Goal: Task Accomplishment & Management: Manage account settings

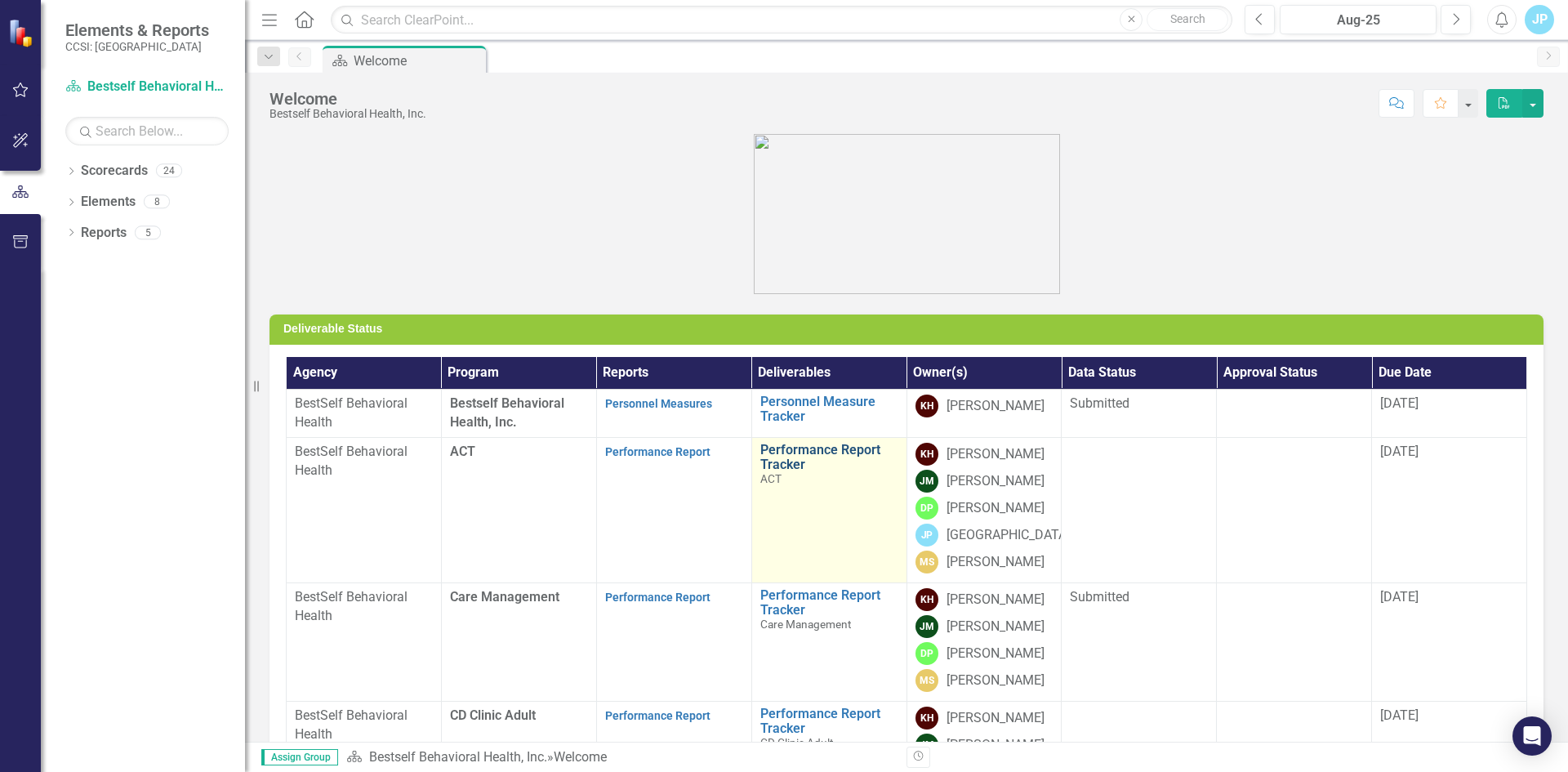
click at [770, 454] on link "Performance Report Tracker" at bounding box center [829, 457] width 138 height 29
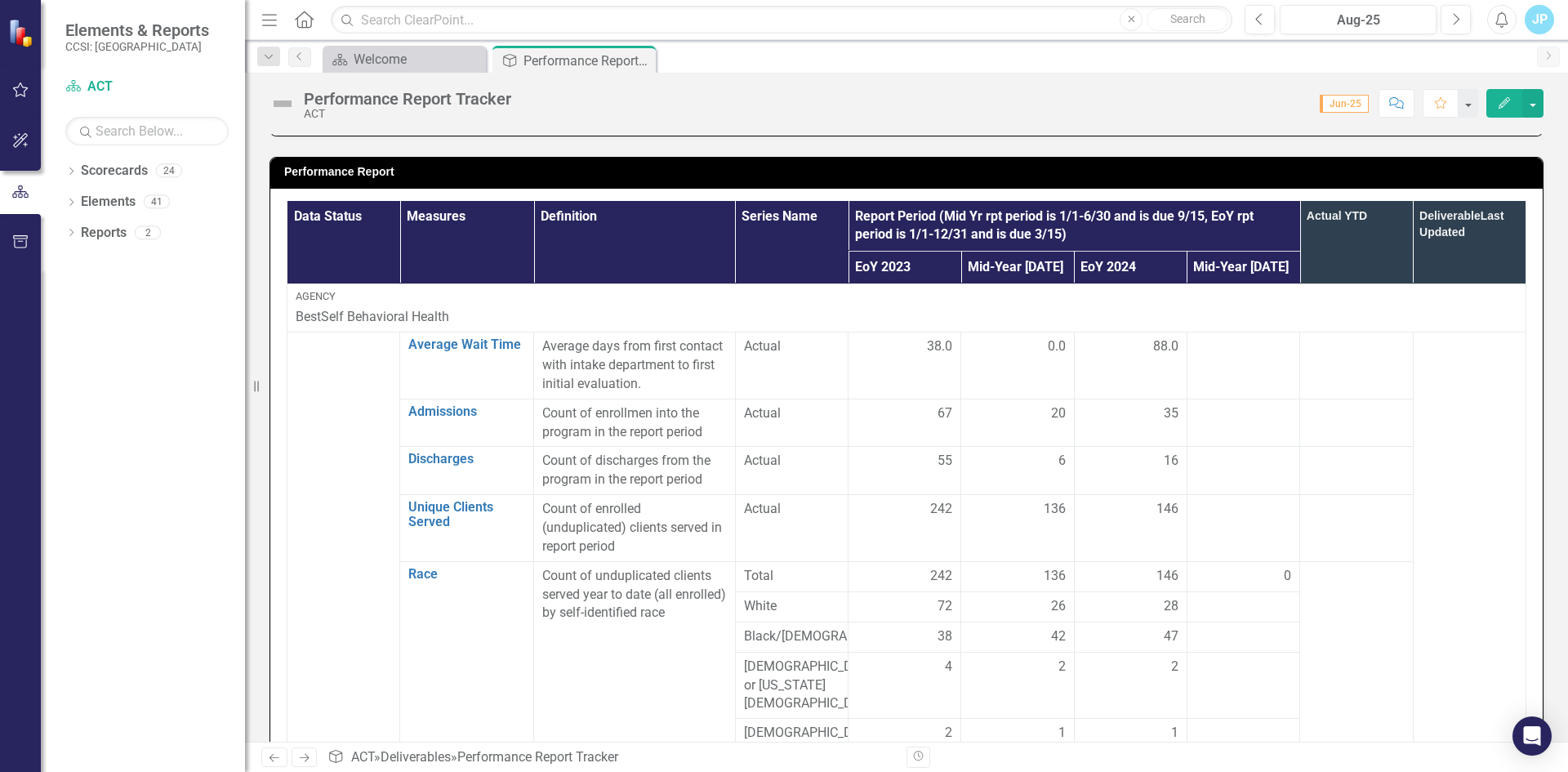
scroll to position [490, 0]
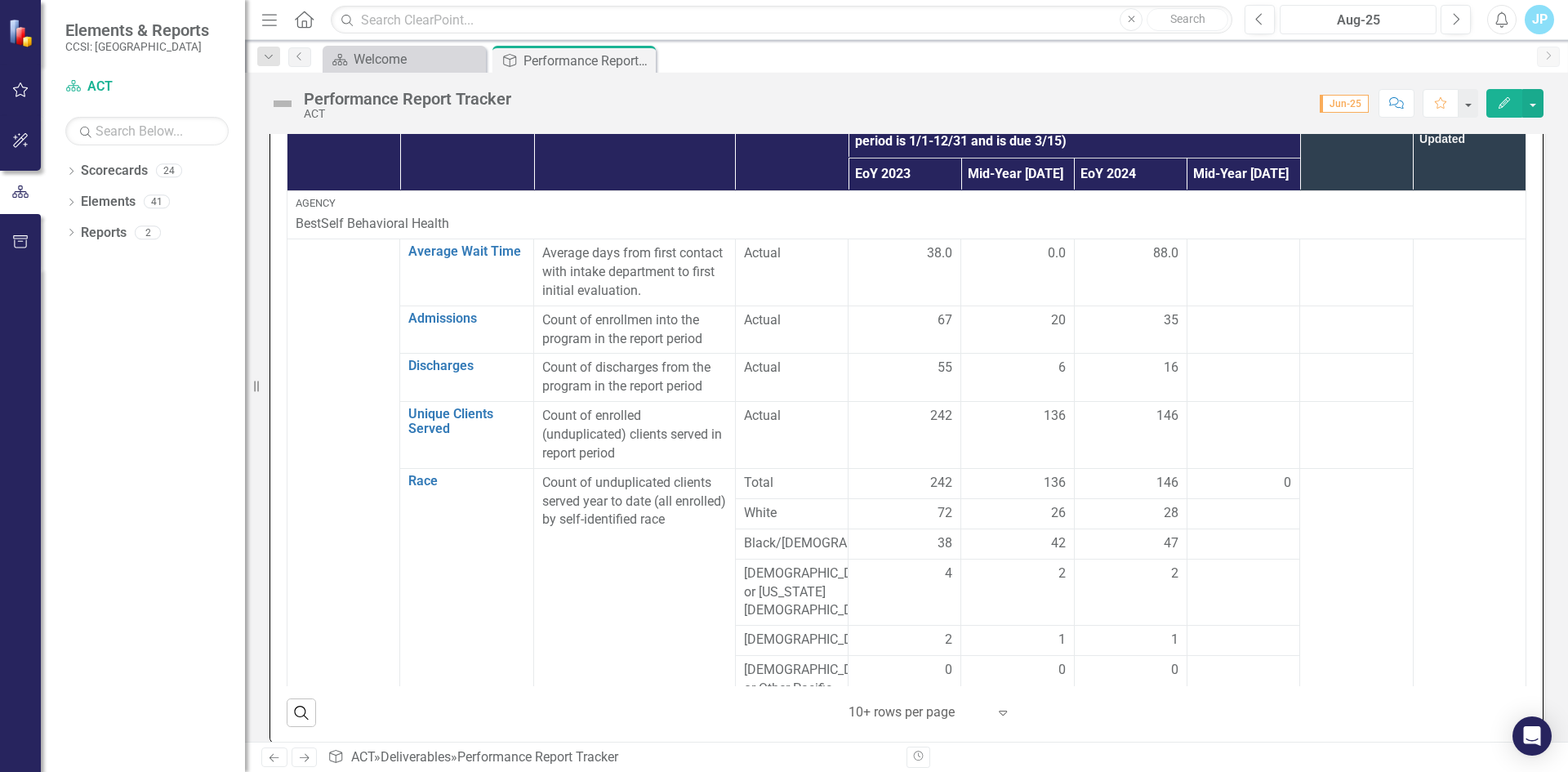
click at [1362, 13] on div "Aug-25" at bounding box center [1357, 20] width 145 height 19
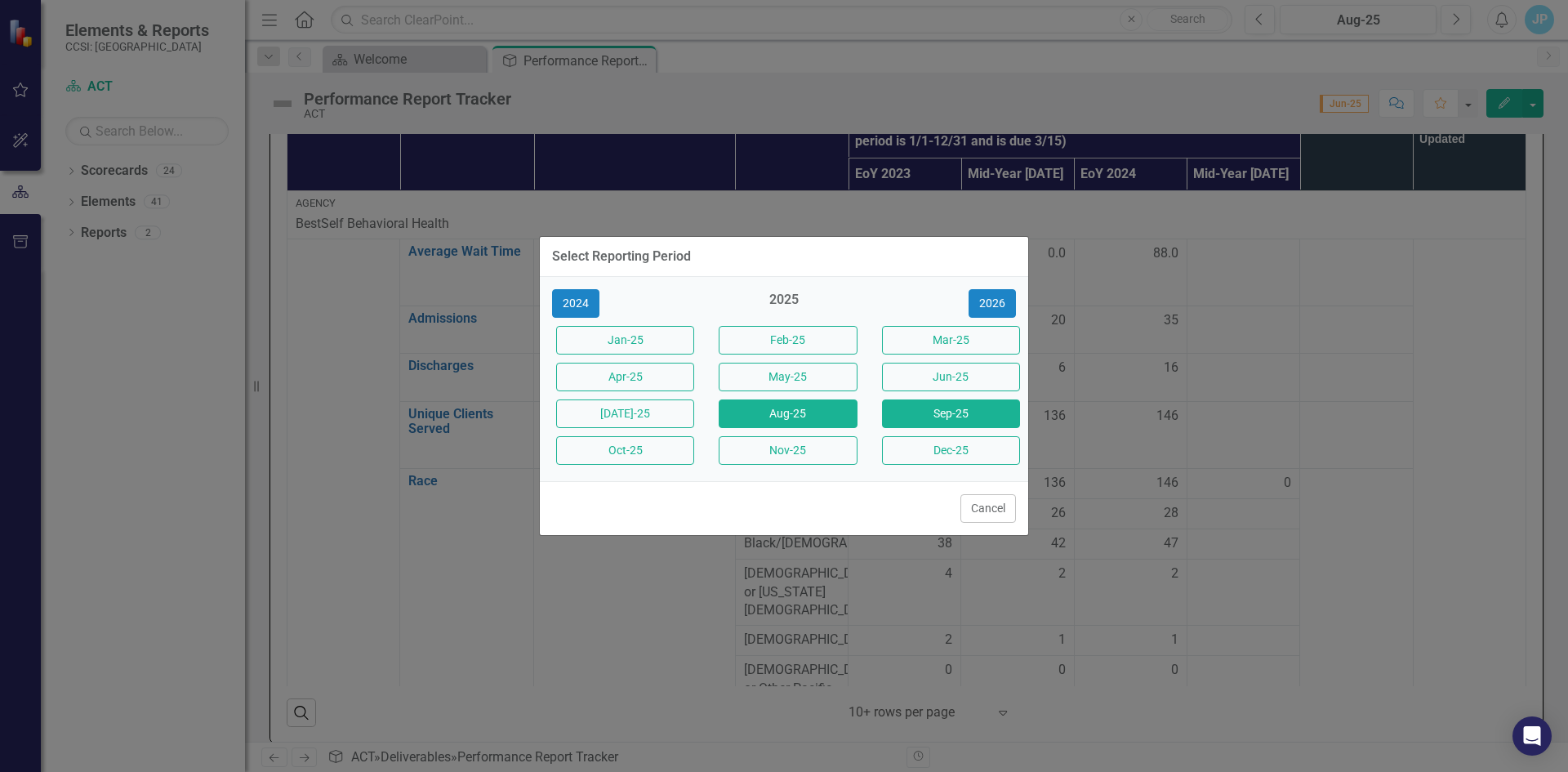
click at [934, 417] on button "Sep-25" at bounding box center [950, 414] width 138 height 29
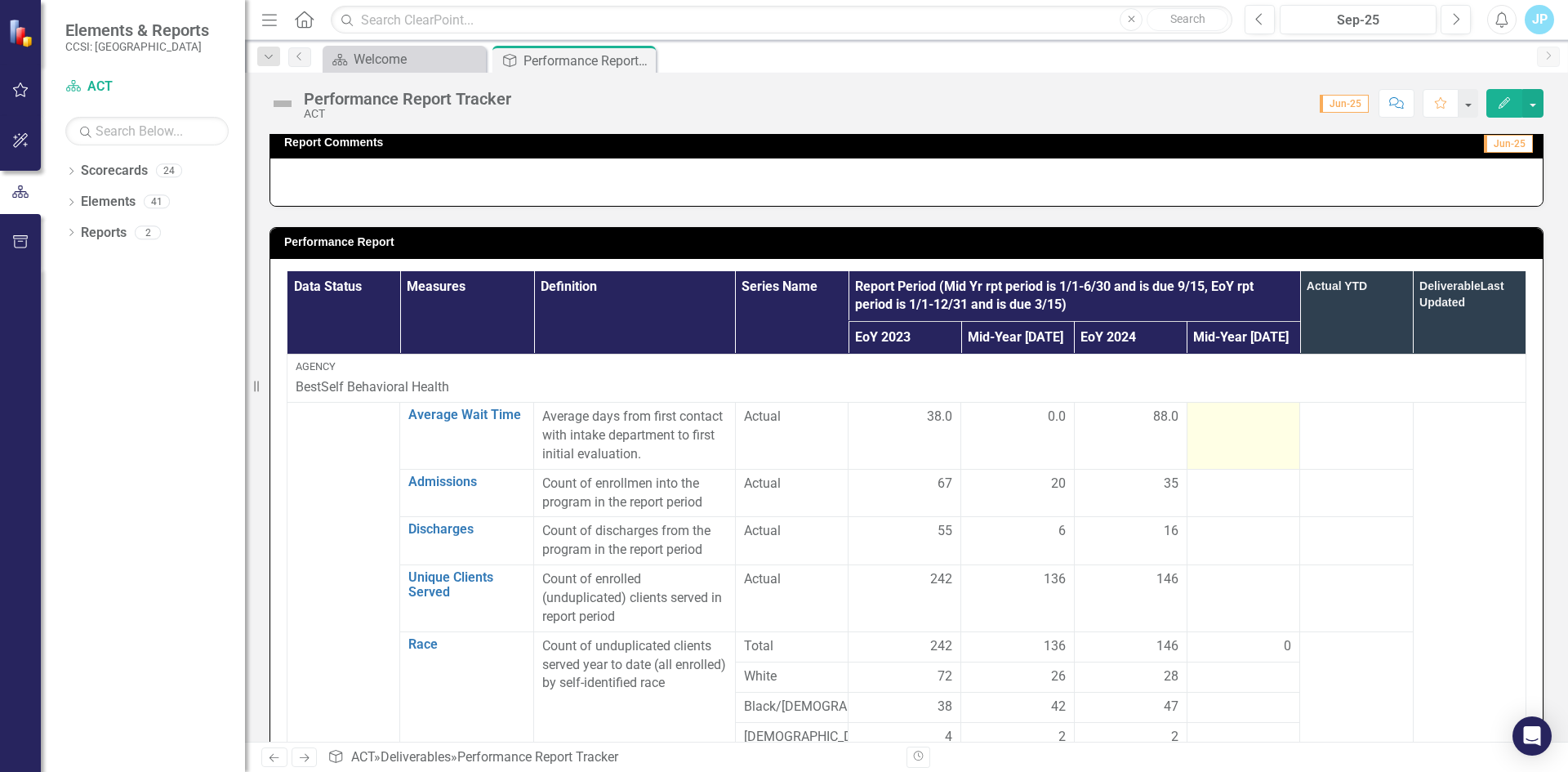
click at [1227, 431] on td at bounding box center [1243, 436] width 113 height 67
click at [1218, 426] on div at bounding box center [1243, 417] width 95 height 19
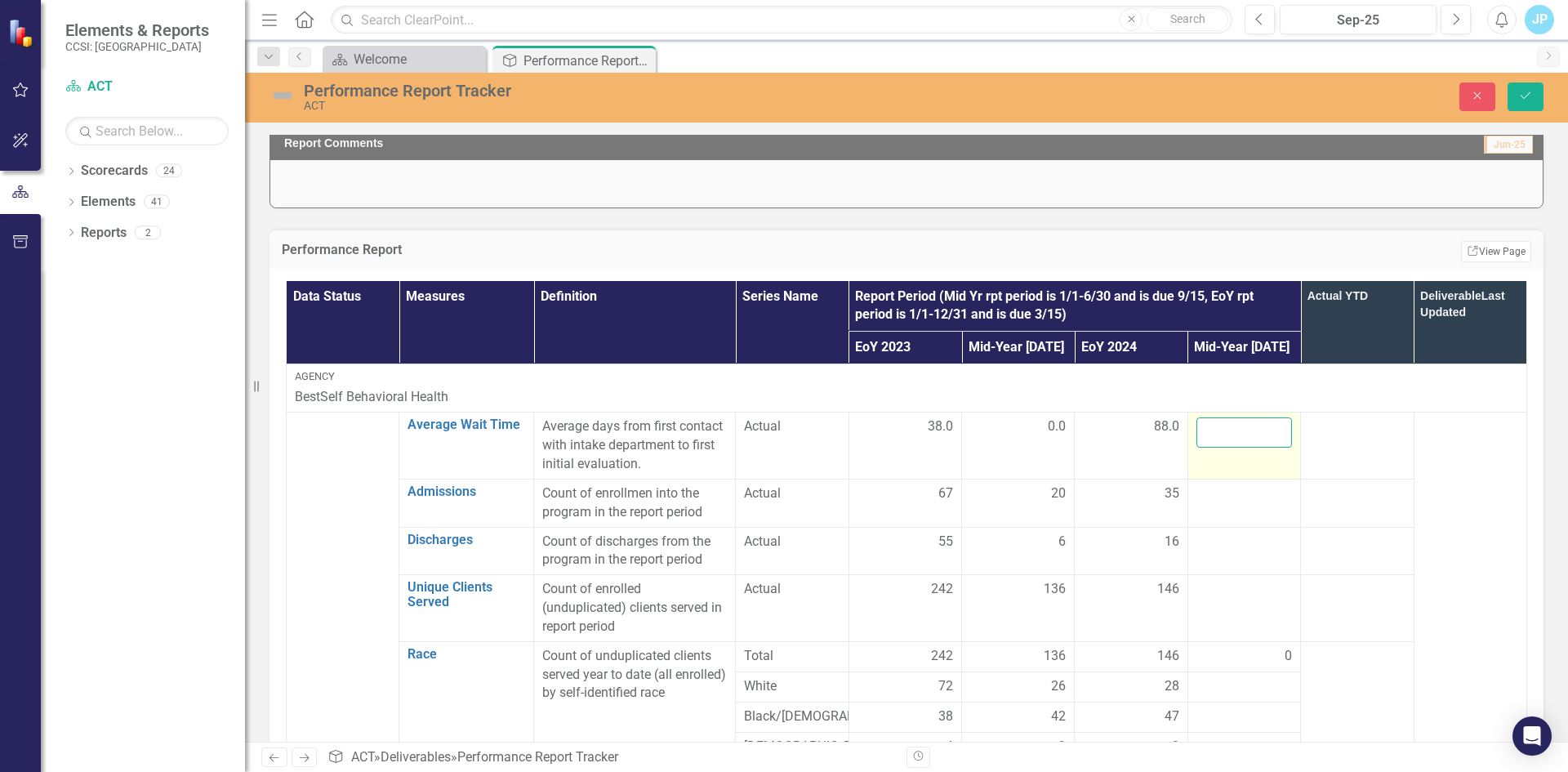
click at [1224, 439] on input "number" at bounding box center [1244, 431] width 95 height 30
type input "0"
click at [1210, 503] on div at bounding box center [1244, 494] width 95 height 19
click at [1207, 506] on input "number" at bounding box center [1244, 499] width 95 height 30
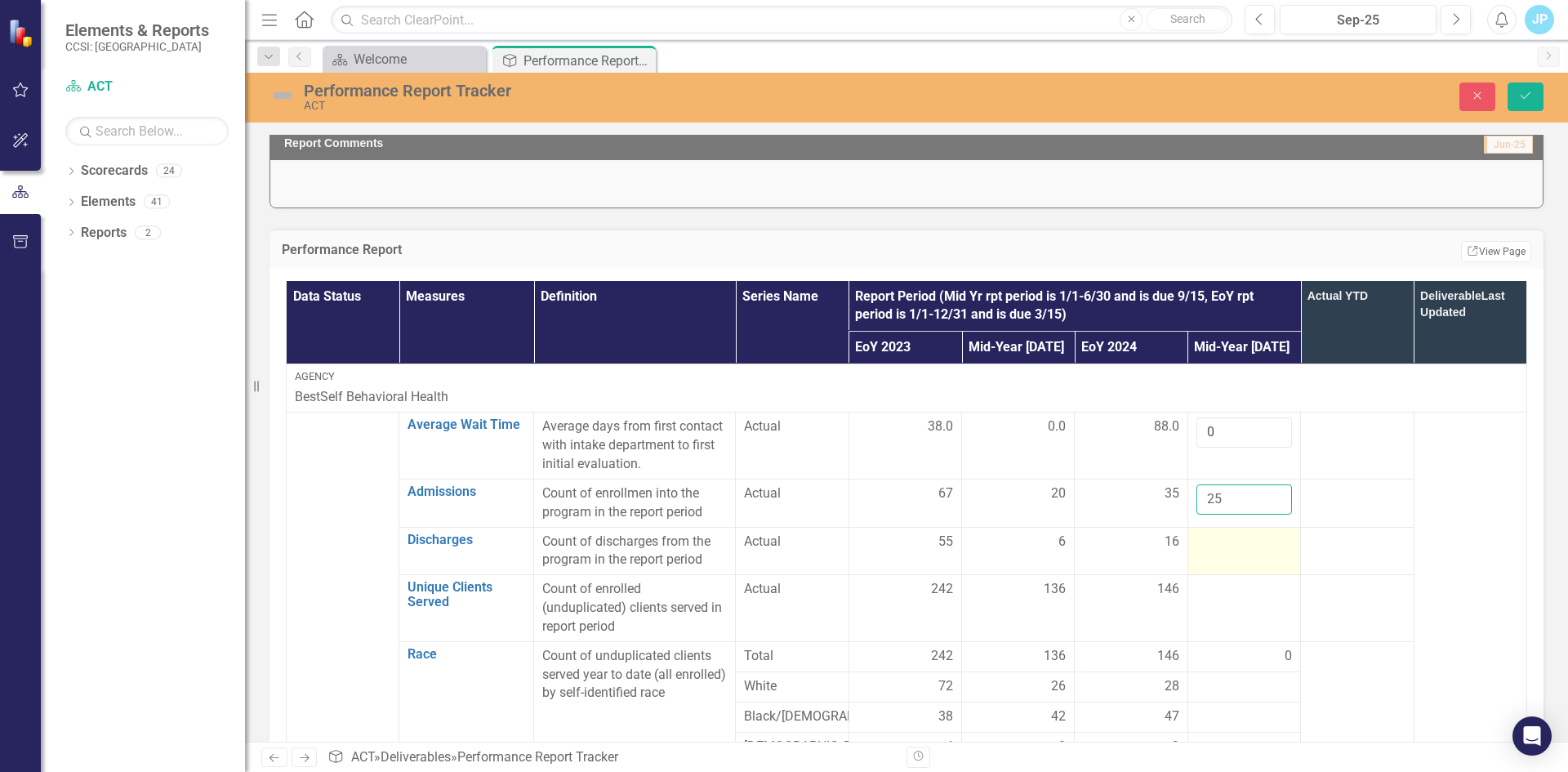
type input "25"
click at [1211, 552] on div at bounding box center [1244, 542] width 95 height 19
click at [1196, 560] on input "number" at bounding box center [1244, 547] width 95 height 30
type input "7"
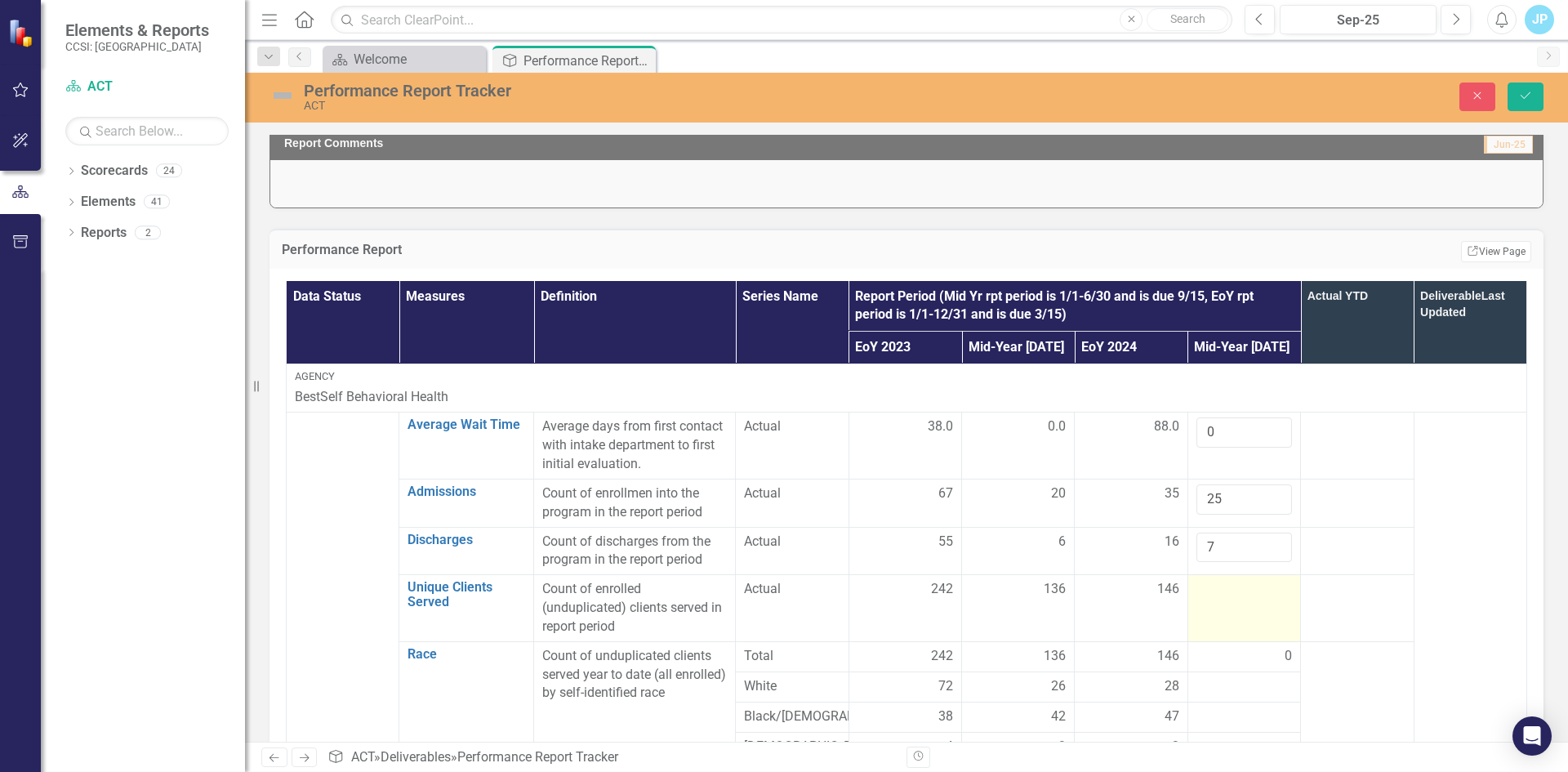
click at [1211, 600] on div at bounding box center [1244, 589] width 95 height 19
click at [1207, 610] on input "number" at bounding box center [1244, 594] width 95 height 30
type input "137"
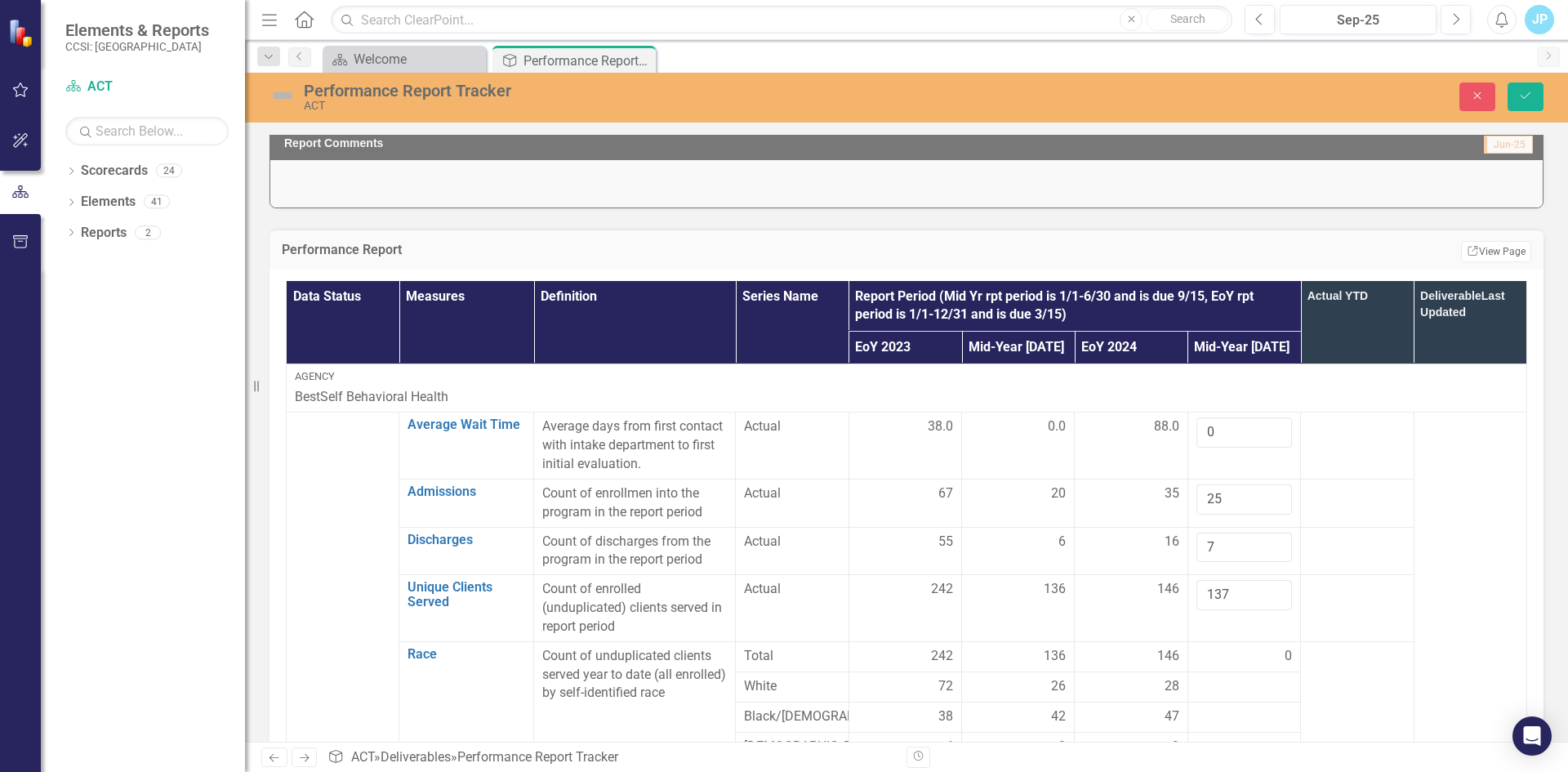
click at [1380, 600] on div at bounding box center [1356, 589] width 95 height 19
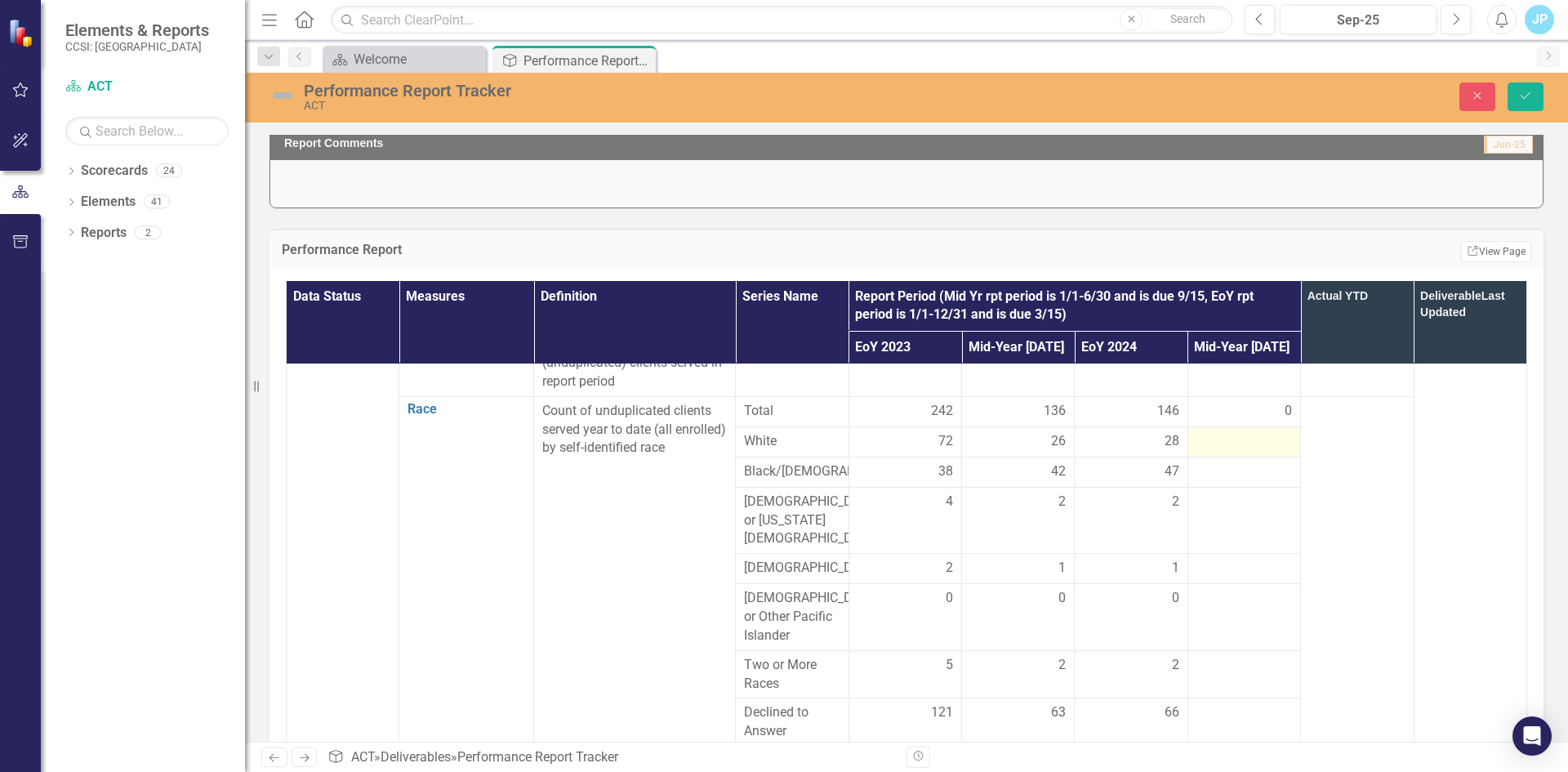
click at [1196, 451] on div at bounding box center [1244, 442] width 95 height 19
click at [1201, 462] on input "number" at bounding box center [1244, 447] width 95 height 30
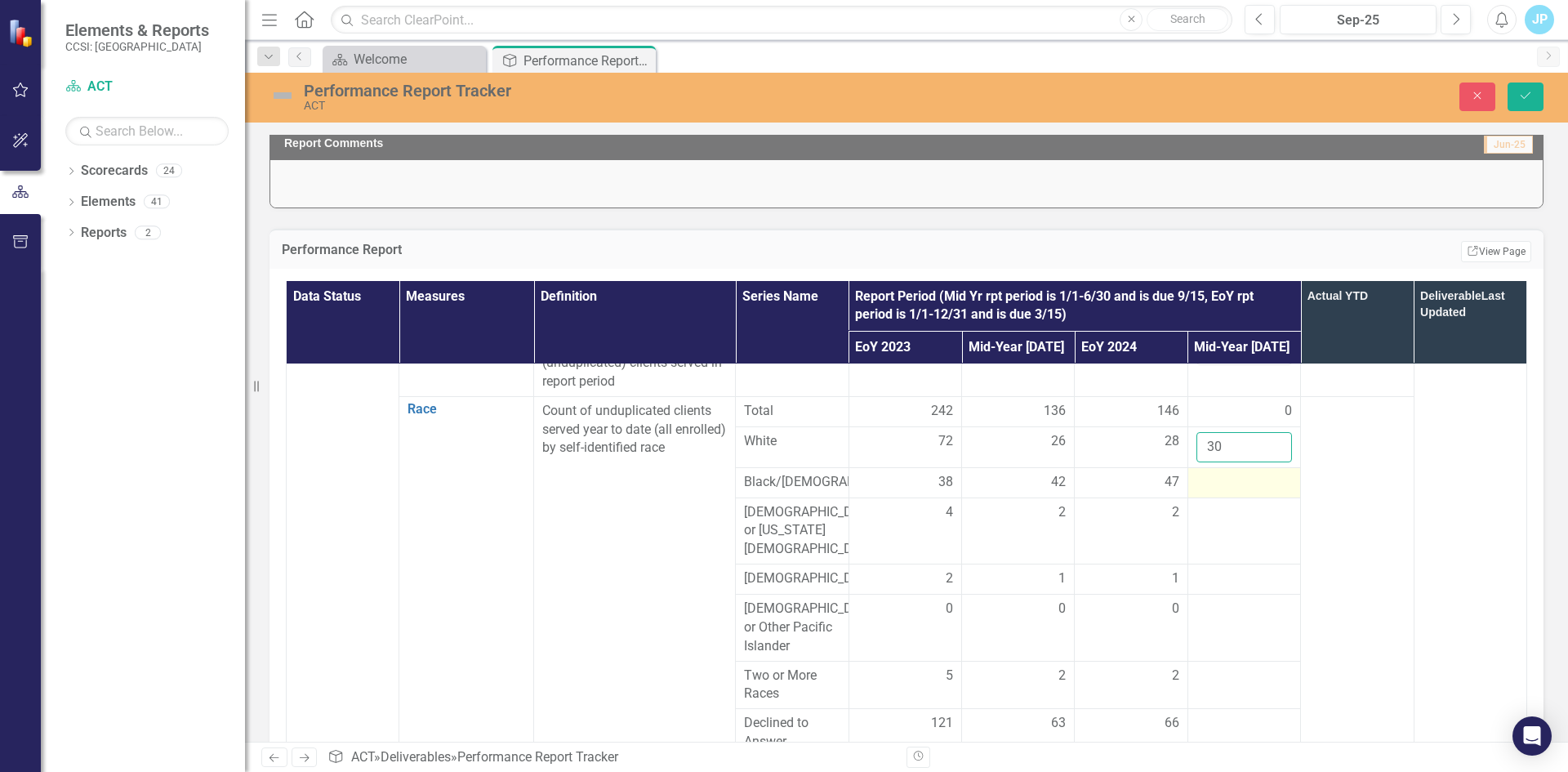
type input "30"
click at [1203, 493] on div at bounding box center [1244, 482] width 95 height 19
click at [1203, 503] on input "number" at bounding box center [1244, 487] width 95 height 30
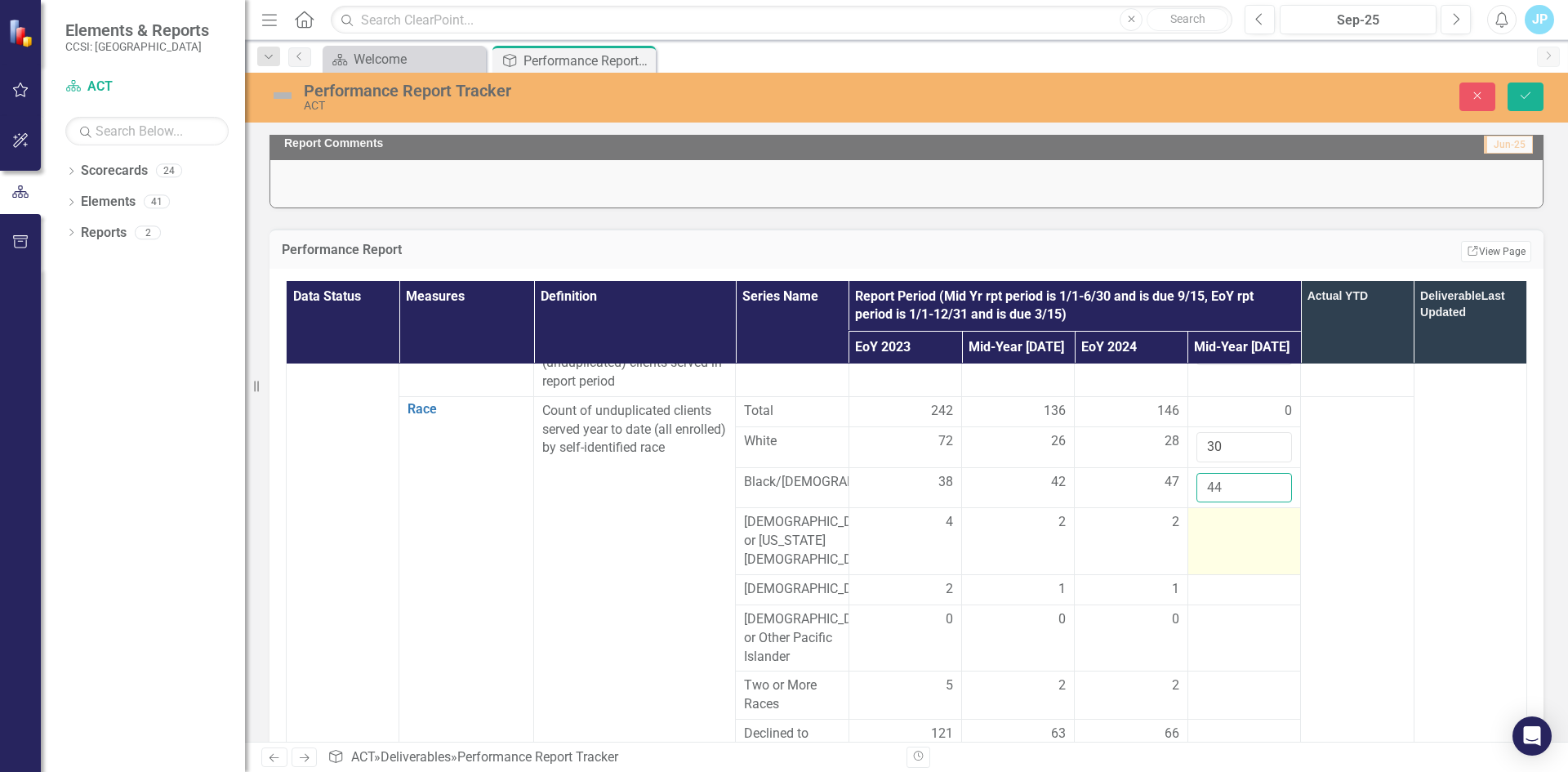
type input "44"
click at [1203, 532] on div at bounding box center [1244, 523] width 95 height 19
click at [1203, 543] on input "number" at bounding box center [1244, 528] width 95 height 30
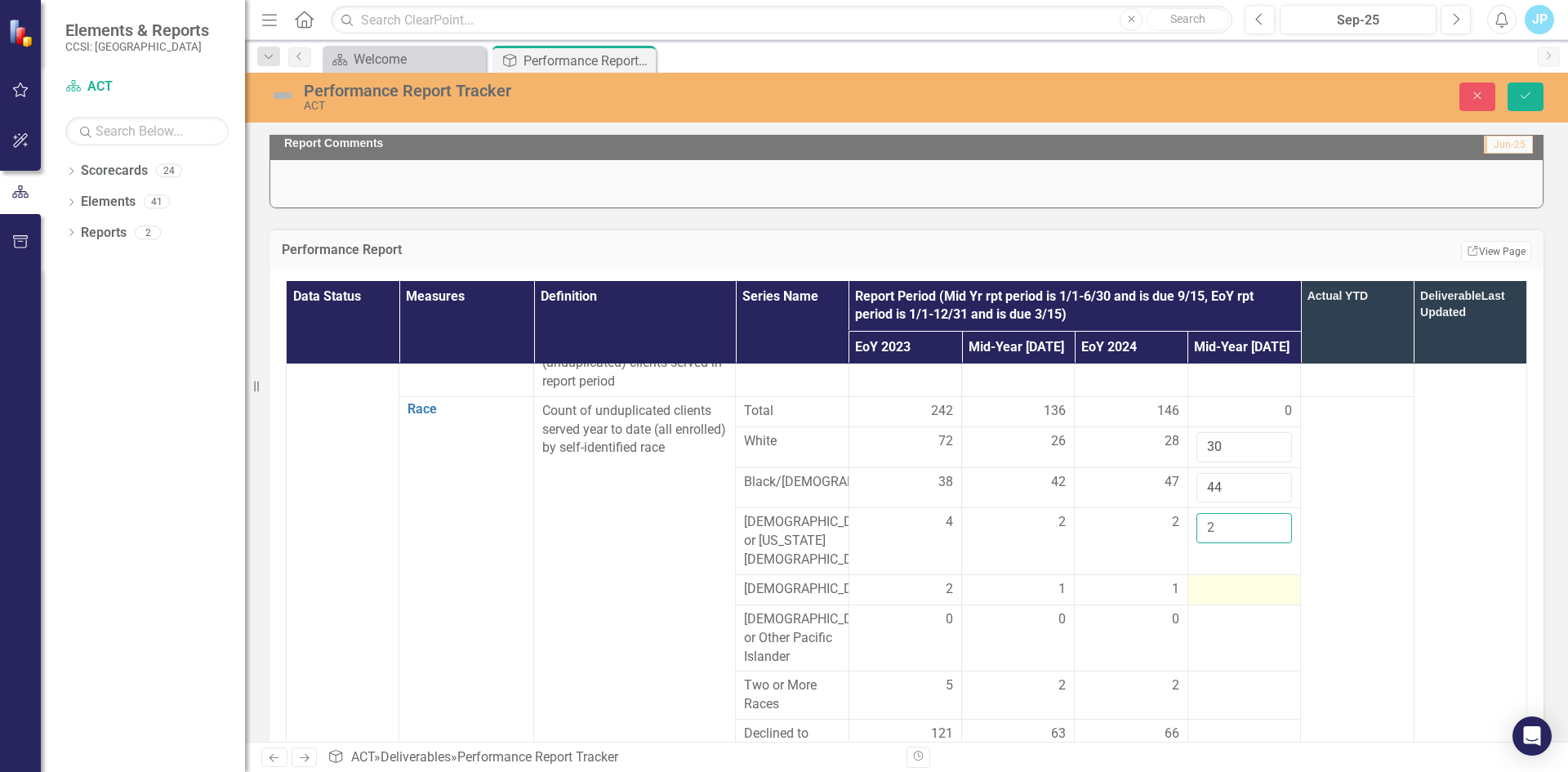
type input "2"
click at [1202, 600] on div at bounding box center [1244, 589] width 95 height 19
click at [1202, 610] on div at bounding box center [1244, 594] width 95 height 30
click at [1202, 610] on input "number" at bounding box center [1244, 594] width 95 height 30
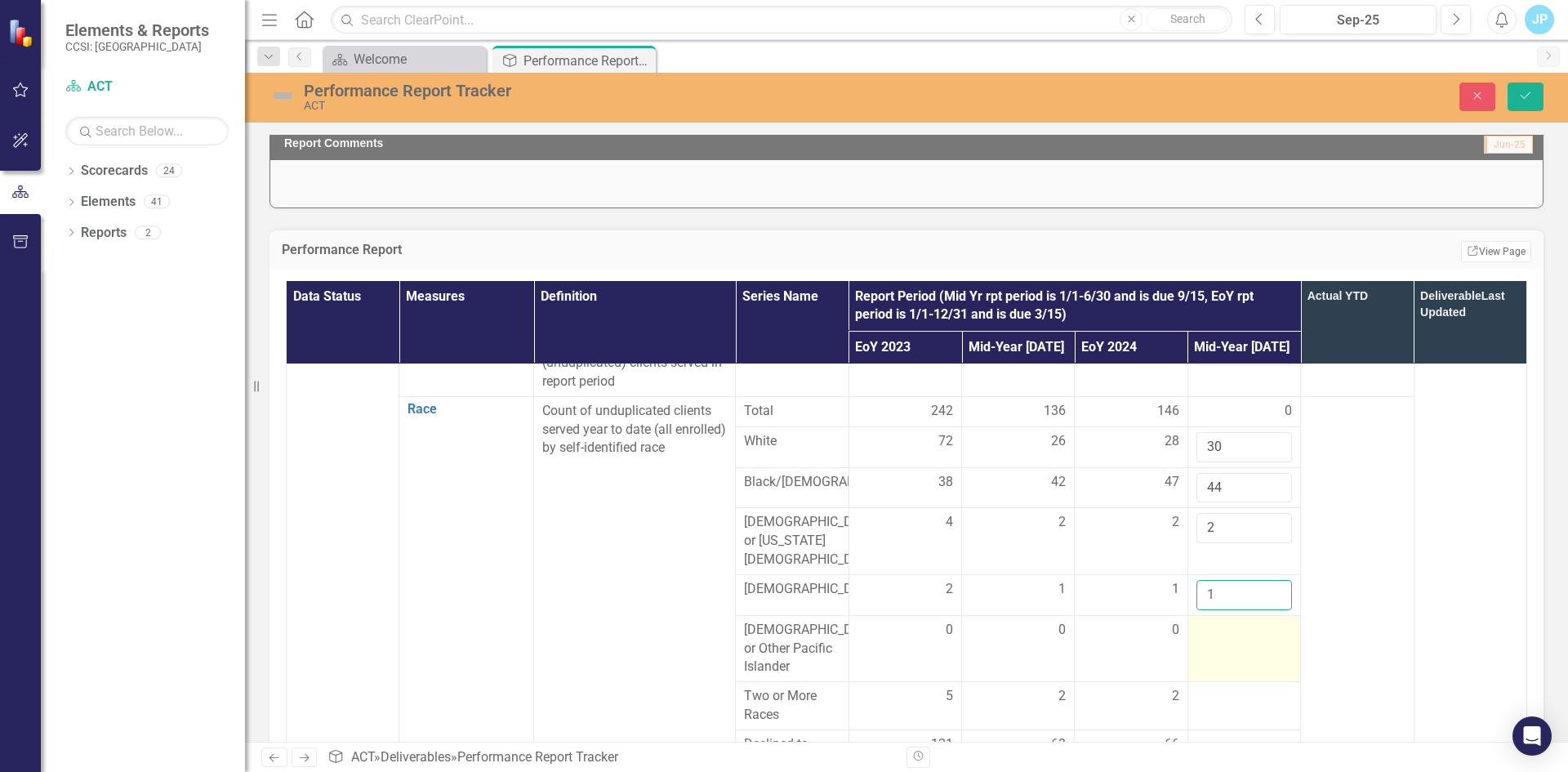
type input "1"
click at [1197, 640] on div at bounding box center [1244, 630] width 95 height 19
click at [1197, 651] on input "number" at bounding box center [1244, 635] width 95 height 30
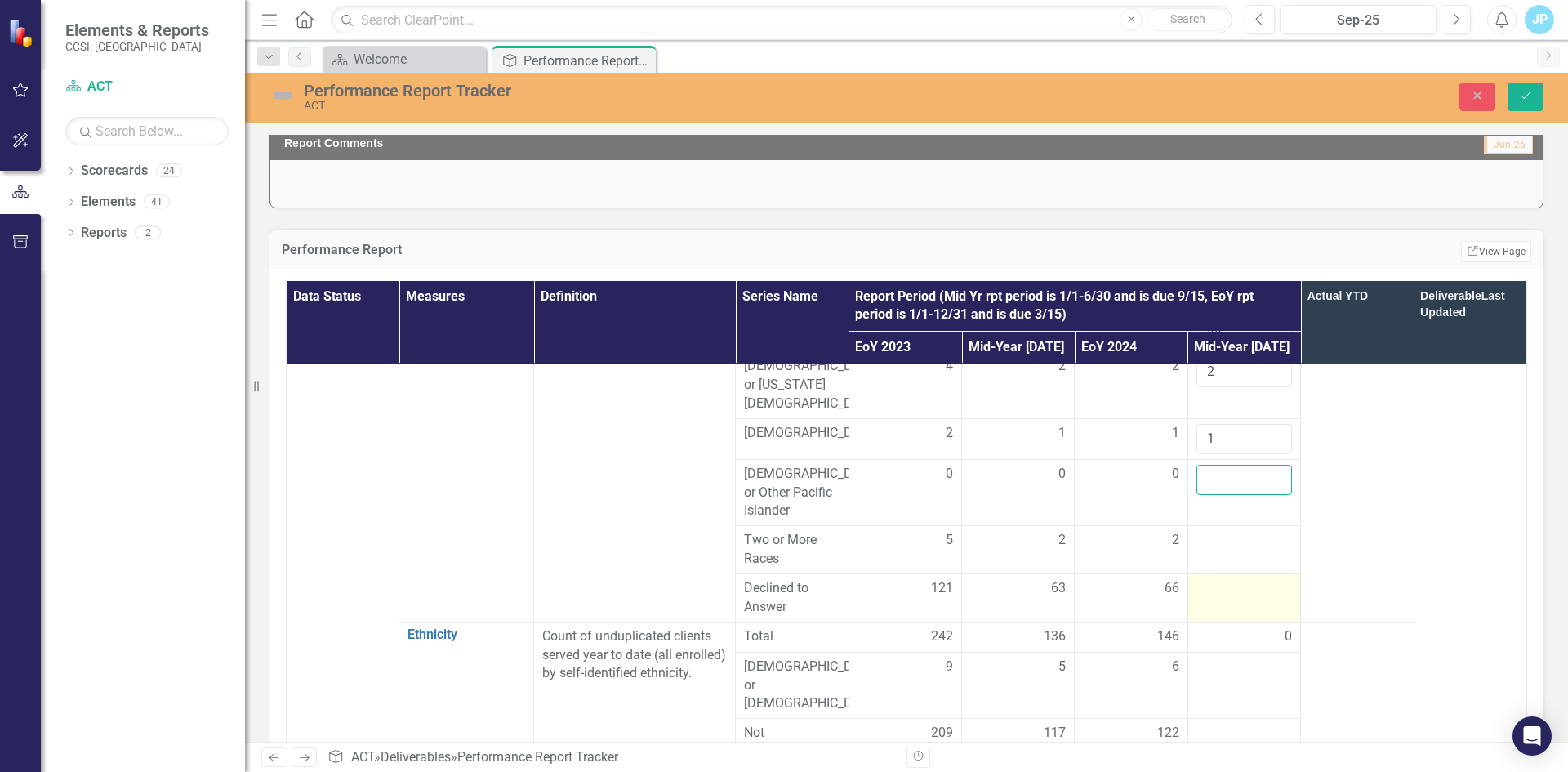
scroll to position [408, 0]
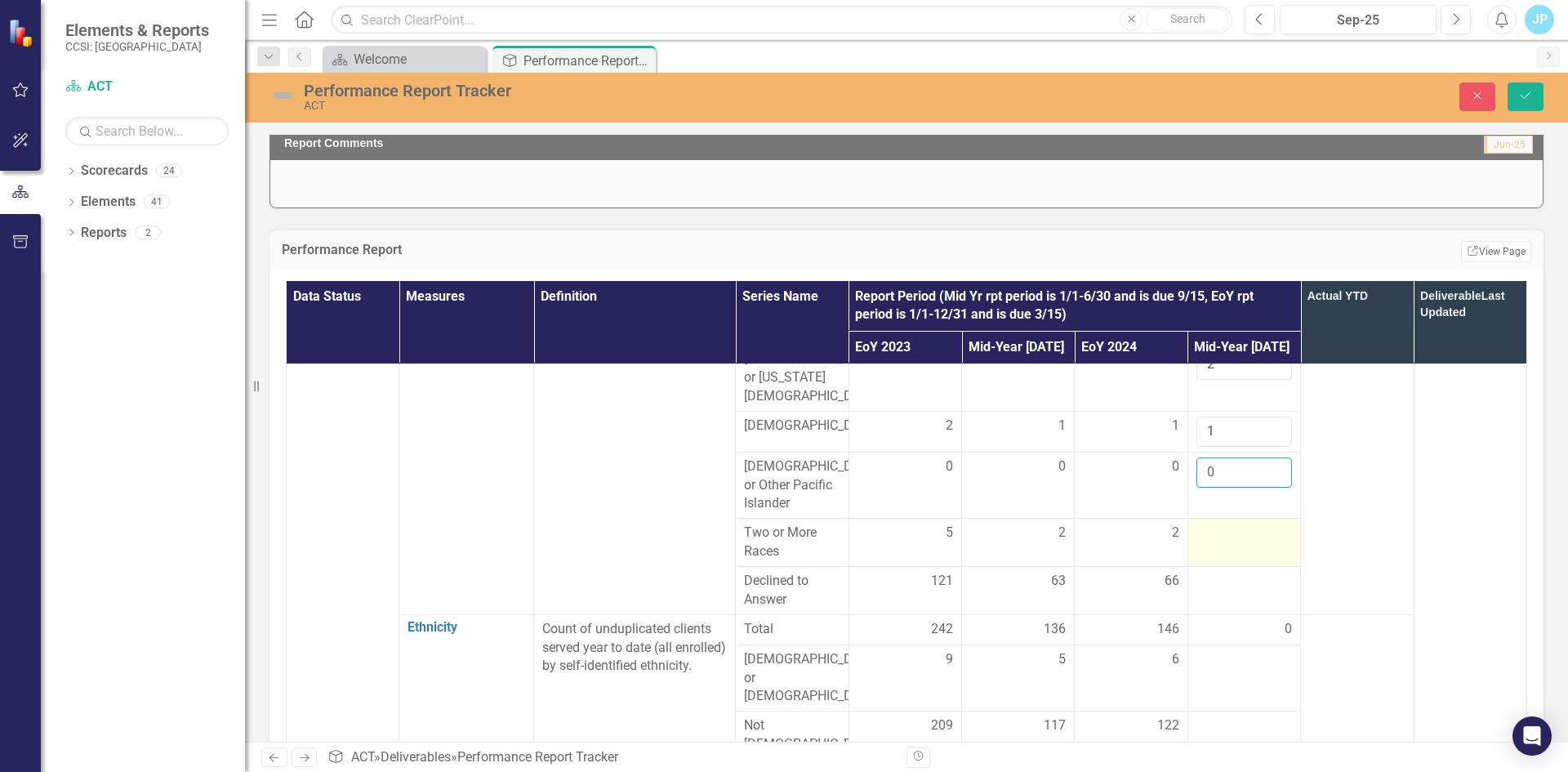
type input "0"
click at [1207, 543] on div at bounding box center [1244, 533] width 95 height 19
click at [1207, 553] on input "number" at bounding box center [1244, 538] width 95 height 30
type input "2"
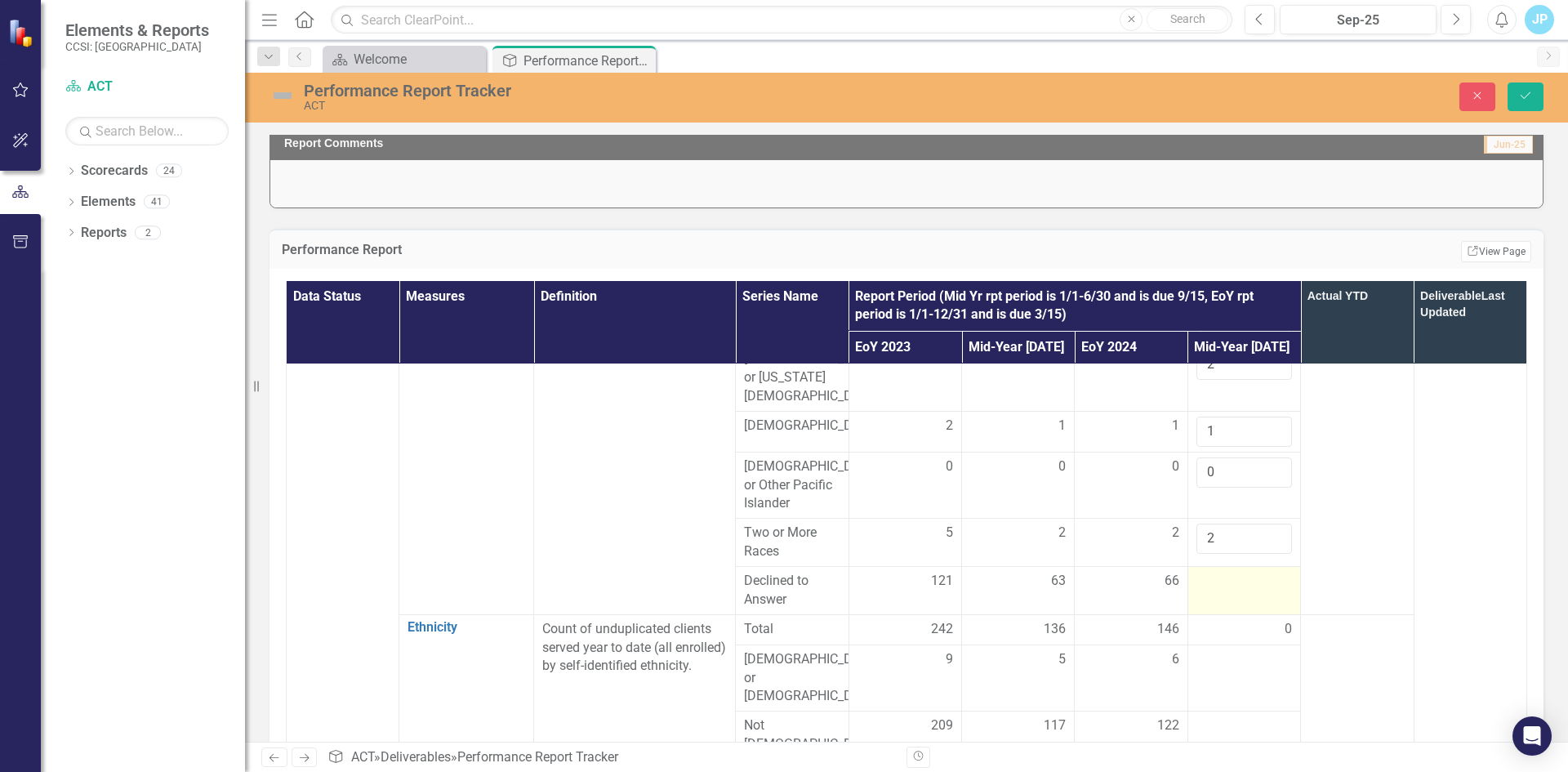
click at [1201, 591] on div at bounding box center [1244, 581] width 95 height 19
click at [1199, 602] on input "number" at bounding box center [1244, 586] width 95 height 30
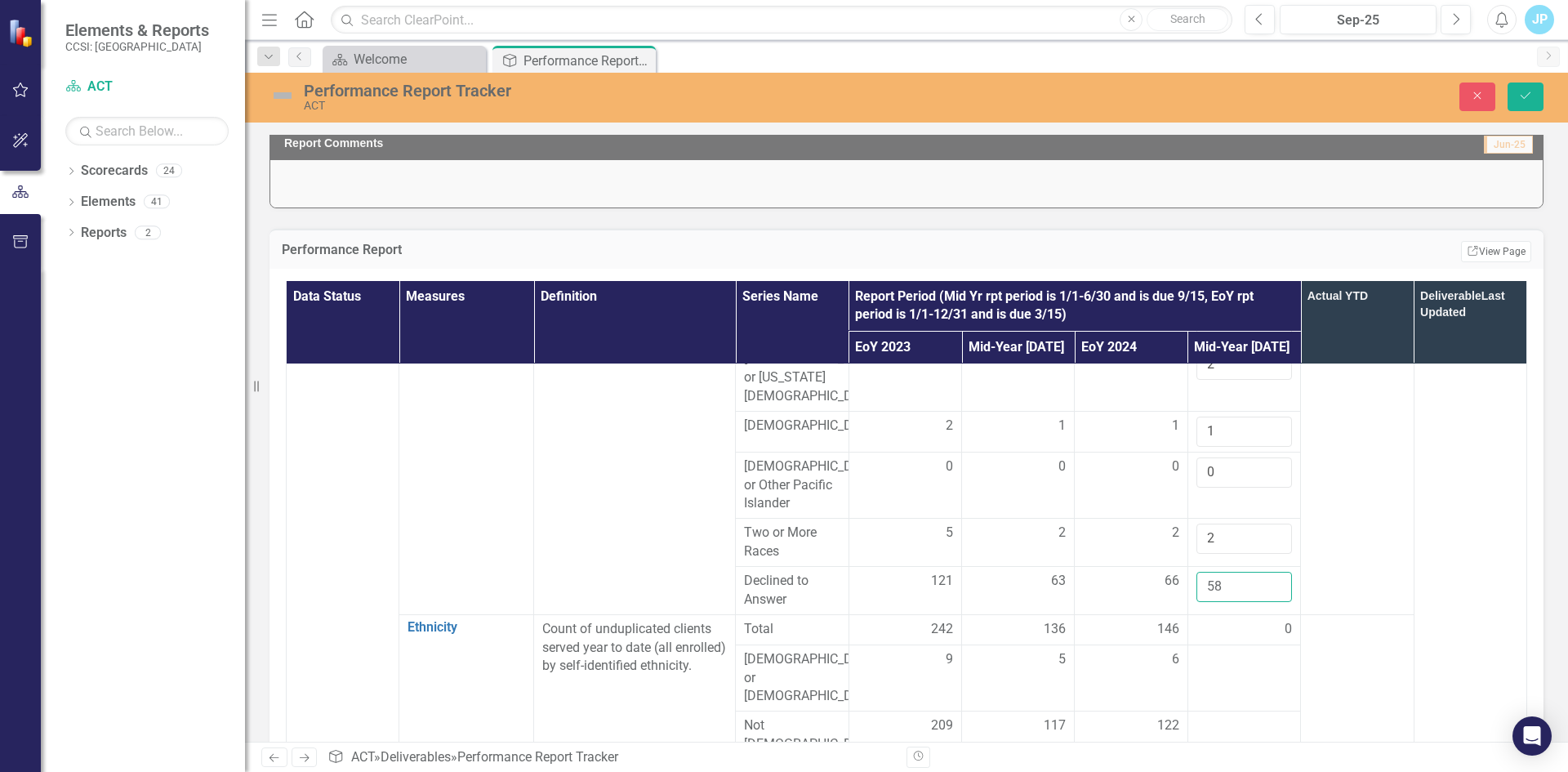
type input "58"
drag, startPoint x: 1464, startPoint y: 633, endPoint x: 1388, endPoint y: 621, distance: 76.9
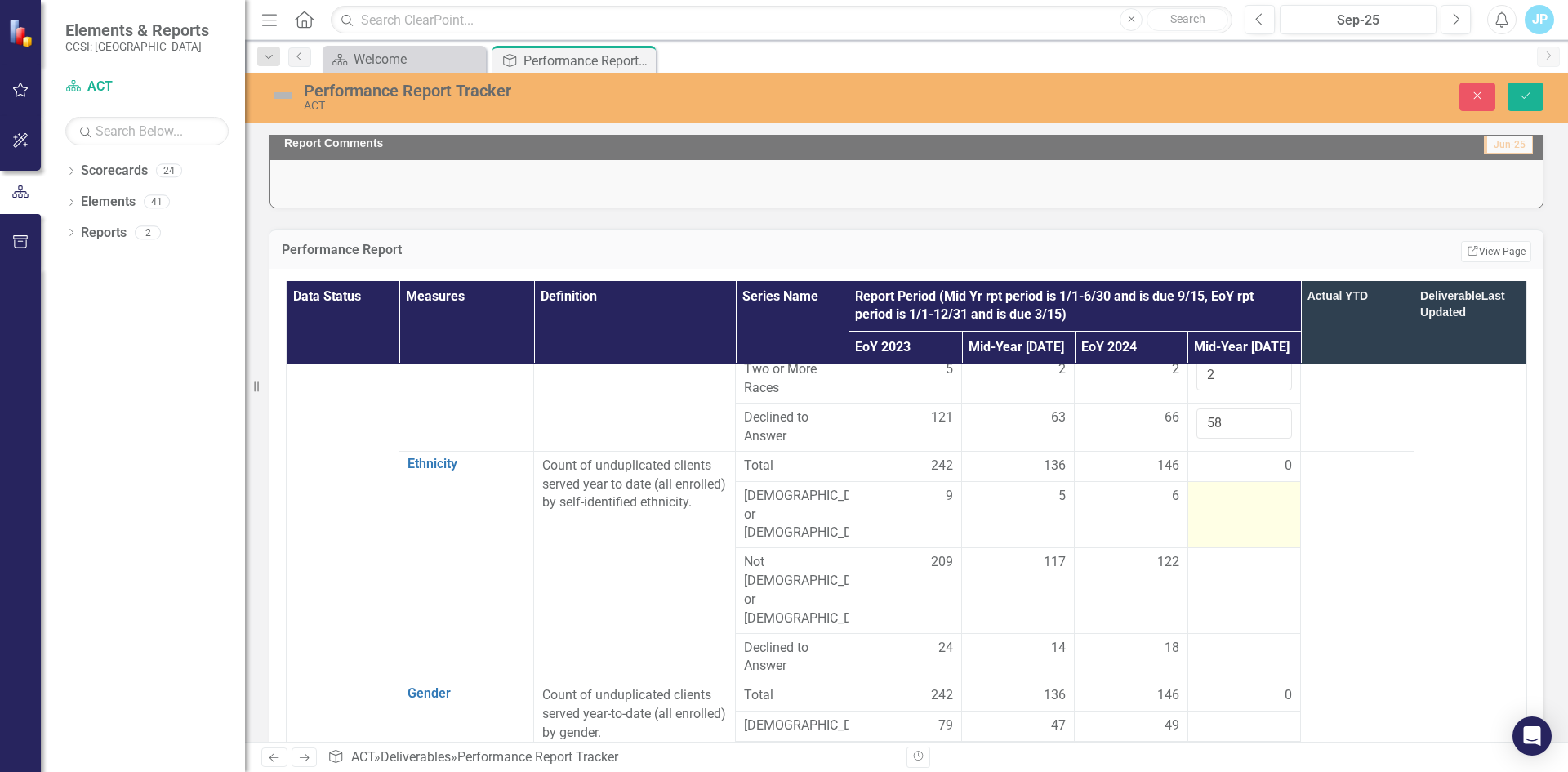
click at [1215, 548] on td at bounding box center [1243, 515] width 113 height 67
click at [1196, 517] on input "number" at bounding box center [1244, 502] width 95 height 30
type input "8"
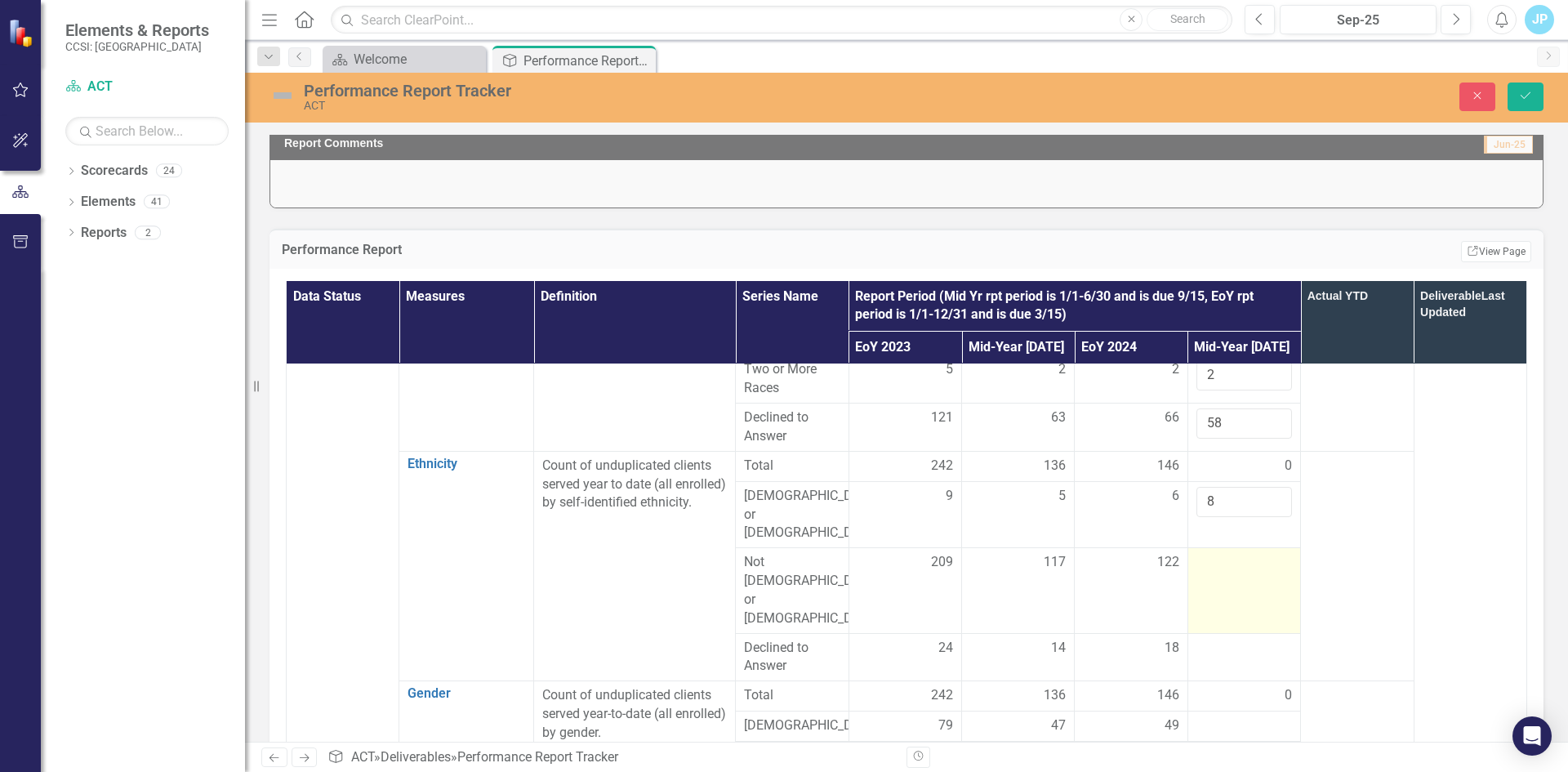
click at [1206, 573] on div at bounding box center [1244, 562] width 95 height 19
click at [1206, 583] on input "number" at bounding box center [1244, 567] width 95 height 30
type input "112"
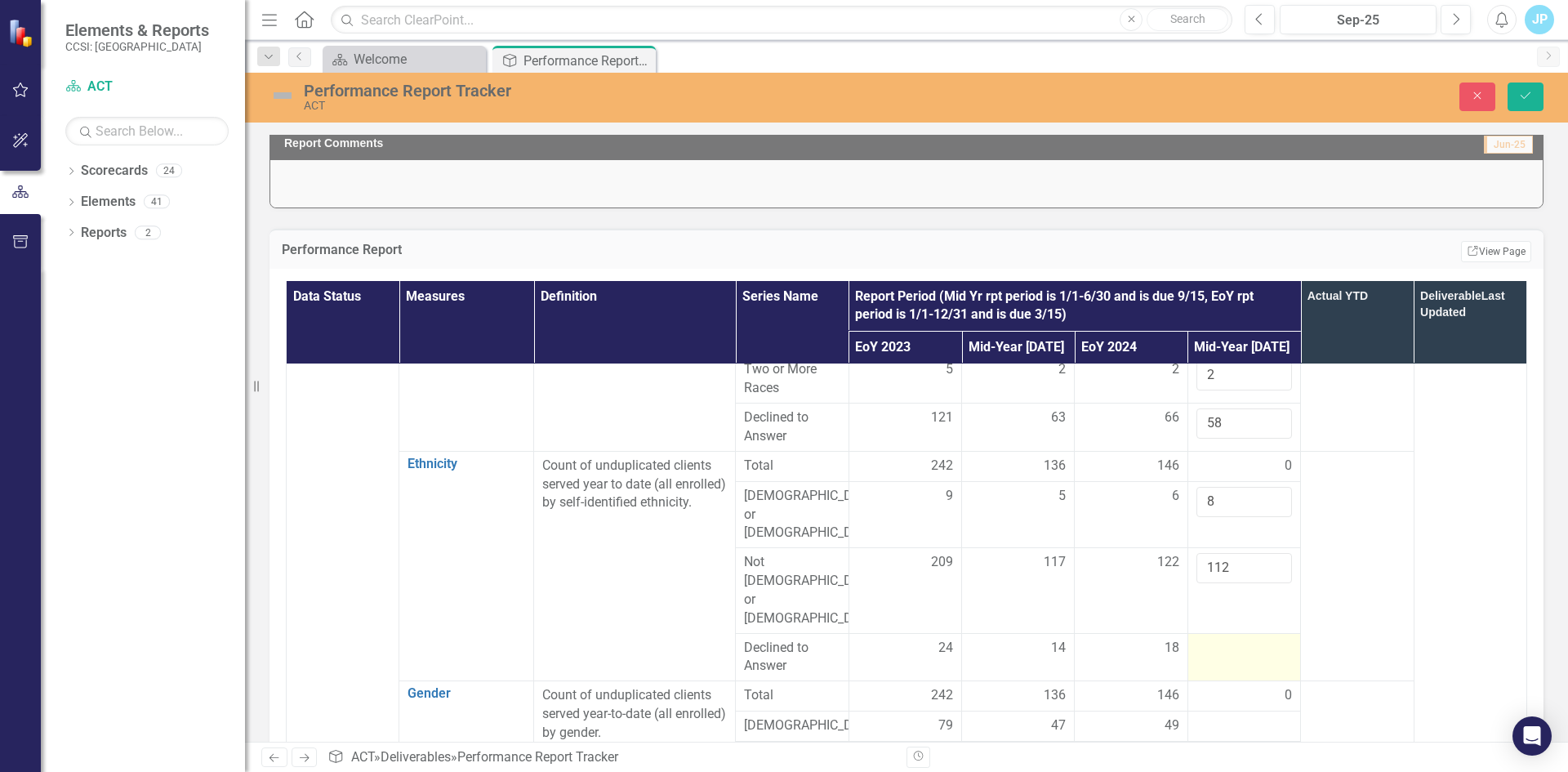
click at [1214, 638] on div at bounding box center [1244, 648] width 95 height 19
click at [1207, 641] on input "number" at bounding box center [1244, 653] width 95 height 30
type input "17"
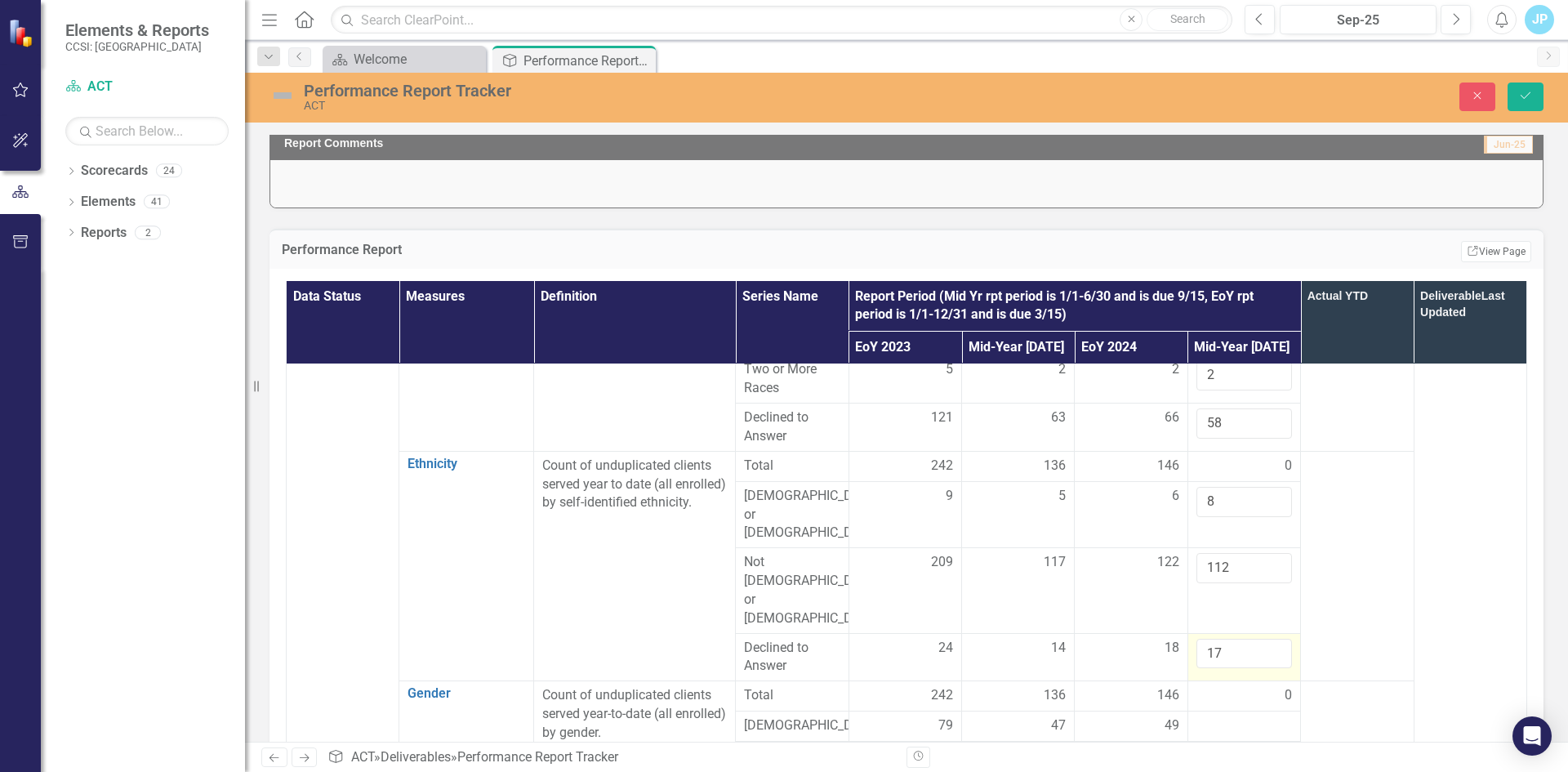
drag, startPoint x: 1360, startPoint y: 655, endPoint x: 1273, endPoint y: 649, distance: 87.2
click at [1359, 655] on td at bounding box center [1356, 565] width 113 height 230
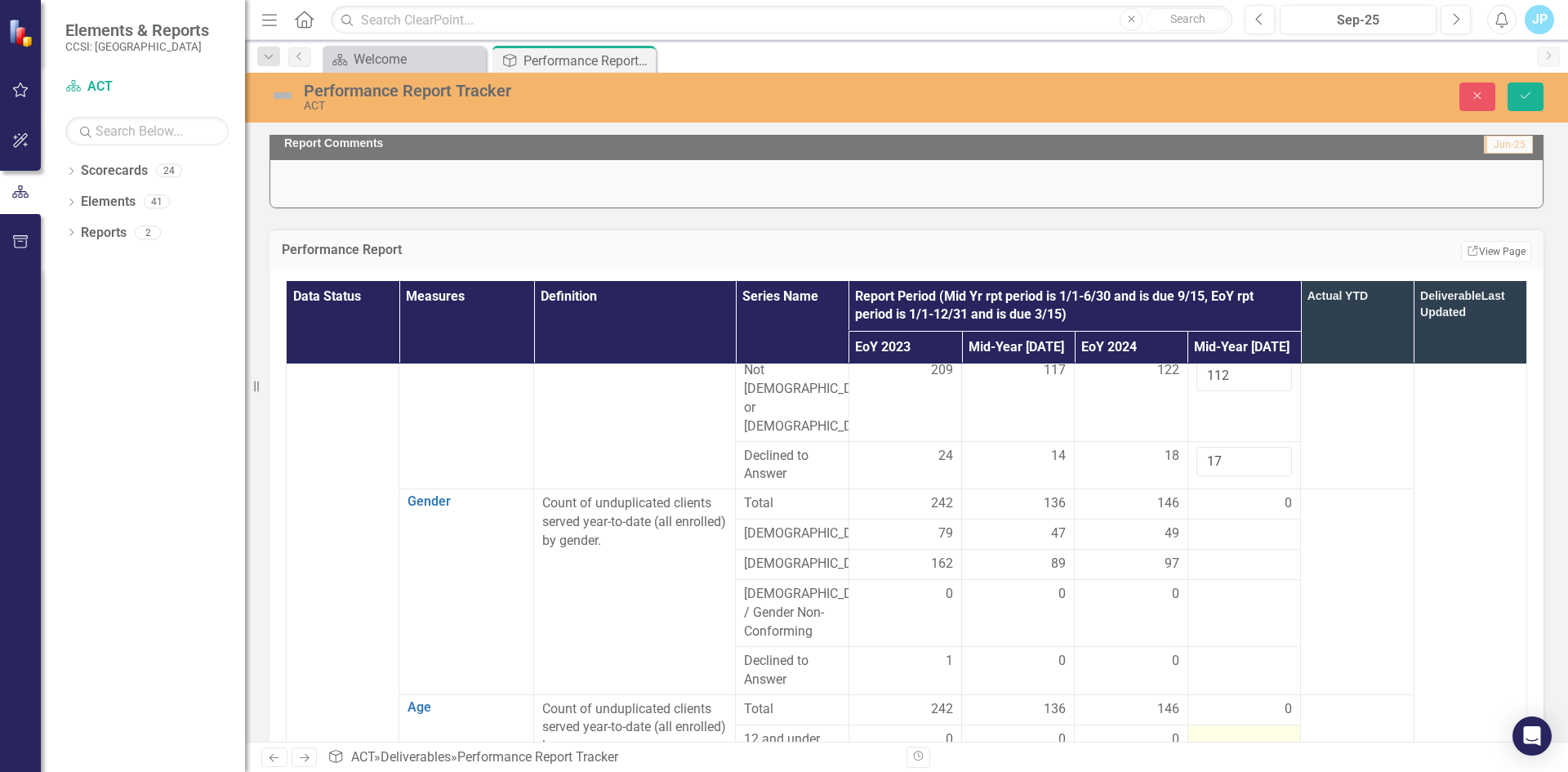
scroll to position [734, 0]
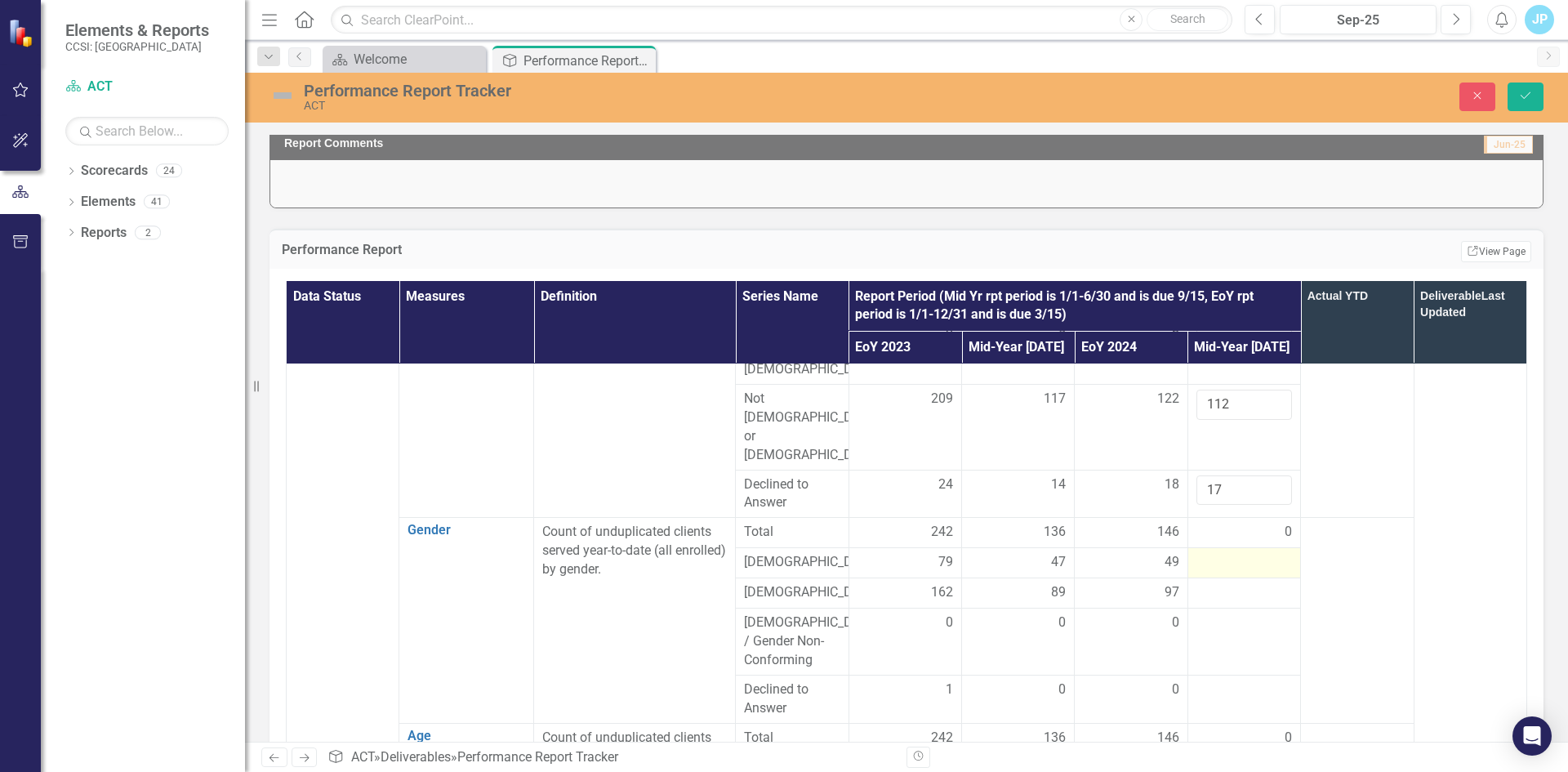
click at [1207, 553] on div at bounding box center [1244, 562] width 95 height 19
click at [1196, 561] on input "number" at bounding box center [1244, 567] width 95 height 30
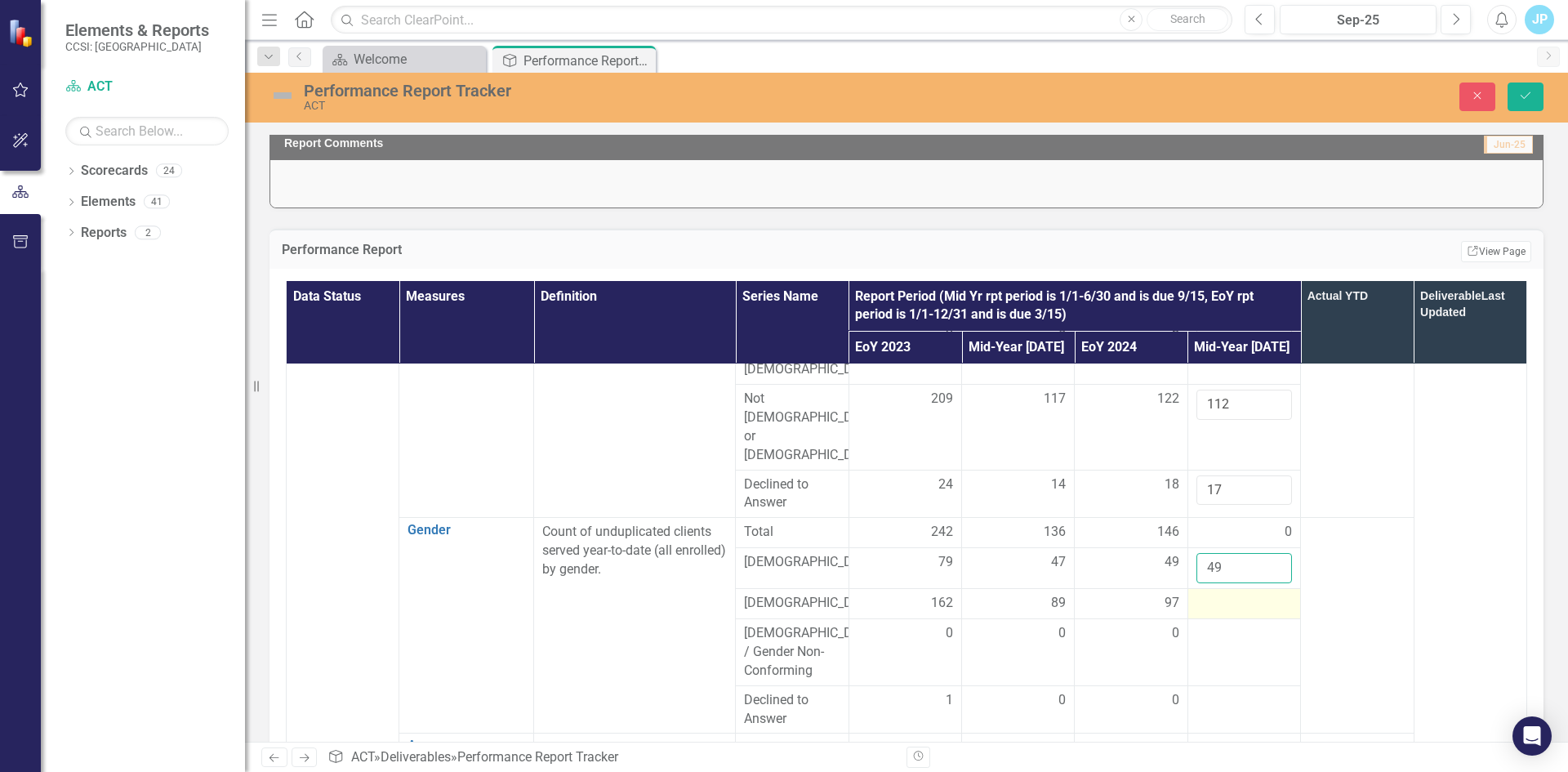
type input "49"
click at [1196, 596] on div at bounding box center [1244, 604] width 95 height 19
click at [1196, 594] on input "number" at bounding box center [1244, 608] width 95 height 30
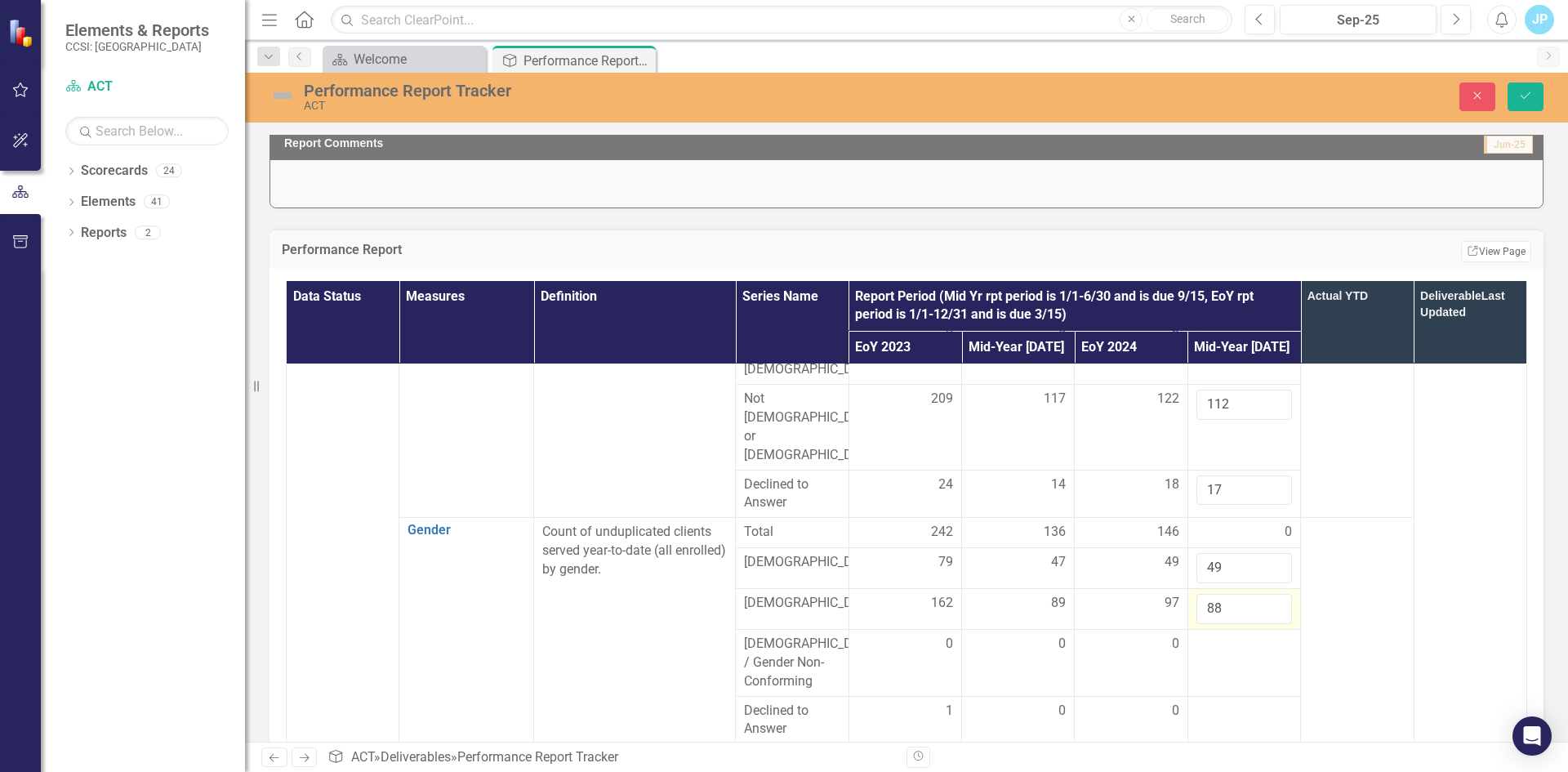
scroll to position [816, 0]
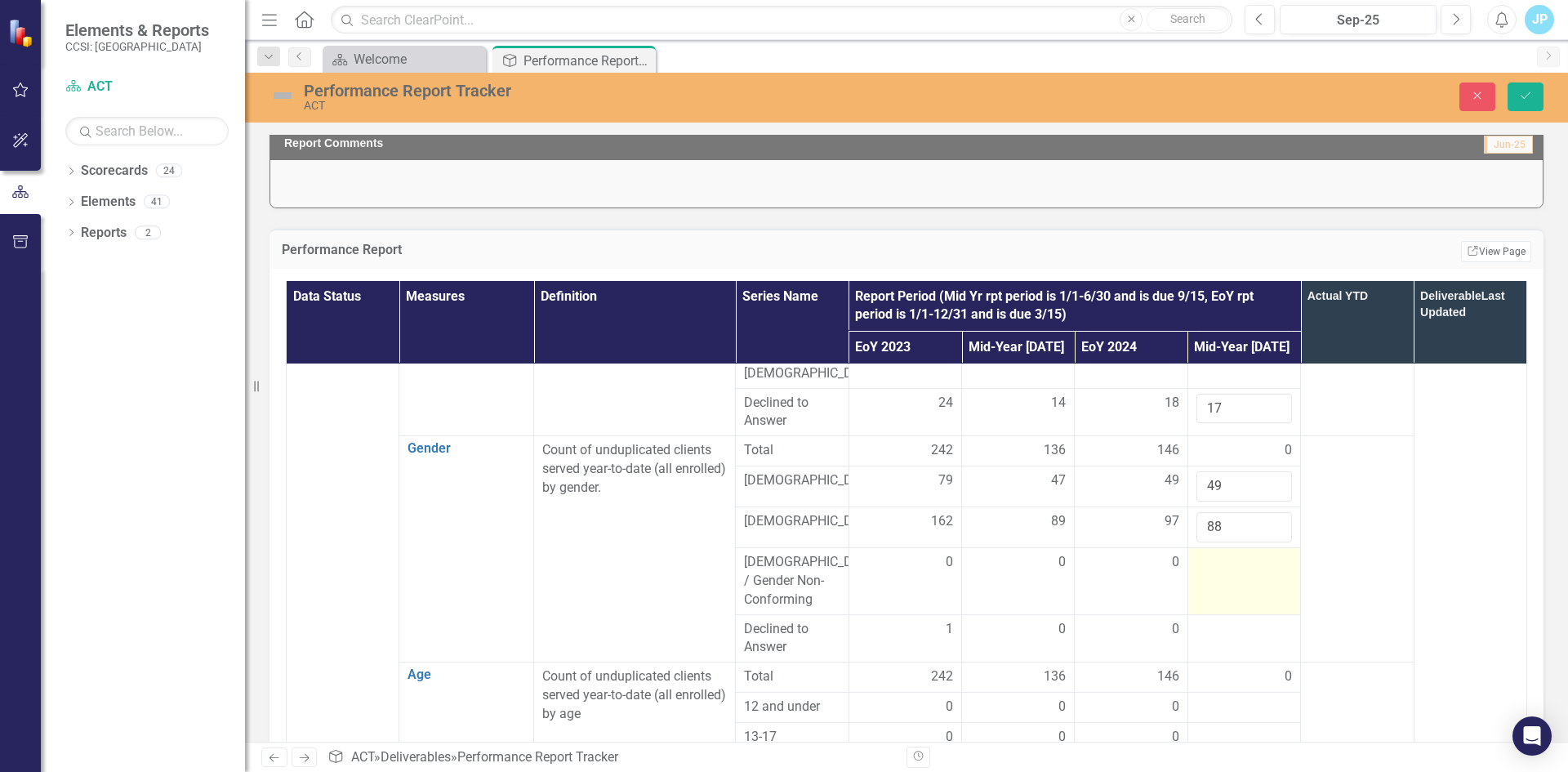
type input "88"
click at [1196, 559] on div at bounding box center [1244, 562] width 95 height 19
click at [1196, 557] on input "number" at bounding box center [1244, 567] width 95 height 30
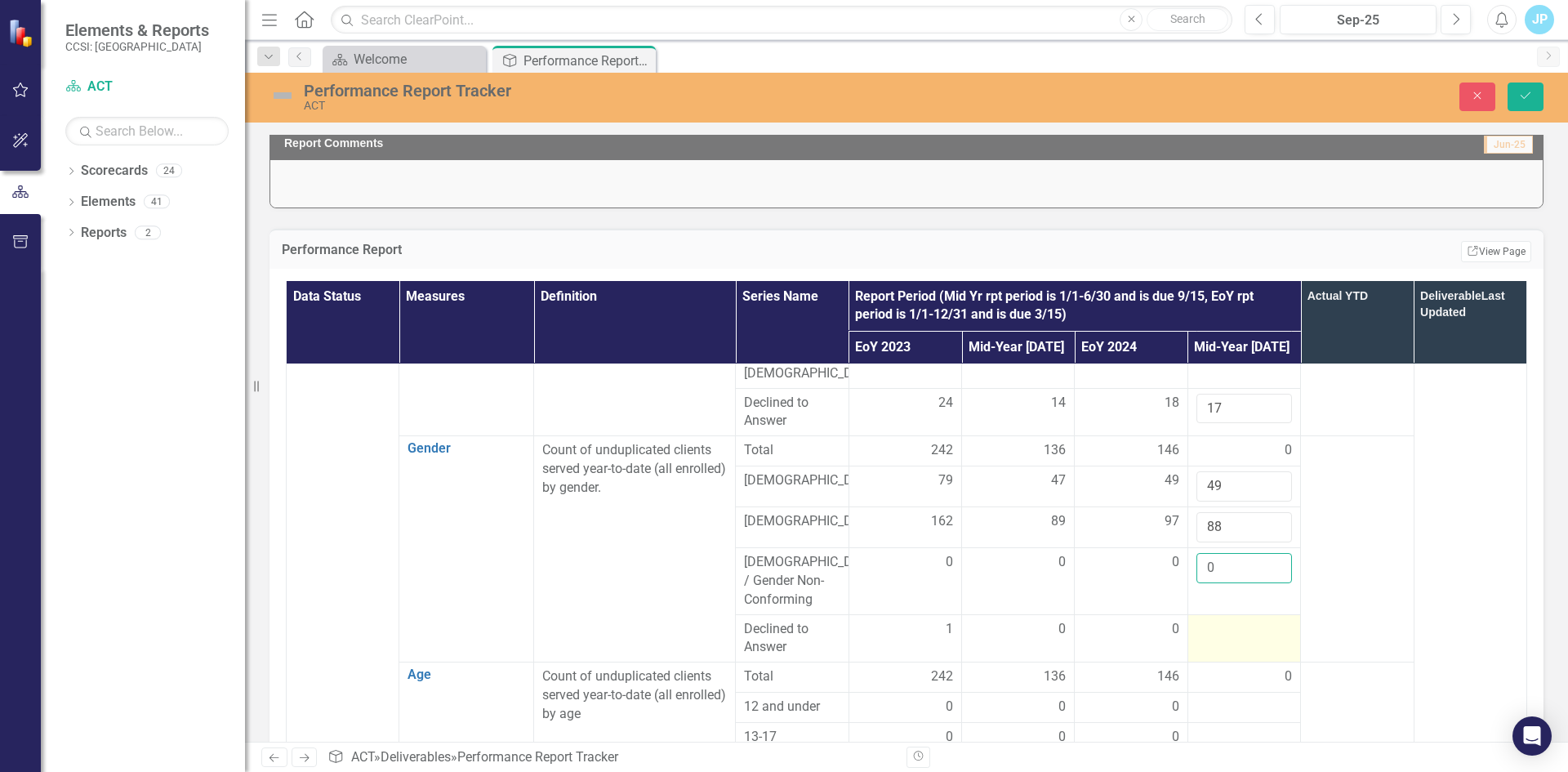
type input "0"
click at [1197, 624] on div at bounding box center [1244, 630] width 95 height 19
click at [1197, 624] on div at bounding box center [1244, 634] width 95 height 30
click at [1197, 622] on input "number" at bounding box center [1244, 634] width 95 height 30
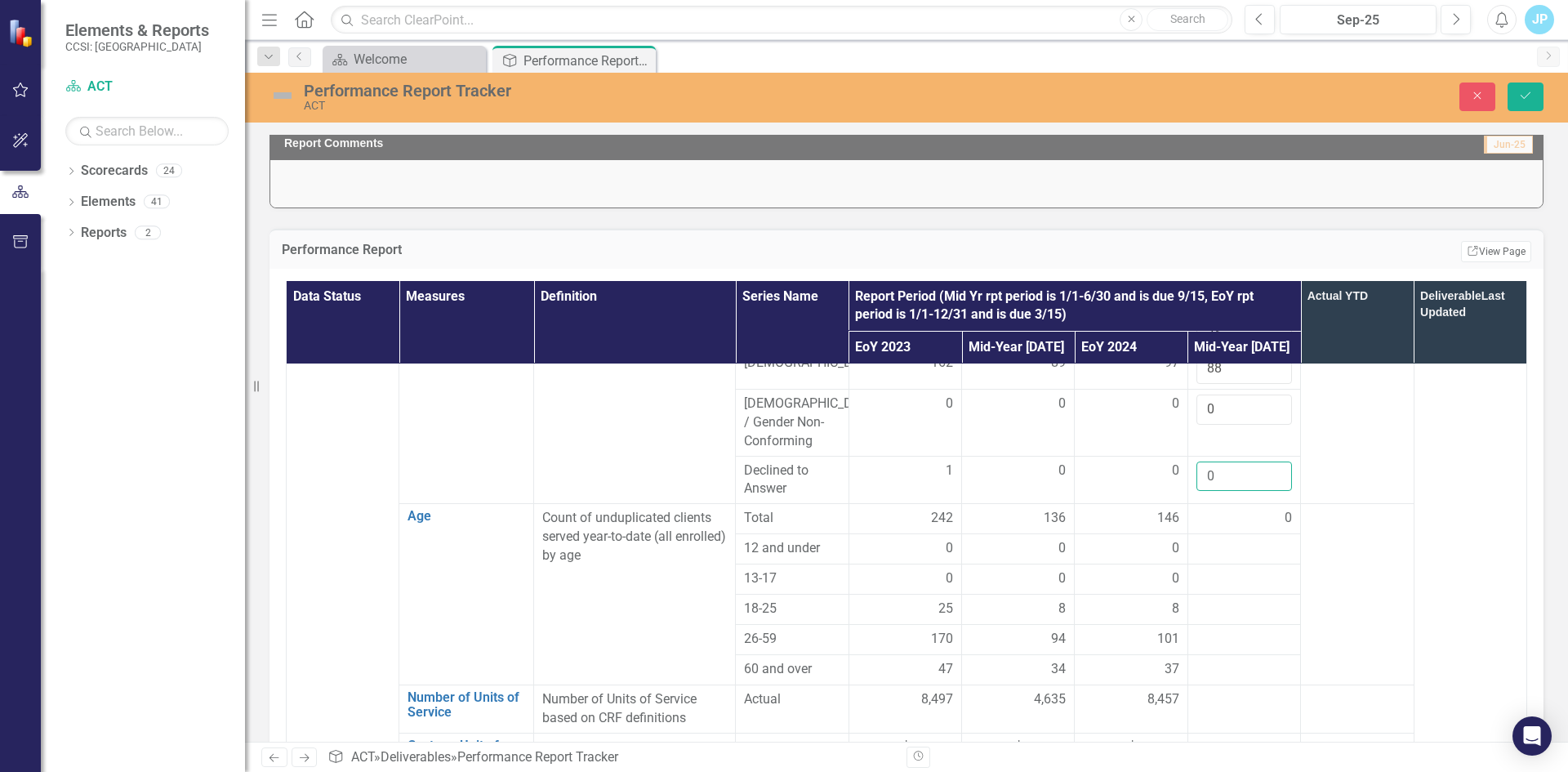
scroll to position [980, 0]
type input "0"
click at [1203, 535] on div at bounding box center [1244, 544] width 95 height 19
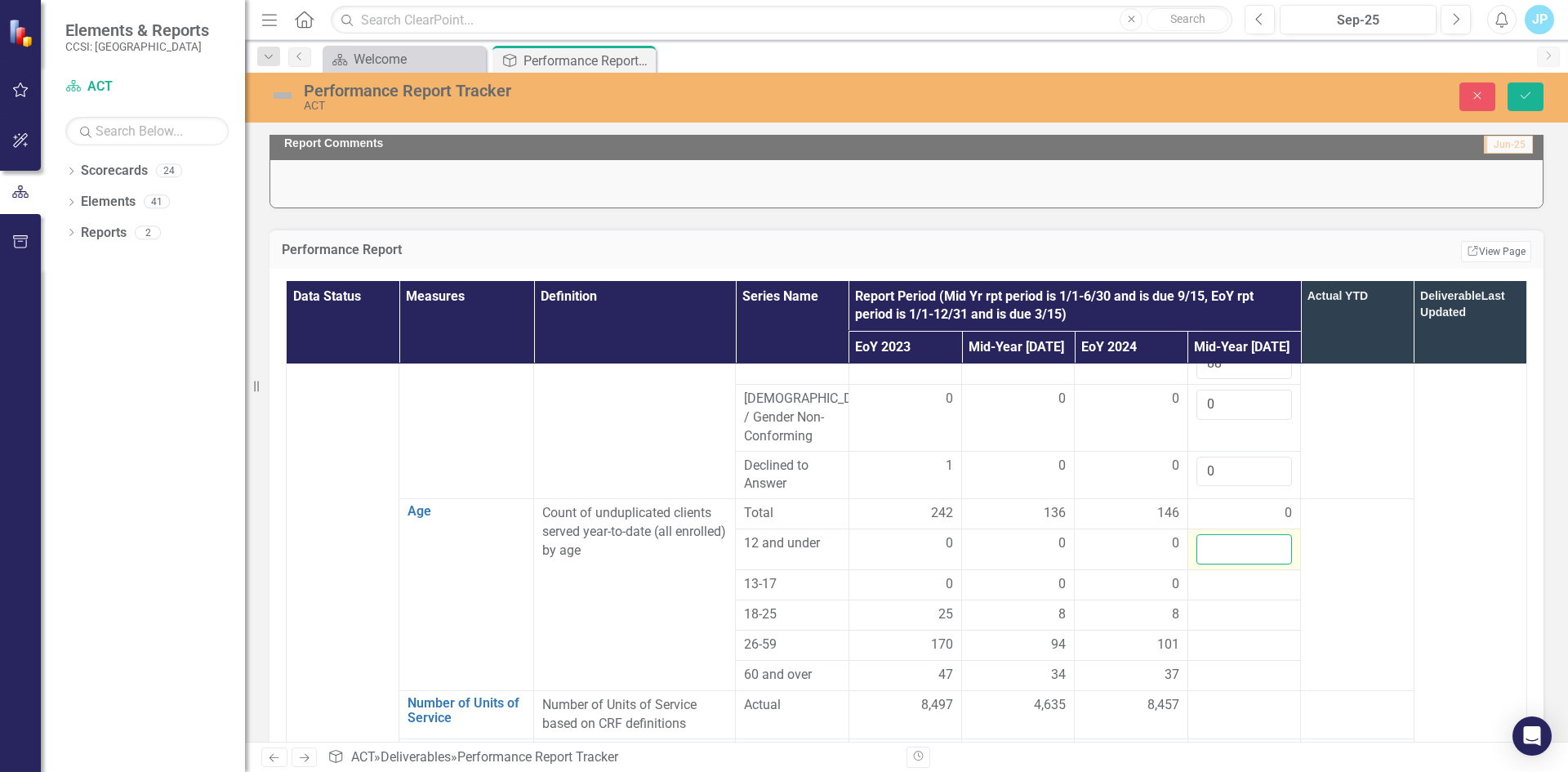
click at [1204, 535] on input "number" at bounding box center [1244, 549] width 95 height 30
type input "0"
click at [1197, 575] on div at bounding box center [1244, 584] width 95 height 19
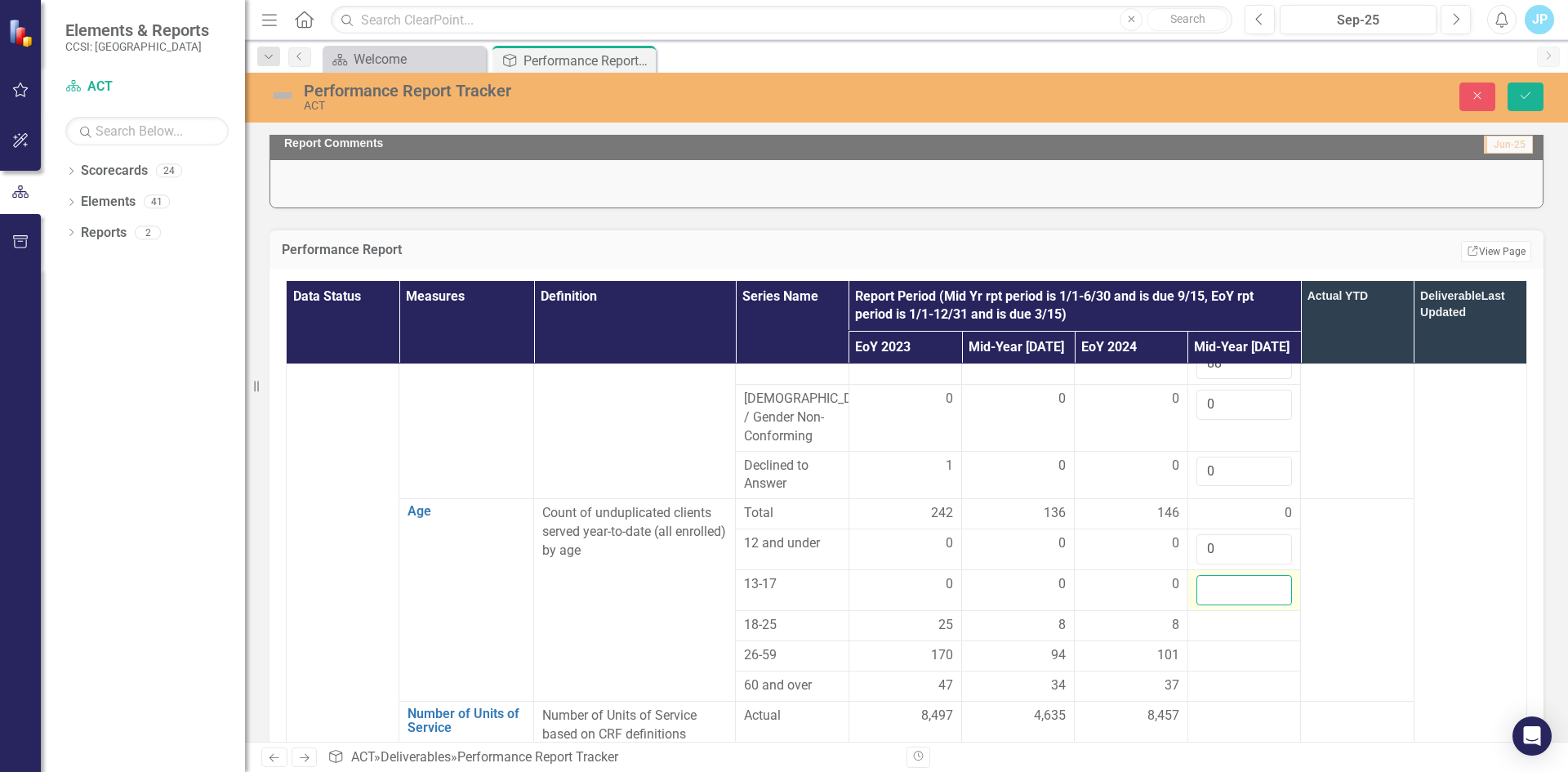
click at [1197, 575] on input "number" at bounding box center [1244, 589] width 95 height 30
type input "0"
click at [1197, 616] on div at bounding box center [1244, 626] width 95 height 19
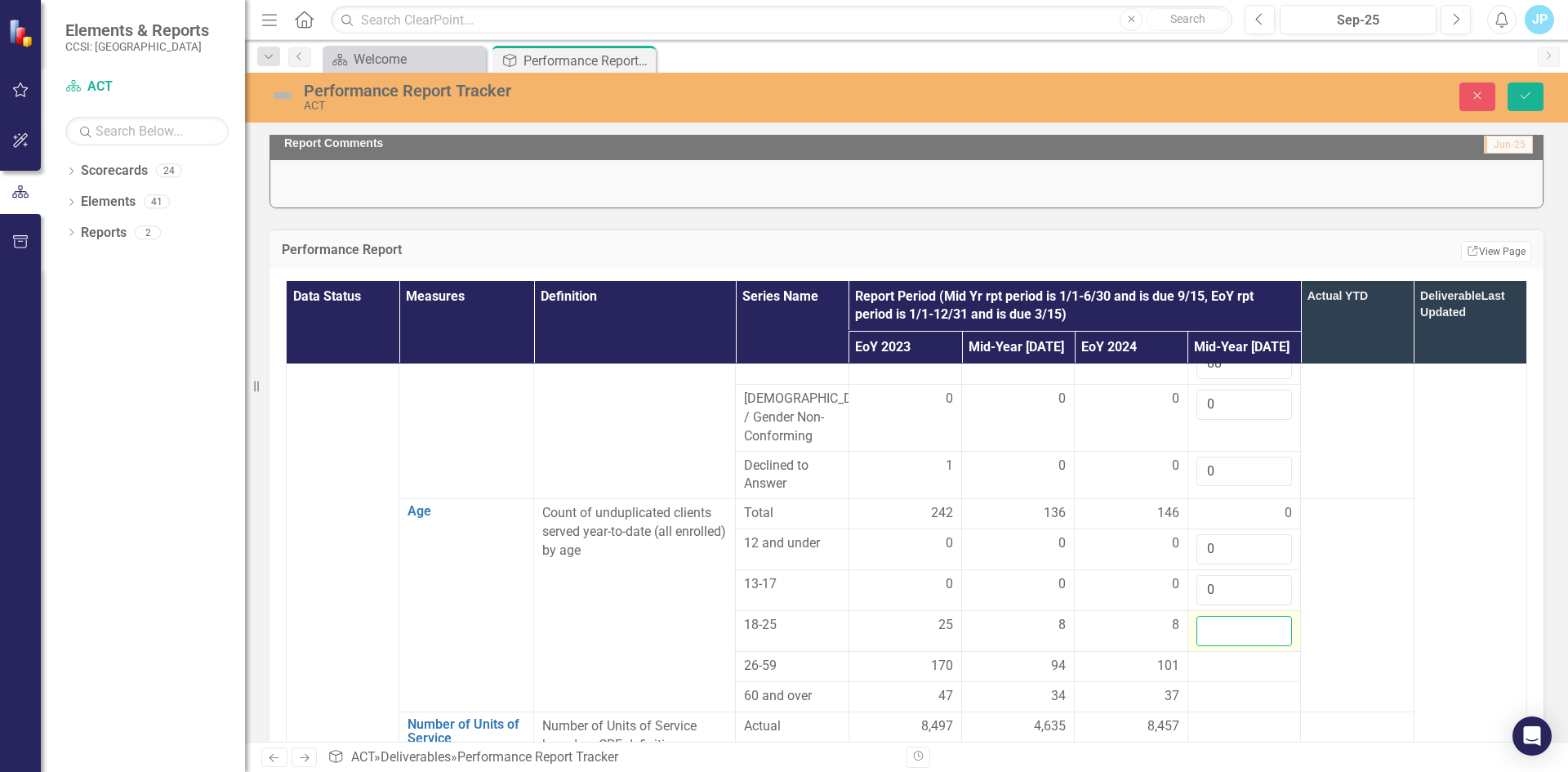
click at [1197, 616] on input "number" at bounding box center [1244, 630] width 95 height 30
drag, startPoint x: 1201, startPoint y: 621, endPoint x: 1174, endPoint y: 620, distance: 27.0
click at [1187, 620] on td "0" at bounding box center [1243, 630] width 113 height 40
type input "5"
click at [1207, 656] on div at bounding box center [1244, 666] width 95 height 19
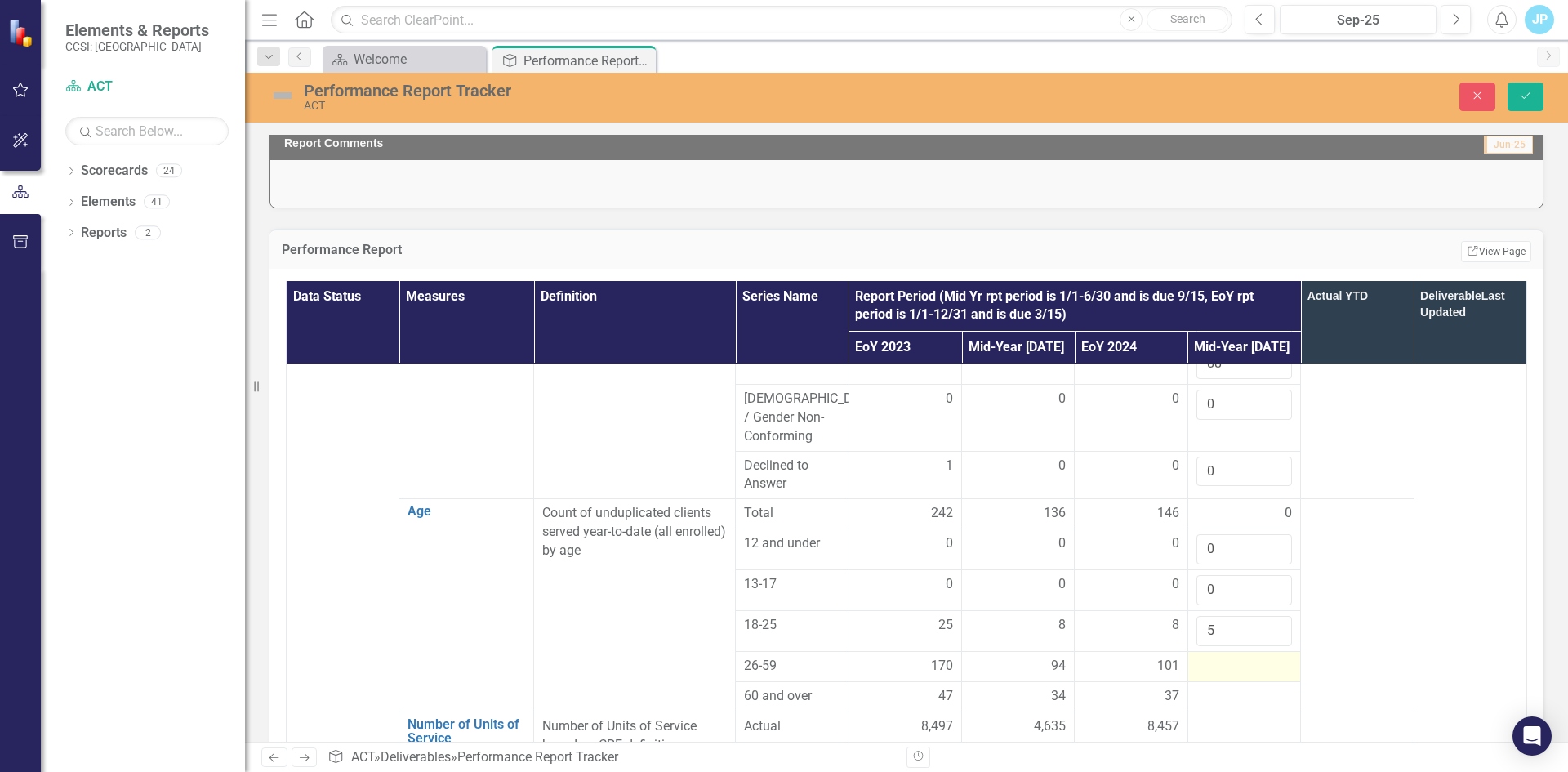
click at [1207, 656] on div at bounding box center [1244, 666] width 95 height 19
click at [1206, 656] on input "number" at bounding box center [1244, 671] width 95 height 30
type input "101"
click at [1211, 697] on div at bounding box center [1244, 707] width 95 height 19
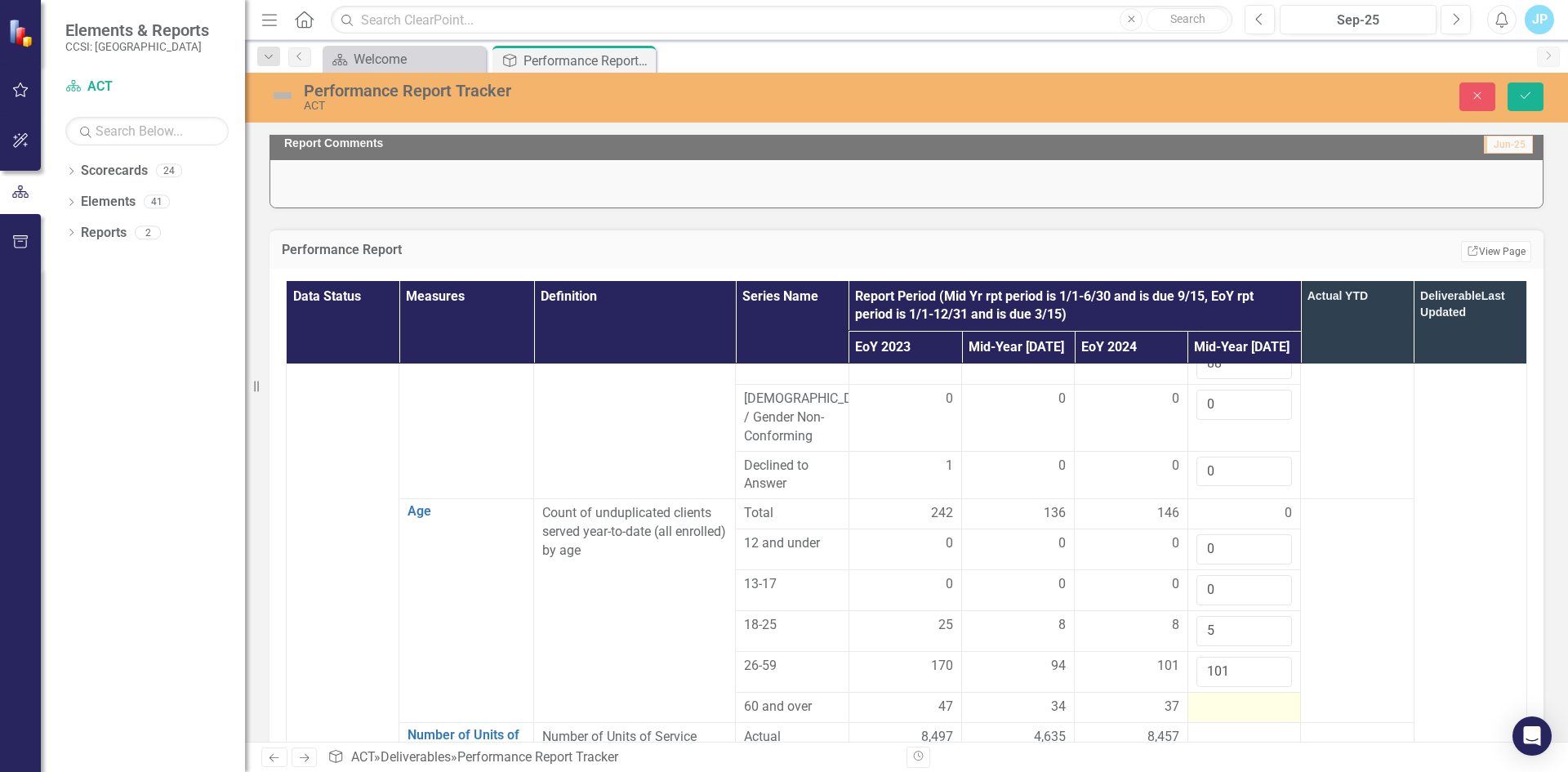
click at [1211, 697] on div at bounding box center [1244, 707] width 95 height 19
click at [1211, 697] on input "number" at bounding box center [1244, 711] width 95 height 30
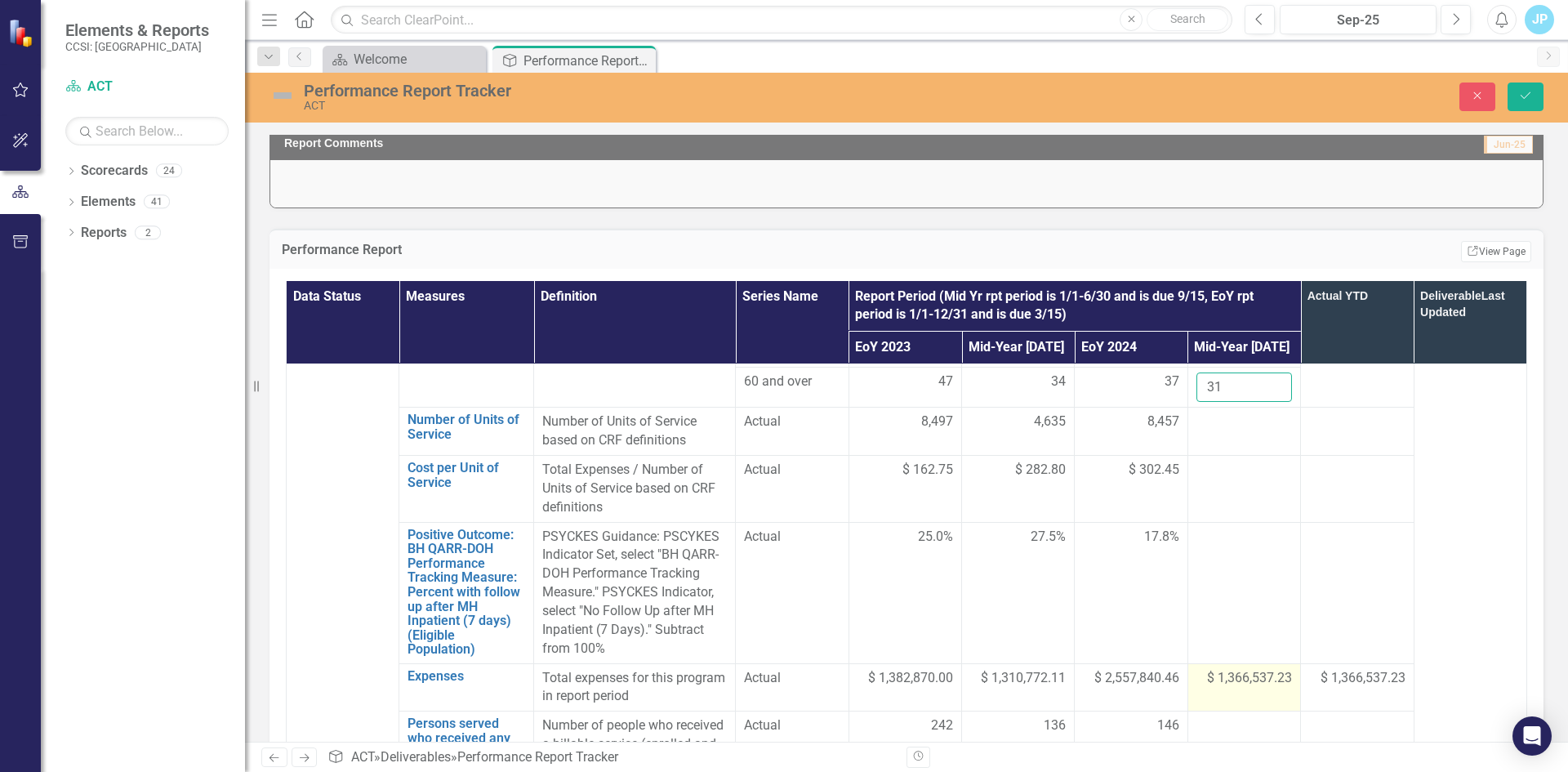
scroll to position [1306, 0]
type input "31"
click at [1221, 417] on div at bounding box center [1244, 421] width 95 height 19
click at [1205, 420] on td at bounding box center [1243, 430] width 113 height 48
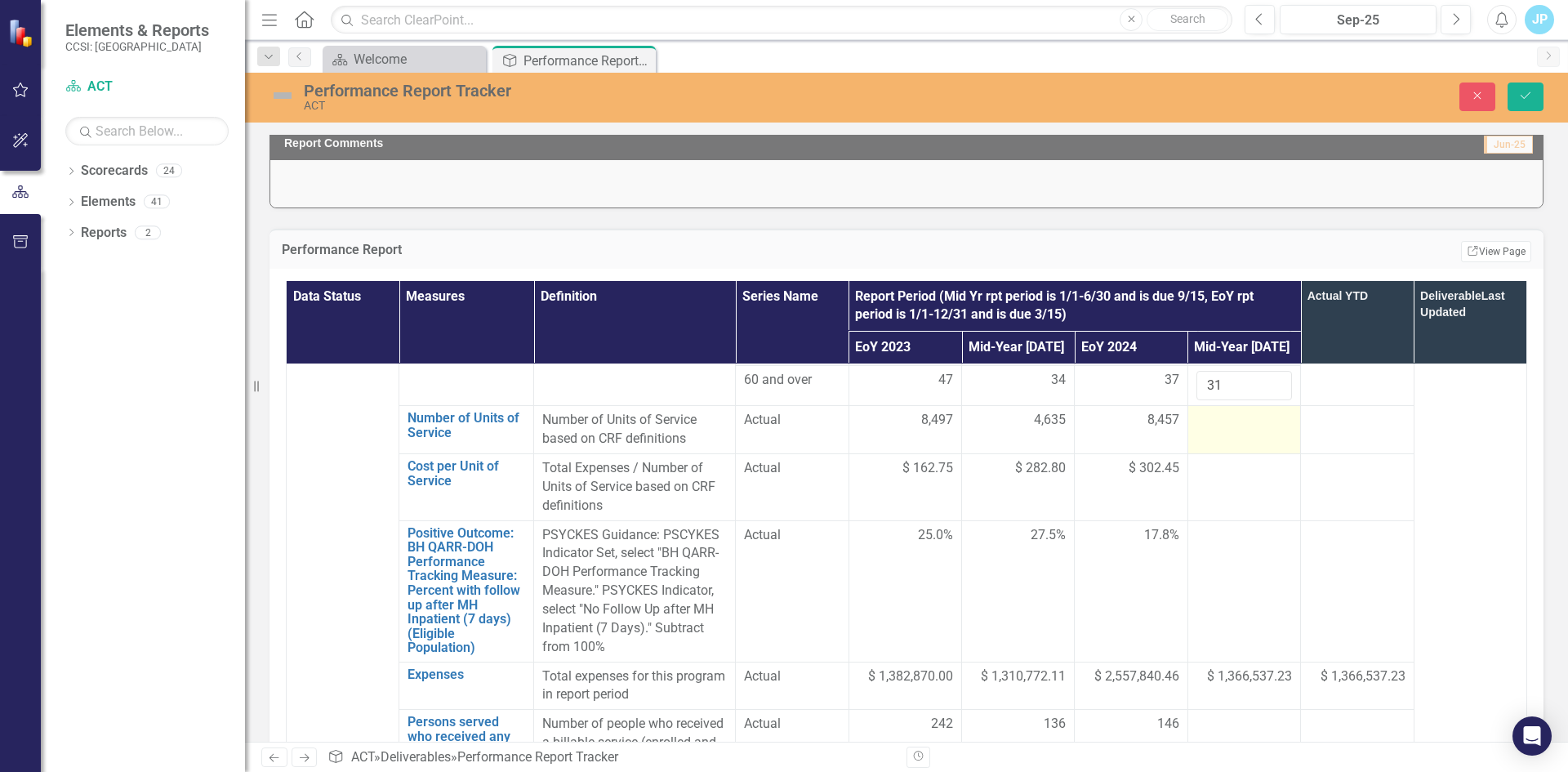
click at [1205, 420] on td at bounding box center [1243, 430] width 113 height 48
click at [1205, 420] on input "number" at bounding box center [1244, 425] width 95 height 30
type input "4239"
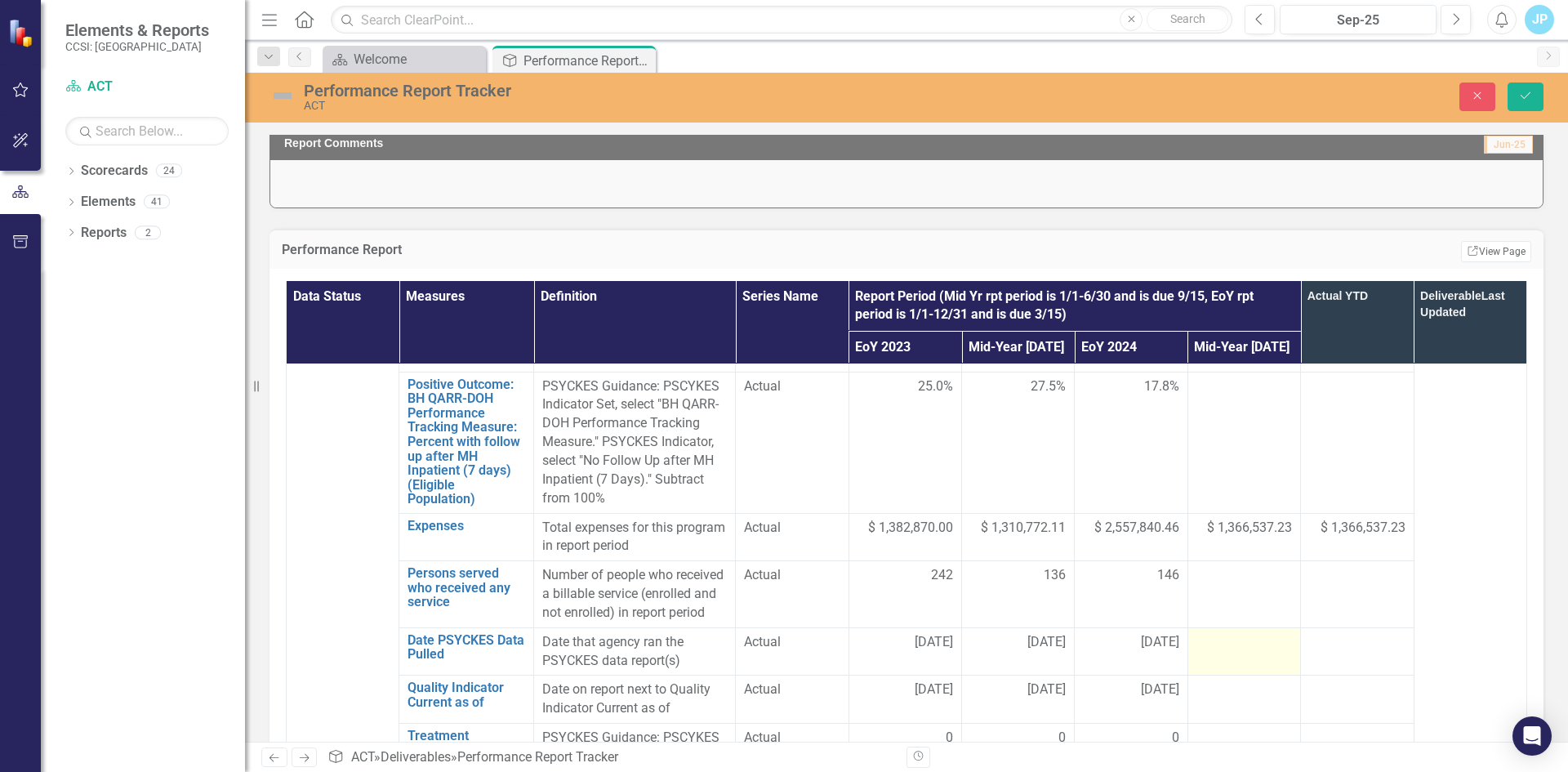
scroll to position [1470, 0]
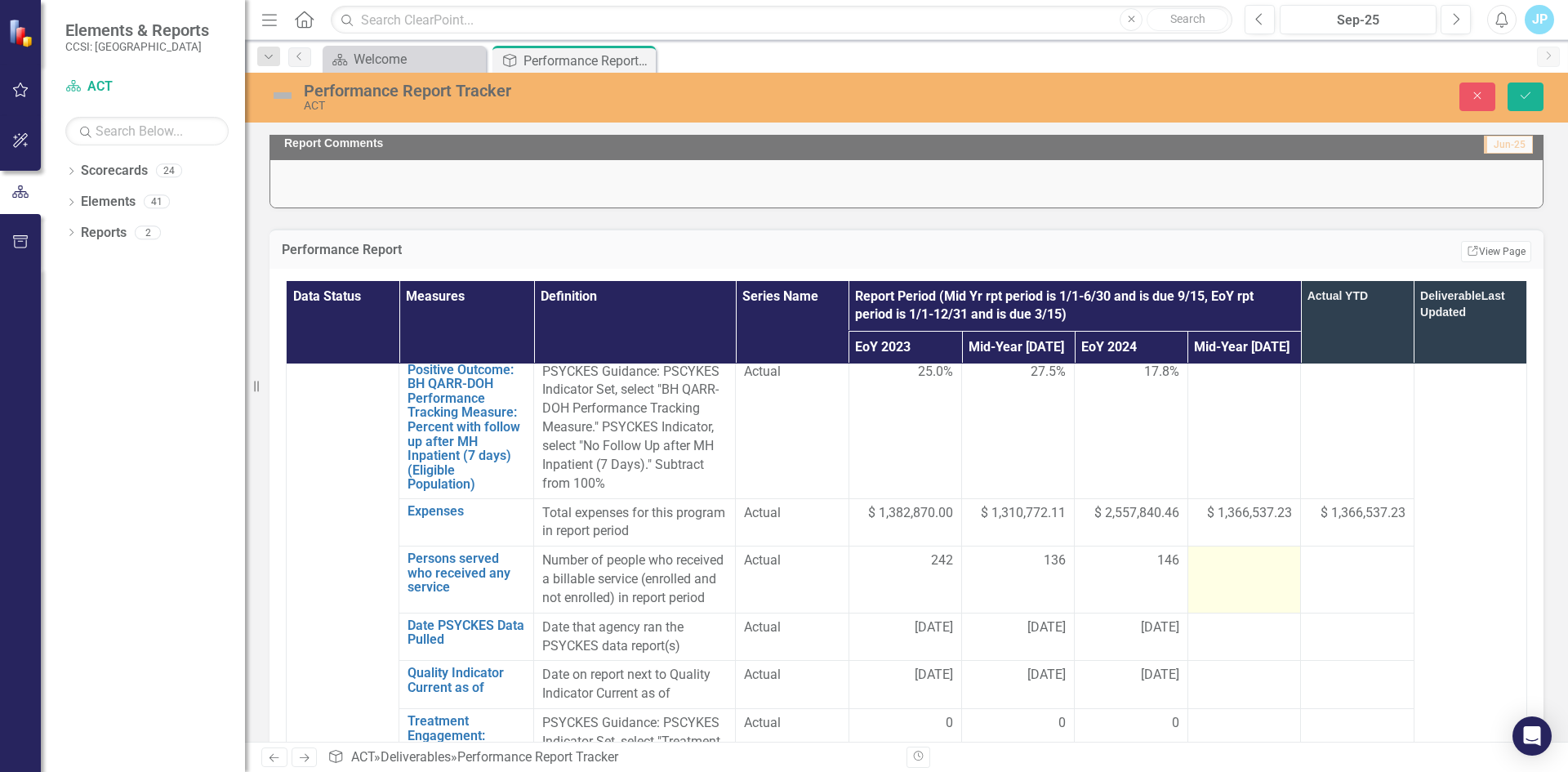
click at [1219, 579] on td at bounding box center [1243, 580] width 113 height 67
click at [1209, 552] on input "number" at bounding box center [1244, 566] width 95 height 30
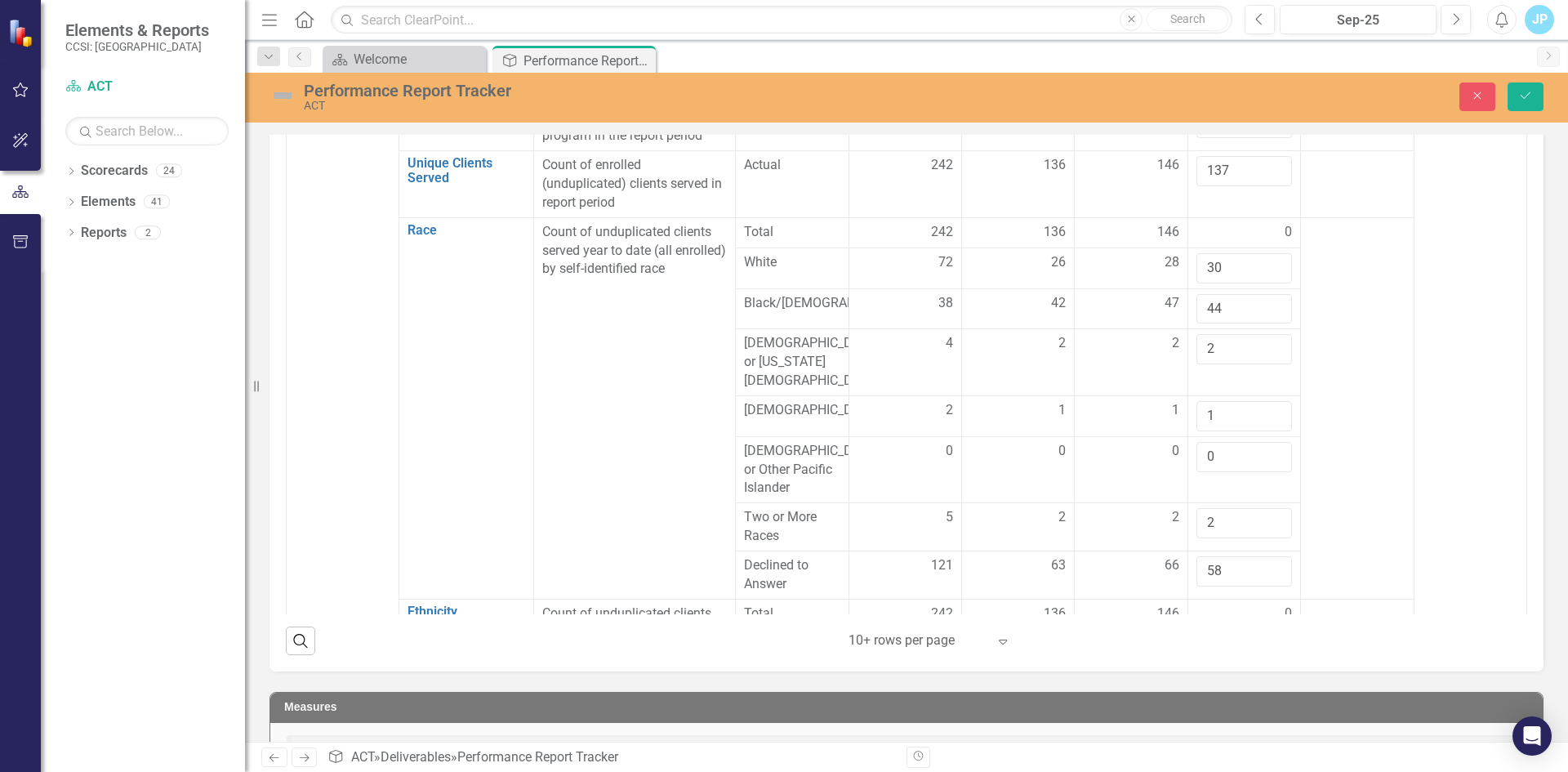
scroll to position [0, 0]
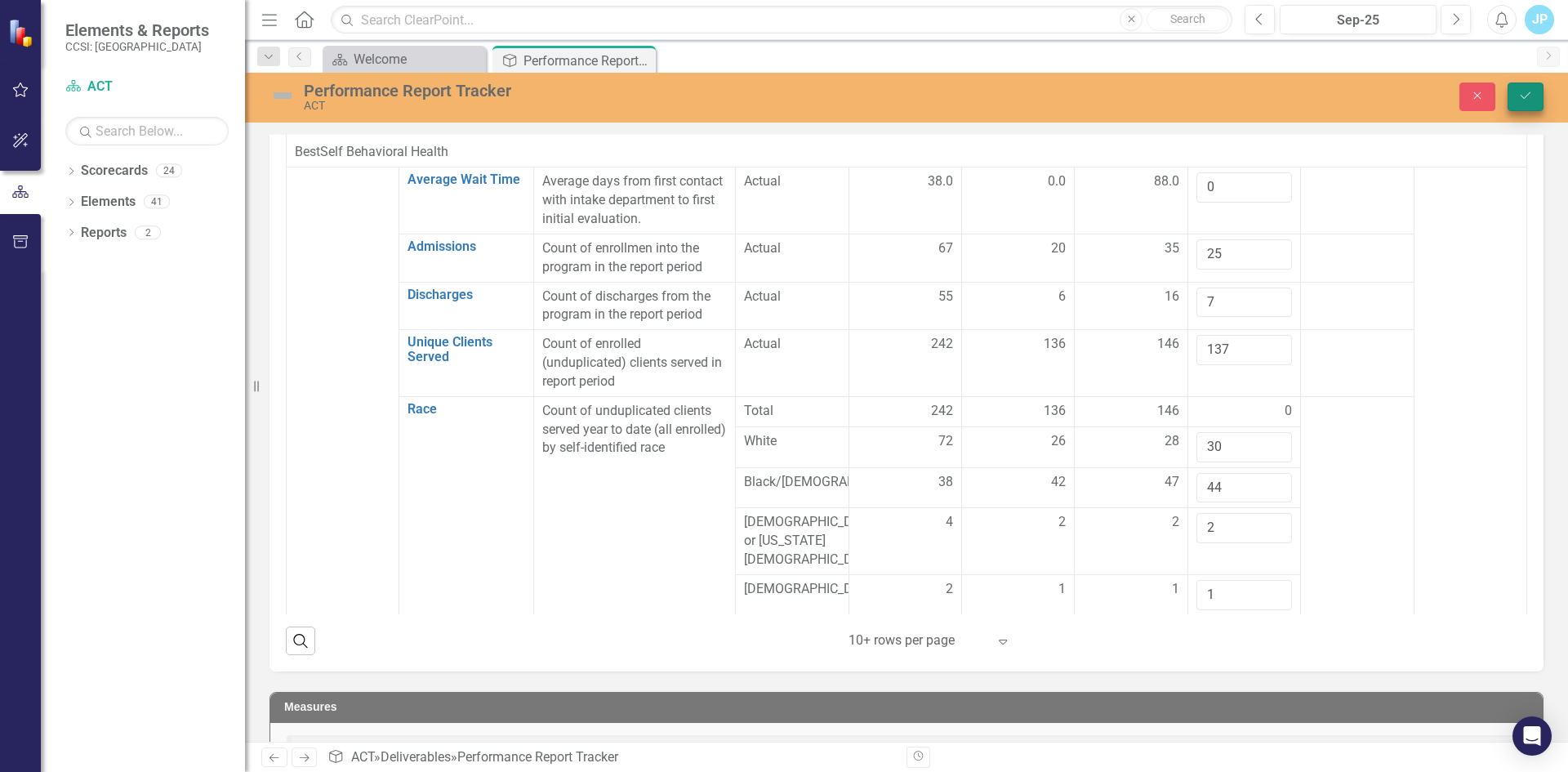
type input "137"
click at [1531, 90] on icon "Save" at bounding box center [1525, 95] width 14 height 12
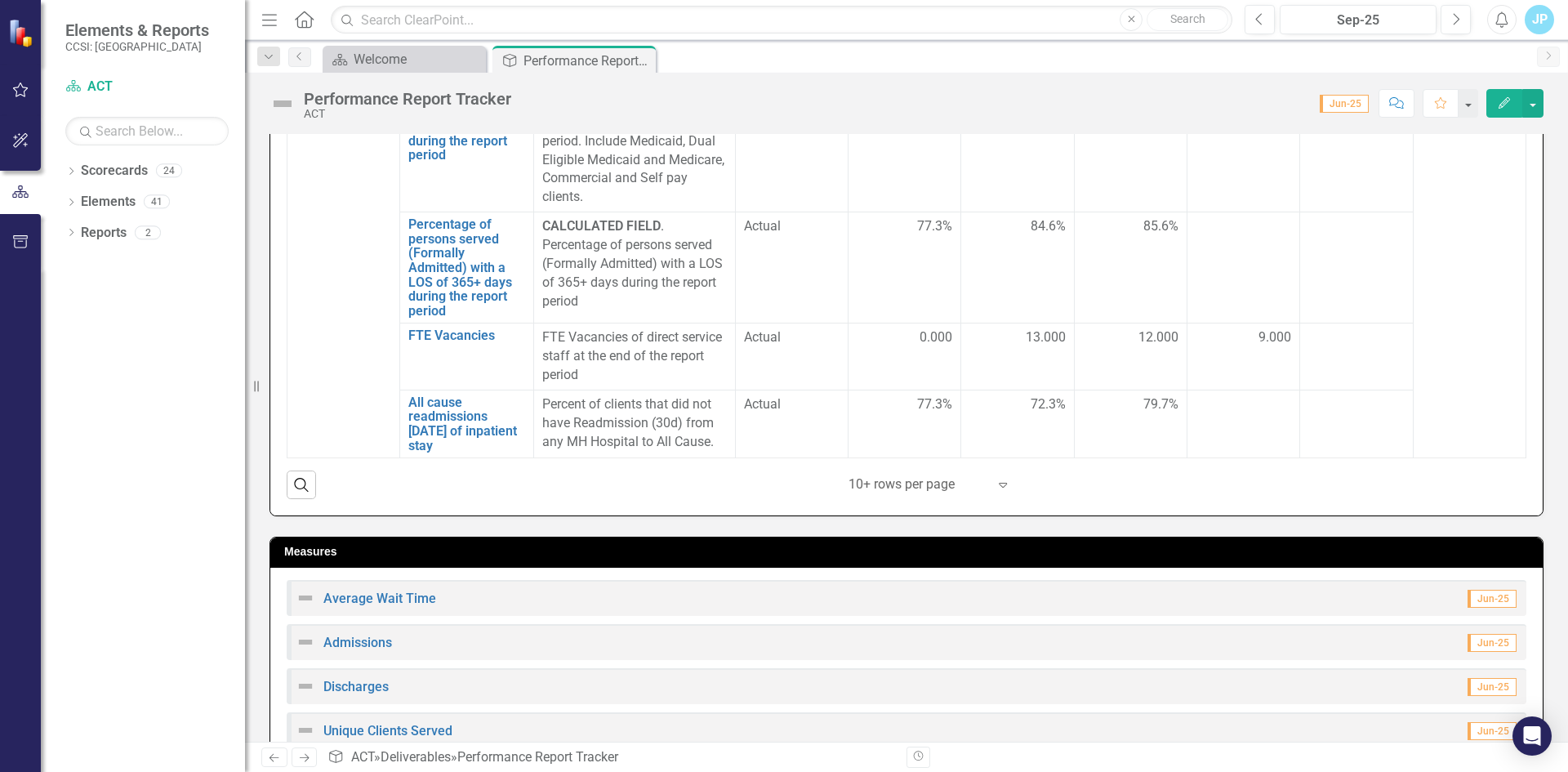
scroll to position [898, 0]
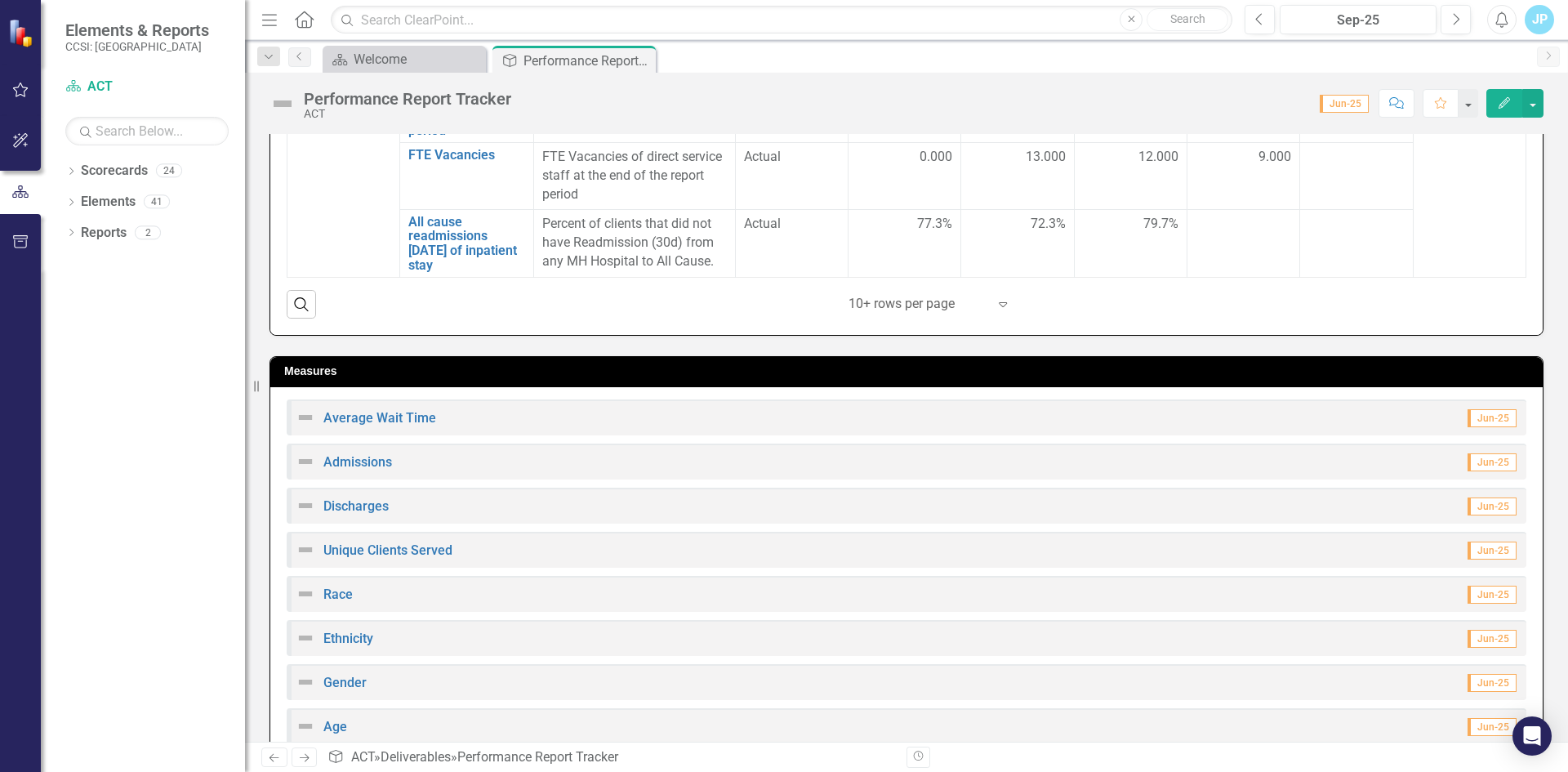
click at [994, 305] on icon "Expand" at bounding box center [1002, 304] width 16 height 13
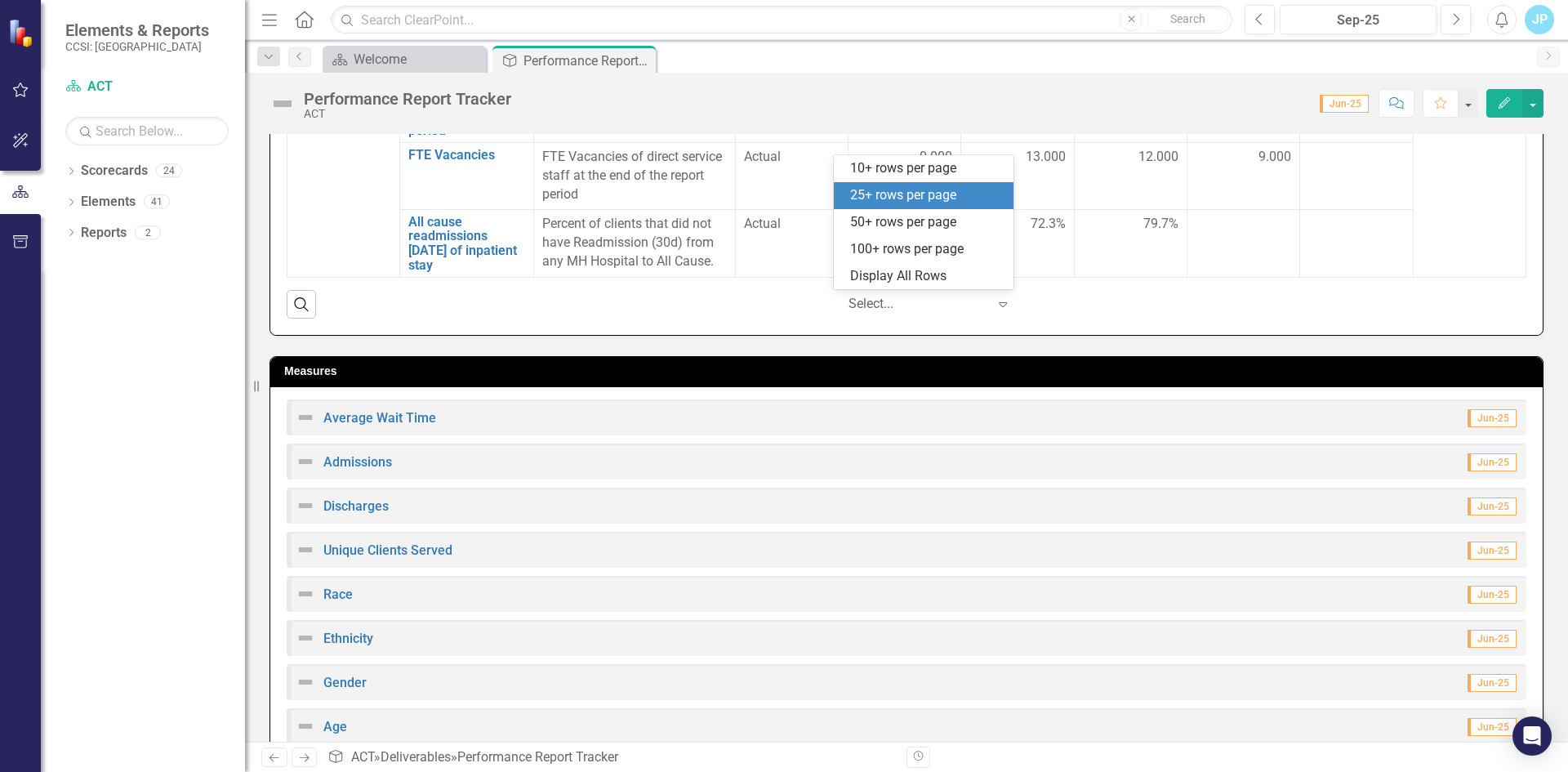
click at [896, 193] on div "25+ rows per page" at bounding box center [926, 195] width 153 height 19
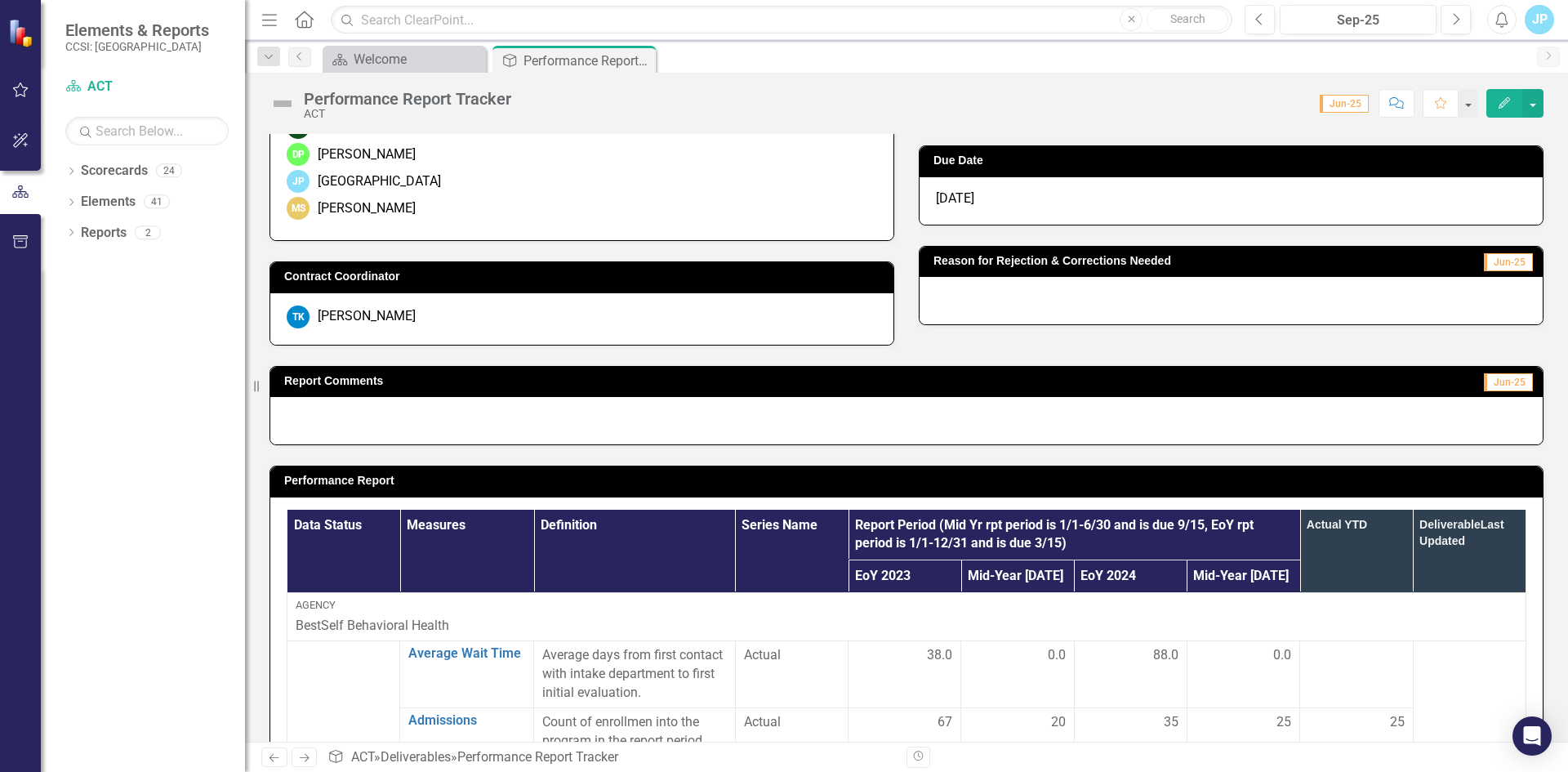
scroll to position [244, 0]
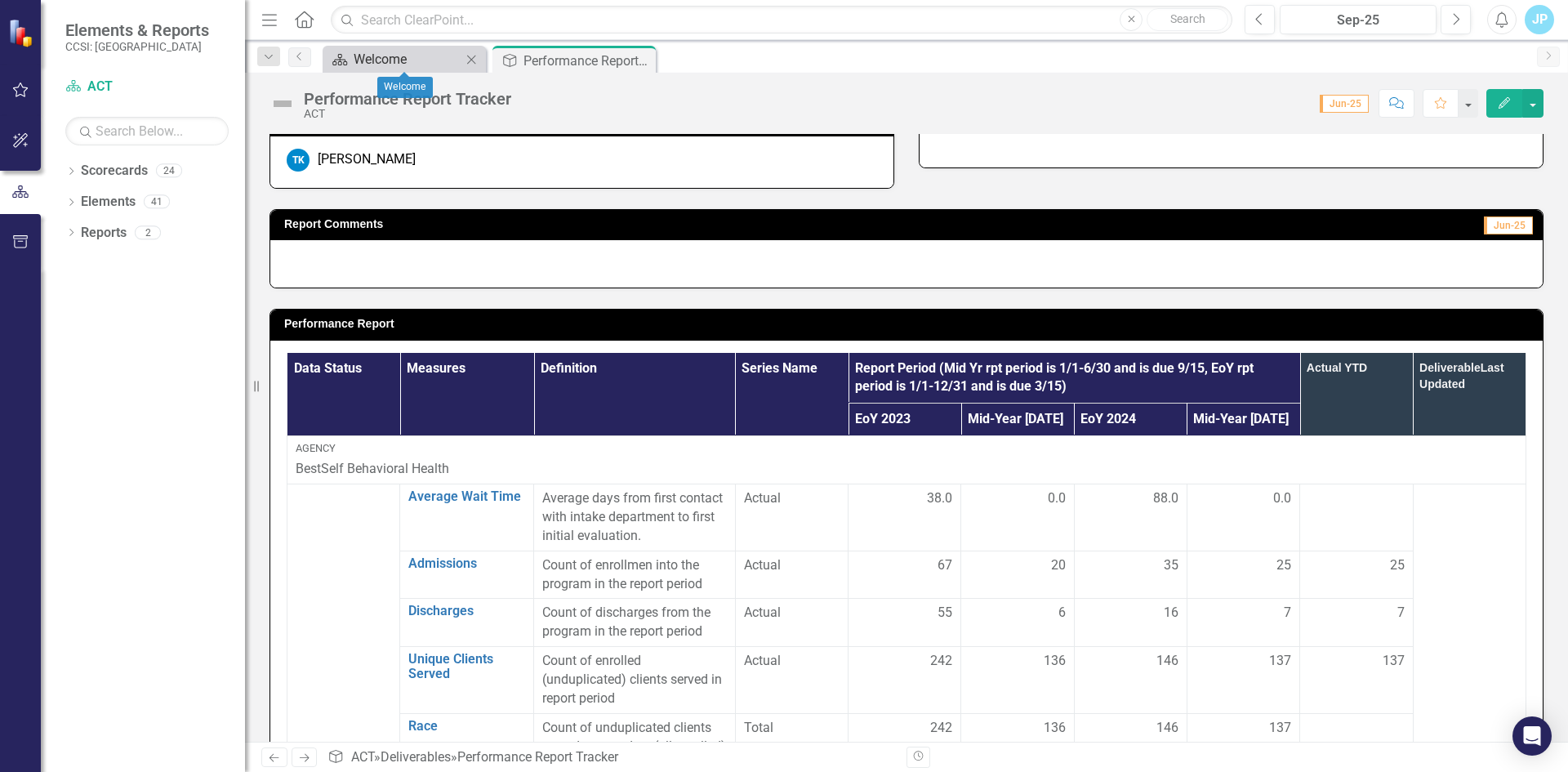
click at [353, 56] on div "Welcome" at bounding box center [407, 59] width 108 height 20
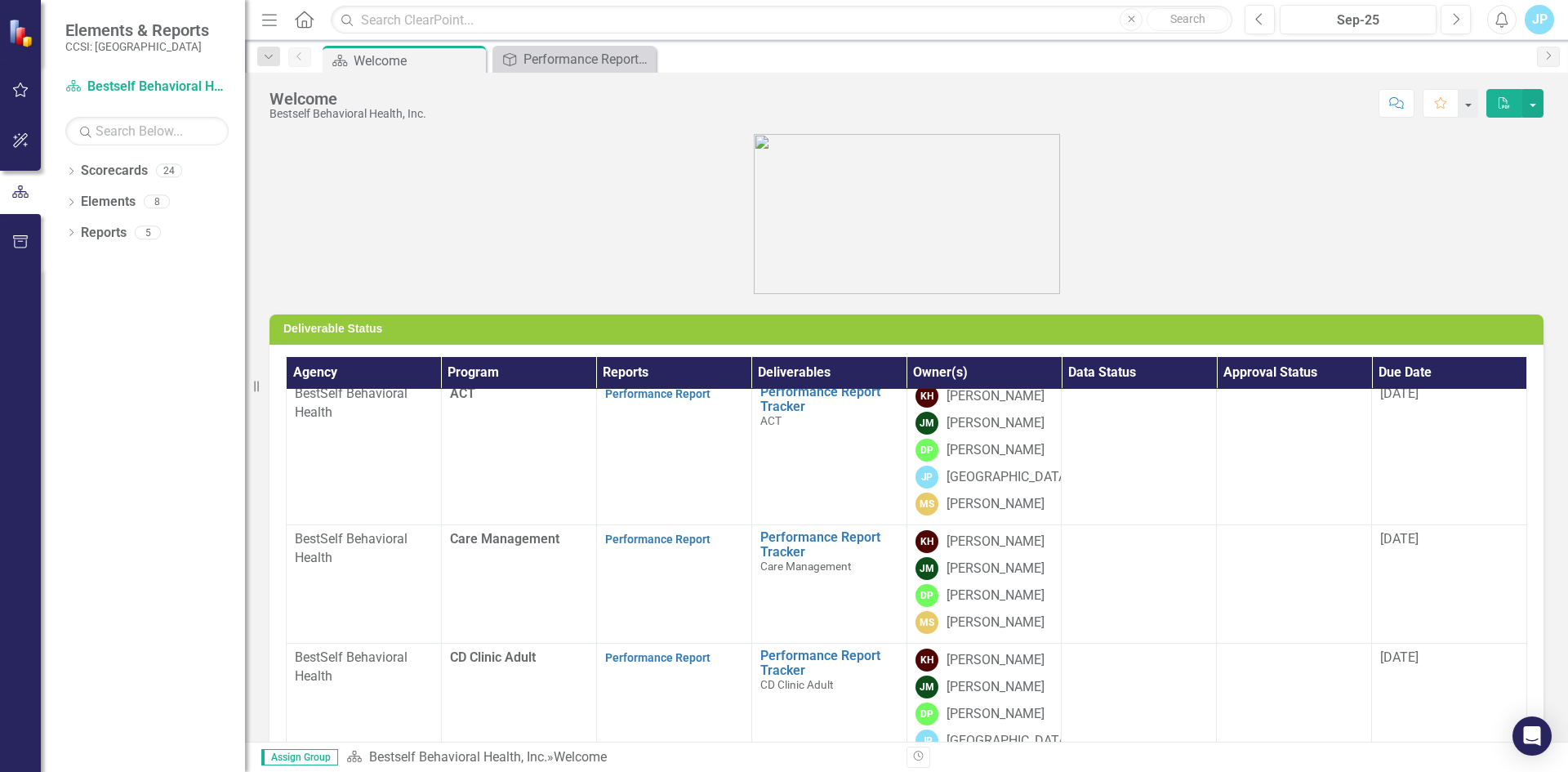
scroll to position [164, 0]
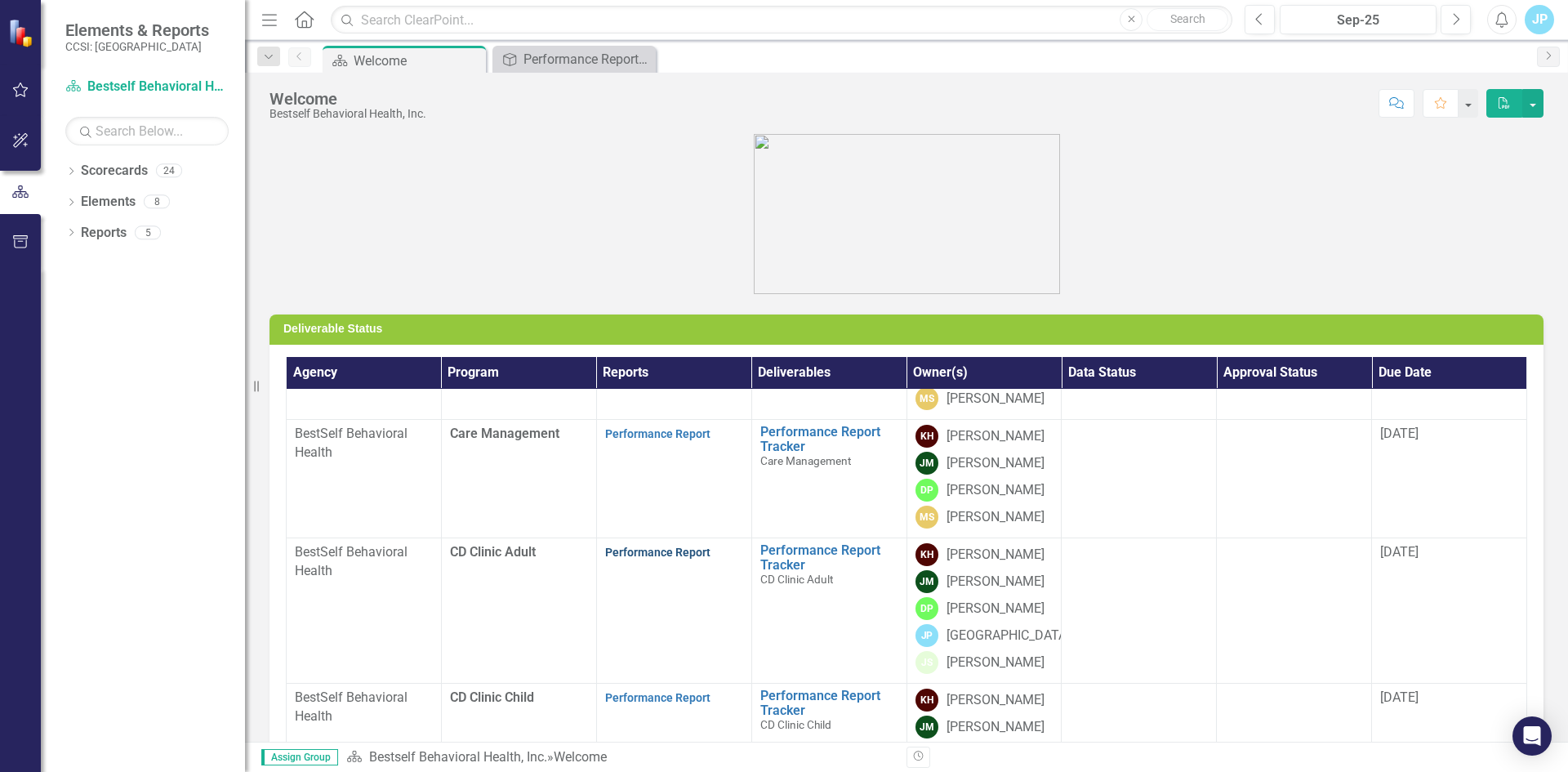
click at [628, 552] on link "Performance Report" at bounding box center [657, 553] width 105 height 13
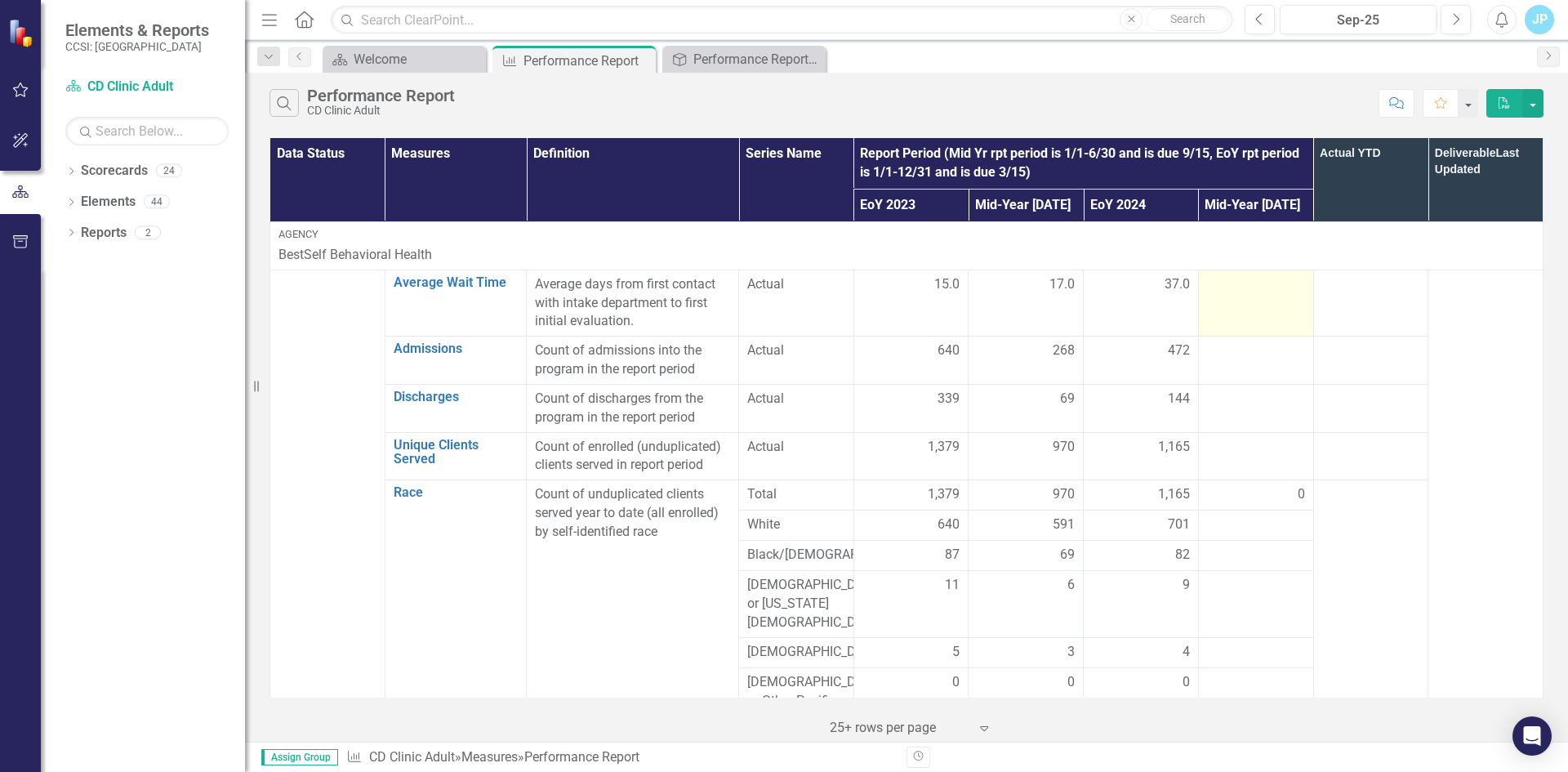
click at [1246, 277] on div at bounding box center [1256, 285] width 98 height 19
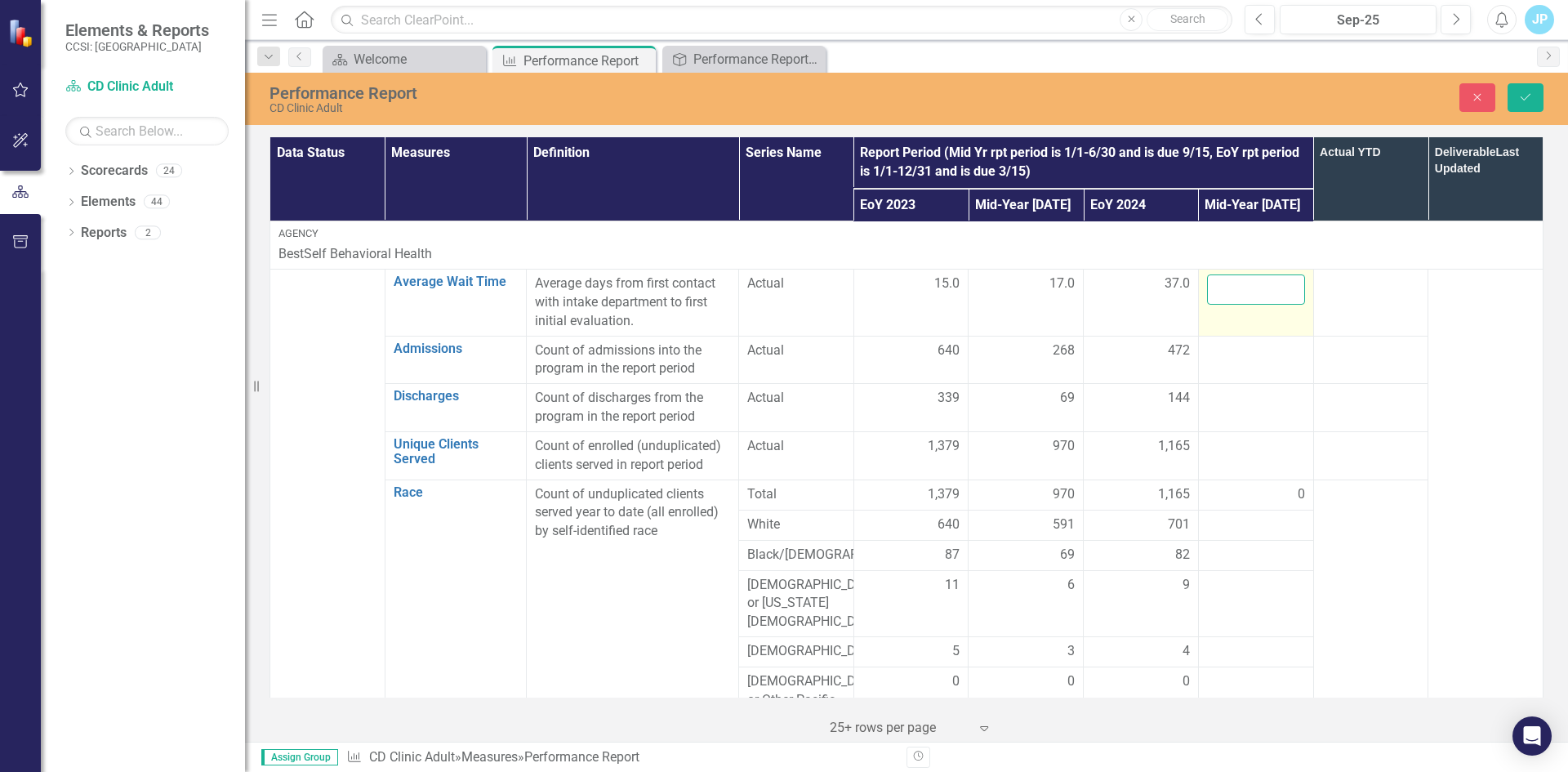
click at [1227, 289] on input "number" at bounding box center [1256, 289] width 98 height 30
type input "25"
click at [1225, 348] on div at bounding box center [1256, 351] width 98 height 19
click at [1225, 348] on input "number" at bounding box center [1256, 356] width 98 height 30
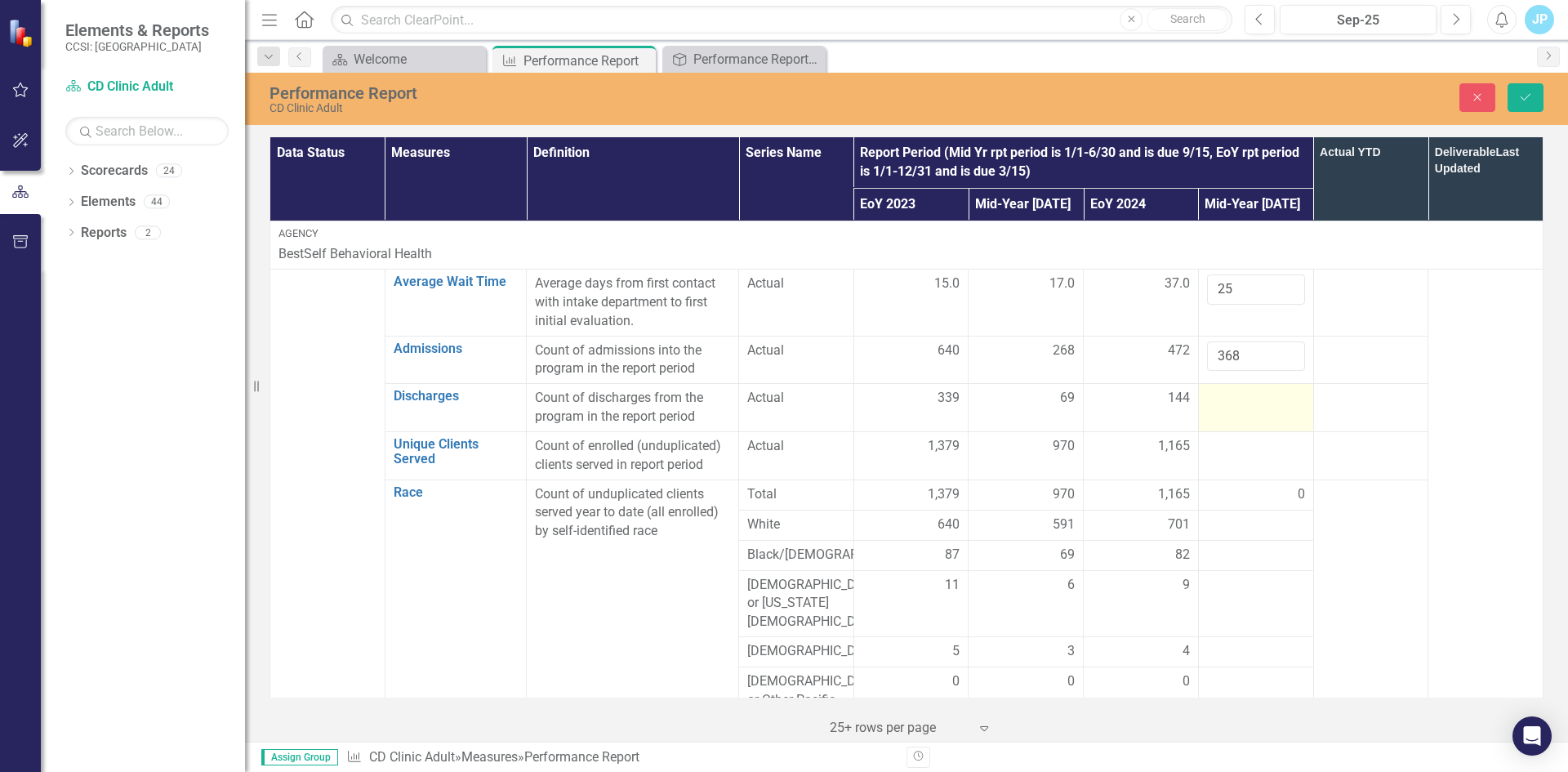
type input "368"
click at [1218, 404] on div at bounding box center [1256, 399] width 98 height 19
click at [1221, 402] on input "number" at bounding box center [1256, 403] width 98 height 30
type input "49"
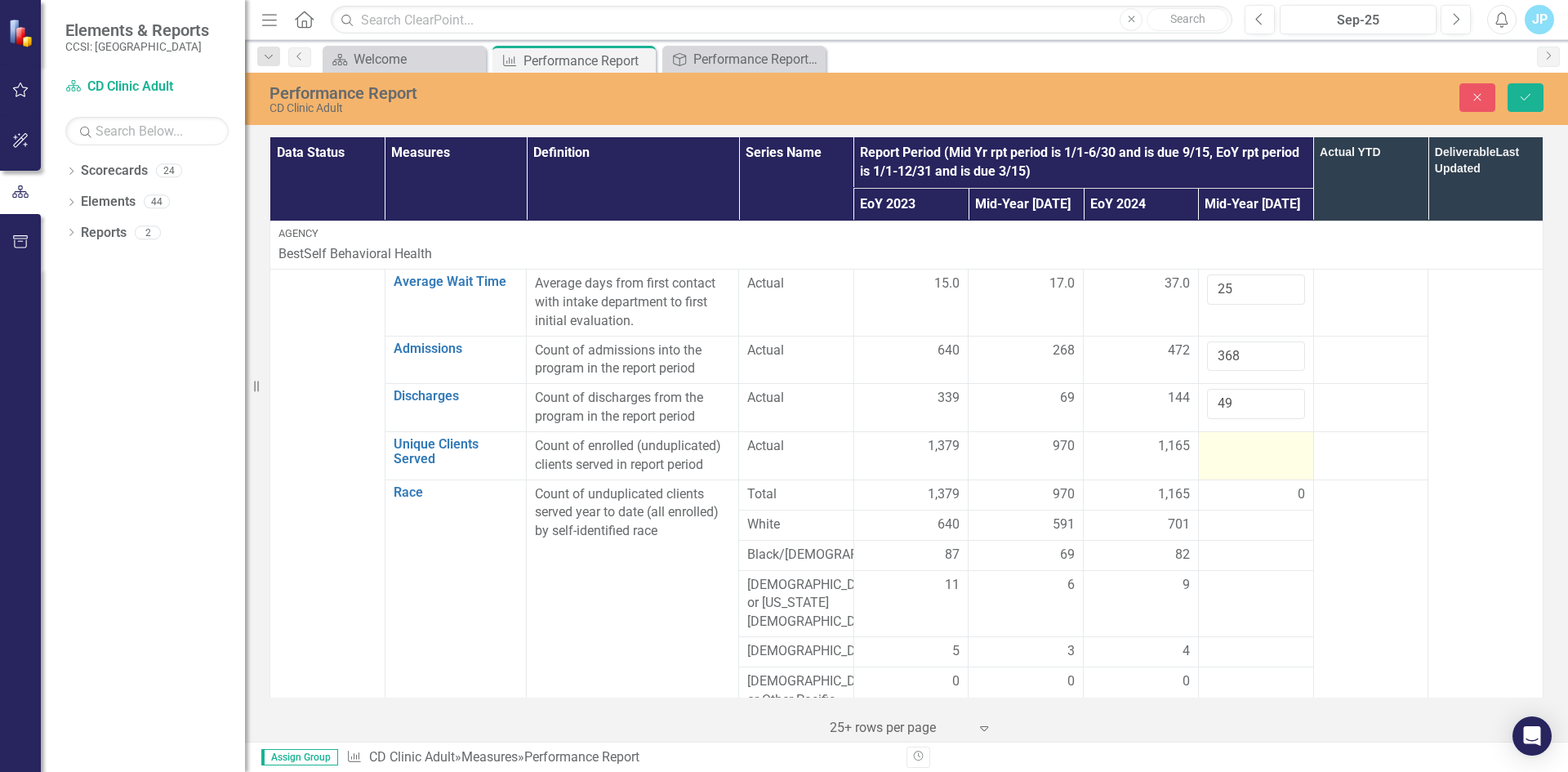
click at [1216, 452] on div at bounding box center [1256, 447] width 98 height 19
click at [1217, 450] on div at bounding box center [1256, 447] width 98 height 19
click at [1217, 450] on input "number" at bounding box center [1256, 451] width 98 height 30
type input "943"
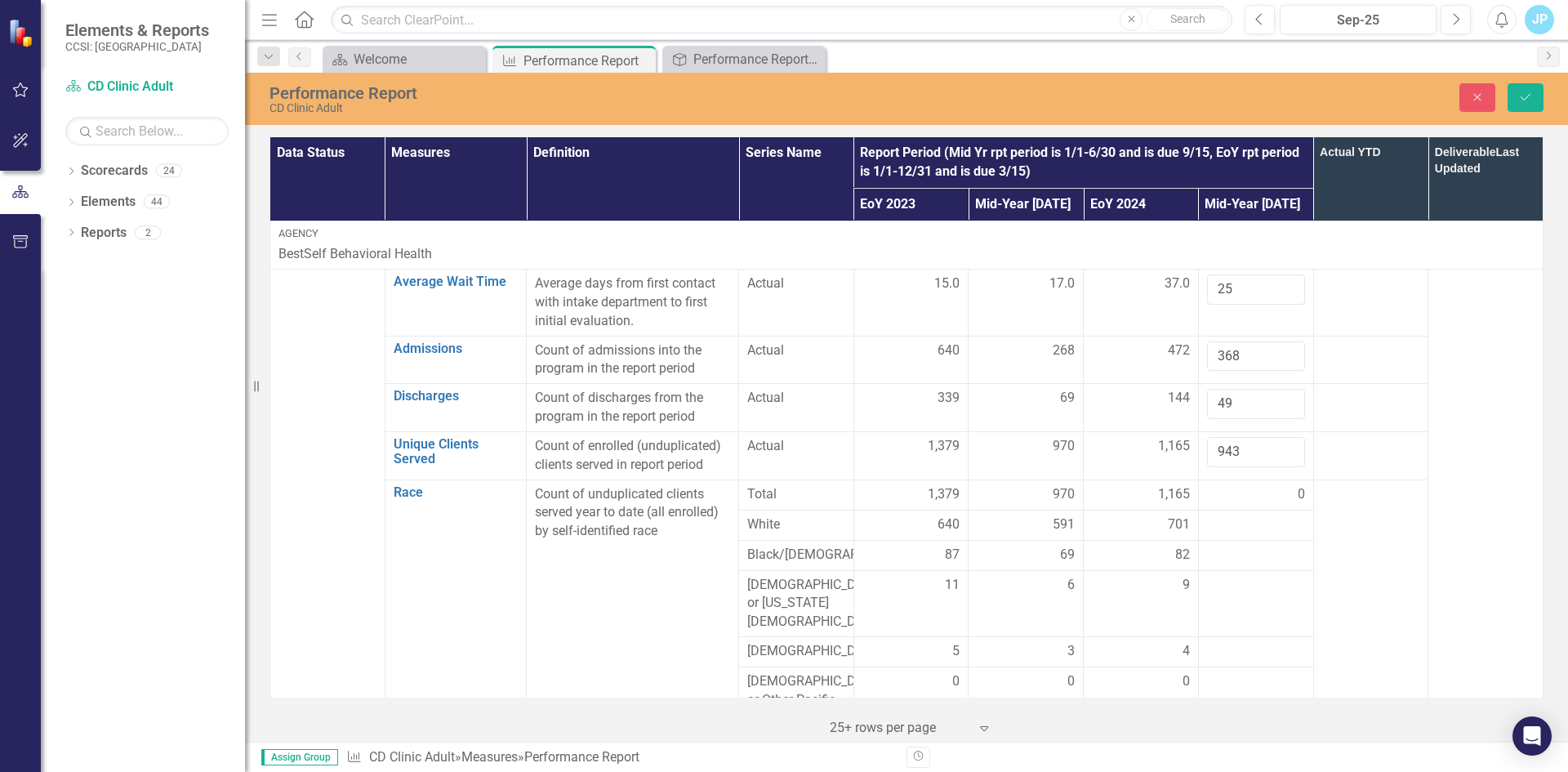
click at [1223, 490] on div "0" at bounding box center [1256, 495] width 98 height 19
click at [1223, 528] on div at bounding box center [1256, 525] width 98 height 19
click at [1223, 528] on input "number" at bounding box center [1256, 529] width 98 height 30
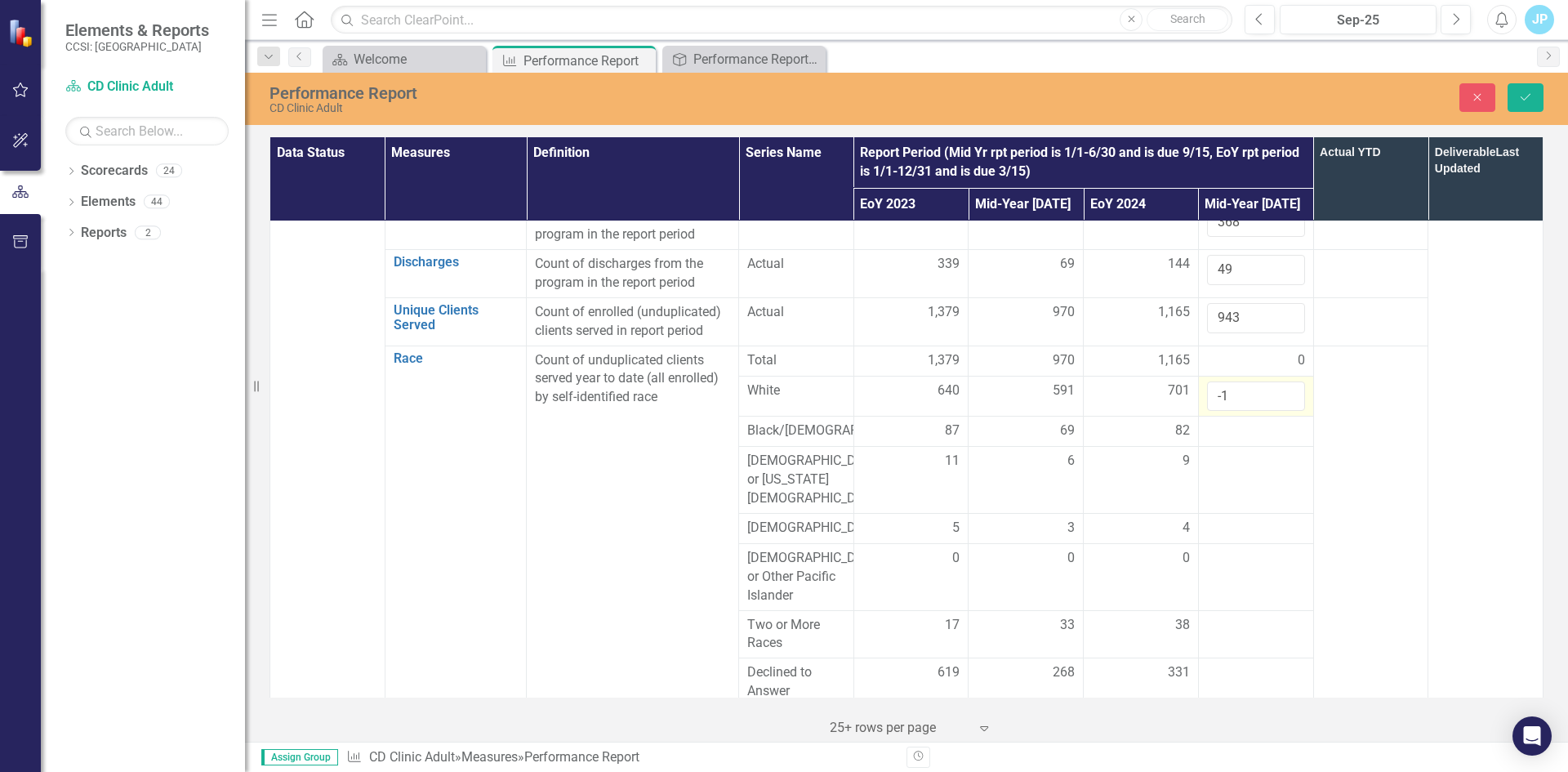
scroll to position [164, 0]
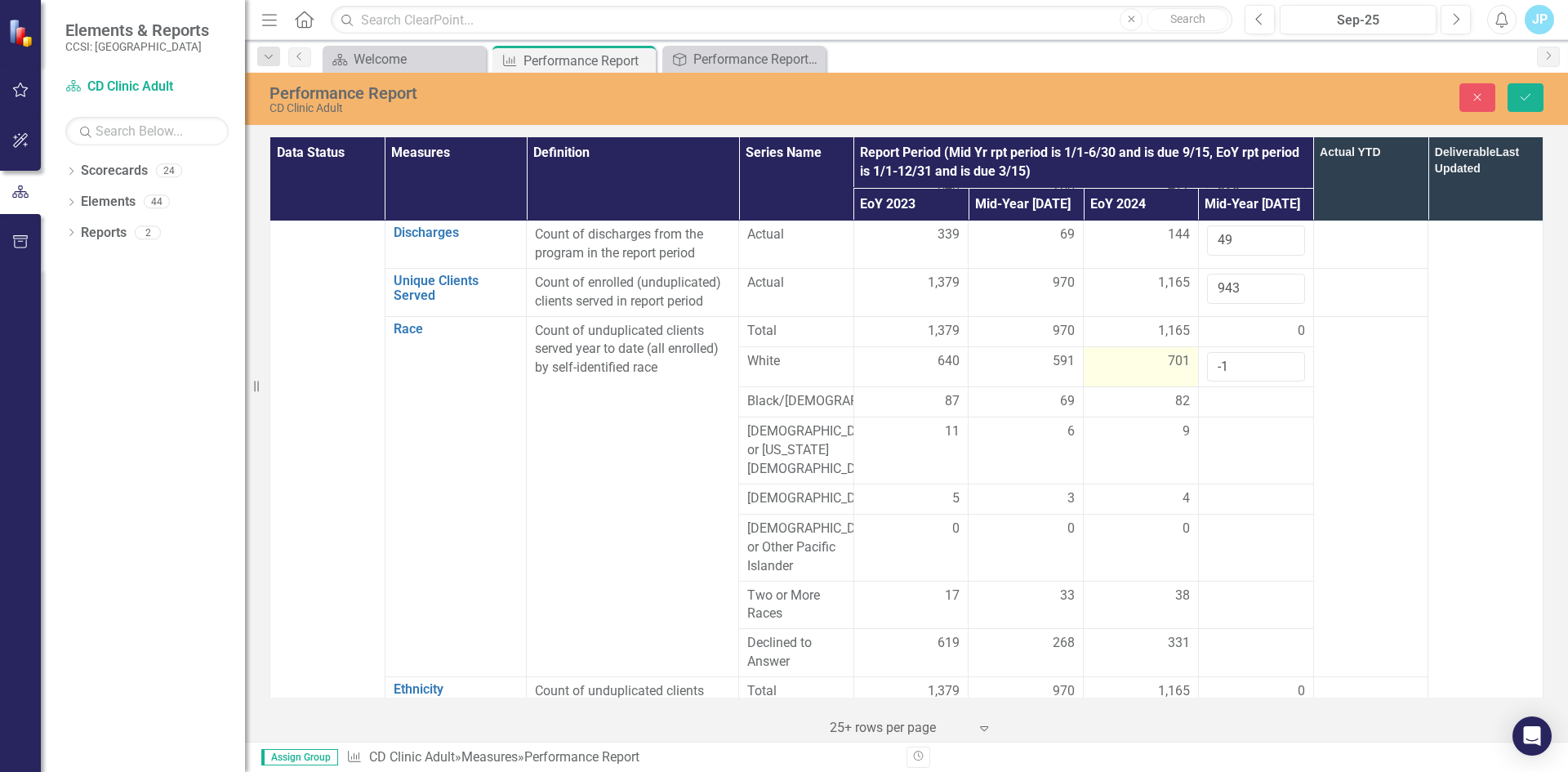
drag, startPoint x: 1217, startPoint y: 369, endPoint x: 1186, endPoint y: 369, distance: 31.0
click at [1186, 369] on tr "White 640 591 701 -1" at bounding box center [907, 367] width 1273 height 40
type input "605"
click at [1214, 400] on div at bounding box center [1256, 401] width 98 height 19
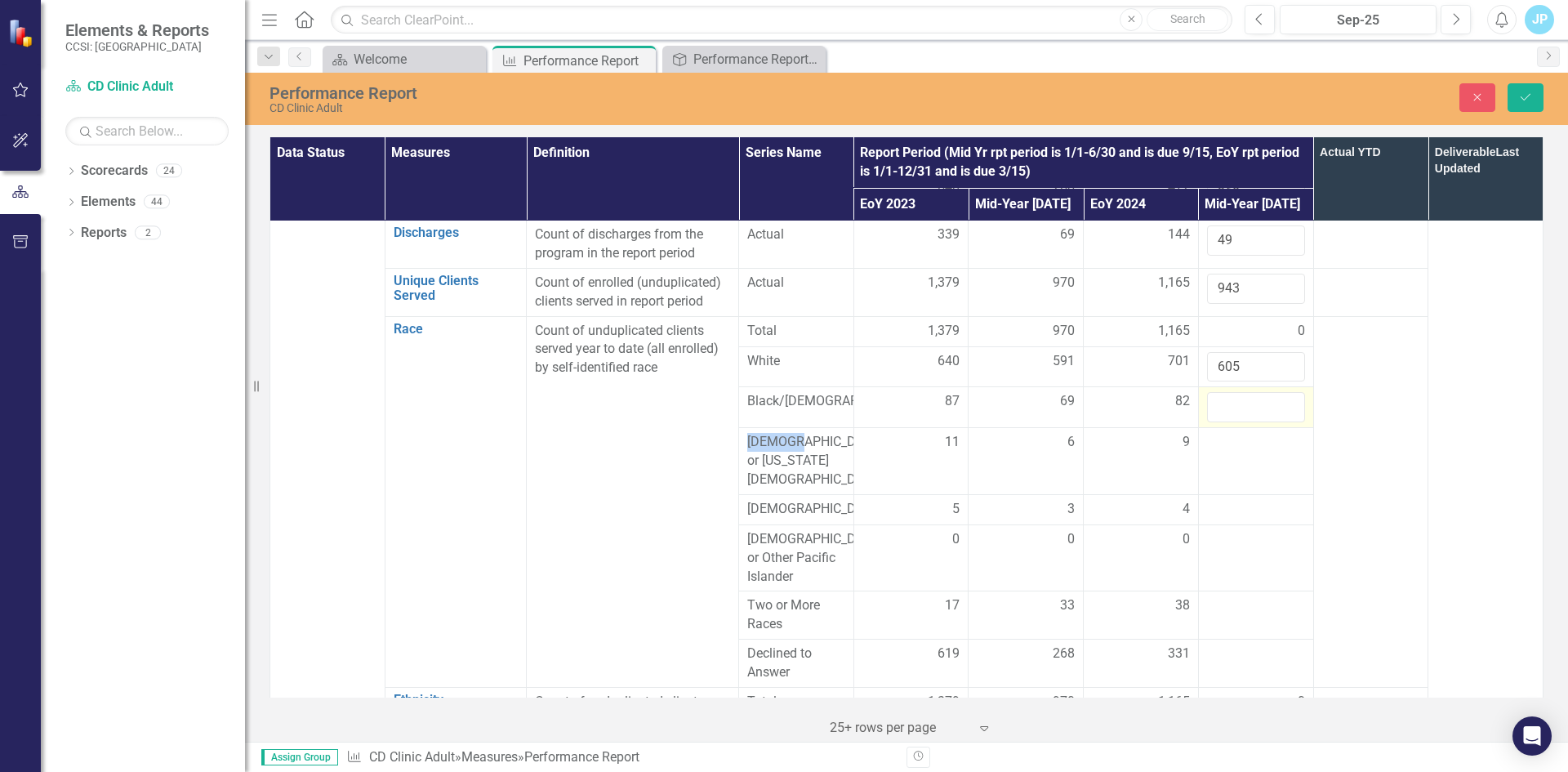
click at [1214, 400] on input "number" at bounding box center [1256, 406] width 98 height 30
type input "83"
click at [1219, 452] on div at bounding box center [1256, 443] width 98 height 19
click at [1220, 450] on input "number" at bounding box center [1256, 448] width 98 height 30
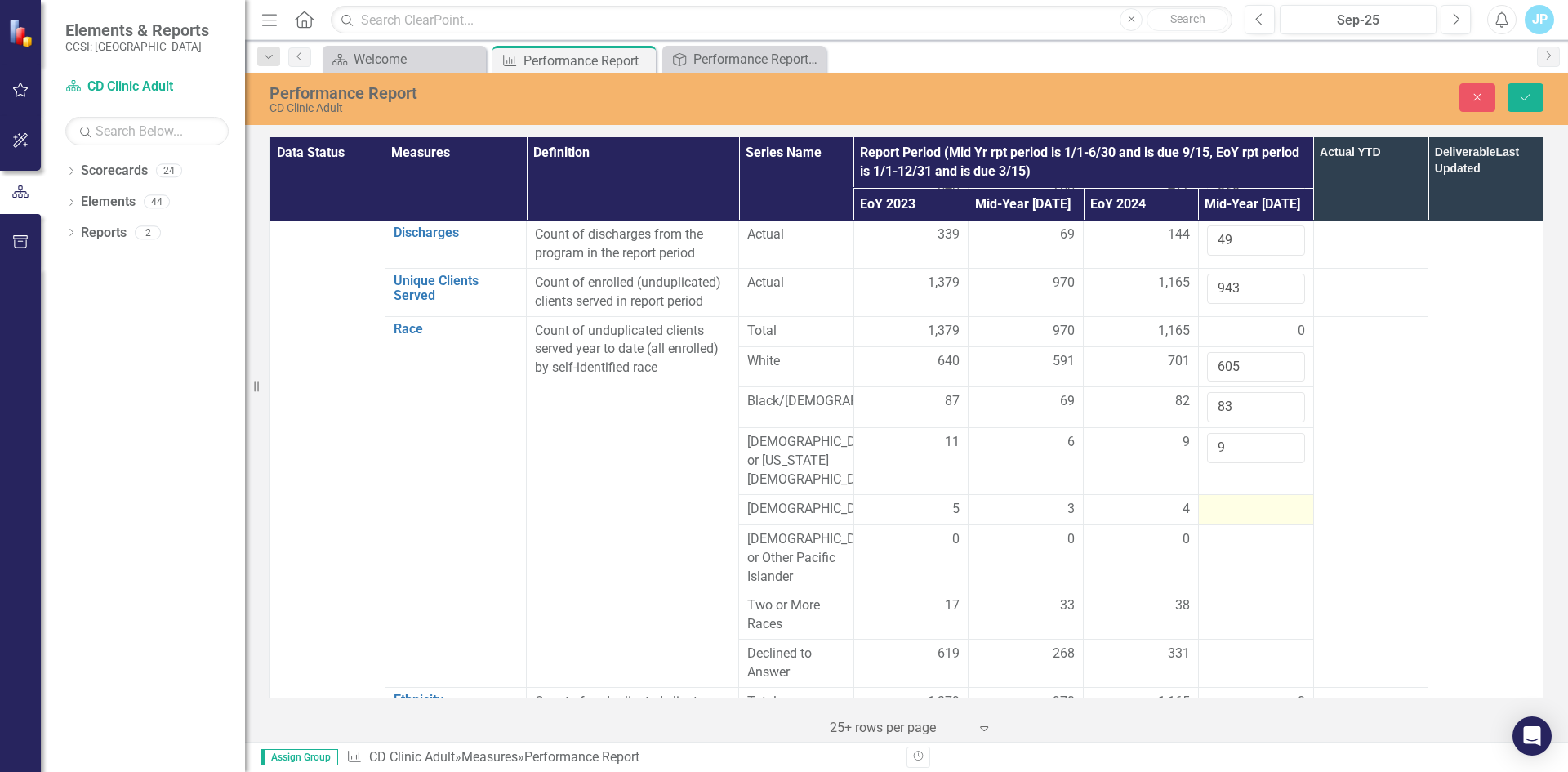
type input "9"
click at [1220, 500] on div at bounding box center [1256, 509] width 98 height 19
click at [1220, 500] on input "number" at bounding box center [1256, 514] width 98 height 30
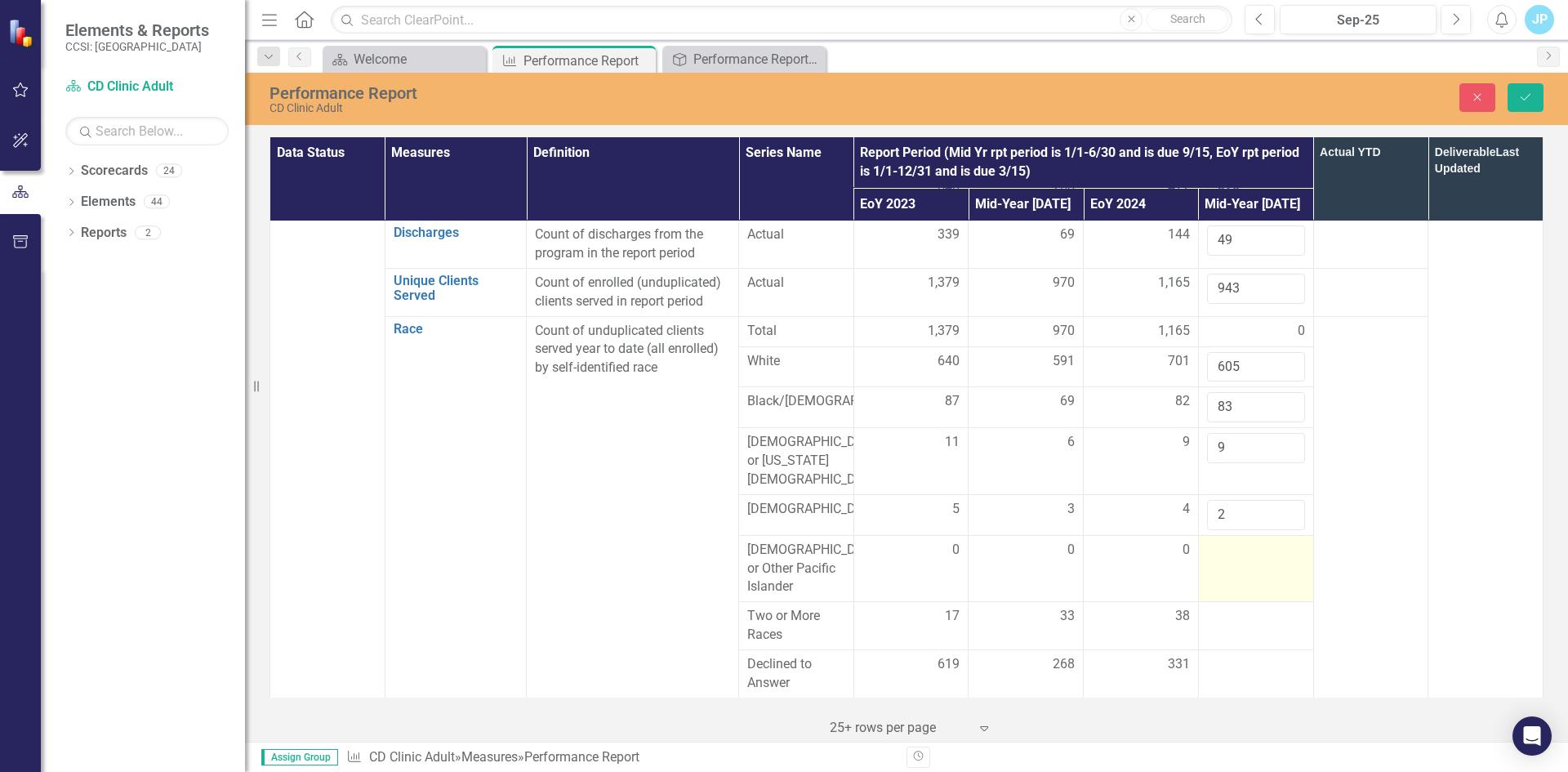
type input "2"
click at [1222, 541] on div at bounding box center [1256, 551] width 98 height 19
type input "0"
click at [1225, 609] on div at bounding box center [1256, 616] width 98 height 19
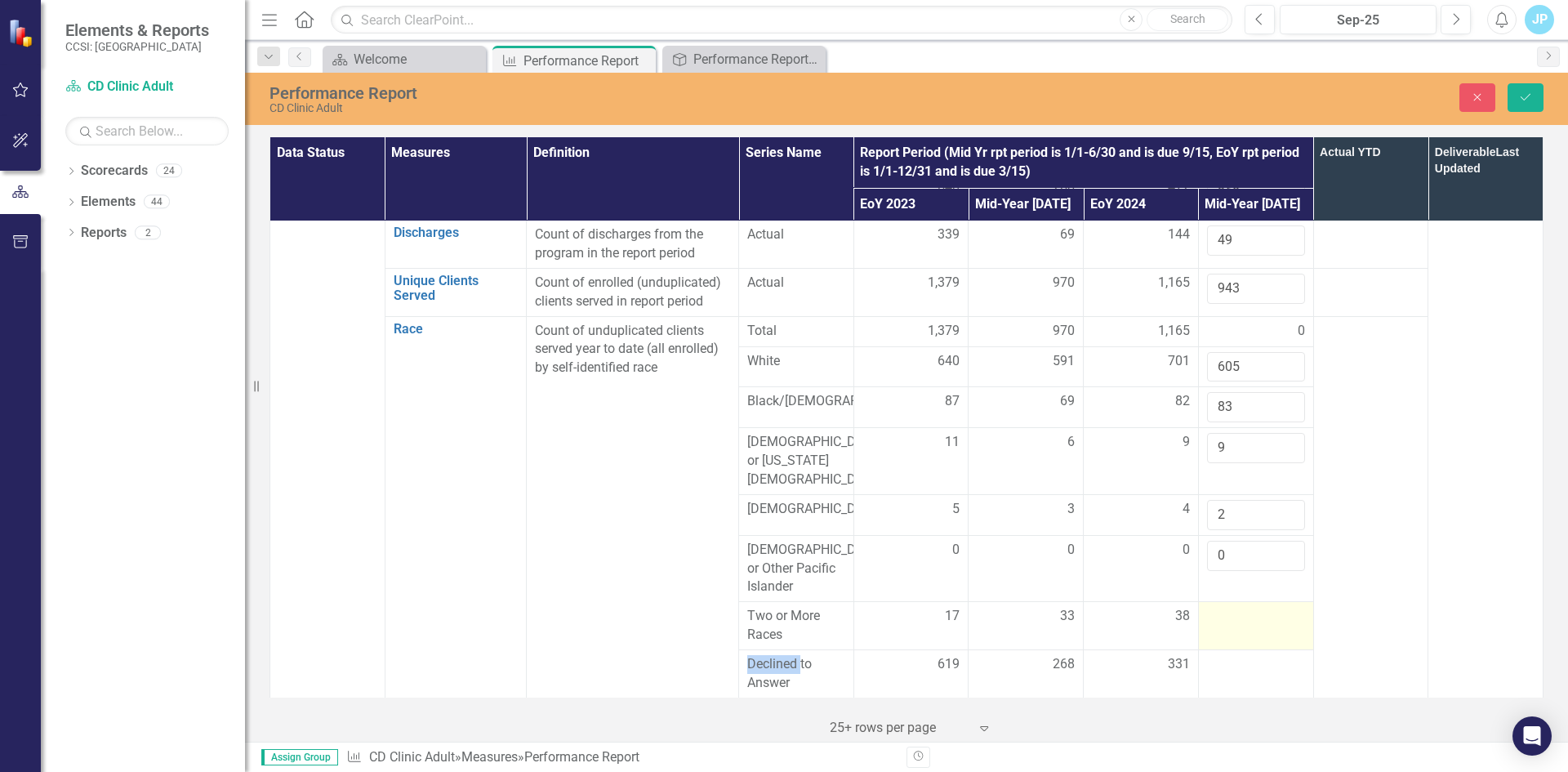
click at [1225, 609] on div at bounding box center [1256, 616] width 98 height 19
click at [1225, 609] on input "number" at bounding box center [1256, 621] width 98 height 30
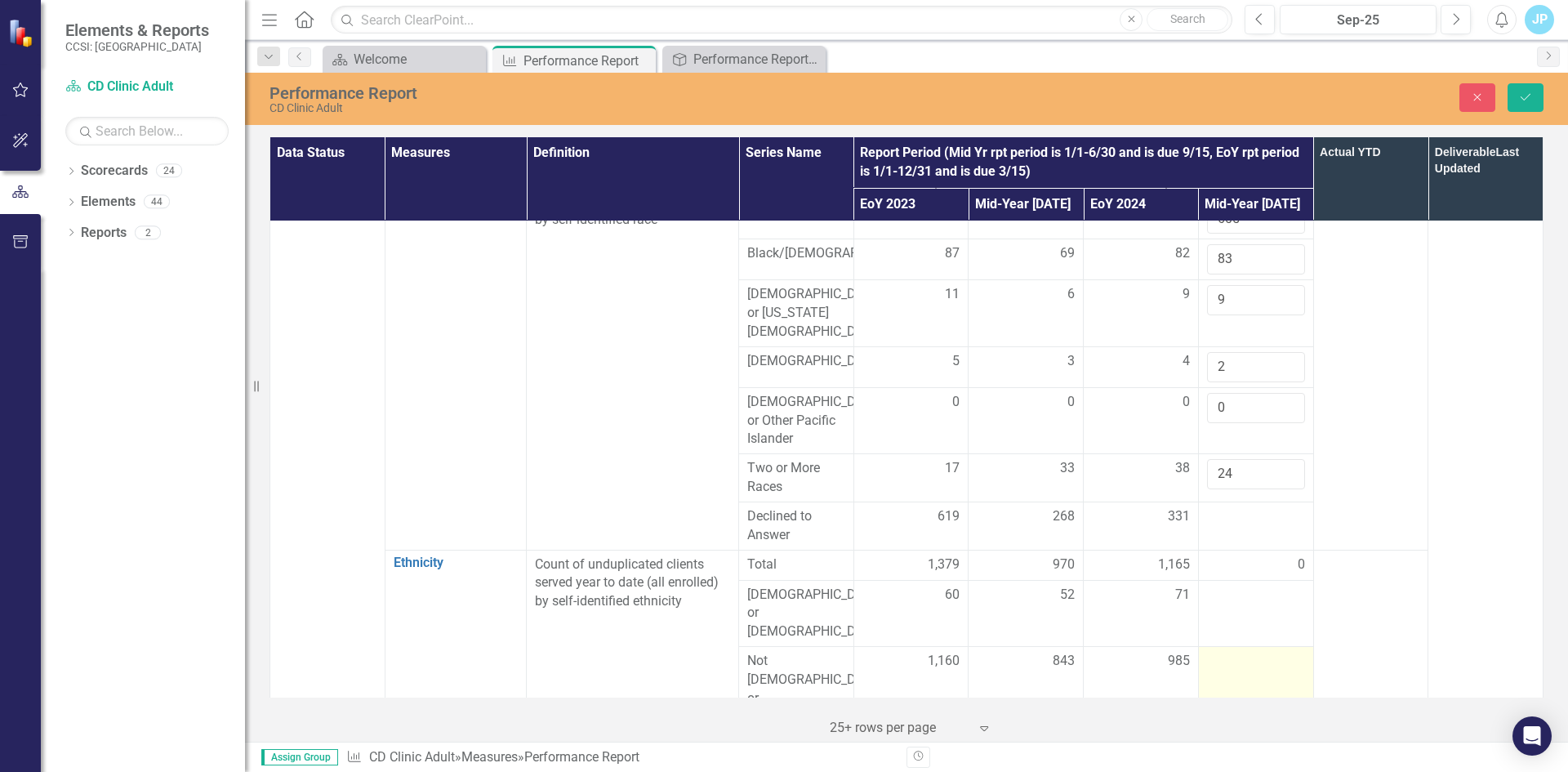
scroll to position [326, 0]
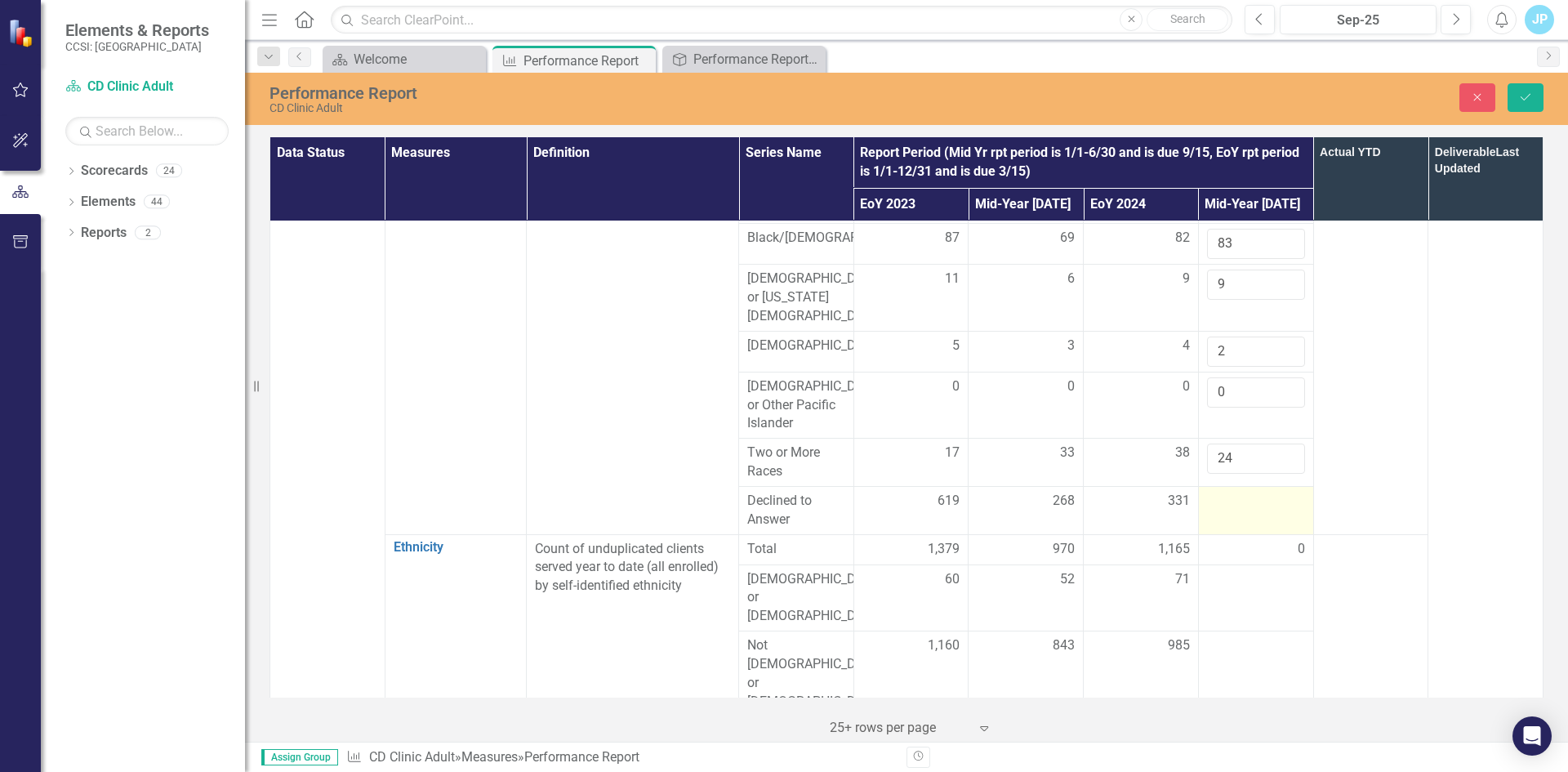
type input "24"
click at [1218, 492] on div at bounding box center [1256, 502] width 98 height 19
type input "220"
click at [1215, 571] on div at bounding box center [1256, 579] width 98 height 19
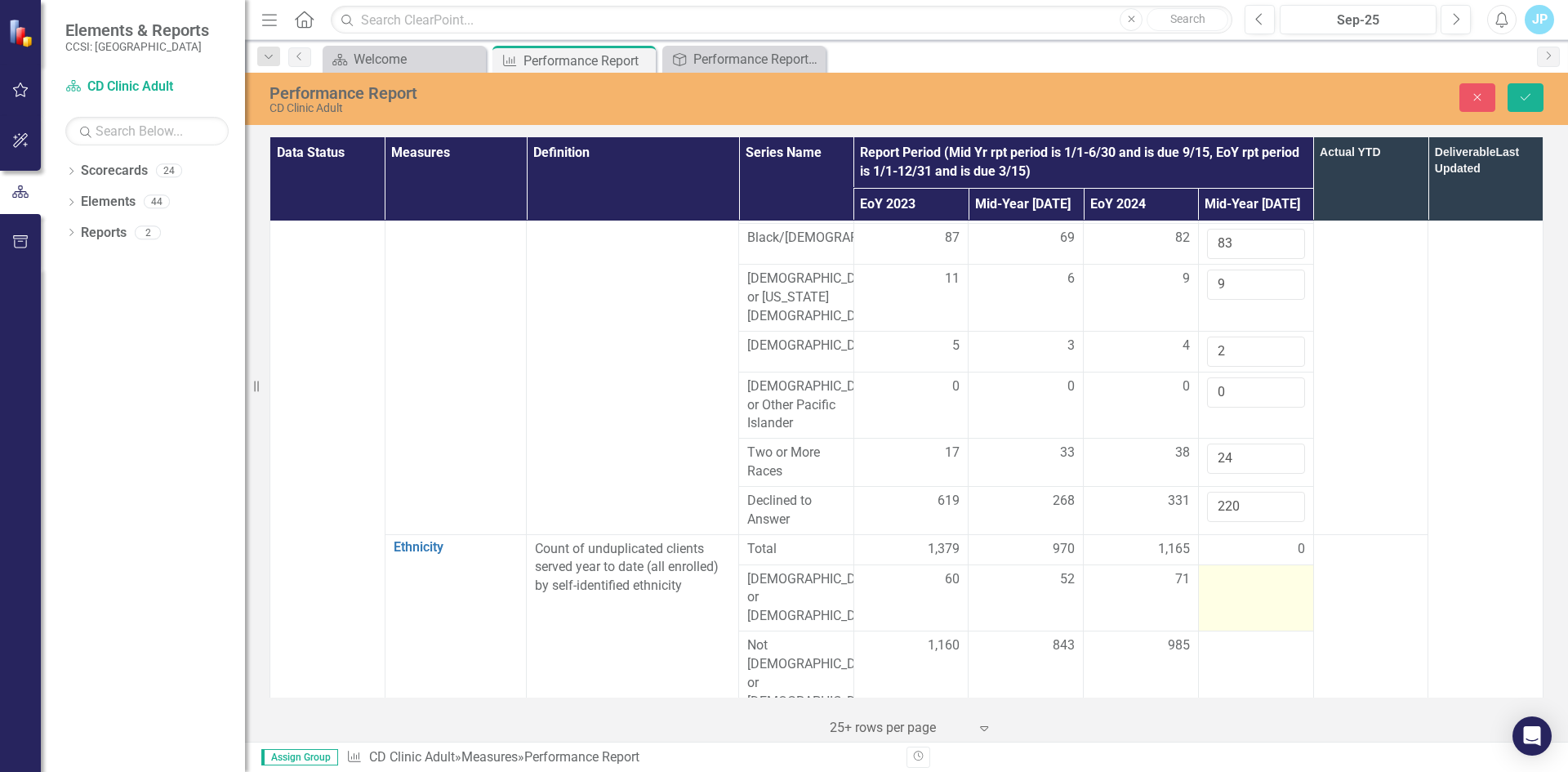
scroll to position [490, 0]
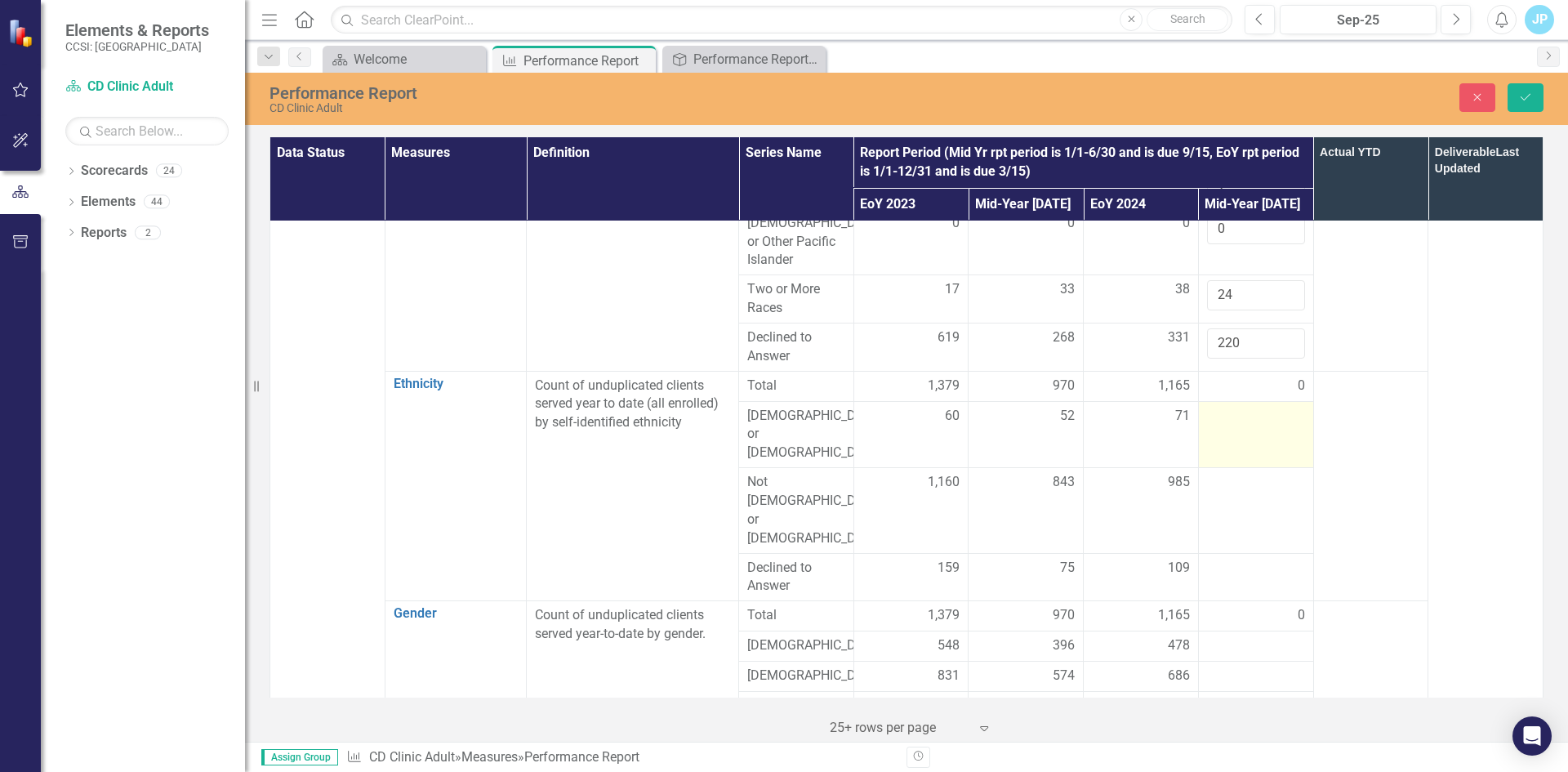
click at [1215, 413] on div at bounding box center [1256, 416] width 98 height 19
click at [1215, 412] on input "number" at bounding box center [1256, 421] width 98 height 30
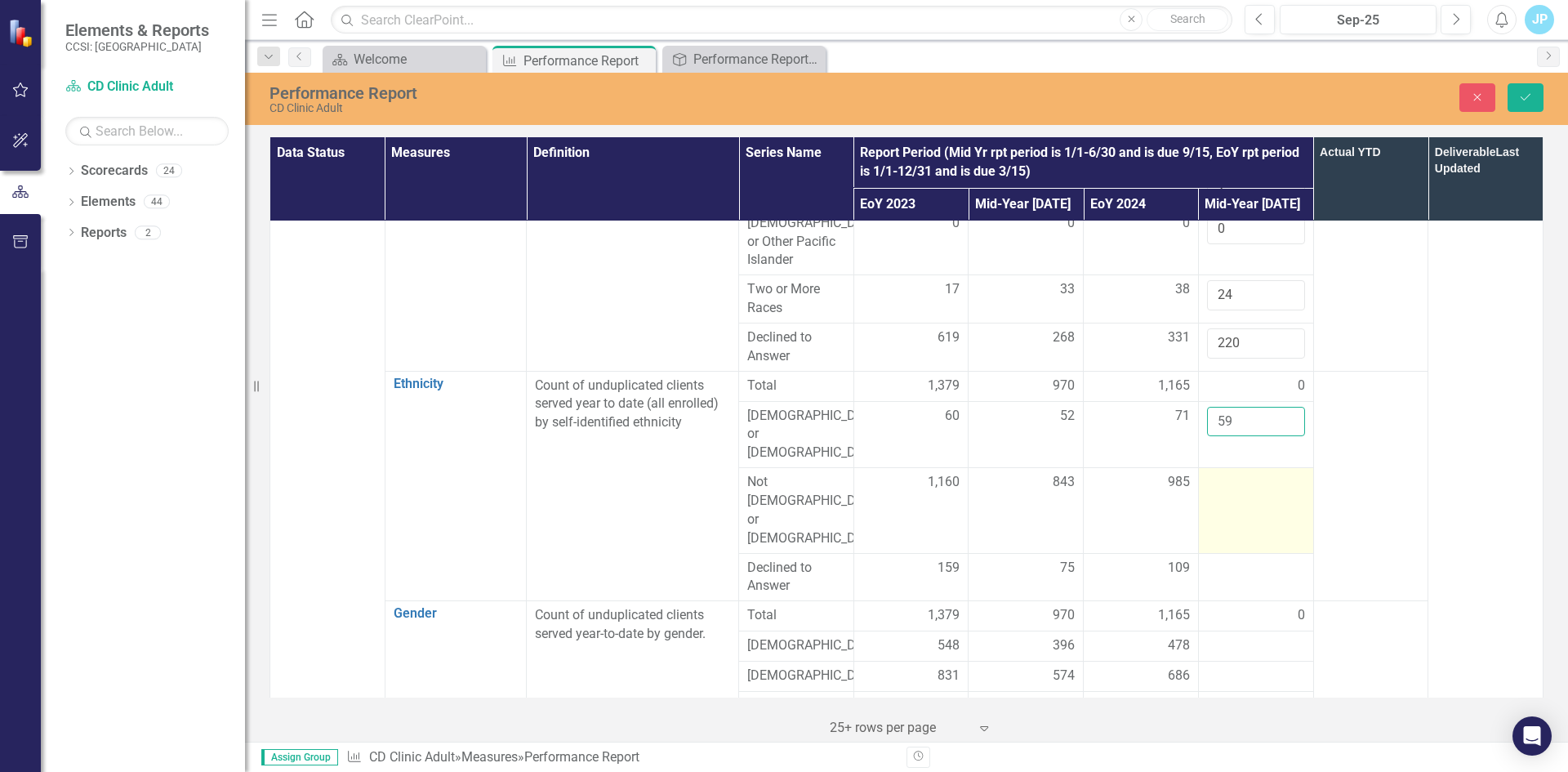
type input "59"
click at [1215, 473] on div at bounding box center [1256, 482] width 98 height 19
click at [1215, 473] on input "number" at bounding box center [1256, 487] width 98 height 30
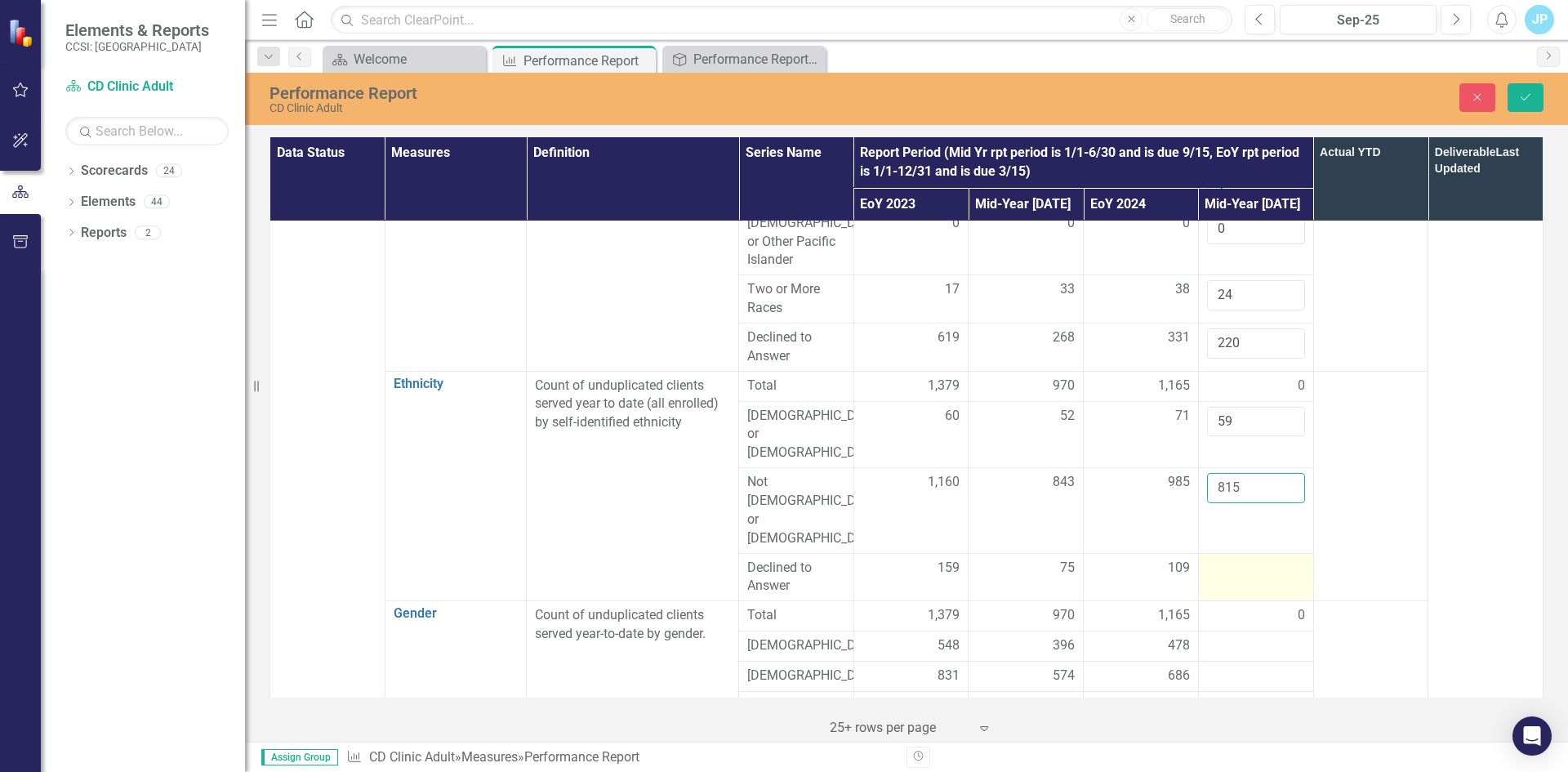
type input "815"
click at [1216, 558] on div at bounding box center [1256, 568] width 98 height 19
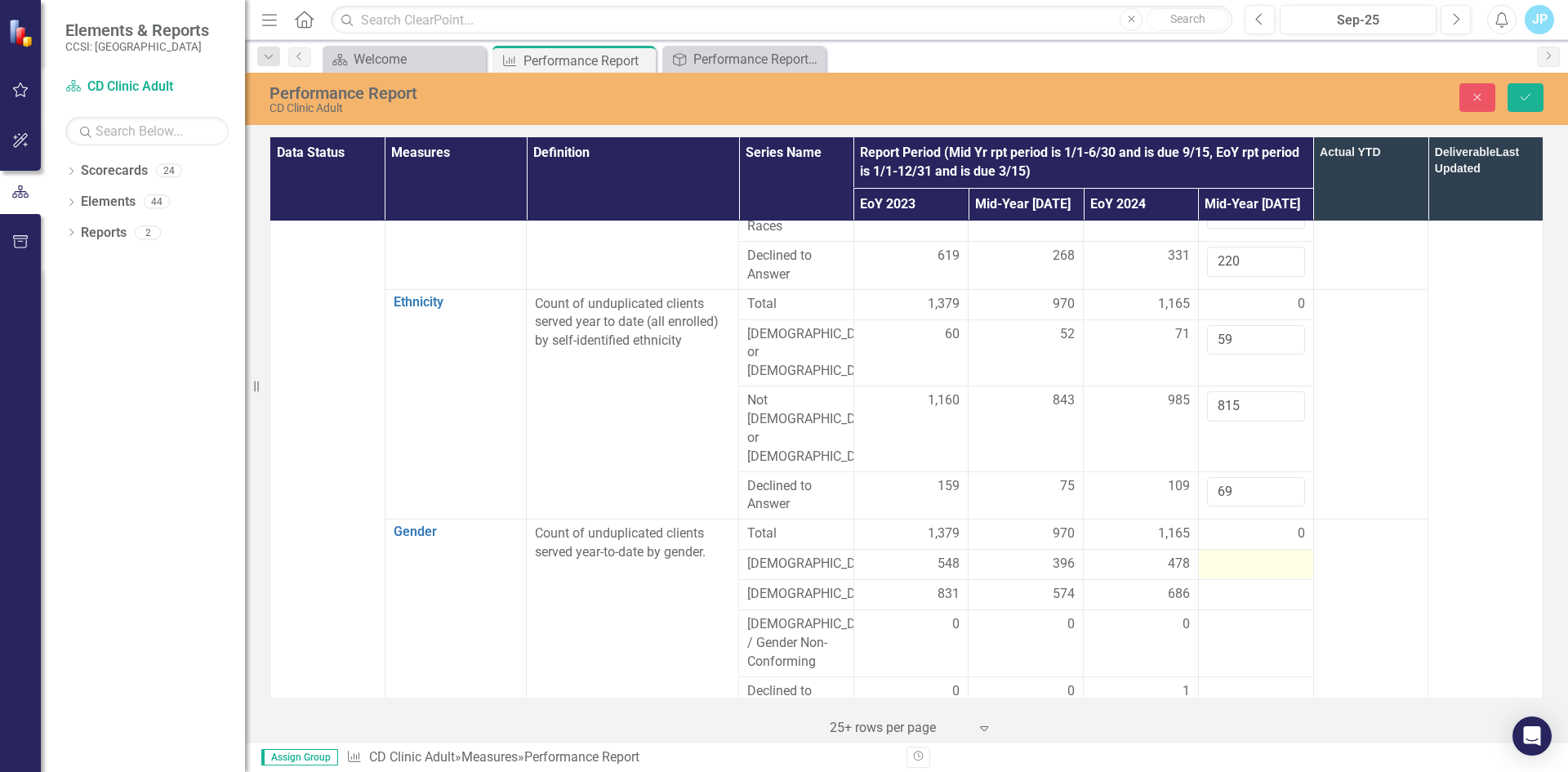
type input "69"
click at [1215, 554] on div at bounding box center [1256, 564] width 98 height 19
click at [1215, 554] on input "number" at bounding box center [1256, 569] width 98 height 30
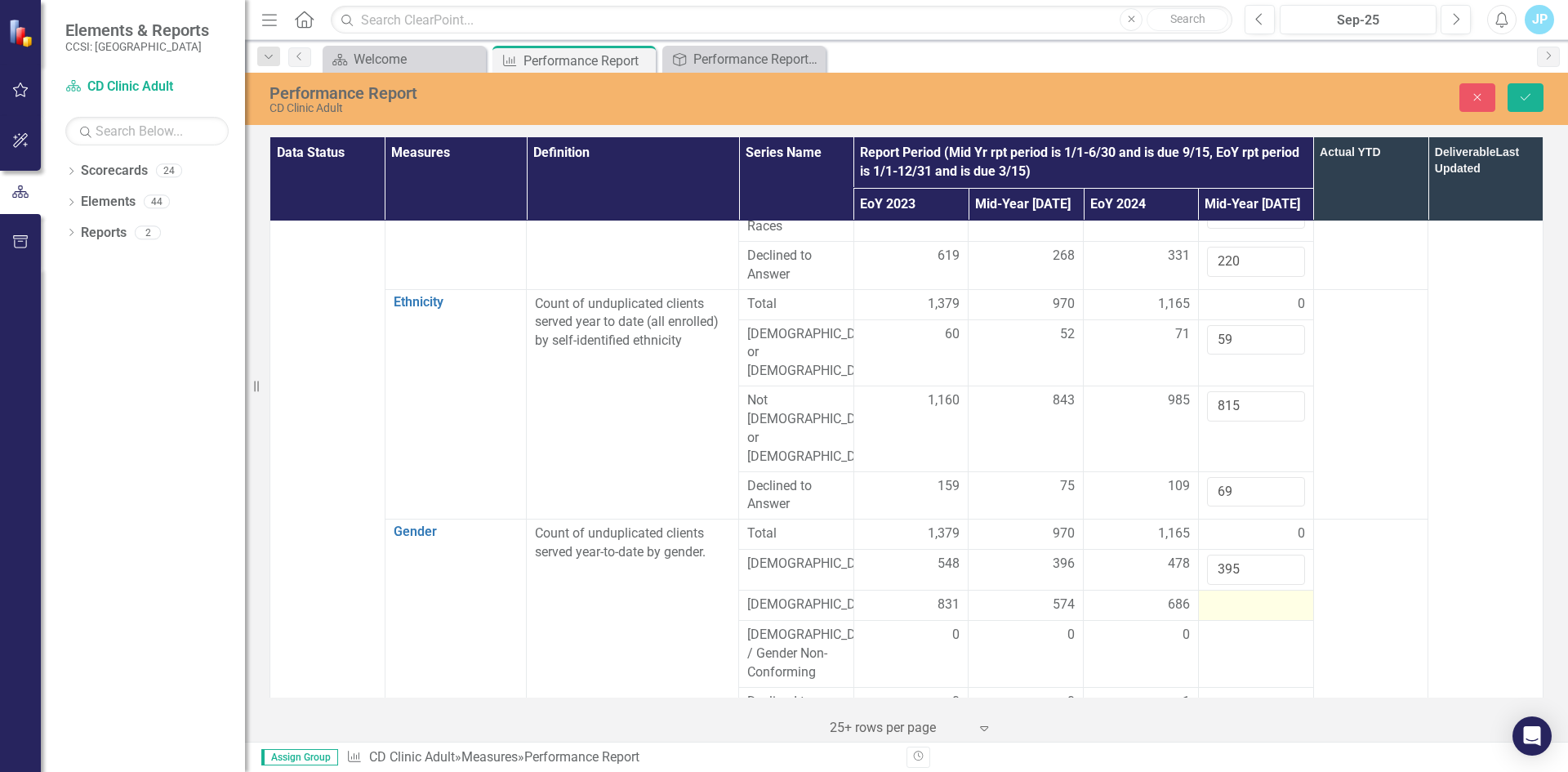
type input "395"
click at [1223, 595] on div at bounding box center [1256, 605] width 98 height 19
click at [1223, 595] on input "number" at bounding box center [1256, 609] width 98 height 30
type input "547"
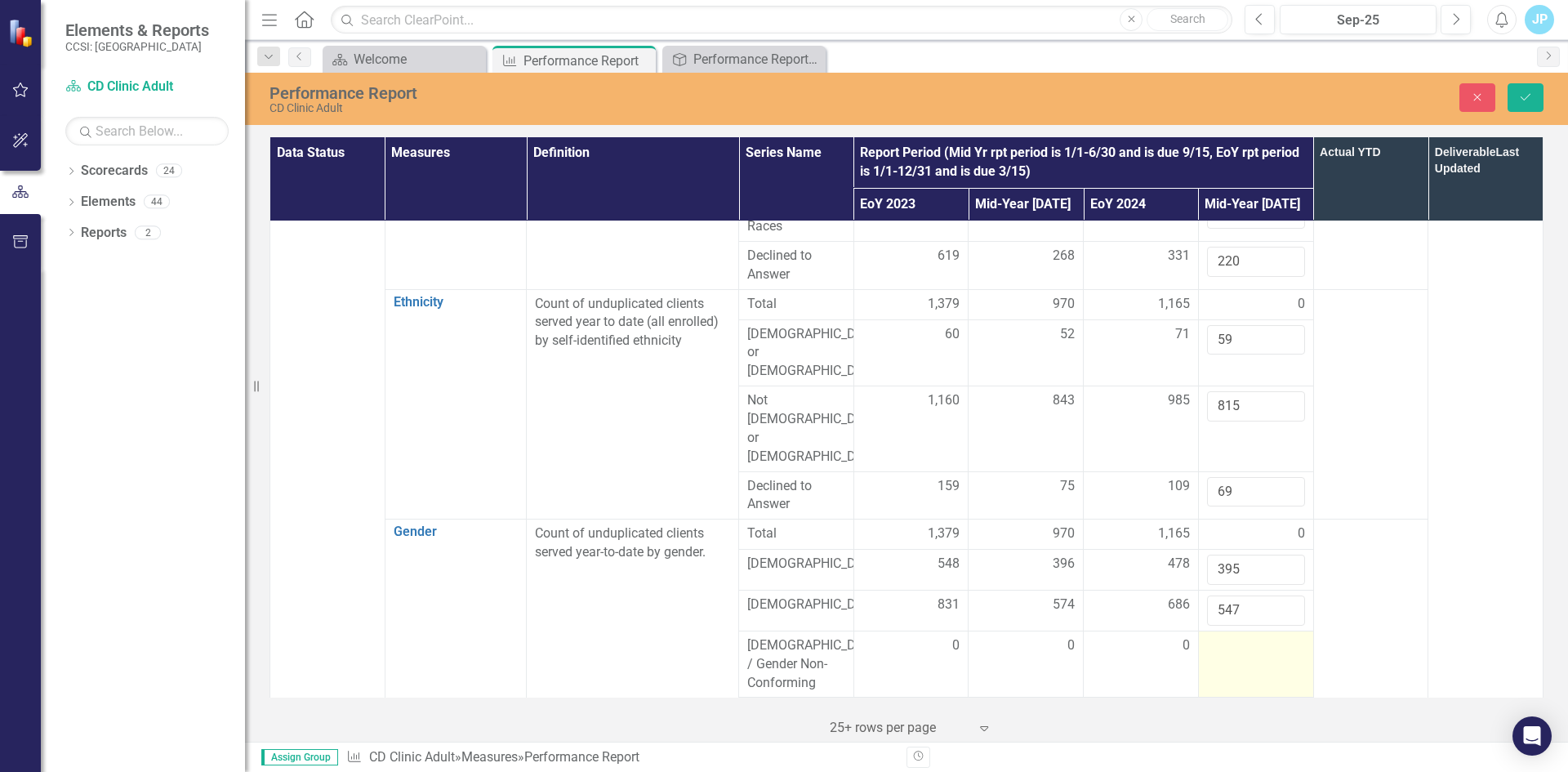
click at [1220, 636] on div at bounding box center [1256, 646] width 98 height 19
type input "0"
click at [1207, 703] on div at bounding box center [1256, 712] width 98 height 19
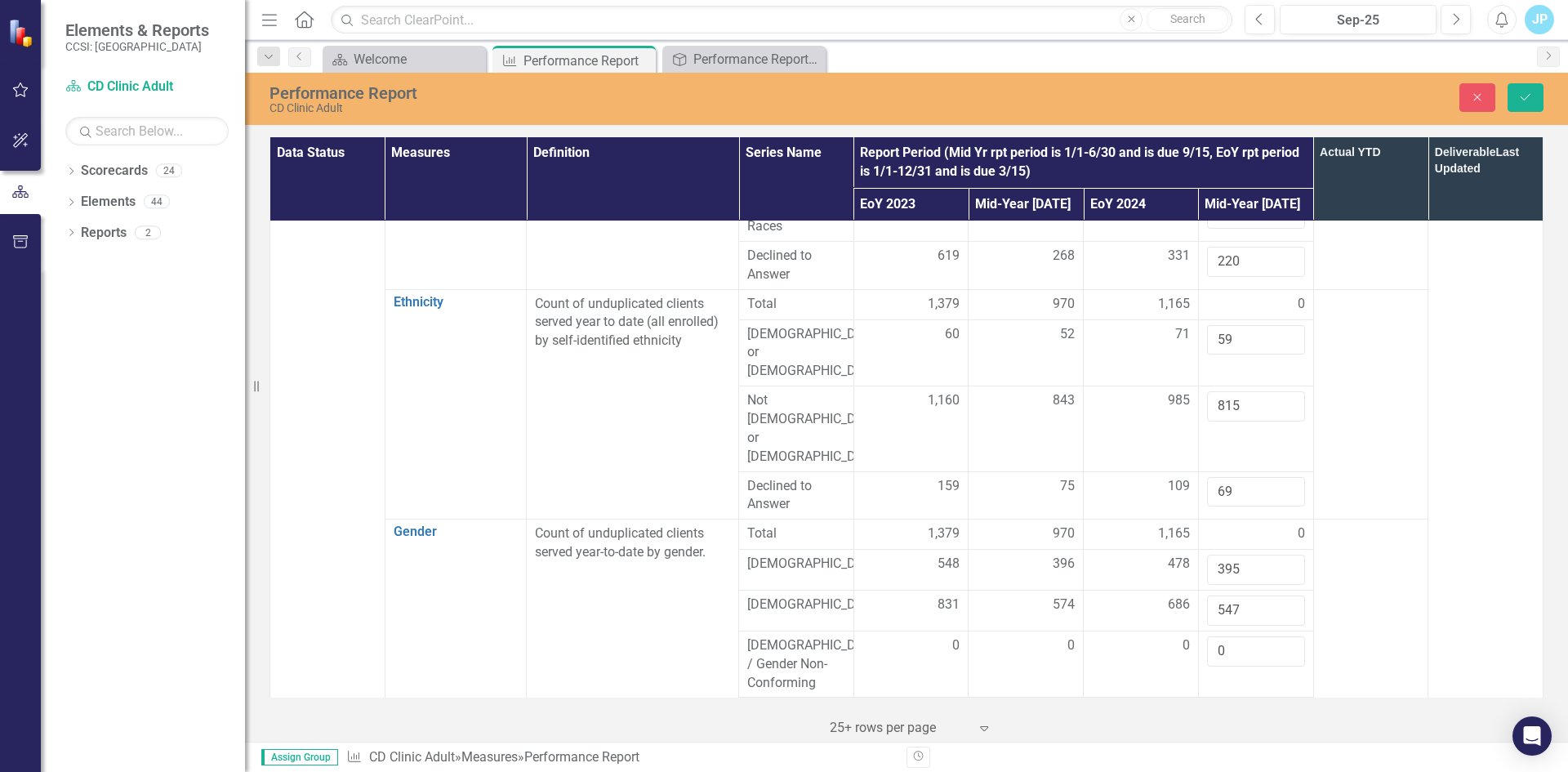
click at [1207, 703] on input "number" at bounding box center [1256, 717] width 98 height 30
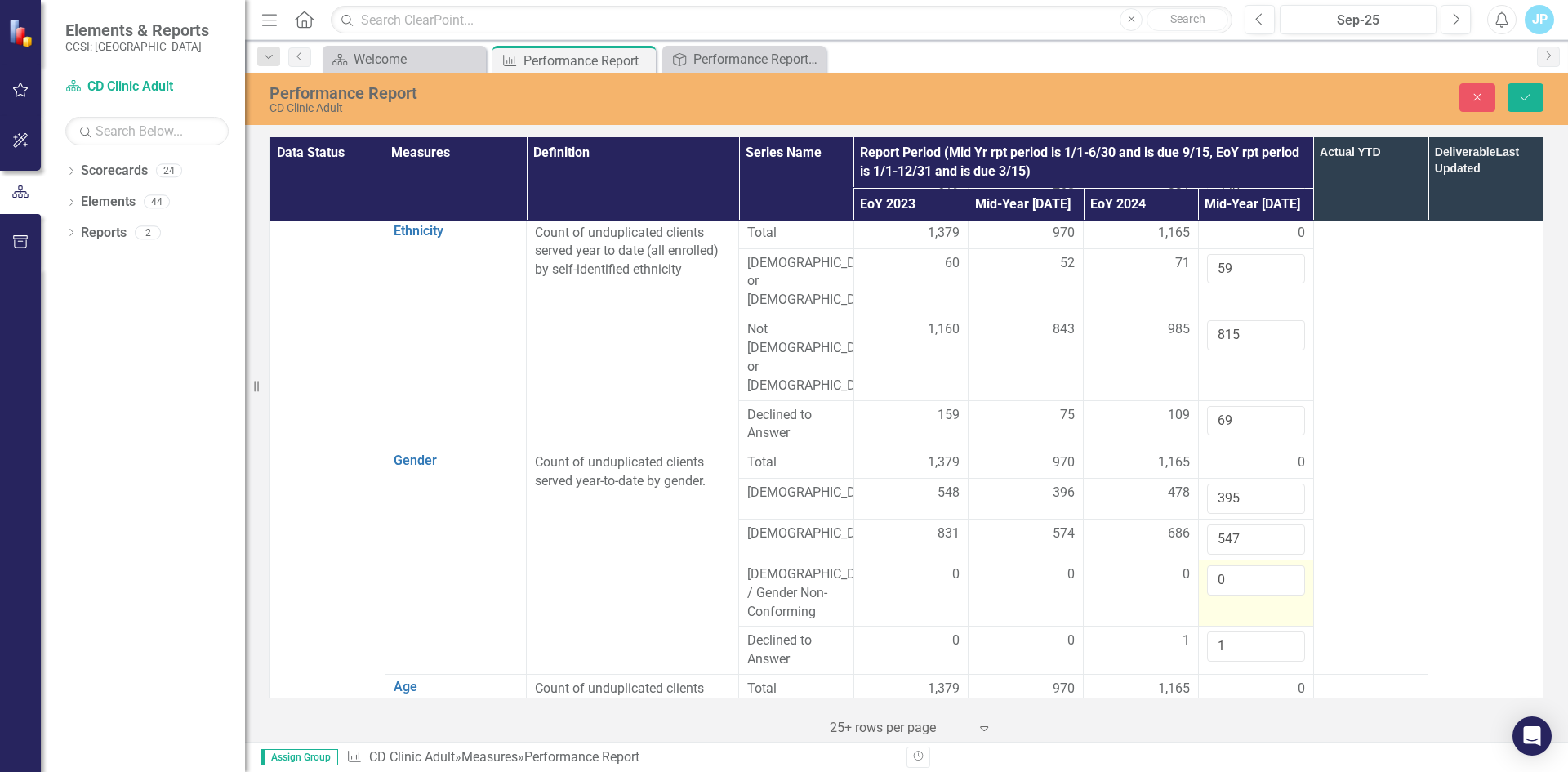
scroll to position [734, 0]
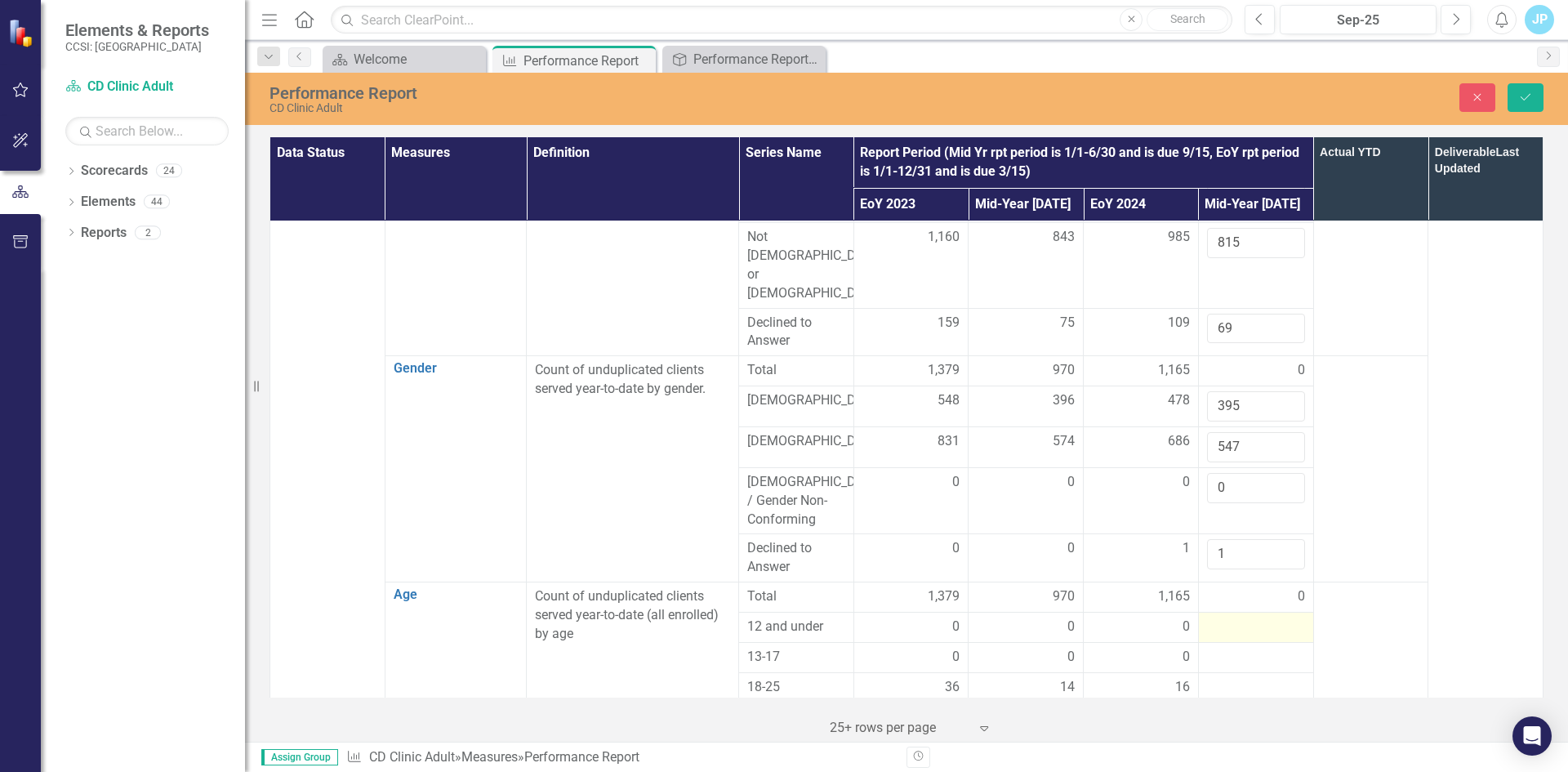
type input "1"
click at [1213, 617] on div at bounding box center [1256, 627] width 98 height 19
click at [1213, 617] on input "number" at bounding box center [1256, 631] width 98 height 30
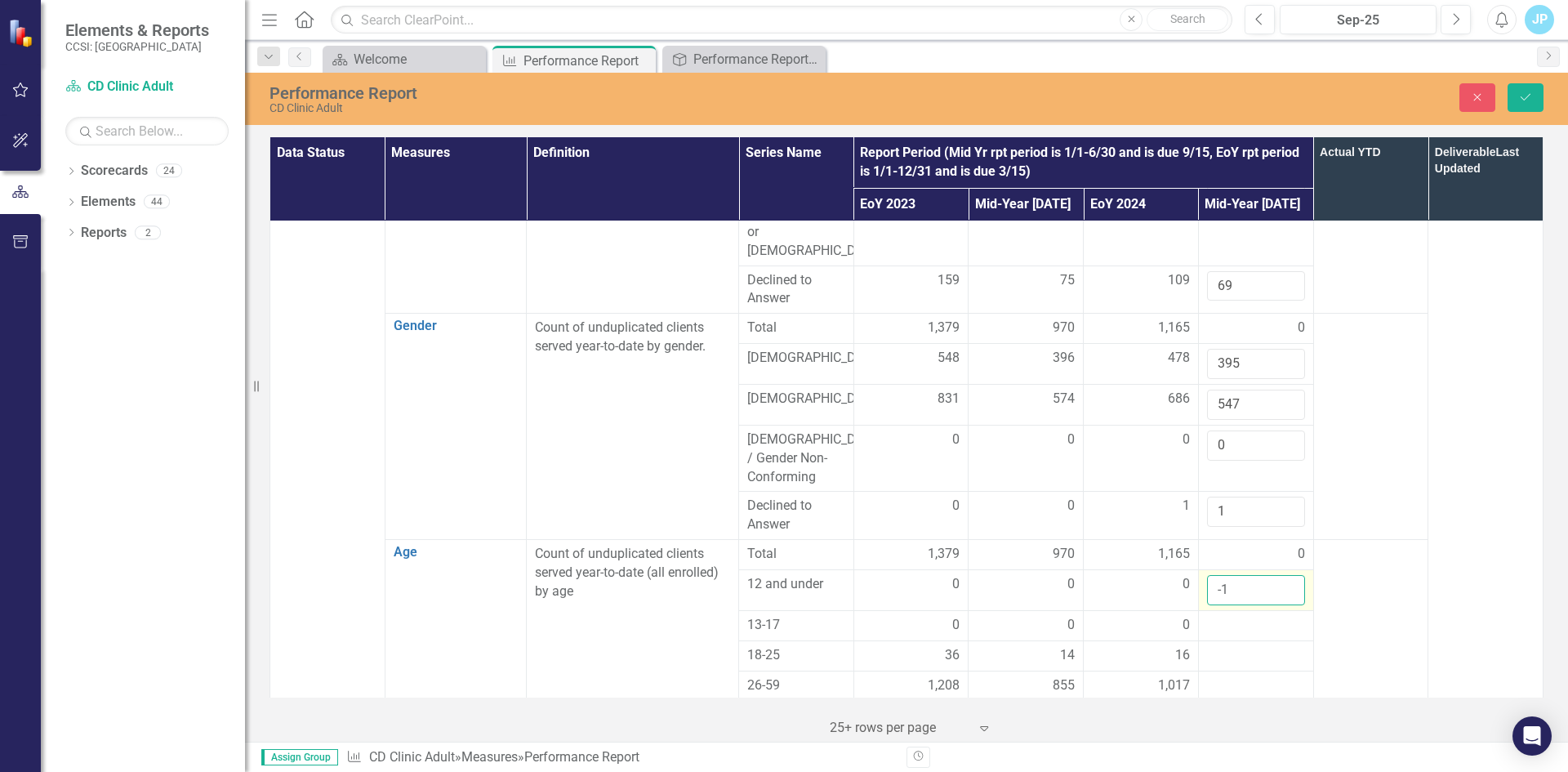
scroll to position [816, 0]
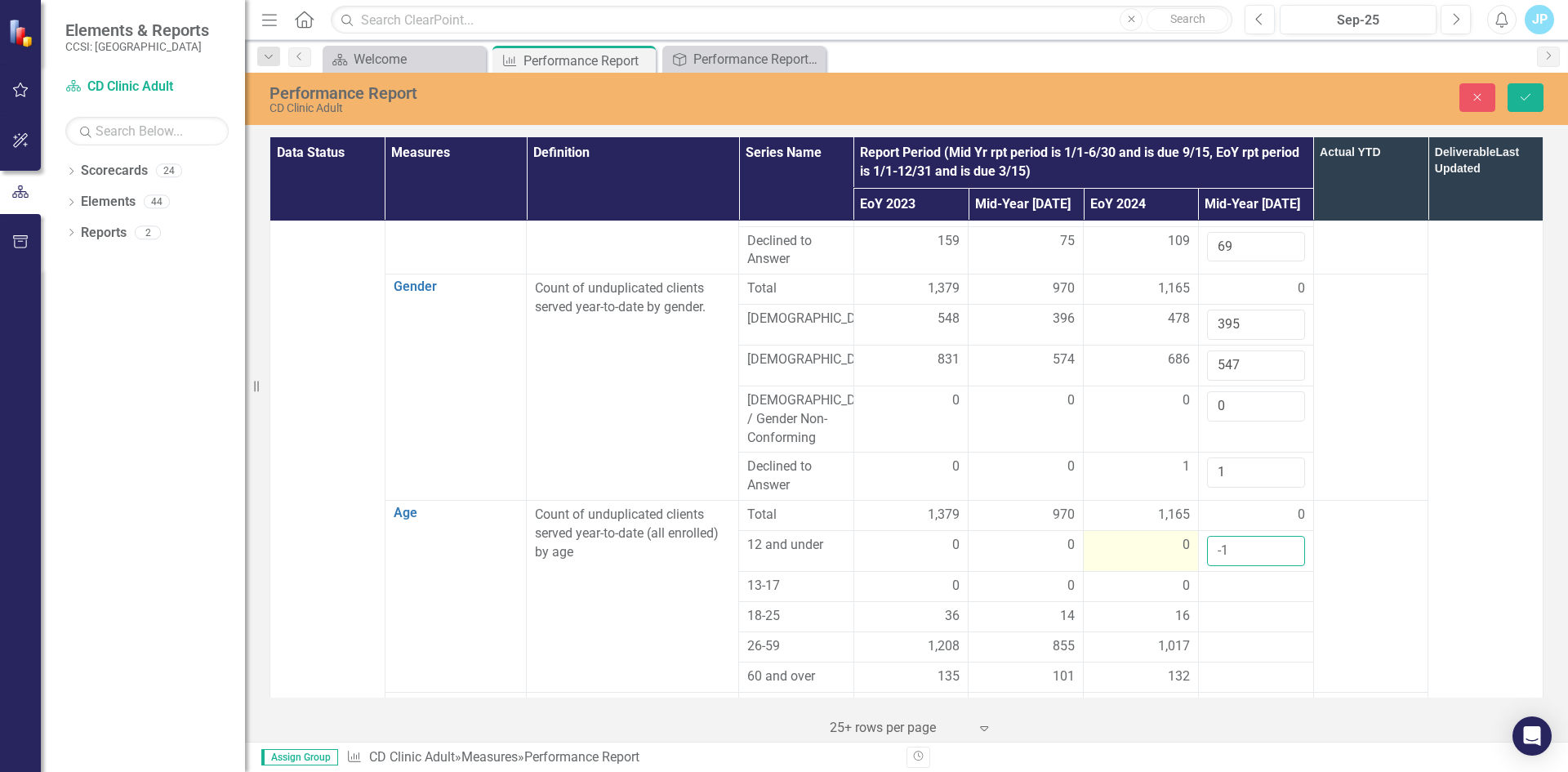
drag, startPoint x: 1230, startPoint y: 477, endPoint x: 1187, endPoint y: 484, distance: 43.6
click at [1187, 530] on tr "12 and under 0 0 0 -1" at bounding box center [907, 551] width 1273 height 40
type input "0"
click at [1221, 577] on div at bounding box center [1256, 586] width 98 height 19
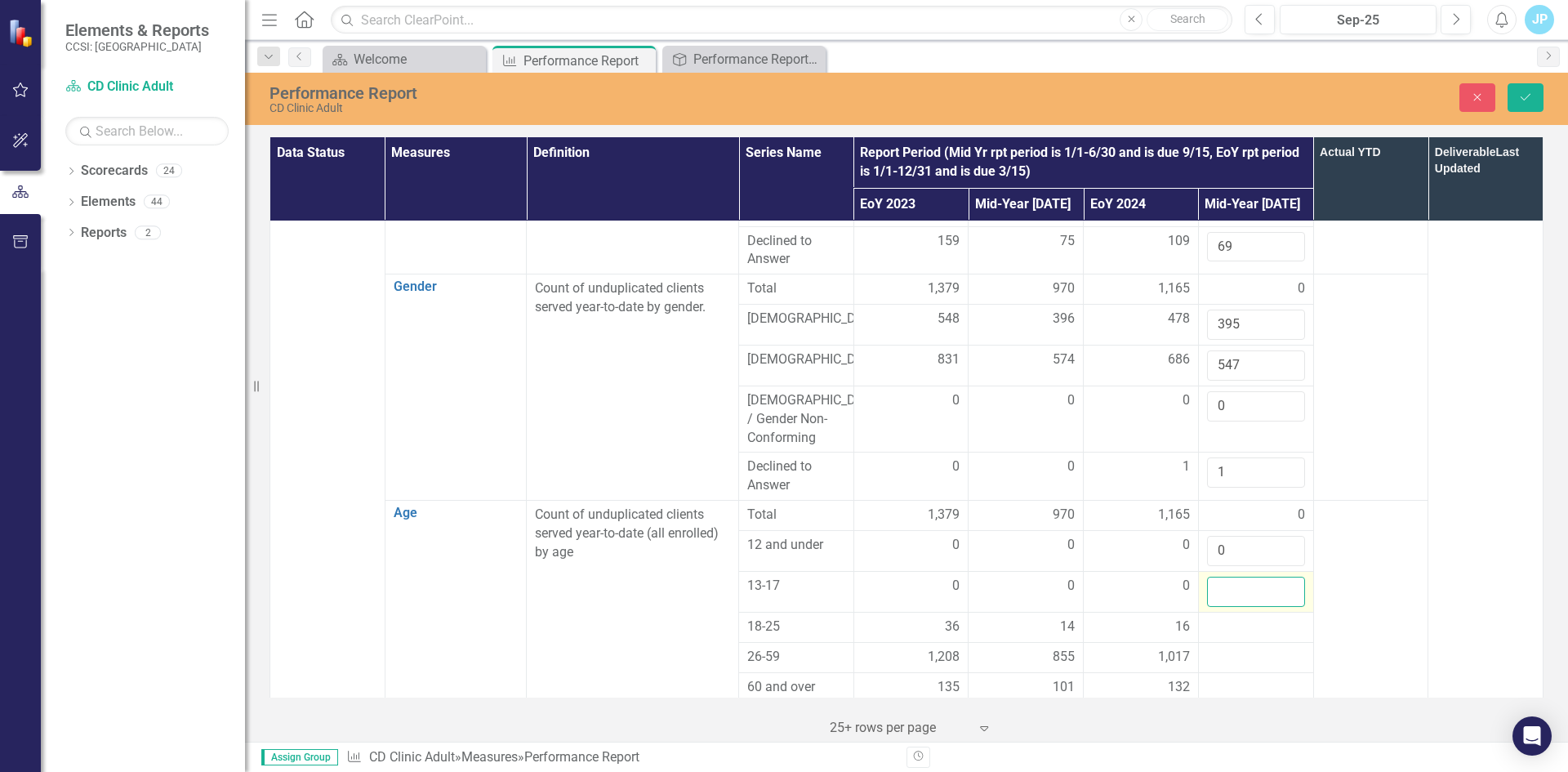
click at [1221, 577] on input "number" at bounding box center [1256, 591] width 98 height 30
type input "0"
click at [1224, 617] on div at bounding box center [1256, 627] width 98 height 19
click at [1223, 617] on input "number" at bounding box center [1256, 631] width 98 height 30
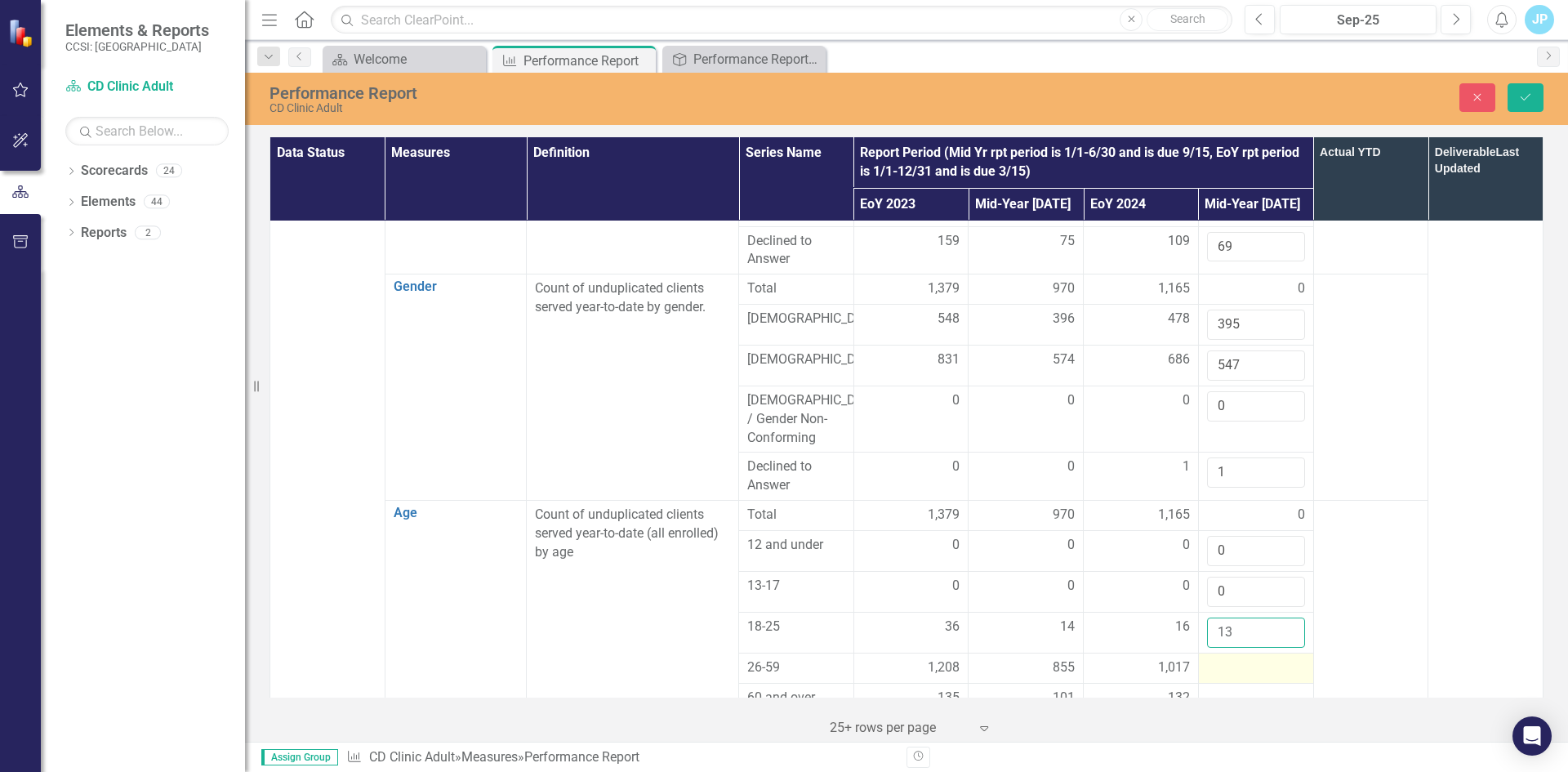
type input "13"
click at [1224, 658] on div at bounding box center [1256, 668] width 98 height 19
click at [1214, 658] on input "number" at bounding box center [1256, 673] width 98 height 30
type input "814"
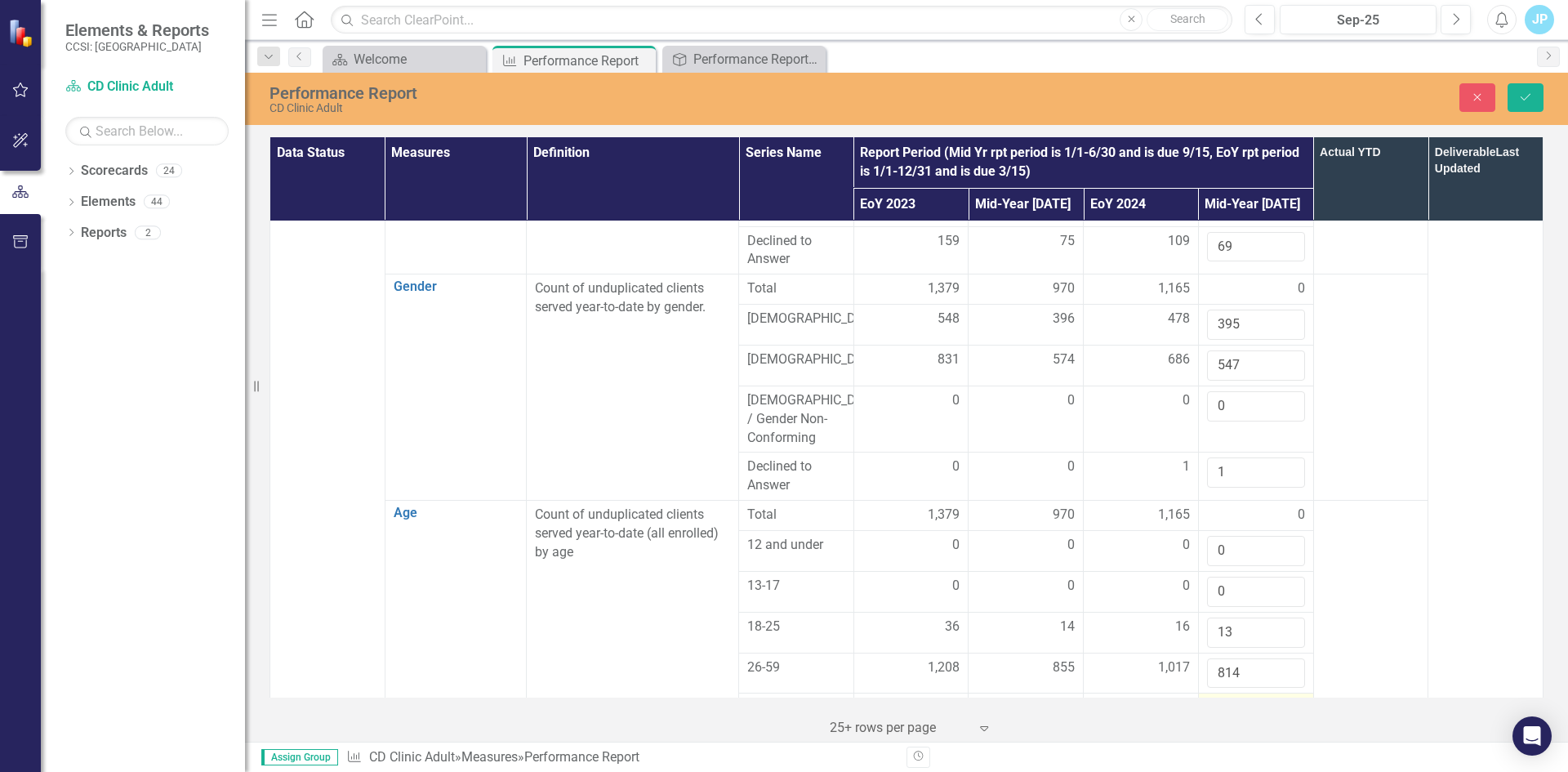
click at [1232, 698] on div at bounding box center [1256, 708] width 98 height 19
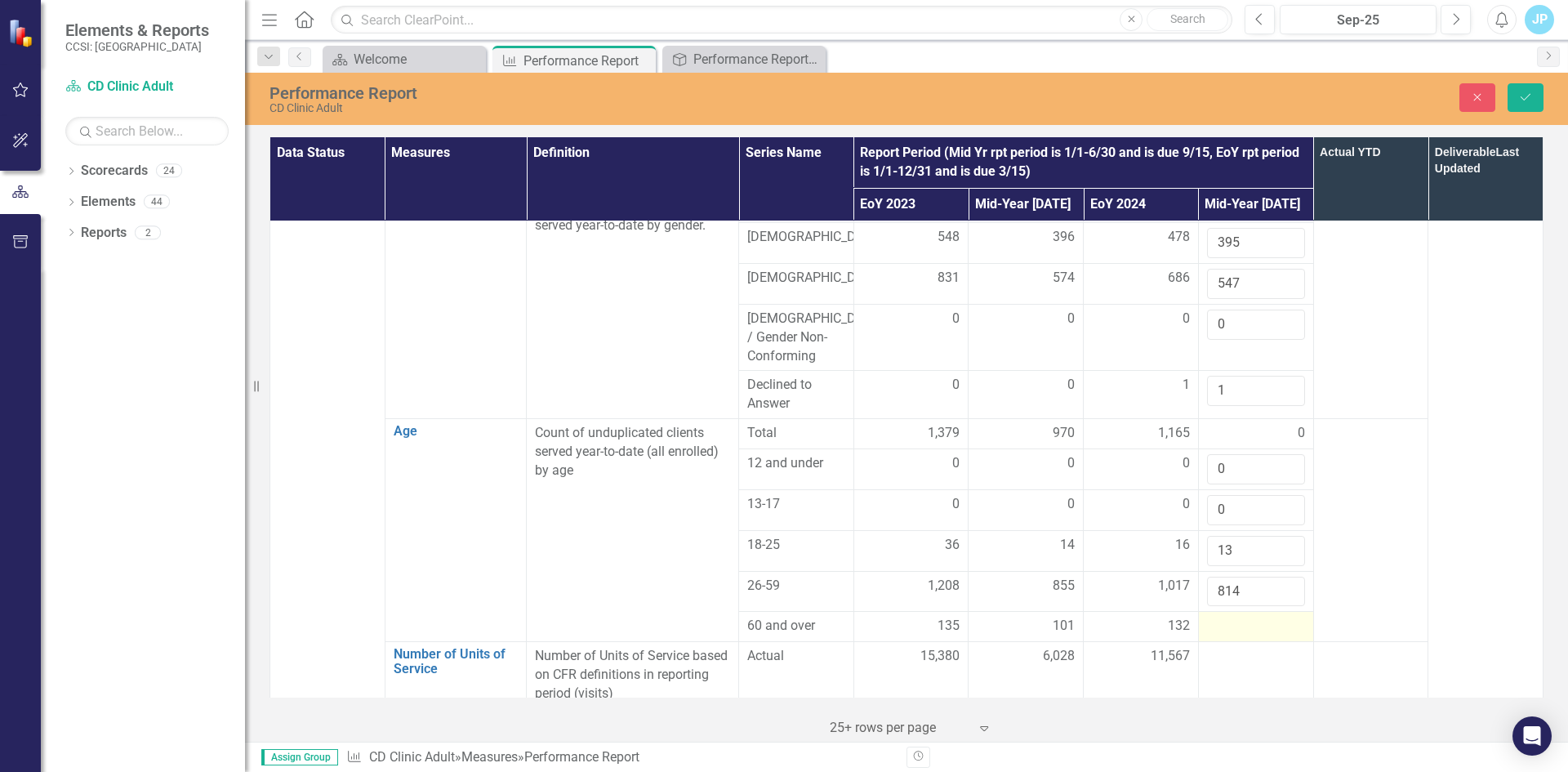
click at [1220, 616] on div at bounding box center [1256, 626] width 98 height 19
click at [1220, 616] on input "number" at bounding box center [1256, 630] width 98 height 30
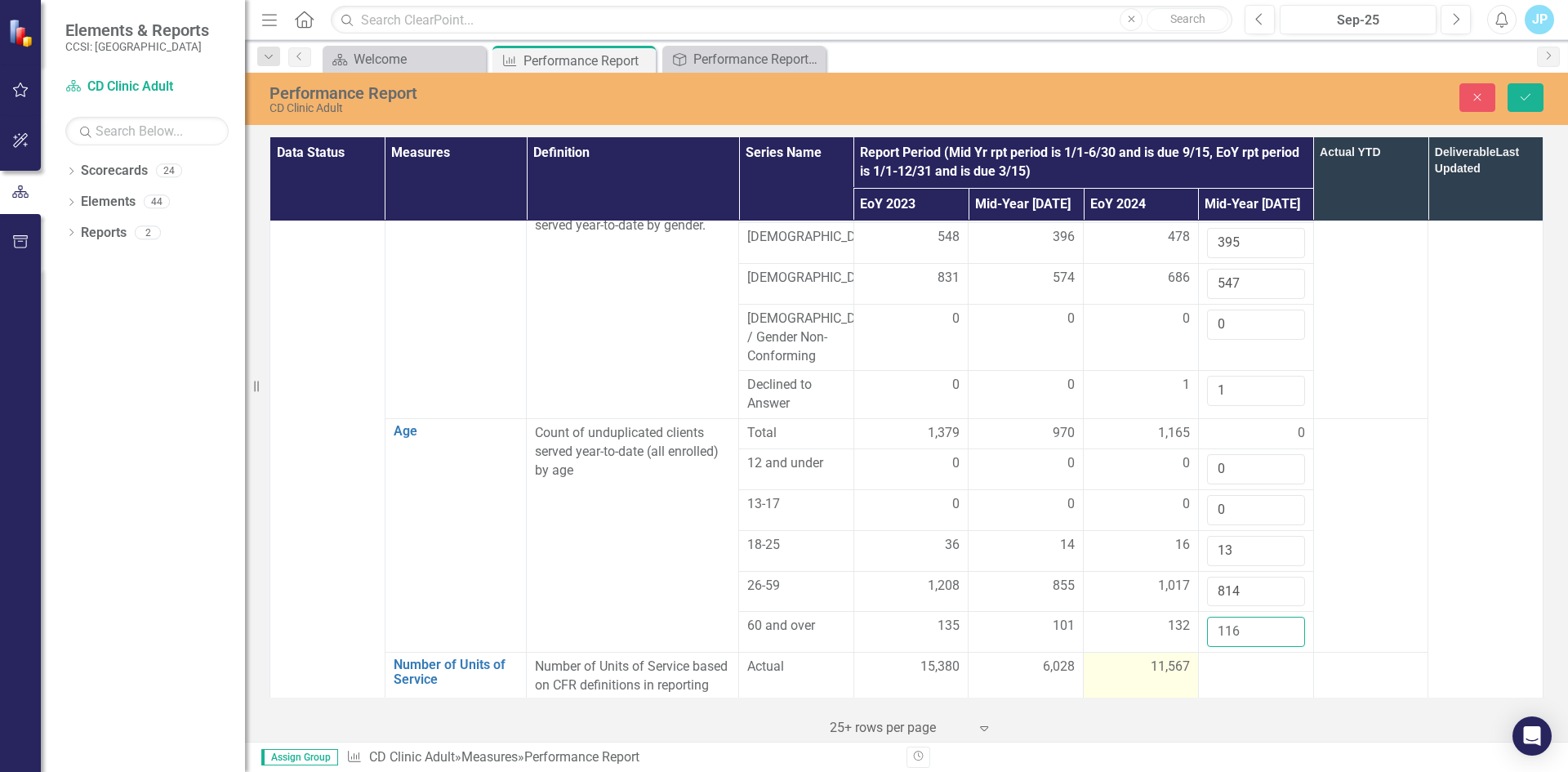
scroll to position [980, 0]
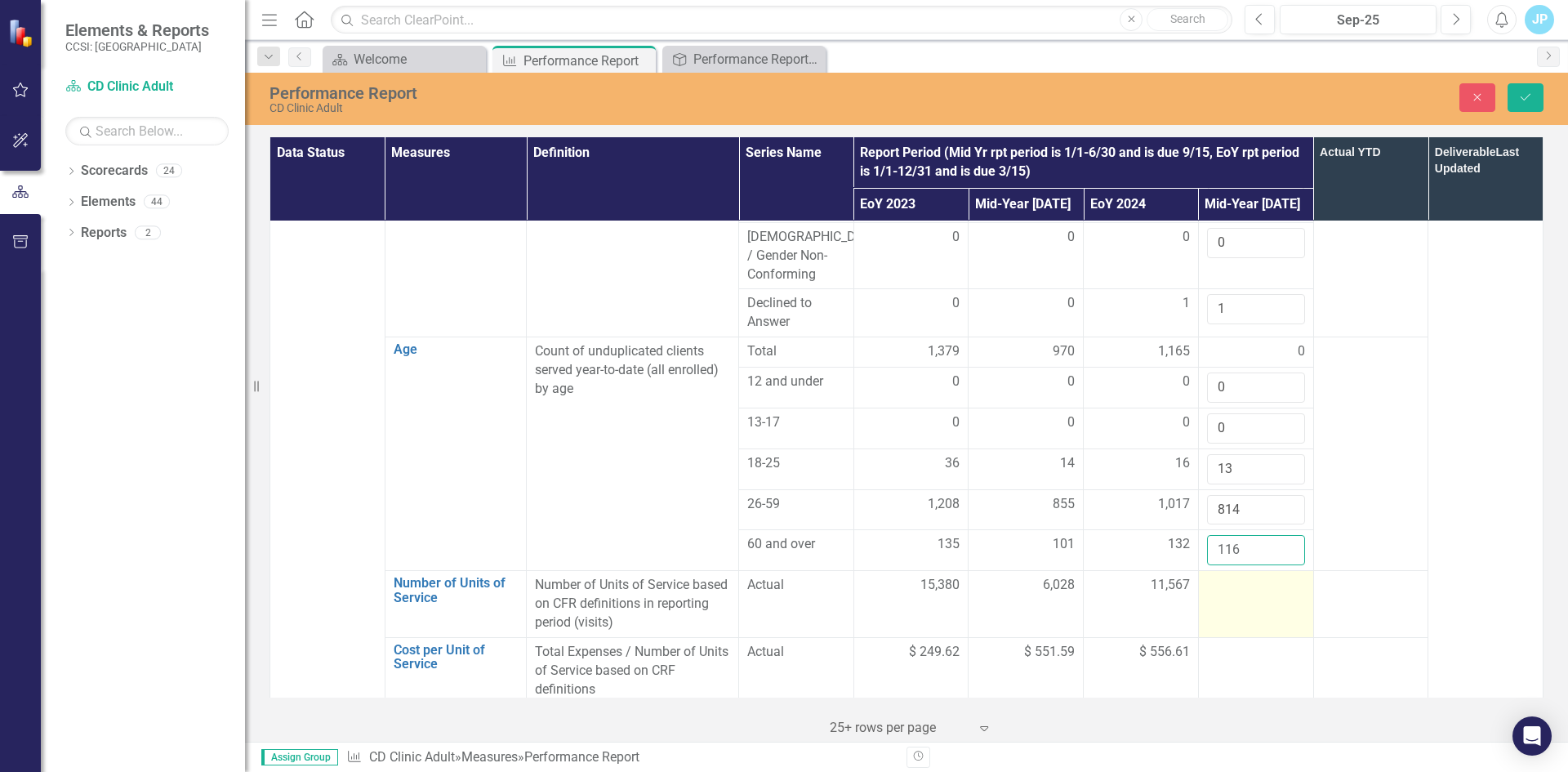
type input "116"
click at [1224, 571] on td at bounding box center [1255, 605] width 116 height 67
click at [1224, 576] on input "number" at bounding box center [1256, 590] width 98 height 30
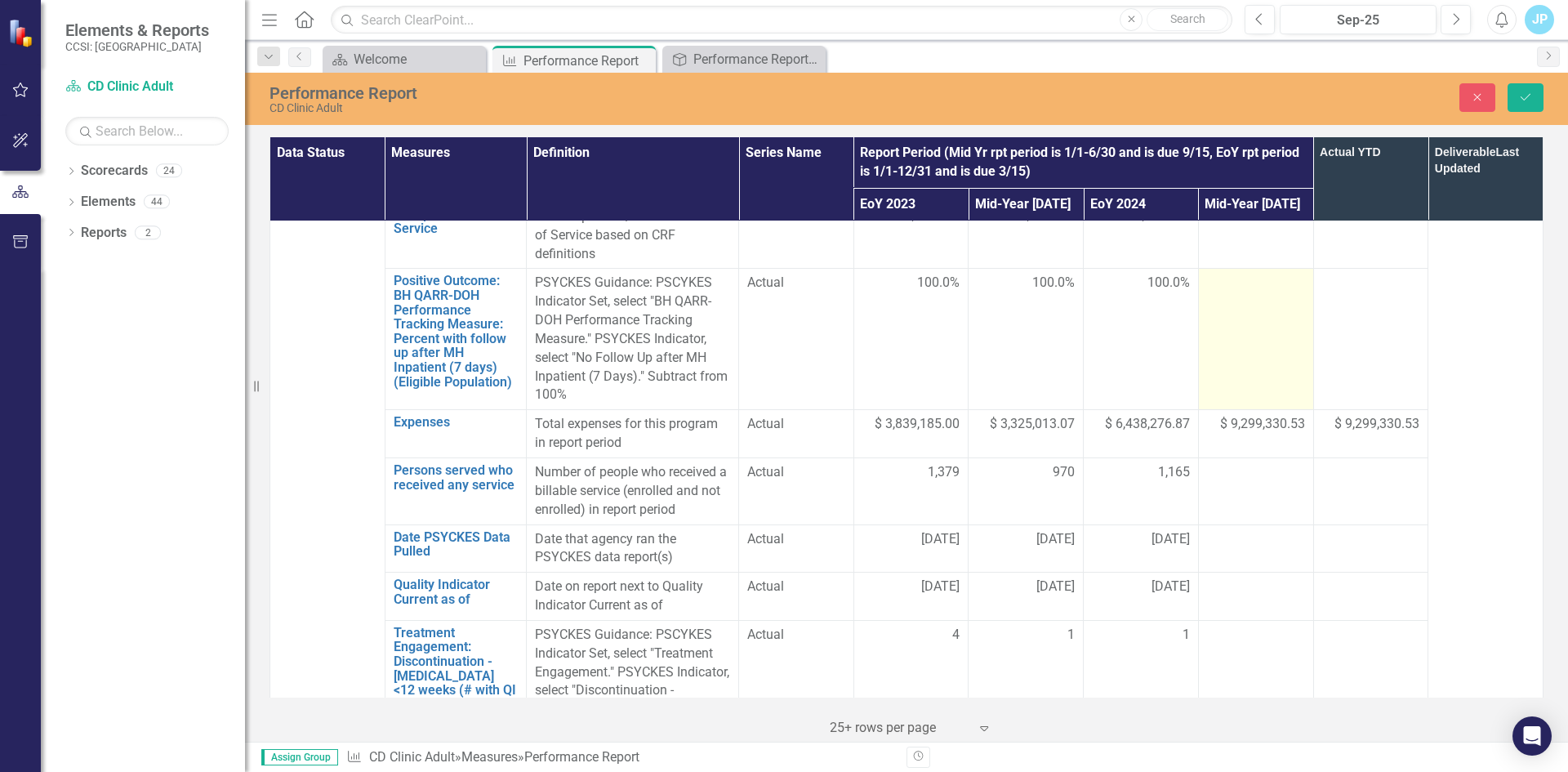
scroll to position [1470, 0]
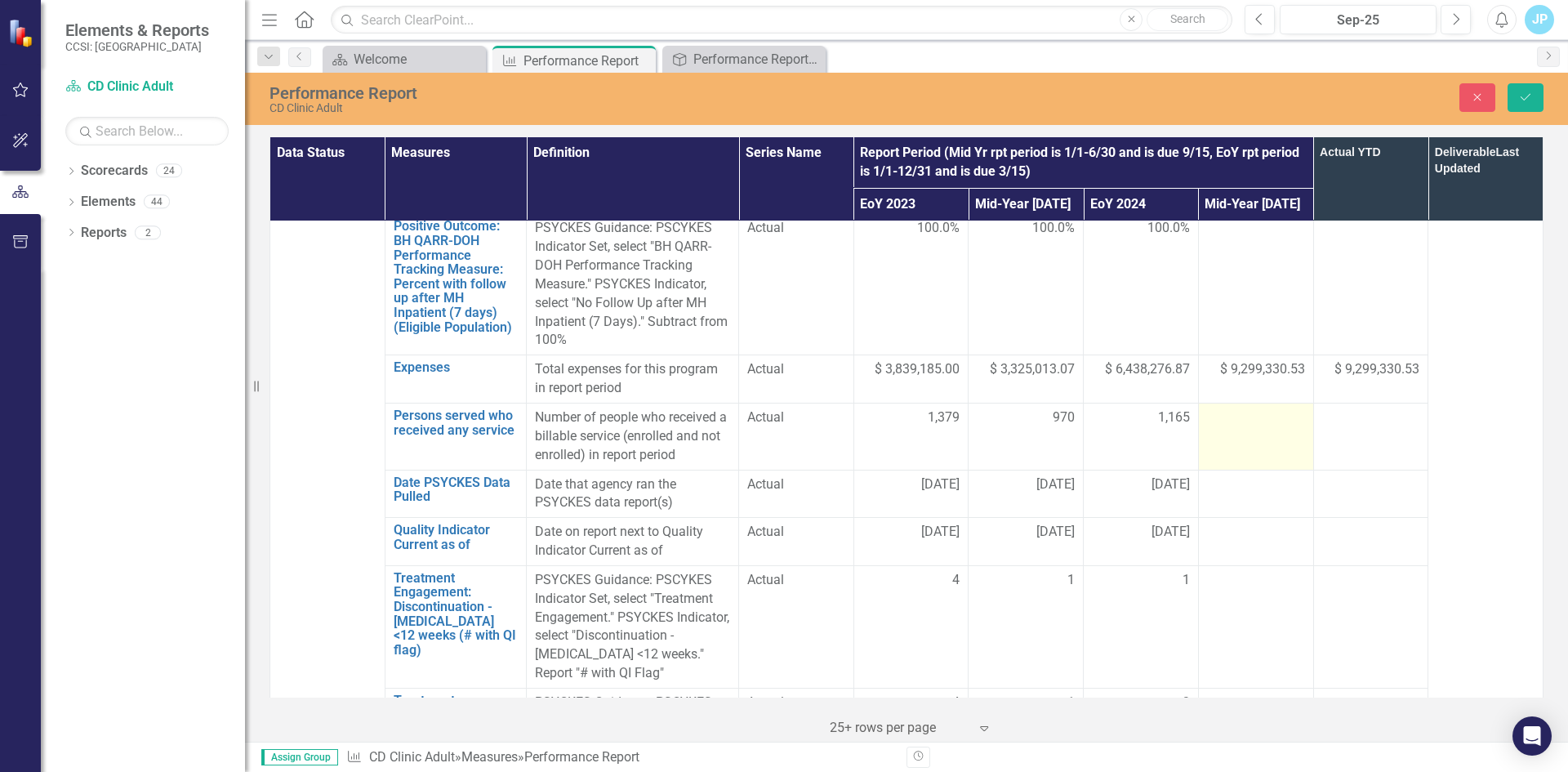
type input "5684"
click at [1245, 402] on td at bounding box center [1255, 436] width 116 height 67
click at [1245, 408] on input "number" at bounding box center [1256, 423] width 98 height 30
type input "943"
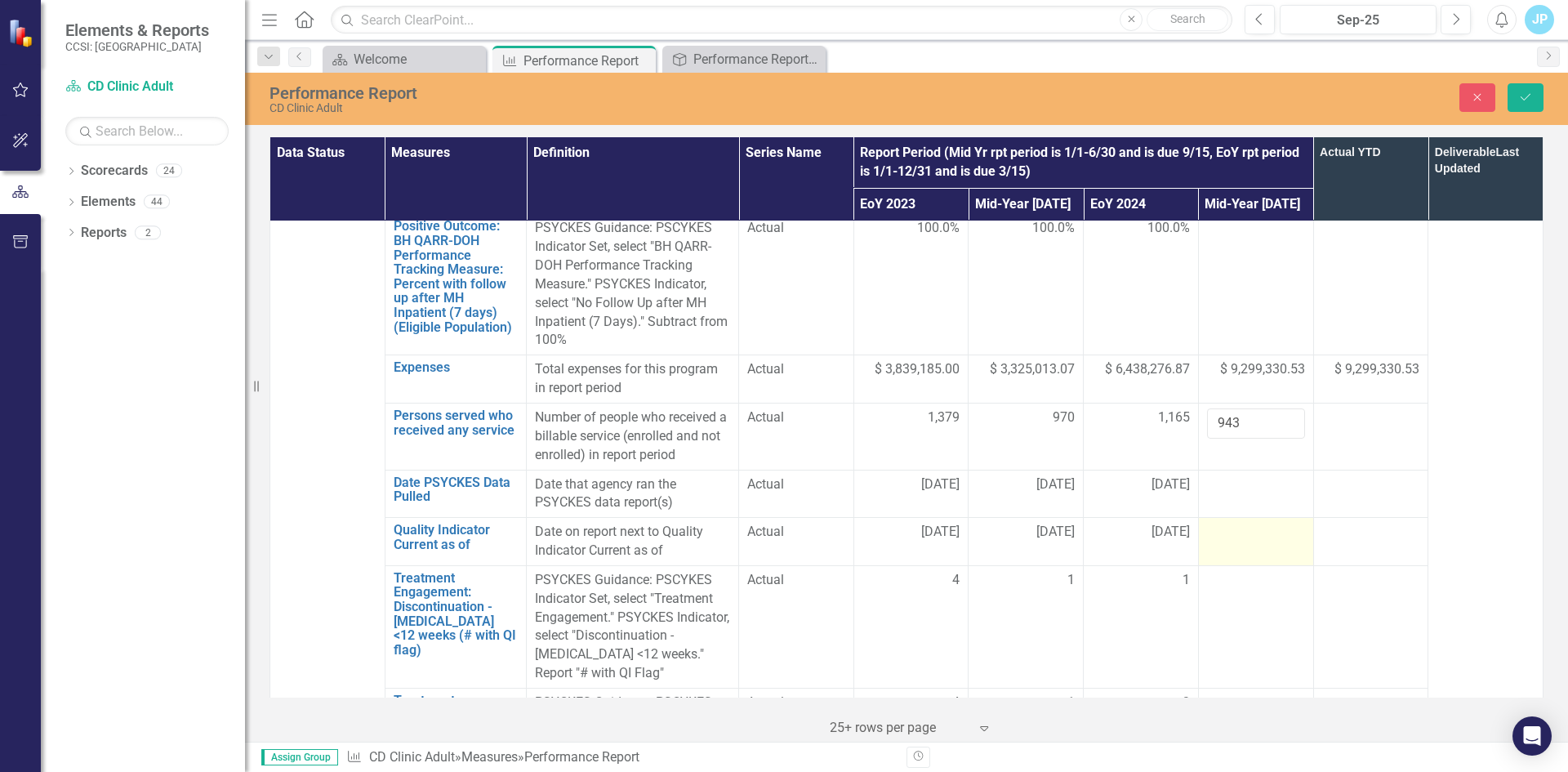
click at [1244, 523] on div at bounding box center [1256, 532] width 98 height 19
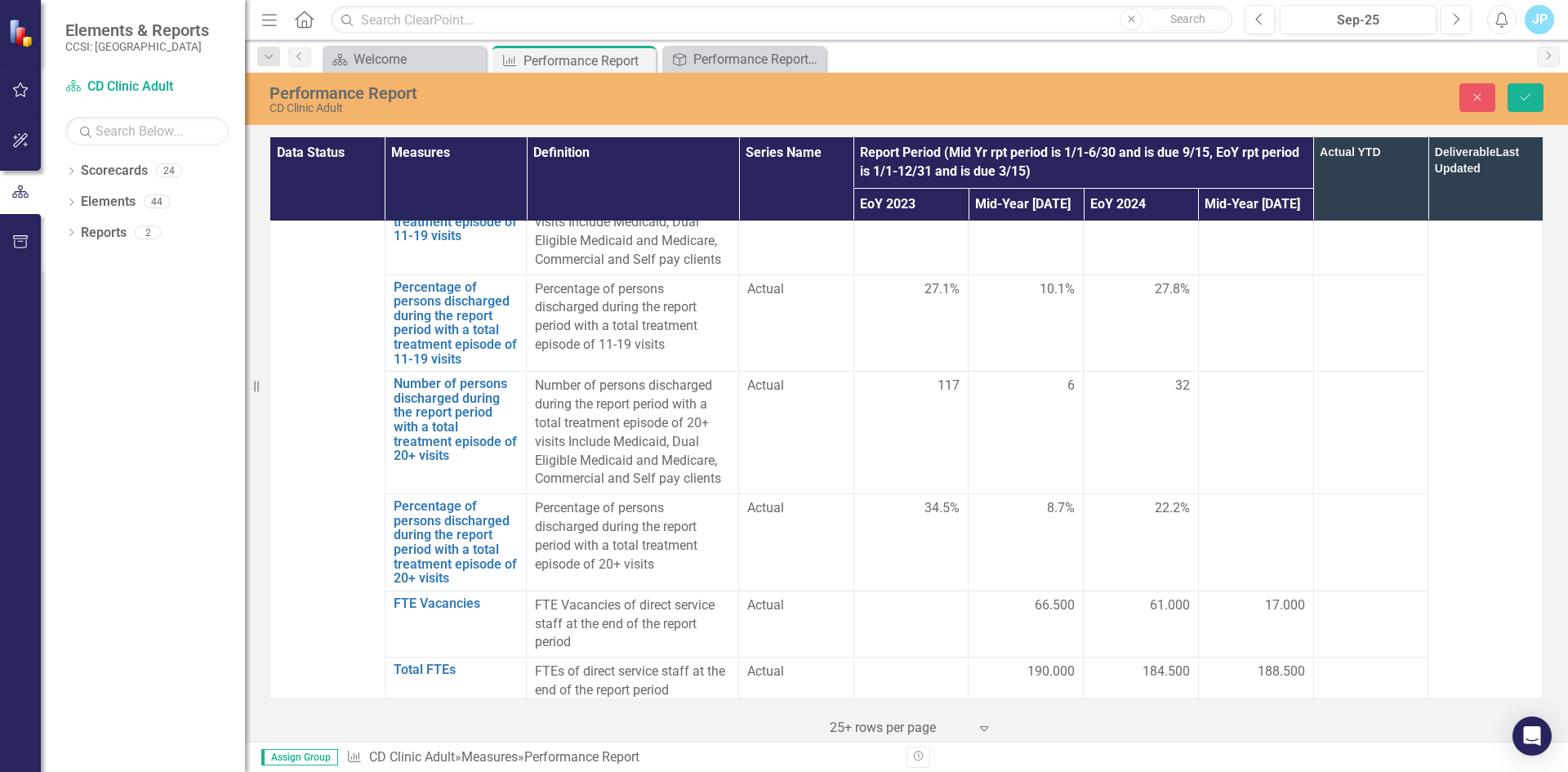
scroll to position [5044, 0]
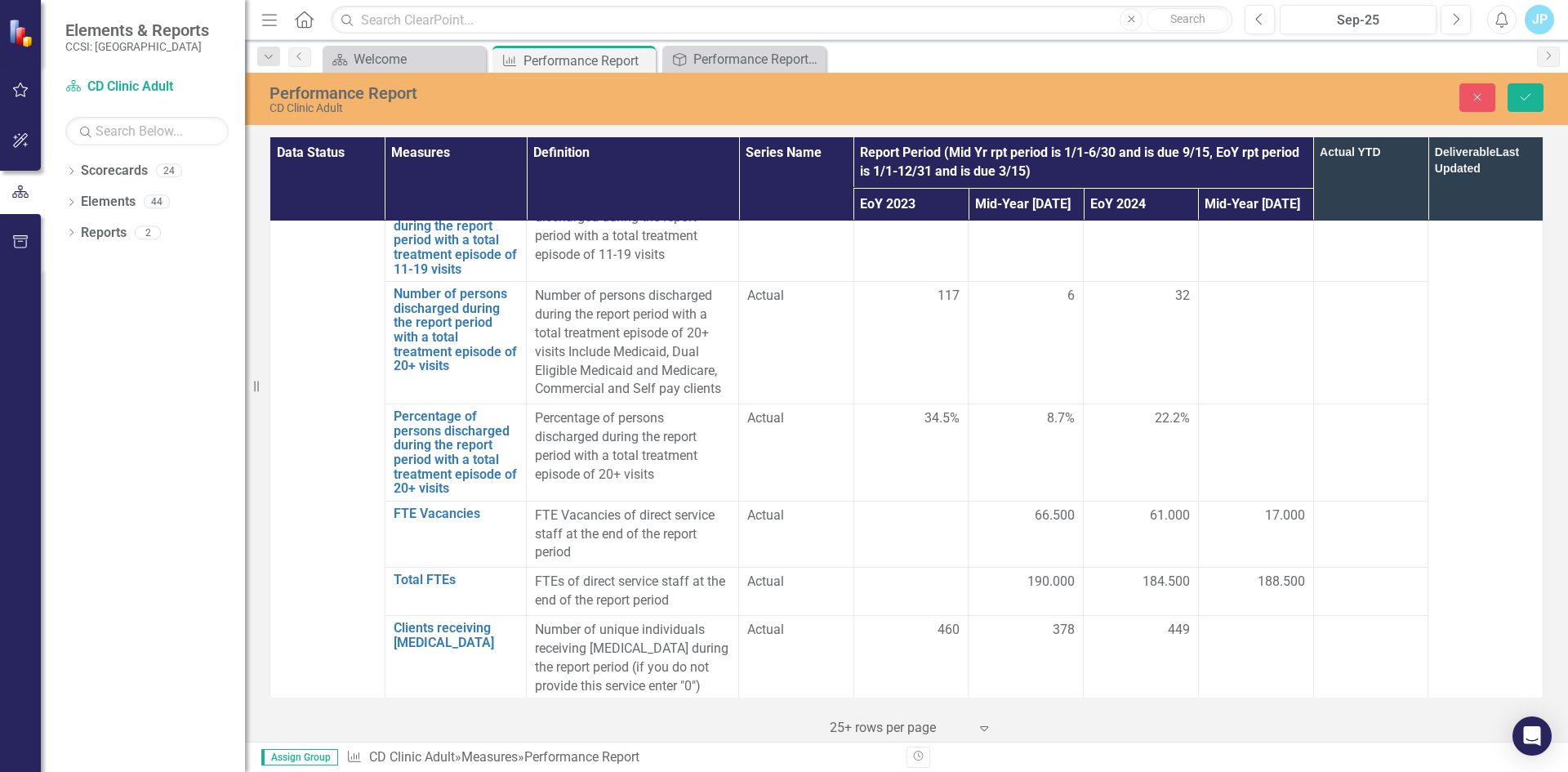
click at [1258, 701] on td at bounding box center [1255, 743] width 116 height 85
click at [1224, 615] on td at bounding box center [1255, 657] width 116 height 85
click at [1241, 706] on input "number" at bounding box center [1256, 720] width 98 height 30
type input "26"
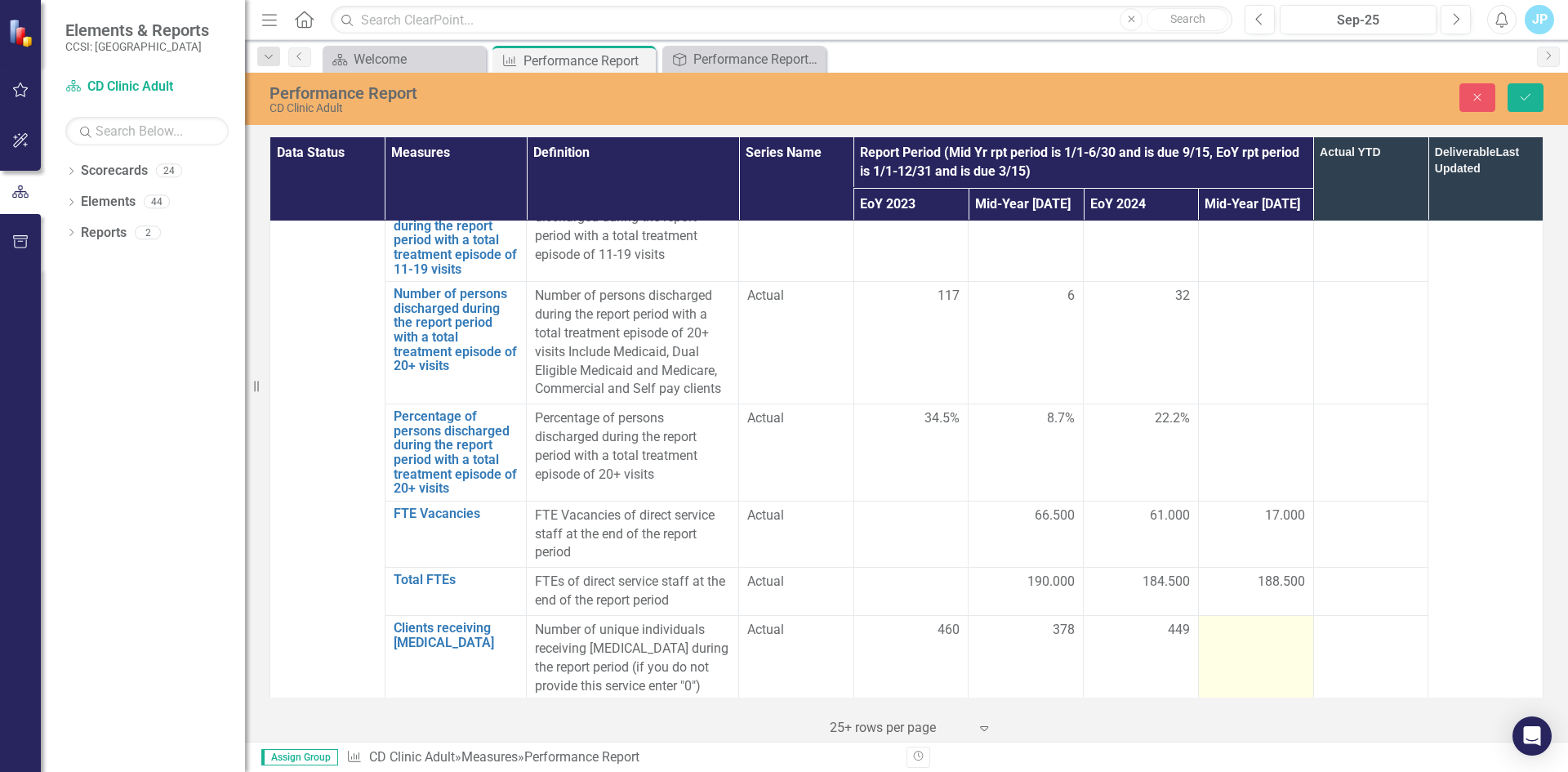
click at [1248, 615] on td at bounding box center [1255, 657] width 116 height 85
click at [1236, 621] on input "number" at bounding box center [1256, 635] width 98 height 30
drag, startPoint x: 1232, startPoint y: 611, endPoint x: 1159, endPoint y: 610, distance: 73.0
click at [1159, 701] on tr "Methadone maintenance waitlist Link Open Element Number of individuals on Metha…" at bounding box center [907, 743] width 1273 height 85
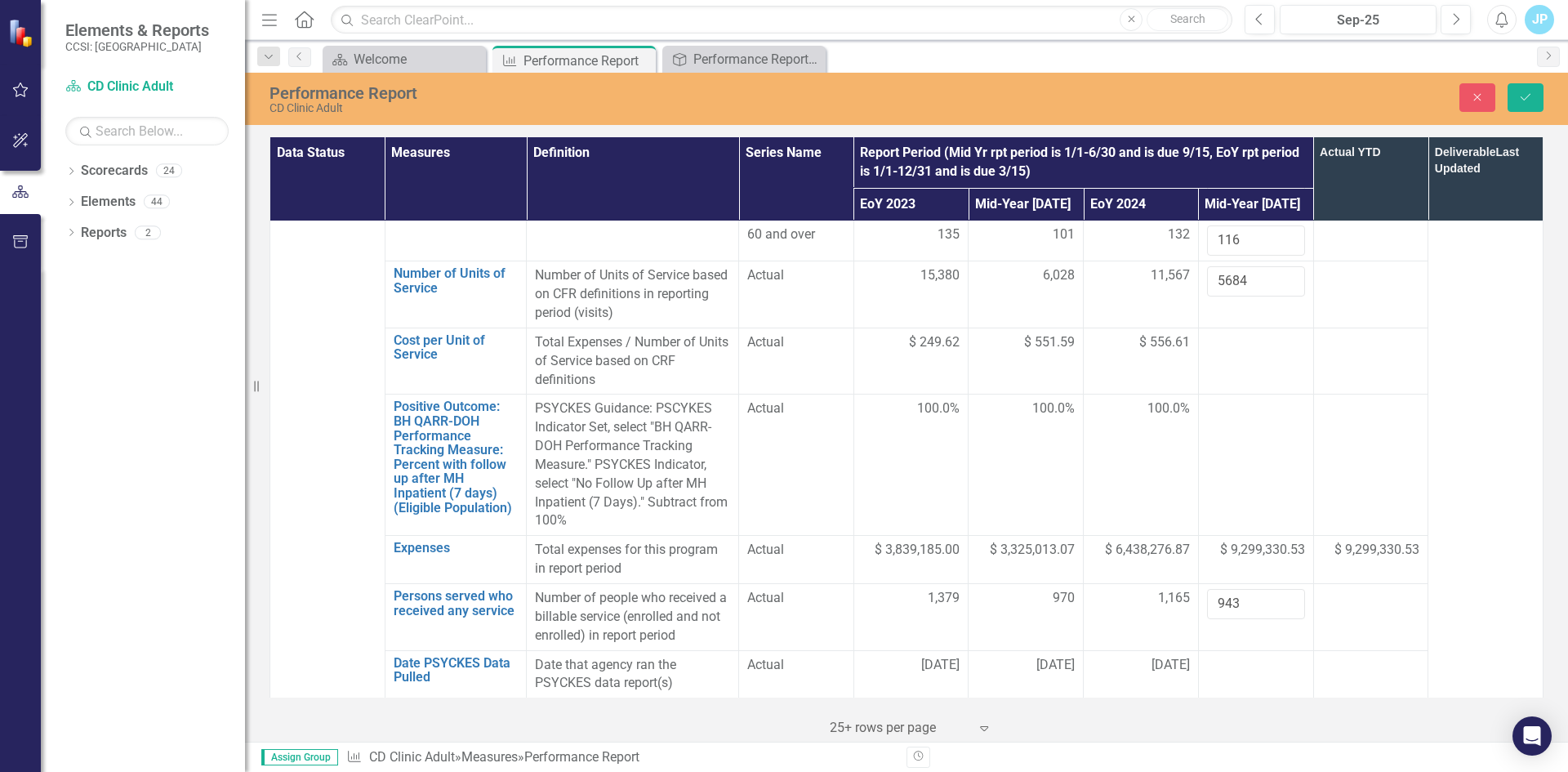
scroll to position [1288, 0]
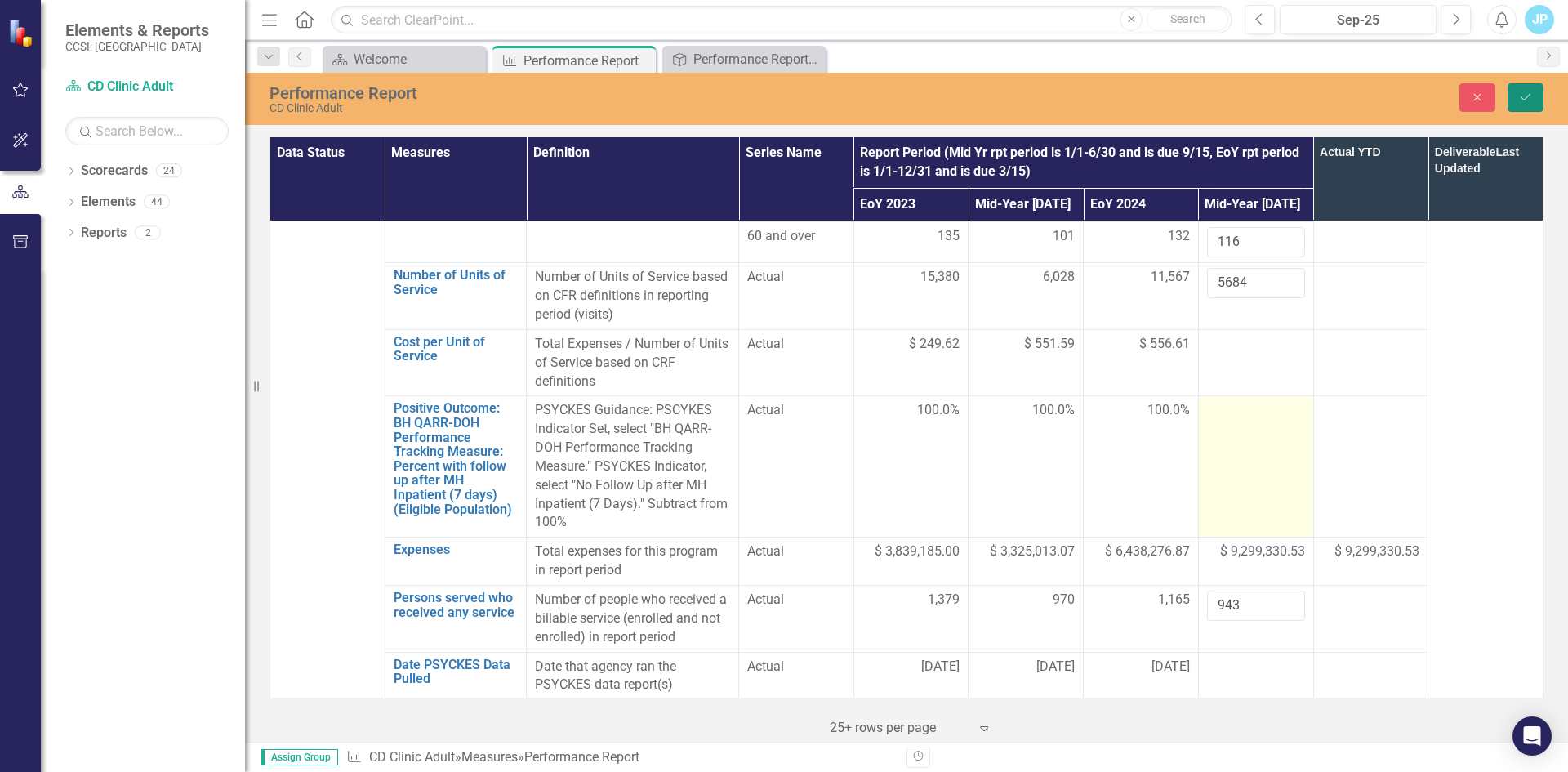
drag, startPoint x: 1529, startPoint y: 94, endPoint x: 1288, endPoint y: 429, distance: 412.7
click at [1529, 94] on icon "submit" at bounding box center [1526, 97] width 10 height 7
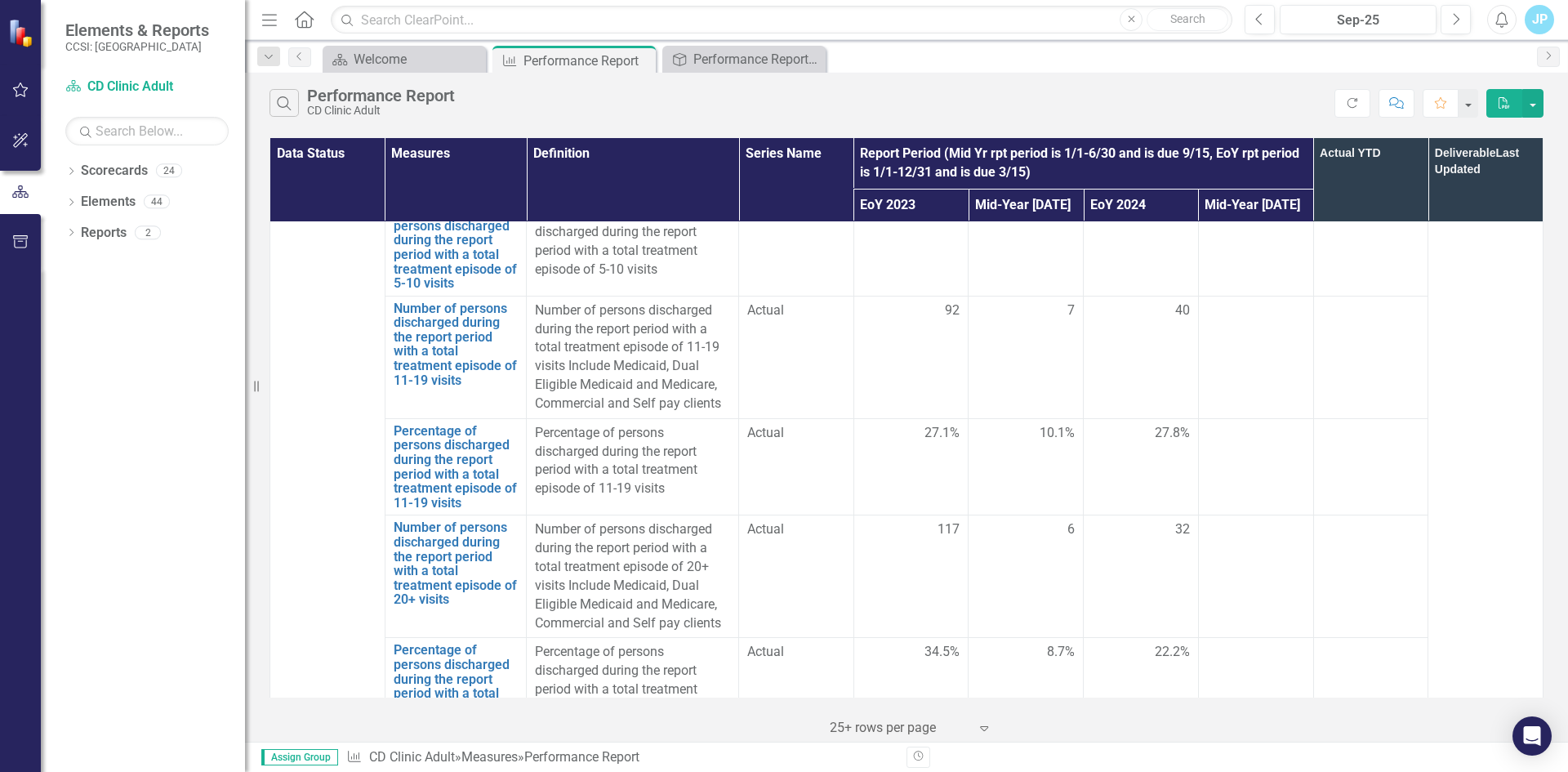
scroll to position [4951, 0]
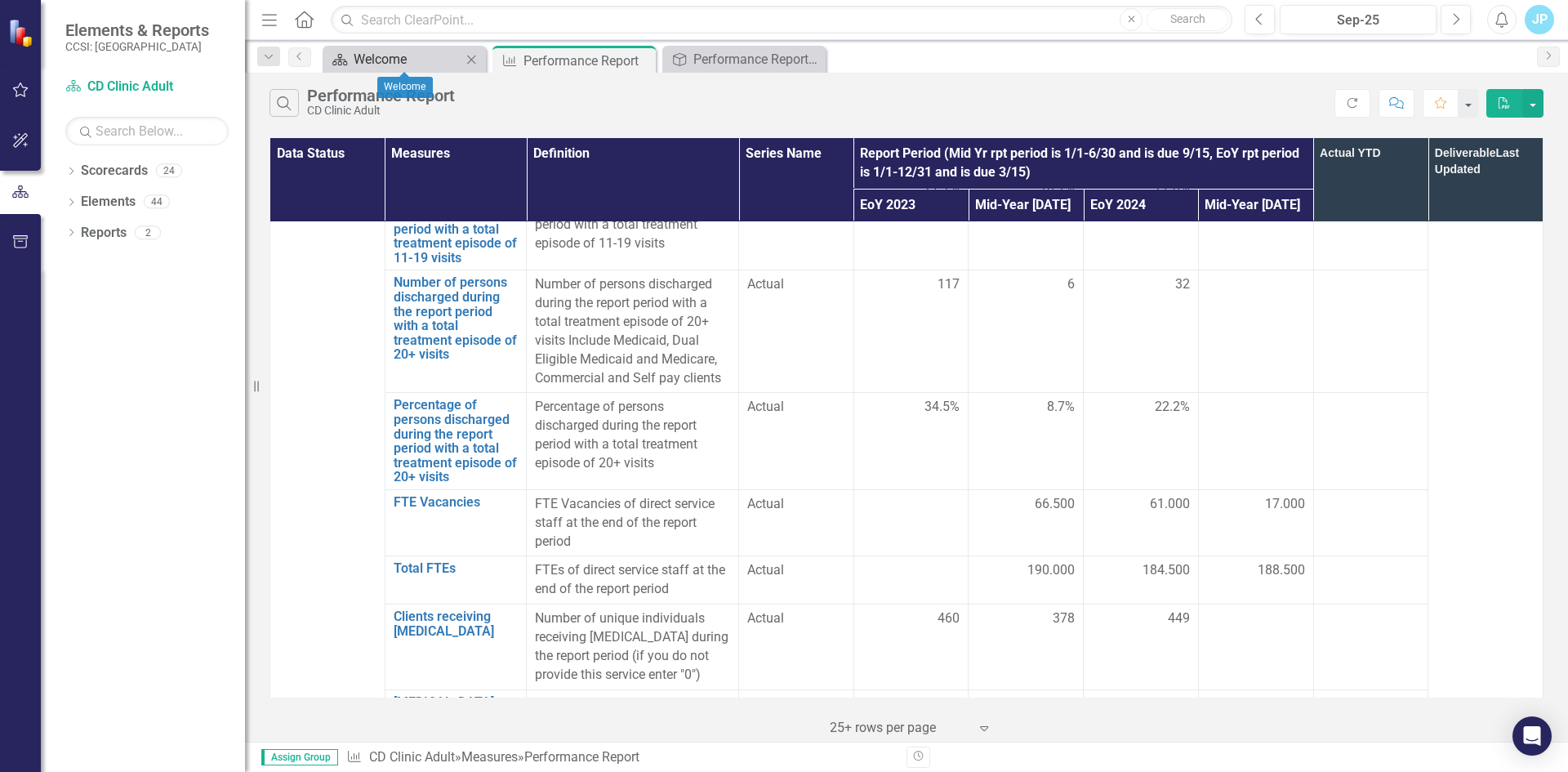
click at [410, 60] on div "Welcome" at bounding box center [407, 59] width 108 height 20
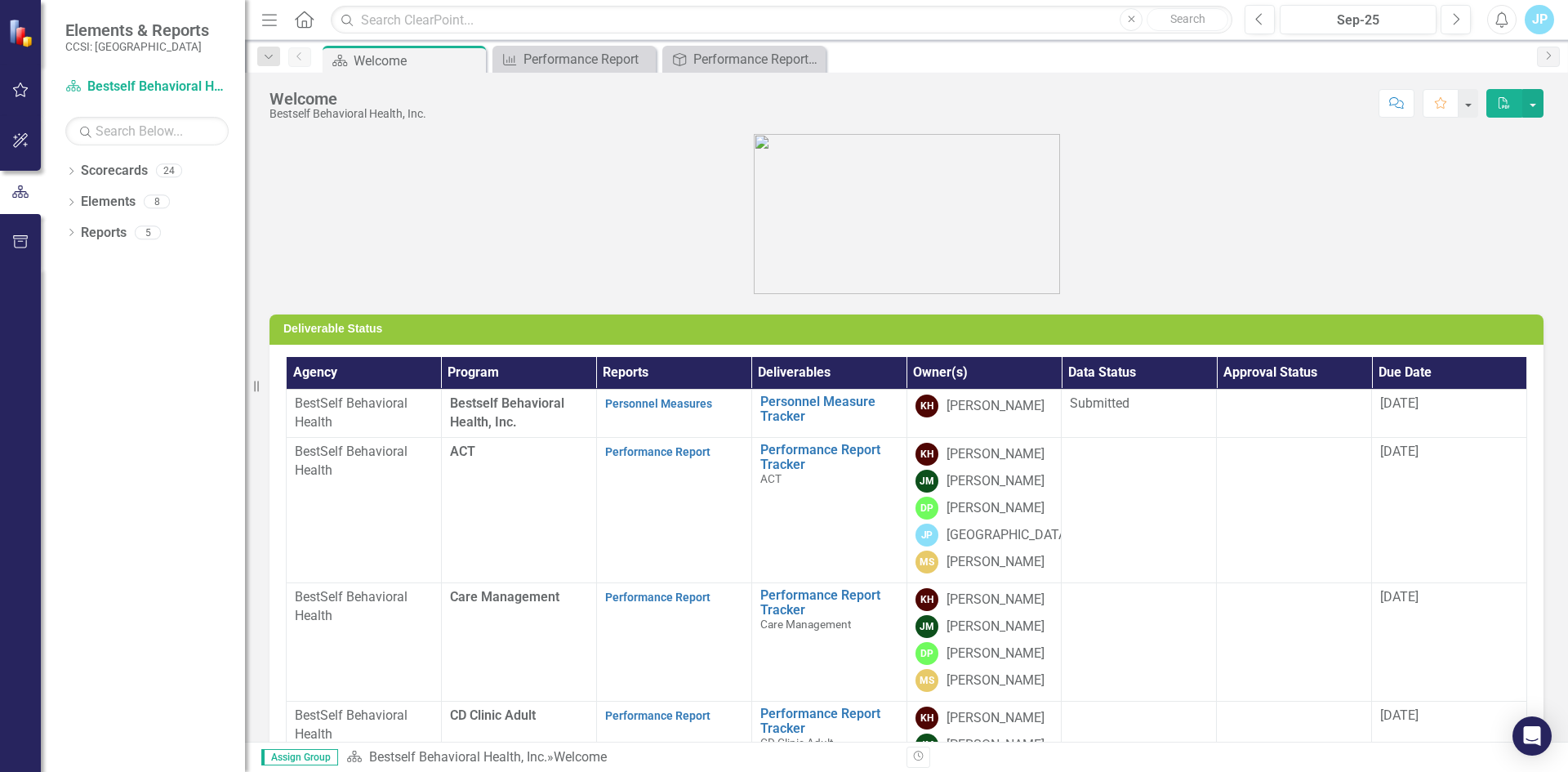
scroll to position [244, 0]
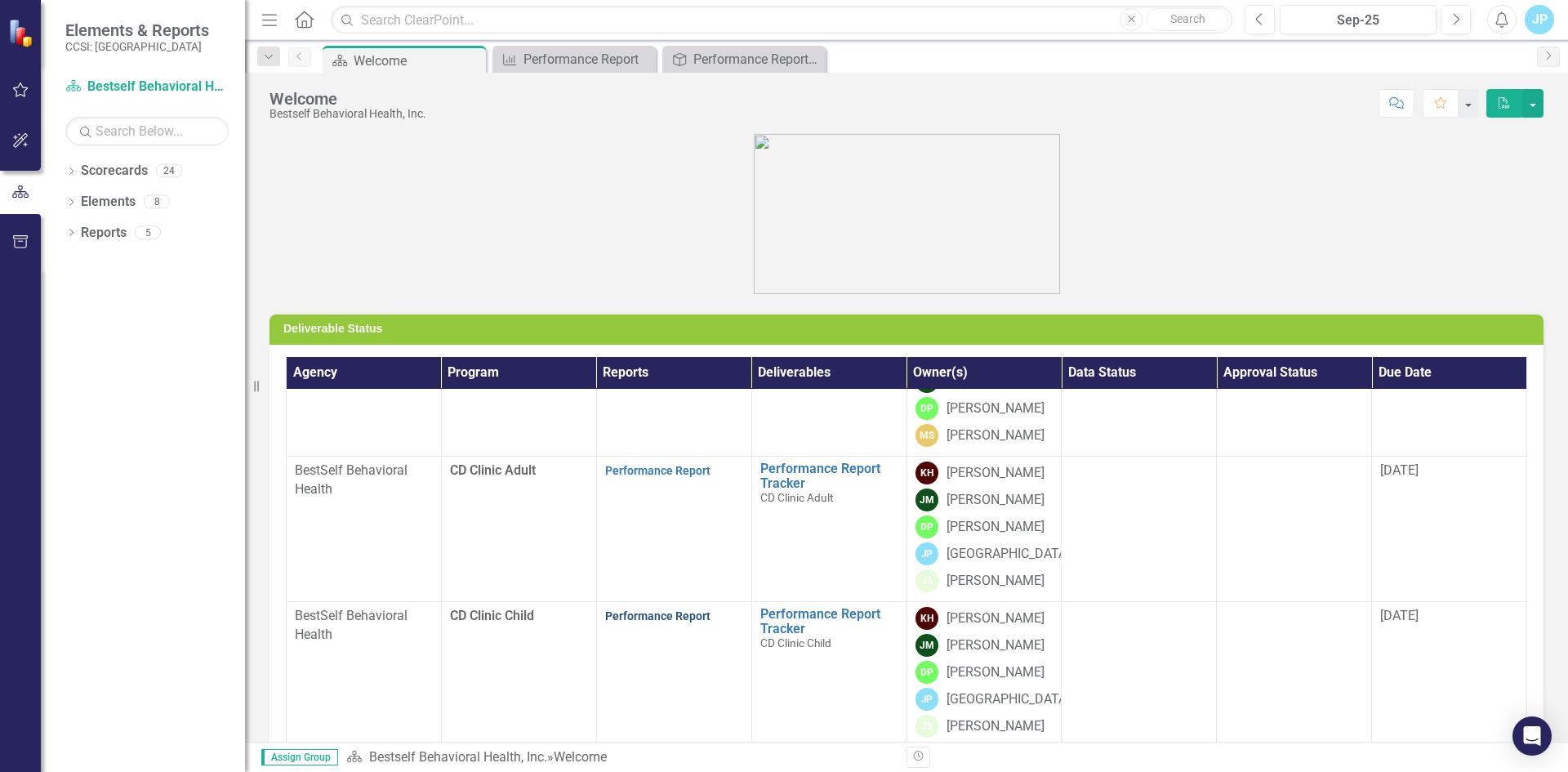
click at [639, 617] on link "Performance Report" at bounding box center [657, 616] width 105 height 13
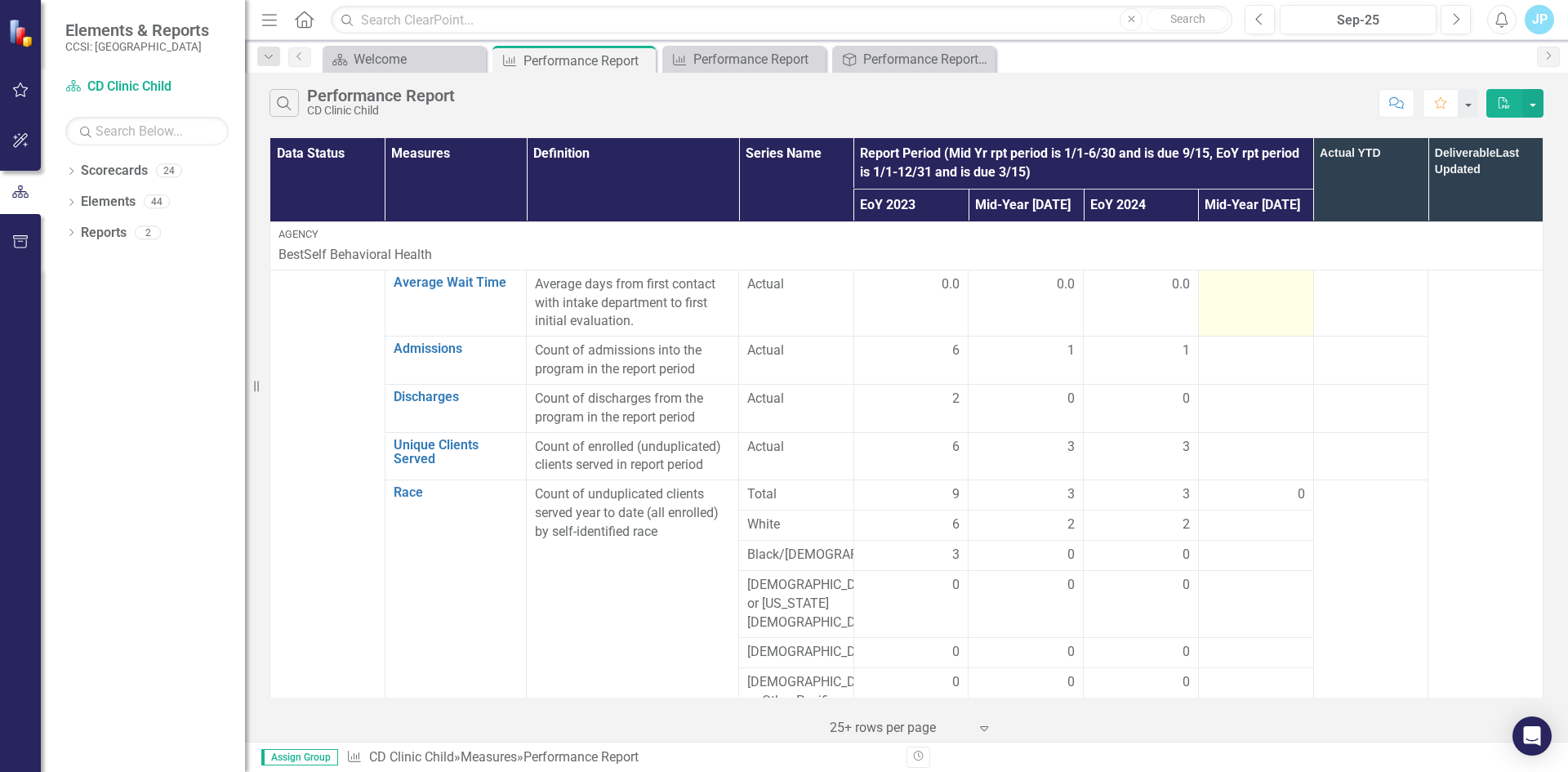
click at [1235, 294] on div at bounding box center [1256, 285] width 98 height 19
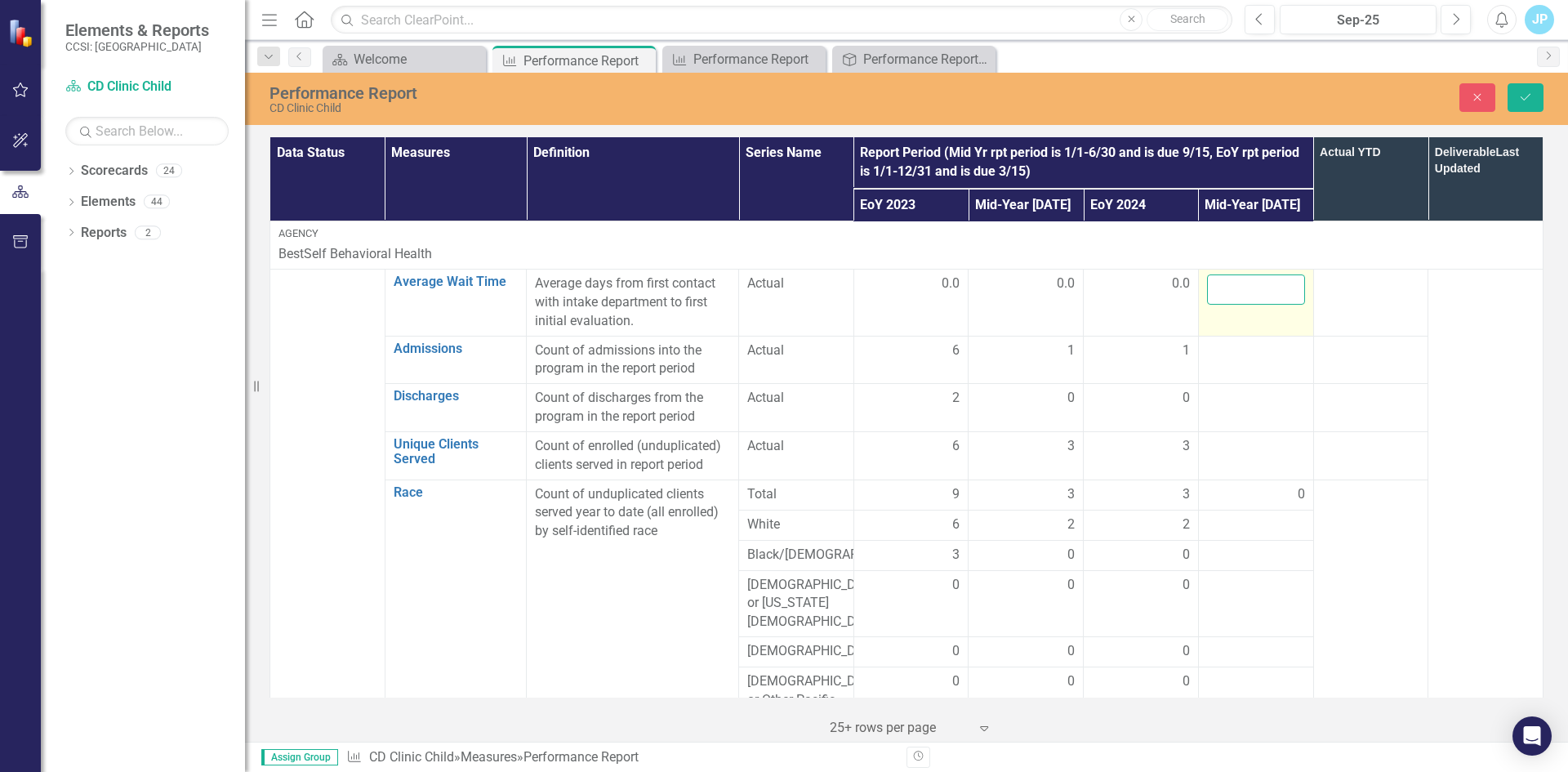
click at [1234, 294] on input "number" at bounding box center [1256, 289] width 98 height 30
type input "0"
click at [1236, 354] on div at bounding box center [1256, 351] width 98 height 19
click at [1236, 354] on input "number" at bounding box center [1256, 356] width 98 height 30
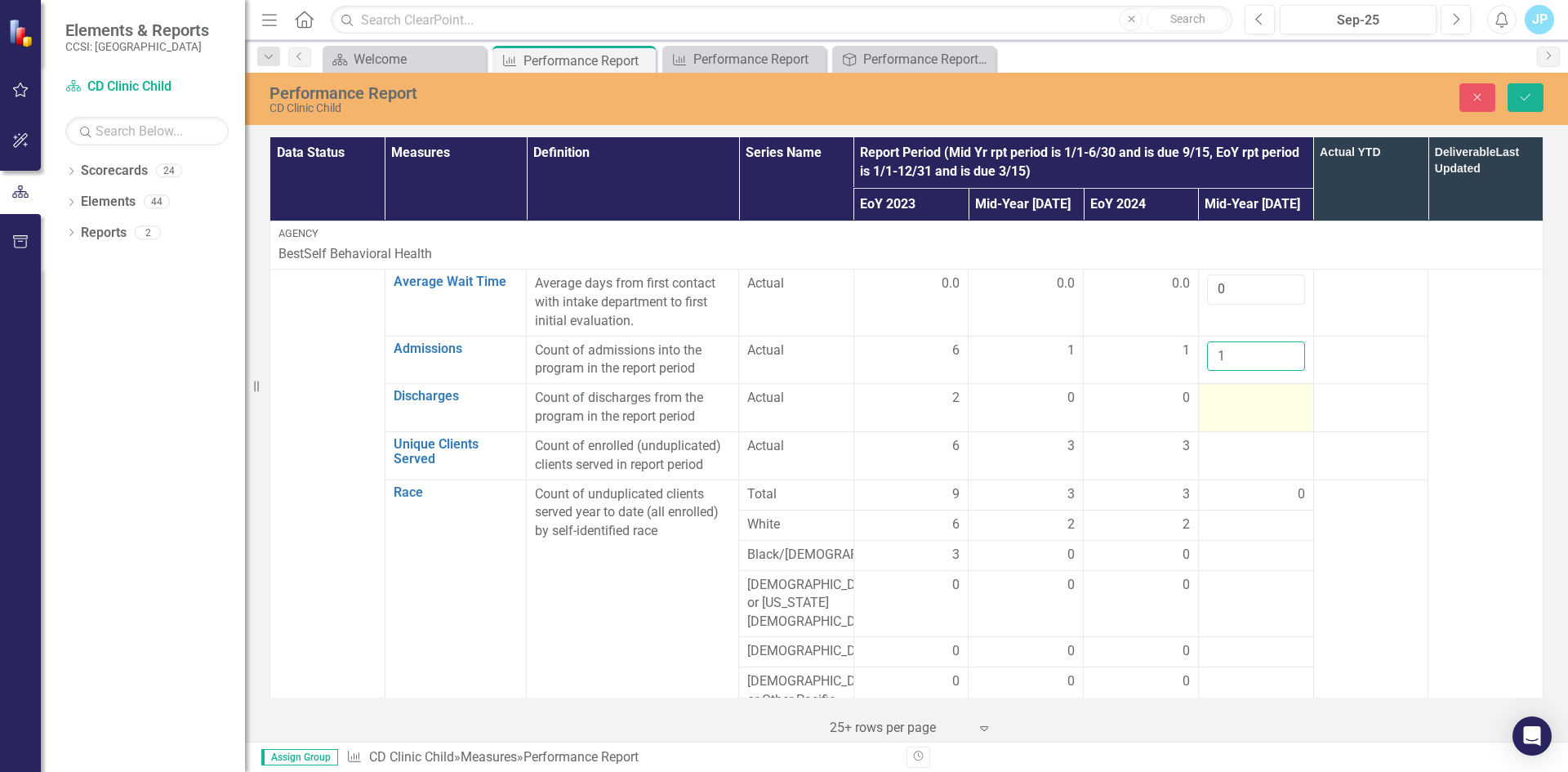
type input "1"
click at [1217, 403] on div at bounding box center [1256, 399] width 98 height 19
click at [1217, 403] on input "number" at bounding box center [1256, 403] width 98 height 30
type input "0"
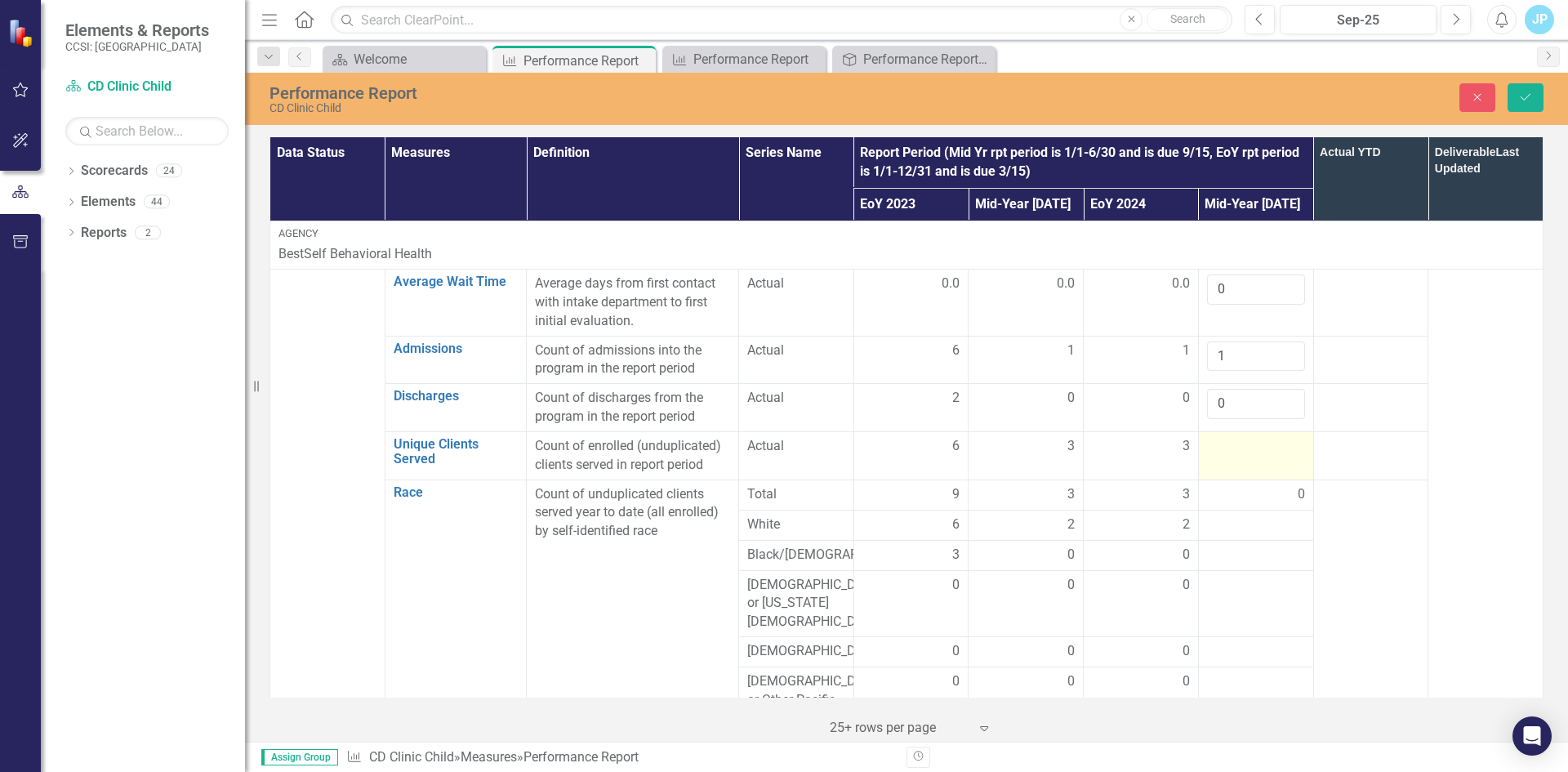
click at [1215, 450] on div at bounding box center [1256, 447] width 98 height 19
click at [1215, 450] on input "number" at bounding box center [1256, 451] width 98 height 30
type input "2"
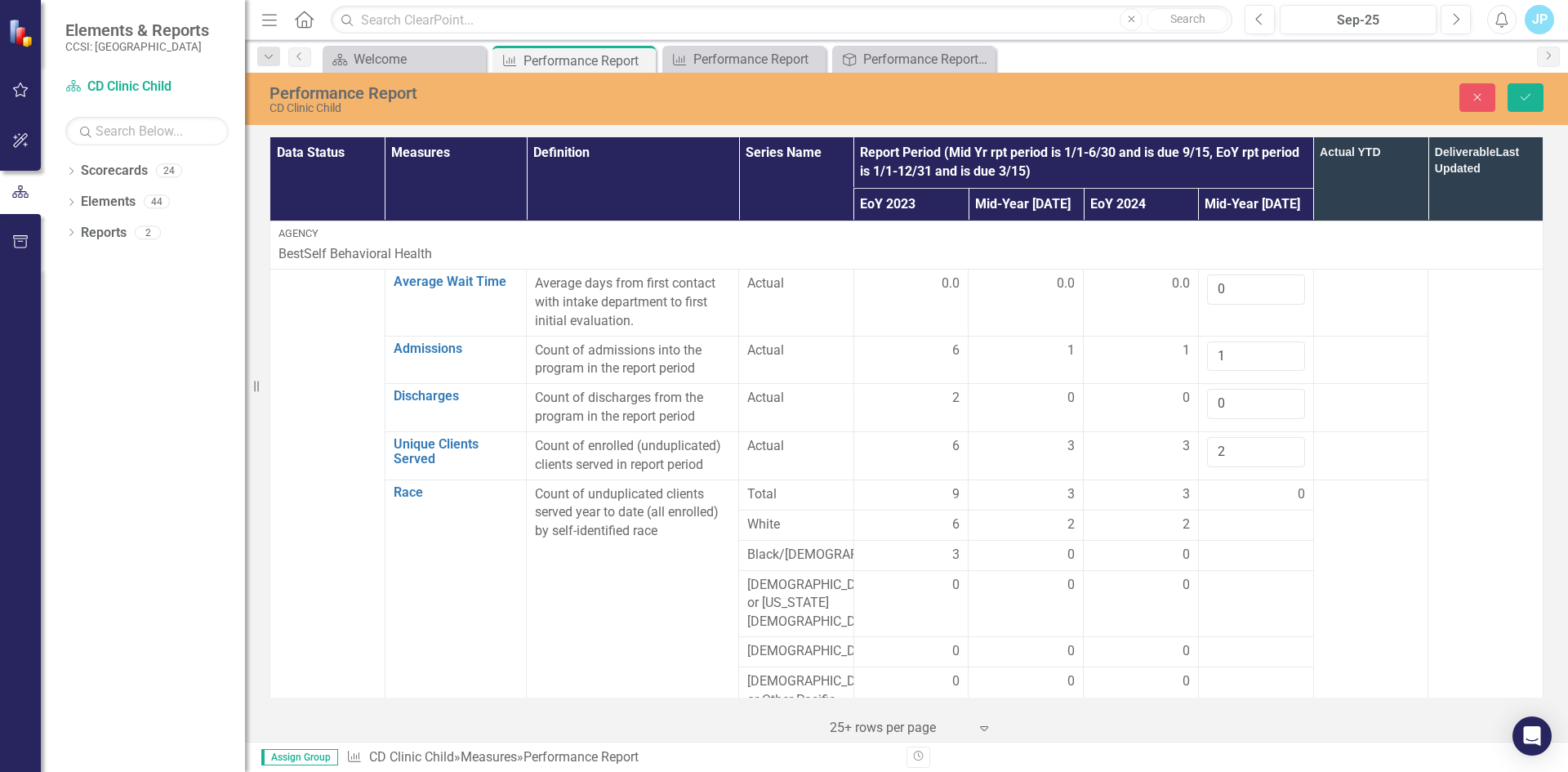
click at [1221, 492] on div "0" at bounding box center [1256, 495] width 98 height 19
click at [1225, 528] on div at bounding box center [1256, 525] width 98 height 19
click at [1231, 528] on input "number" at bounding box center [1256, 529] width 98 height 30
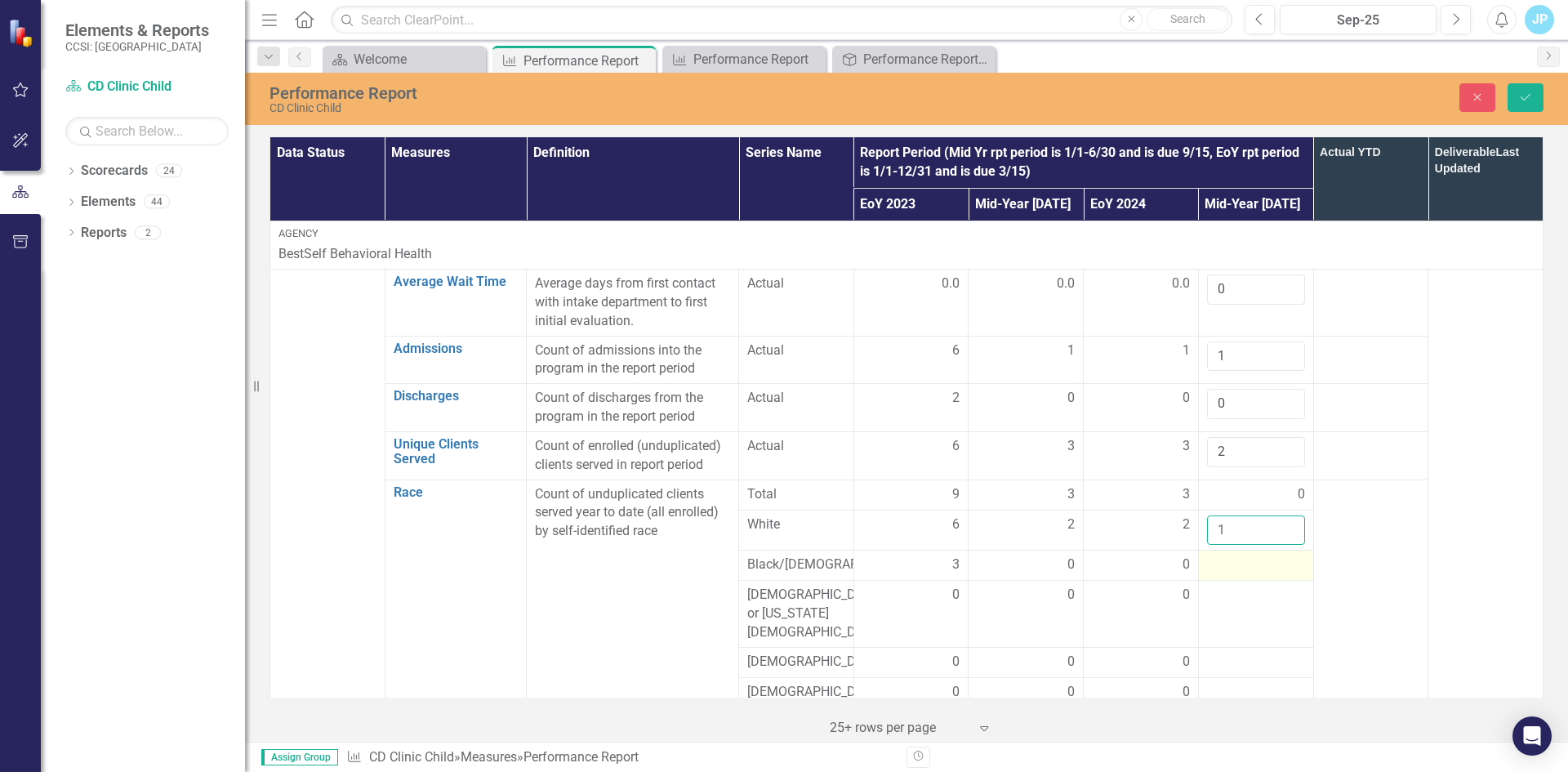
type input "1"
click at [1229, 570] on div at bounding box center [1256, 565] width 98 height 19
click at [1221, 569] on input "number" at bounding box center [1256, 570] width 98 height 30
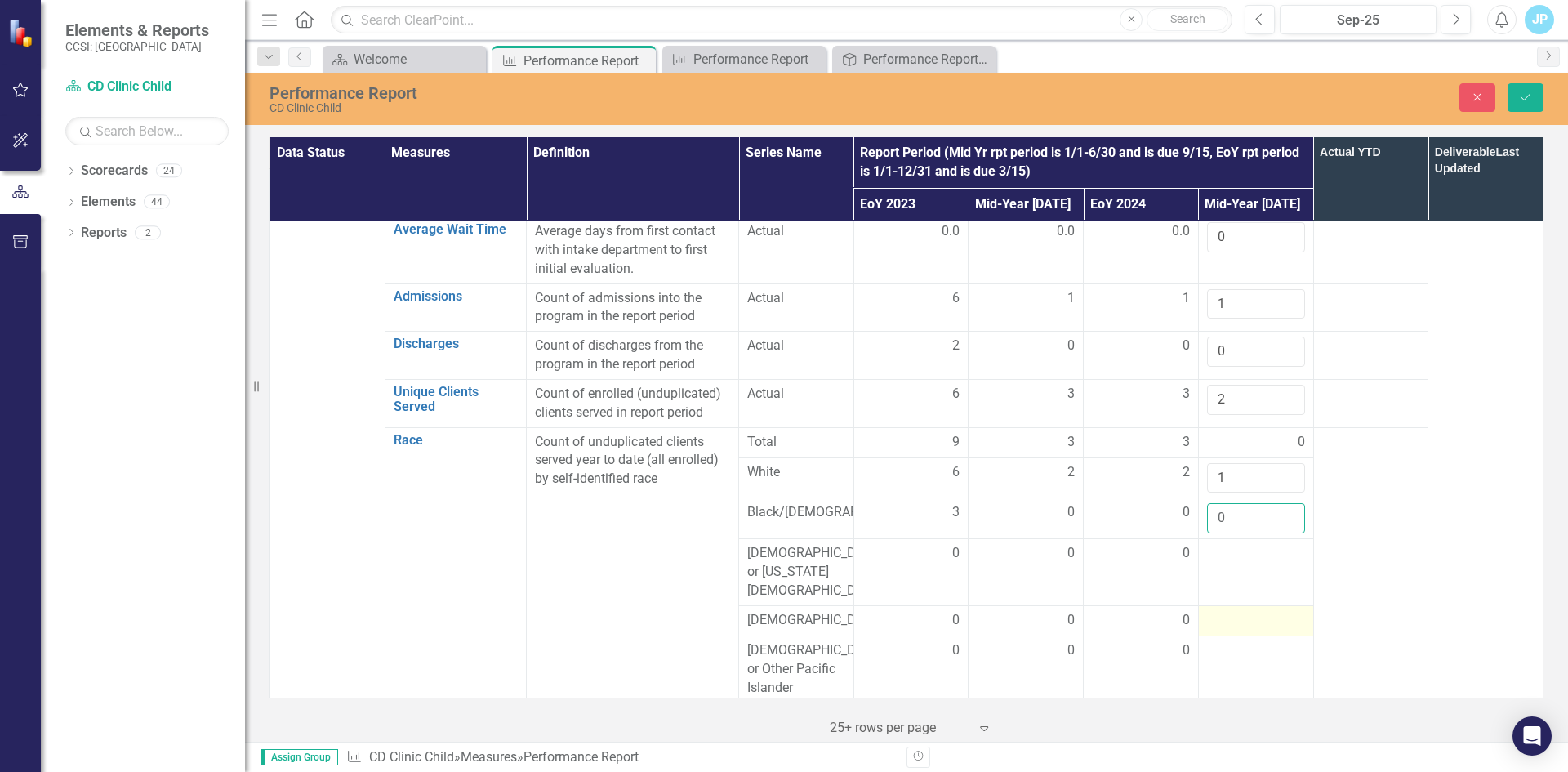
scroll to position [82, 0]
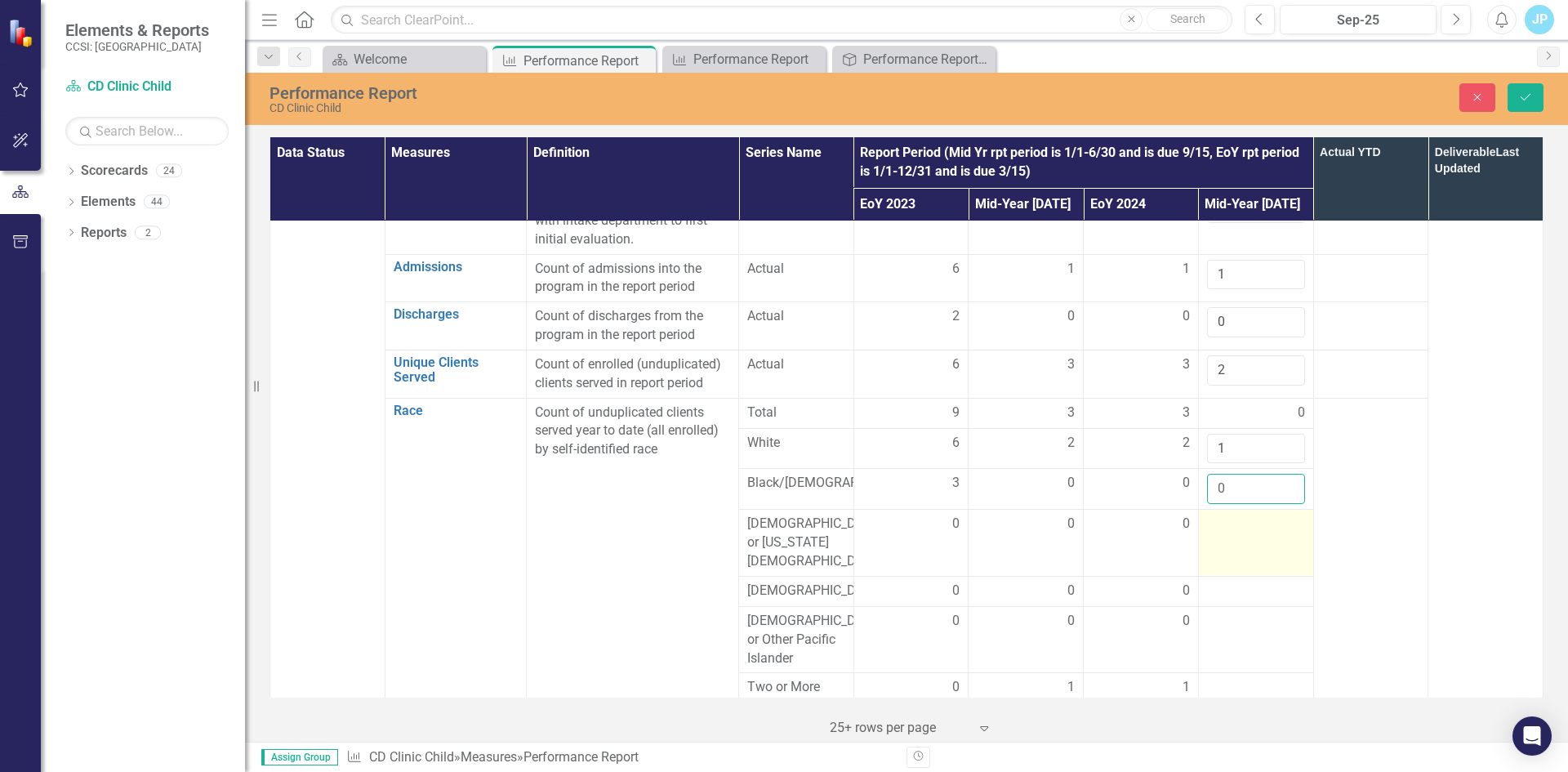
type input "0"
drag, startPoint x: 1225, startPoint y: 523, endPoint x: 1220, endPoint y: 530, distance: 8.6
click at [1224, 523] on div at bounding box center [1256, 524] width 98 height 19
click at [1220, 530] on div at bounding box center [1256, 524] width 98 height 19
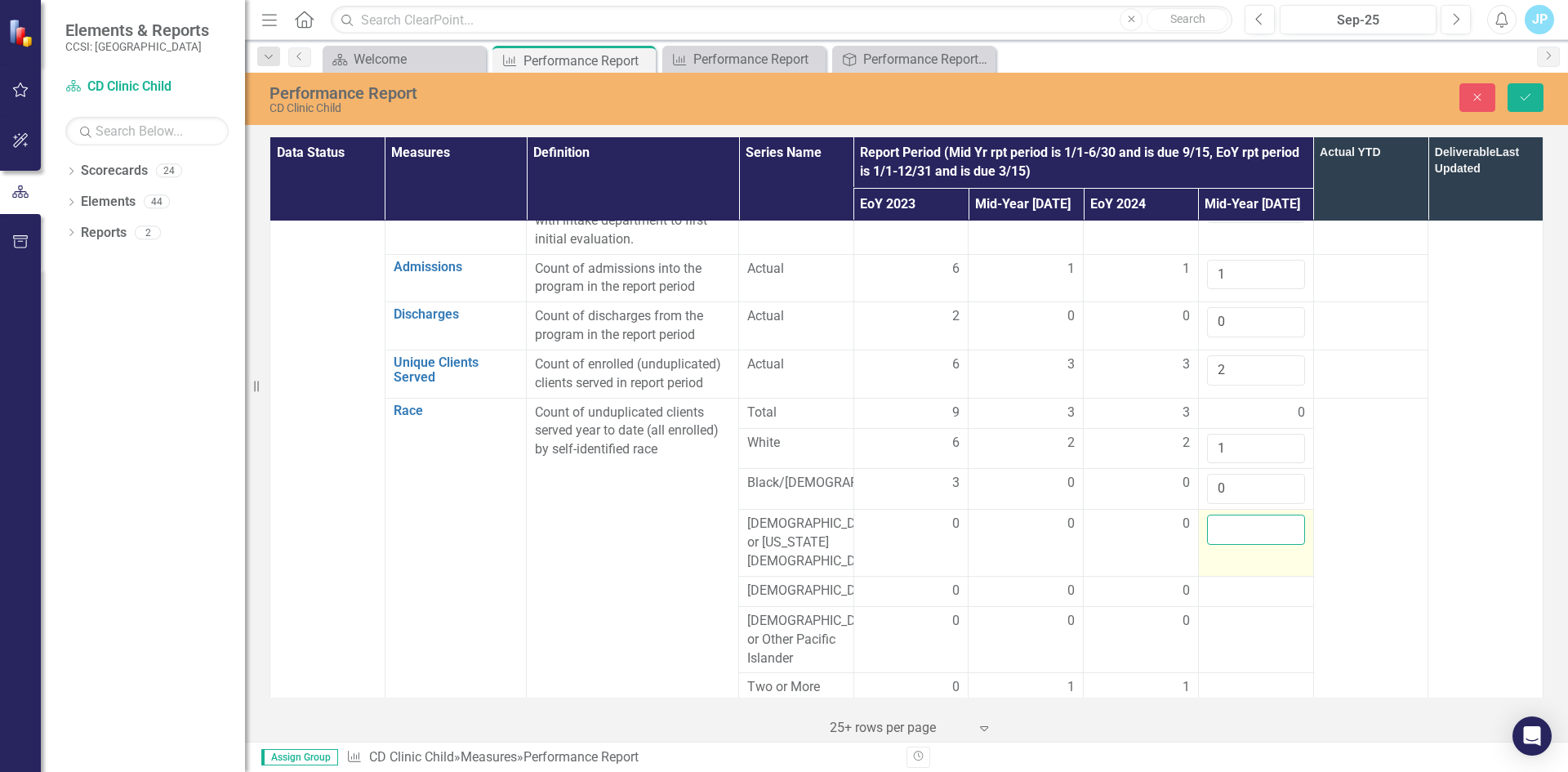
click at [1209, 541] on input "number" at bounding box center [1256, 528] width 98 height 30
type input "0"
click at [1215, 582] on div at bounding box center [1256, 591] width 98 height 19
click at [1215, 582] on input "number" at bounding box center [1256, 596] width 98 height 30
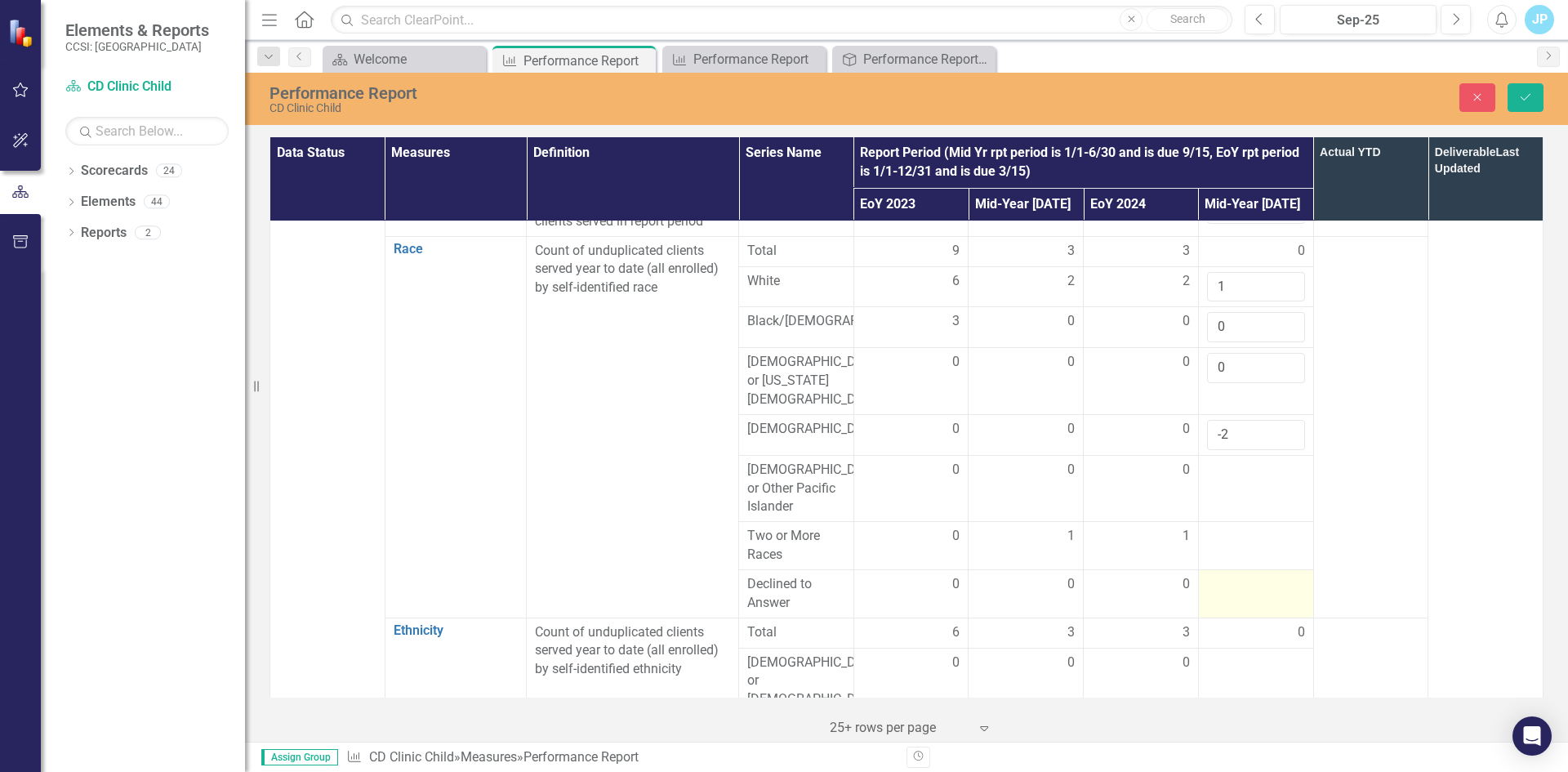
scroll to position [244, 0]
type input "-2"
click at [1221, 471] on td at bounding box center [1255, 487] width 116 height 67
click at [1220, 466] on input "number" at bounding box center [1256, 474] width 98 height 30
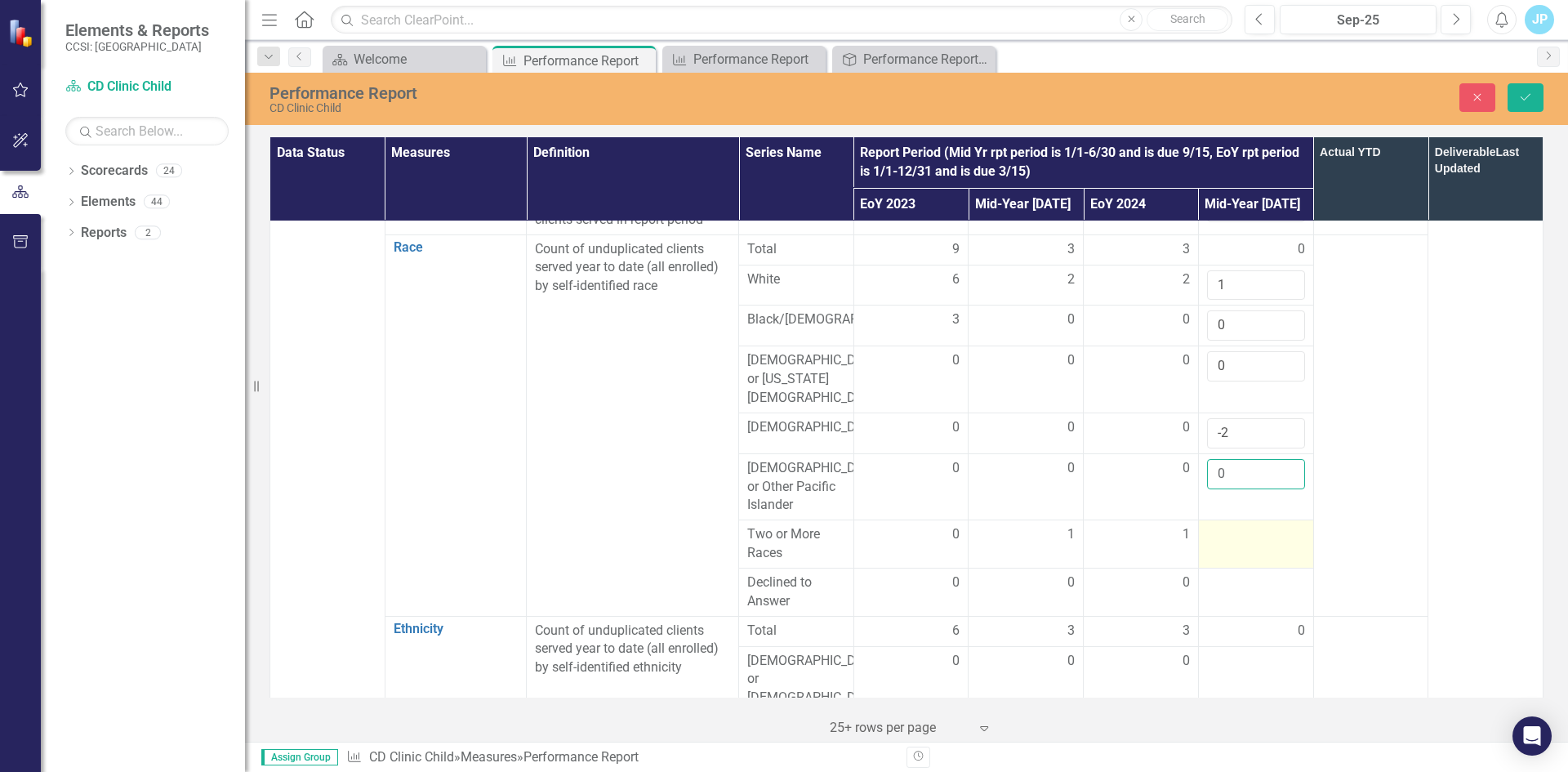
type input "0"
click at [1209, 525] on div at bounding box center [1256, 534] width 98 height 19
click at [1209, 525] on input "number" at bounding box center [1256, 539] width 98 height 30
type input "0"
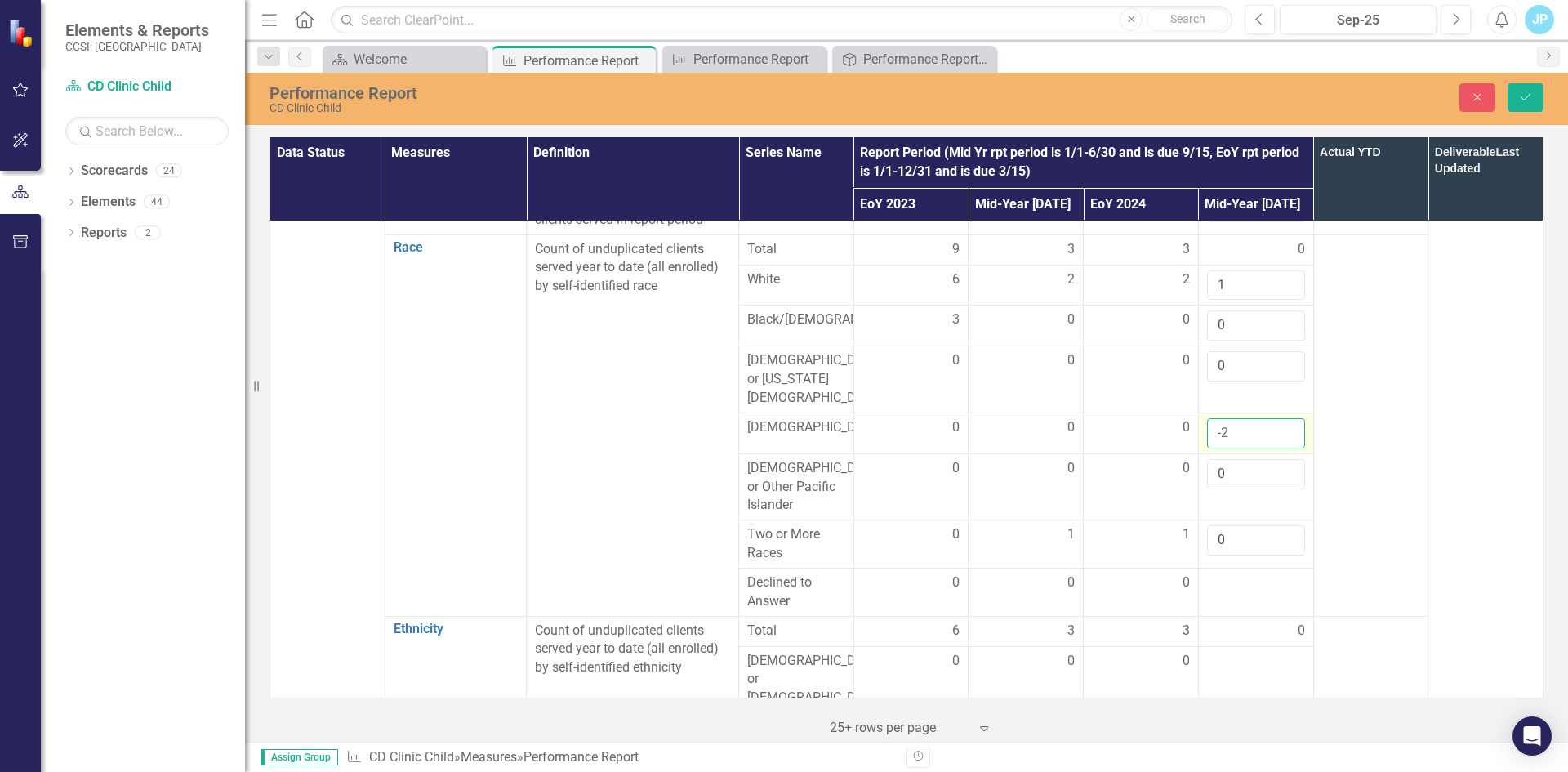
click at [1213, 423] on input "-2" at bounding box center [1256, 432] width 98 height 30
type input "0"
click at [1221, 577] on div at bounding box center [1256, 583] width 98 height 19
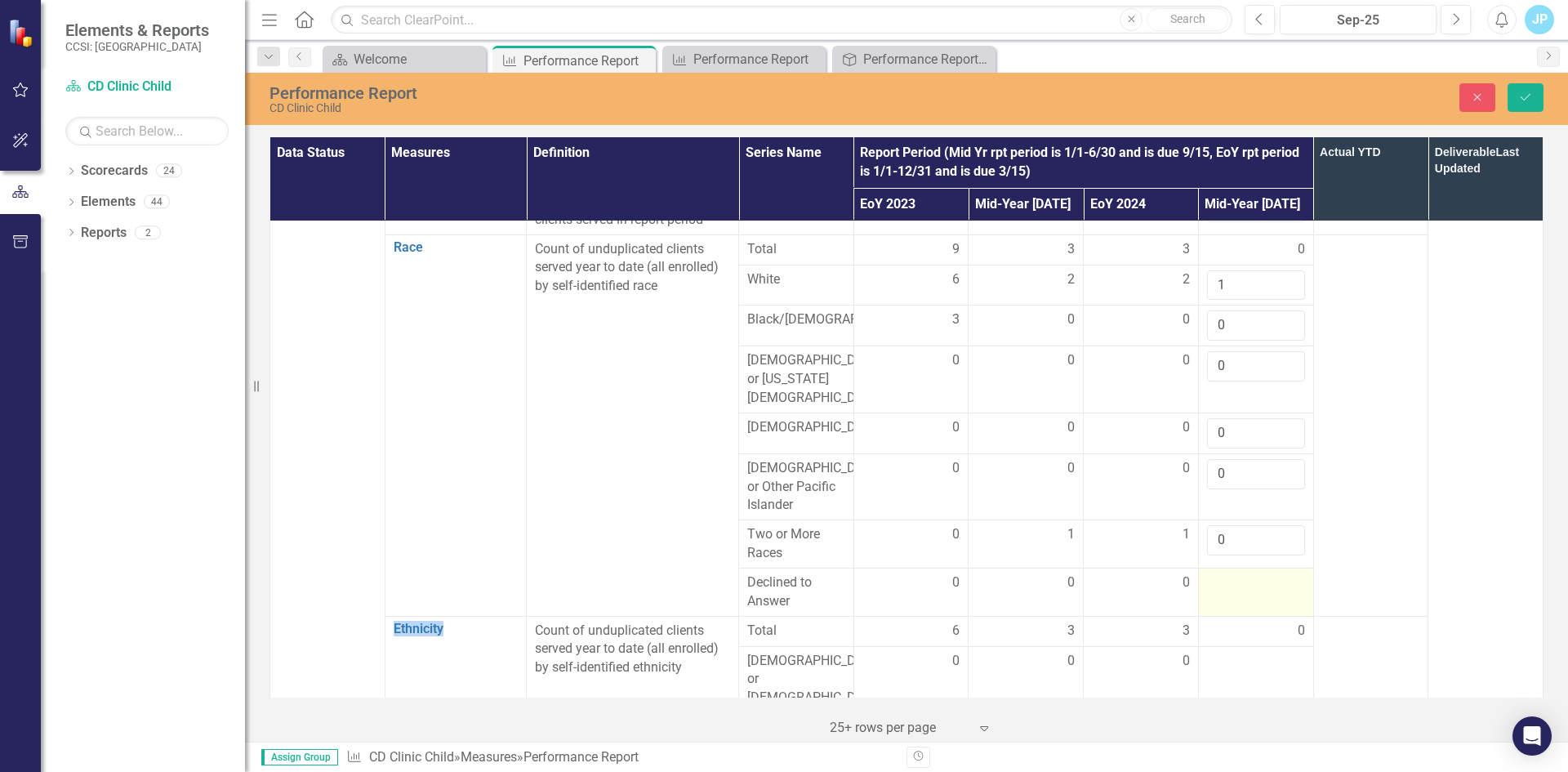
click at [1221, 577] on div at bounding box center [1256, 583] width 98 height 19
click at [1209, 575] on input "number" at bounding box center [1256, 588] width 98 height 30
type input "1"
click at [1232, 630] on td "0" at bounding box center [1255, 630] width 116 height 30
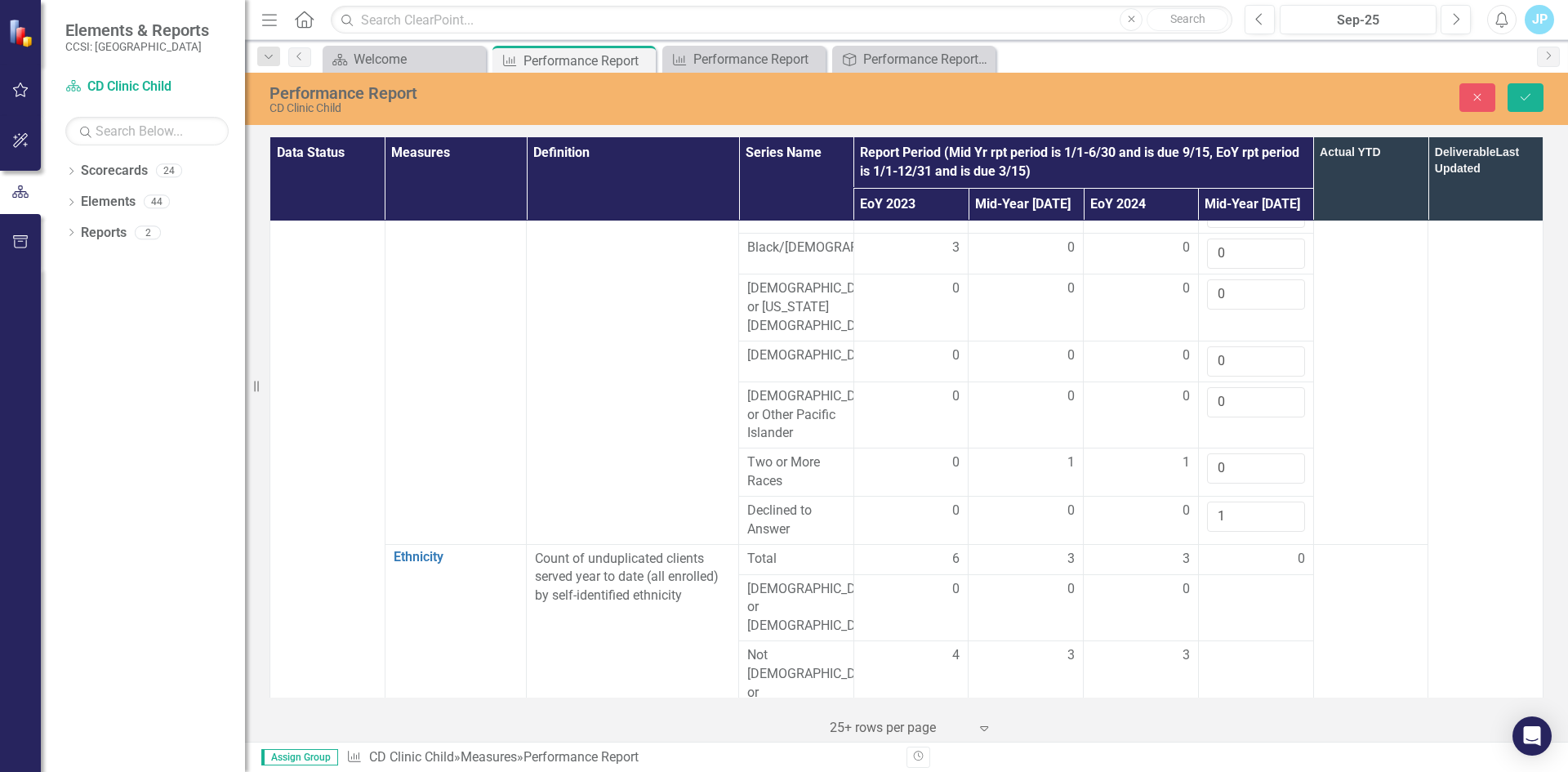
scroll to position [408, 0]
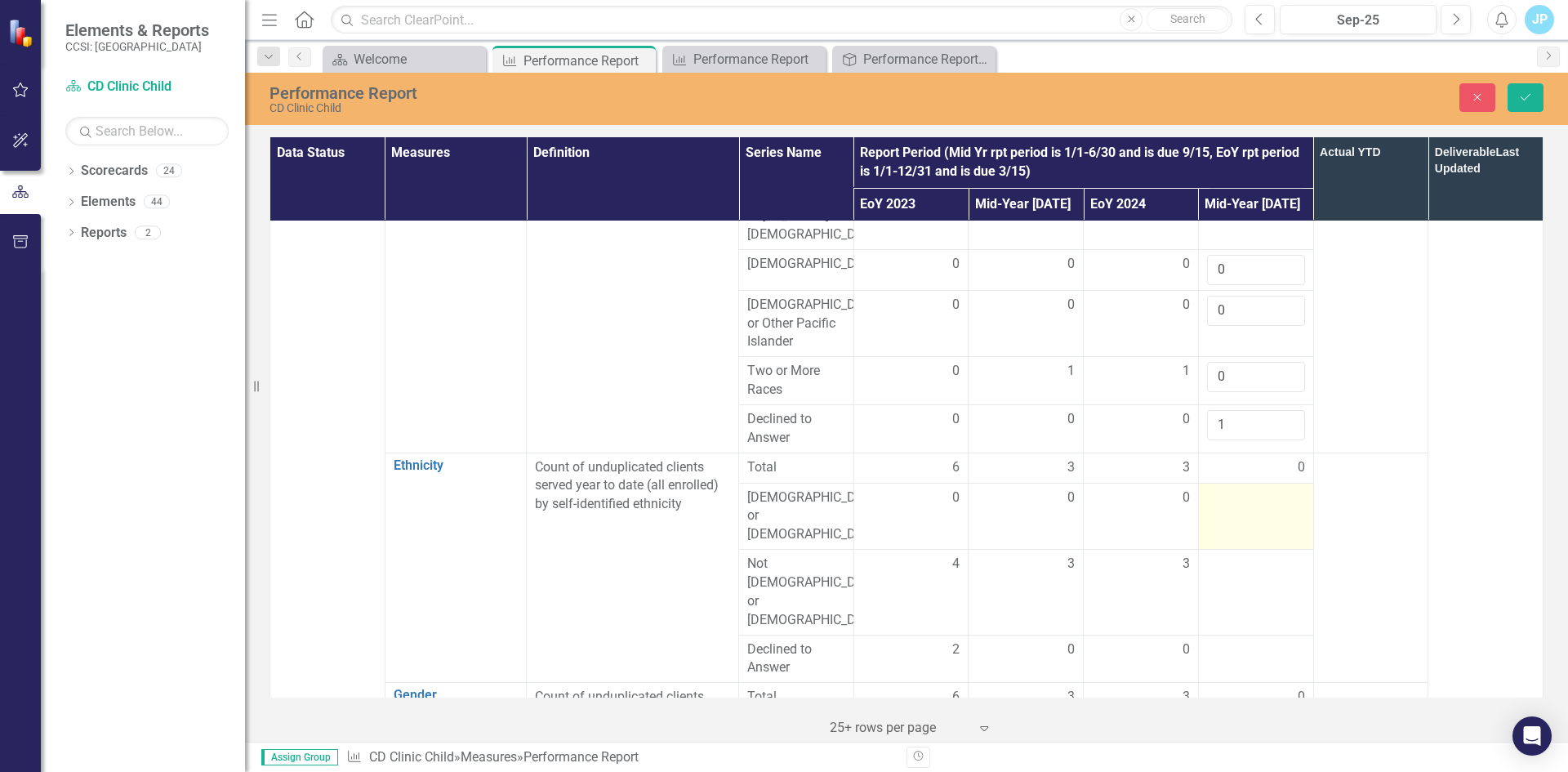
click at [1212, 490] on div at bounding box center [1256, 498] width 98 height 19
click at [1212, 490] on input "number" at bounding box center [1256, 502] width 98 height 30
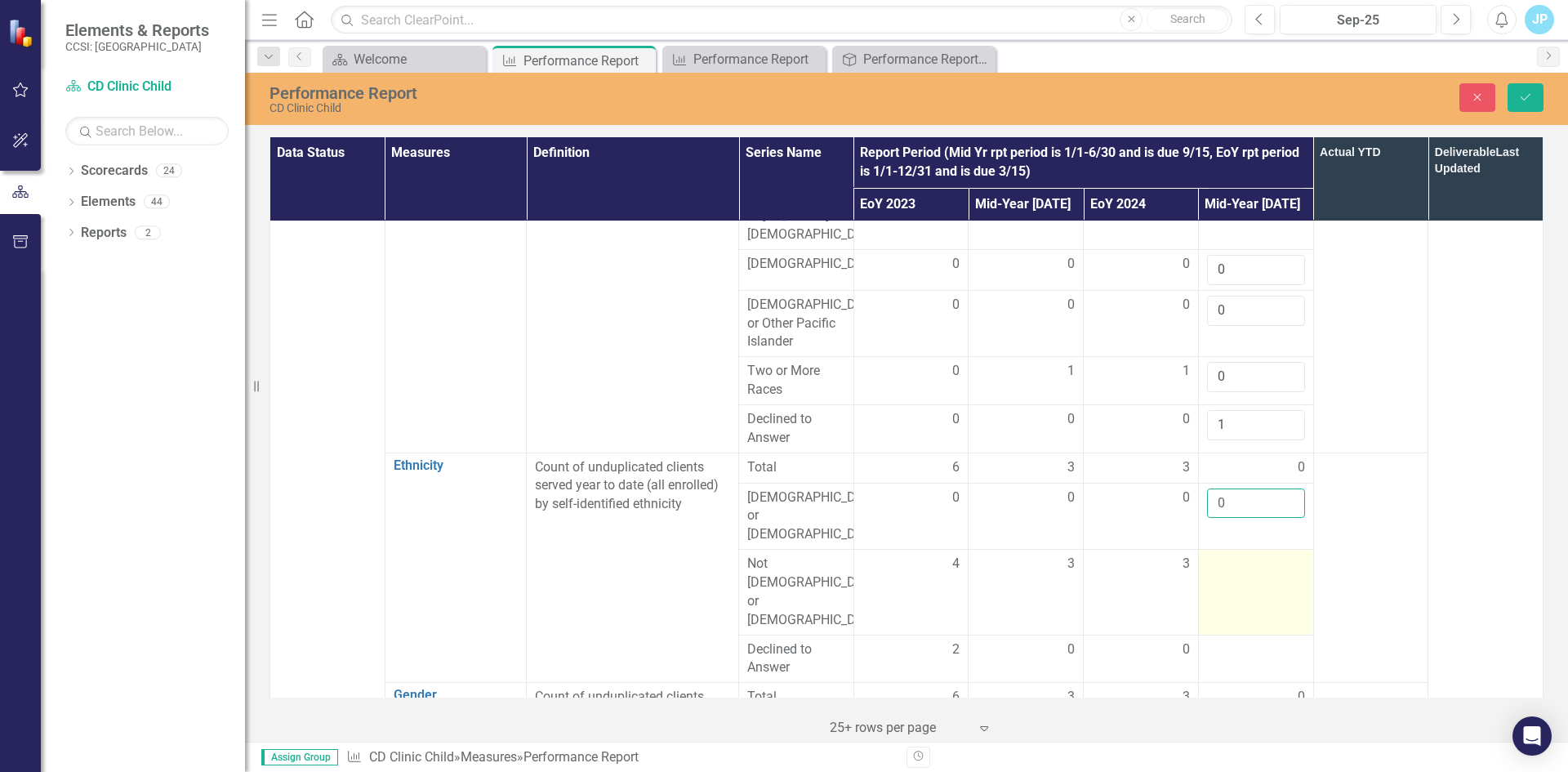
type input "0"
click at [1219, 554] on div at bounding box center [1256, 564] width 98 height 19
click at [1210, 554] on input "number" at bounding box center [1256, 569] width 98 height 30
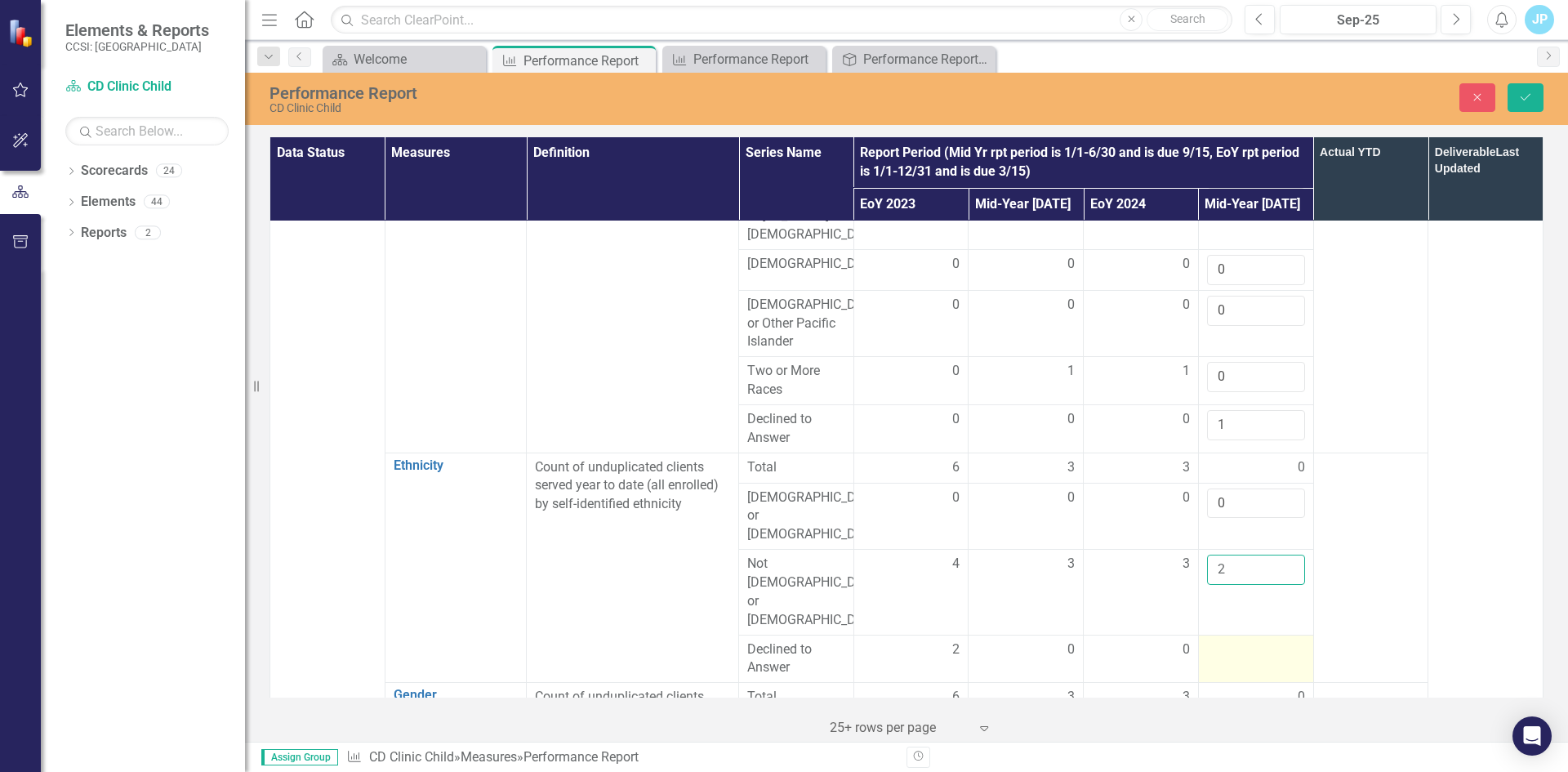
type input "2"
click at [1214, 640] on div at bounding box center [1256, 650] width 98 height 19
click at [1209, 640] on input "number" at bounding box center [1256, 655] width 98 height 30
type input "-1"
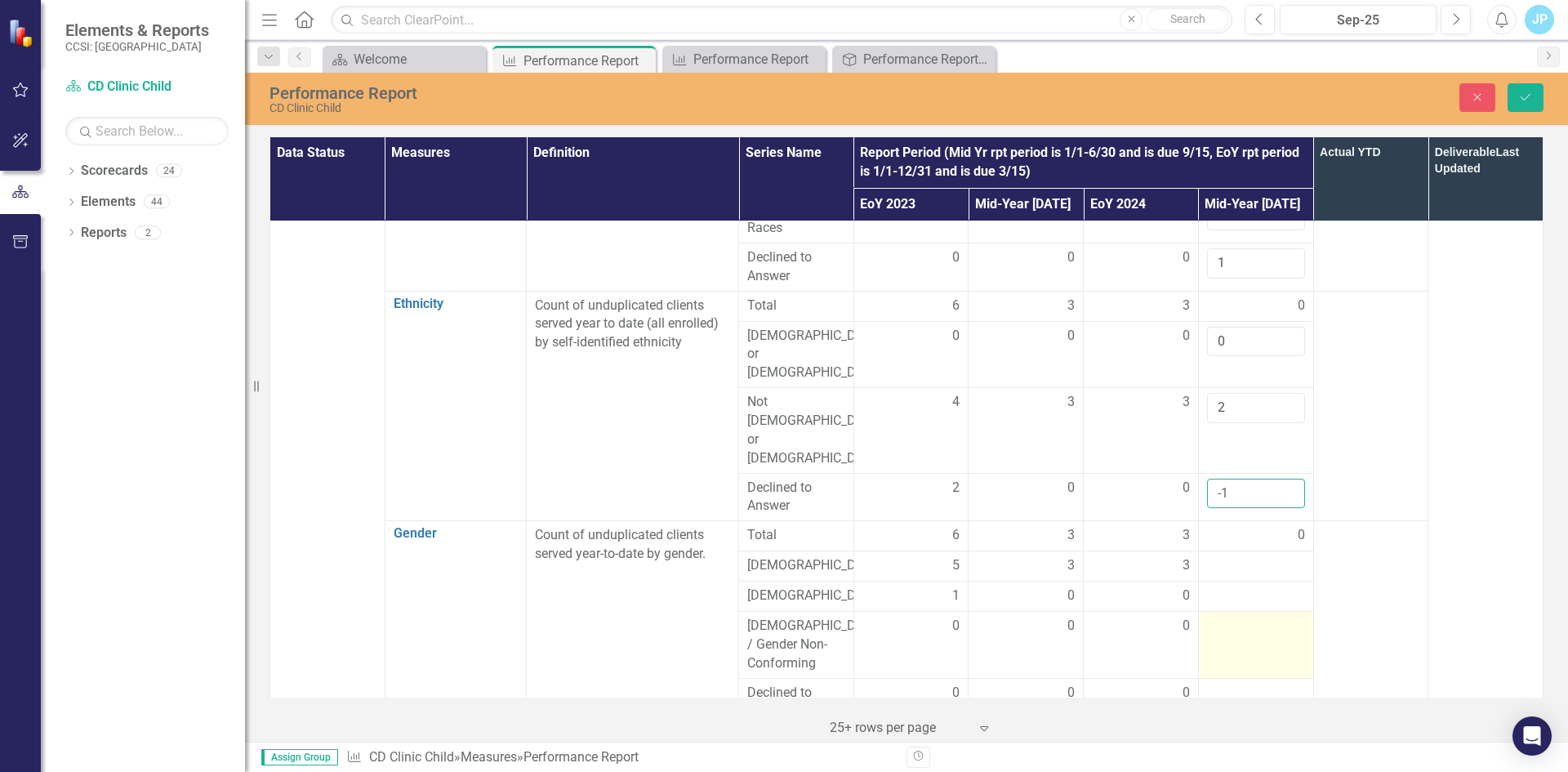
scroll to position [572, 0]
type input "-0"
type input "0"
click at [1213, 554] on div at bounding box center [1256, 564] width 98 height 19
click at [1218, 554] on div at bounding box center [1256, 564] width 98 height 19
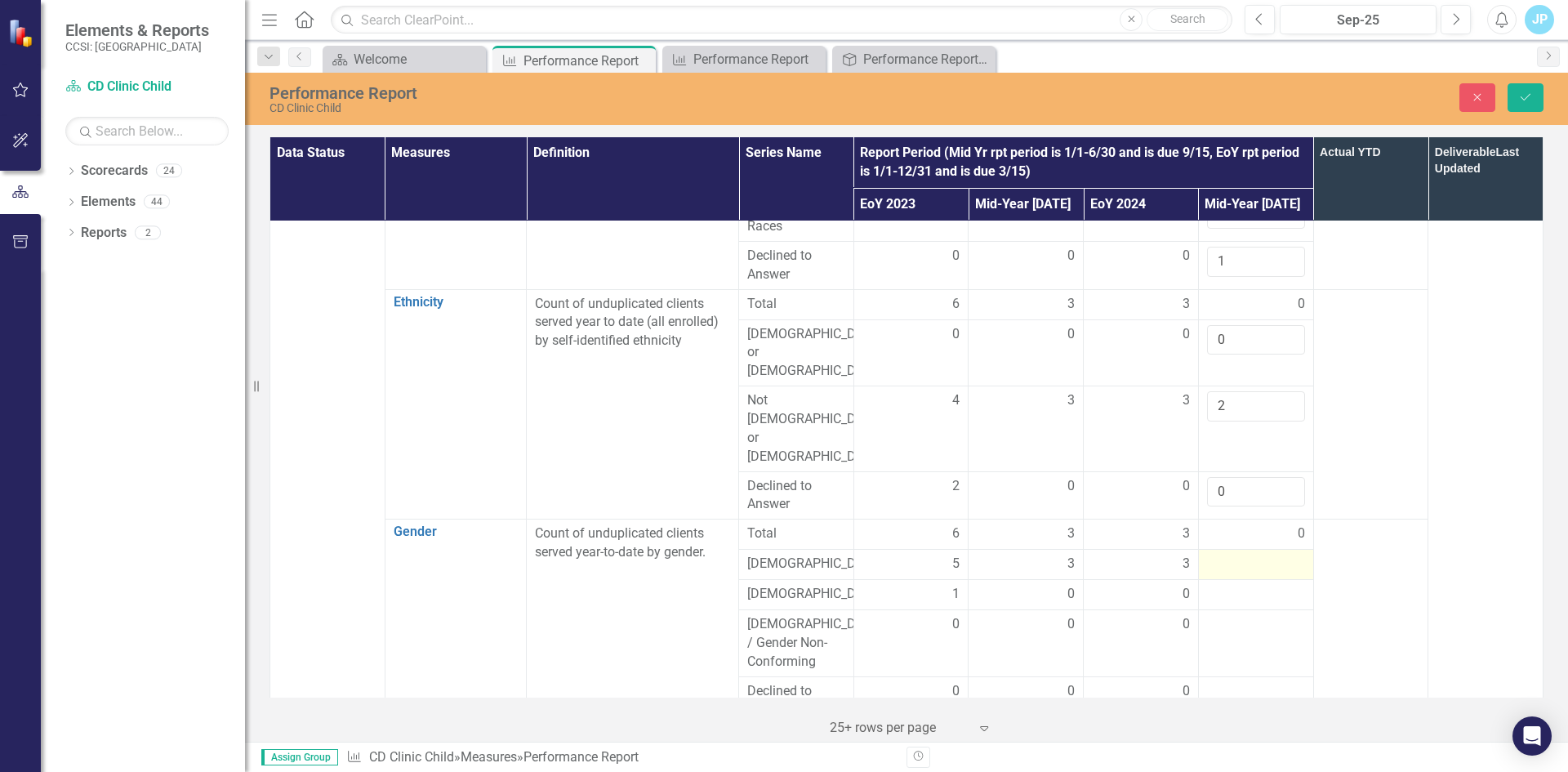
click at [1207, 554] on div at bounding box center [1256, 564] width 98 height 19
click at [1207, 554] on input "number" at bounding box center [1256, 569] width 98 height 30
type input "2"
click at [1212, 595] on div at bounding box center [1256, 605] width 98 height 19
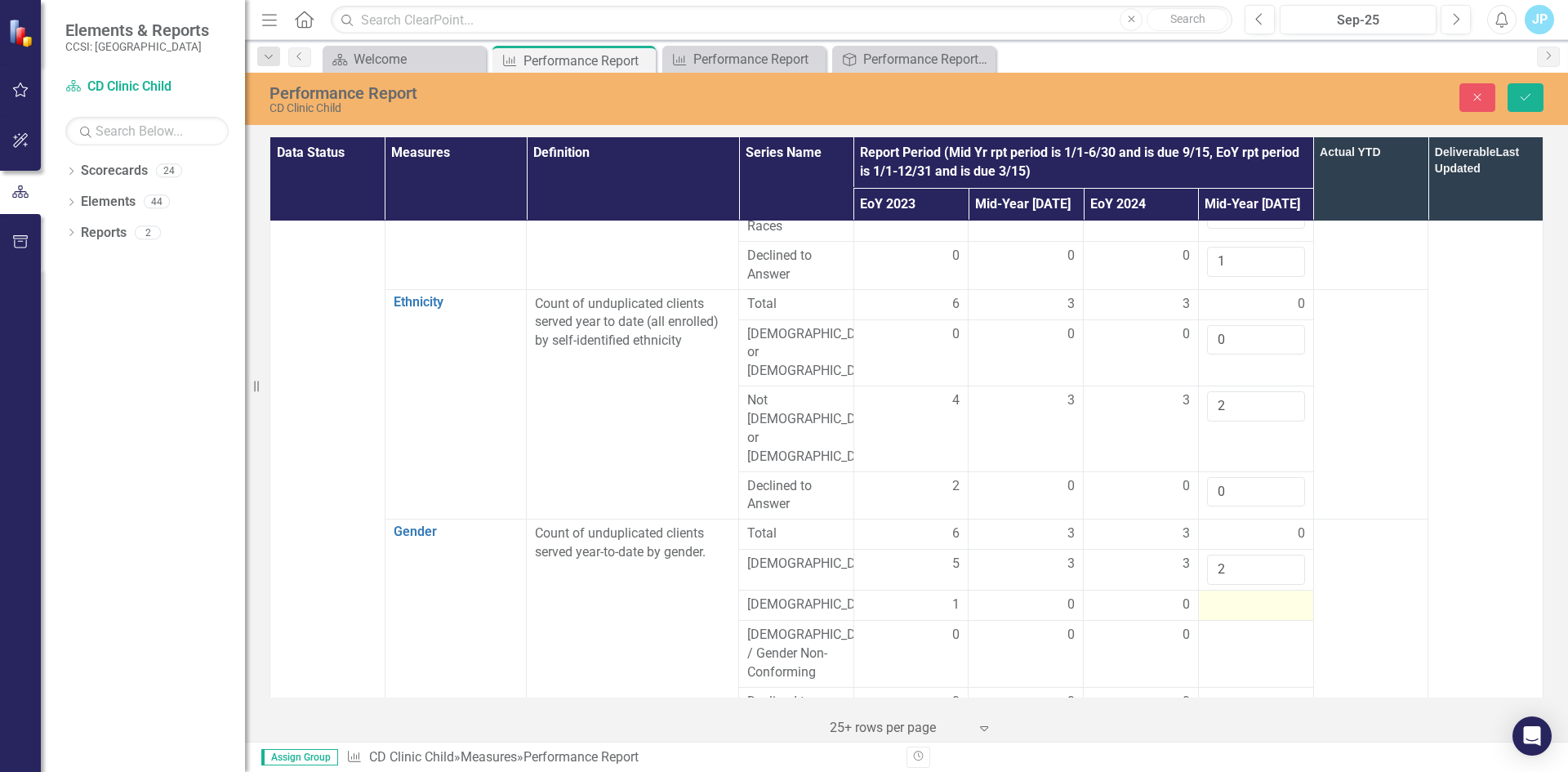
click at [1207, 595] on div at bounding box center [1256, 605] width 98 height 19
click at [1223, 595] on div at bounding box center [1256, 605] width 98 height 19
click at [1209, 595] on div at bounding box center [1256, 605] width 98 height 19
click at [1212, 595] on input "number" at bounding box center [1256, 609] width 98 height 30
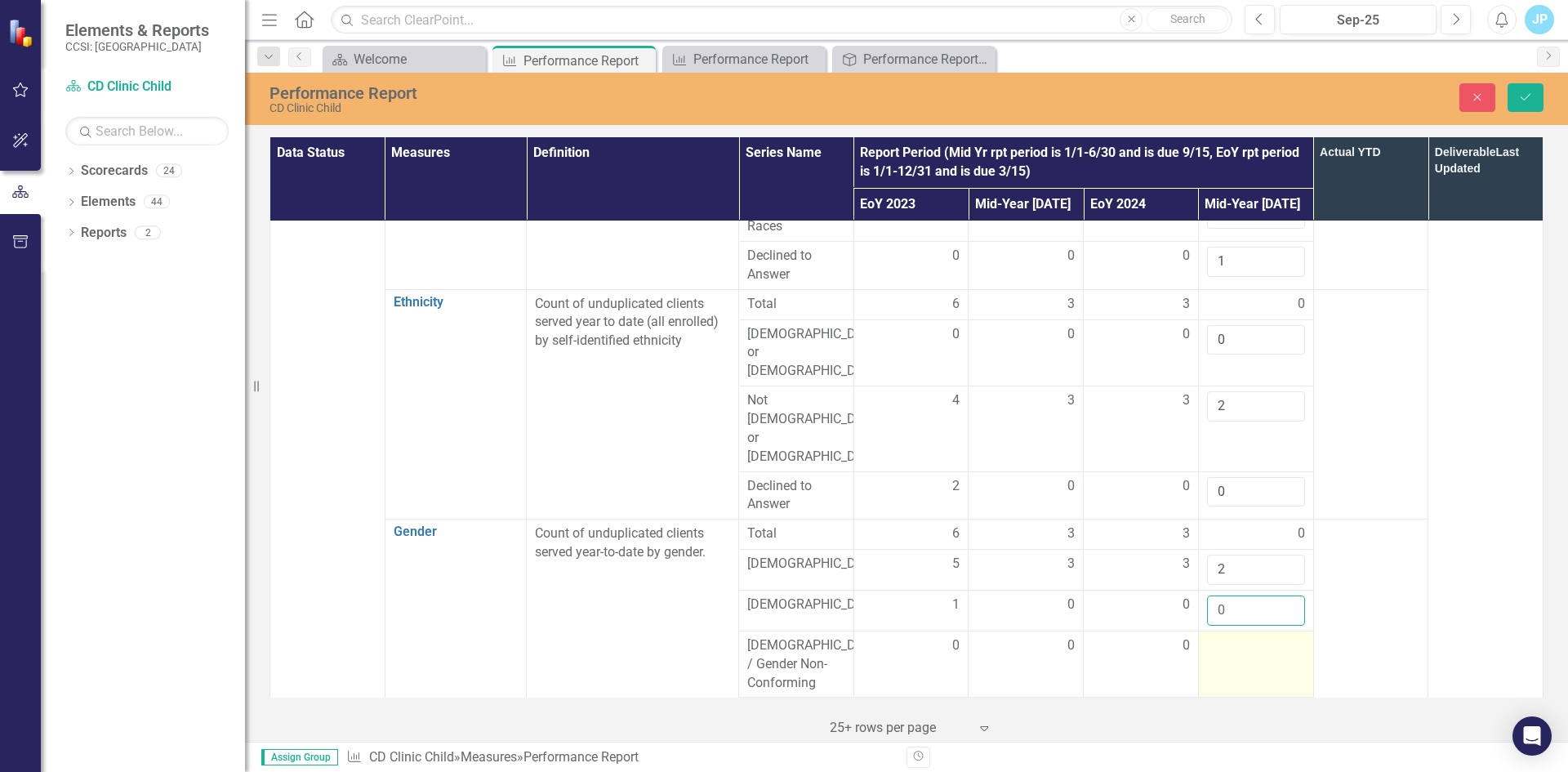
type input "0"
click at [1209, 636] on div at bounding box center [1256, 646] width 98 height 19
click at [1209, 630] on td at bounding box center [1255, 664] width 116 height 67
click at [1210, 636] on input "number" at bounding box center [1256, 651] width 98 height 30
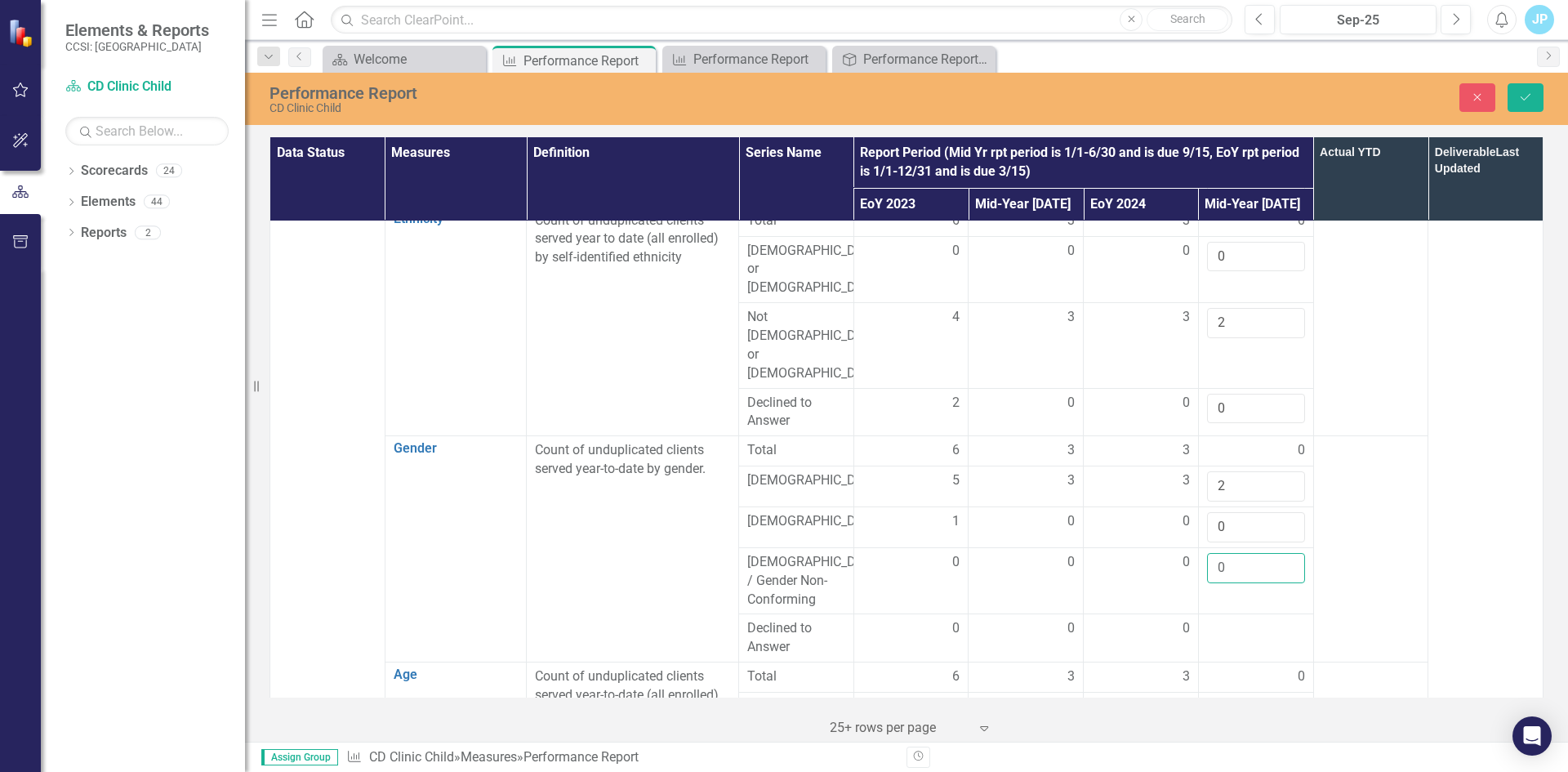
scroll to position [734, 0]
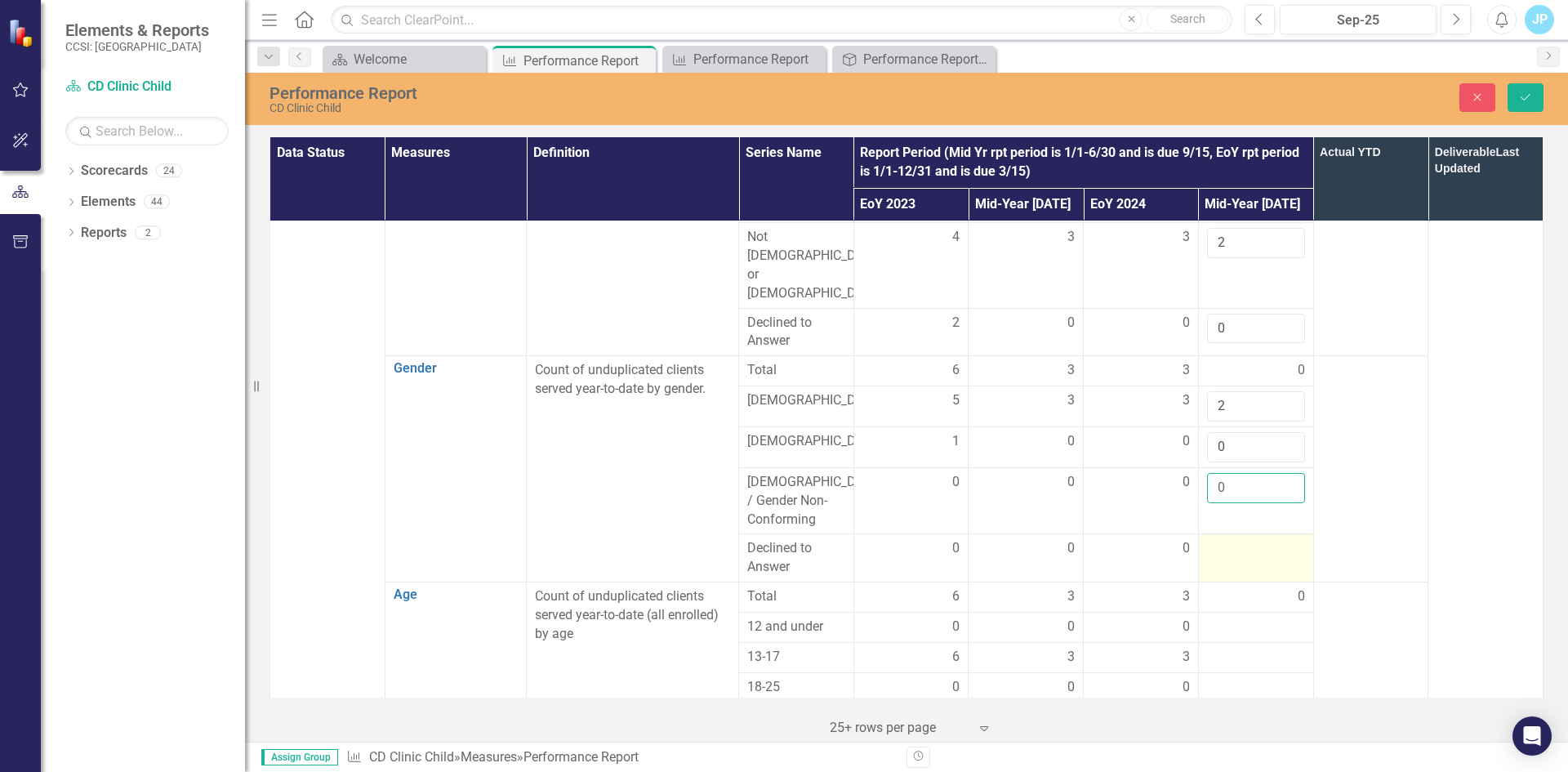
type input "0"
click at [1215, 539] on div at bounding box center [1256, 549] width 98 height 19
click at [1215, 539] on input "number" at bounding box center [1256, 553] width 98 height 30
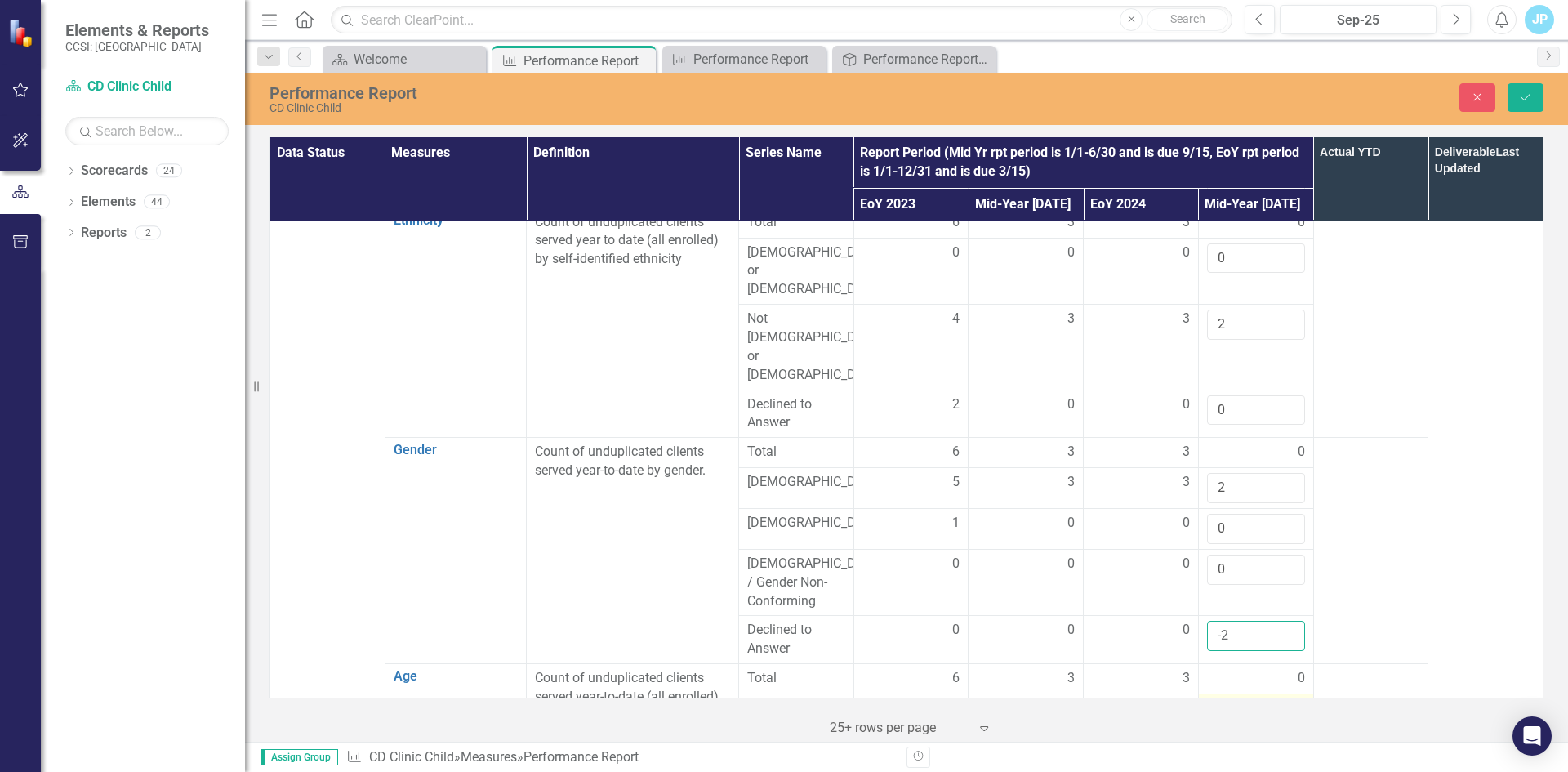
scroll to position [816, 0]
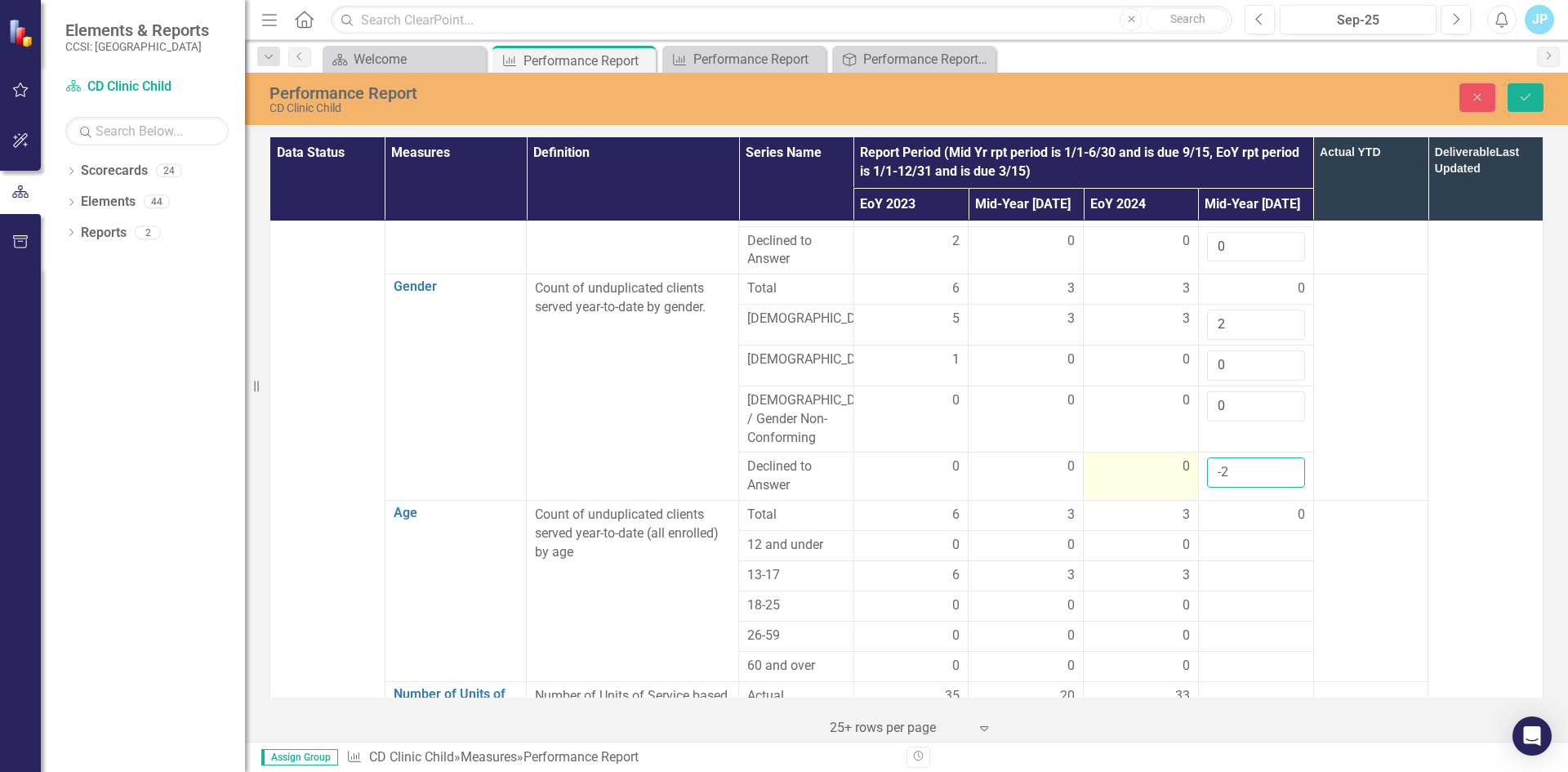
drag, startPoint x: 1229, startPoint y: 404, endPoint x: 1185, endPoint y: 404, distance: 44.0
click at [1185, 452] on tr "Declined to Answer 0 0 0 -2" at bounding box center [907, 476] width 1273 height 48
type input "0"
click at [1221, 535] on div at bounding box center [1256, 545] width 98 height 19
click at [1214, 535] on div at bounding box center [1256, 545] width 98 height 19
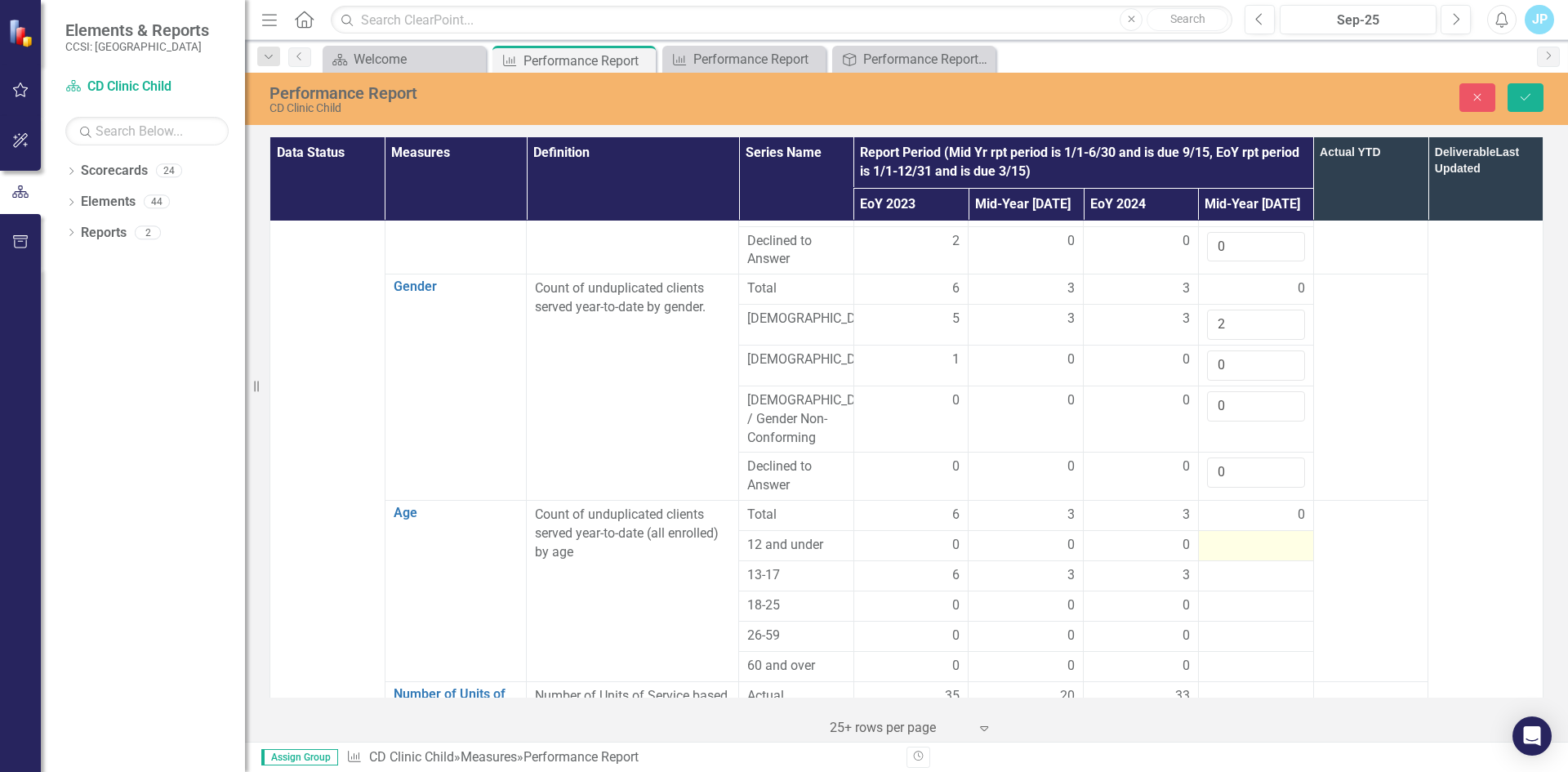
click at [1208, 535] on div at bounding box center [1256, 545] width 98 height 19
click at [1208, 535] on input "number" at bounding box center [1256, 550] width 98 height 30
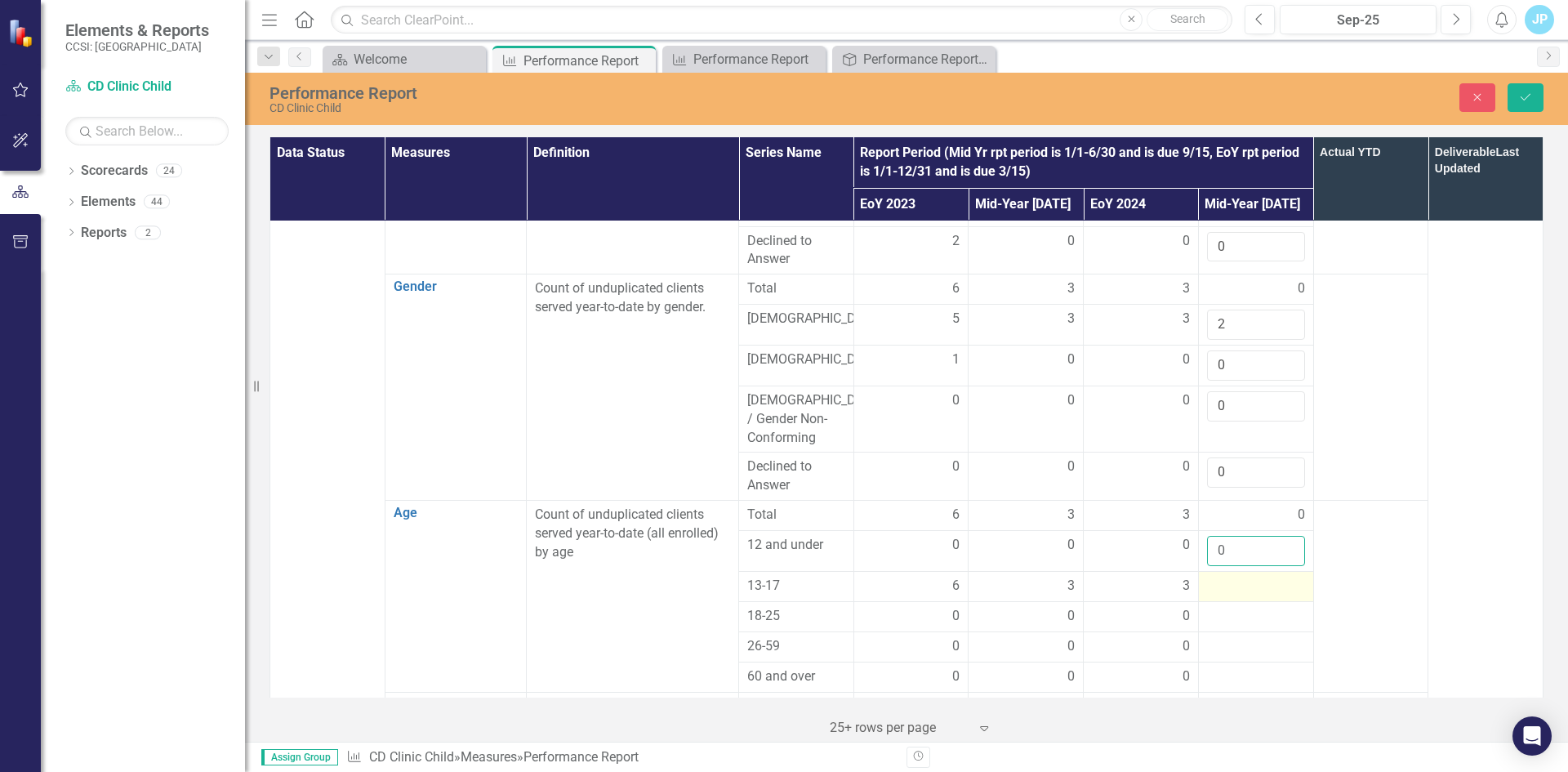
type input "0"
click at [1208, 577] on div at bounding box center [1256, 586] width 98 height 19
click at [1208, 577] on input "number" at bounding box center [1256, 591] width 98 height 30
type input "2"
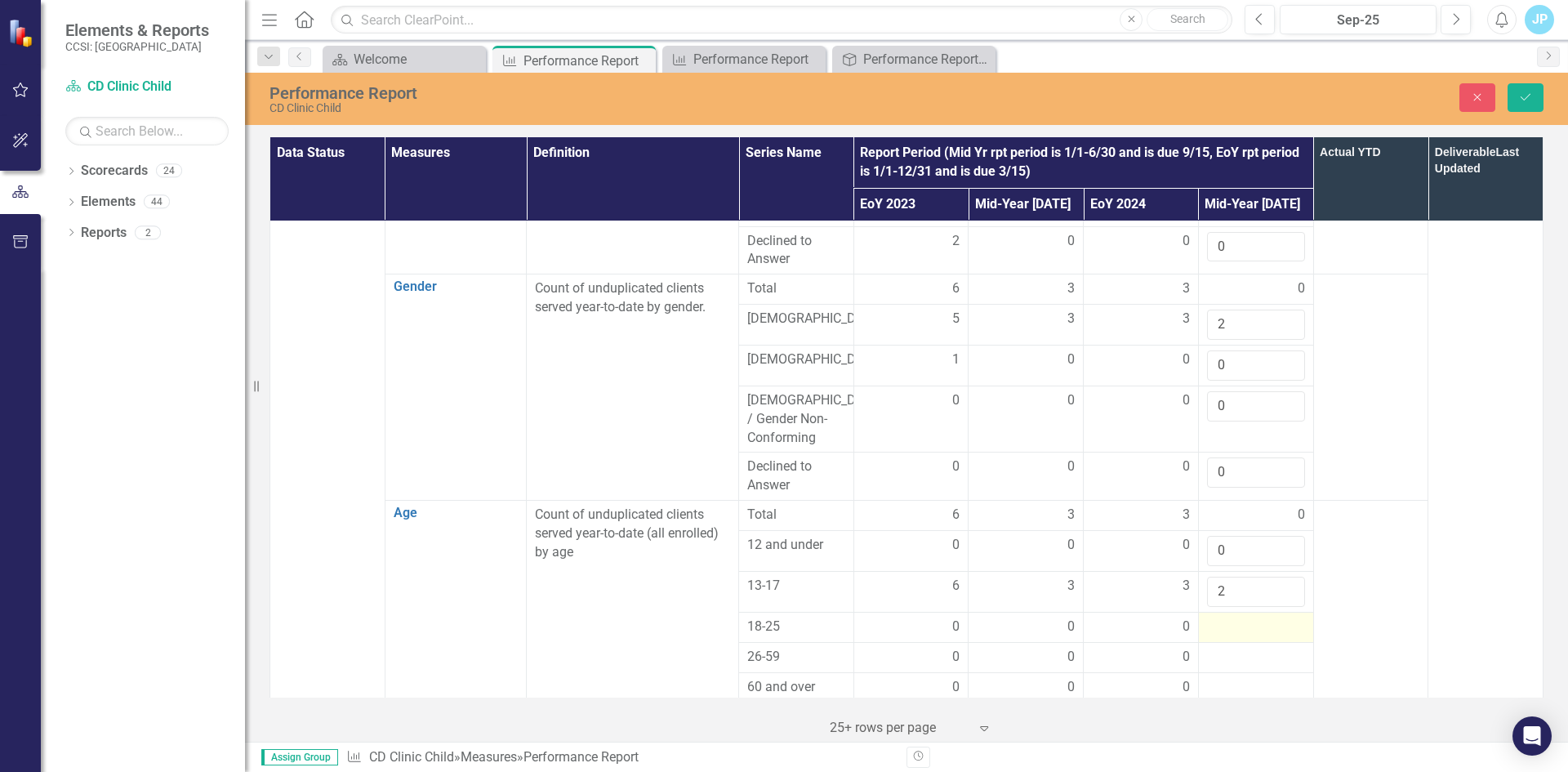
click at [1220, 617] on div at bounding box center [1256, 627] width 98 height 19
click at [1215, 617] on input "number" at bounding box center [1256, 631] width 98 height 30
type input "0"
click at [1208, 658] on div at bounding box center [1256, 668] width 98 height 19
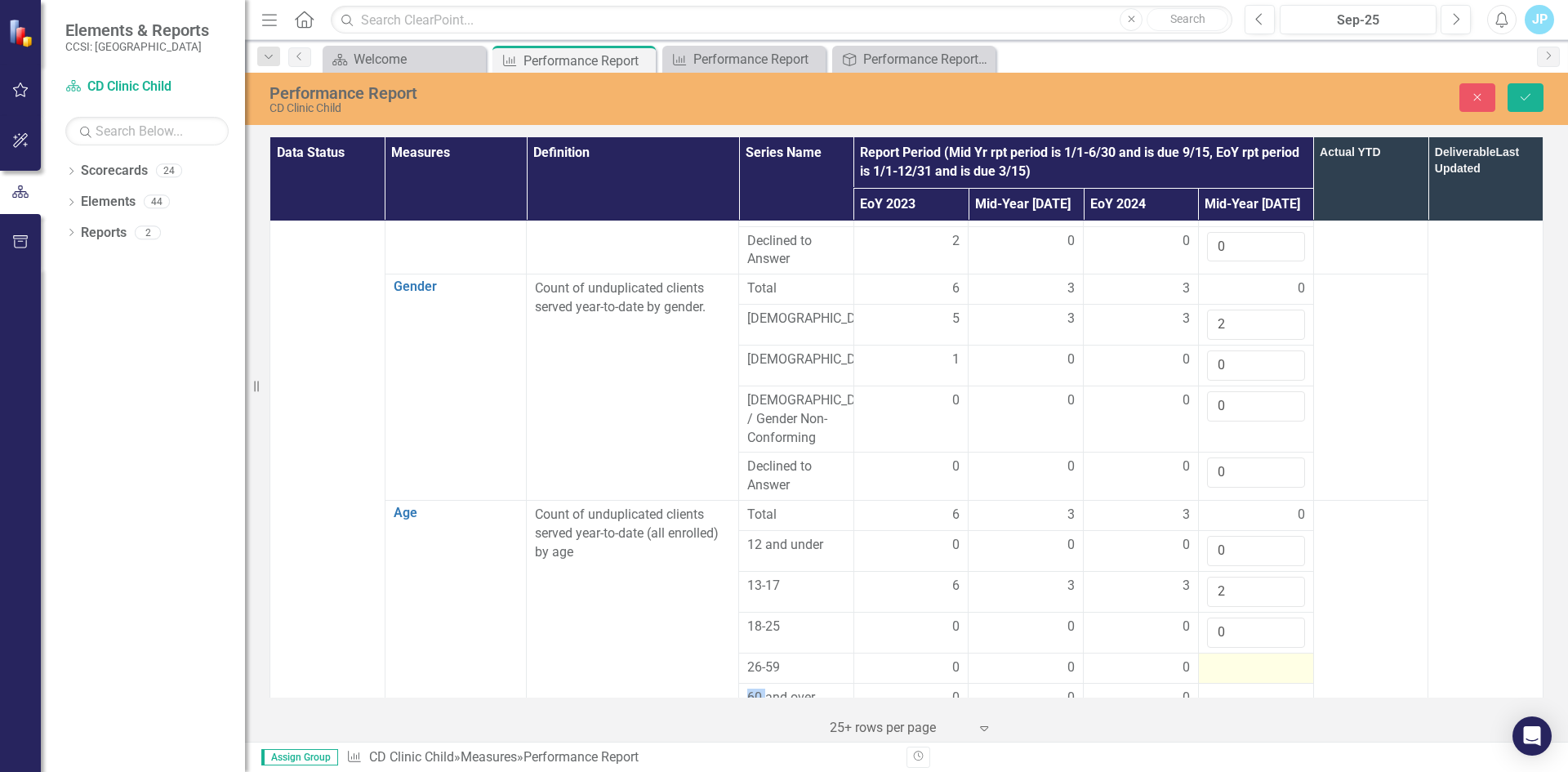
click at [1208, 658] on div at bounding box center [1256, 668] width 98 height 19
click at [1210, 658] on input "number" at bounding box center [1256, 673] width 98 height 30
type input "0"
click at [1207, 698] on div at bounding box center [1256, 708] width 98 height 19
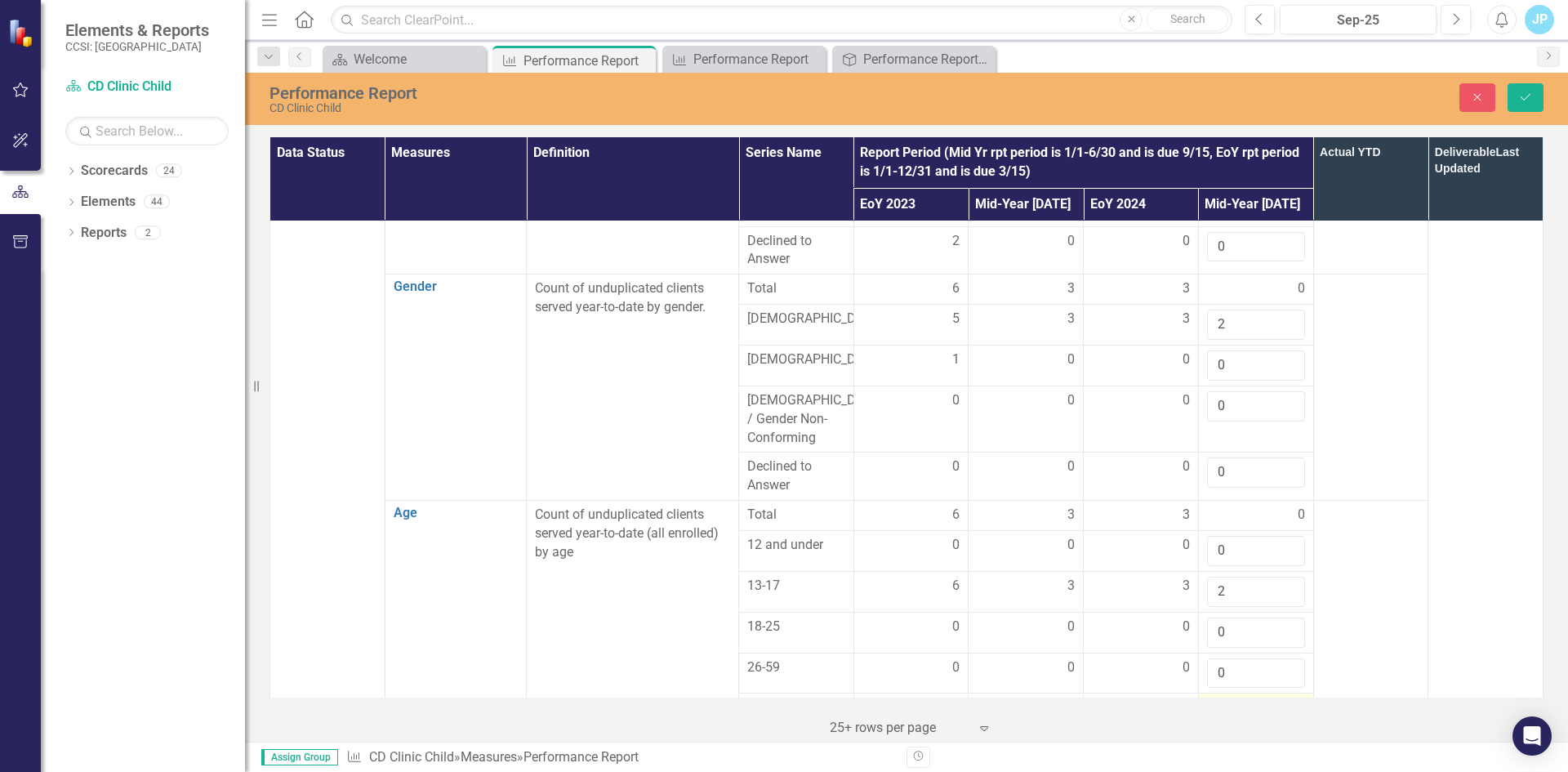
click at [1214, 698] on input "number" at bounding box center [1256, 712] width 98 height 30
type input "-2"
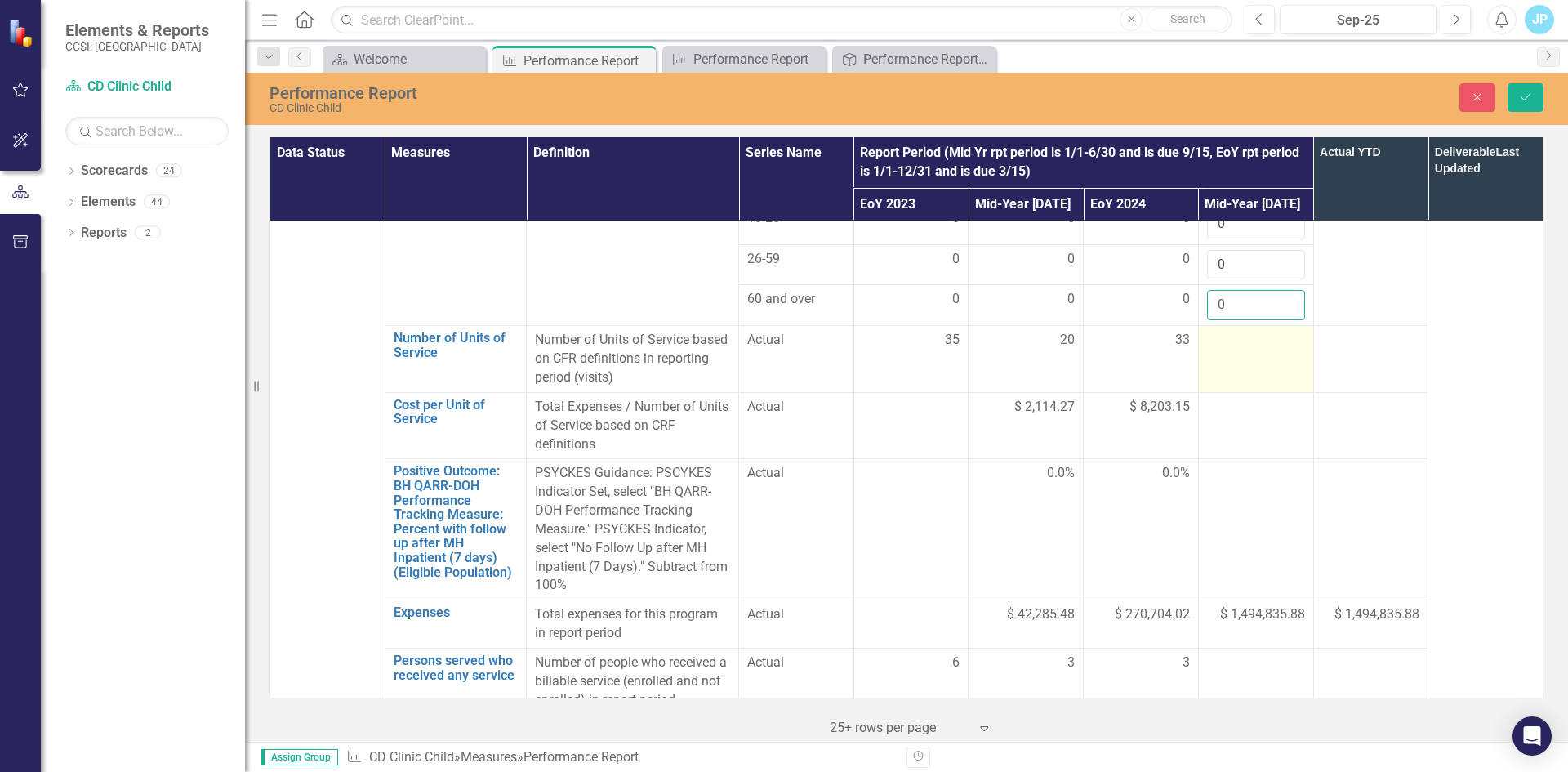
type input "0"
click at [1247, 325] on td at bounding box center [1255, 359] width 116 height 67
click at [1232, 325] on td at bounding box center [1255, 359] width 116 height 67
click at [1224, 331] on input "number" at bounding box center [1256, 346] width 98 height 30
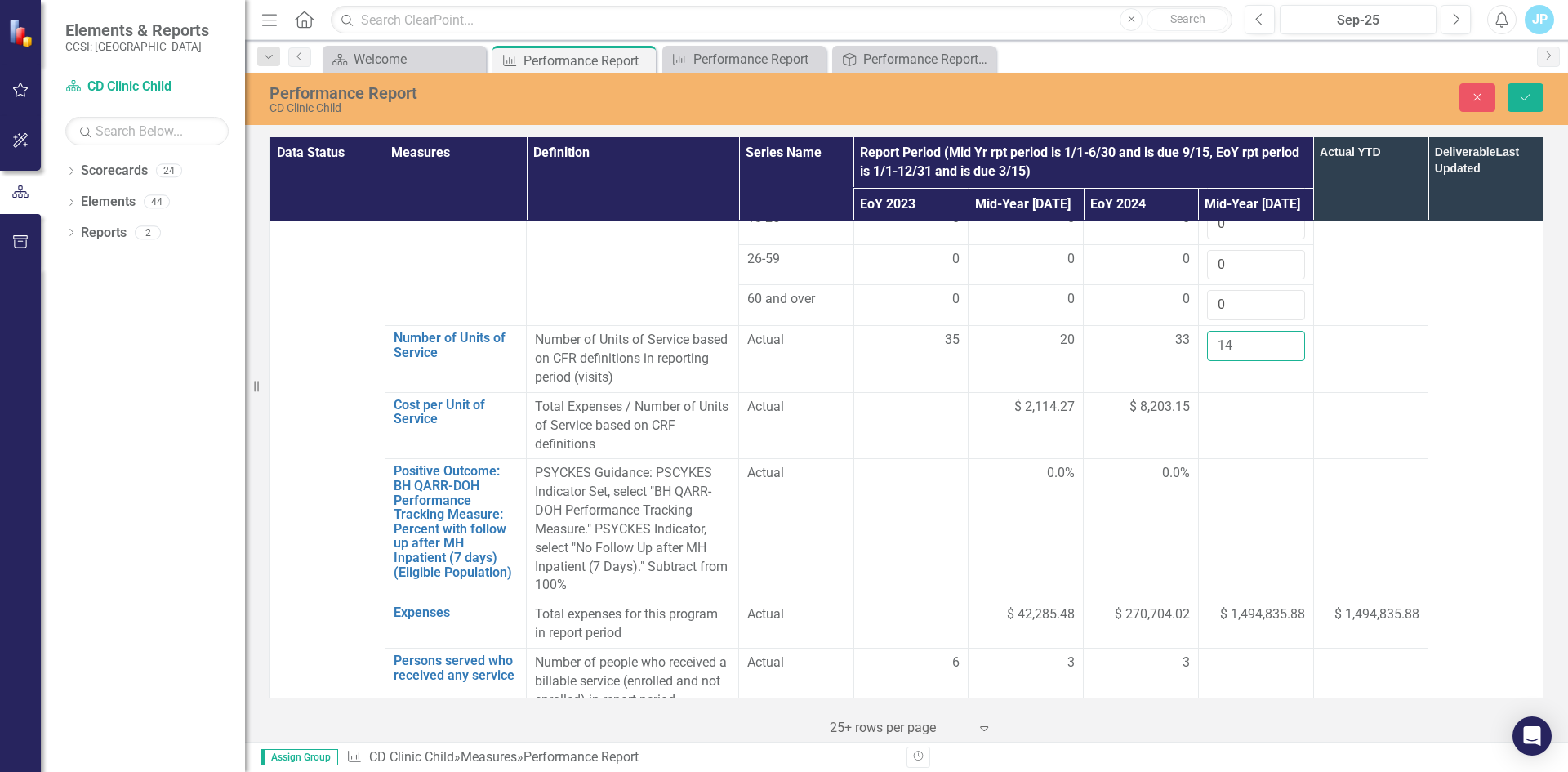
type input "14"
click at [1224, 392] on td at bounding box center [1255, 425] width 116 height 67
click at [1241, 654] on div at bounding box center [1256, 663] width 98 height 19
click at [1219, 654] on input "number" at bounding box center [1256, 668] width 98 height 30
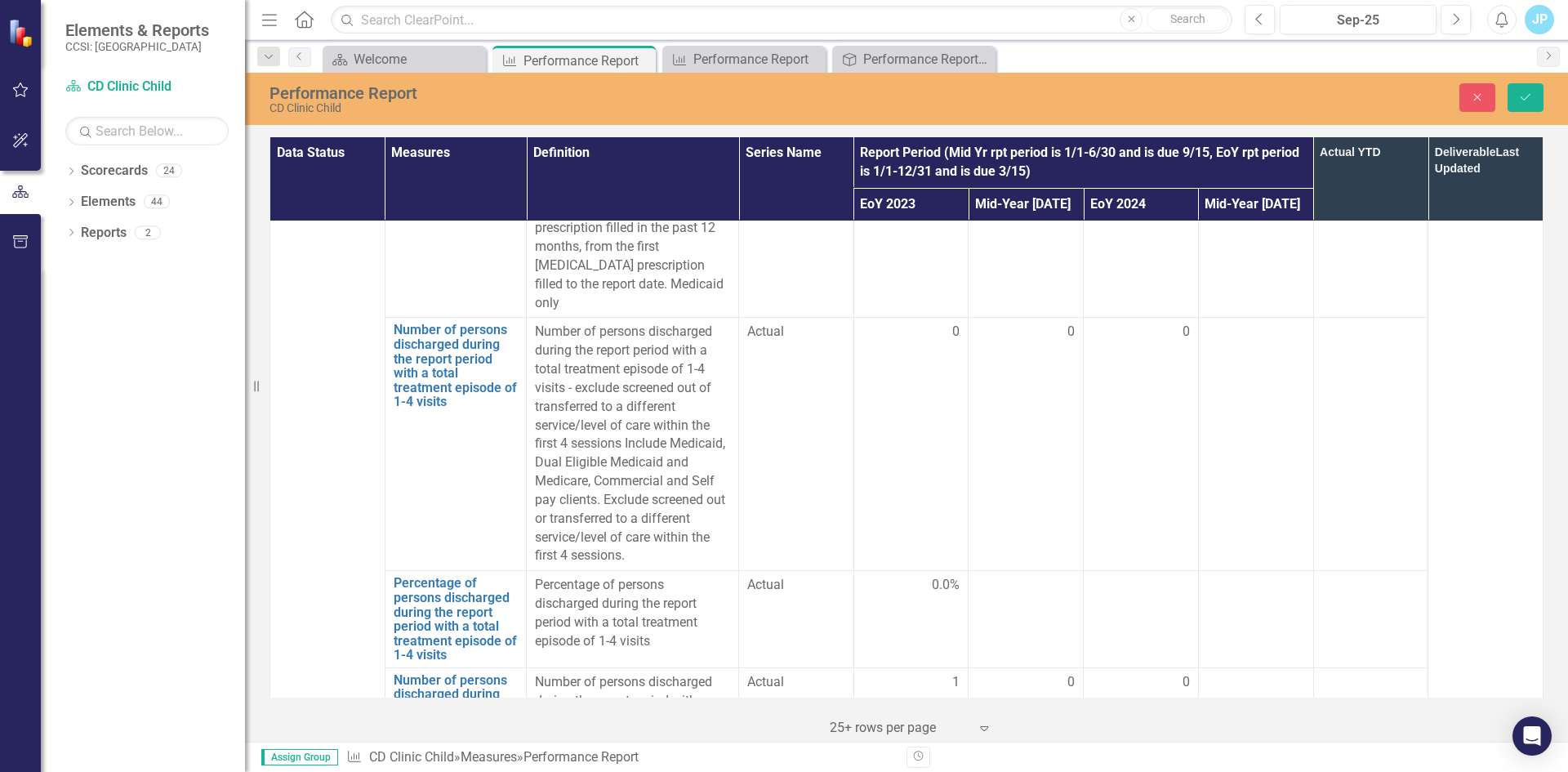
scroll to position [4246, 0]
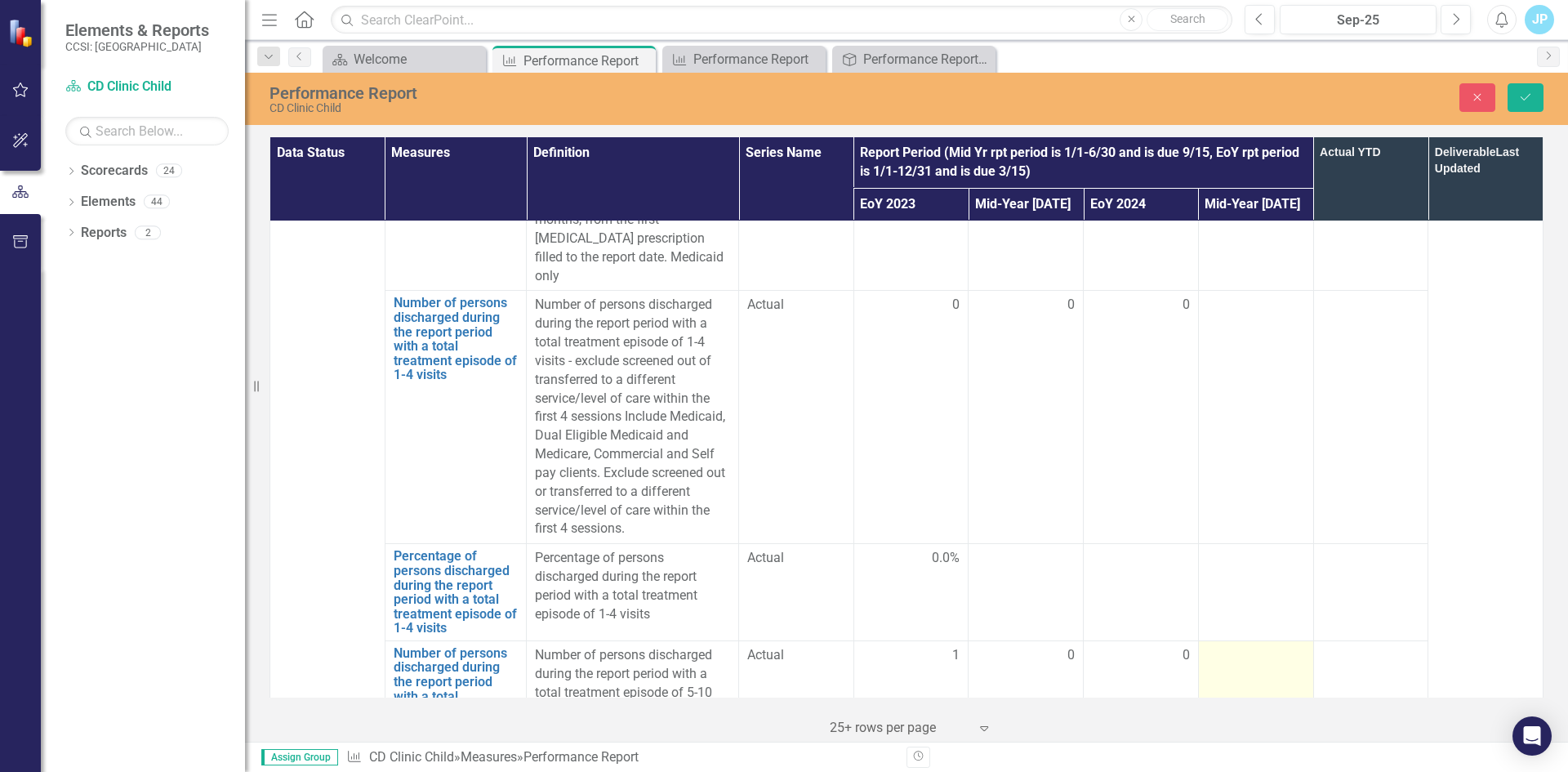
type input "2"
click at [1224, 640] on td at bounding box center [1255, 701] width 116 height 122
click at [1224, 646] on input "number" at bounding box center [1256, 660] width 98 height 30
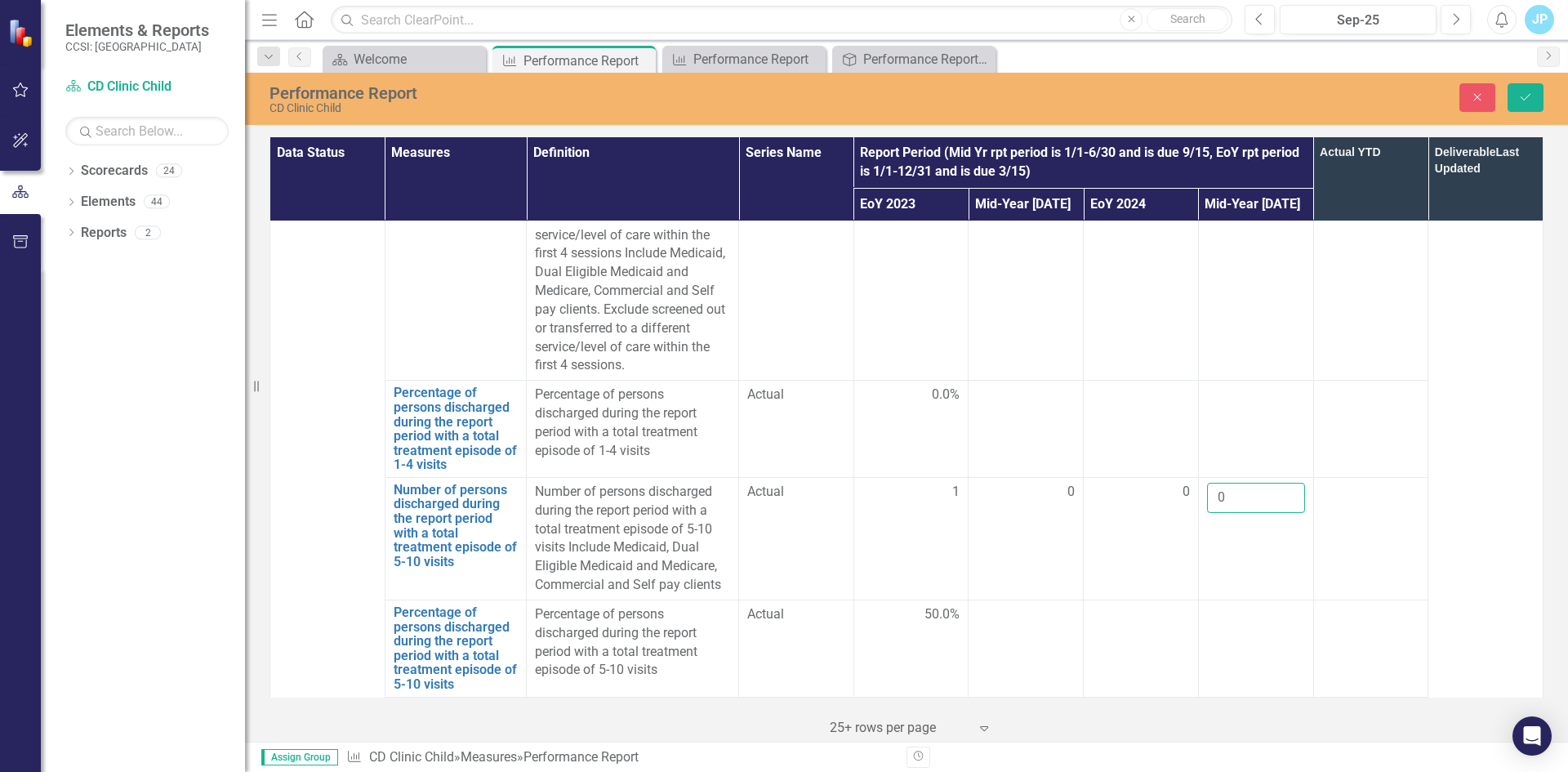
type input "0"
click at [1223, 703] on div at bounding box center [1256, 712] width 98 height 19
click at [1221, 703] on input "number" at bounding box center [1256, 717] width 98 height 30
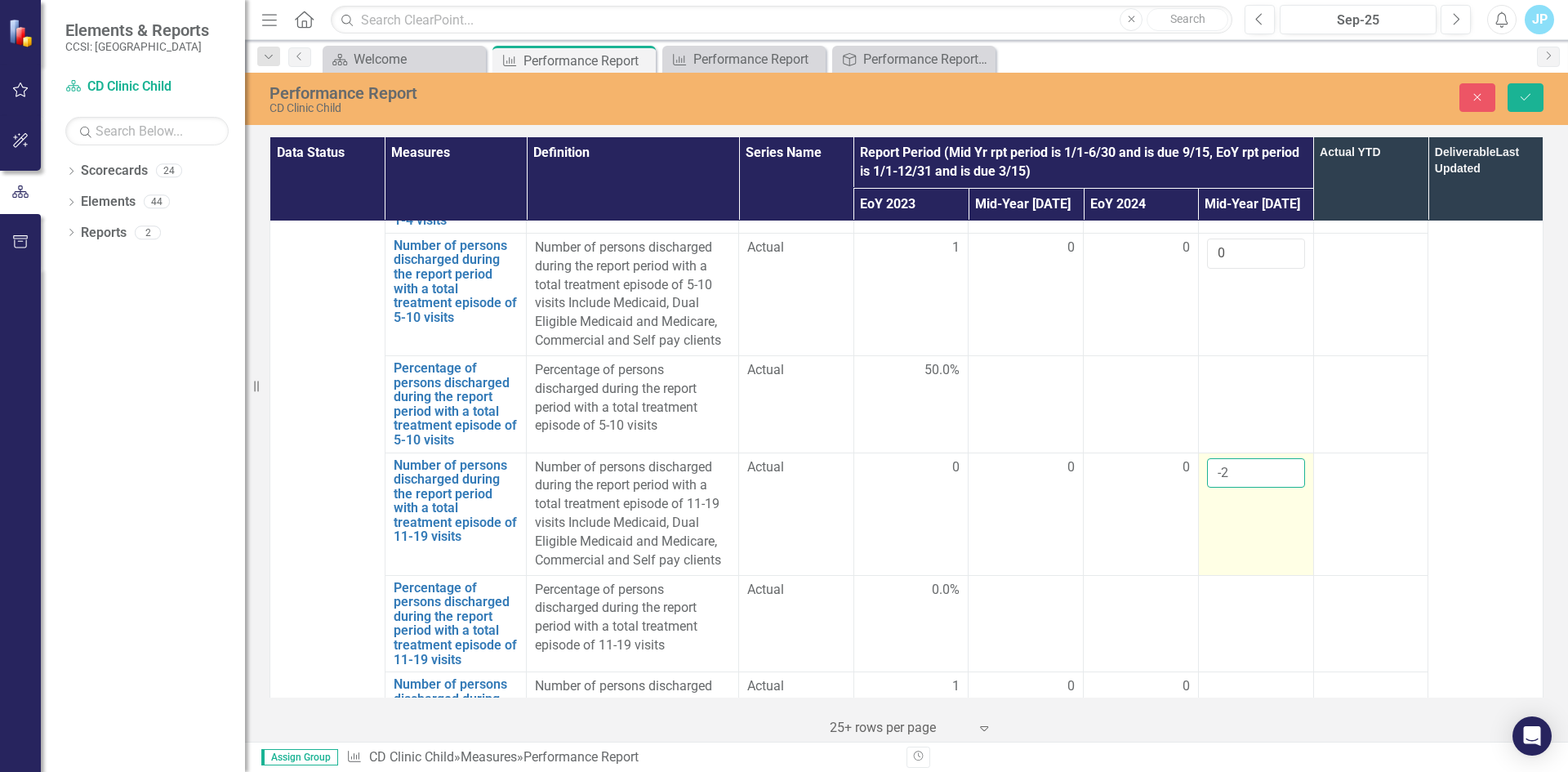
scroll to position [4654, 0]
type input "-2"
click at [1220, 671] on td at bounding box center [1255, 732] width 116 height 122
click at [1212, 676] on input "number" at bounding box center [1256, 690] width 98 height 30
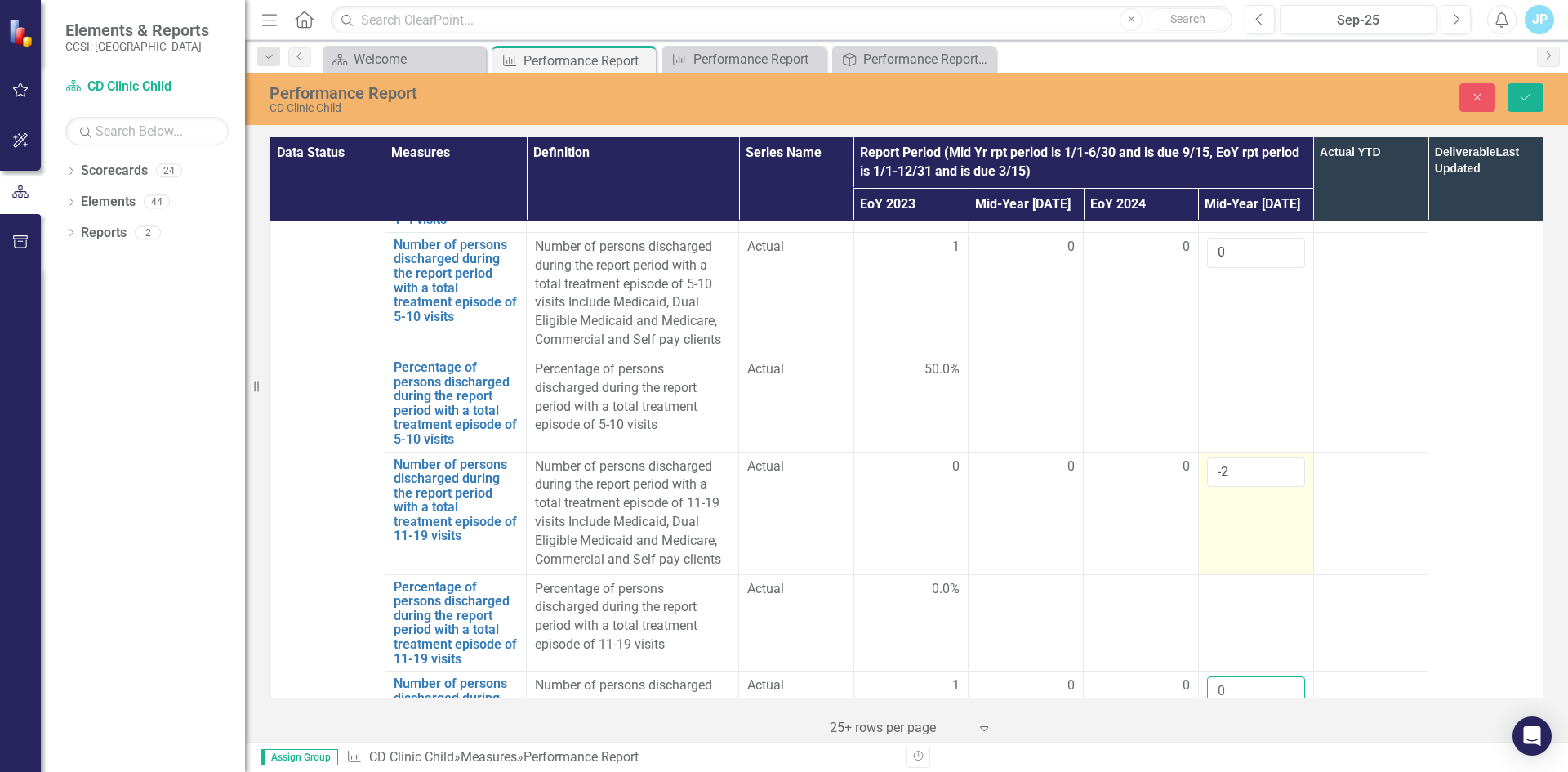
type input "0"
drag, startPoint x: 1220, startPoint y: 346, endPoint x: 1193, endPoint y: 345, distance: 27.0
click at [1197, 451] on td "-2" at bounding box center [1255, 512] width 116 height 122
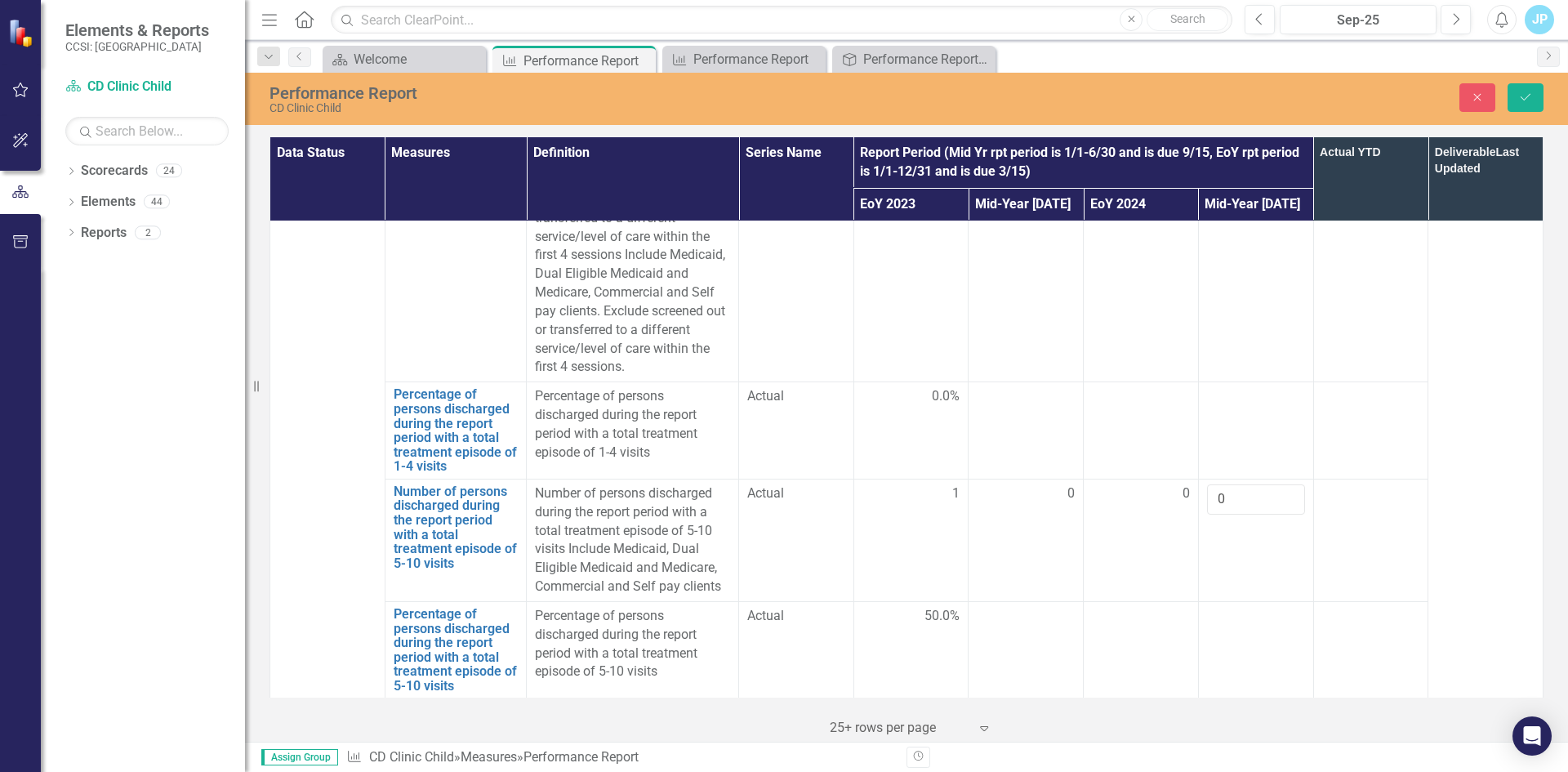
scroll to position [4246, 0]
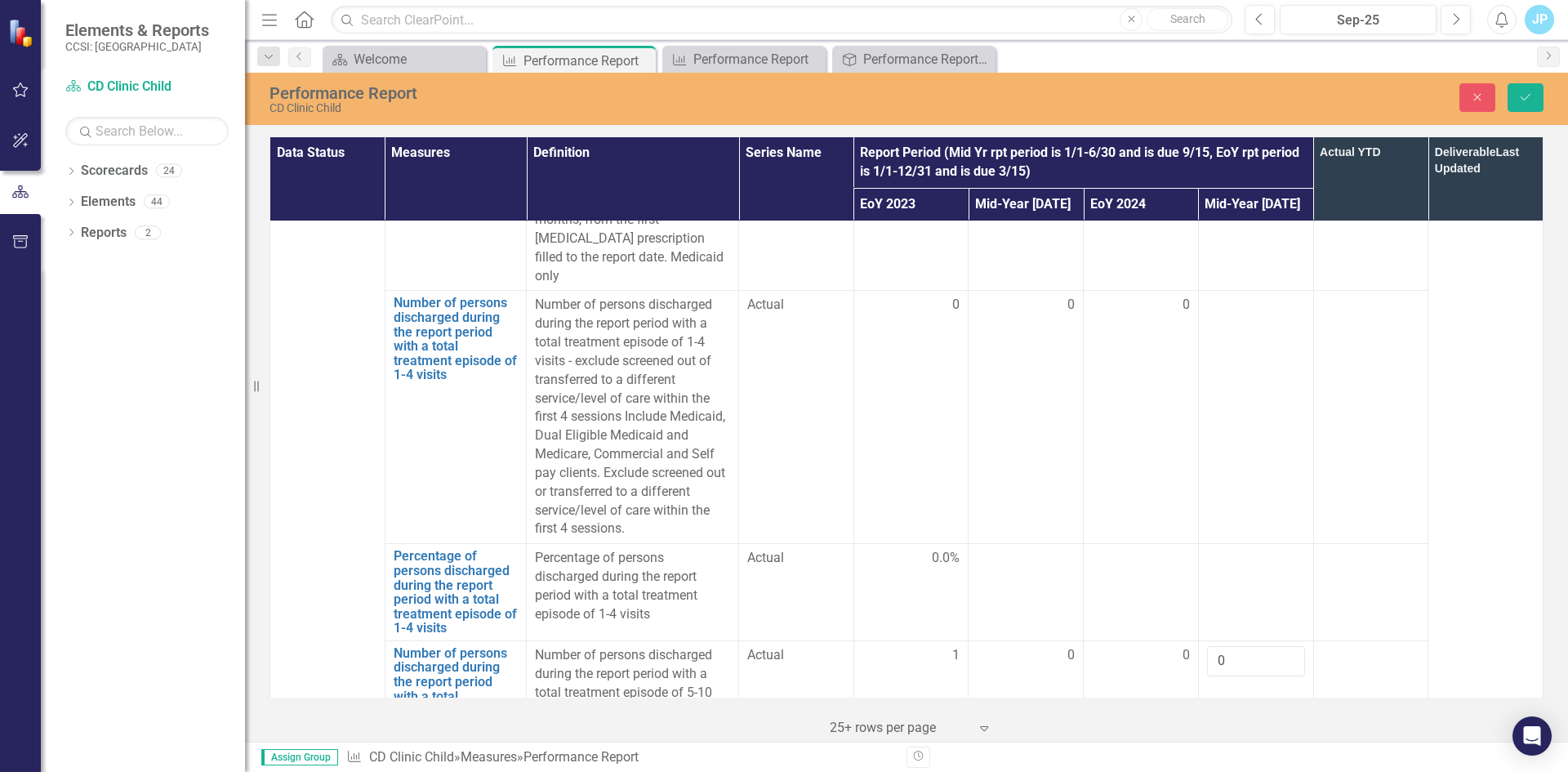
type input "0"
click at [1222, 549] on div at bounding box center [1256, 558] width 98 height 19
click at [1210, 549] on div at bounding box center [1256, 558] width 98 height 19
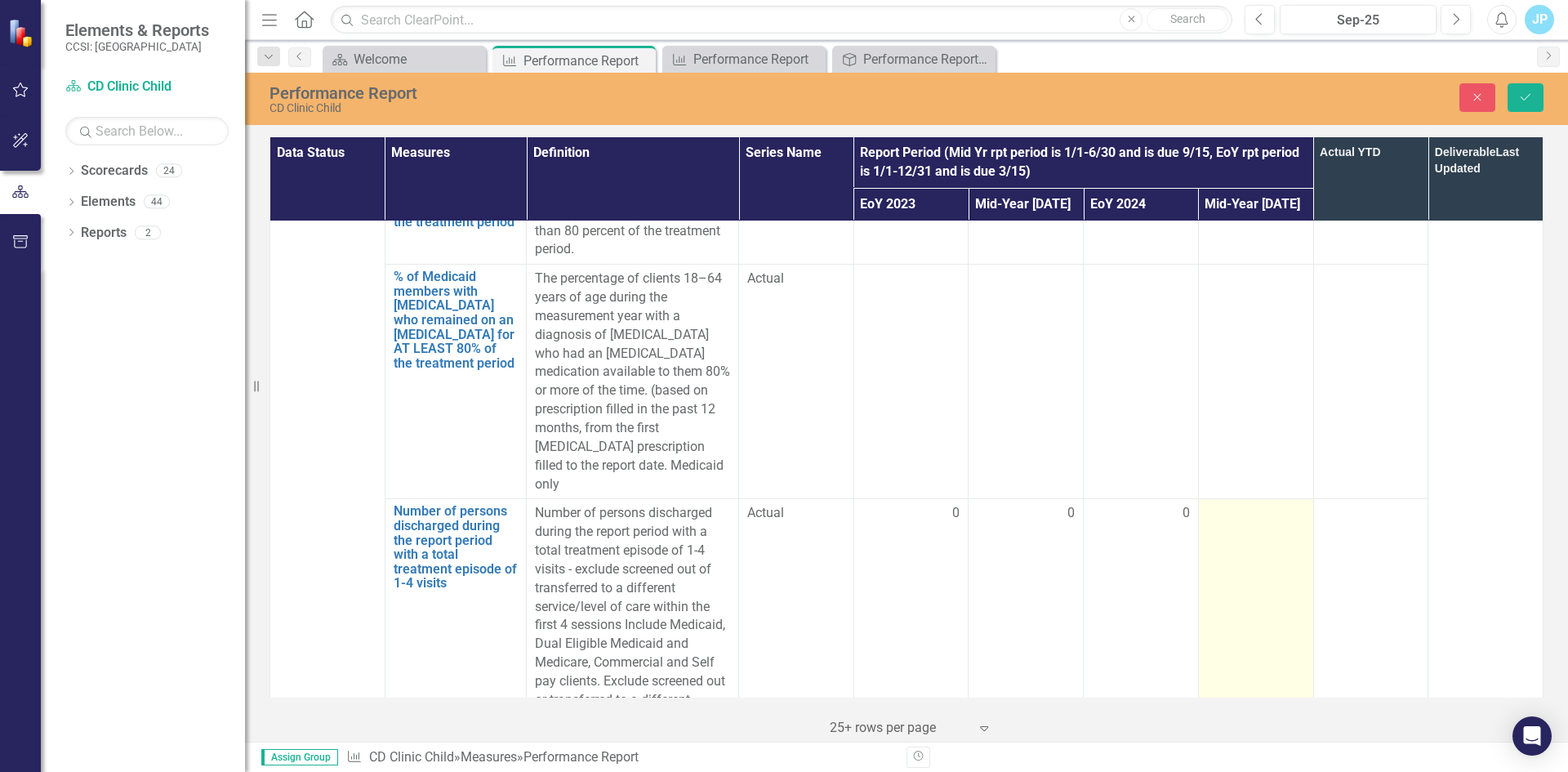
scroll to position [4002, 0]
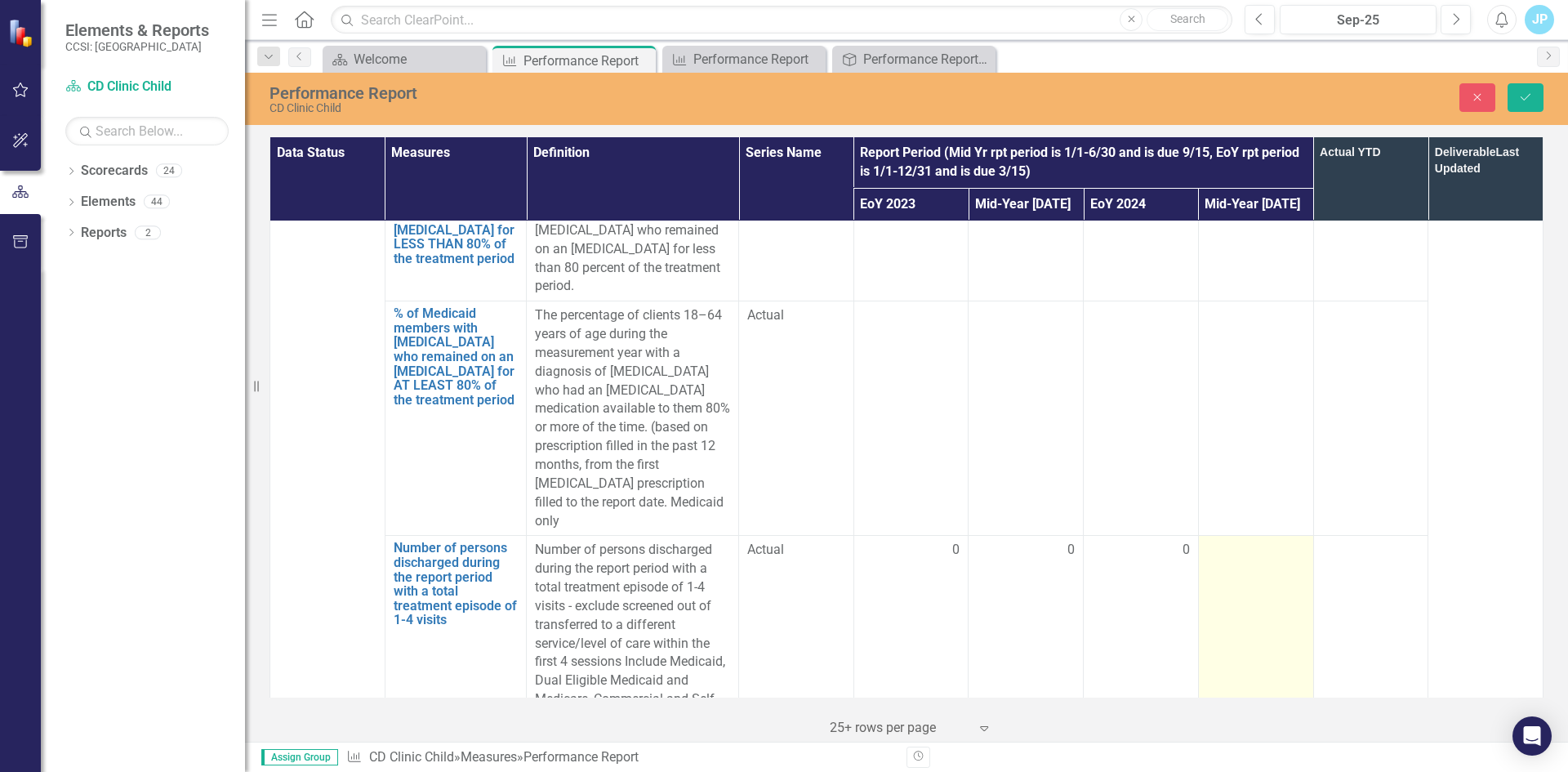
click at [1208, 535] on td at bounding box center [1255, 661] width 116 height 253
click at [1208, 541] on input "number" at bounding box center [1256, 555] width 98 height 30
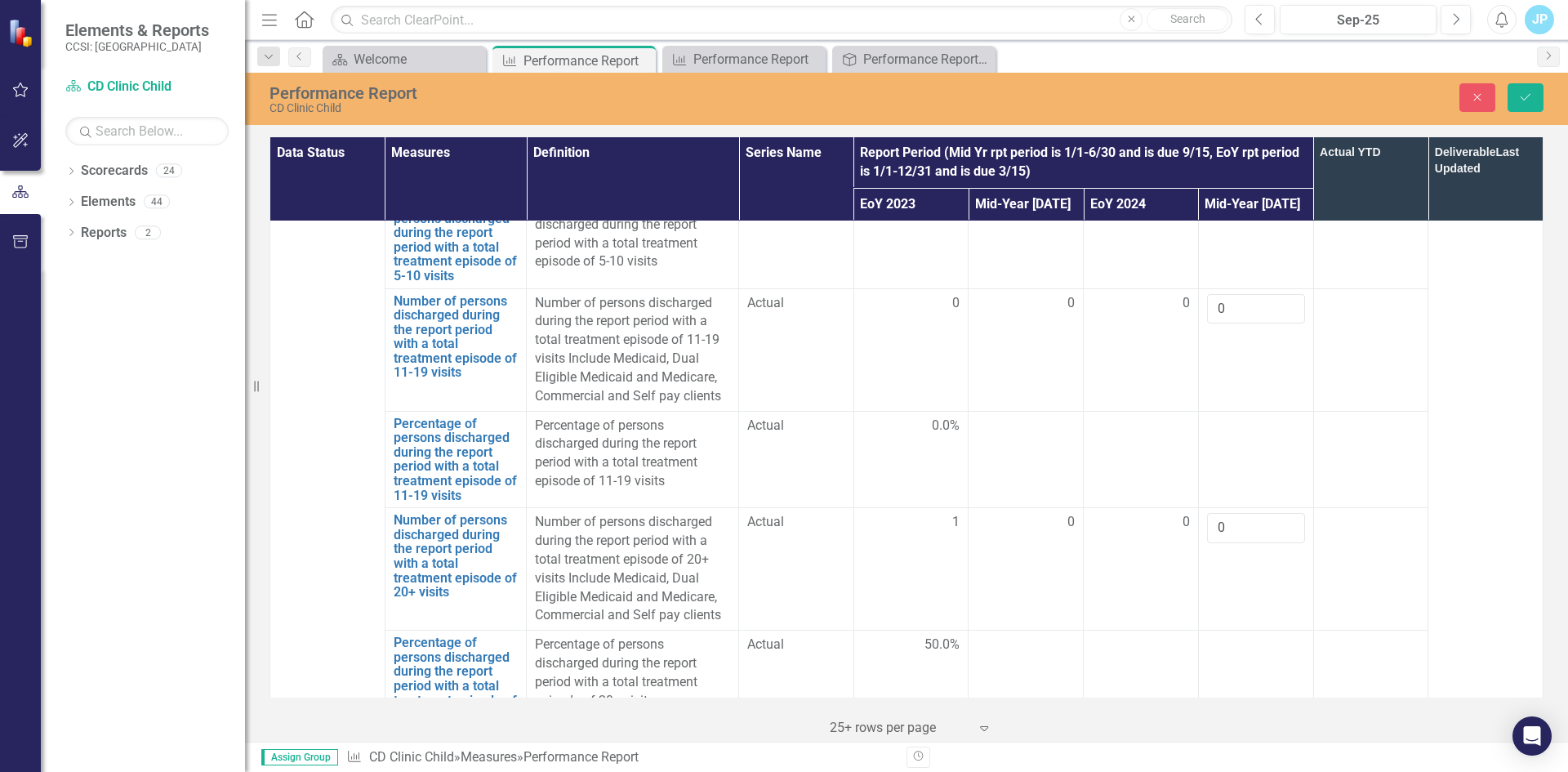
scroll to position [5044, 0]
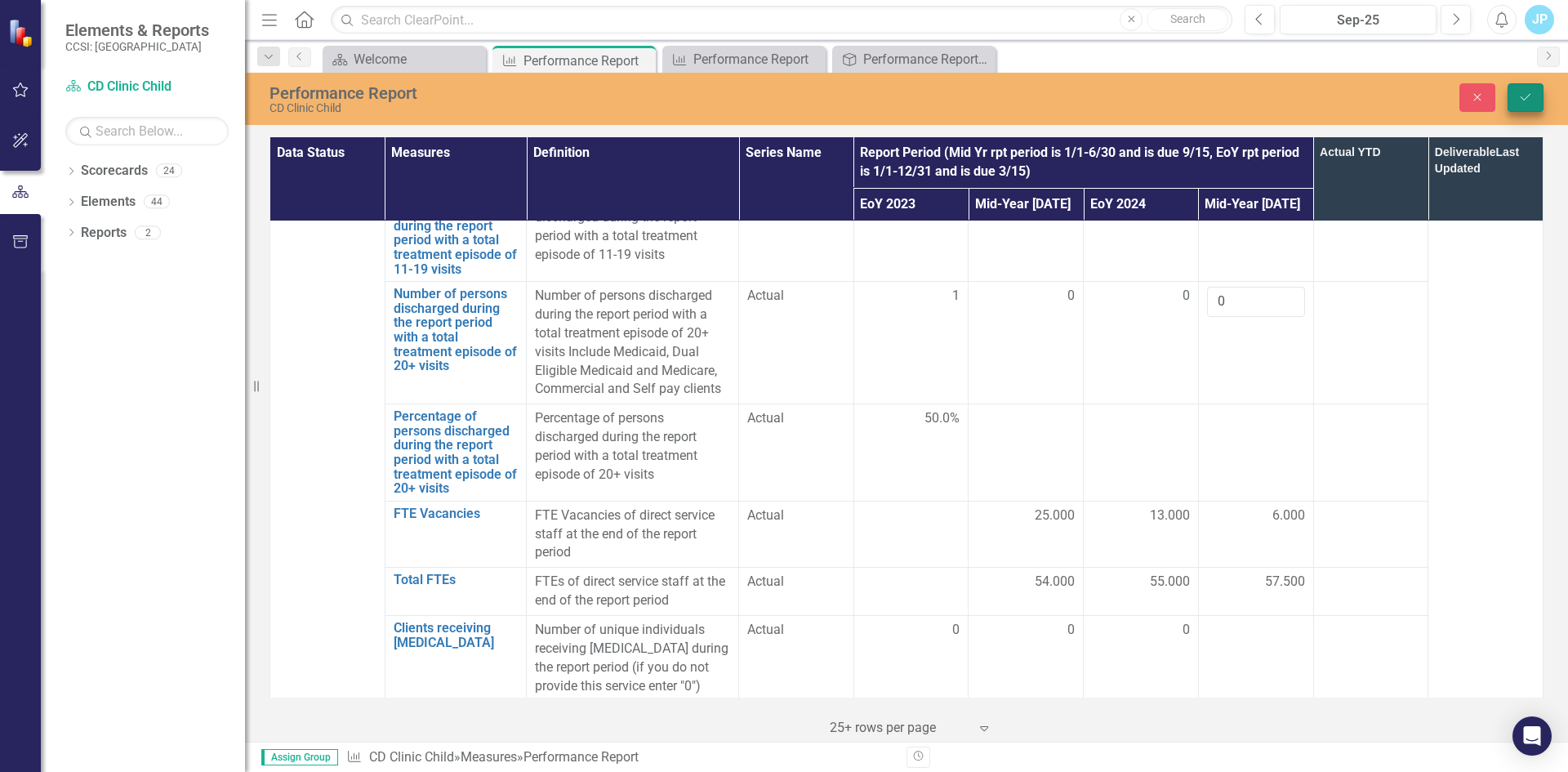
type input "0"
click at [1529, 107] on button "Save" at bounding box center [1525, 98] width 36 height 29
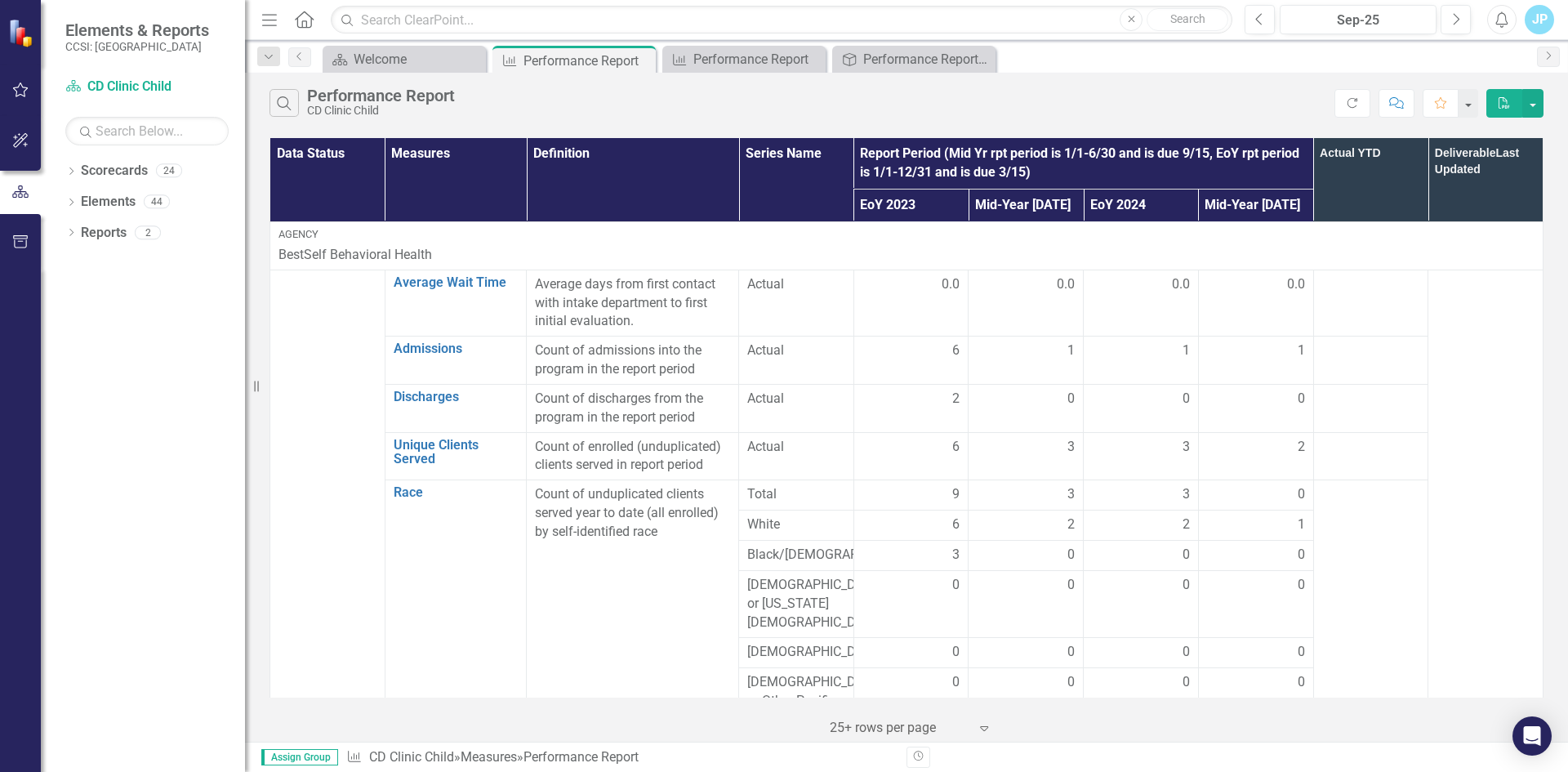
scroll to position [980, 0]
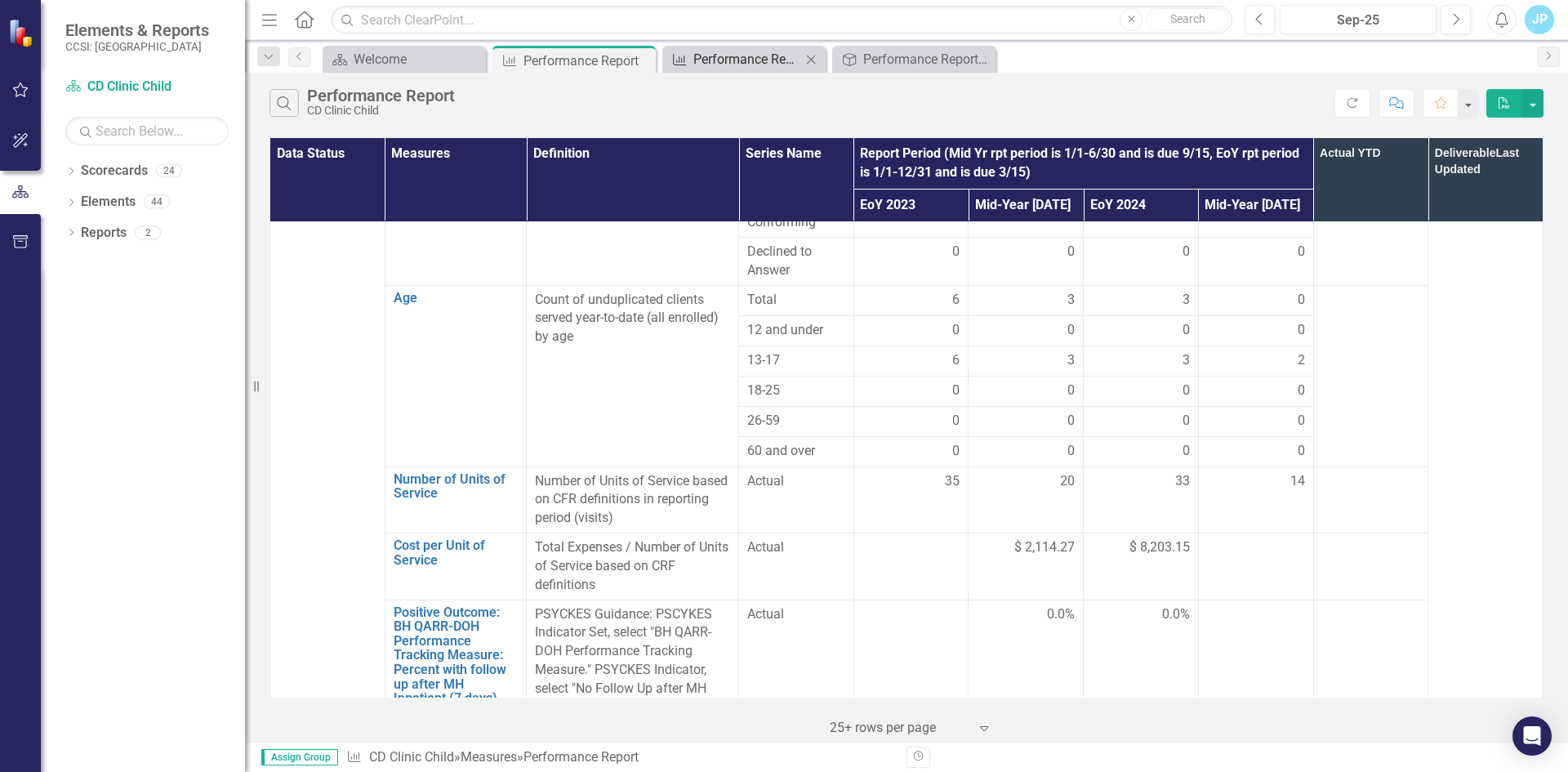
click at [725, 65] on div "Performance Report" at bounding box center [747, 59] width 108 height 20
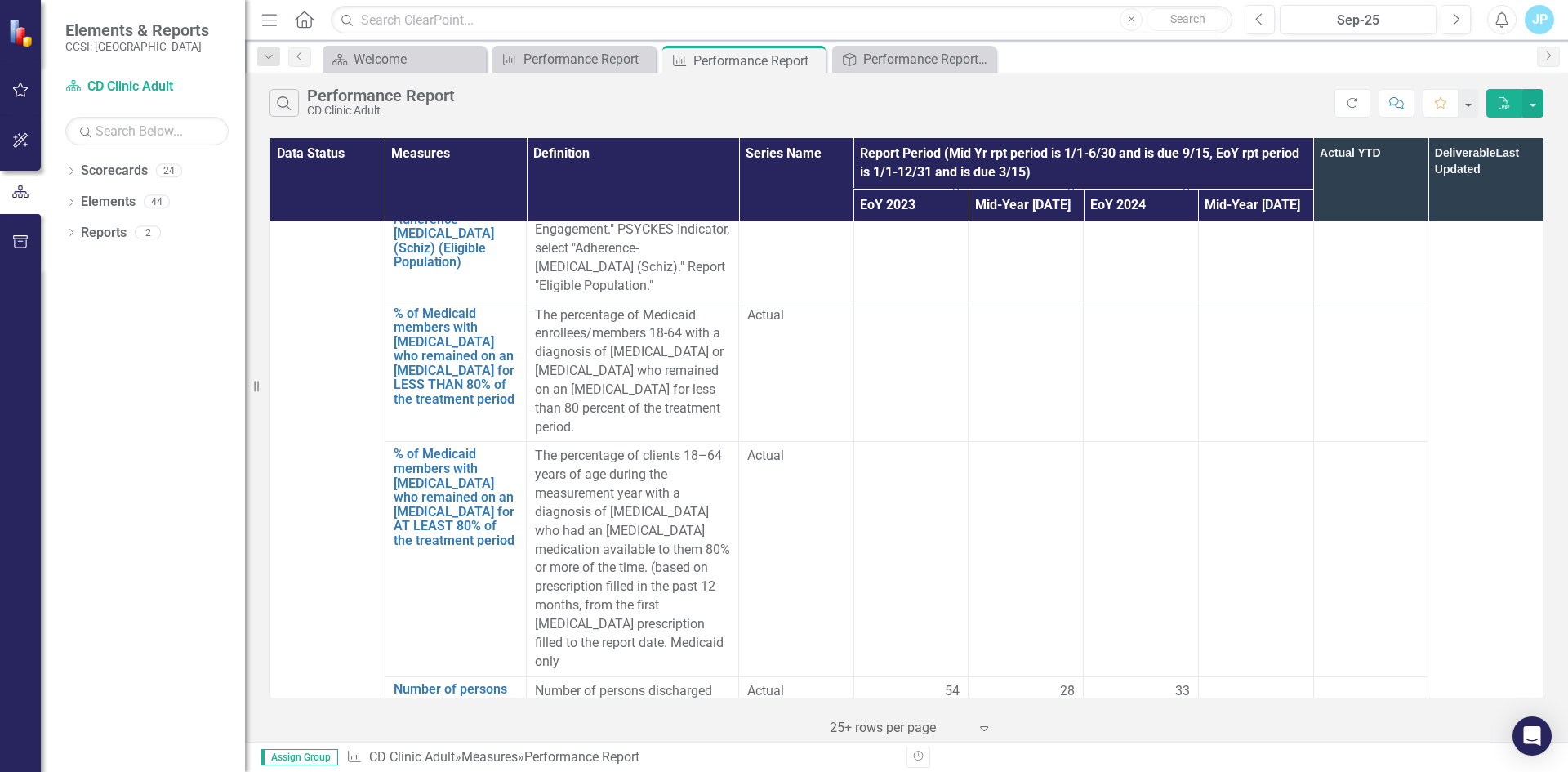
scroll to position [3920, 0]
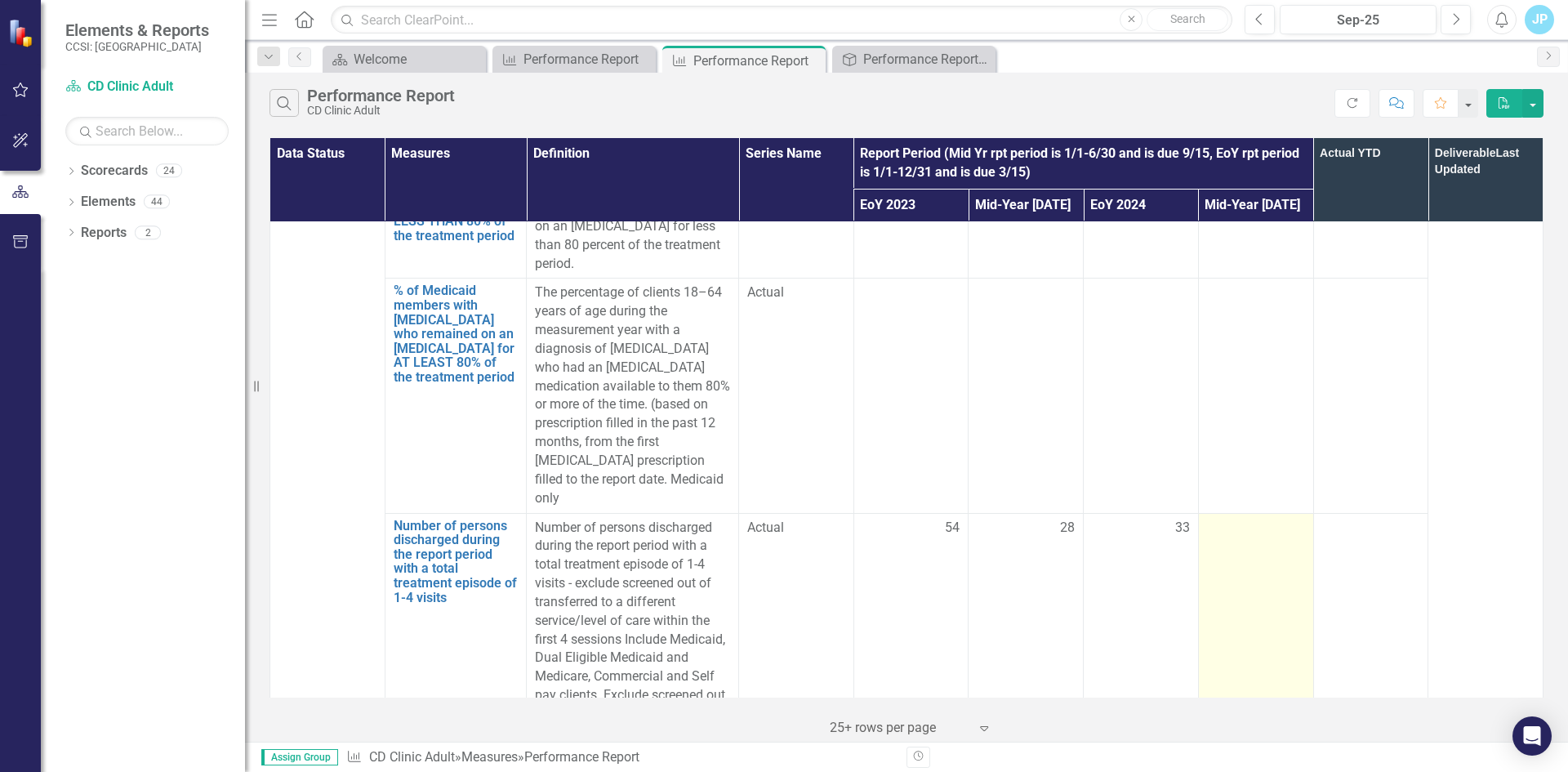
click at [1219, 513] on td at bounding box center [1255, 639] width 116 height 253
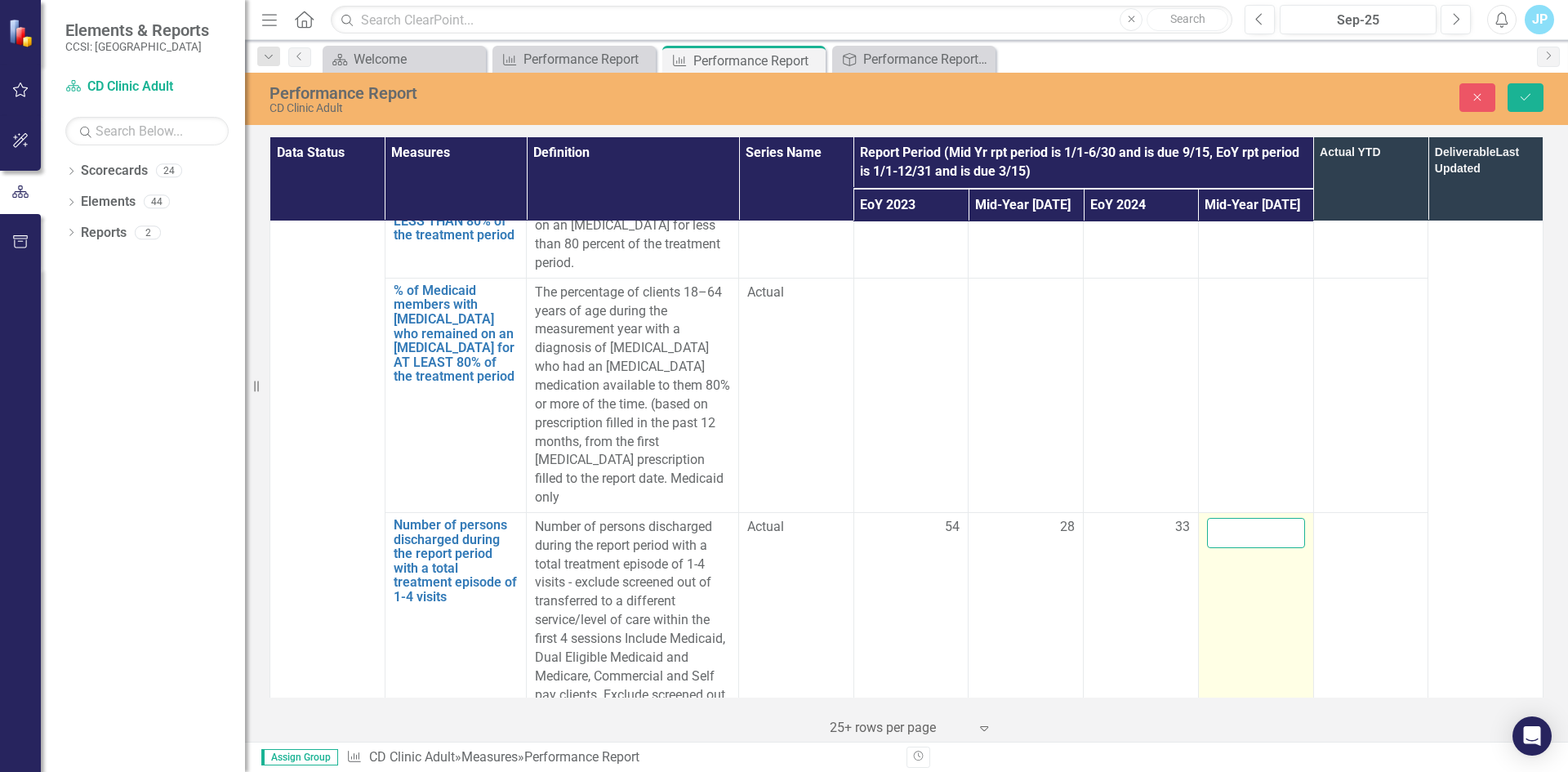
click at [1209, 518] on input "number" at bounding box center [1256, 532] width 98 height 30
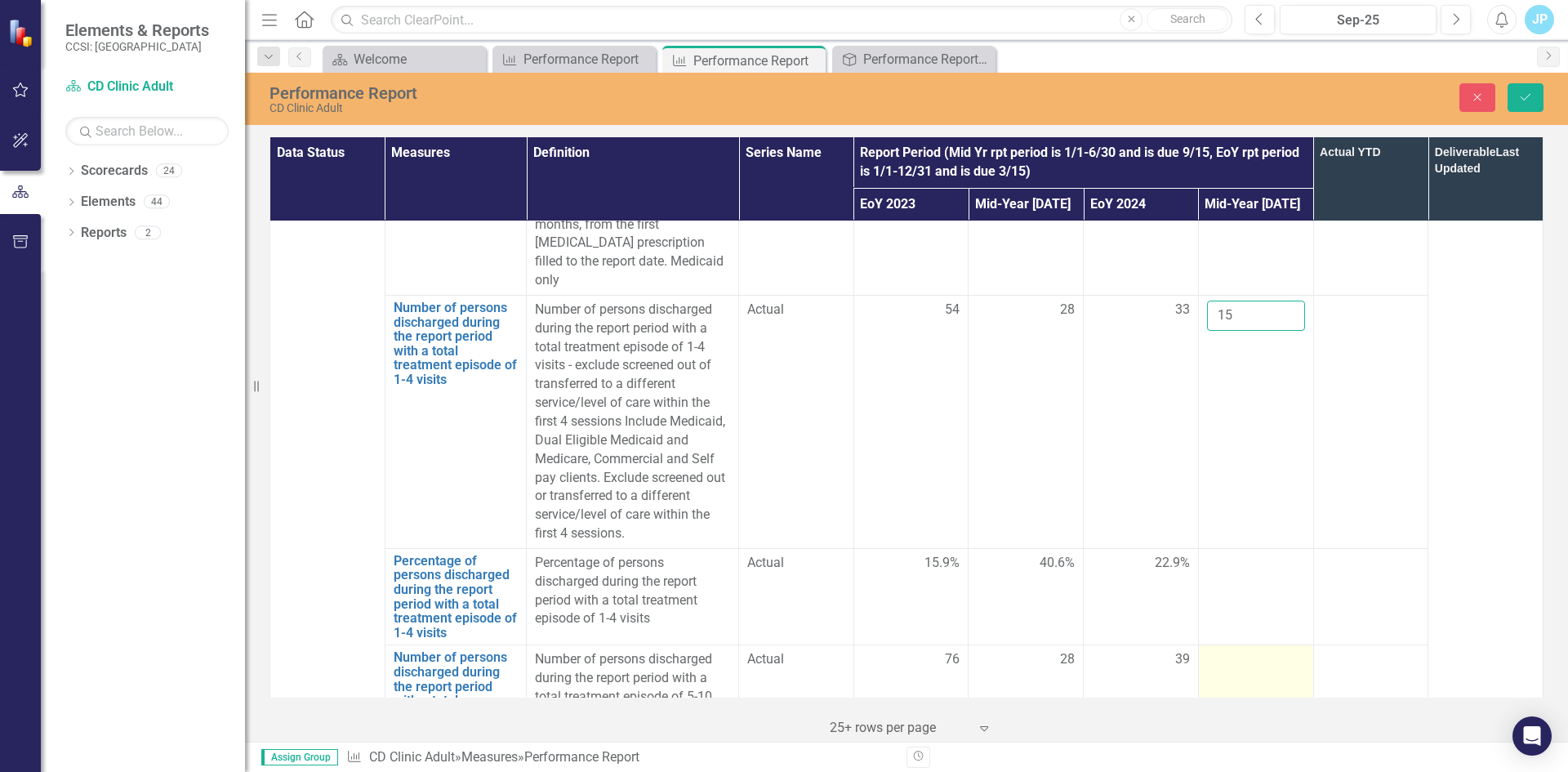
scroll to position [4164, 0]
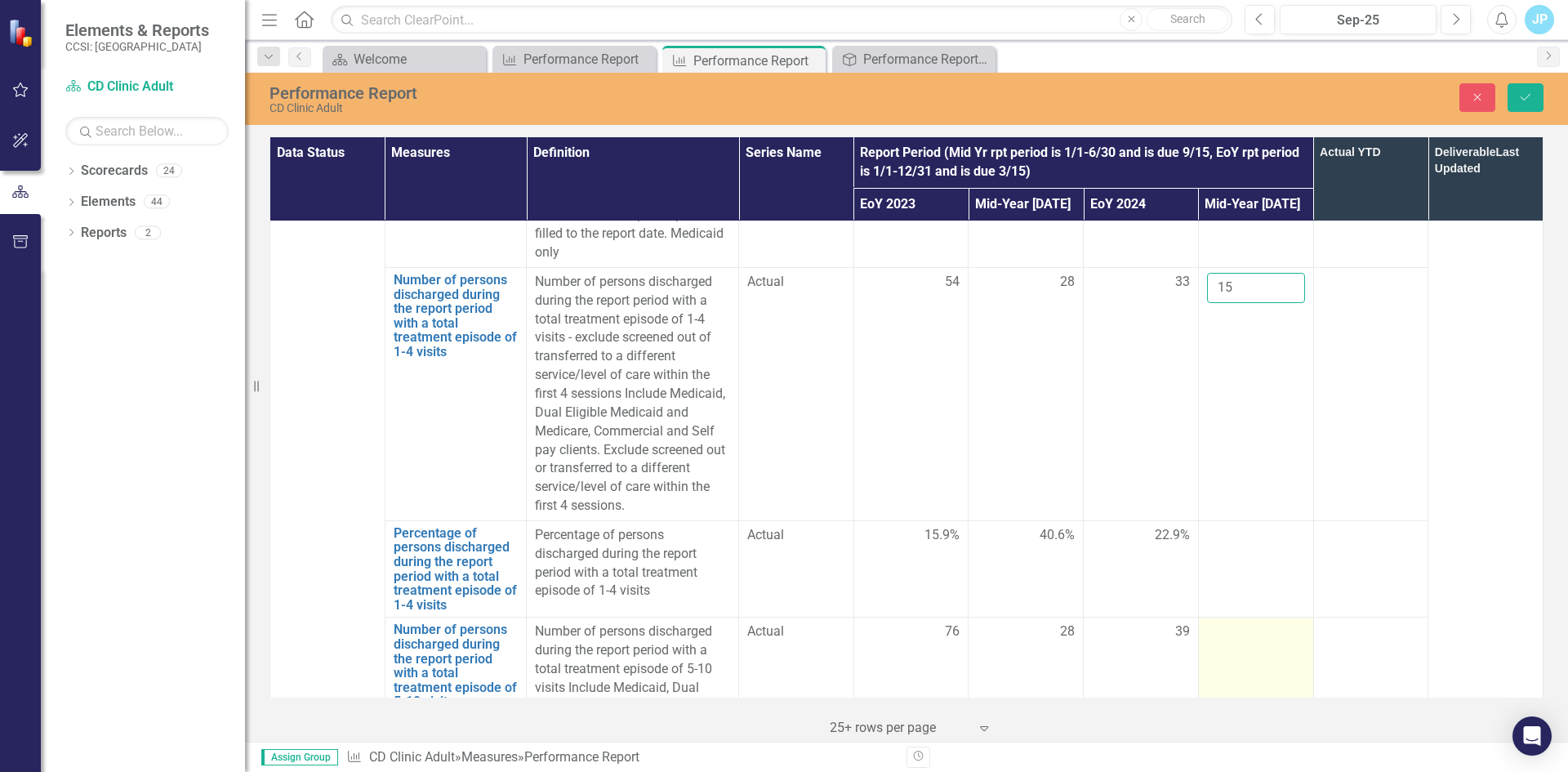
type input "15"
click at [1213, 622] on div at bounding box center [1256, 631] width 98 height 19
click at [1211, 622] on div at bounding box center [1256, 631] width 98 height 19
click at [1211, 622] on input "number" at bounding box center [1256, 636] width 98 height 30
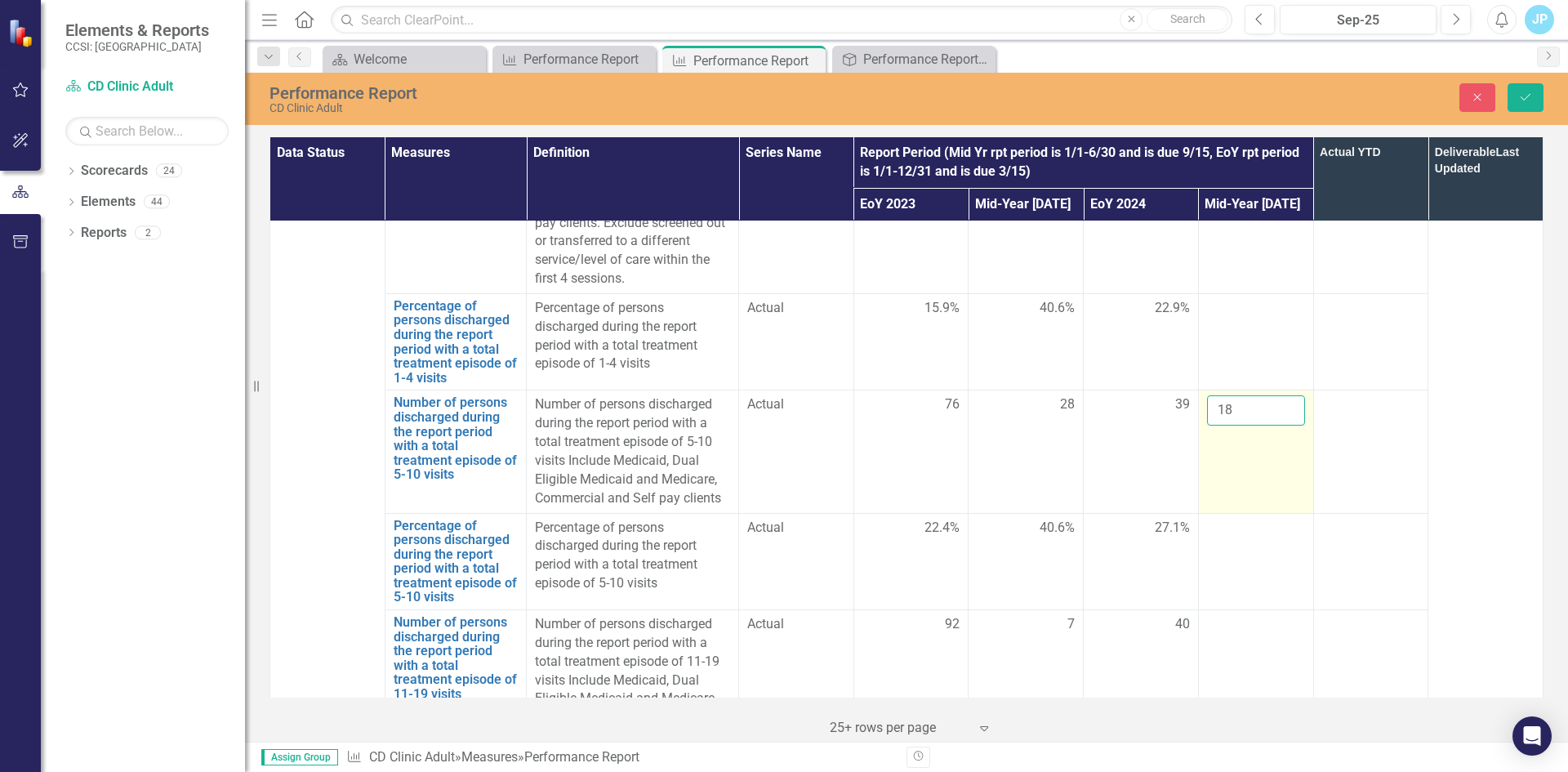
scroll to position [4410, 0]
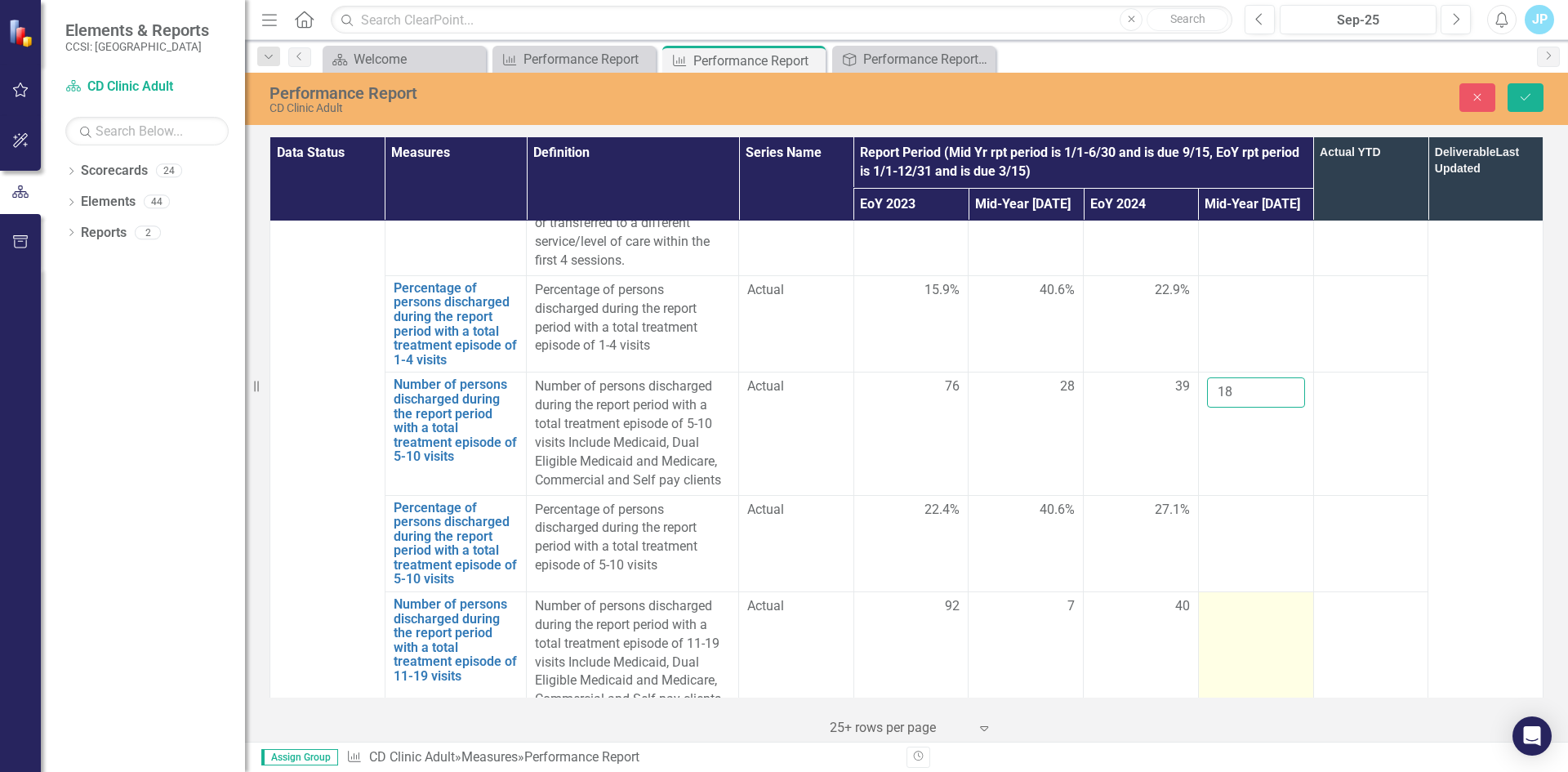
type input "18"
click at [1213, 592] on td at bounding box center [1255, 653] width 116 height 122
click at [1209, 597] on div at bounding box center [1256, 606] width 98 height 19
click at [1208, 597] on input "number" at bounding box center [1256, 611] width 98 height 30
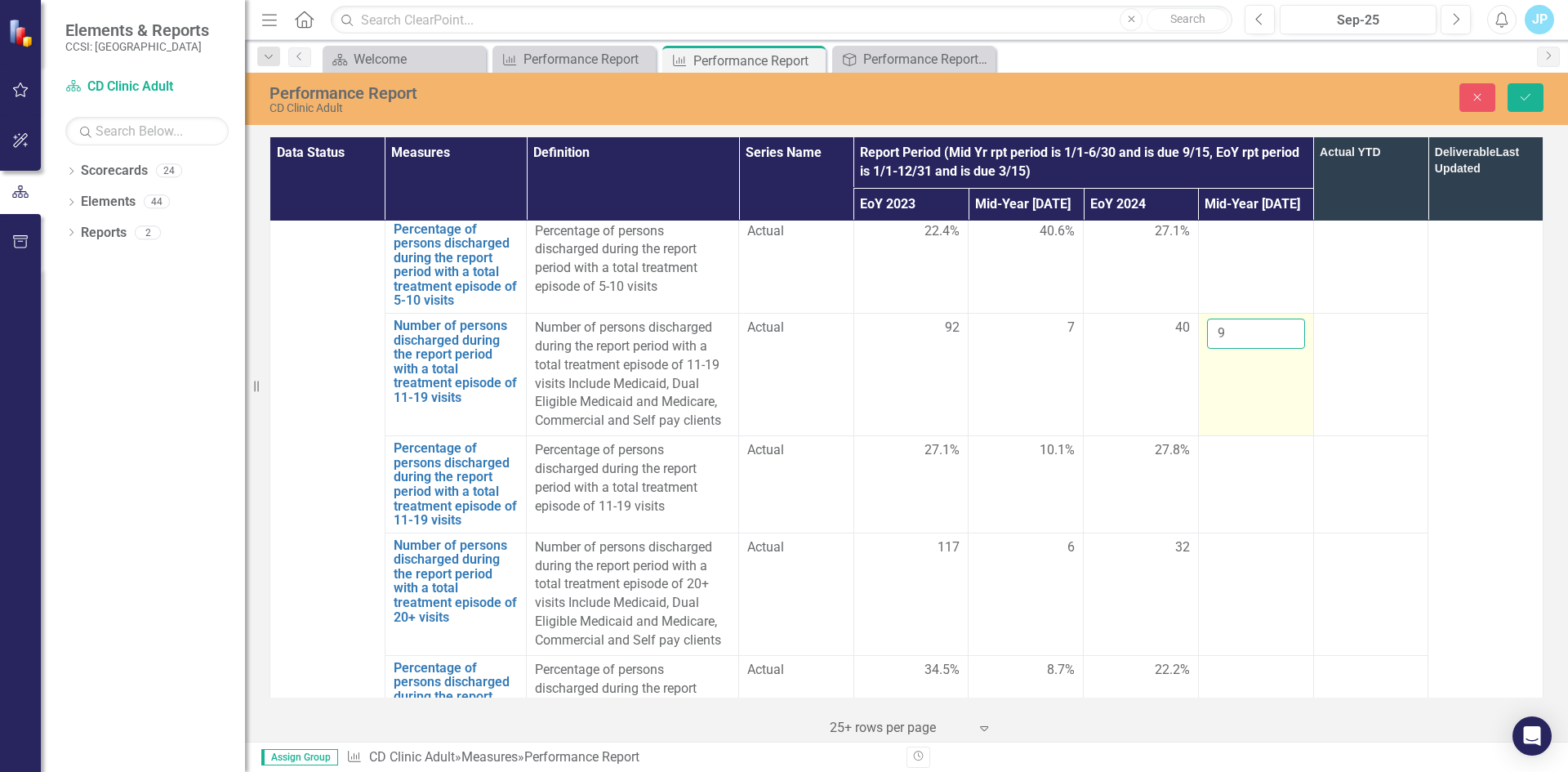
scroll to position [4736, 0]
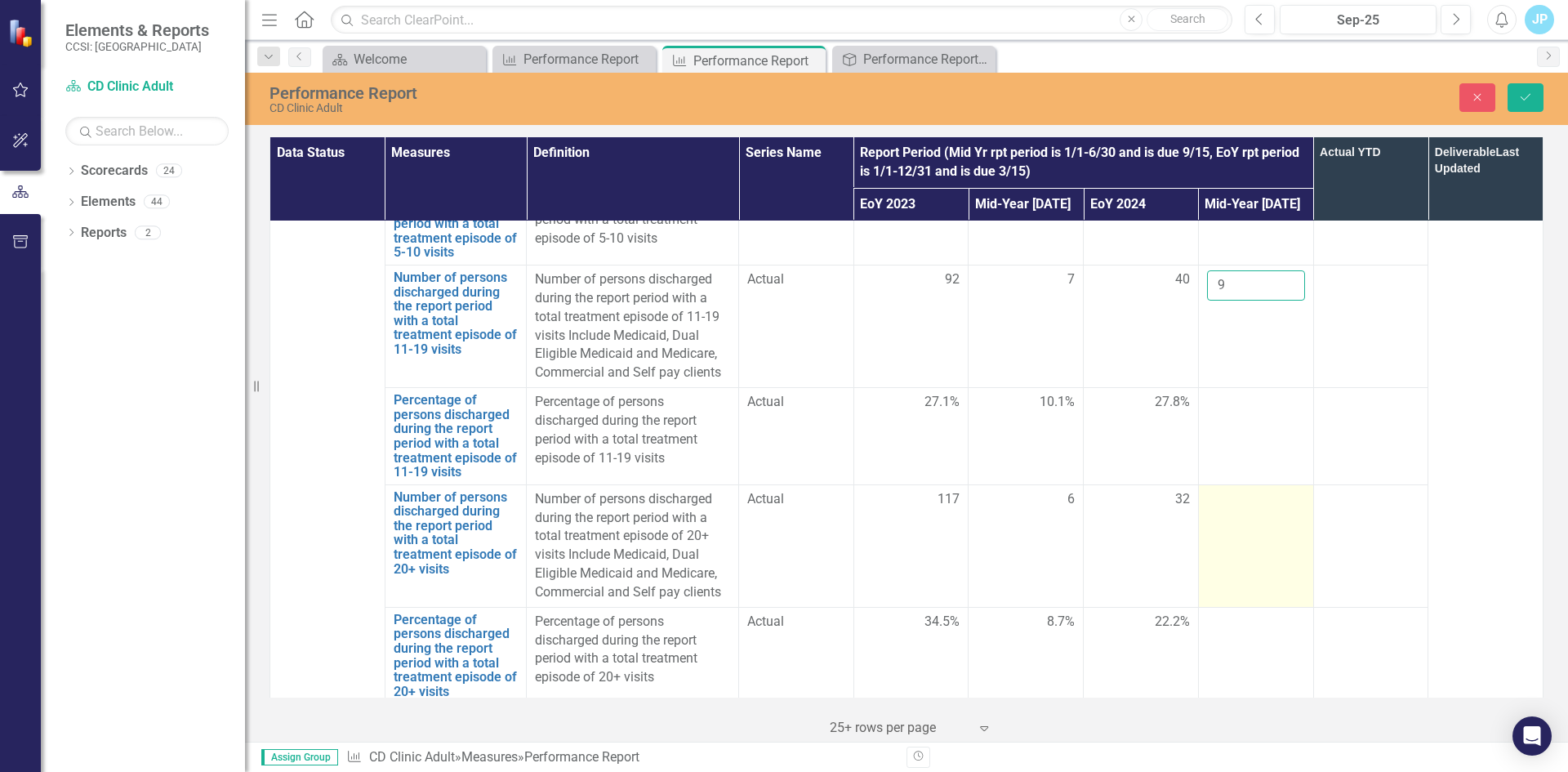
type input "9"
click at [1221, 490] on div at bounding box center [1256, 500] width 98 height 19
click at [1218, 490] on input "number" at bounding box center [1256, 504] width 98 height 30
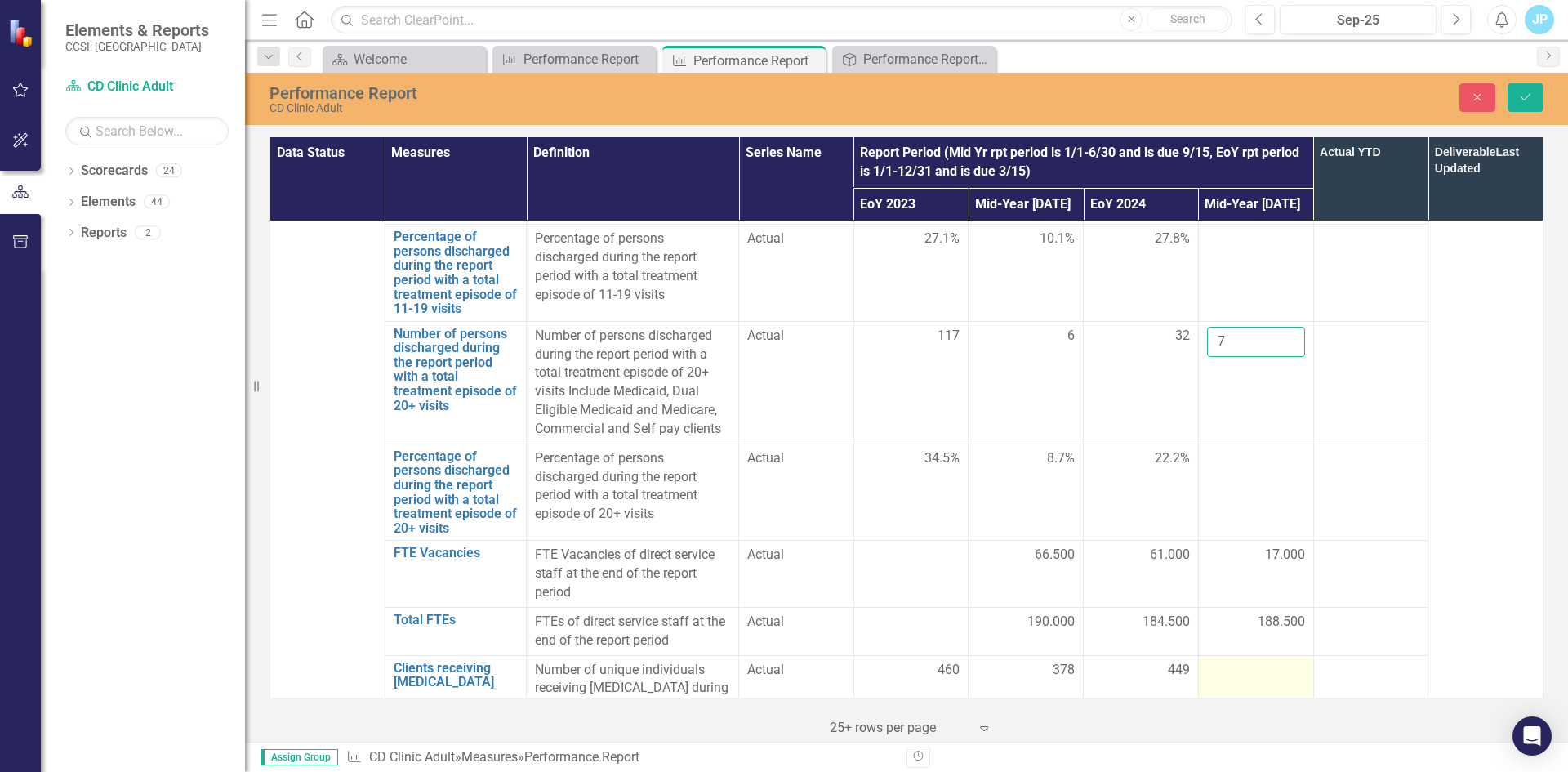
type input "7"
click at [1247, 655] on td at bounding box center [1255, 697] width 116 height 85
click at [1527, 89] on button "Save" at bounding box center [1525, 98] width 36 height 29
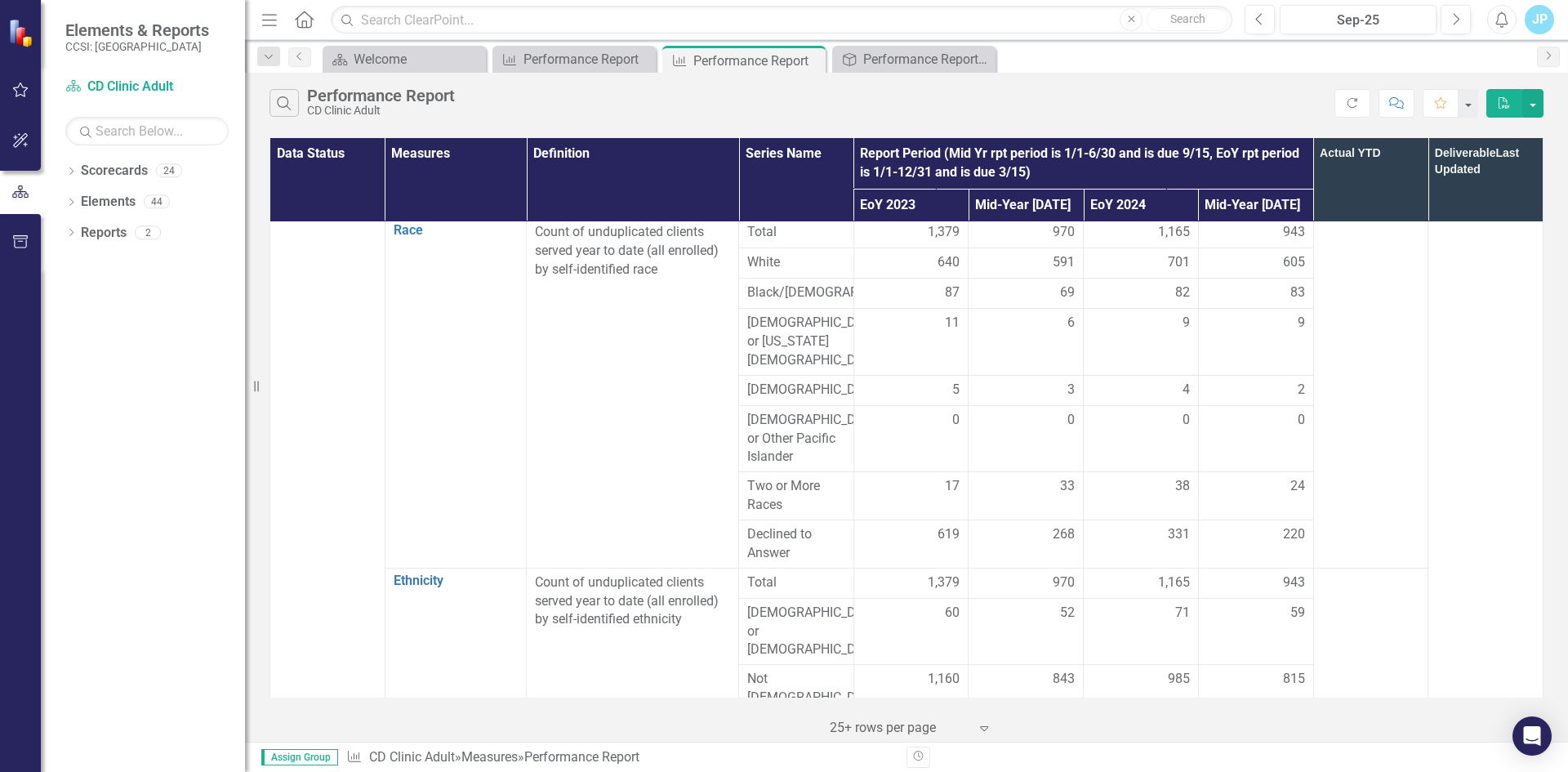
scroll to position [0, 0]
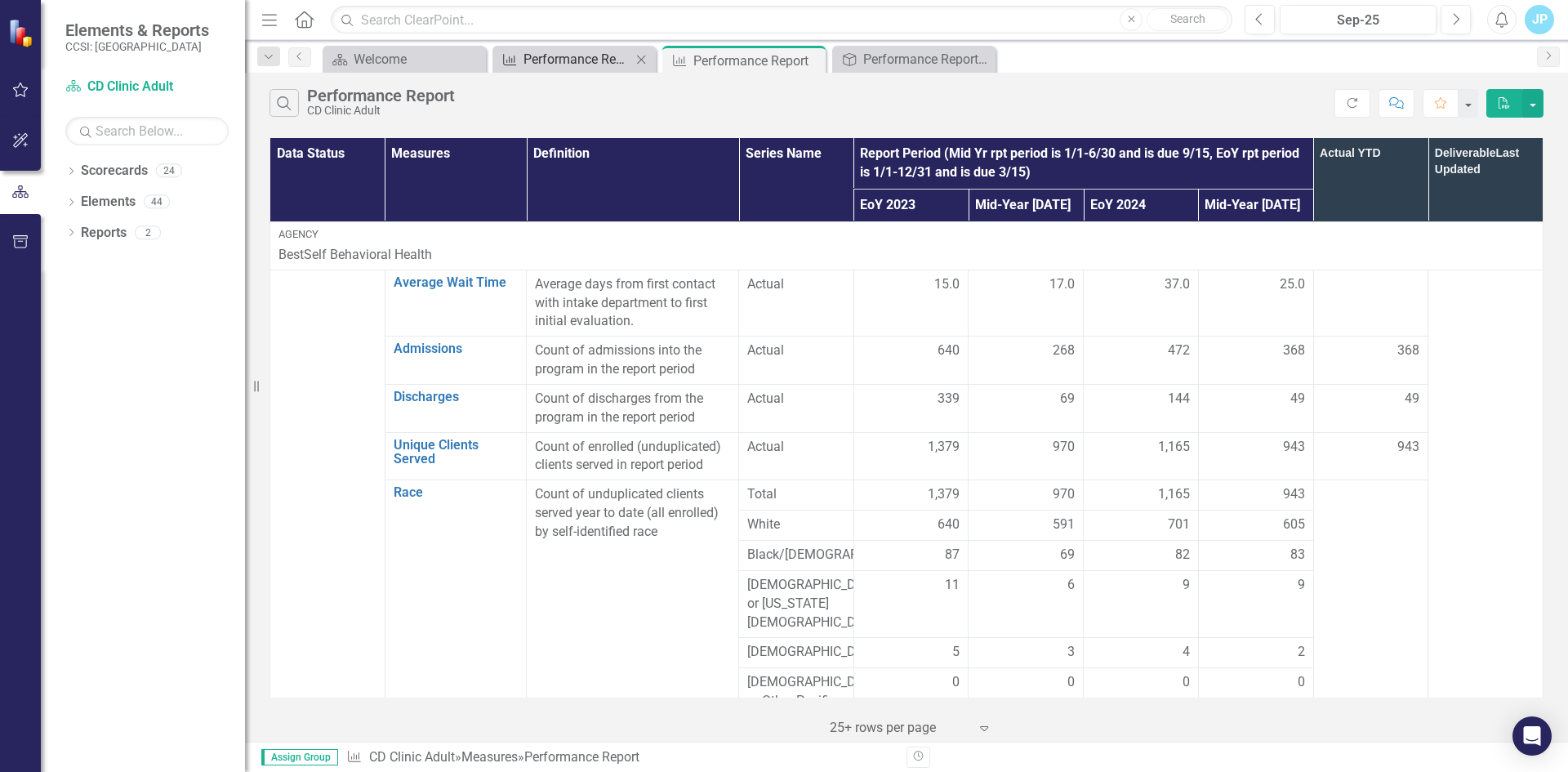
click at [573, 64] on div "Performance Report" at bounding box center [578, 59] width 108 height 20
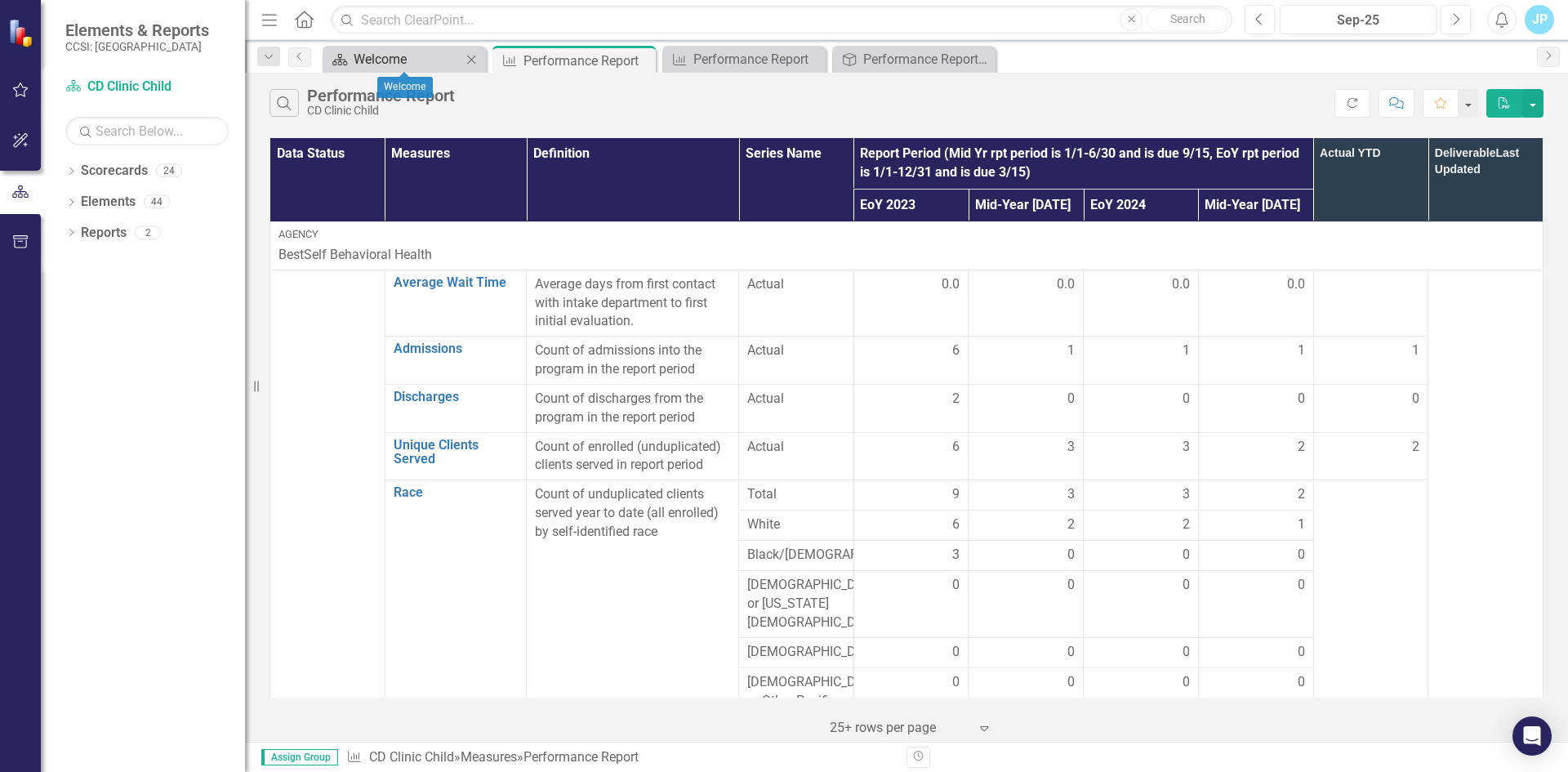
click at [347, 58] on icon "Scorecard" at bounding box center [339, 60] width 16 height 13
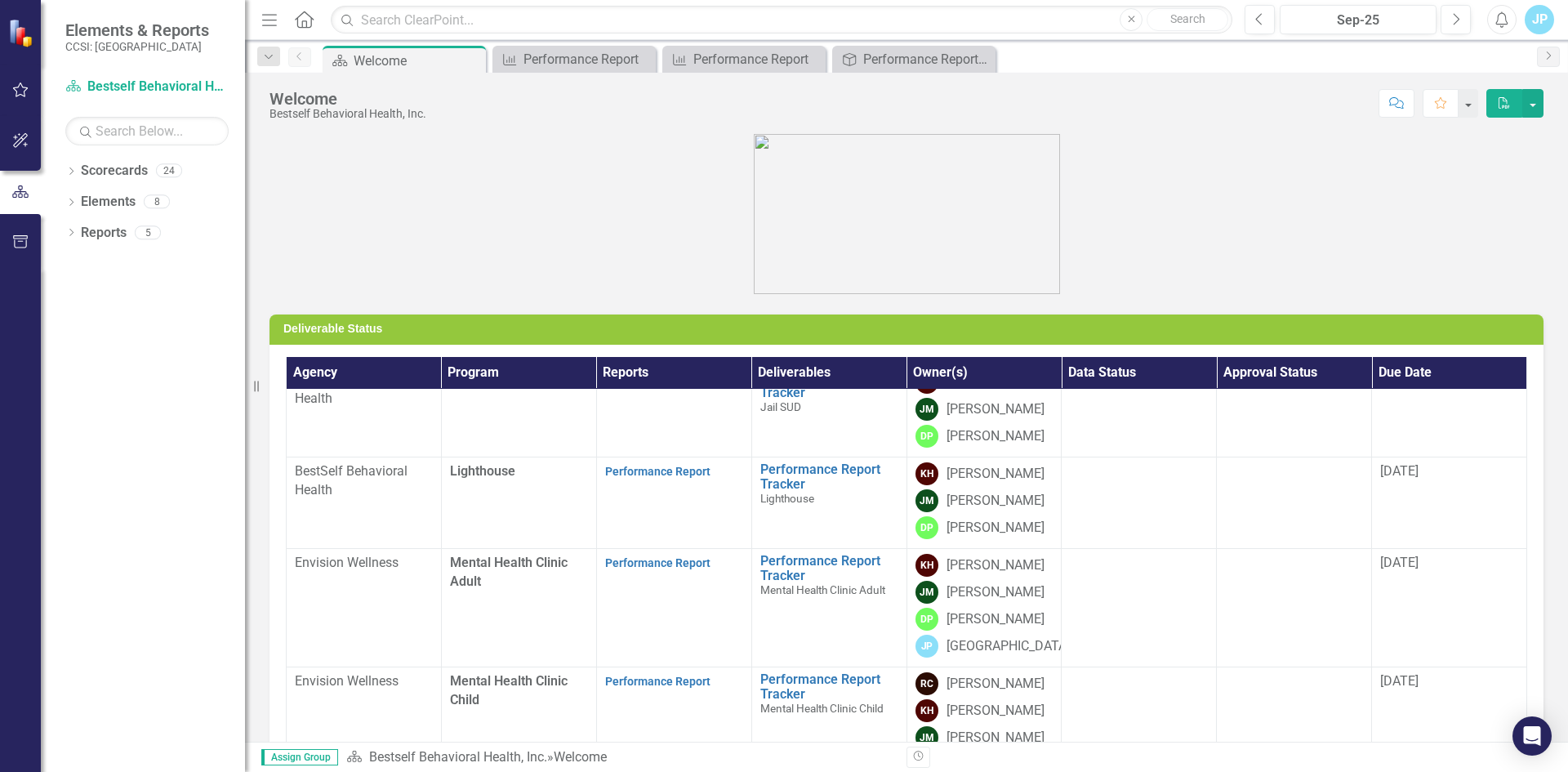
scroll to position [1062, 0]
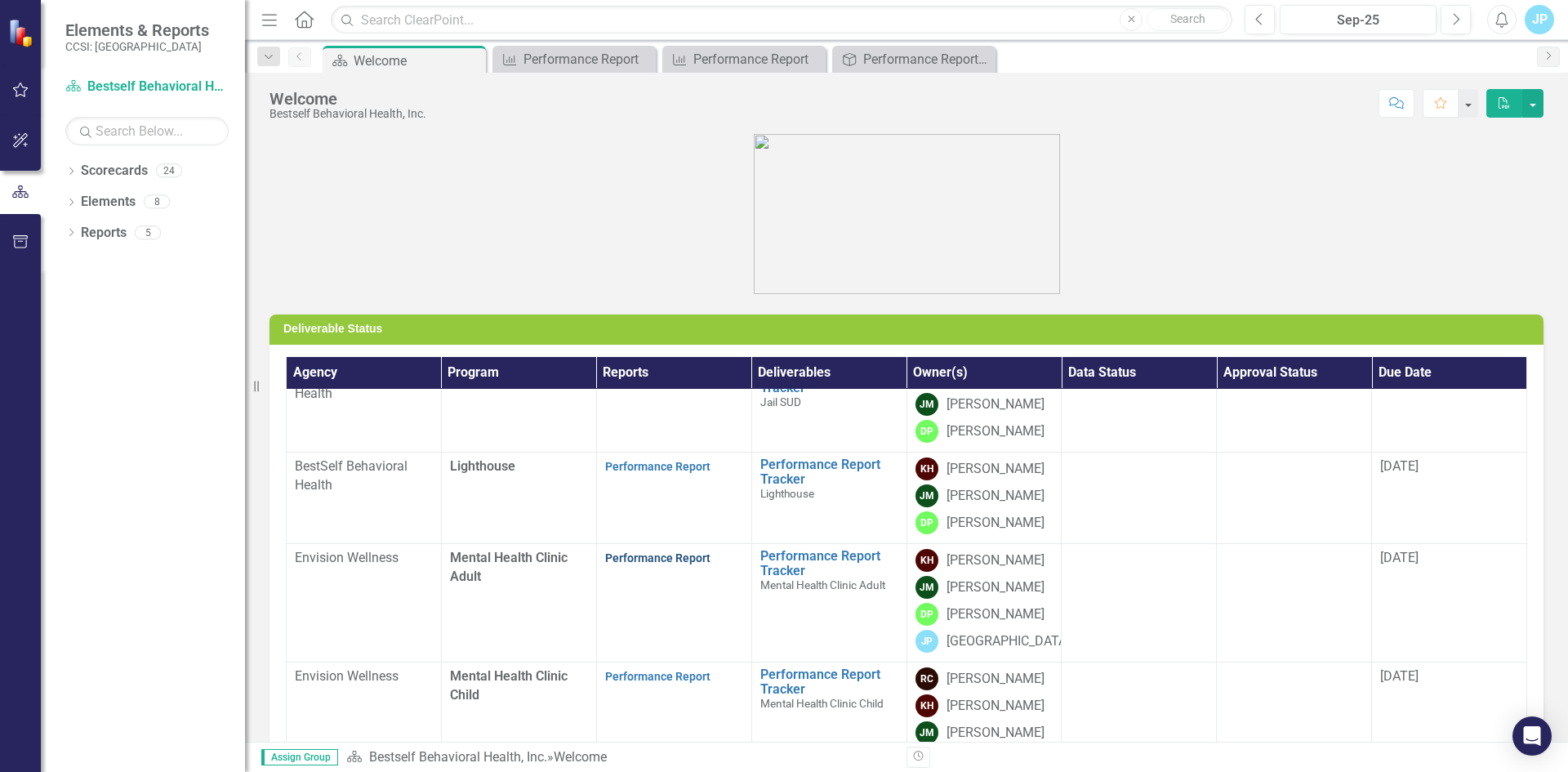
click at [645, 552] on link "Performance Report" at bounding box center [657, 558] width 105 height 13
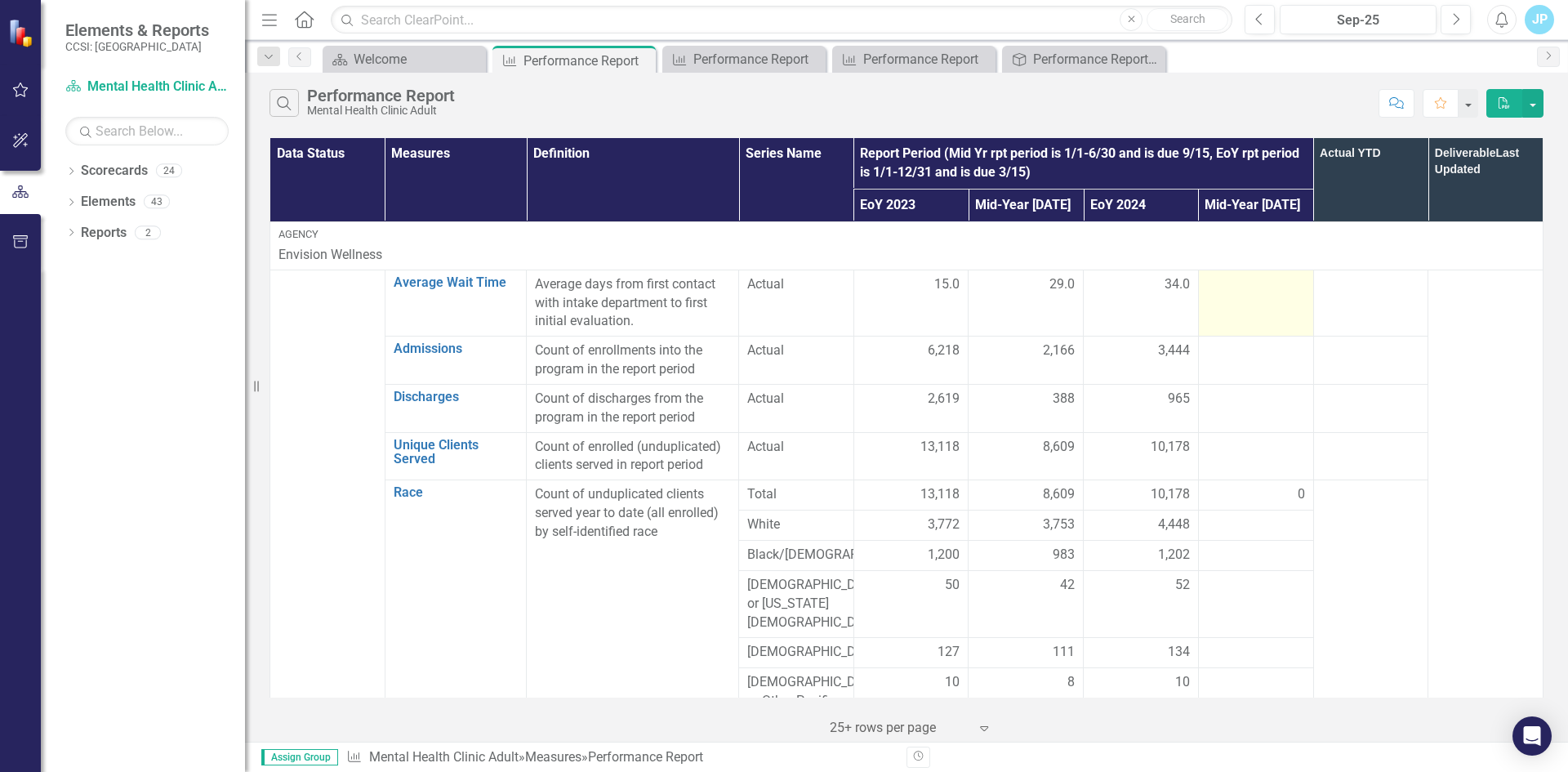
click at [1262, 288] on div at bounding box center [1256, 285] width 98 height 19
click at [1227, 291] on div at bounding box center [1256, 285] width 98 height 19
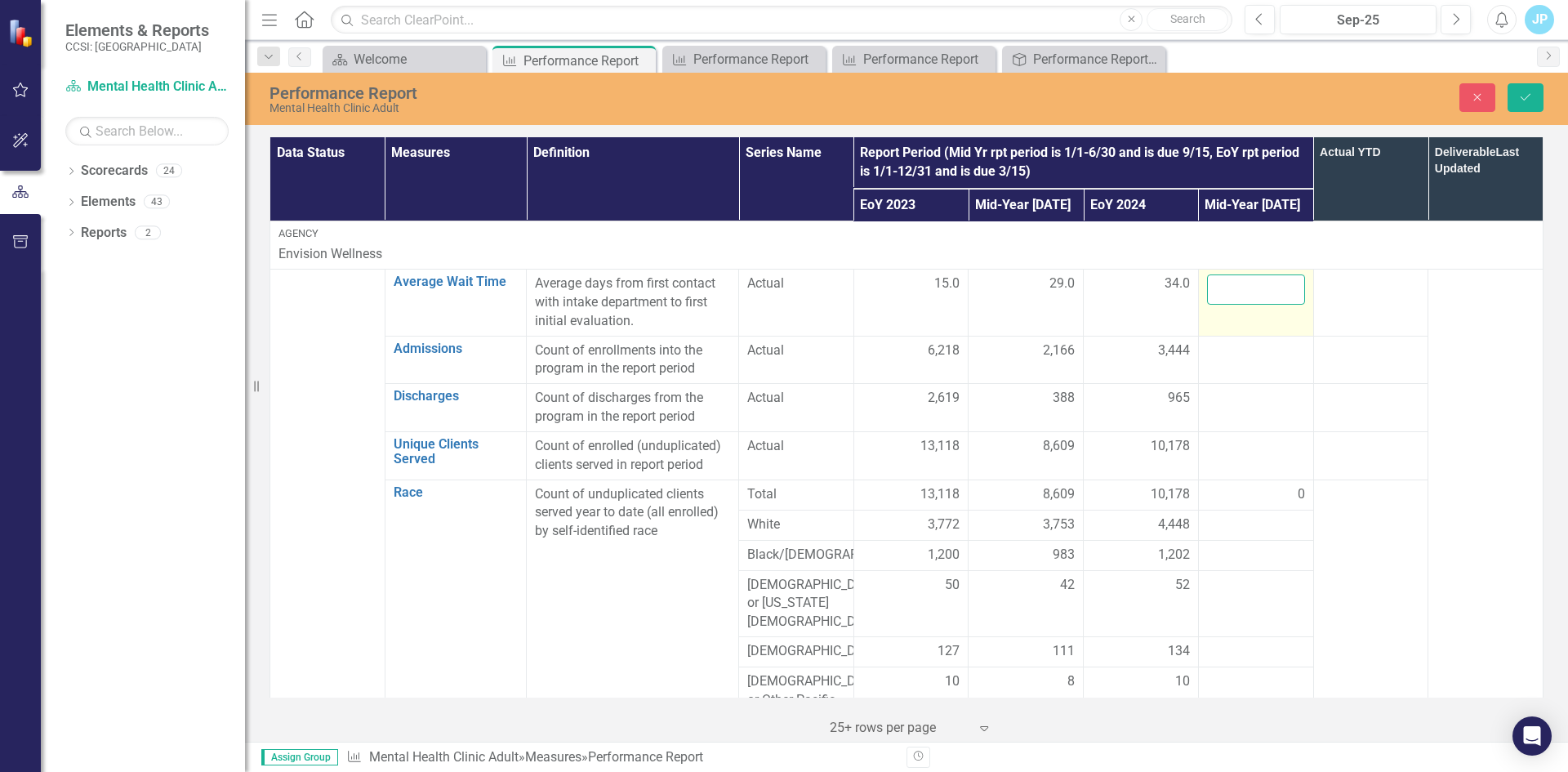
click at [1231, 290] on input "number" at bounding box center [1256, 289] width 98 height 30
type input "20"
click at [1222, 358] on div at bounding box center [1256, 351] width 98 height 19
click at [1222, 351] on div at bounding box center [1256, 351] width 98 height 19
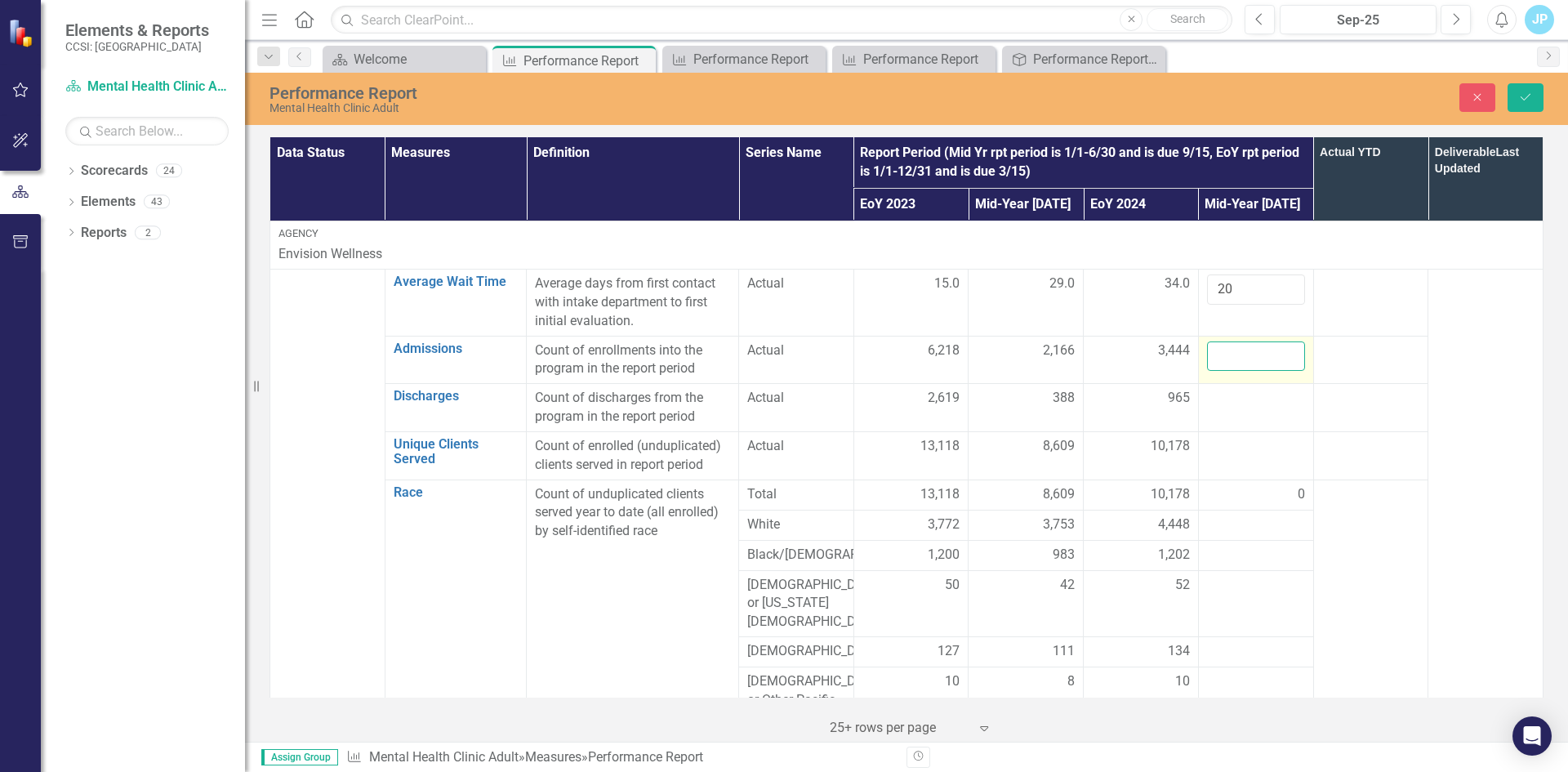
click at [1222, 351] on input "number" at bounding box center [1256, 356] width 98 height 30
type input "2611"
click at [1215, 399] on div at bounding box center [1256, 399] width 98 height 19
click at [1215, 399] on input "number" at bounding box center [1256, 403] width 98 height 30
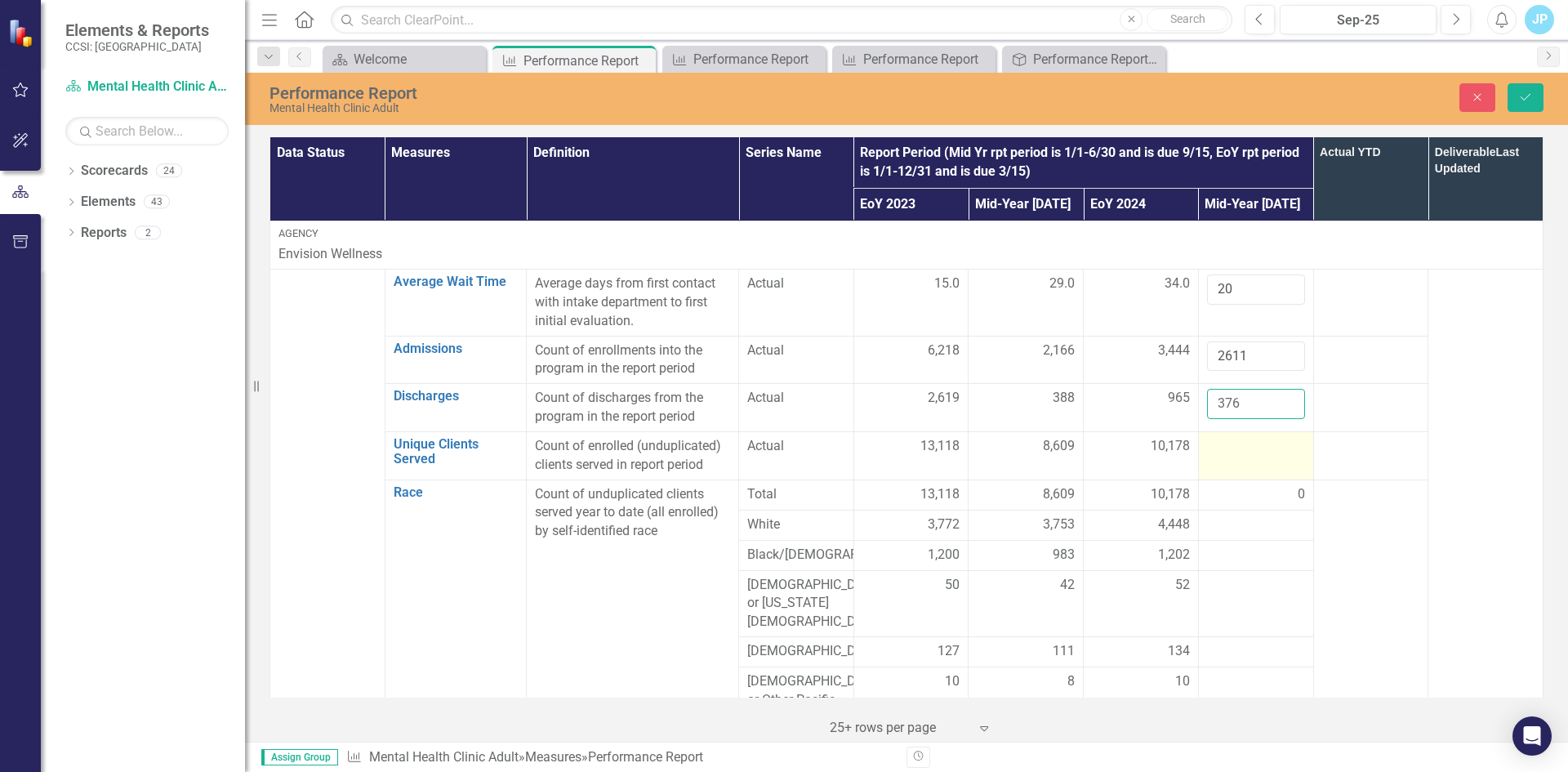
type input "376"
click at [1228, 454] on div at bounding box center [1256, 447] width 98 height 19
click at [1228, 454] on input "number" at bounding box center [1256, 451] width 98 height 30
type input "8142"
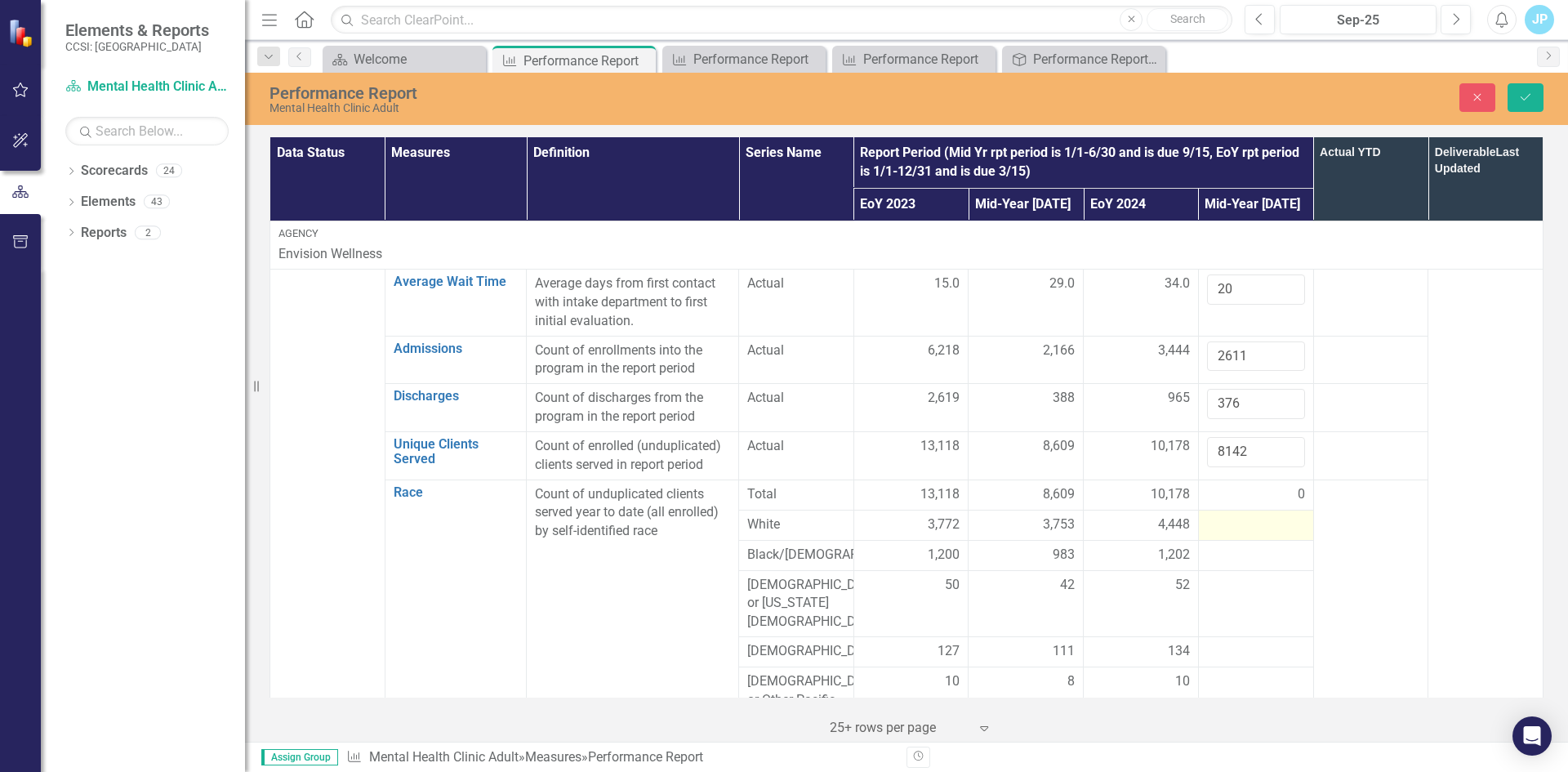
click at [1229, 523] on div at bounding box center [1256, 525] width 98 height 19
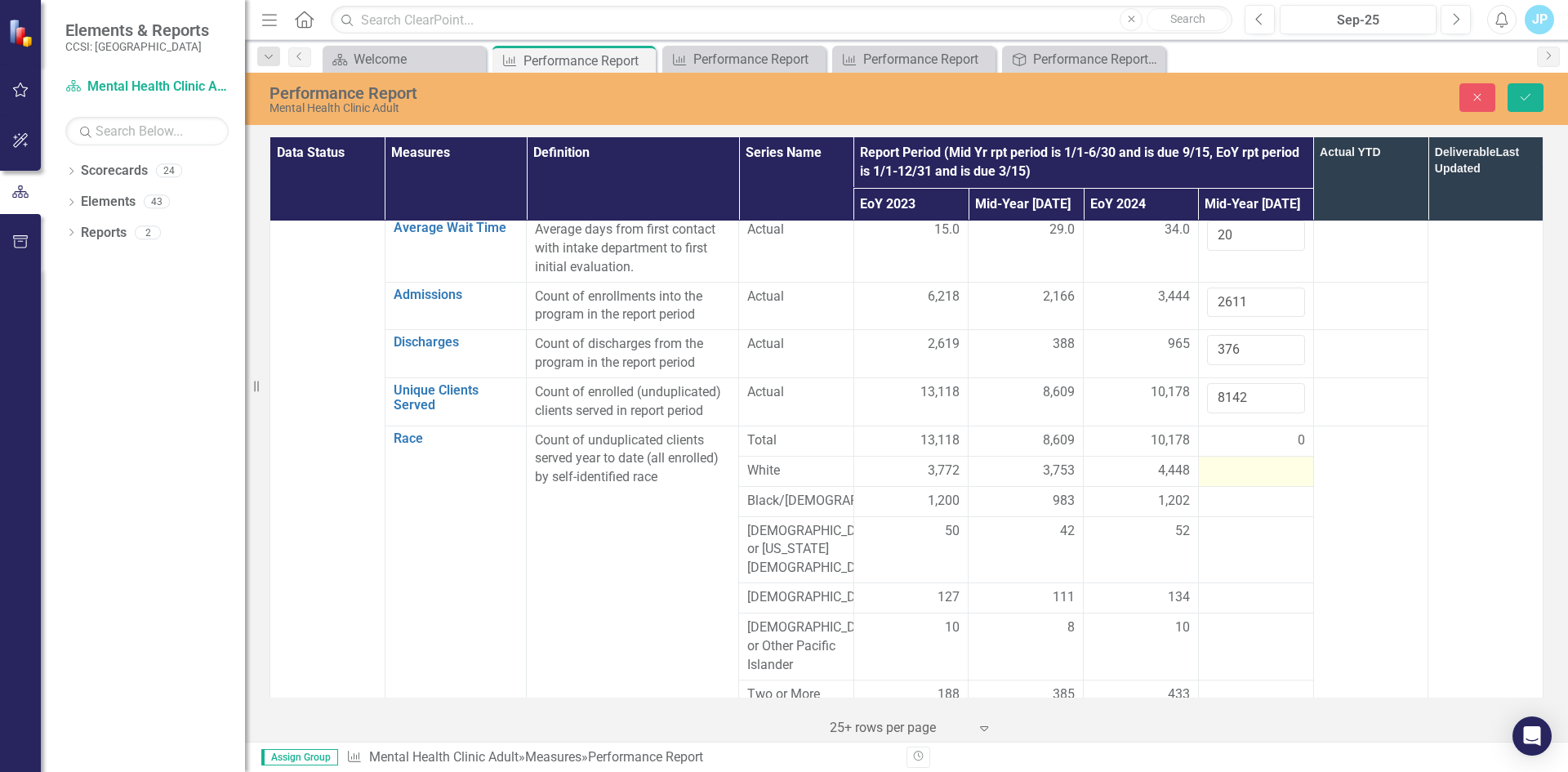
scroll to position [82, 0]
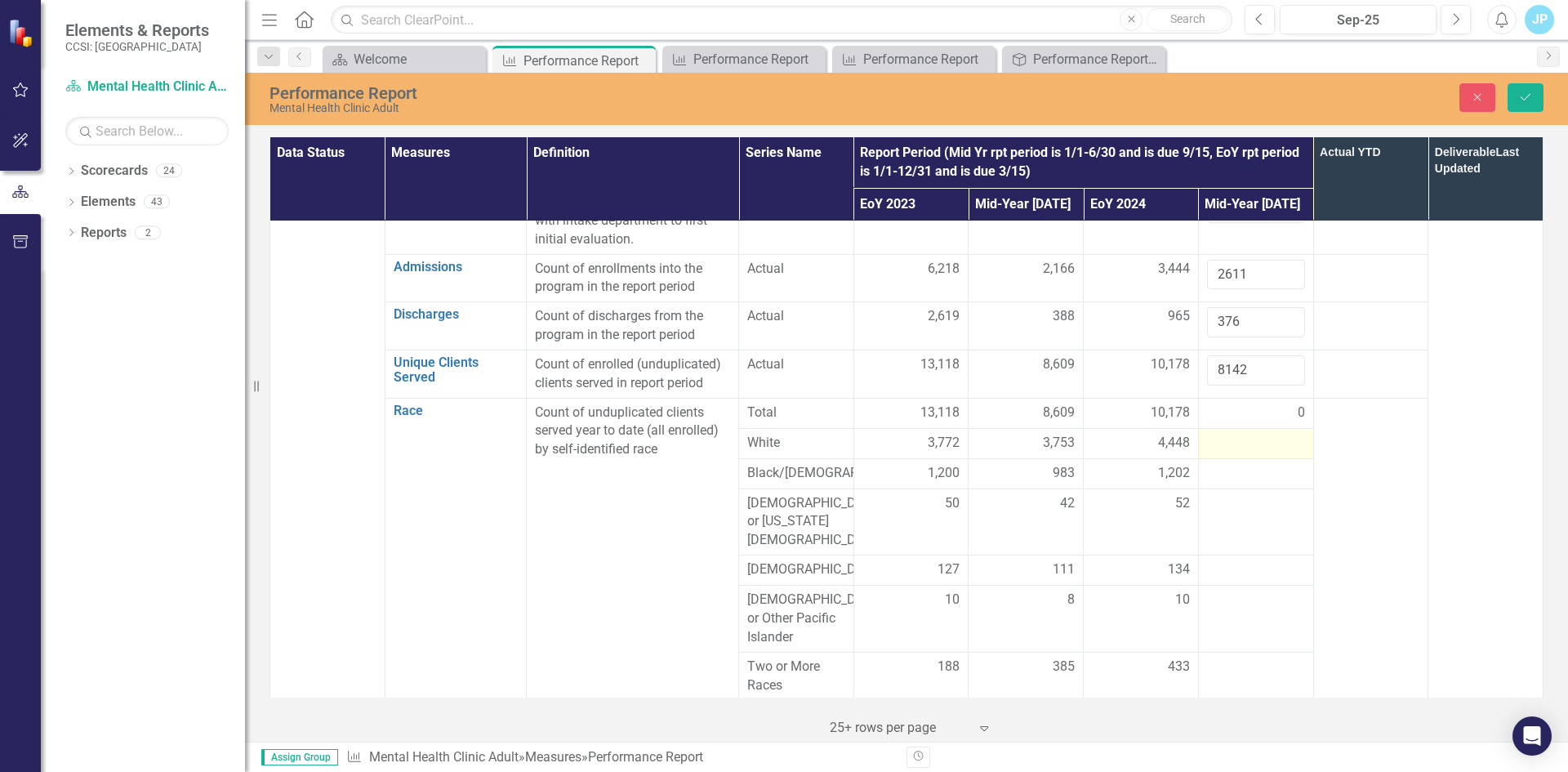
click at [1225, 446] on div at bounding box center [1256, 443] width 98 height 19
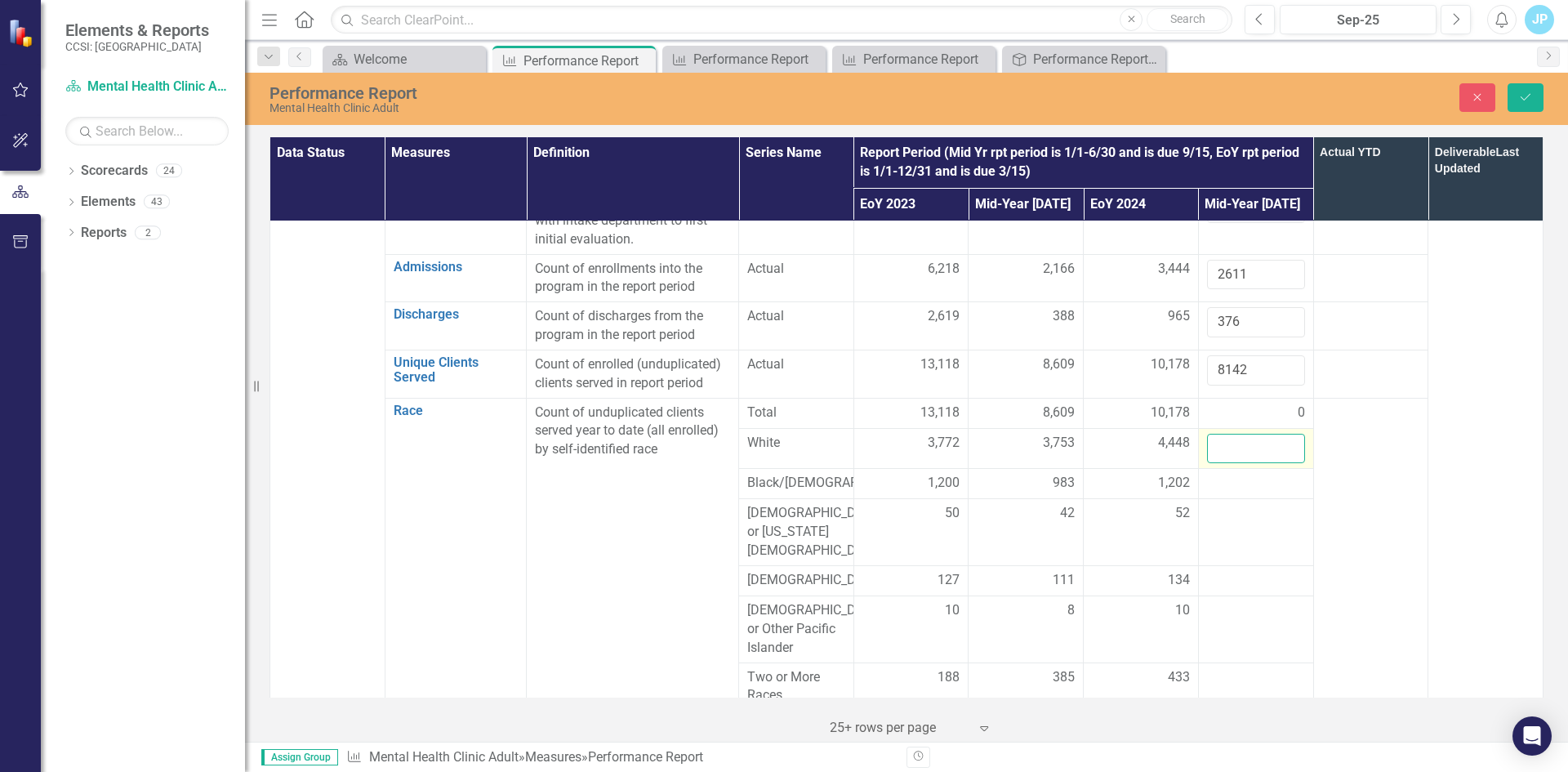
click at [1225, 446] on input "number" at bounding box center [1256, 448] width 98 height 30
type input "3834"
click at [1224, 493] on div at bounding box center [1256, 483] width 98 height 19
click at [1224, 493] on input "number" at bounding box center [1256, 488] width 98 height 30
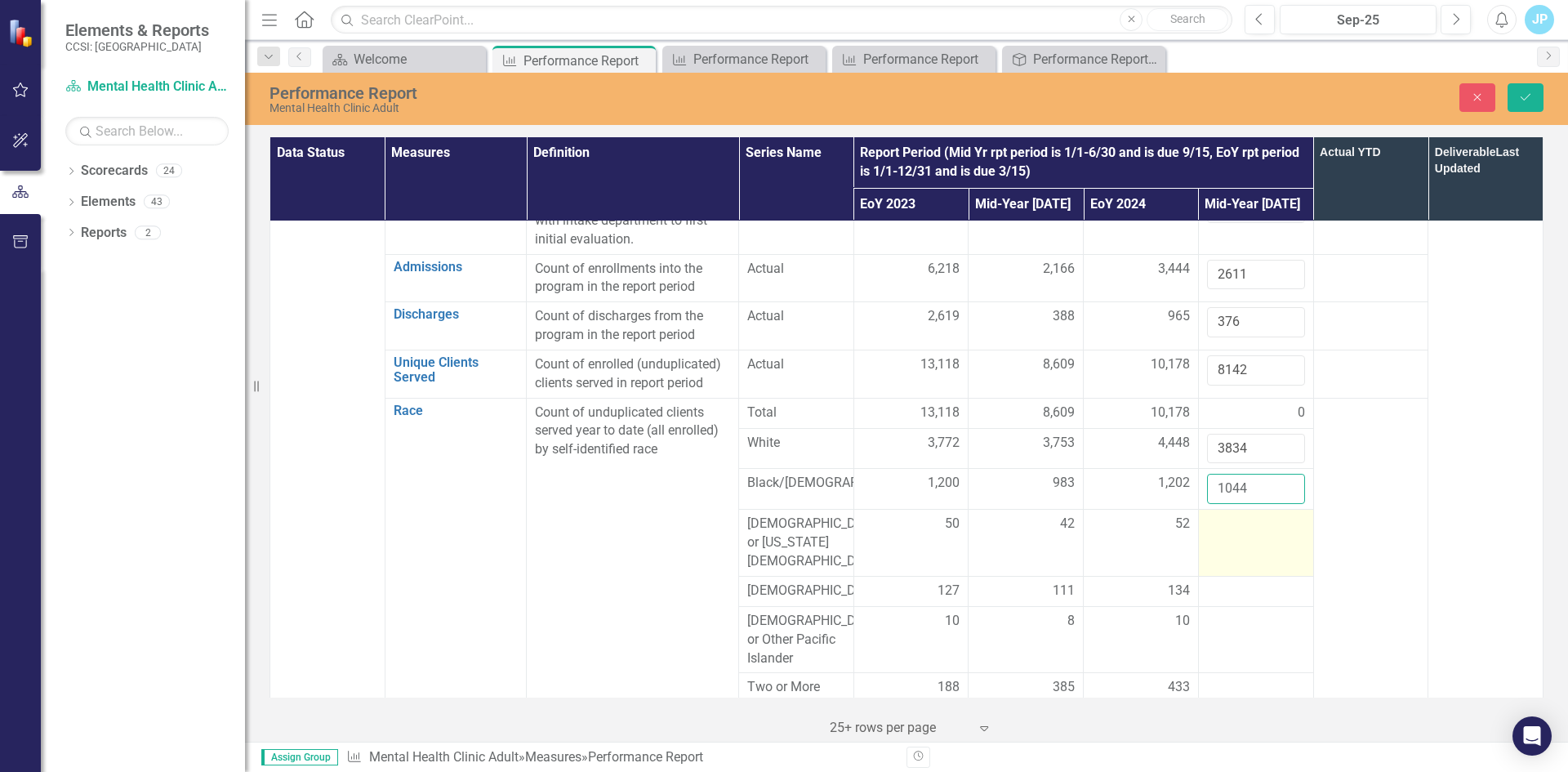
type input "1044"
click at [1218, 534] on div at bounding box center [1256, 524] width 98 height 19
click at [1218, 534] on input "number" at bounding box center [1256, 528] width 98 height 30
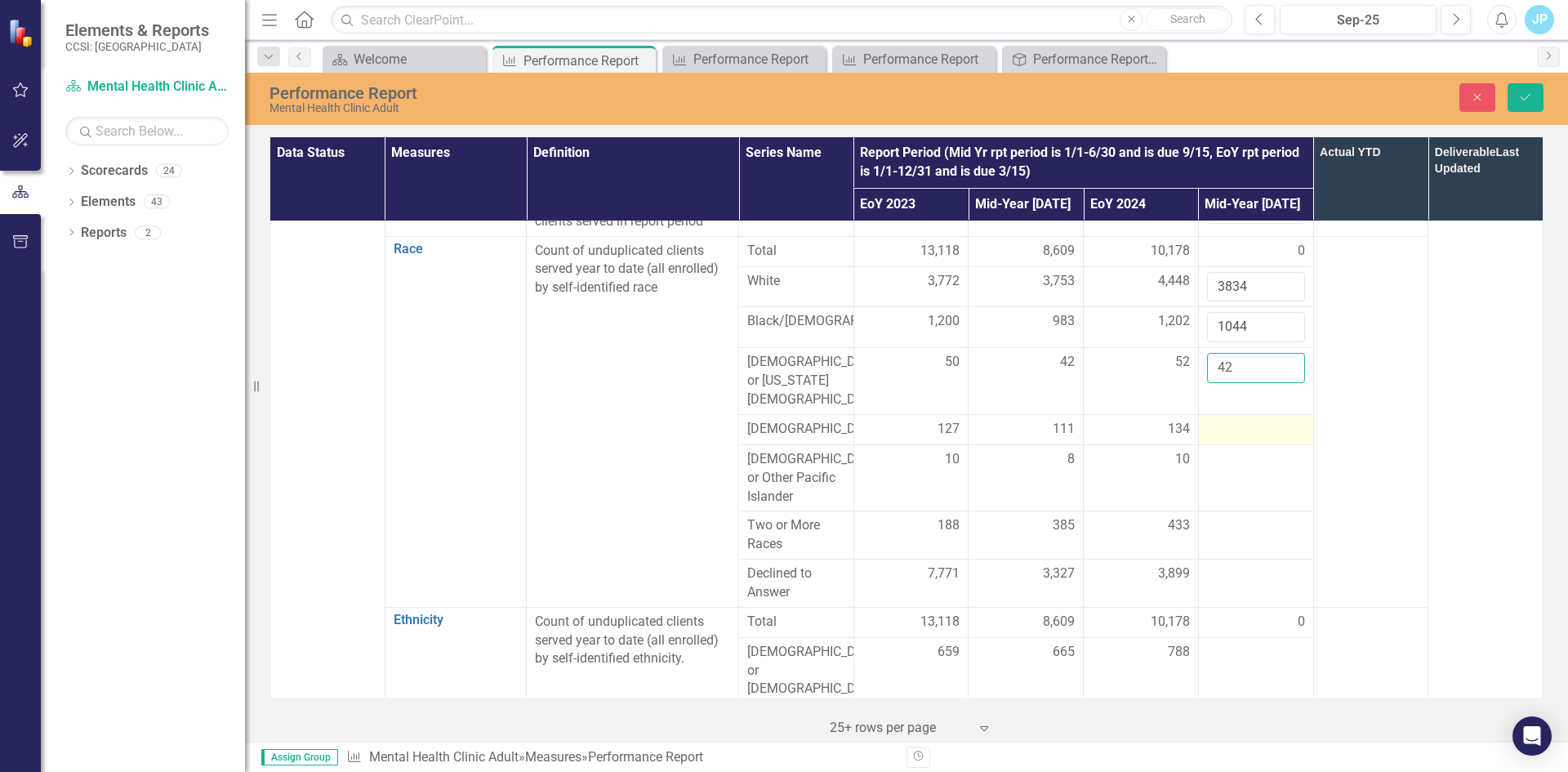
scroll to position [244, 0]
type input "42"
click at [1217, 418] on div at bounding box center [1256, 427] width 98 height 19
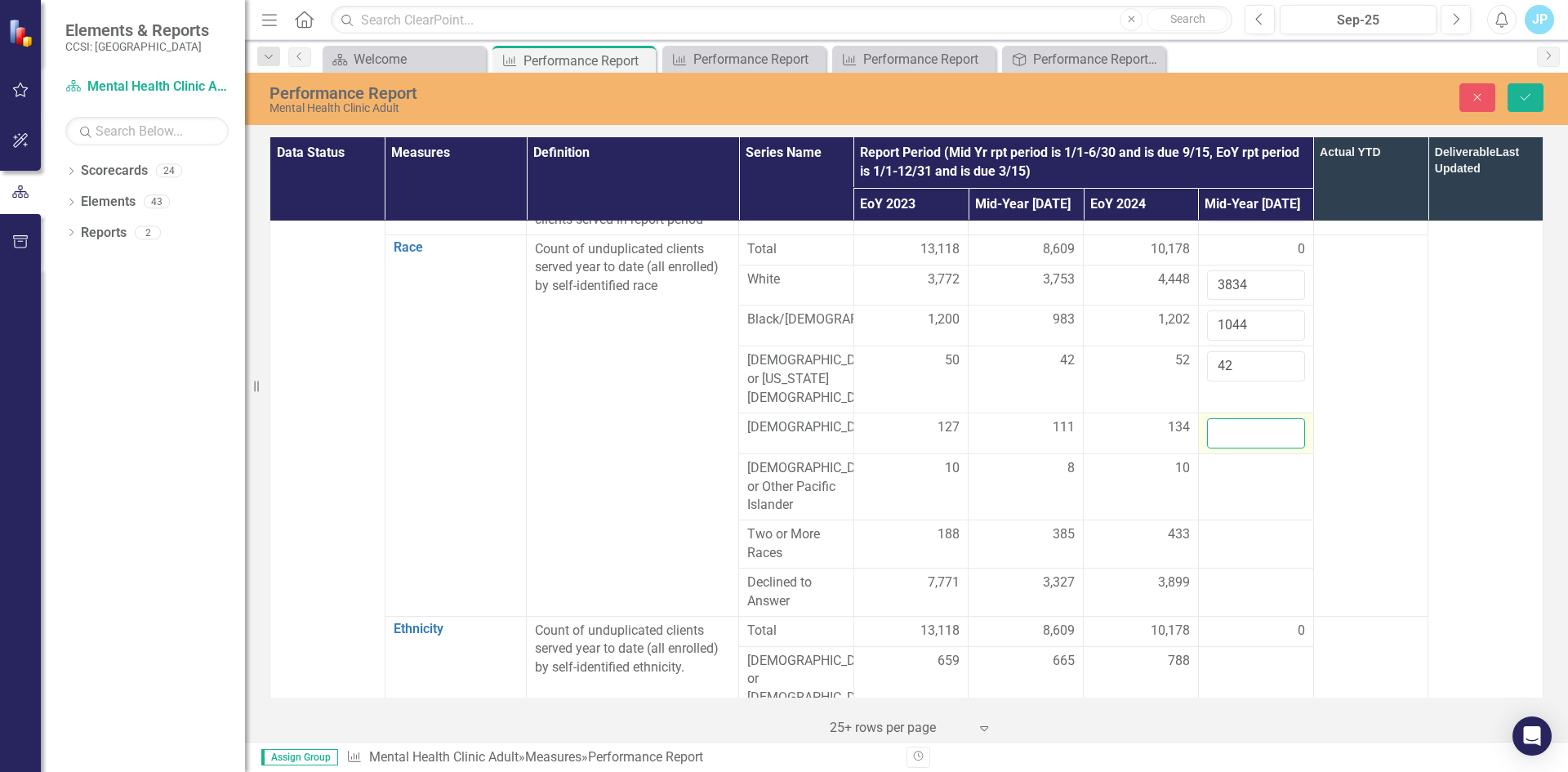
click at [1217, 418] on input "number" at bounding box center [1256, 432] width 98 height 30
type input "113"
click at [1217, 466] on div at bounding box center [1256, 469] width 98 height 19
click at [1212, 461] on input "number" at bounding box center [1256, 474] width 98 height 30
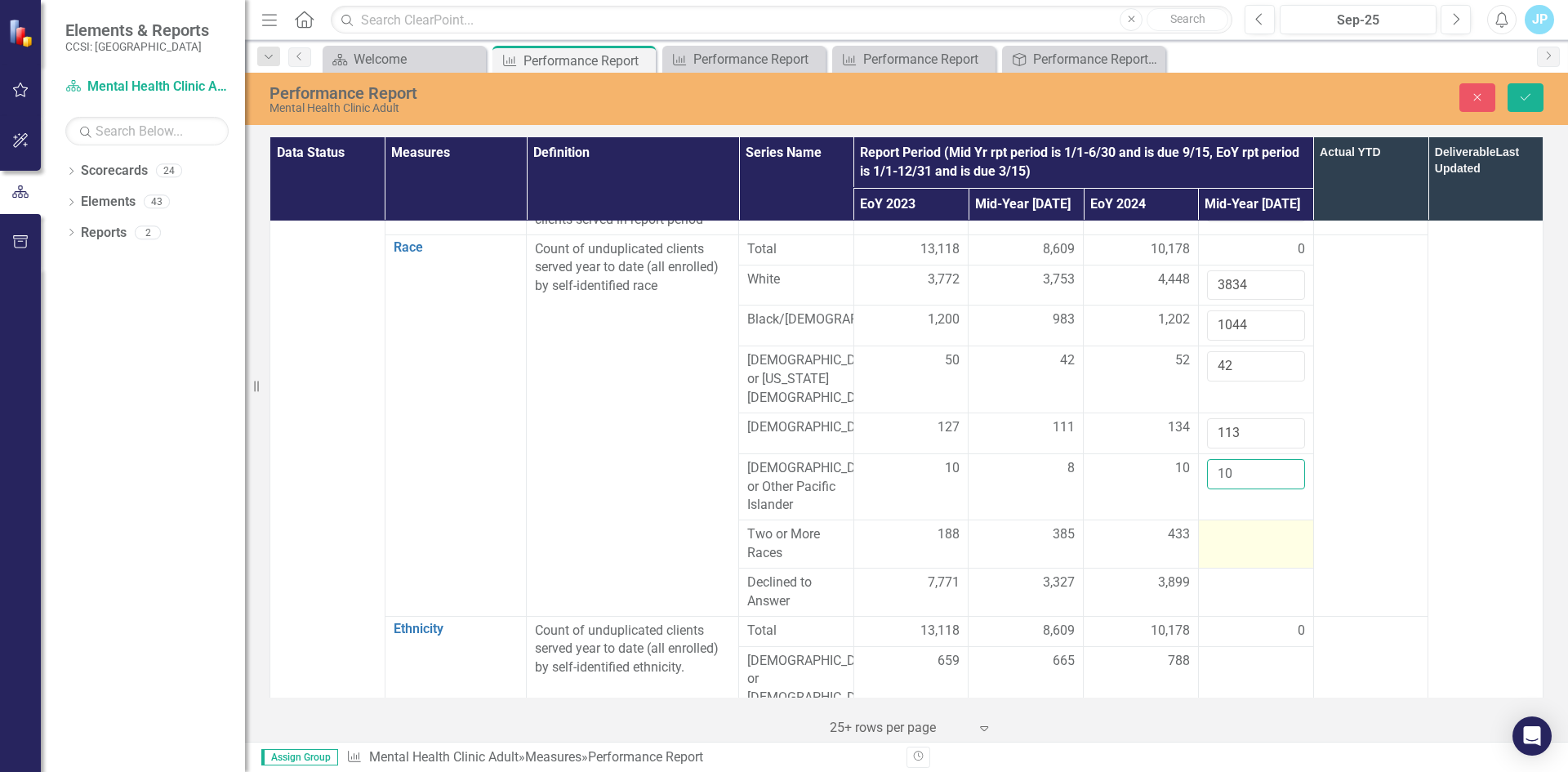
type input "10"
click at [1228, 525] on div at bounding box center [1256, 534] width 98 height 19
click at [1225, 530] on div at bounding box center [1256, 534] width 98 height 19
click at [1225, 530] on input "number" at bounding box center [1256, 539] width 98 height 30
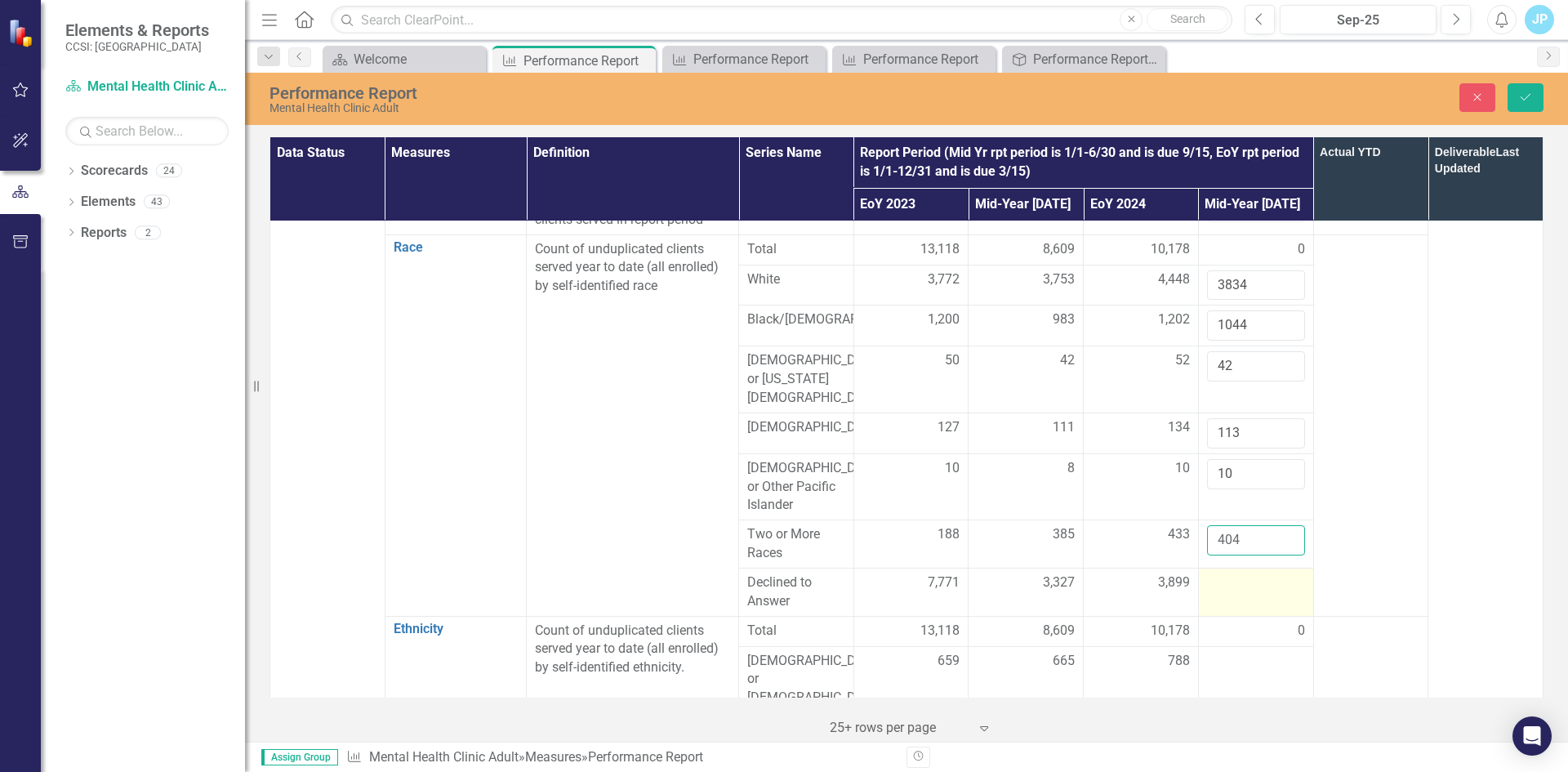
type input "404"
click at [1225, 574] on div at bounding box center [1256, 583] width 98 height 19
click at [1224, 574] on div at bounding box center [1256, 583] width 98 height 19
click at [1210, 576] on input "number" at bounding box center [1256, 588] width 98 height 30
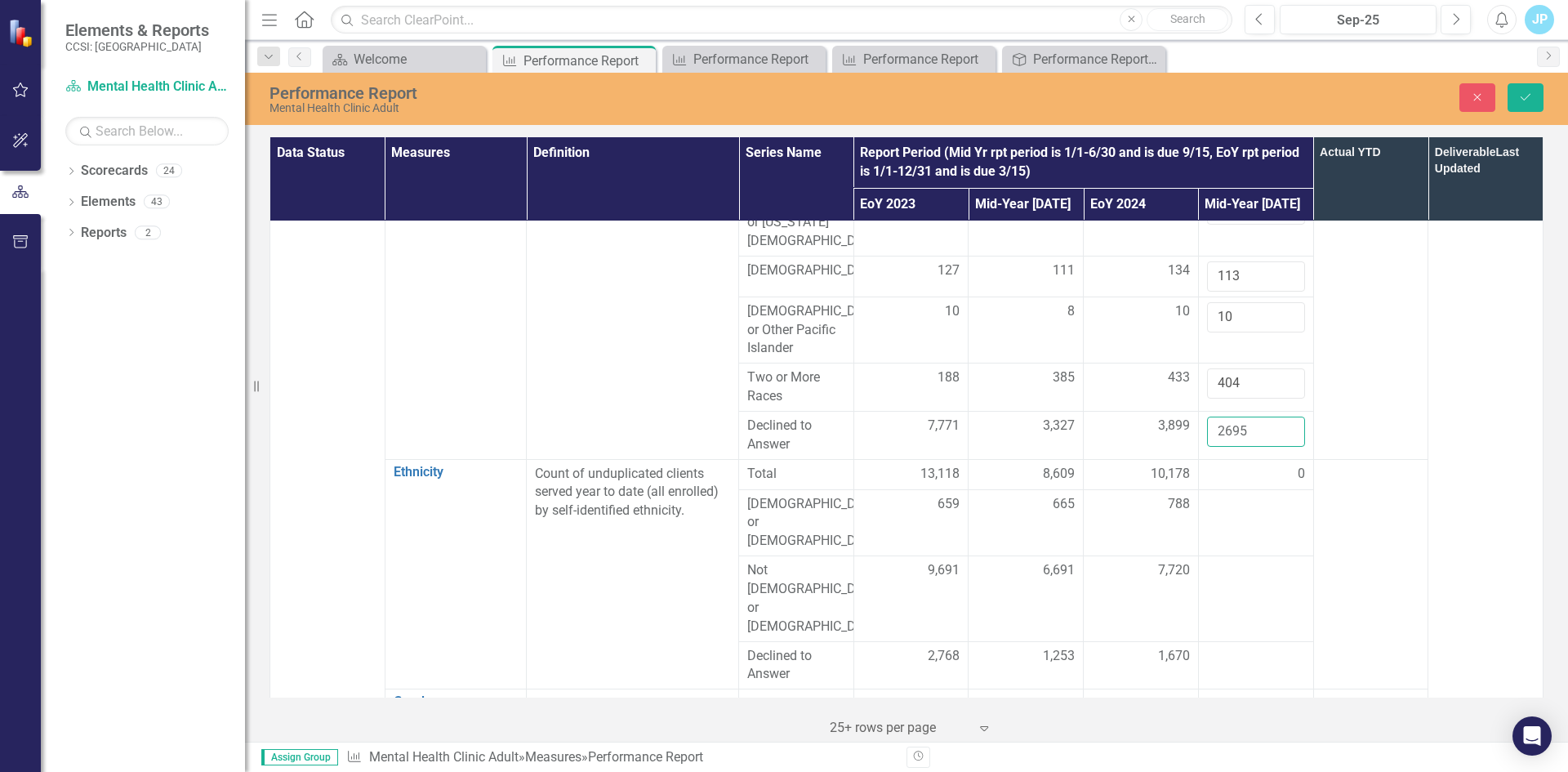
scroll to position [408, 0]
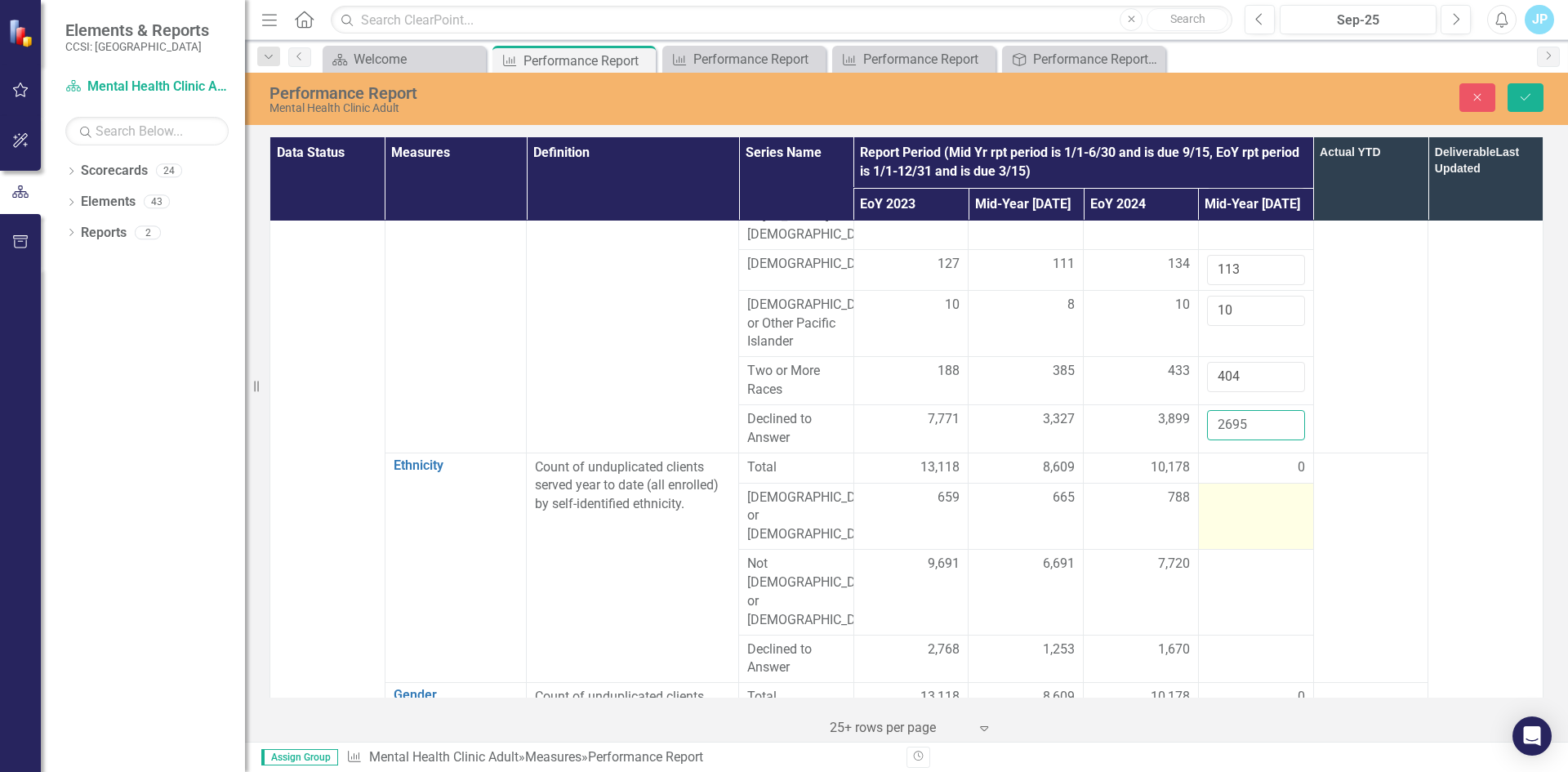
type input "2695"
click at [1232, 499] on td at bounding box center [1255, 516] width 116 height 67
click at [1226, 495] on input "number" at bounding box center [1256, 502] width 98 height 30
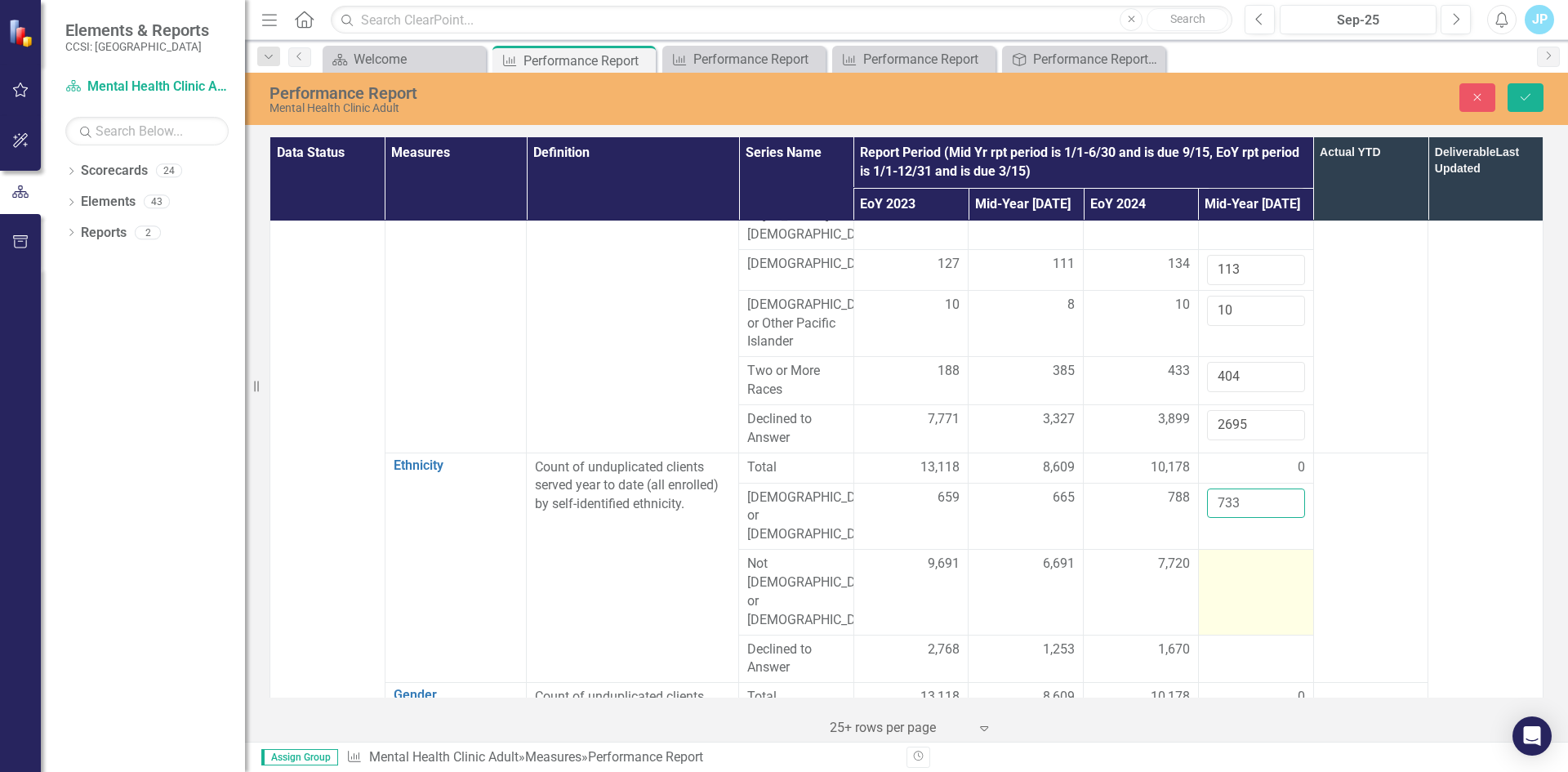
type input "733"
click at [1214, 554] on div at bounding box center [1256, 564] width 98 height 19
click at [1221, 554] on input "number" at bounding box center [1256, 569] width 98 height 30
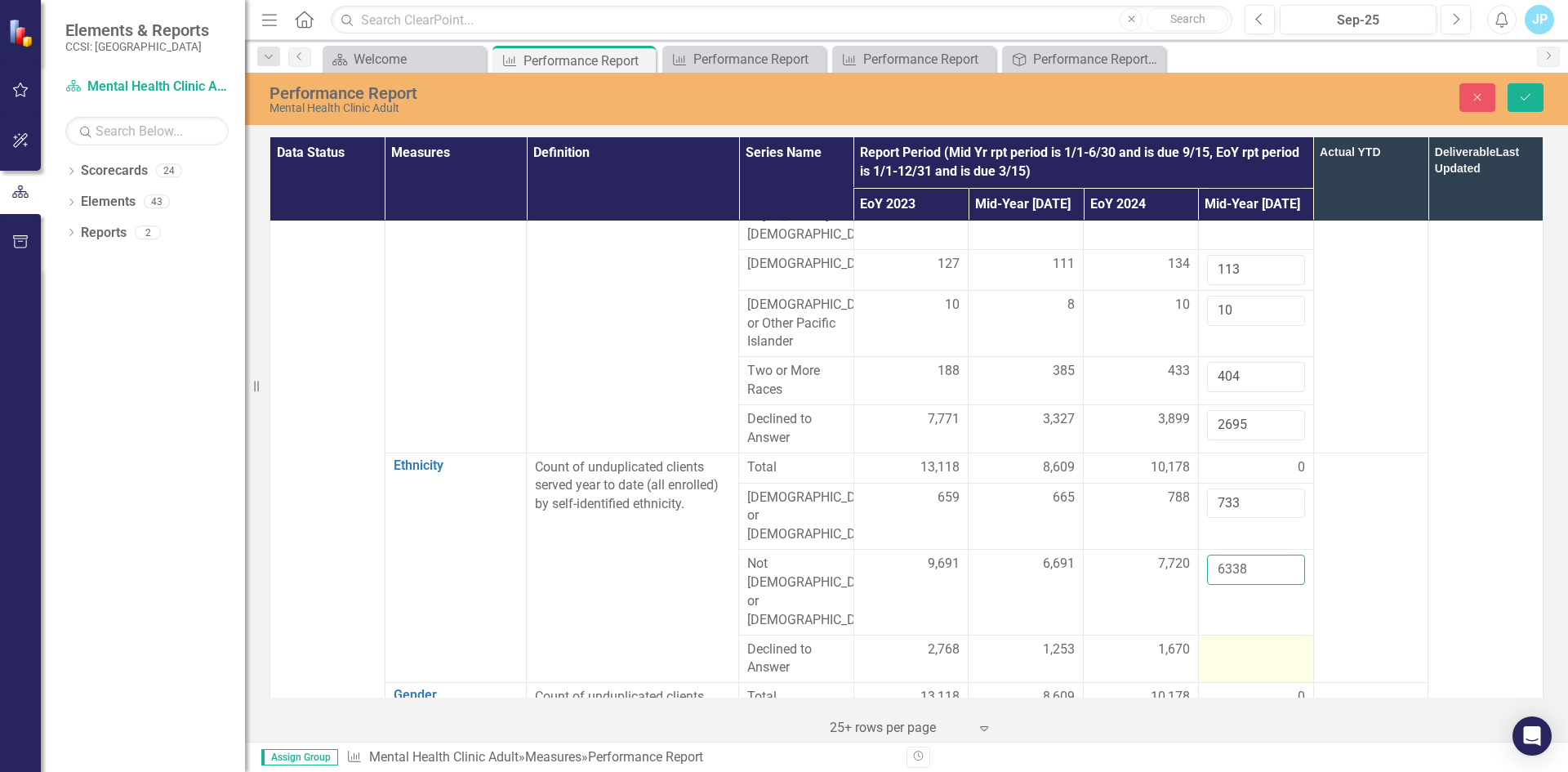
type input "6338"
click at [1235, 640] on div at bounding box center [1256, 650] width 98 height 19
click at [1221, 640] on div at bounding box center [1256, 650] width 98 height 19
click at [1219, 640] on input "number" at bounding box center [1256, 655] width 98 height 30
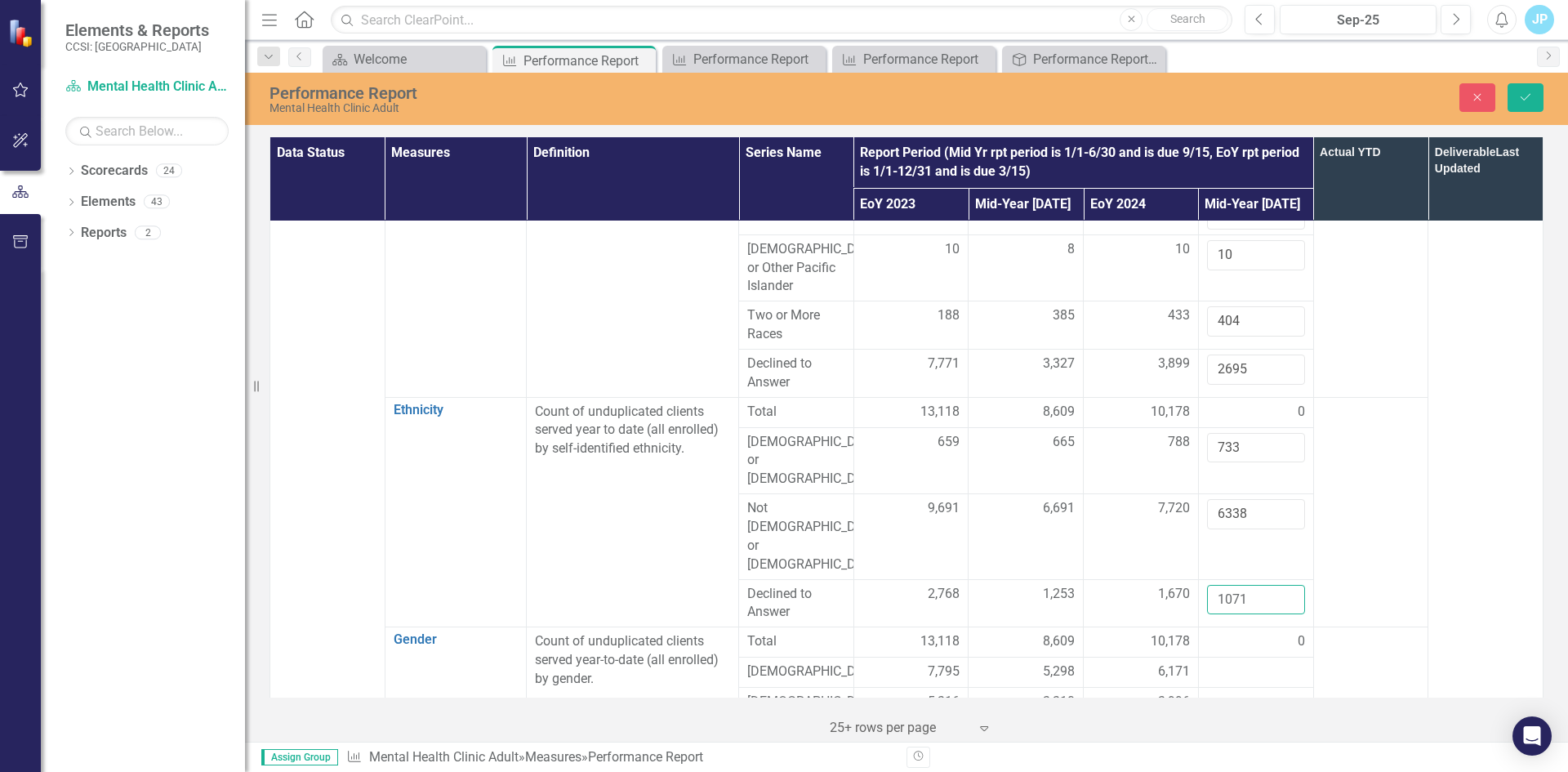
scroll to position [490, 0]
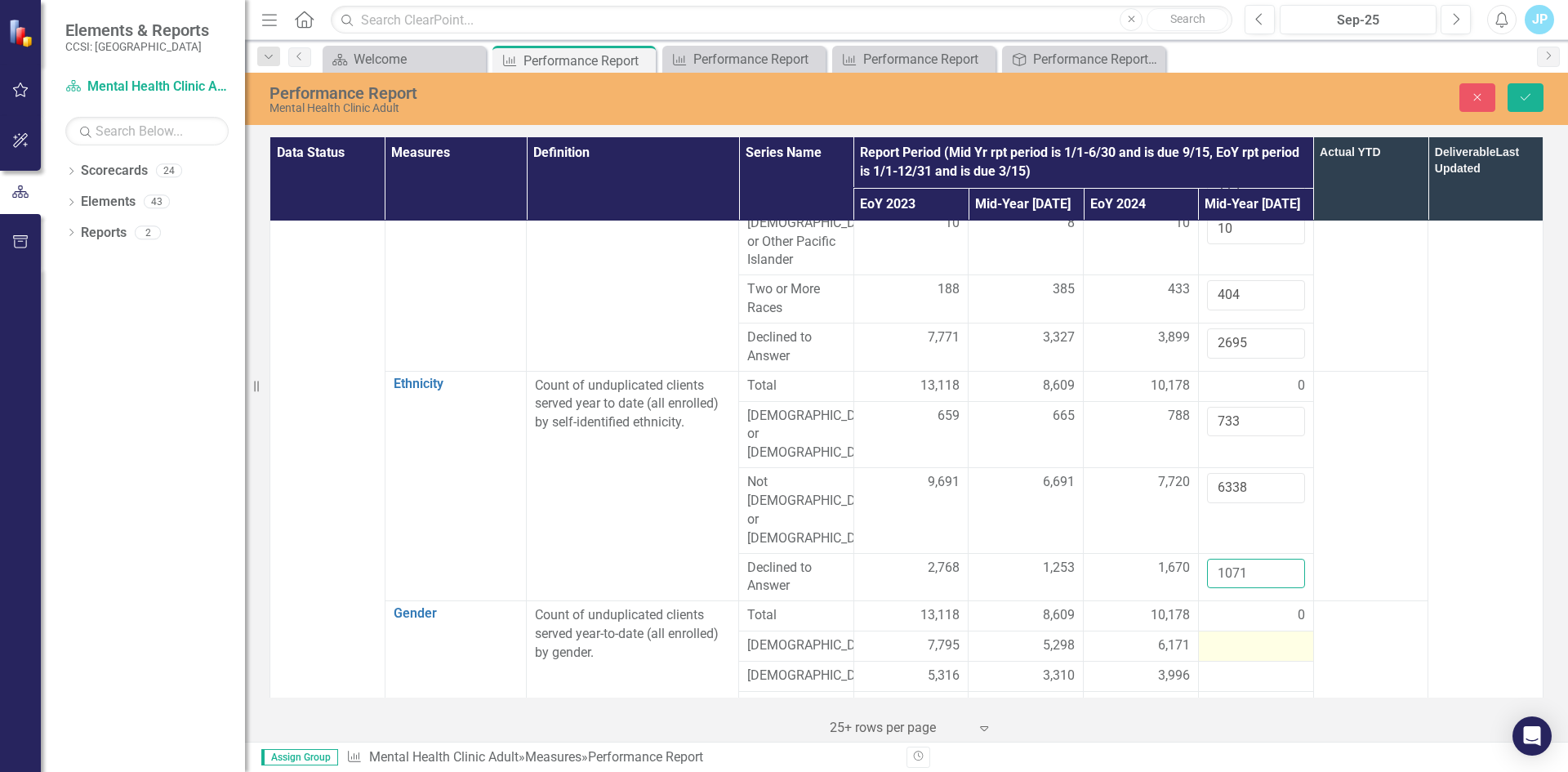
type input "1071"
click at [1230, 636] on div at bounding box center [1256, 646] width 98 height 19
click at [1230, 636] on input "number" at bounding box center [1256, 651] width 98 height 30
type input "5002"
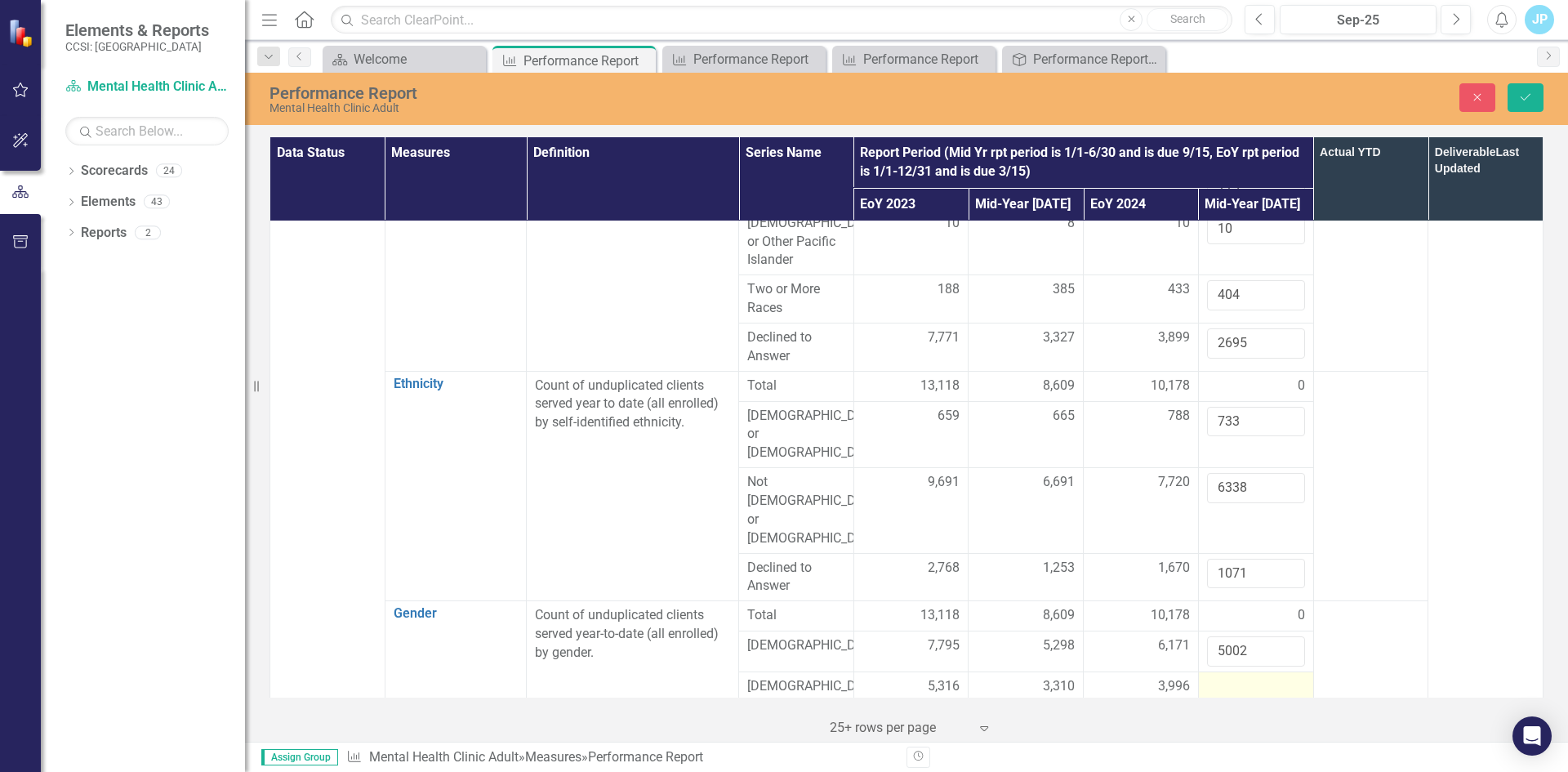
click at [1210, 677] on div at bounding box center [1256, 686] width 98 height 19
click at [1228, 677] on input "number" at bounding box center [1256, 691] width 98 height 30
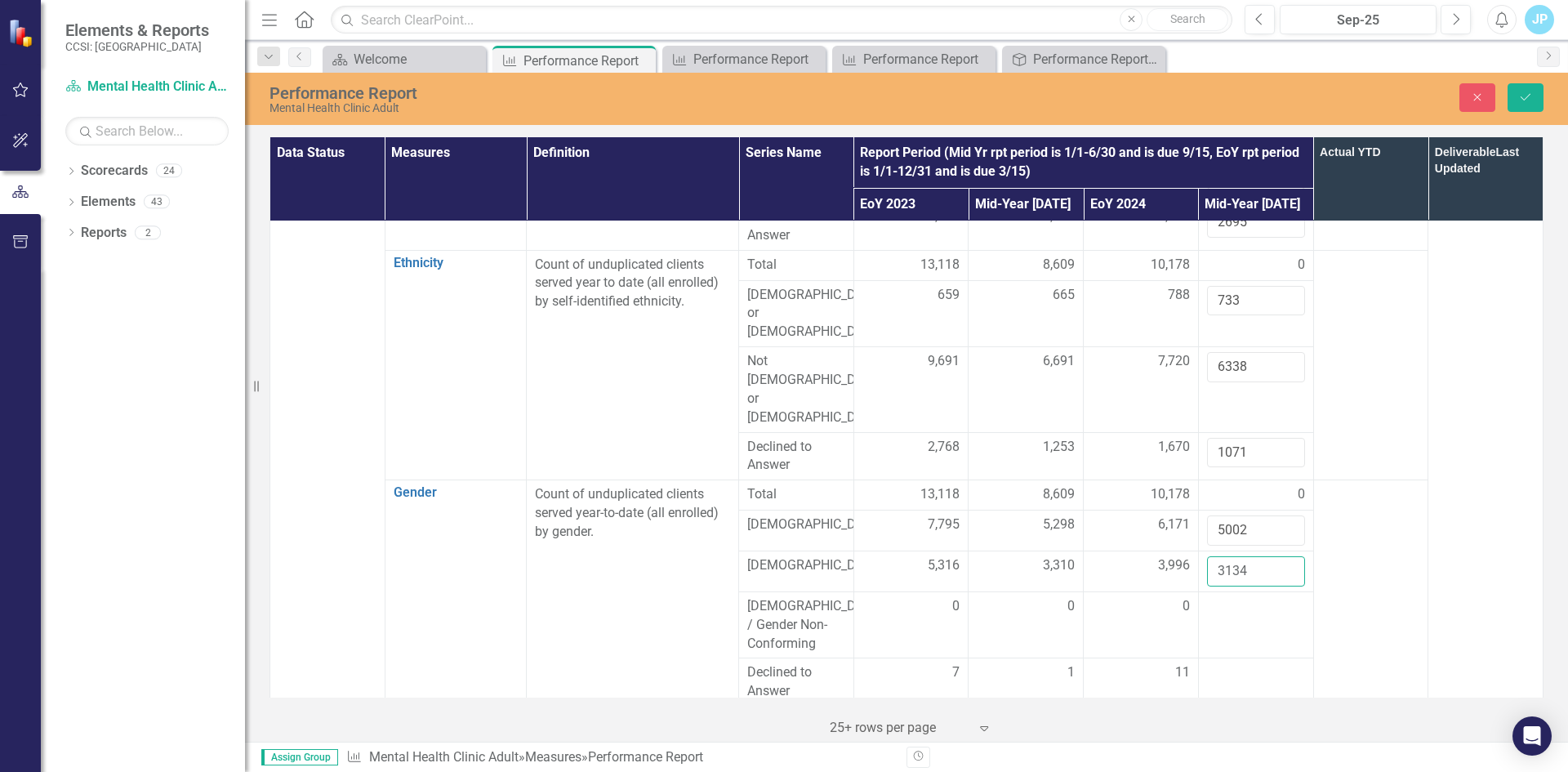
scroll to position [654, 0]
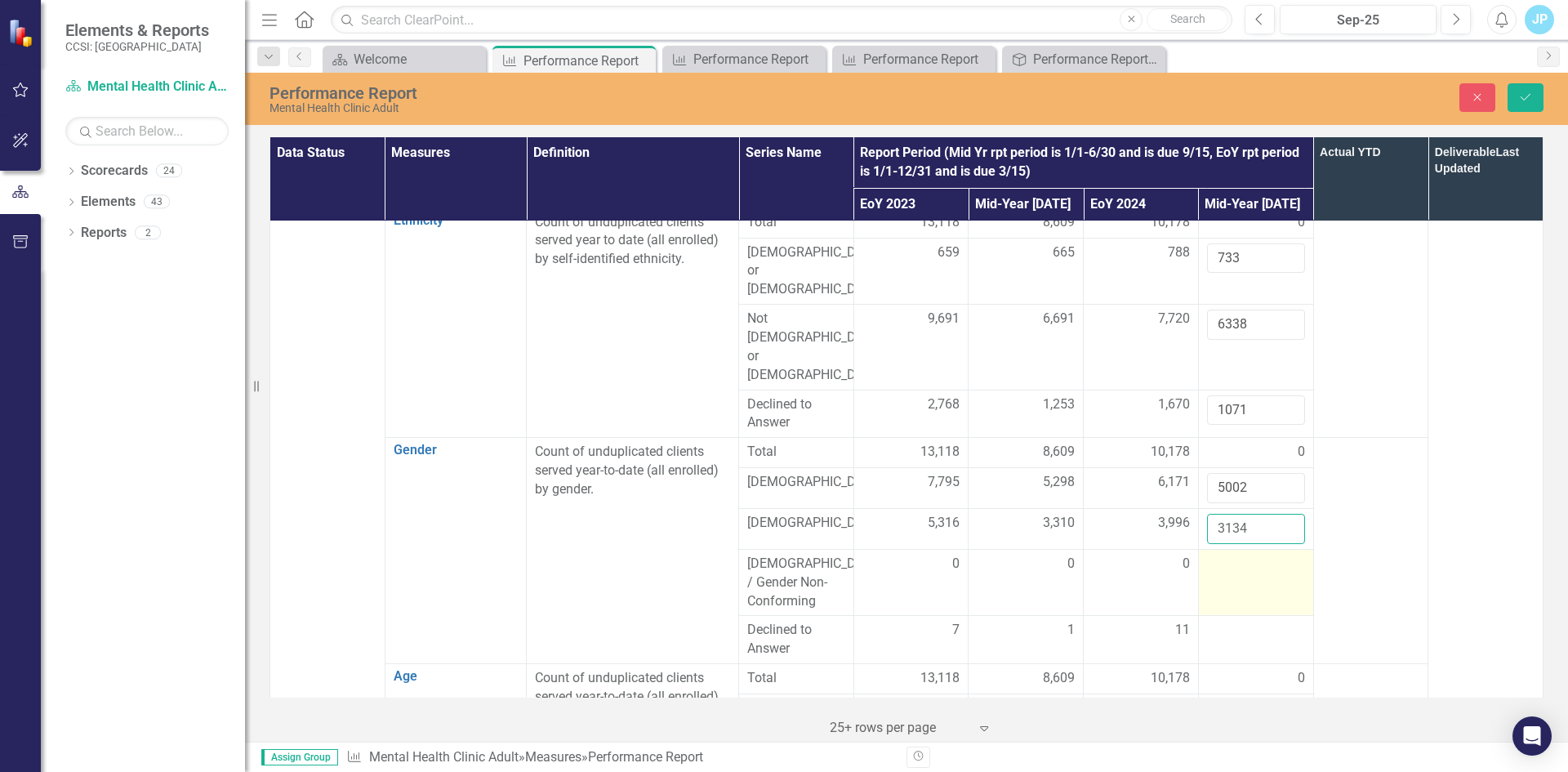
type input "3134"
click at [1224, 549] on td at bounding box center [1255, 582] width 116 height 67
click at [1225, 554] on input "number" at bounding box center [1256, 569] width 98 height 30
type input "0"
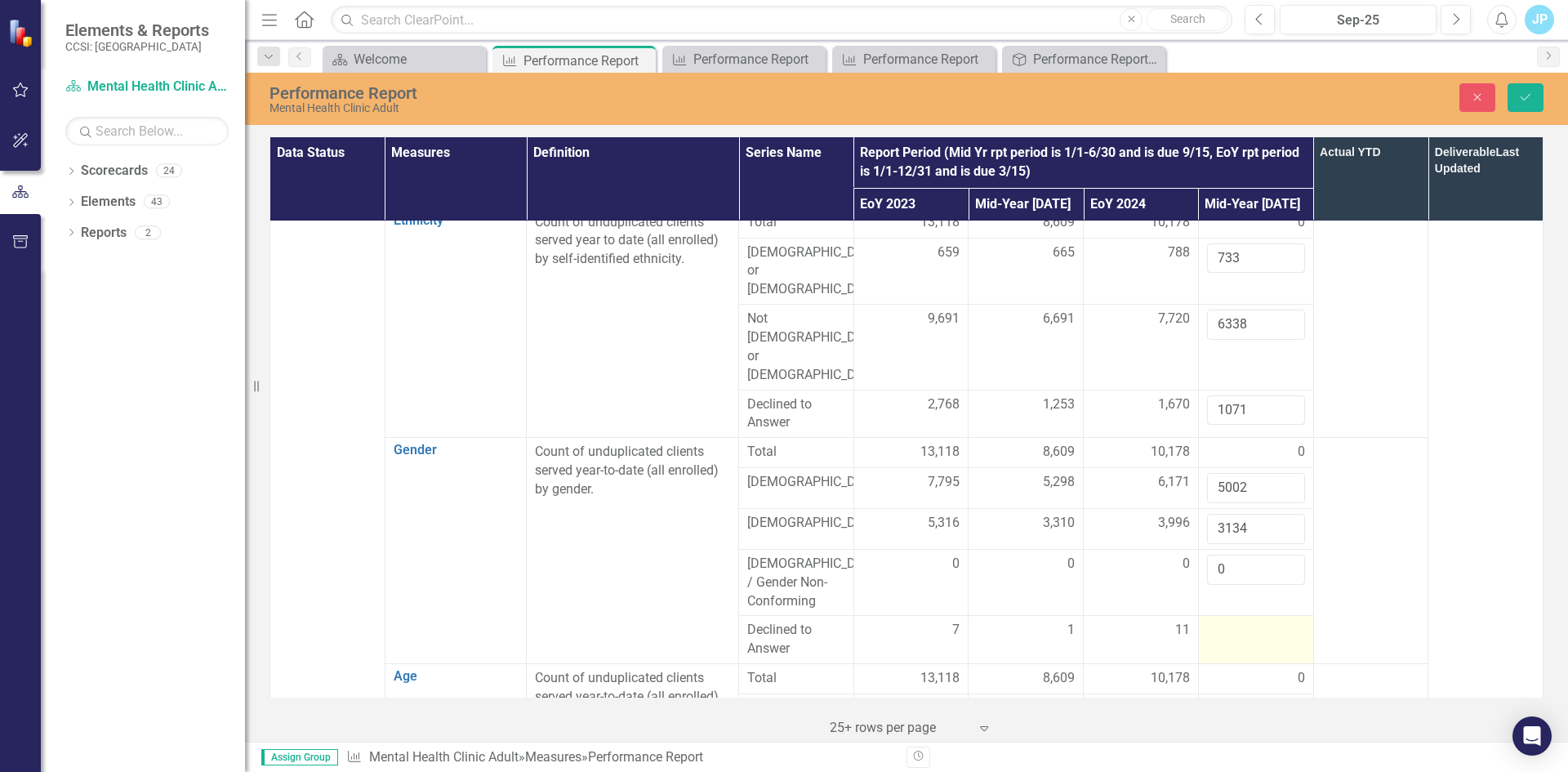
click at [1217, 621] on div at bounding box center [1256, 630] width 98 height 19
click at [1217, 621] on input "number" at bounding box center [1256, 635] width 98 height 30
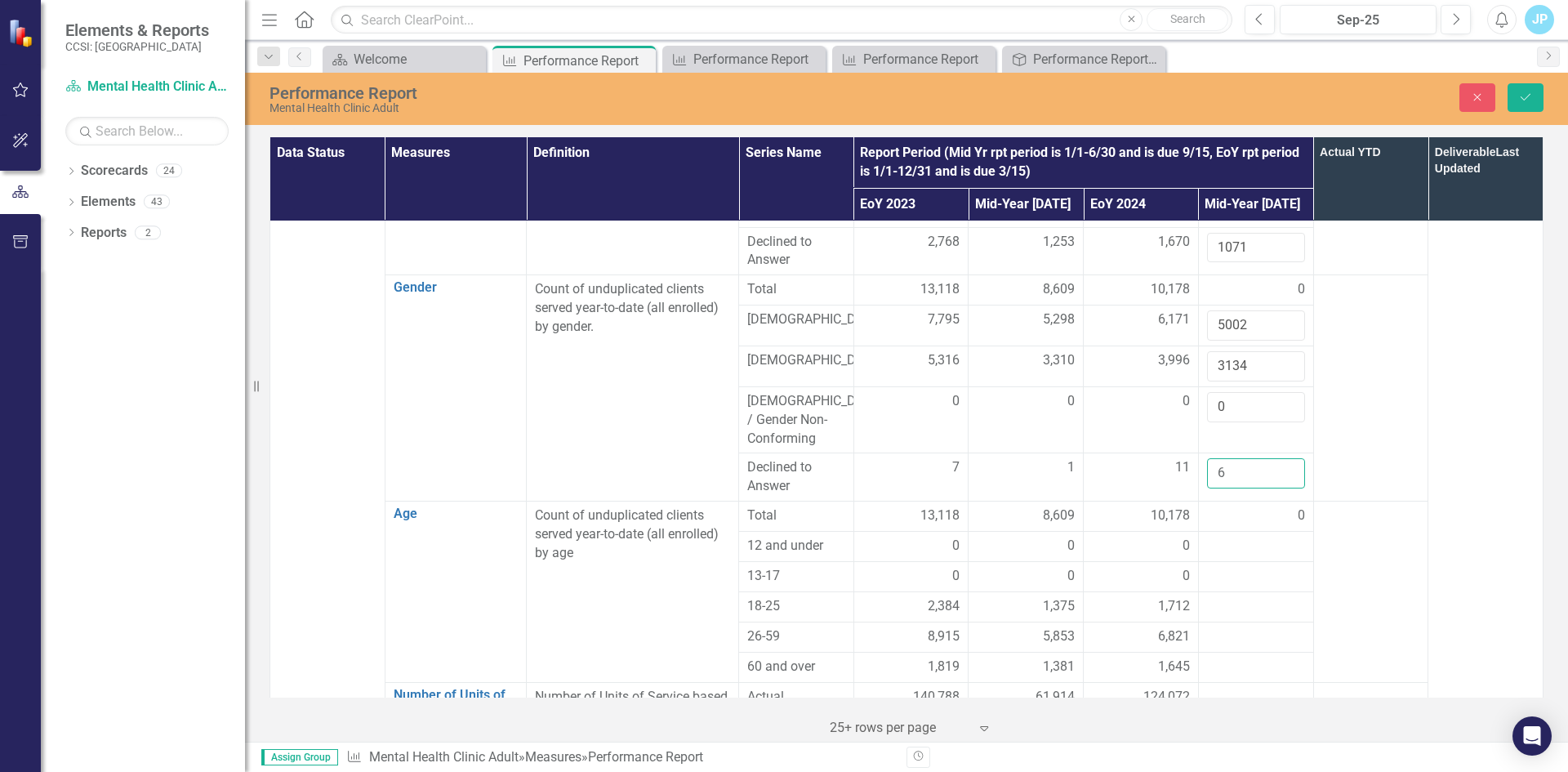
scroll to position [816, 0]
type input "6"
click at [1242, 535] on div at bounding box center [1256, 545] width 98 height 19
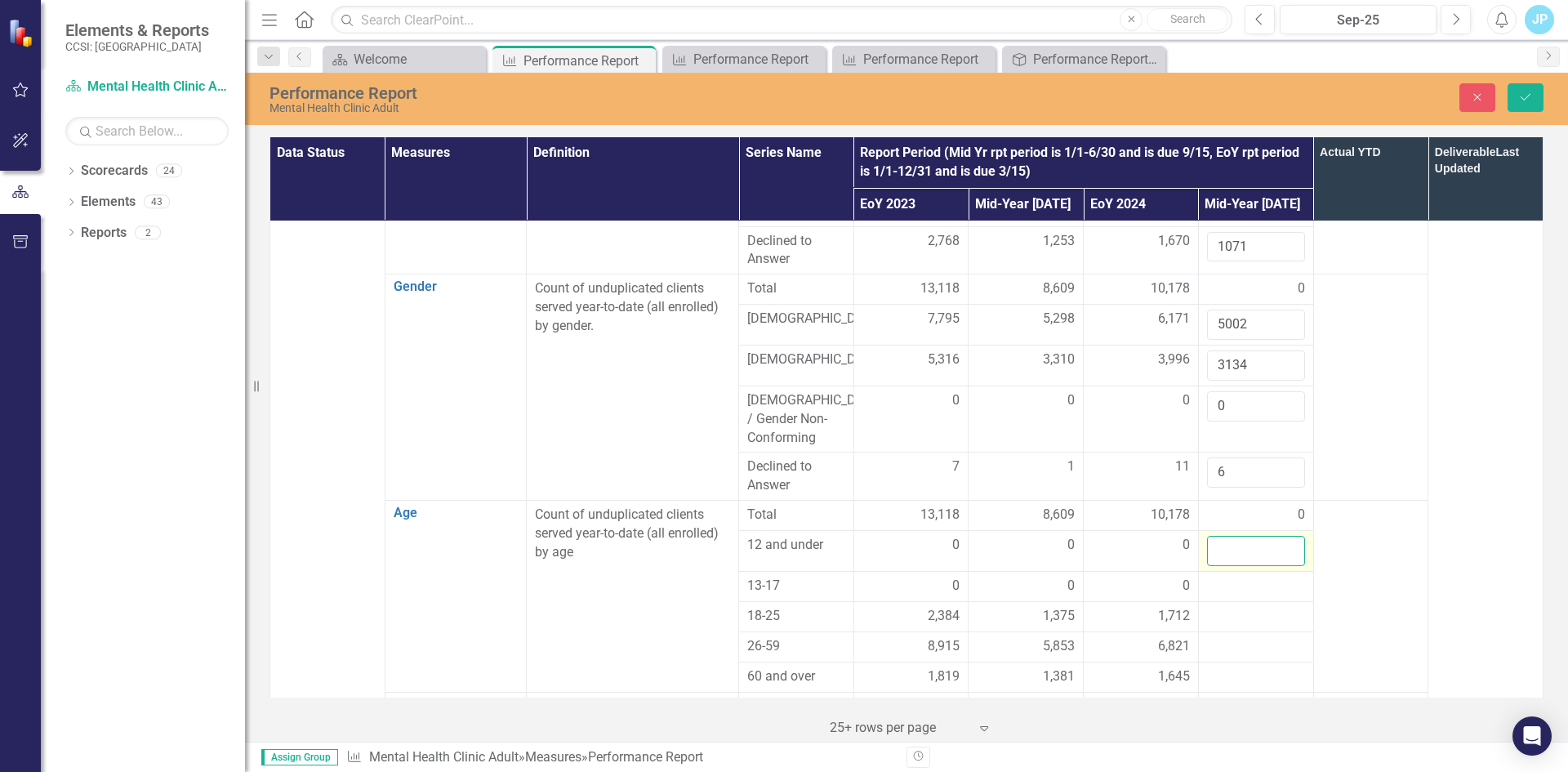
click at [1223, 535] on input "number" at bounding box center [1256, 550] width 98 height 30
type input "0"
click at [1233, 577] on div at bounding box center [1256, 586] width 98 height 19
click at [1218, 577] on input "number" at bounding box center [1256, 591] width 98 height 30
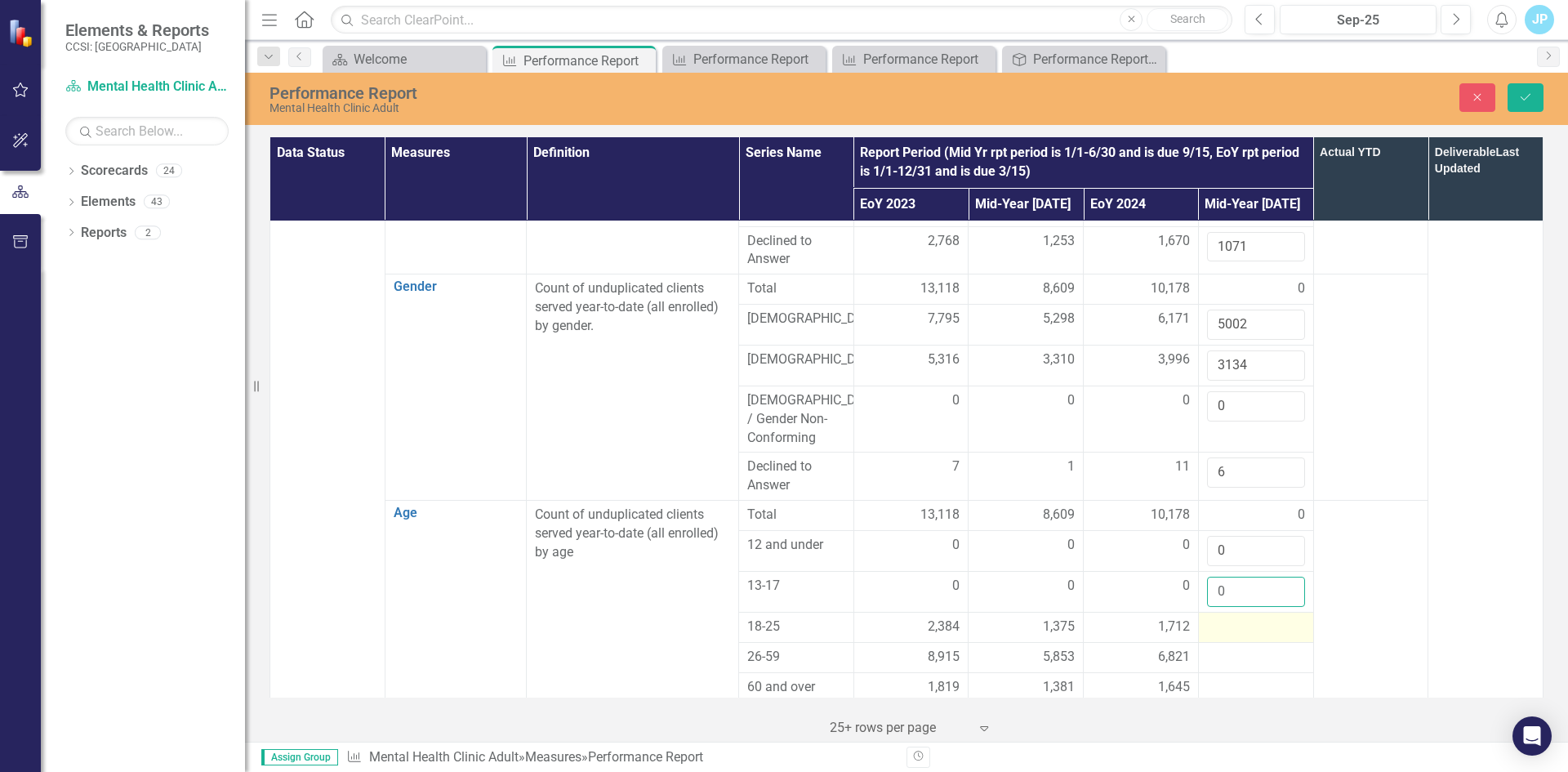
type input "0"
click at [1208, 617] on div at bounding box center [1256, 627] width 98 height 19
click at [1208, 617] on input "number" at bounding box center [1256, 631] width 98 height 30
type input "1238"
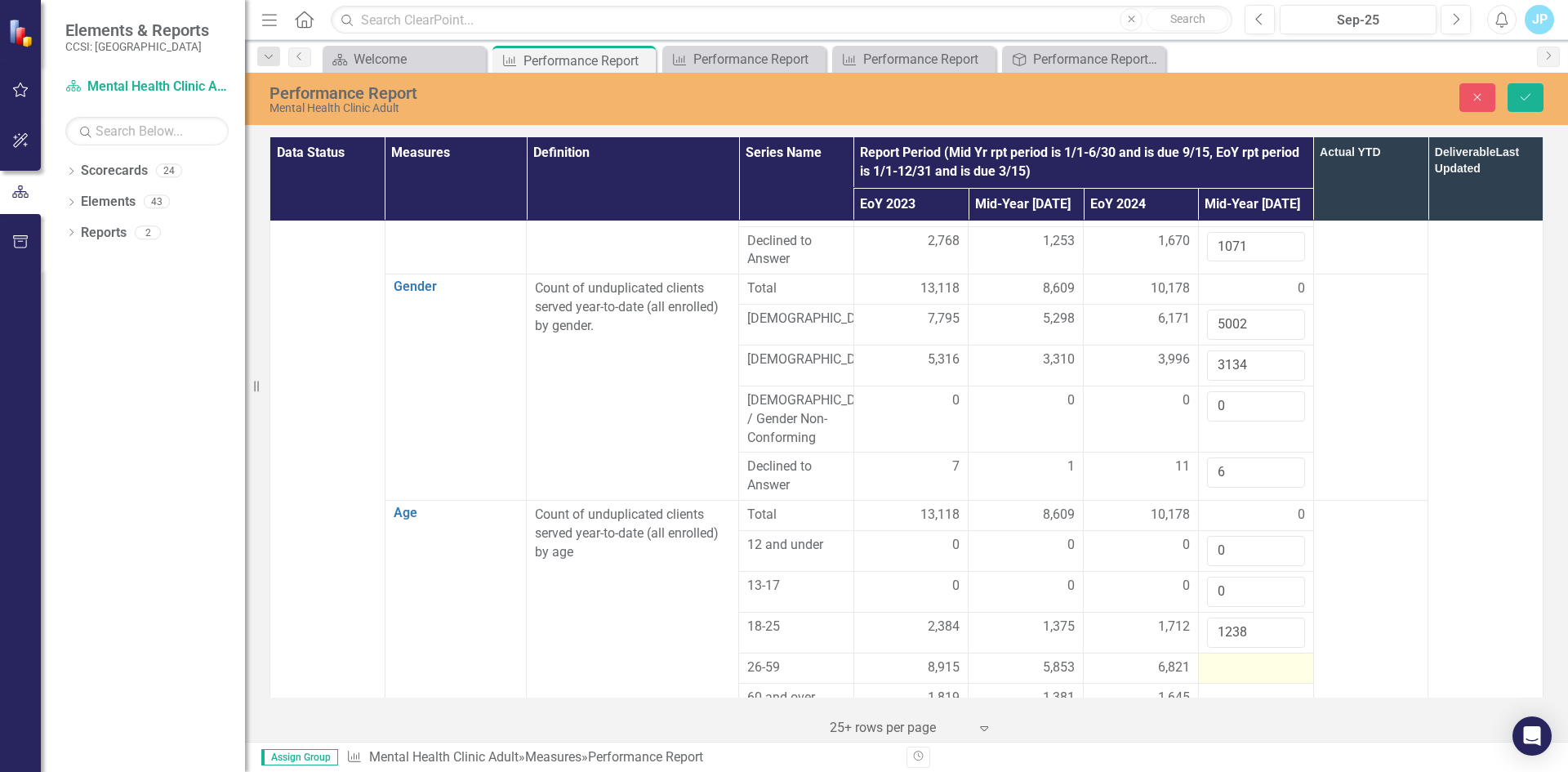
click at [1210, 658] on div at bounding box center [1256, 668] width 98 height 19
click at [1216, 658] on div at bounding box center [1256, 668] width 98 height 19
click at [1216, 658] on input "number" at bounding box center [1256, 673] width 98 height 30
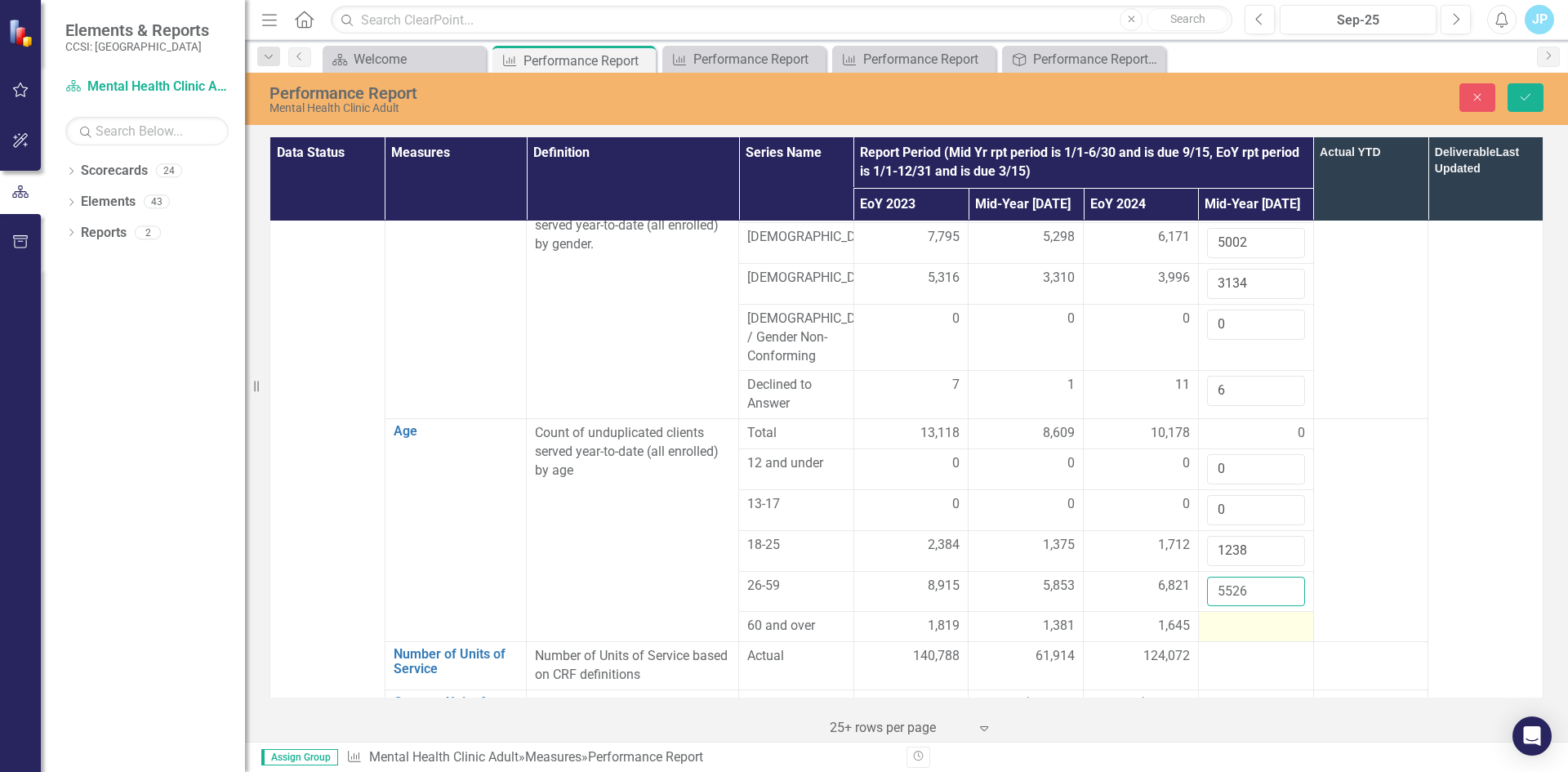
type input "5526"
click at [1218, 616] on div at bounding box center [1256, 626] width 98 height 19
click at [1224, 616] on div at bounding box center [1256, 626] width 98 height 19
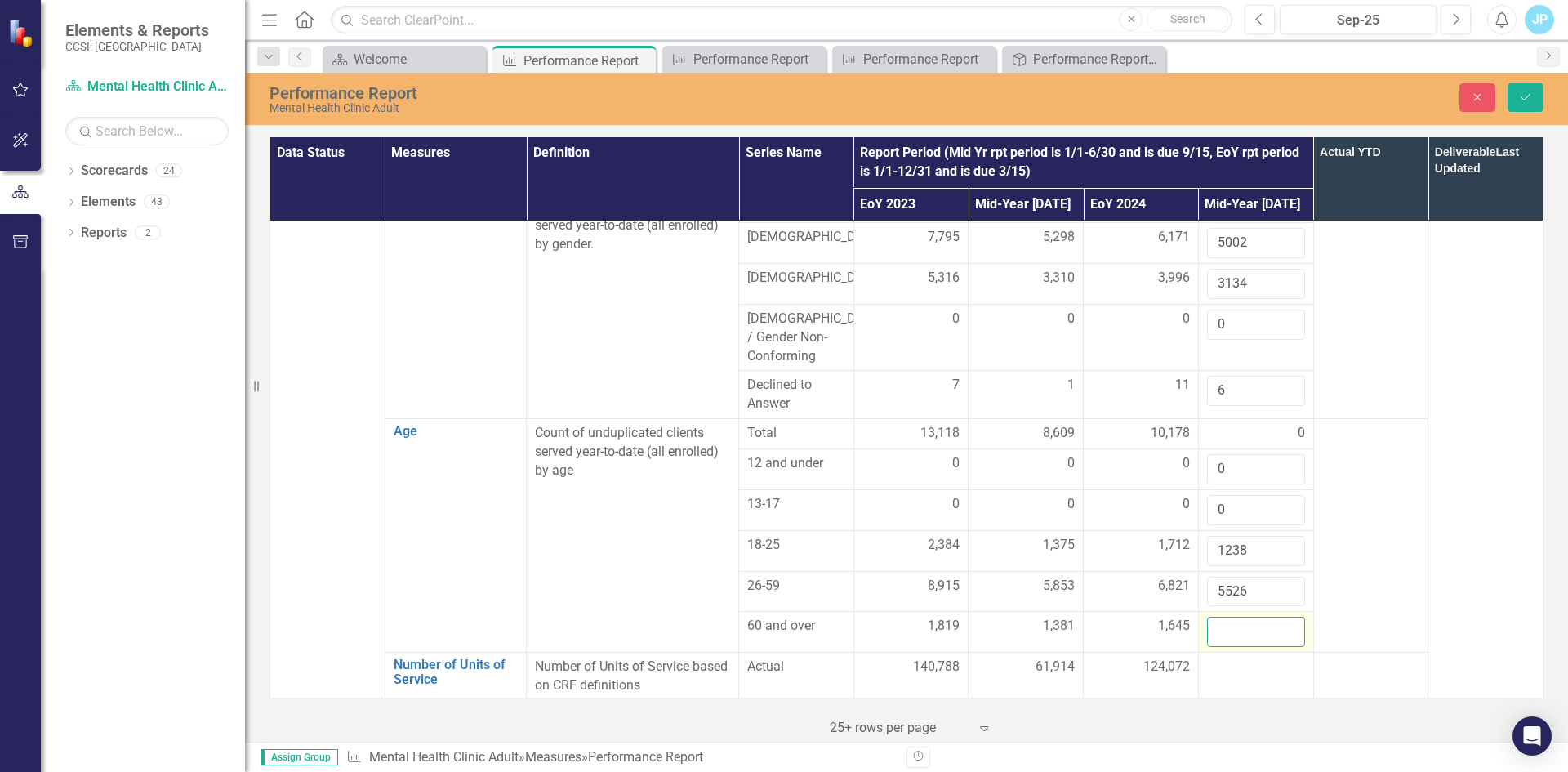
click at [1224, 616] on input "number" at bounding box center [1256, 630] width 98 height 30
type input "1378"
click at [1226, 653] on td at bounding box center [1255, 677] width 116 height 48
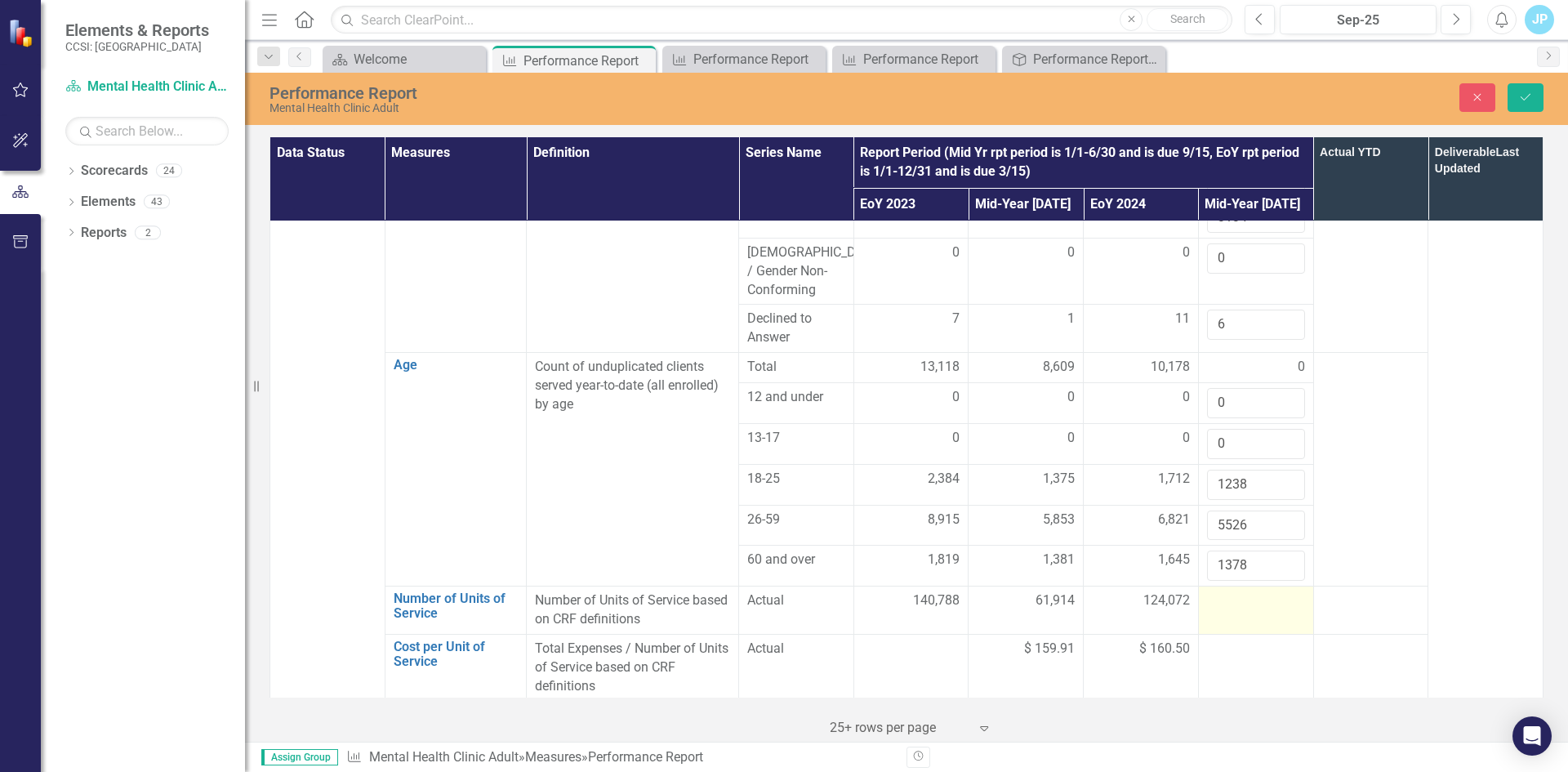
scroll to position [1062, 0]
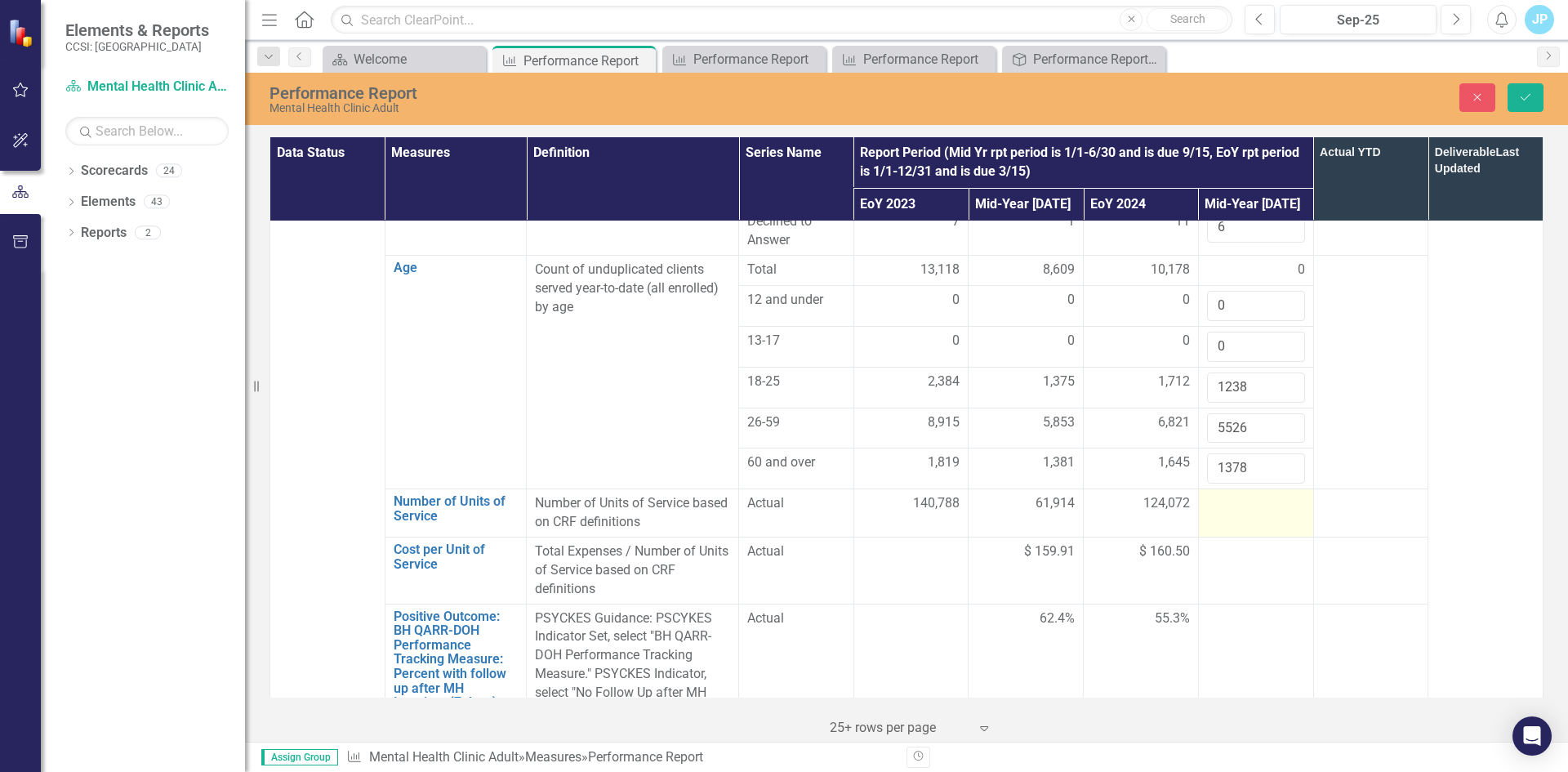
click at [1220, 494] on div at bounding box center [1256, 503] width 98 height 19
click at [1220, 494] on input "number" at bounding box center [1256, 508] width 98 height 30
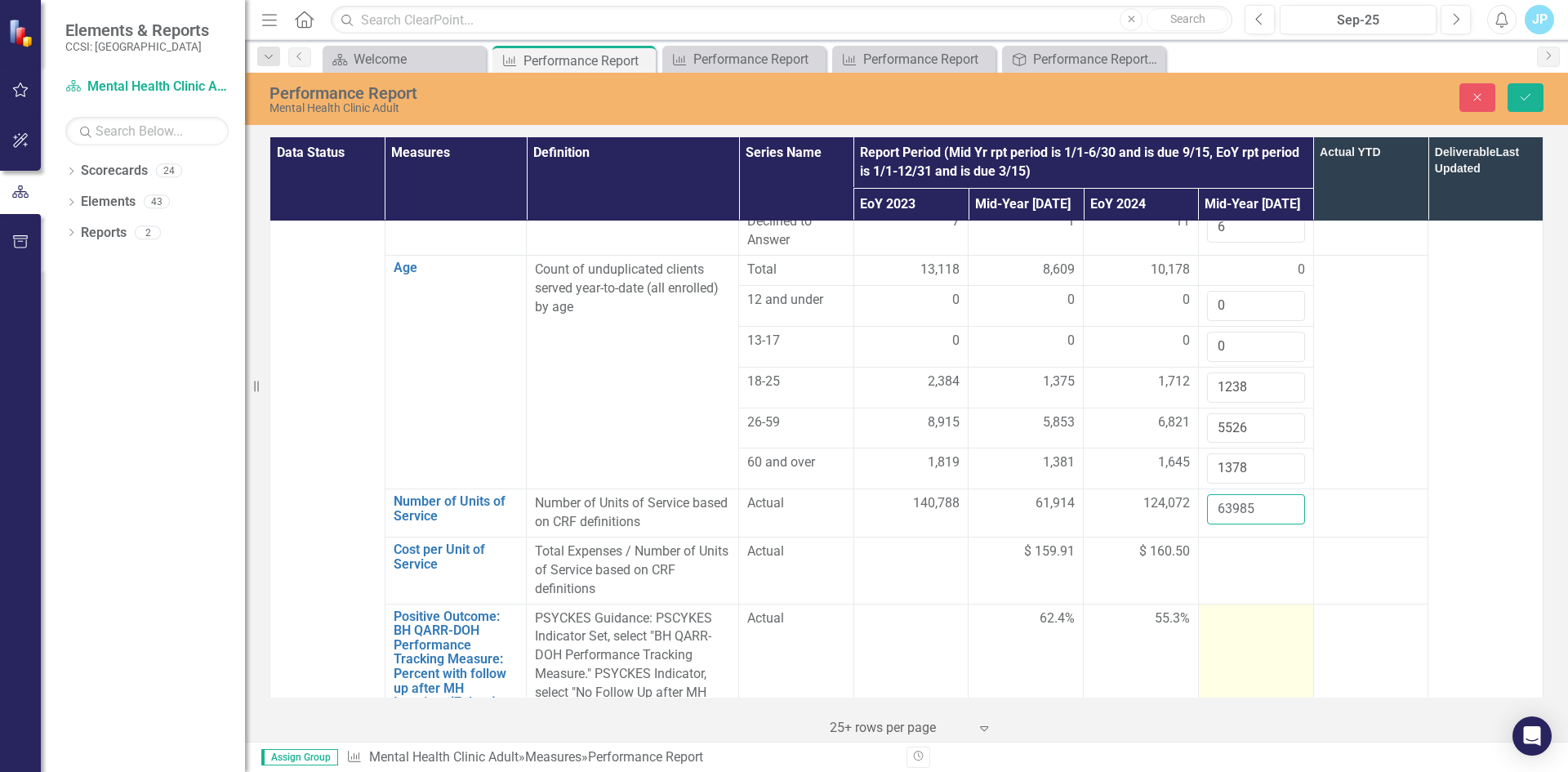
scroll to position [1388, 0]
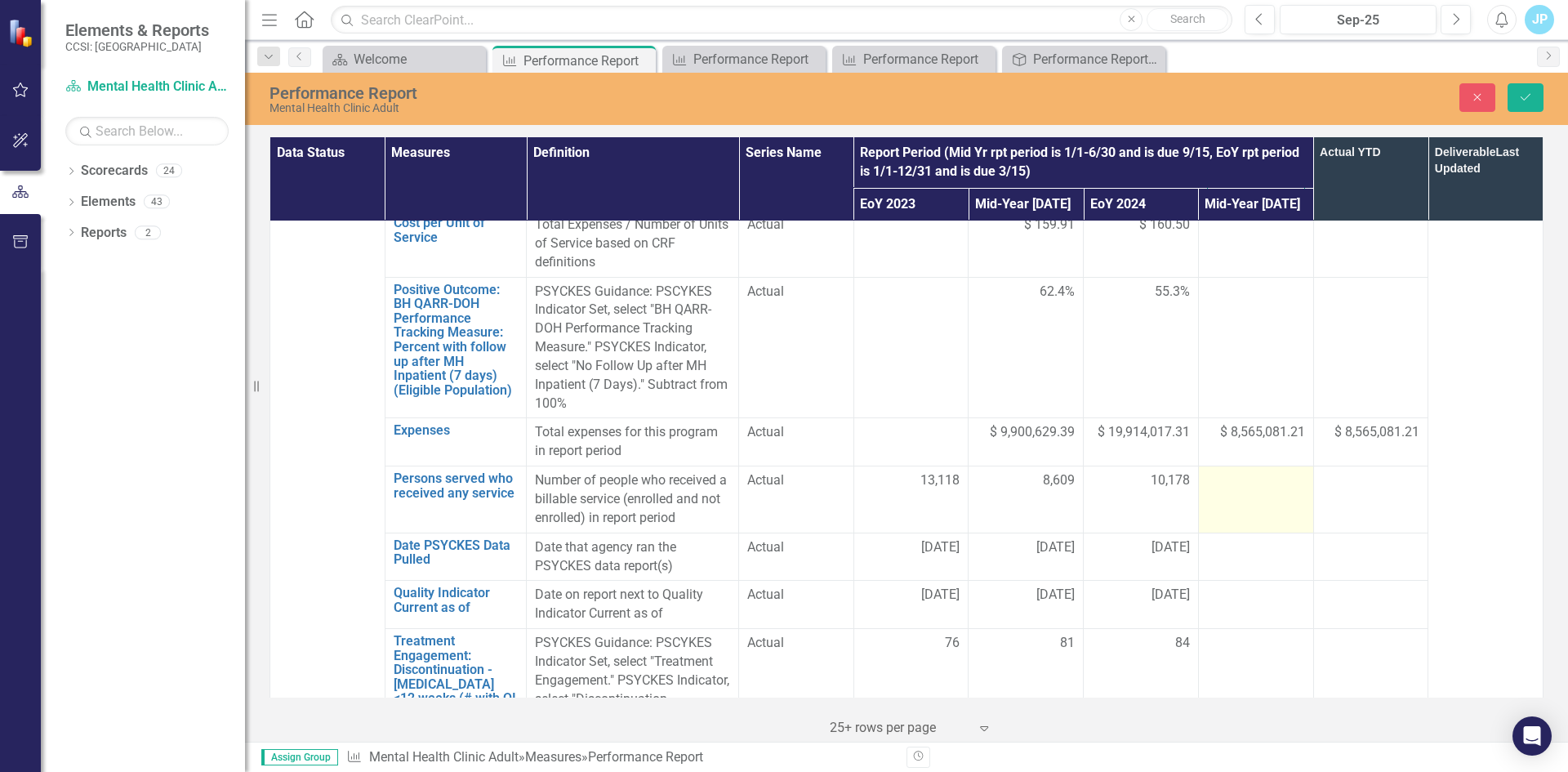
type input "63985"
click at [1236, 466] on td at bounding box center [1255, 500] width 116 height 67
click at [1236, 471] on input "number" at bounding box center [1256, 485] width 98 height 30
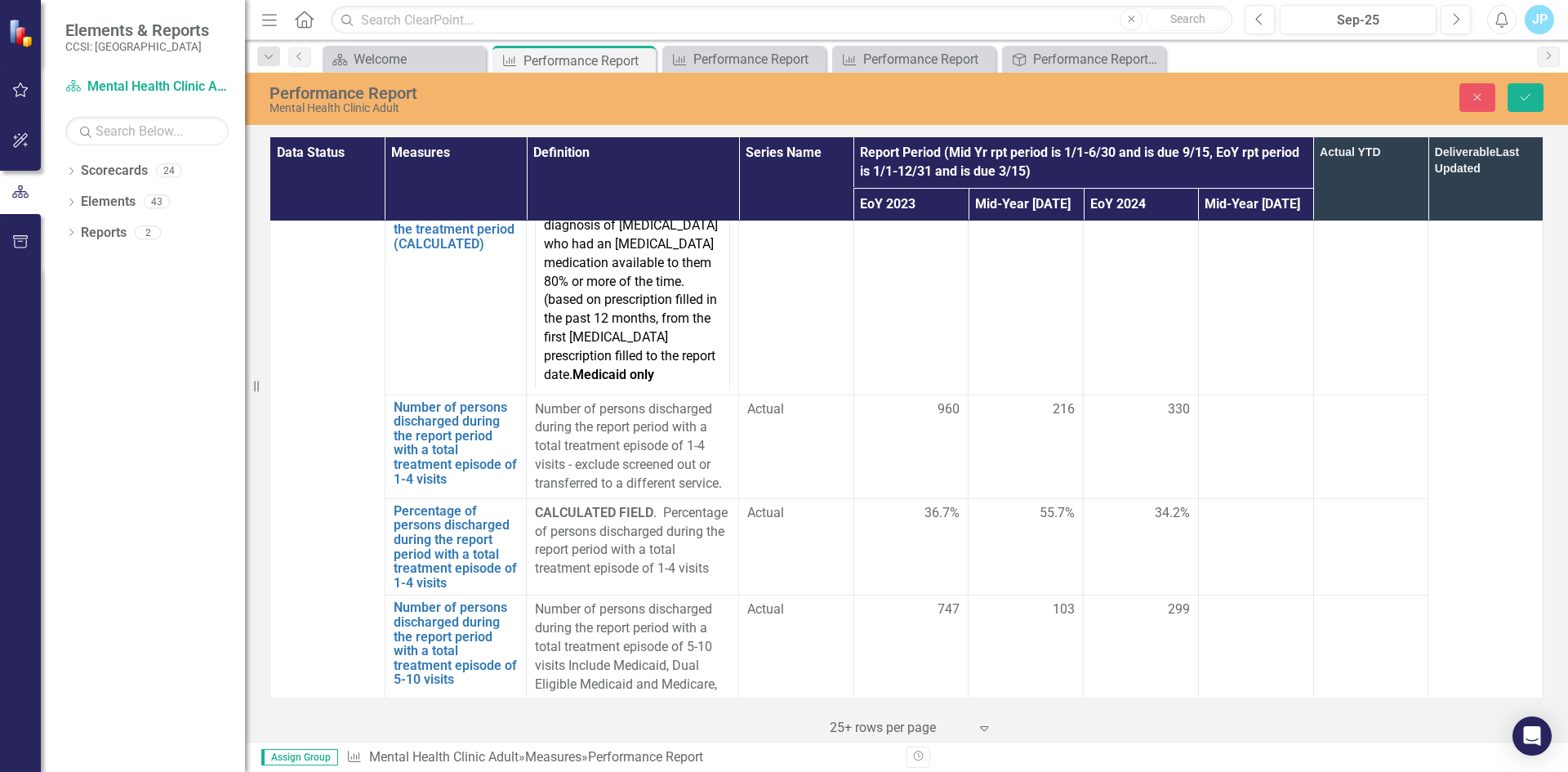
scroll to position [4164, 0]
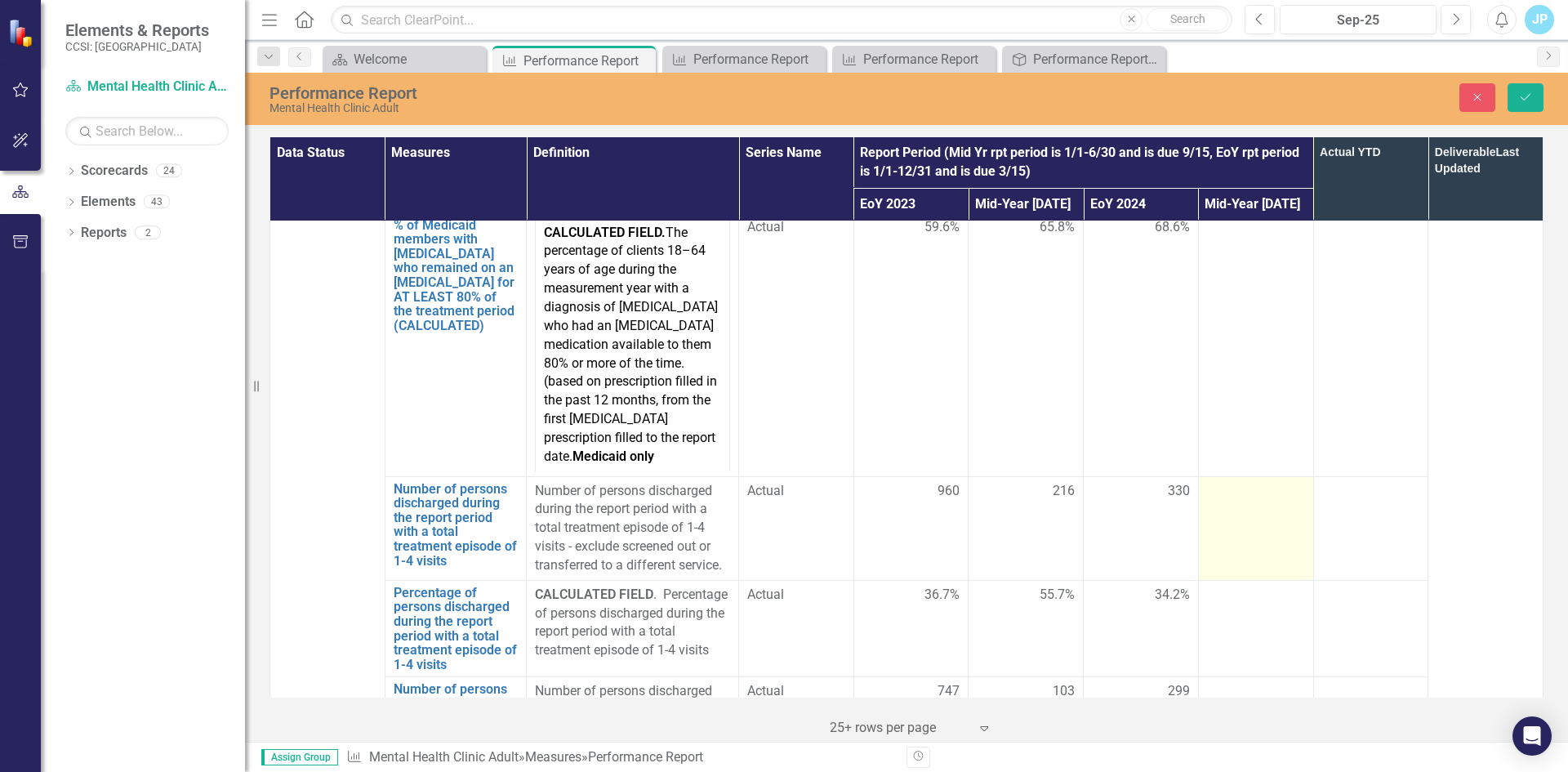
type input "8142"
click at [1221, 476] on td at bounding box center [1255, 528] width 116 height 104
click at [1224, 482] on div at bounding box center [1256, 492] width 98 height 19
click at [1224, 482] on input "number" at bounding box center [1256, 497] width 98 height 30
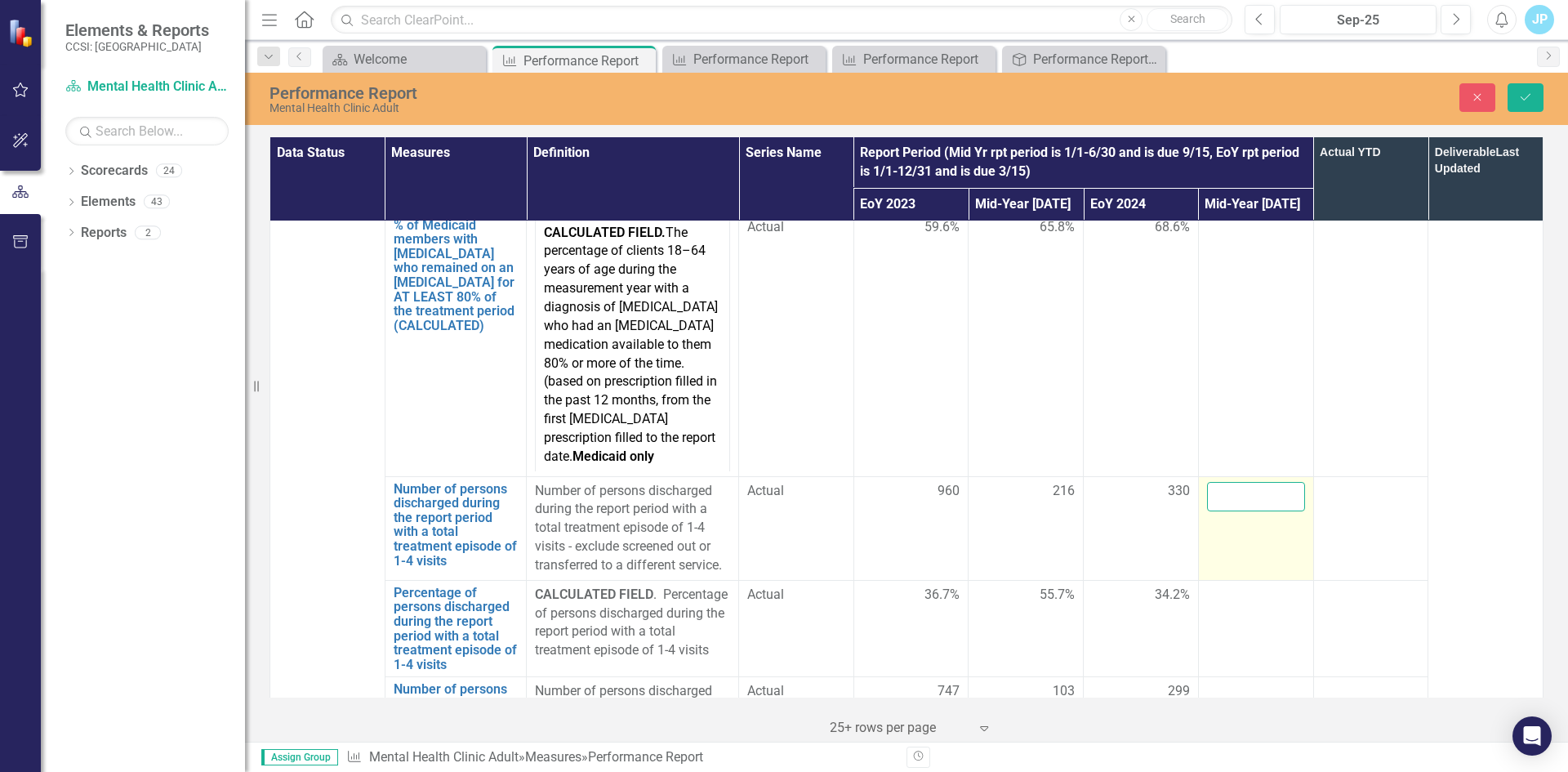
type input "7"
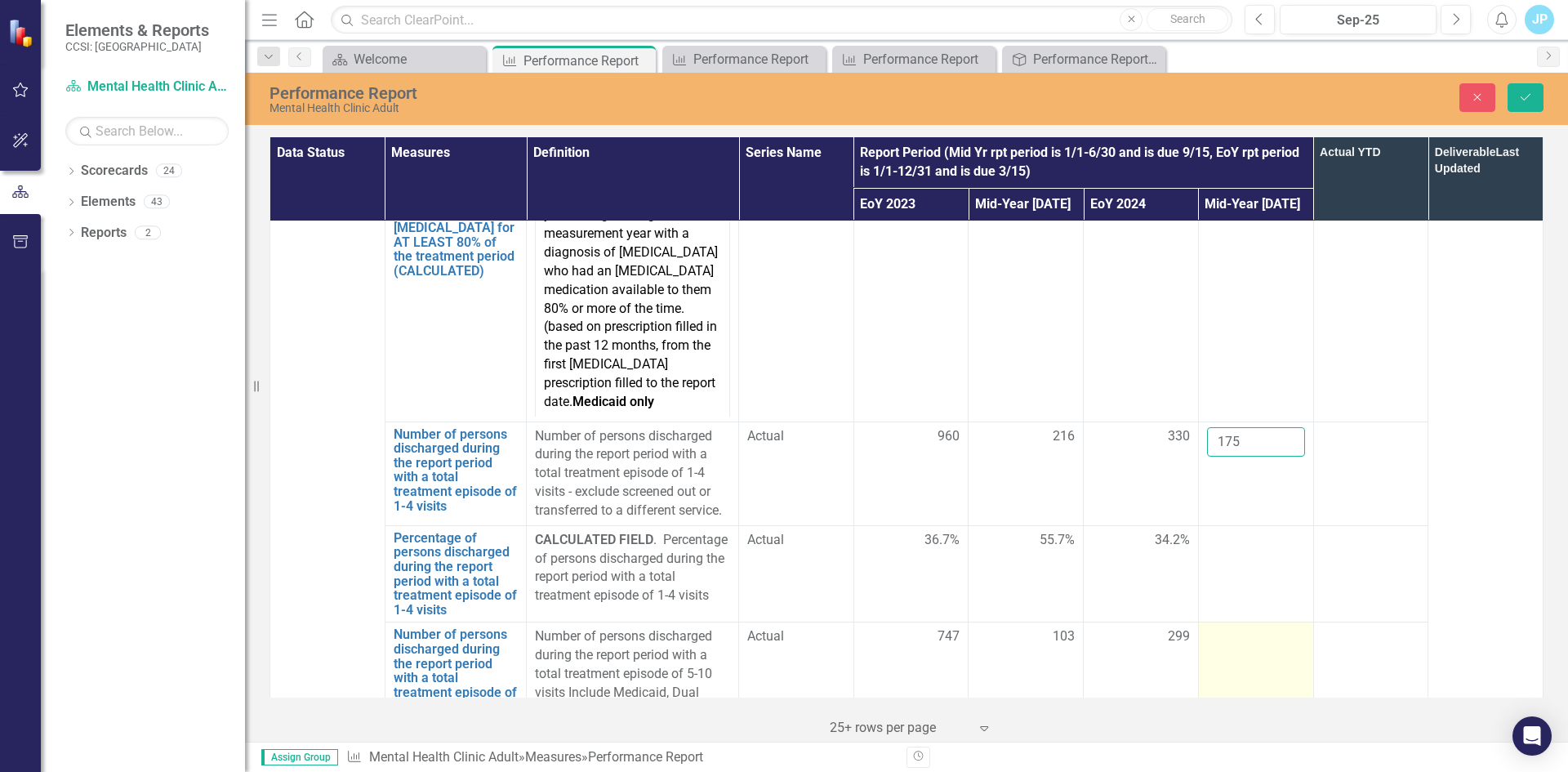
scroll to position [4246, 0]
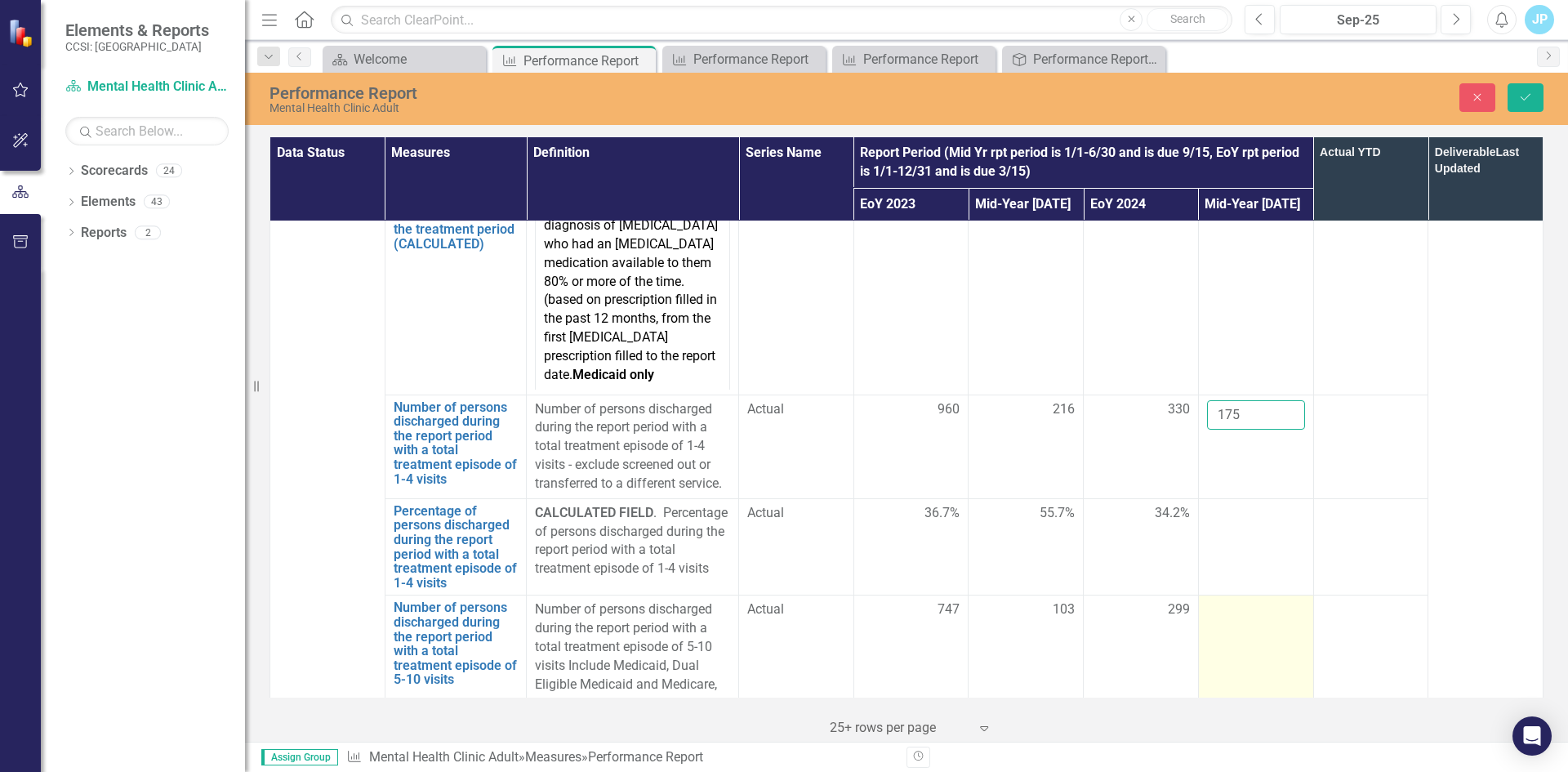
type input "175"
click at [1221, 601] on div at bounding box center [1256, 610] width 98 height 19
click at [1219, 601] on input "number" at bounding box center [1256, 615] width 98 height 30
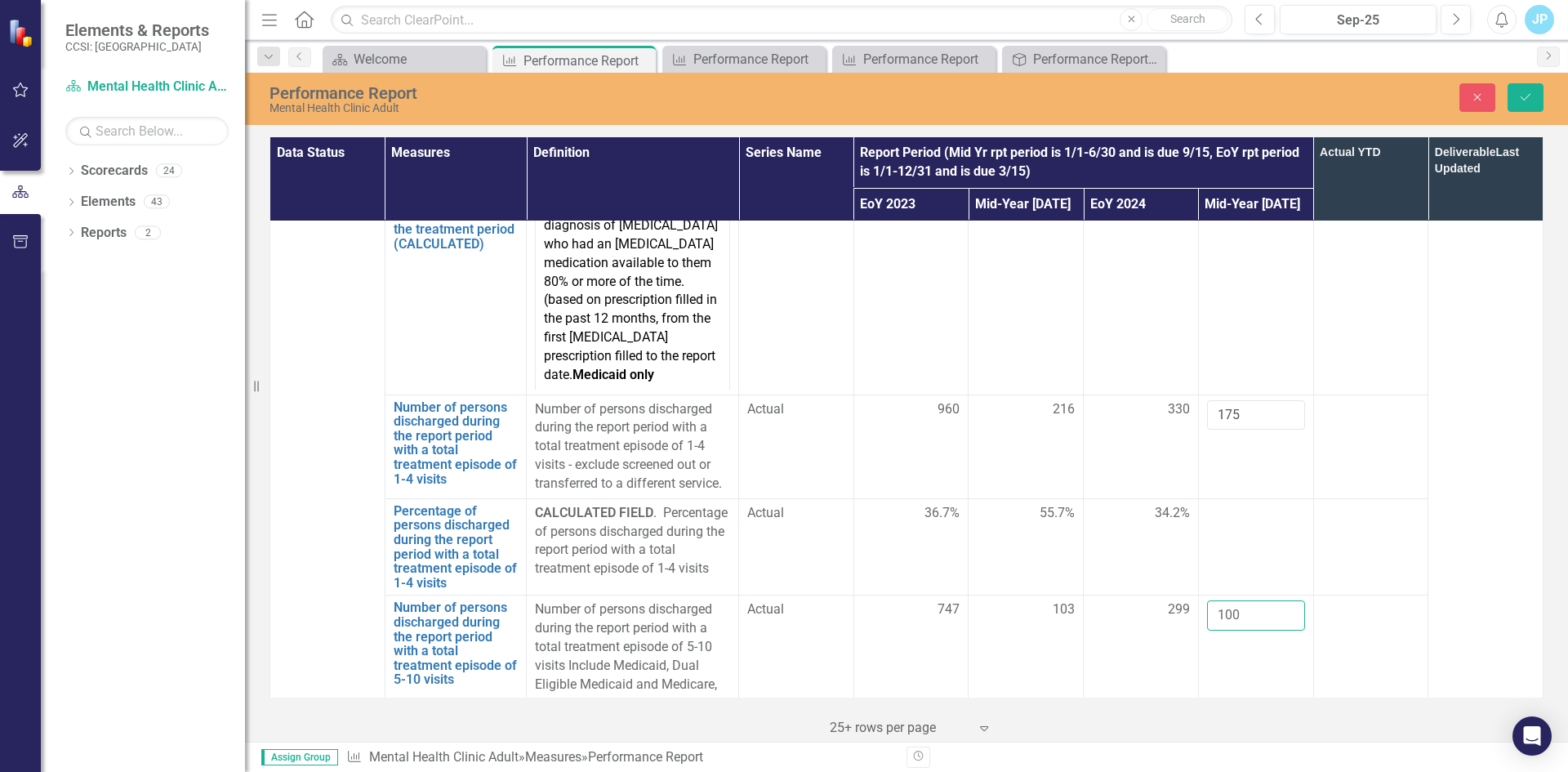
scroll to position [4410, 0]
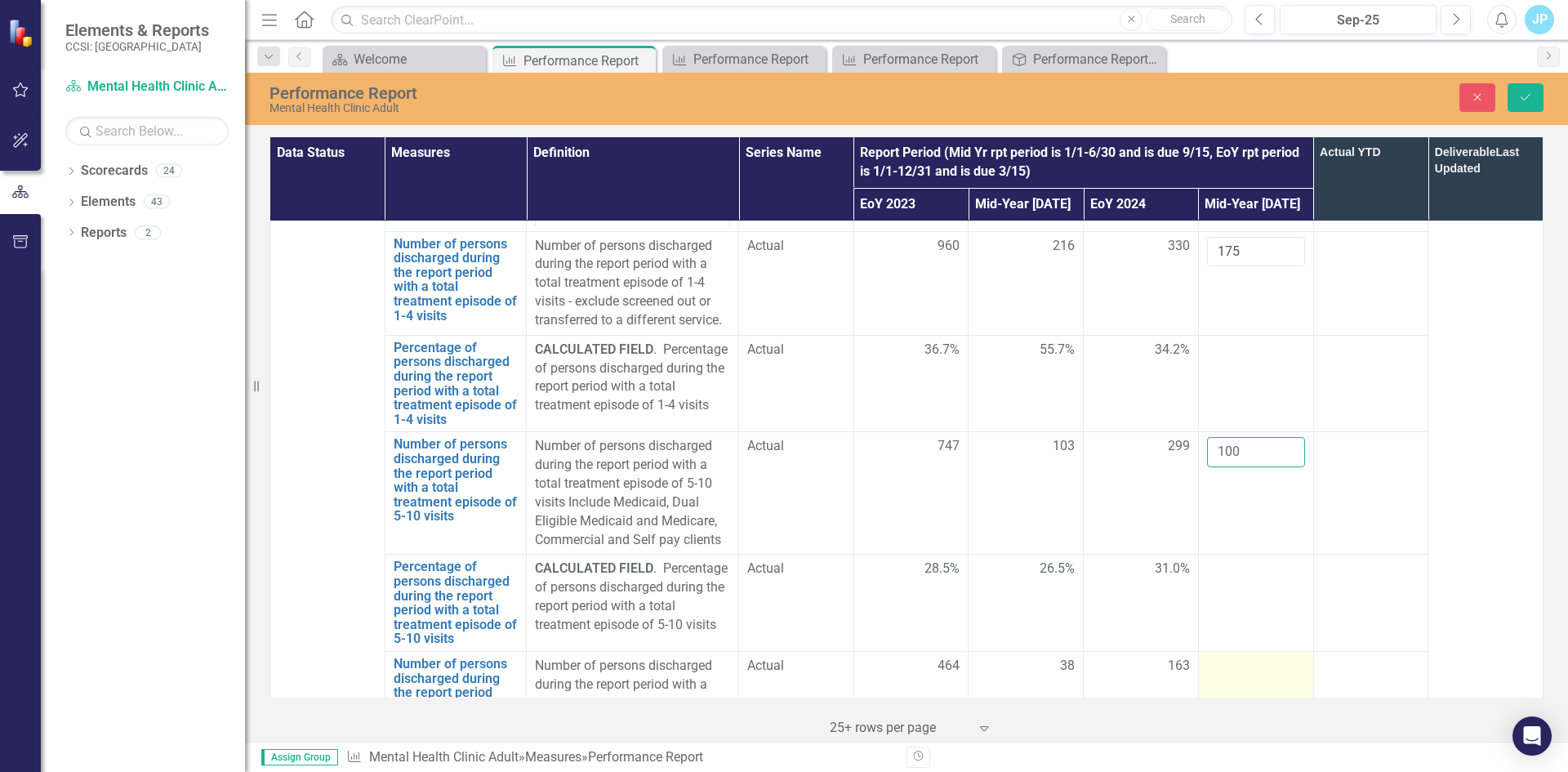
type input "100"
click at [1235, 651] on td at bounding box center [1255, 711] width 116 height 122
click at [1230, 656] on input "number" at bounding box center [1256, 671] width 98 height 30
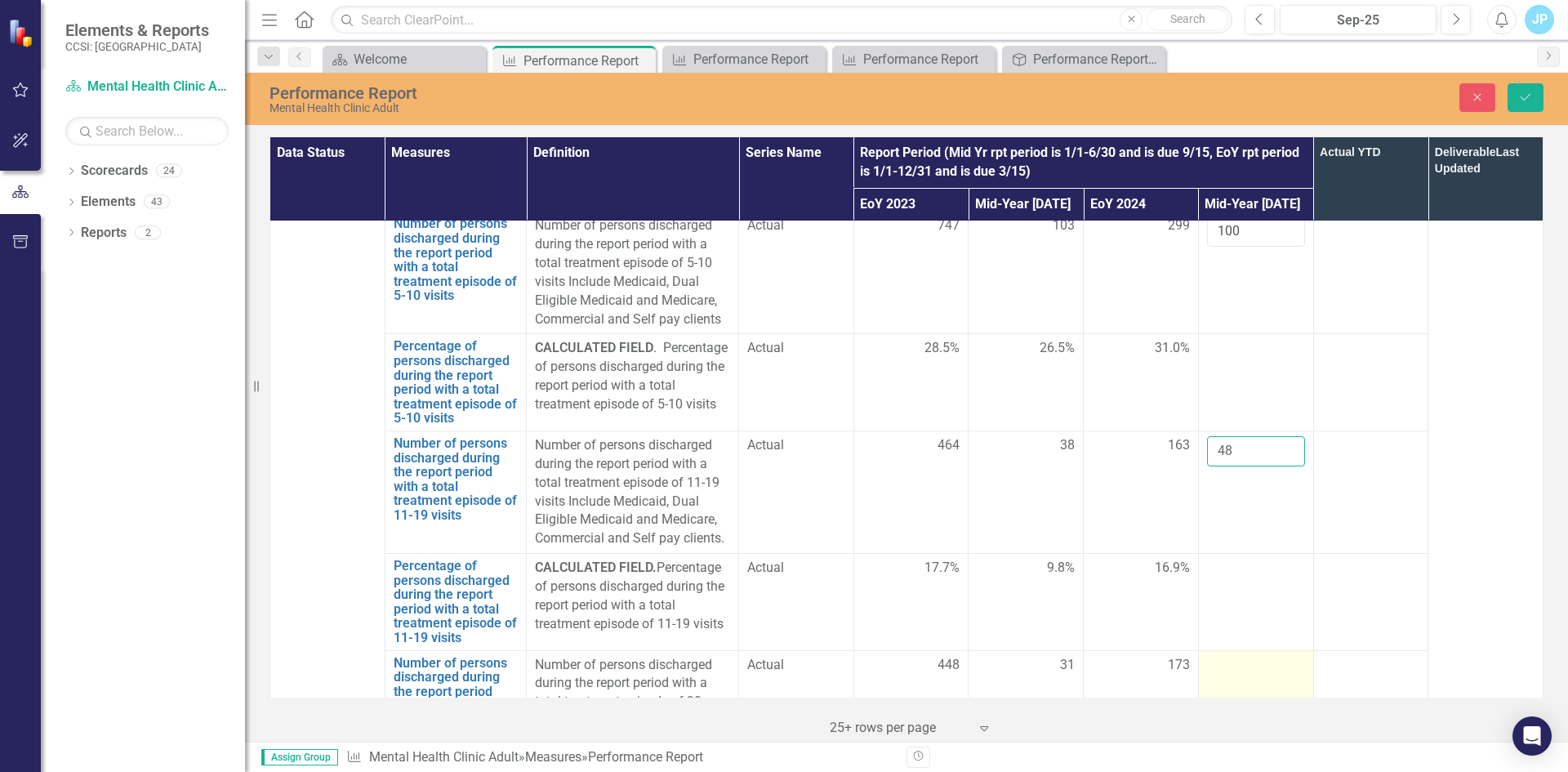
scroll to position [4654, 0]
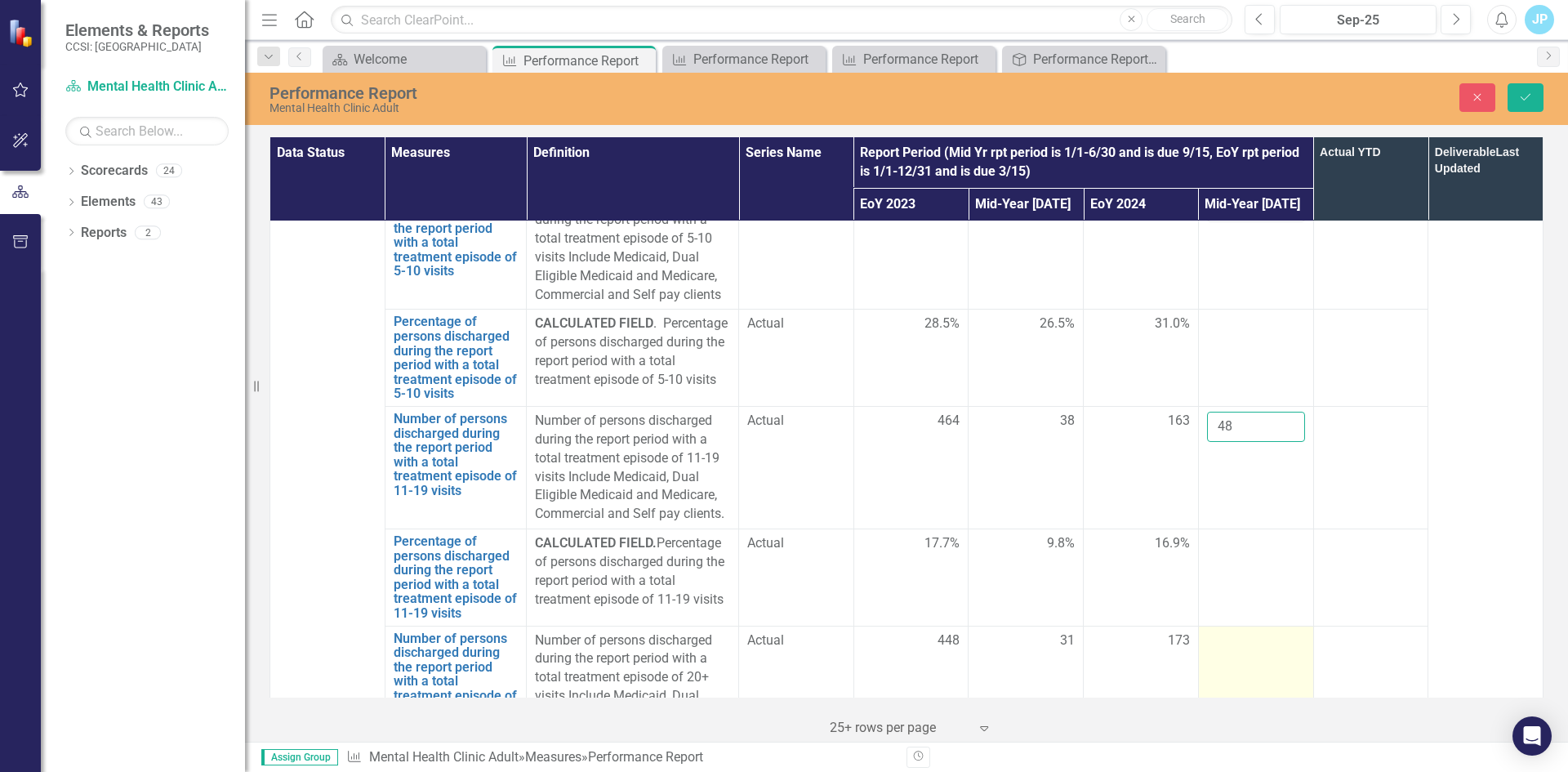
type input "48"
click at [1217, 631] on div at bounding box center [1256, 641] width 98 height 19
click at [1218, 631] on input "number" at bounding box center [1256, 646] width 98 height 30
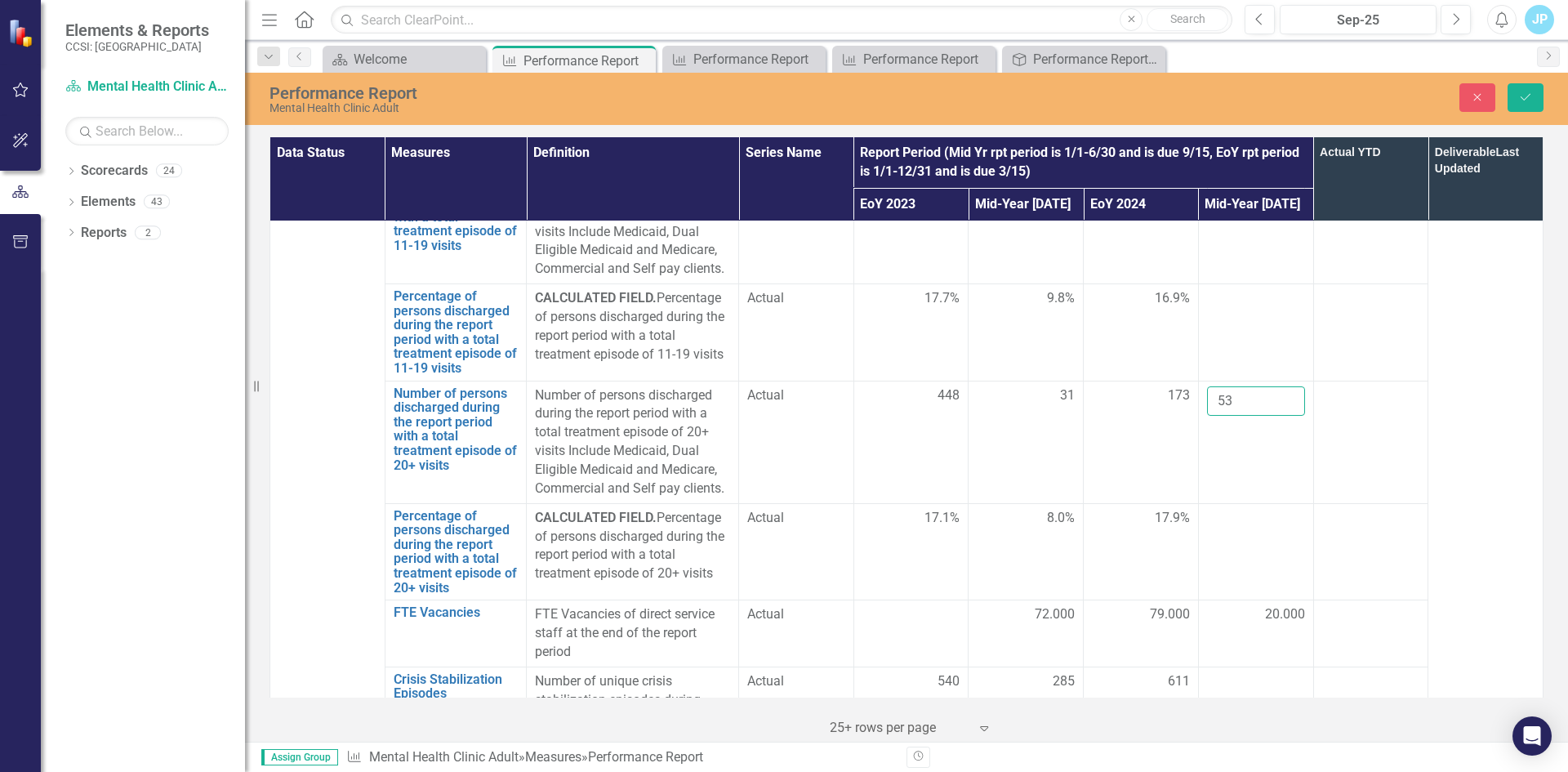
scroll to position [4902, 0]
type input "53"
click at [1210, 669] on div at bounding box center [1256, 679] width 98 height 19
click at [1231, 669] on input "number" at bounding box center [1256, 683] width 98 height 30
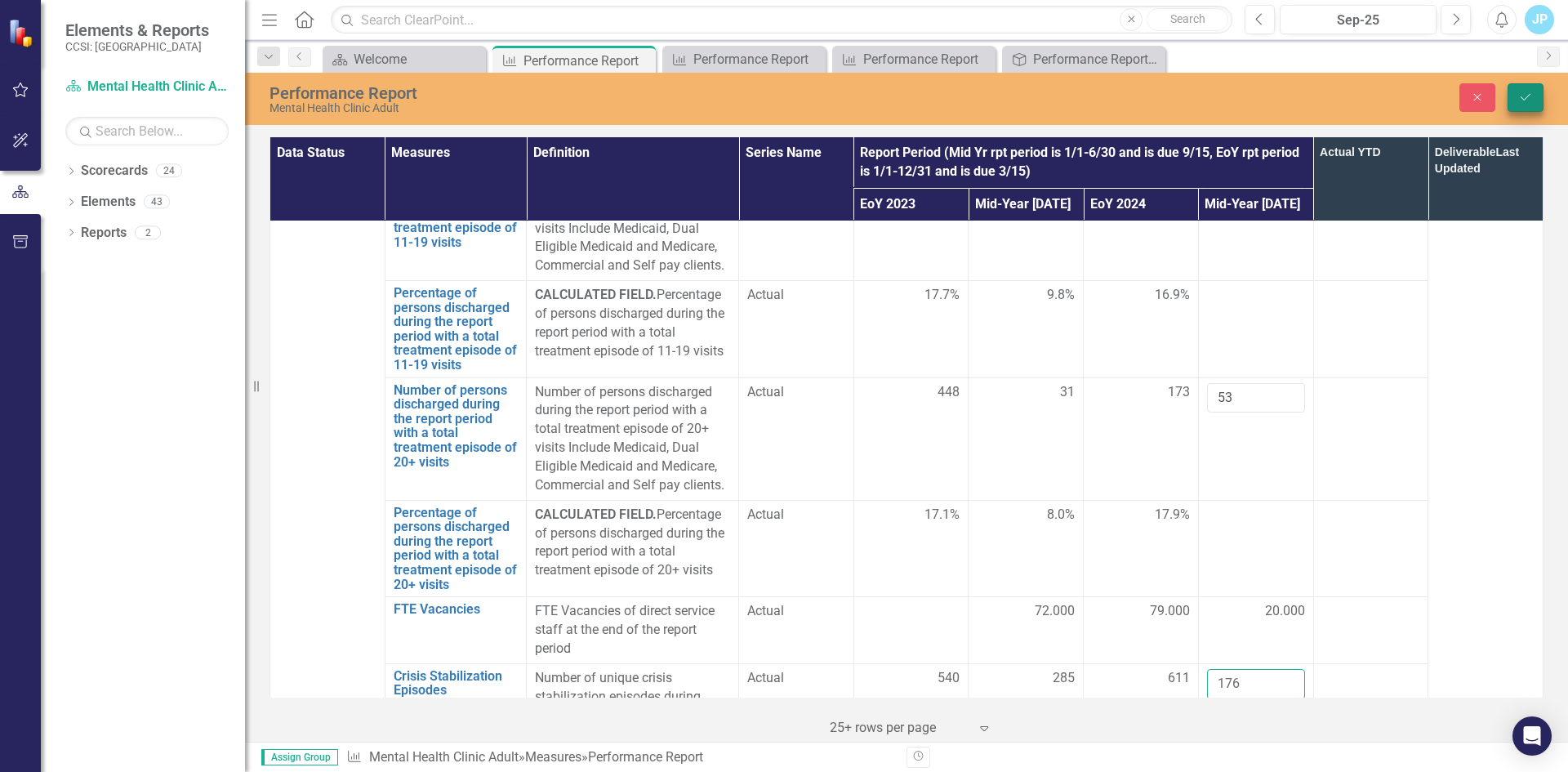
type input "176"
click at [1532, 95] on button "Save" at bounding box center [1525, 98] width 36 height 29
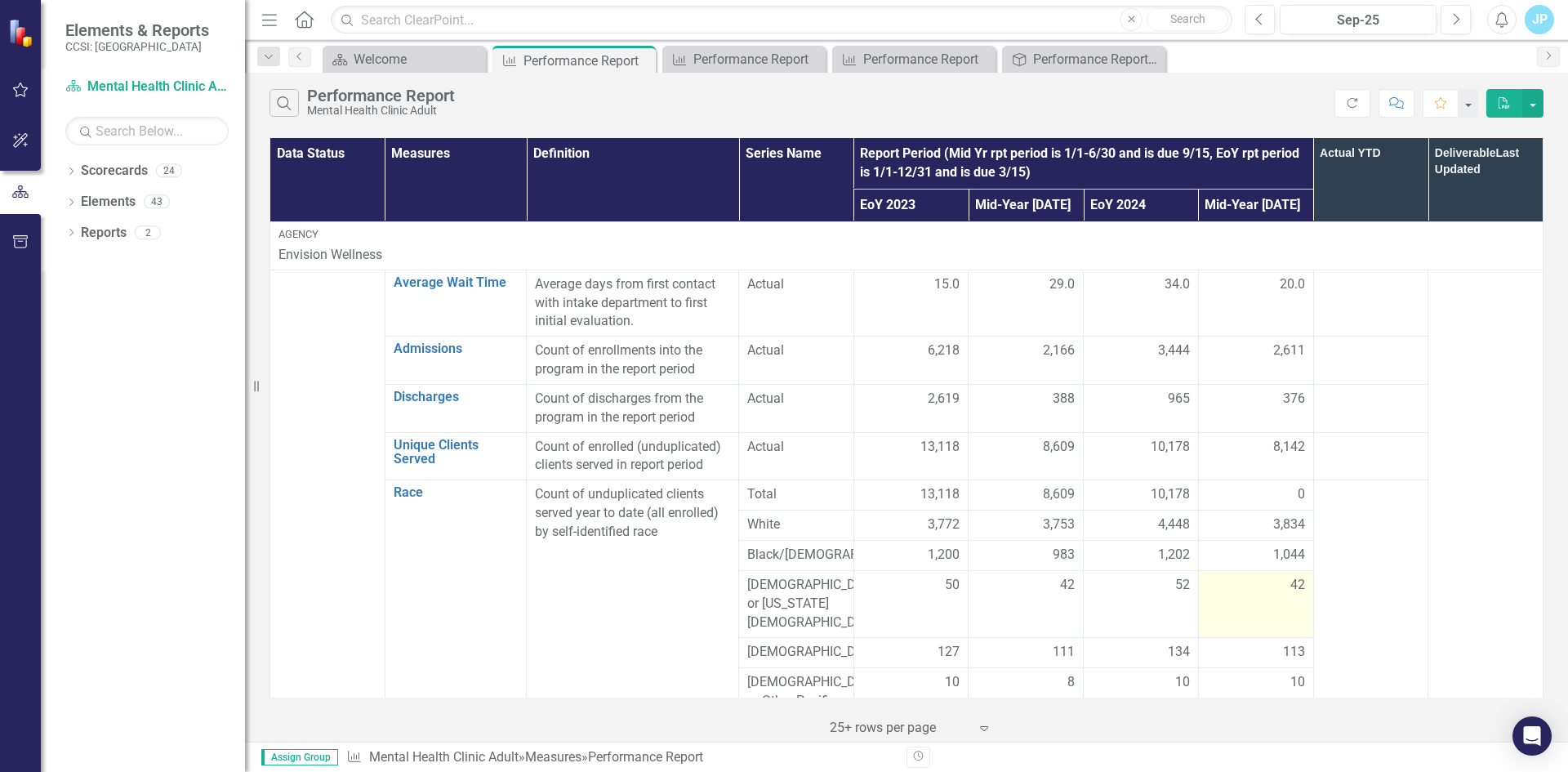
scroll to position [0, 0]
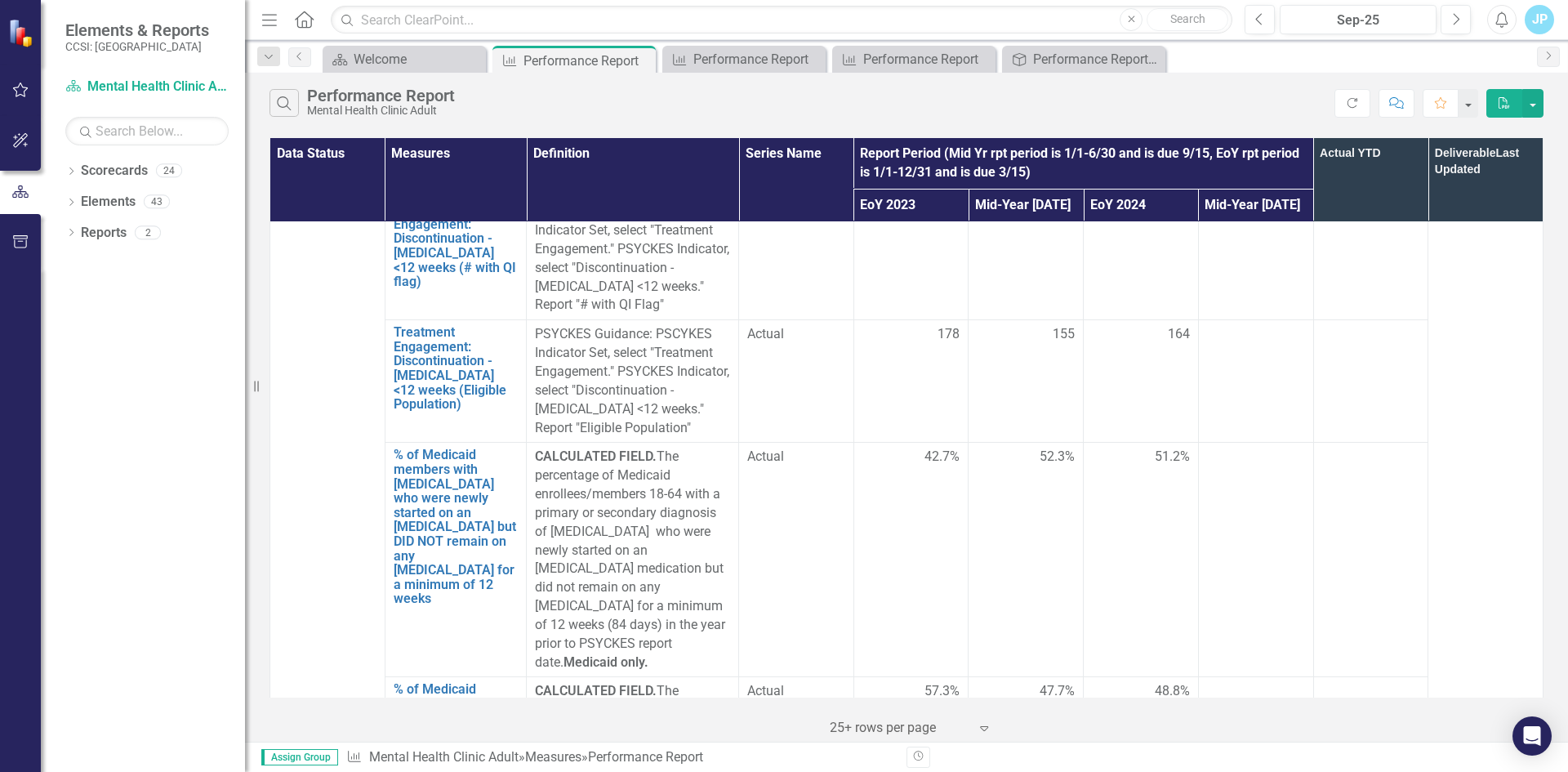
scroll to position [2042, 0]
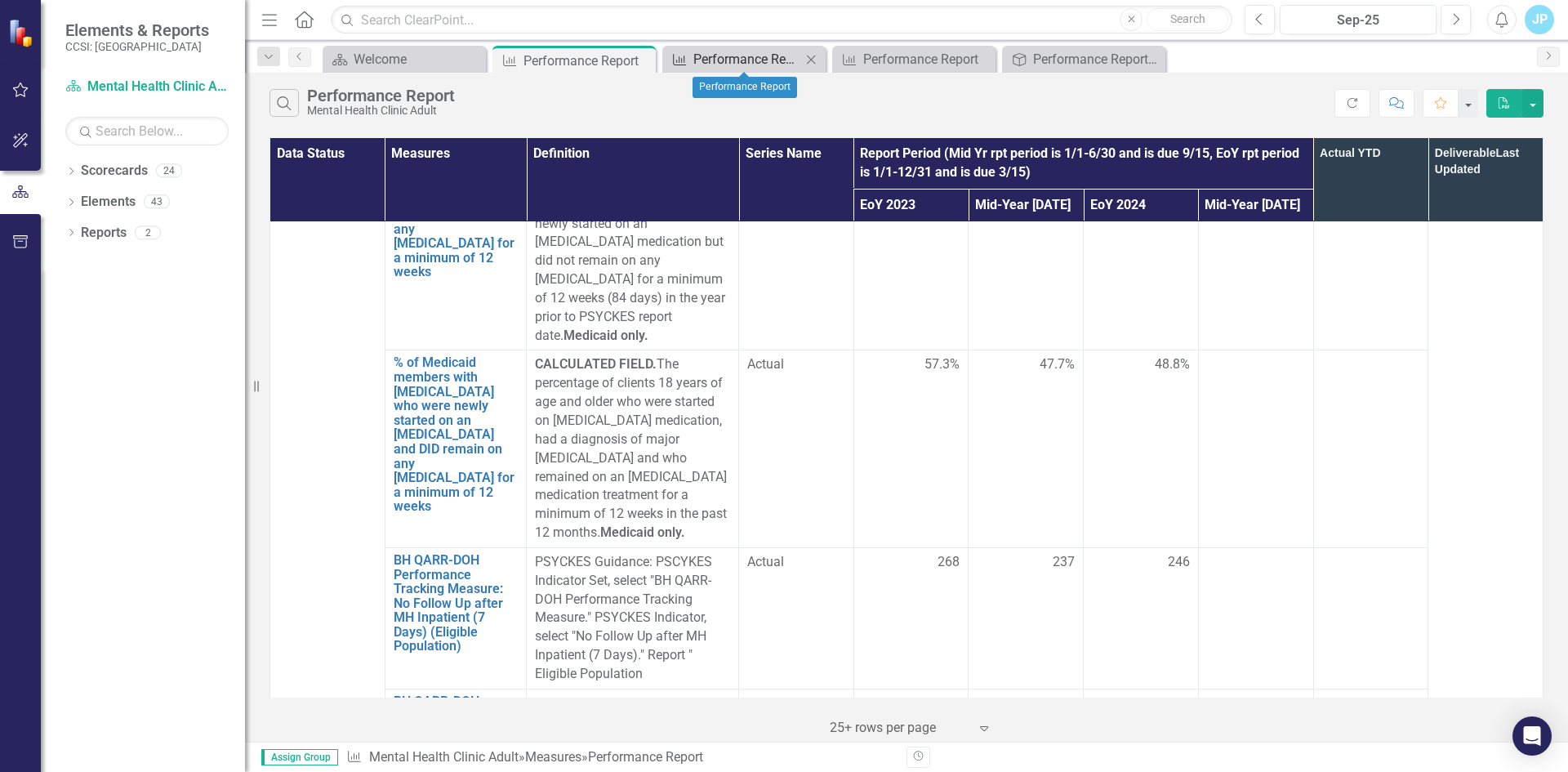
click at [707, 50] on div "Performance Report" at bounding box center [747, 59] width 108 height 20
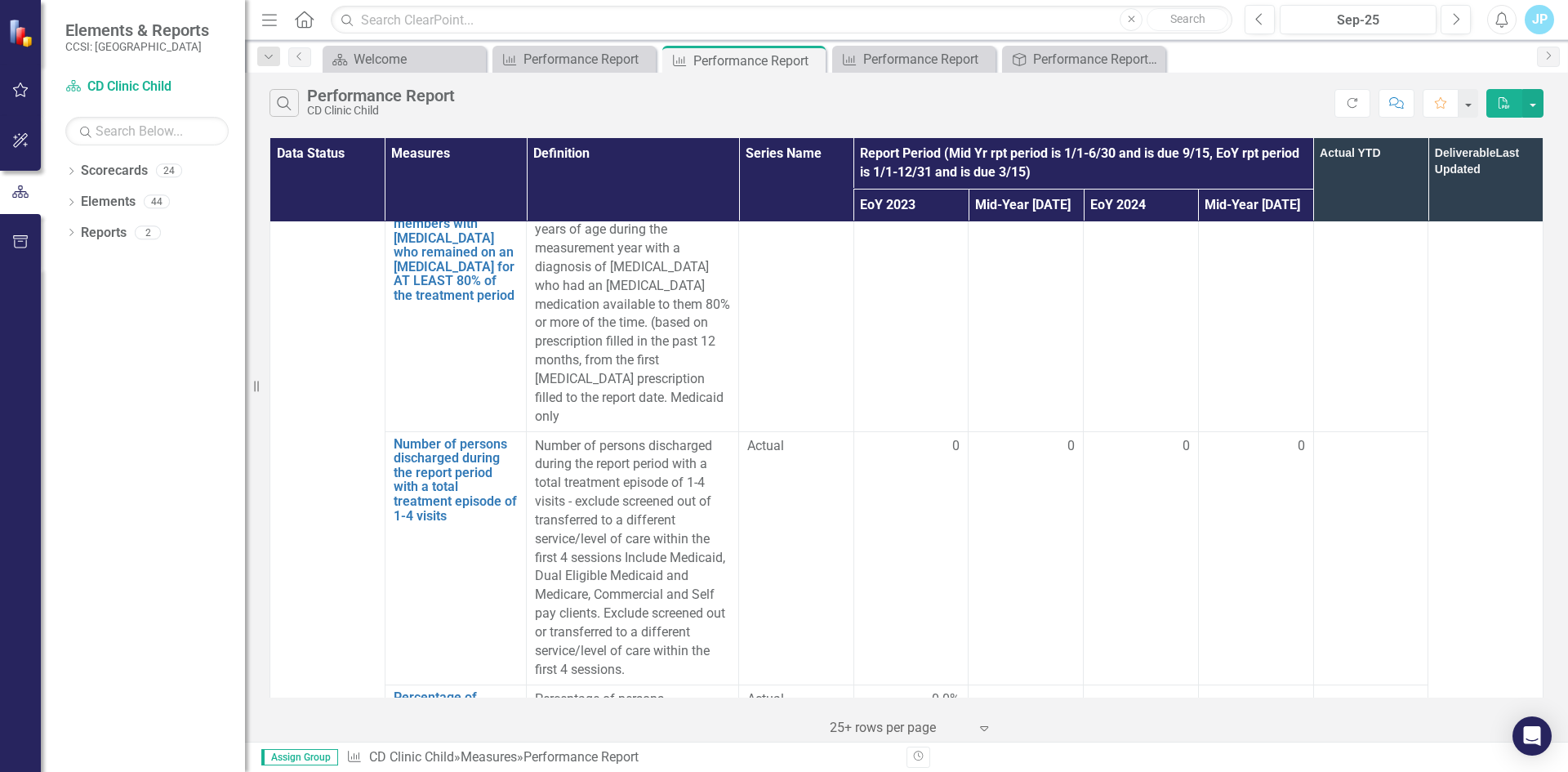
scroll to position [4491, 0]
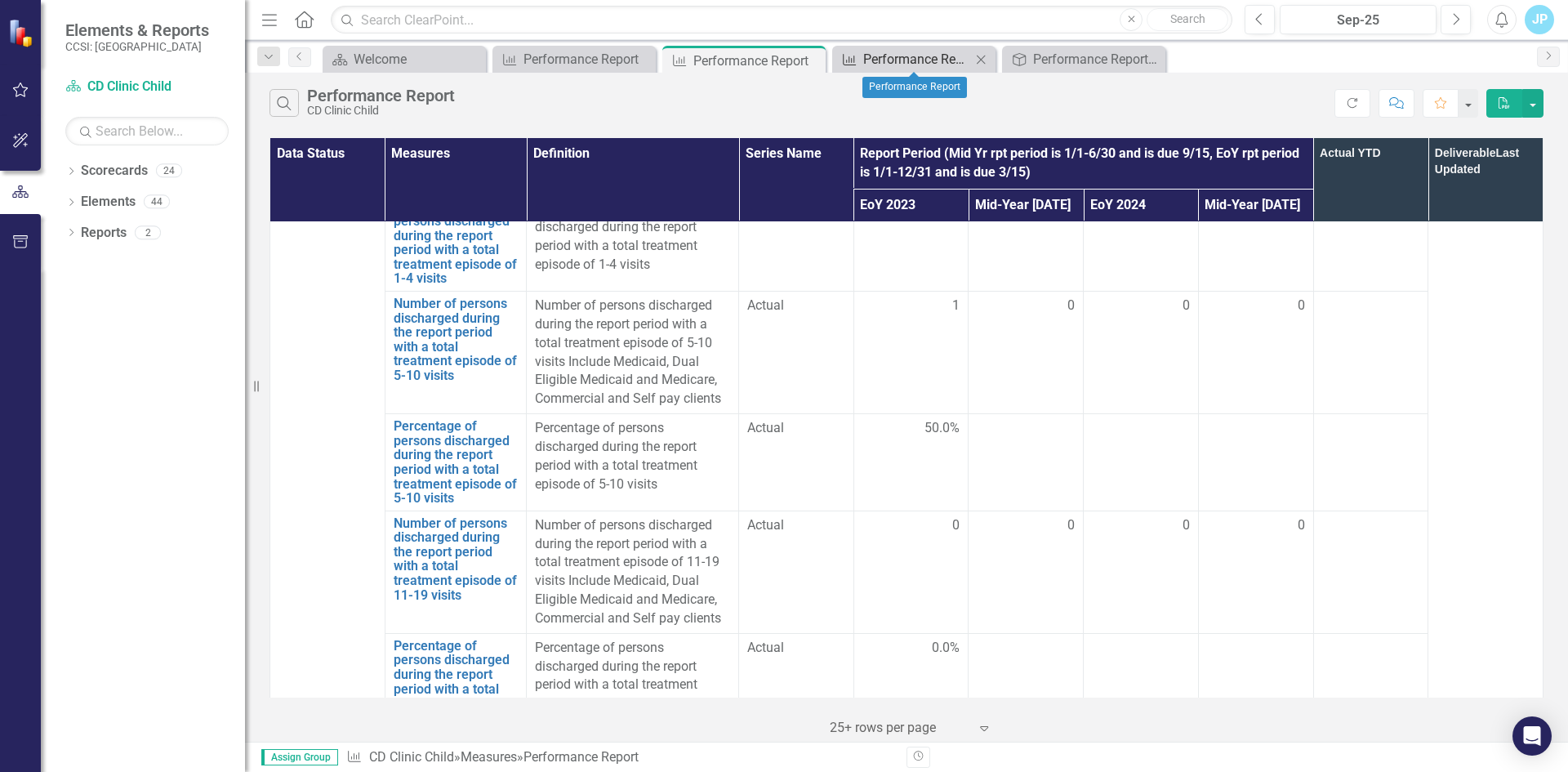
click at [911, 59] on div "Performance Report" at bounding box center [917, 59] width 108 height 20
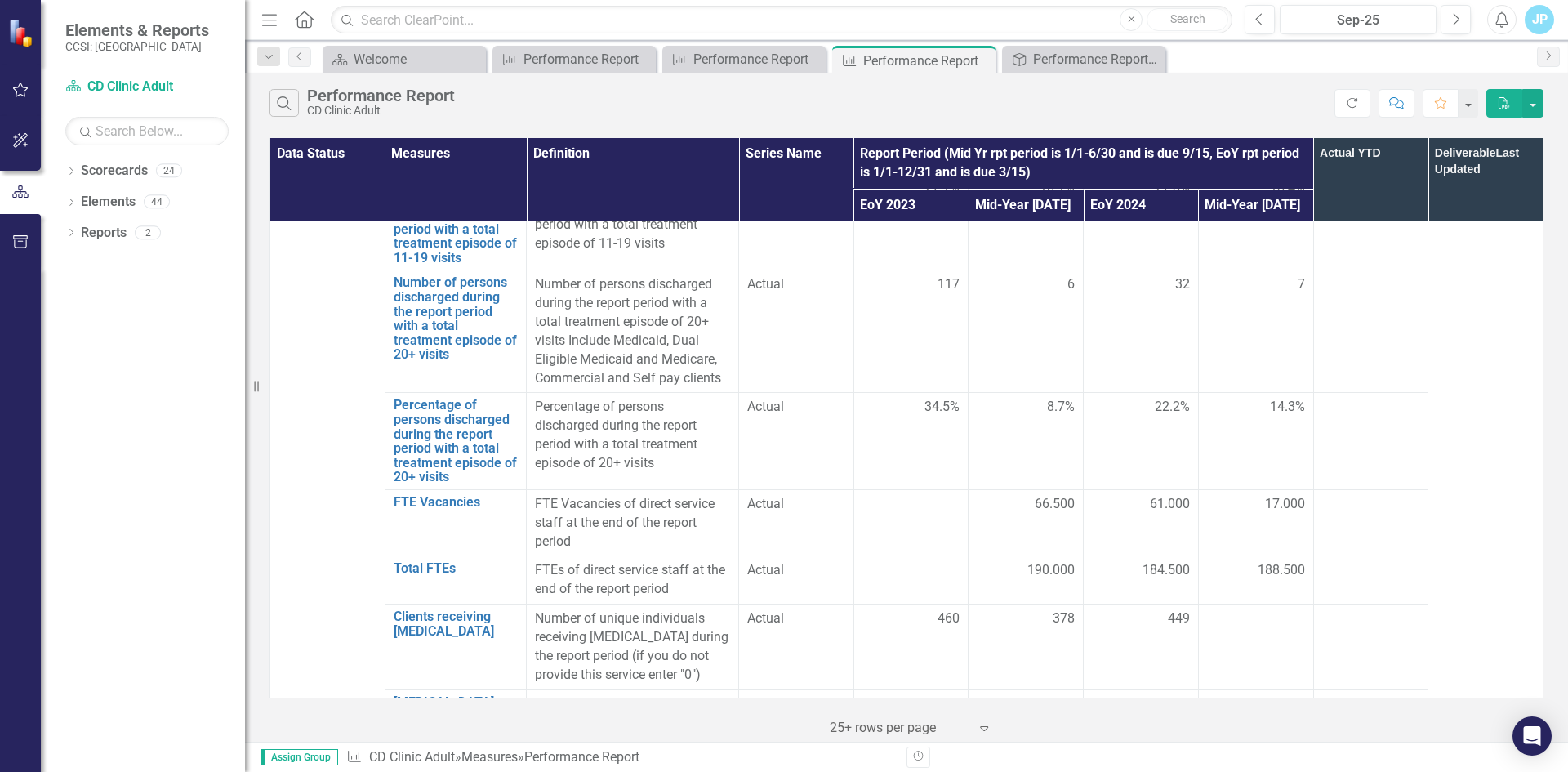
scroll to position [4624, 0]
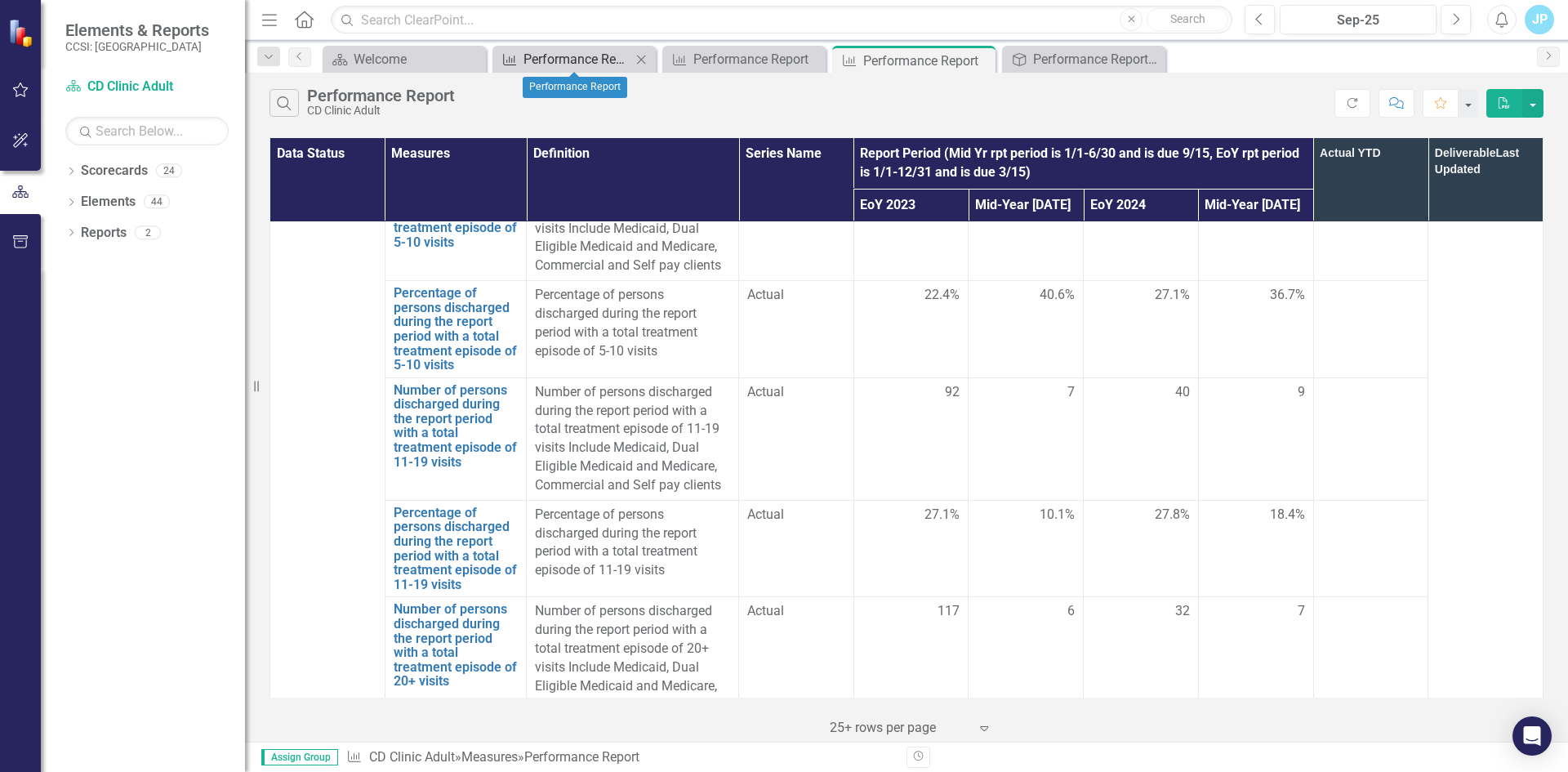
click at [558, 62] on div "Performance Report" at bounding box center [578, 59] width 108 height 20
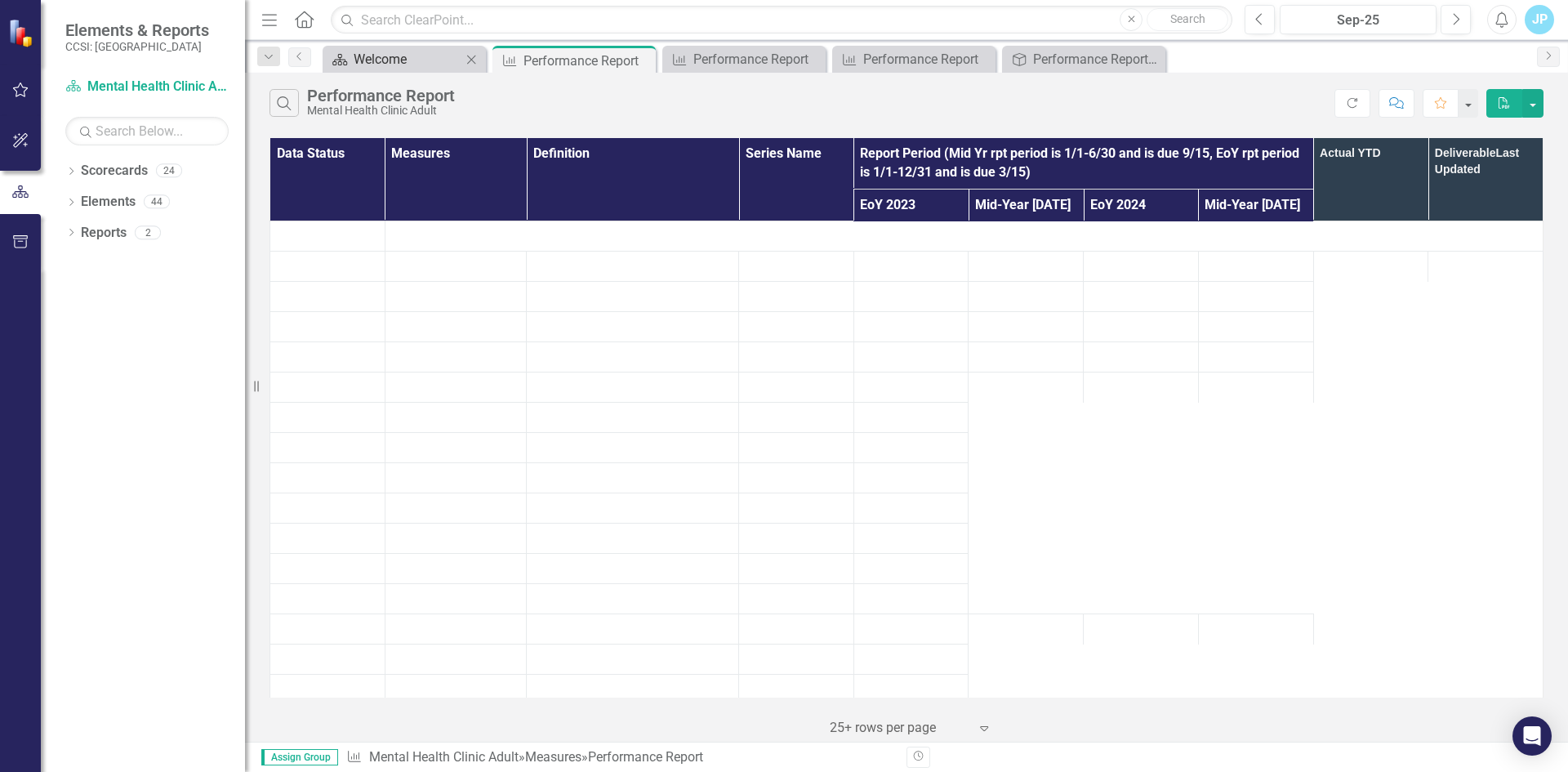
click at [364, 56] on div "Welcome" at bounding box center [407, 59] width 108 height 20
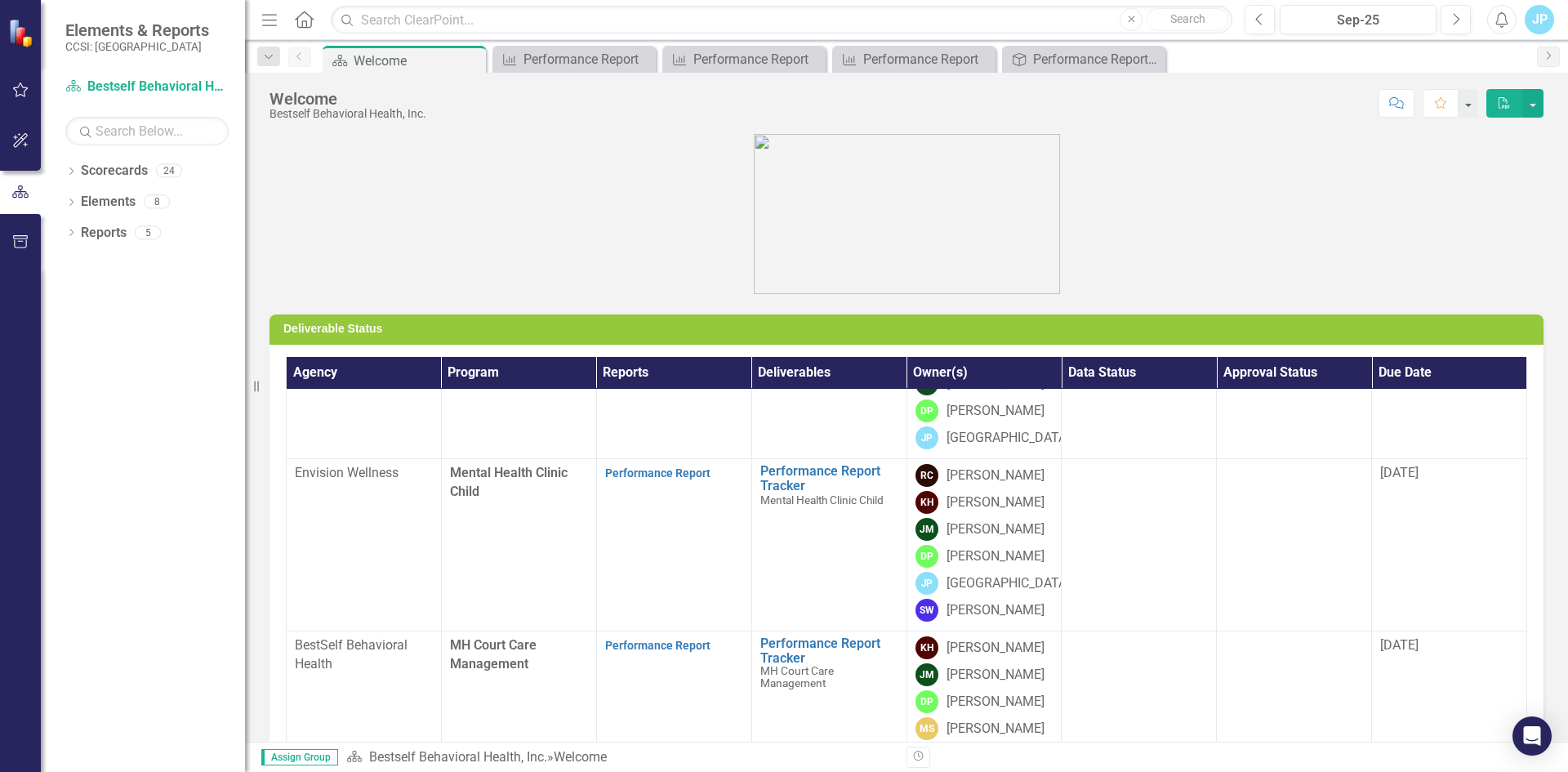
scroll to position [1258, 0]
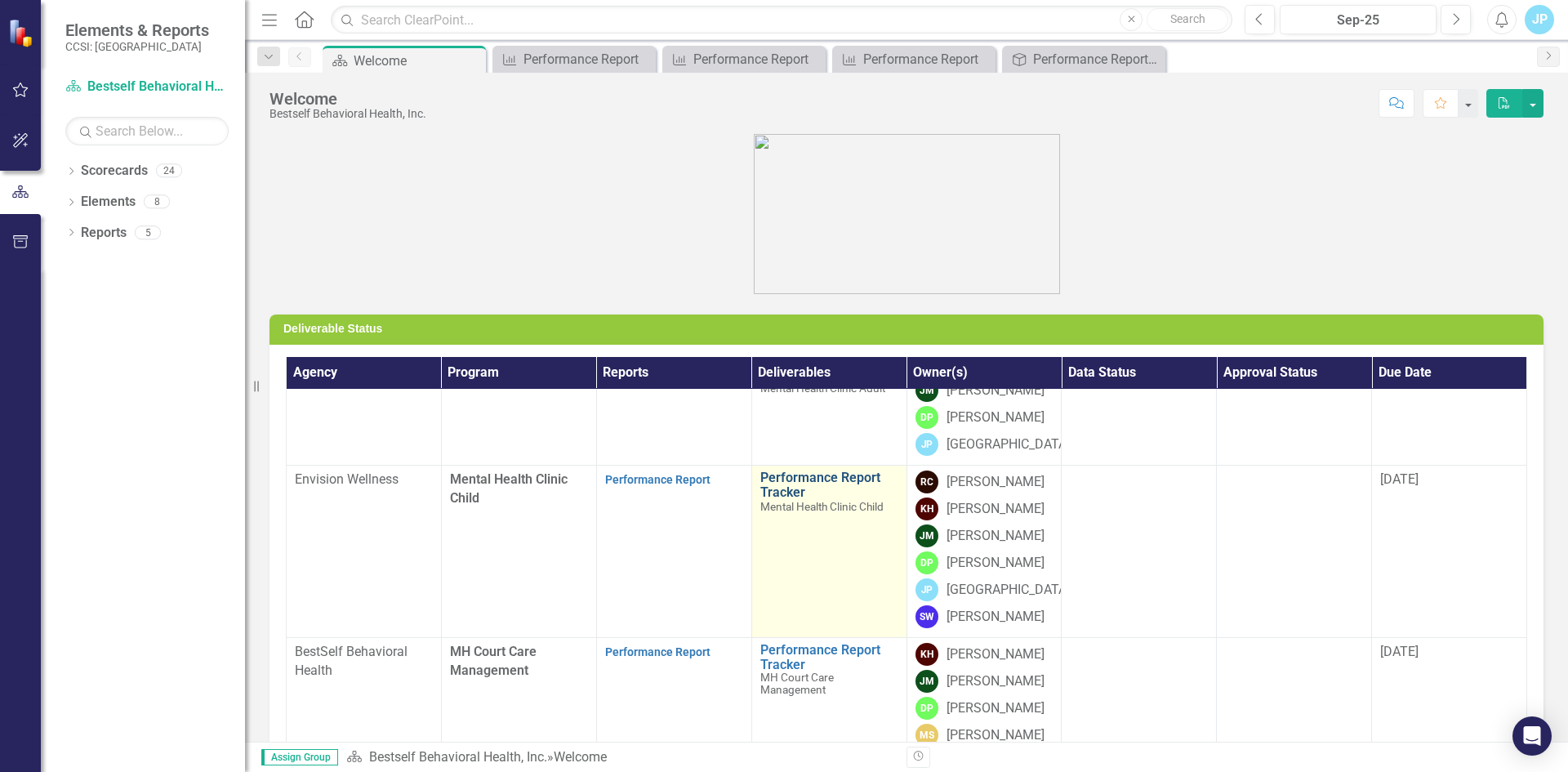
click at [779, 483] on link "Performance Report Tracker" at bounding box center [829, 485] width 138 height 29
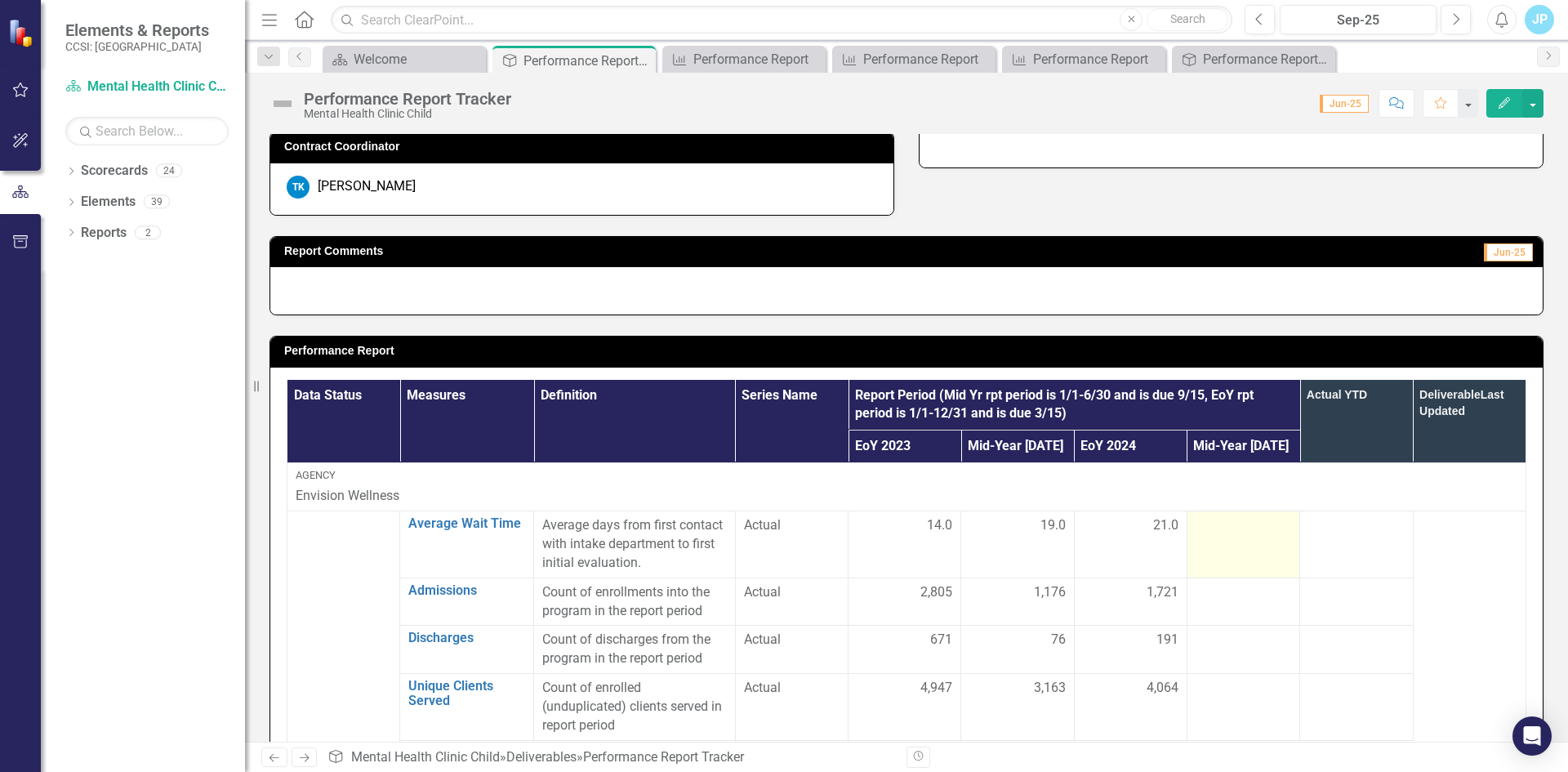
click at [1219, 539] on td at bounding box center [1243, 545] width 113 height 67
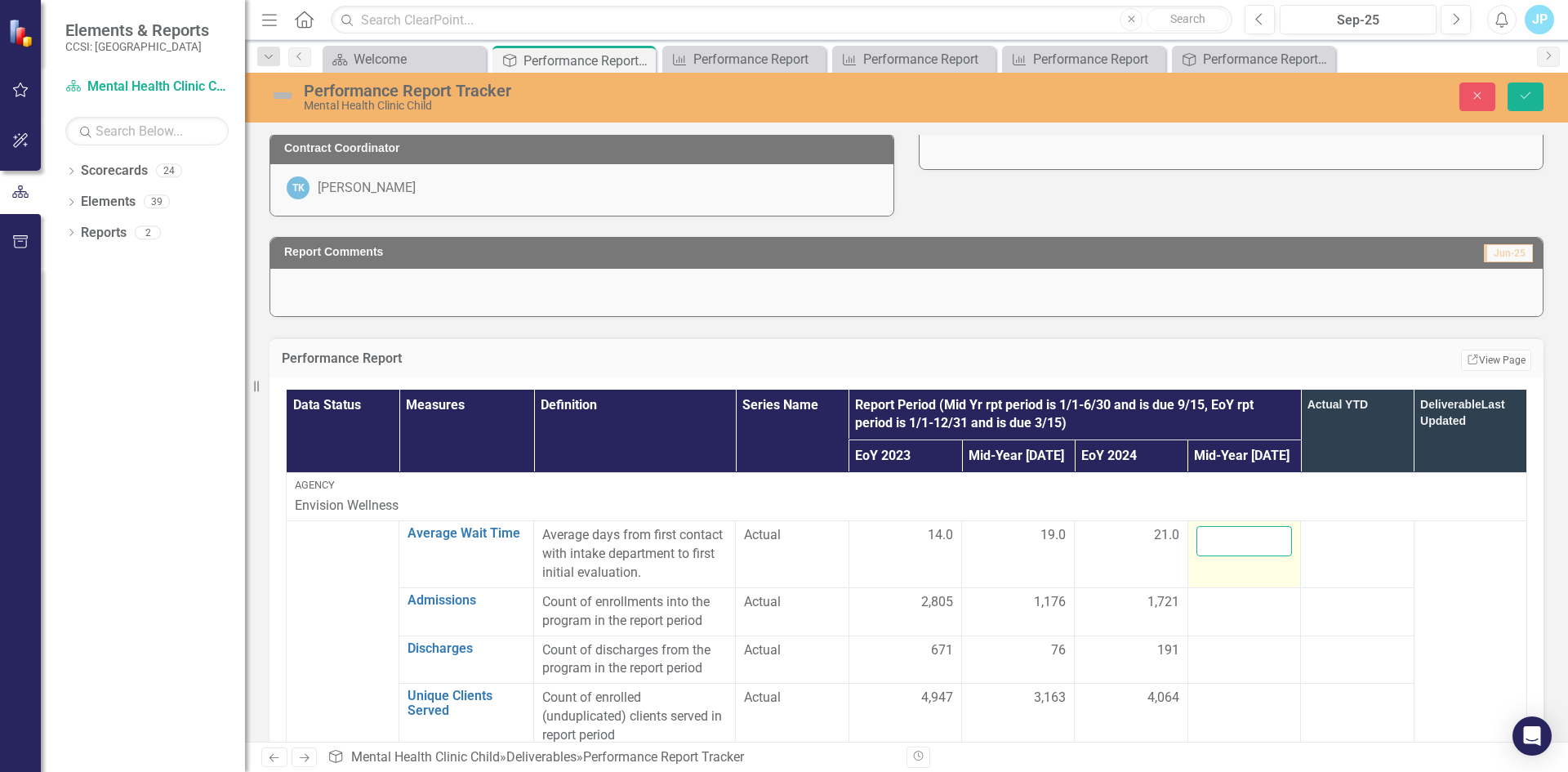
click at [1207, 539] on input "number" at bounding box center [1244, 540] width 95 height 30
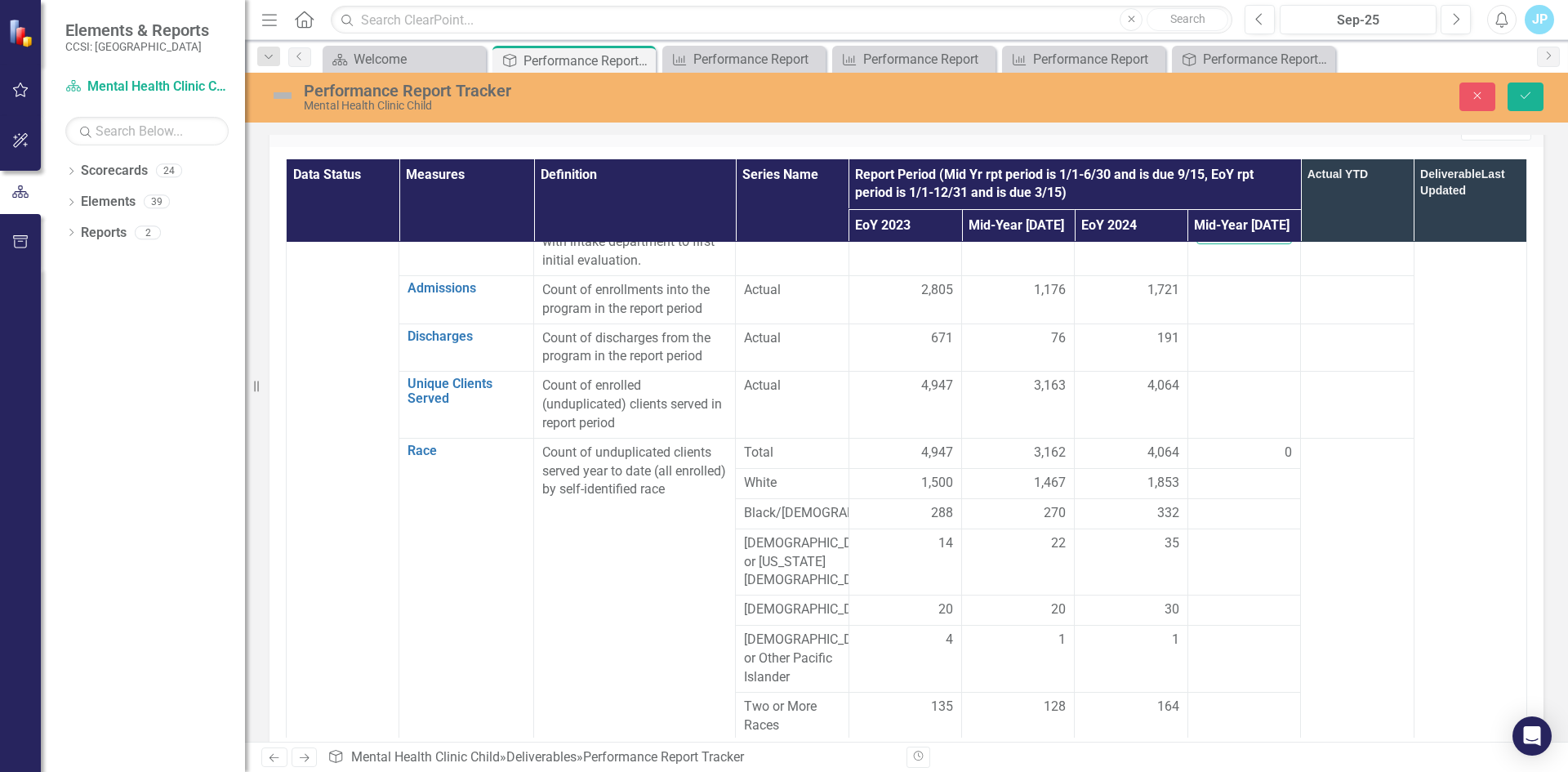
scroll to position [572, 0]
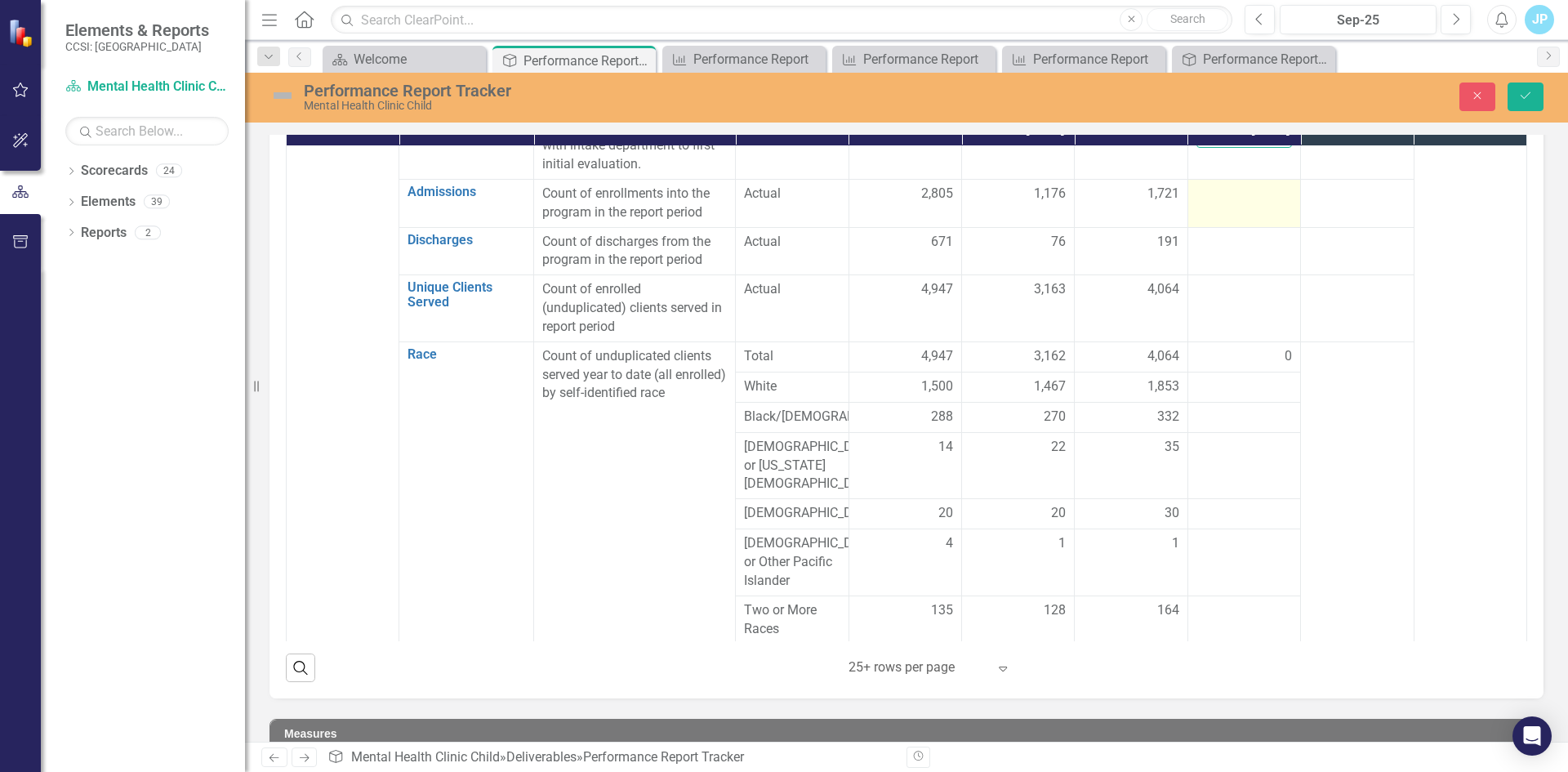
type input "12"
click at [1214, 204] on div at bounding box center [1244, 194] width 95 height 19
click at [1205, 204] on div at bounding box center [1244, 194] width 95 height 19
click at [1205, 215] on input "number" at bounding box center [1244, 199] width 95 height 30
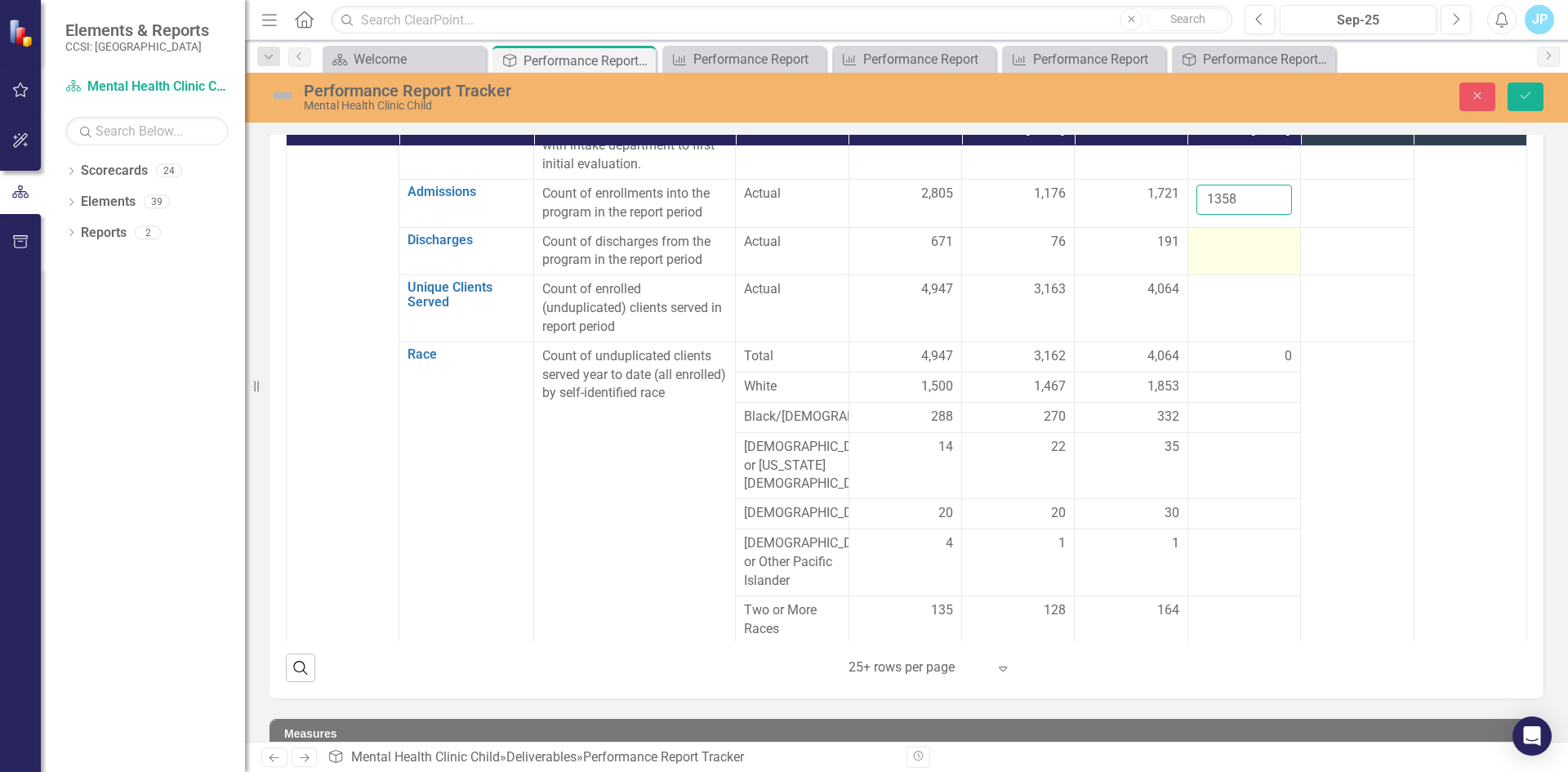
type input "1358"
click at [1227, 252] on div at bounding box center [1244, 243] width 95 height 19
click at [1214, 252] on div at bounding box center [1244, 243] width 95 height 19
click at [1196, 263] on input "number" at bounding box center [1244, 247] width 95 height 30
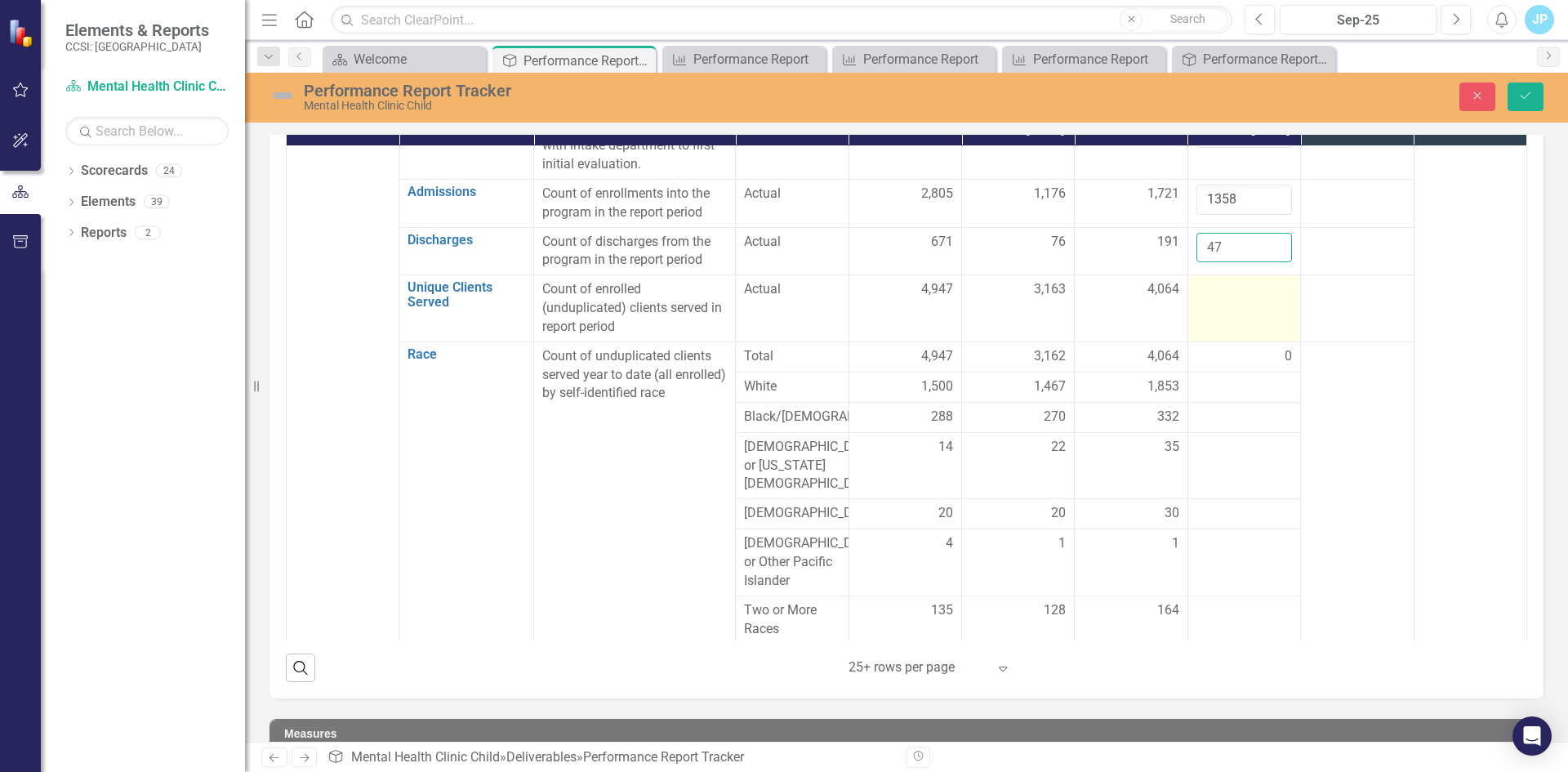
type input "47"
click at [1200, 299] on div at bounding box center [1244, 290] width 95 height 19
click at [1200, 310] on input "number" at bounding box center [1244, 295] width 95 height 30
type input "3149"
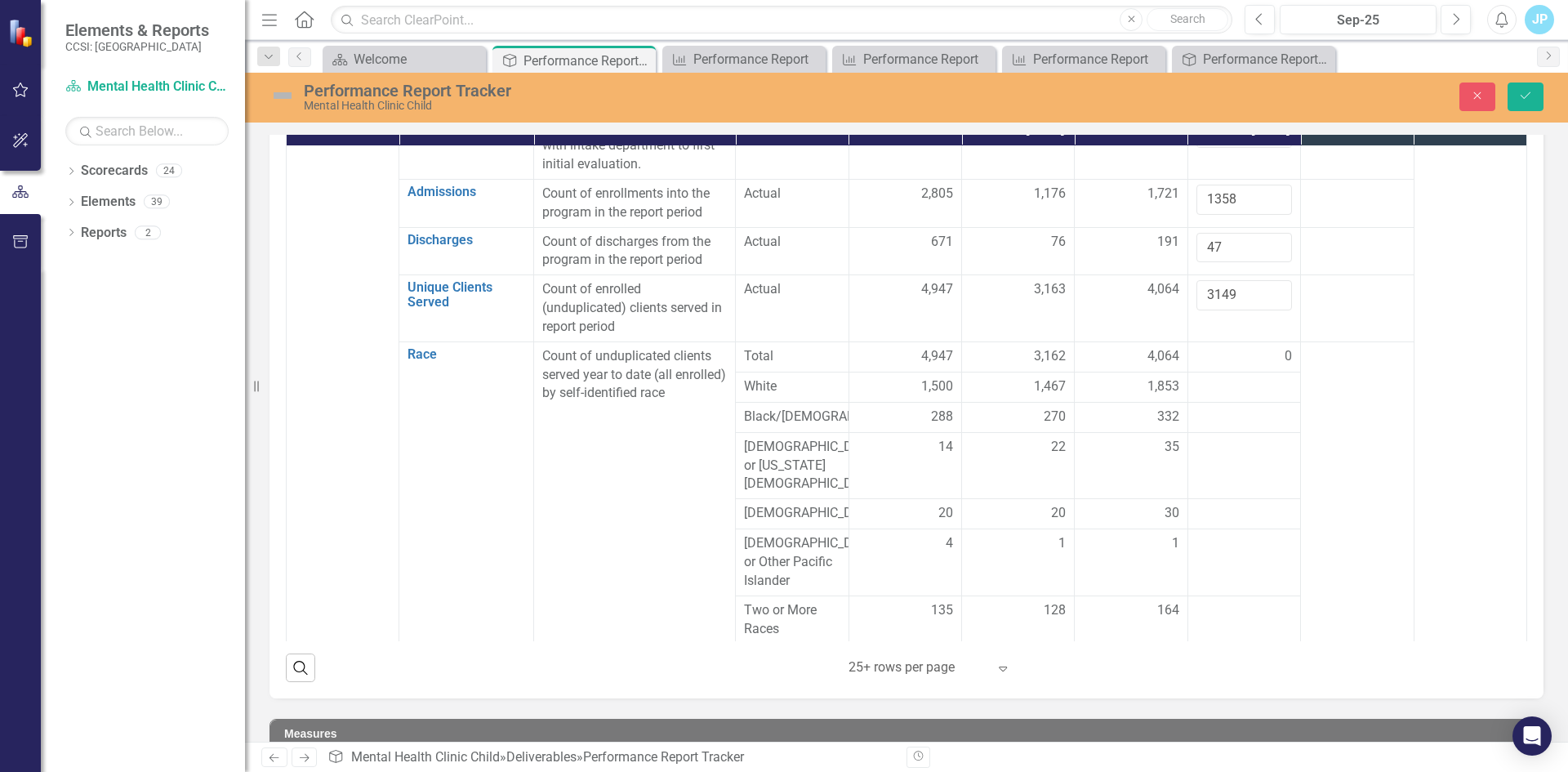
click at [1197, 366] on div "0" at bounding box center [1244, 357] width 95 height 19
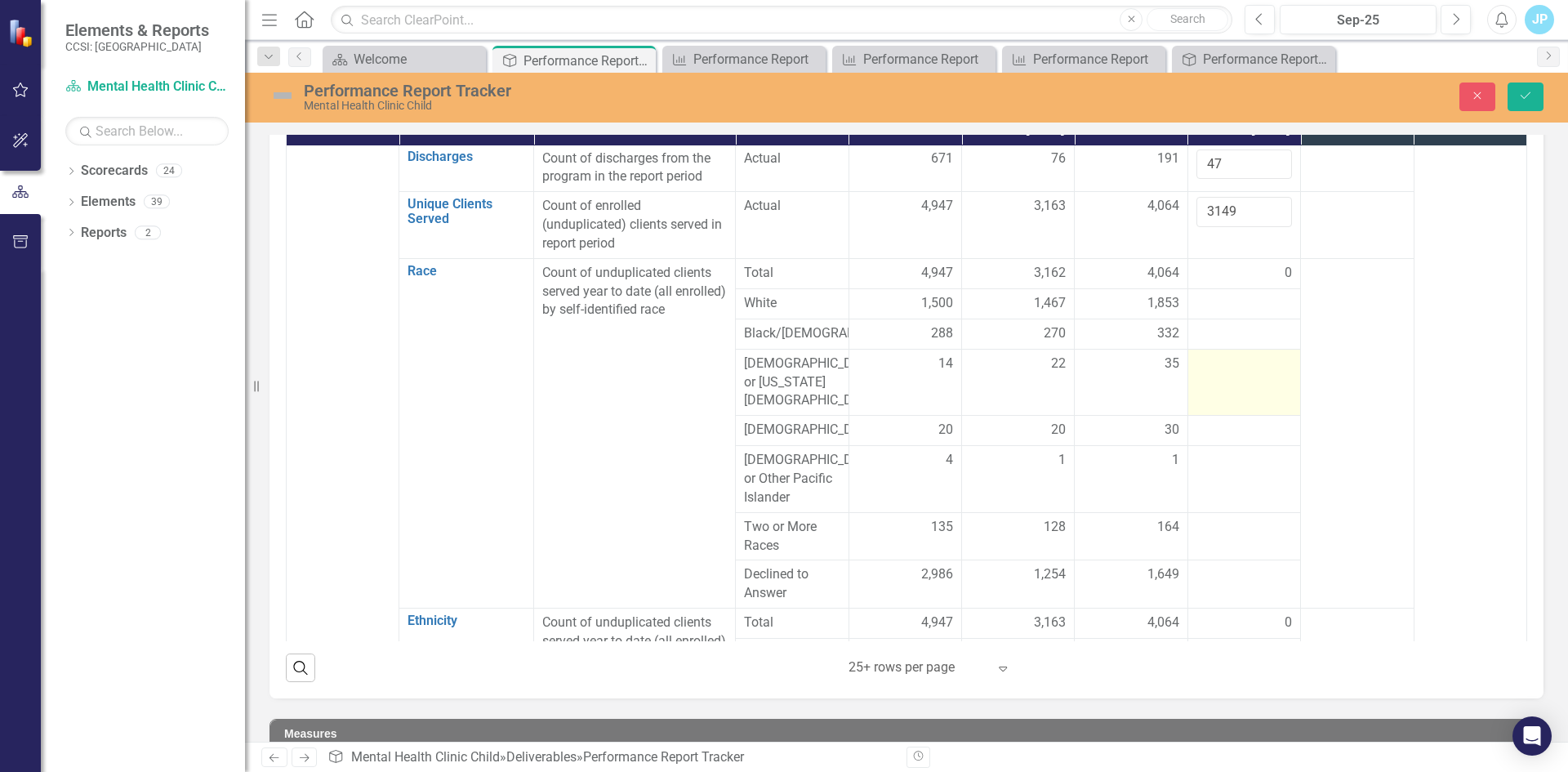
scroll to position [164, 0]
click at [1196, 315] on div at bounding box center [1244, 305] width 95 height 19
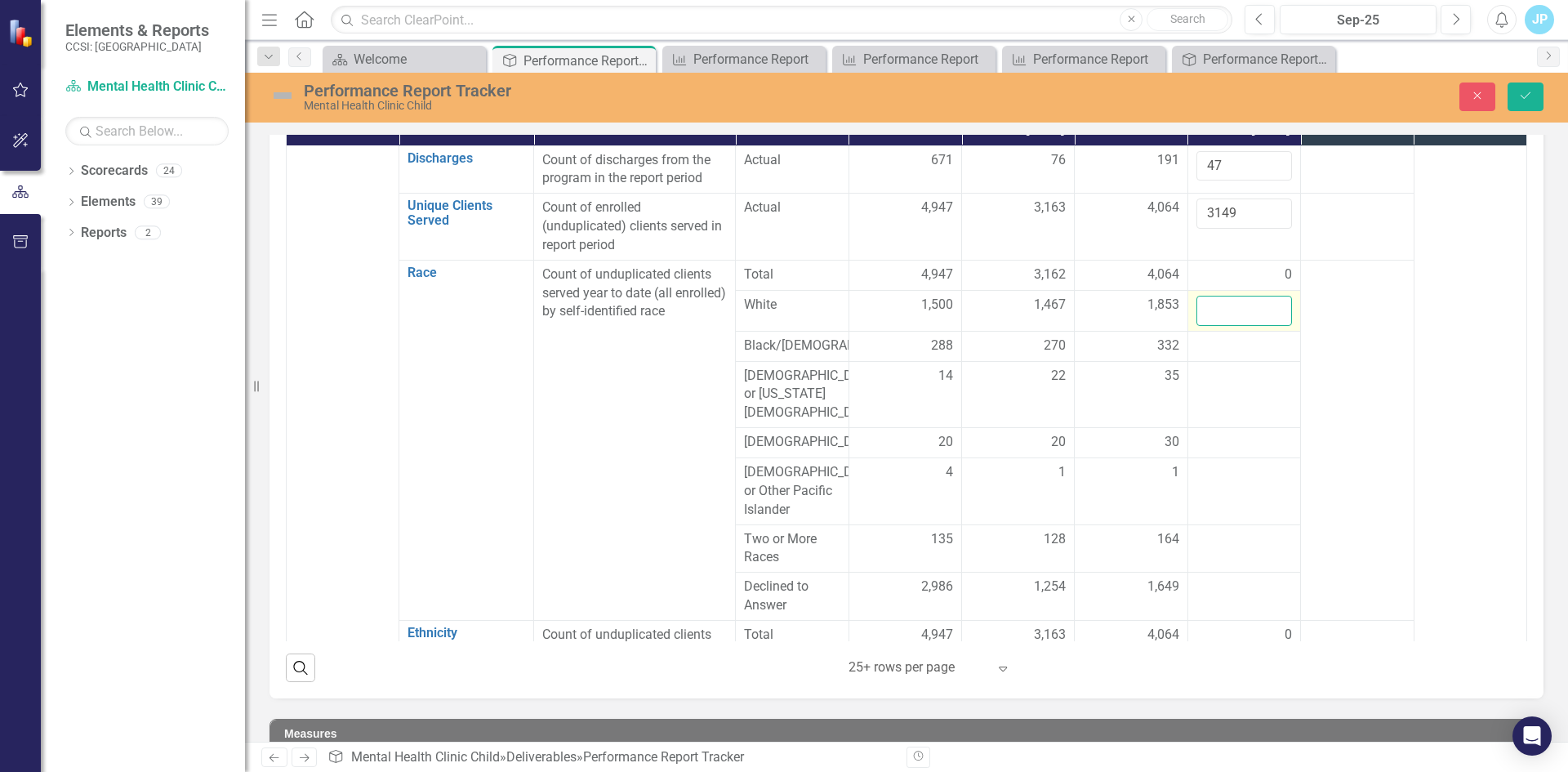
click at [1196, 325] on input "number" at bounding box center [1244, 310] width 95 height 30
type input "1526"
click at [1207, 356] on div at bounding box center [1244, 347] width 95 height 19
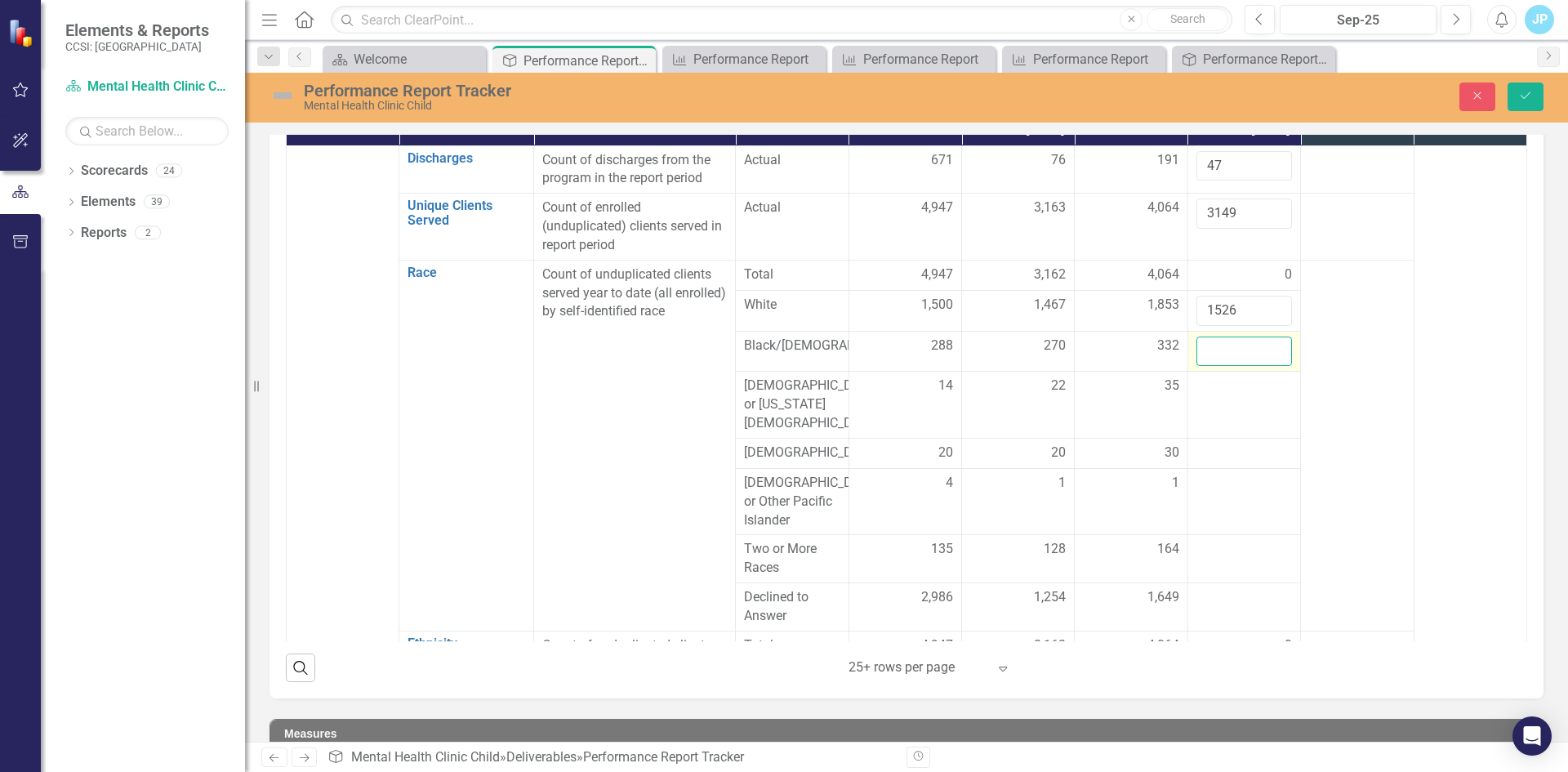
click at [1196, 367] on input "number" at bounding box center [1244, 351] width 95 height 30
type input "282"
click at [1208, 396] on div at bounding box center [1244, 386] width 95 height 19
click at [1196, 396] on div at bounding box center [1244, 386] width 95 height 19
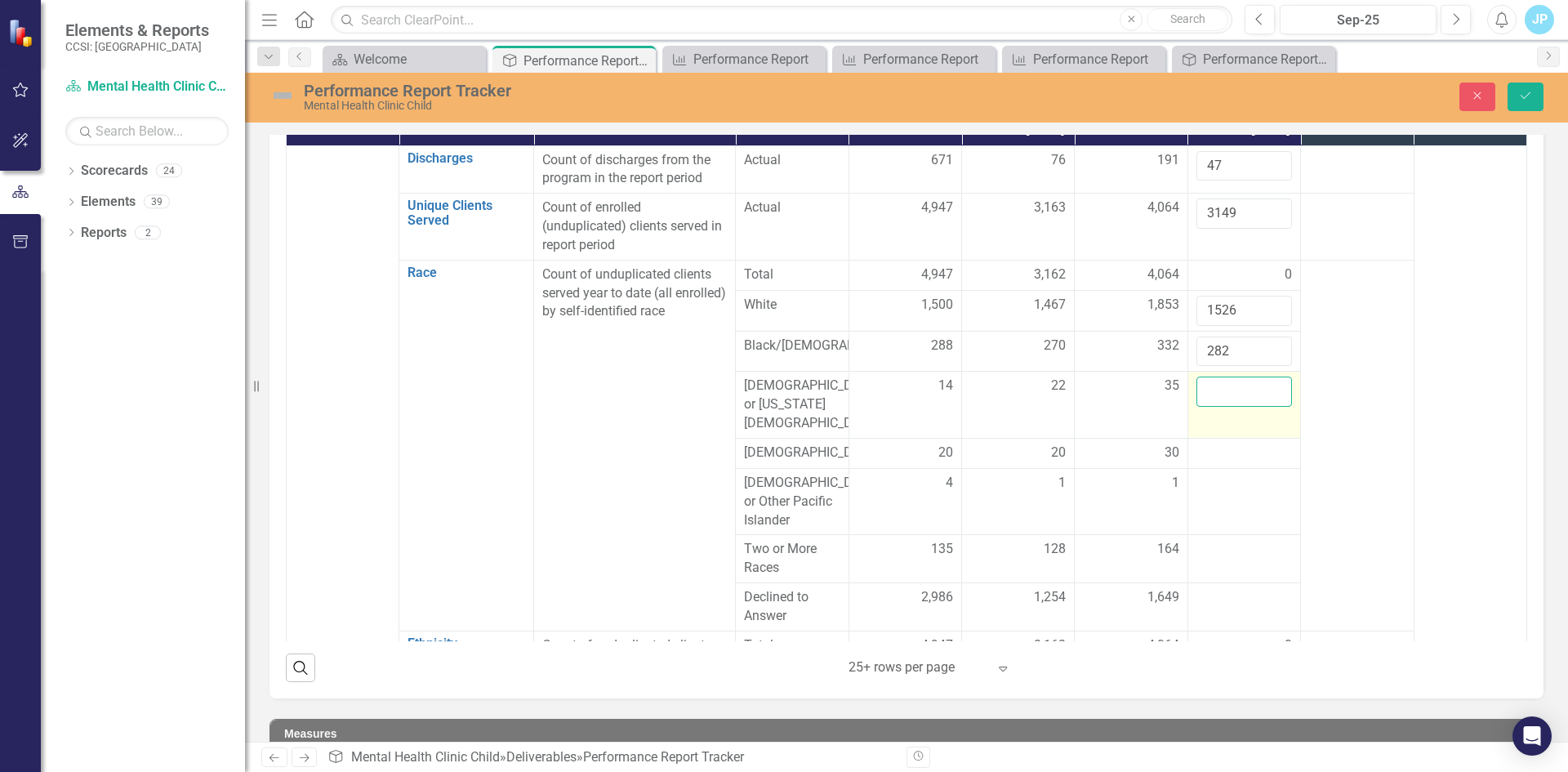
click at [1196, 406] on input "number" at bounding box center [1244, 391] width 95 height 30
type input "34"
click at [1203, 463] on div at bounding box center [1244, 453] width 95 height 19
click at [1203, 474] on input "number" at bounding box center [1244, 458] width 95 height 30
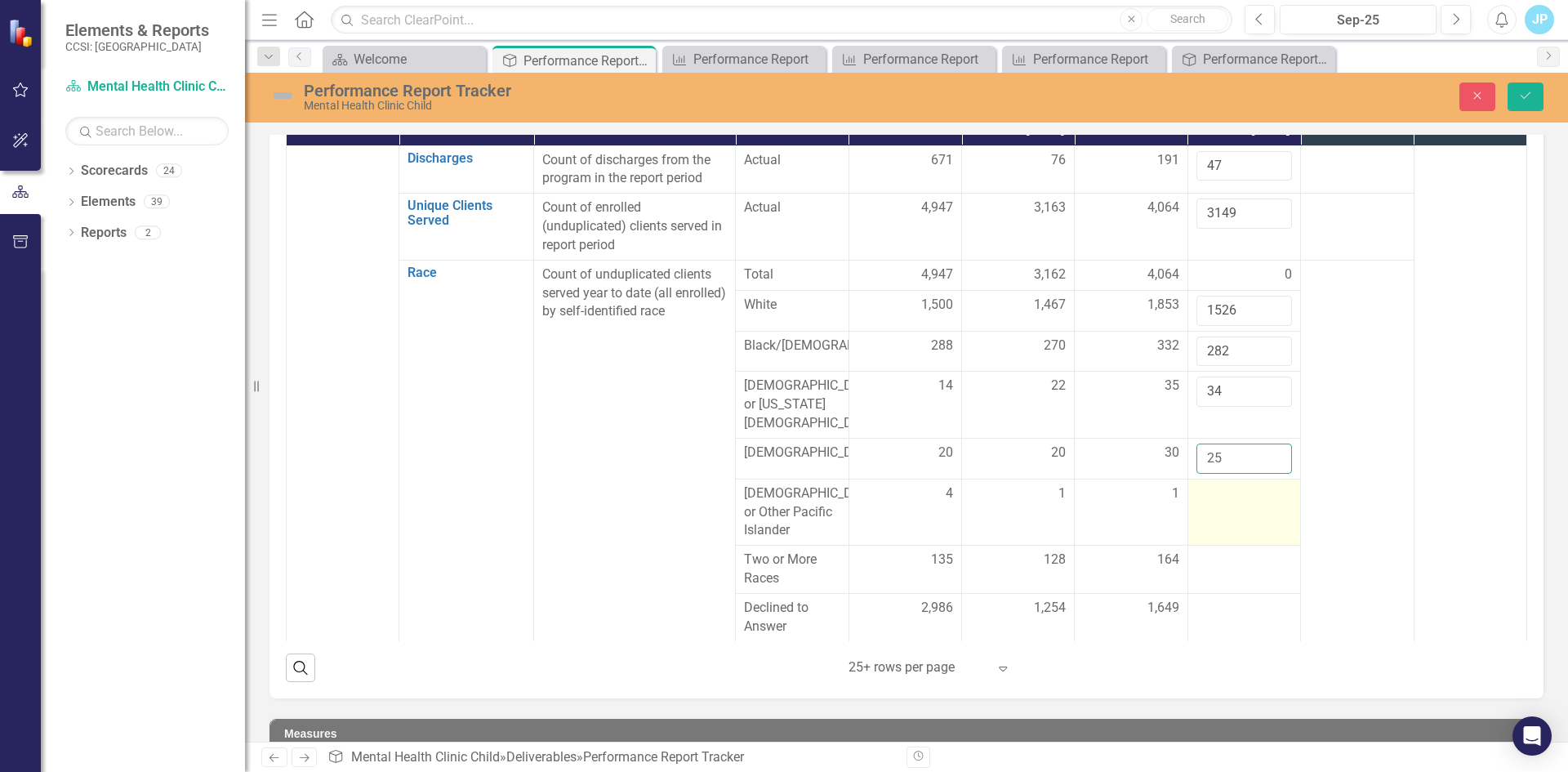
type input "25"
click at [1203, 541] on td at bounding box center [1243, 512] width 113 height 67
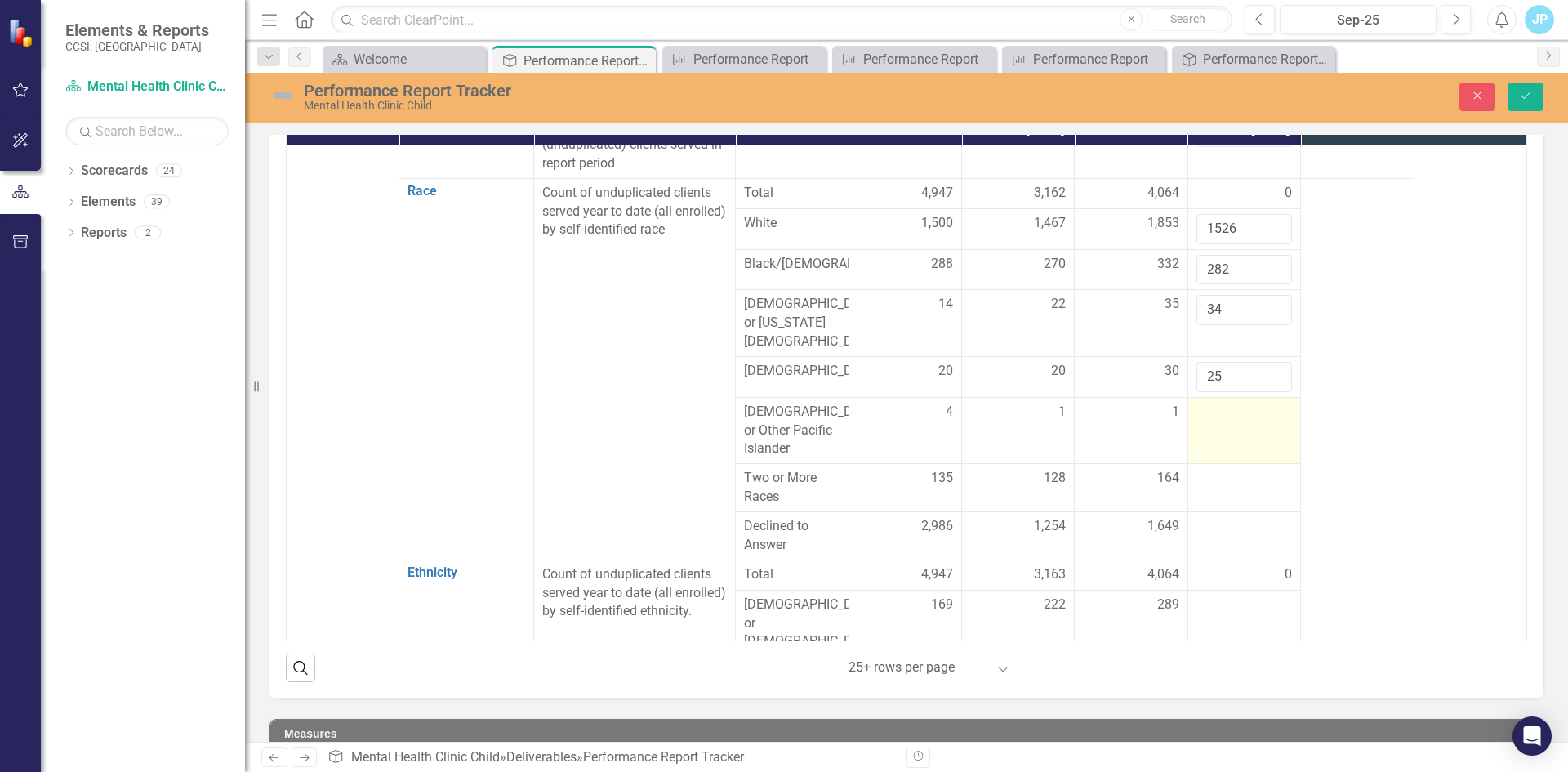
click at [1205, 423] on div at bounding box center [1244, 412] width 95 height 19
click at [1204, 433] on input "number" at bounding box center [1244, 417] width 95 height 30
type input "0"
click at [1199, 488] on div at bounding box center [1244, 478] width 95 height 19
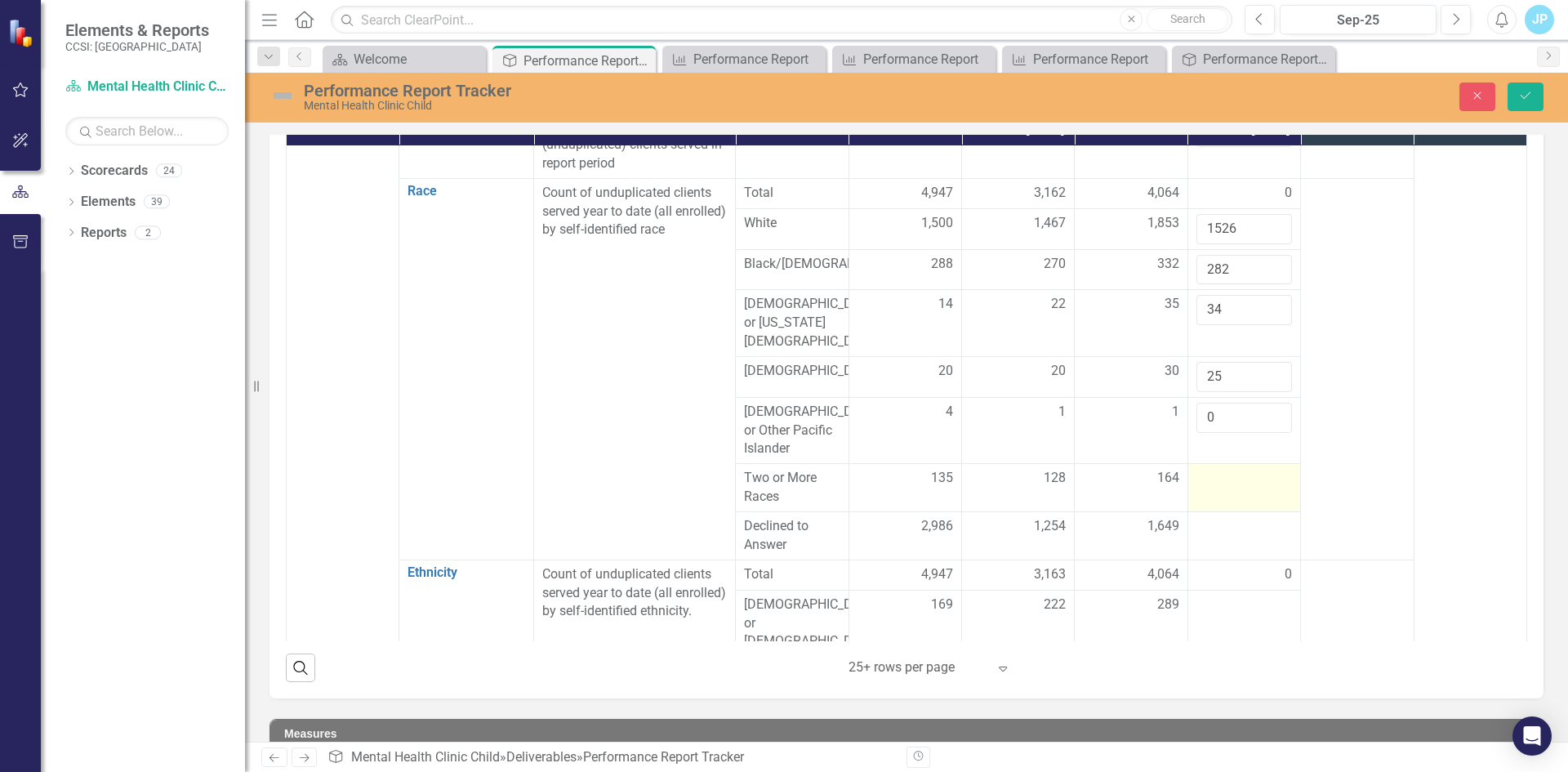
click at [1199, 488] on div at bounding box center [1244, 478] width 95 height 19
click at [1202, 499] on input "number" at bounding box center [1244, 483] width 95 height 30
type input "167"
click at [1209, 536] on div at bounding box center [1244, 527] width 95 height 19
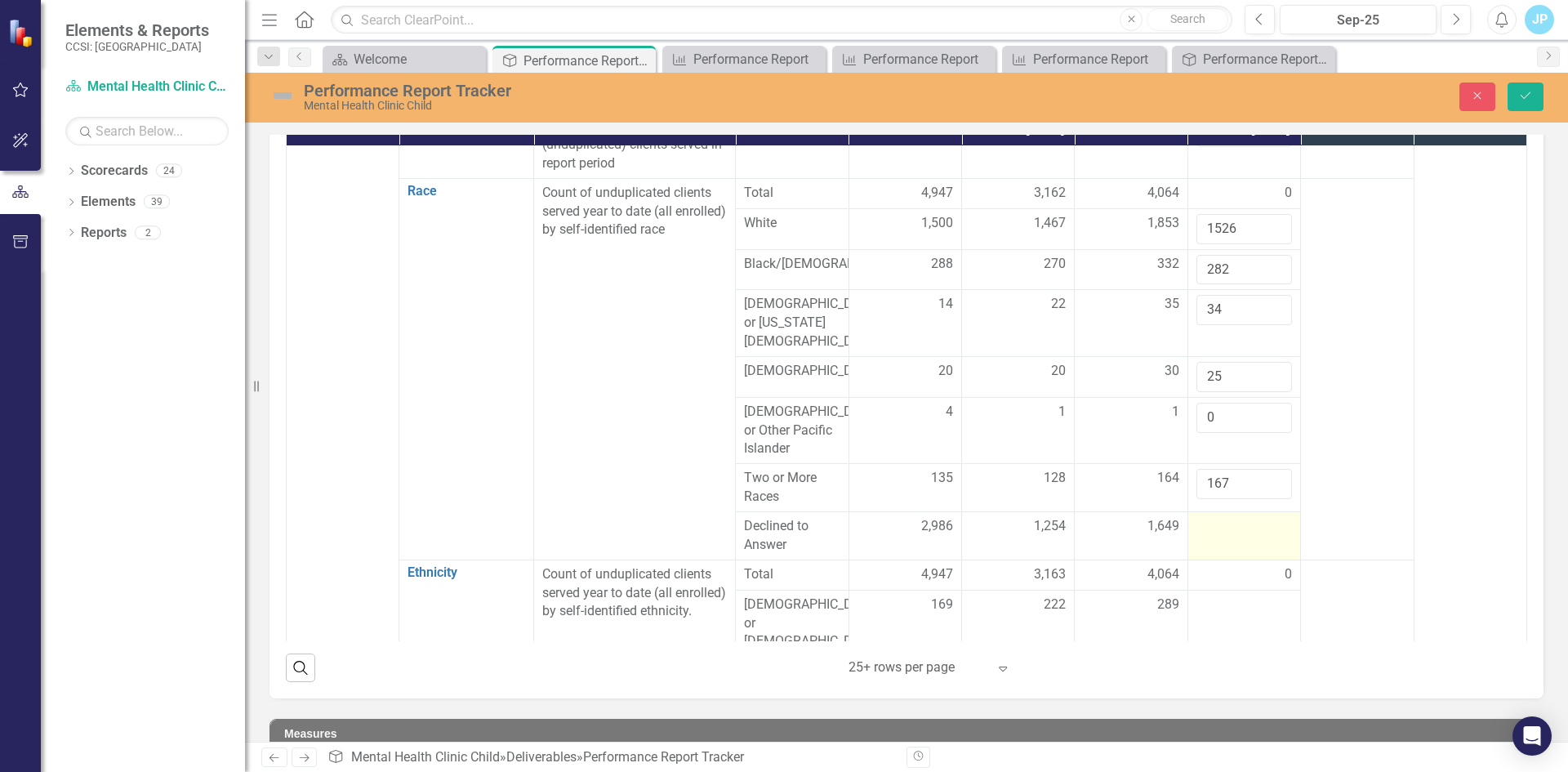
click at [1209, 536] on div at bounding box center [1244, 527] width 95 height 19
click at [1209, 547] on input "number" at bounding box center [1244, 531] width 95 height 30
type input "1115"
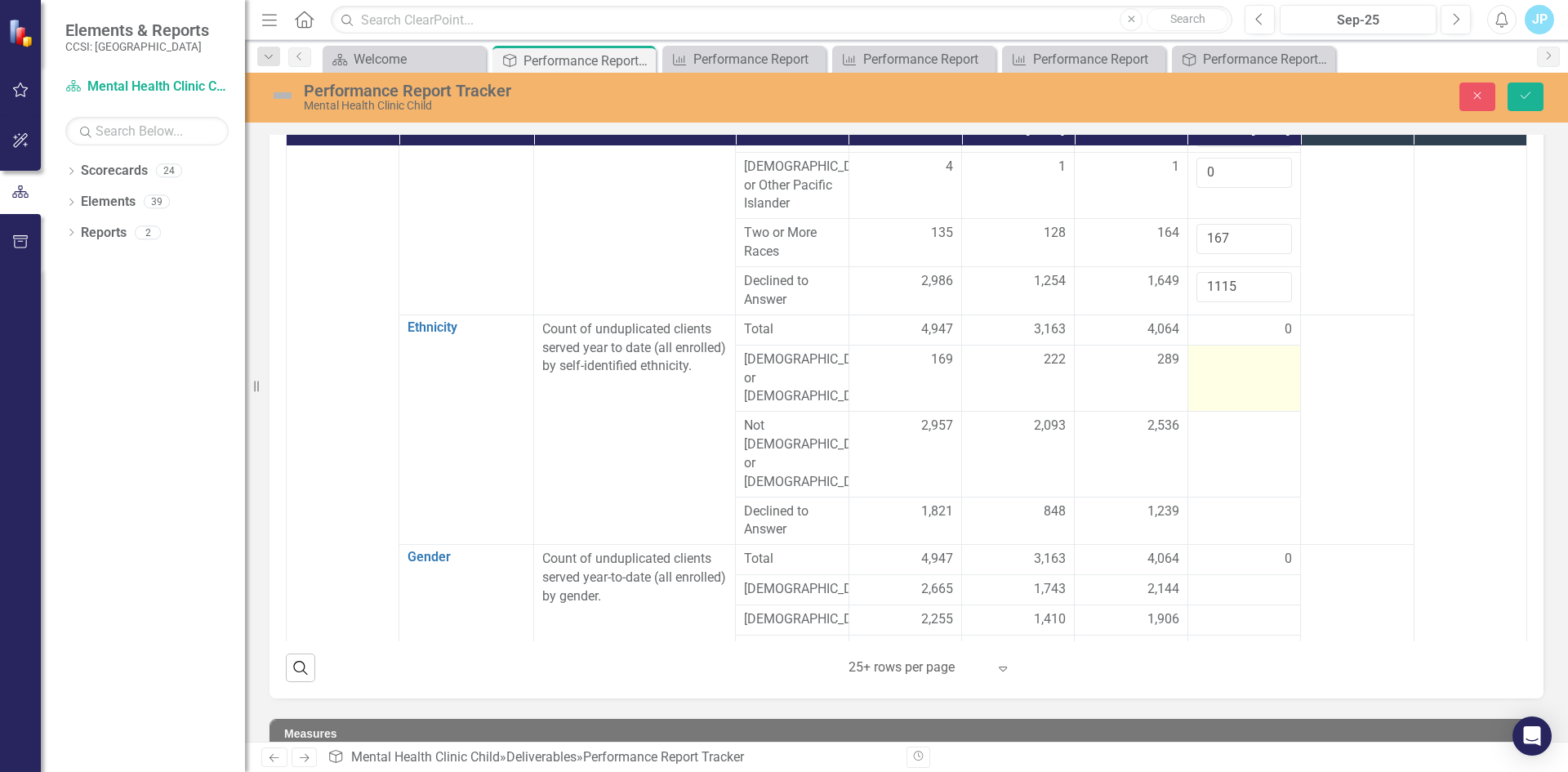
click at [1196, 370] on div at bounding box center [1244, 360] width 95 height 19
click at [1200, 380] on input "number" at bounding box center [1244, 365] width 95 height 30
type input "263"
click at [1196, 436] on div at bounding box center [1244, 426] width 95 height 19
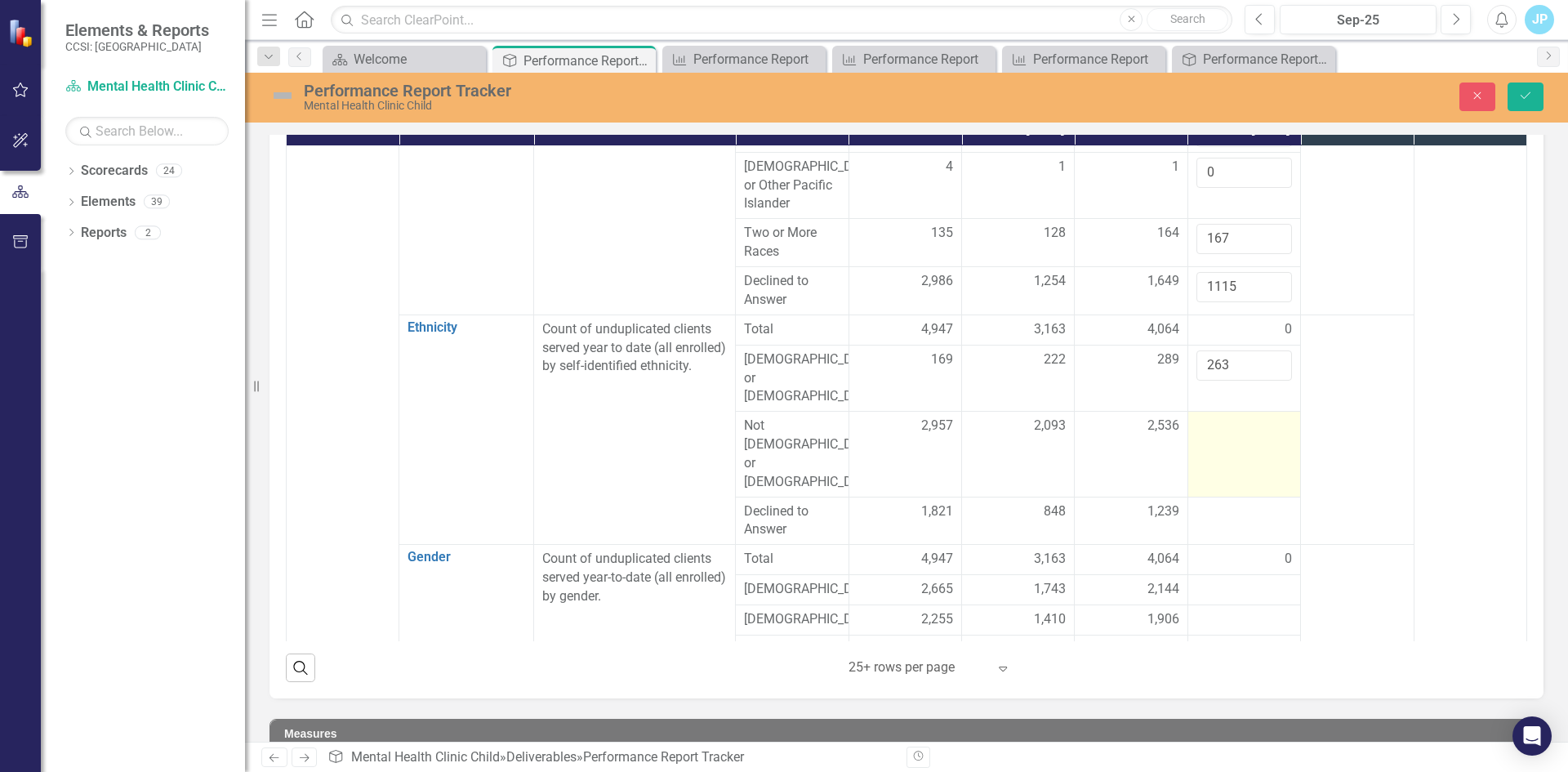
click at [1196, 436] on div at bounding box center [1244, 426] width 95 height 19
click at [1207, 447] on input "number" at bounding box center [1244, 431] width 95 height 30
type input "1989"
click at [1214, 513] on td at bounding box center [1243, 521] width 113 height 48
click at [1207, 502] on div at bounding box center [1244, 512] width 95 height 19
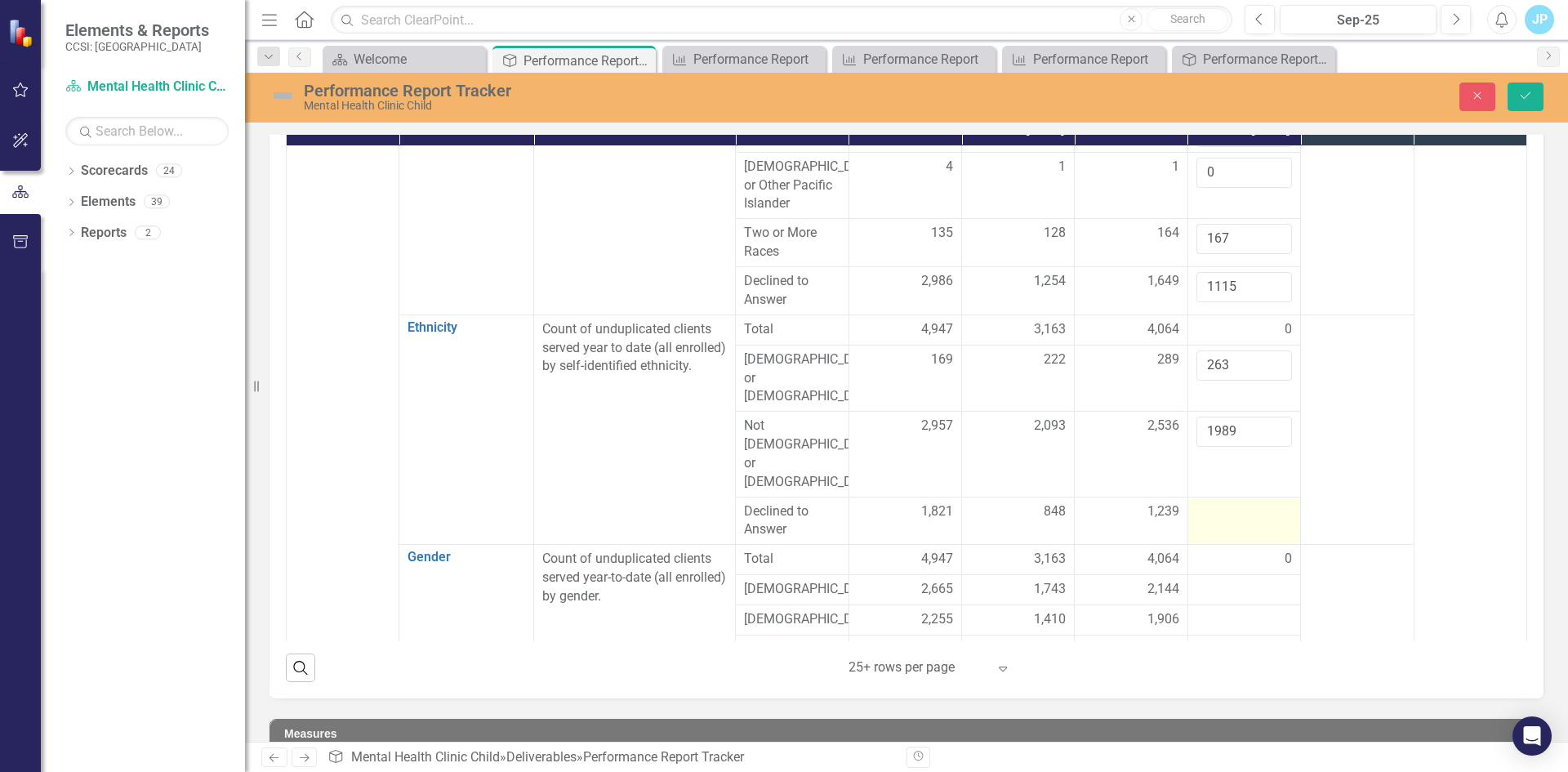
click at [1207, 502] on div at bounding box center [1244, 512] width 95 height 19
click at [1202, 509] on input "number" at bounding box center [1244, 517] width 95 height 30
type input "897"
click at [1353, 552] on div at bounding box center [1356, 559] width 95 height 19
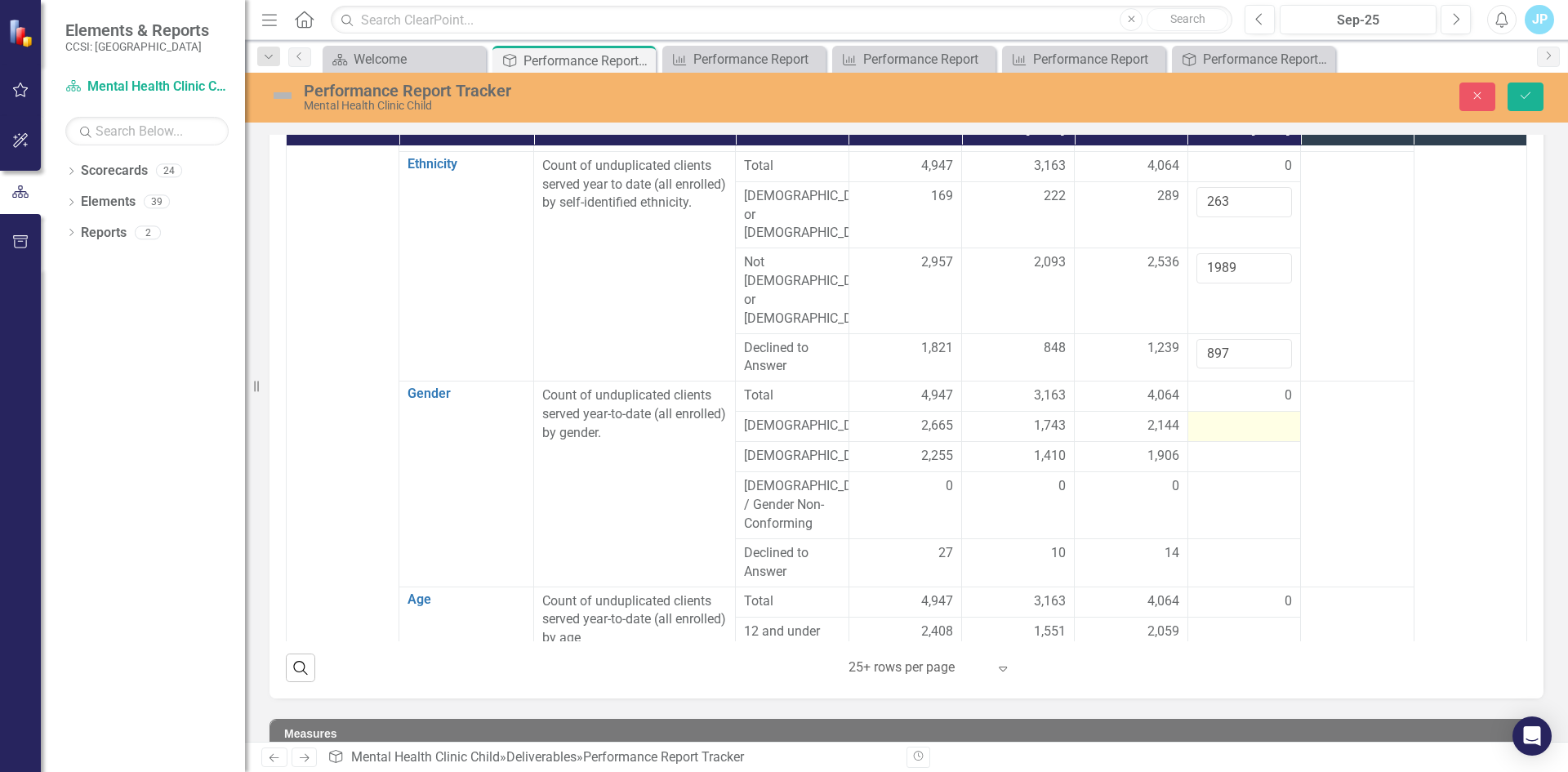
click at [1203, 421] on div at bounding box center [1244, 426] width 95 height 19
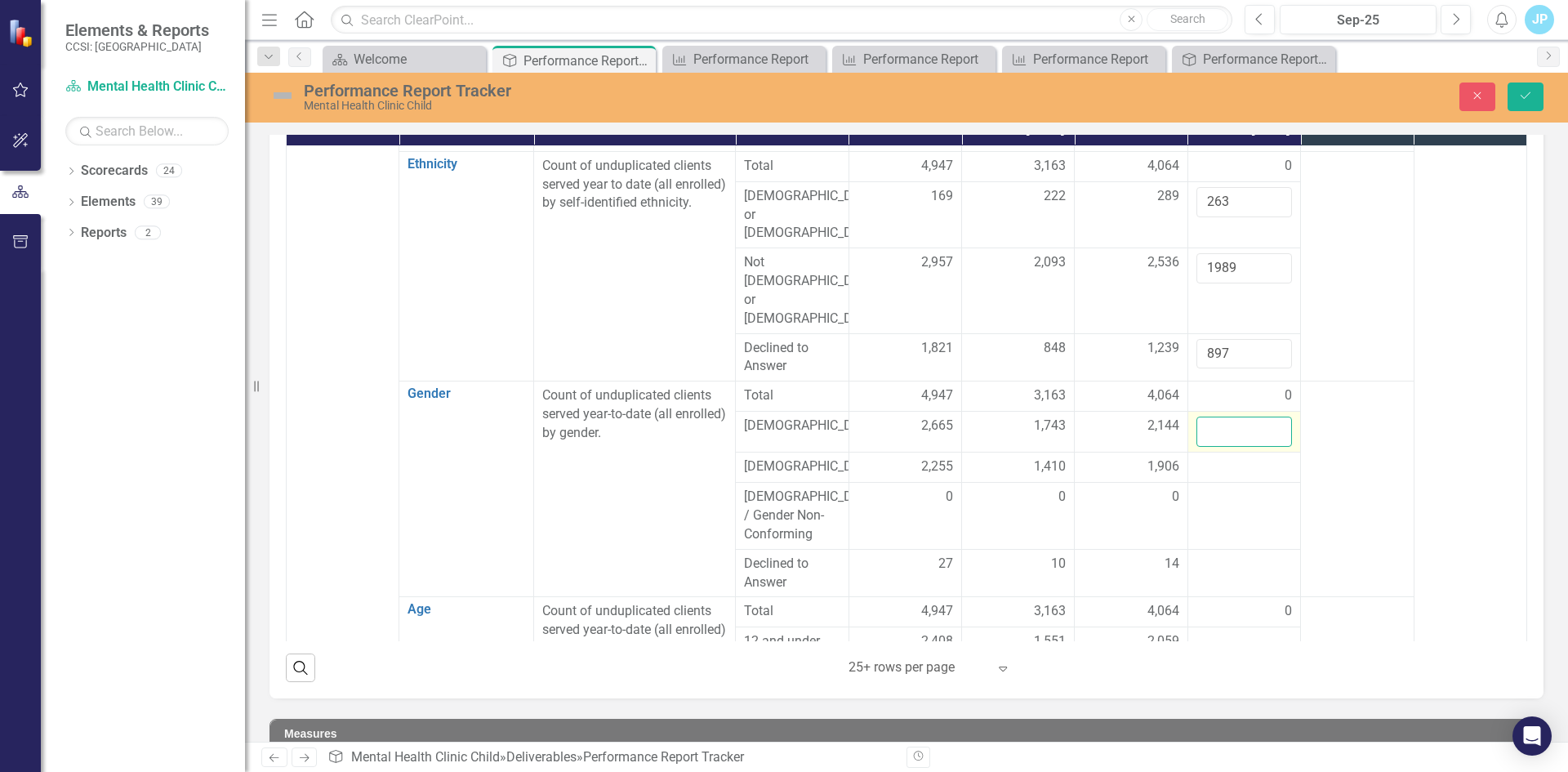
click at [1203, 421] on input "number" at bounding box center [1244, 431] width 95 height 30
type input "1661"
click at [1209, 457] on div at bounding box center [1244, 467] width 95 height 19
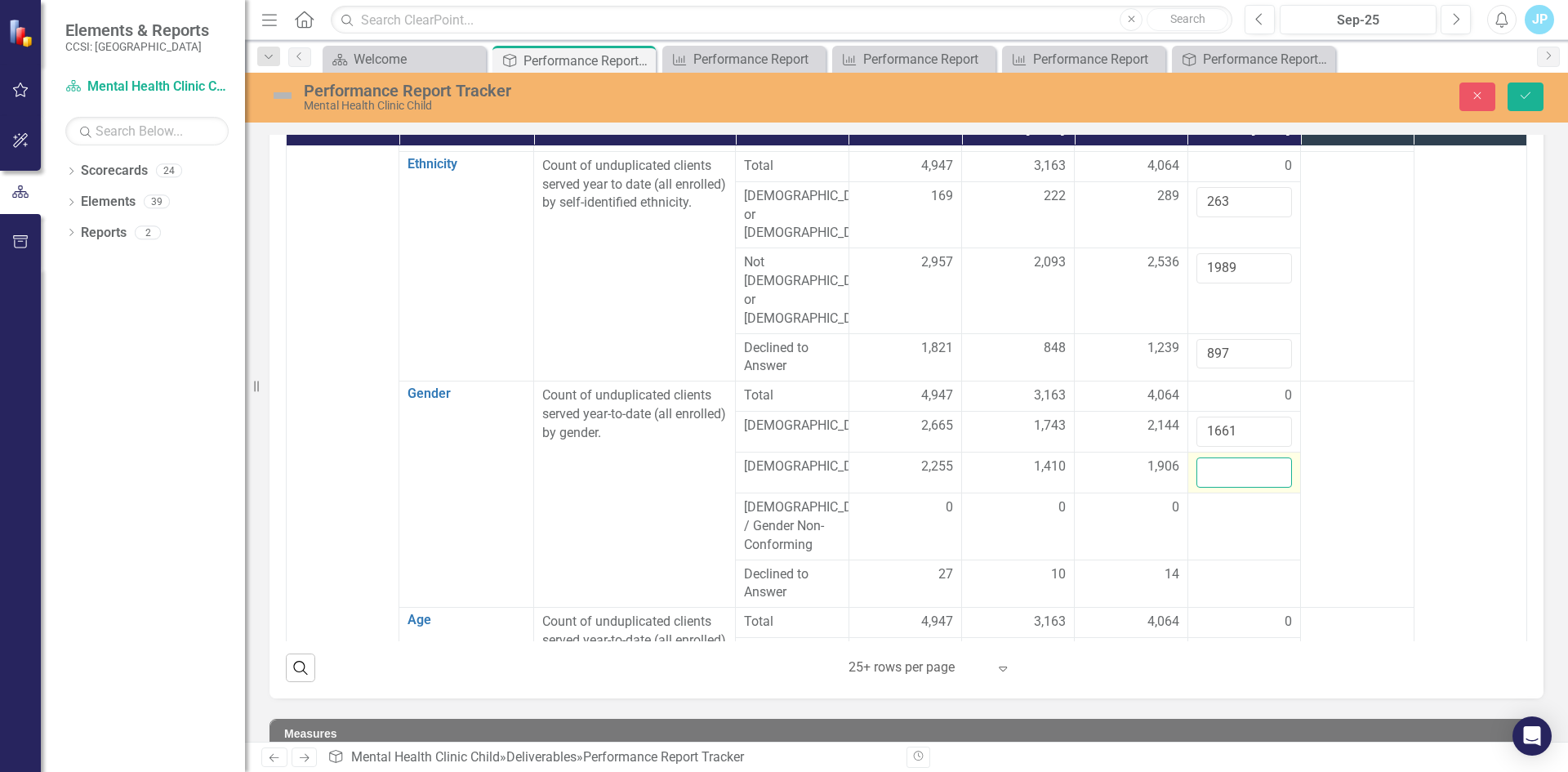
click at [1207, 469] on input "number" at bounding box center [1244, 472] width 95 height 30
type input "1480"
click at [1209, 529] on td at bounding box center [1243, 527] width 113 height 67
click at [1196, 501] on div at bounding box center [1244, 507] width 95 height 19
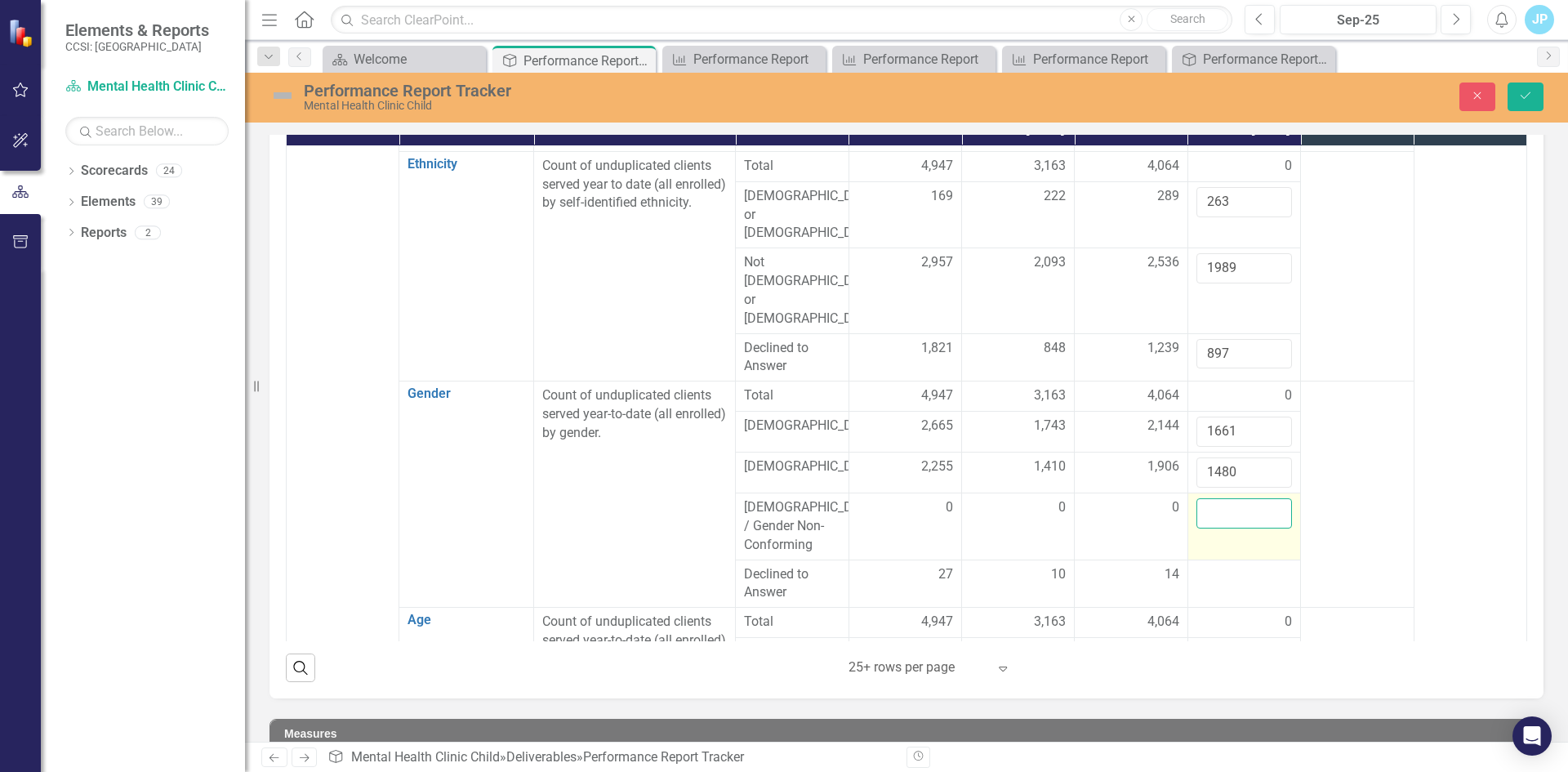
click at [1196, 501] on input "number" at bounding box center [1244, 512] width 95 height 30
type input "0"
click at [1209, 569] on div at bounding box center [1244, 575] width 95 height 19
click at [1196, 565] on div at bounding box center [1244, 575] width 95 height 19
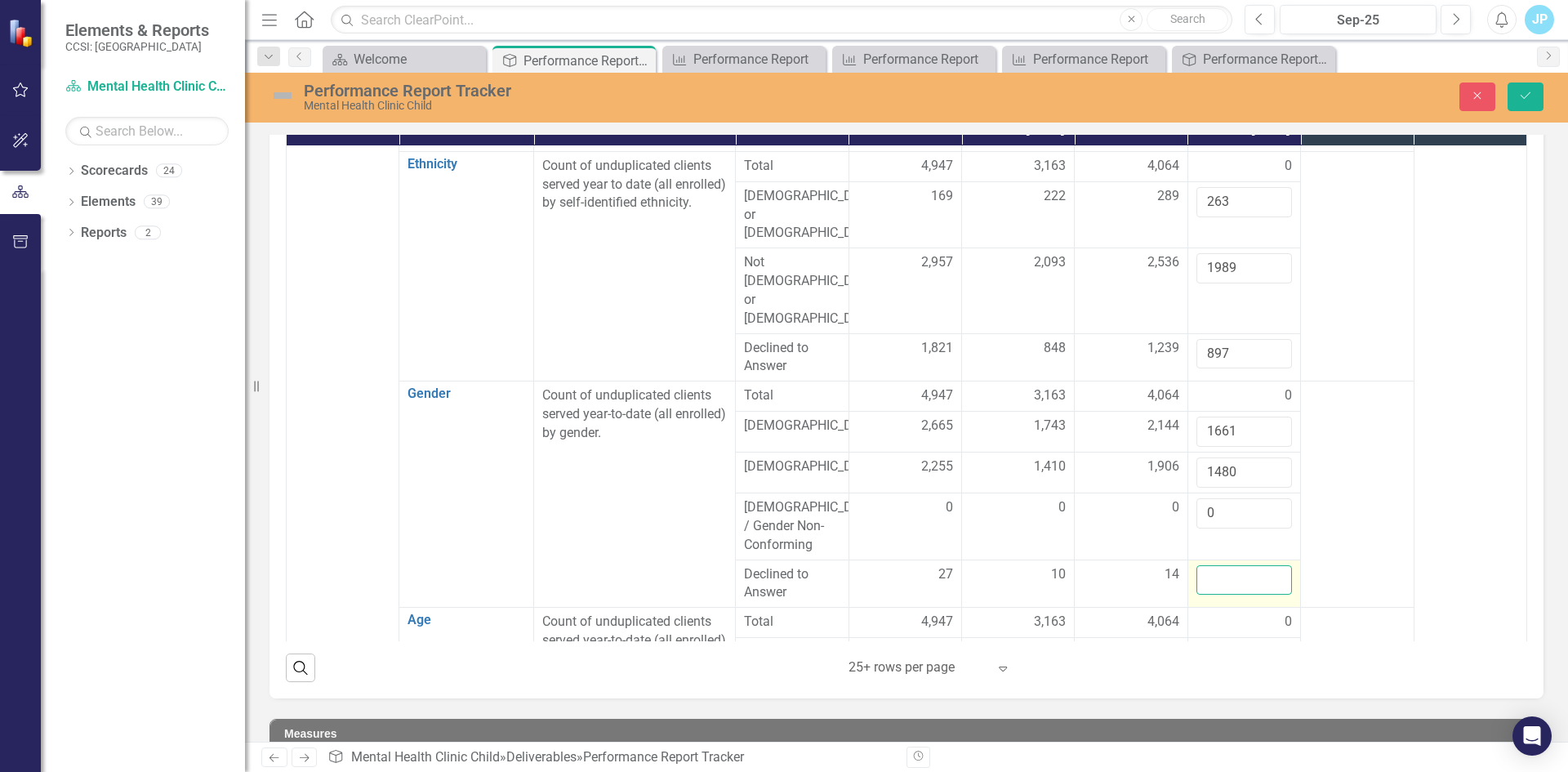
click at [1196, 565] on input "number" at bounding box center [1244, 579] width 95 height 30
type input "8"
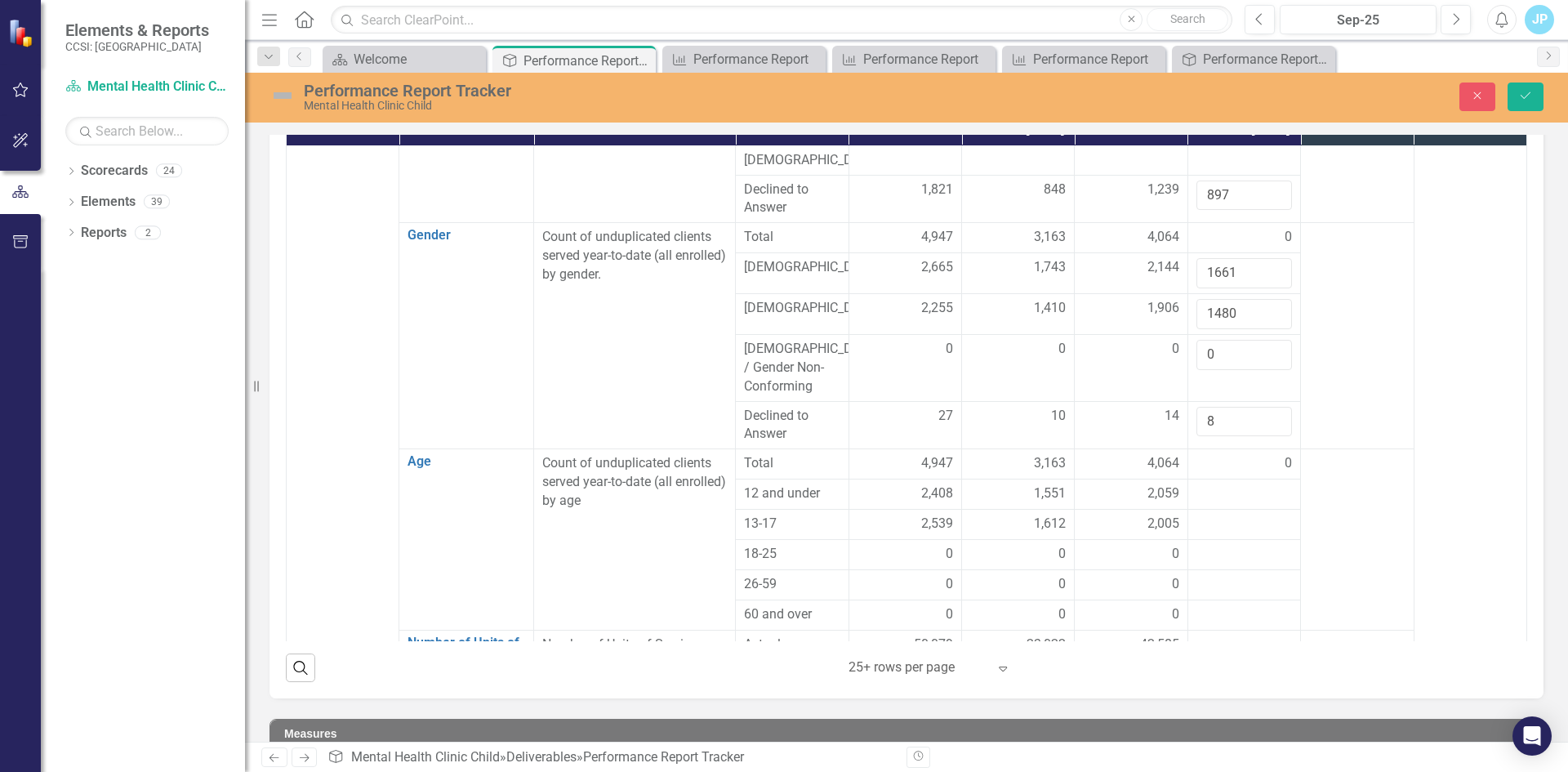
scroll to position [816, 0]
click at [1209, 479] on div at bounding box center [1244, 489] width 95 height 19
click at [1209, 479] on input "number" at bounding box center [1244, 494] width 95 height 30
type input "1634"
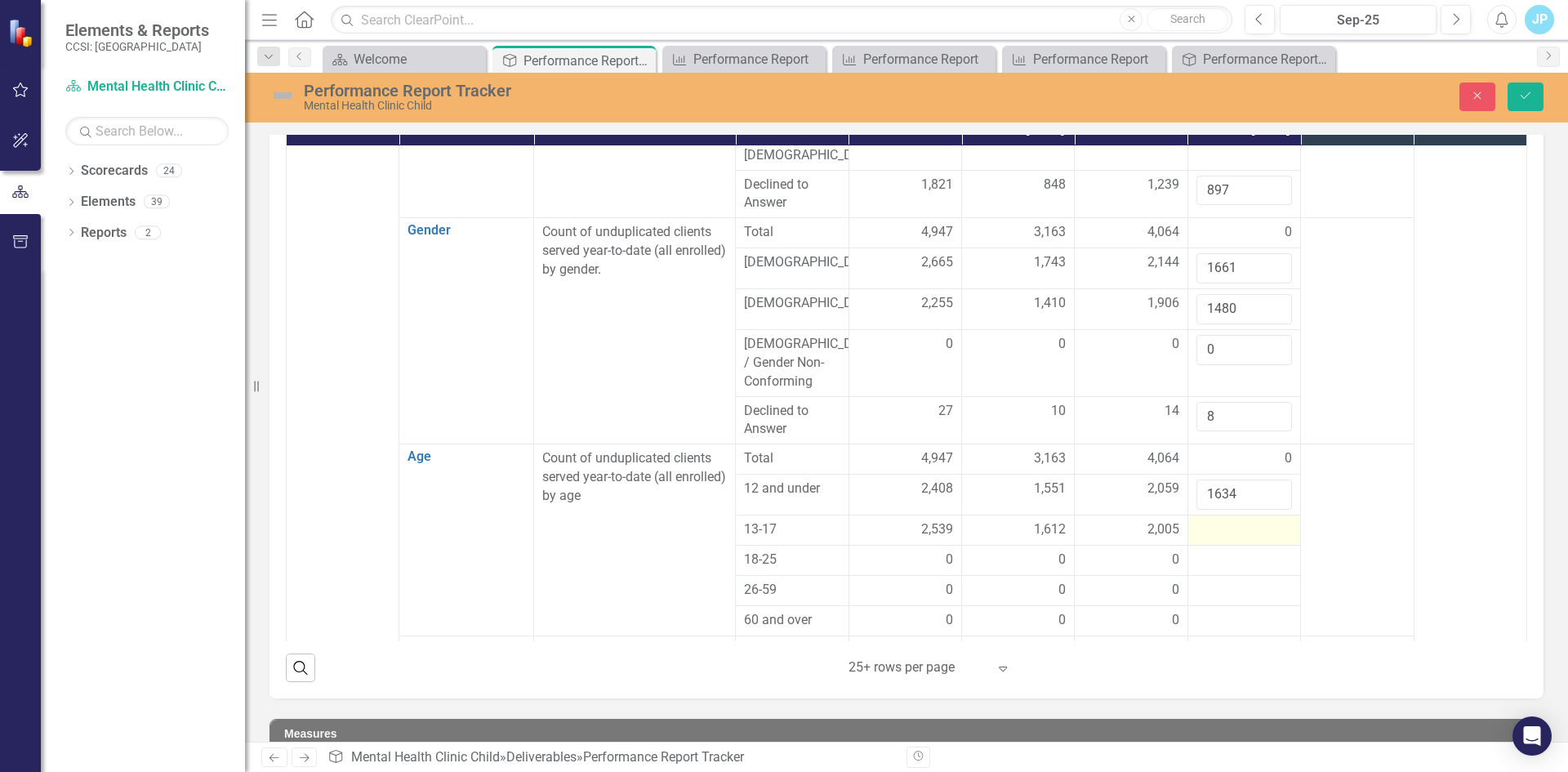
click at [1201, 520] on div at bounding box center [1244, 529] width 95 height 19
click at [1202, 520] on div at bounding box center [1244, 529] width 95 height 19
click at [1202, 520] on input "number" at bounding box center [1244, 534] width 95 height 30
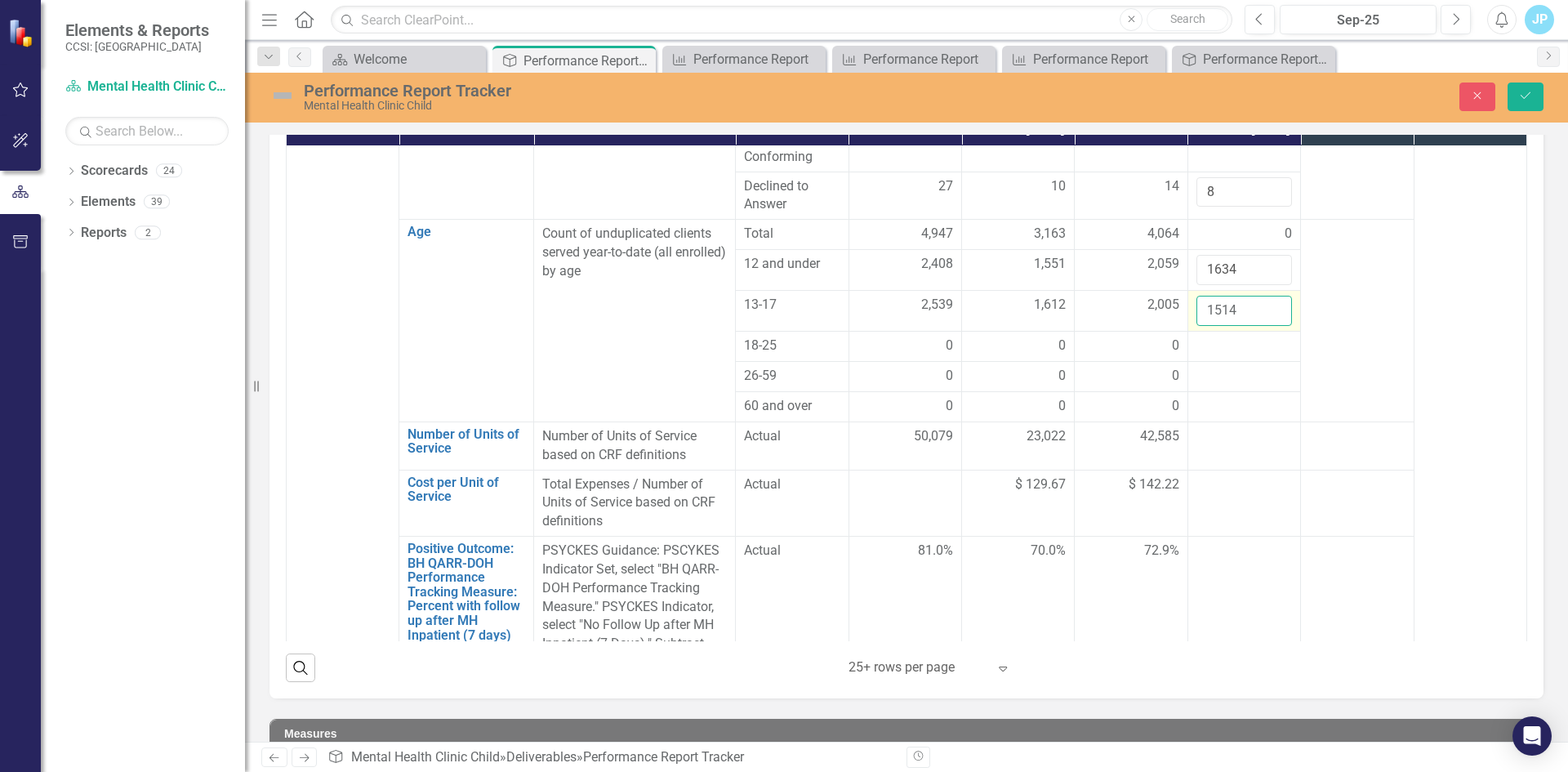
scroll to position [1062, 0]
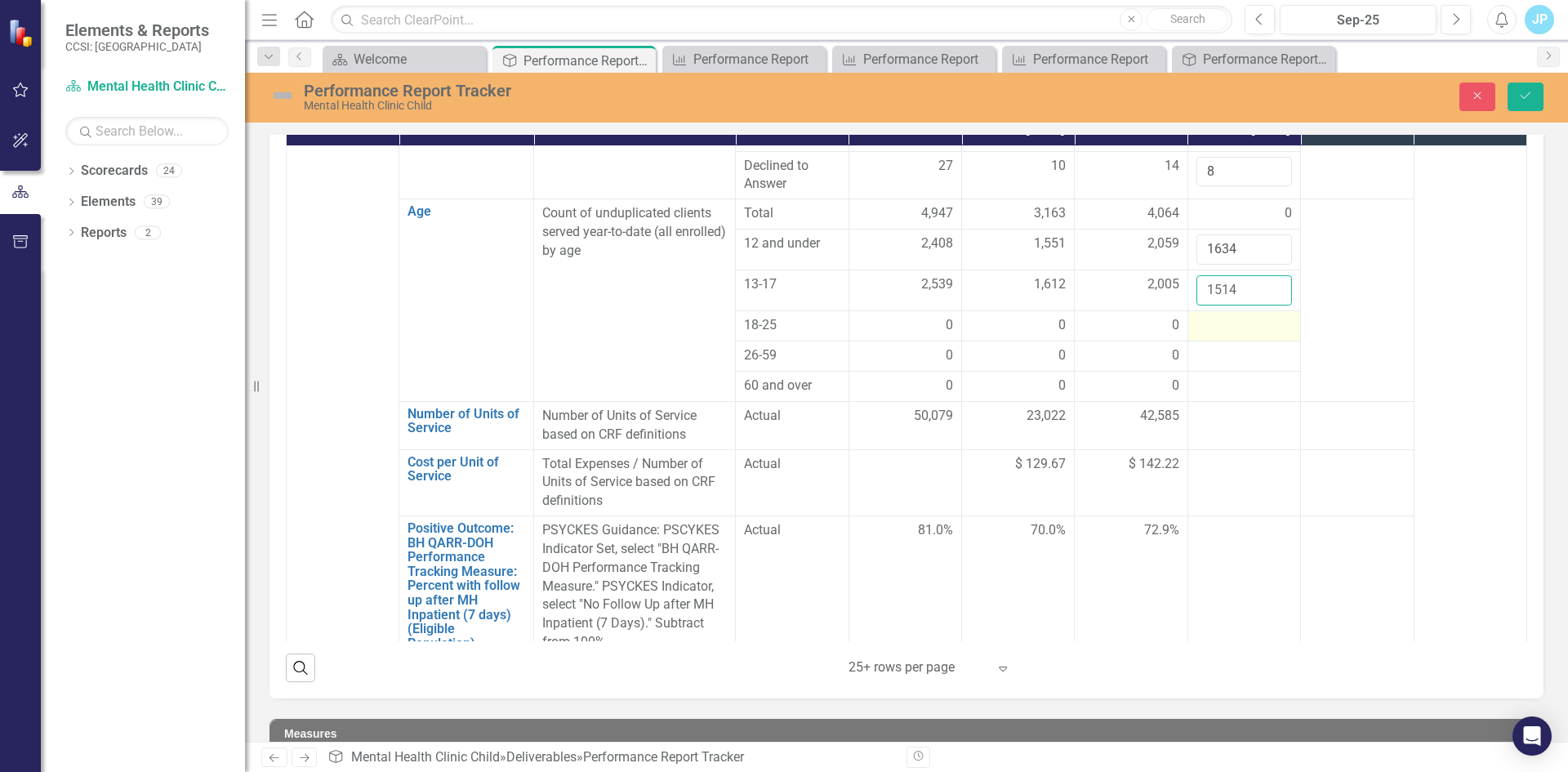
type input "1514"
click at [1214, 316] on div at bounding box center [1244, 325] width 95 height 19
click at [1213, 316] on div at bounding box center [1244, 325] width 95 height 19
click at [1201, 319] on div at bounding box center [1244, 325] width 95 height 19
click at [1207, 316] on div at bounding box center [1244, 325] width 95 height 19
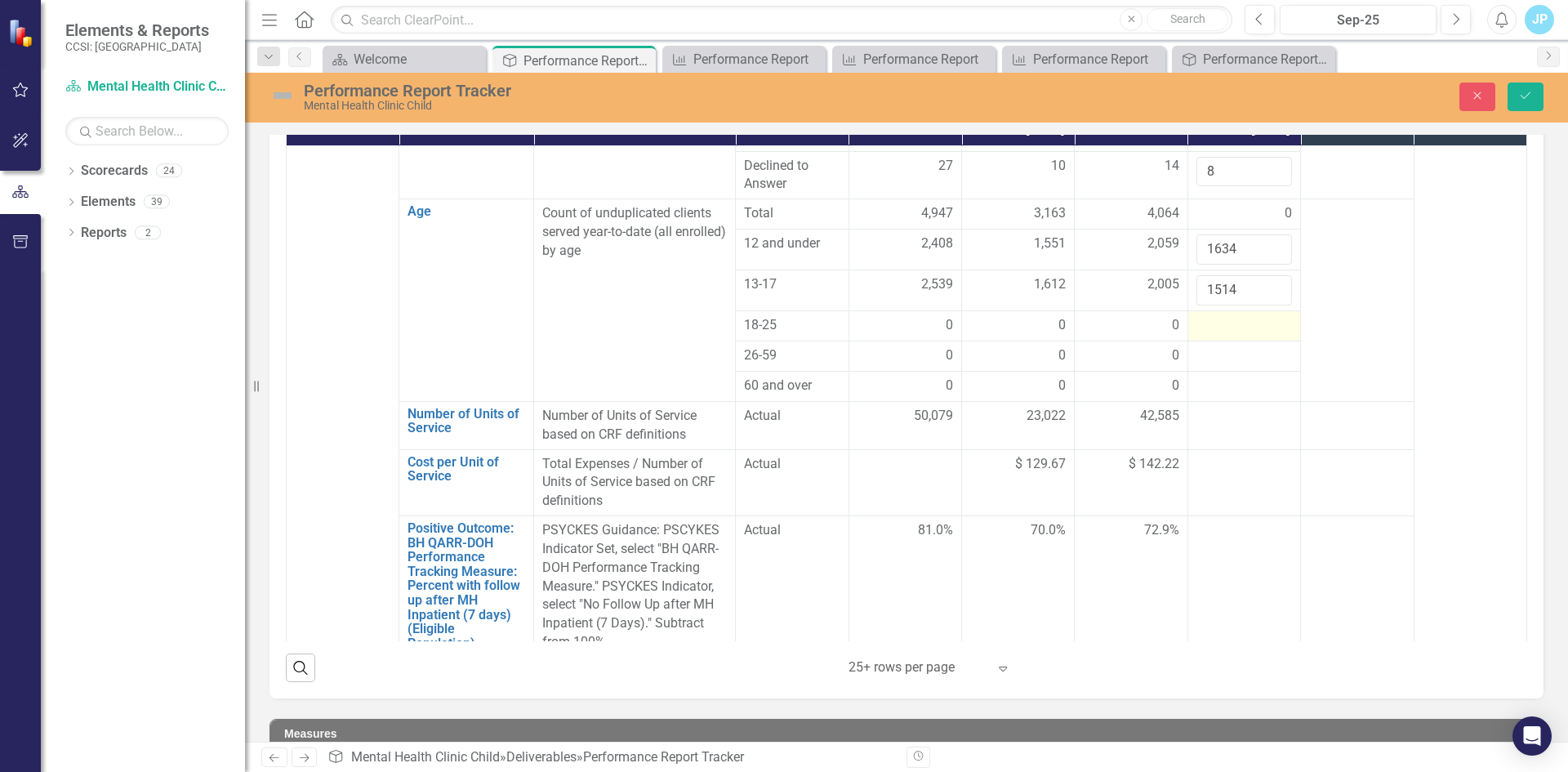
click at [1207, 316] on div at bounding box center [1244, 325] width 95 height 19
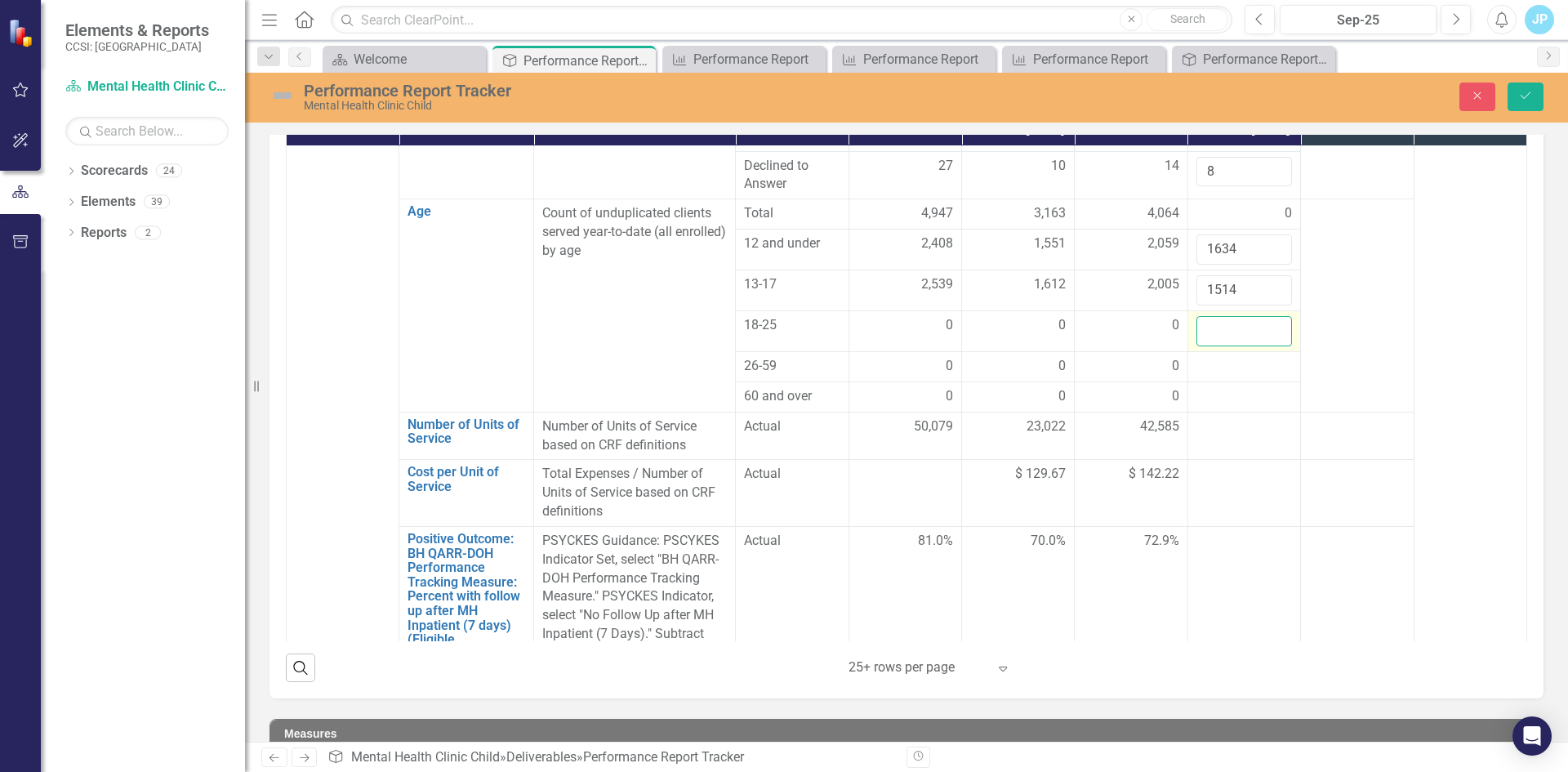
click at [1206, 322] on input "number" at bounding box center [1244, 330] width 95 height 30
type input "0"
click at [1196, 357] on div at bounding box center [1244, 367] width 95 height 19
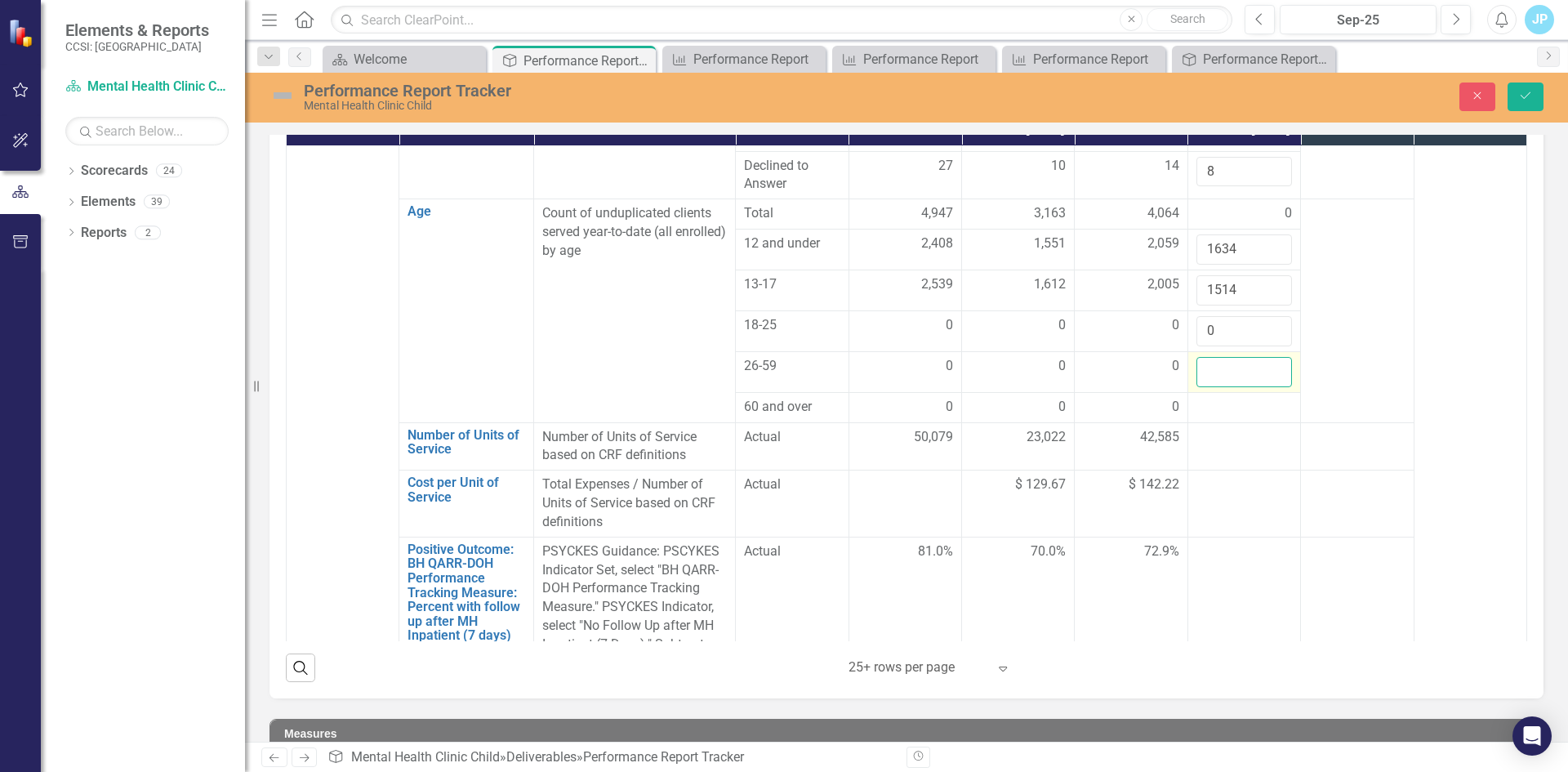
click at [1196, 357] on input "number" at bounding box center [1244, 372] width 95 height 30
type input "0"
click at [1196, 398] on div at bounding box center [1244, 407] width 95 height 19
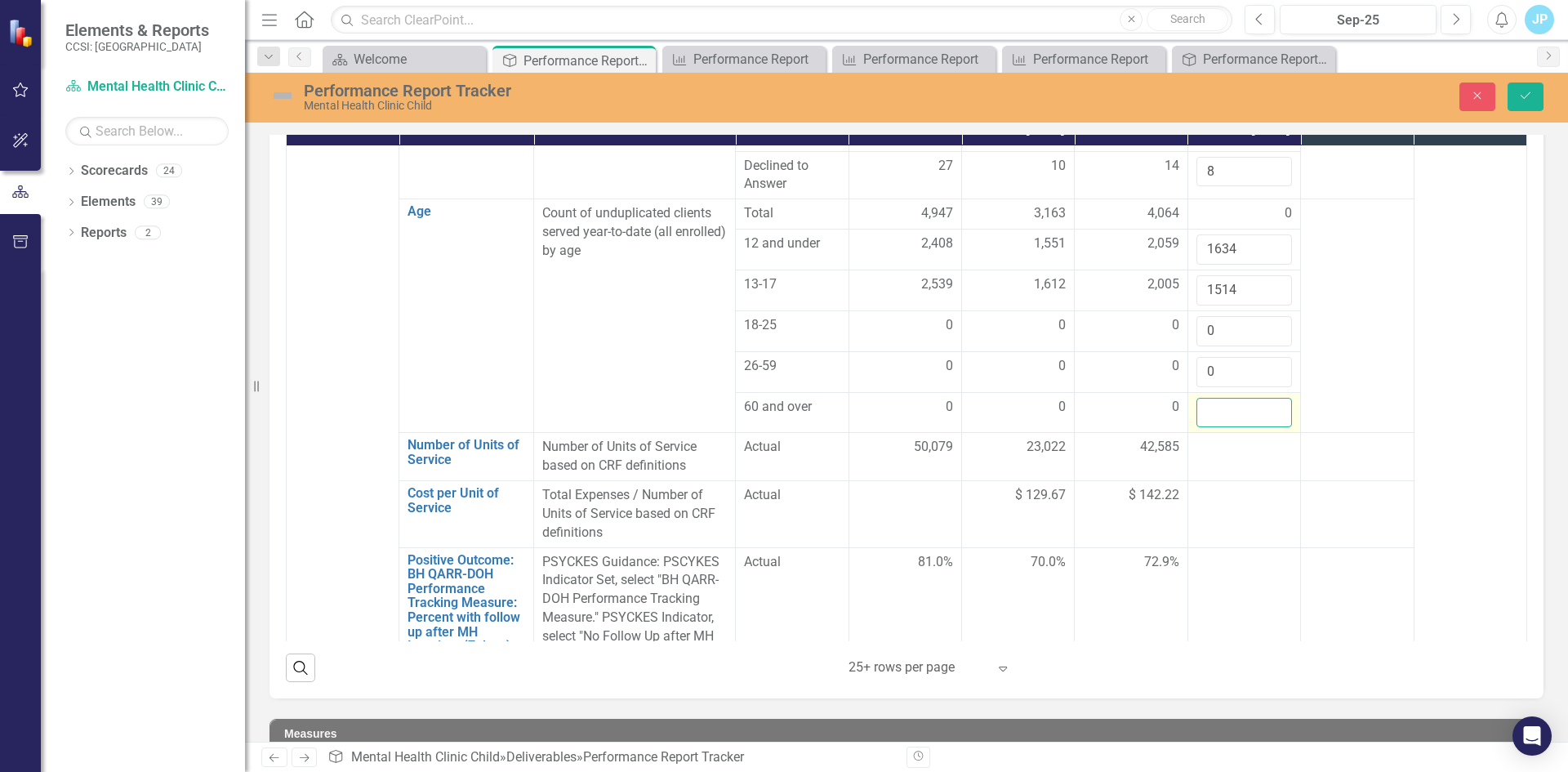
click at [1196, 398] on input "number" at bounding box center [1244, 412] width 95 height 30
type input "0"
click at [1203, 438] on div at bounding box center [1244, 448] width 95 height 19
click at [1203, 438] on input "number" at bounding box center [1244, 452] width 95 height 30
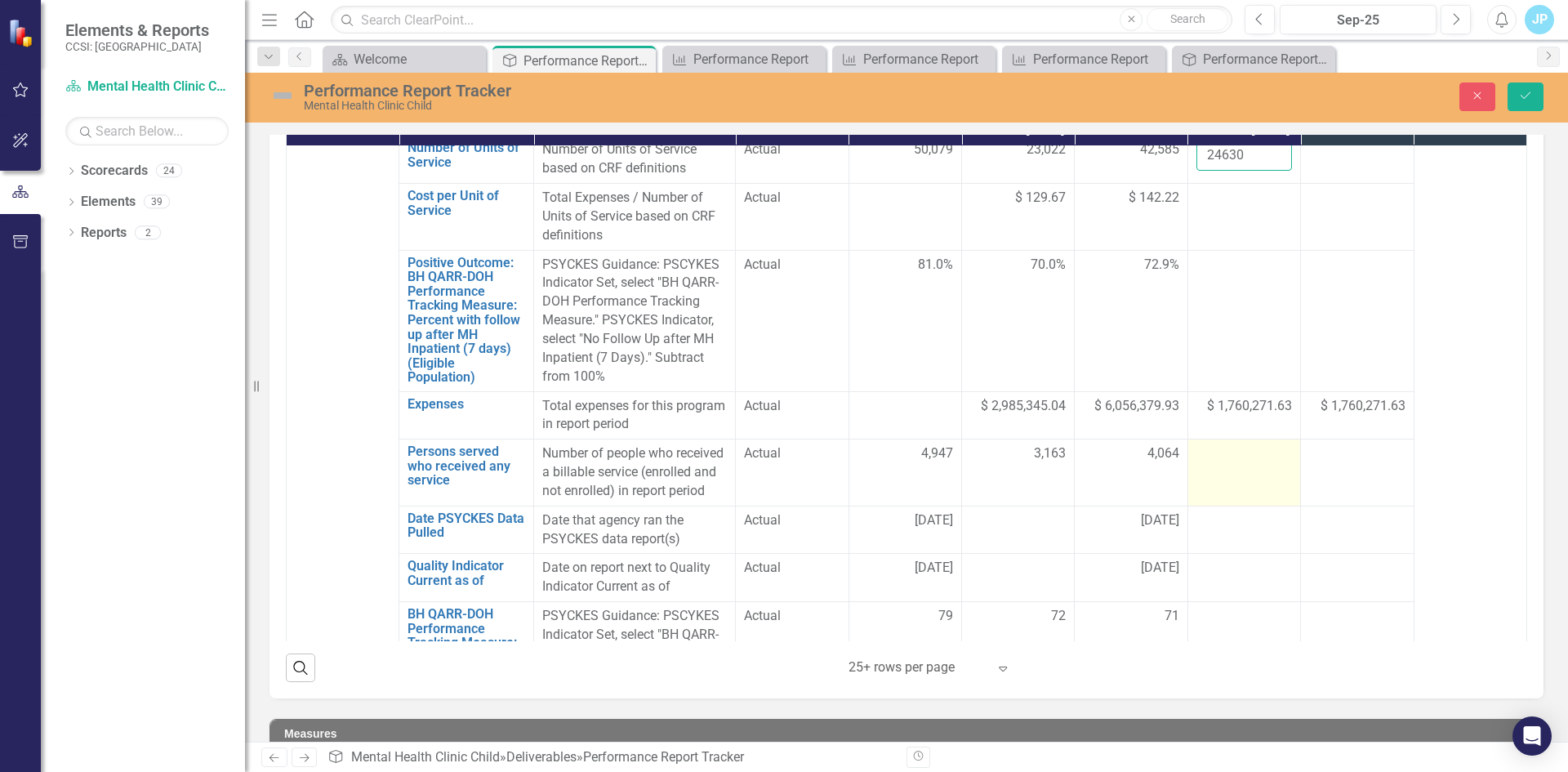
scroll to position [1388, 0]
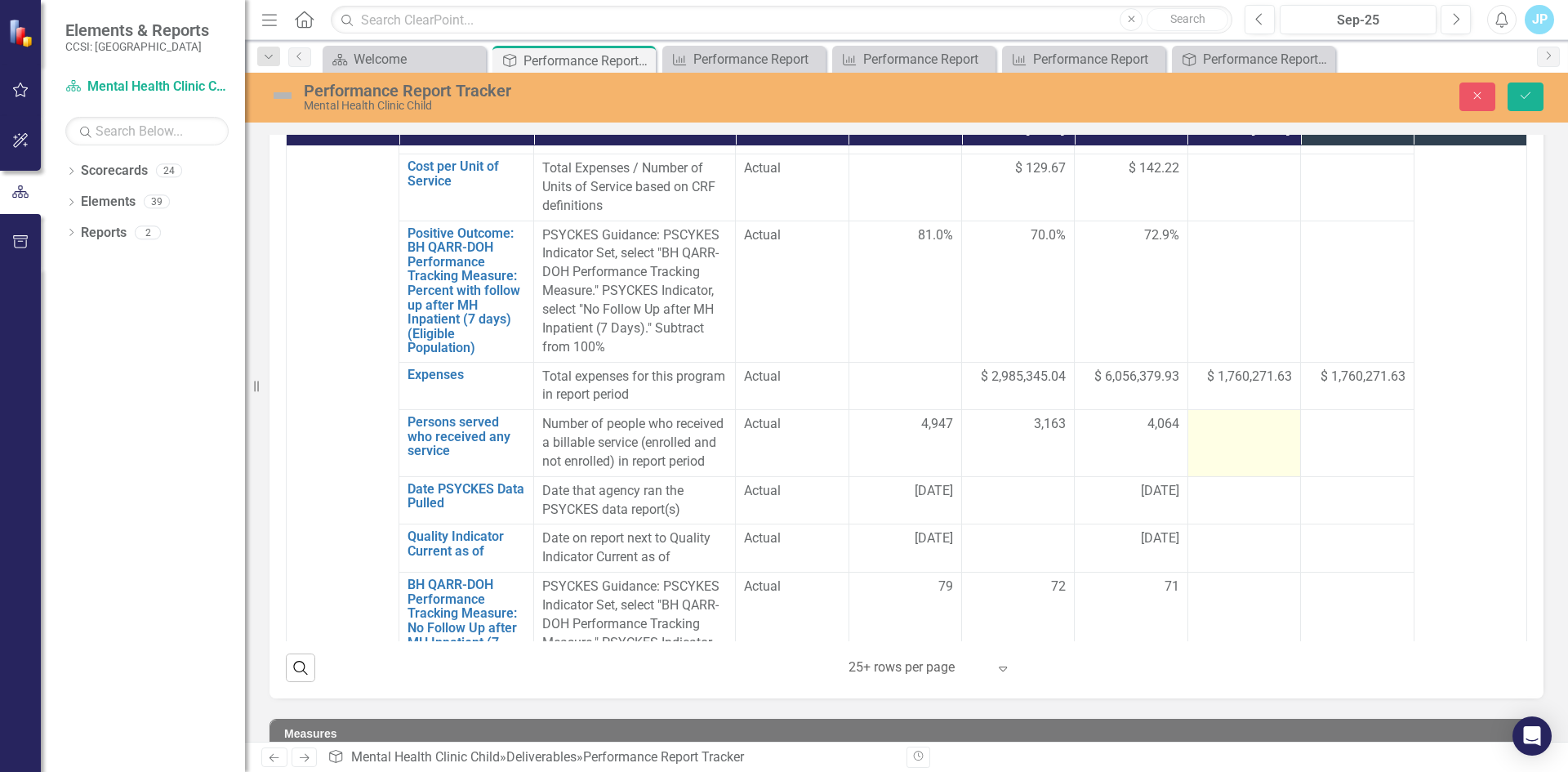
type input "24630"
click at [1203, 423] on div at bounding box center [1244, 425] width 95 height 19
click at [1203, 418] on input "number" at bounding box center [1244, 429] width 95 height 30
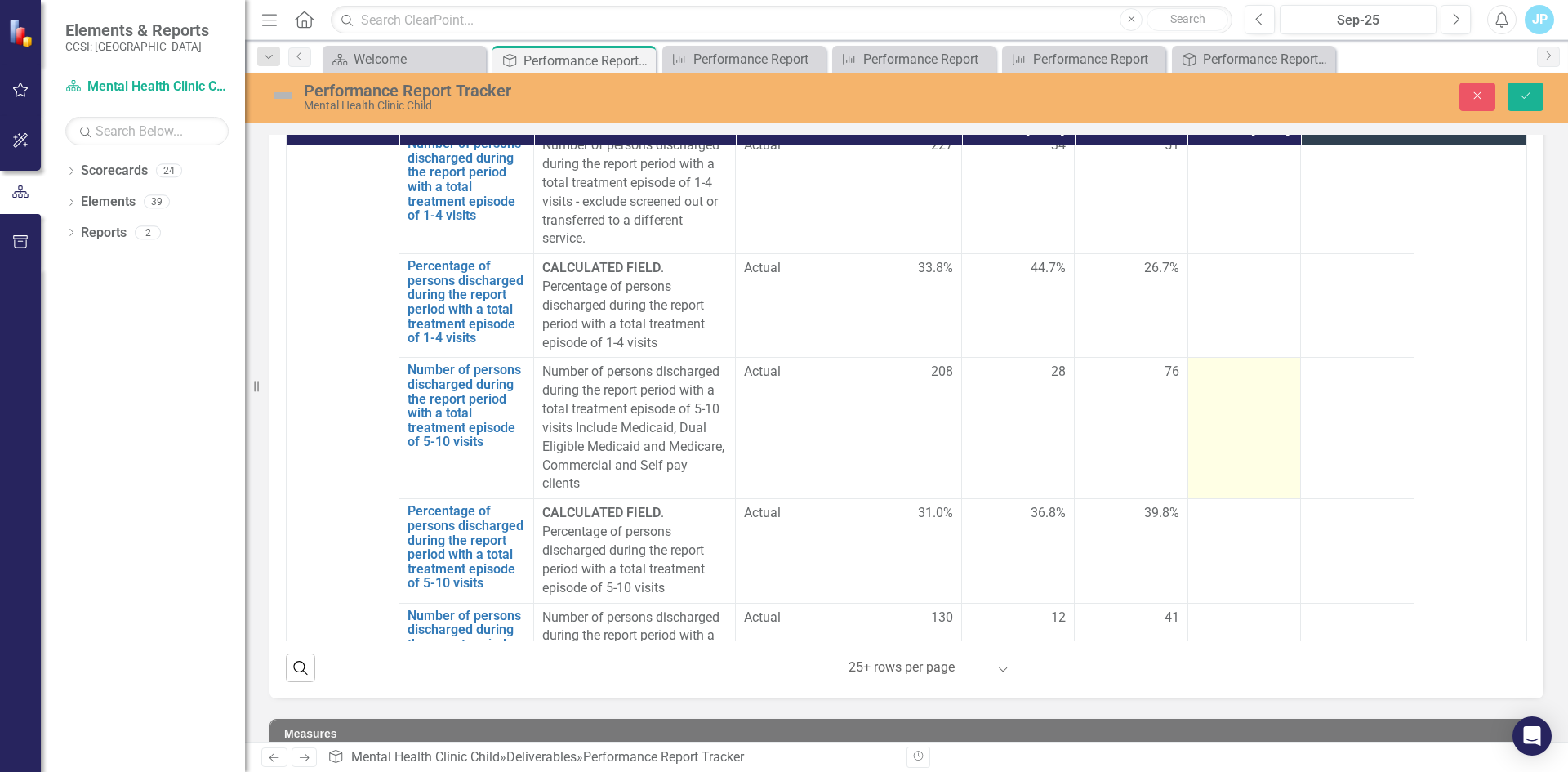
scroll to position [3103, 0]
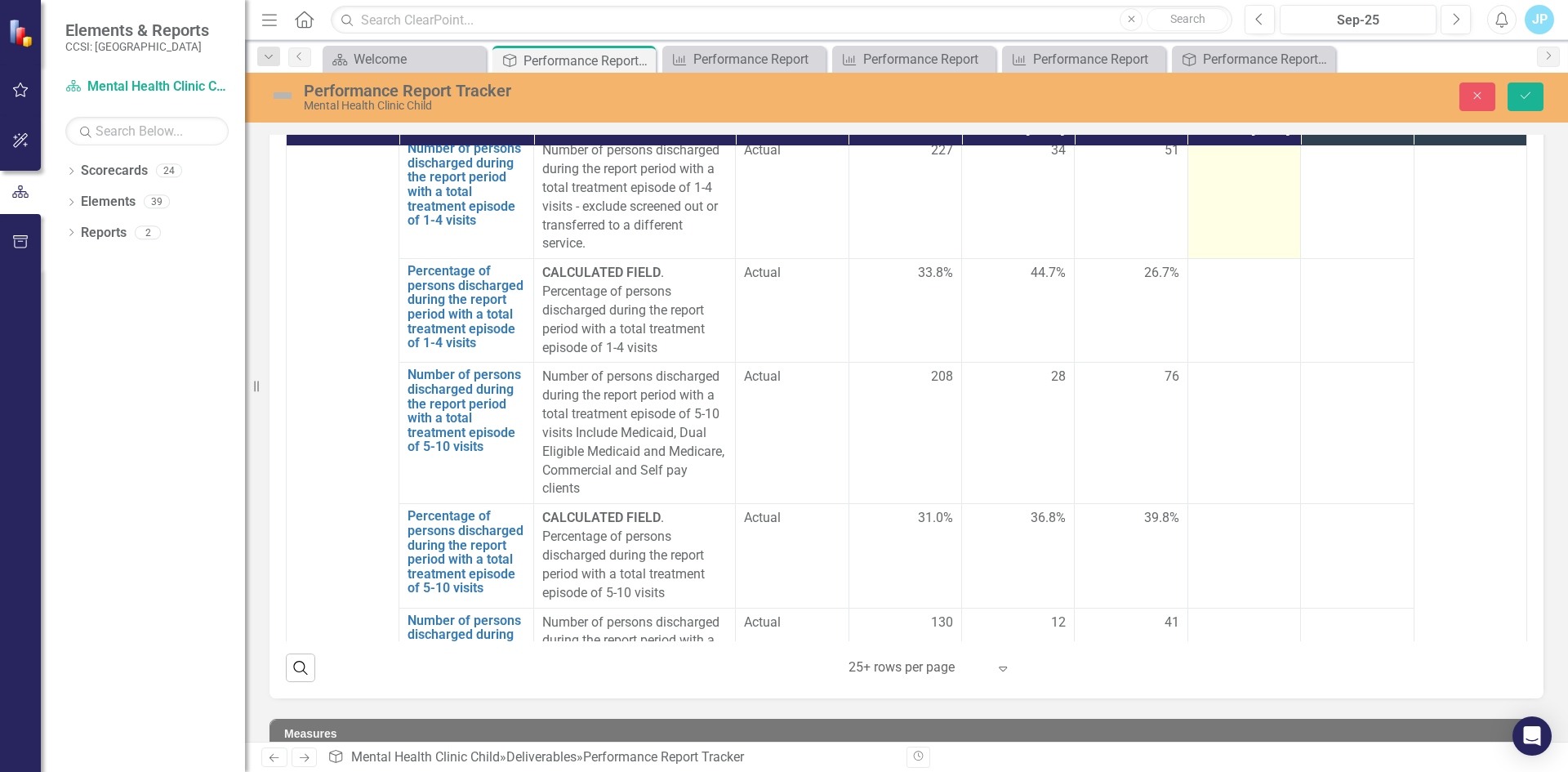
type input "3149"
click at [1222, 194] on td at bounding box center [1243, 197] width 113 height 122
click at [1201, 161] on div at bounding box center [1244, 151] width 95 height 19
click at [1201, 171] on input "number" at bounding box center [1244, 156] width 95 height 30
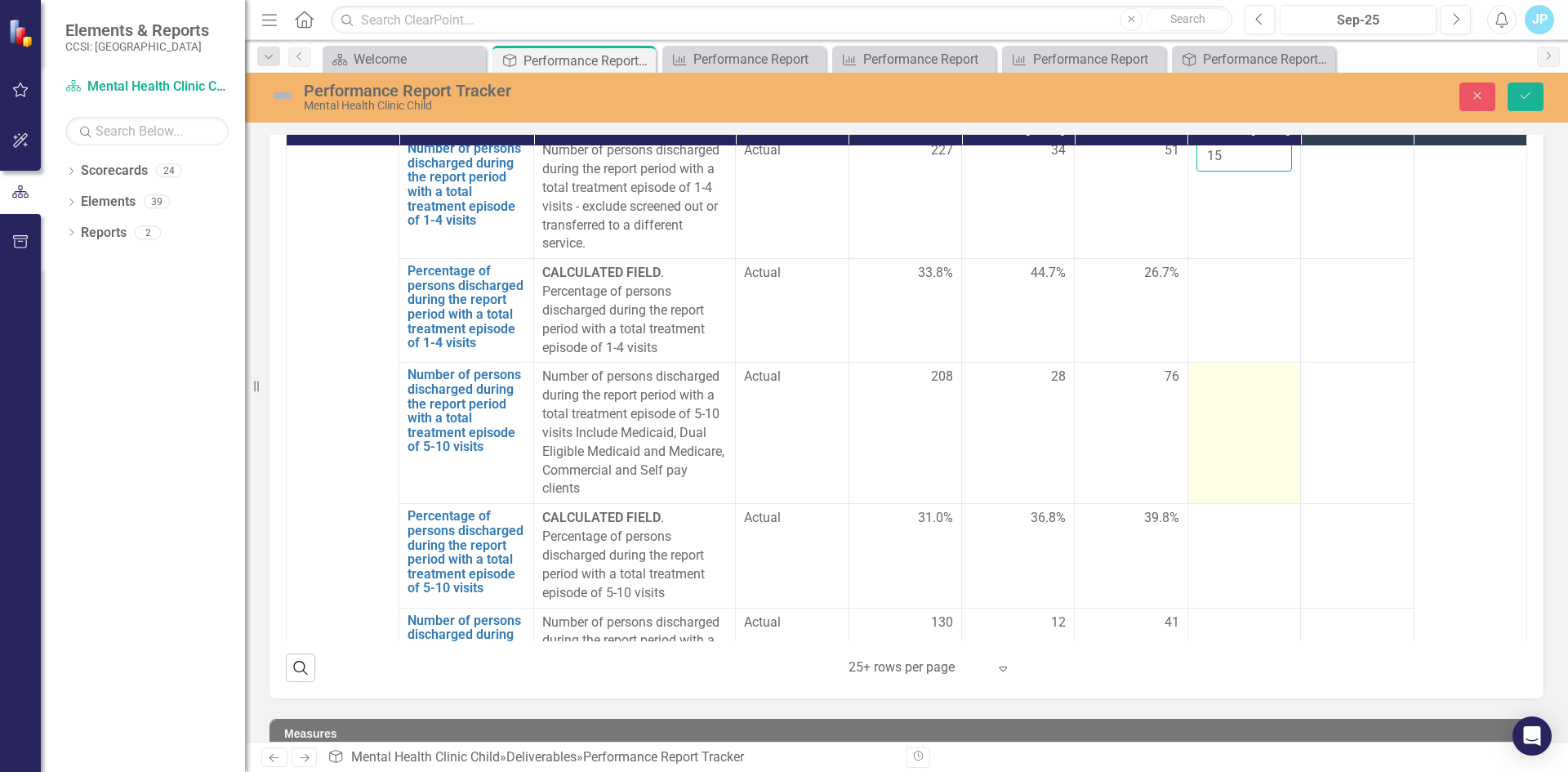
type input "15"
click at [1205, 387] on div at bounding box center [1244, 377] width 95 height 19
click at [1205, 398] on input "number" at bounding box center [1244, 382] width 95 height 30
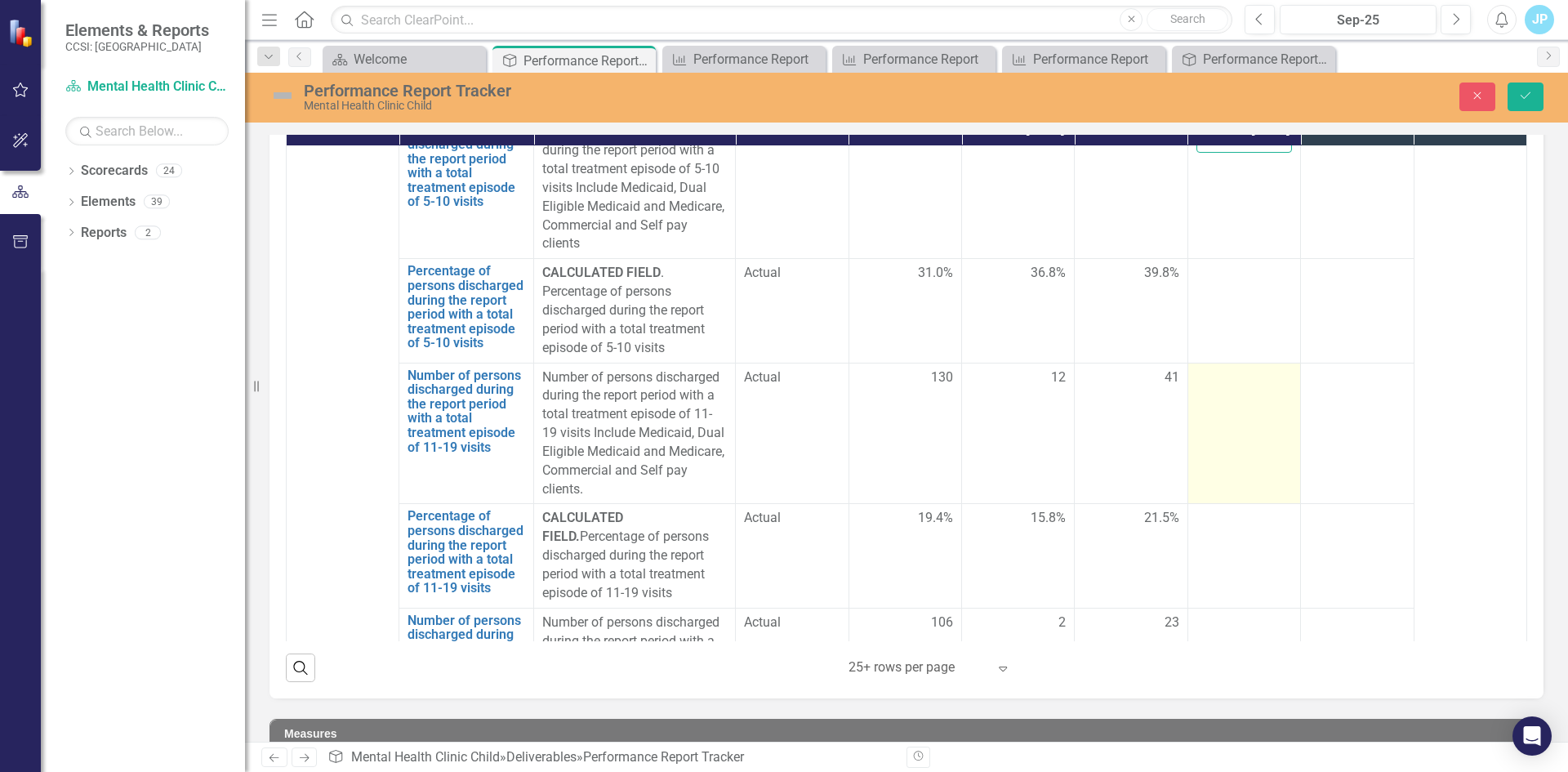
type input "22"
click at [1206, 447] on td at bounding box center [1243, 433] width 113 height 142
click at [1198, 399] on input "number" at bounding box center [1244, 383] width 95 height 30
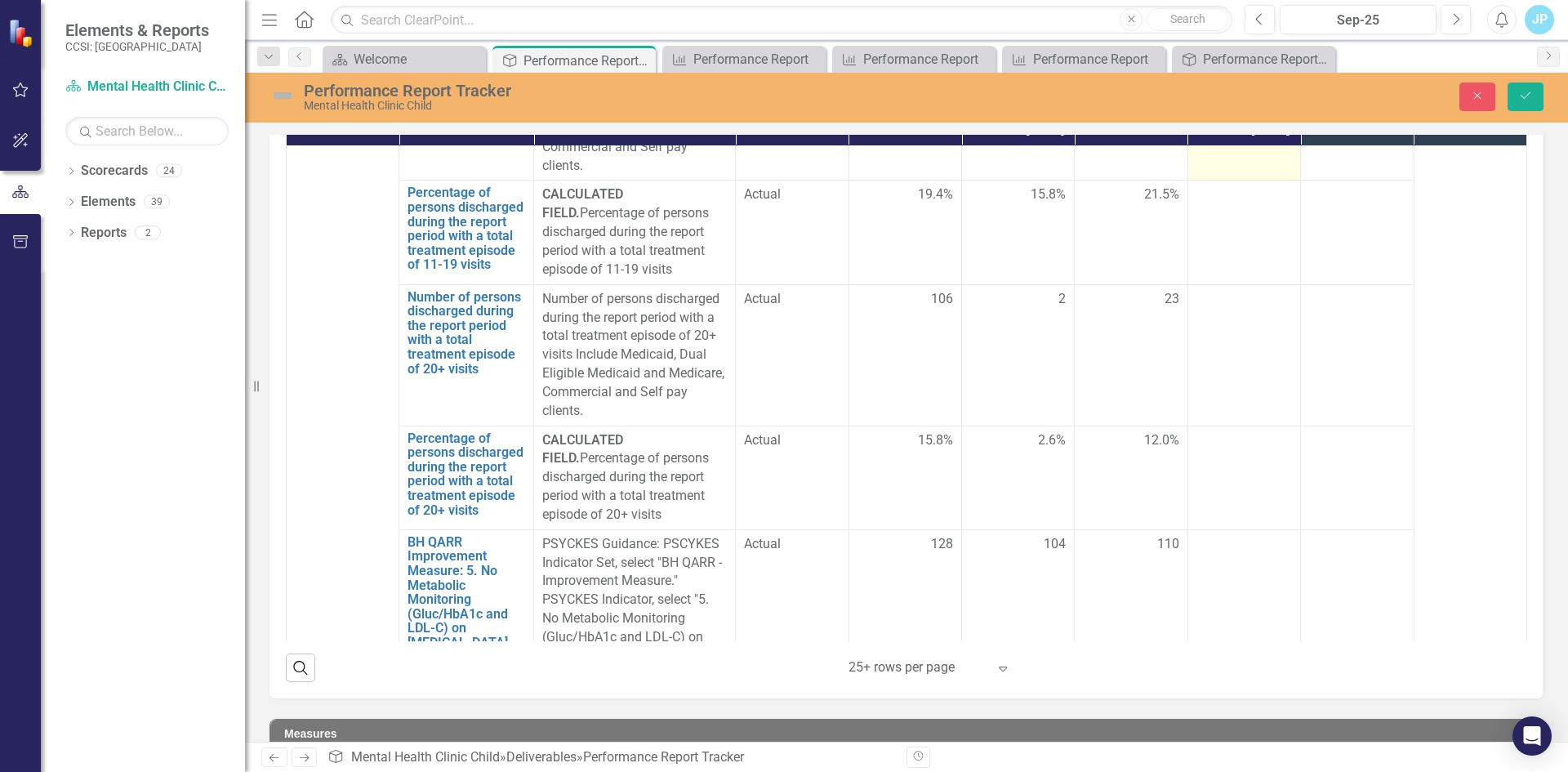
scroll to position [3674, 0]
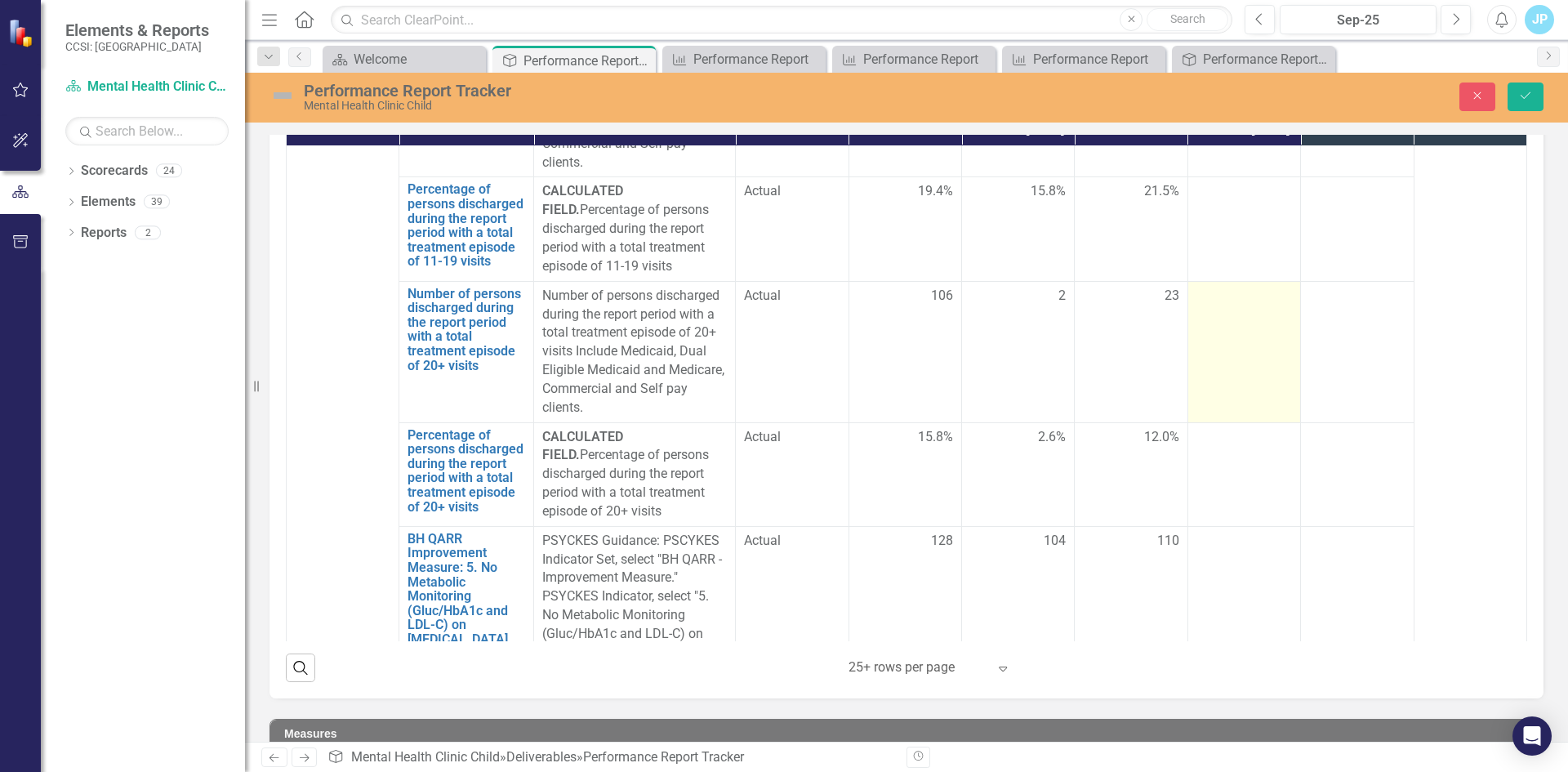
type input "7"
click at [1196, 306] on div at bounding box center [1244, 296] width 95 height 19
click at [1196, 317] on input "number" at bounding box center [1244, 301] width 95 height 30
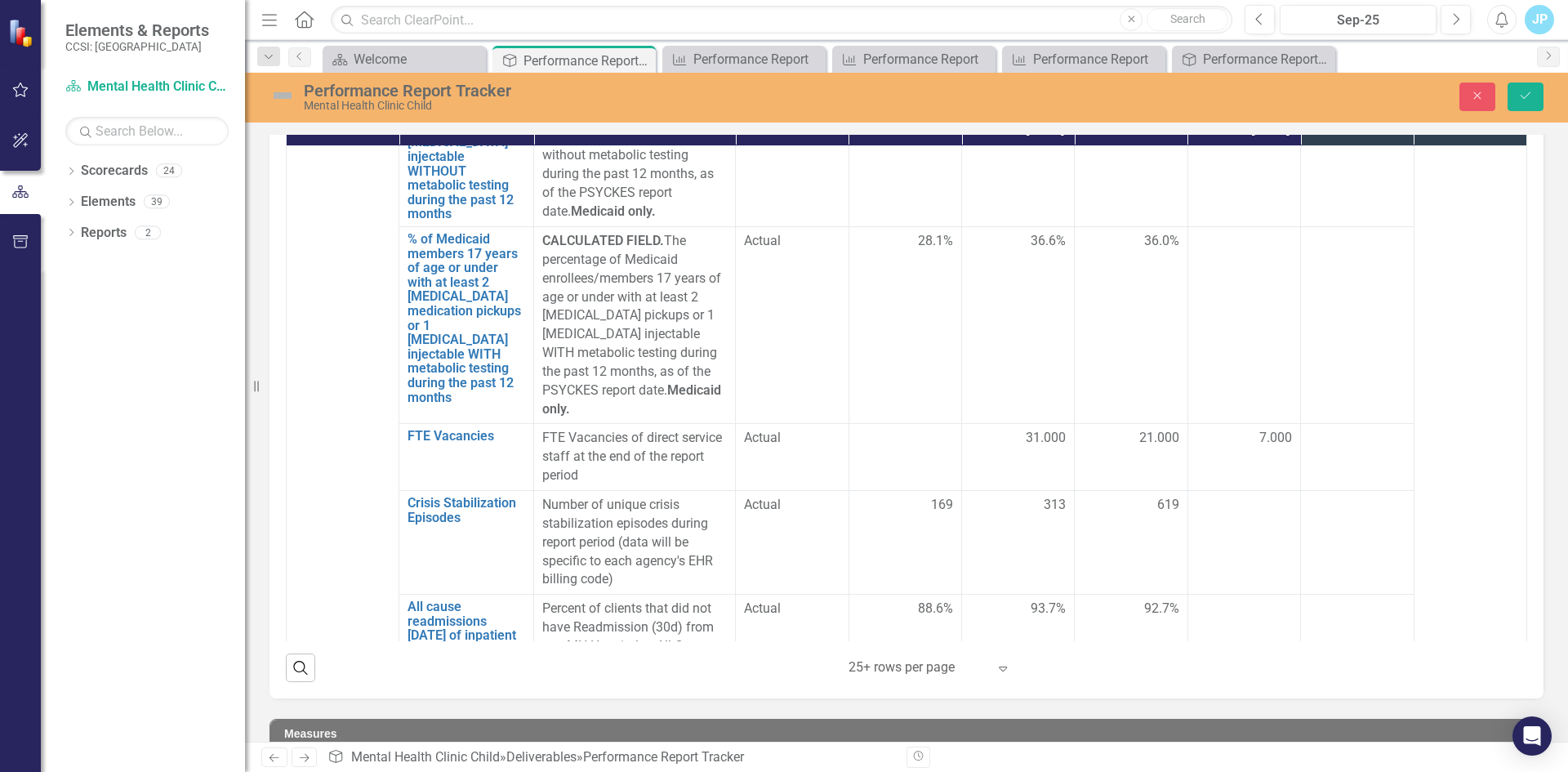
scroll to position [4575, 0]
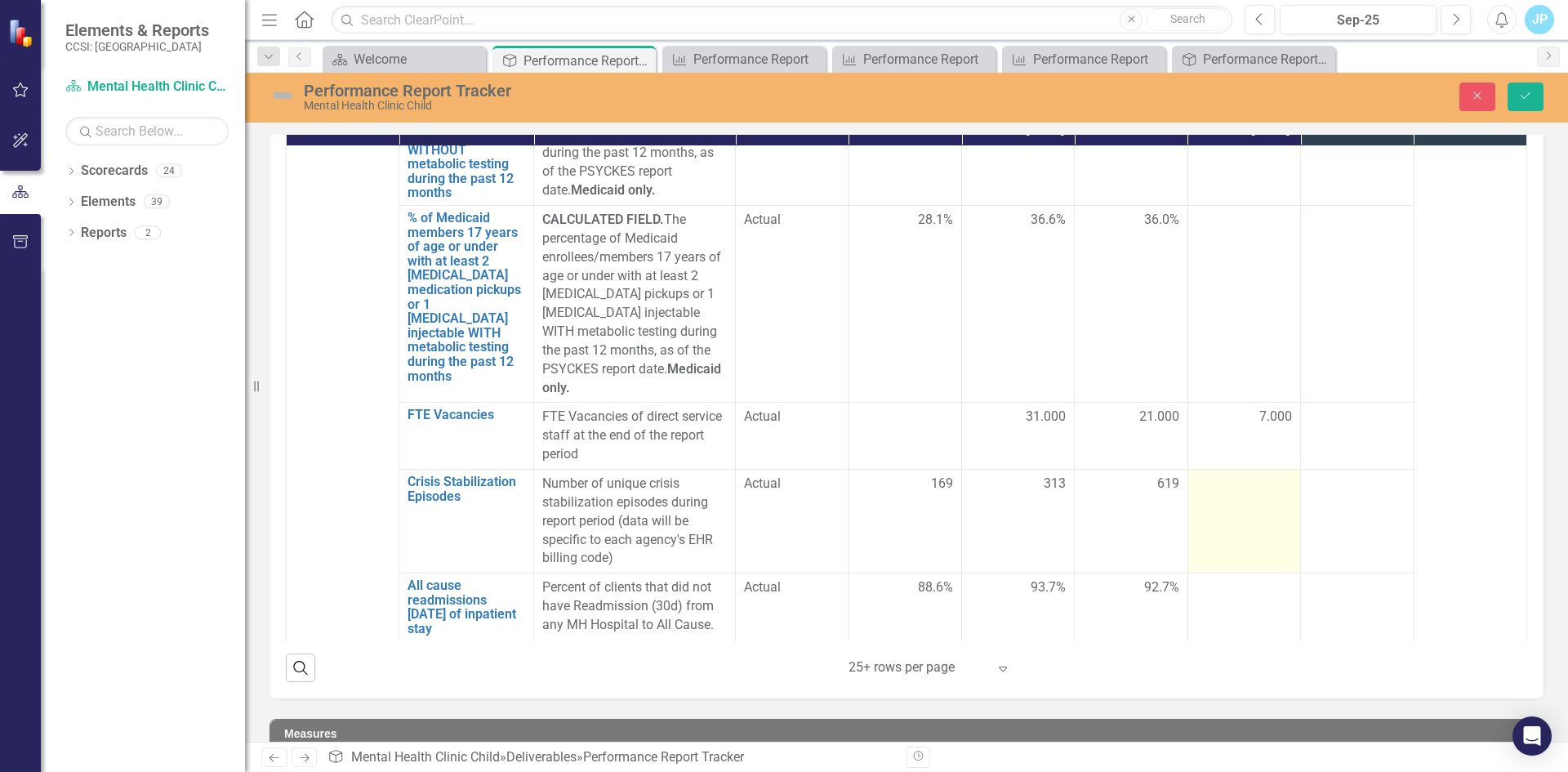
type input "3"
click at [1208, 494] on div at bounding box center [1244, 484] width 95 height 19
click at [1208, 493] on input "number" at bounding box center [1244, 489] width 95 height 30
type input "107"
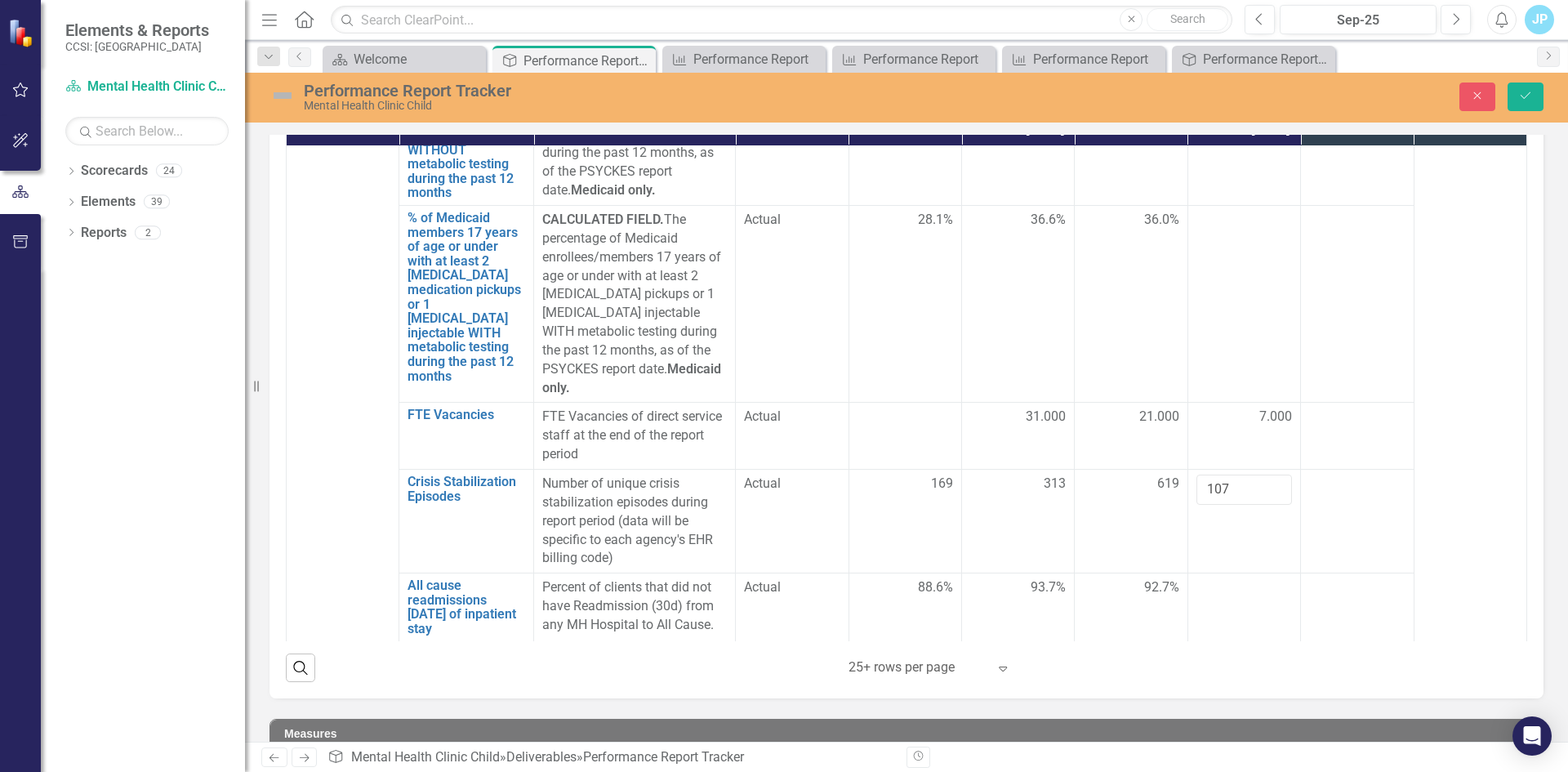
click at [1527, 99] on icon "Save" at bounding box center [1525, 95] width 14 height 12
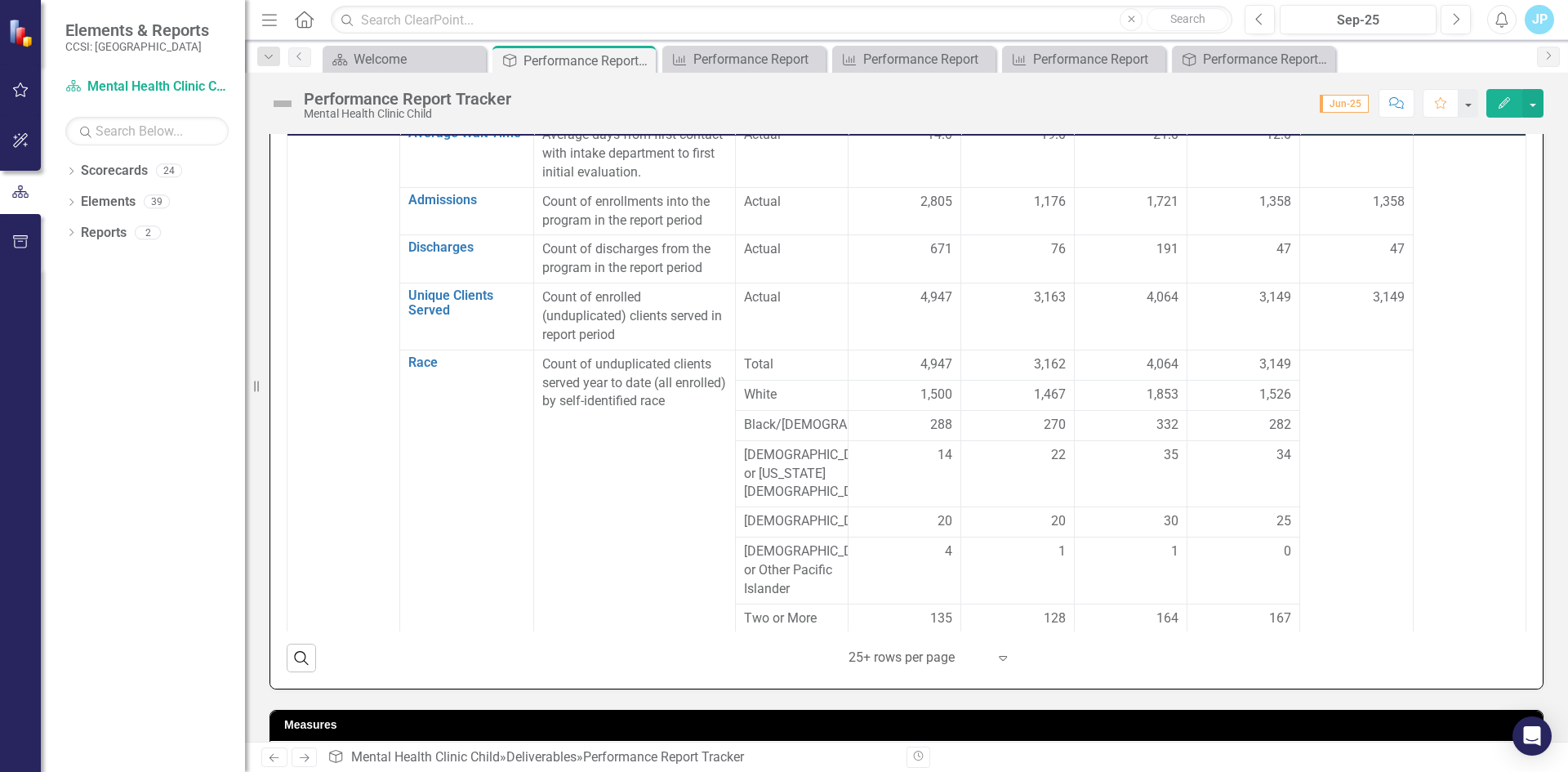
scroll to position [0, 0]
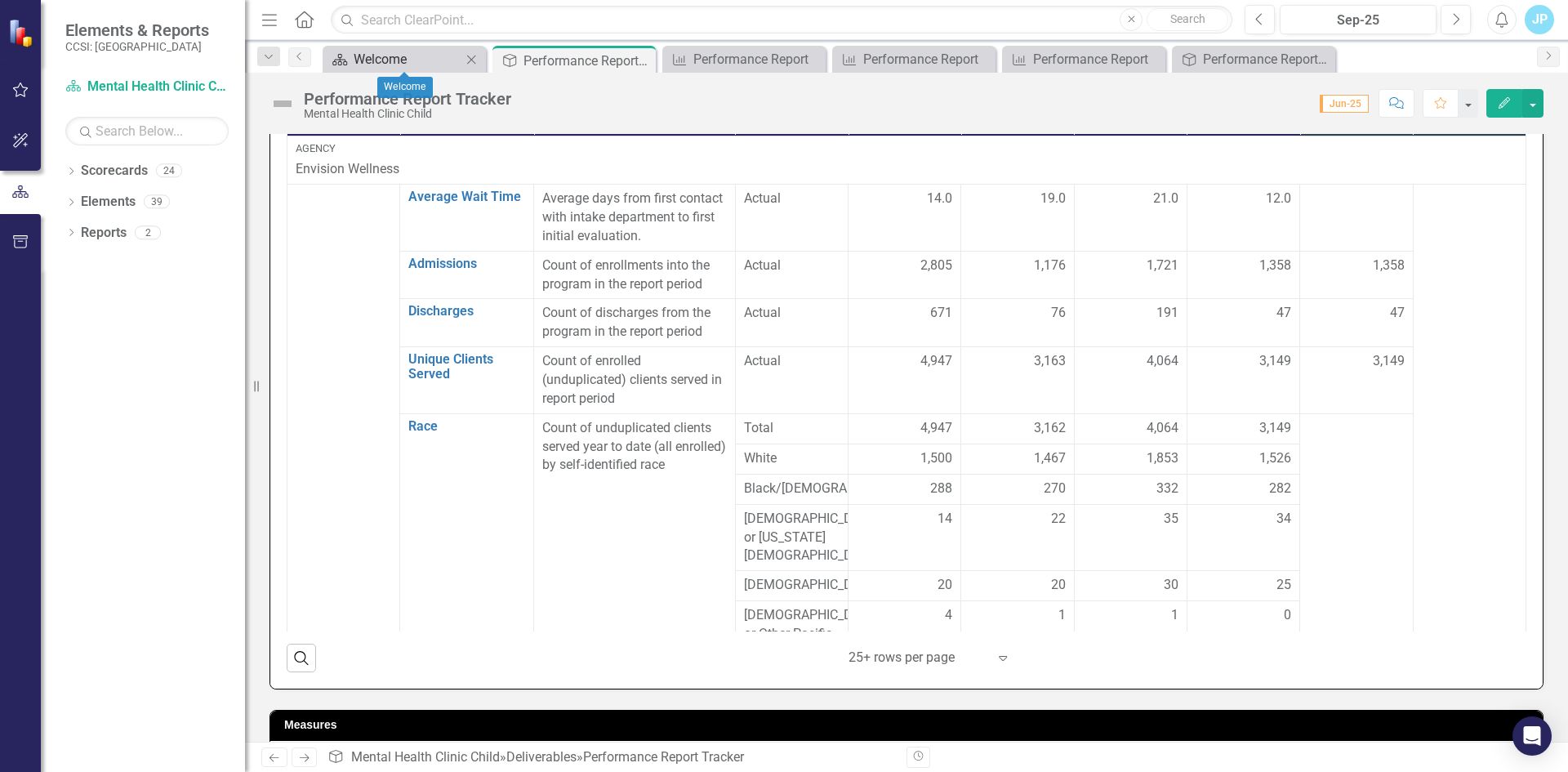
click at [394, 64] on div "Welcome" at bounding box center [407, 59] width 108 height 20
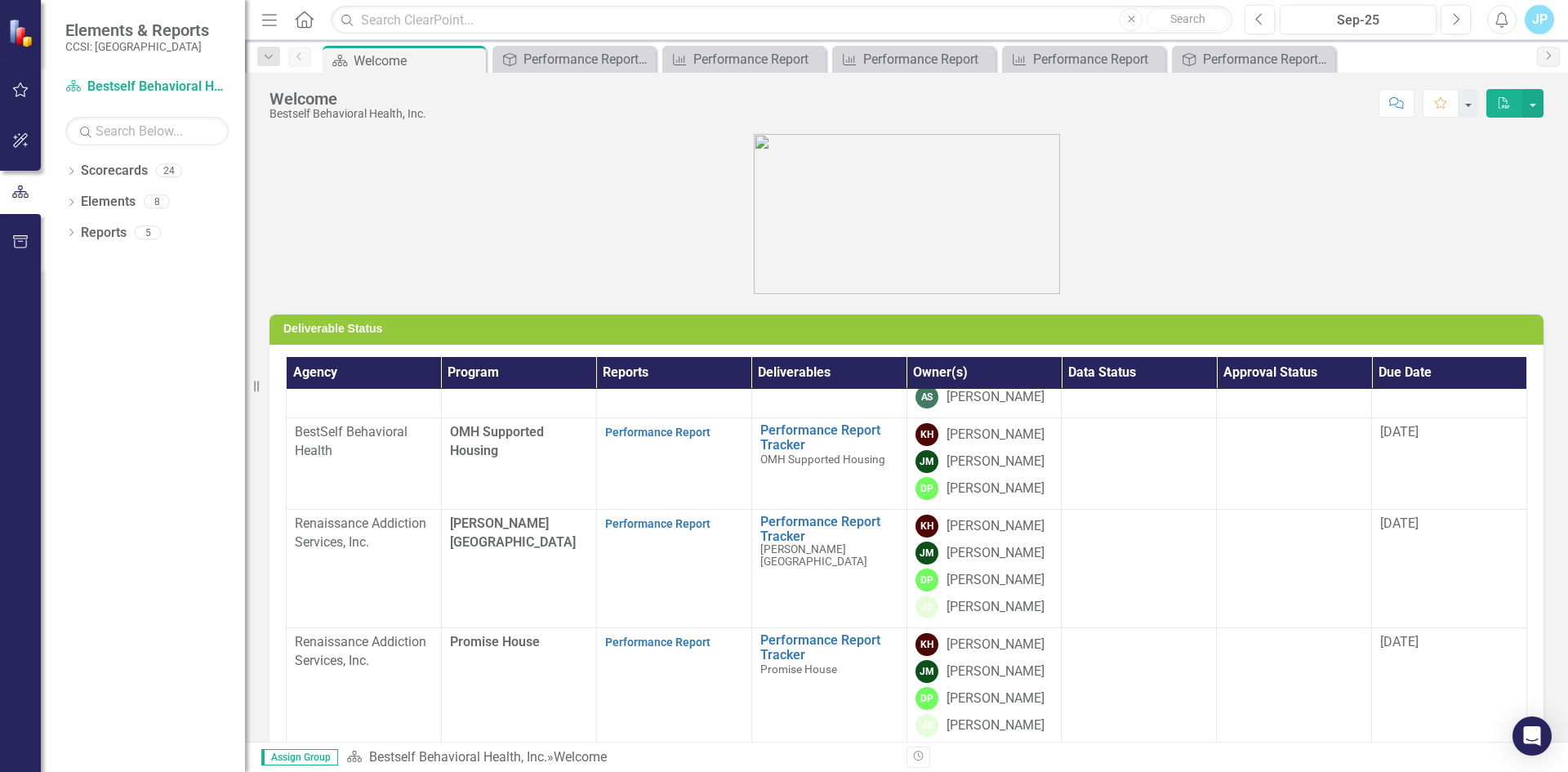
scroll to position [1878, 0]
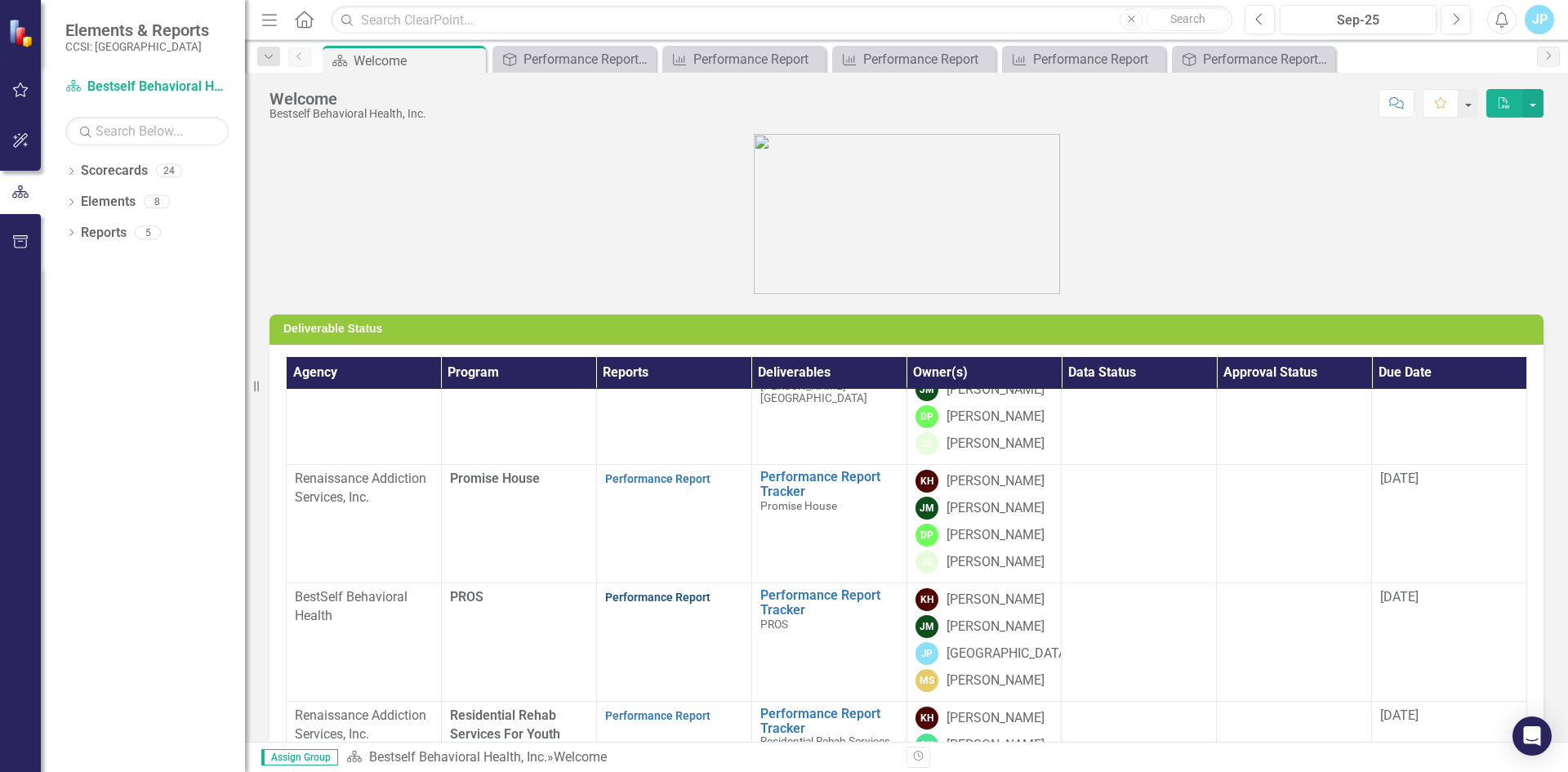
click at [660, 604] on link "Performance Report" at bounding box center [657, 597] width 105 height 13
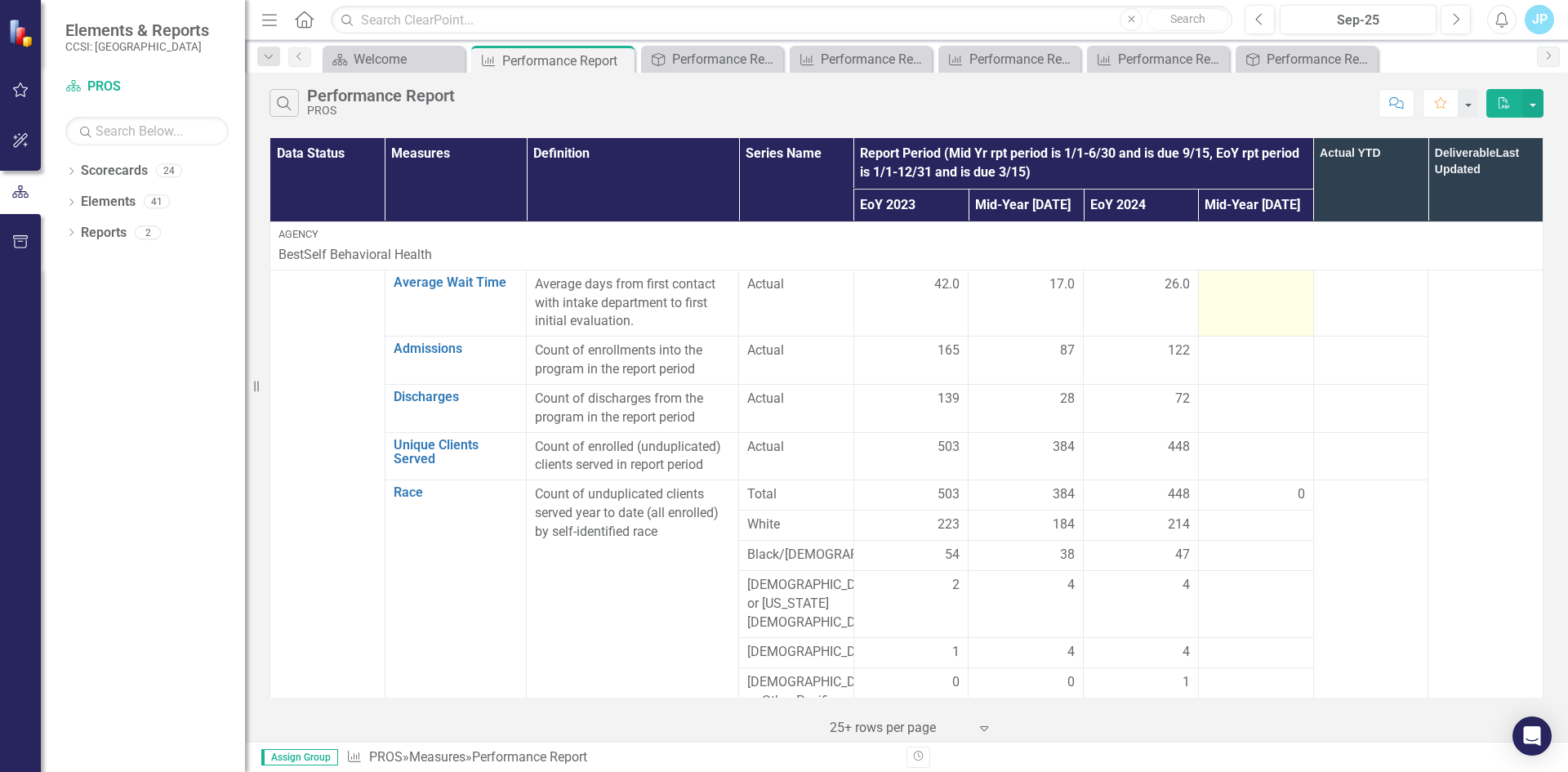
click at [1249, 288] on div at bounding box center [1256, 285] width 98 height 19
click at [1230, 290] on div at bounding box center [1256, 285] width 98 height 19
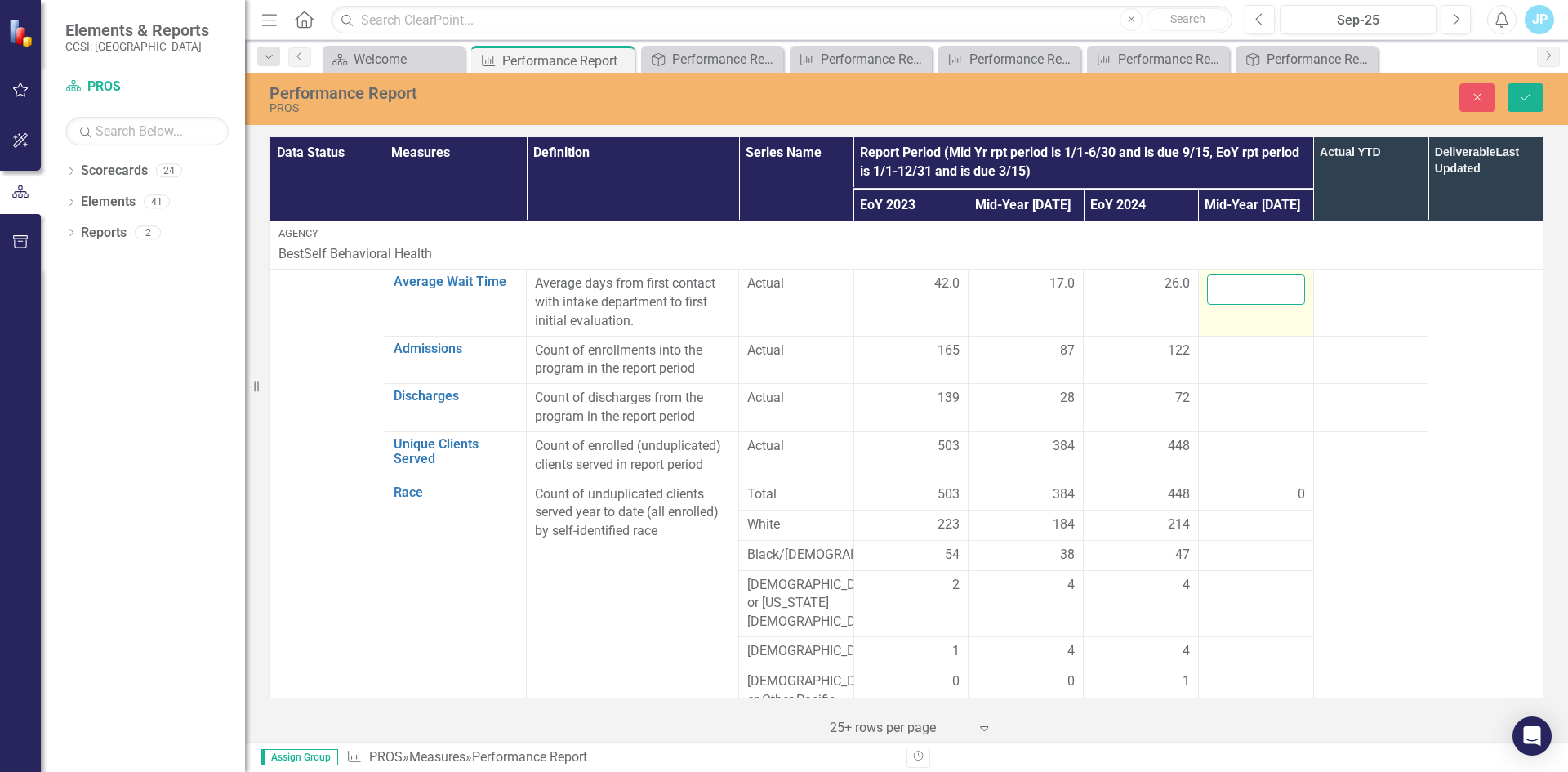
click at [1230, 290] on input "number" at bounding box center [1256, 289] width 98 height 30
type input "26"
click at [1223, 352] on div at bounding box center [1256, 351] width 98 height 19
click at [1216, 352] on div at bounding box center [1256, 351] width 98 height 19
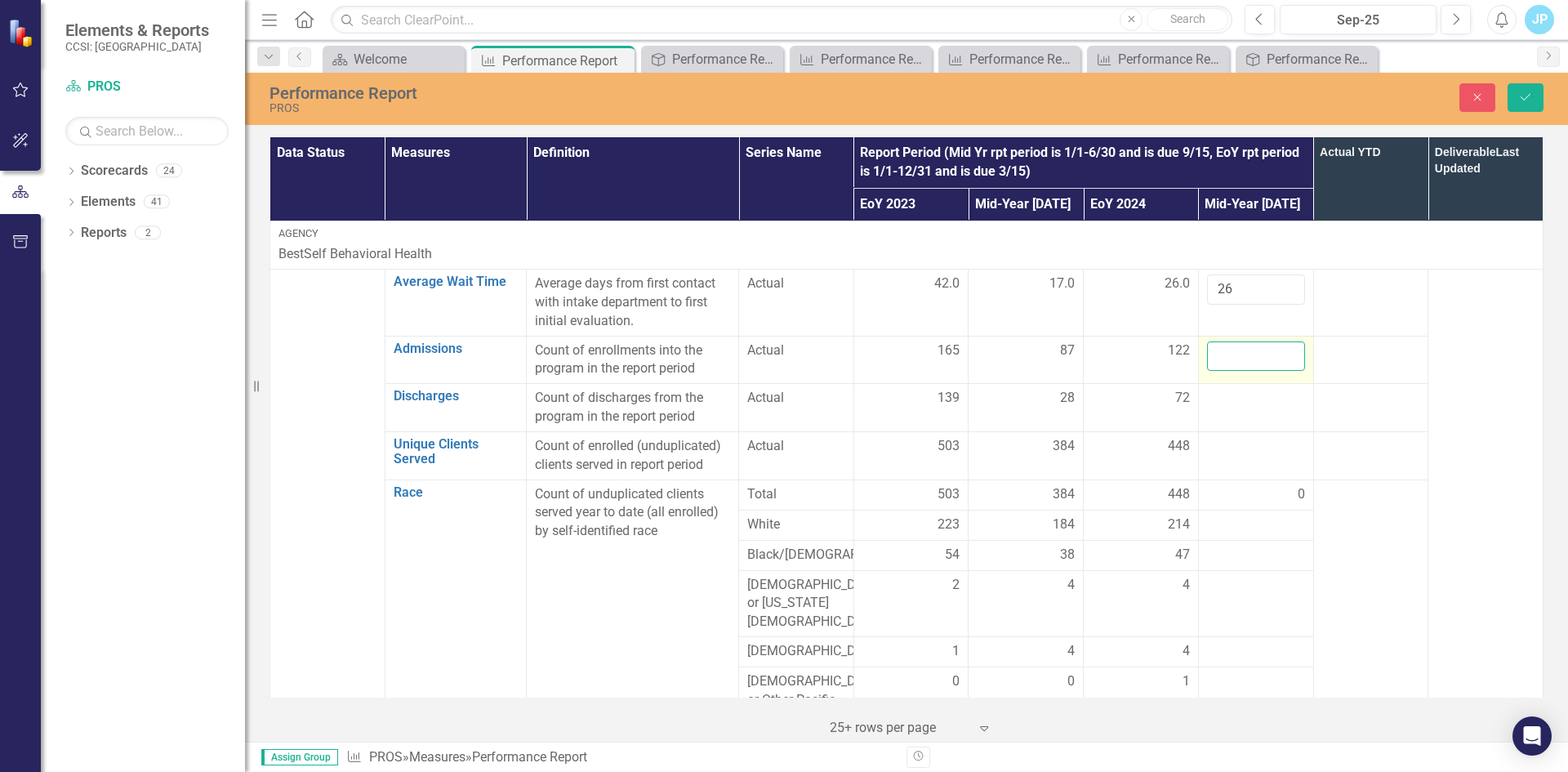
click at [1216, 352] on input "number" at bounding box center [1256, 356] width 98 height 30
type input "73"
click at [1216, 396] on div at bounding box center [1256, 399] width 98 height 19
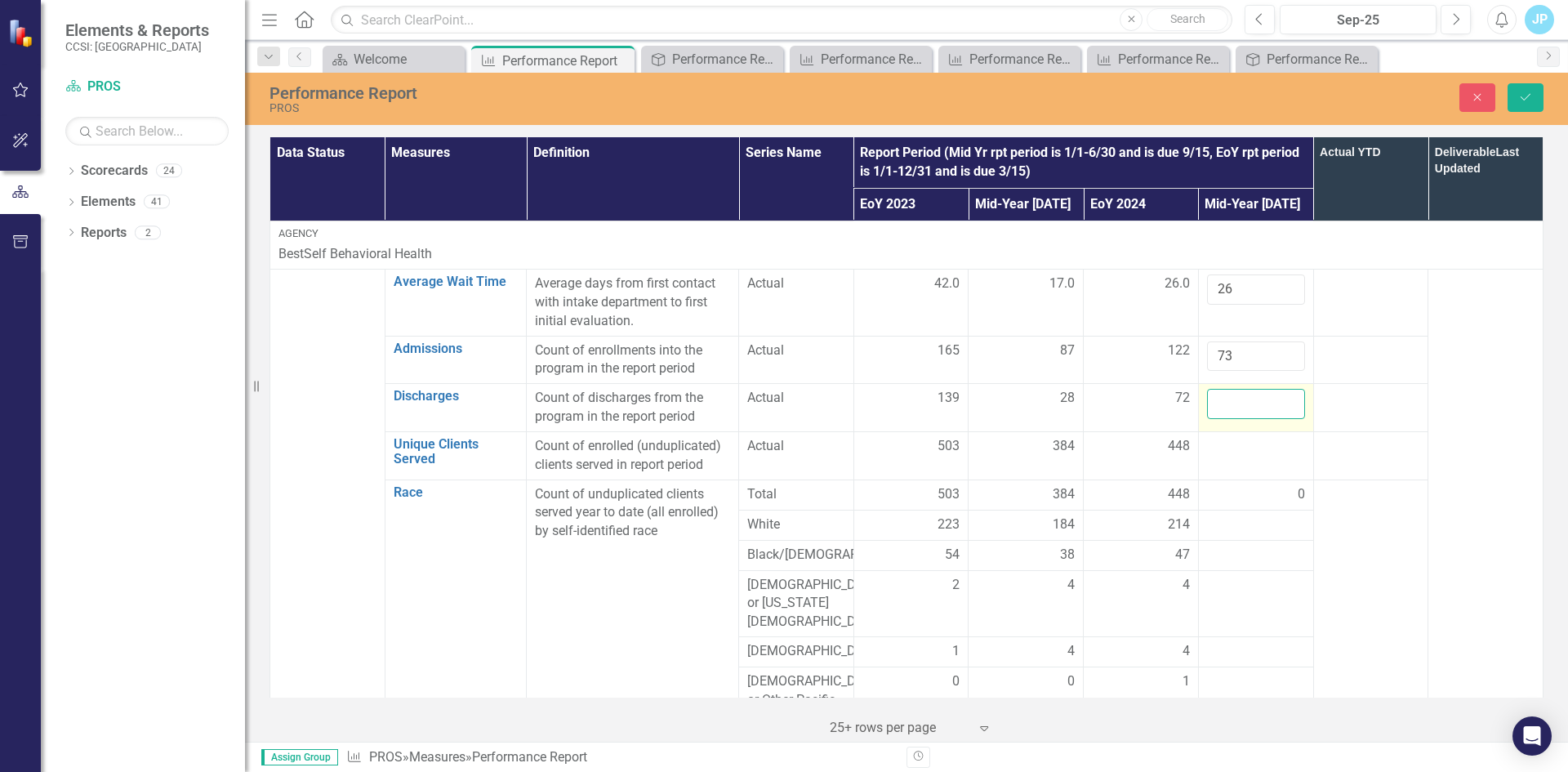
click at [1216, 406] on input "number" at bounding box center [1256, 403] width 98 height 30
type input "23"
click at [1217, 450] on div at bounding box center [1256, 447] width 98 height 19
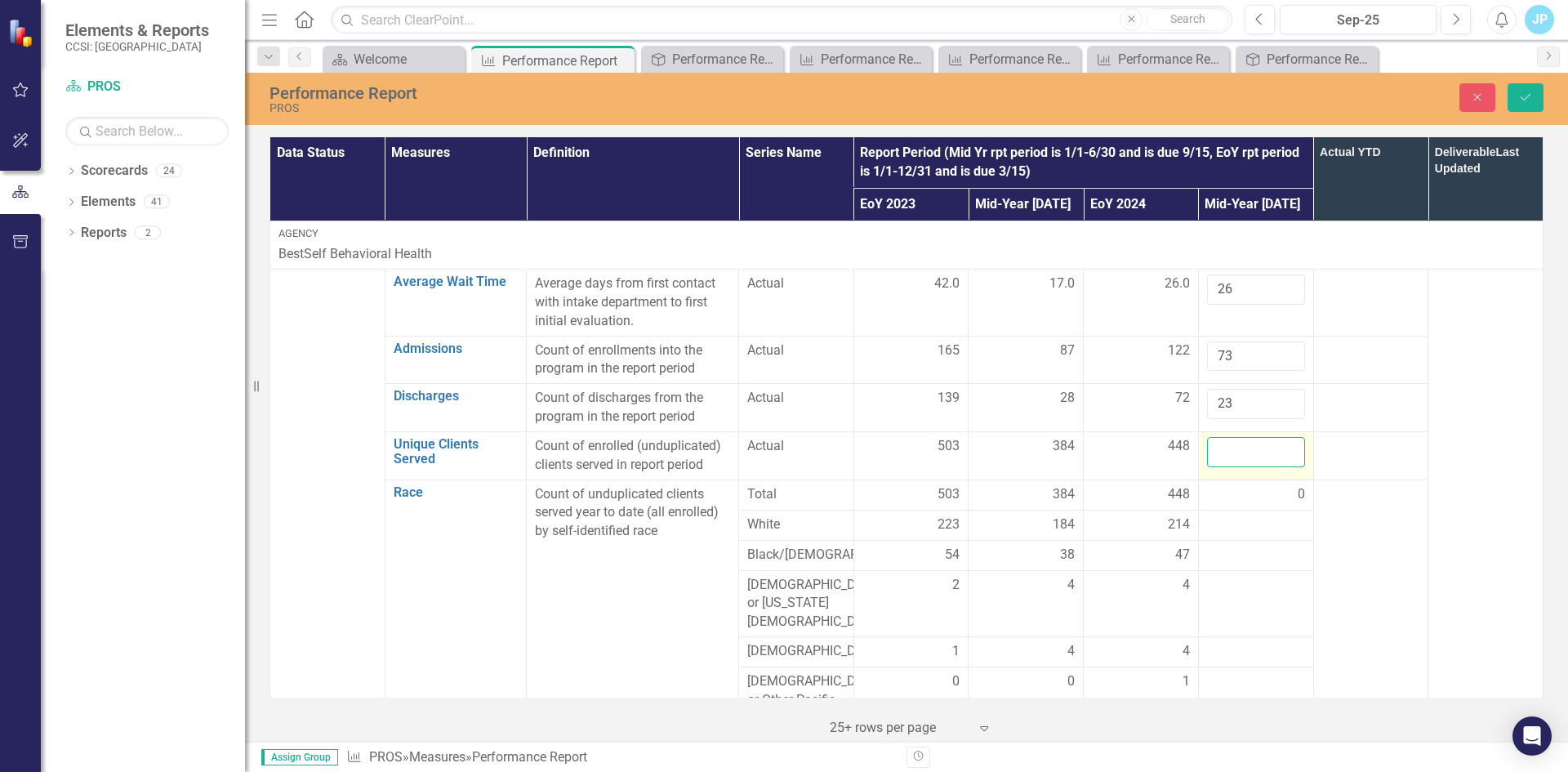
click at [1217, 450] on input "number" at bounding box center [1256, 451] width 98 height 30
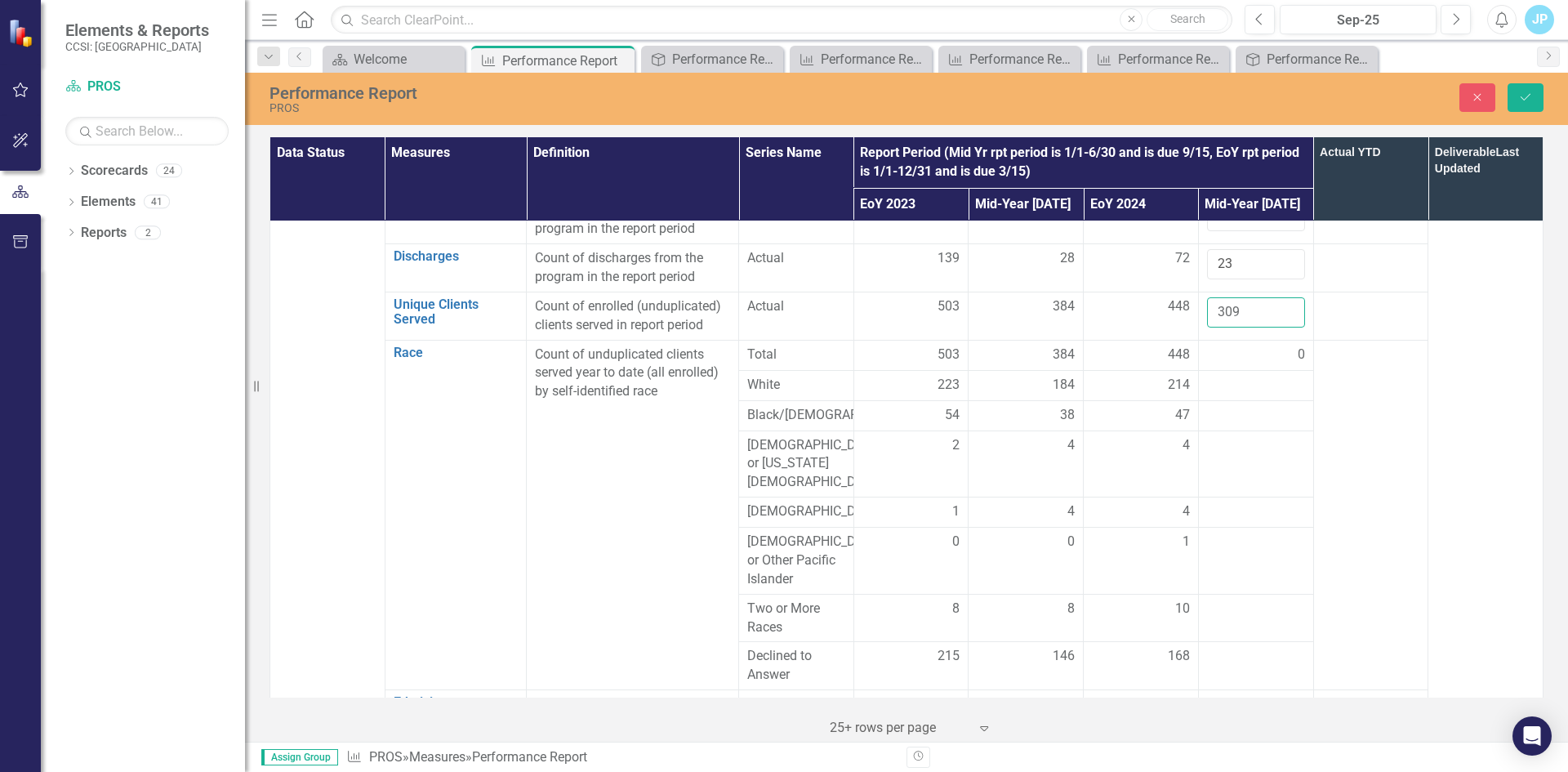
scroll to position [164, 0]
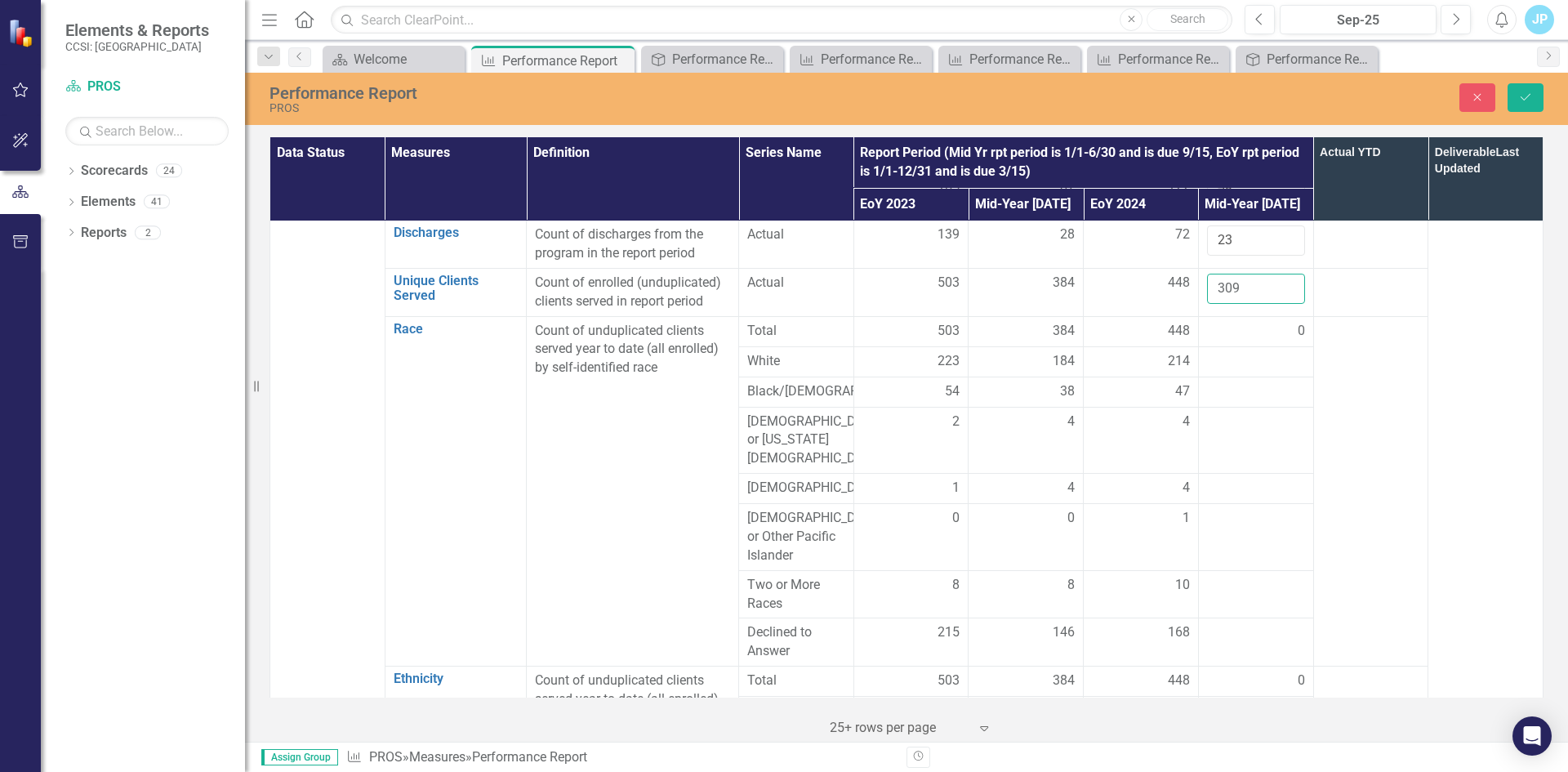
type input "309"
click at [1221, 368] on div at bounding box center [1256, 362] width 98 height 19
click at [1219, 367] on div at bounding box center [1256, 362] width 98 height 19
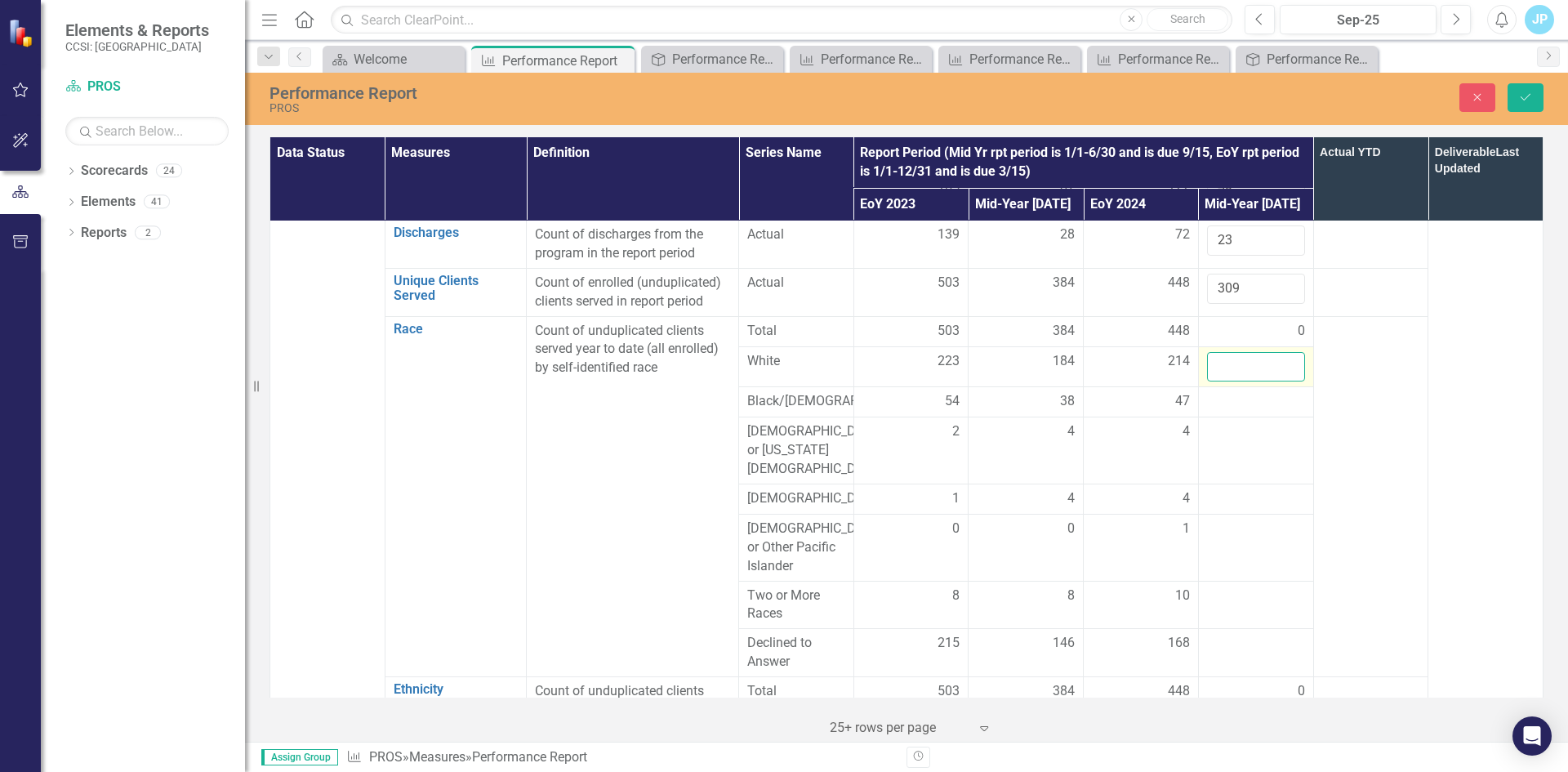
click at [1219, 367] on input "number" at bounding box center [1256, 367] width 98 height 30
type input "144"
click at [1228, 406] on div at bounding box center [1256, 401] width 98 height 19
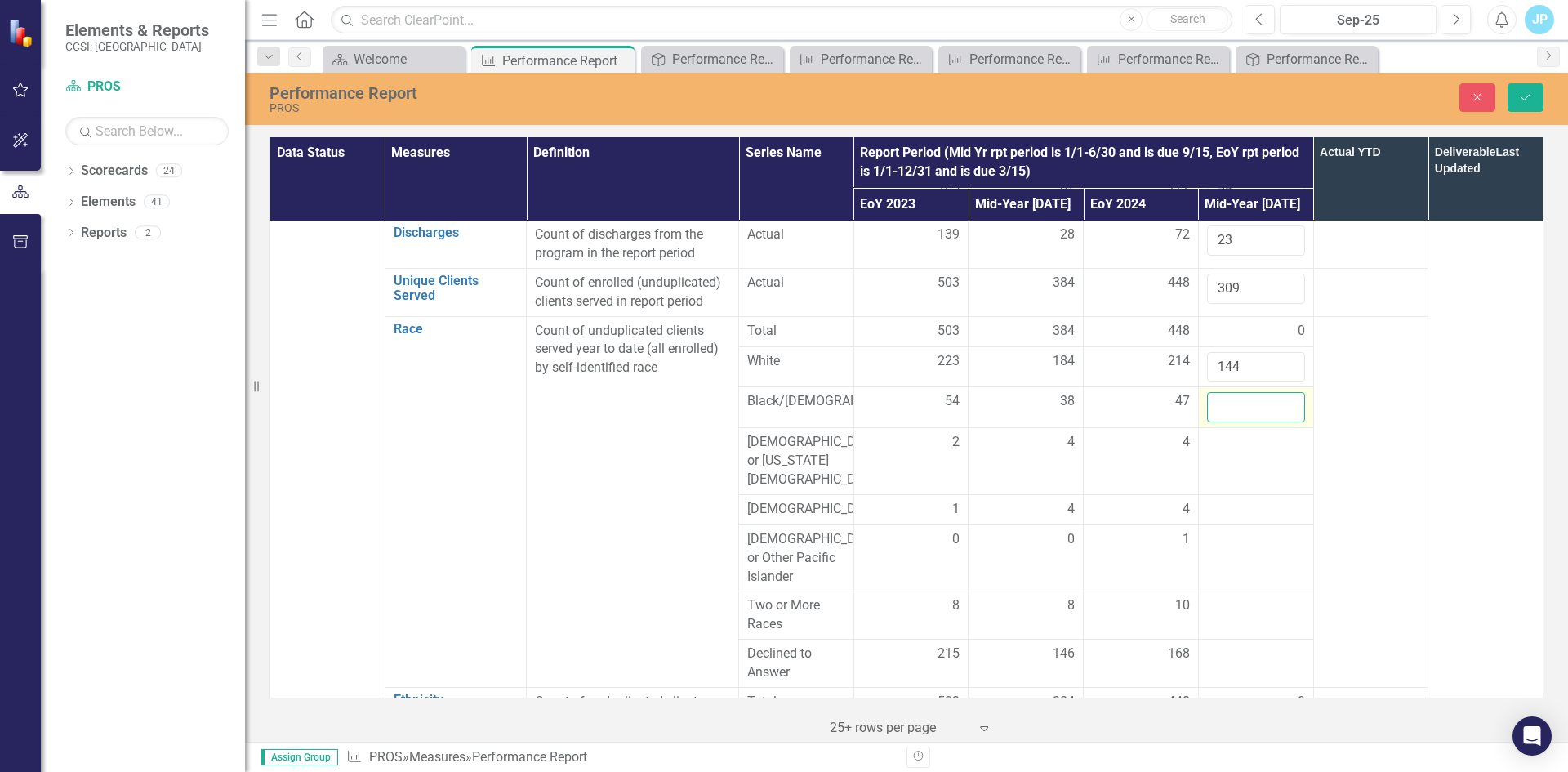
click at [1228, 406] on input "number" at bounding box center [1256, 406] width 98 height 30
type input "34"
click at [1220, 452] on div at bounding box center [1256, 443] width 98 height 19
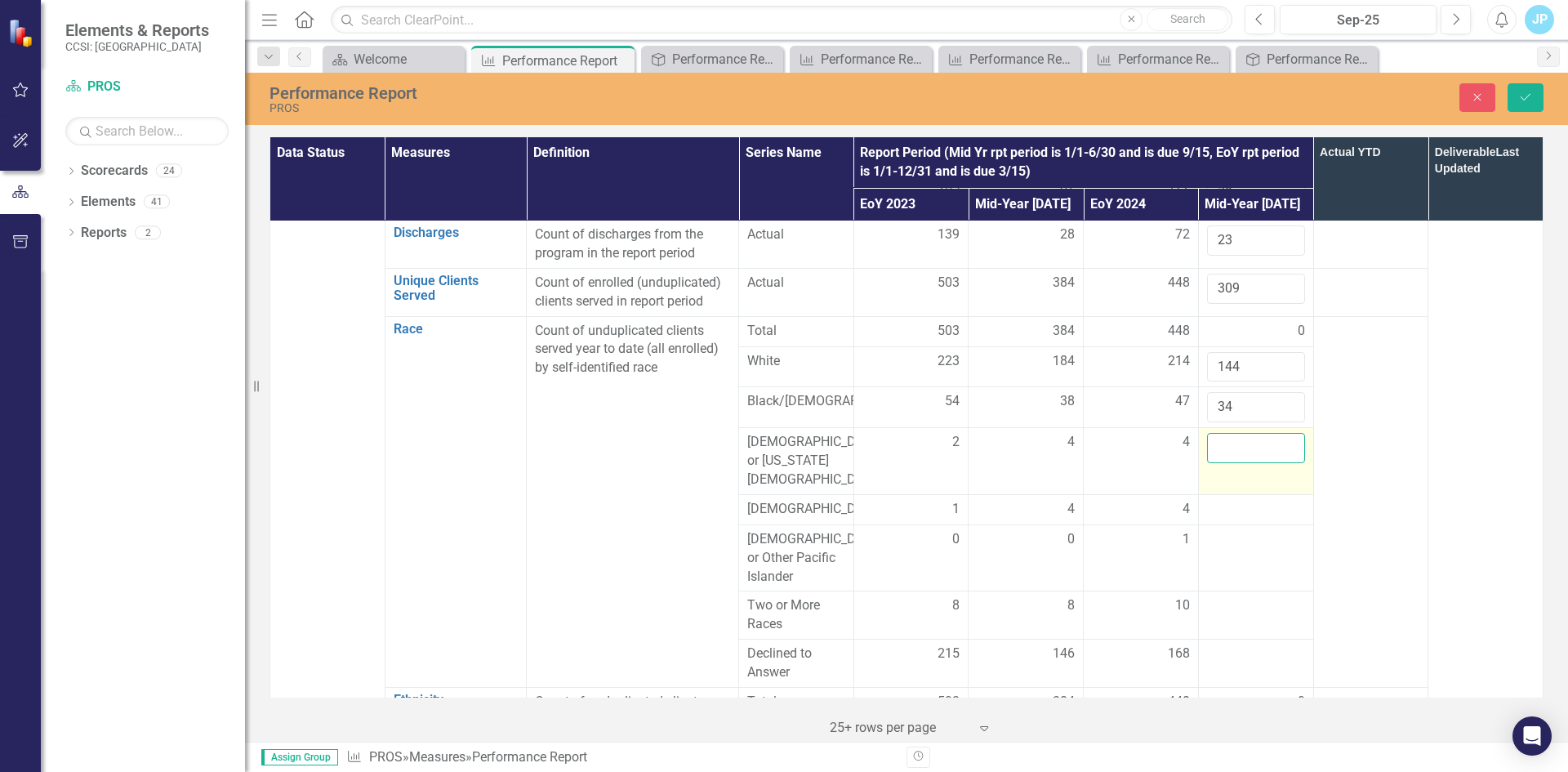
click at [1220, 457] on input "number" at bounding box center [1256, 448] width 98 height 30
type input "3"
click at [1223, 500] on div at bounding box center [1256, 509] width 98 height 19
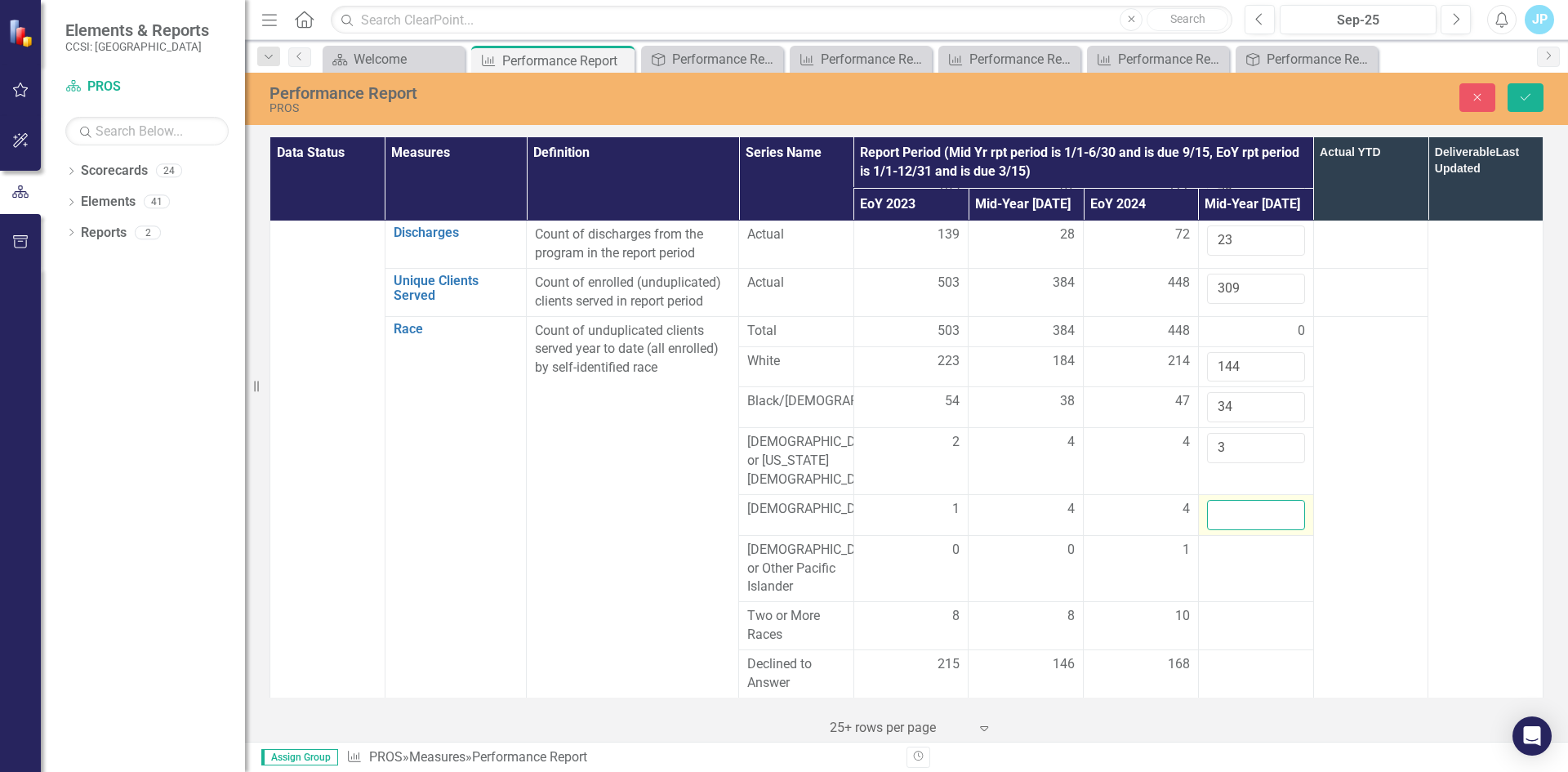
click at [1223, 500] on input "number" at bounding box center [1256, 514] width 98 height 30
type input "4"
click at [1221, 545] on div at bounding box center [1256, 551] width 98 height 19
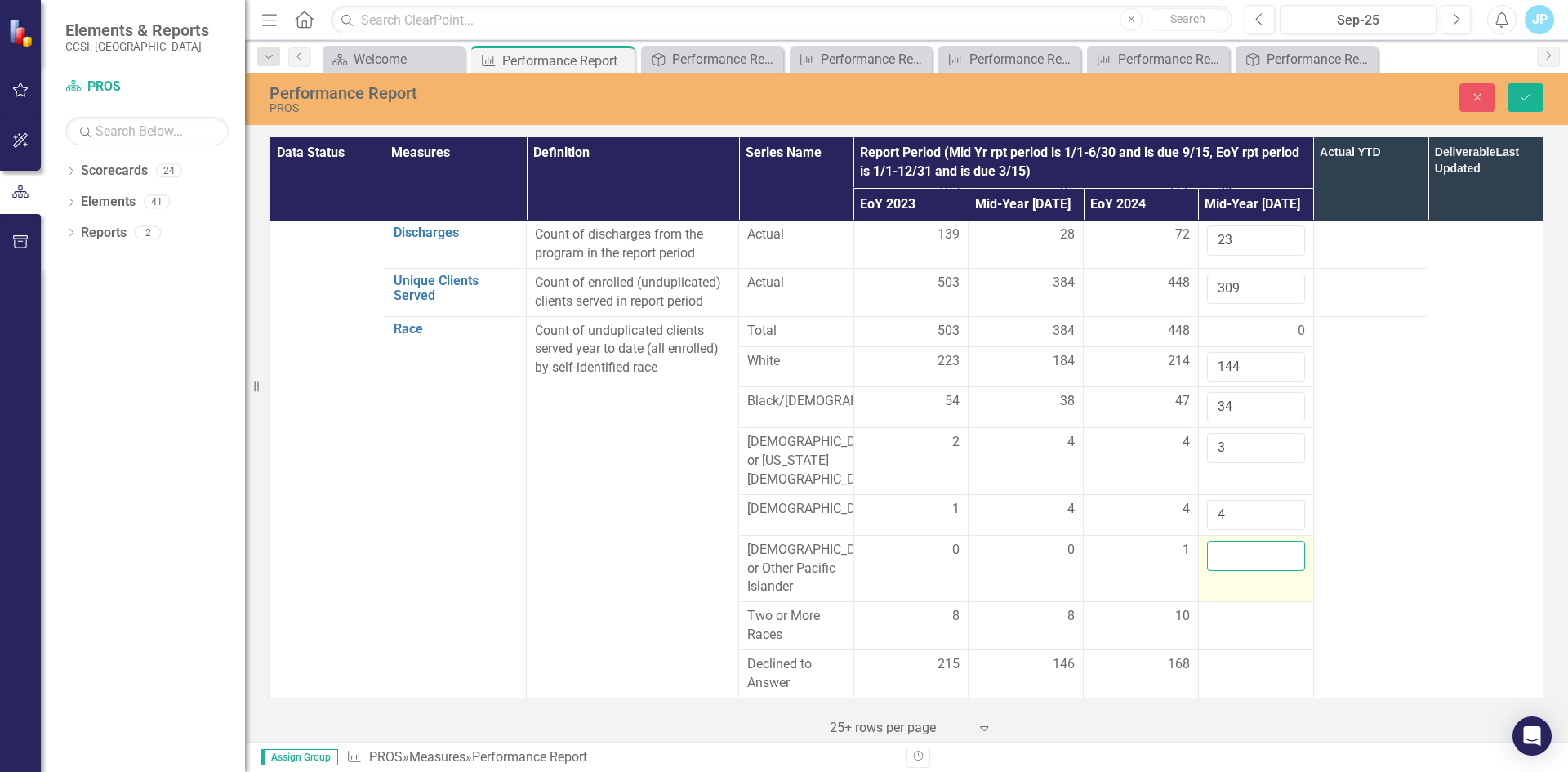
click at [1221, 545] on input "number" at bounding box center [1256, 555] width 98 height 30
type input "0"
click at [1207, 606] on div at bounding box center [1256, 616] width 98 height 19
click at [1207, 606] on input "number" at bounding box center [1256, 621] width 98 height 30
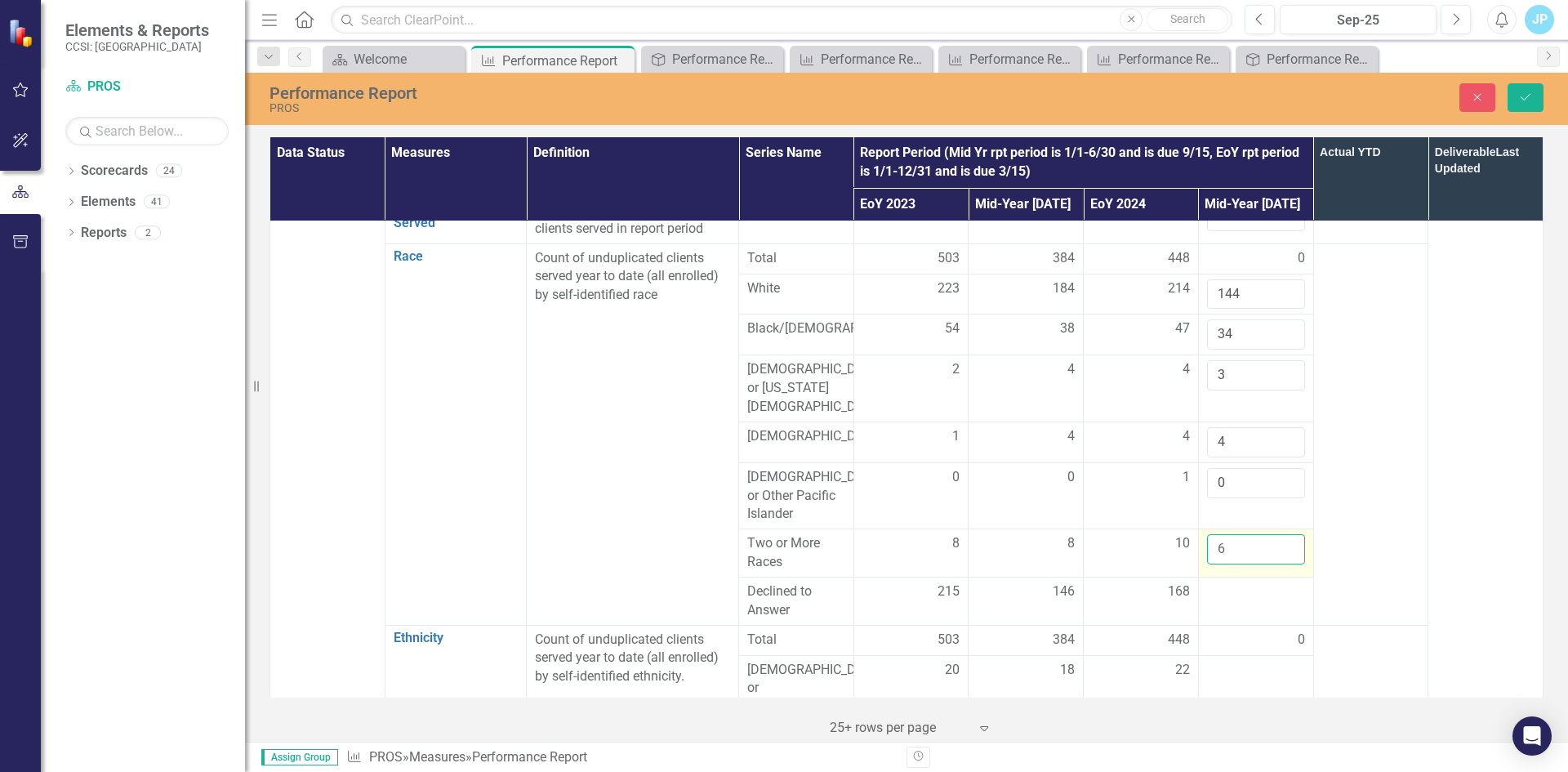
scroll to position [326, 0]
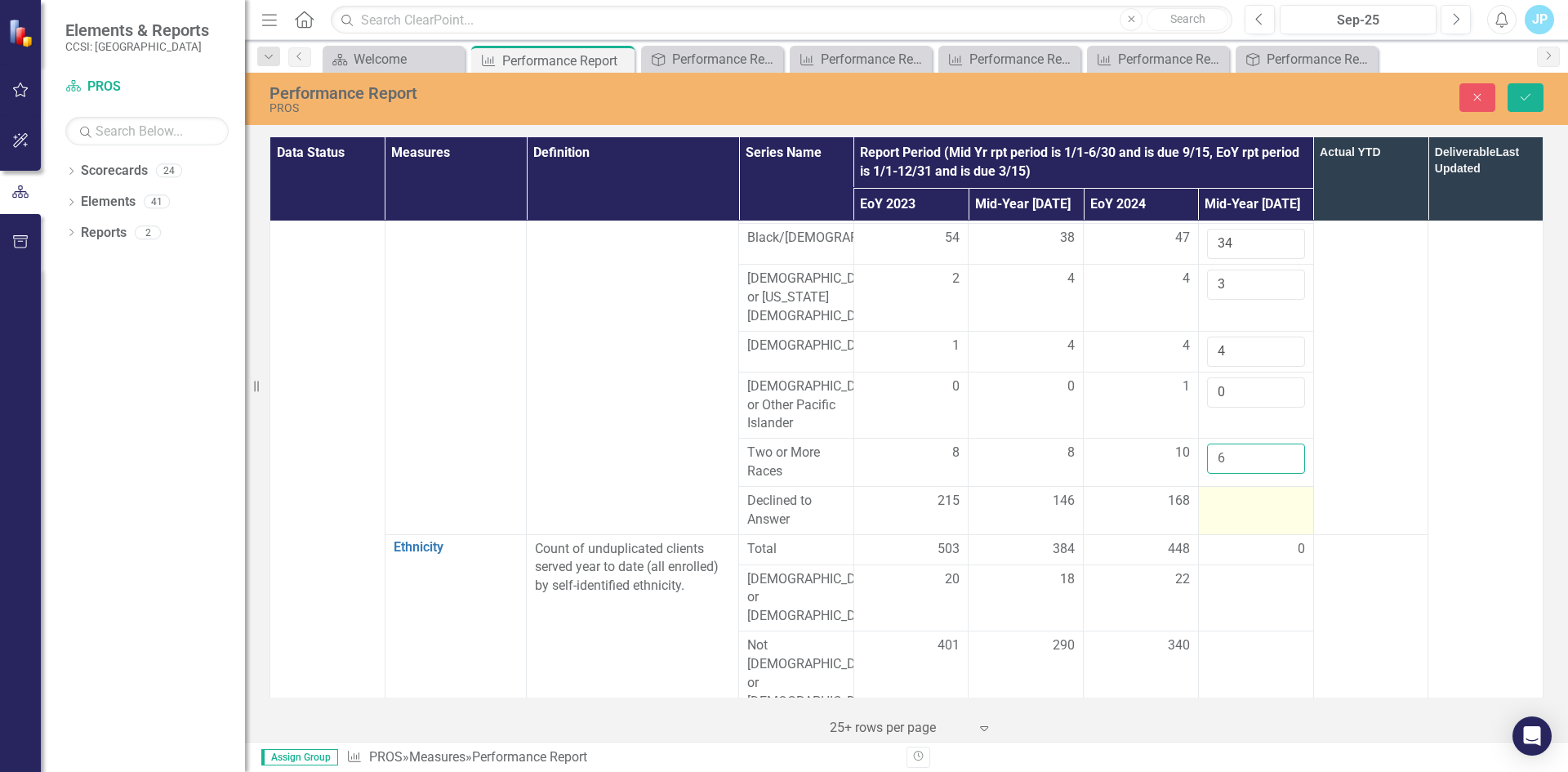
type input "6"
click at [1212, 492] on div at bounding box center [1256, 502] width 98 height 19
click at [1212, 492] on input "number" at bounding box center [1256, 506] width 98 height 30
type input "118"
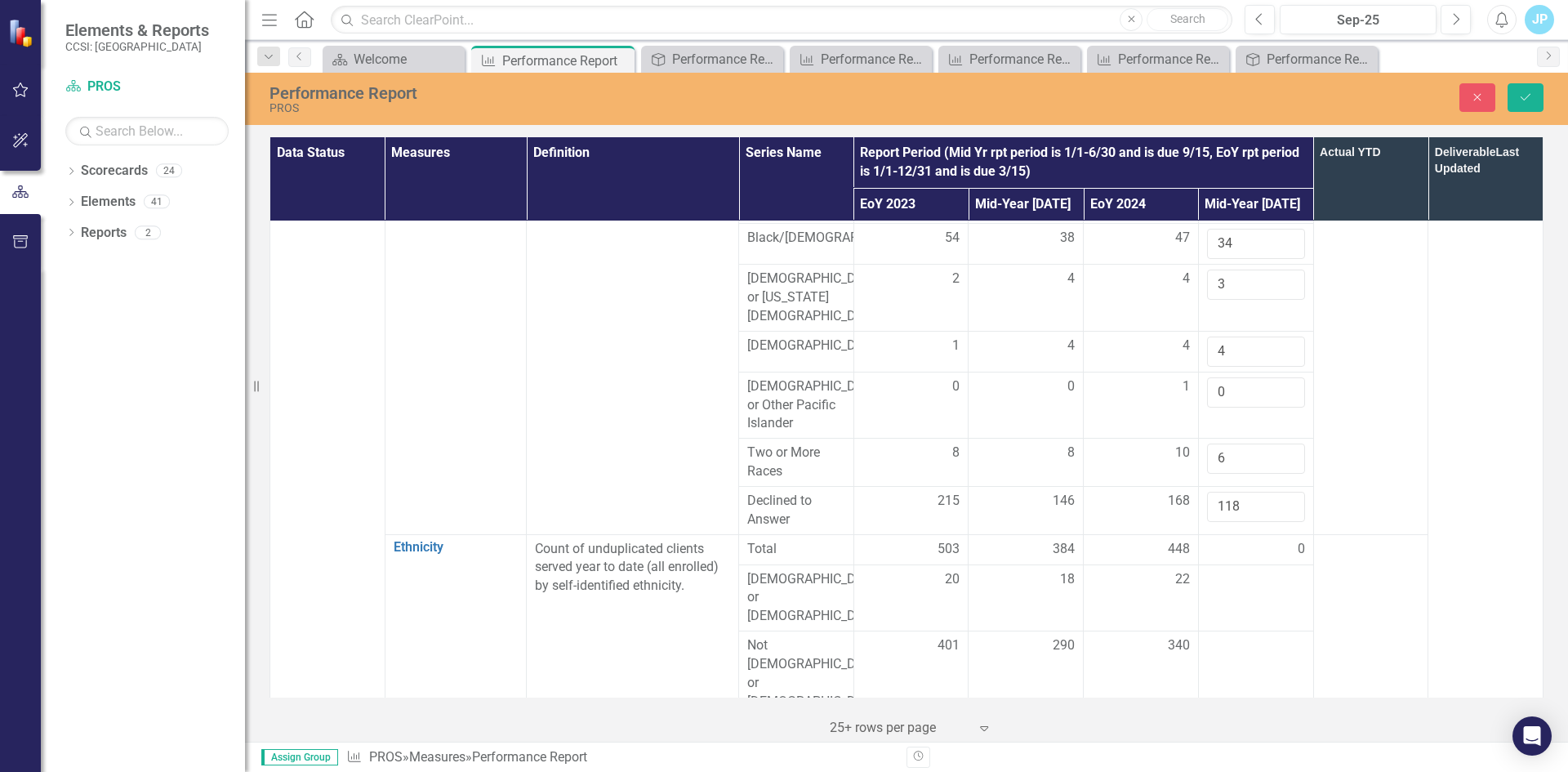
click at [1369, 518] on td at bounding box center [1371, 344] width 116 height 381
click at [713, 57] on div "Performance Report Tracker" at bounding box center [715, 59] width 87 height 20
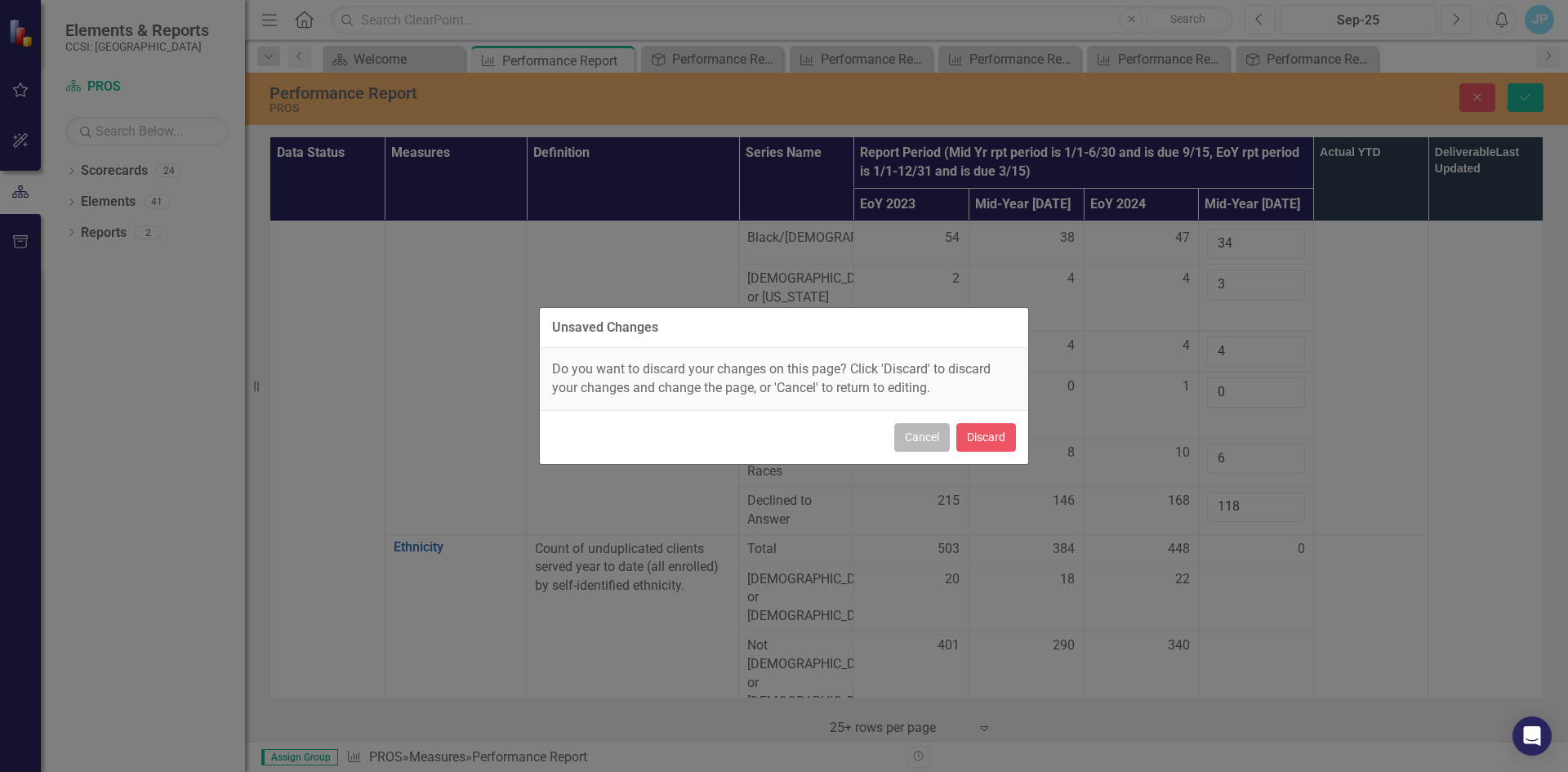
click at [925, 441] on button "Cancel" at bounding box center [922, 437] width 56 height 29
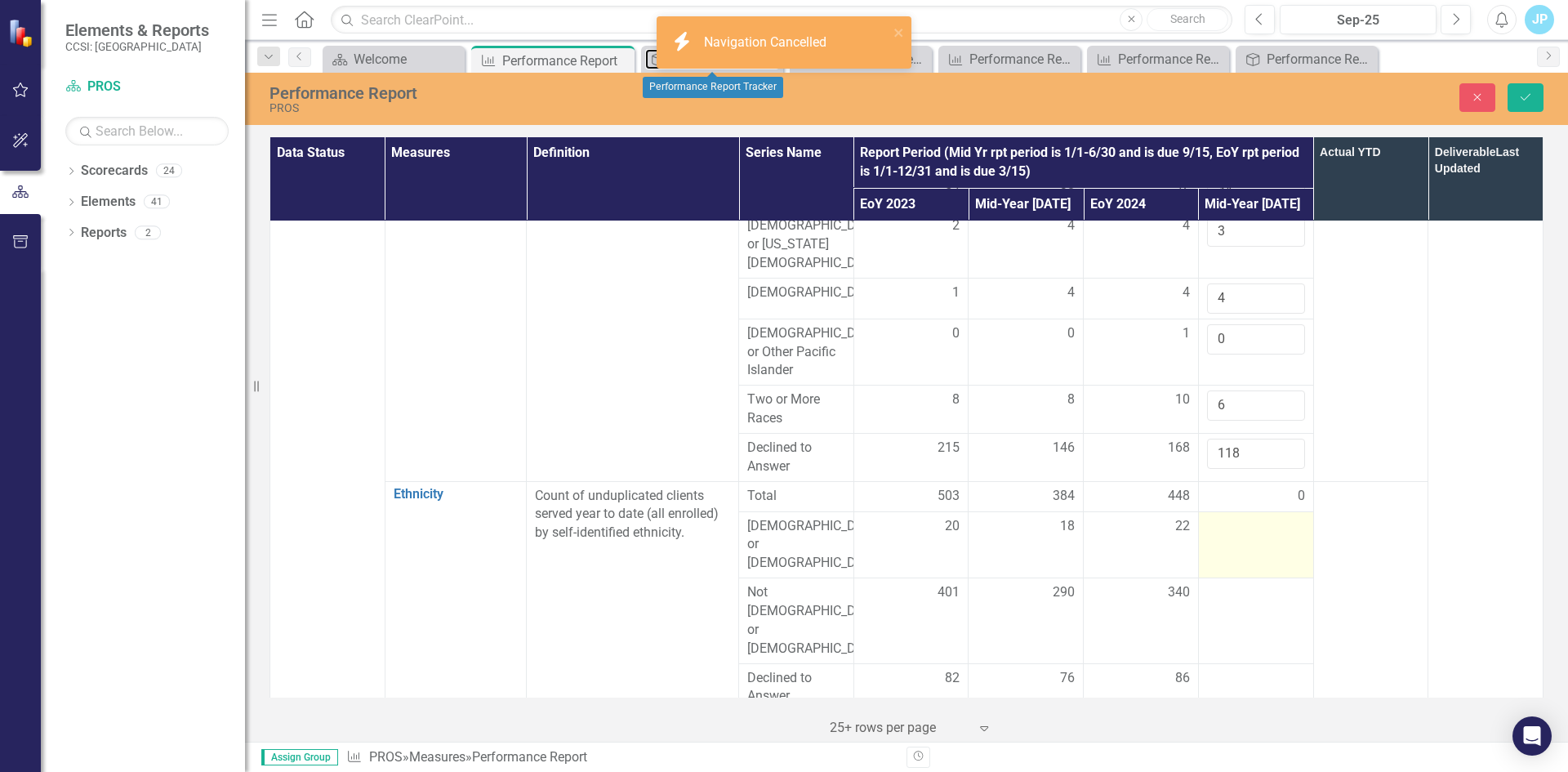
scroll to position [408, 0]
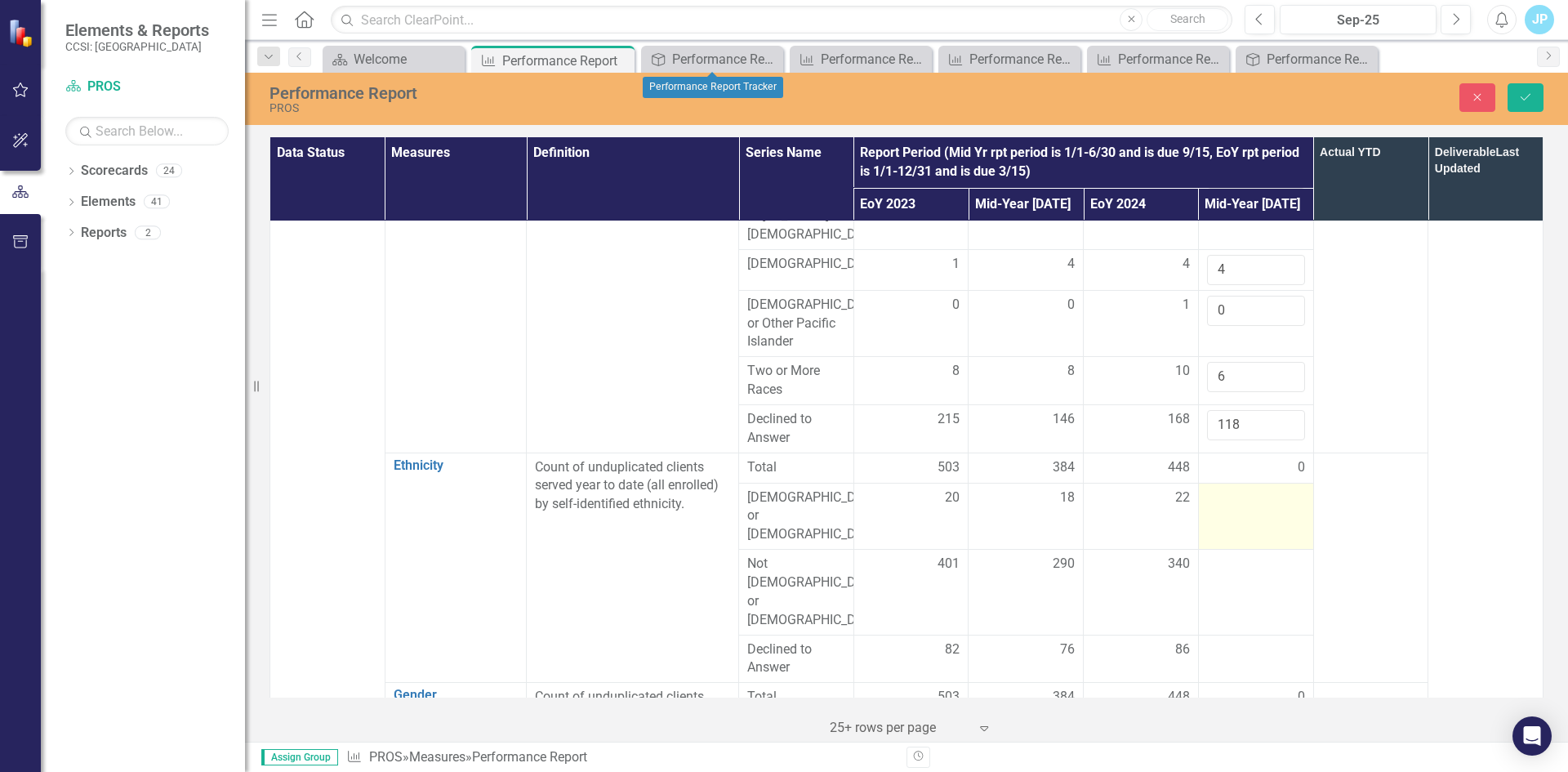
click at [1221, 502] on td at bounding box center [1255, 516] width 116 height 67
click at [1226, 493] on input "number" at bounding box center [1256, 502] width 98 height 30
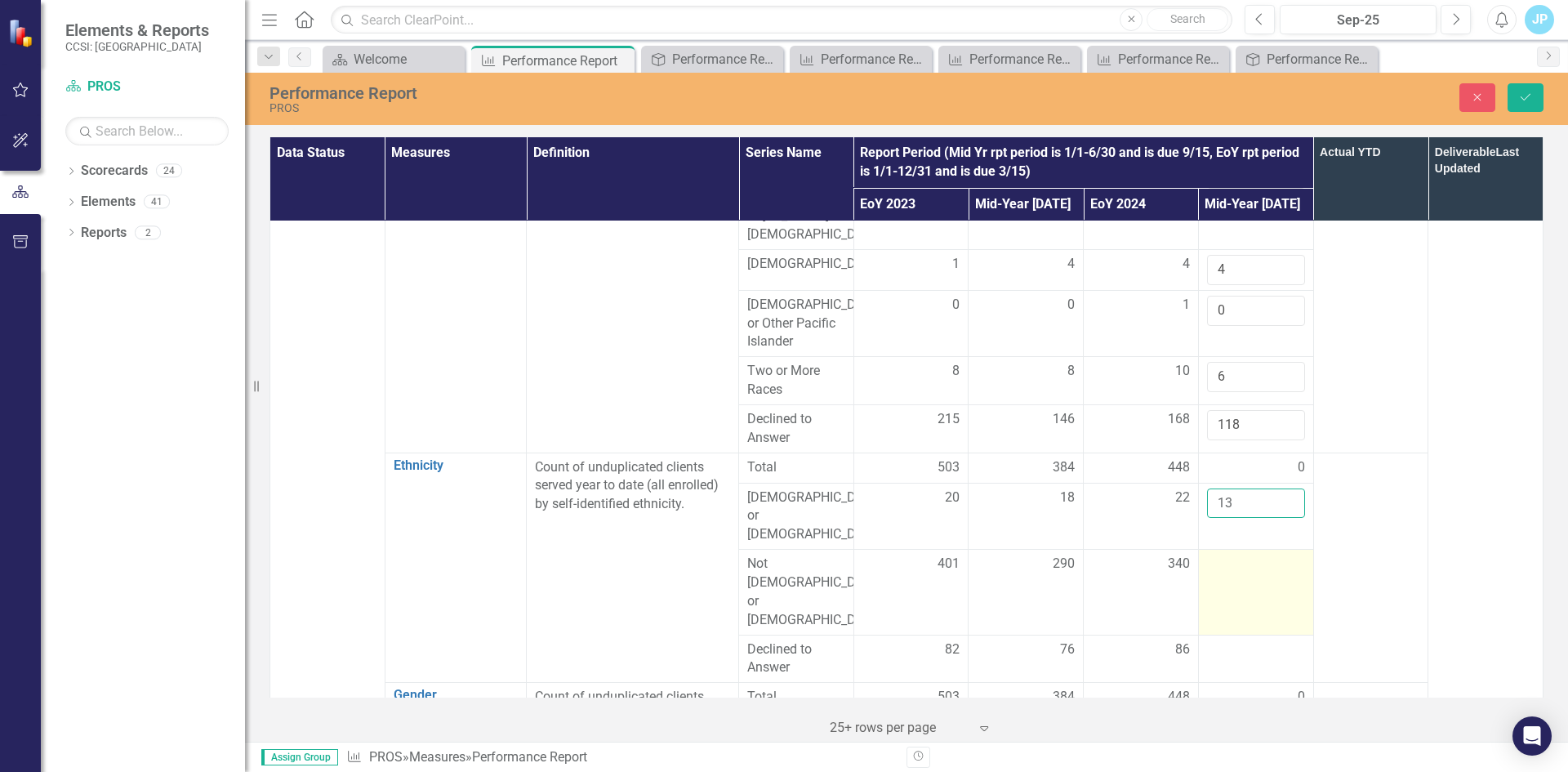
type input "13"
click at [1225, 554] on div at bounding box center [1256, 564] width 98 height 19
click at [1225, 554] on input "number" at bounding box center [1256, 569] width 98 height 30
type input "3"
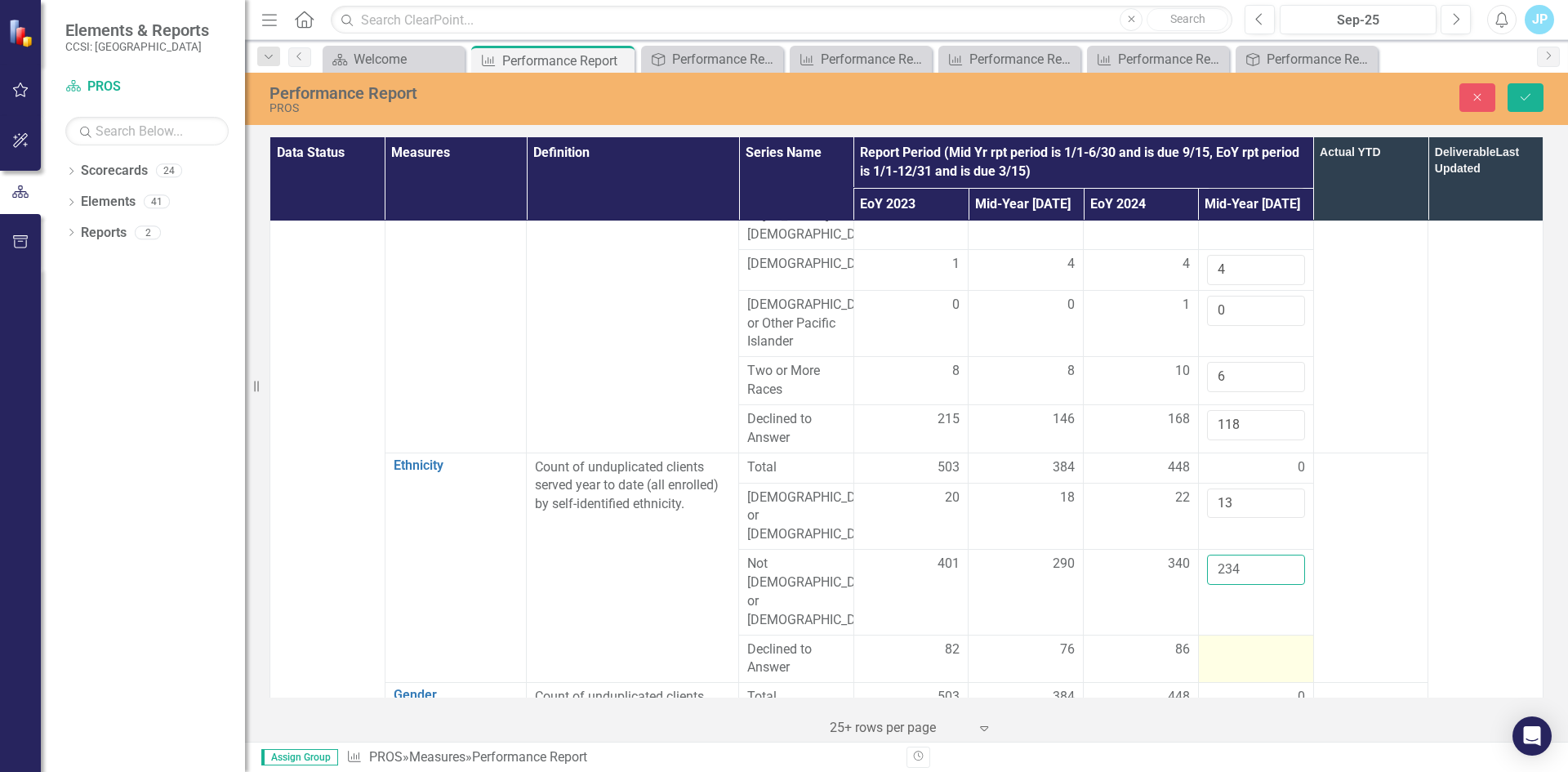
type input "234"
click at [1216, 640] on div at bounding box center [1256, 650] width 98 height 19
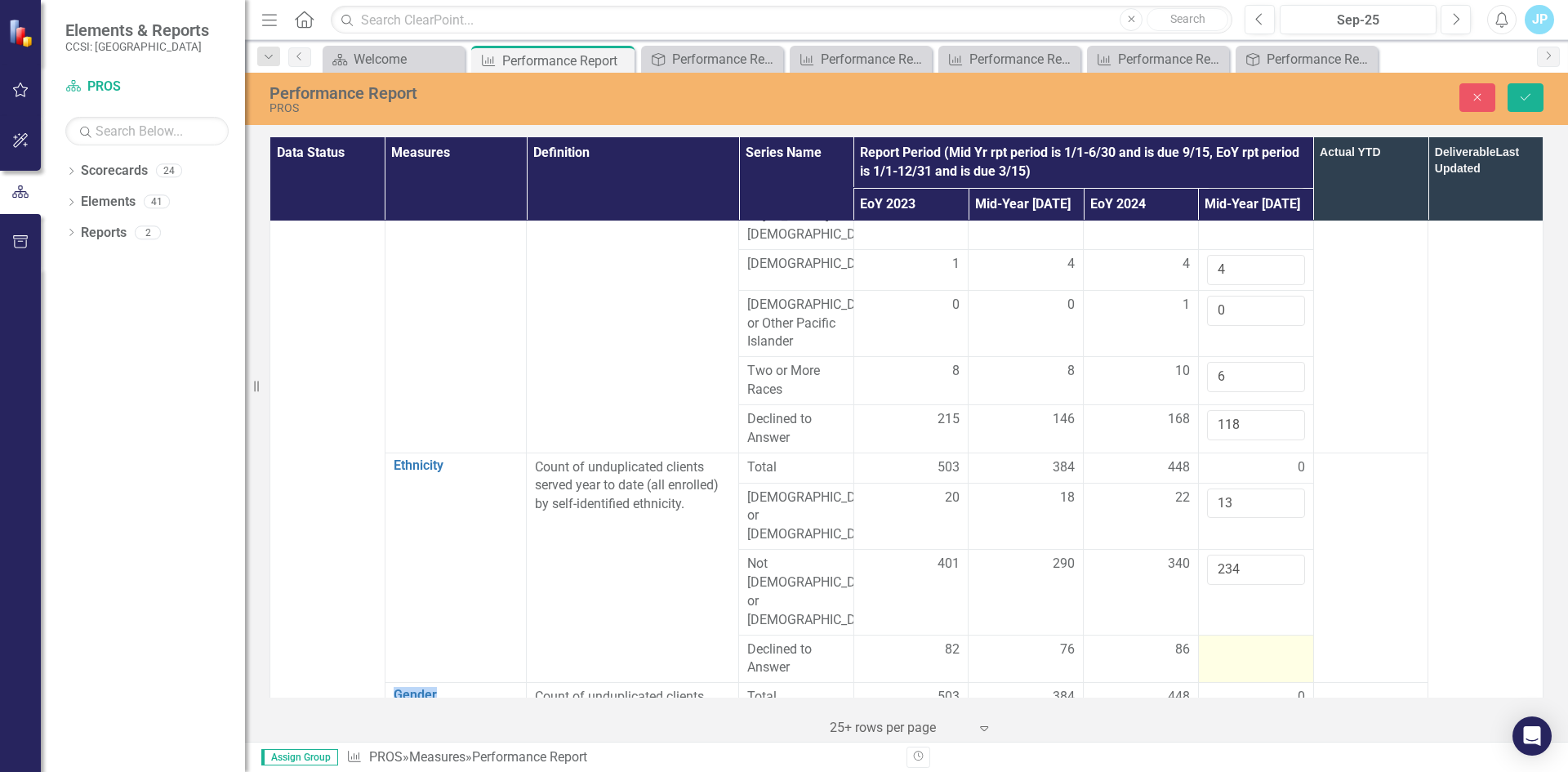
click at [1216, 640] on div at bounding box center [1256, 650] width 98 height 19
click at [1216, 640] on input "number" at bounding box center [1256, 655] width 98 height 30
type input "62"
click at [1381, 599] on td at bounding box center [1371, 567] width 116 height 230
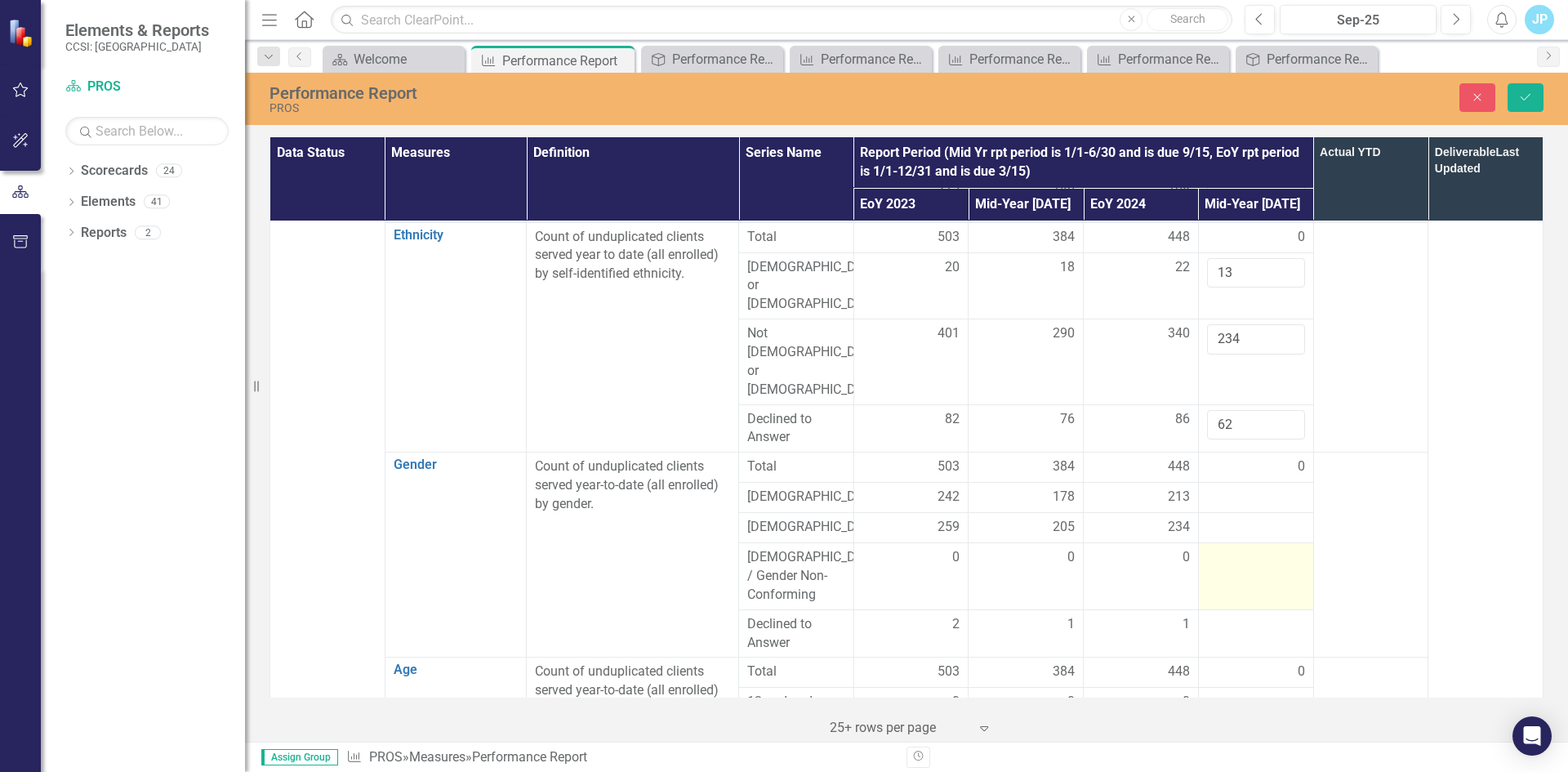
scroll to position [654, 0]
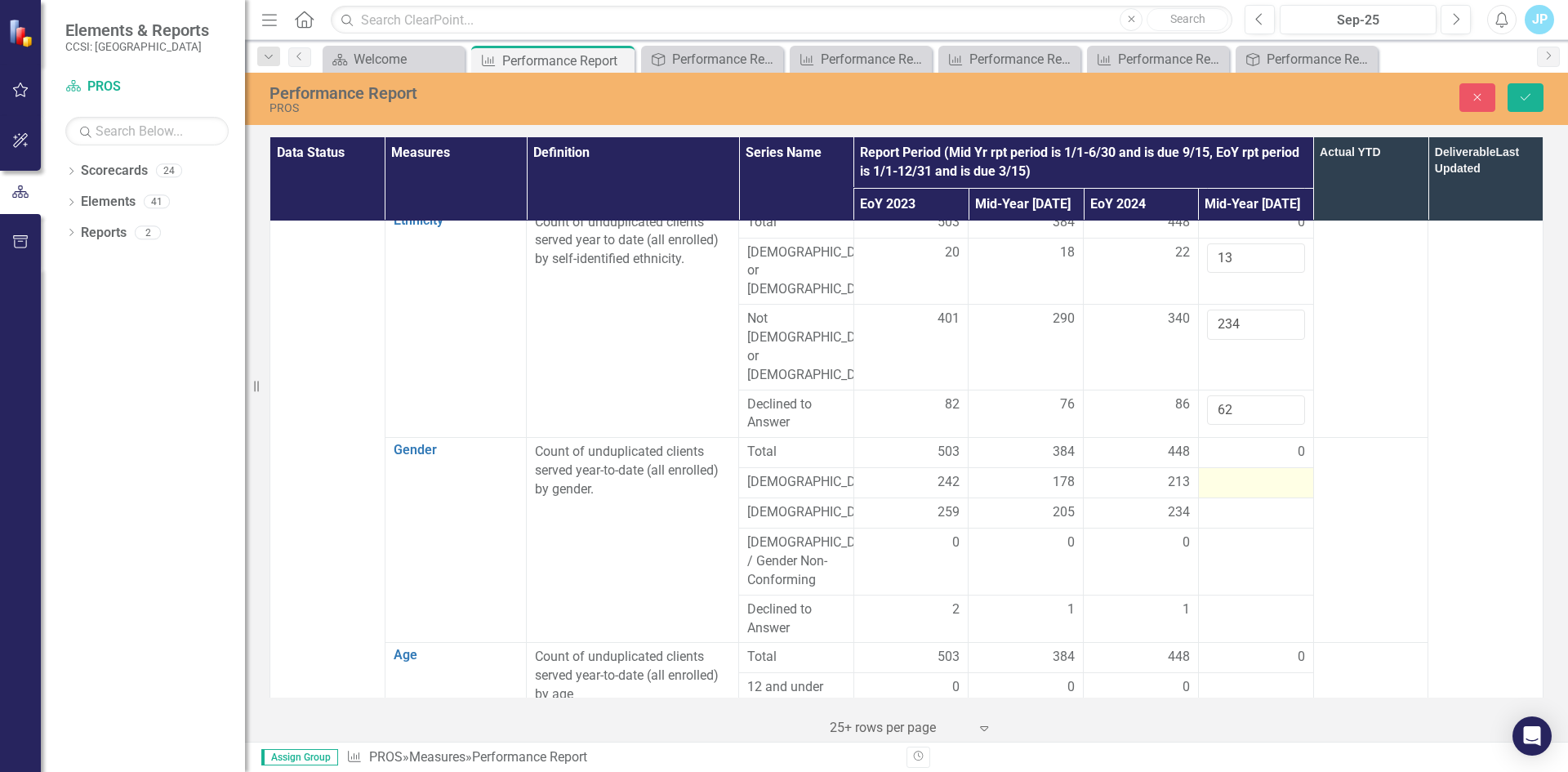
click at [1215, 473] on div at bounding box center [1256, 482] width 98 height 19
click at [1215, 473] on input "number" at bounding box center [1256, 487] width 98 height 30
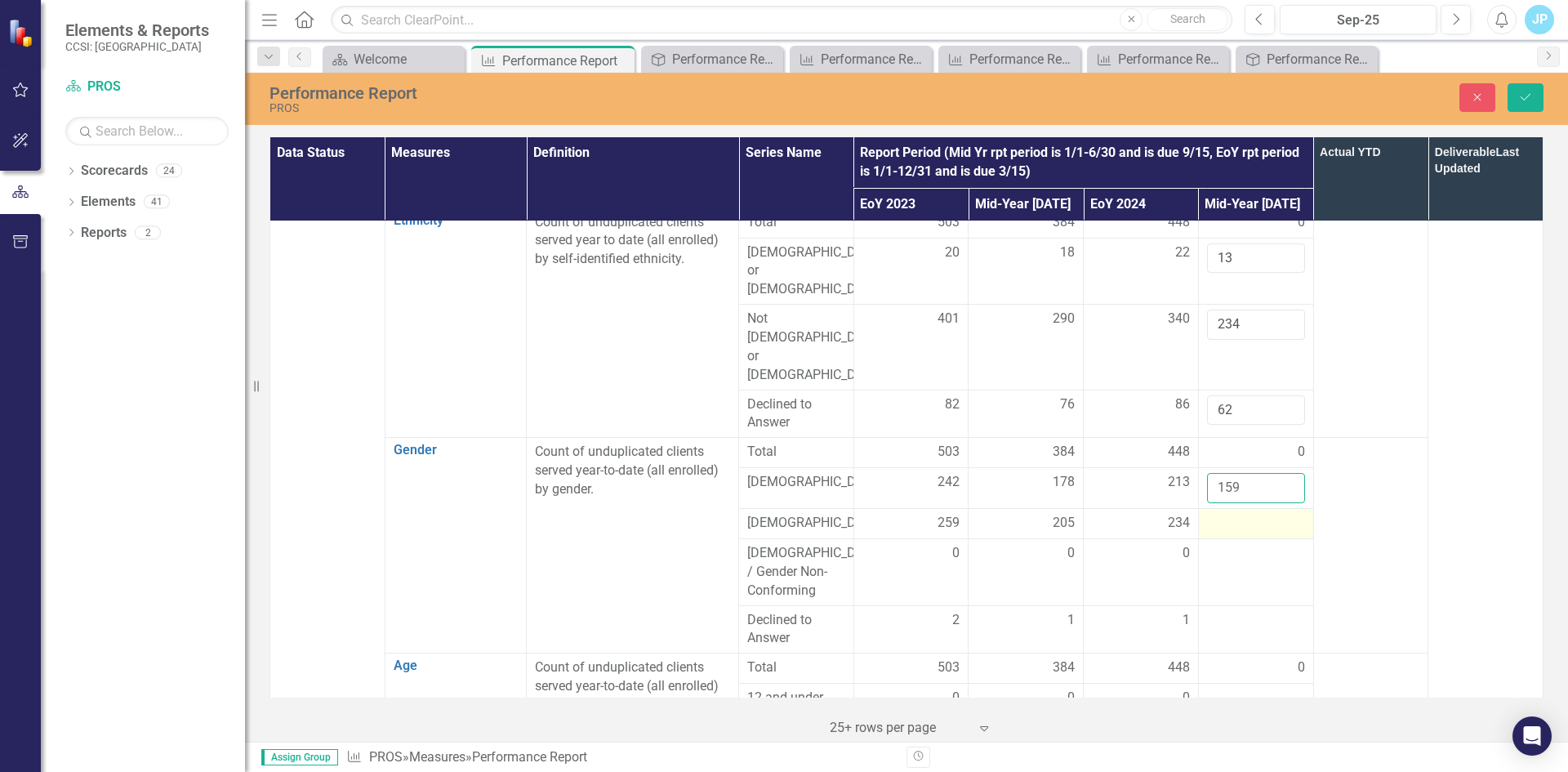
type input "159"
click at [1224, 514] on div at bounding box center [1256, 524] width 98 height 19
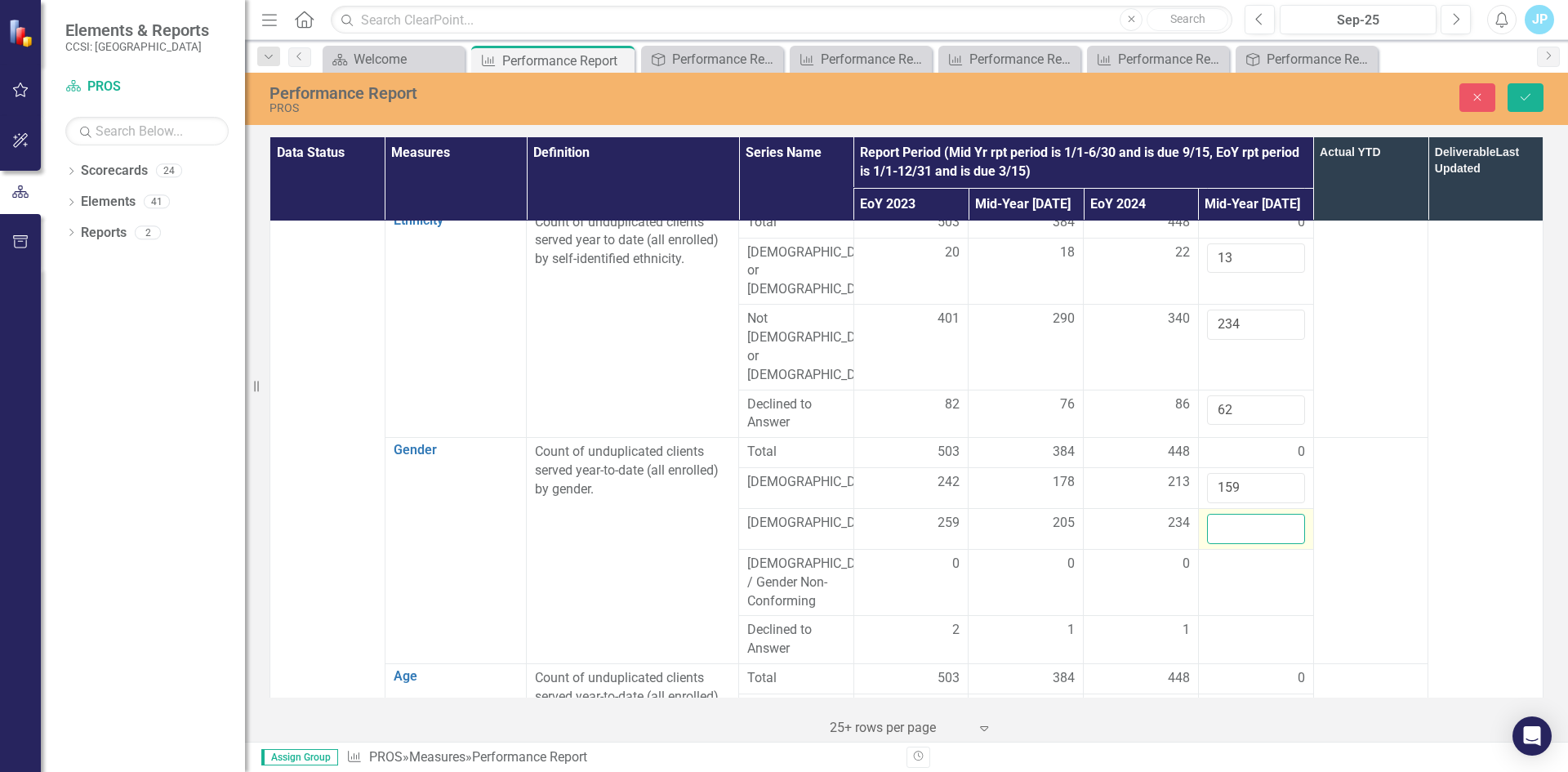
click at [1225, 514] on input "number" at bounding box center [1256, 528] width 98 height 30
type input "149"
click at [1224, 554] on div at bounding box center [1256, 564] width 98 height 19
click at [1223, 554] on input "number" at bounding box center [1256, 569] width 98 height 30
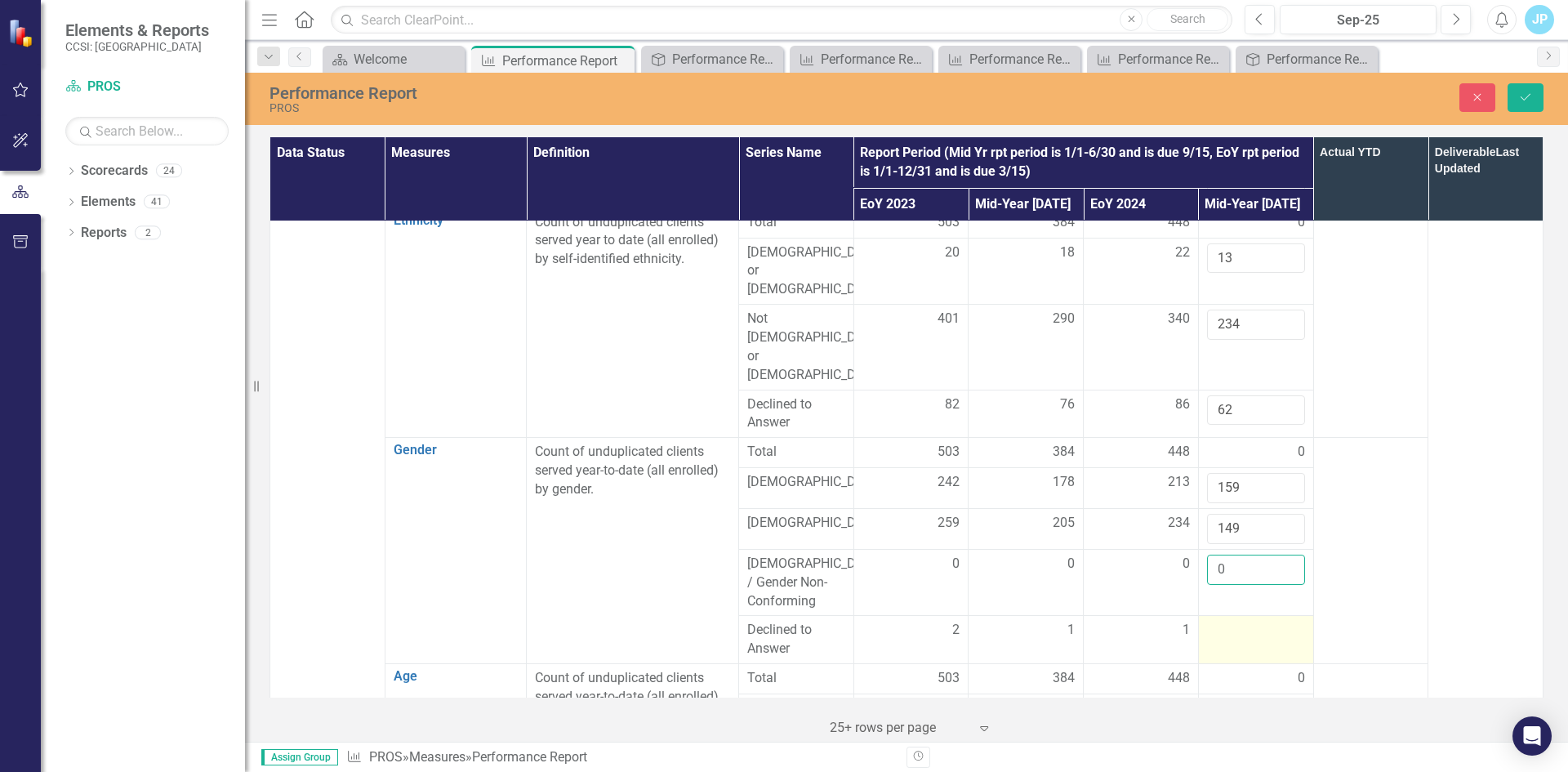
type input "0"
click at [1231, 621] on div at bounding box center [1256, 630] width 98 height 19
click at [1224, 621] on input "number" at bounding box center [1256, 635] width 98 height 30
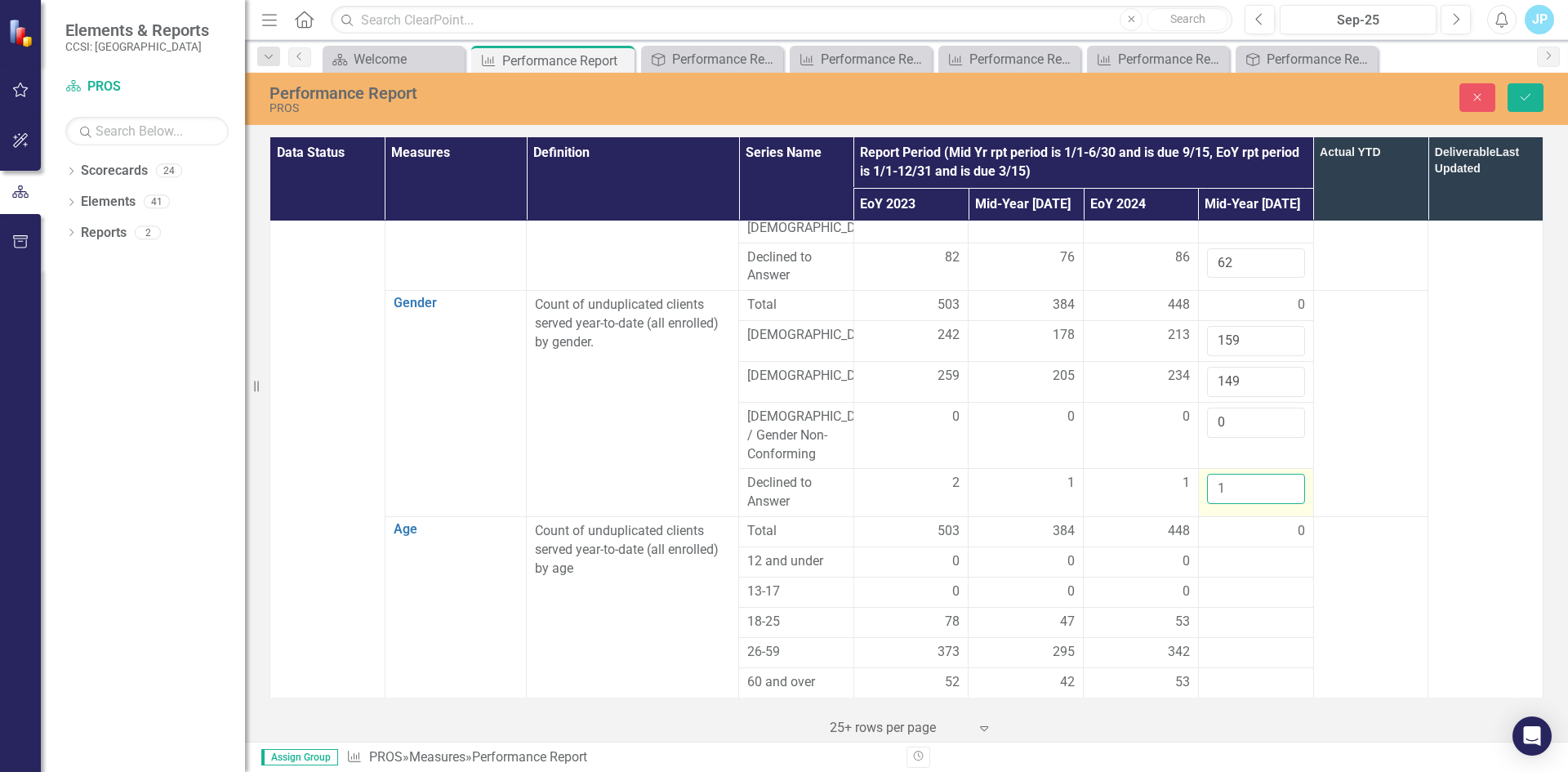
scroll to position [816, 0]
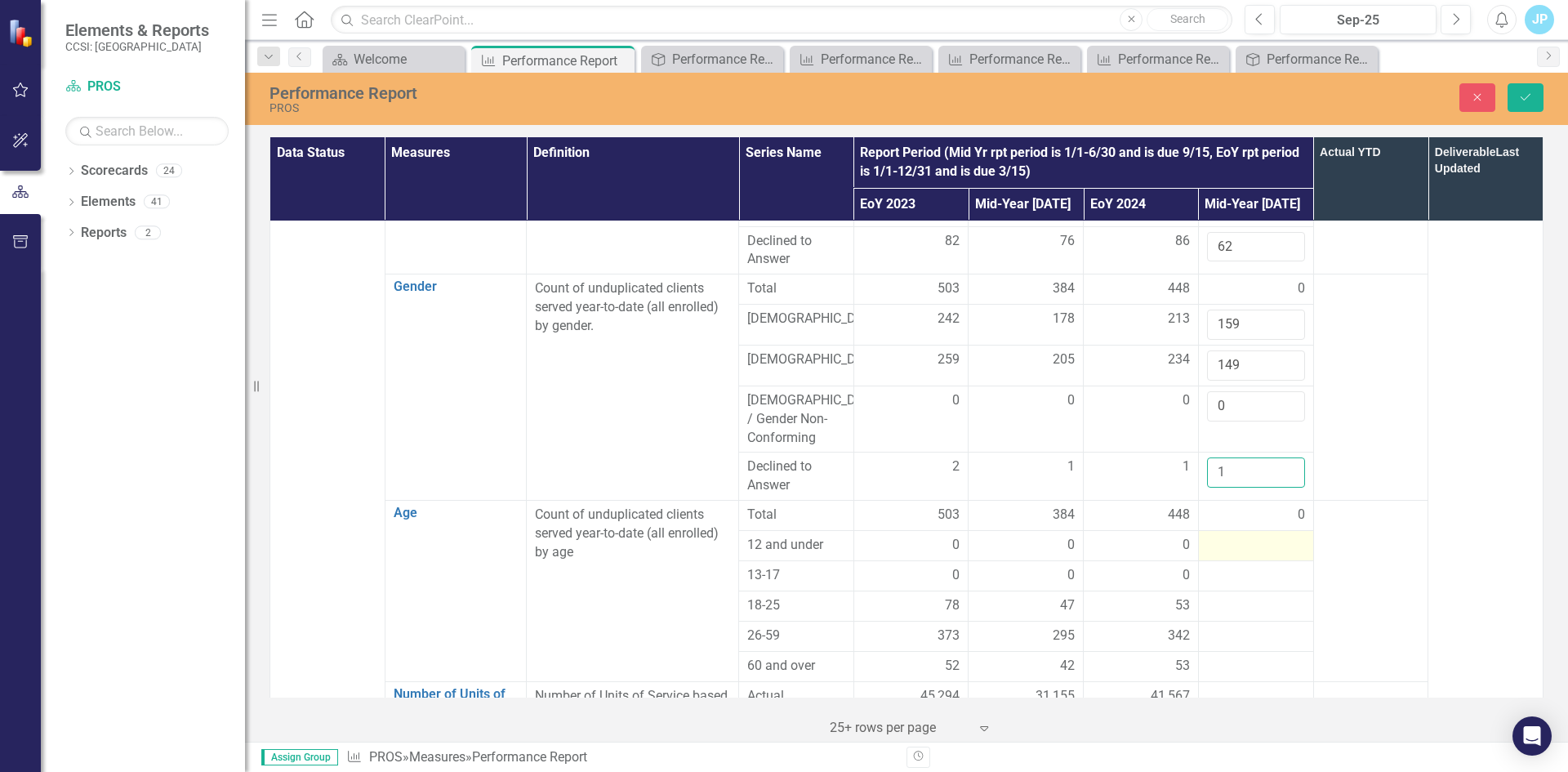
type input "1"
click at [1221, 535] on div at bounding box center [1256, 545] width 98 height 19
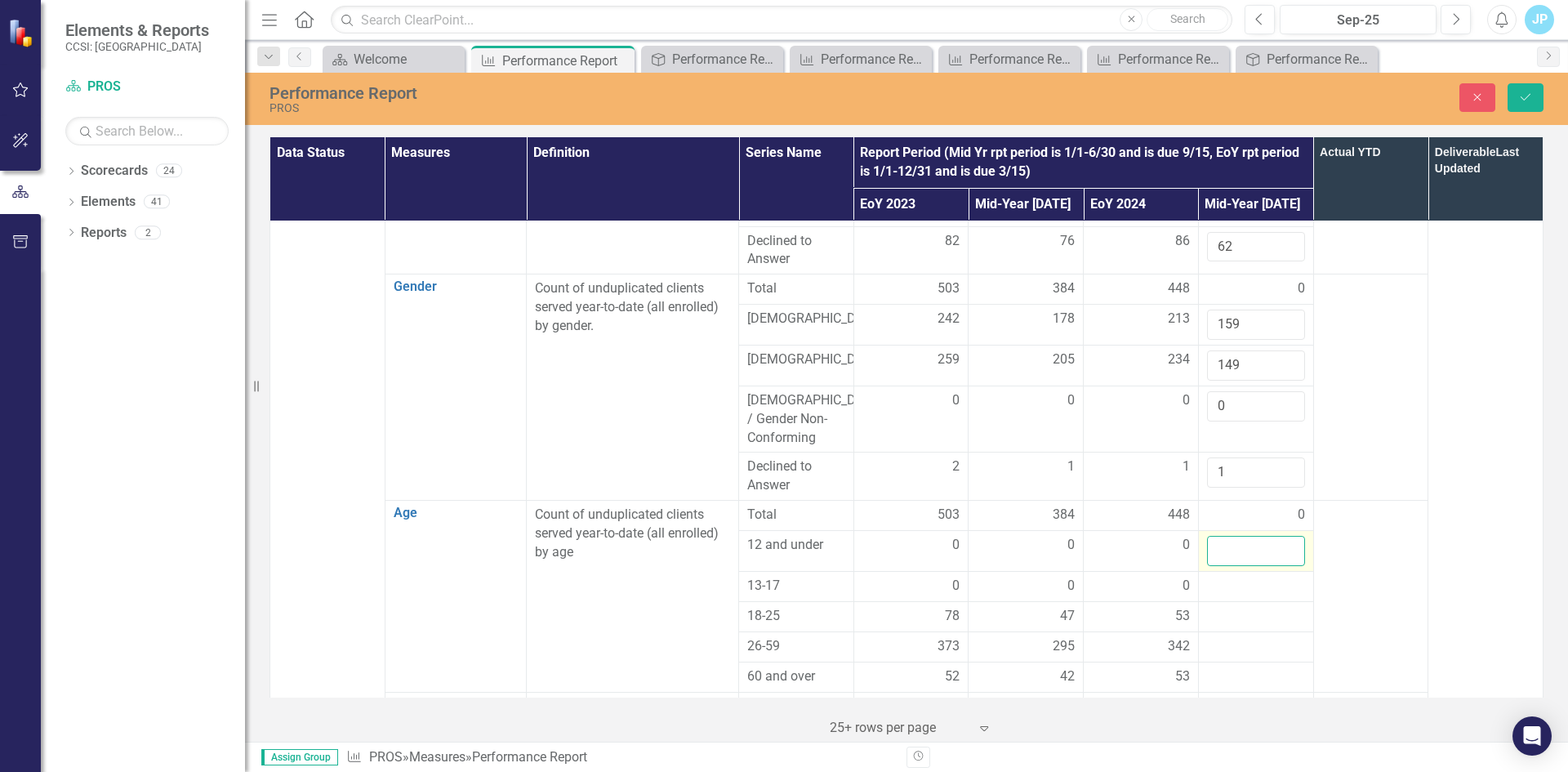
click at [1218, 535] on input "number" at bounding box center [1256, 550] width 98 height 30
type input "0"
click at [1214, 577] on div at bounding box center [1256, 586] width 98 height 19
click at [1214, 577] on input "number" at bounding box center [1256, 591] width 98 height 30
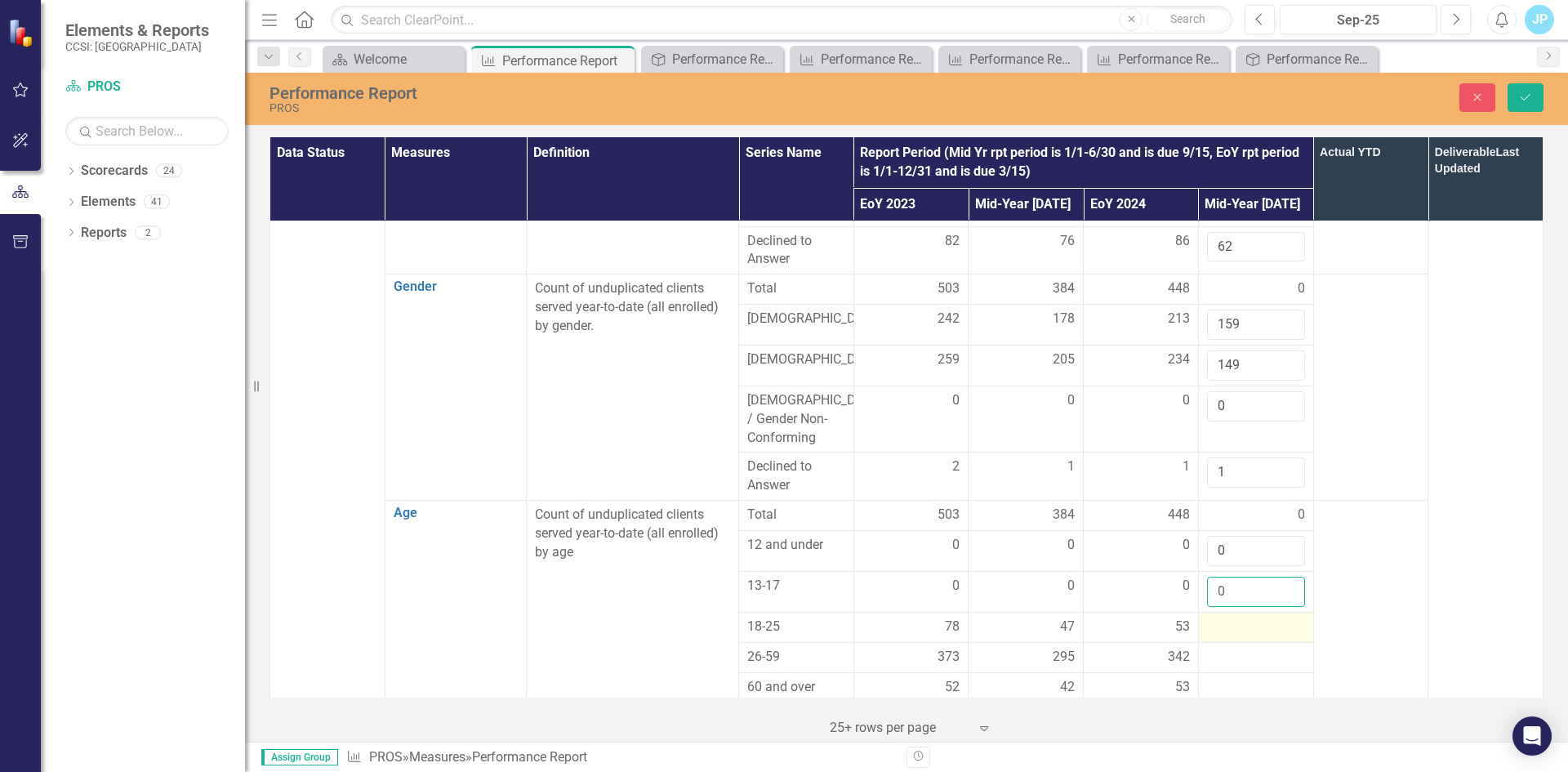
type input "0"
click at [1217, 617] on div at bounding box center [1256, 627] width 98 height 19
click at [1217, 617] on input "number" at bounding box center [1256, 631] width 98 height 30
type input "30"
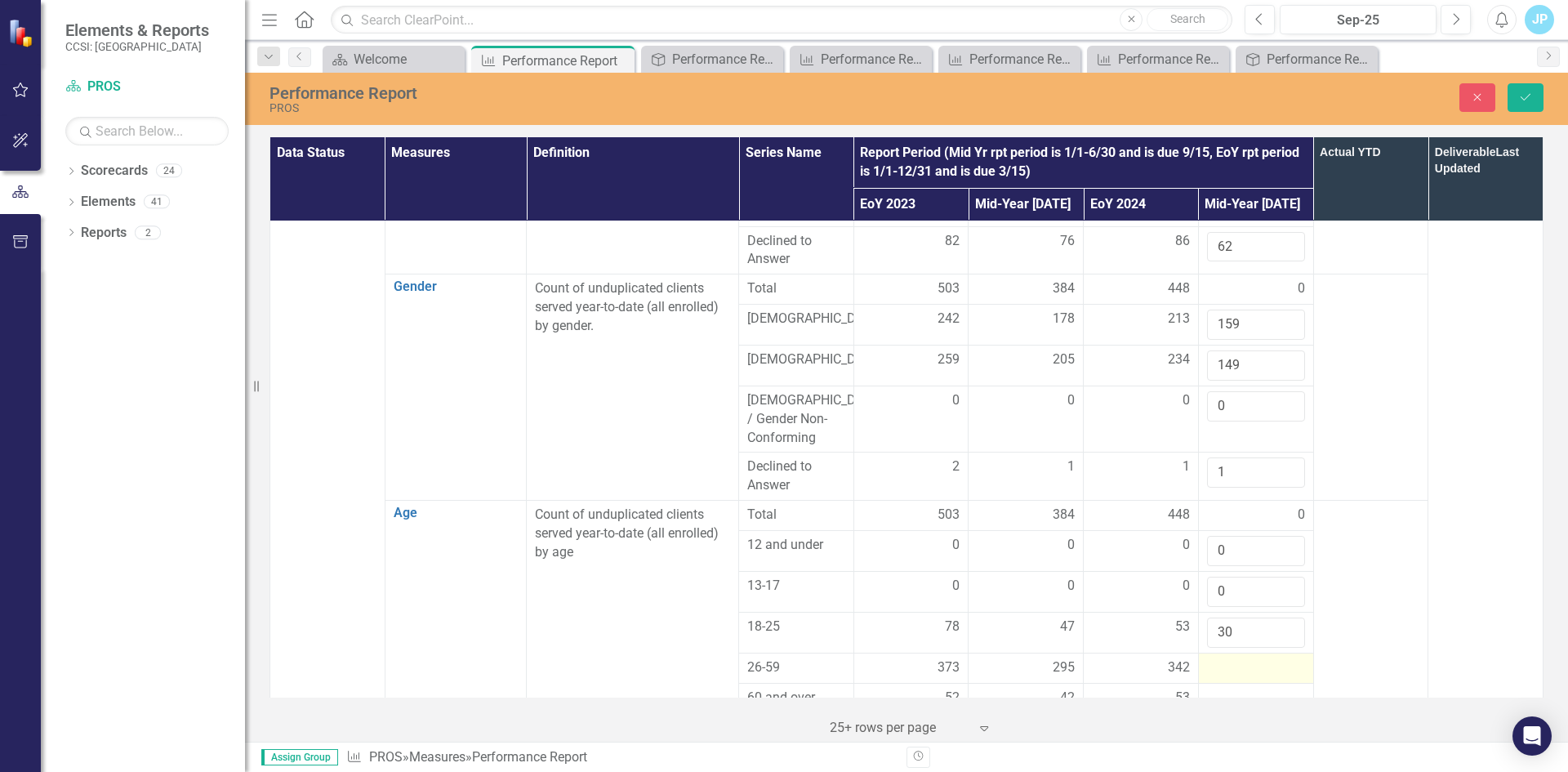
click at [1217, 658] on div at bounding box center [1256, 668] width 98 height 19
click at [1217, 658] on input "number" at bounding box center [1256, 673] width 98 height 30
type input "239"
click at [1233, 698] on div at bounding box center [1256, 708] width 98 height 19
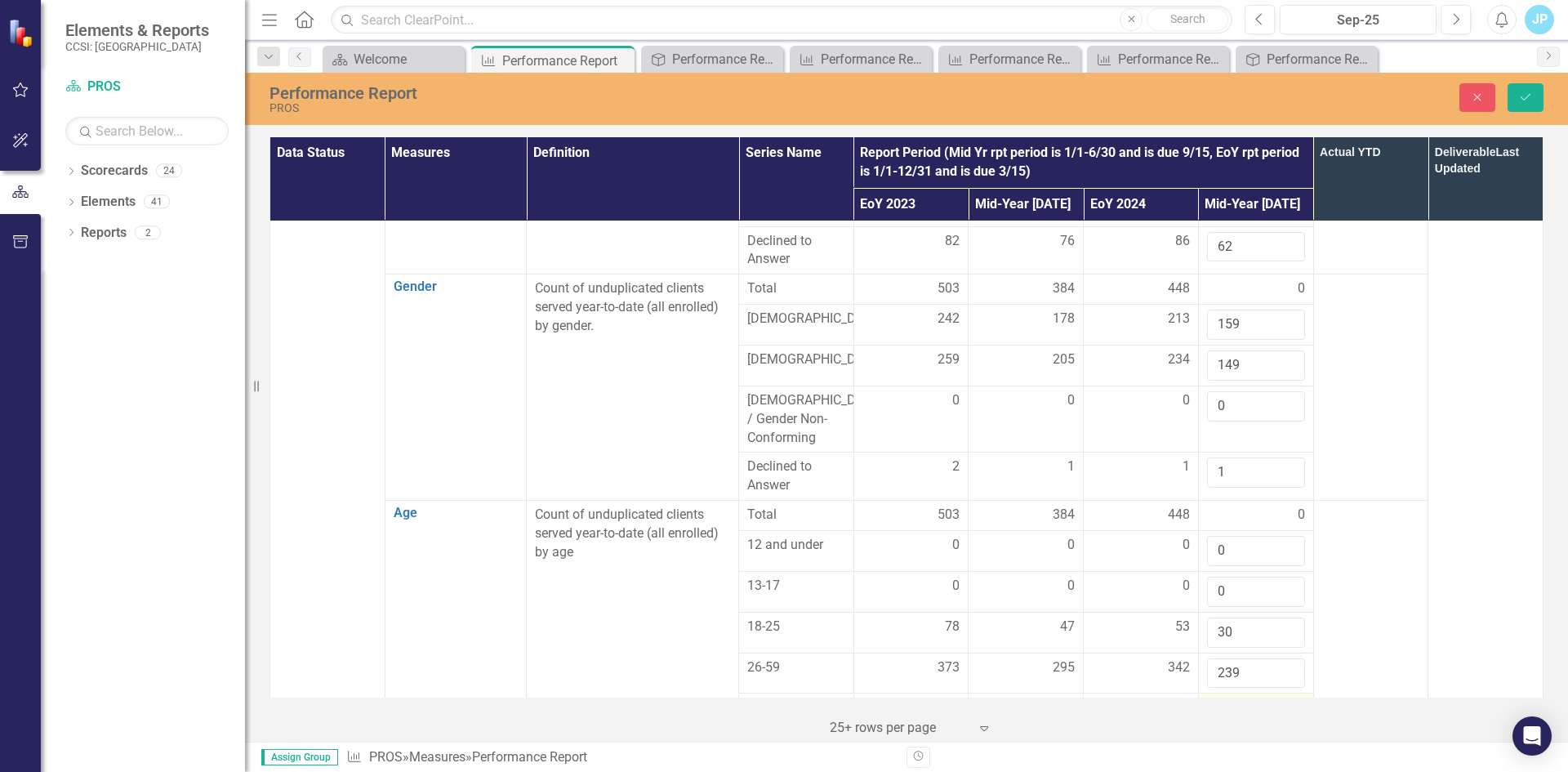
click at [1233, 698] on div at bounding box center [1256, 708] width 98 height 19
click at [1225, 698] on input "number" at bounding box center [1256, 712] width 98 height 30
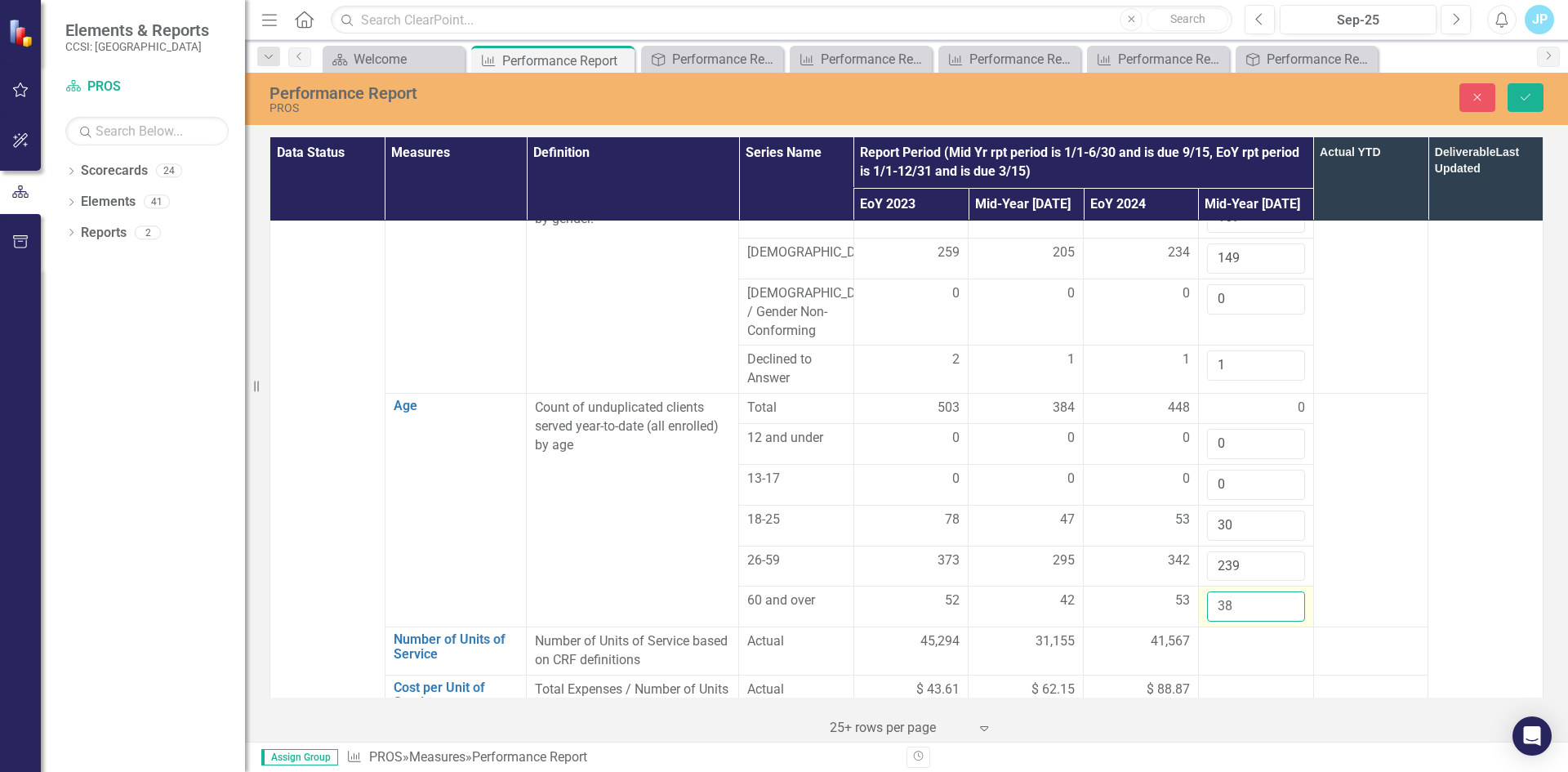
scroll to position [980, 0]
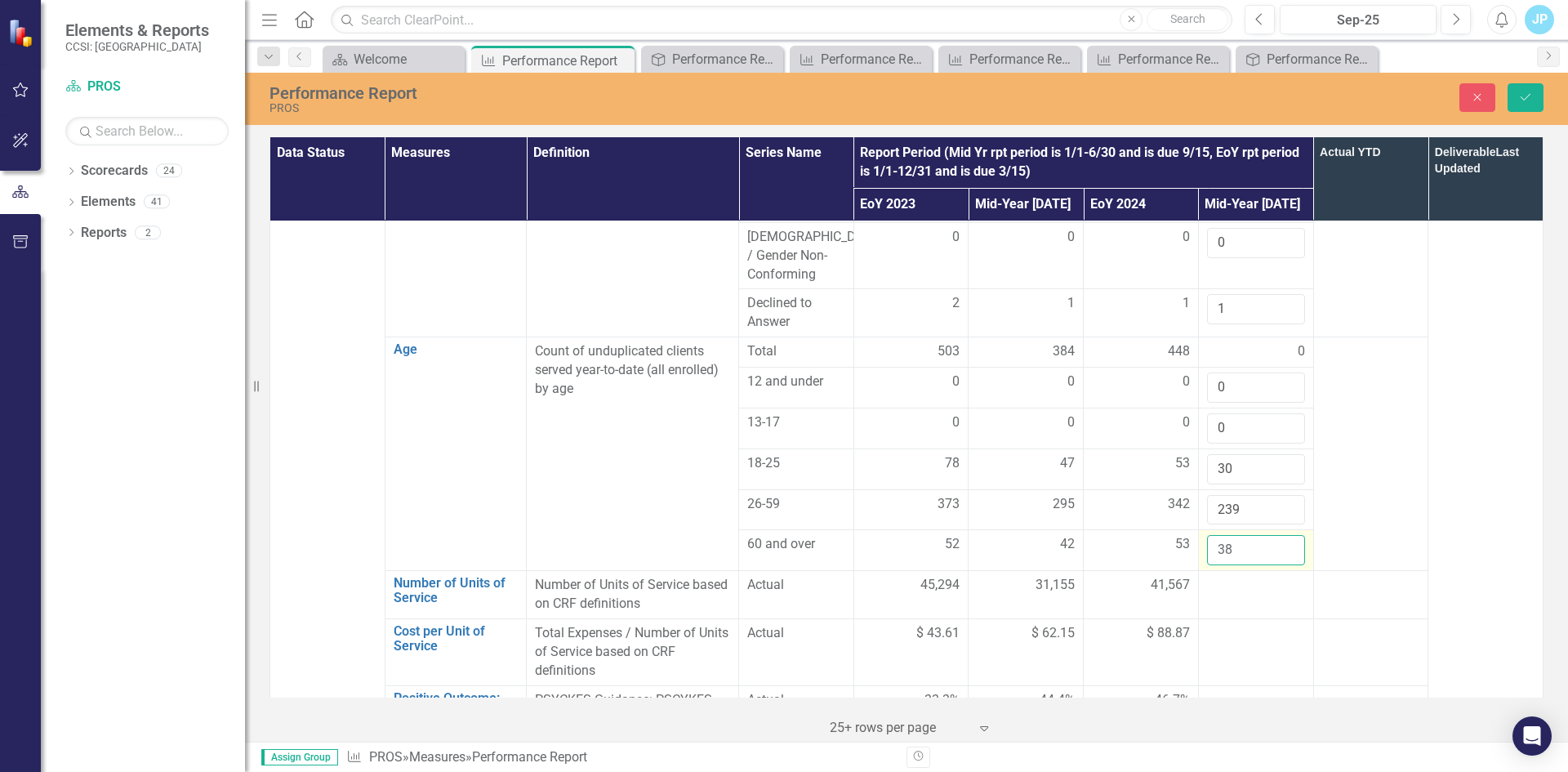
type input "3"
type input "40"
click at [1293, 624] on div at bounding box center [1256, 633] width 98 height 19
click at [1220, 576] on div at bounding box center [1256, 585] width 98 height 19
click at [1221, 576] on div at bounding box center [1256, 585] width 98 height 19
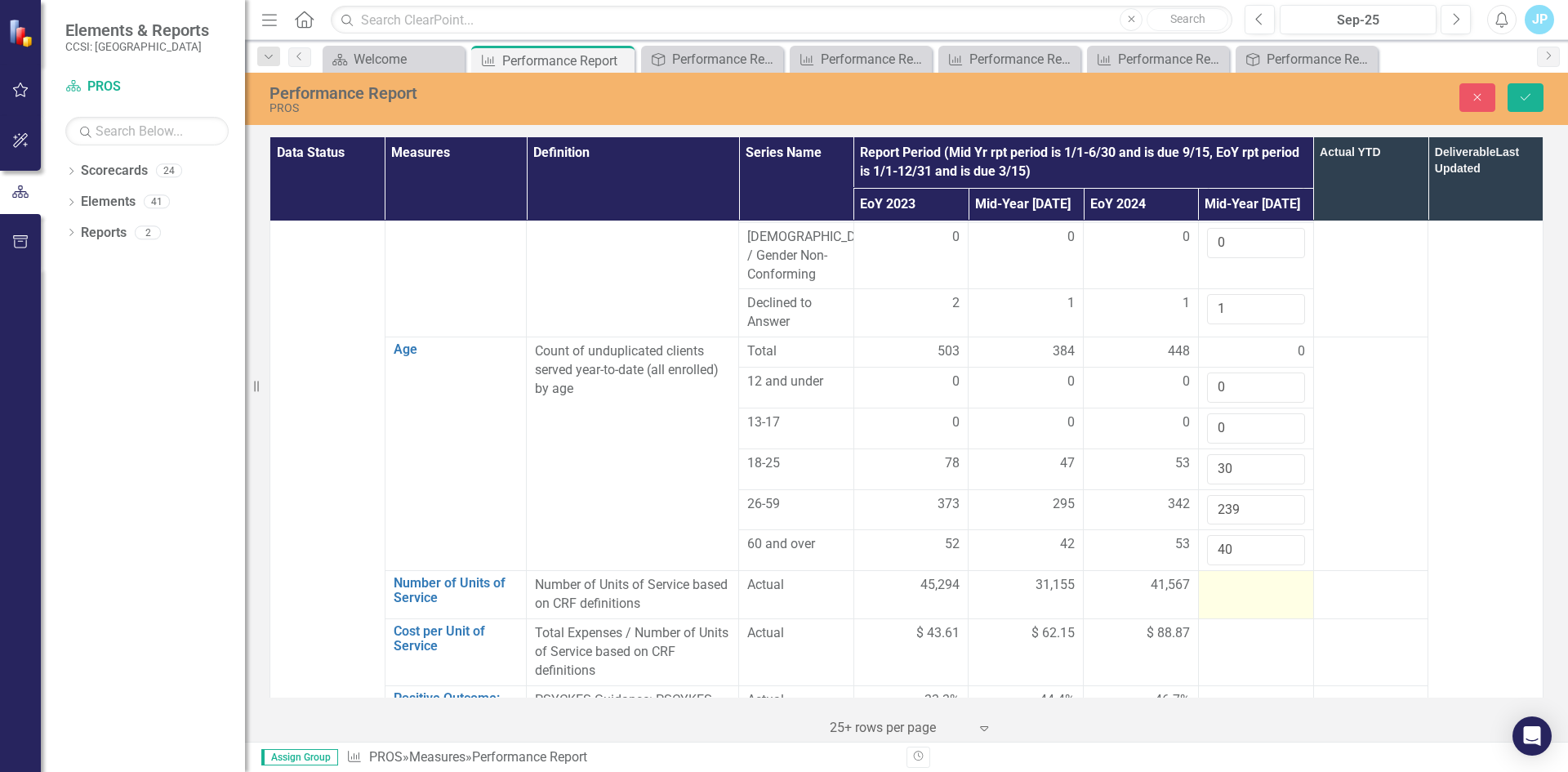
click at [1221, 576] on div at bounding box center [1256, 585] width 98 height 19
click at [1221, 576] on input "number" at bounding box center [1256, 590] width 98 height 30
type input "9217"
click at [1338, 685] on td at bounding box center [1371, 756] width 116 height 142
click at [1223, 576] on input "9217" at bounding box center [1256, 590] width 98 height 30
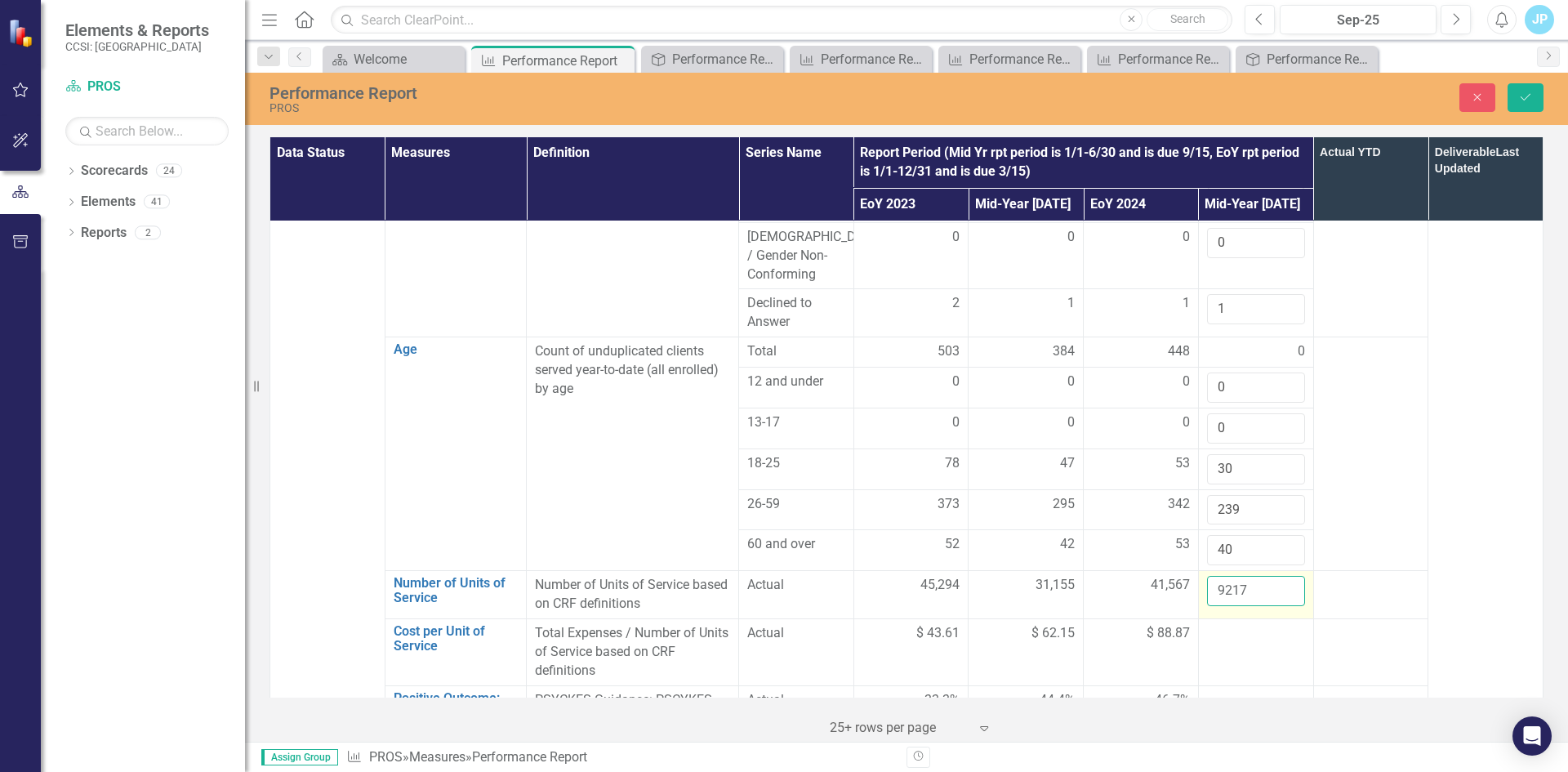
click at [1223, 576] on input "9217" at bounding box center [1256, 590] width 98 height 30
click at [1240, 619] on td at bounding box center [1255, 653] width 116 height 67
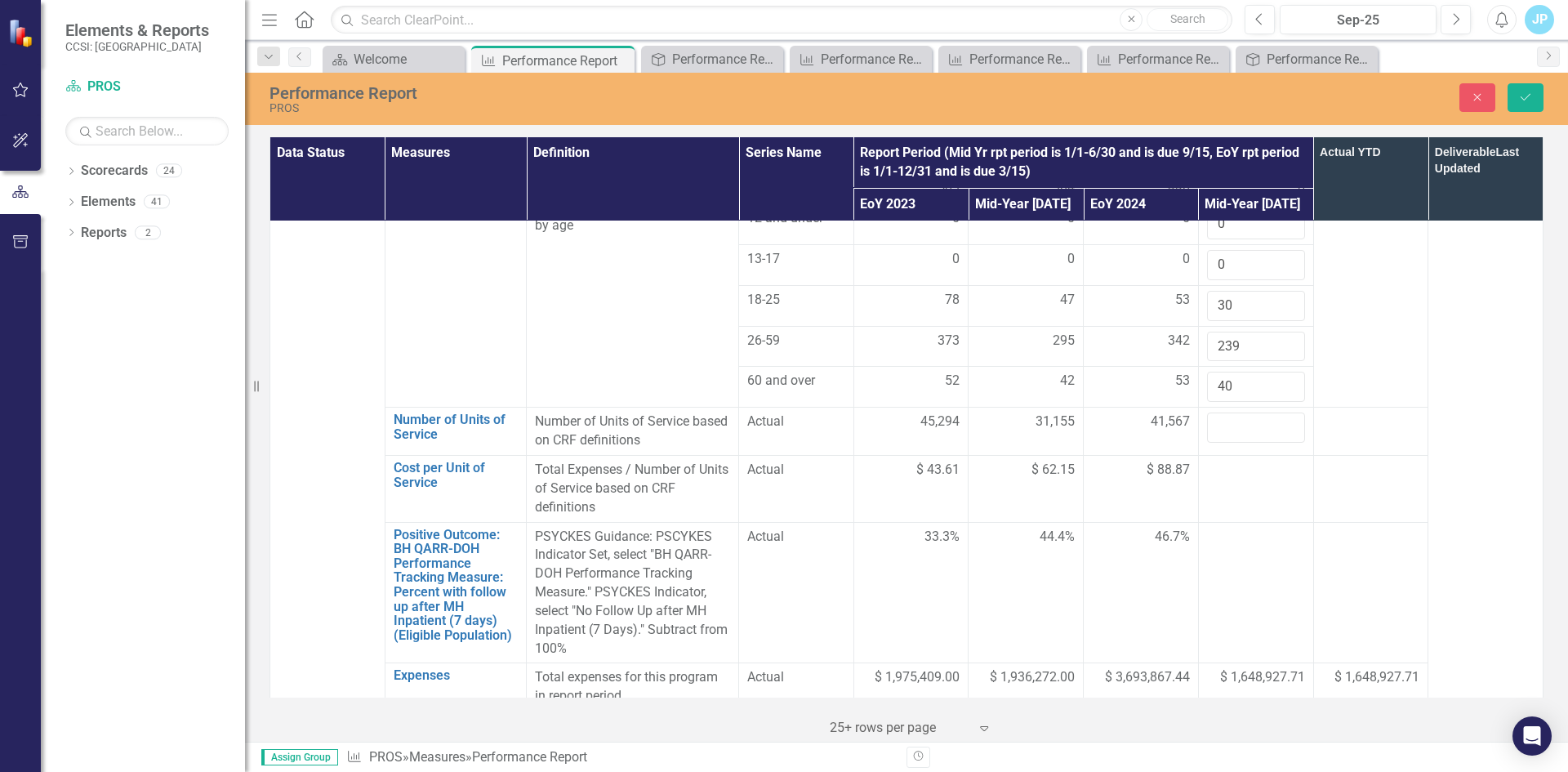
scroll to position [1062, 0]
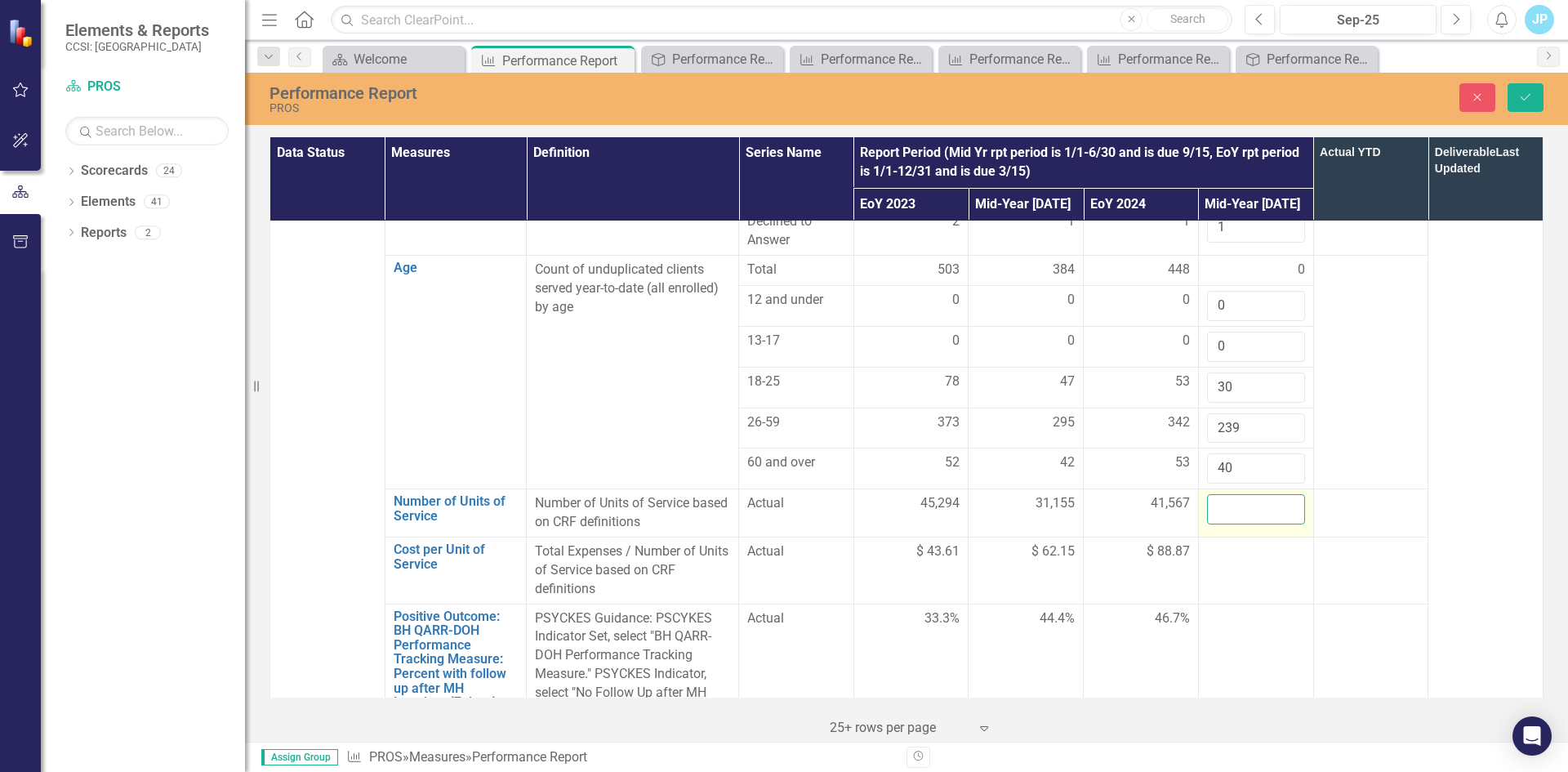
click at [1241, 494] on input "number" at bounding box center [1256, 508] width 98 height 30
type input "10635"
click at [1269, 604] on td at bounding box center [1255, 674] width 116 height 142
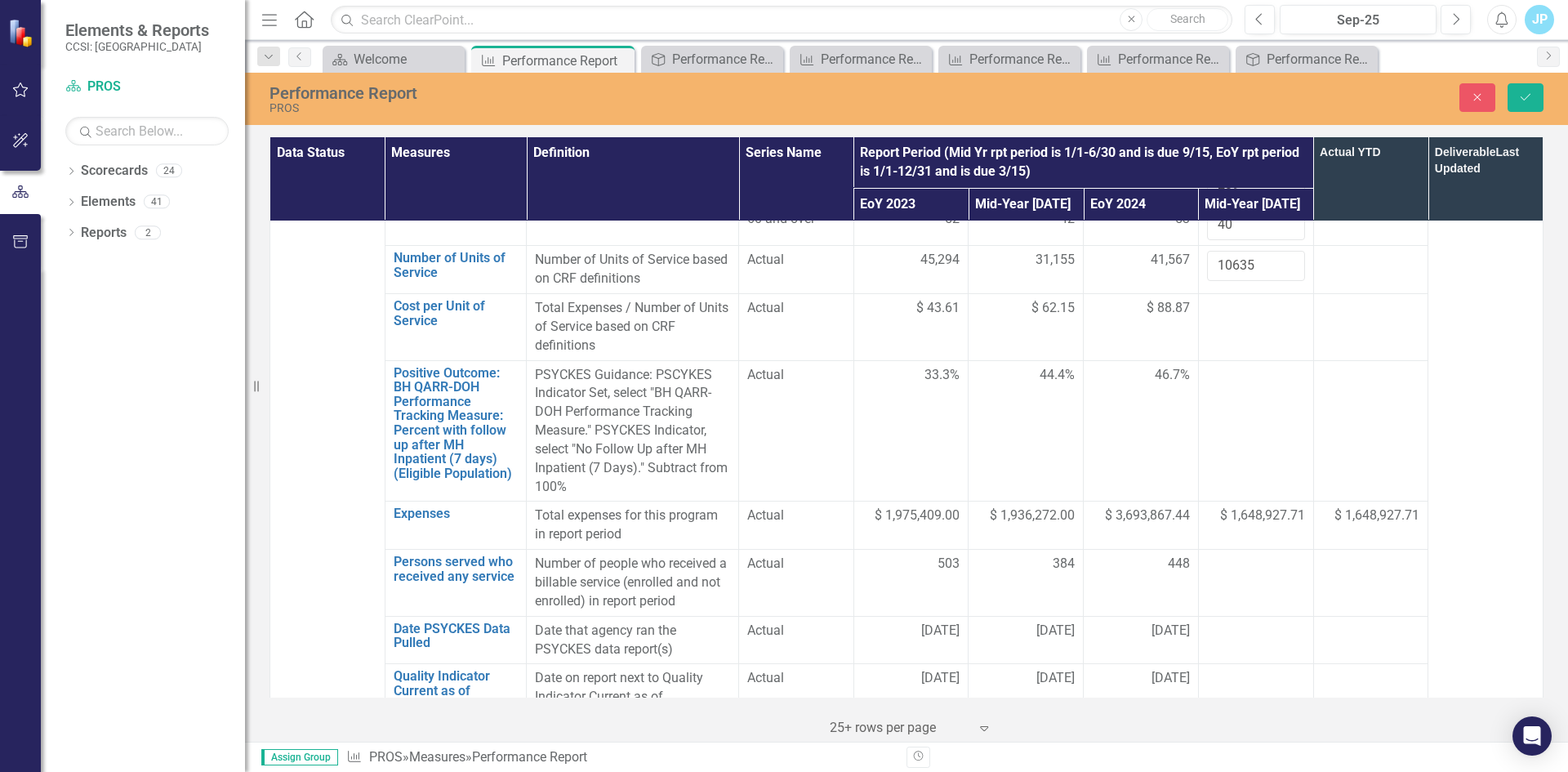
scroll to position [1306, 0]
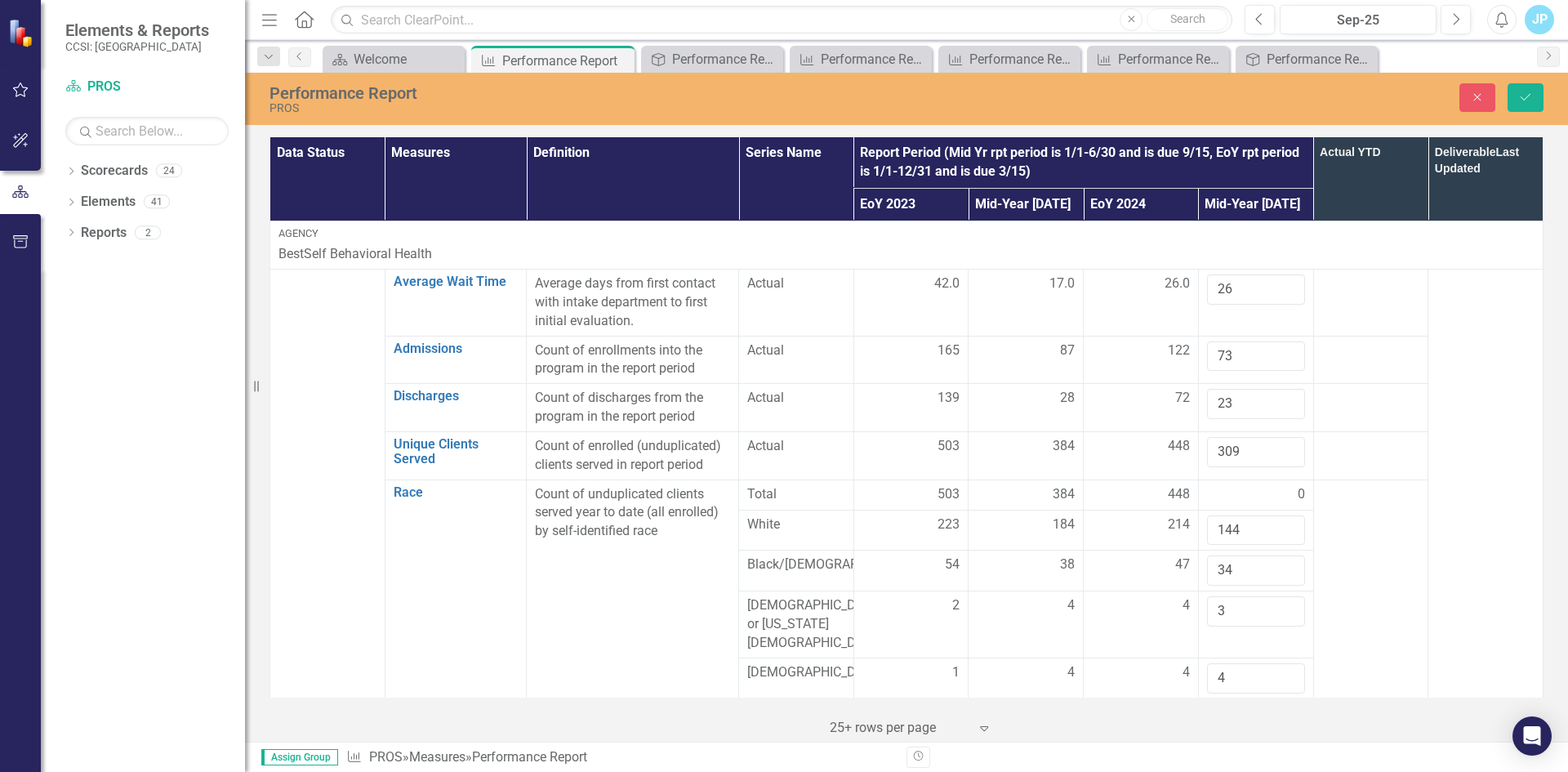
scroll to position [1306, 0]
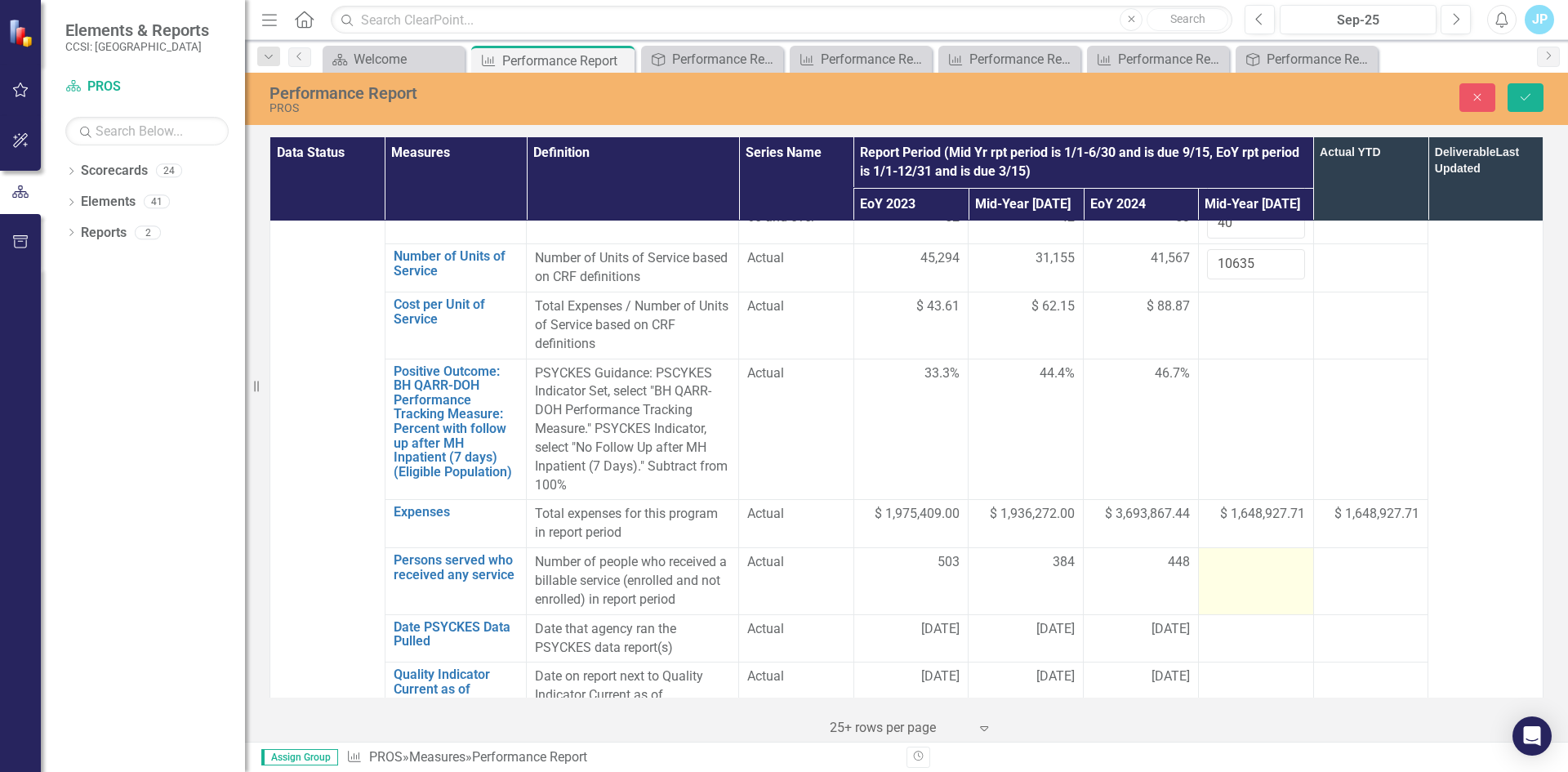
click at [1244, 548] on td at bounding box center [1255, 581] width 116 height 67
click at [1244, 553] on input "number" at bounding box center [1256, 567] width 98 height 30
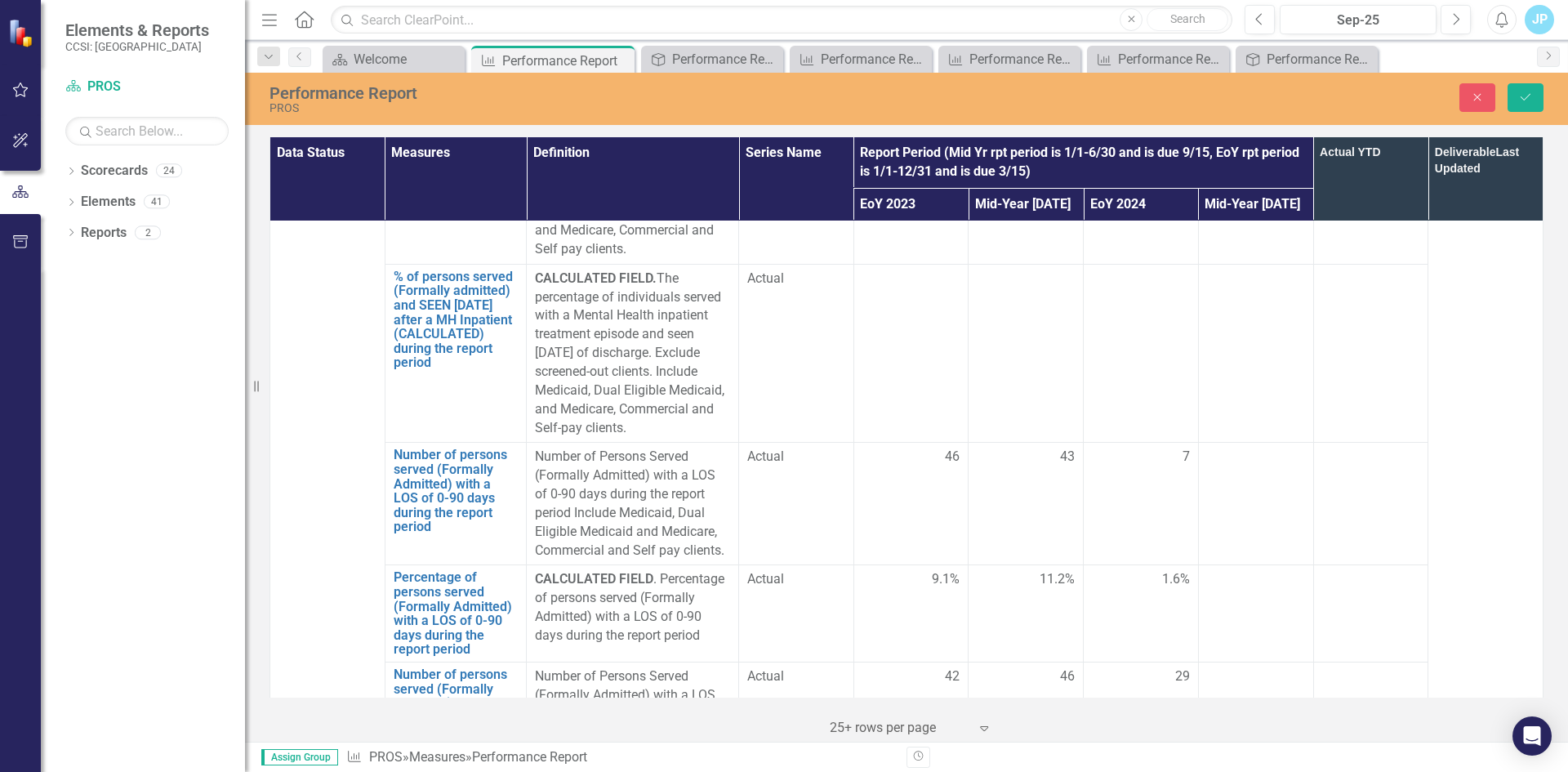
scroll to position [4083, 0]
type input "309"
click at [1221, 444] on td at bounding box center [1255, 504] width 116 height 122
click at [1227, 449] on input "number" at bounding box center [1256, 463] width 98 height 30
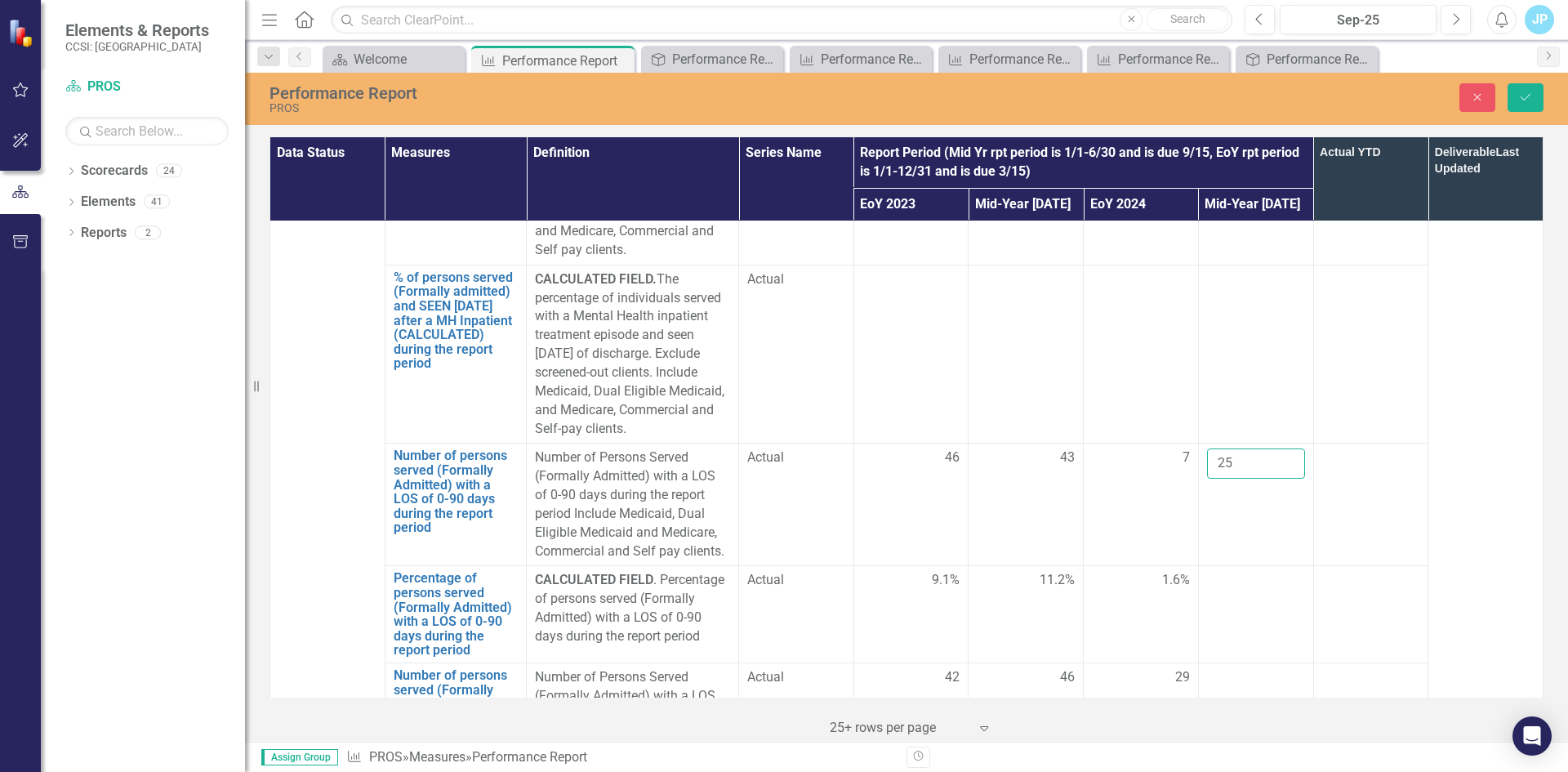
scroll to position [4164, 0]
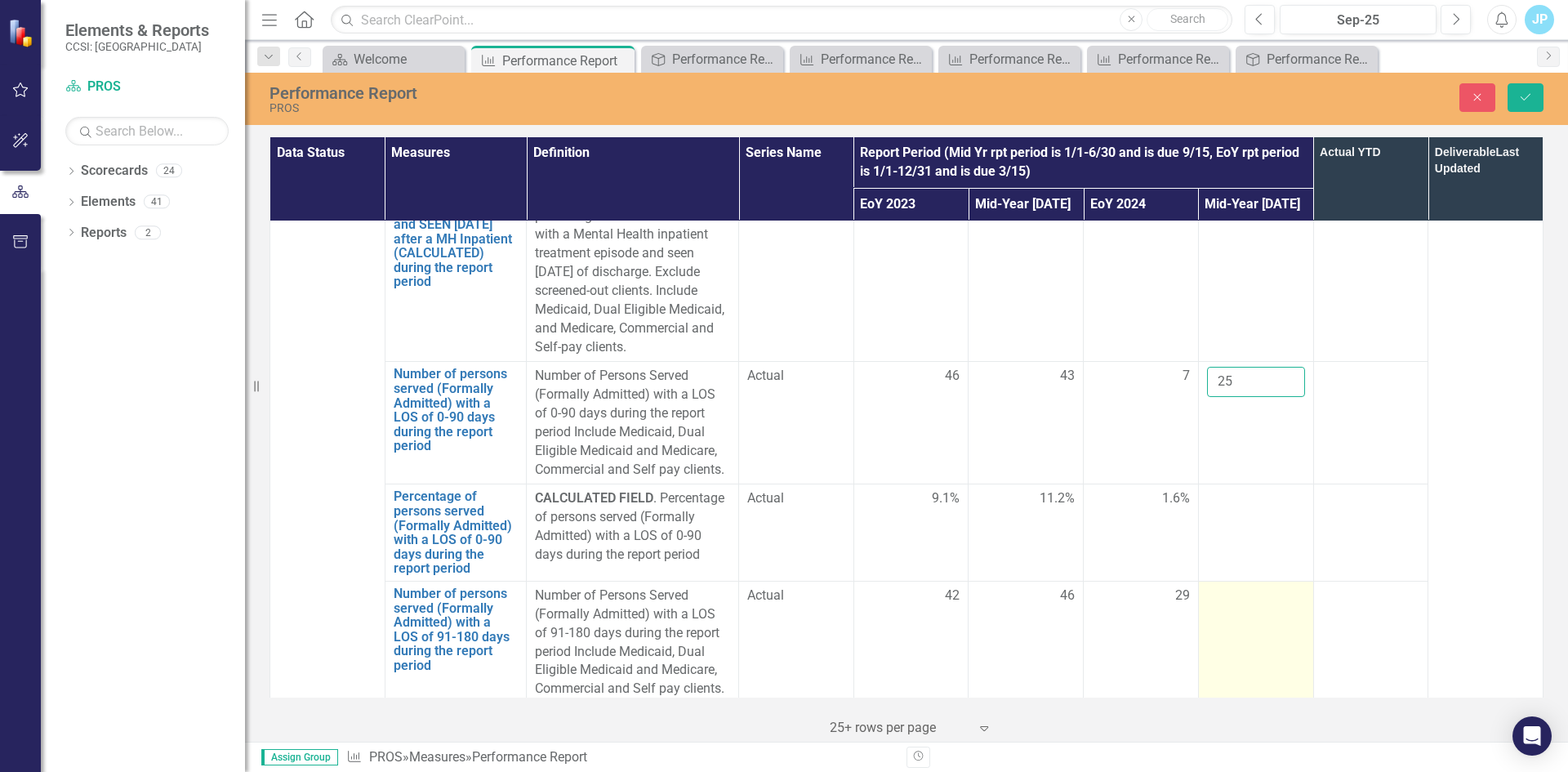
type input "25"
click at [1220, 586] on div at bounding box center [1256, 596] width 98 height 19
click at [1219, 586] on div at bounding box center [1256, 596] width 98 height 19
click at [1220, 586] on input "number" at bounding box center [1256, 601] width 98 height 30
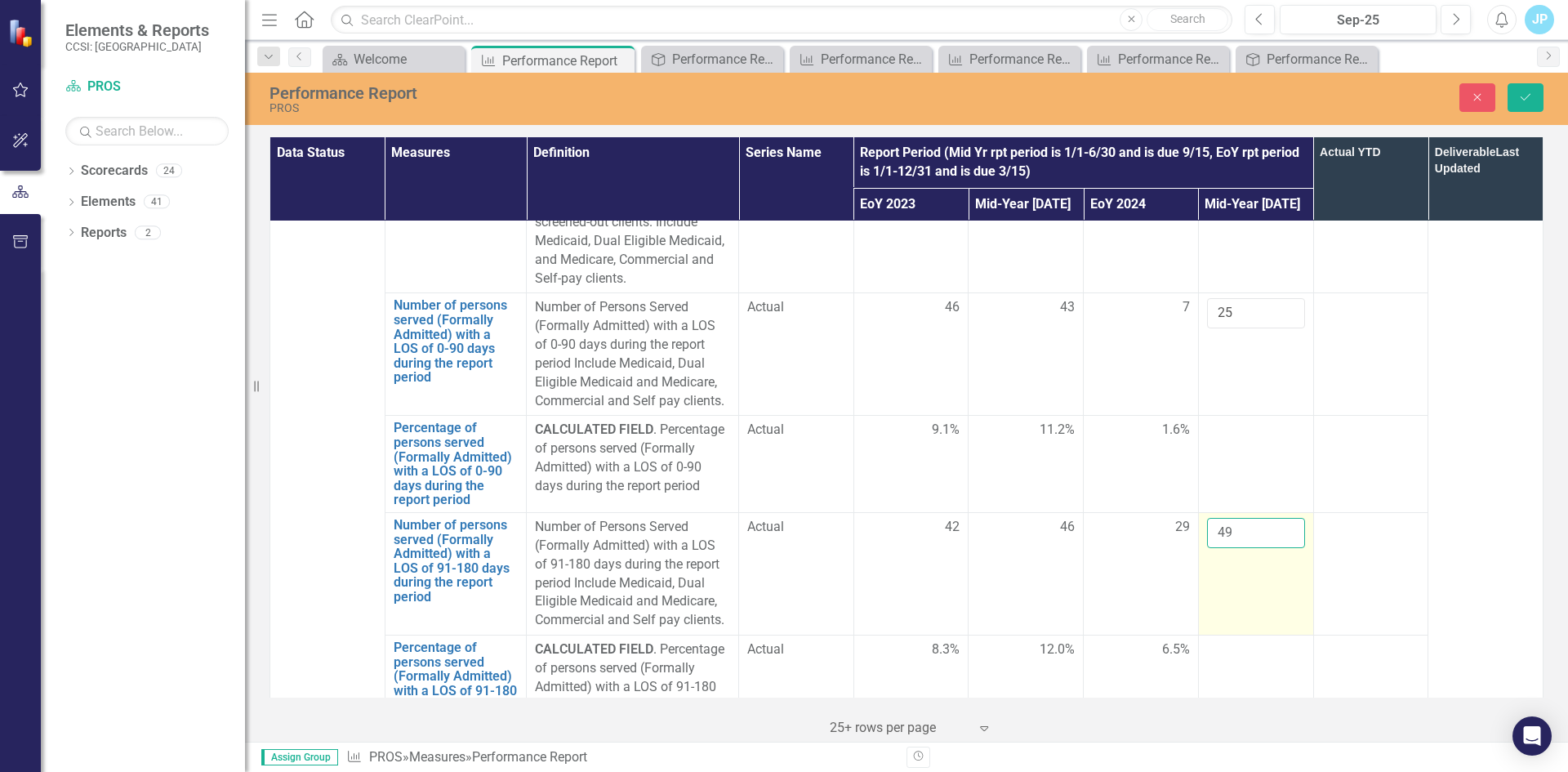
scroll to position [4328, 0]
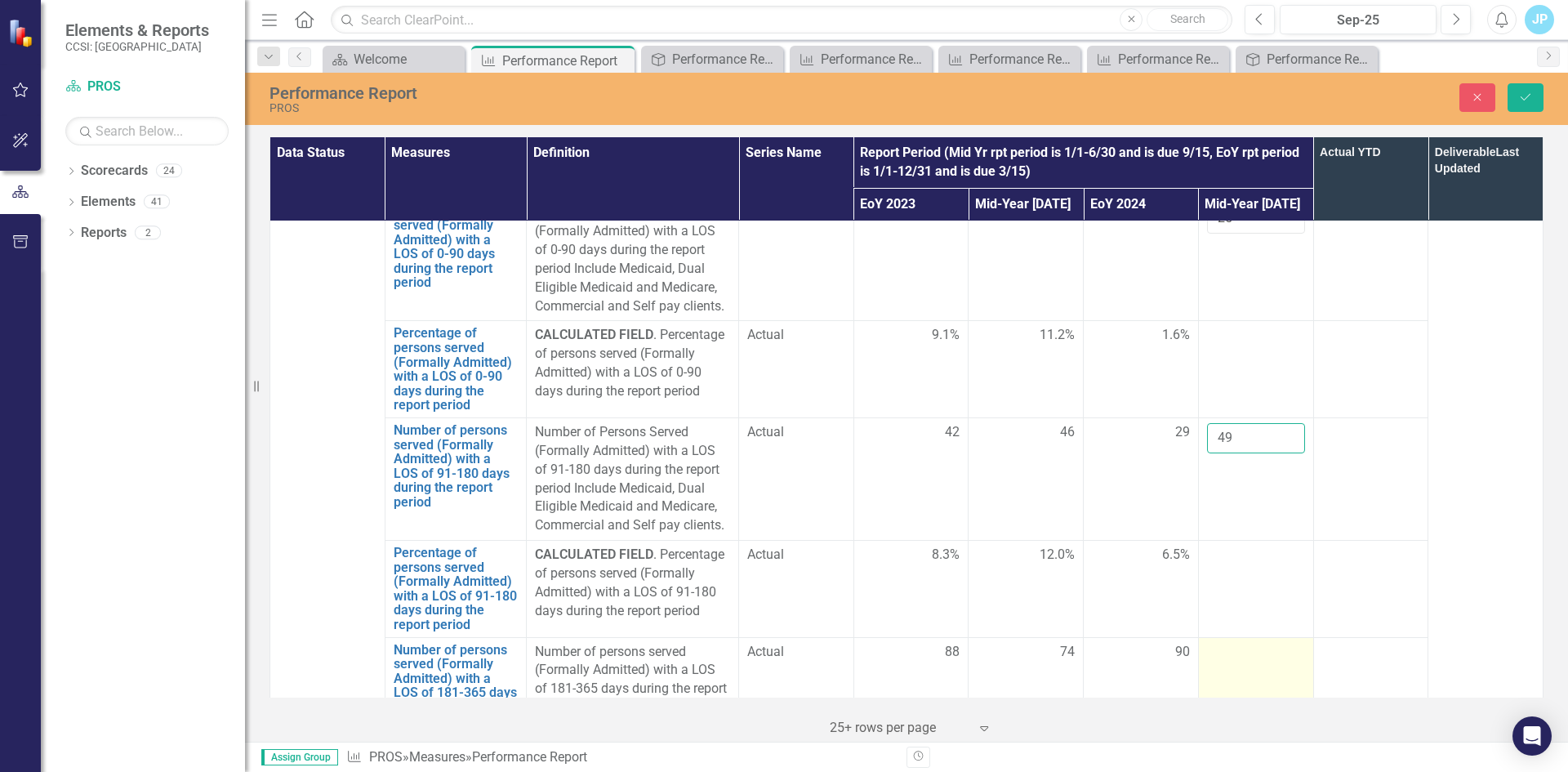
type input "49"
click at [1233, 643] on div at bounding box center [1256, 653] width 98 height 19
click at [1232, 643] on input "number" at bounding box center [1256, 657] width 98 height 30
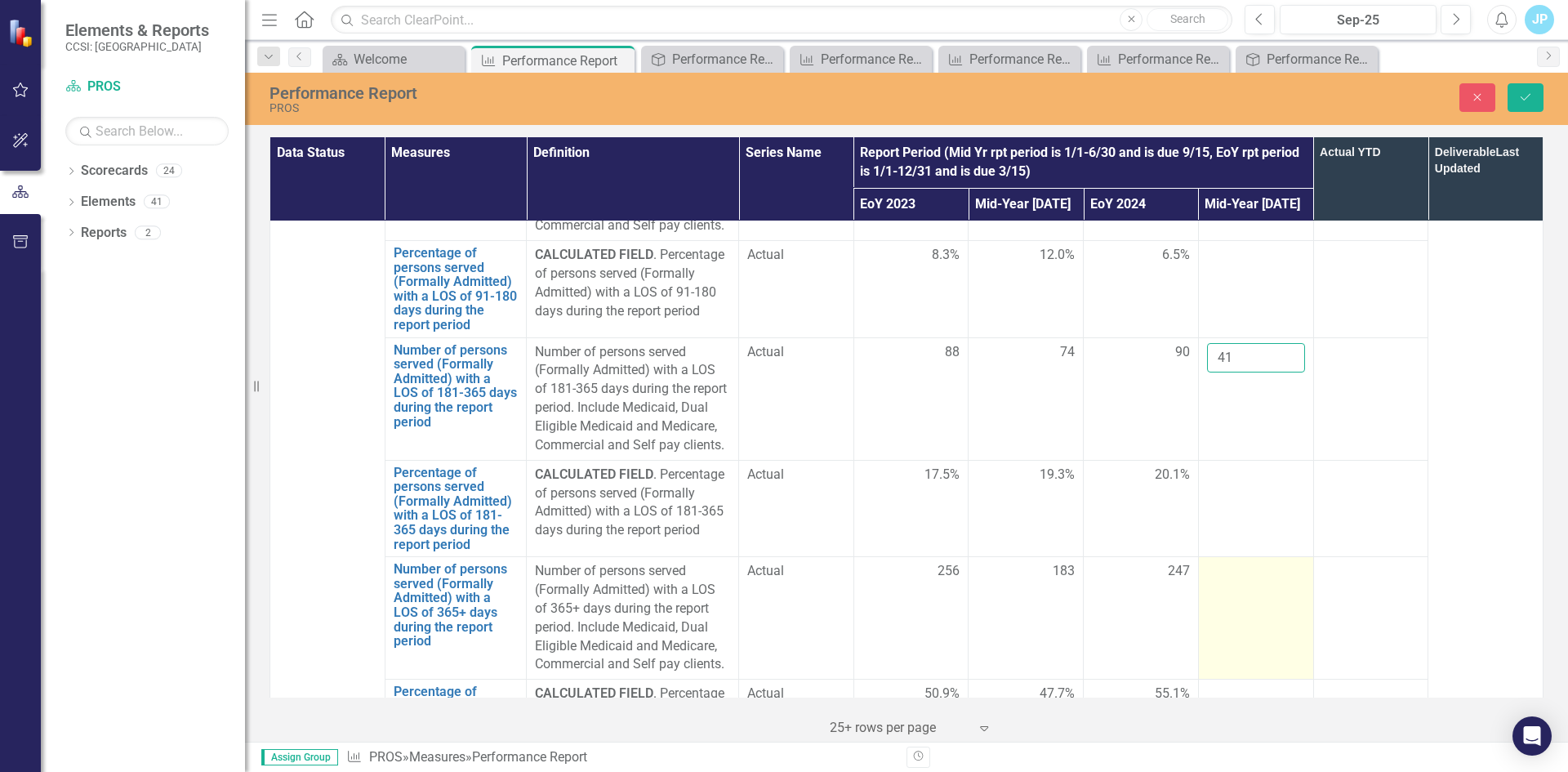
scroll to position [4654, 0]
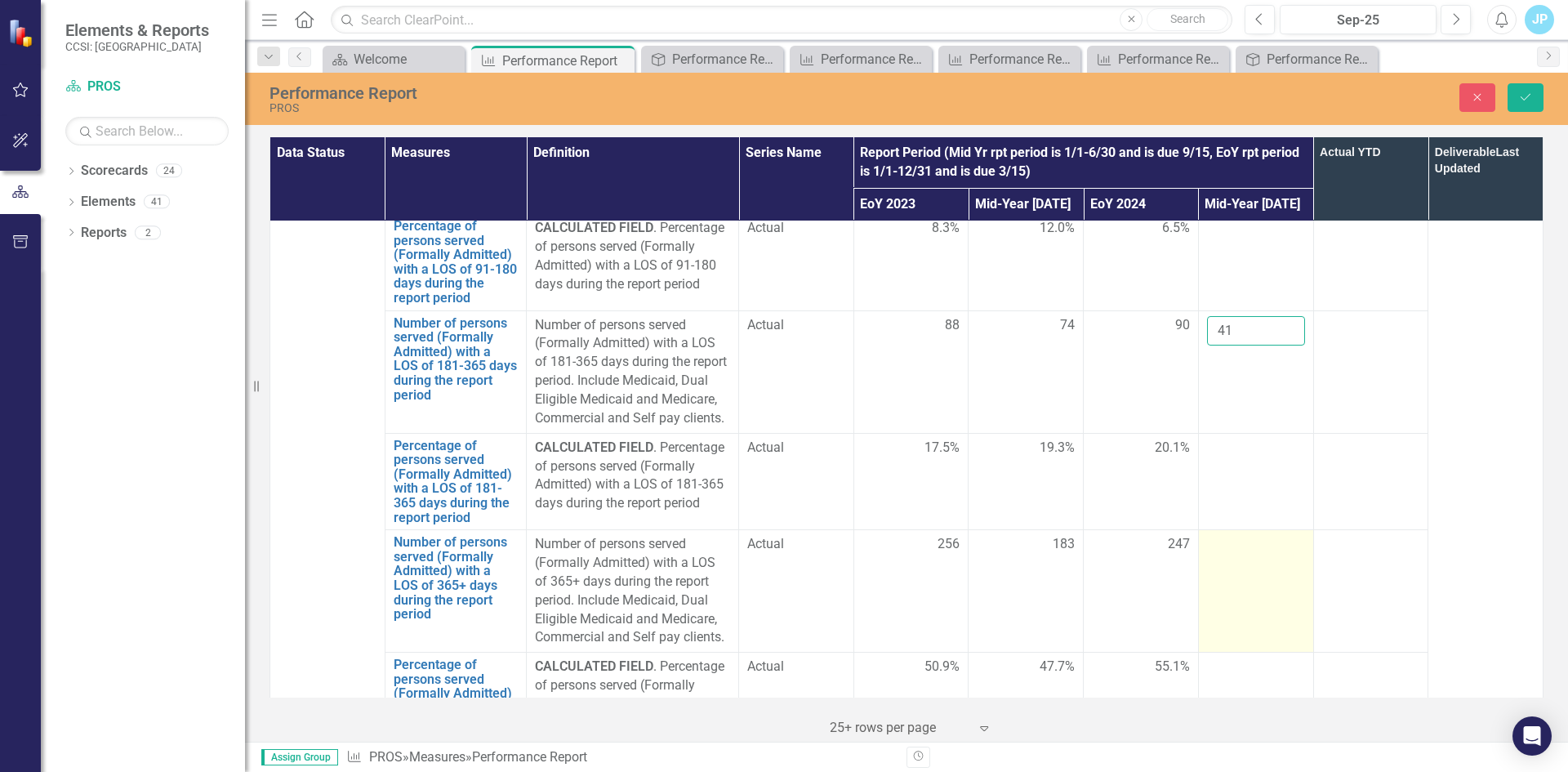
type input "41"
click at [1220, 535] on div at bounding box center [1256, 545] width 98 height 19
click at [1223, 535] on input "number" at bounding box center [1256, 550] width 98 height 30
type input "179"
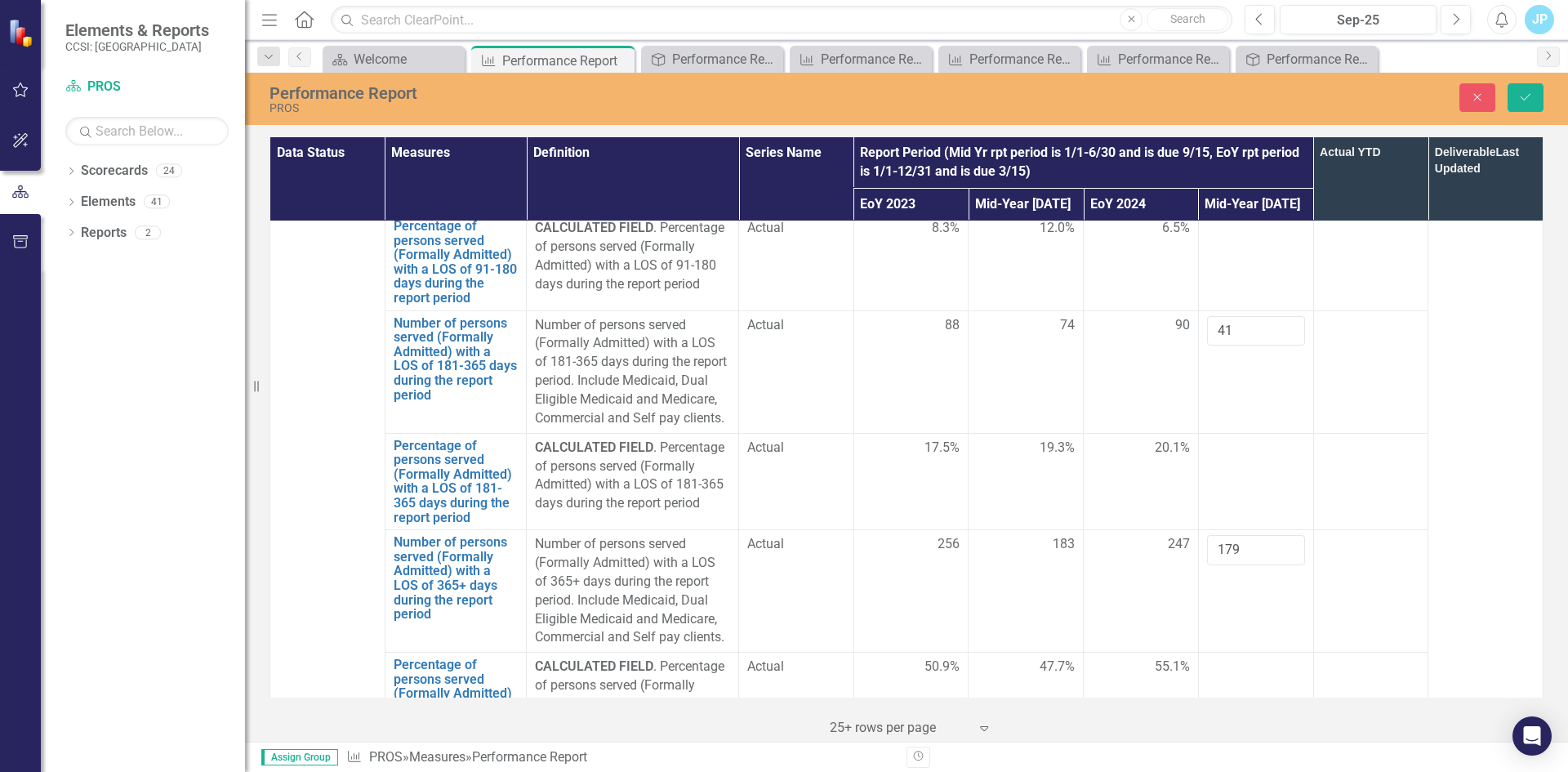
click at [1313, 653] on td at bounding box center [1371, 701] width 116 height 97
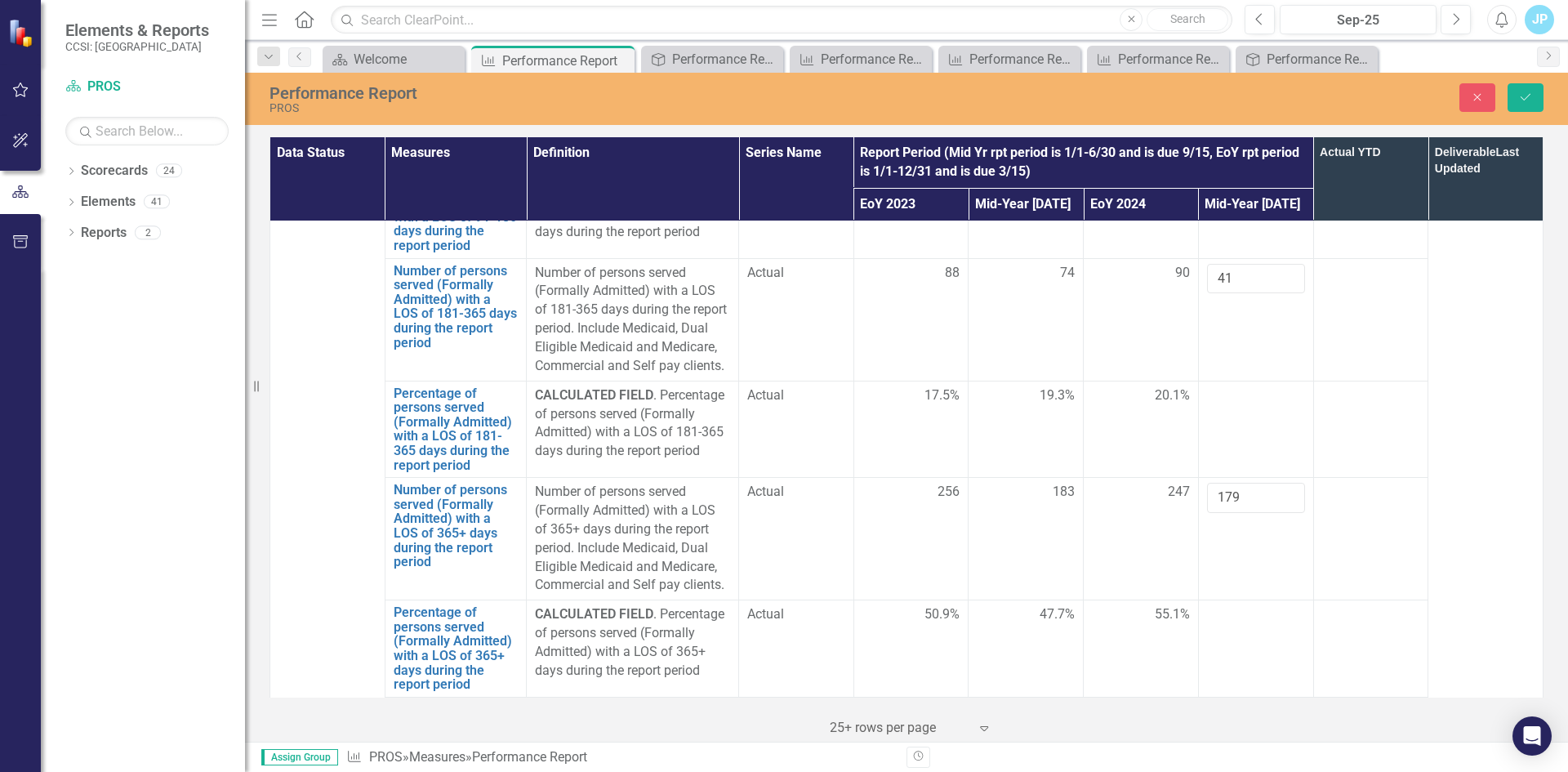
scroll to position [4755, 0]
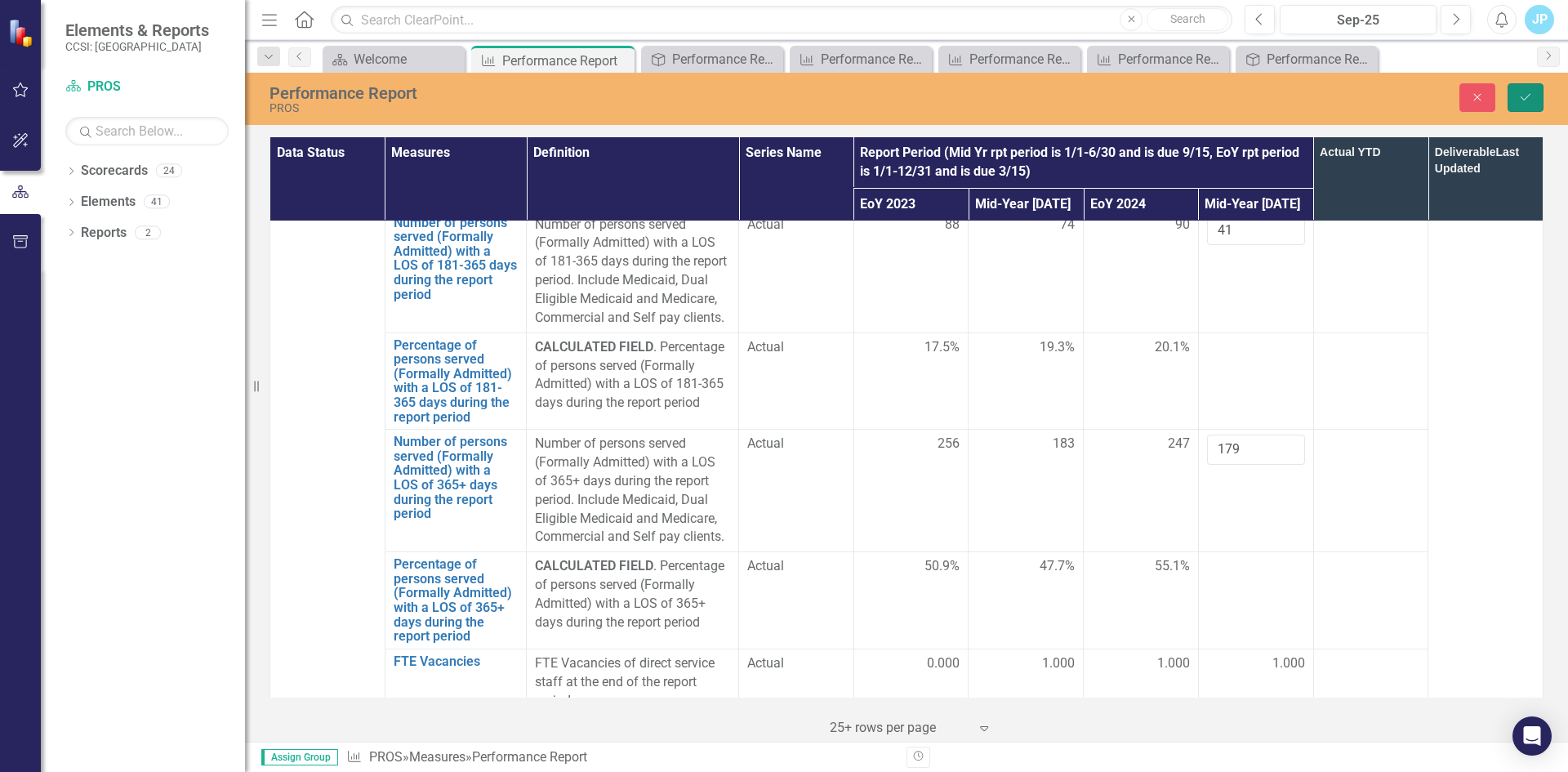
click at [1523, 94] on icon "Save" at bounding box center [1525, 97] width 14 height 12
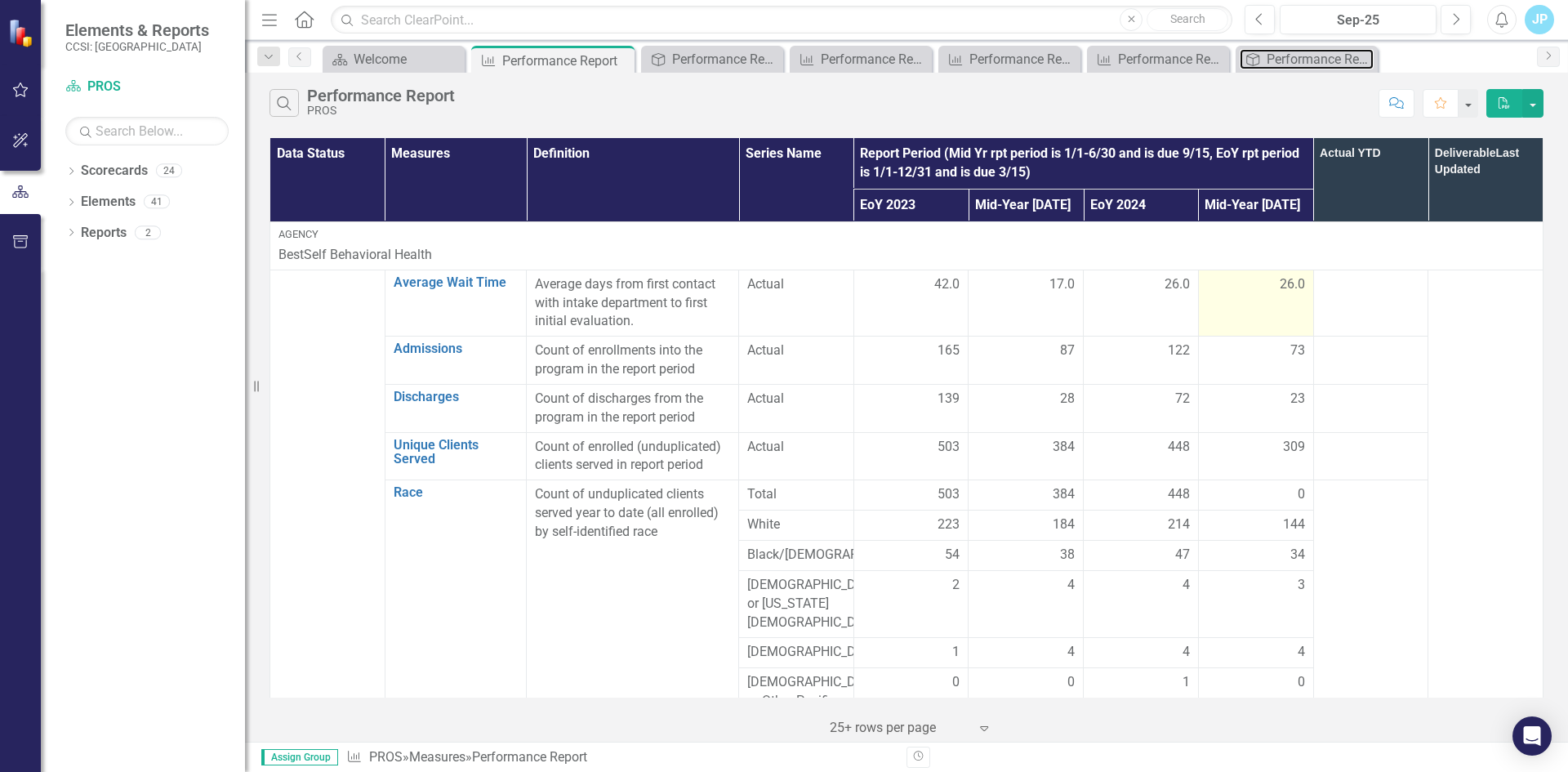
click at [1278, 55] on div "Performance Report Tracker" at bounding box center [1320, 59] width 107 height 20
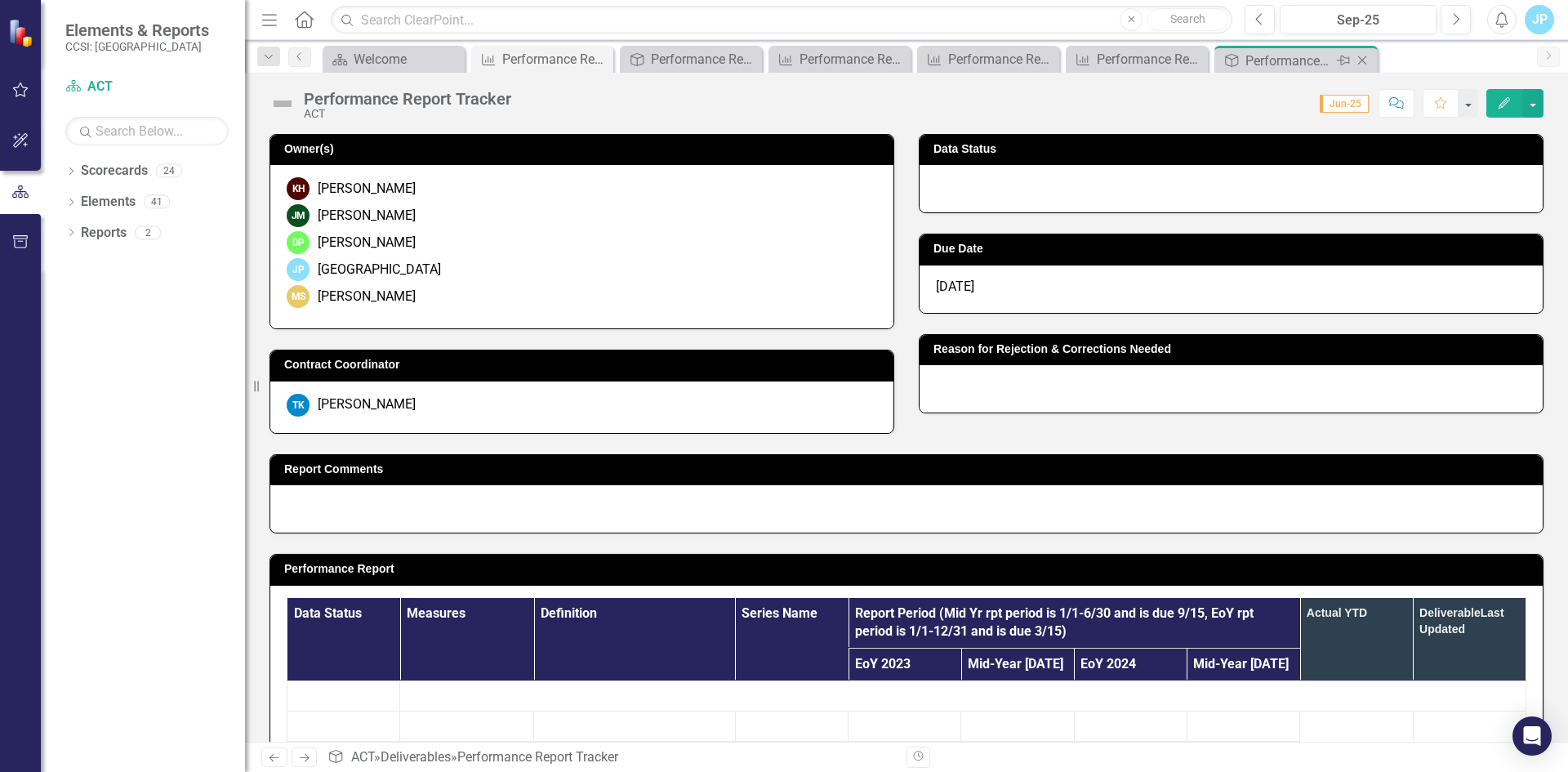
click at [1279, 64] on div "Performance Report Tracker" at bounding box center [1289, 61] width 88 height 20
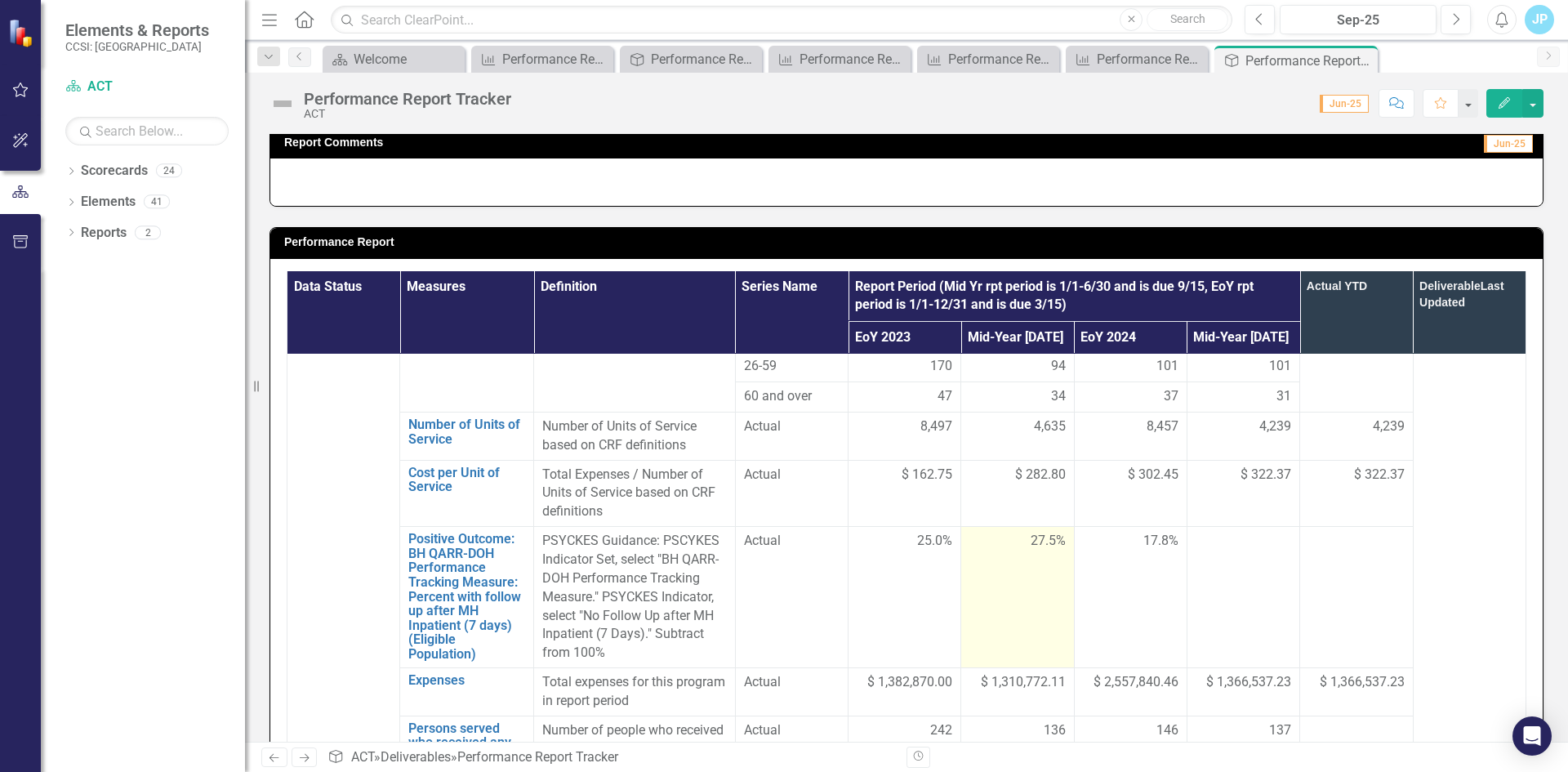
scroll to position [1144, 0]
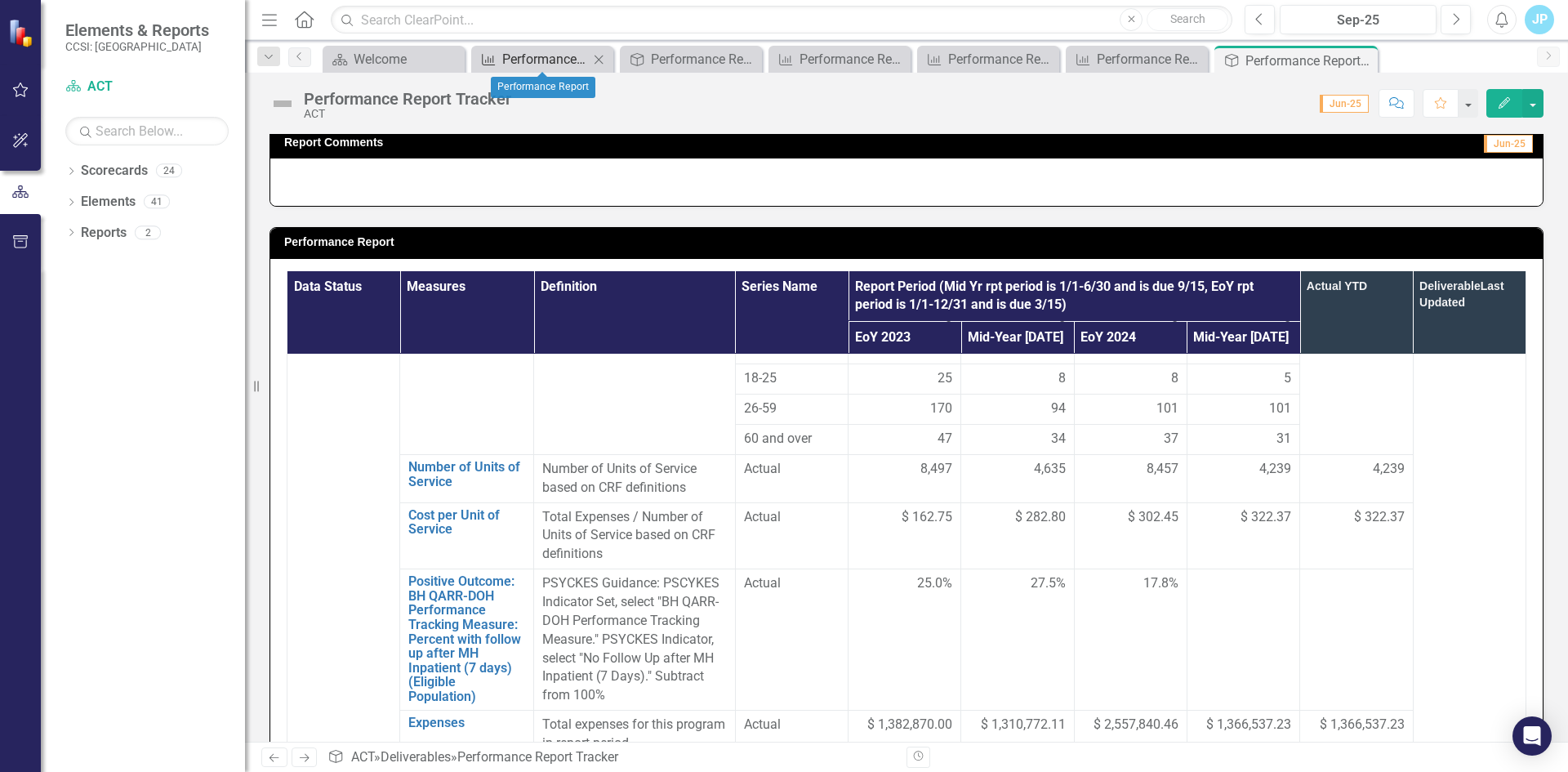
click at [492, 61] on icon "Measure" at bounding box center [488, 60] width 16 height 13
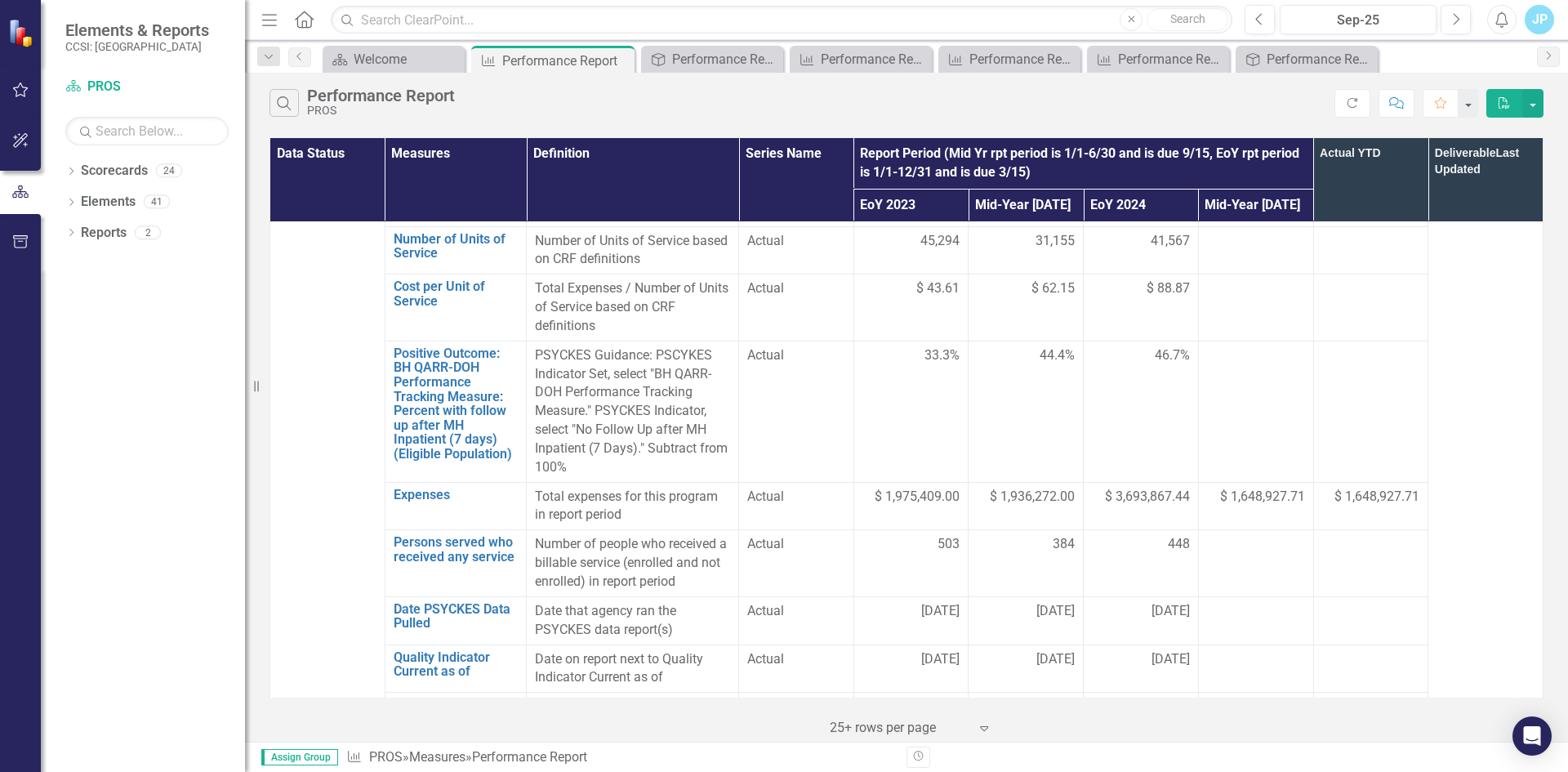
scroll to position [980, 0]
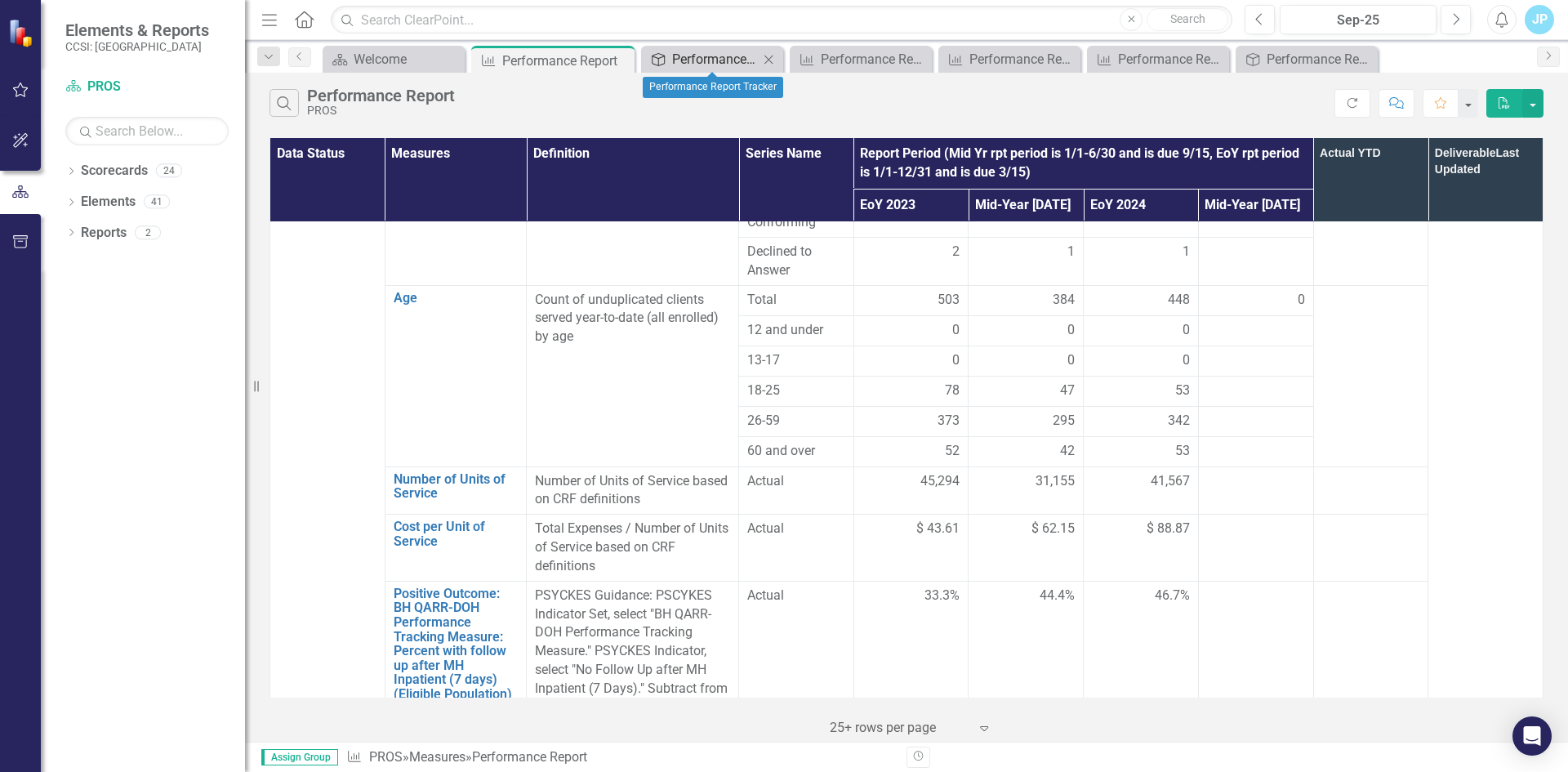
click at [699, 64] on div "Performance Report Tracker" at bounding box center [715, 59] width 87 height 20
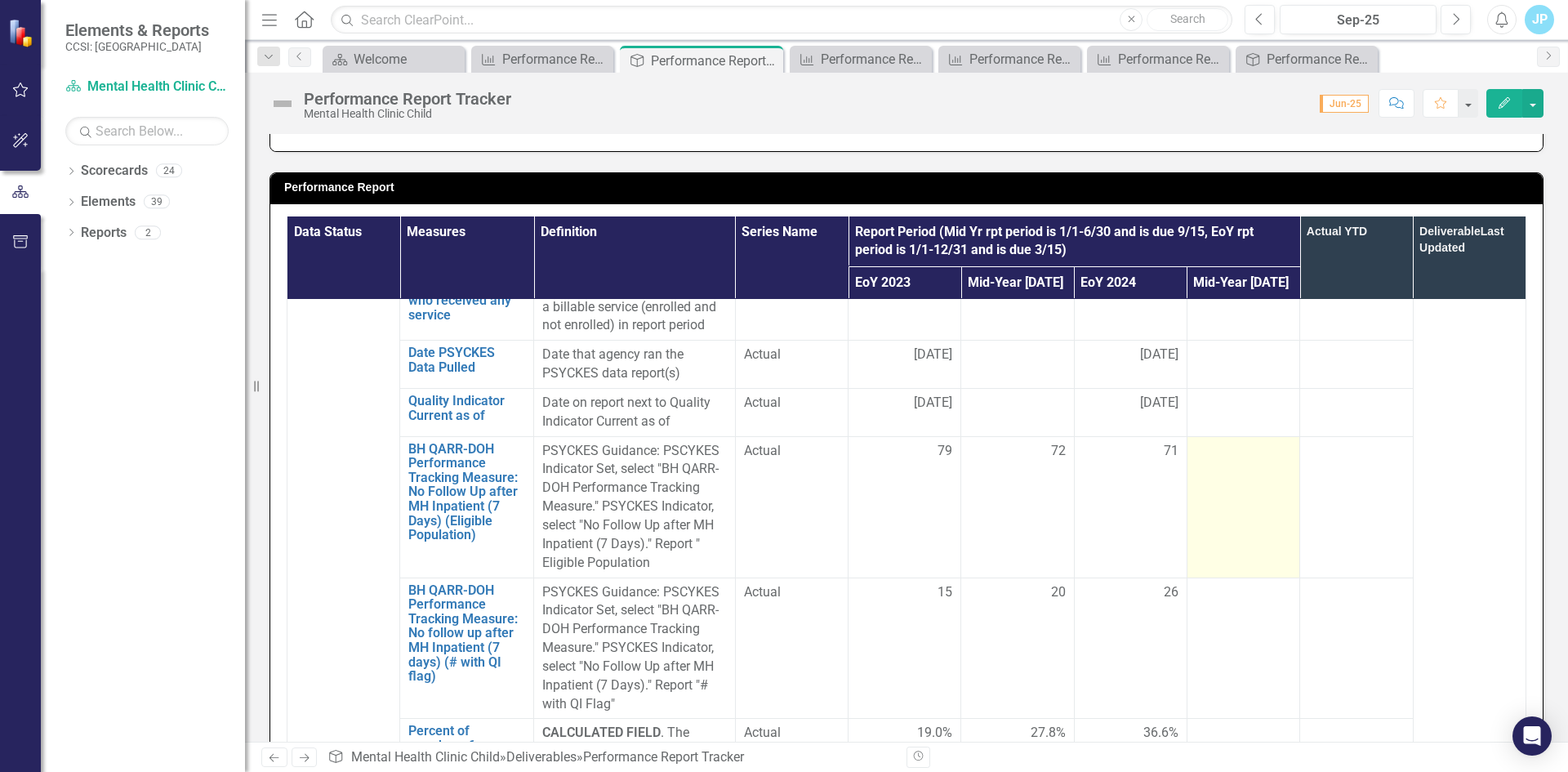
scroll to position [1714, 0]
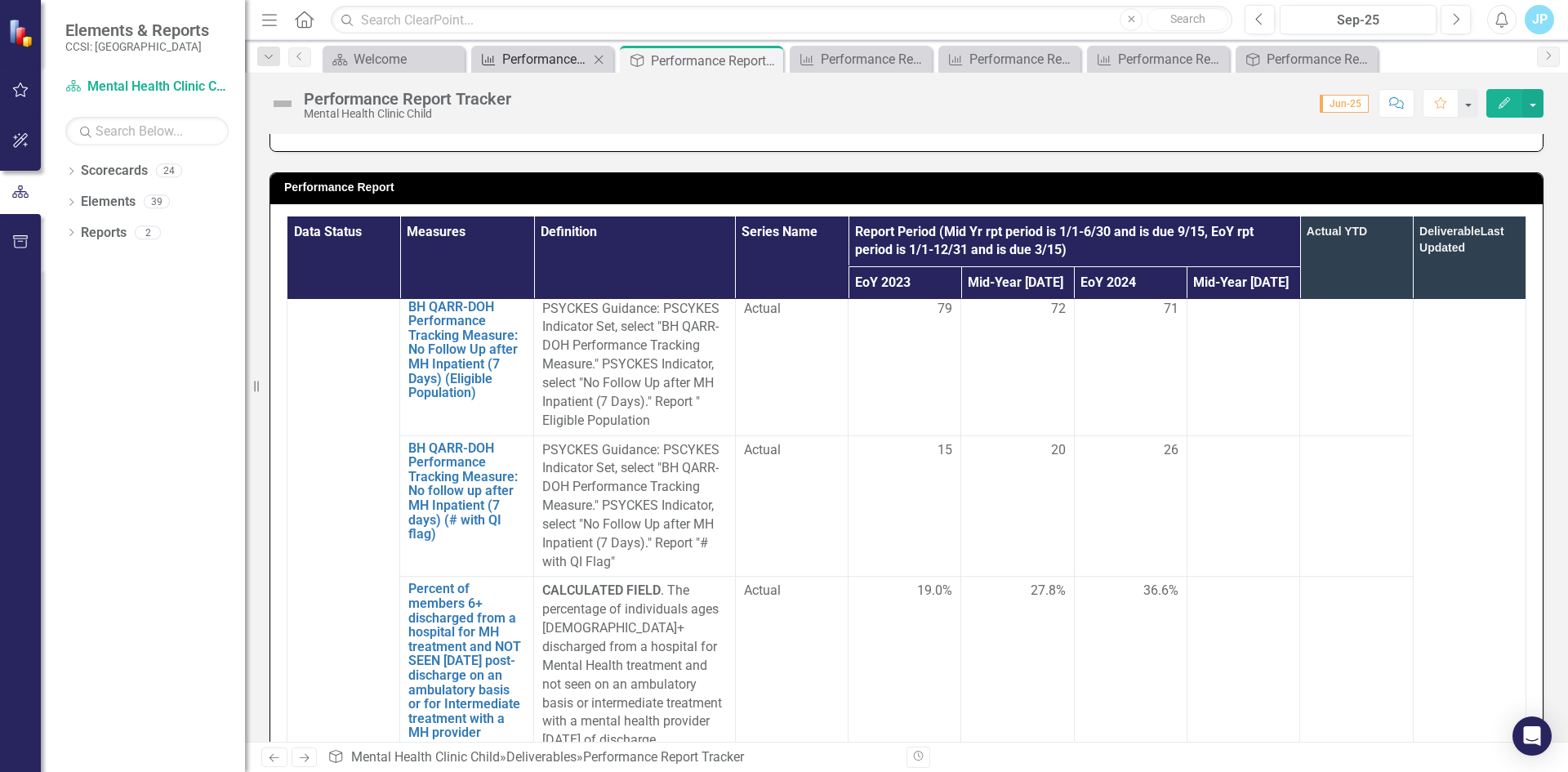
click at [514, 62] on div "Performance Report" at bounding box center [546, 59] width 87 height 20
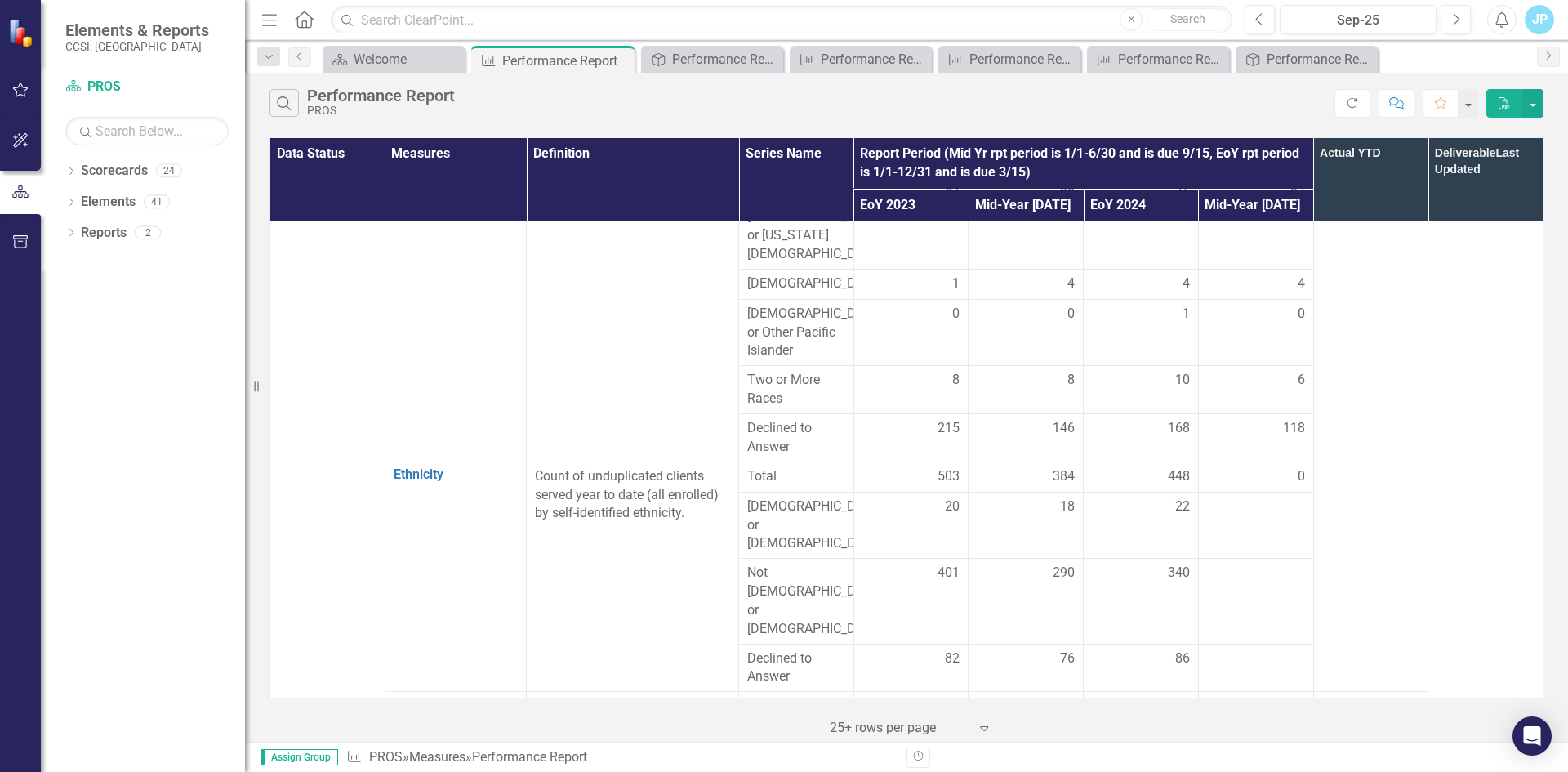
scroll to position [408, 0]
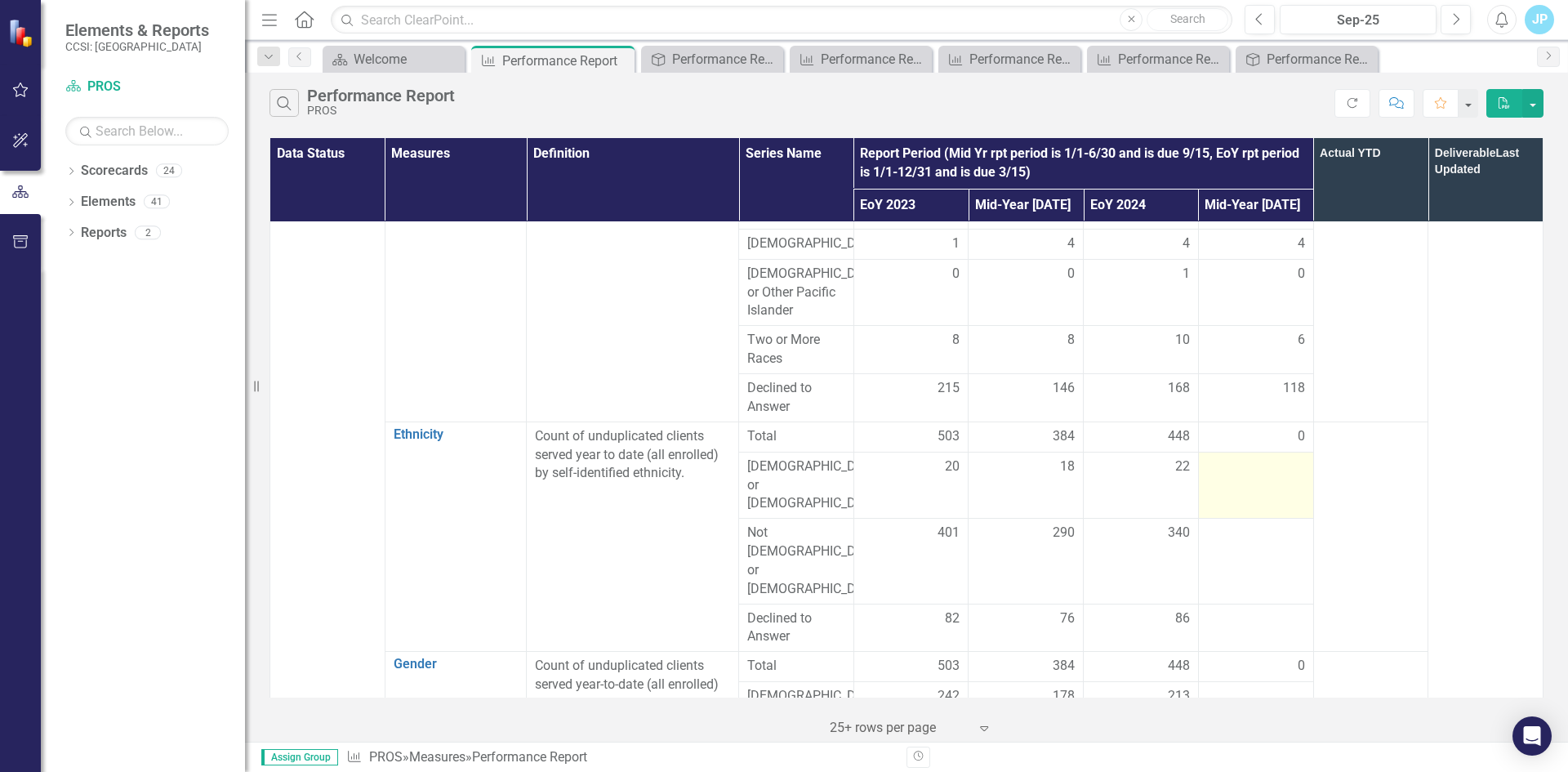
click at [1263, 466] on div at bounding box center [1256, 467] width 98 height 19
click at [1238, 467] on div at bounding box center [1256, 467] width 98 height 19
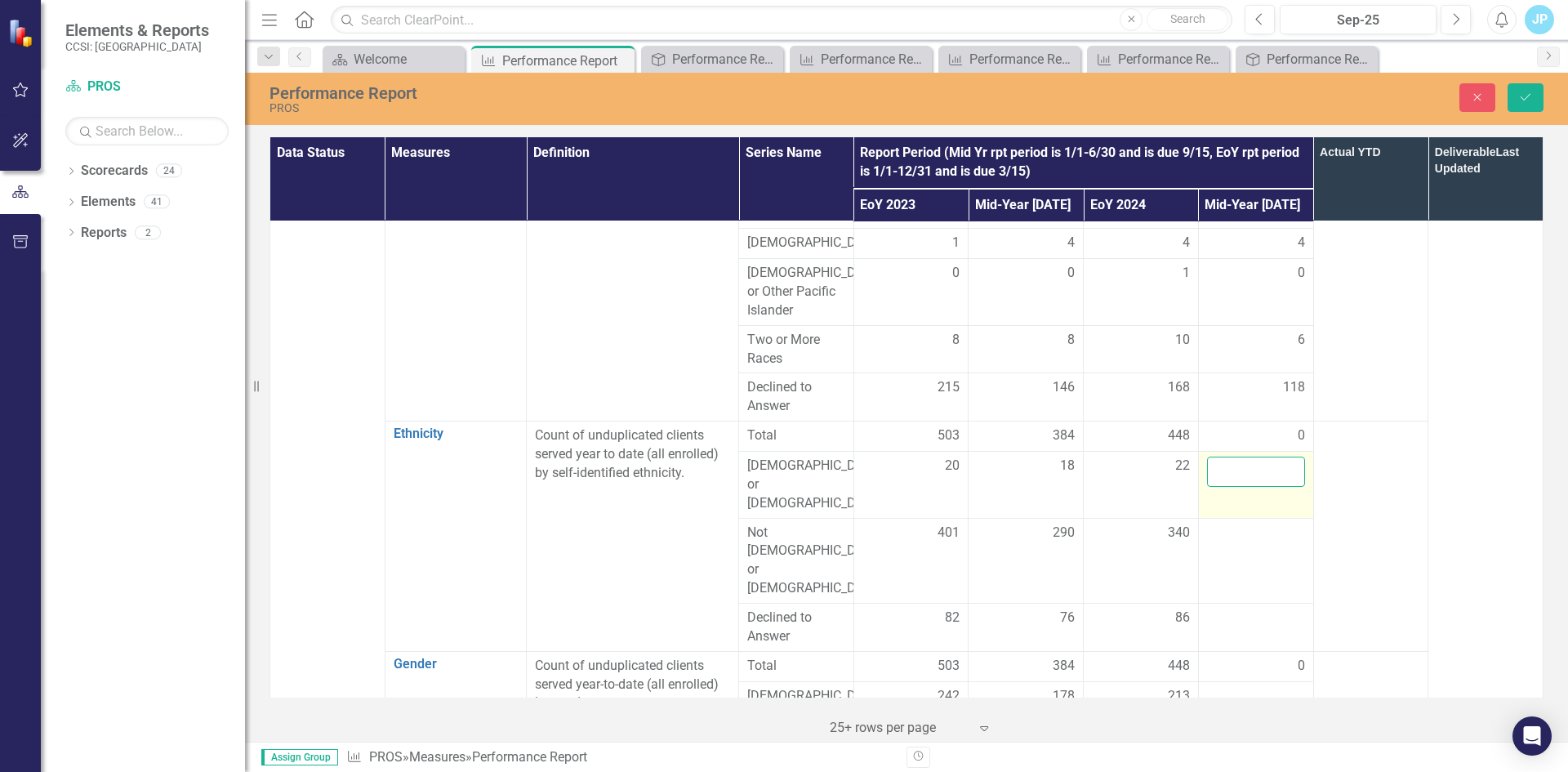
click at [1238, 467] on input "number" at bounding box center [1256, 471] width 98 height 30
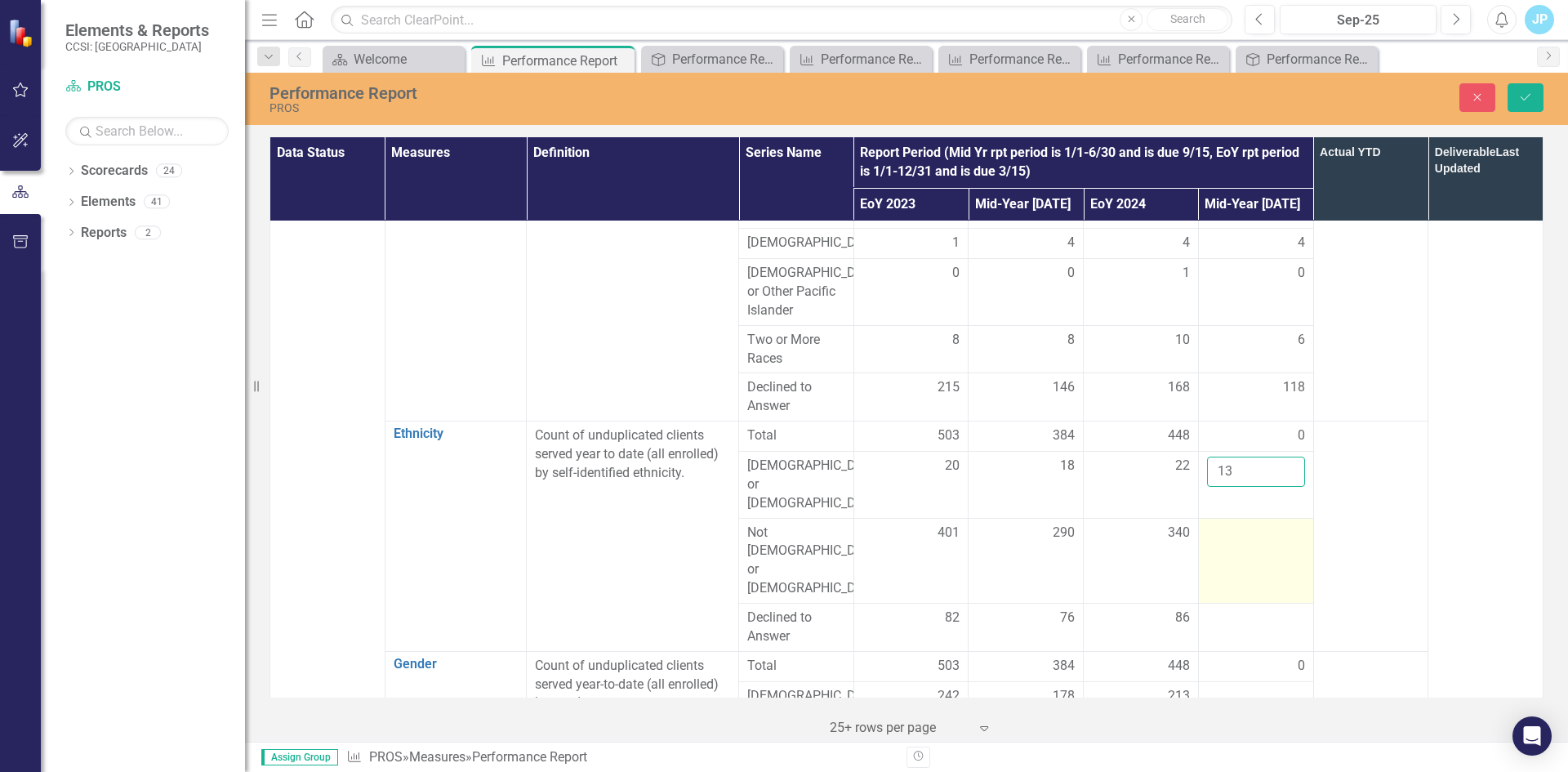
type input "13"
click at [1235, 524] on div at bounding box center [1256, 533] width 98 height 19
click at [1222, 524] on input "number" at bounding box center [1256, 538] width 98 height 30
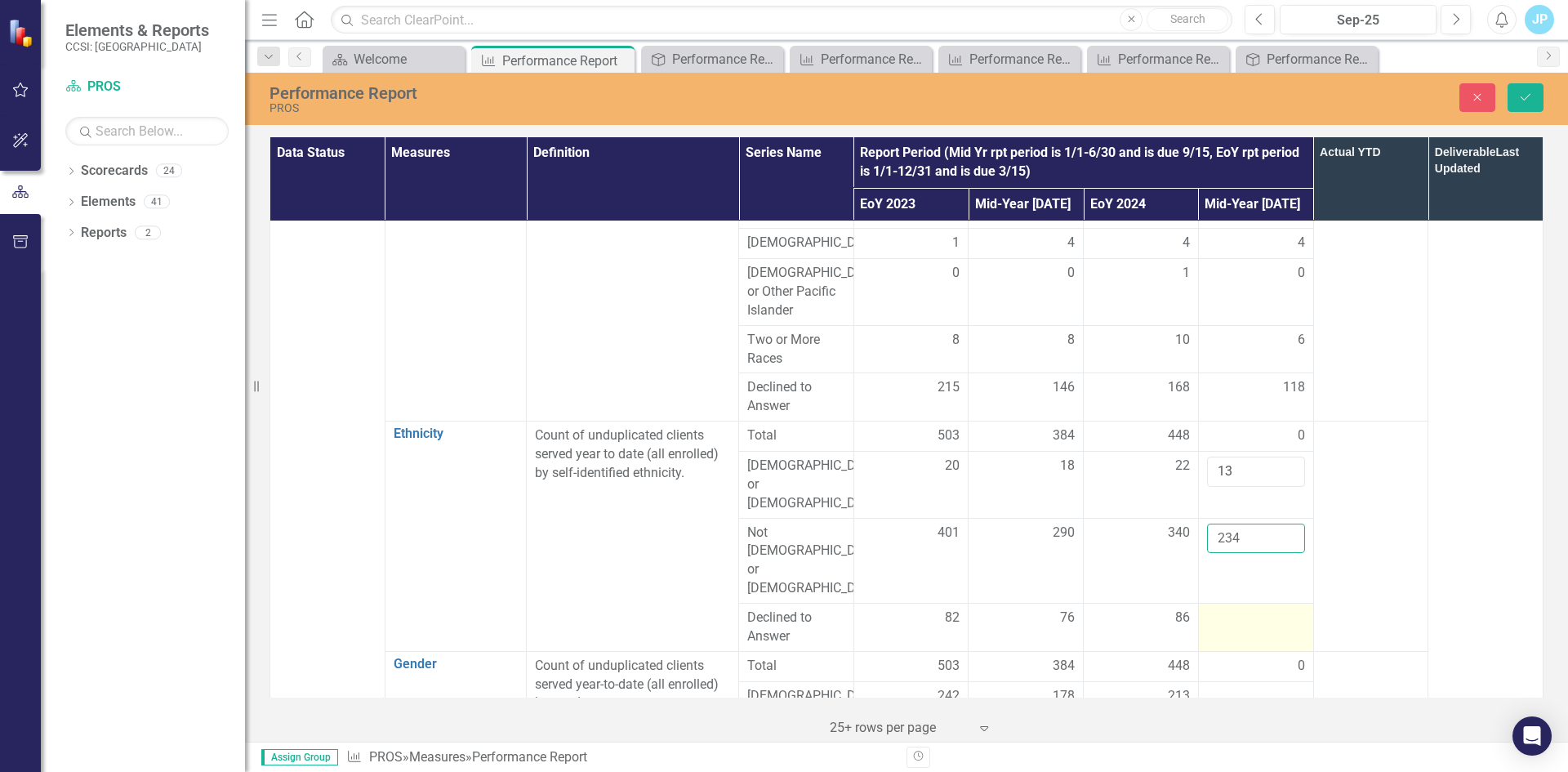
type input "234"
click at [1236, 608] on div at bounding box center [1256, 618] width 98 height 19
click at [1231, 608] on input "number" at bounding box center [1256, 623] width 98 height 30
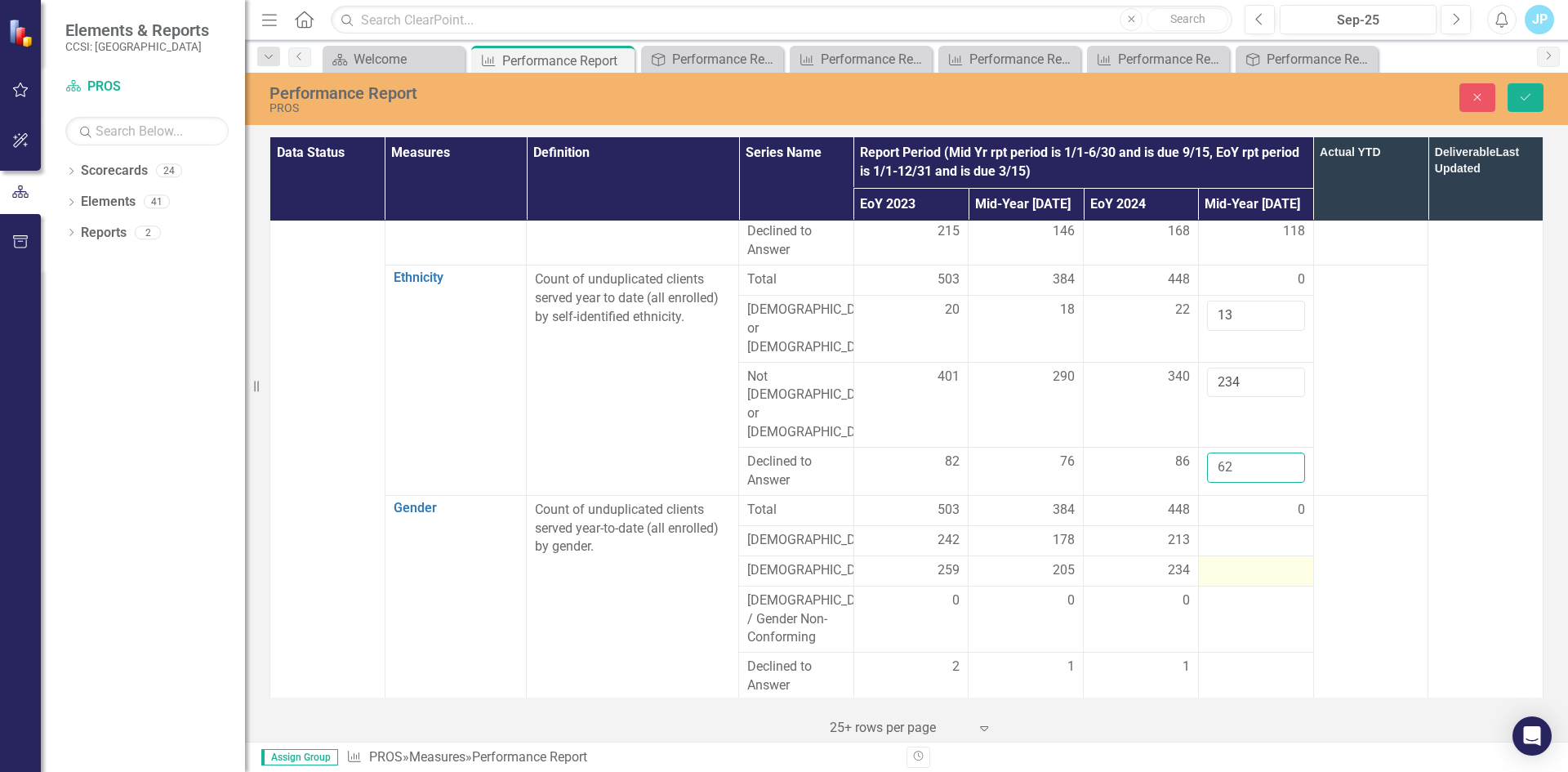
scroll to position [572, 0]
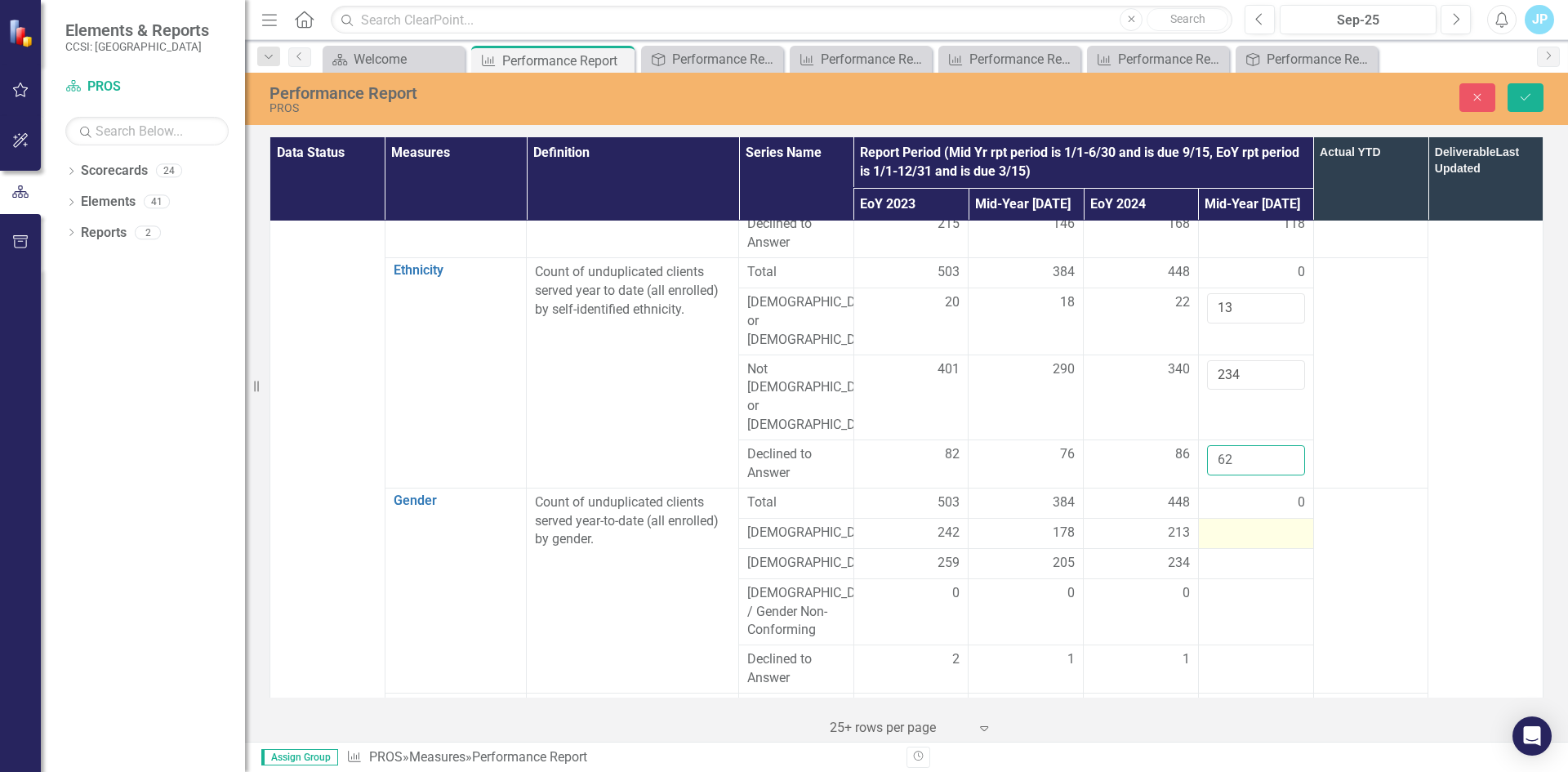
type input "62"
click at [1212, 524] on div at bounding box center [1256, 533] width 98 height 19
click at [1223, 524] on input "number" at bounding box center [1256, 538] width 98 height 30
type input "159"
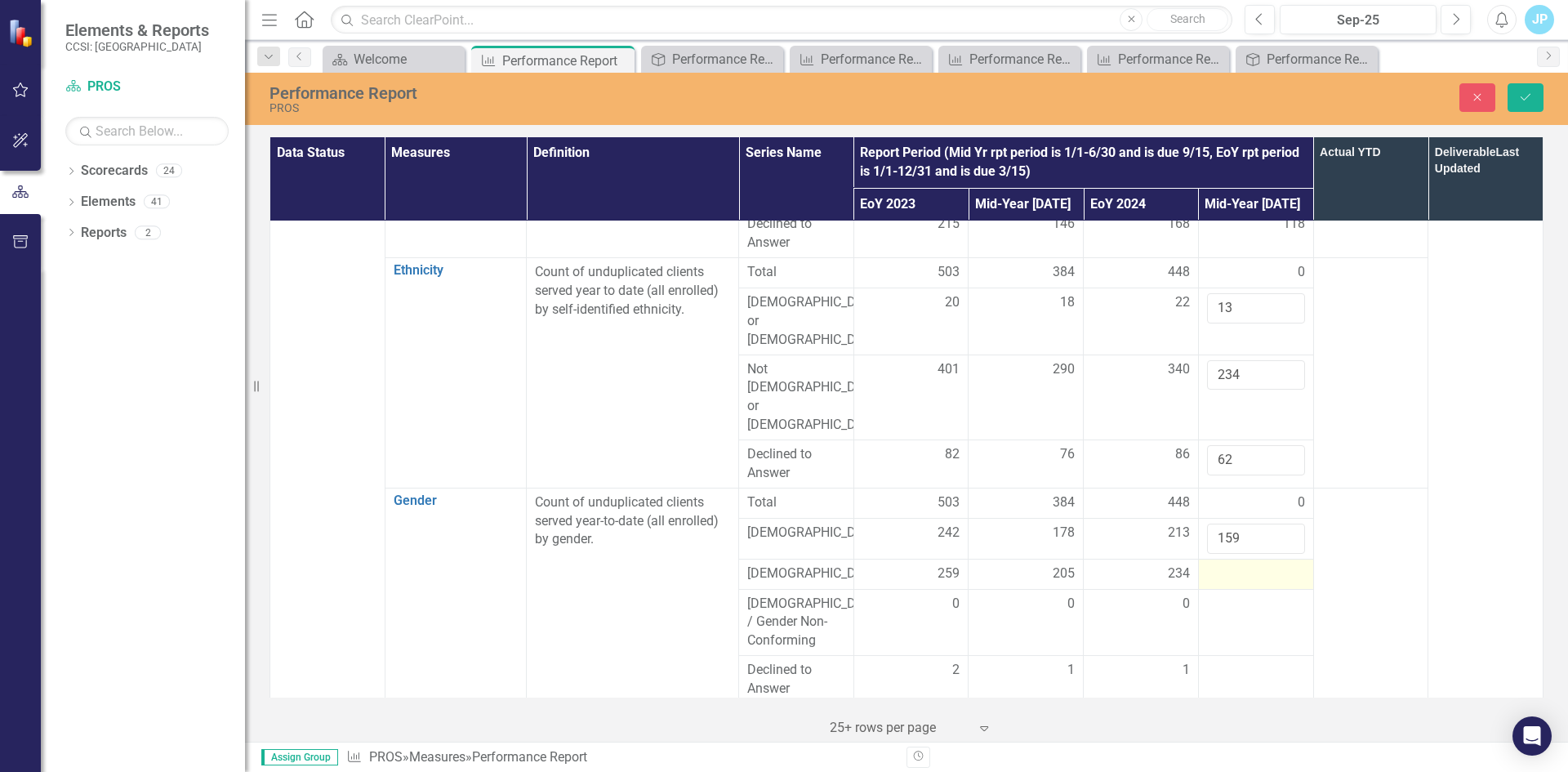
click at [1221, 564] on div at bounding box center [1256, 574] width 98 height 19
click at [1221, 564] on input "number" at bounding box center [1256, 579] width 98 height 30
type input "149"
click at [1225, 605] on div at bounding box center [1256, 614] width 98 height 19
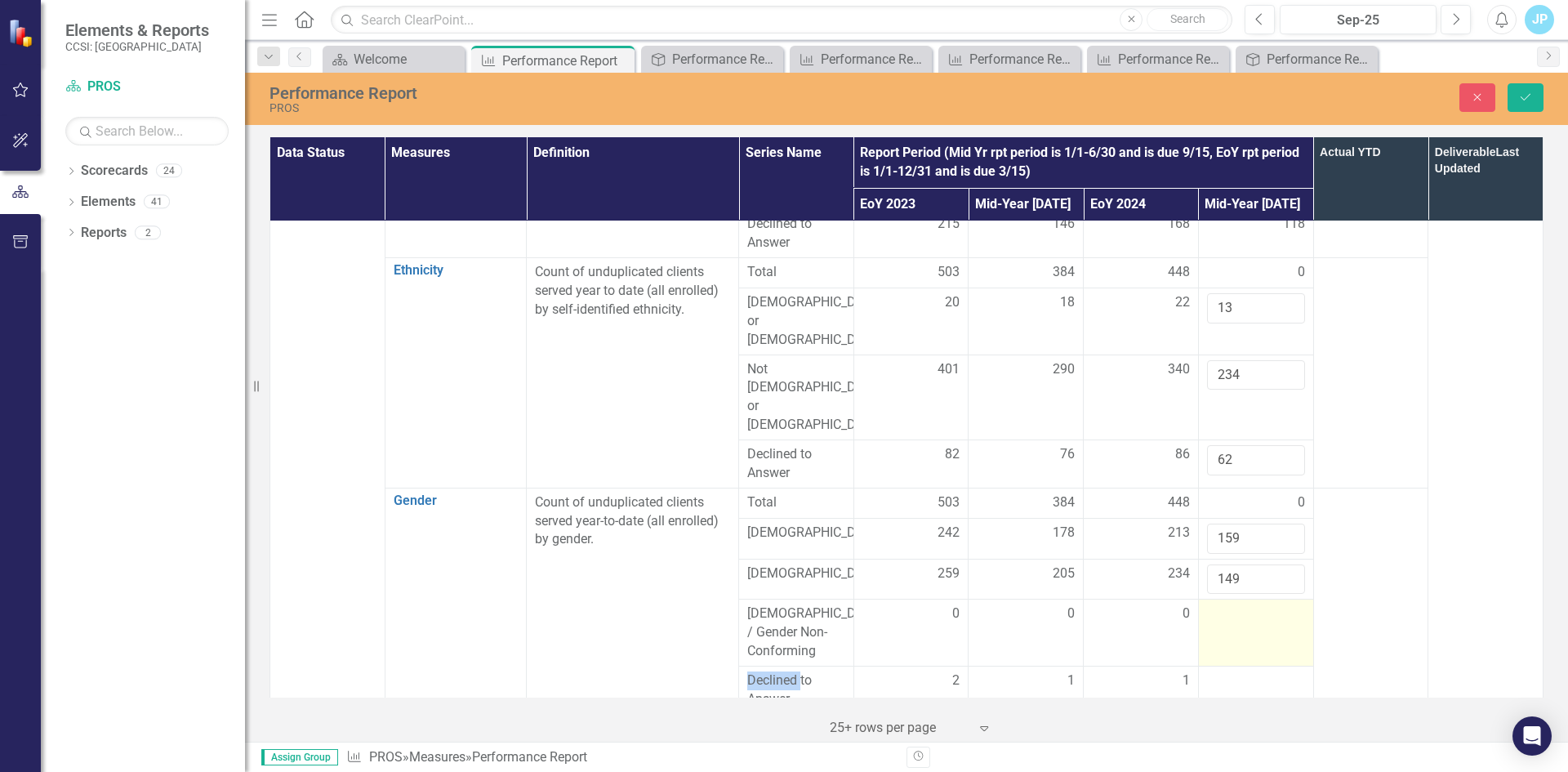
click at [1225, 605] on div at bounding box center [1256, 614] width 98 height 19
click at [1214, 605] on input "number" at bounding box center [1256, 619] width 98 height 30
type input "0"
click at [1223, 671] on div at bounding box center [1256, 681] width 98 height 19
click at [1222, 671] on div at bounding box center [1256, 681] width 98 height 19
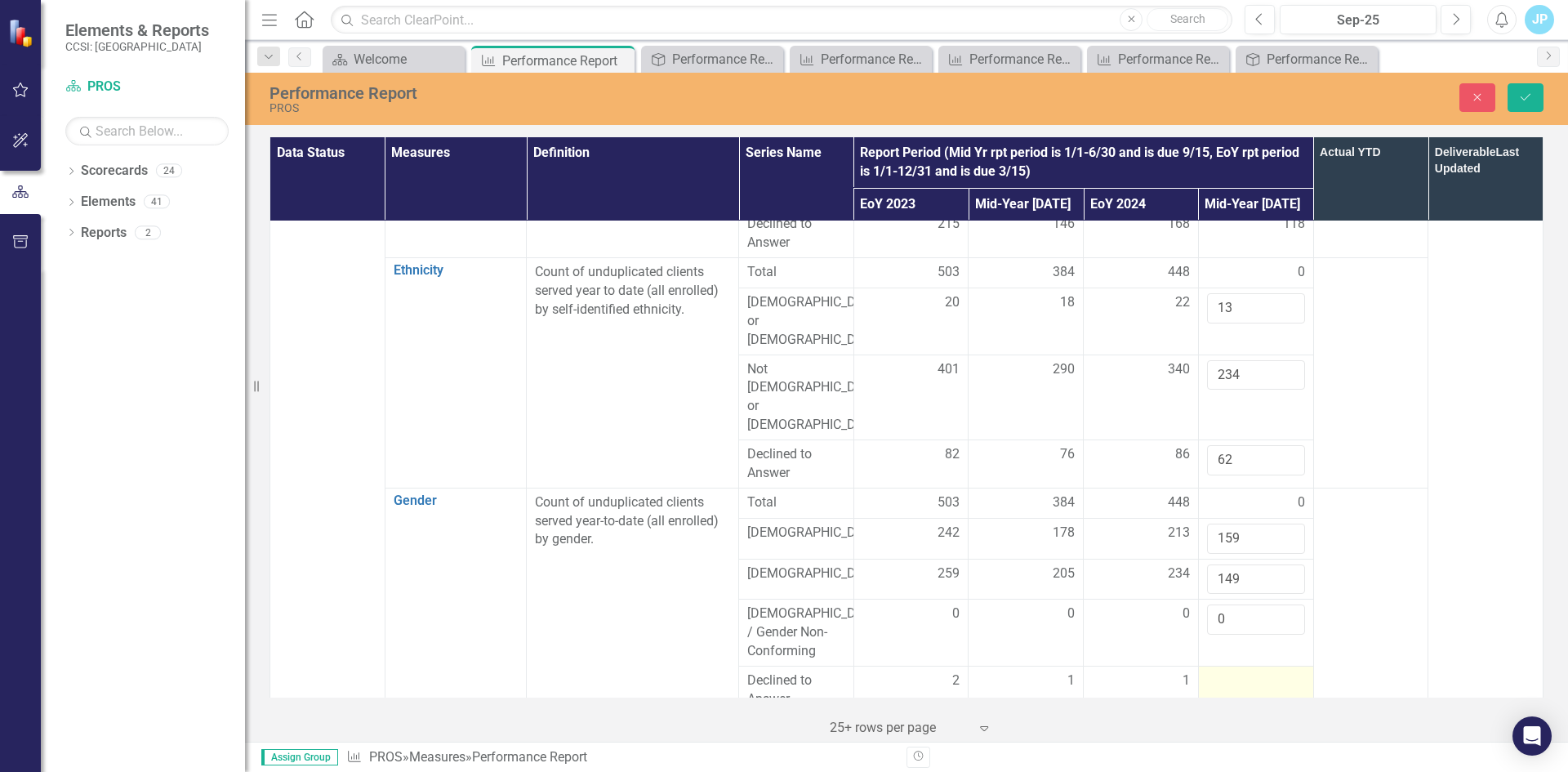
click at [1222, 671] on div at bounding box center [1256, 681] width 98 height 19
click at [1209, 671] on input "number" at bounding box center [1256, 685] width 98 height 30
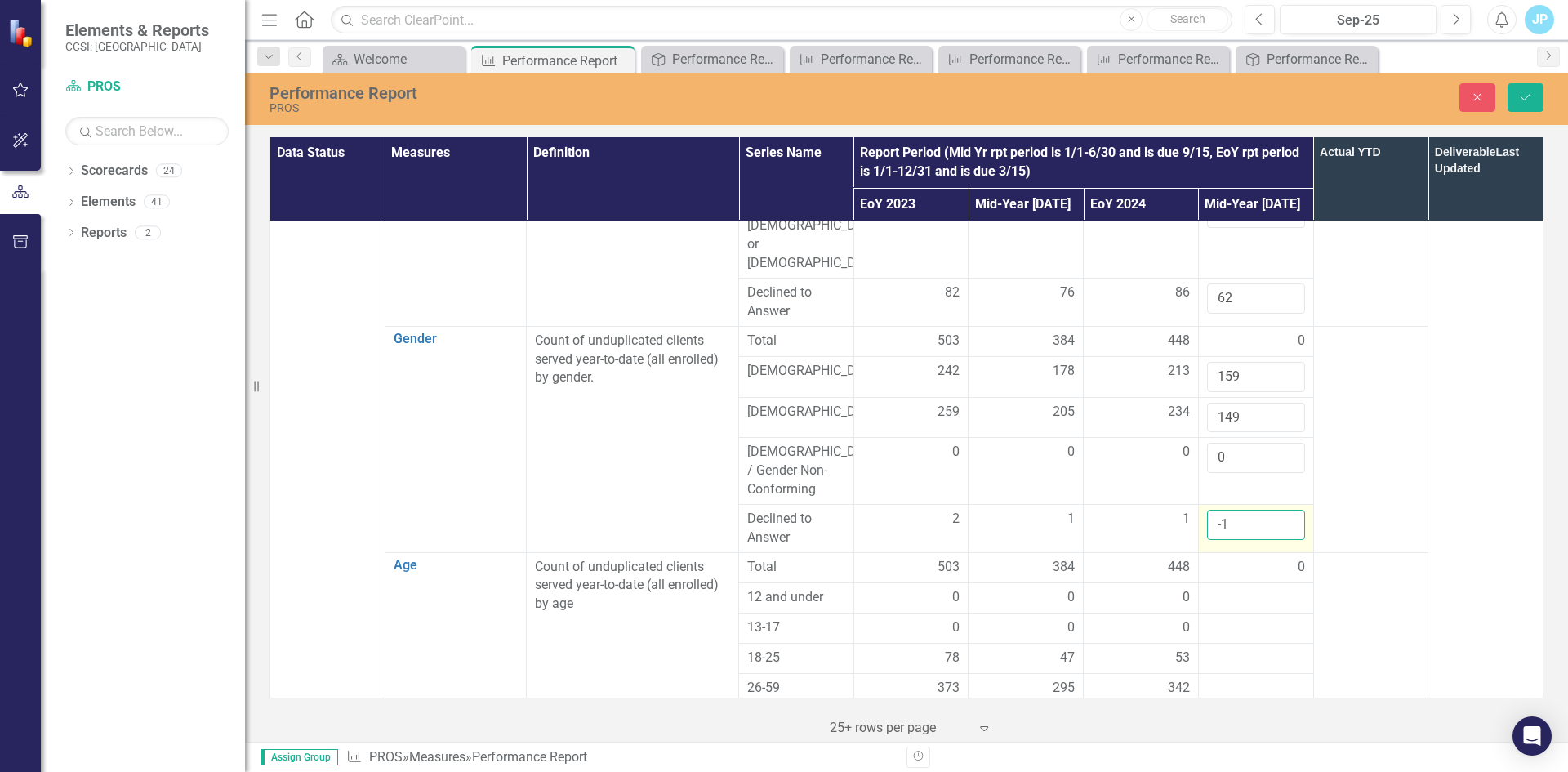
scroll to position [734, 0]
type input "-1"
click at [1214, 586] on div at bounding box center [1256, 596] width 98 height 19
click at [1214, 586] on input "number" at bounding box center [1256, 601] width 98 height 30
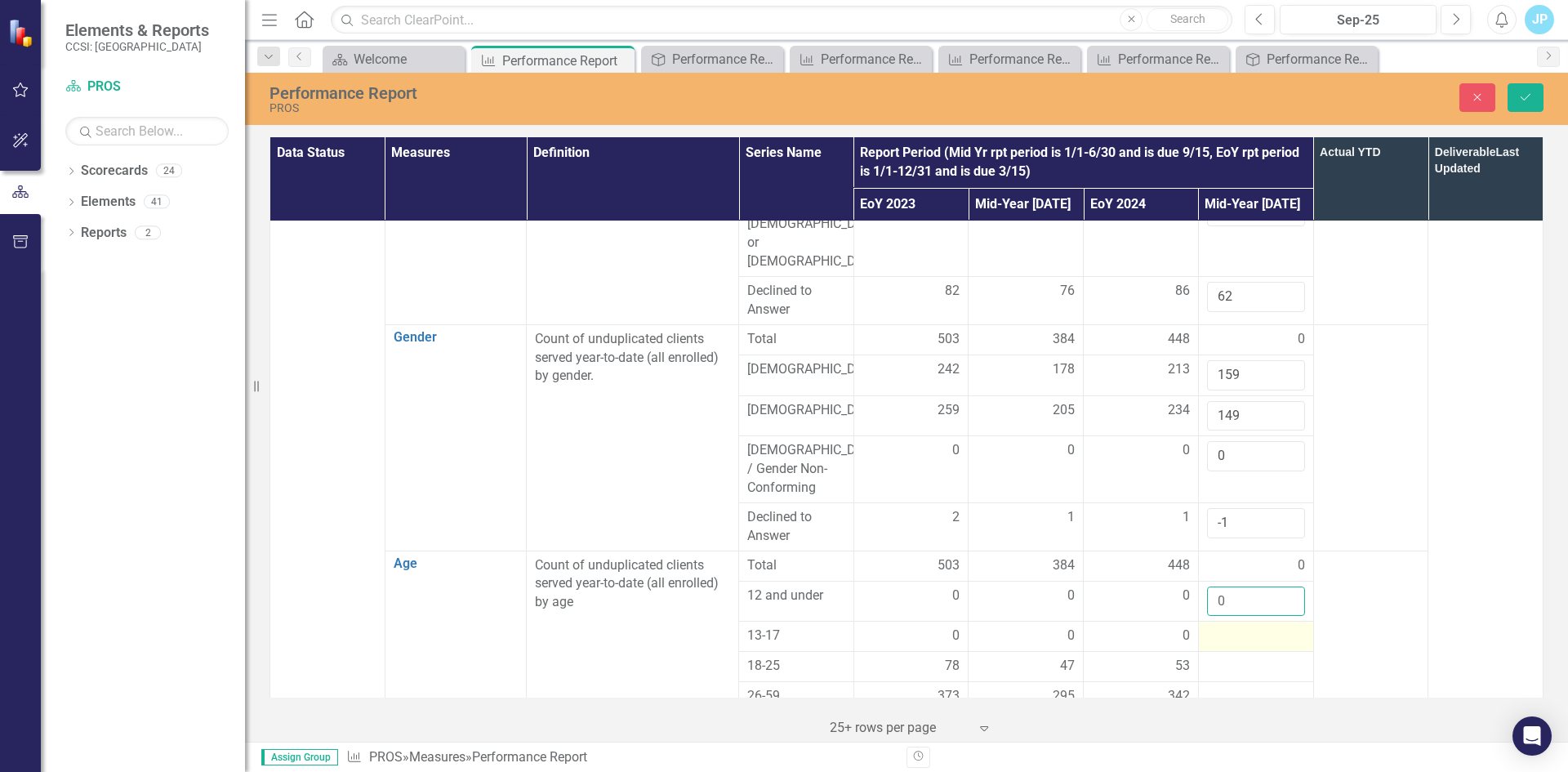
type input "0"
click at [1224, 627] on div at bounding box center [1256, 636] width 98 height 19
click at [1218, 627] on input "number" at bounding box center [1256, 641] width 98 height 30
type input "0"
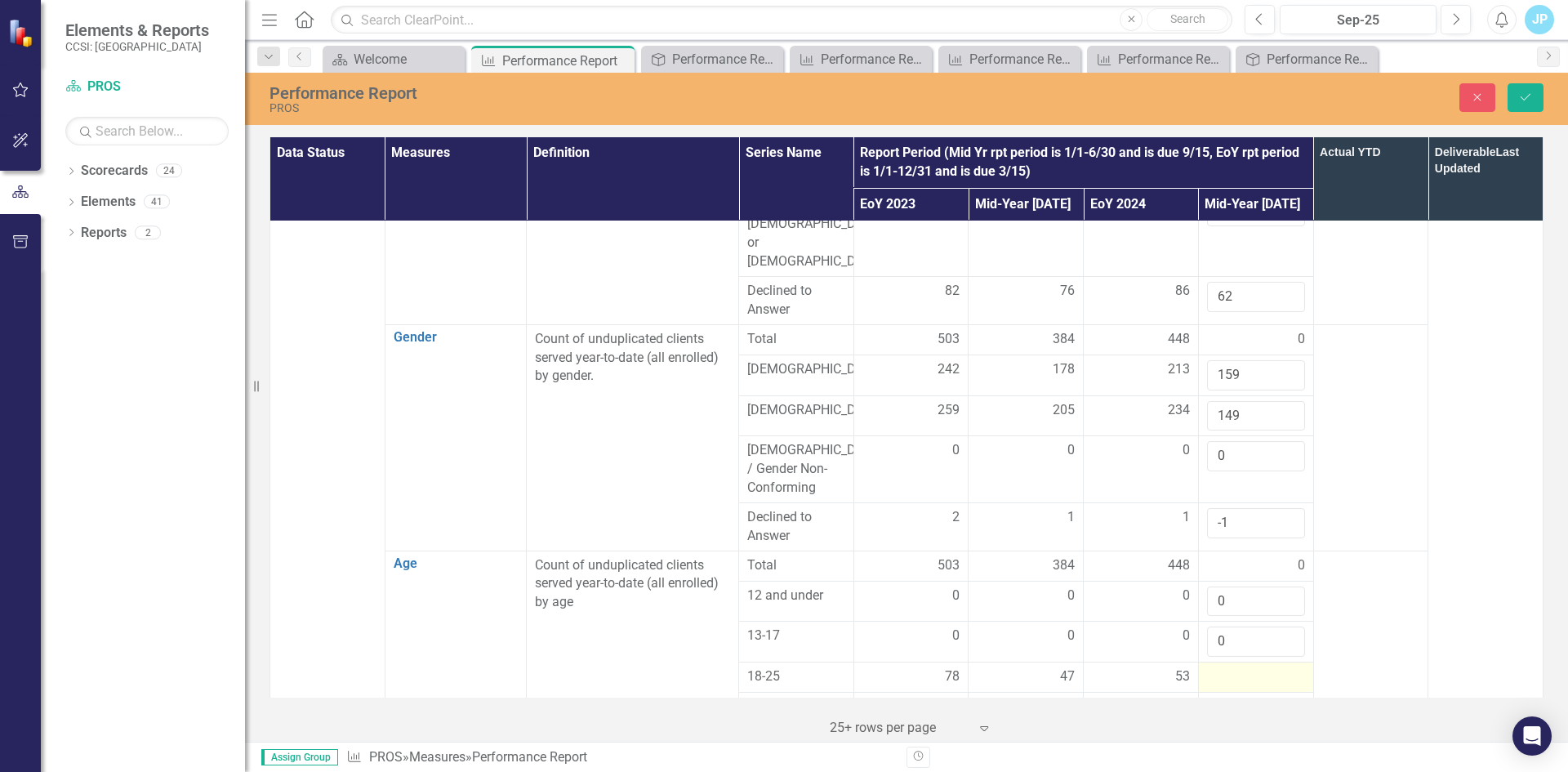
click at [1215, 667] on div at bounding box center [1256, 677] width 98 height 19
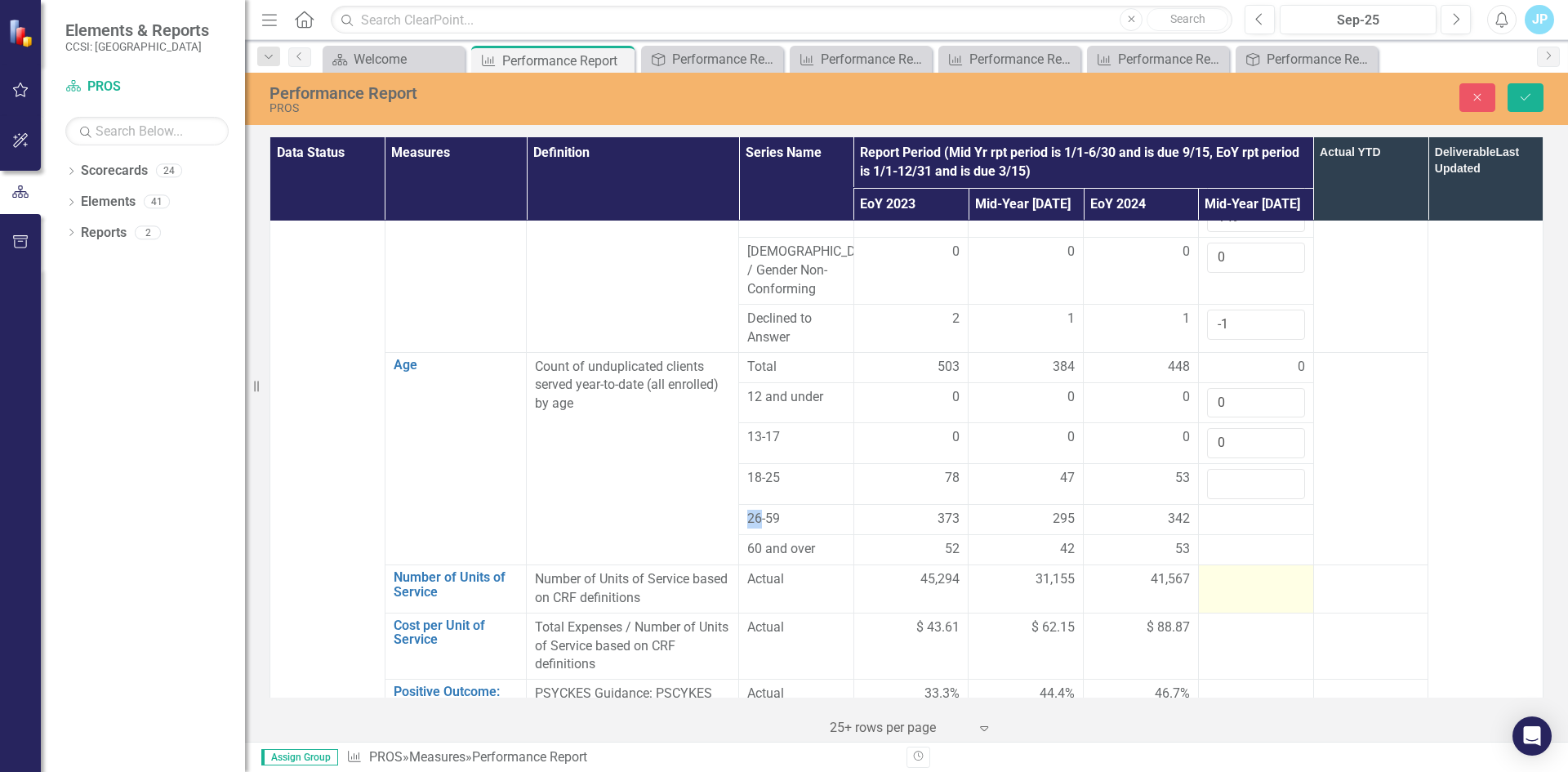
scroll to position [980, 0]
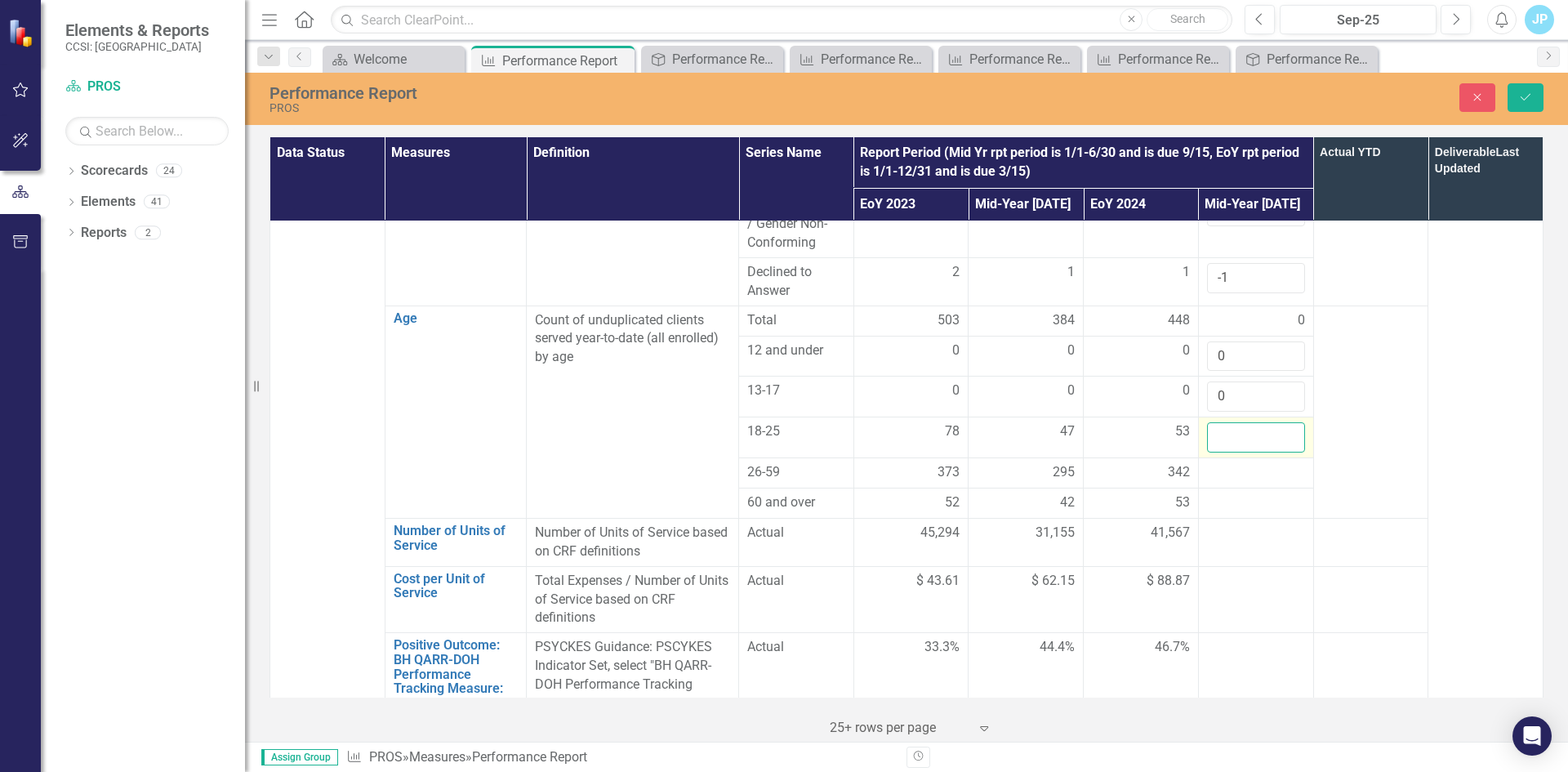
click at [1219, 423] on input "number" at bounding box center [1256, 437] width 98 height 30
type input "30"
click at [1214, 463] on div at bounding box center [1256, 473] width 98 height 19
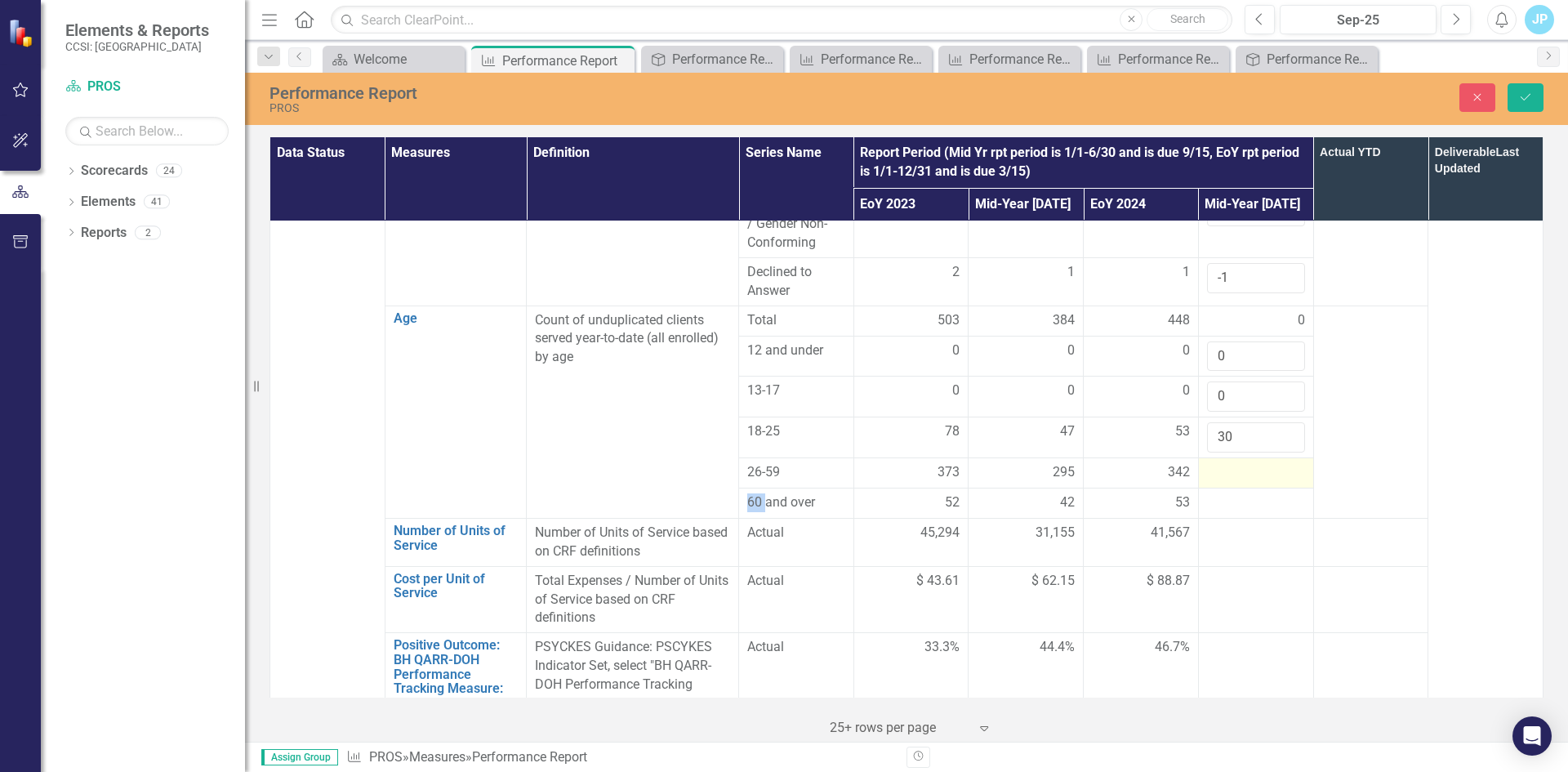
click at [1214, 463] on div at bounding box center [1256, 473] width 98 height 19
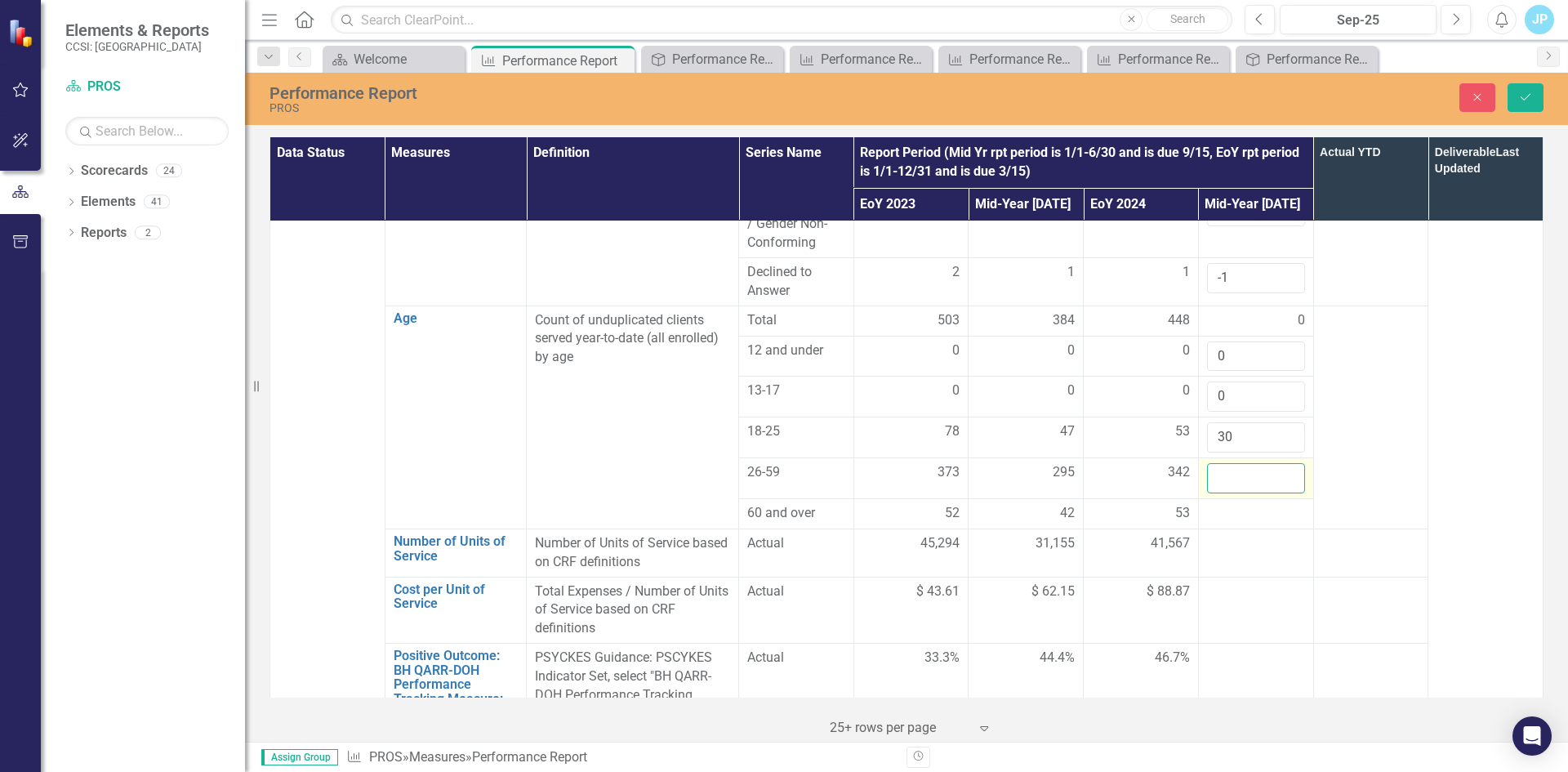
click at [1214, 463] on input "number" at bounding box center [1256, 477] width 98 height 30
type input "239"
click at [1237, 503] on div at bounding box center [1256, 513] width 98 height 19
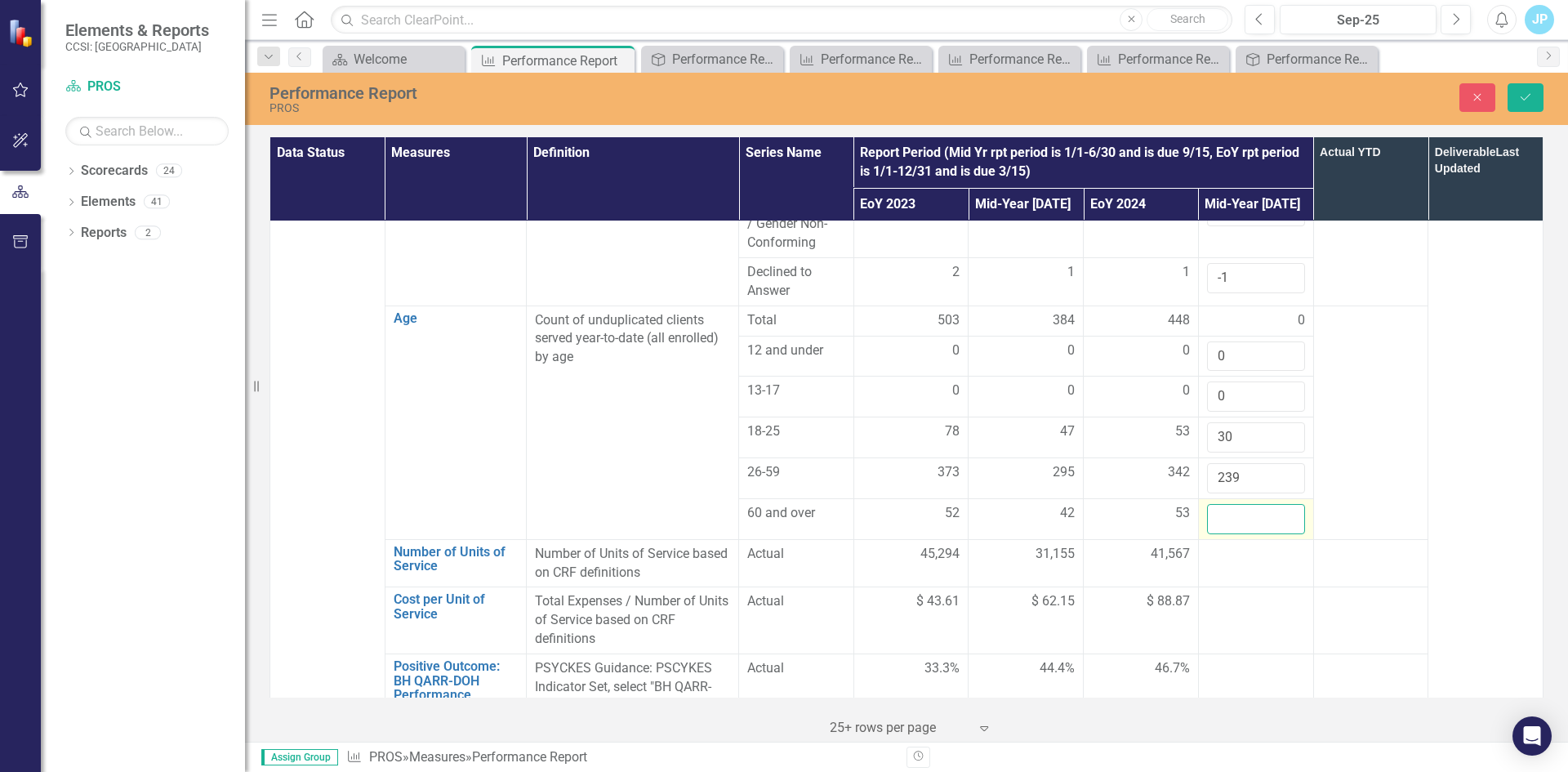
click at [1224, 503] on input "number" at bounding box center [1256, 518] width 98 height 30
type input "40"
click at [1224, 545] on div at bounding box center [1256, 554] width 98 height 19
click at [1214, 539] on td at bounding box center [1255, 563] width 116 height 48
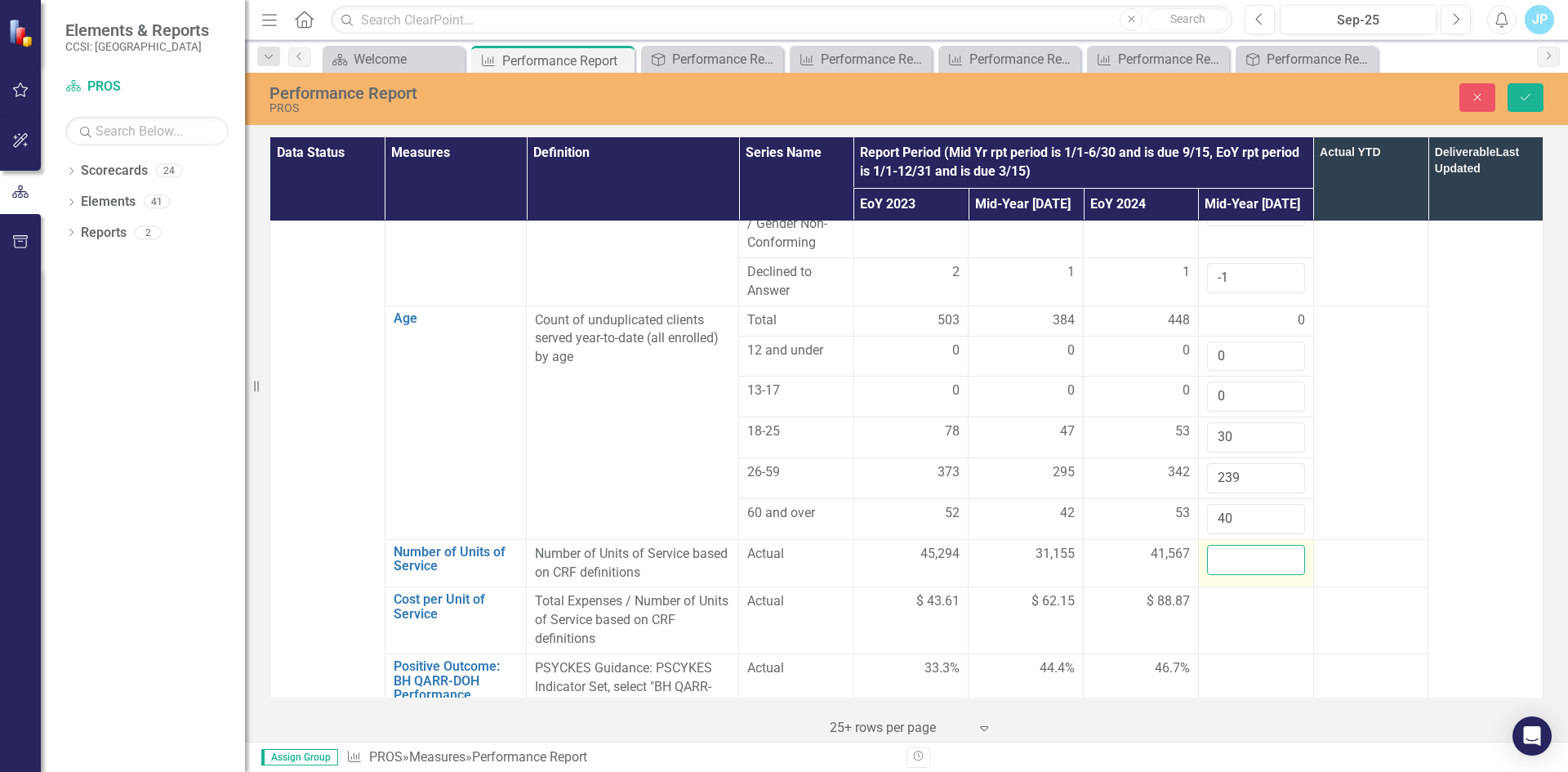
click at [1217, 545] on input "number" at bounding box center [1256, 559] width 98 height 30
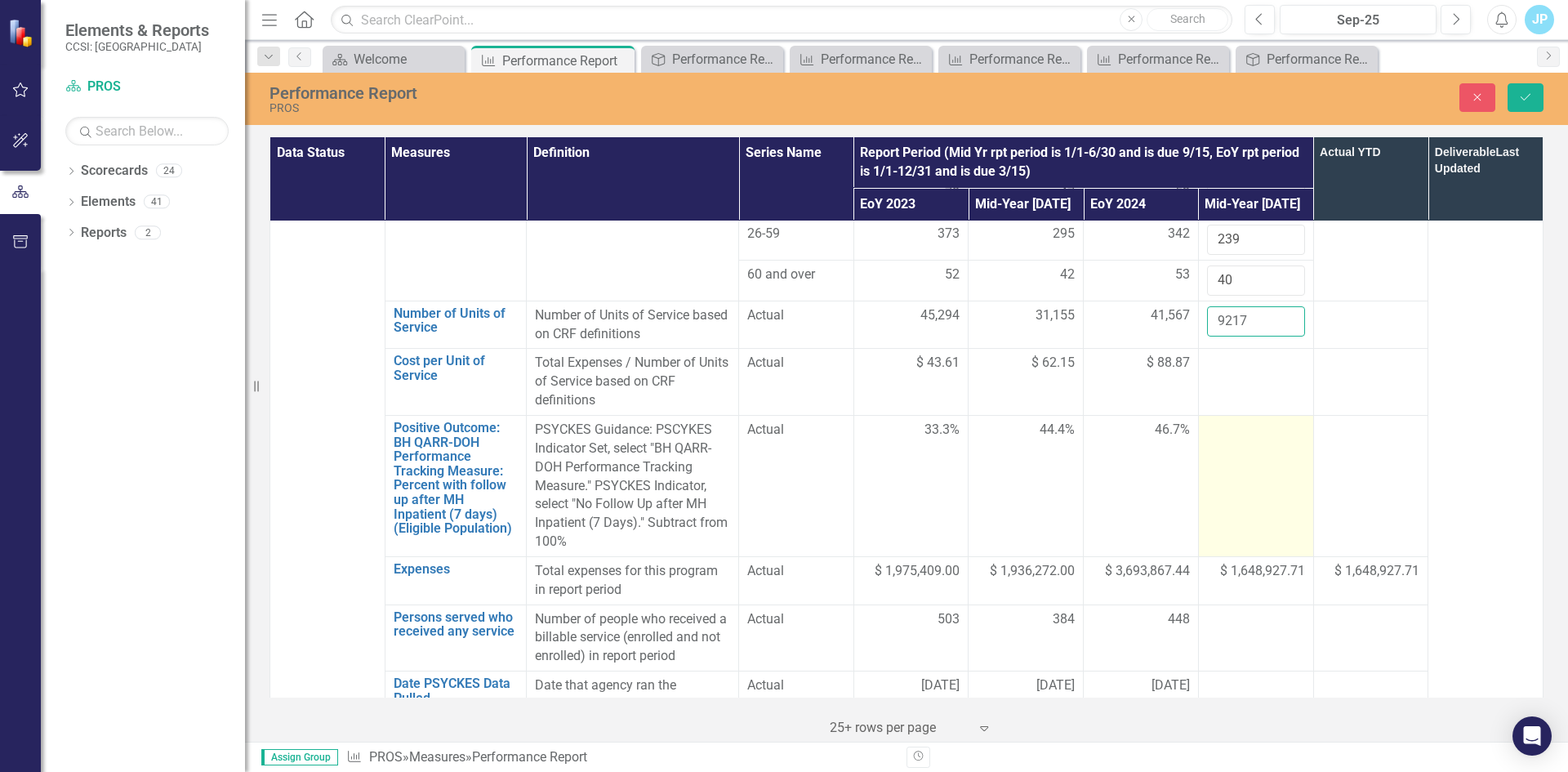
scroll to position [1224, 0]
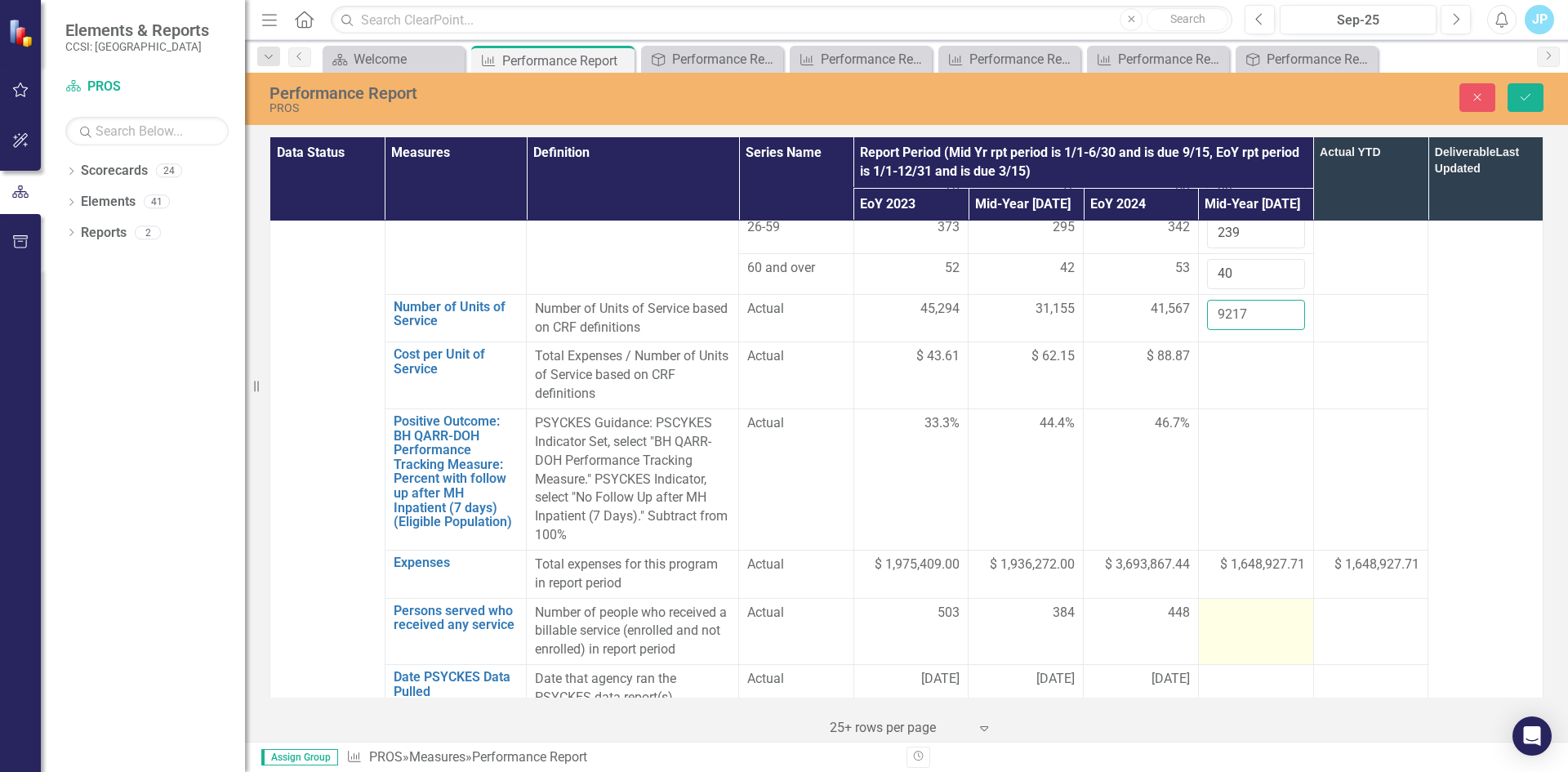
type input "9217"
click at [1241, 604] on div at bounding box center [1256, 613] width 98 height 19
click at [1238, 604] on input "number" at bounding box center [1256, 618] width 98 height 30
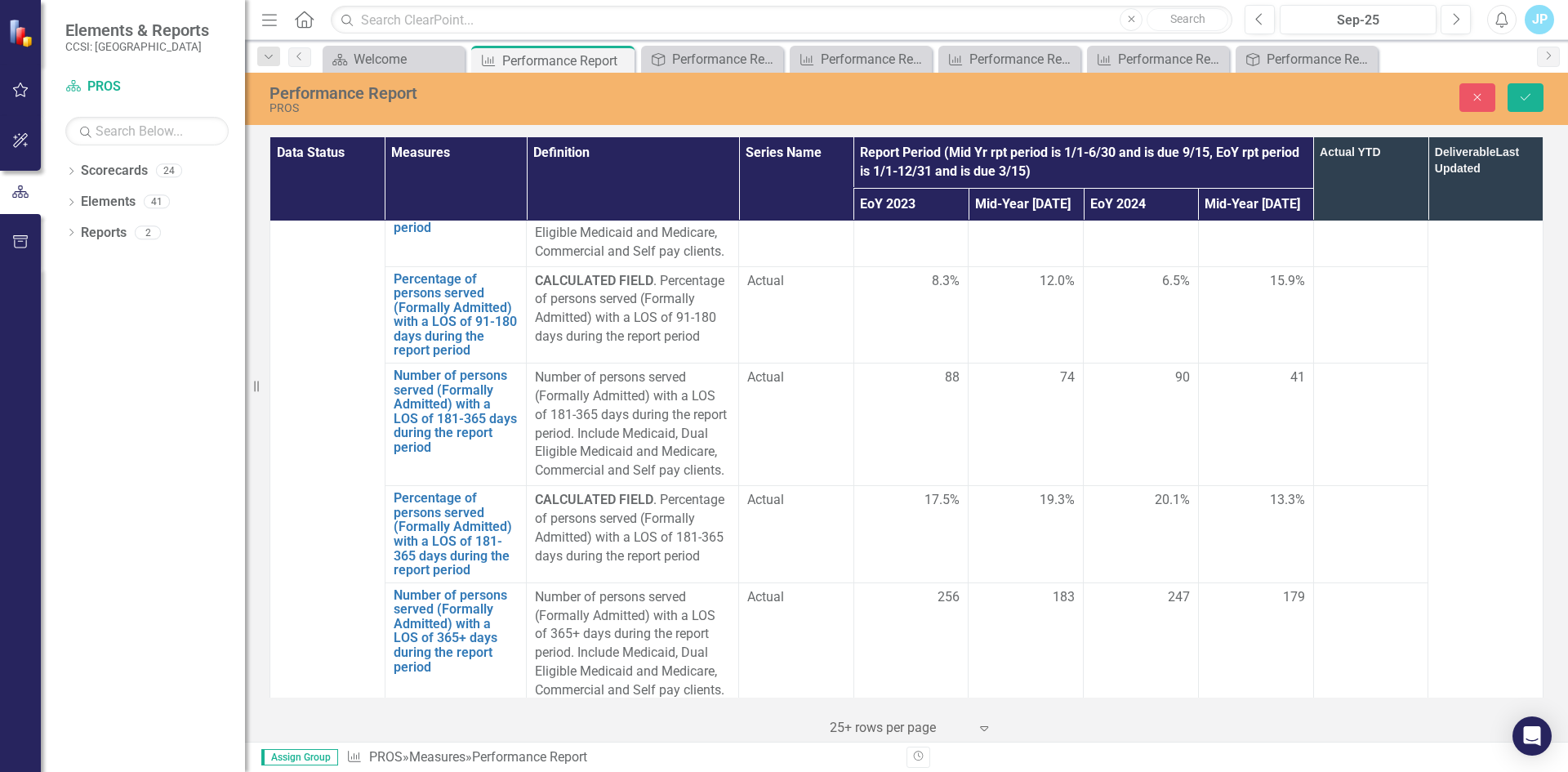
scroll to position [4734, 0]
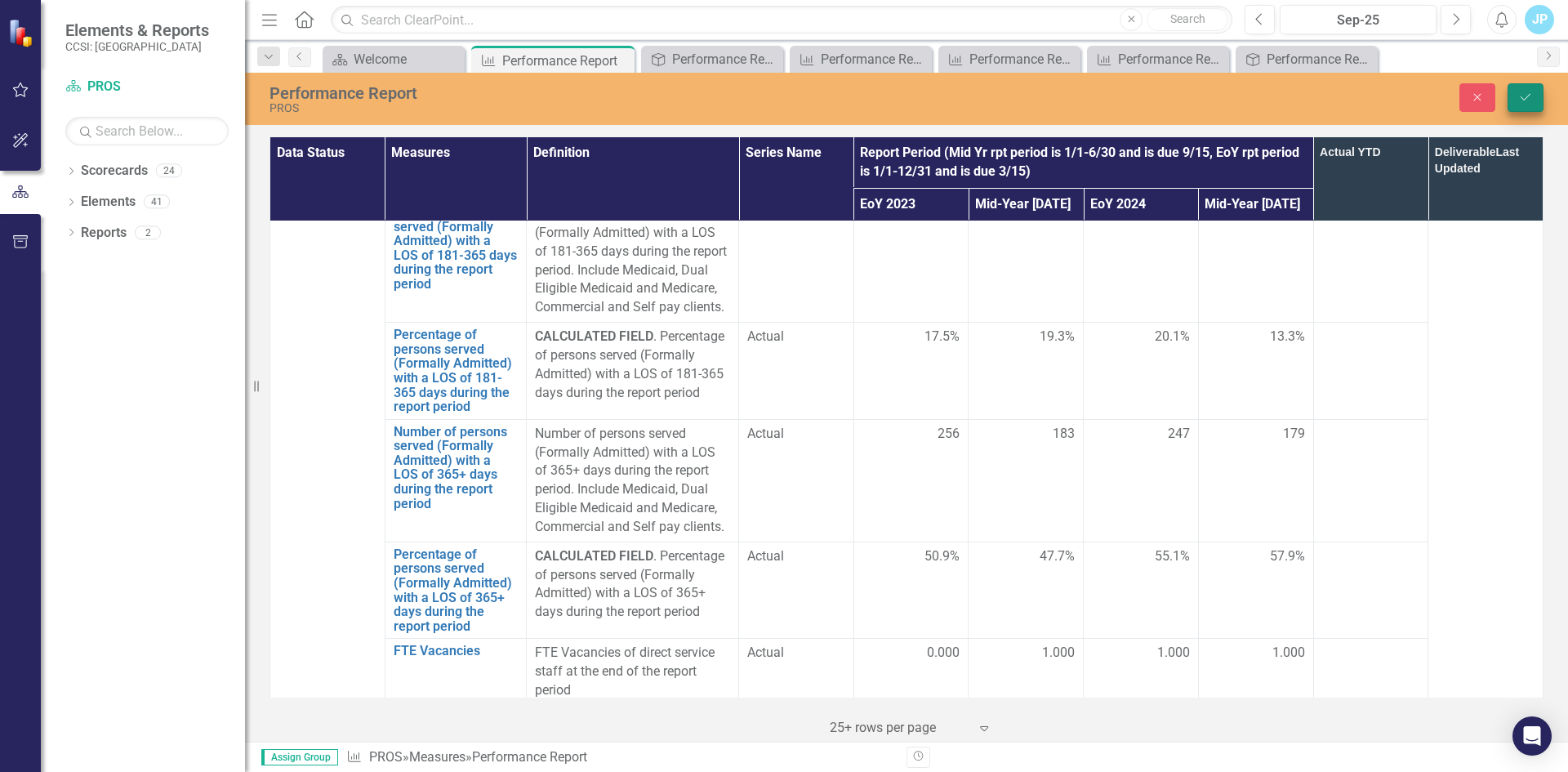
type input "308"
click at [1527, 100] on icon "Save" at bounding box center [1525, 97] width 14 height 12
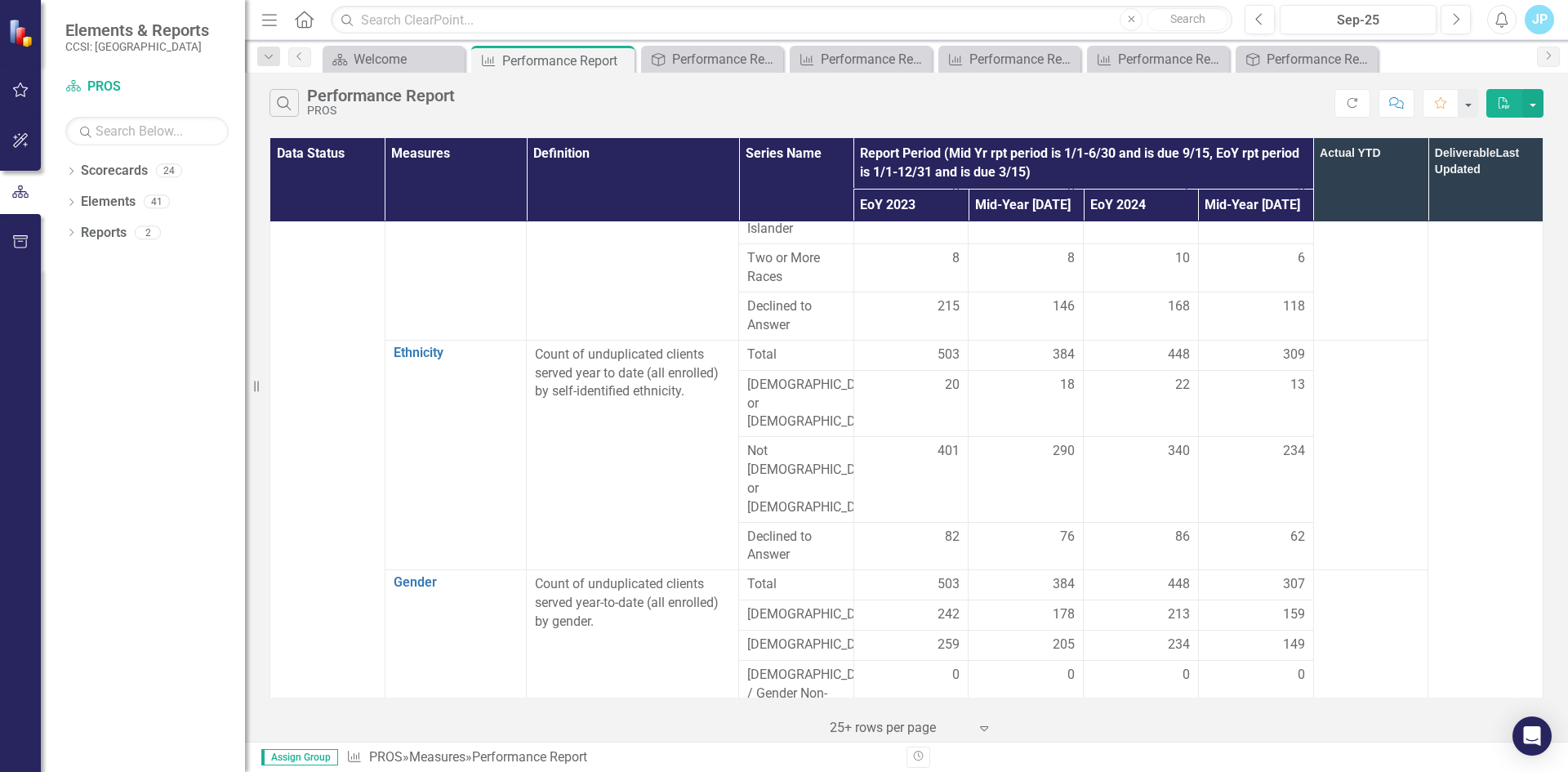
scroll to position [734, 0]
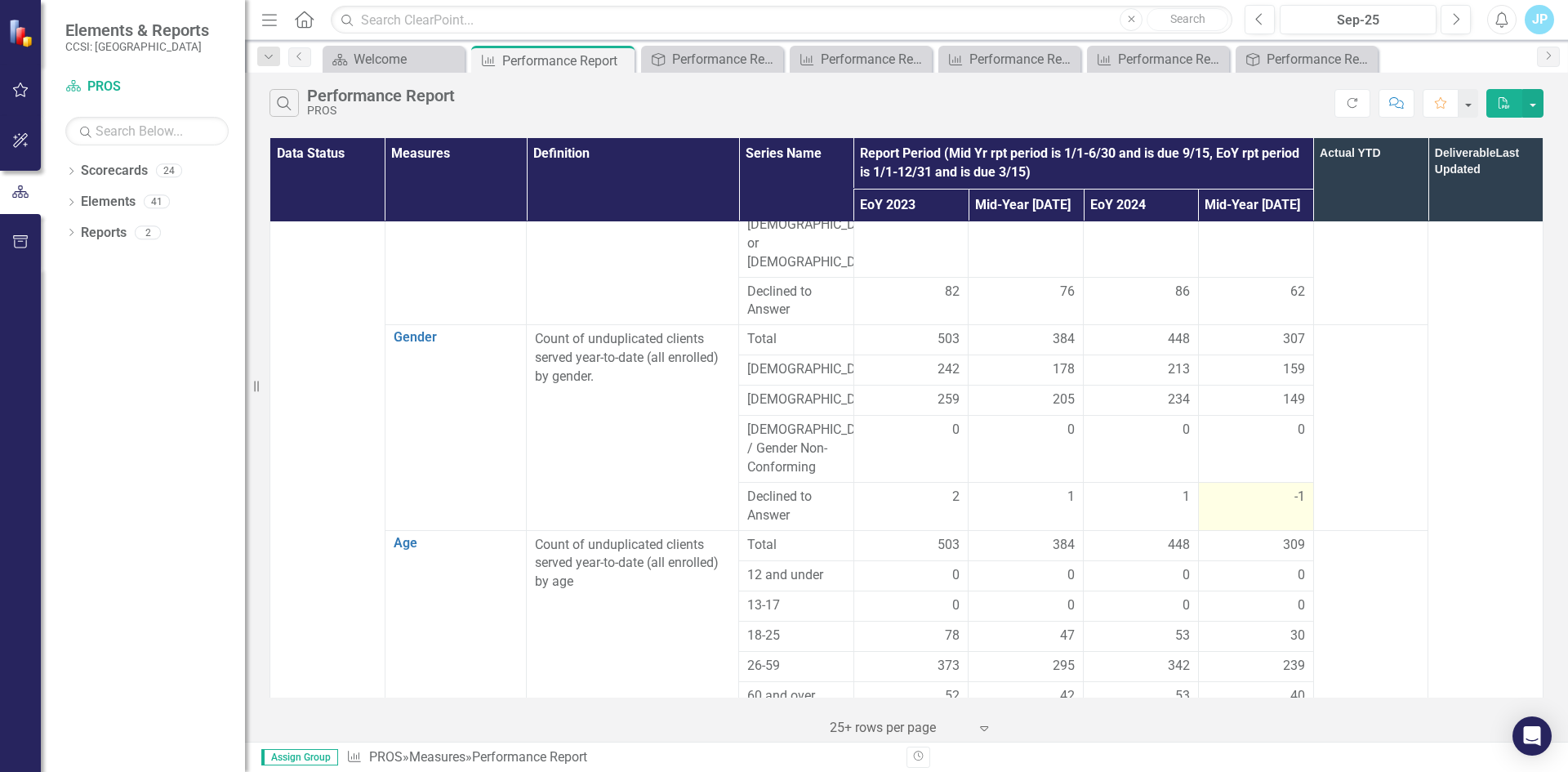
click at [1280, 487] on div "-1" at bounding box center [1256, 497] width 98 height 19
click at [1295, 487] on span "-1" at bounding box center [1299, 497] width 11 height 19
click at [1282, 487] on div "-1" at bounding box center [1256, 497] width 98 height 19
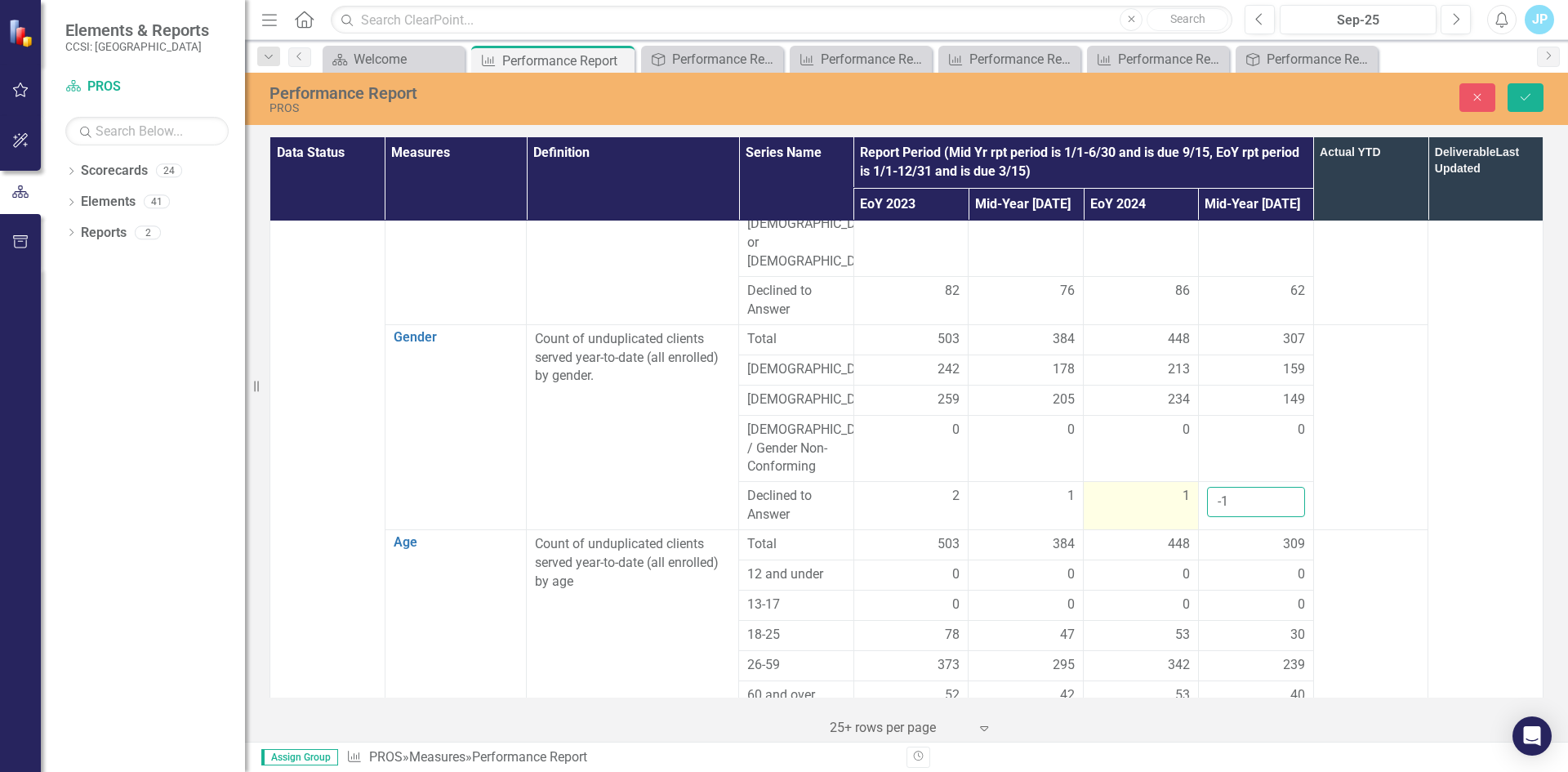
drag, startPoint x: 1229, startPoint y: 446, endPoint x: 1172, endPoint y: 446, distance: 57.0
click at [1172, 482] on tr "Declined to Answer 2 1 1 -1" at bounding box center [907, 506] width 1273 height 48
type input "1"
click at [1535, 104] on button "Save" at bounding box center [1525, 98] width 36 height 29
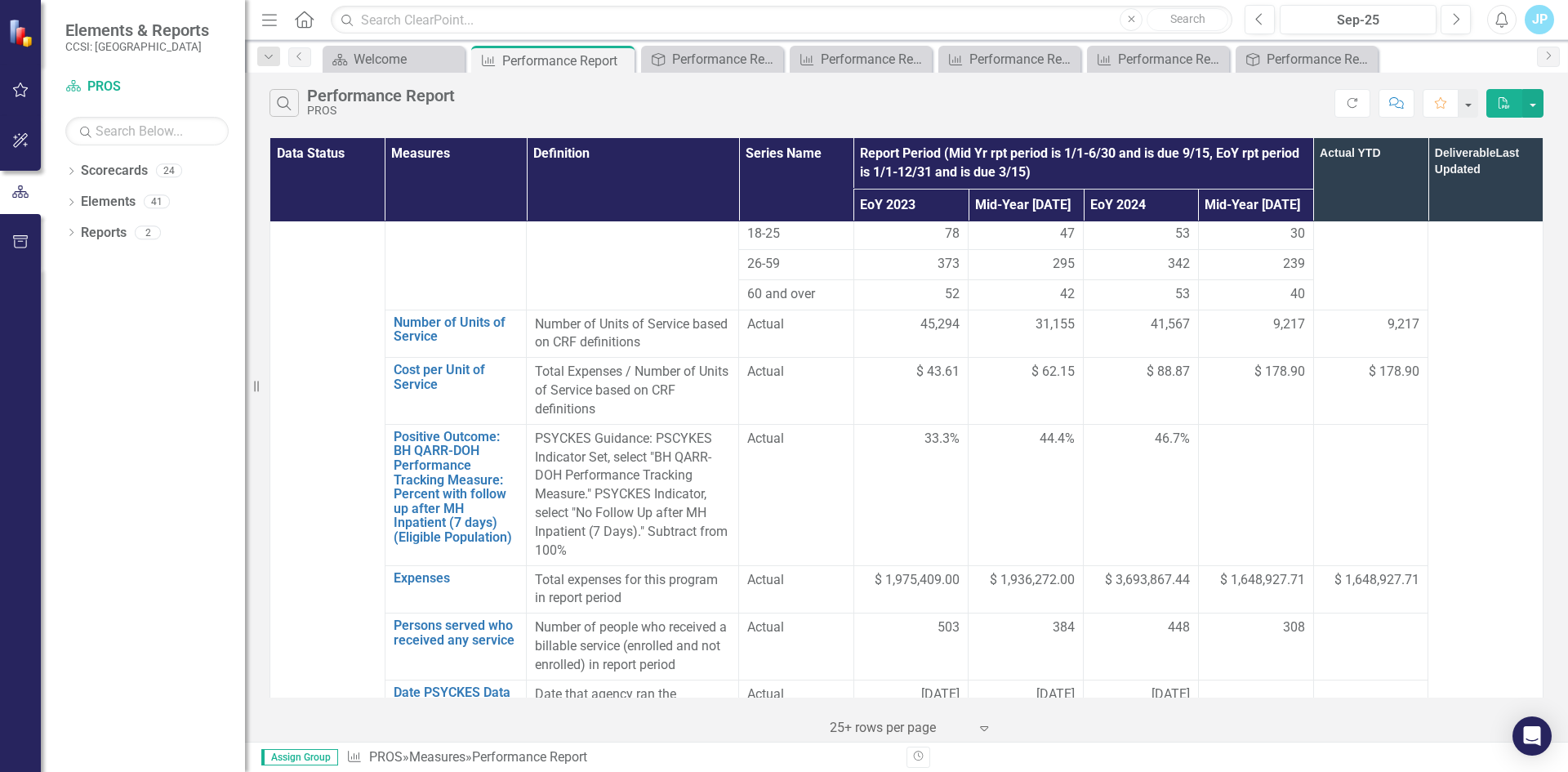
scroll to position [1144, 0]
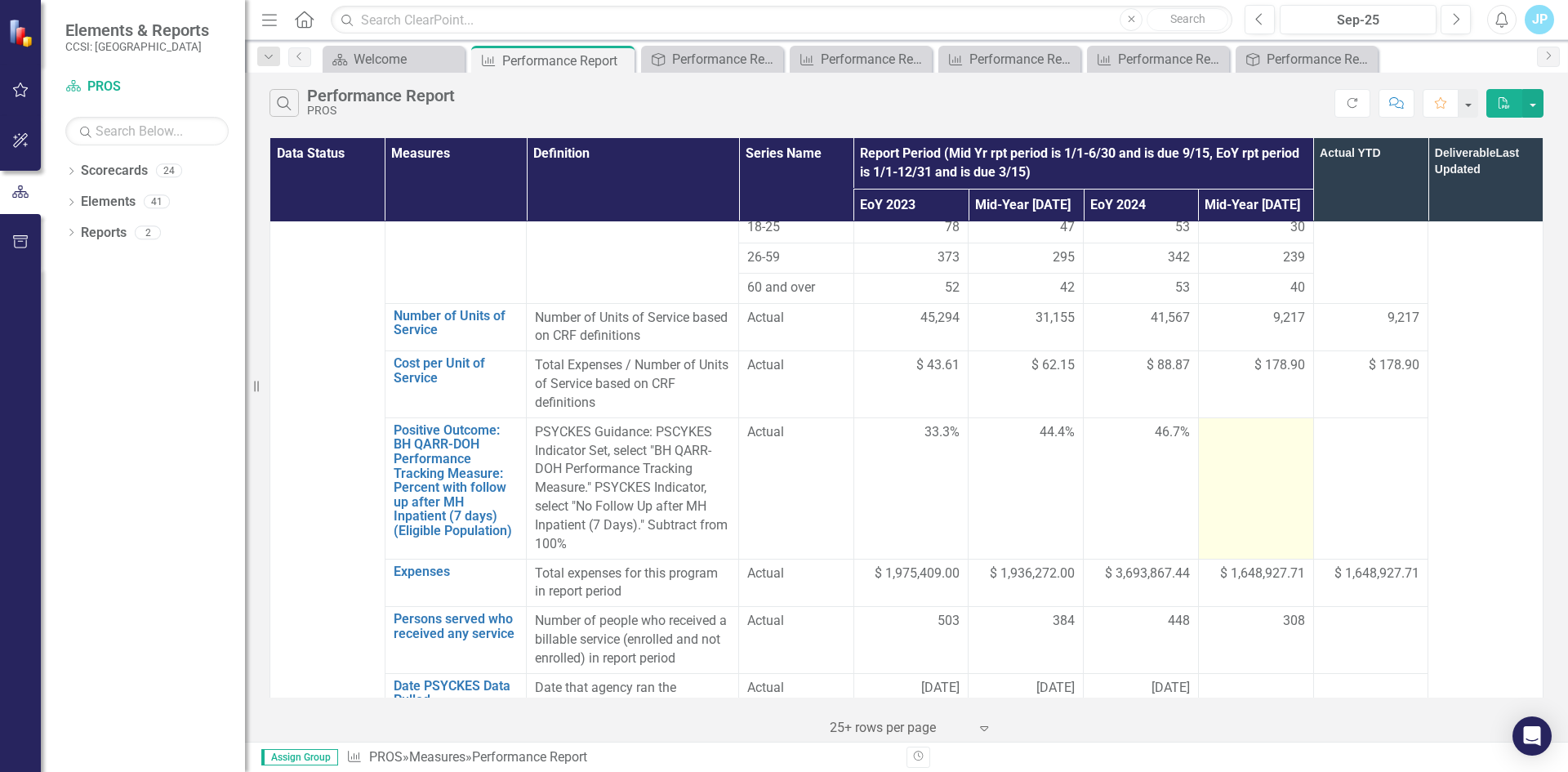
click at [1230, 423] on div at bounding box center [1256, 432] width 98 height 19
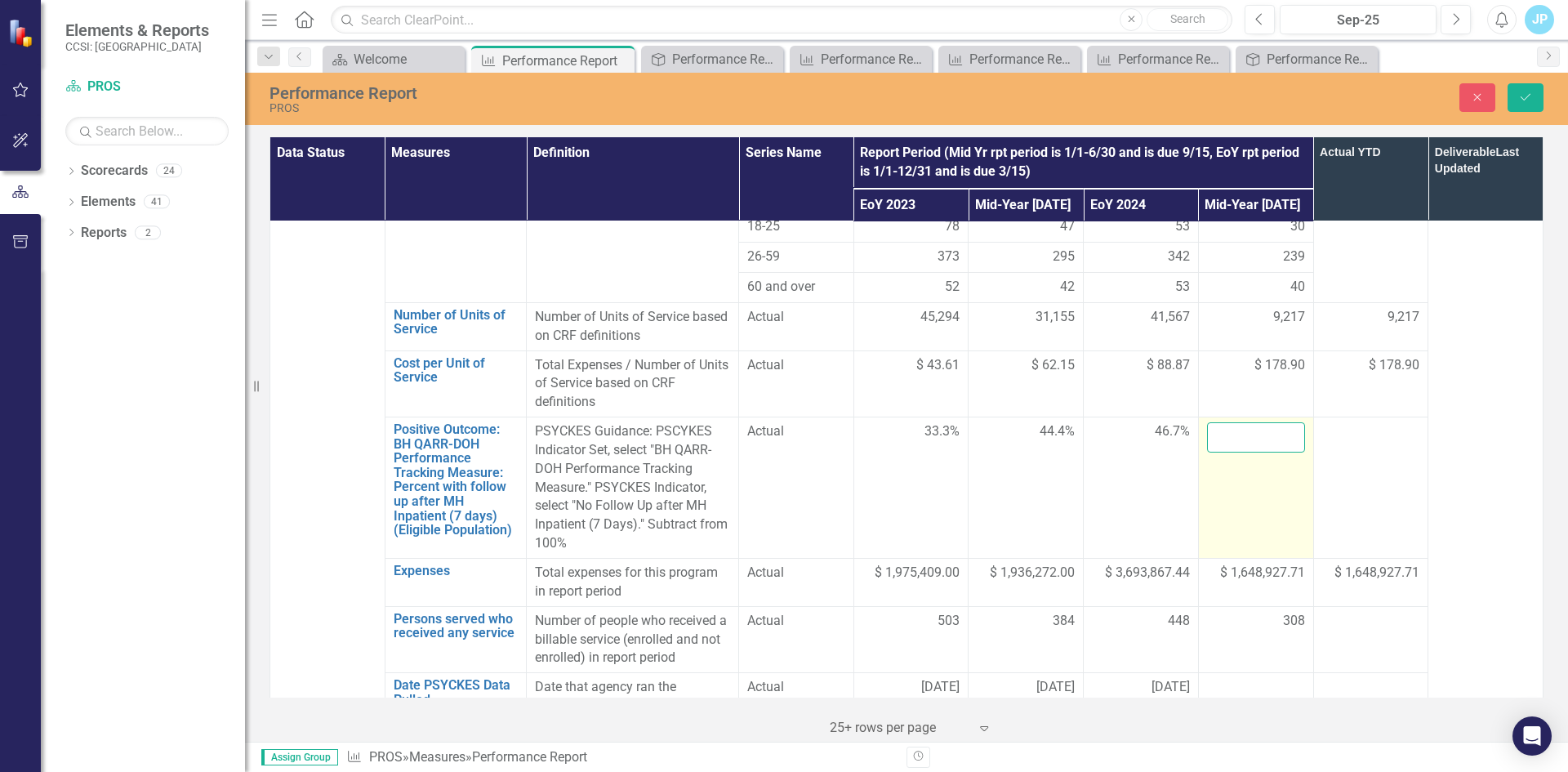
click at [1230, 423] on input "number" at bounding box center [1256, 437] width 98 height 30
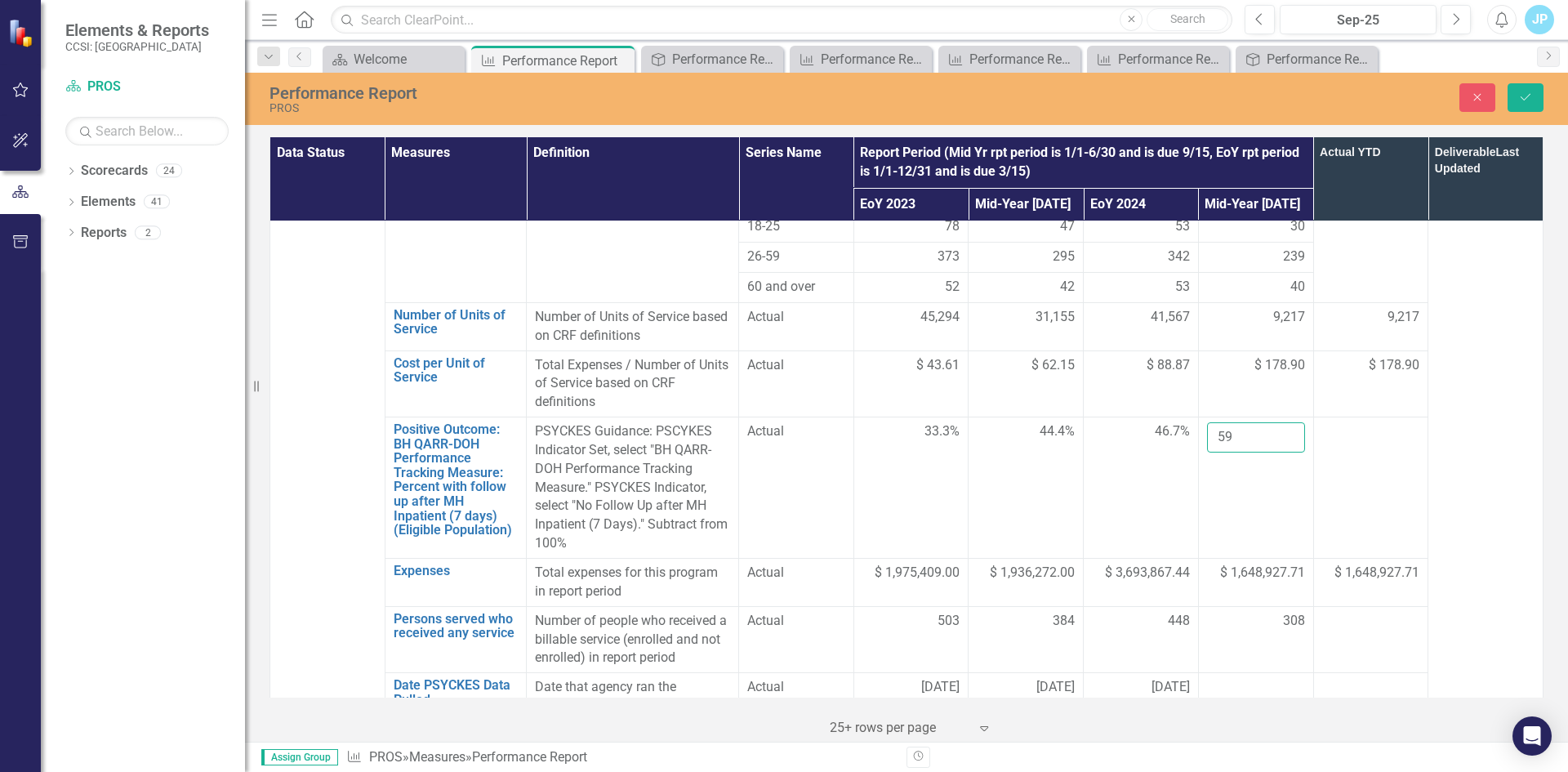
type input "59"
click at [1374, 417] on td at bounding box center [1371, 487] width 116 height 142
click at [1391, 678] on div at bounding box center [1371, 687] width 98 height 19
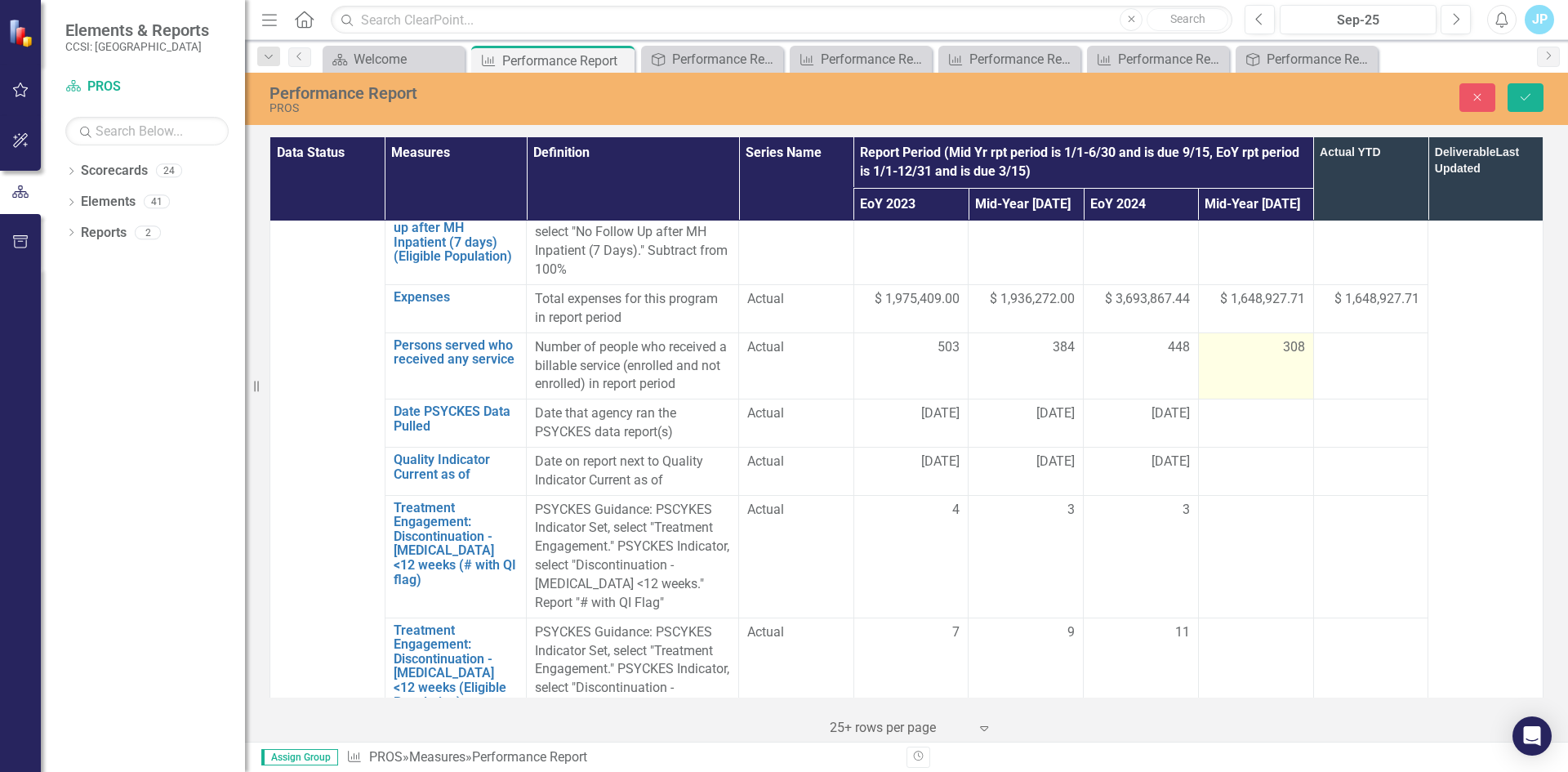
scroll to position [1470, 0]
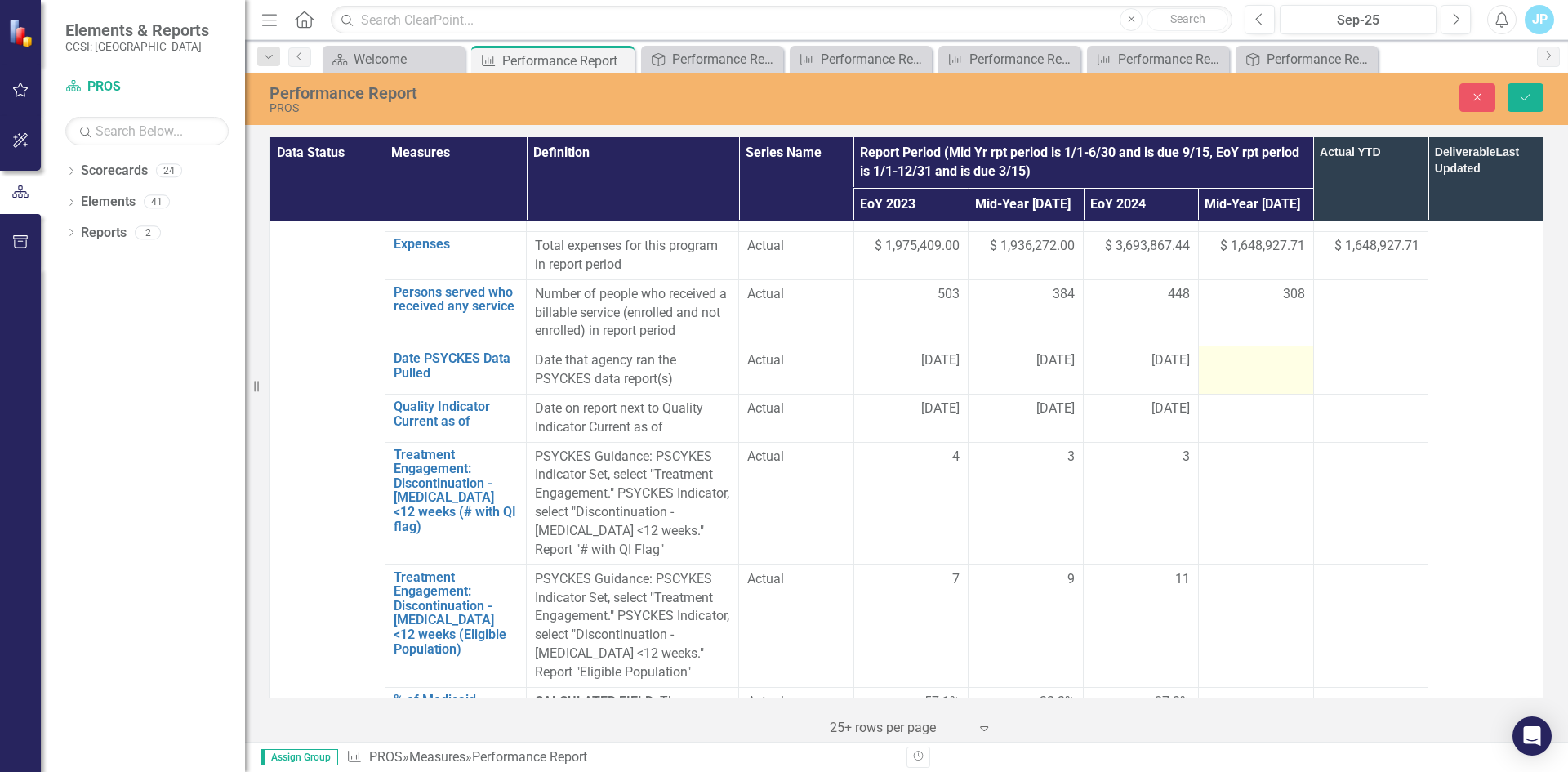
click at [1230, 347] on td at bounding box center [1255, 371] width 116 height 48
click at [1230, 351] on input "text" at bounding box center [1256, 366] width 98 height 30
type input "[DATE]"
click at [1224, 399] on div at bounding box center [1256, 409] width 98 height 19
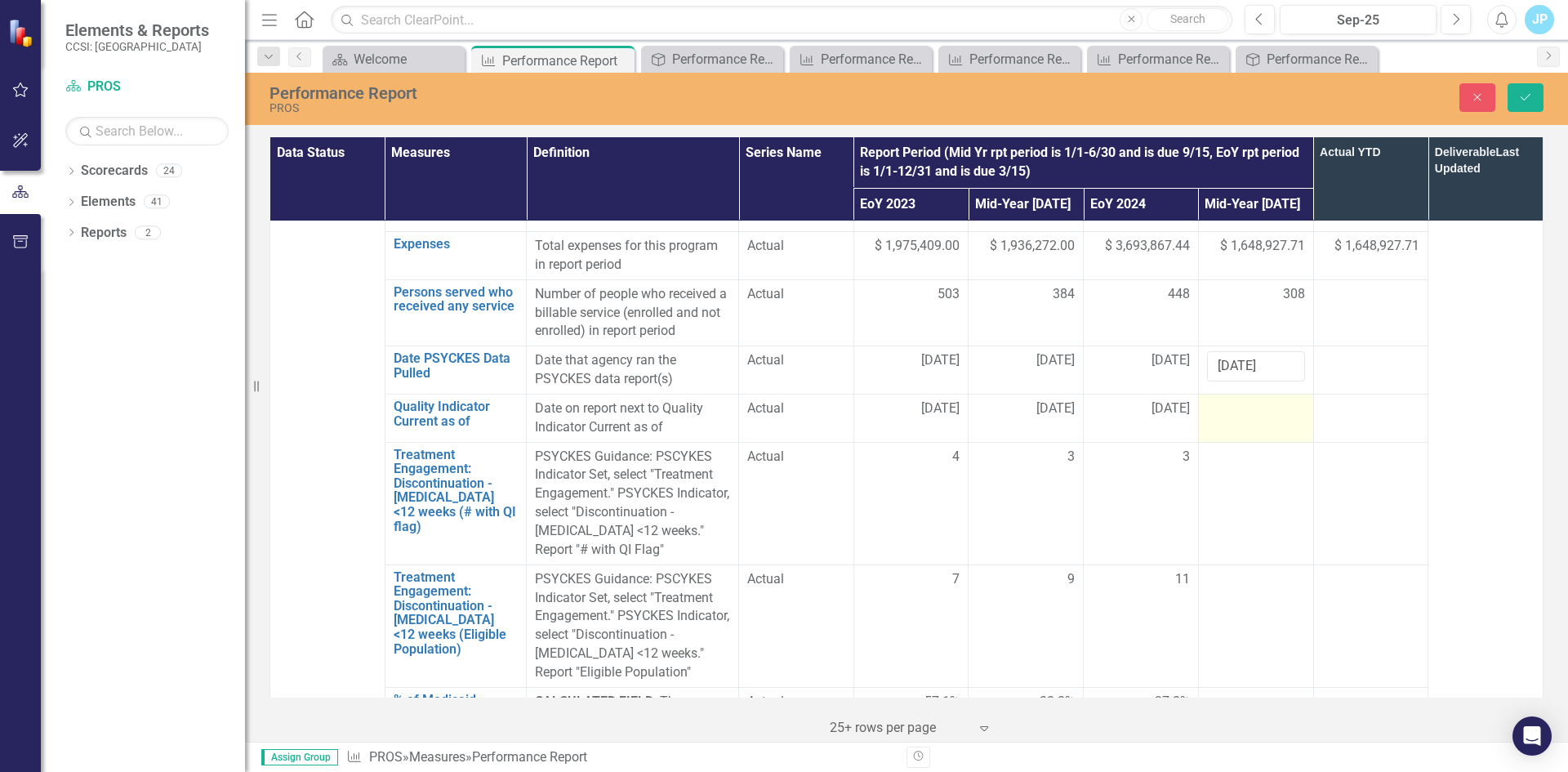
click at [1224, 399] on div at bounding box center [1256, 409] width 98 height 19
click at [1224, 399] on input "text" at bounding box center [1256, 414] width 98 height 30
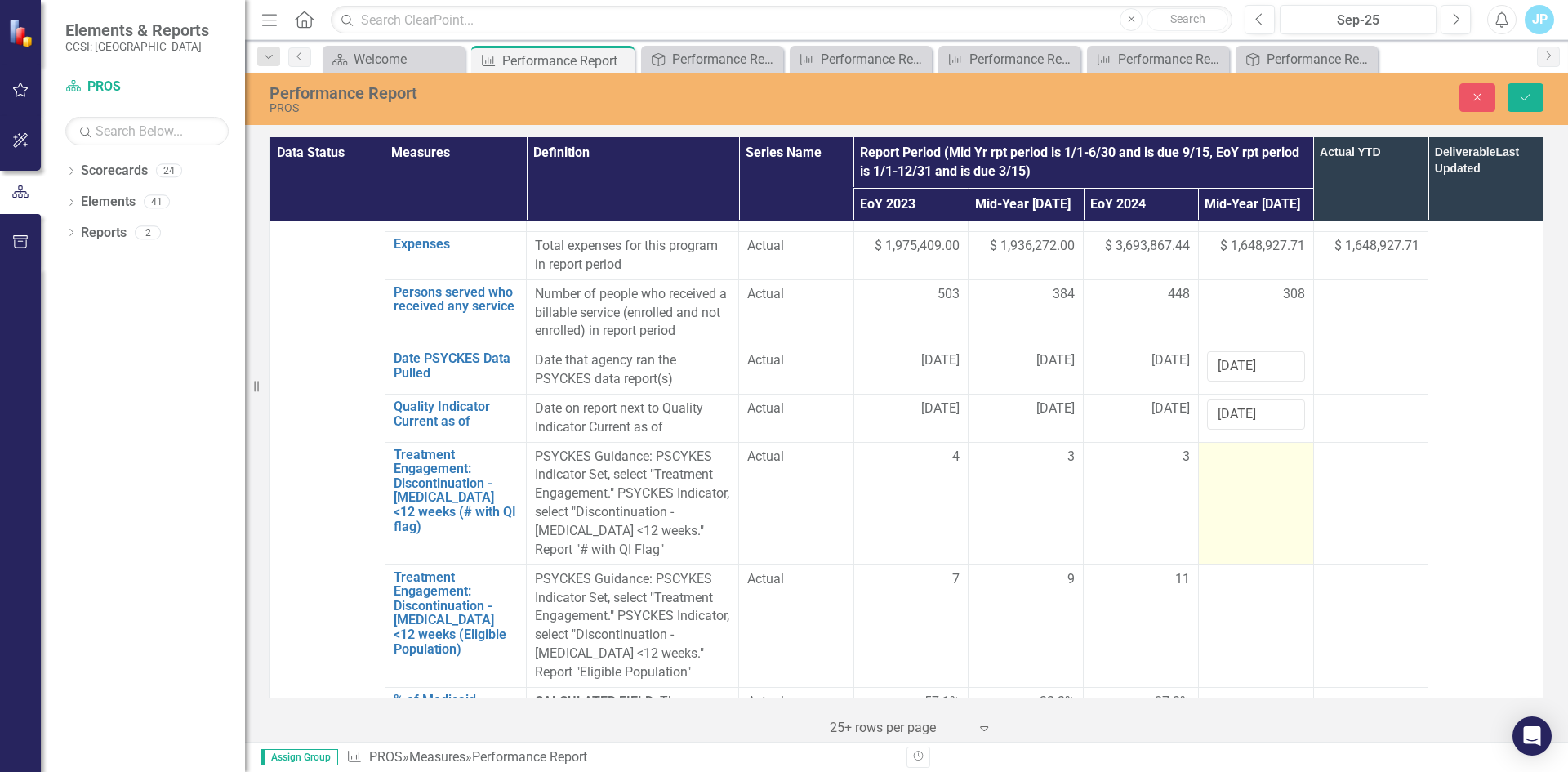
click at [1251, 450] on td at bounding box center [1255, 502] width 116 height 122
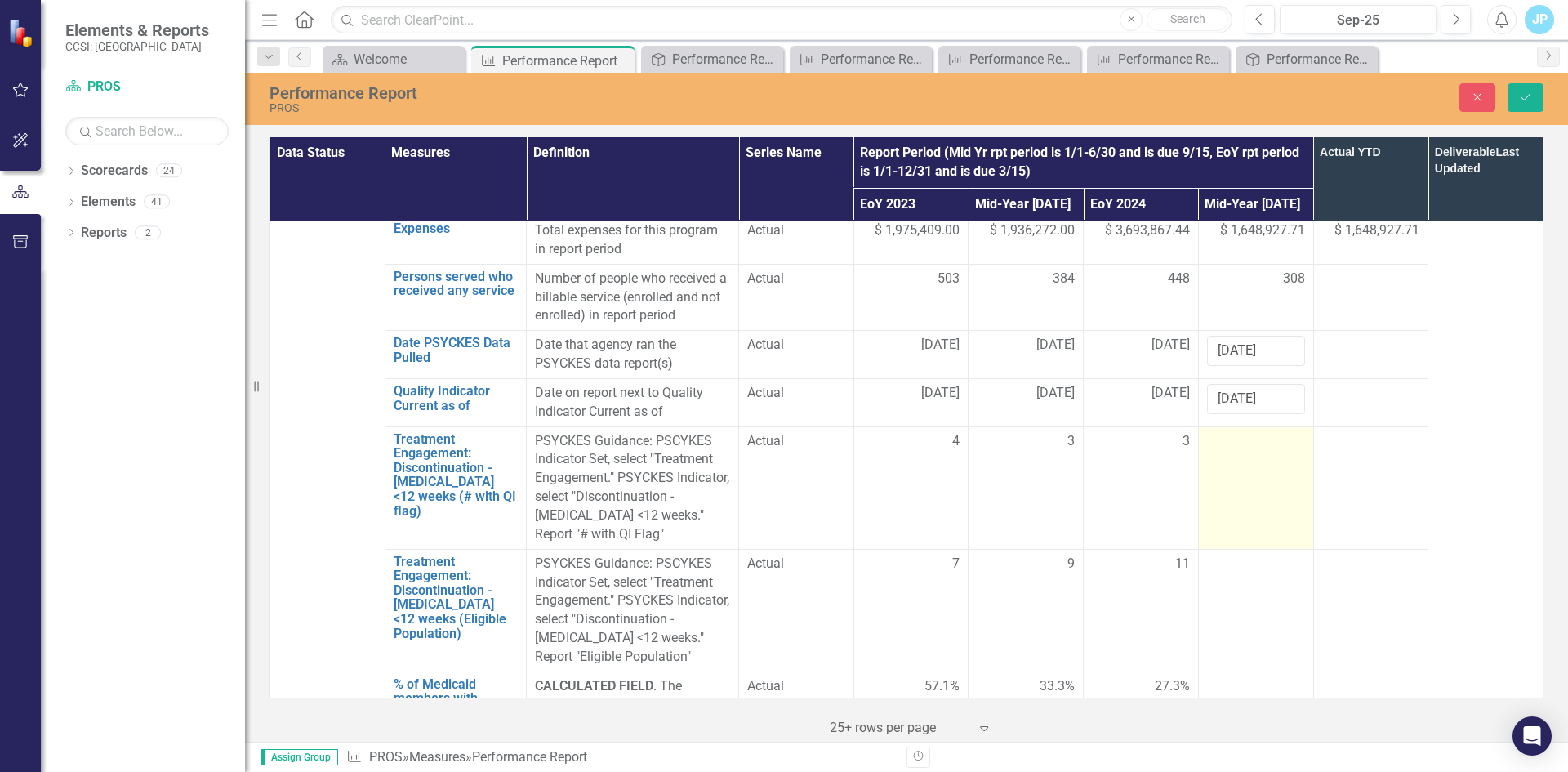
scroll to position [1388, 0]
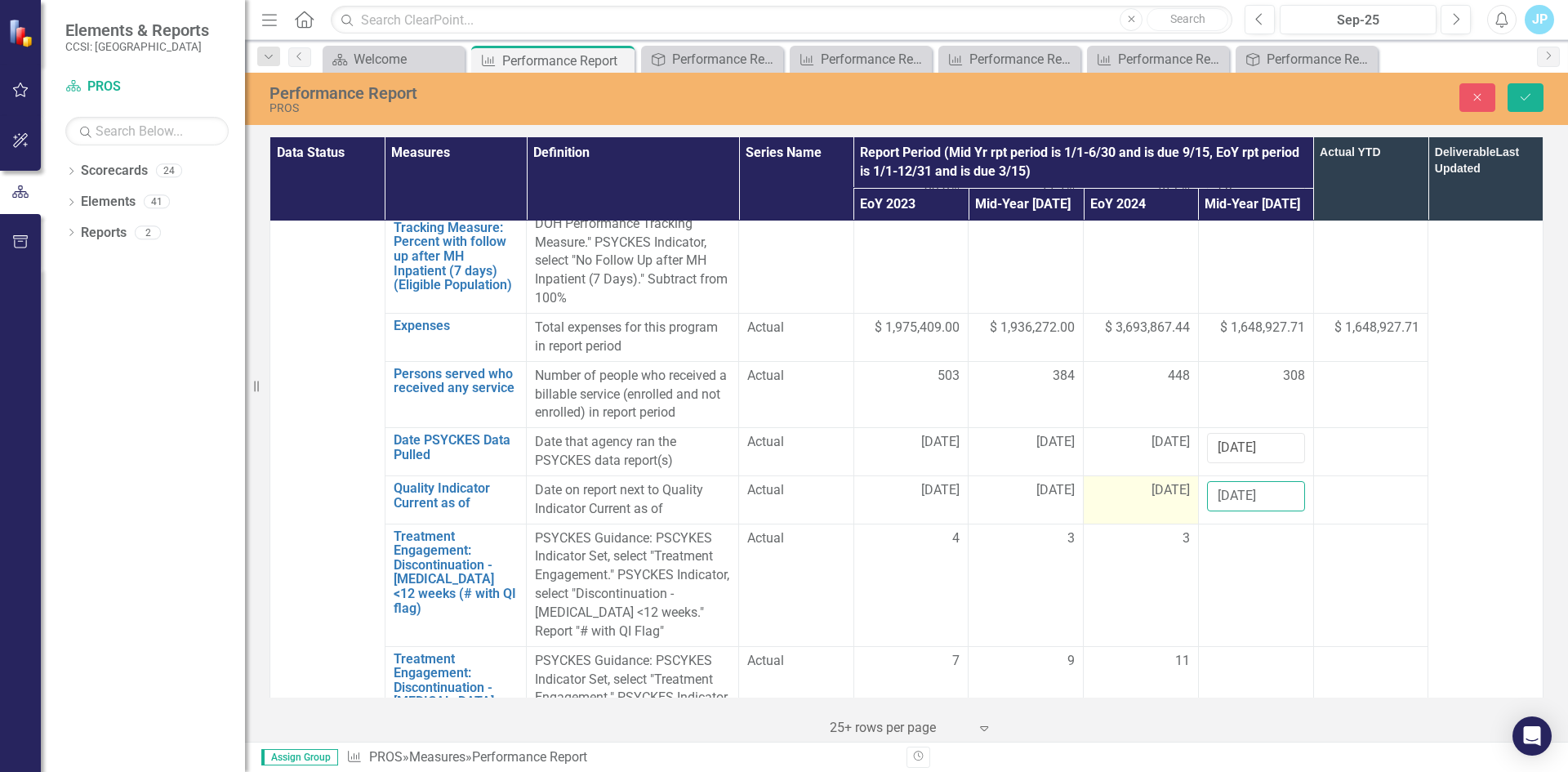
drag, startPoint x: 1271, startPoint y: 439, endPoint x: 1170, endPoint y: 441, distance: 101.0
click at [1170, 476] on tr "Quality Indicator Current as of Link Open Element Date on report next to Qualit…" at bounding box center [907, 500] width 1273 height 48
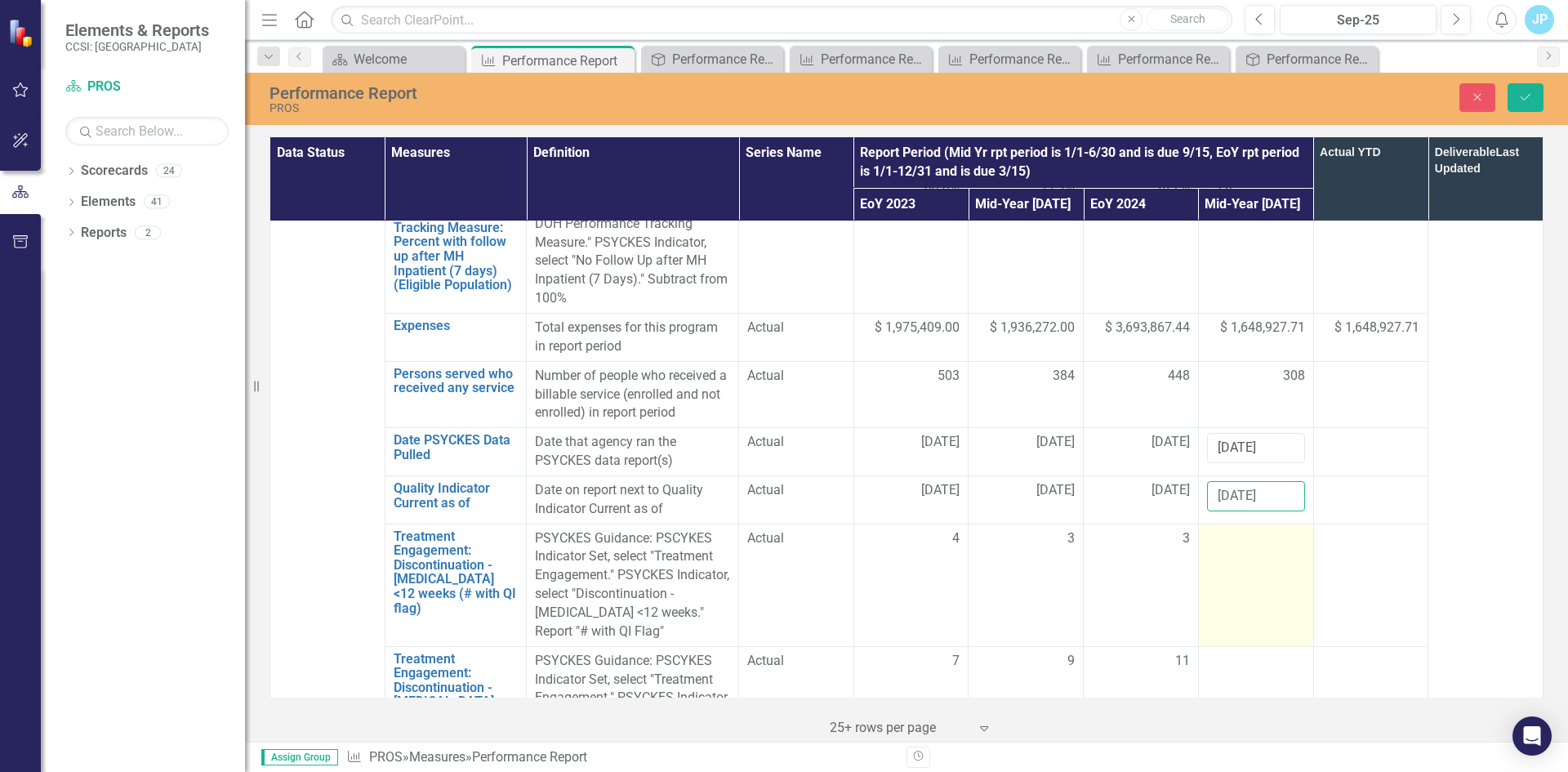
type input "[DATE]"
click at [1247, 524] on td at bounding box center [1255, 584] width 116 height 122
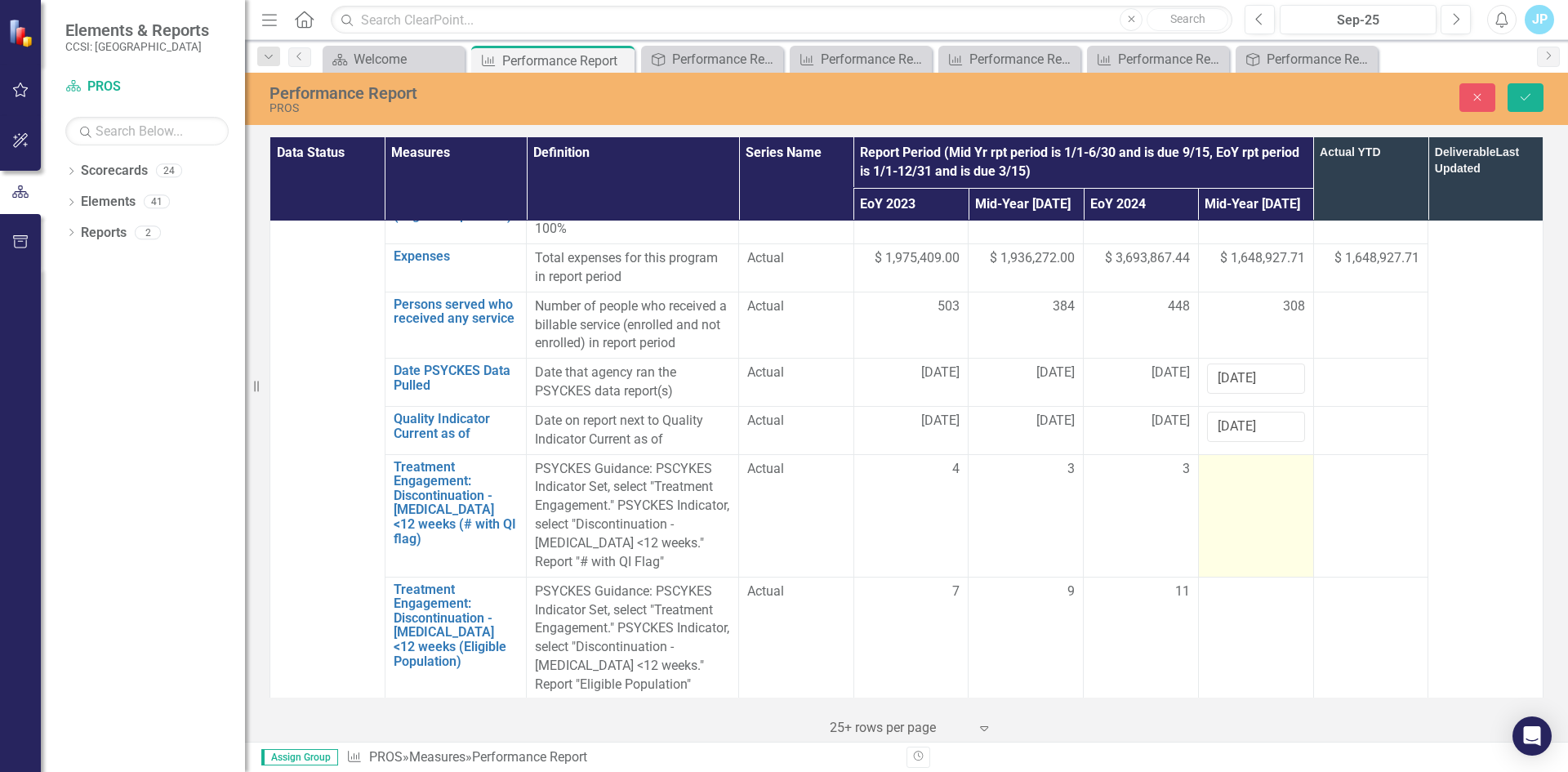
scroll to position [1470, 0]
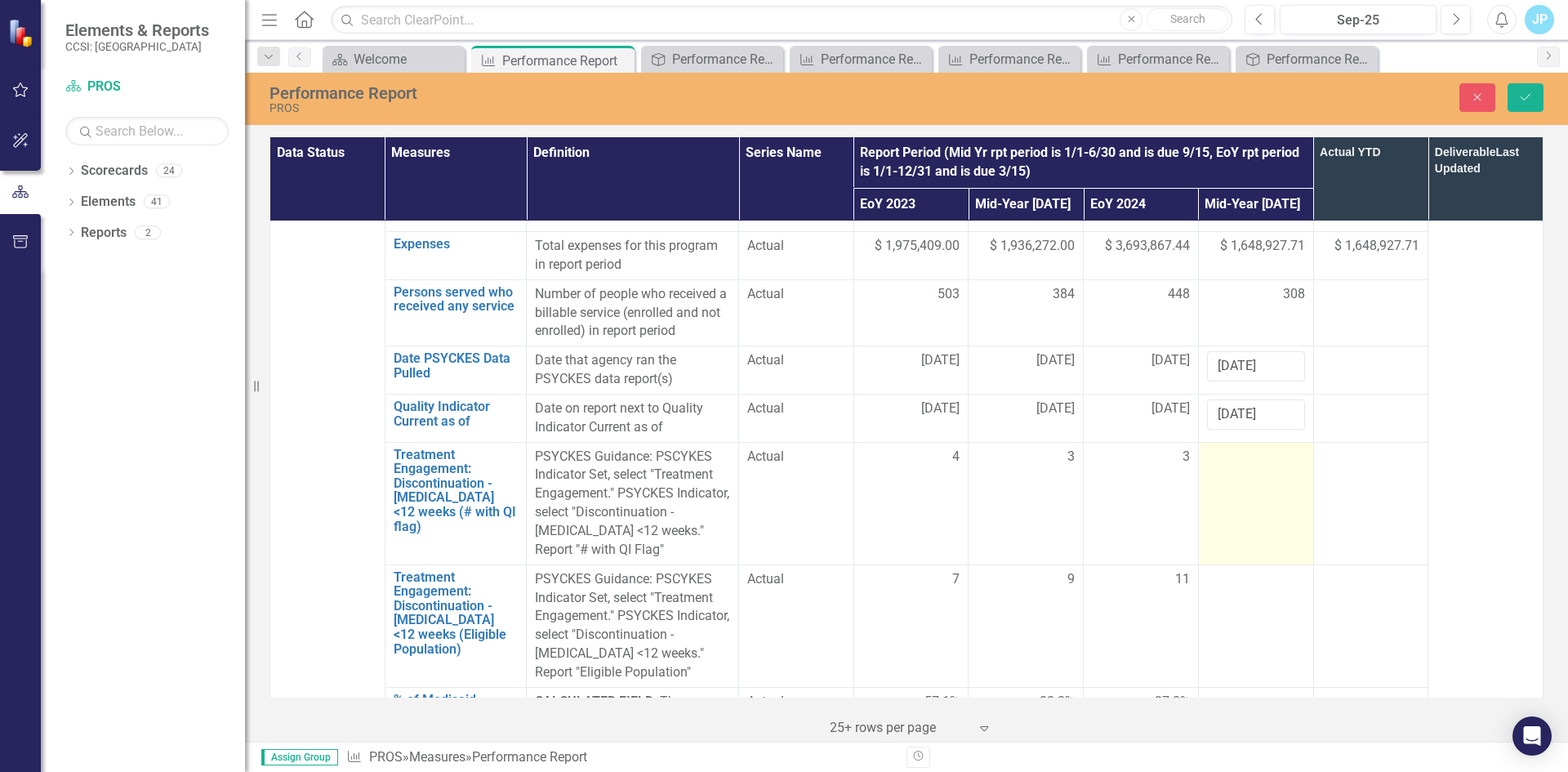
click at [1238, 442] on td at bounding box center [1255, 502] width 116 height 122
click at [1235, 448] on input "number" at bounding box center [1256, 462] width 98 height 30
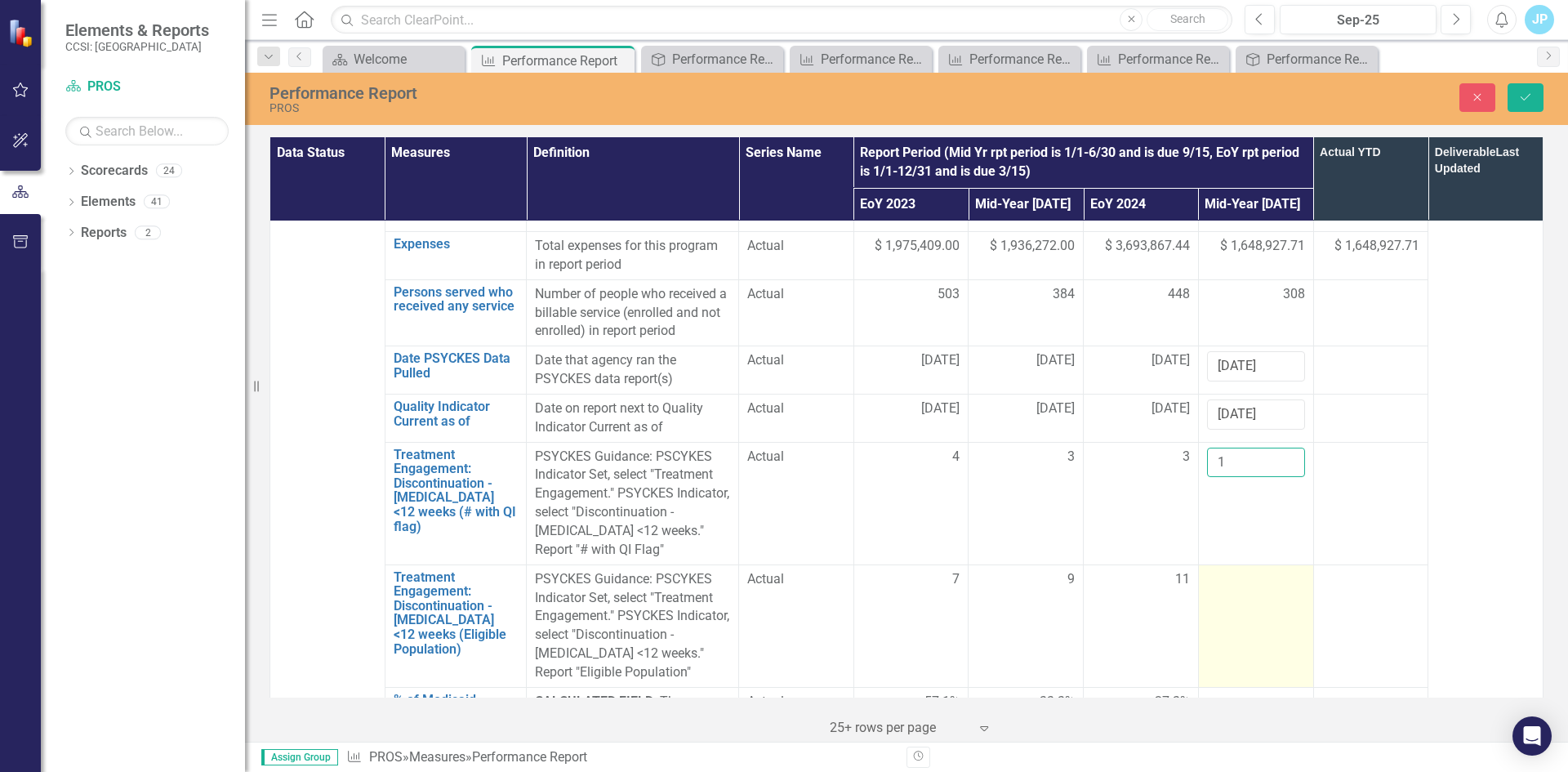
type input "1"
click at [1217, 564] on td at bounding box center [1255, 625] width 116 height 122
click at [1220, 570] on div at bounding box center [1256, 579] width 98 height 19
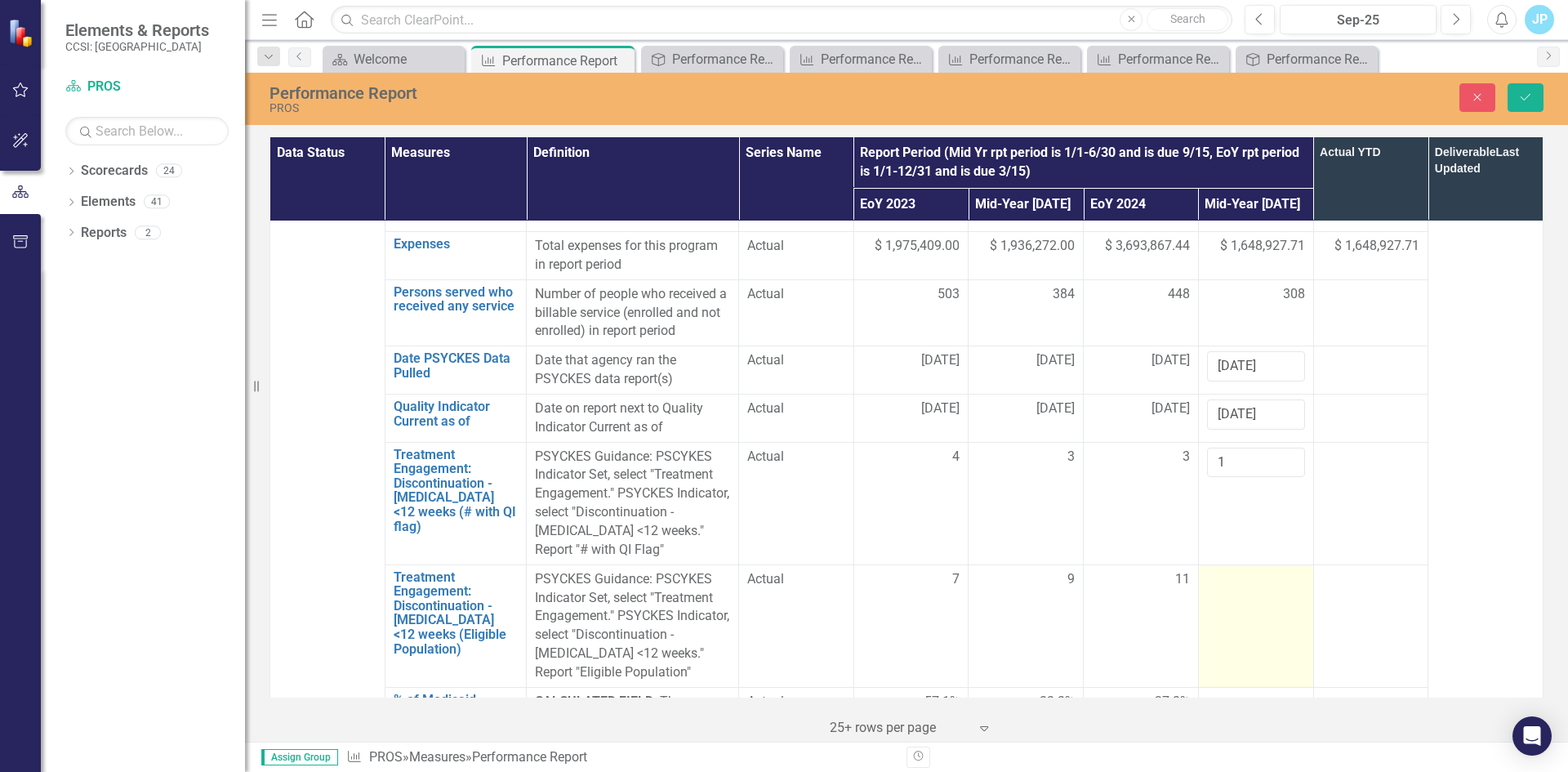
click at [1220, 570] on div at bounding box center [1256, 579] width 98 height 19
click at [1217, 570] on input "number" at bounding box center [1256, 584] width 98 height 30
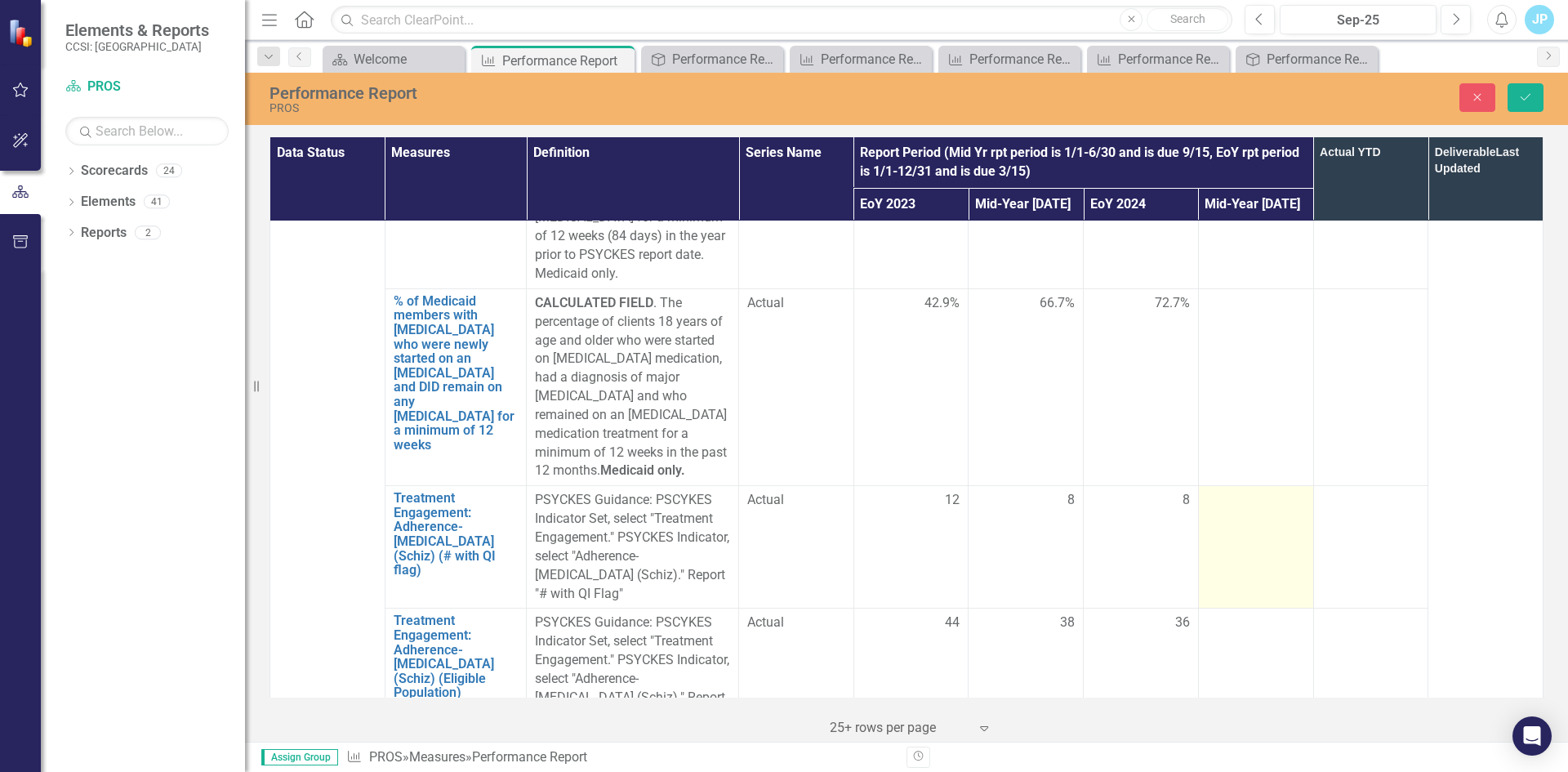
scroll to position [2123, 0]
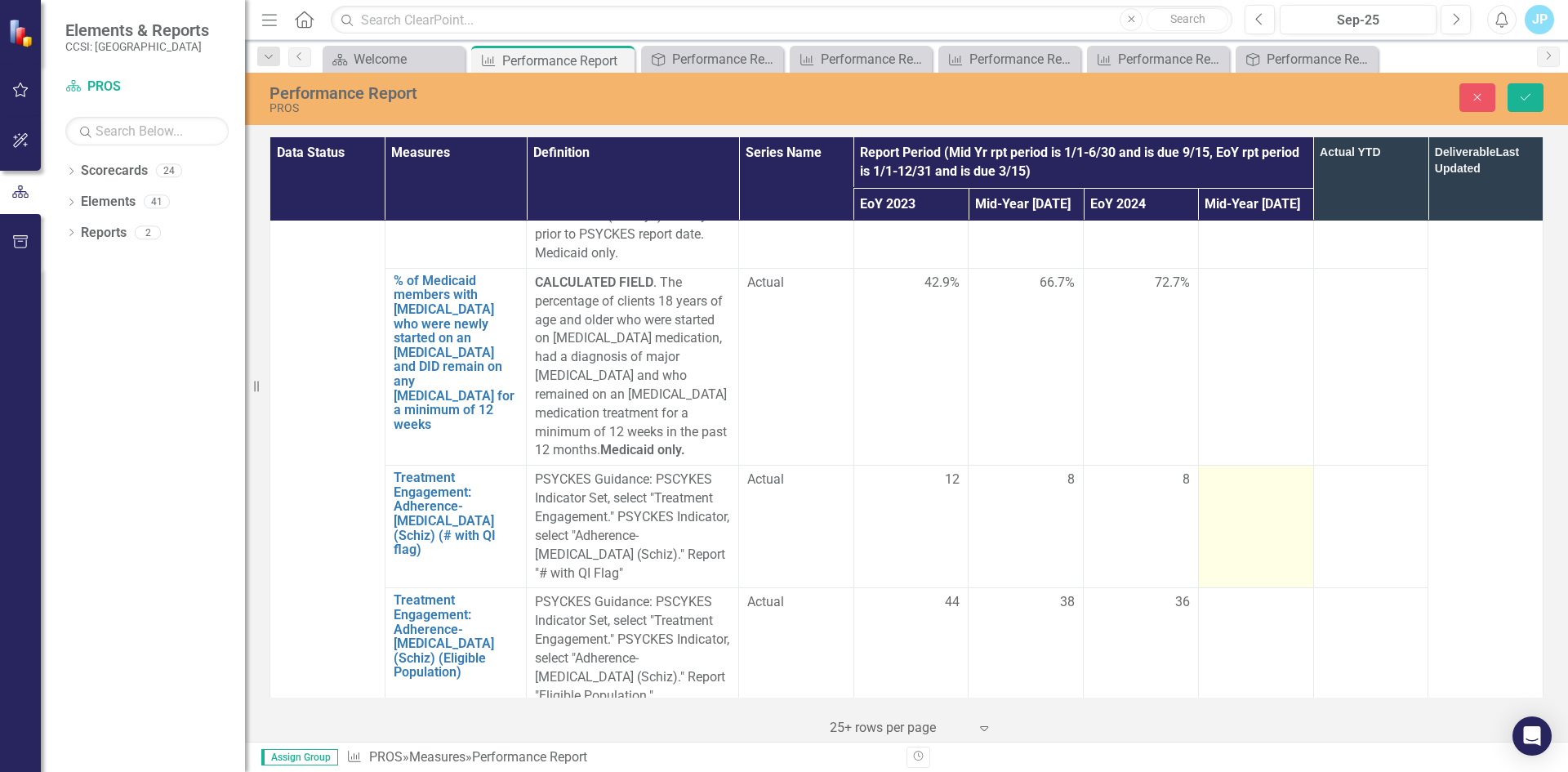
type input "5"
click at [1236, 466] on td at bounding box center [1255, 527] width 116 height 122
click at [1235, 471] on input "number" at bounding box center [1256, 485] width 98 height 30
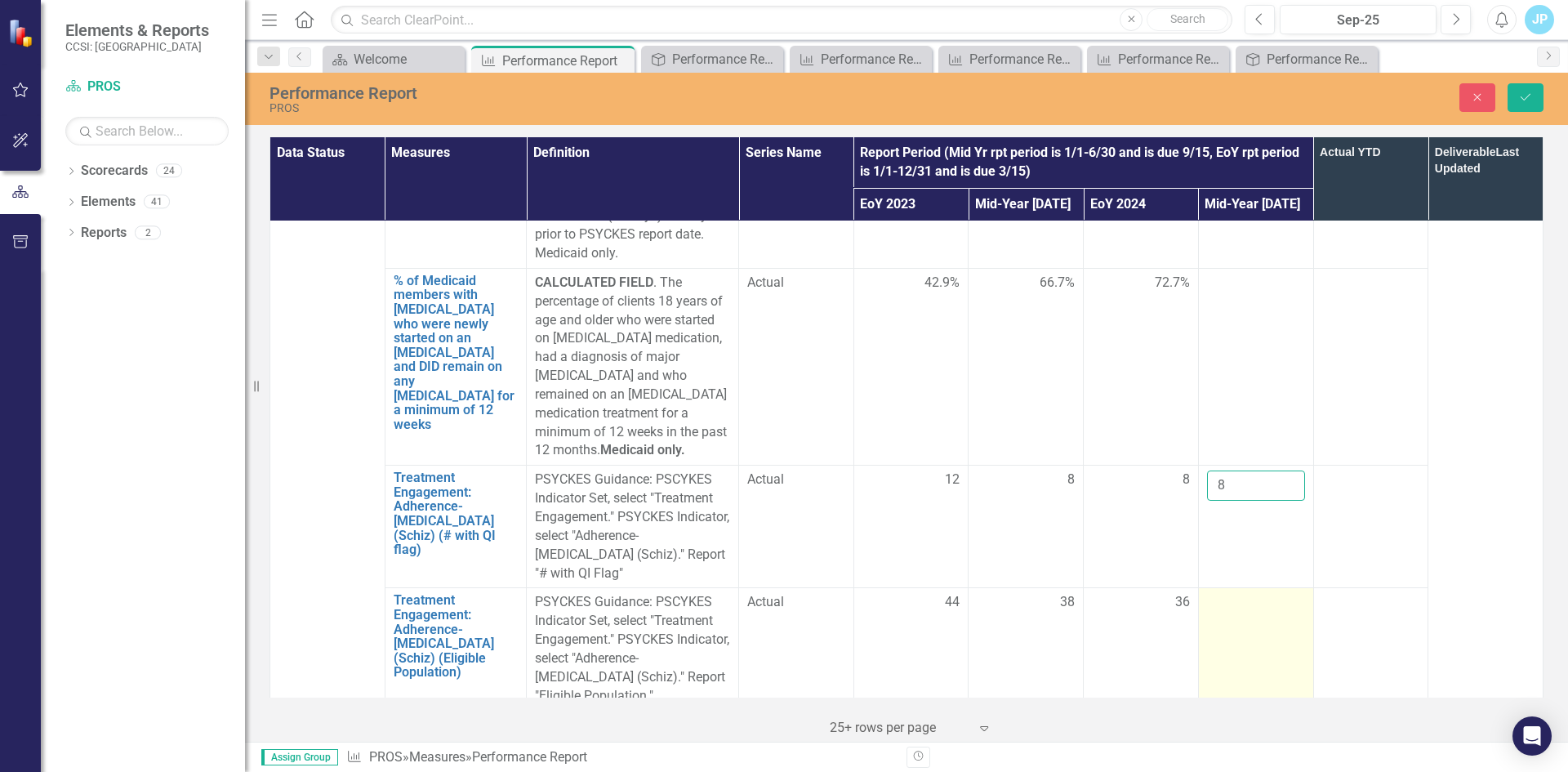
type input "8"
click at [1229, 593] on div at bounding box center [1256, 603] width 98 height 19
click at [1222, 593] on input "number" at bounding box center [1256, 607] width 98 height 30
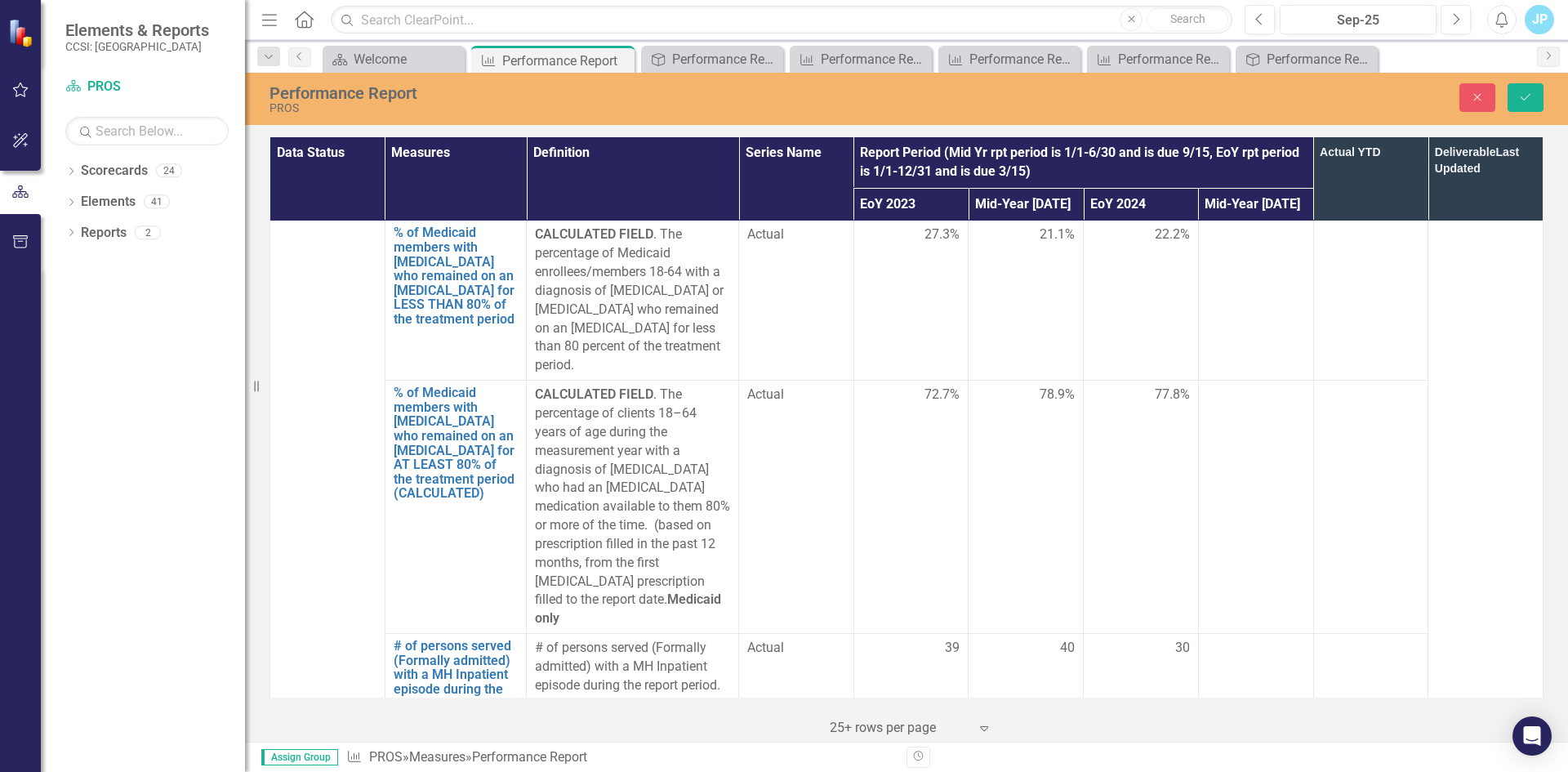
scroll to position [2694, 0]
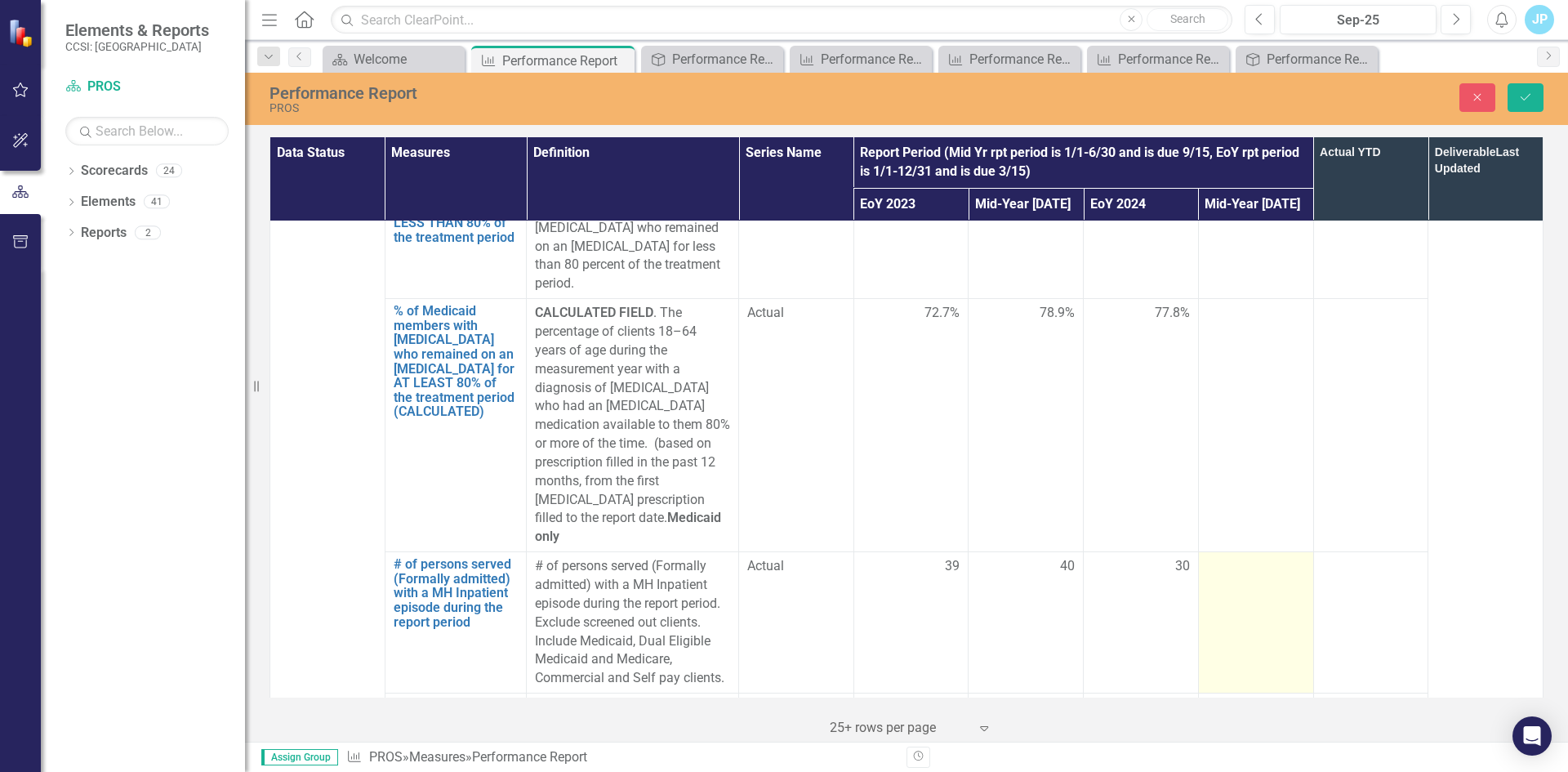
type input "40"
click at [1236, 552] on td at bounding box center [1255, 622] width 116 height 142
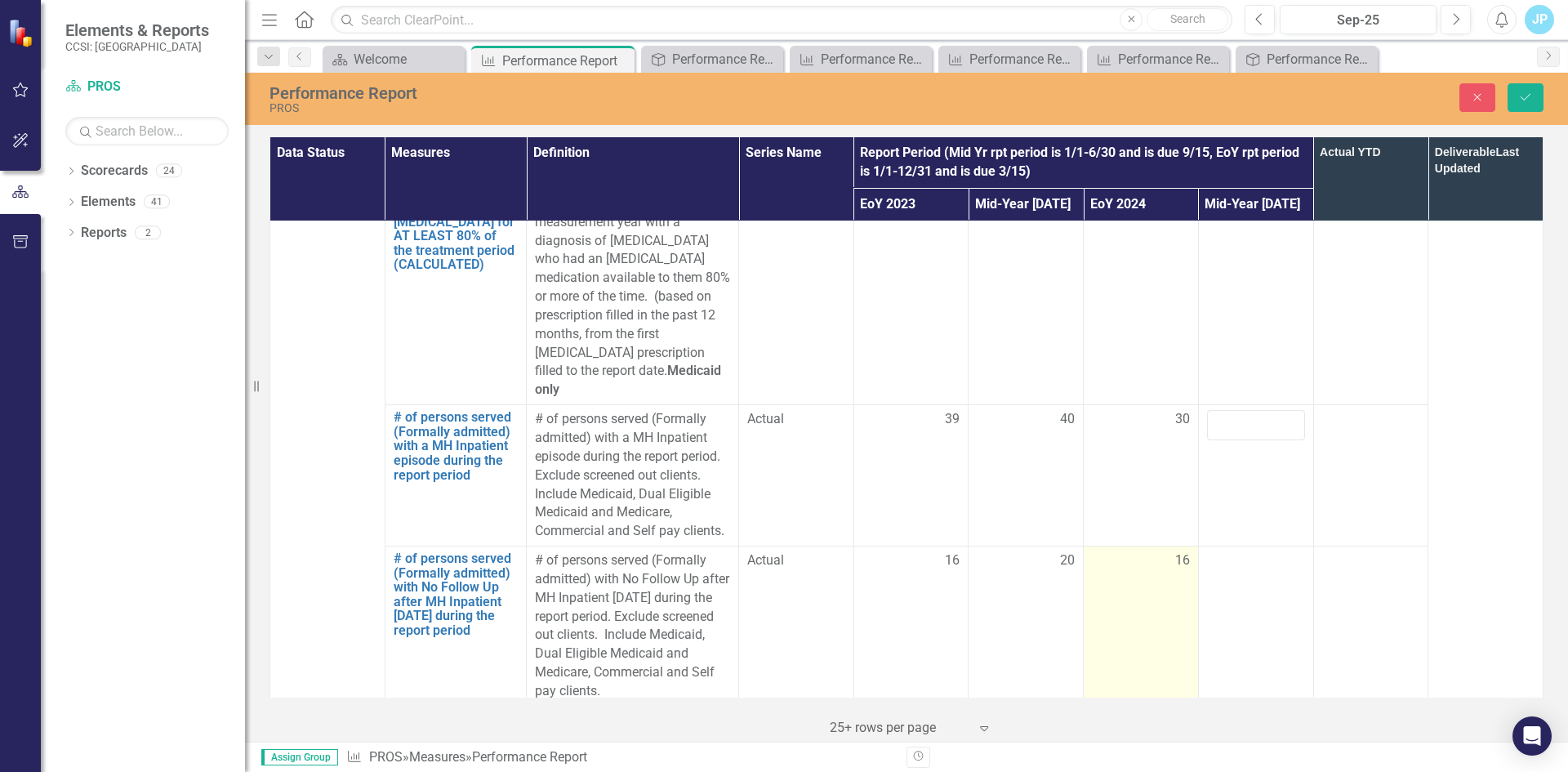
scroll to position [2858, 0]
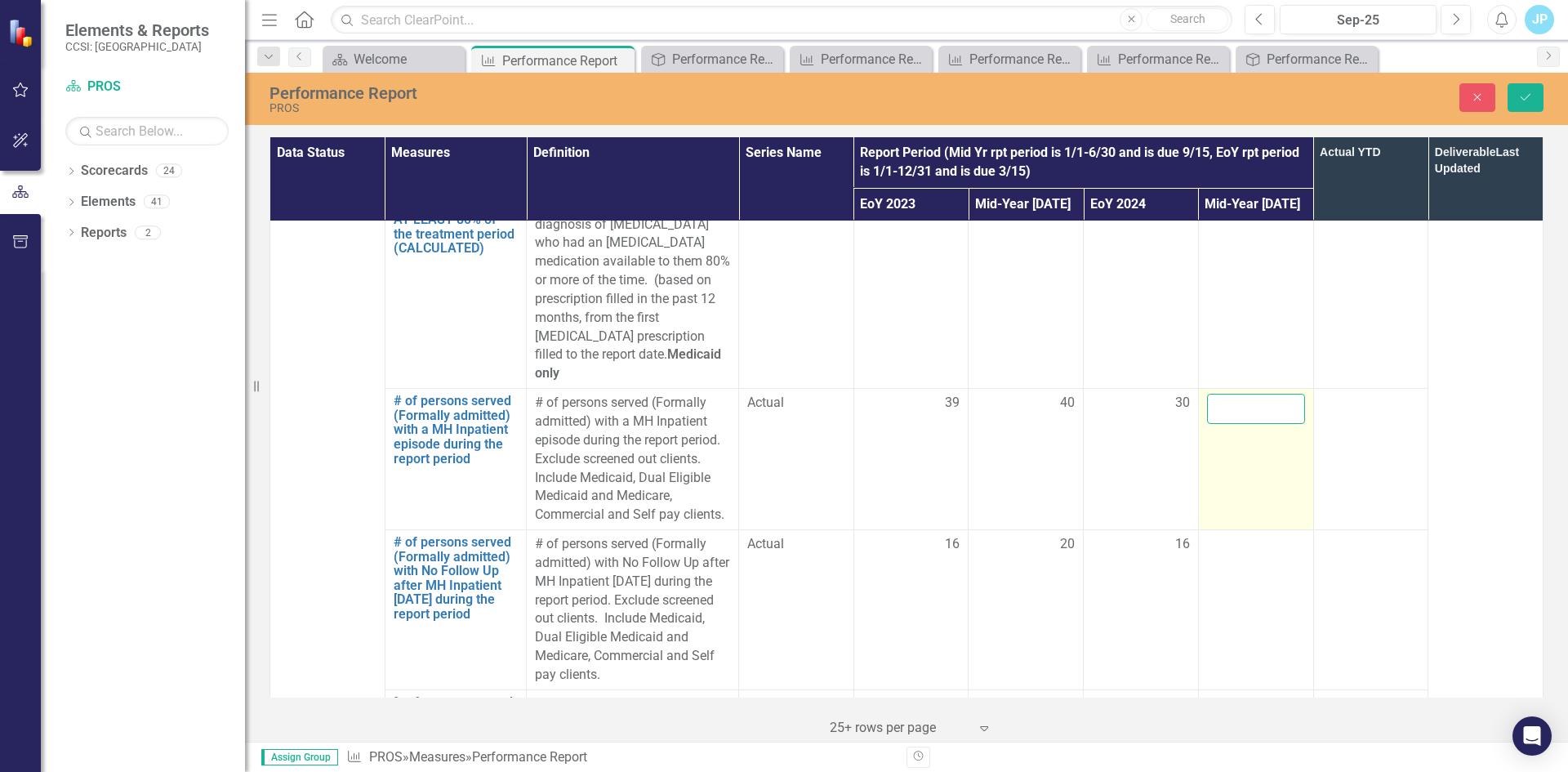
click at [1238, 394] on input "number" at bounding box center [1256, 408] width 98 height 30
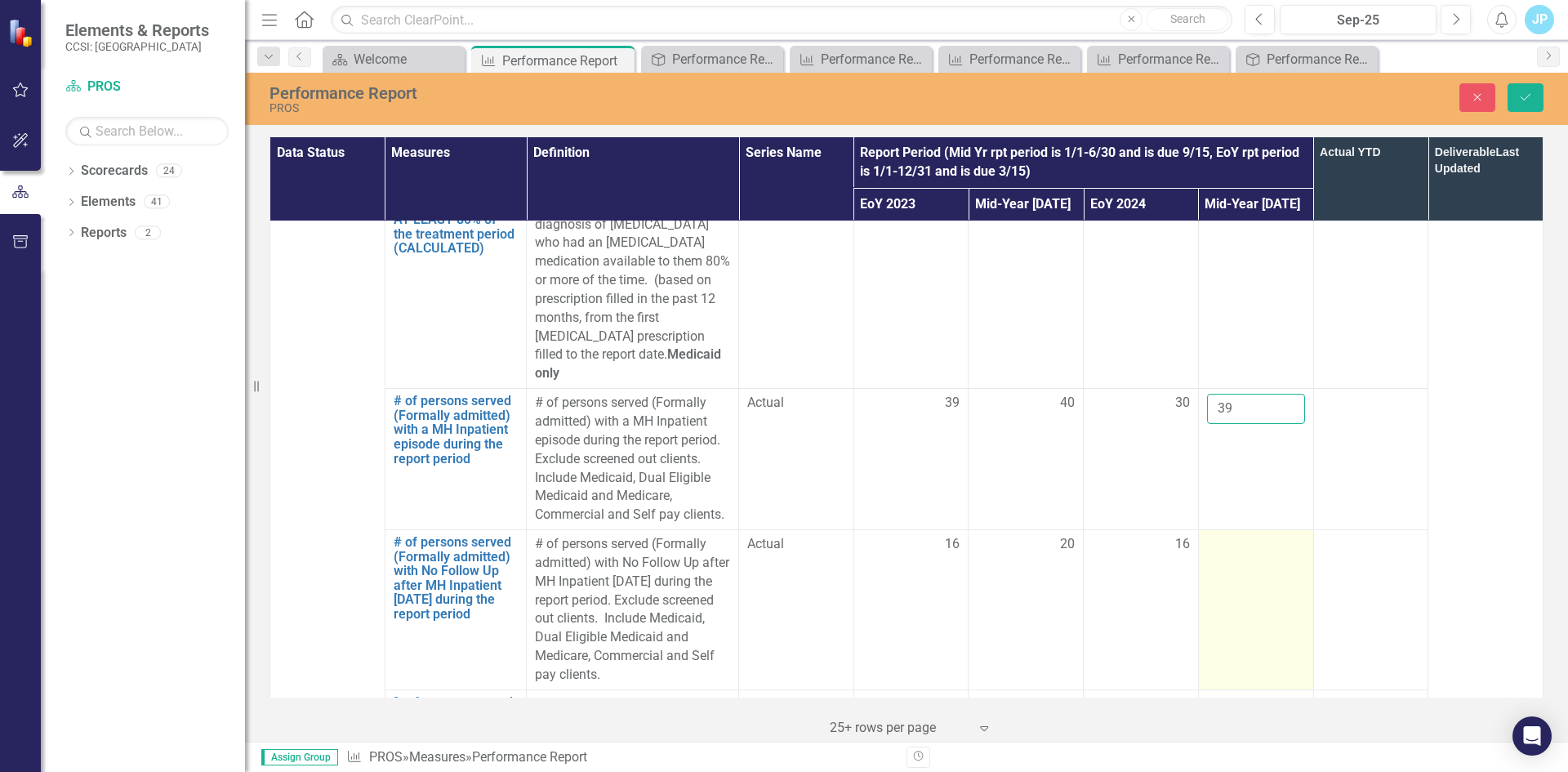
type input "39"
click at [1217, 535] on div at bounding box center [1256, 545] width 98 height 19
click at [1217, 535] on input "number" at bounding box center [1256, 550] width 98 height 30
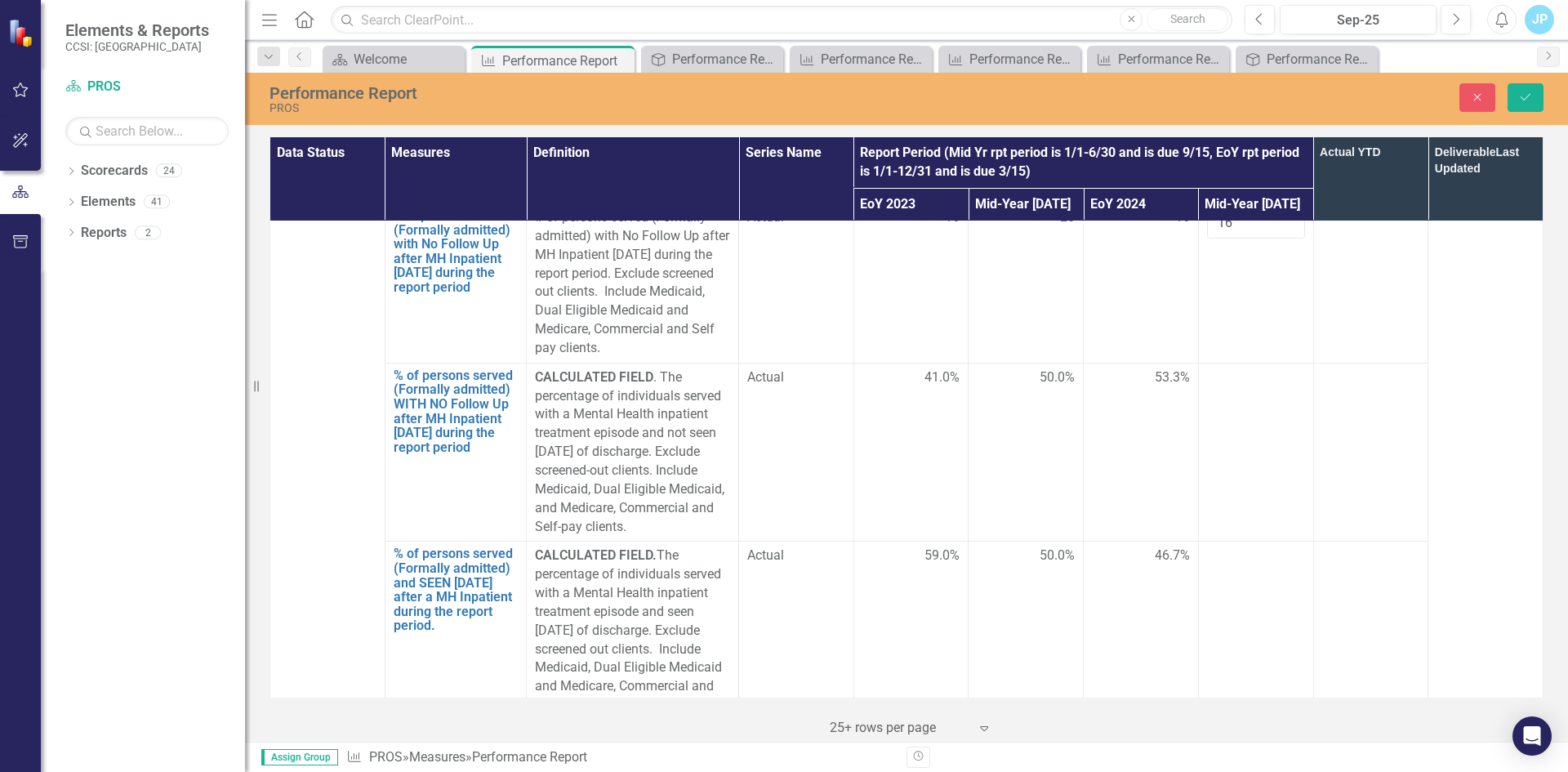
scroll to position [3266, 0]
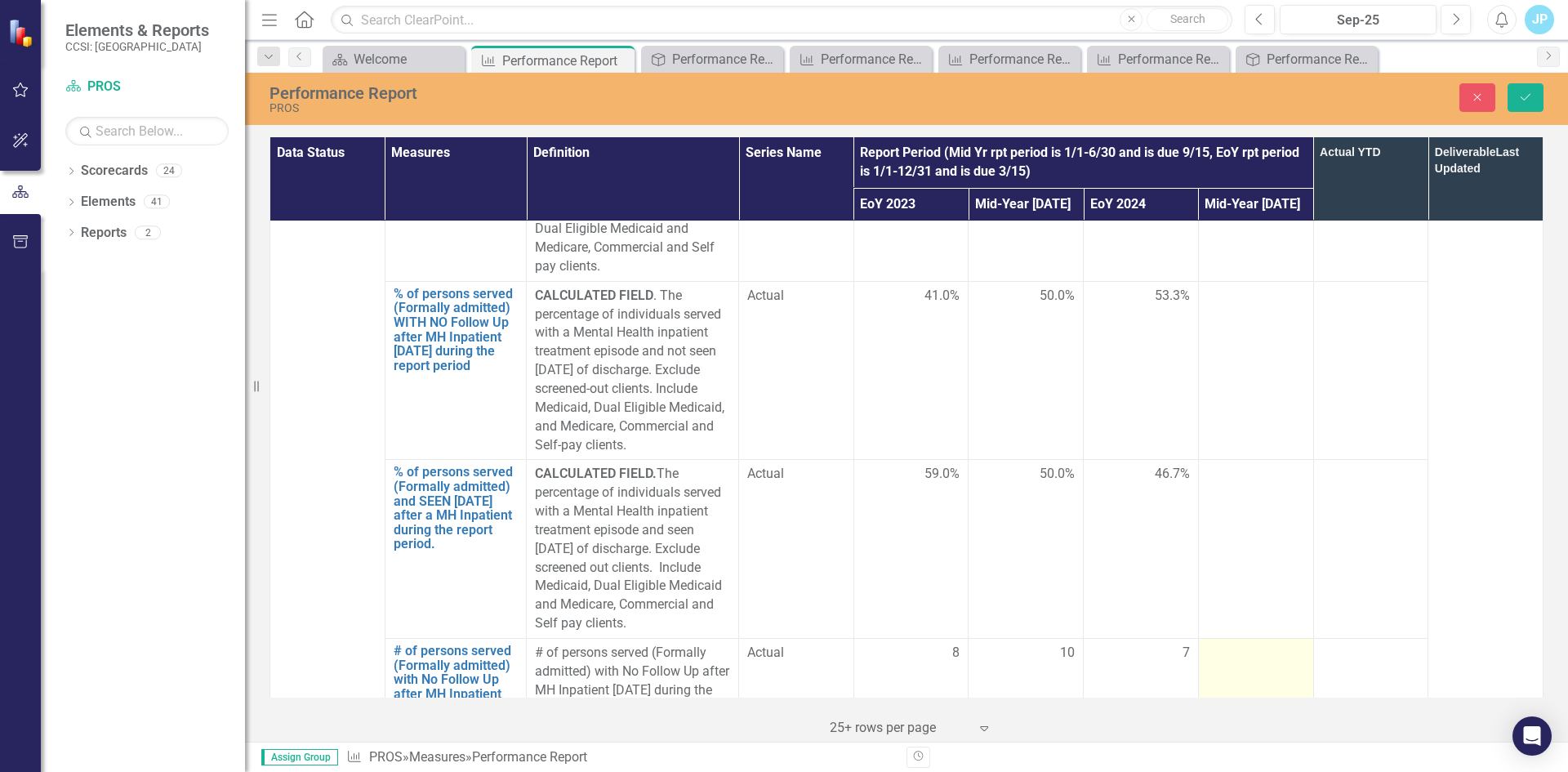
type input "16"
click at [1240, 638] on td at bounding box center [1255, 718] width 116 height 160
click at [1235, 643] on input "number" at bounding box center [1256, 657] width 98 height 30
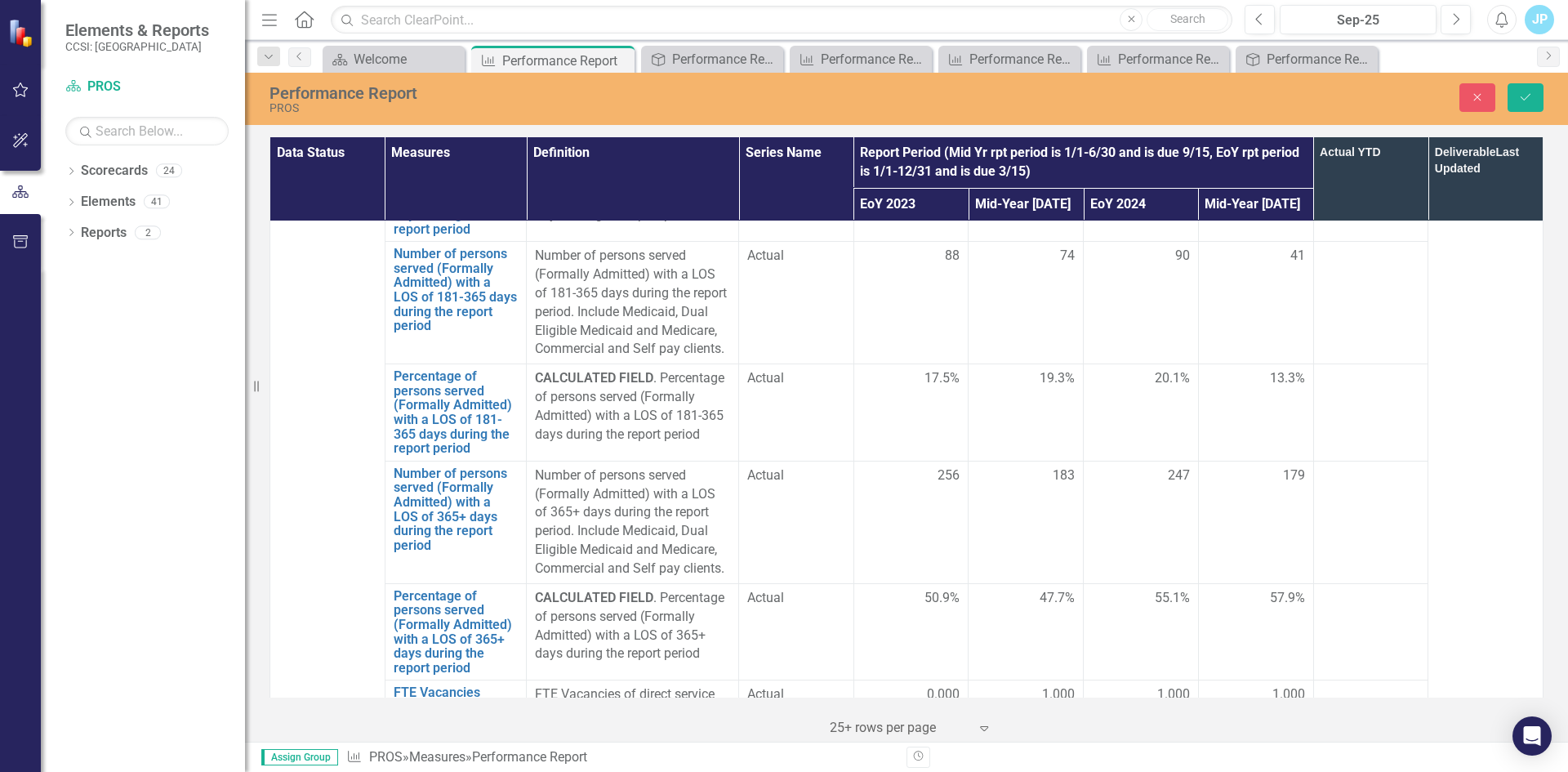
scroll to position [4660, 0]
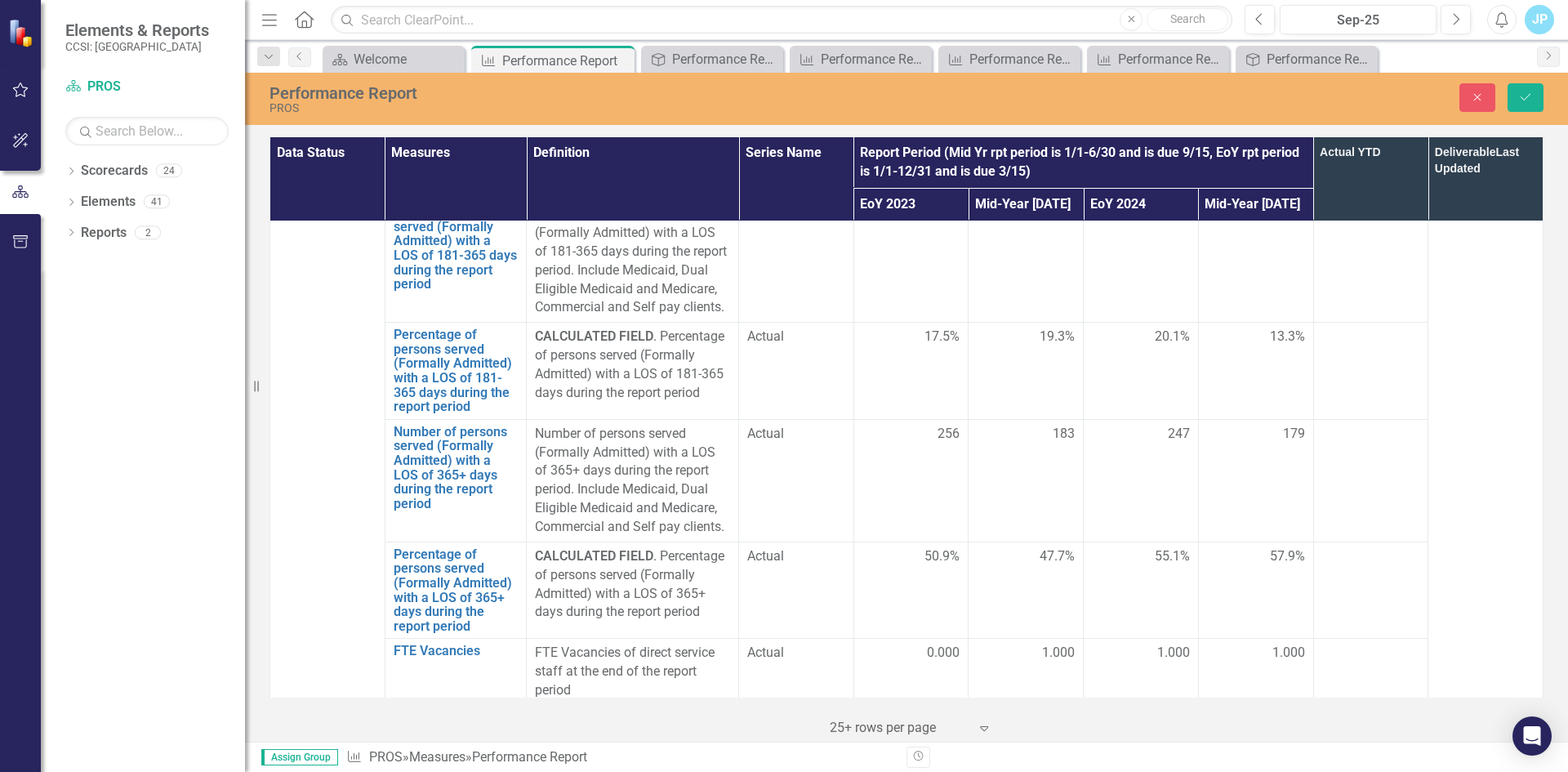
type input "9"
click at [1223, 710] on div at bounding box center [1256, 720] width 98 height 19
click at [1223, 710] on input "number" at bounding box center [1256, 725] width 98 height 30
type input "81"
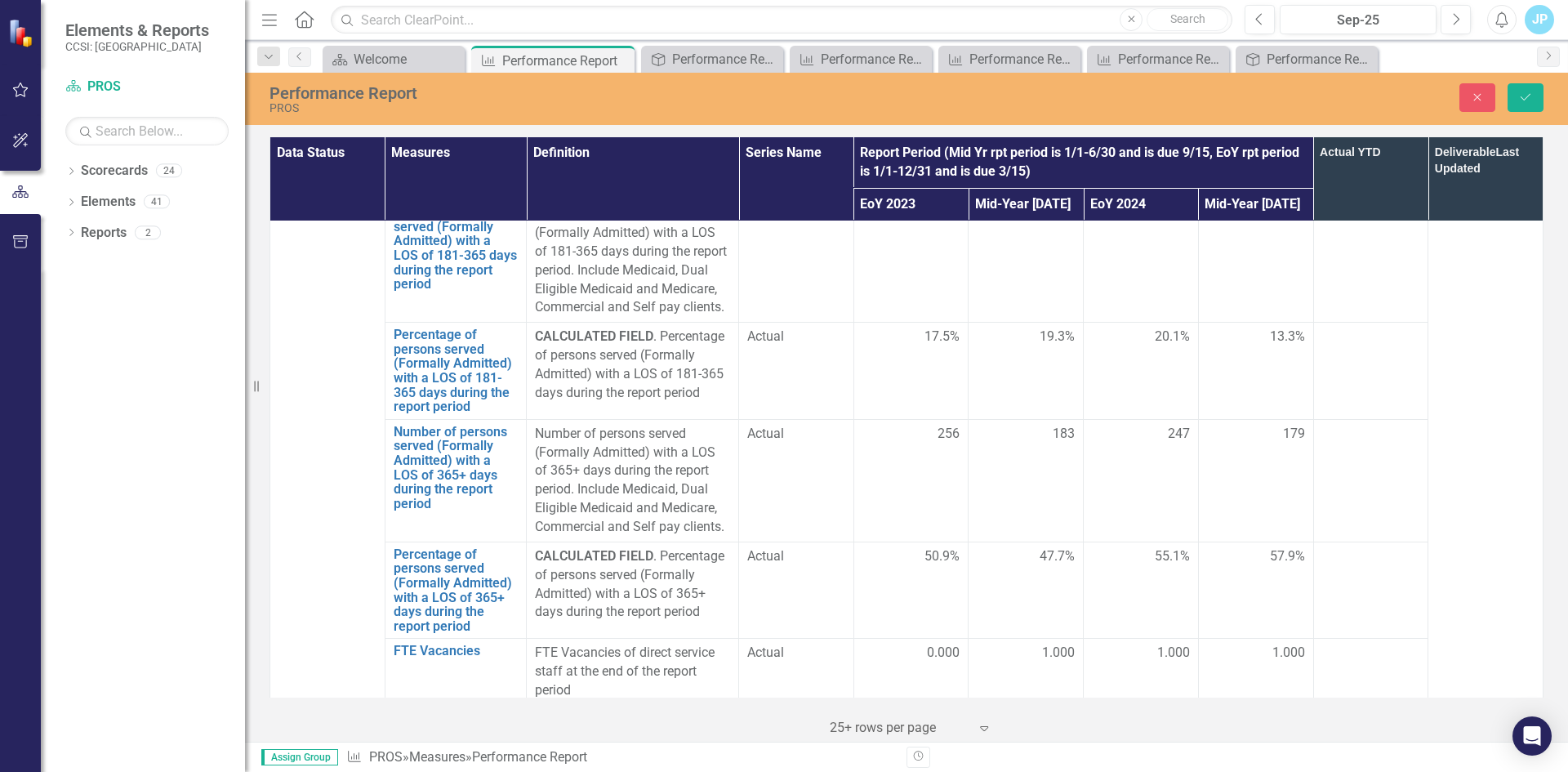
click at [1371, 710] on div at bounding box center [1371, 720] width 98 height 19
click at [1528, 99] on icon "Save" at bounding box center [1525, 97] width 14 height 12
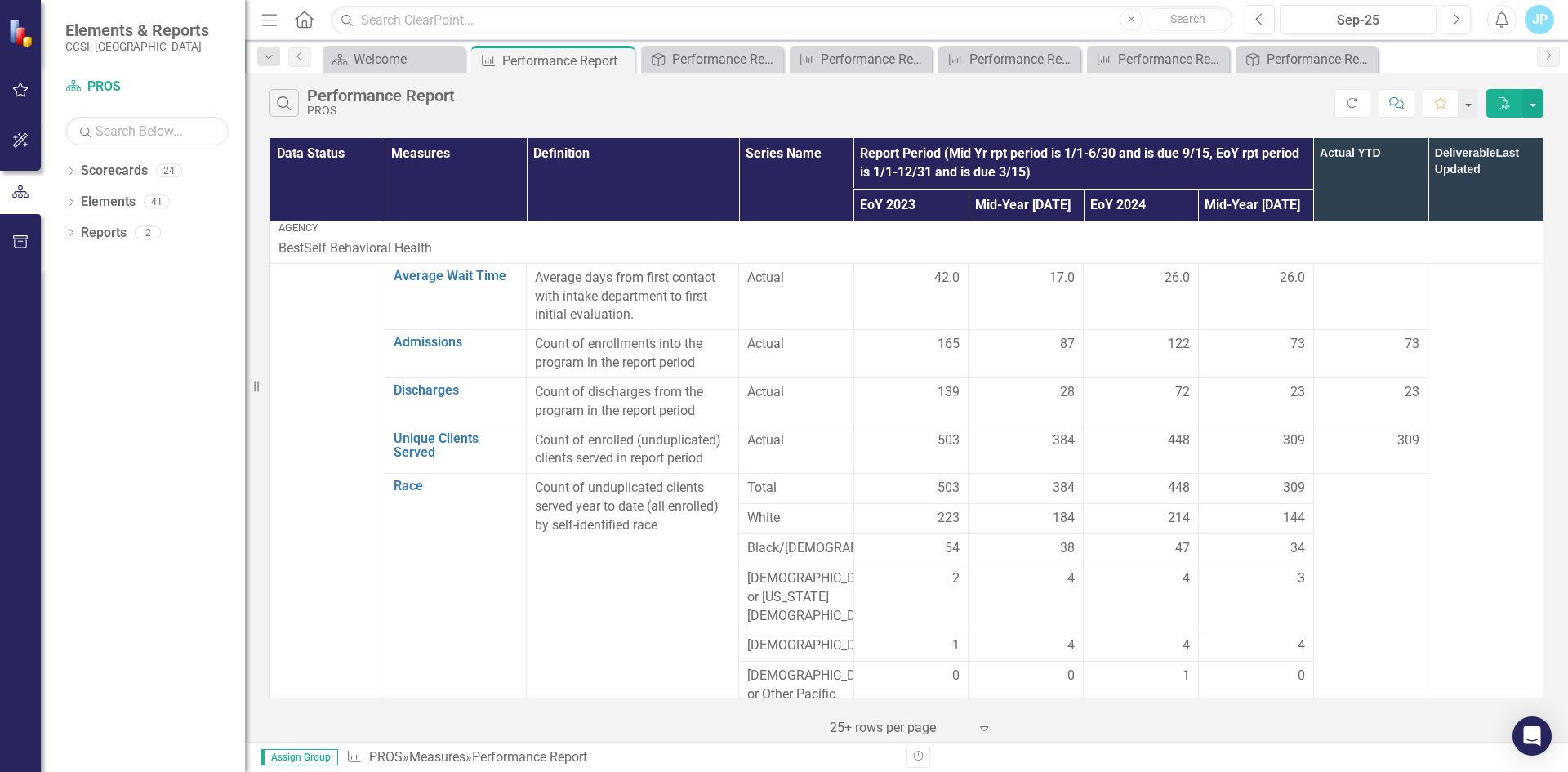
scroll to position [0, 0]
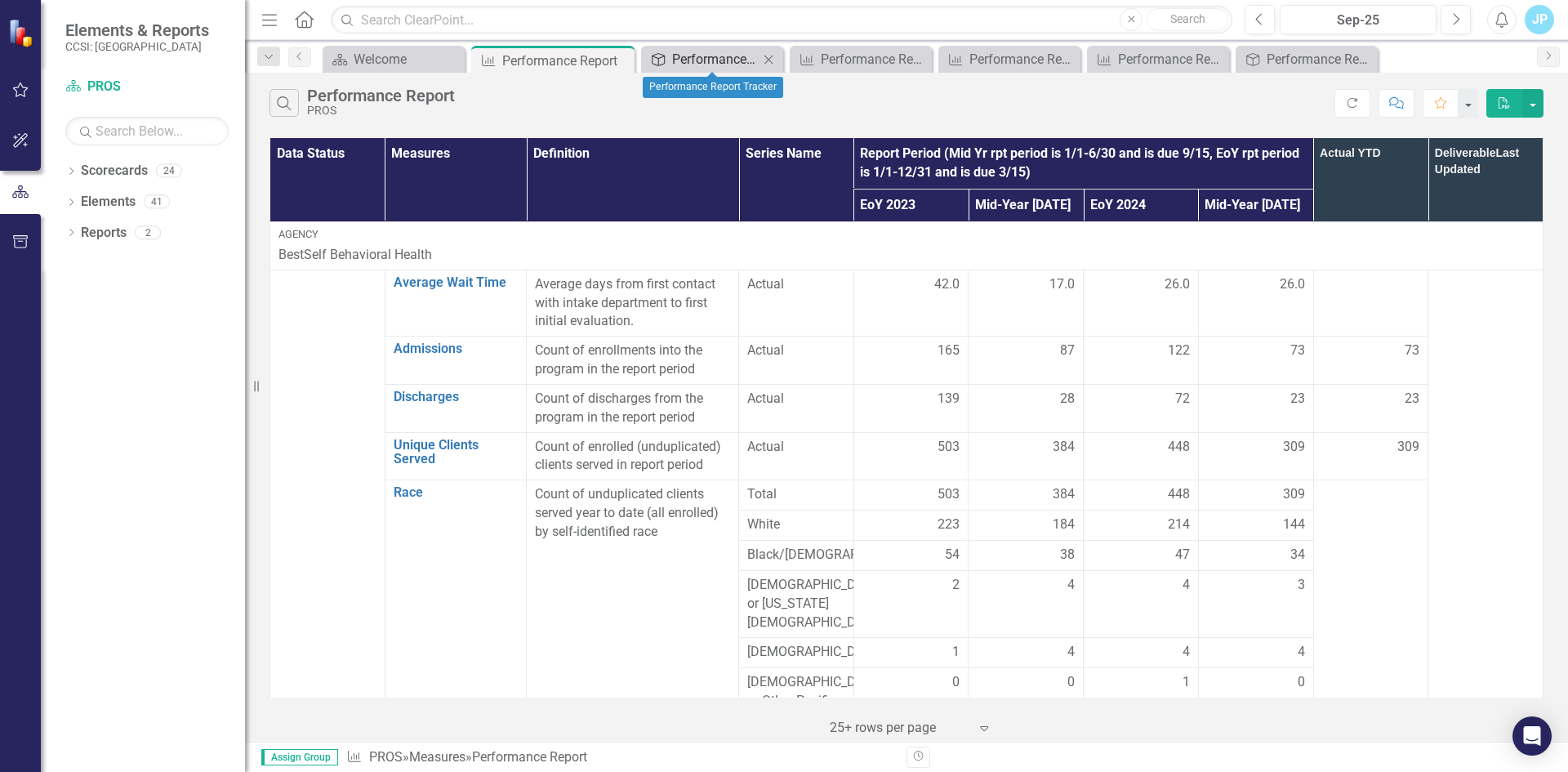
click at [710, 60] on div "Performance Report Tracker" at bounding box center [715, 59] width 87 height 20
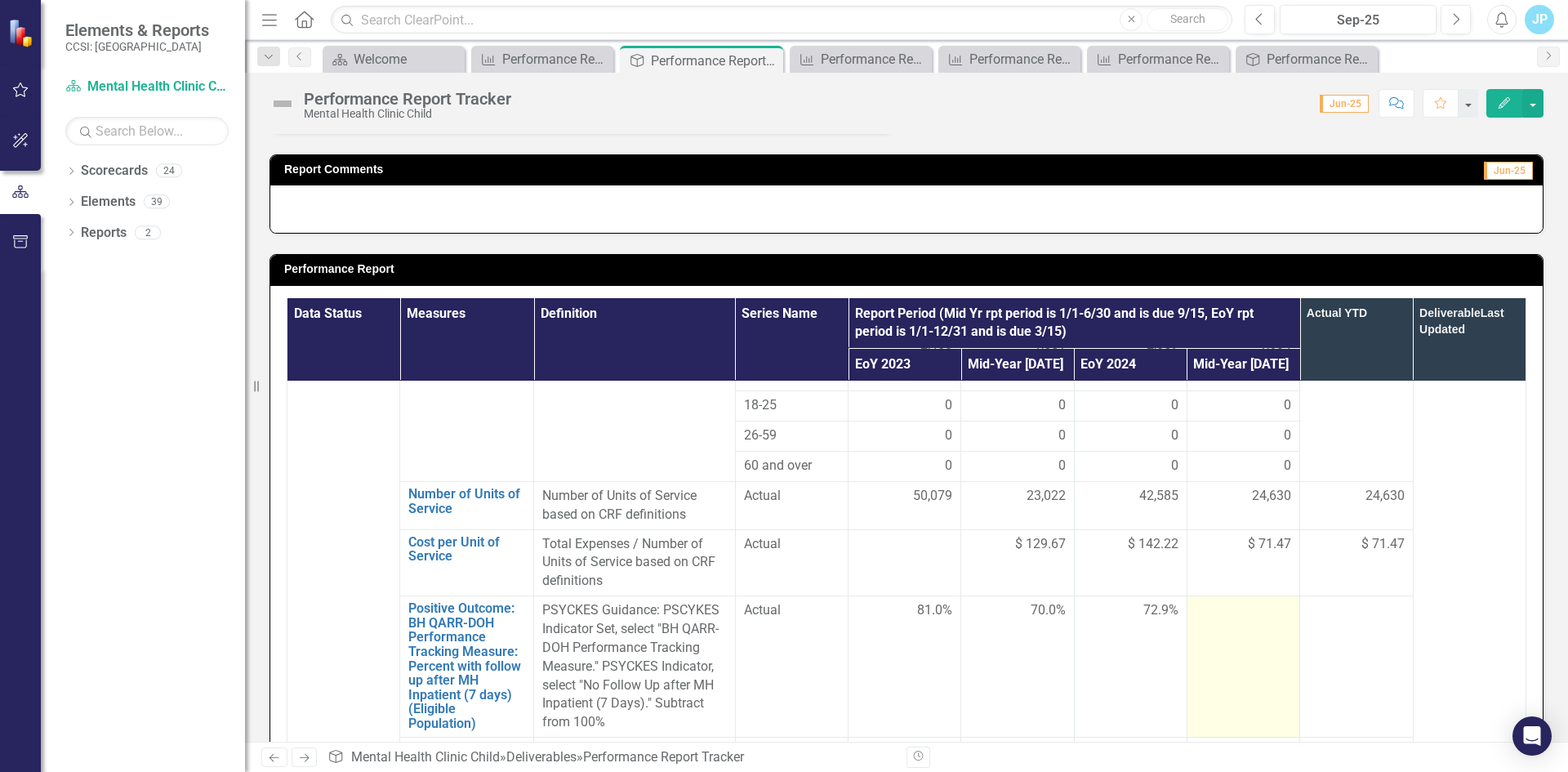
scroll to position [1224, 0]
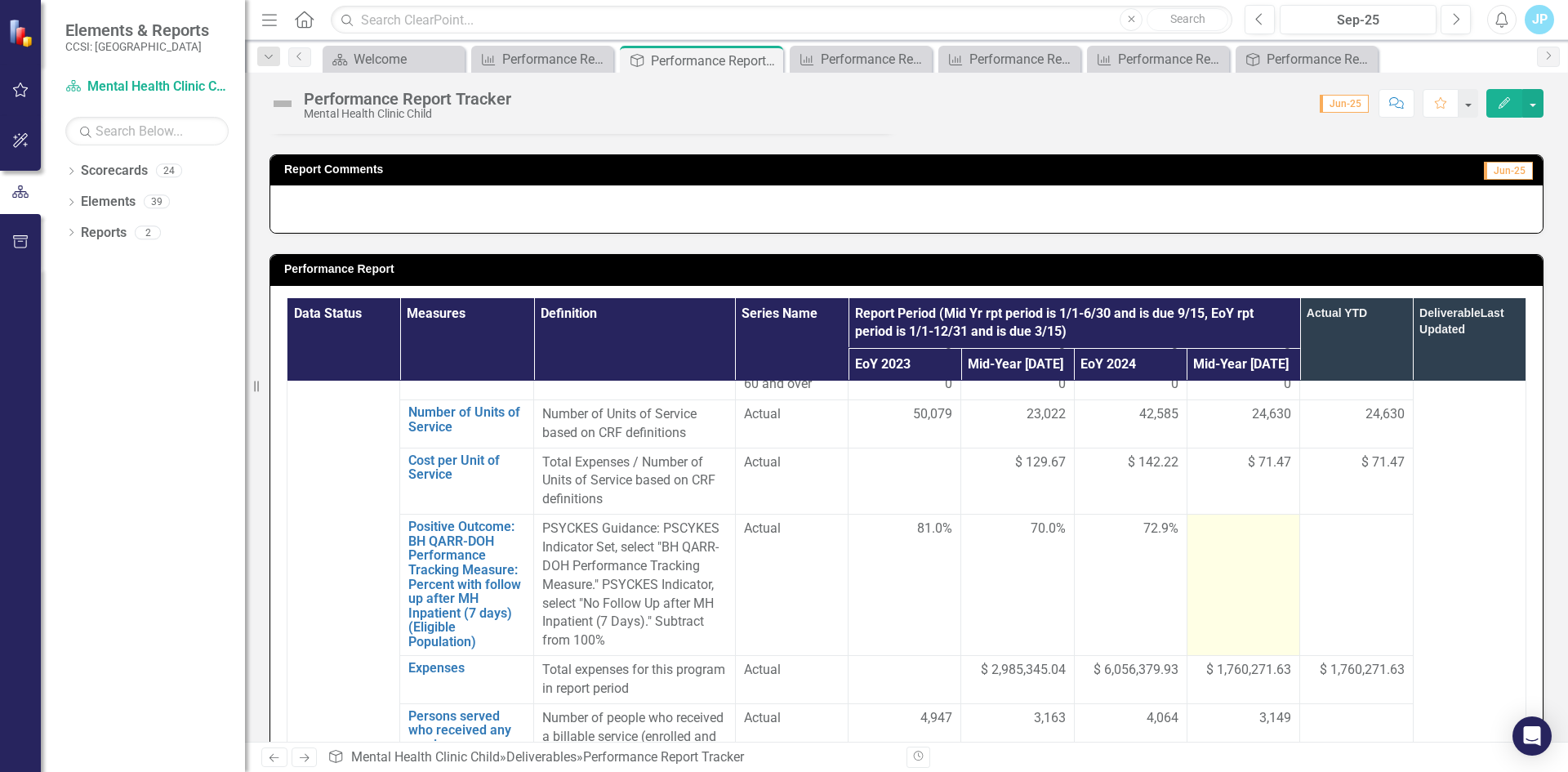
click at [1216, 534] on div at bounding box center [1243, 529] width 95 height 19
click at [1206, 533] on div at bounding box center [1243, 529] width 95 height 19
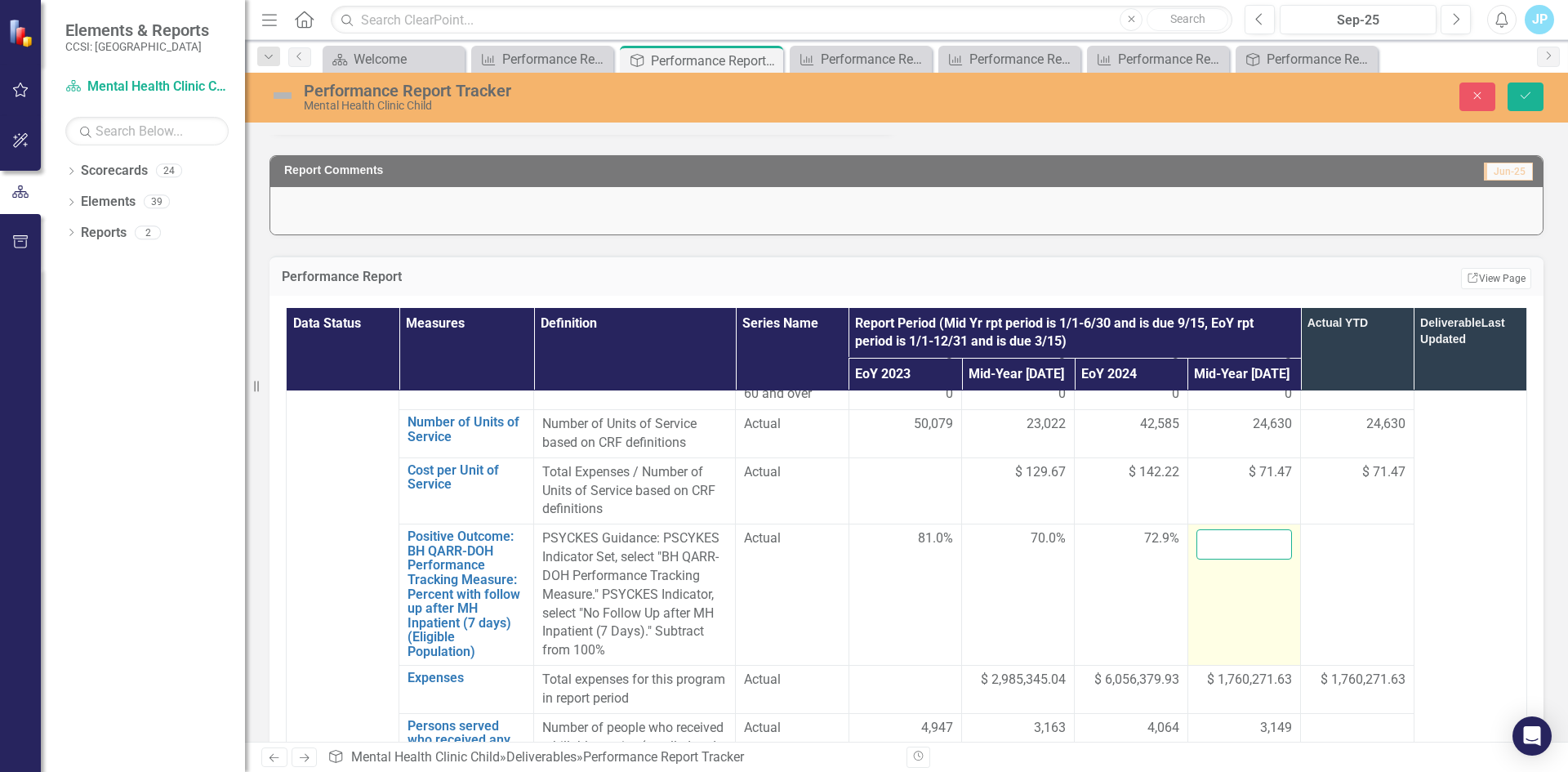
click at [1213, 541] on input "number" at bounding box center [1244, 544] width 95 height 30
type input "69.6"
click at [1373, 555] on td at bounding box center [1356, 595] width 113 height 142
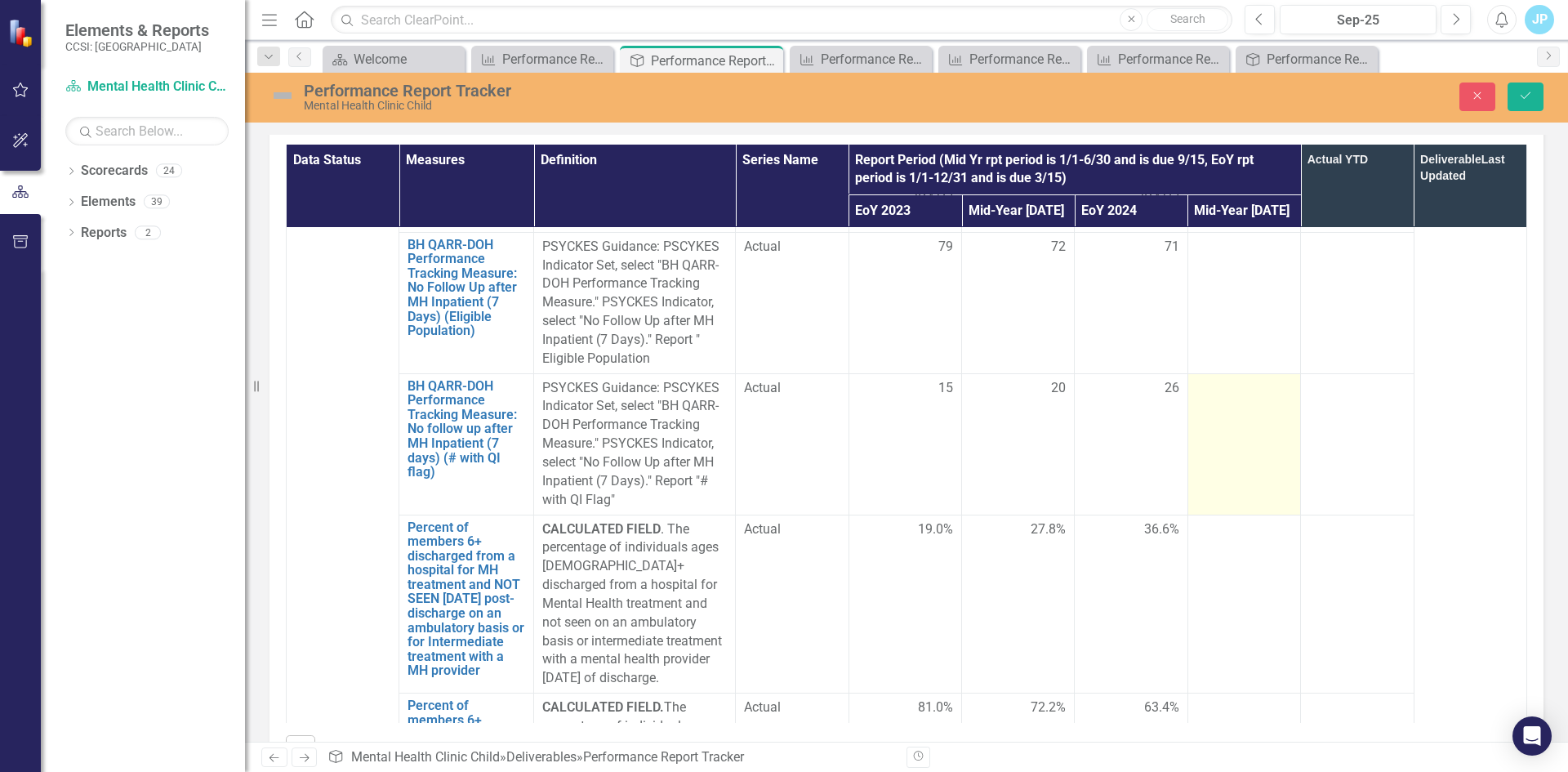
scroll to position [1623, 0]
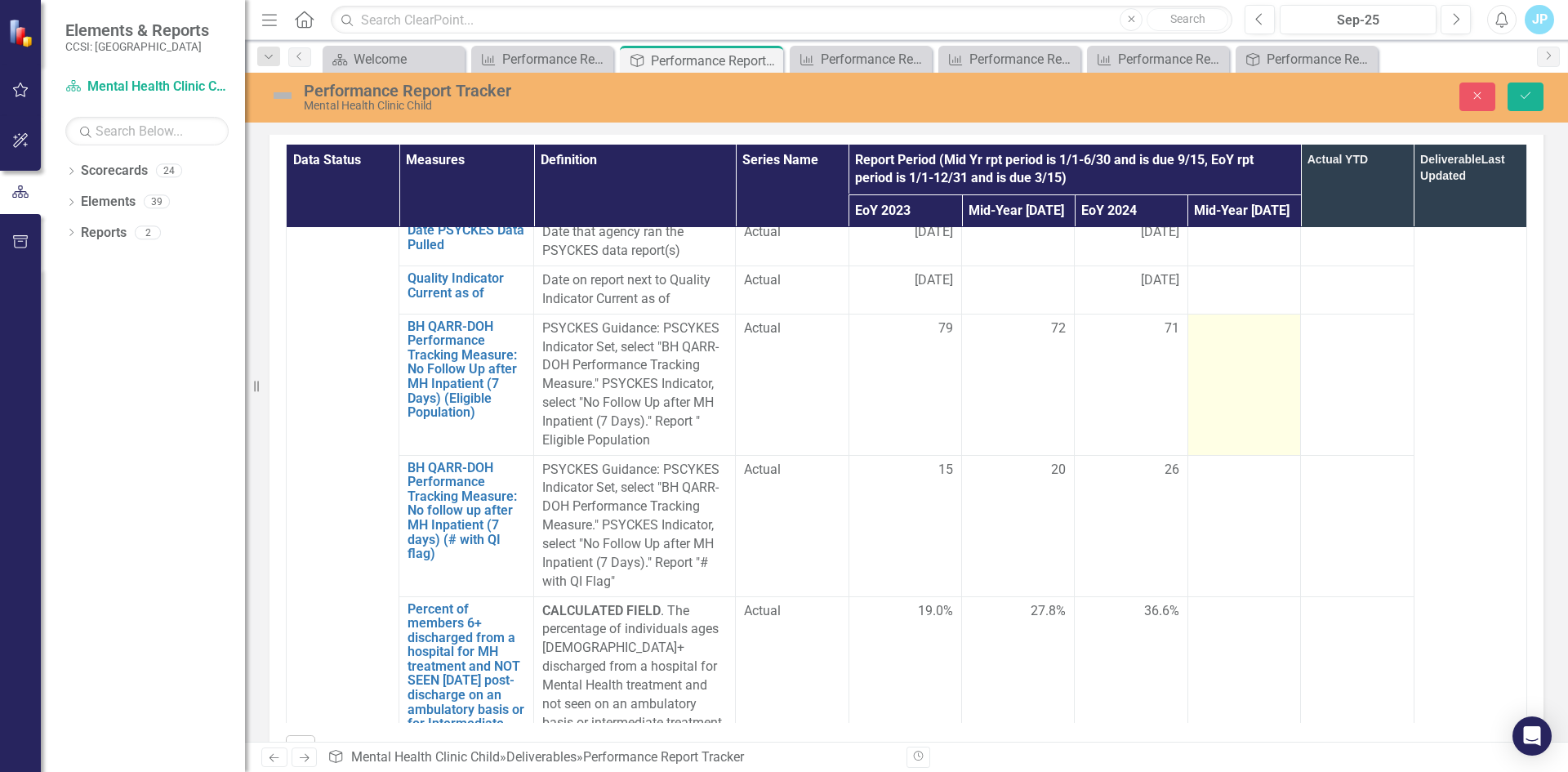
click at [1200, 357] on td at bounding box center [1243, 384] width 113 height 142
click at [1203, 349] on input "number" at bounding box center [1244, 334] width 95 height 30
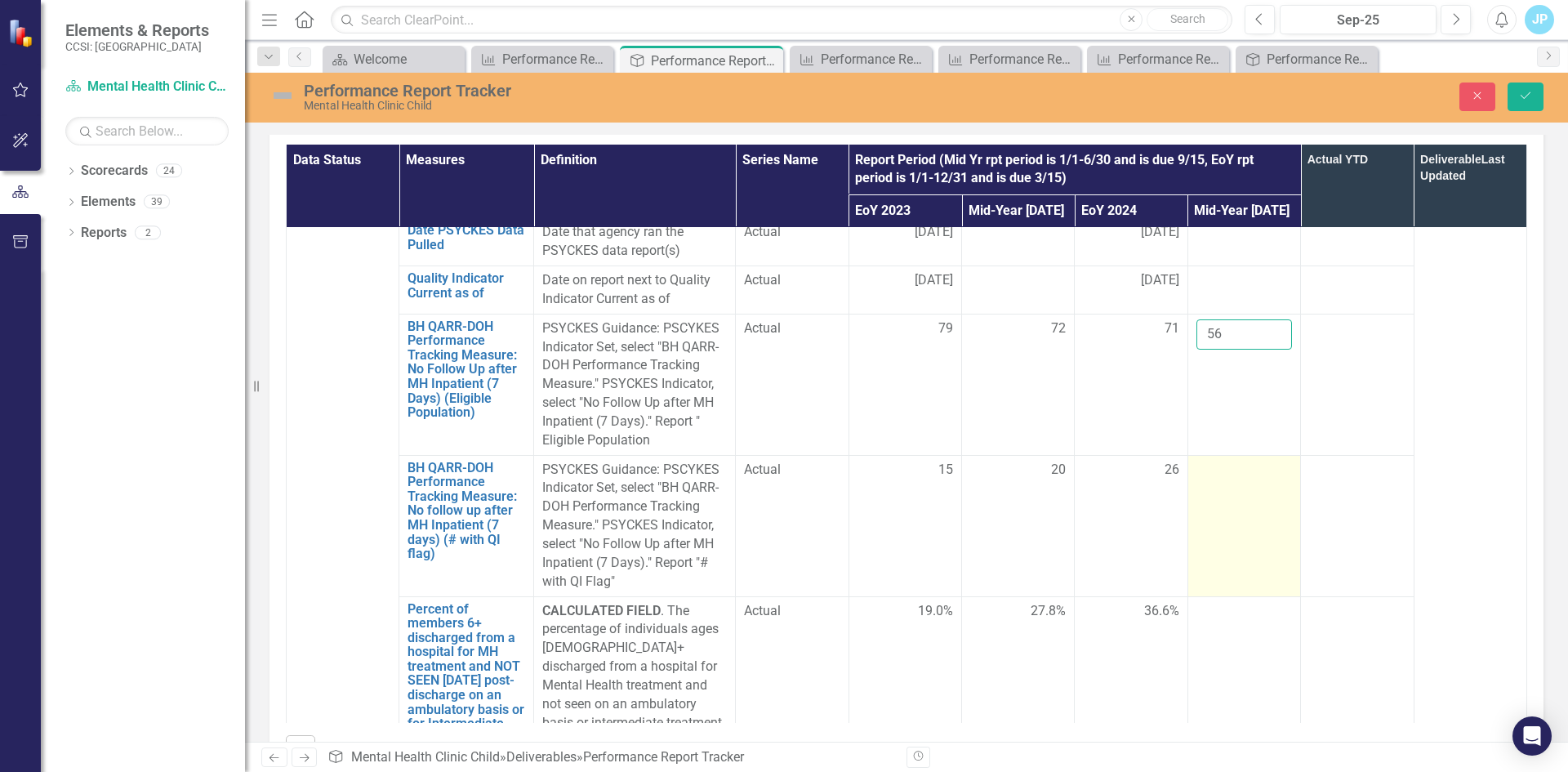
type input "56"
click at [1203, 500] on td at bounding box center [1243, 526] width 113 height 142
click at [1208, 490] on input "number" at bounding box center [1244, 475] width 95 height 30
type input "3"
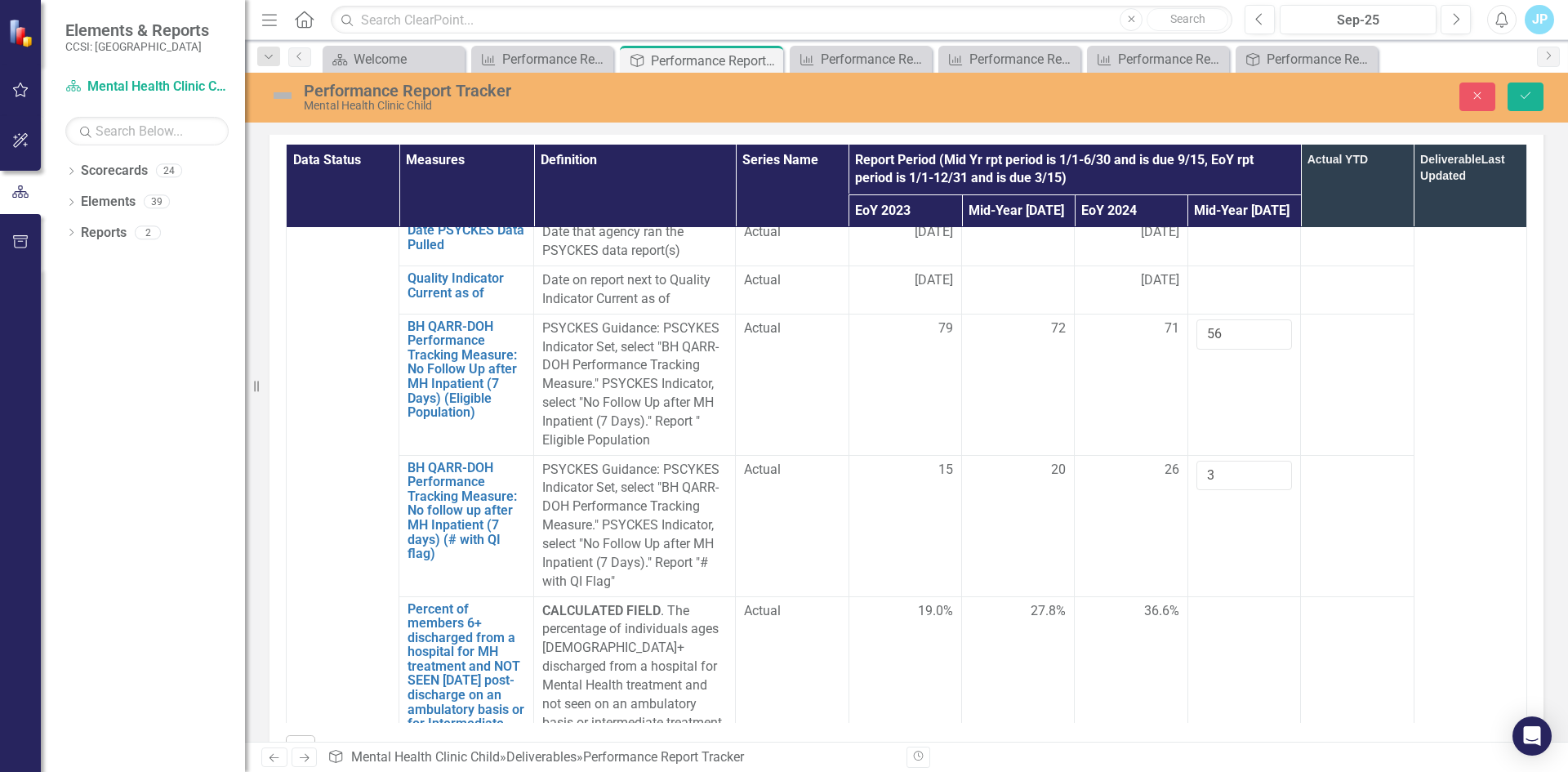
click at [1389, 563] on td at bounding box center [1356, 526] width 113 height 142
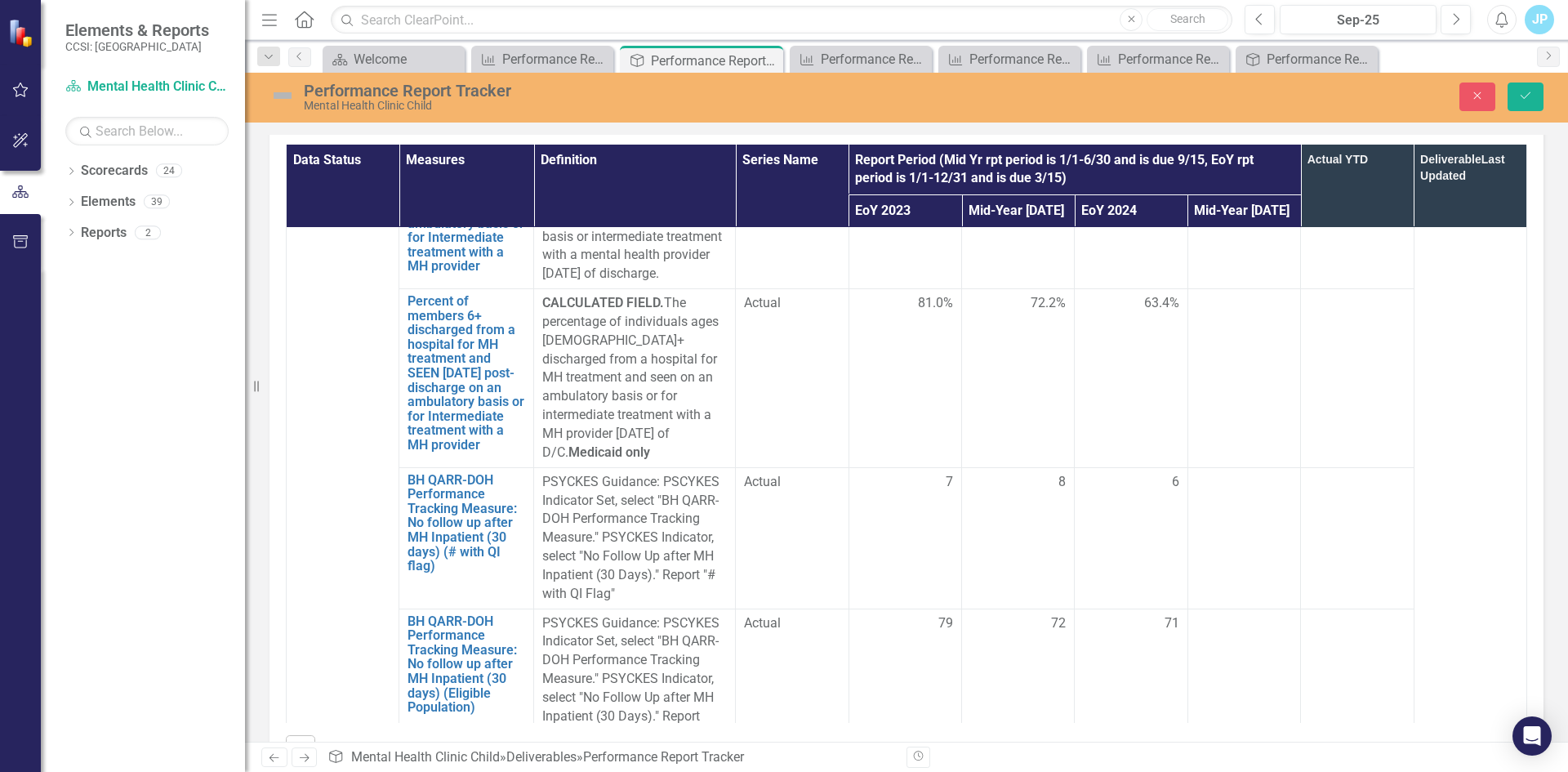
scroll to position [2113, 0]
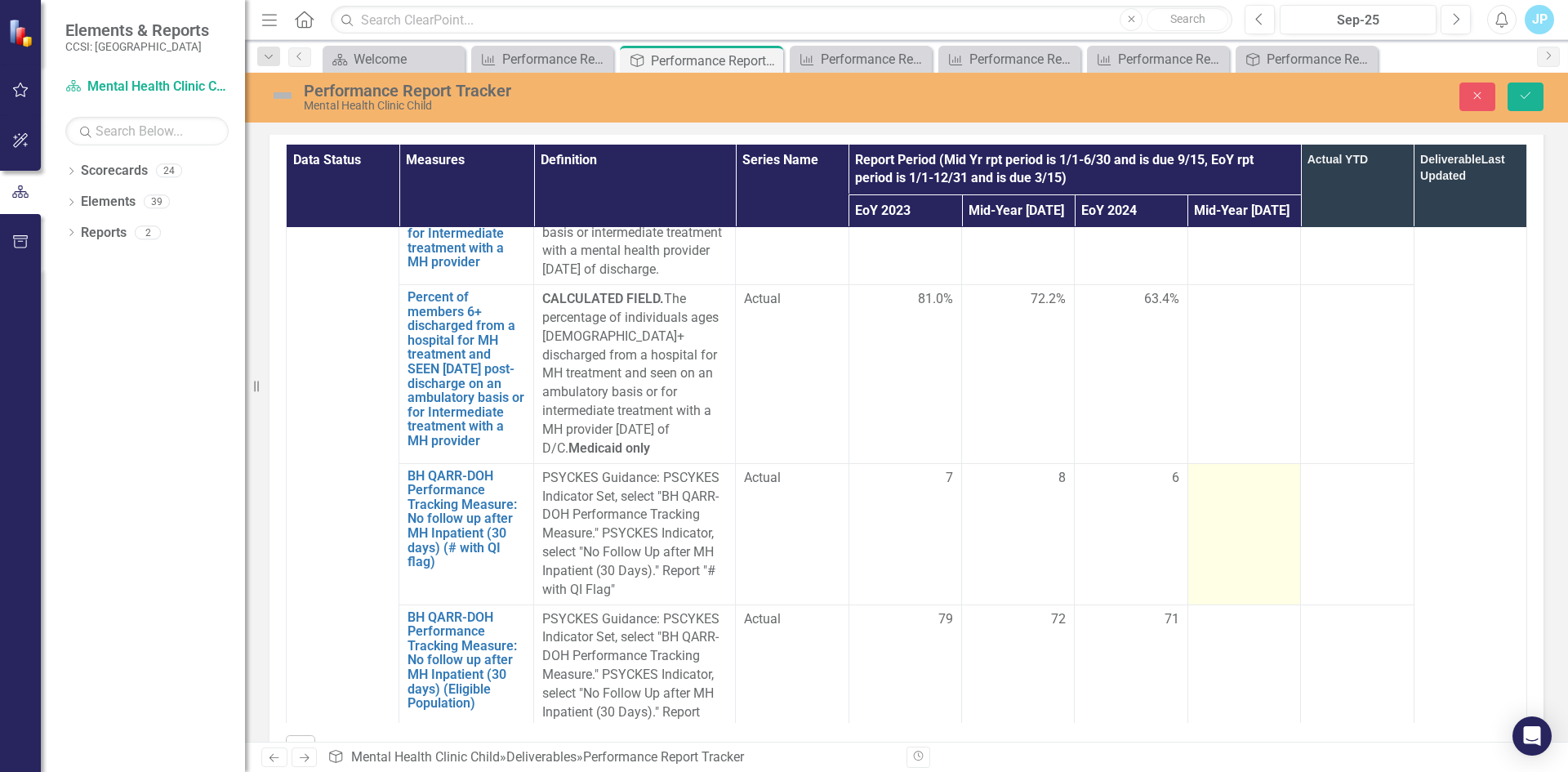
click at [1228, 515] on td at bounding box center [1243, 533] width 113 height 142
click at [1228, 499] on input "number" at bounding box center [1244, 483] width 95 height 30
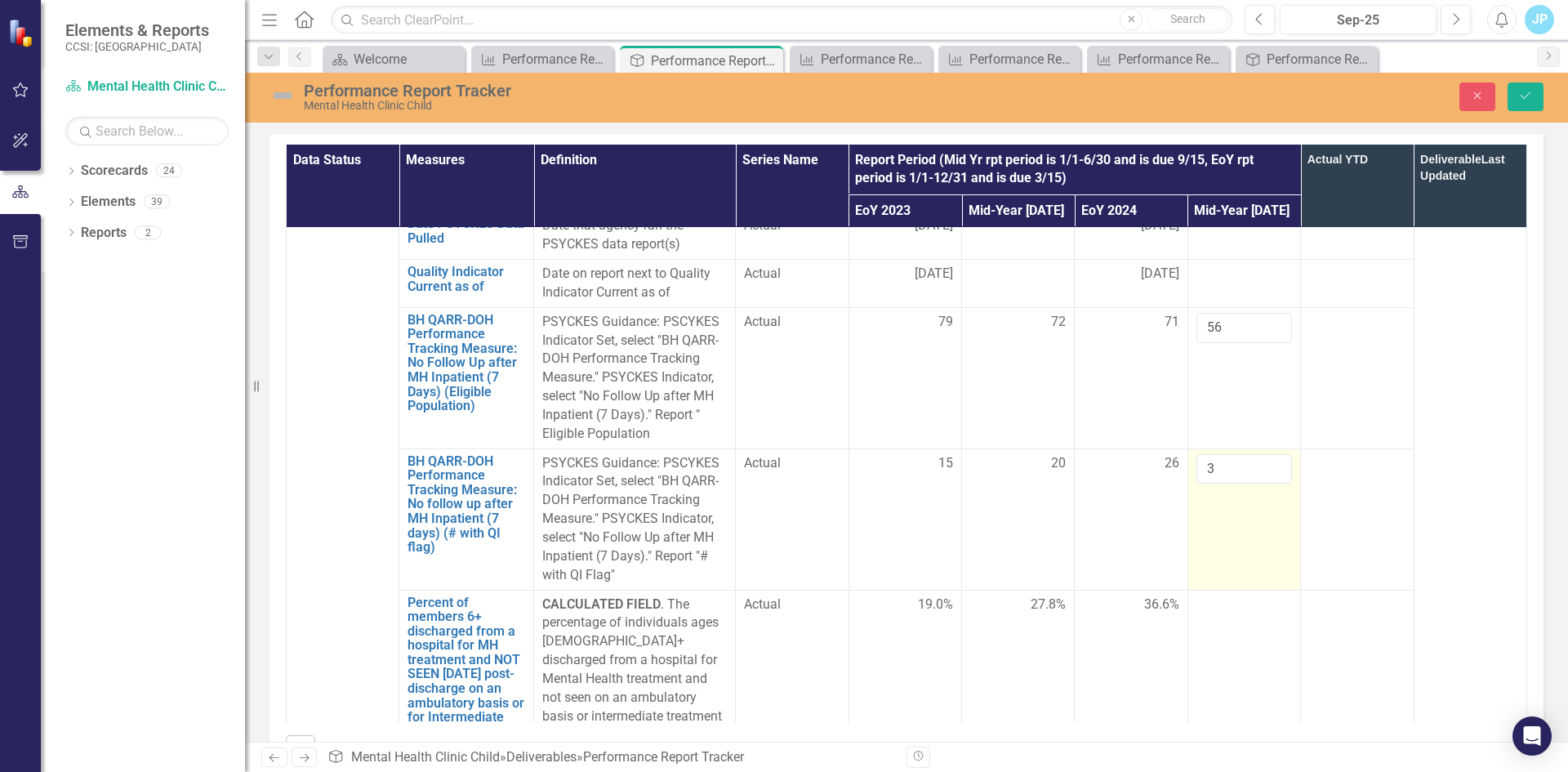
scroll to position [1623, 0]
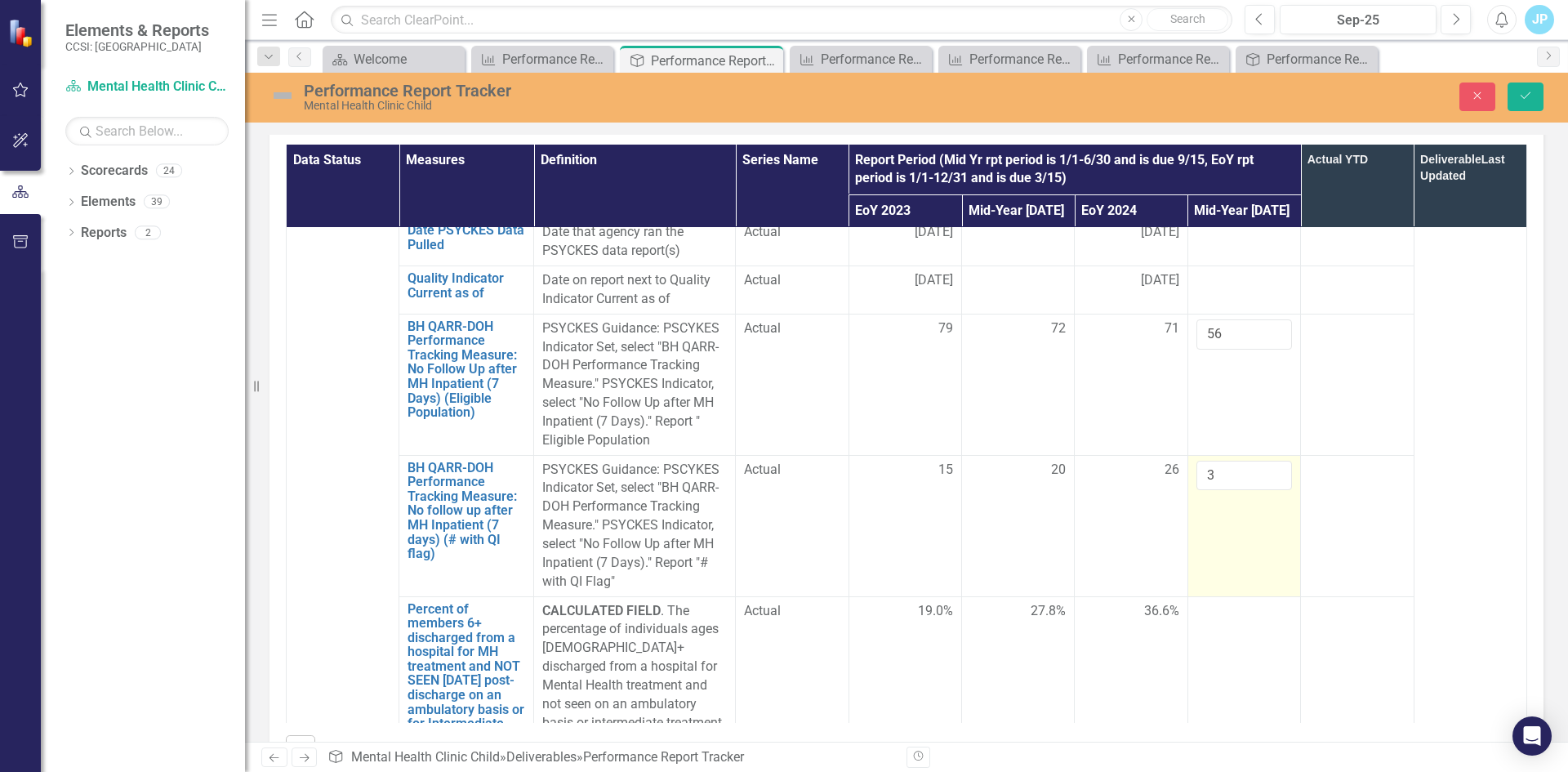
type input "5"
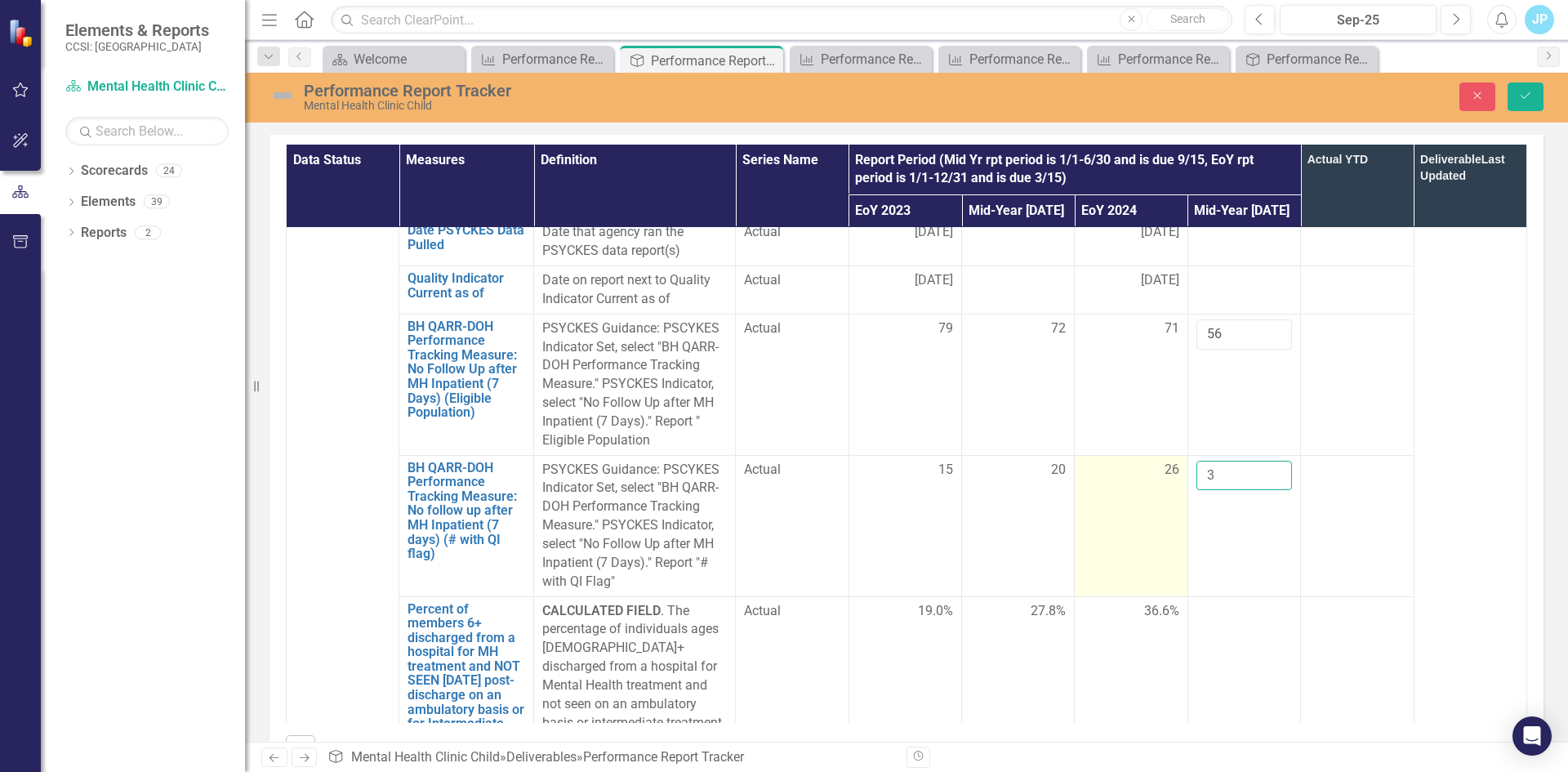
drag, startPoint x: 1220, startPoint y: 499, endPoint x: 1150, endPoint y: 487, distance: 71.0
click at [1150, 487] on tr "BH QARR-DOH Performance Tracking Measure: No follow up after MH Inpatient (7 da…" at bounding box center [907, 526] width 1241 height 142
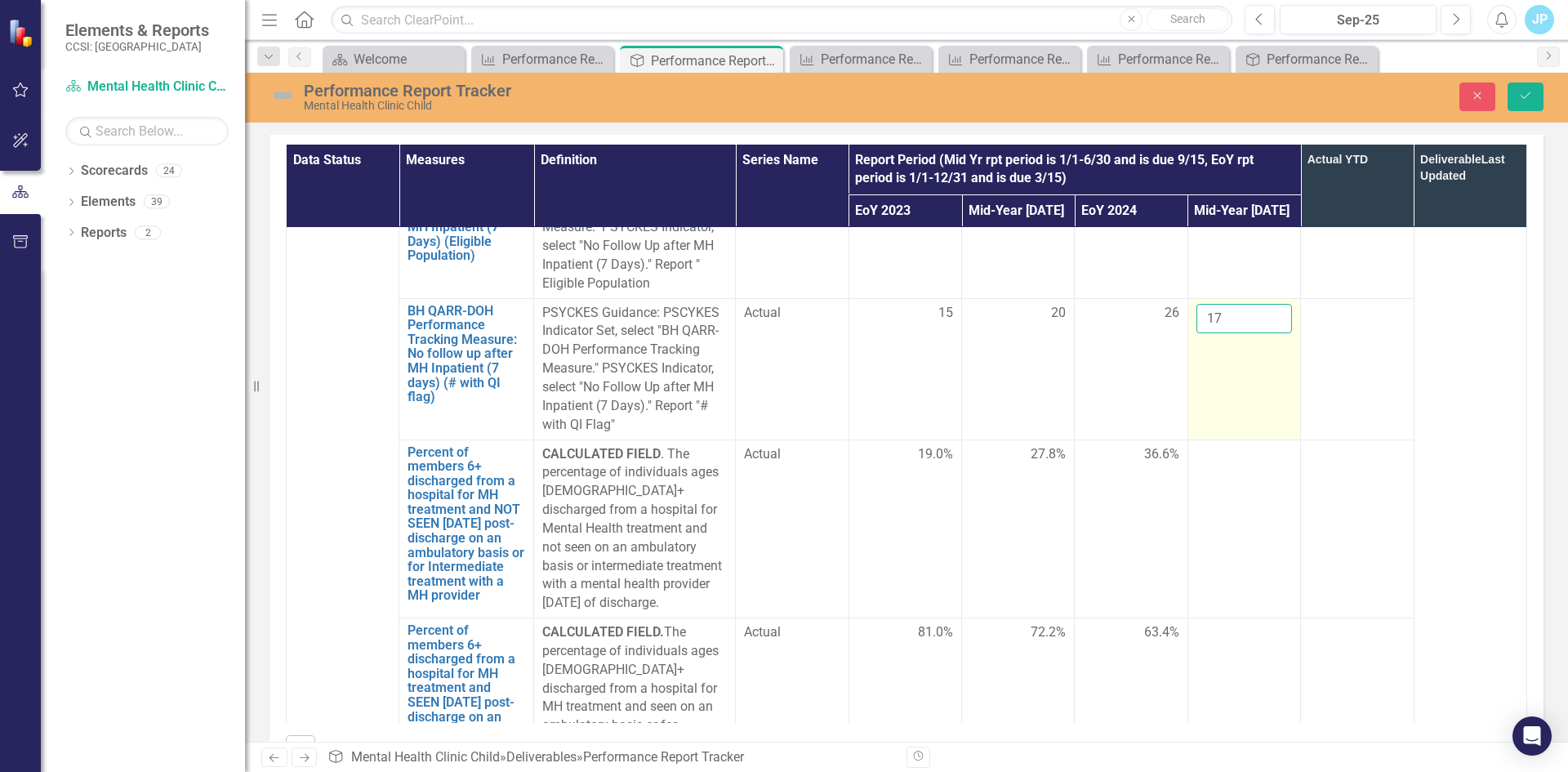
scroll to position [1787, 0]
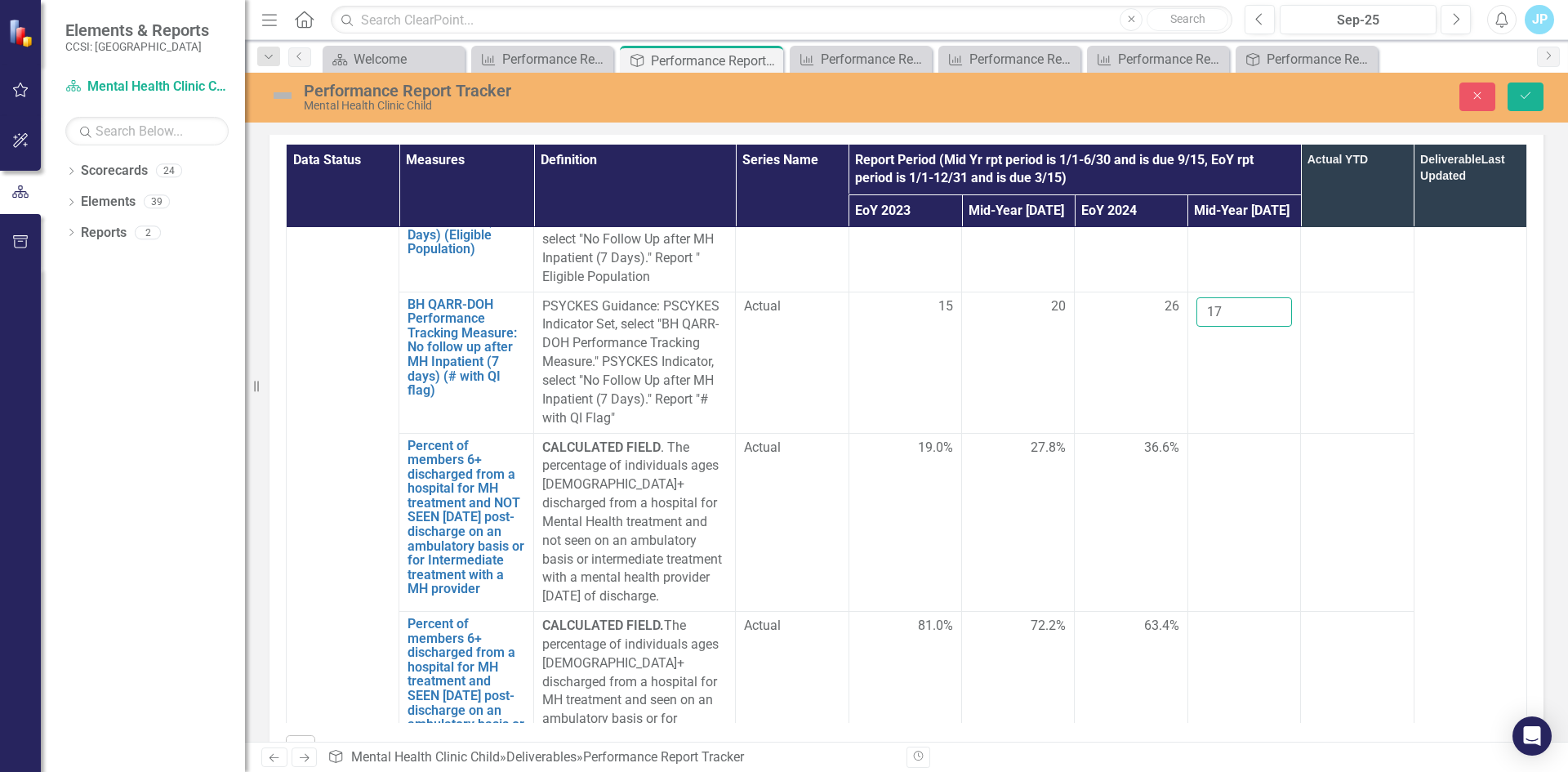
type input "17"
click at [1212, 555] on td at bounding box center [1243, 523] width 113 height 179
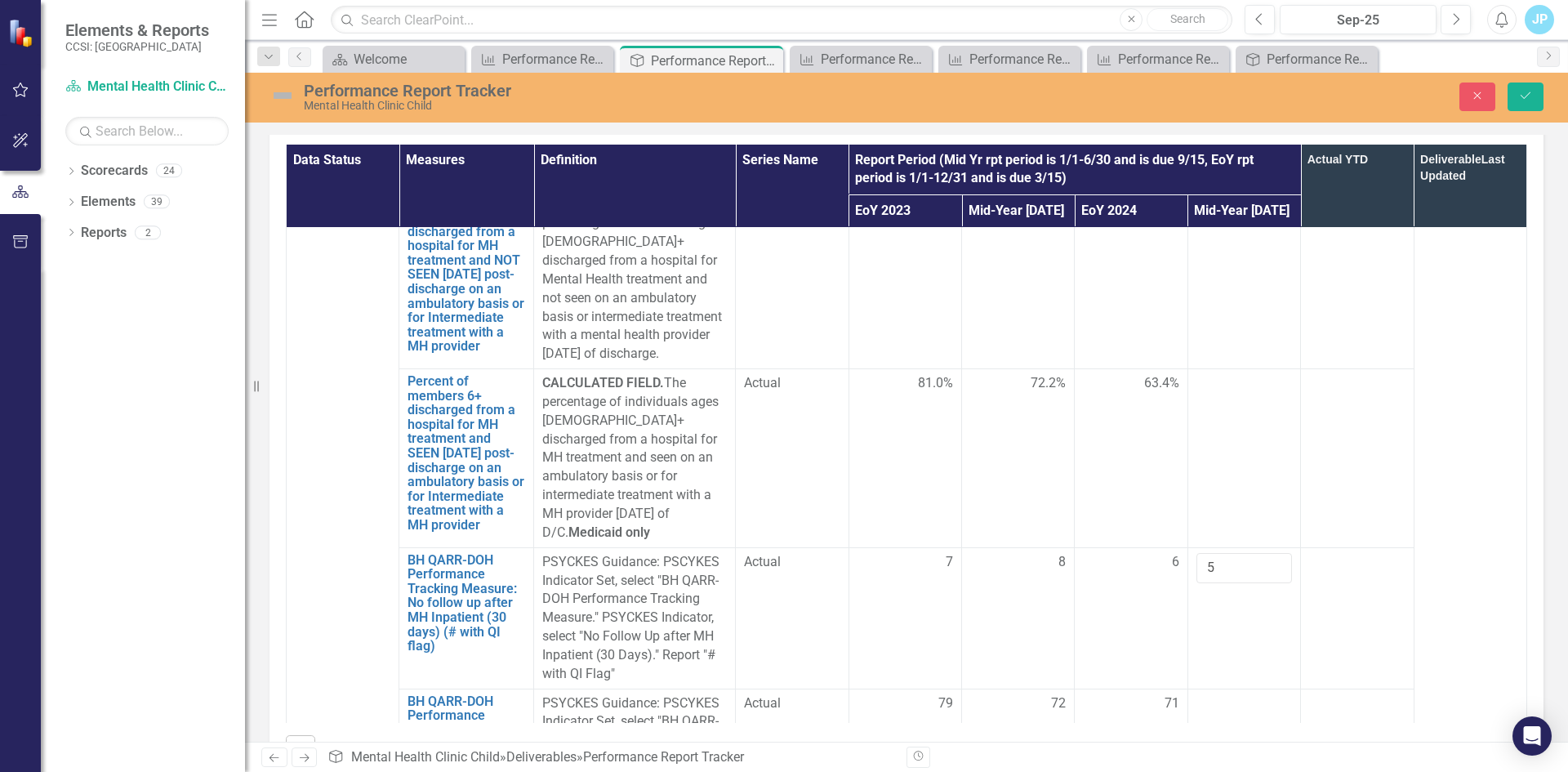
scroll to position [2195, 0]
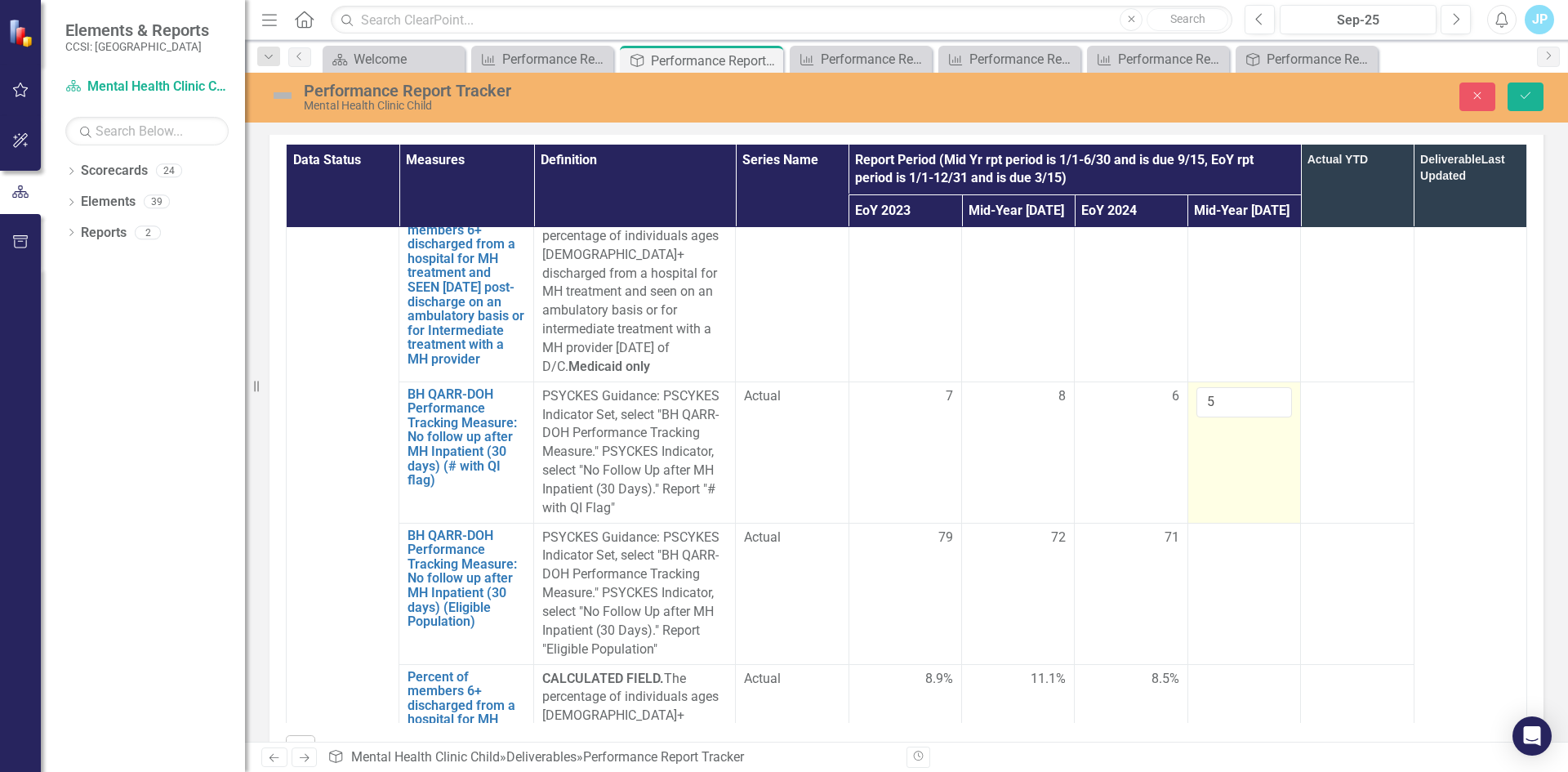
click at [1245, 492] on td "5" at bounding box center [1243, 451] width 113 height 142
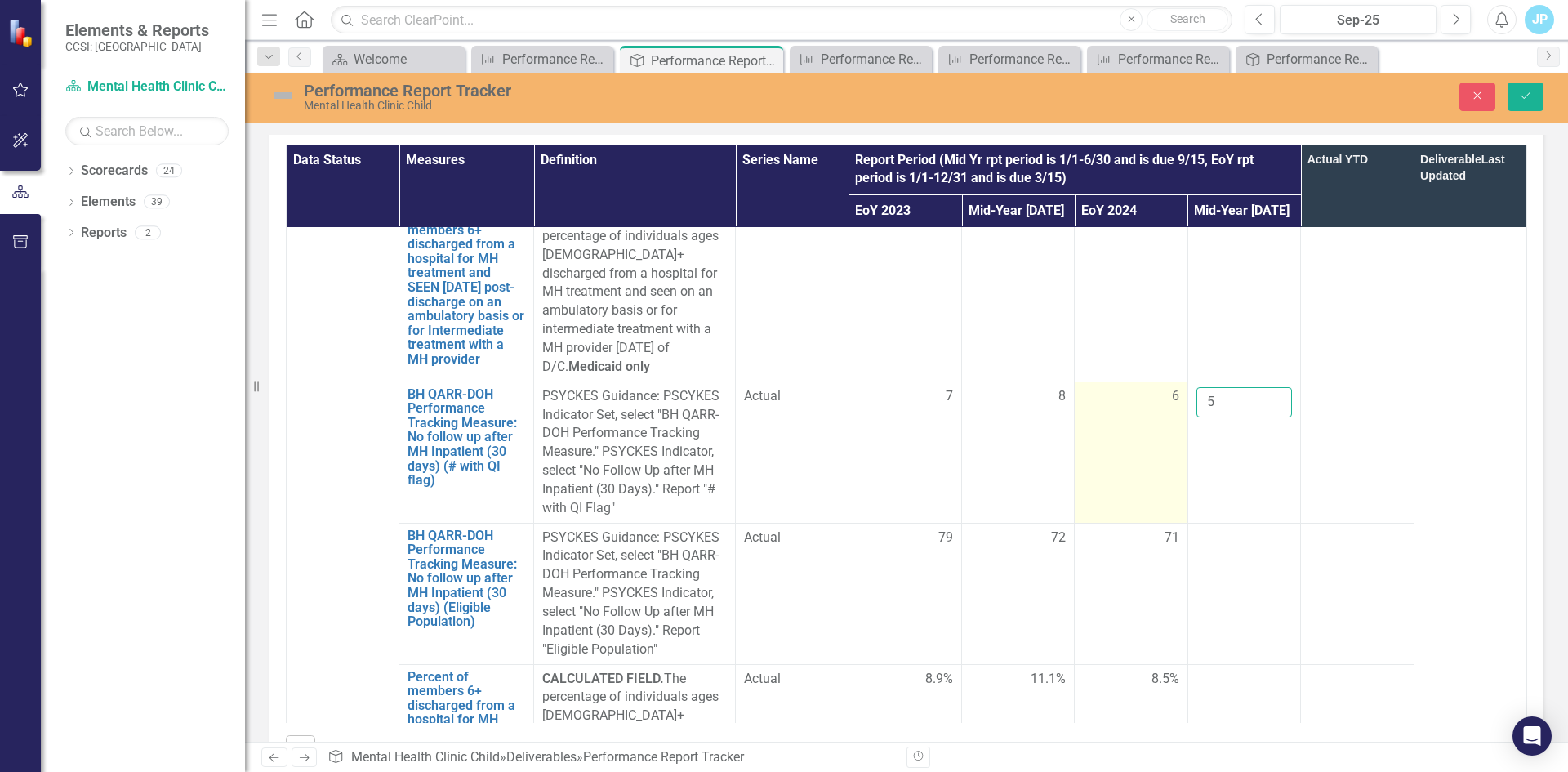
drag, startPoint x: 1217, startPoint y: 425, endPoint x: 1155, endPoint y: 434, distance: 62.6
click at [1155, 434] on tr "BH QARR-DOH Performance Tracking Measure: No follow up after MH Inpatient (30 d…" at bounding box center [907, 451] width 1241 height 142
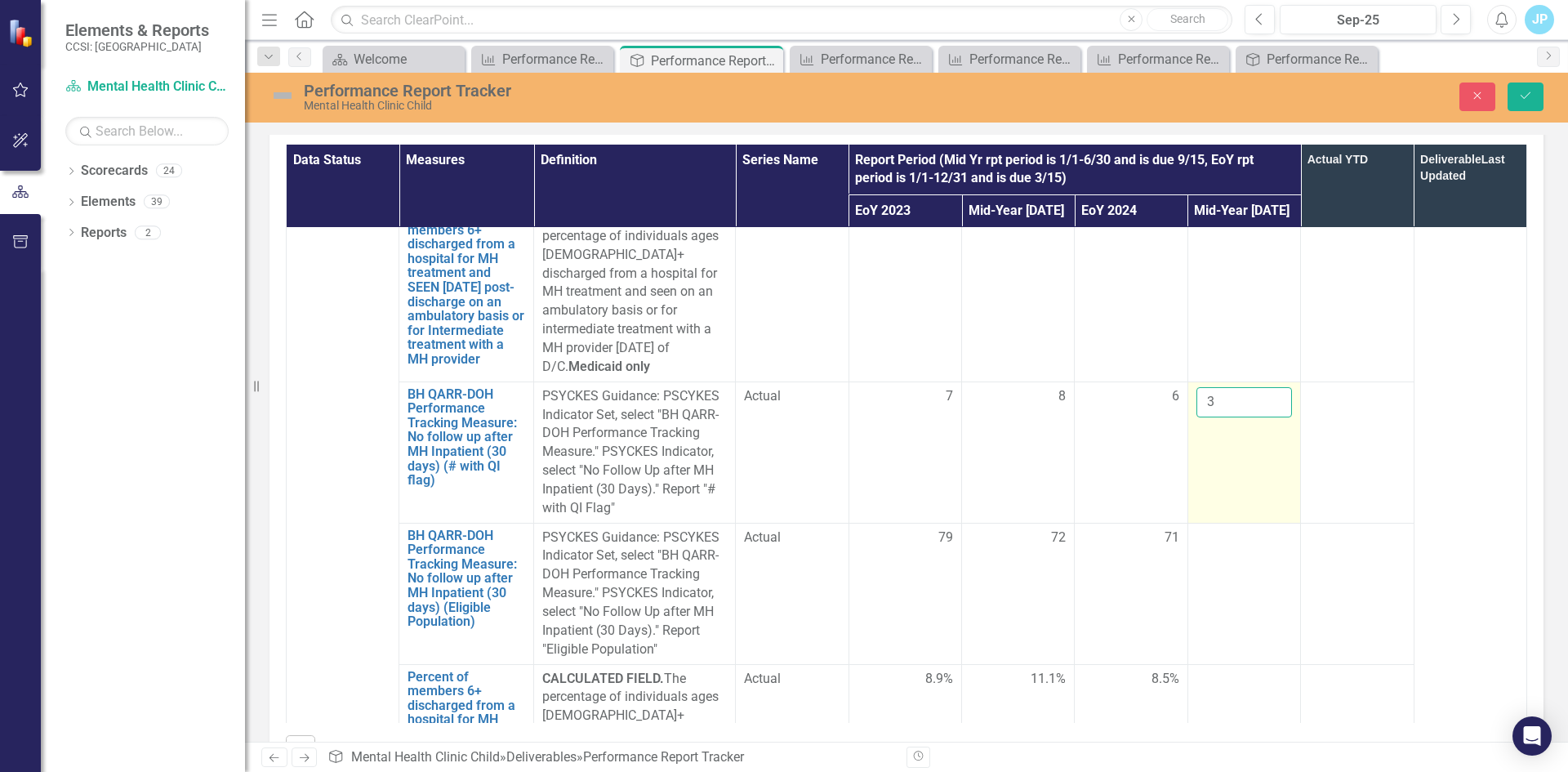
type input "3"
click at [1202, 489] on td "3" at bounding box center [1243, 451] width 113 height 142
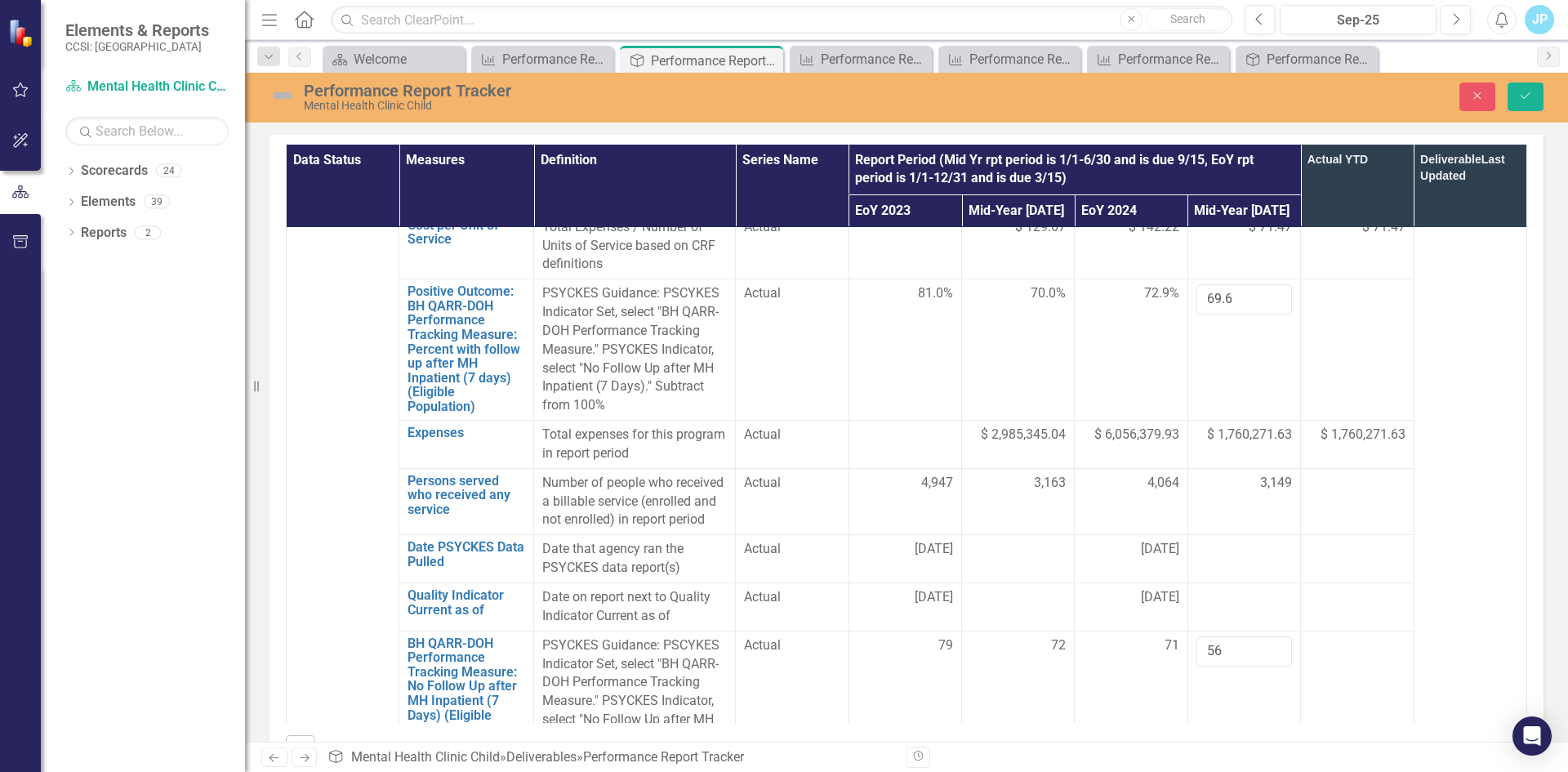
scroll to position [1460, 0]
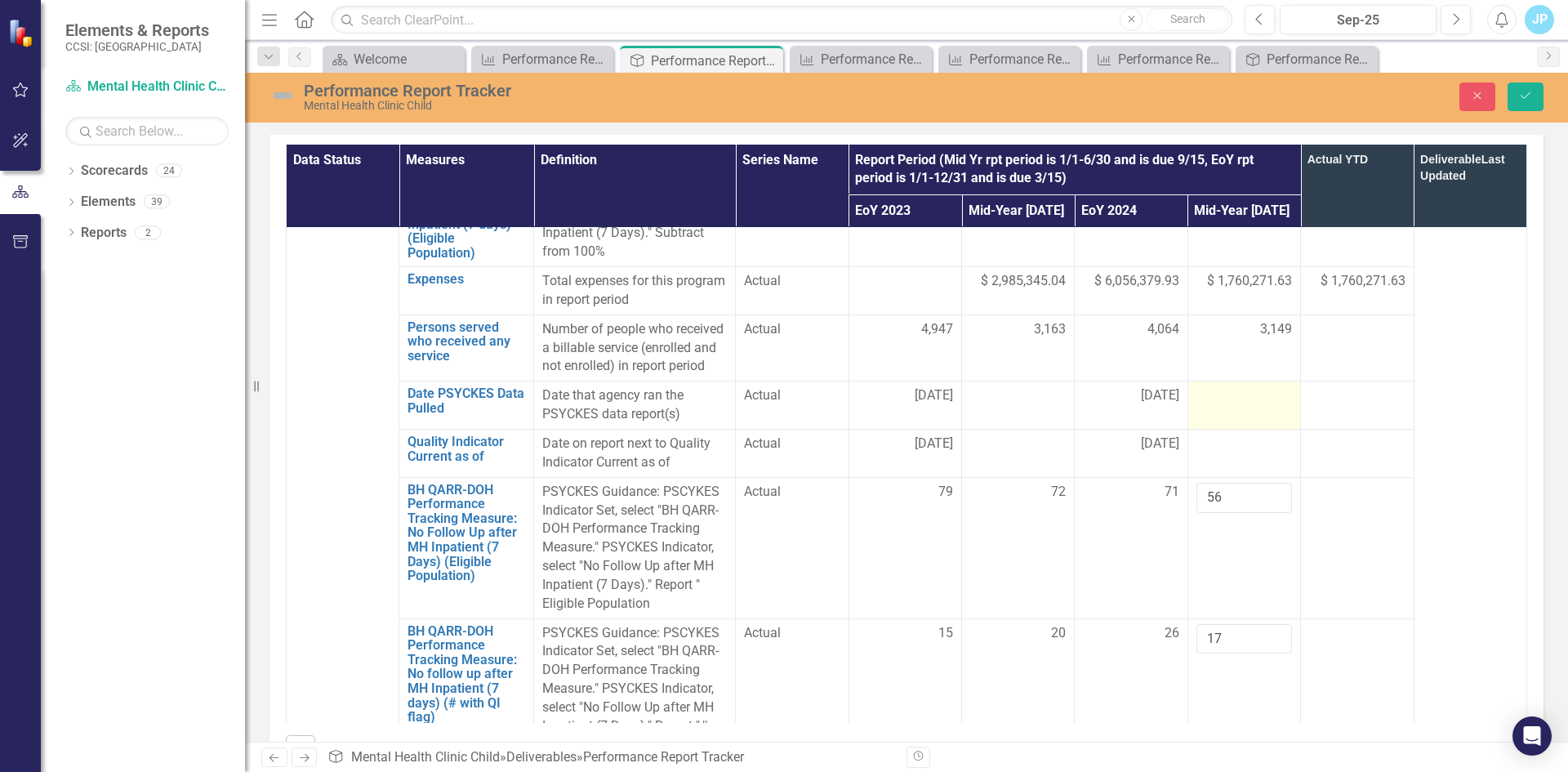
click at [1224, 406] on div at bounding box center [1244, 396] width 95 height 19
click at [1209, 417] on input "text" at bounding box center [1244, 400] width 95 height 30
type input "[DATE]"
click at [1209, 454] on div at bounding box center [1244, 444] width 95 height 19
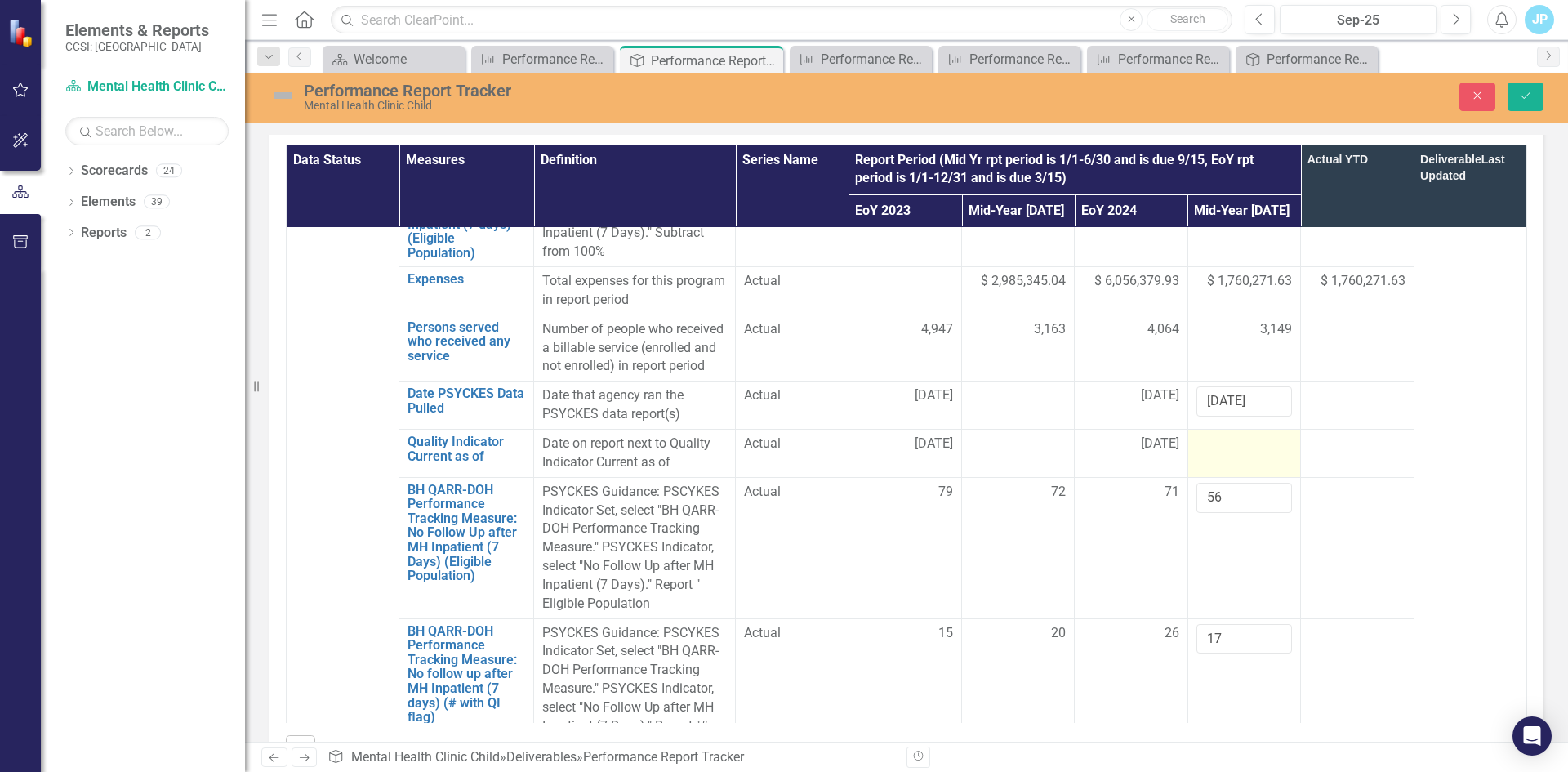
click at [1209, 454] on div at bounding box center [1244, 444] width 95 height 19
click at [1208, 459] on input "text" at bounding box center [1244, 449] width 95 height 30
type input "8/2/25"
click at [1359, 450] on td at bounding box center [1356, 453] width 113 height 48
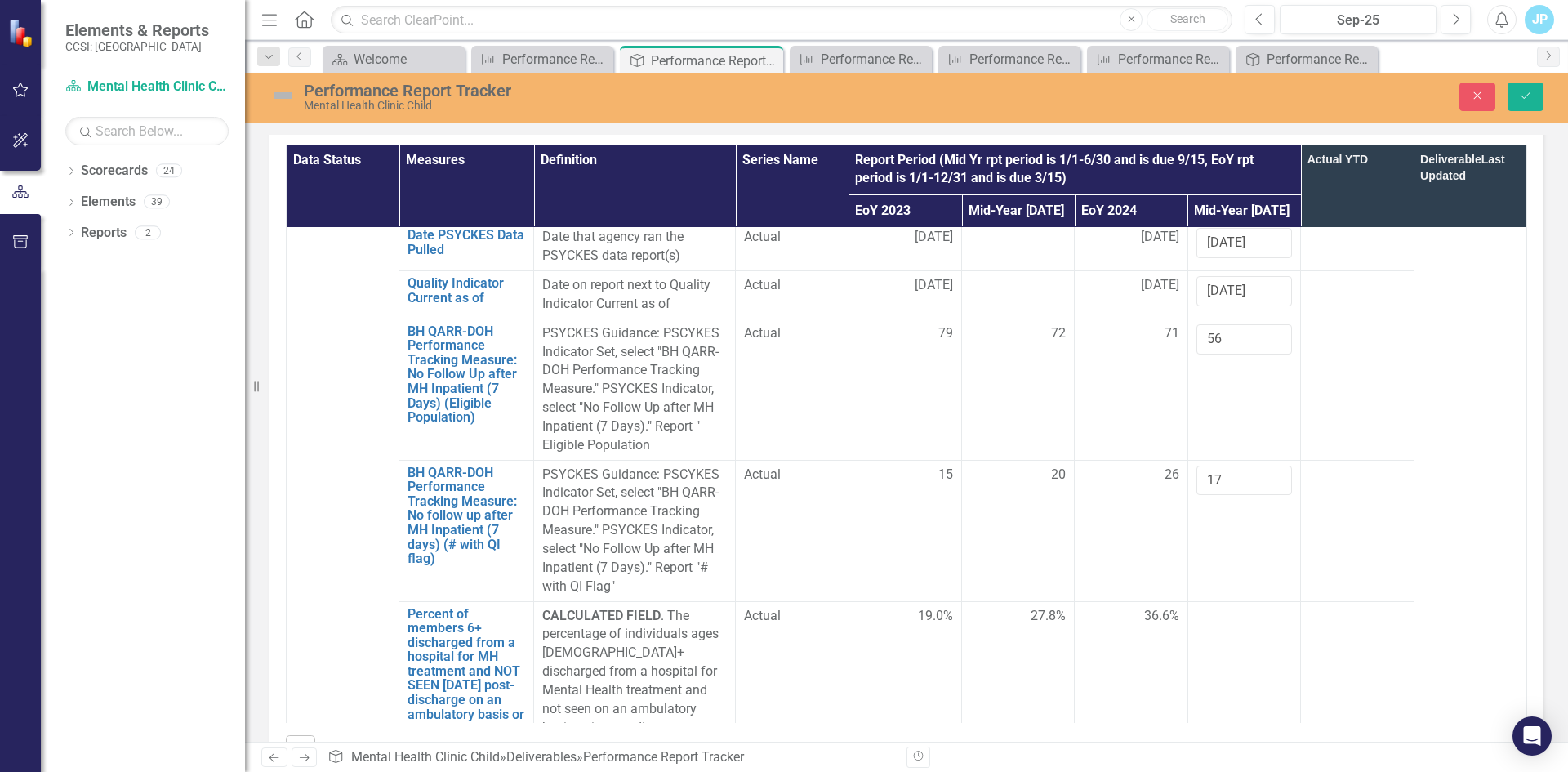
scroll to position [1623, 0]
click at [1526, 100] on icon "Save" at bounding box center [1525, 95] width 14 height 12
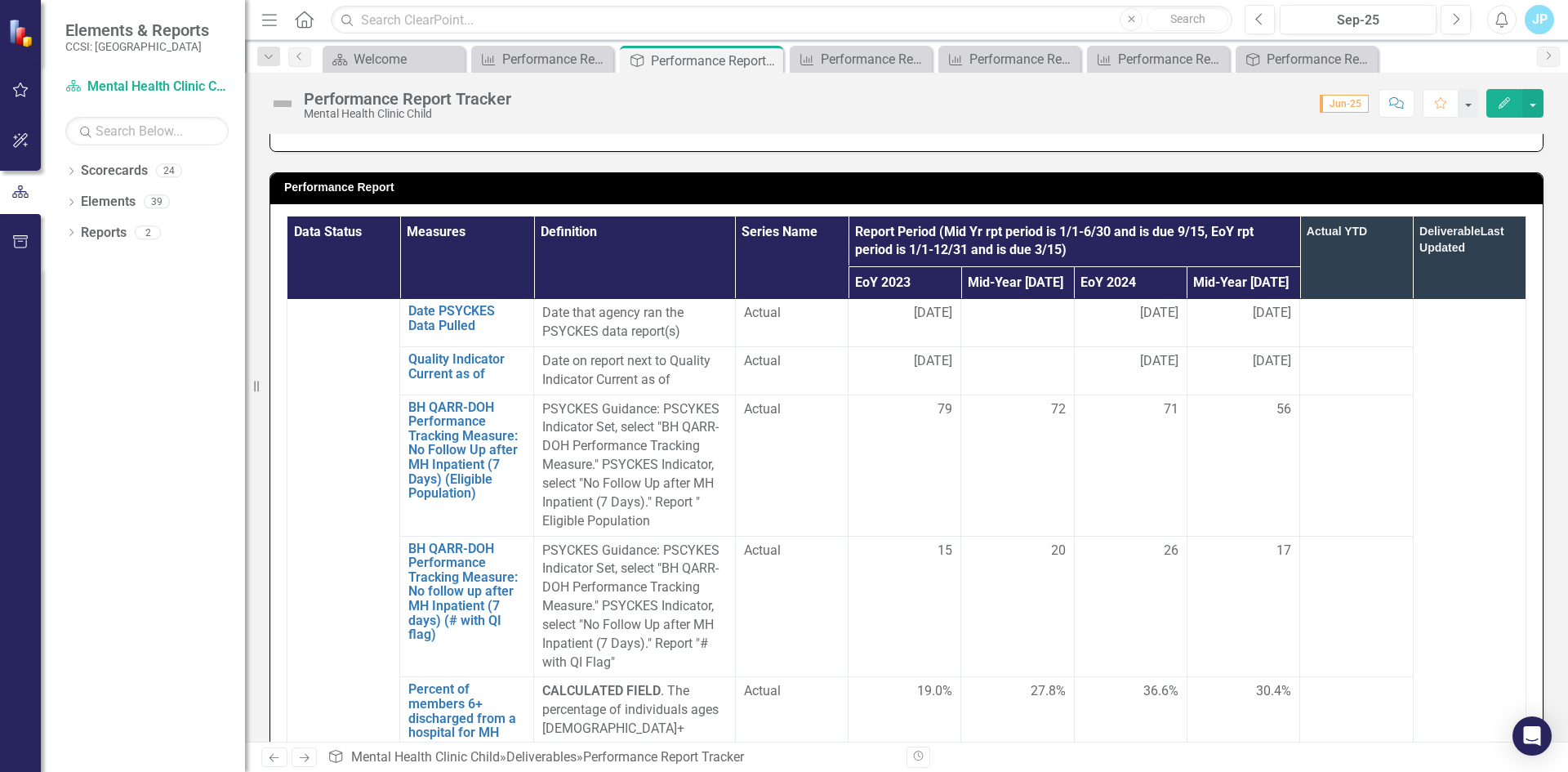
scroll to position [1634, 0]
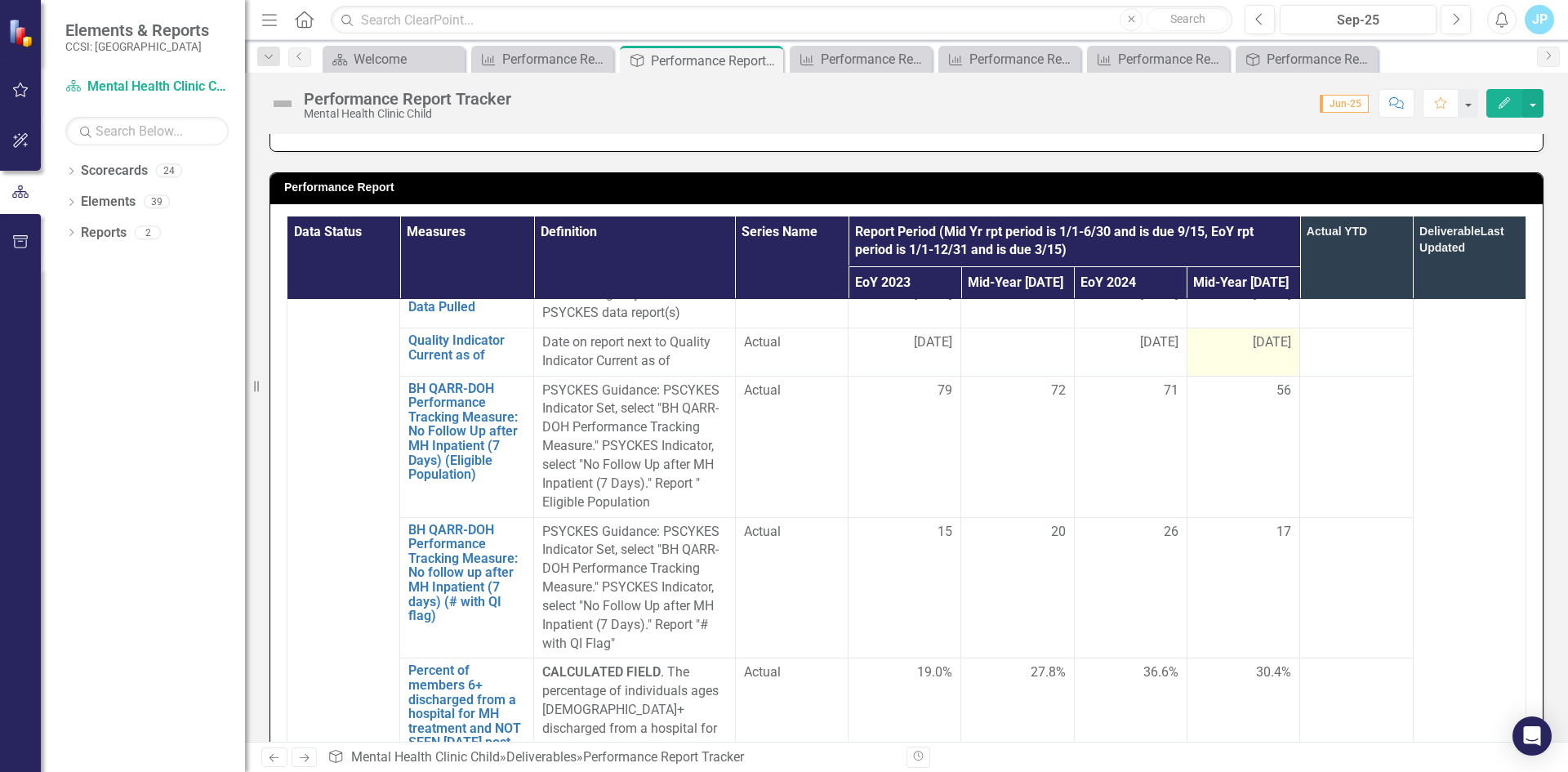
click at [1227, 374] on td "8/2/25" at bounding box center [1243, 351] width 113 height 48
click at [1252, 352] on span "8/2/25" at bounding box center [1272, 343] width 39 height 19
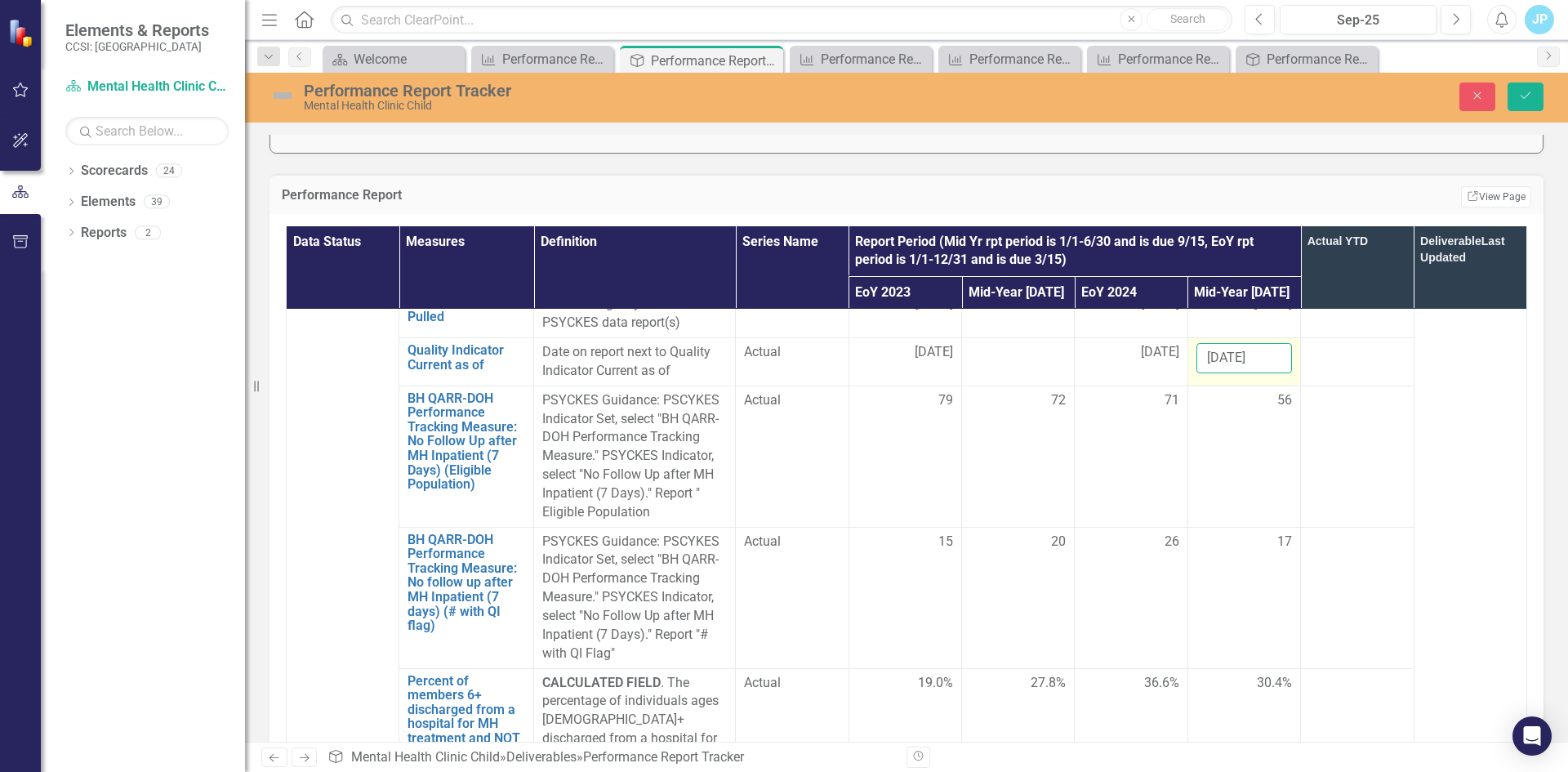
click at [1211, 373] on input "8/2/25" at bounding box center [1244, 357] width 95 height 30
type input "[DATE]"
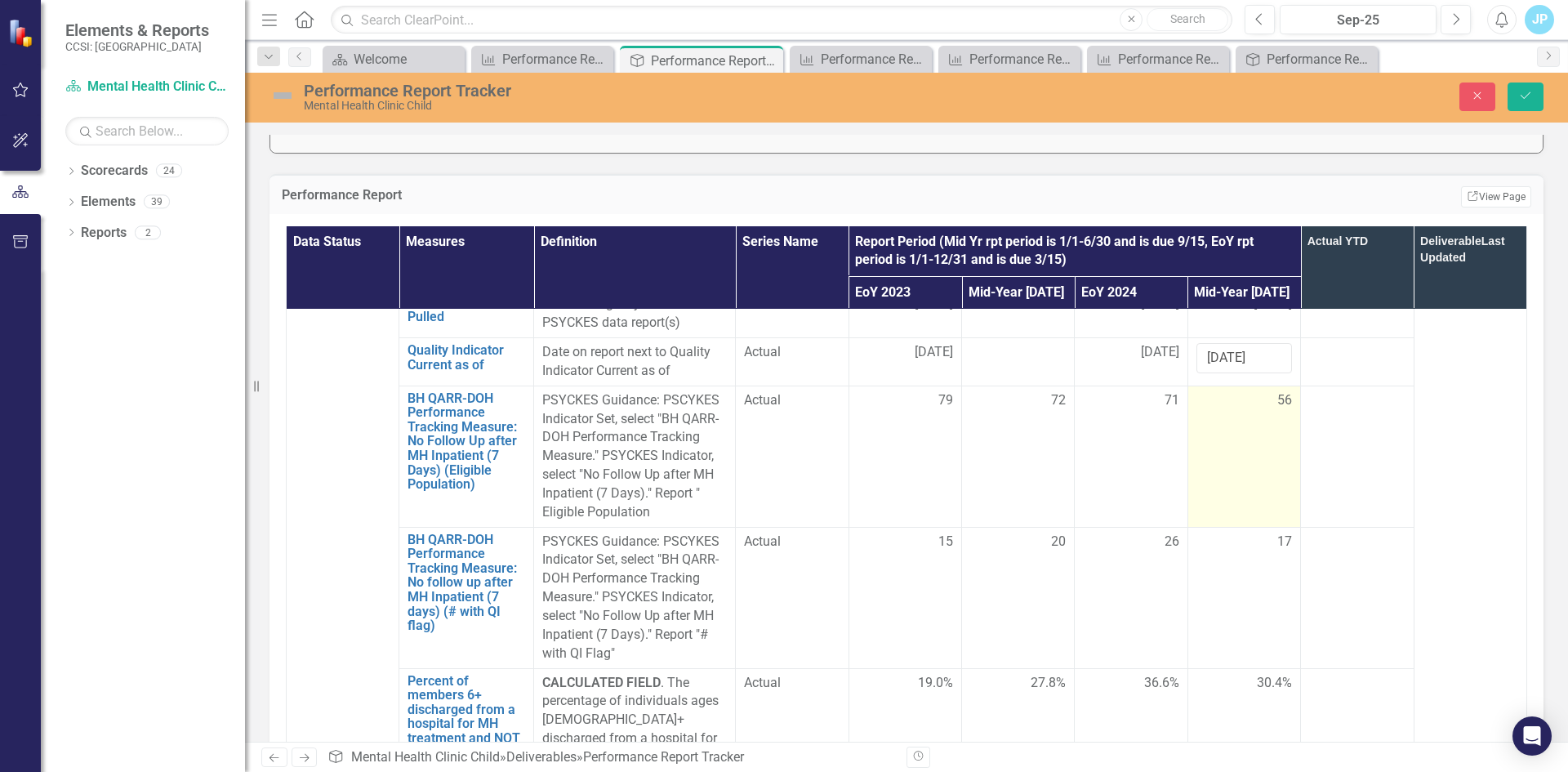
click at [1197, 520] on td "56" at bounding box center [1243, 455] width 113 height 142
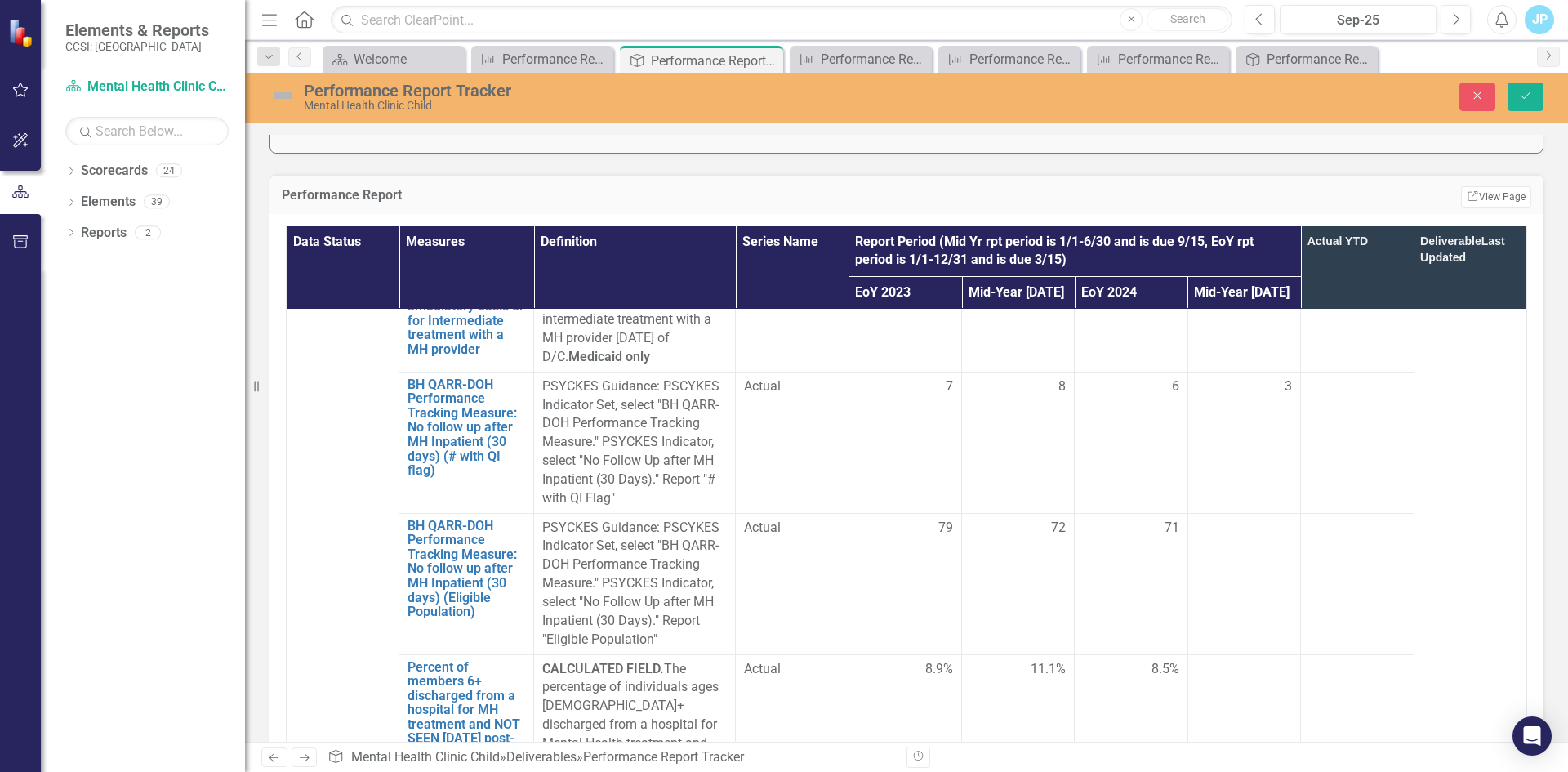
scroll to position [2368, 0]
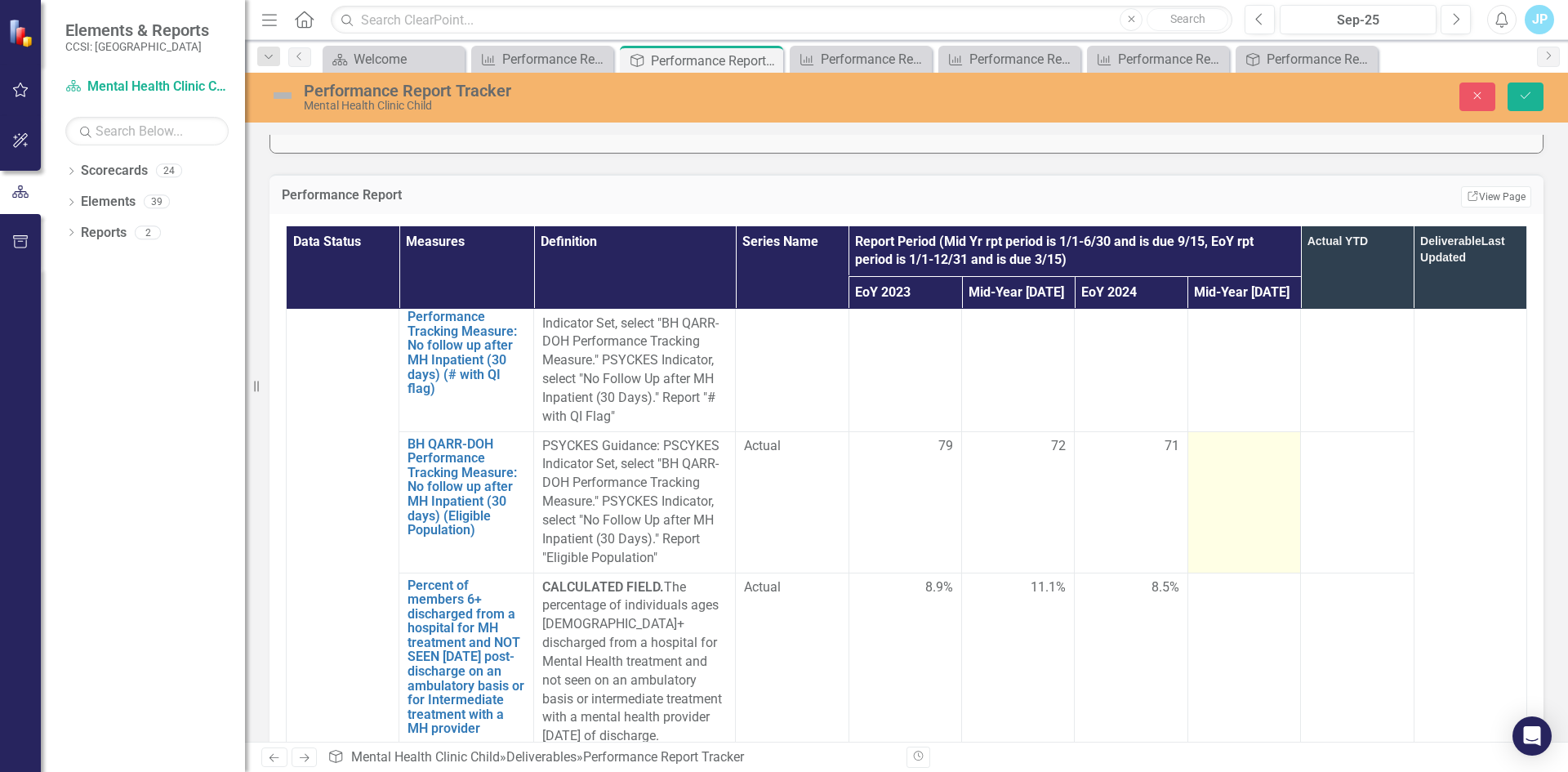
click at [1213, 514] on td at bounding box center [1243, 502] width 113 height 142
click at [1224, 456] on div at bounding box center [1244, 447] width 95 height 19
click at [1228, 467] on input "number" at bounding box center [1244, 451] width 95 height 30
type input "56"
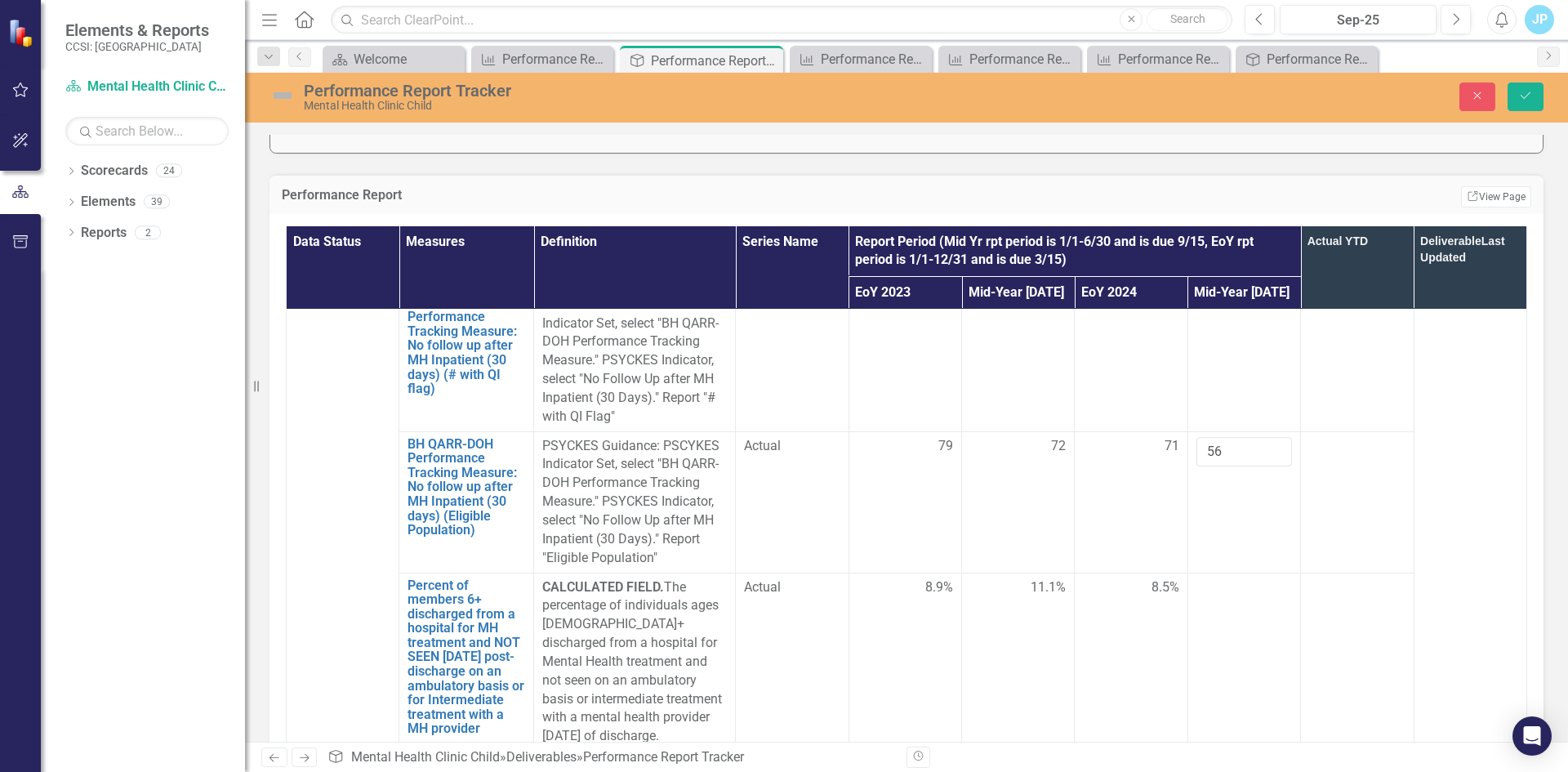
click at [1233, 598] on div at bounding box center [1244, 588] width 95 height 19
click at [1232, 638] on td at bounding box center [1243, 662] width 113 height 179
click at [1210, 572] on td "56" at bounding box center [1243, 502] width 113 height 142
click at [1221, 638] on td at bounding box center [1243, 662] width 113 height 179
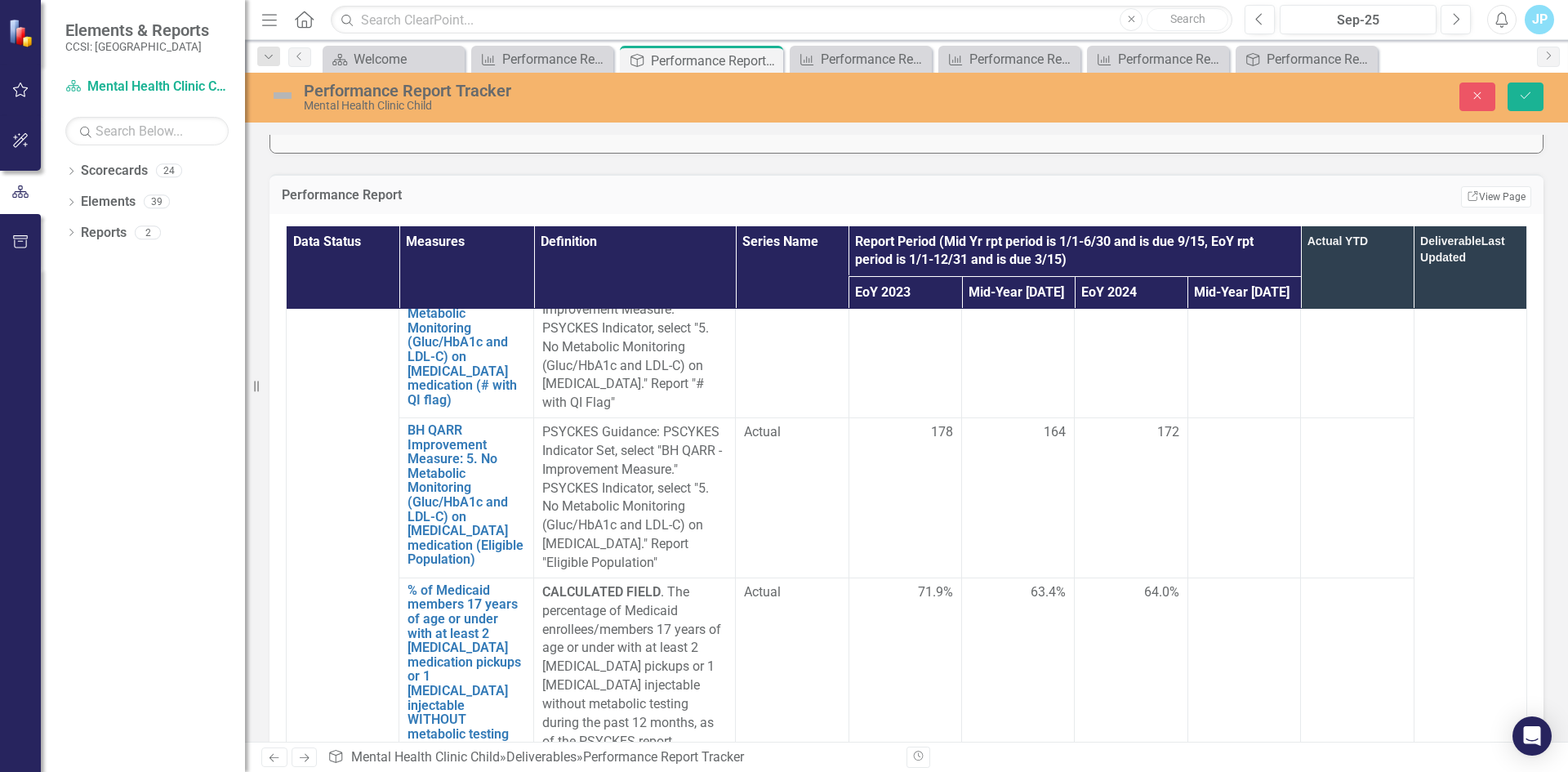
scroll to position [3920, 0]
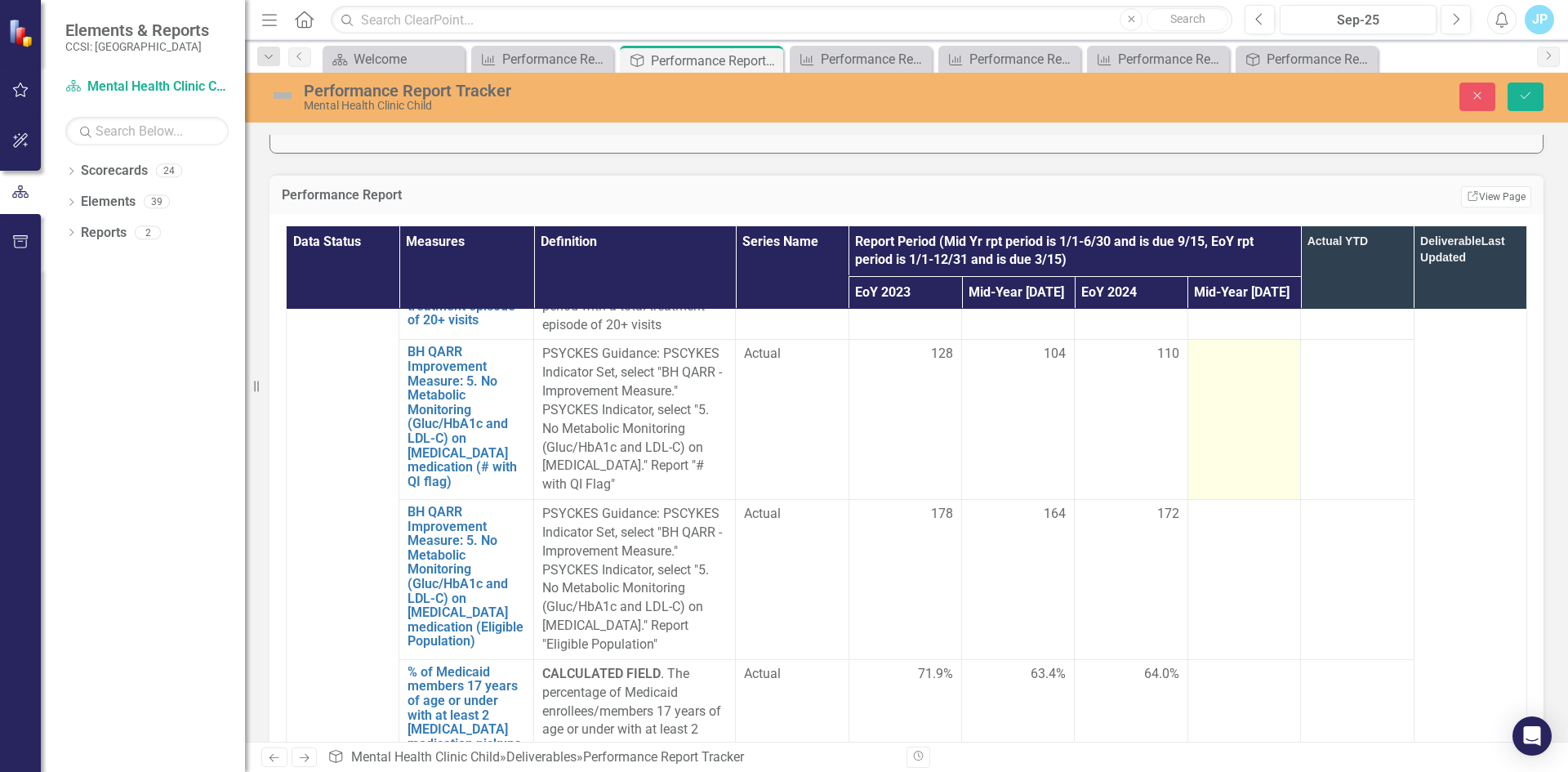
click at [1228, 436] on td at bounding box center [1243, 420] width 113 height 160
click at [1221, 374] on input "number" at bounding box center [1244, 359] width 95 height 30
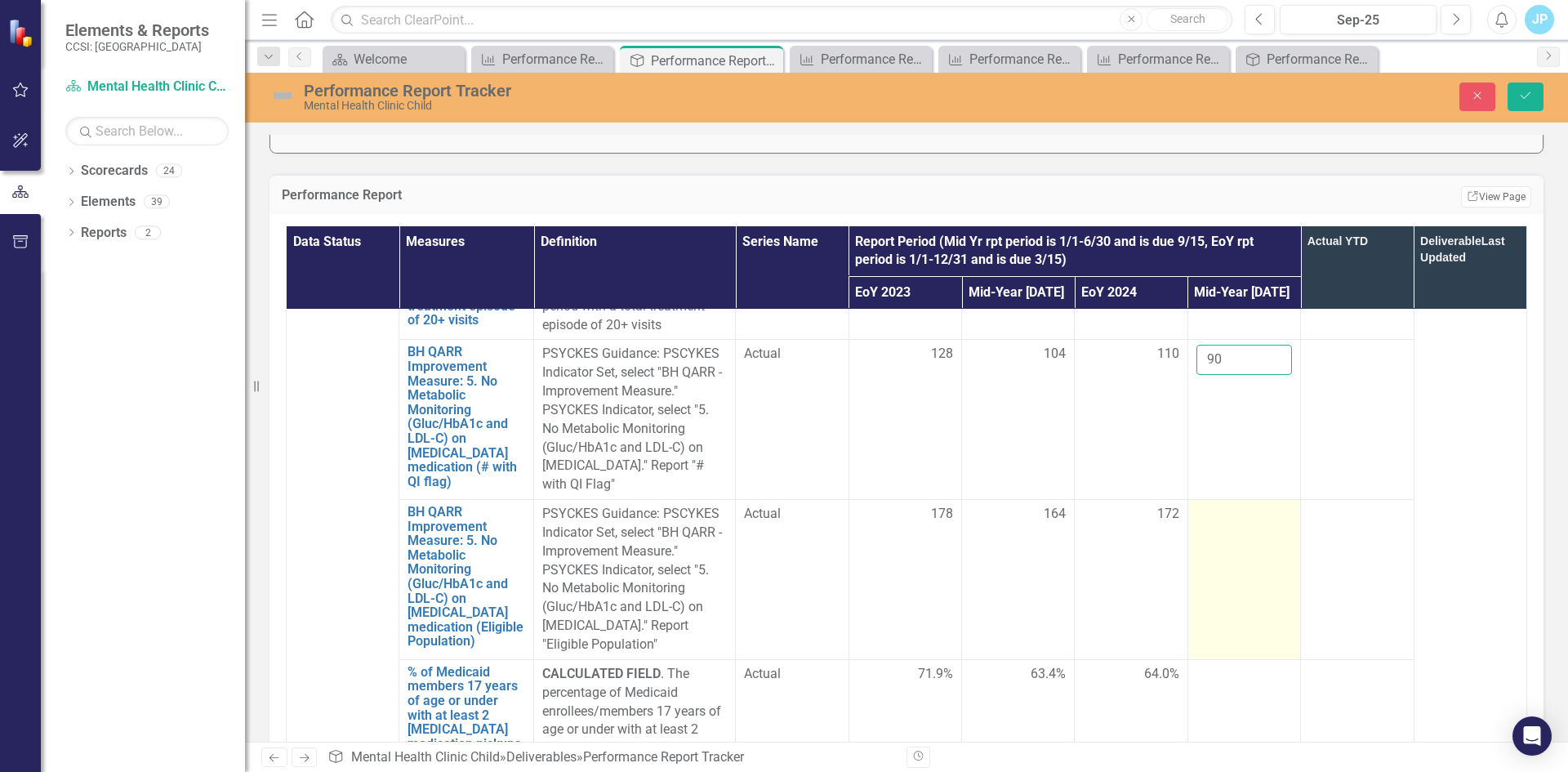
type input "90"
click at [1220, 591] on td at bounding box center [1243, 579] width 113 height 160
click at [1218, 535] on input "number" at bounding box center [1244, 519] width 95 height 30
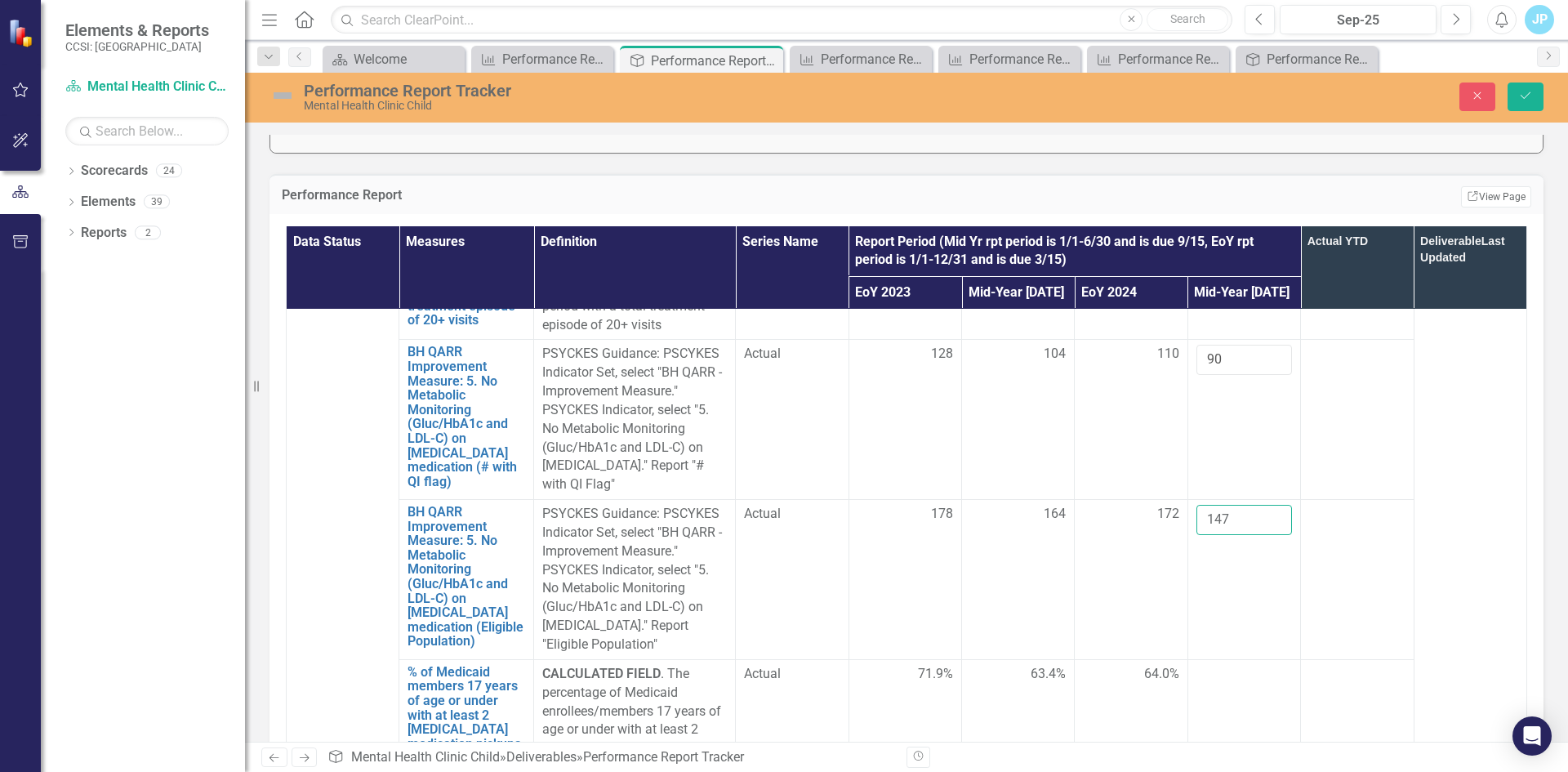
type input "147"
click at [1359, 620] on td at bounding box center [1356, 579] width 113 height 160
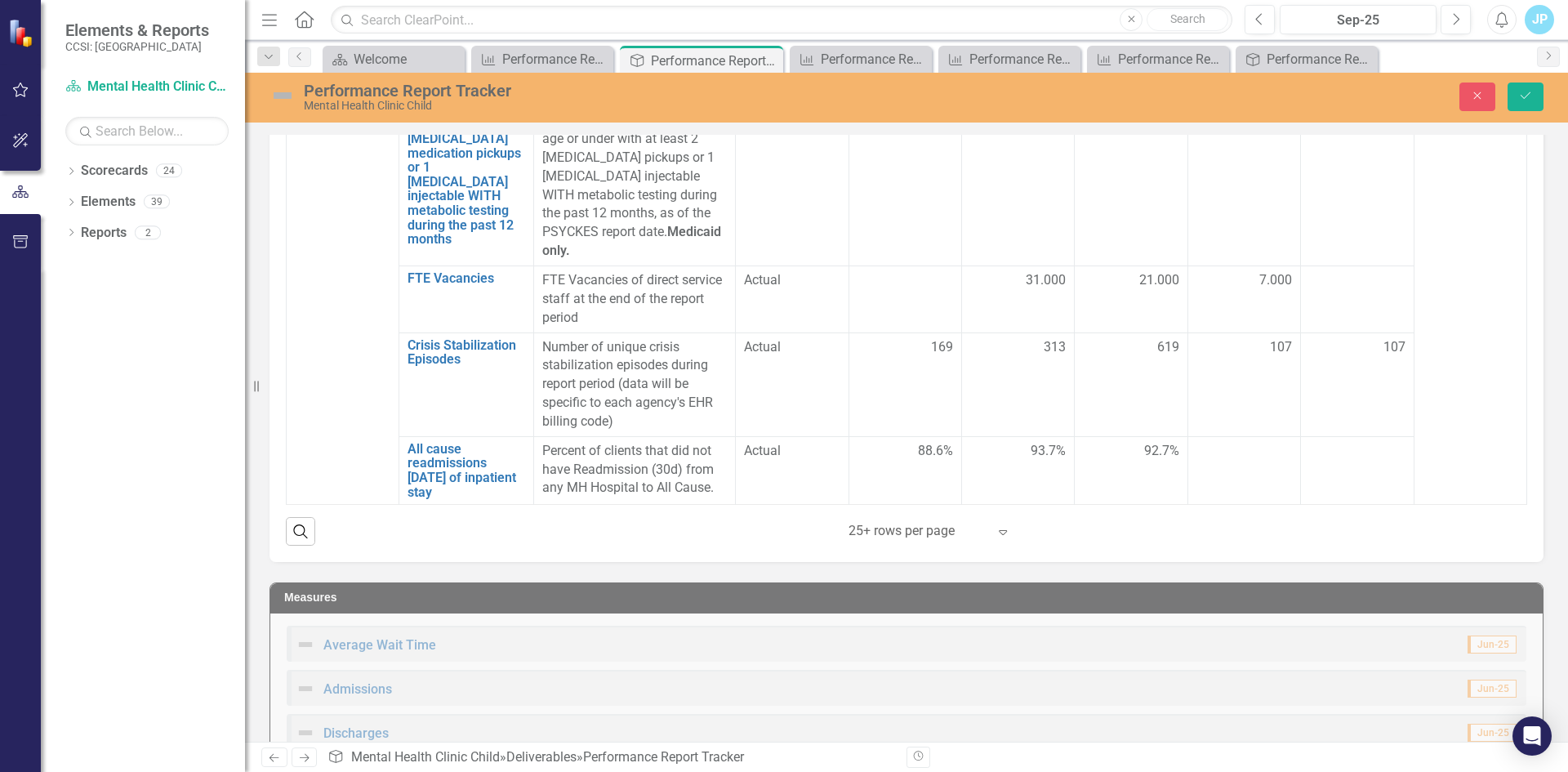
scroll to position [734, 0]
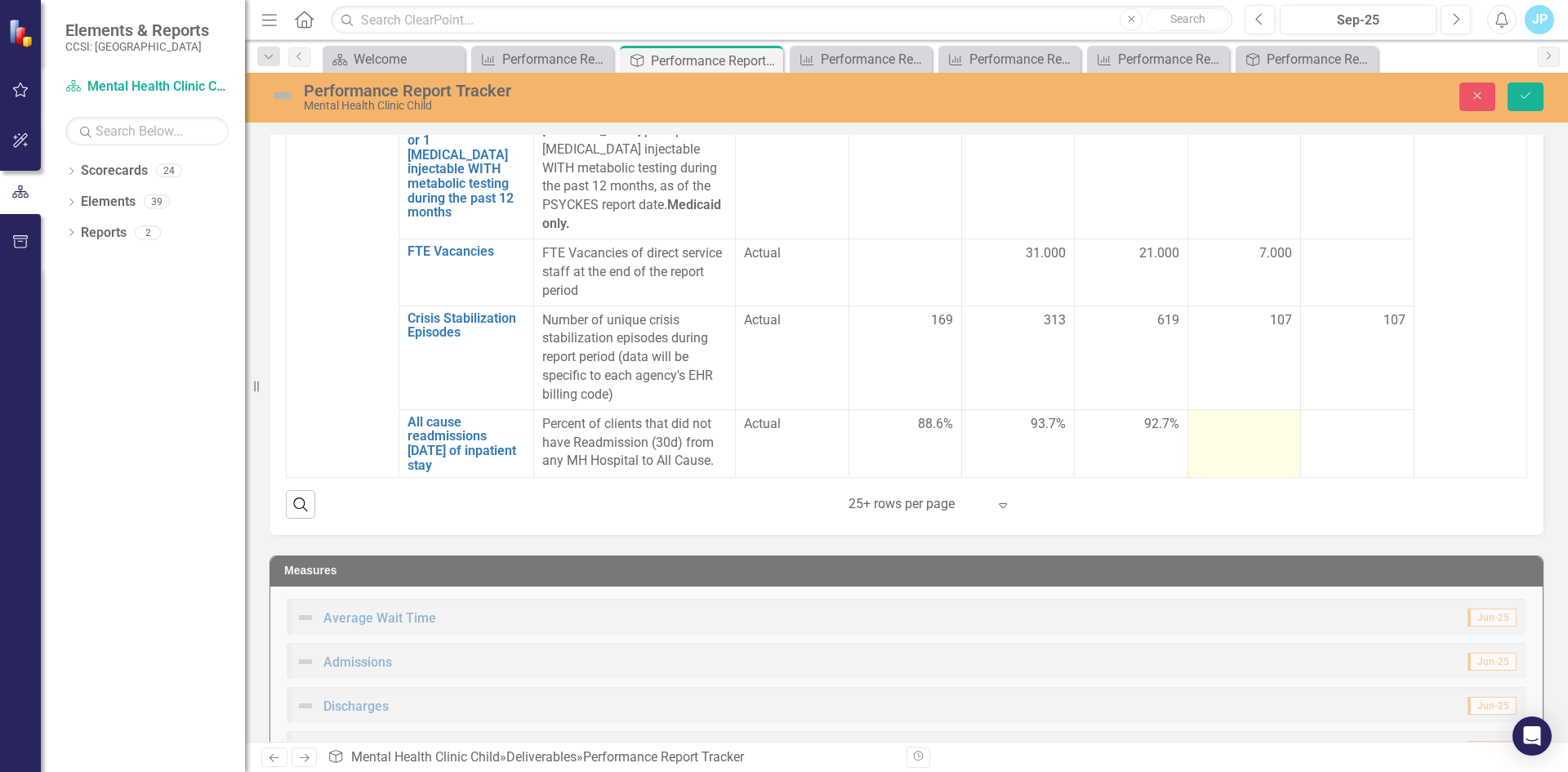
click at [1228, 439] on td at bounding box center [1243, 443] width 113 height 67
click at [1225, 430] on div at bounding box center [1244, 425] width 95 height 19
click at [1233, 430] on input "number" at bounding box center [1244, 429] width 95 height 30
type input "93"
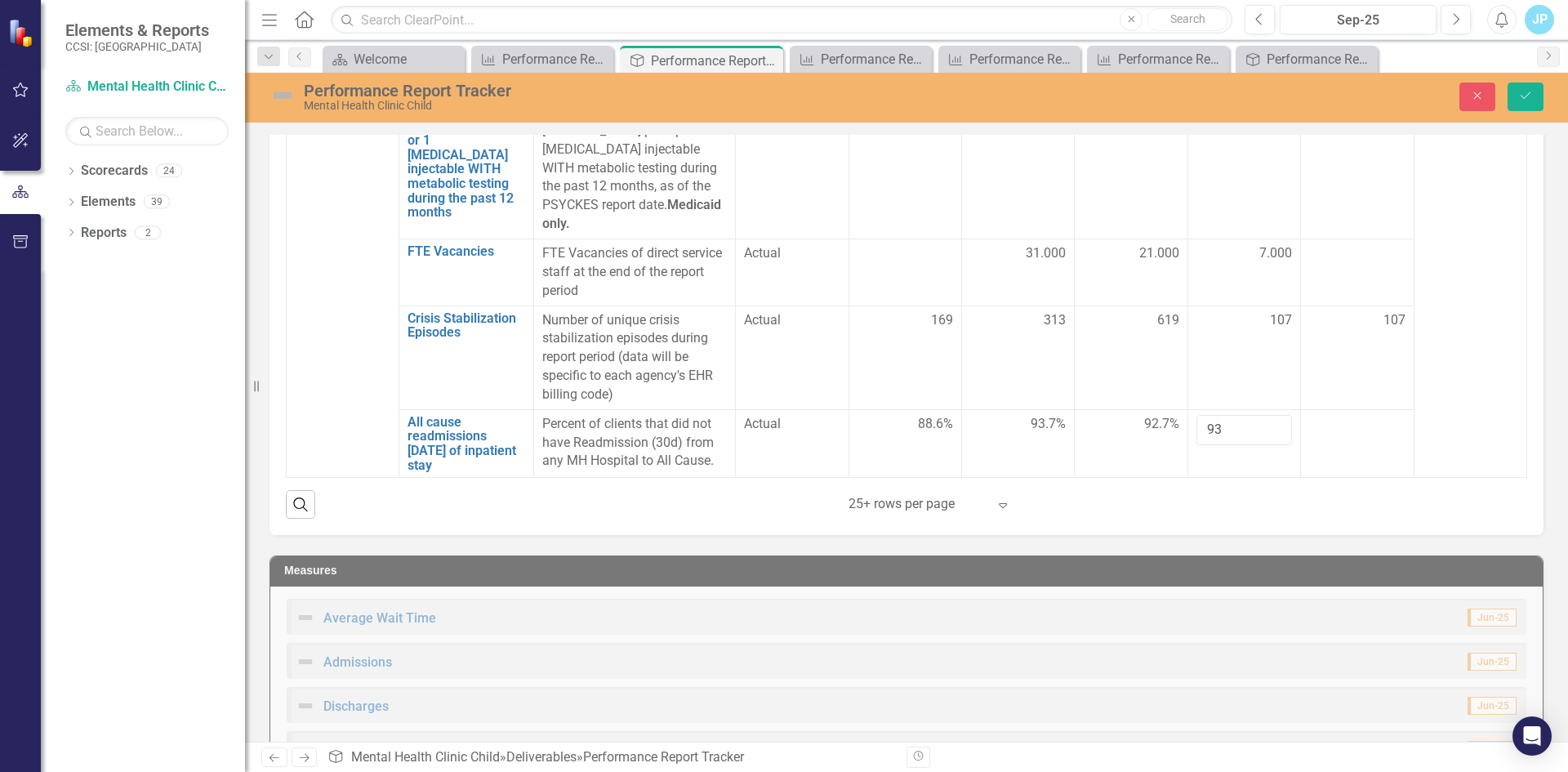
click at [1375, 453] on td at bounding box center [1356, 443] width 113 height 67
click at [1533, 95] on button "Save" at bounding box center [1525, 97] width 36 height 29
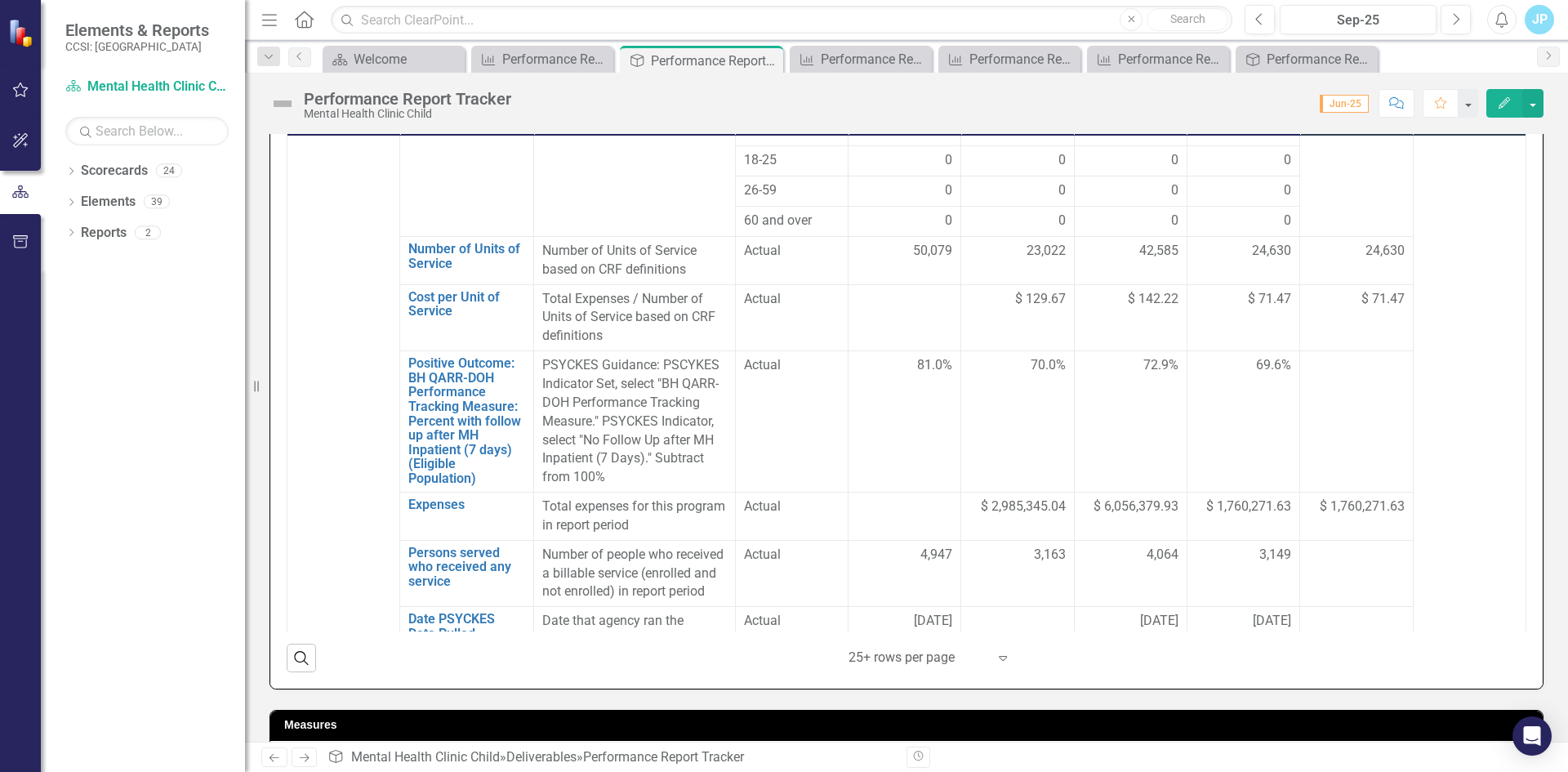
scroll to position [1552, 0]
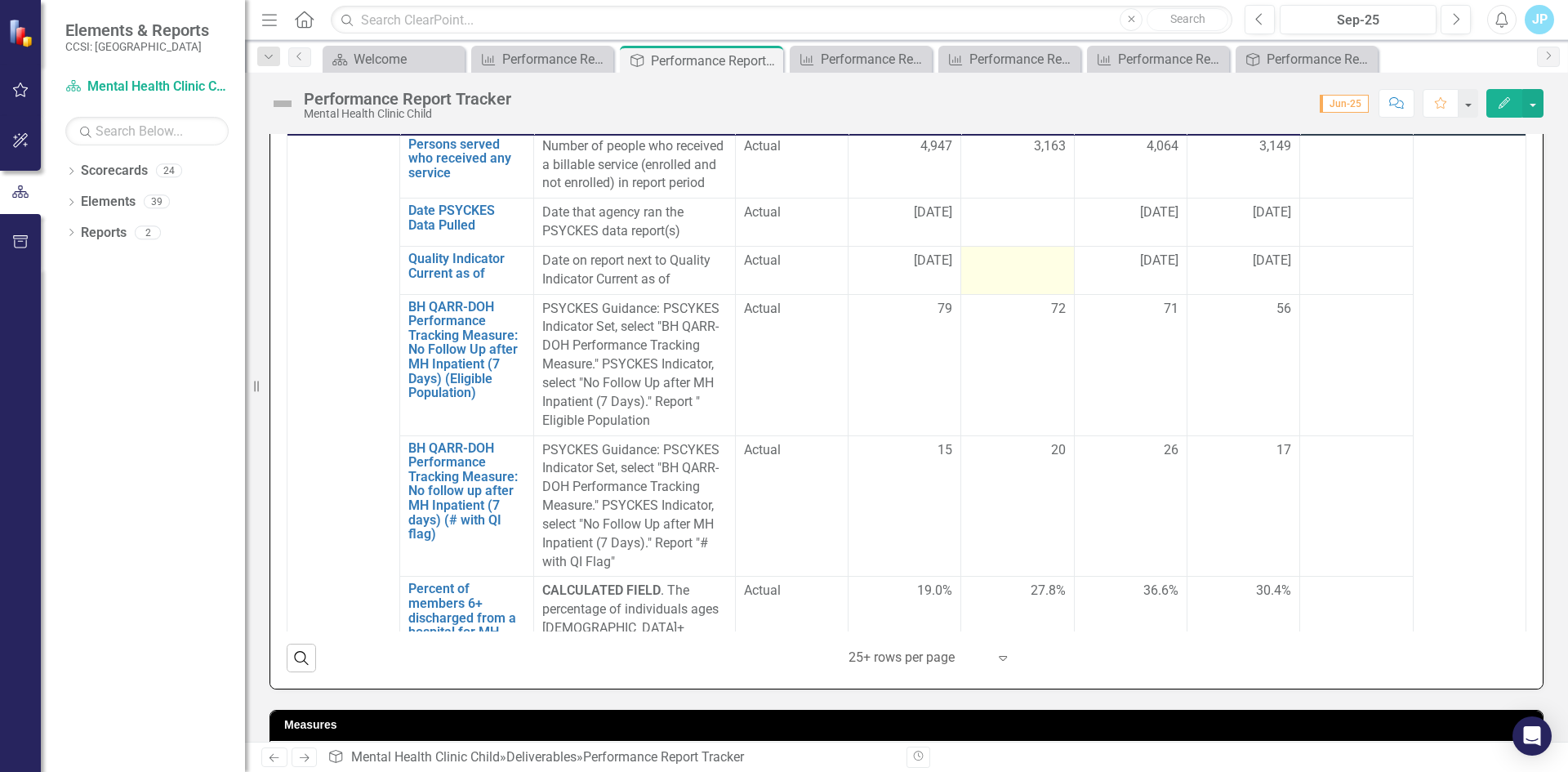
click at [987, 271] on div at bounding box center [1016, 261] width 95 height 19
click at [1005, 271] on div at bounding box center [1016, 261] width 95 height 19
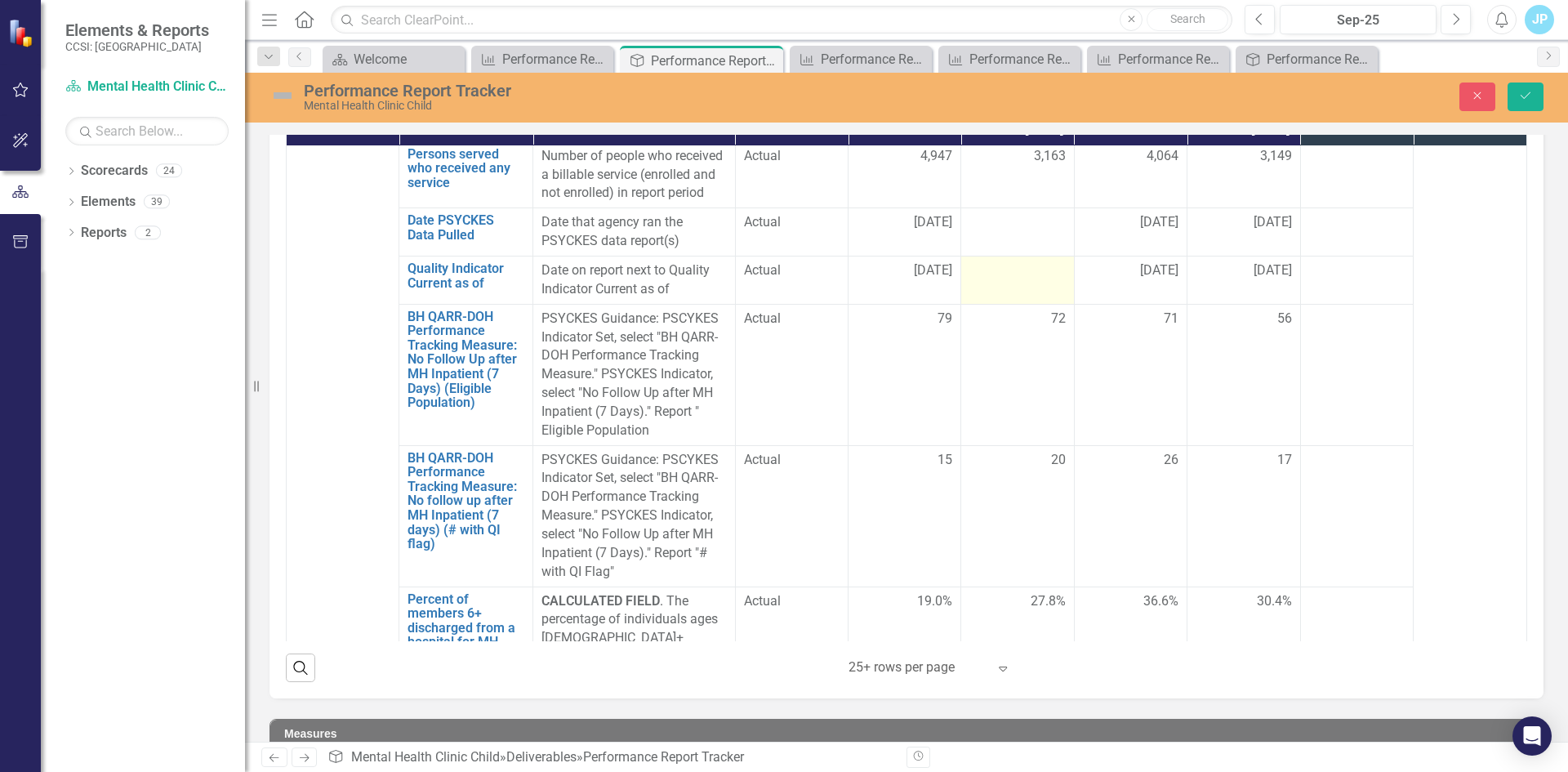
scroll to position [579, 0]
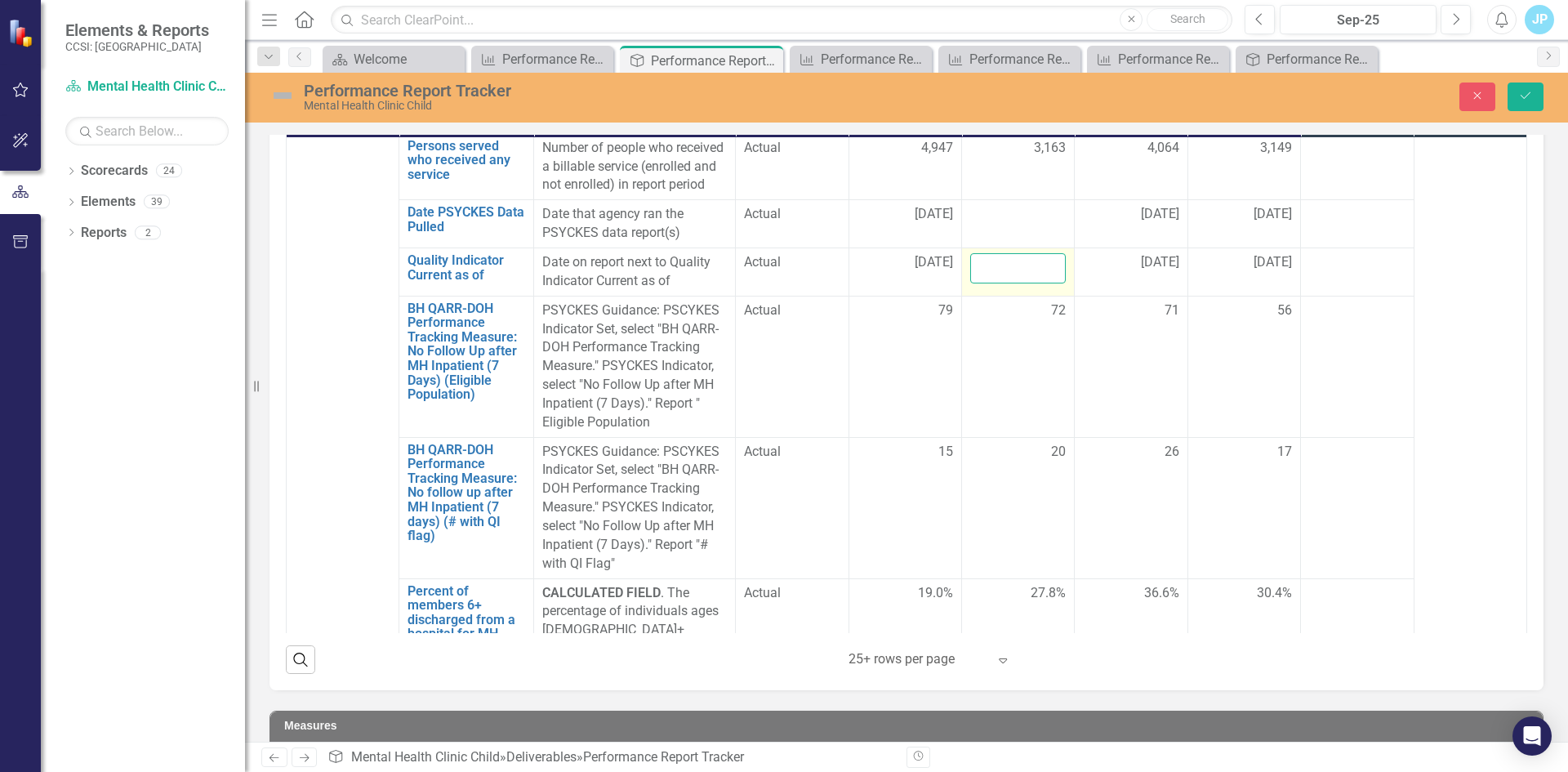
click at [1001, 283] on input "text" at bounding box center [1017, 268] width 95 height 30
type input "[DATE]"
click at [994, 224] on div at bounding box center [1017, 215] width 95 height 19
click at [991, 224] on div at bounding box center [1017, 215] width 95 height 19
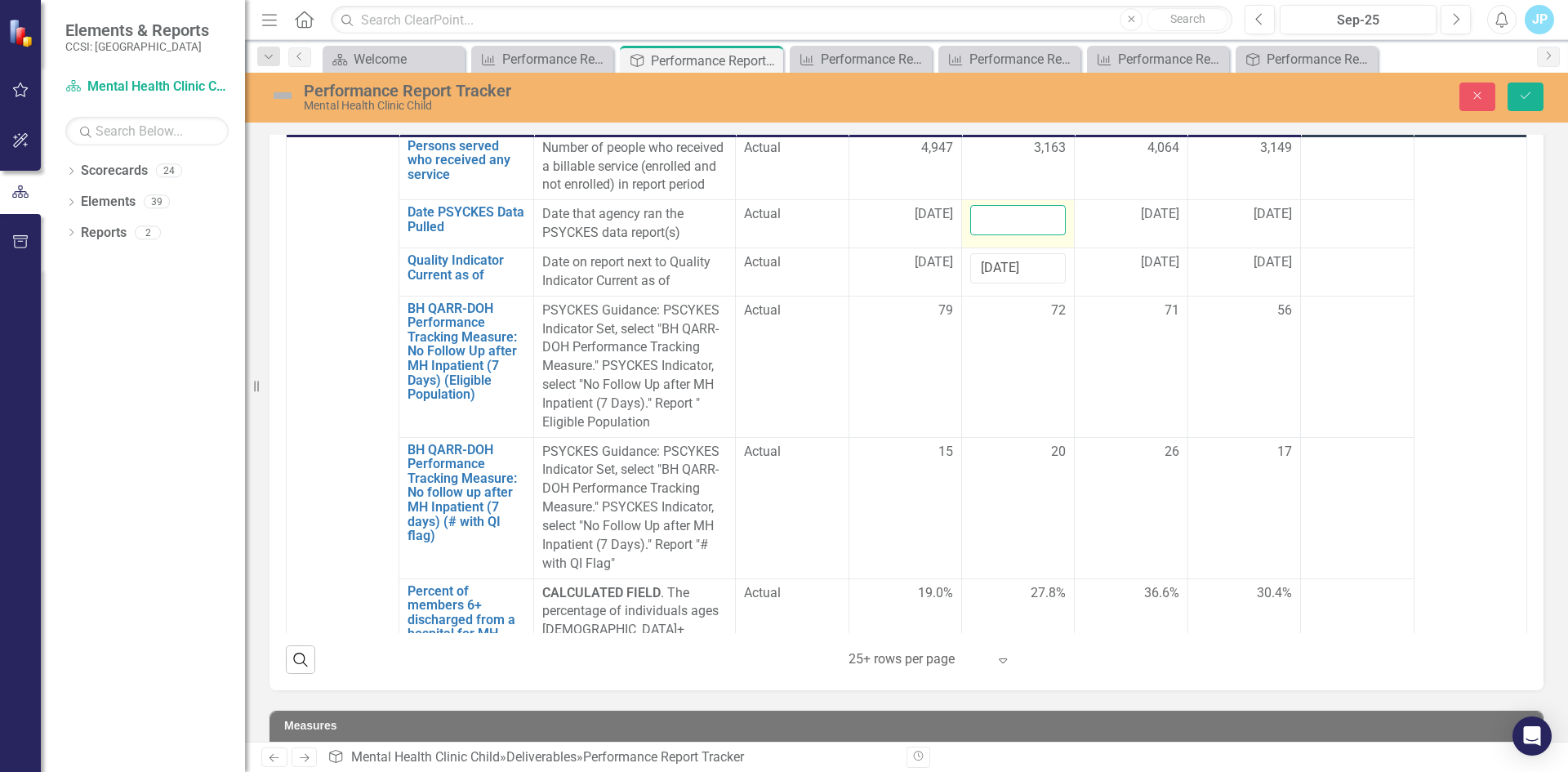
click at [990, 235] on input "text" at bounding box center [1017, 219] width 95 height 30
type input "[DATE]"
click at [1521, 99] on icon "Save" at bounding box center [1525, 95] width 14 height 12
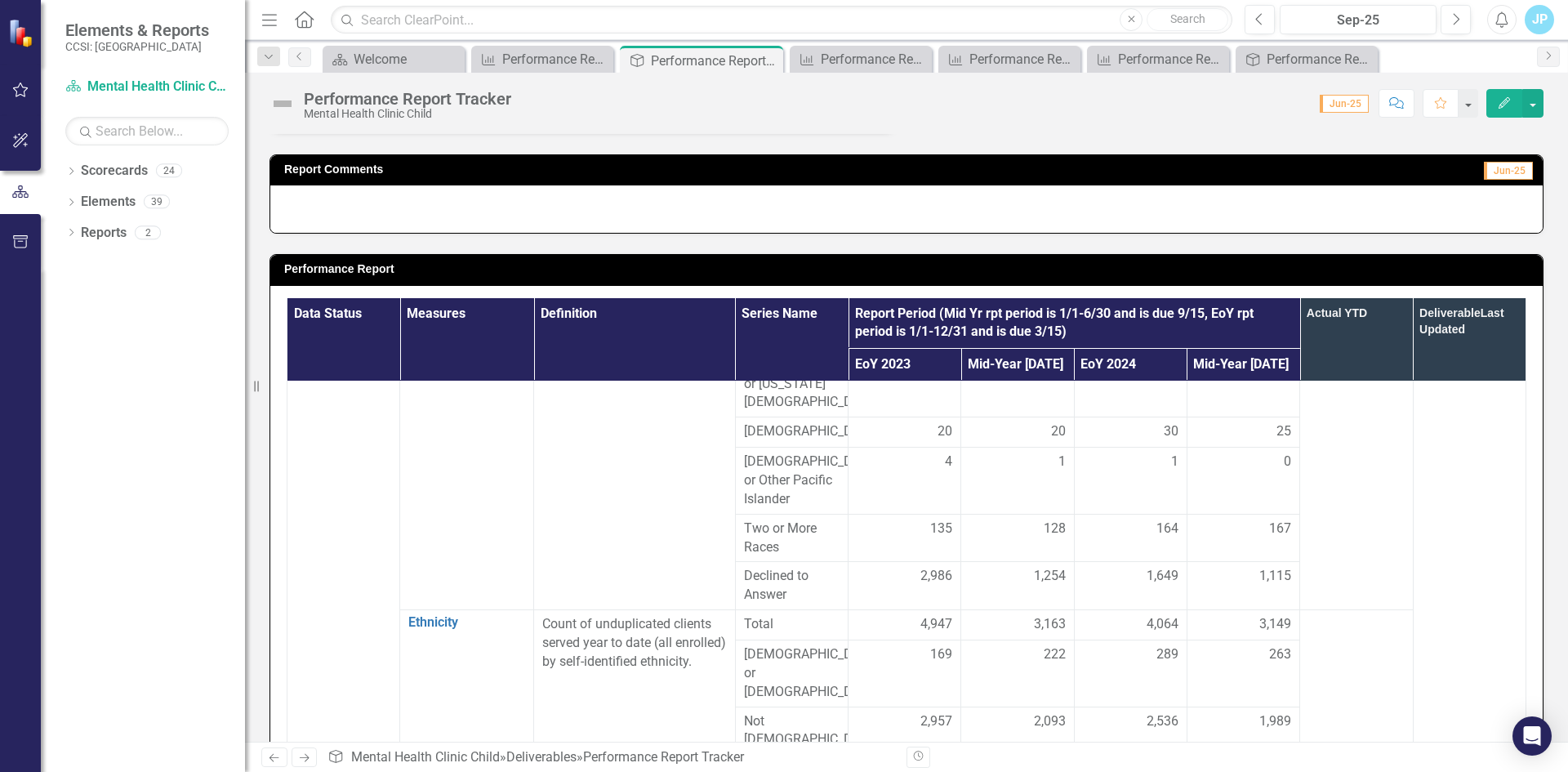
scroll to position [0, 0]
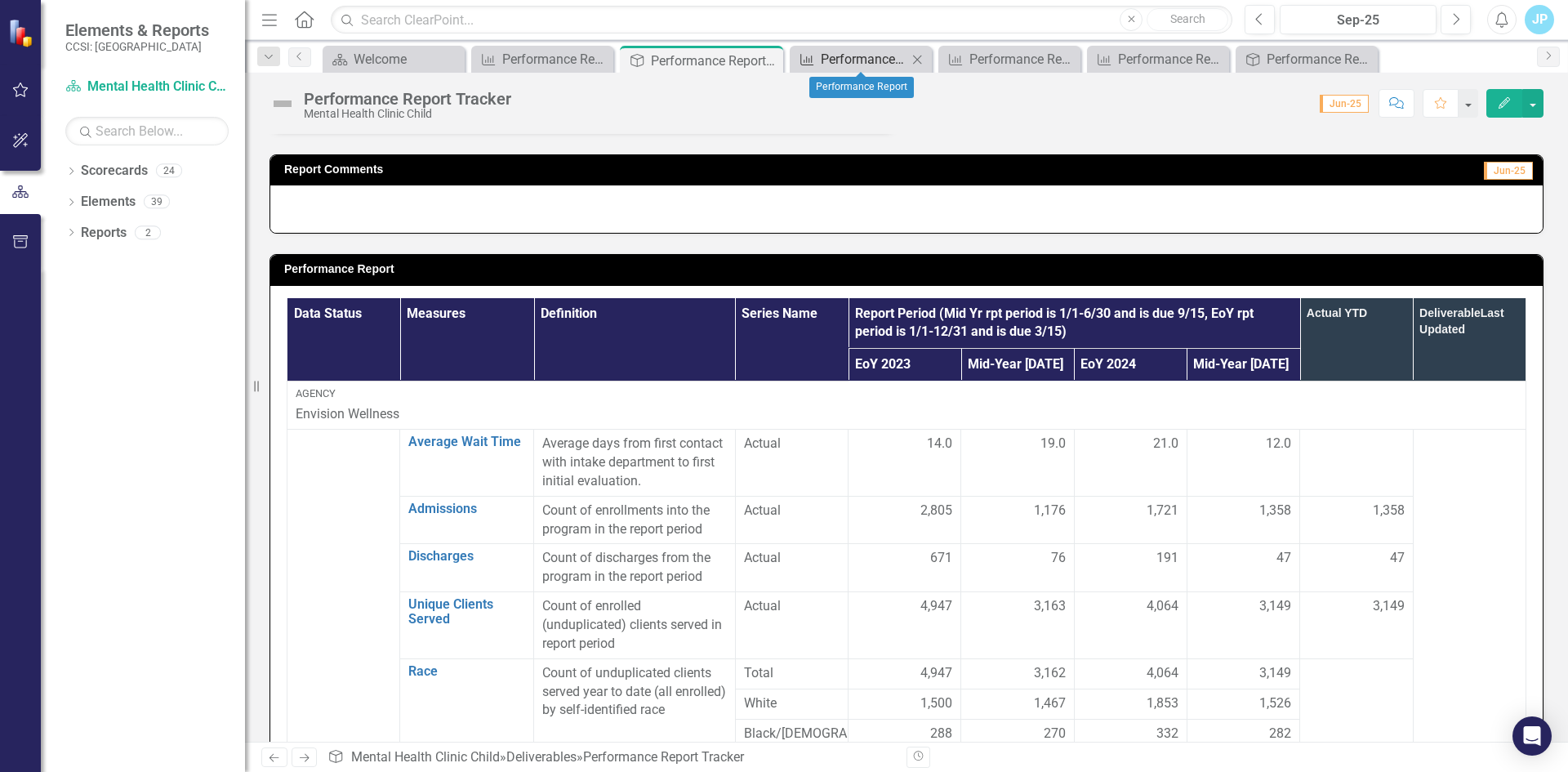
click at [837, 56] on div "Performance Report" at bounding box center [864, 59] width 87 height 20
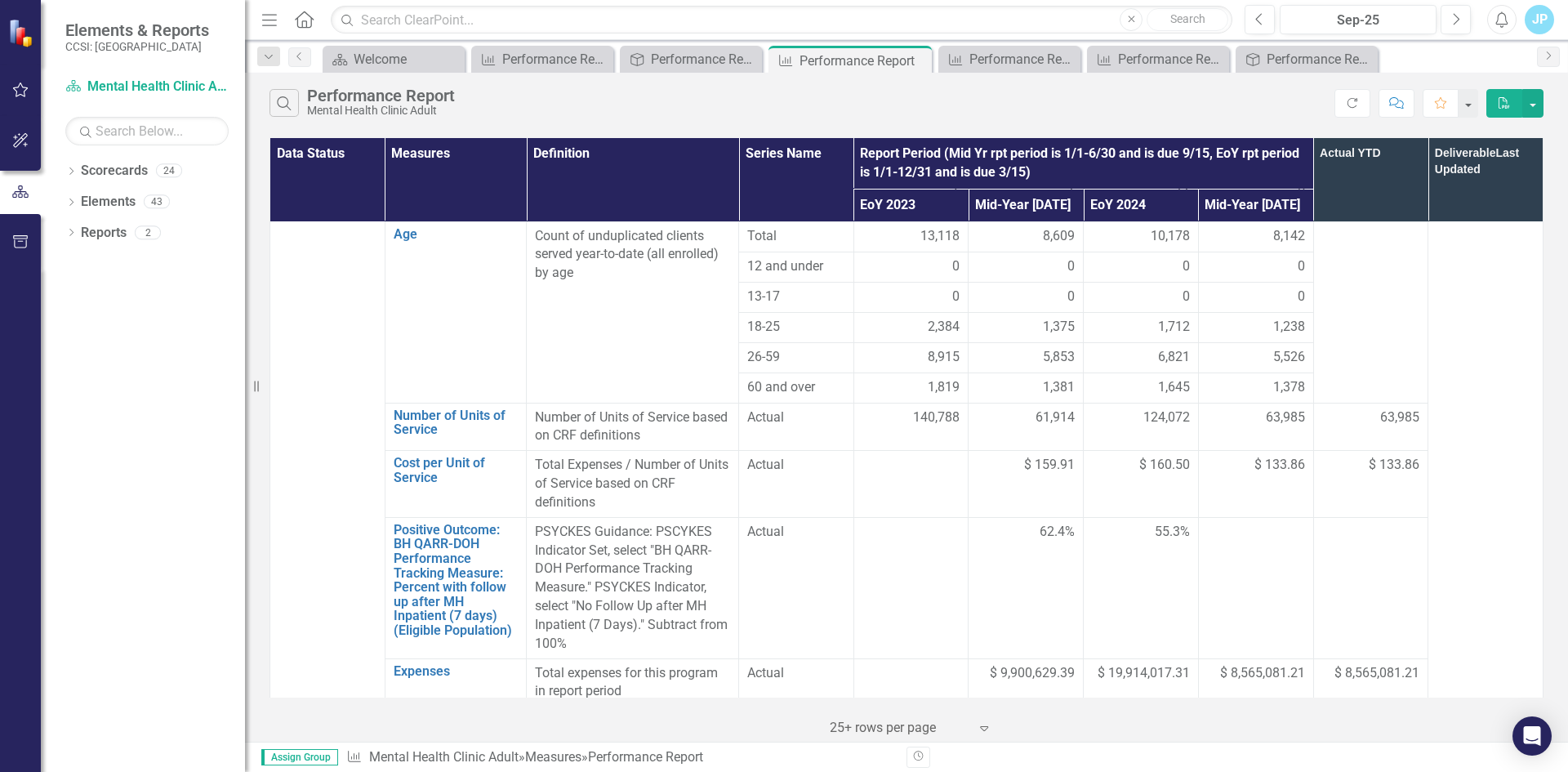
scroll to position [1062, 0]
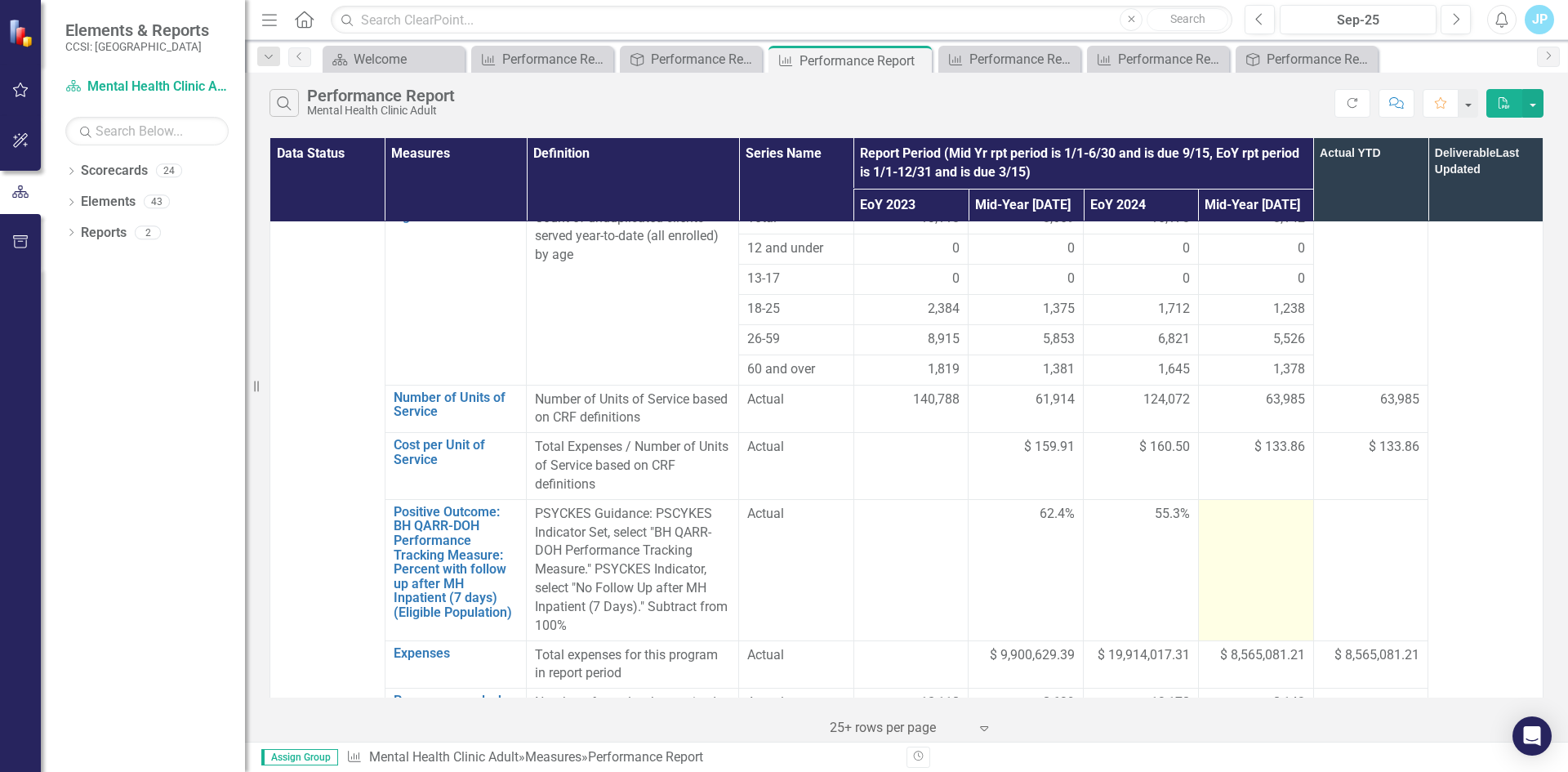
click at [1236, 504] on div at bounding box center [1256, 514] width 98 height 19
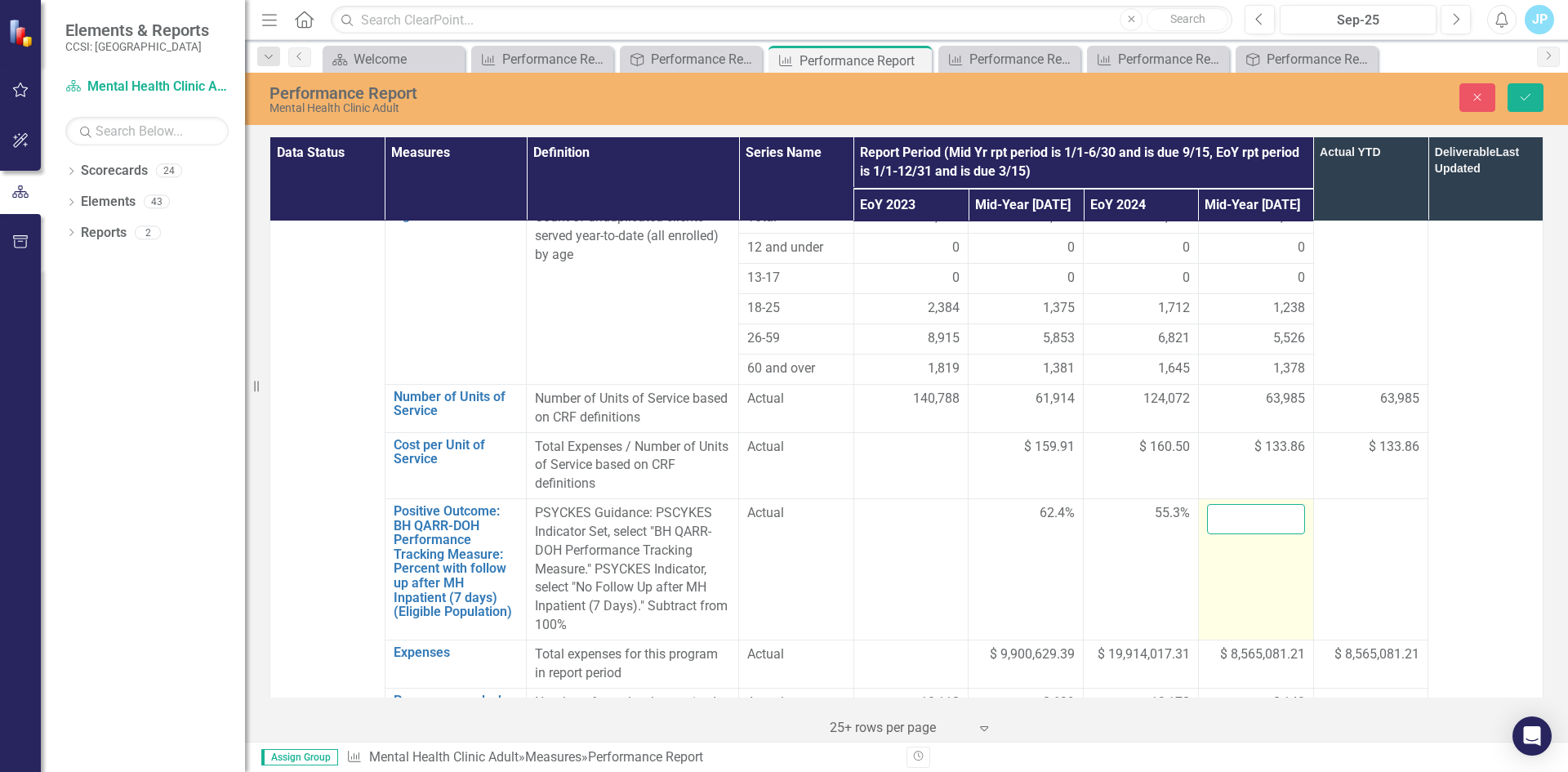
click at [1236, 503] on input "number" at bounding box center [1256, 518] width 98 height 30
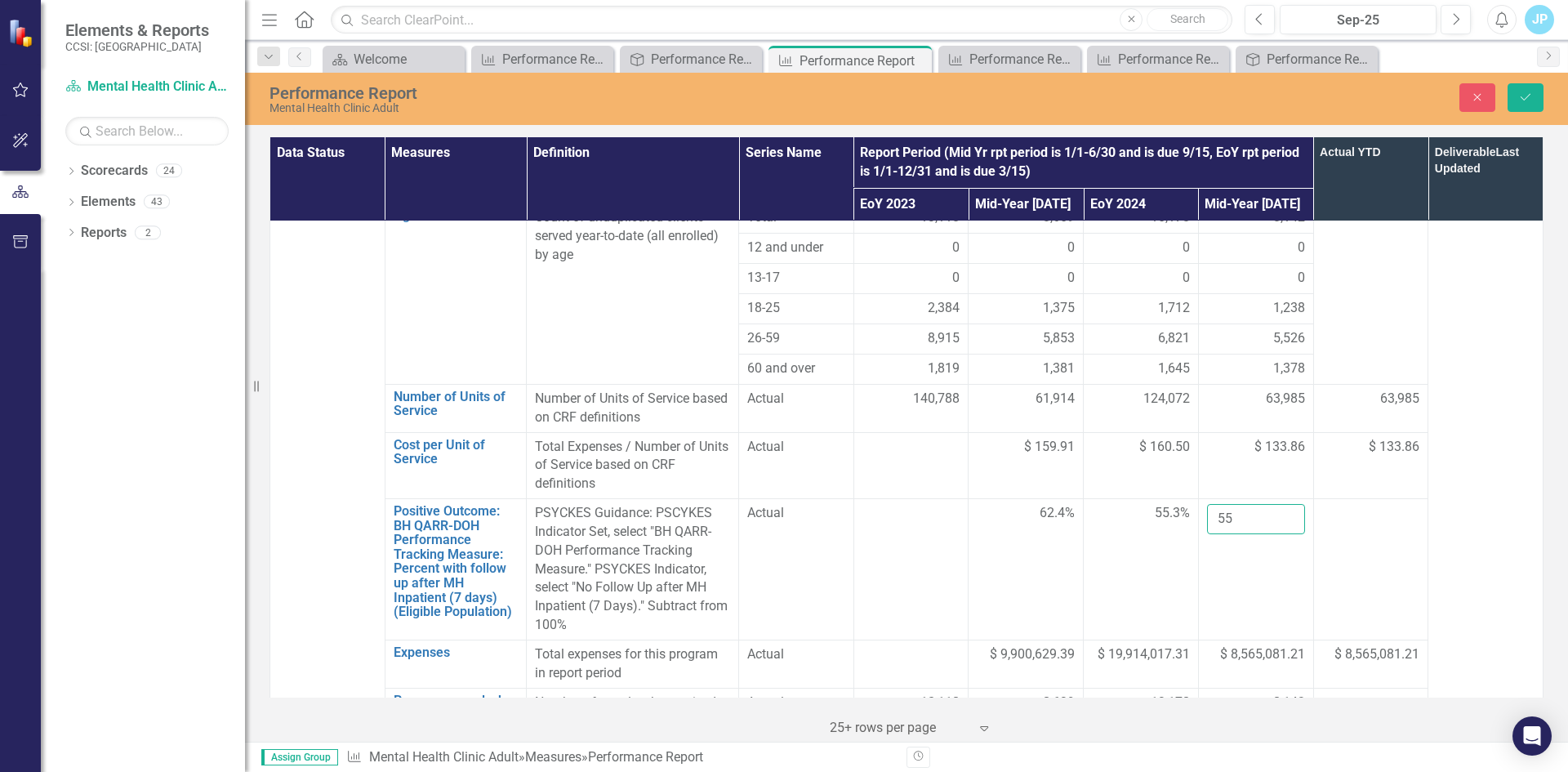
type input "55"
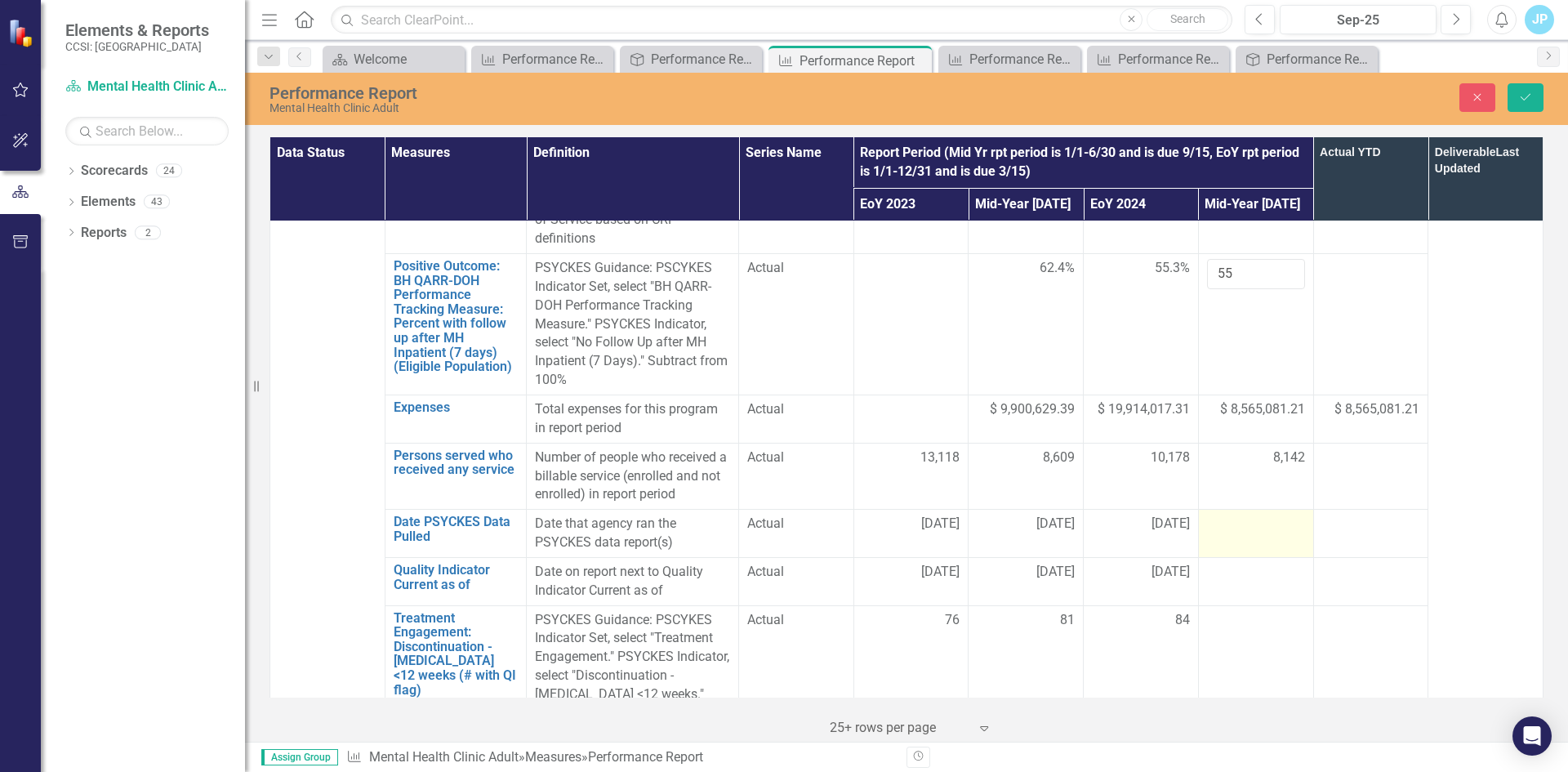
click at [1233, 514] on div at bounding box center [1256, 524] width 98 height 19
click at [1233, 514] on input "text" at bounding box center [1256, 528] width 98 height 30
type input "[DATE]"
click at [1229, 562] on div at bounding box center [1256, 572] width 98 height 19
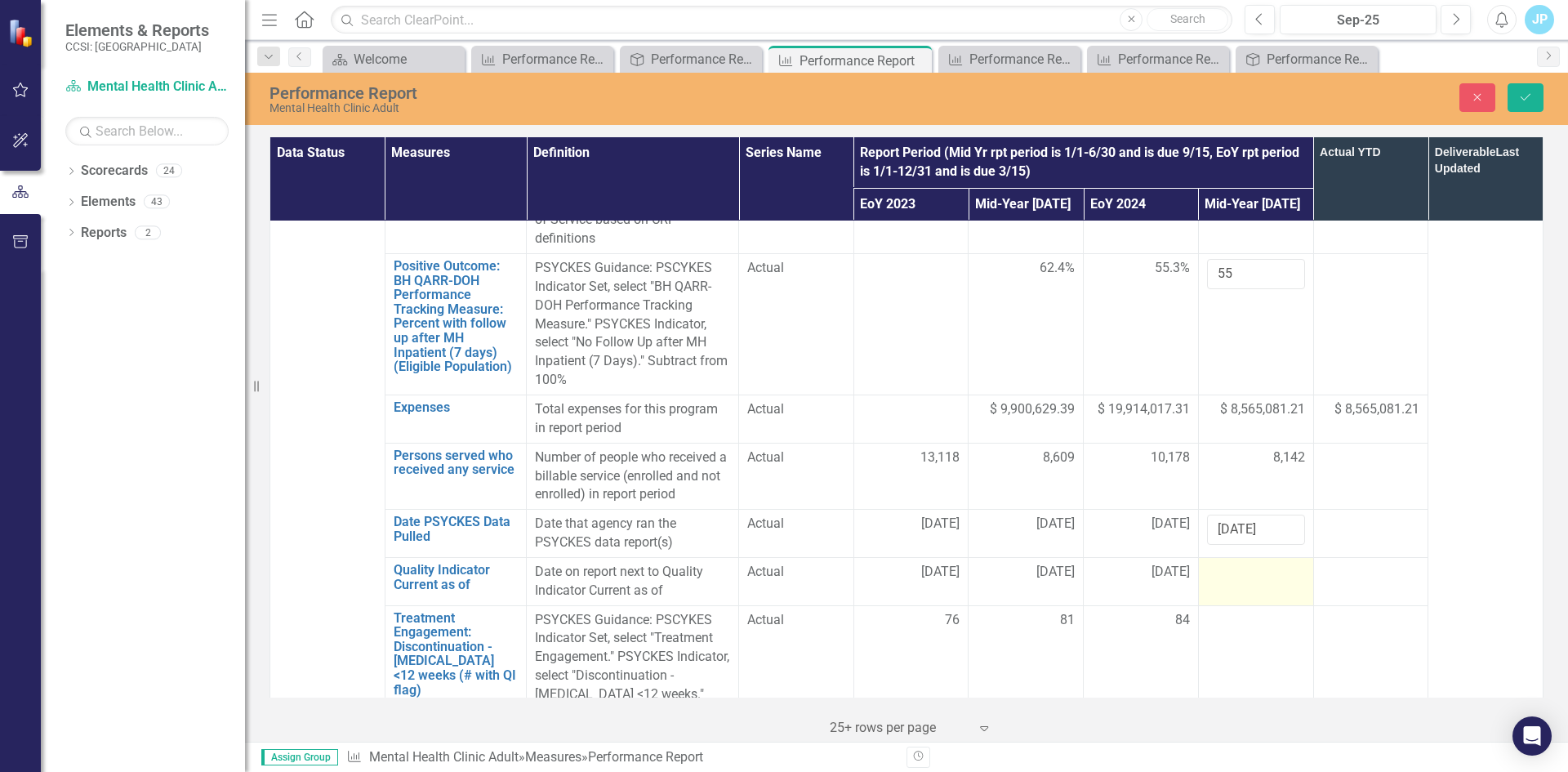
click at [1229, 562] on div at bounding box center [1256, 572] width 98 height 19
click at [1229, 562] on input "text" at bounding box center [1256, 577] width 98 height 30
type input "[DATE]"
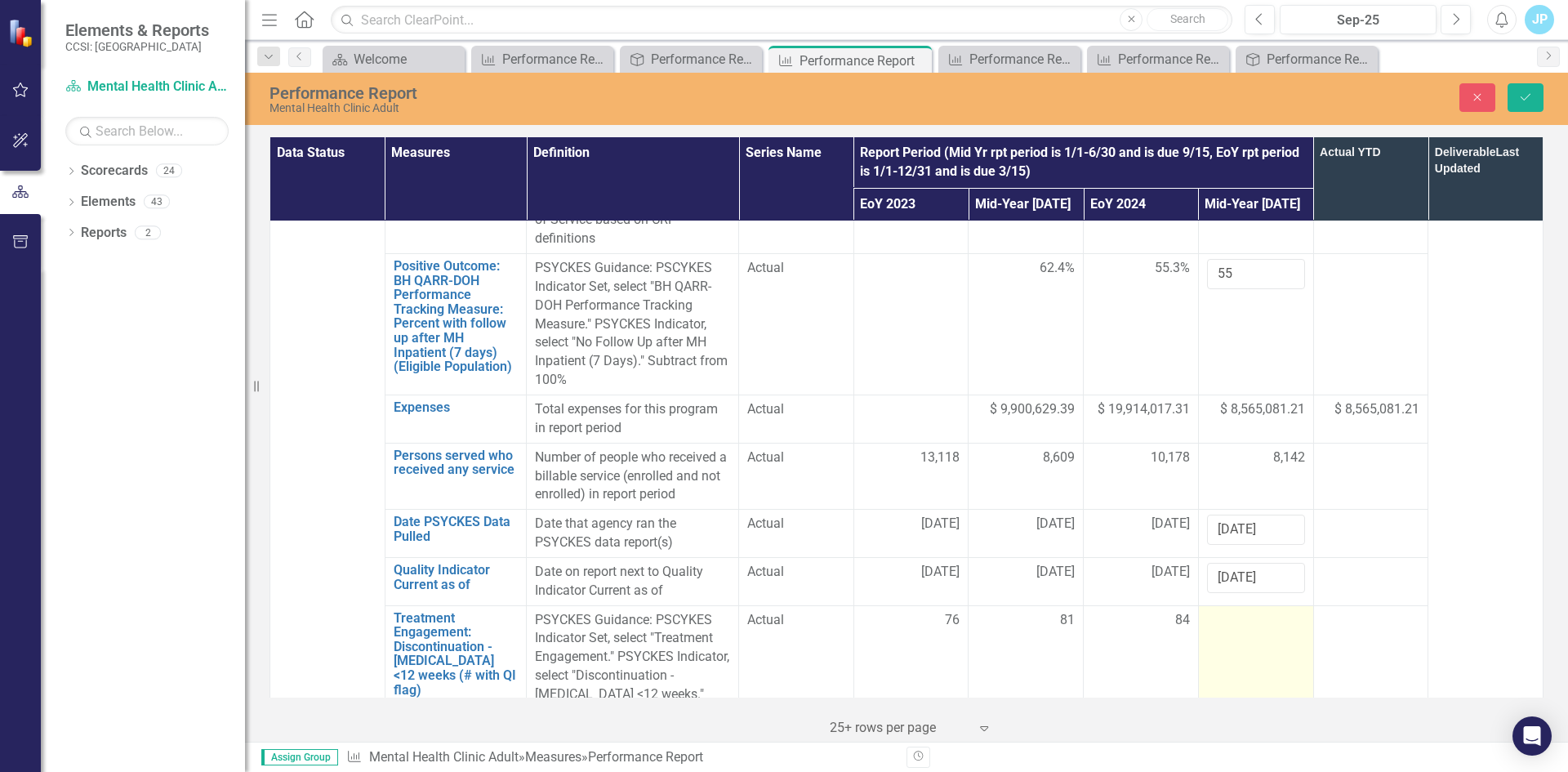
click at [1273, 611] on div at bounding box center [1256, 621] width 98 height 19
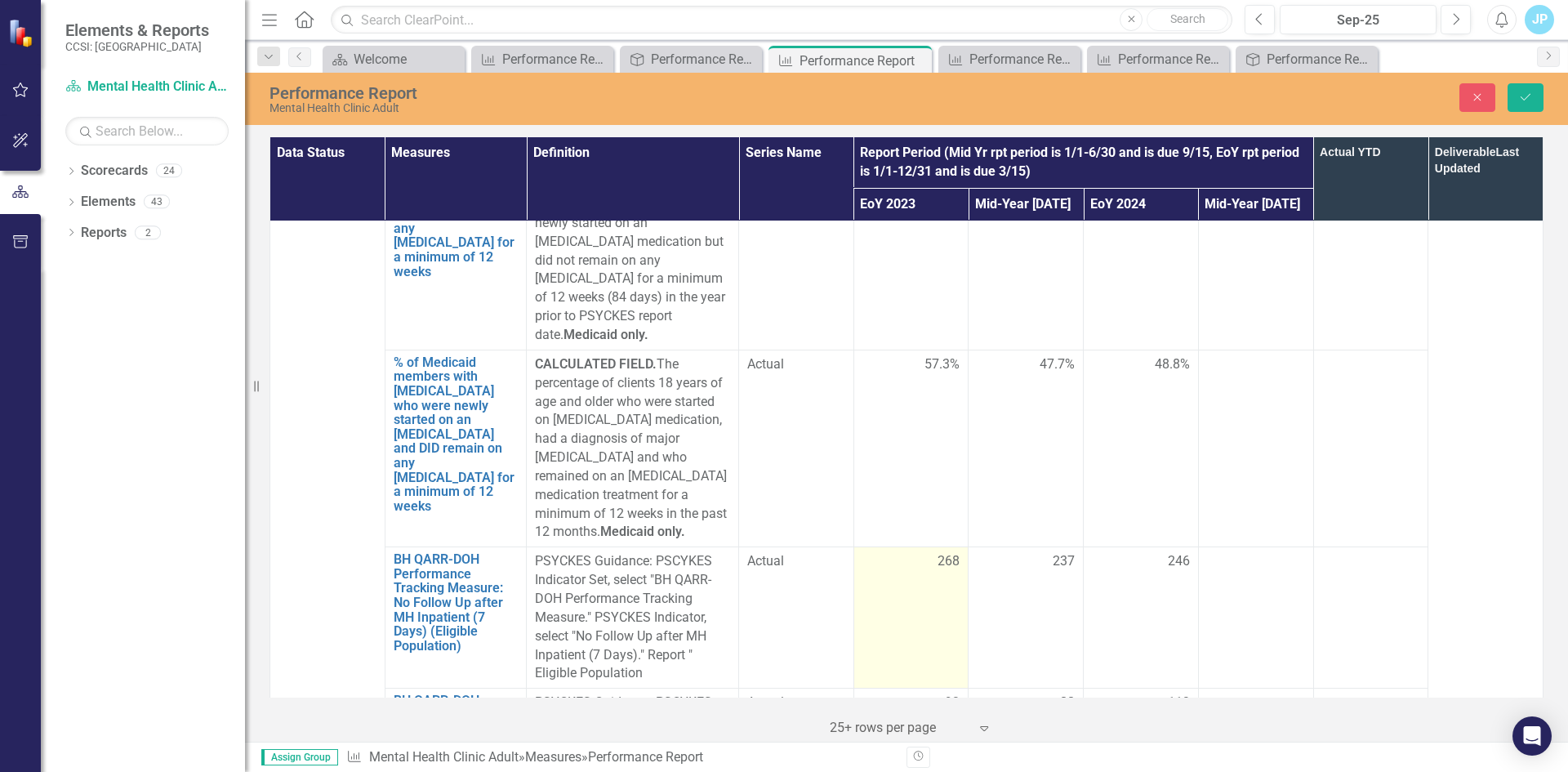
scroll to position [2123, 0]
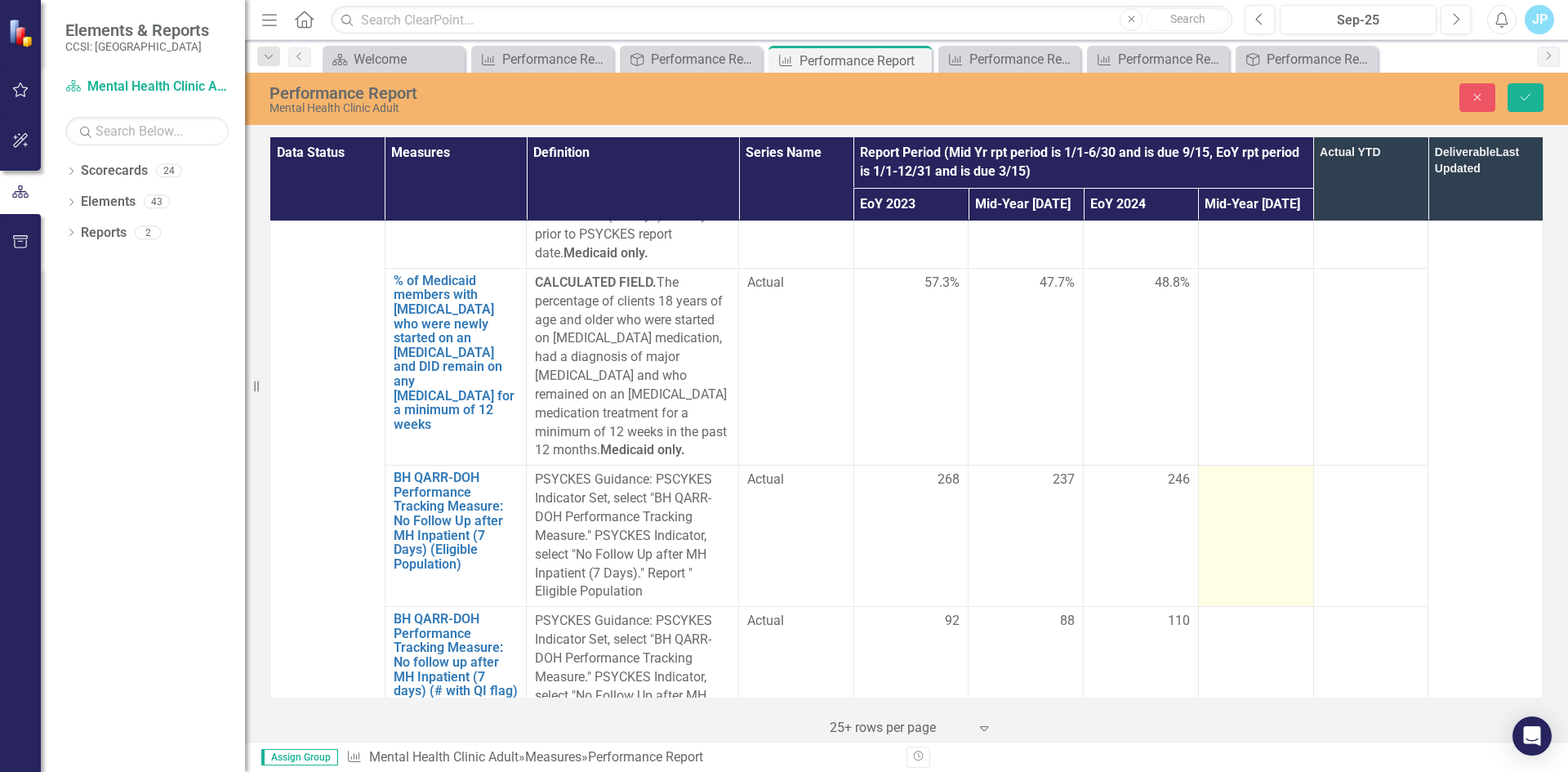
click at [1236, 471] on div at bounding box center [1256, 480] width 98 height 19
click at [1236, 471] on input "number" at bounding box center [1256, 485] width 98 height 30
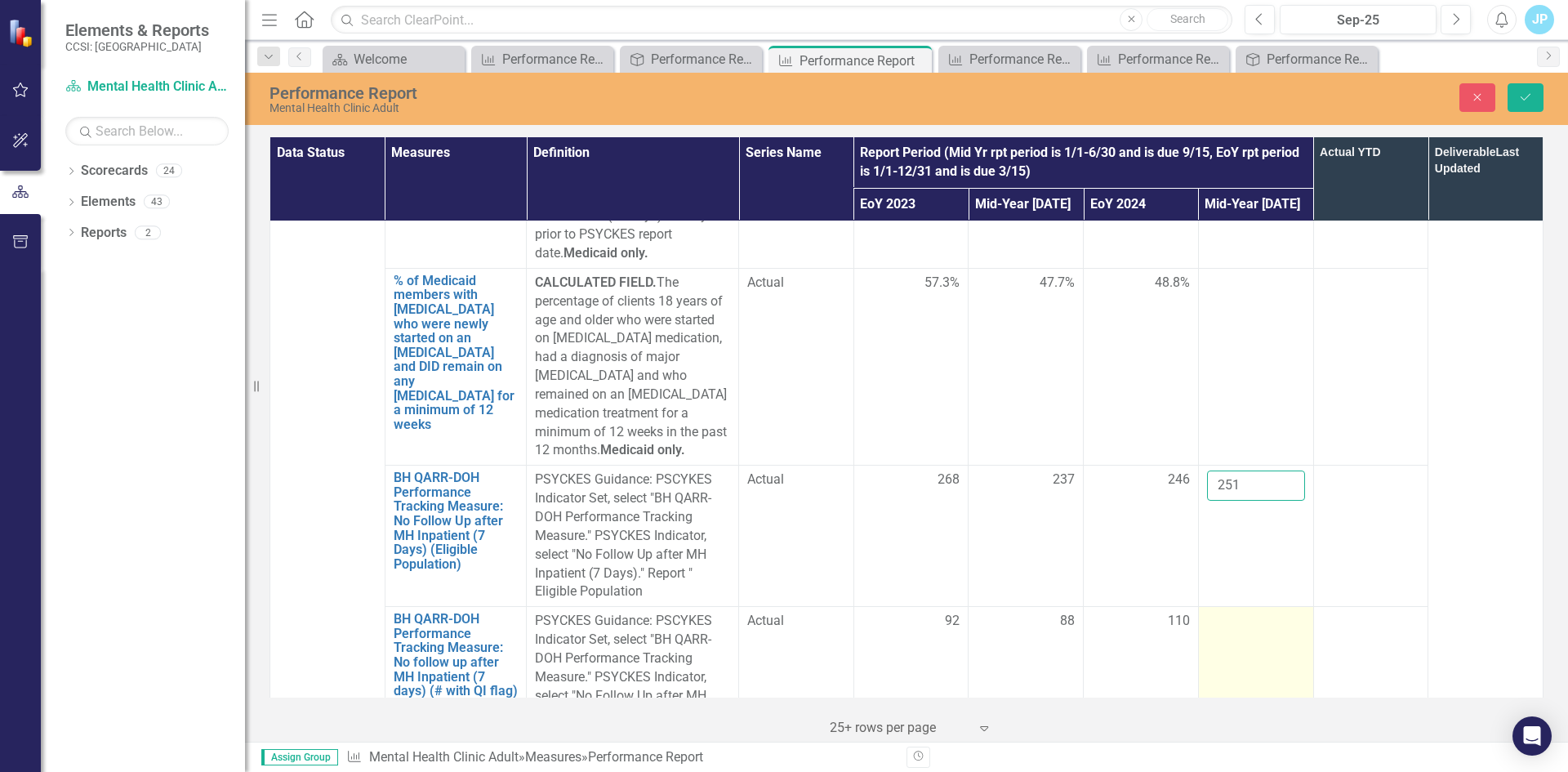
type input "251"
click at [1222, 606] on td at bounding box center [1255, 677] width 116 height 142
click at [1217, 611] on div at bounding box center [1256, 621] width 98 height 19
click at [1217, 611] on input "number" at bounding box center [1256, 626] width 98 height 30
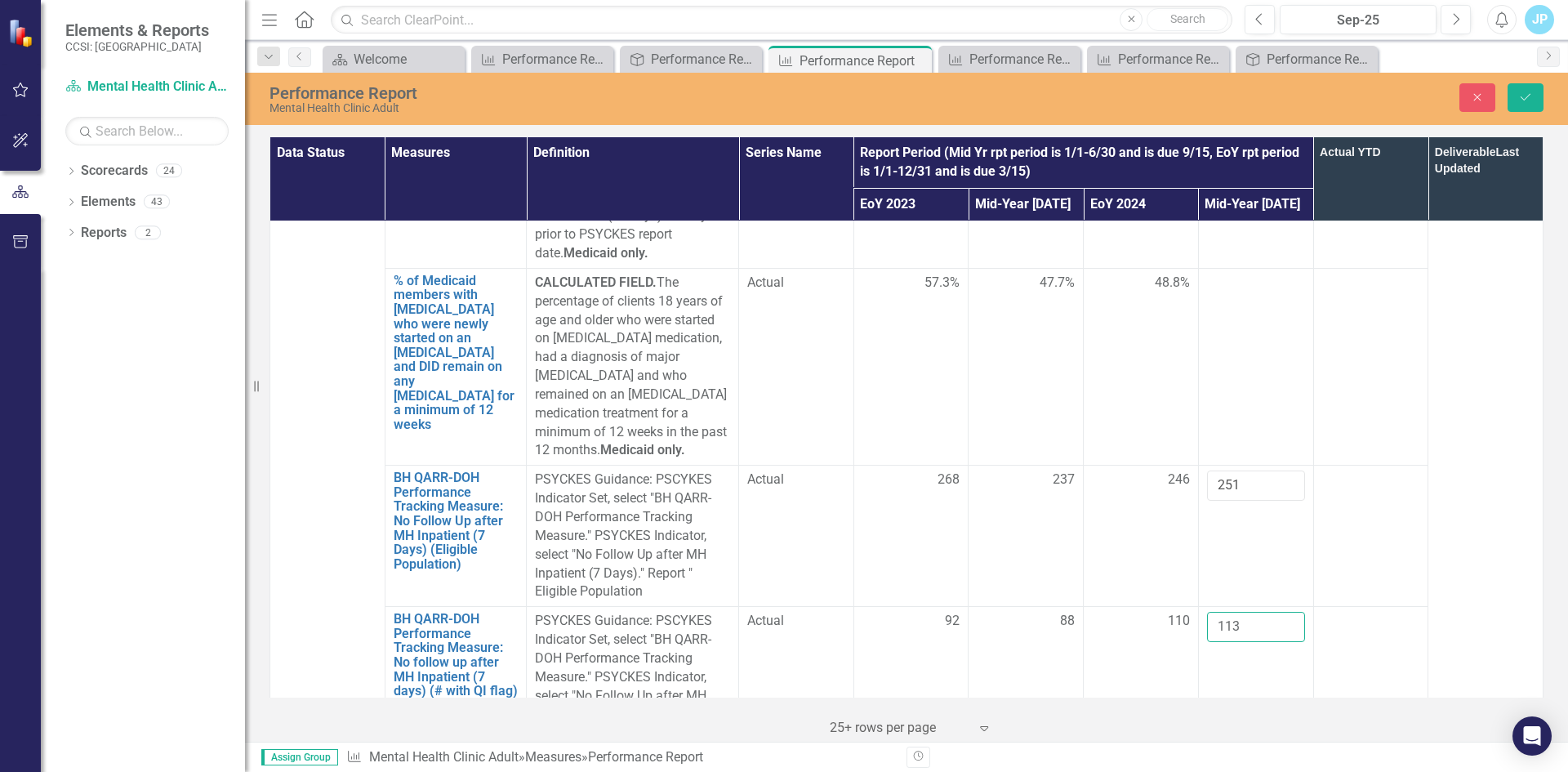
type input "113"
click at [1390, 606] on td at bounding box center [1371, 677] width 116 height 142
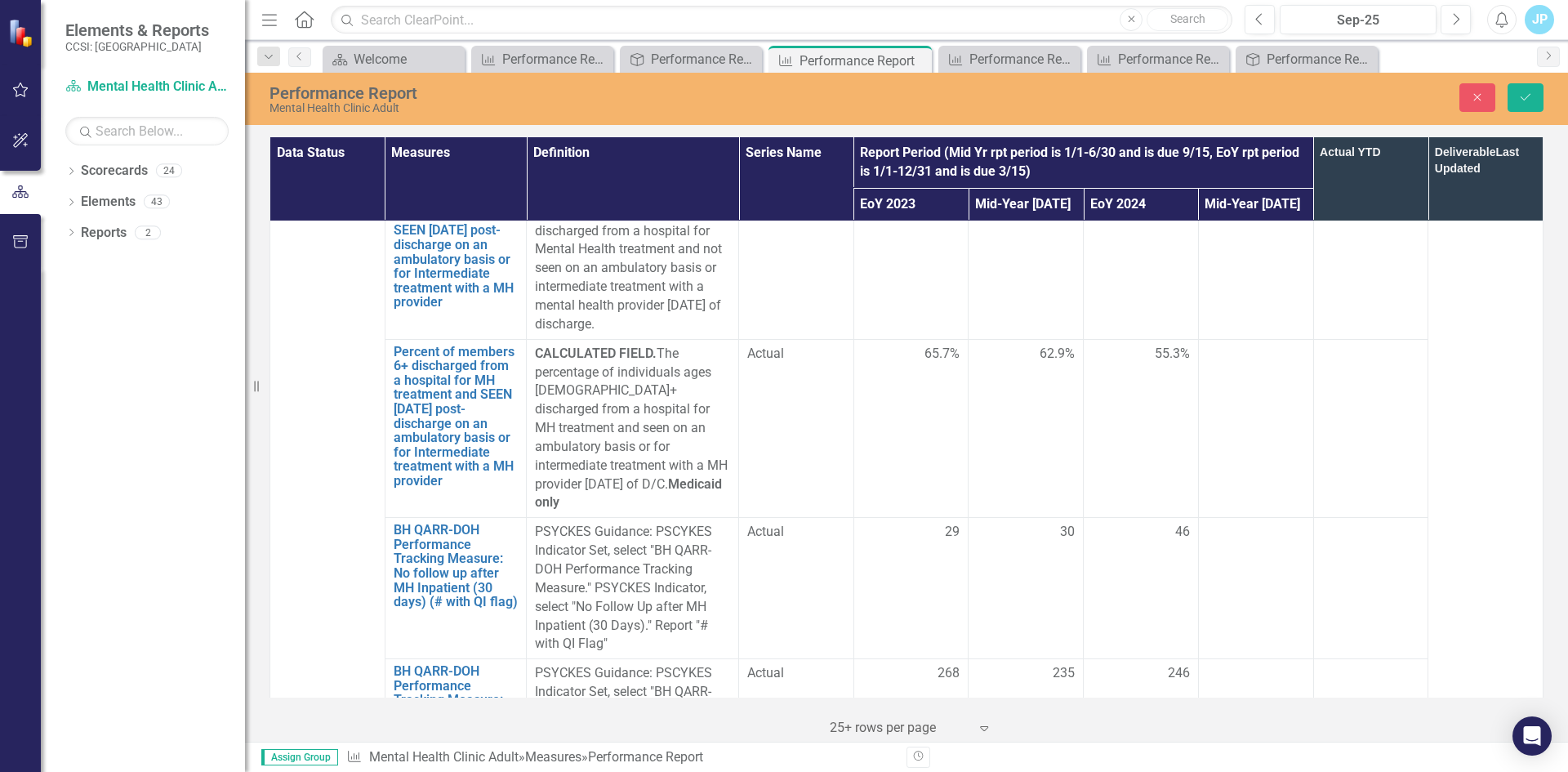
scroll to position [2858, 0]
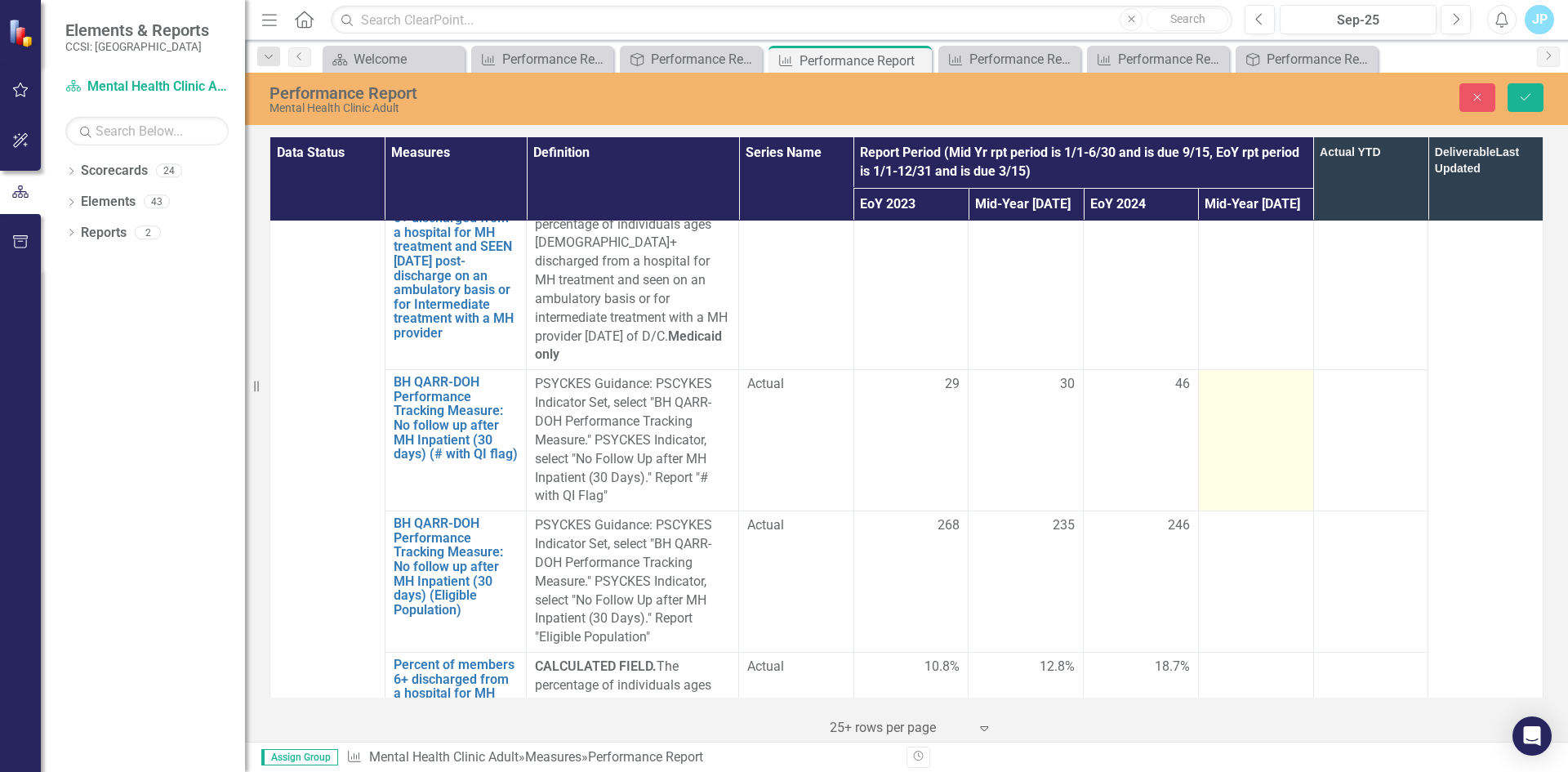
click at [1214, 374] on div at bounding box center [1256, 384] width 98 height 19
click at [1217, 374] on input "number" at bounding box center [1256, 389] width 98 height 30
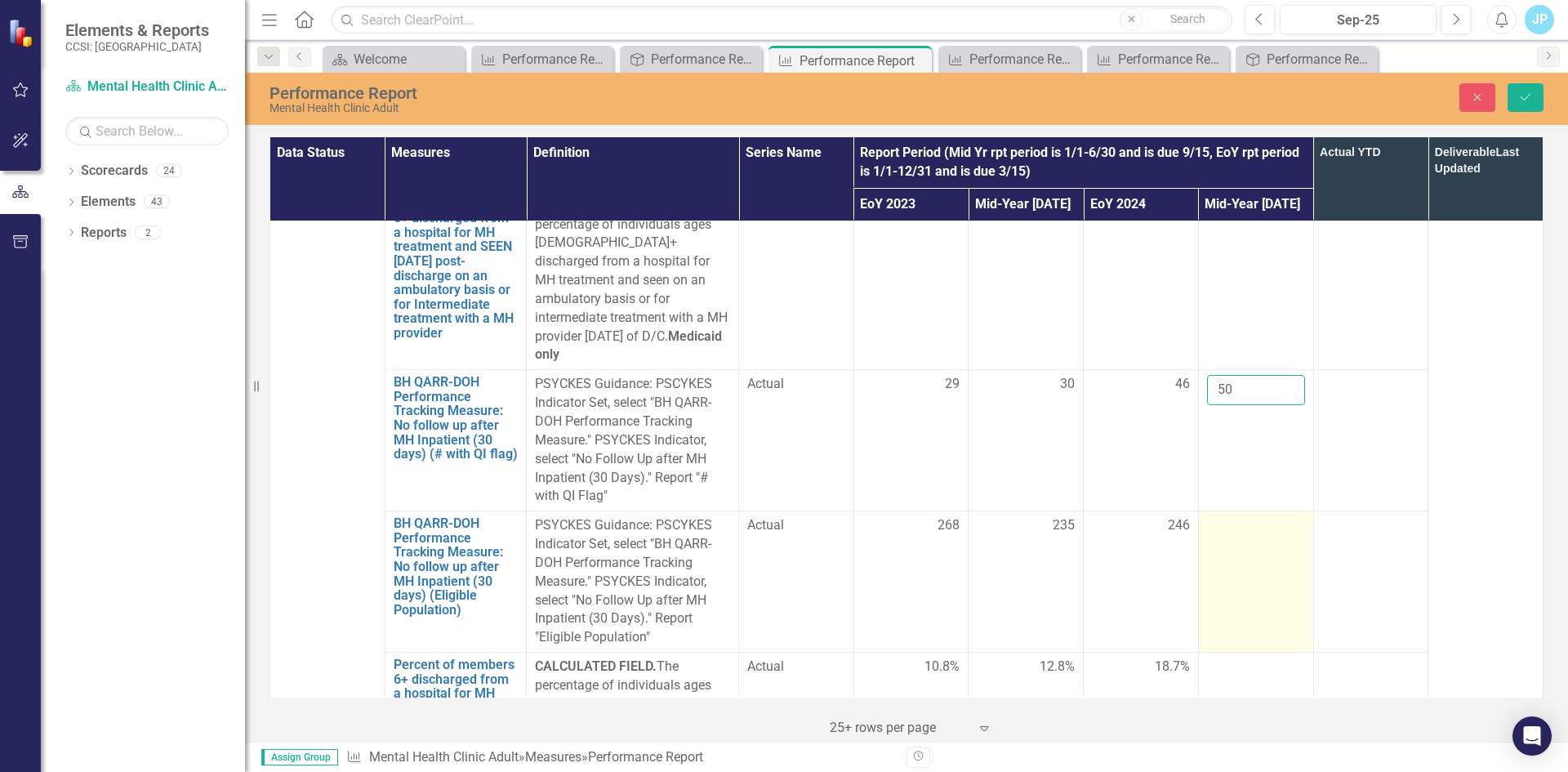
type input "50"
click at [1217, 516] on div at bounding box center [1256, 526] width 98 height 19
click at [1217, 516] on input "number" at bounding box center [1256, 530] width 98 height 30
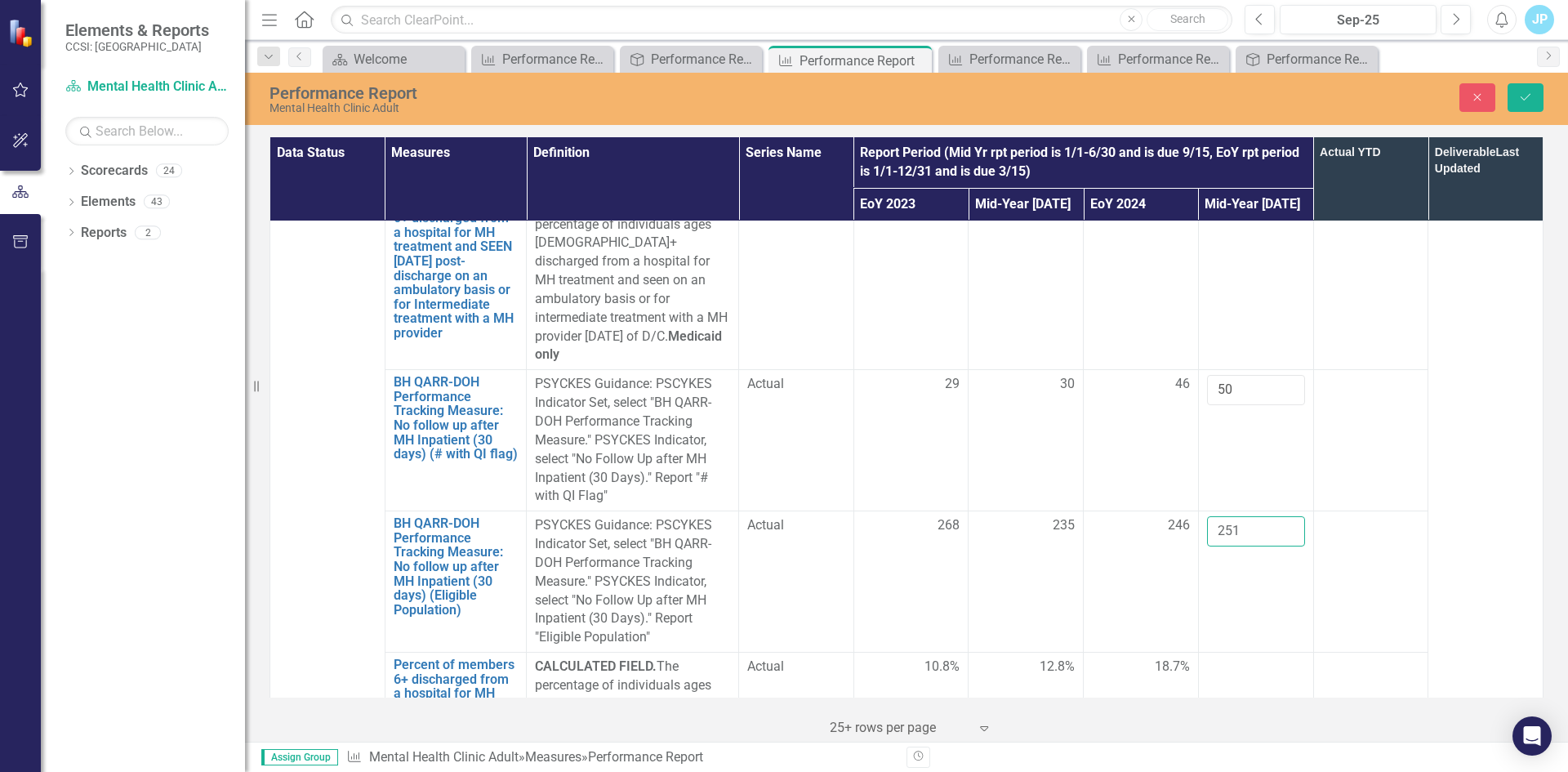
type input "251"
click at [1371, 511] on td at bounding box center [1371, 581] width 116 height 142
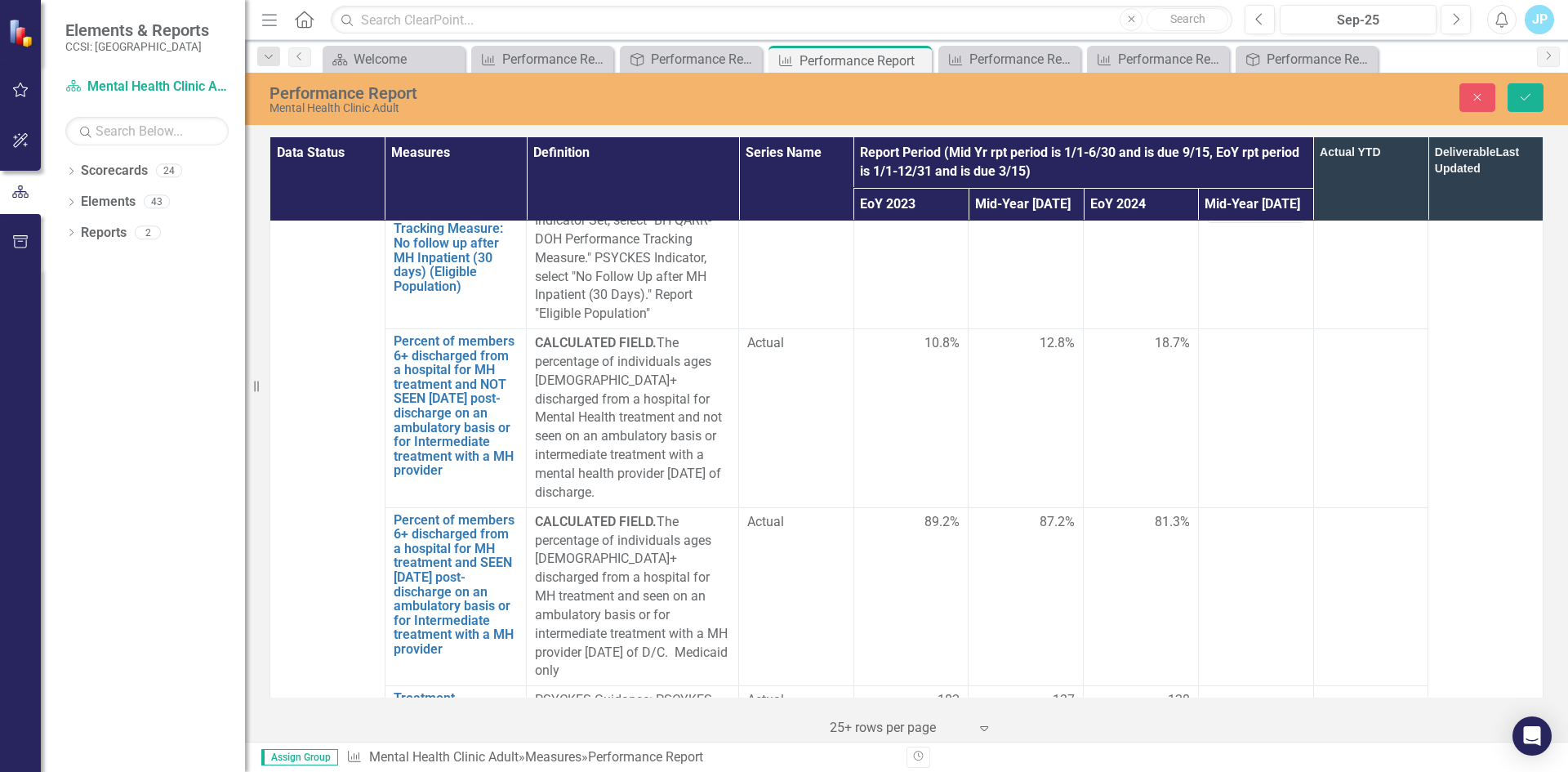
scroll to position [3184, 0]
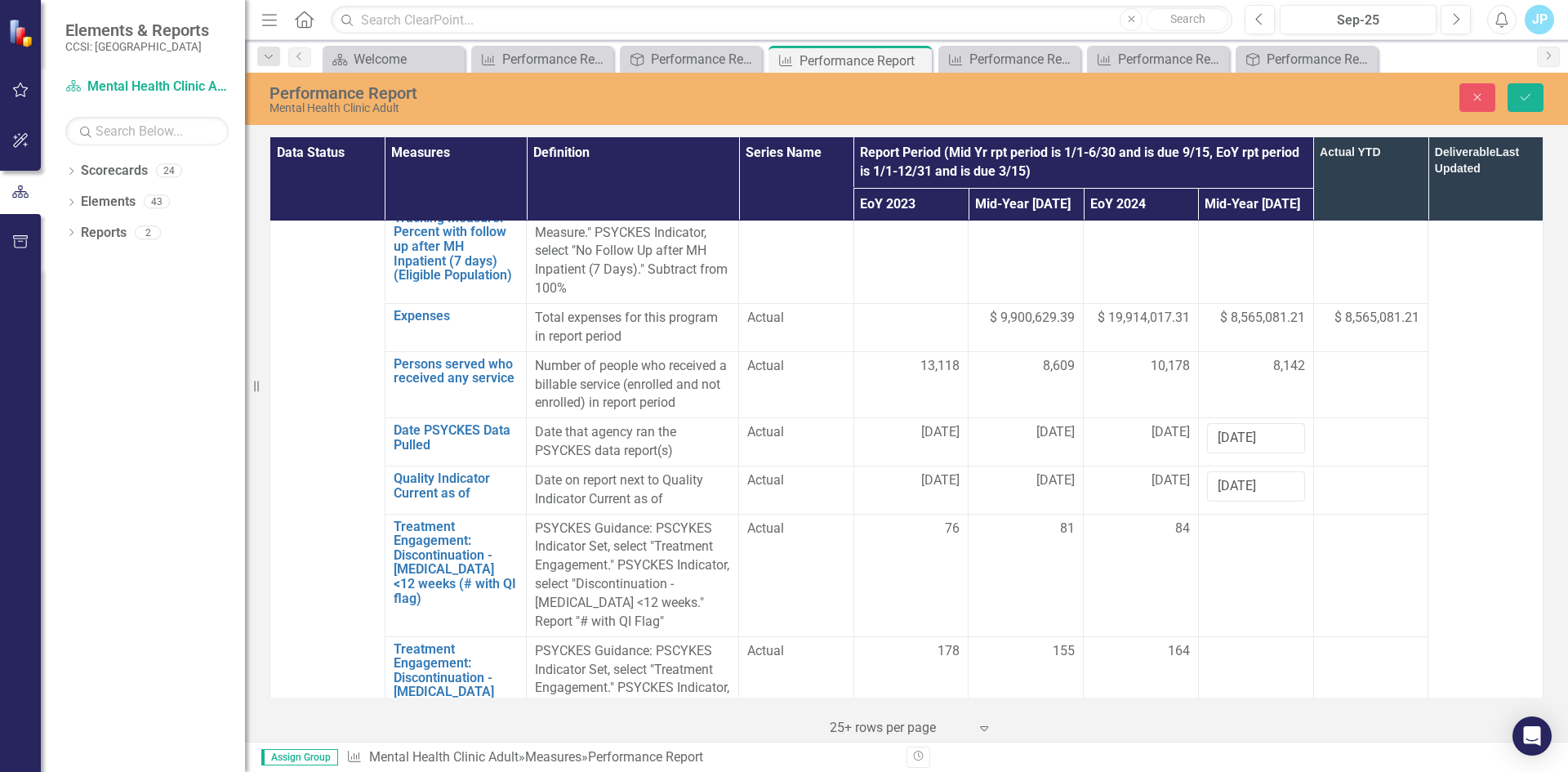
scroll to position [1461, 0]
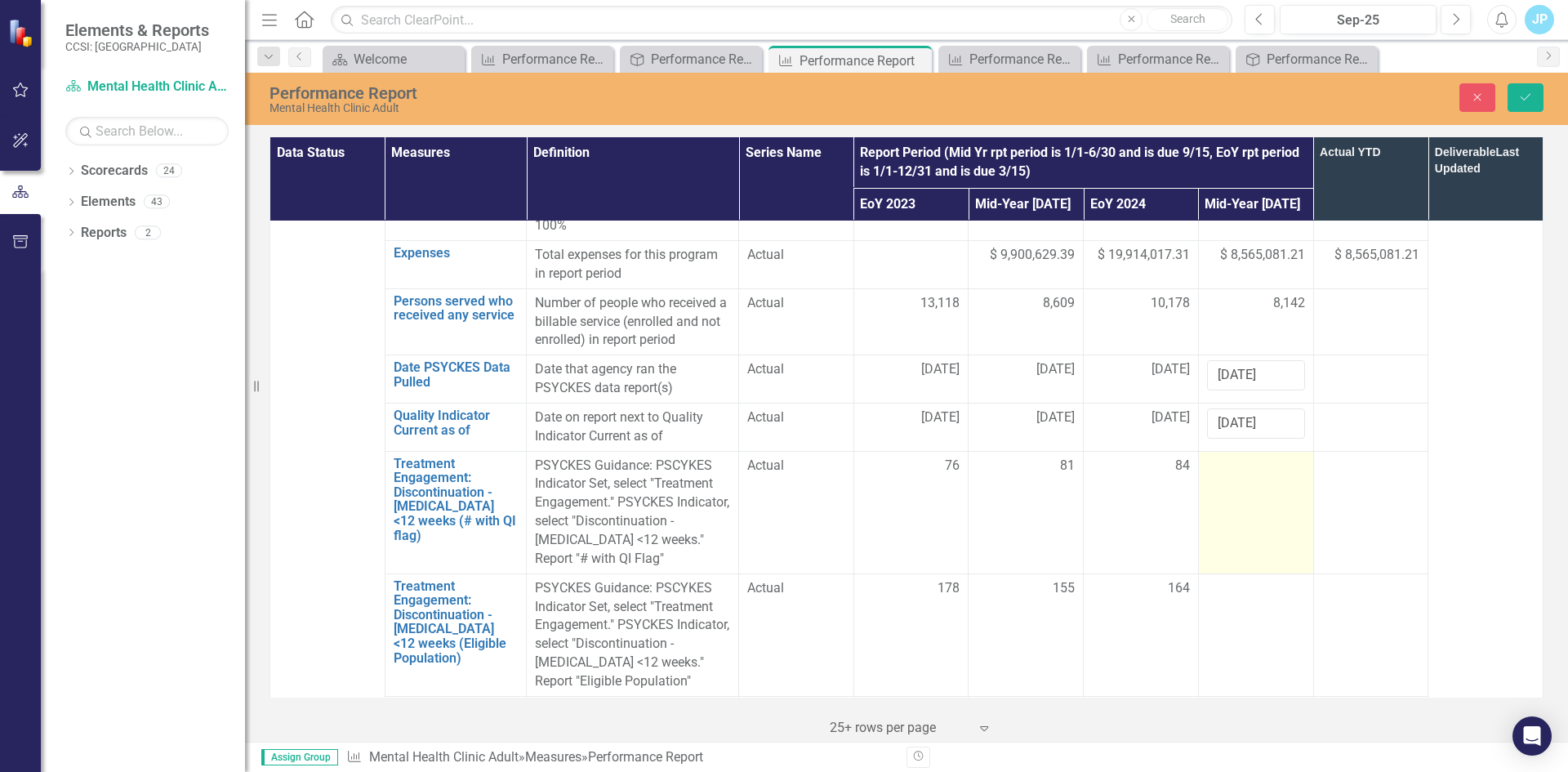
click at [1216, 456] on div at bounding box center [1256, 466] width 98 height 19
click at [1228, 456] on div at bounding box center [1256, 466] width 98 height 19
click at [1229, 456] on input "number" at bounding box center [1256, 471] width 98 height 30
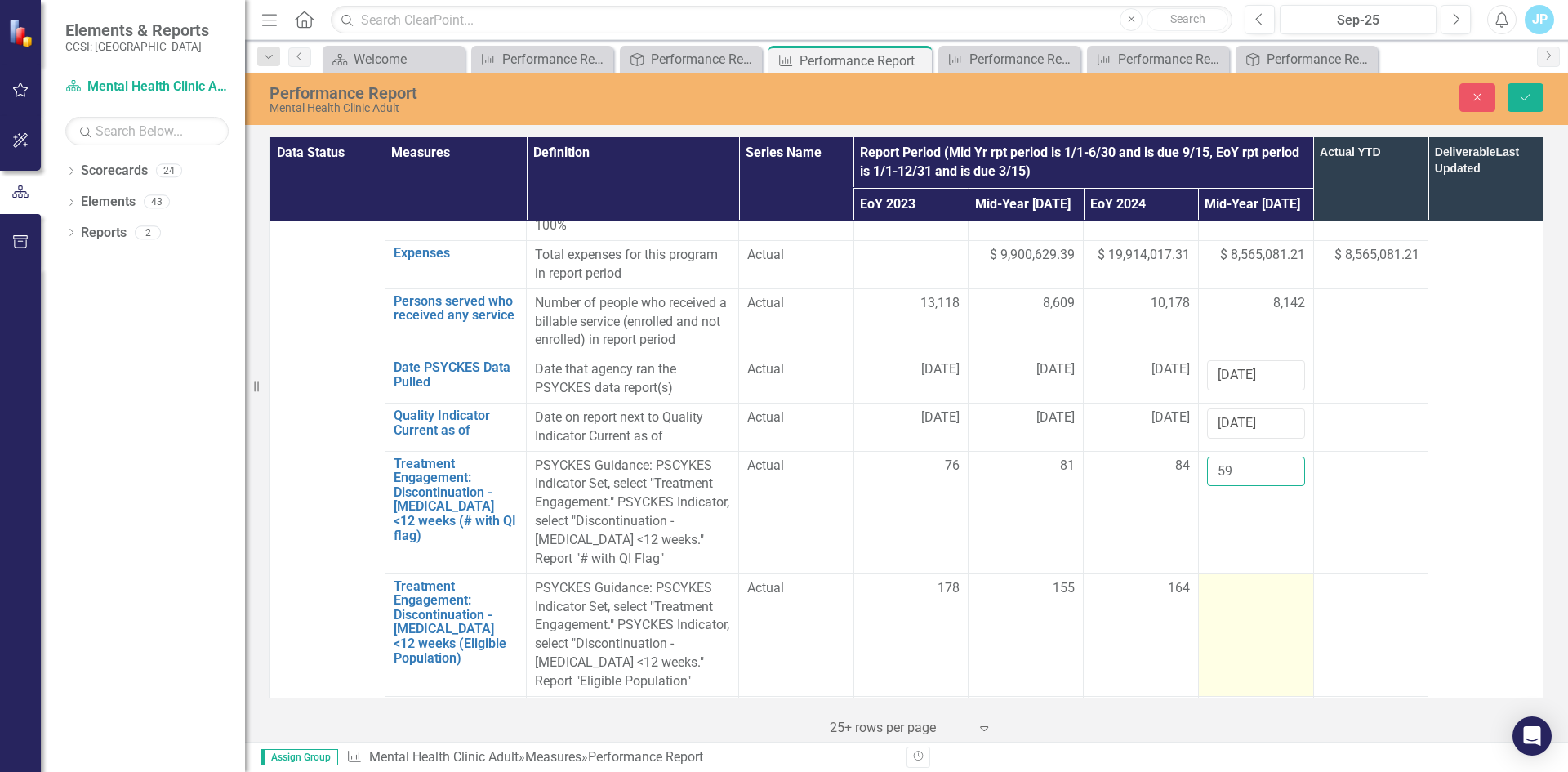
type input "59"
click at [1224, 579] on div at bounding box center [1256, 588] width 98 height 19
click at [1219, 579] on input "number" at bounding box center [1256, 593] width 98 height 30
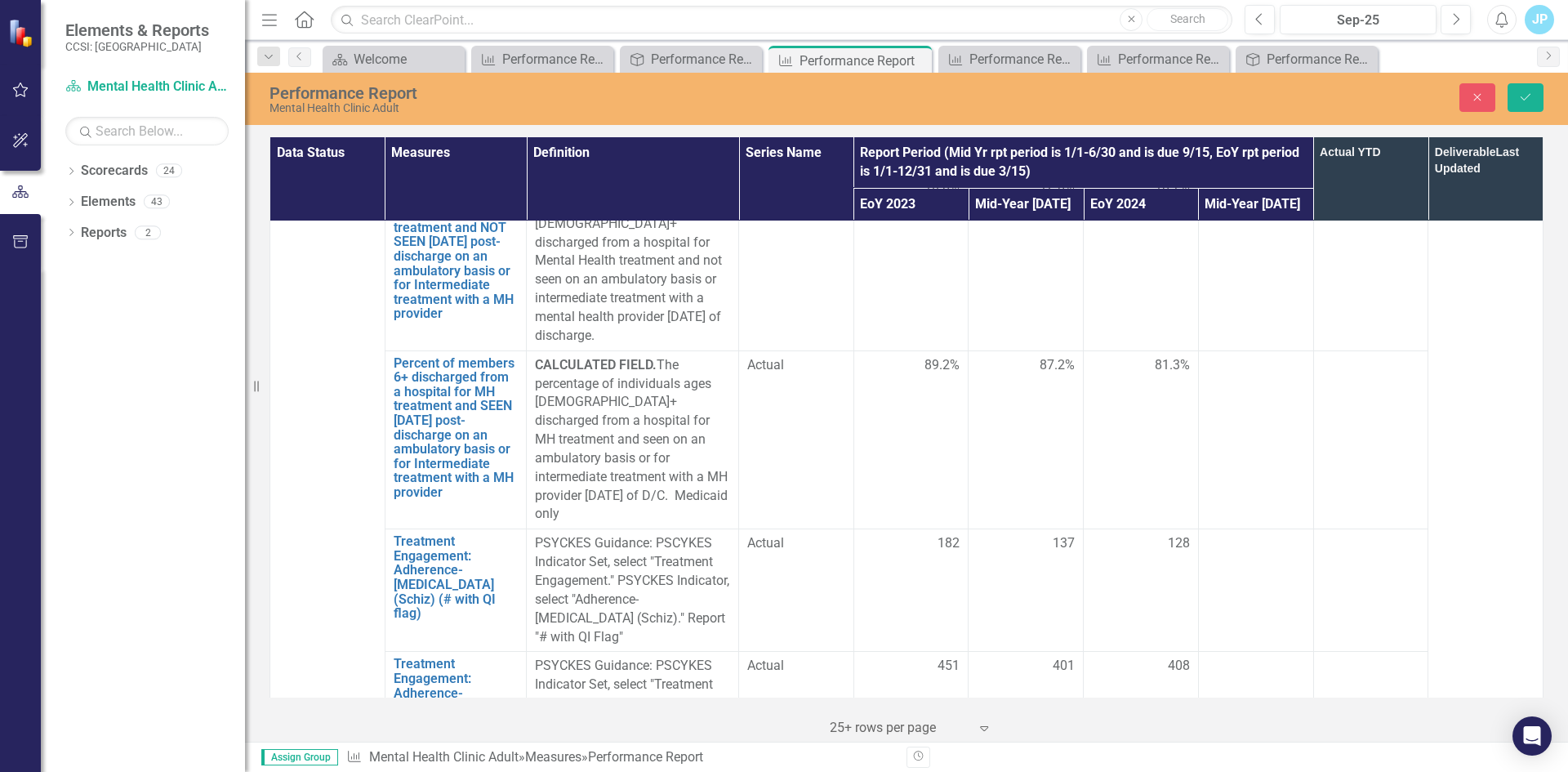
scroll to position [3339, 0]
type input "144"
click at [1231, 533] on div at bounding box center [1256, 543] width 98 height 19
click at [1231, 533] on input "number" at bounding box center [1256, 548] width 98 height 30
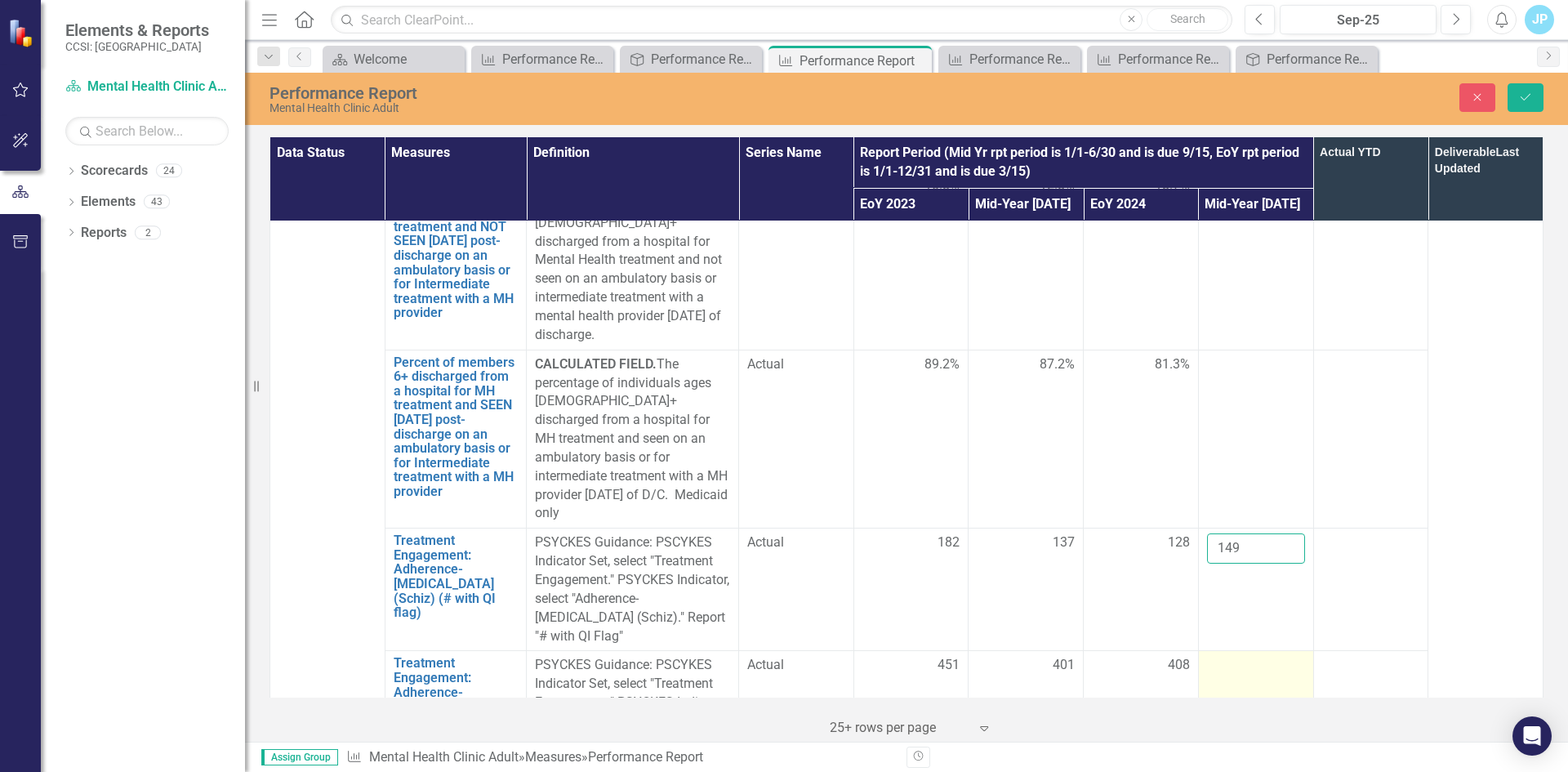
type input "149"
click at [1221, 656] on div at bounding box center [1256, 665] width 98 height 19
click at [1221, 656] on input "number" at bounding box center [1256, 670] width 98 height 30
type input "403"
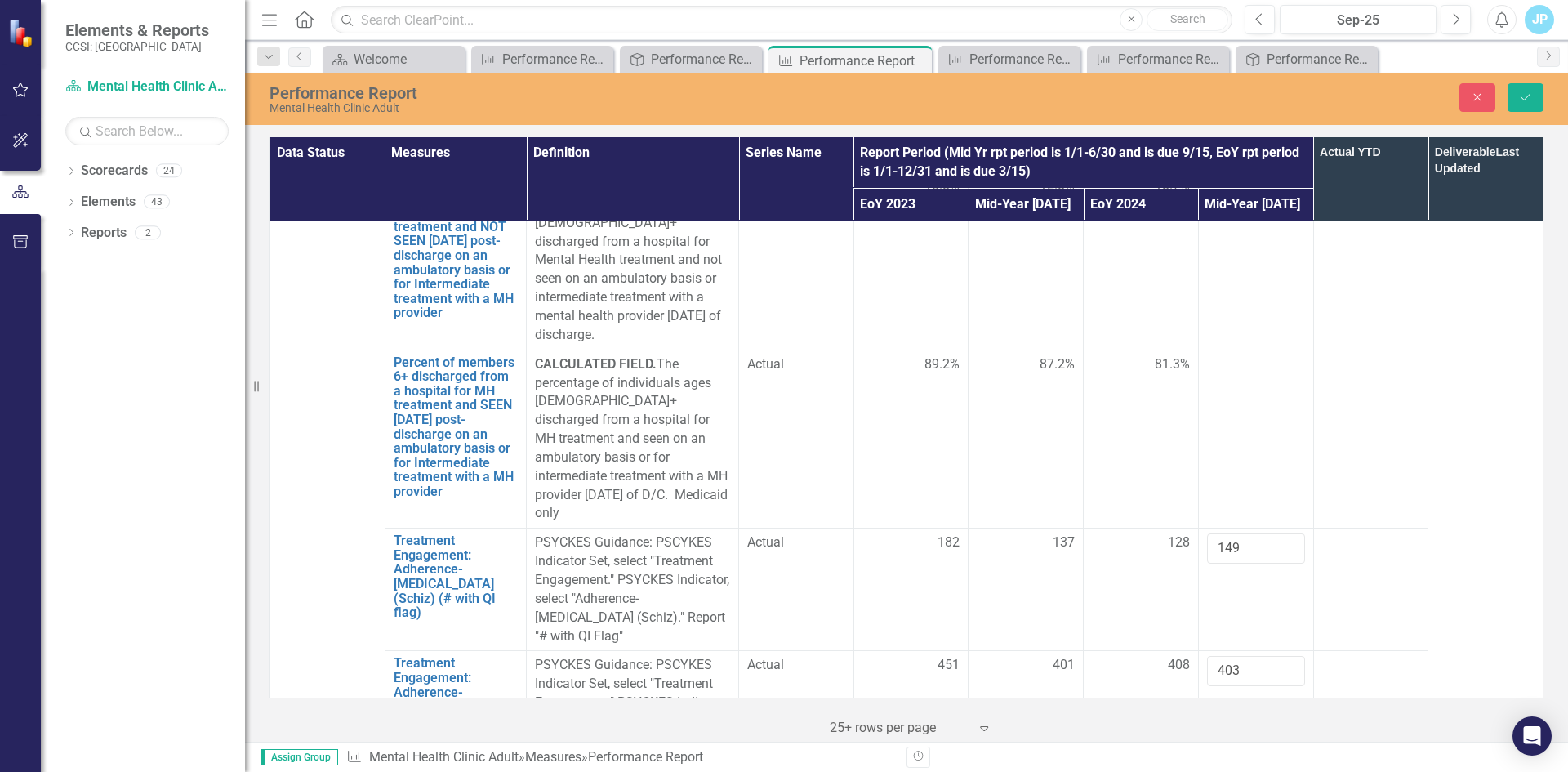
click at [1387, 651] on td at bounding box center [1371, 711] width 116 height 122
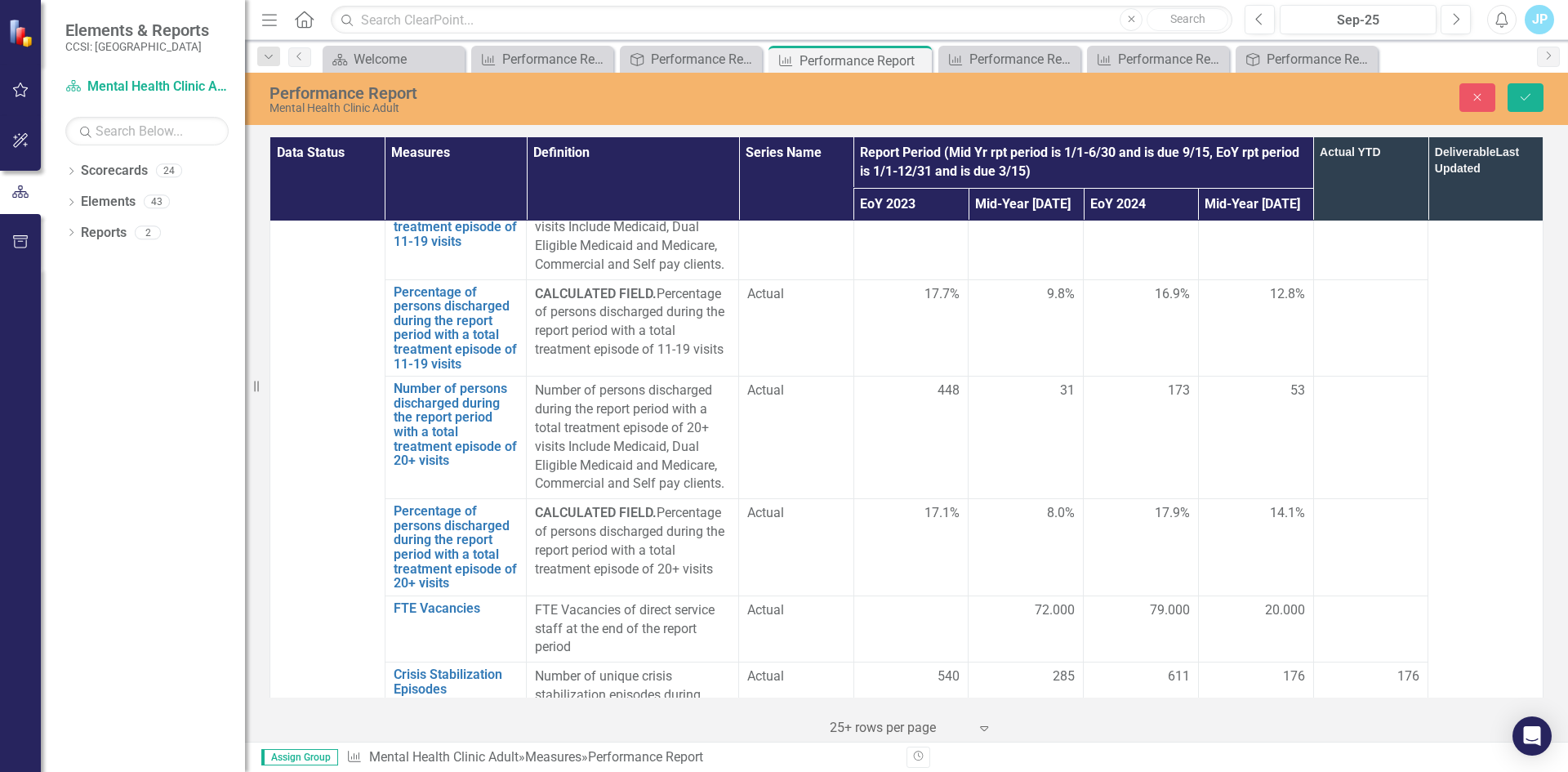
scroll to position [4809, 0]
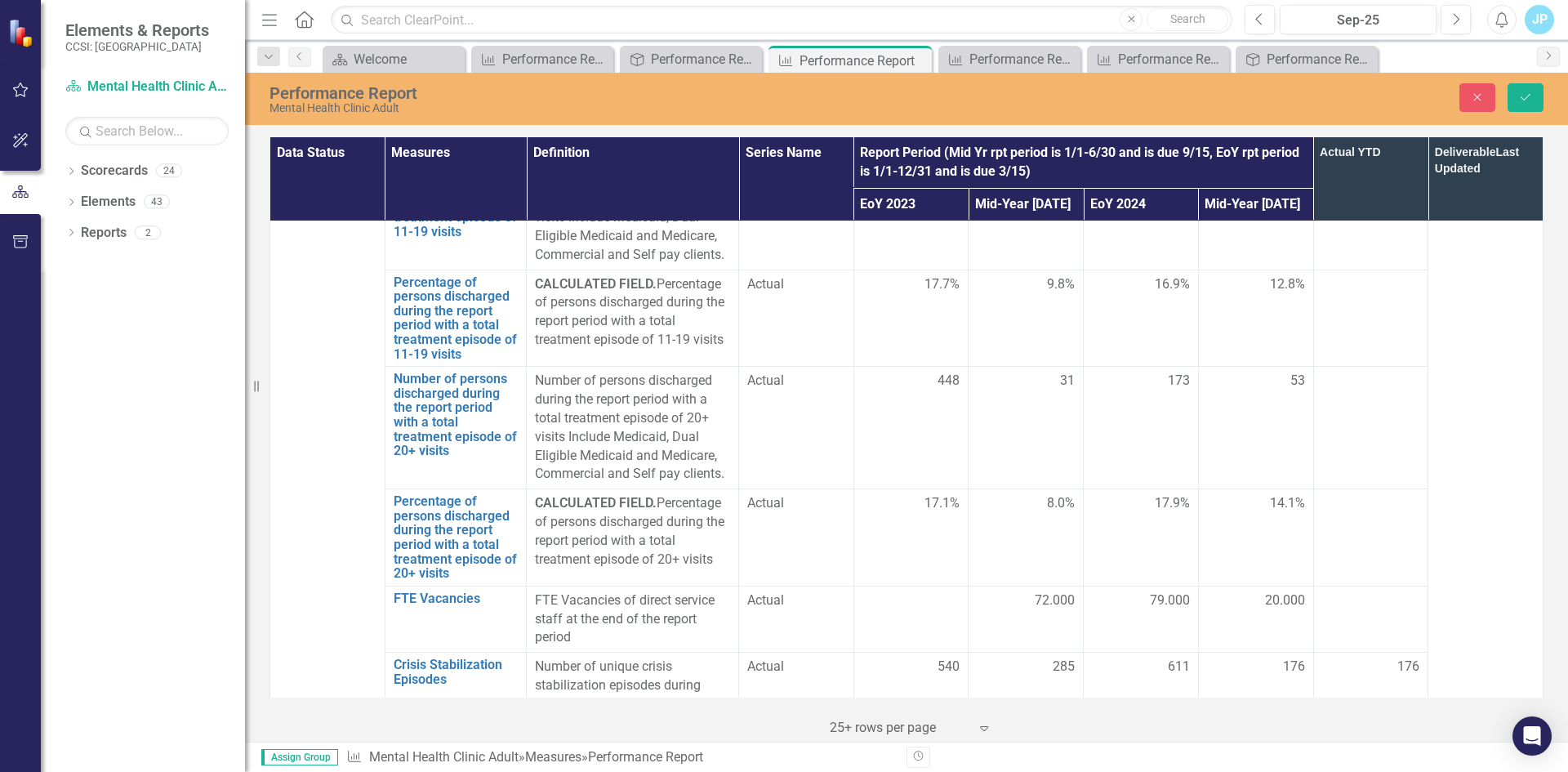
click at [1233, 761] on div at bounding box center [1256, 771] width 98 height 19
click at [1233, 761] on input "number" at bounding box center [1256, 776] width 98 height 30
type input "84.9"
click at [1525, 94] on icon "Save" at bounding box center [1525, 97] width 14 height 12
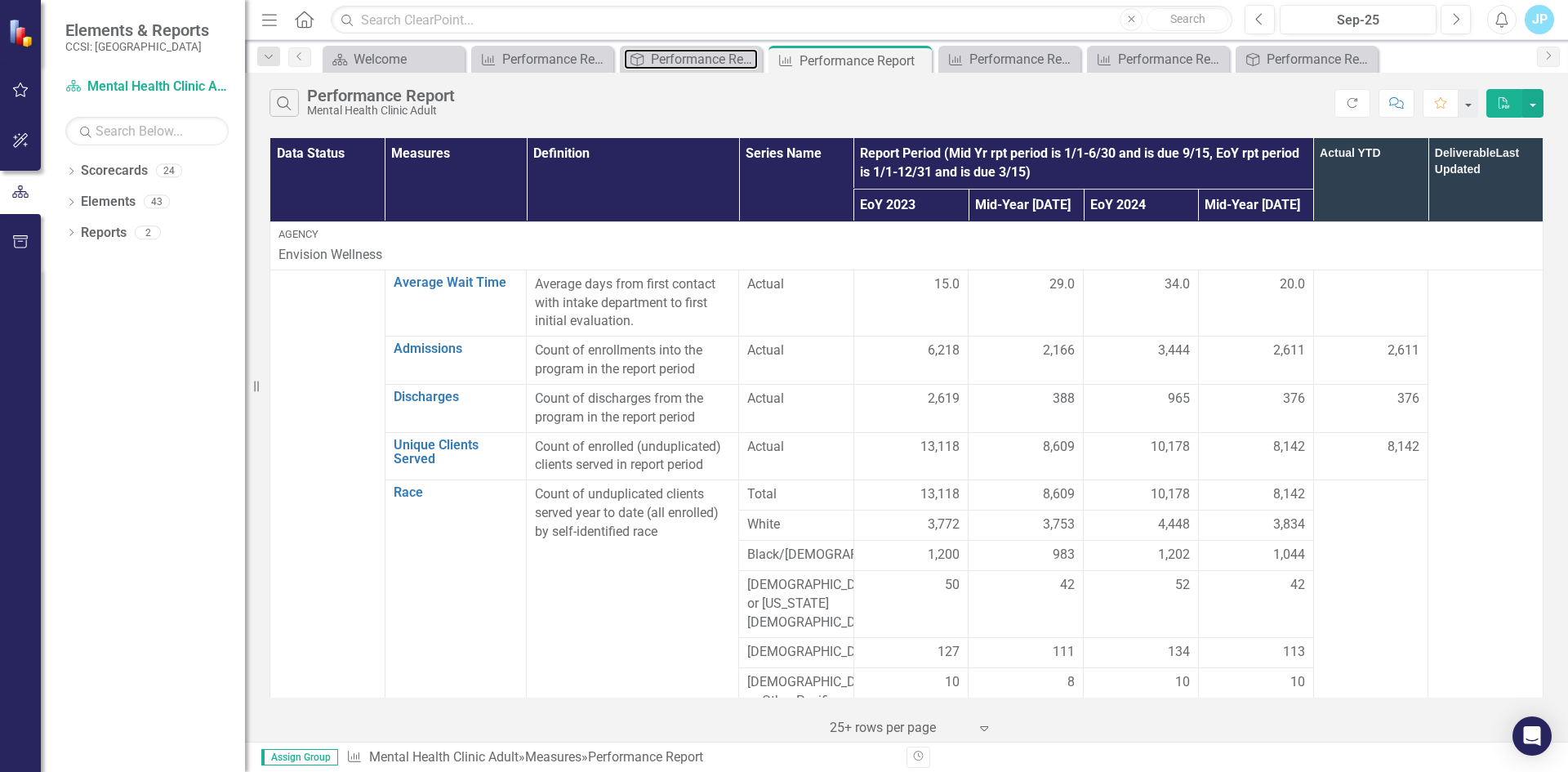
click at [674, 62] on div "Performance Report Tracker" at bounding box center [704, 59] width 107 height 20
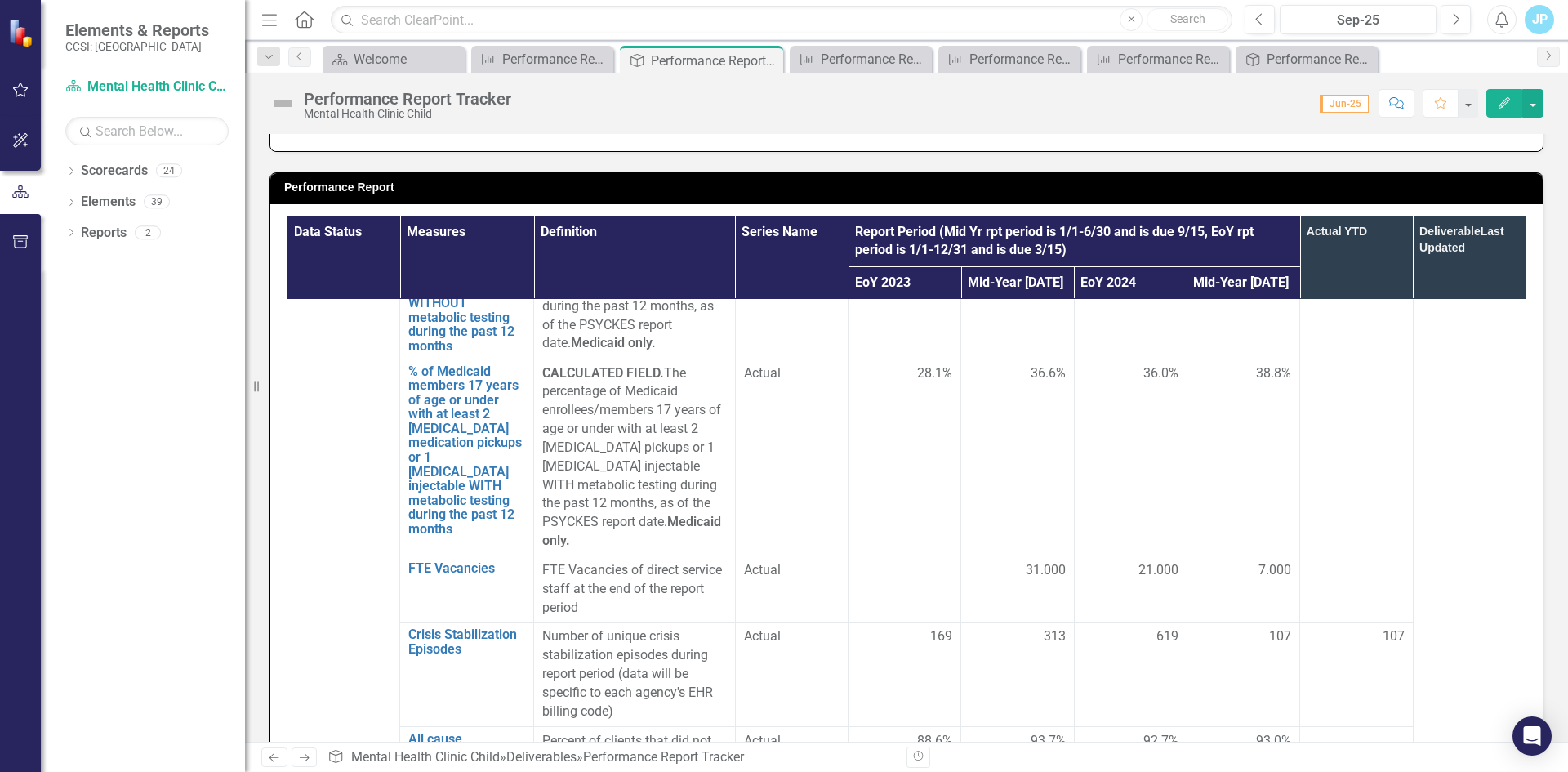
scroll to position [4482, 0]
click at [530, 58] on div "Performance Report" at bounding box center [546, 59] width 87 height 20
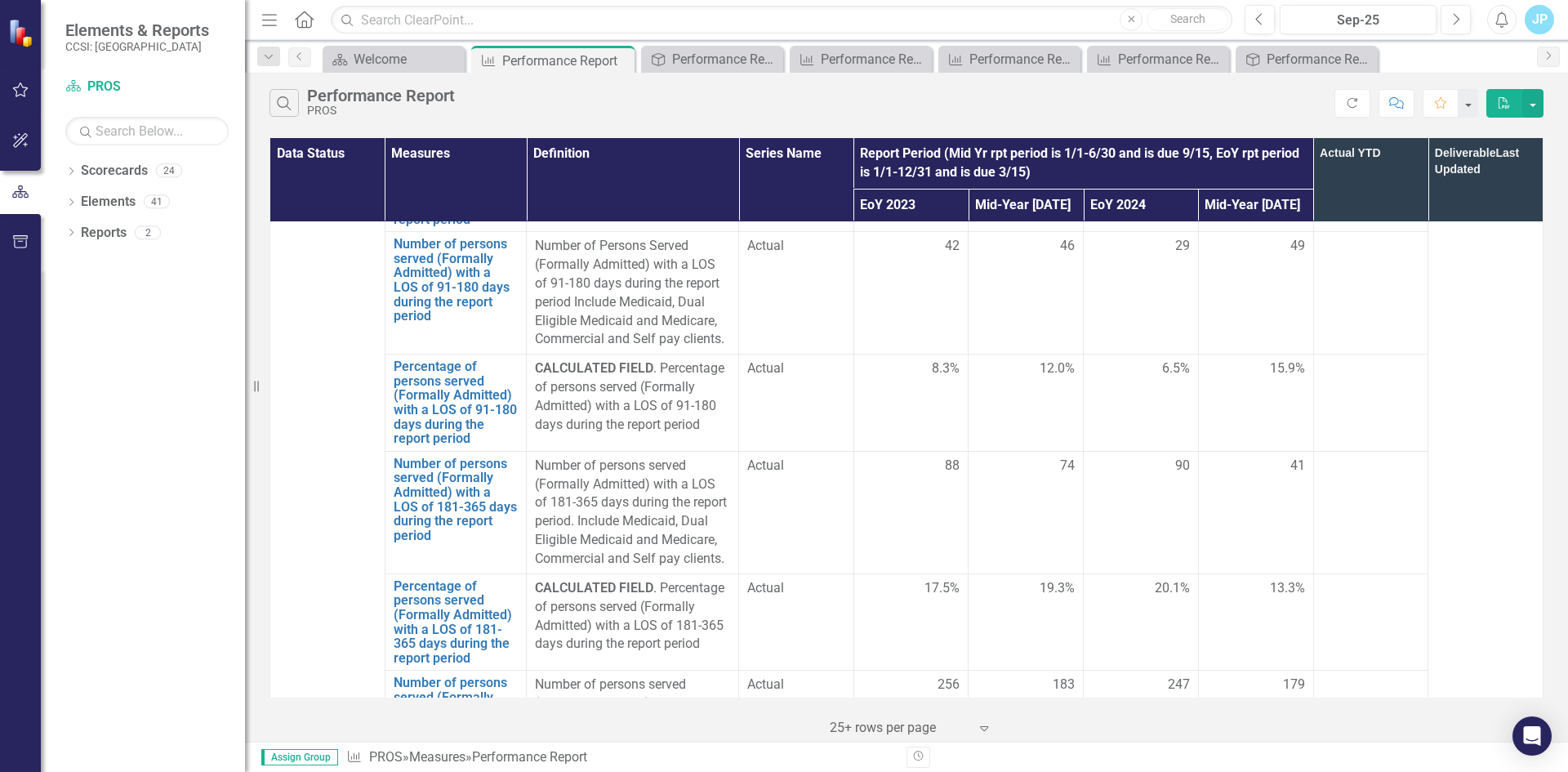
scroll to position [4661, 0]
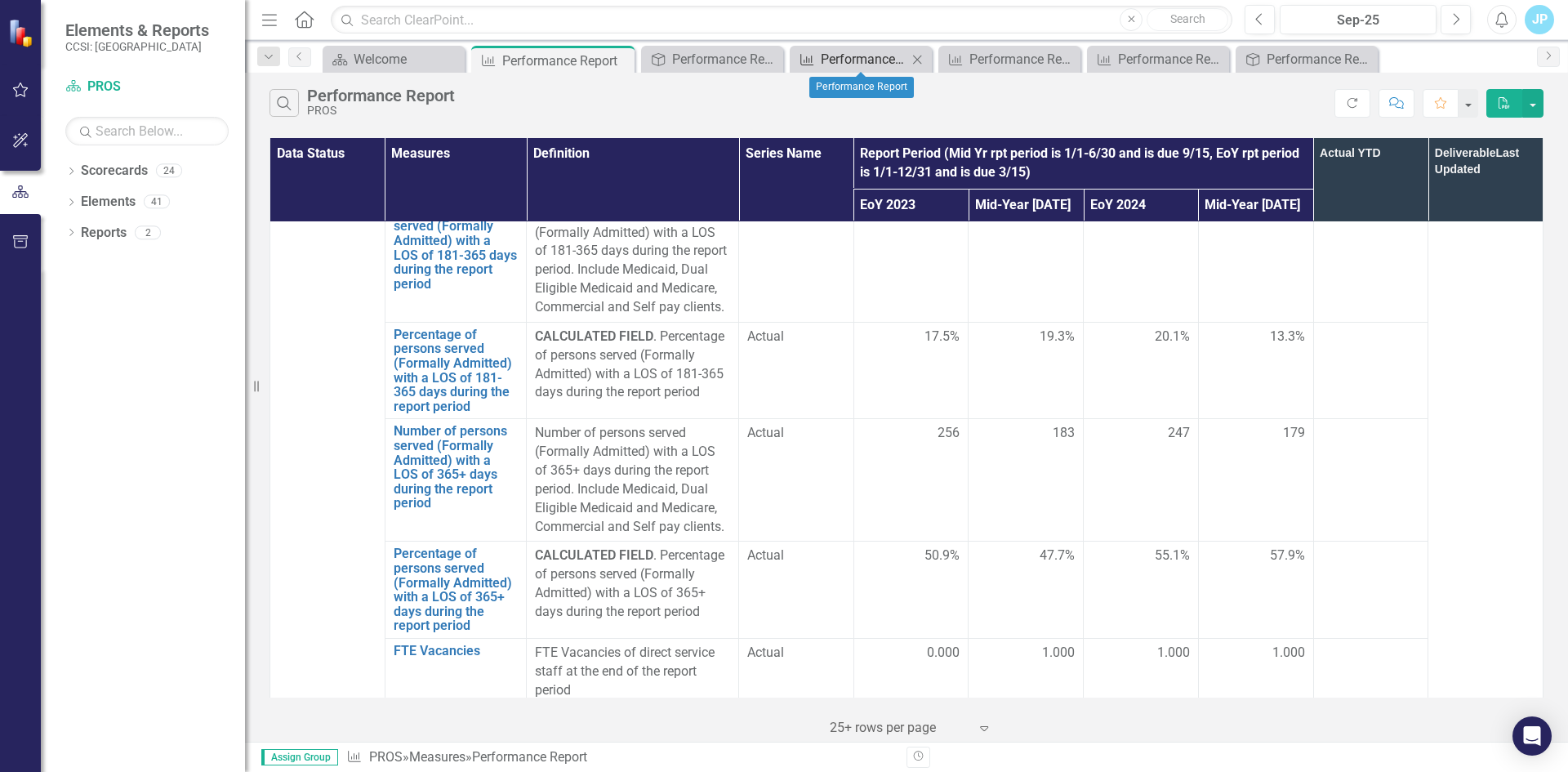
click at [850, 63] on div "Performance Report" at bounding box center [864, 59] width 87 height 20
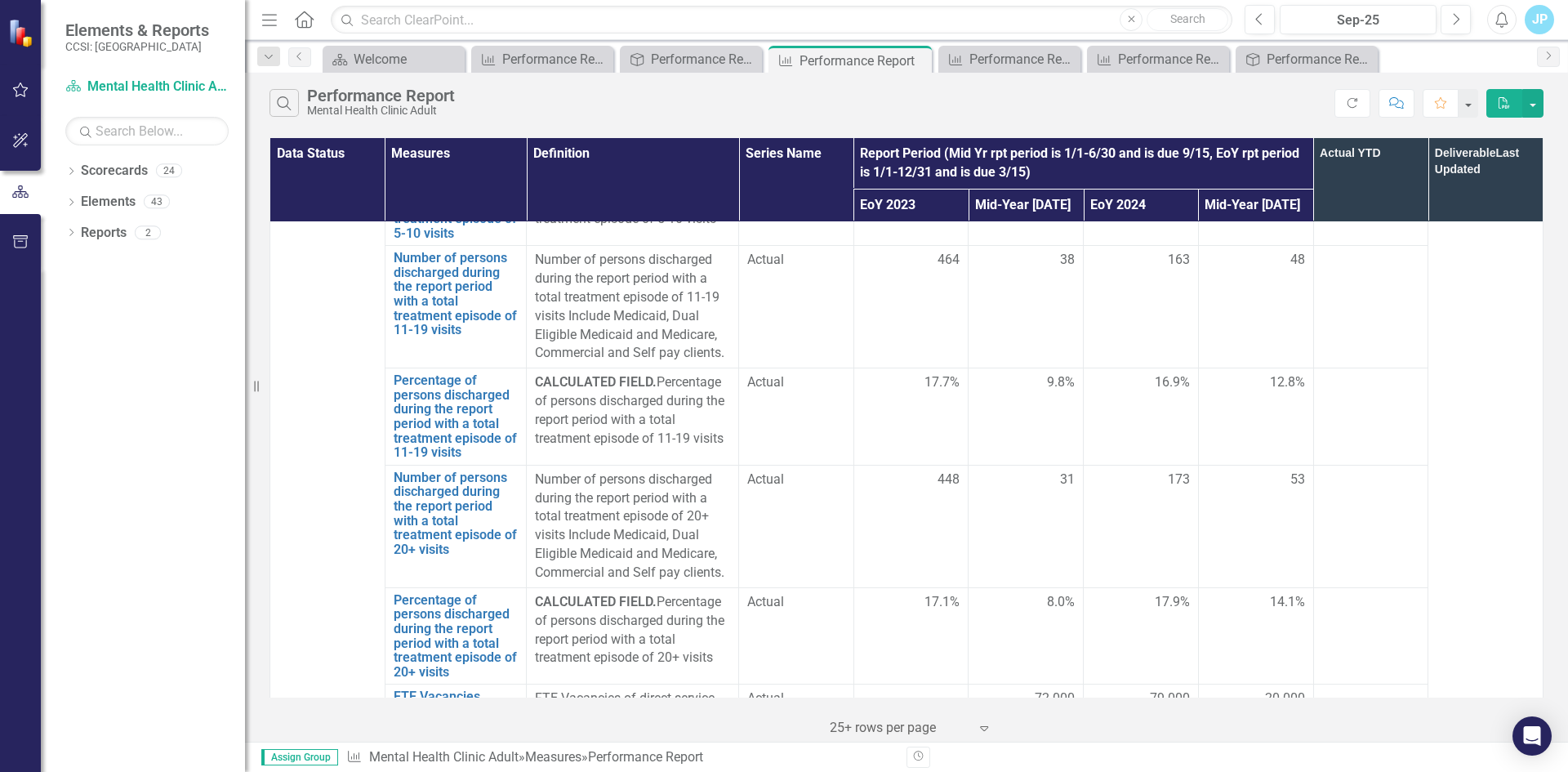
scroll to position [4810, 0]
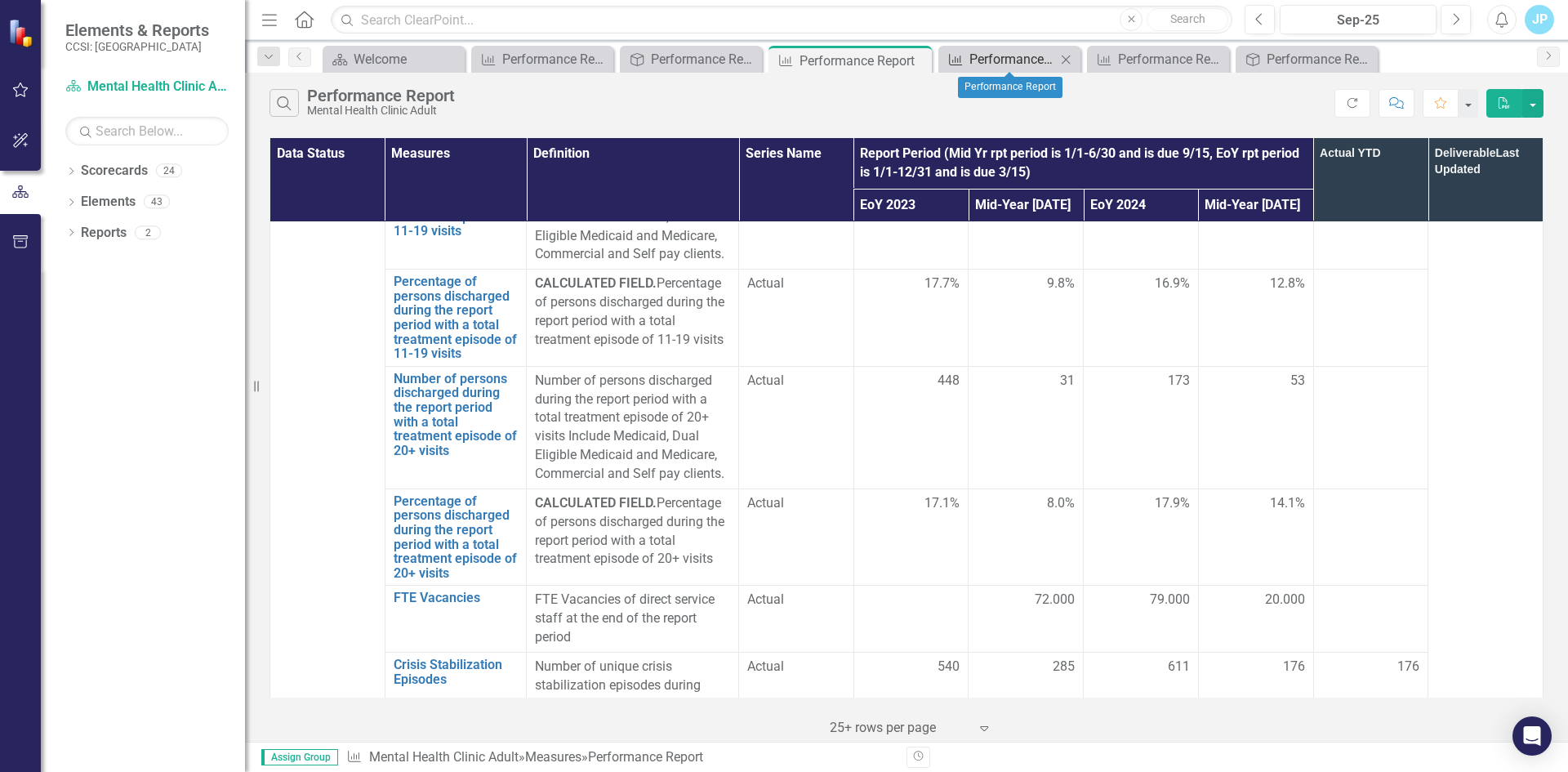
click at [978, 62] on div "Performance Report" at bounding box center [1013, 59] width 87 height 20
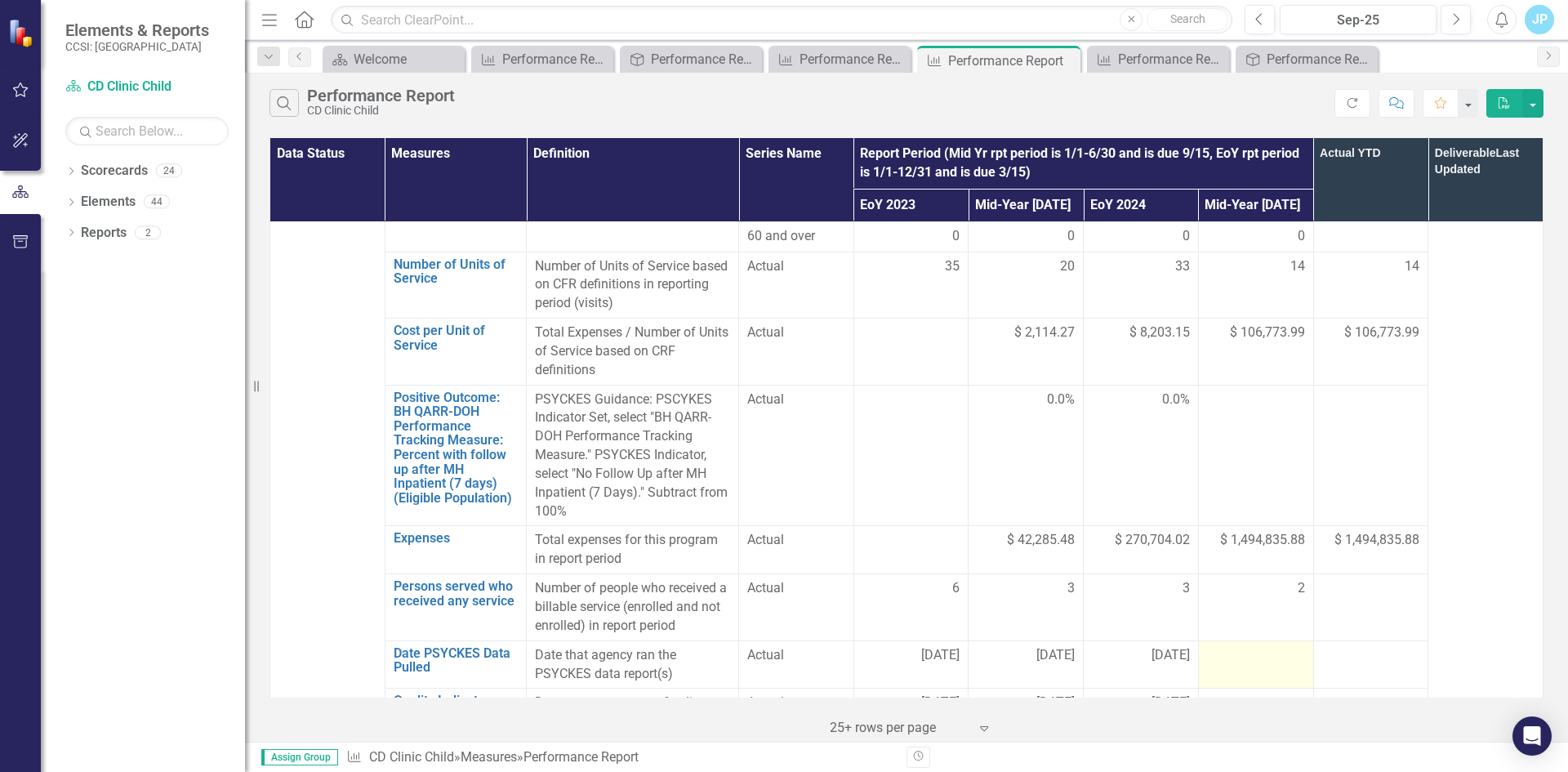
scroll to position [1276, 0]
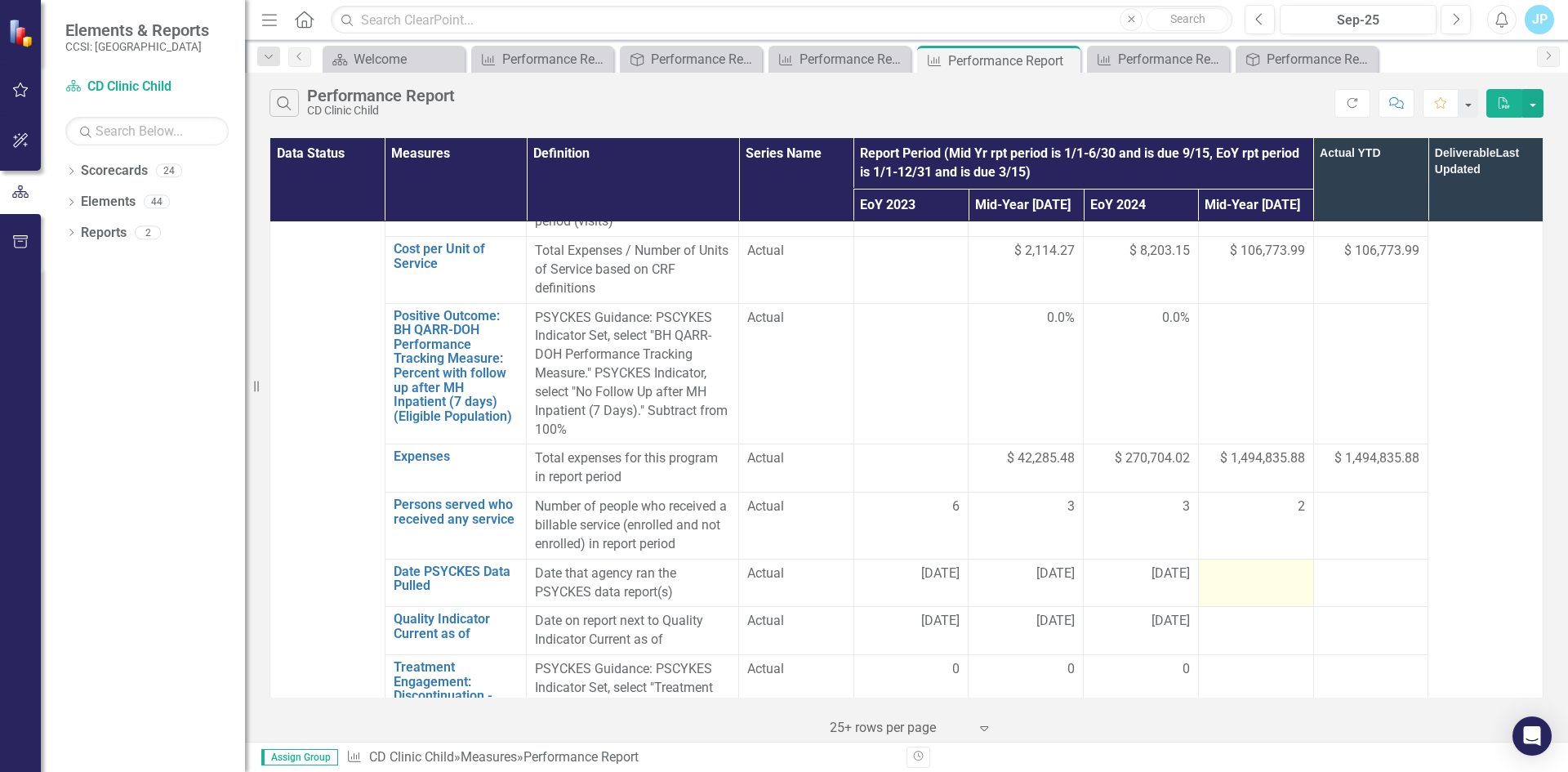
click at [1230, 564] on div at bounding box center [1256, 574] width 98 height 19
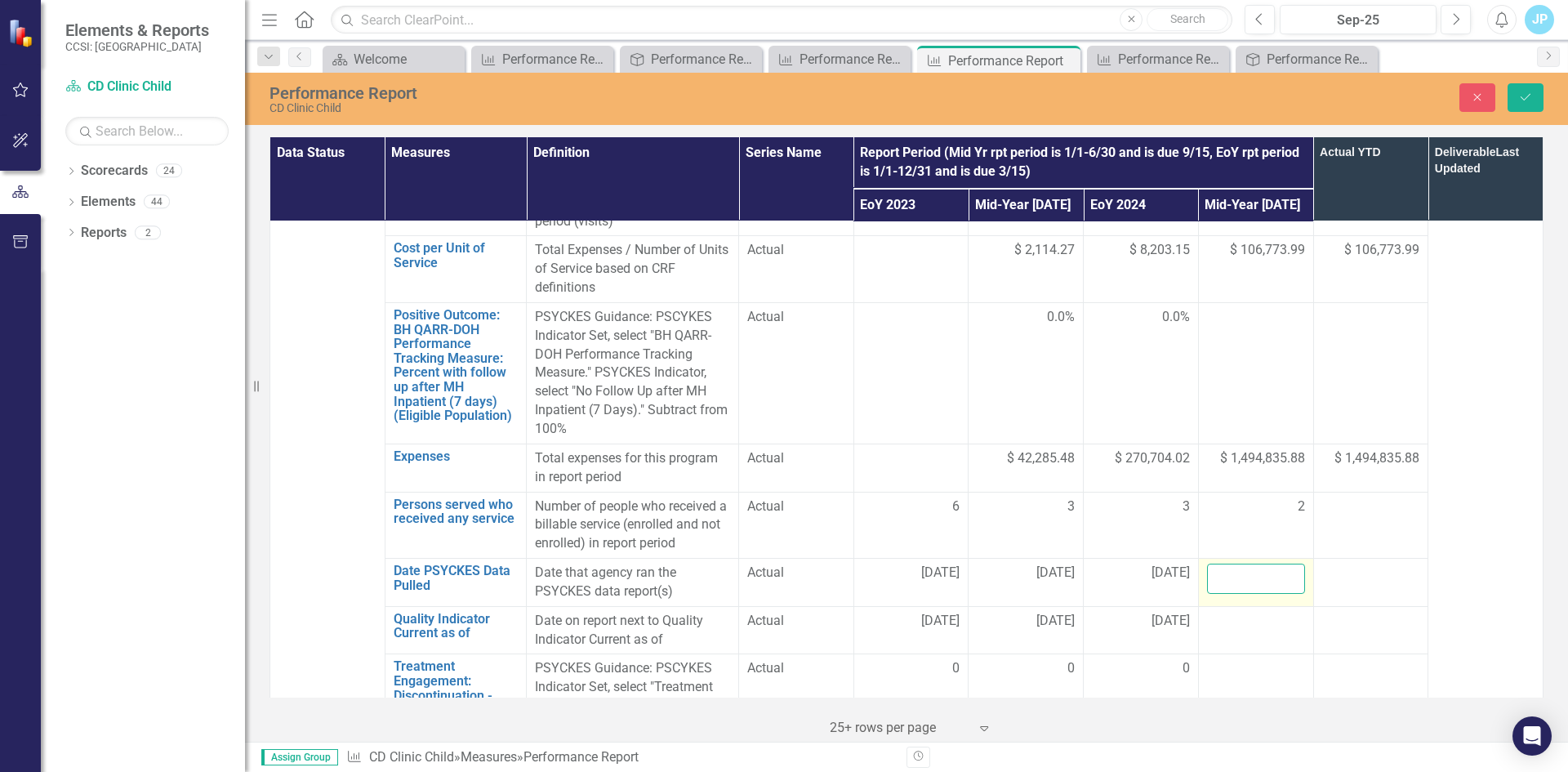
click at [1245, 563] on input "text" at bounding box center [1256, 578] width 98 height 30
type input "[DATE]"
click at [1230, 611] on div at bounding box center [1256, 621] width 98 height 19
click at [1219, 611] on input "text" at bounding box center [1256, 626] width 98 height 30
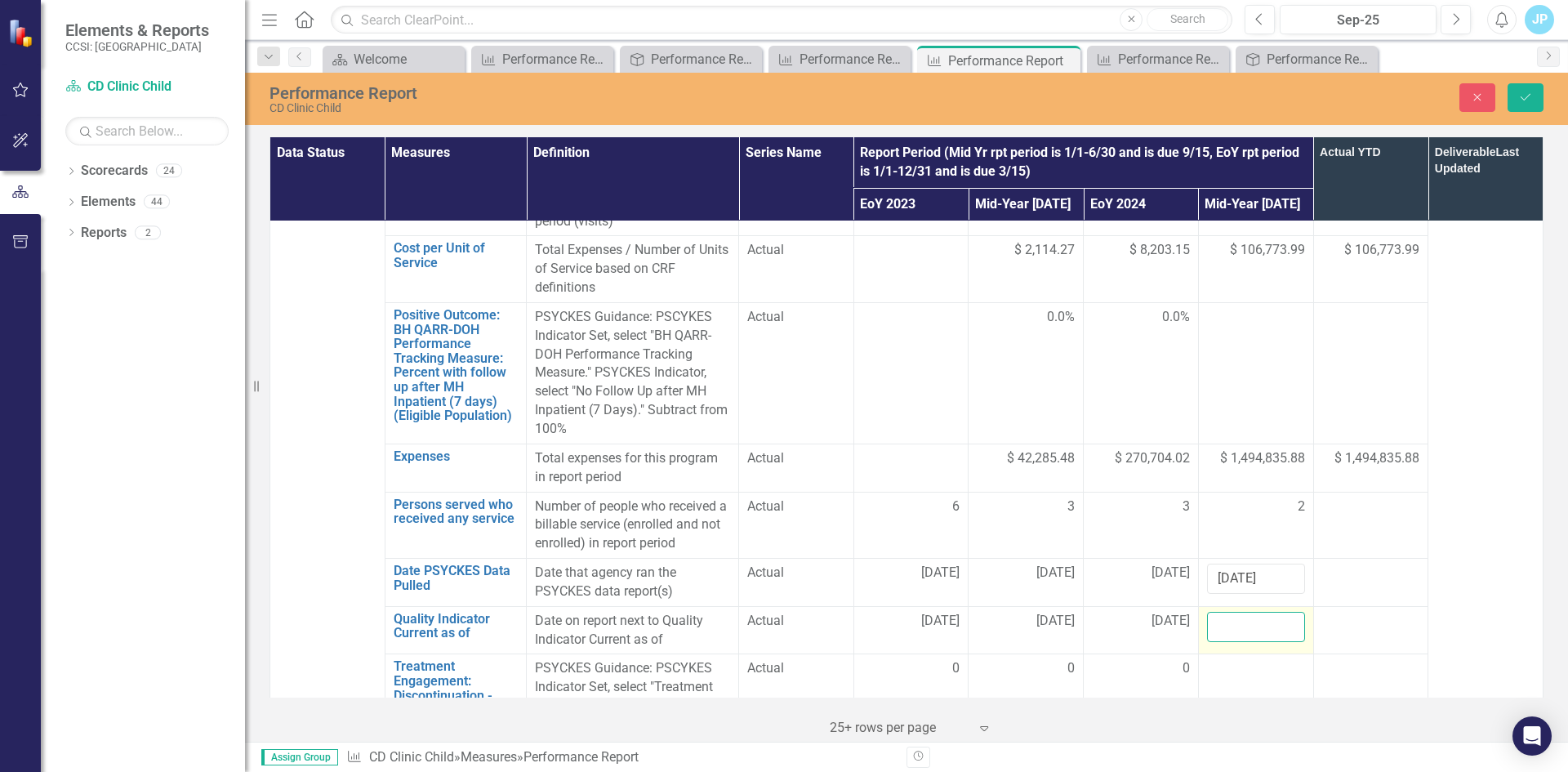
type input "[DATE]"
click at [1238, 655] on td at bounding box center [1255, 715] width 116 height 122
click at [1232, 659] on input "number" at bounding box center [1256, 674] width 98 height 30
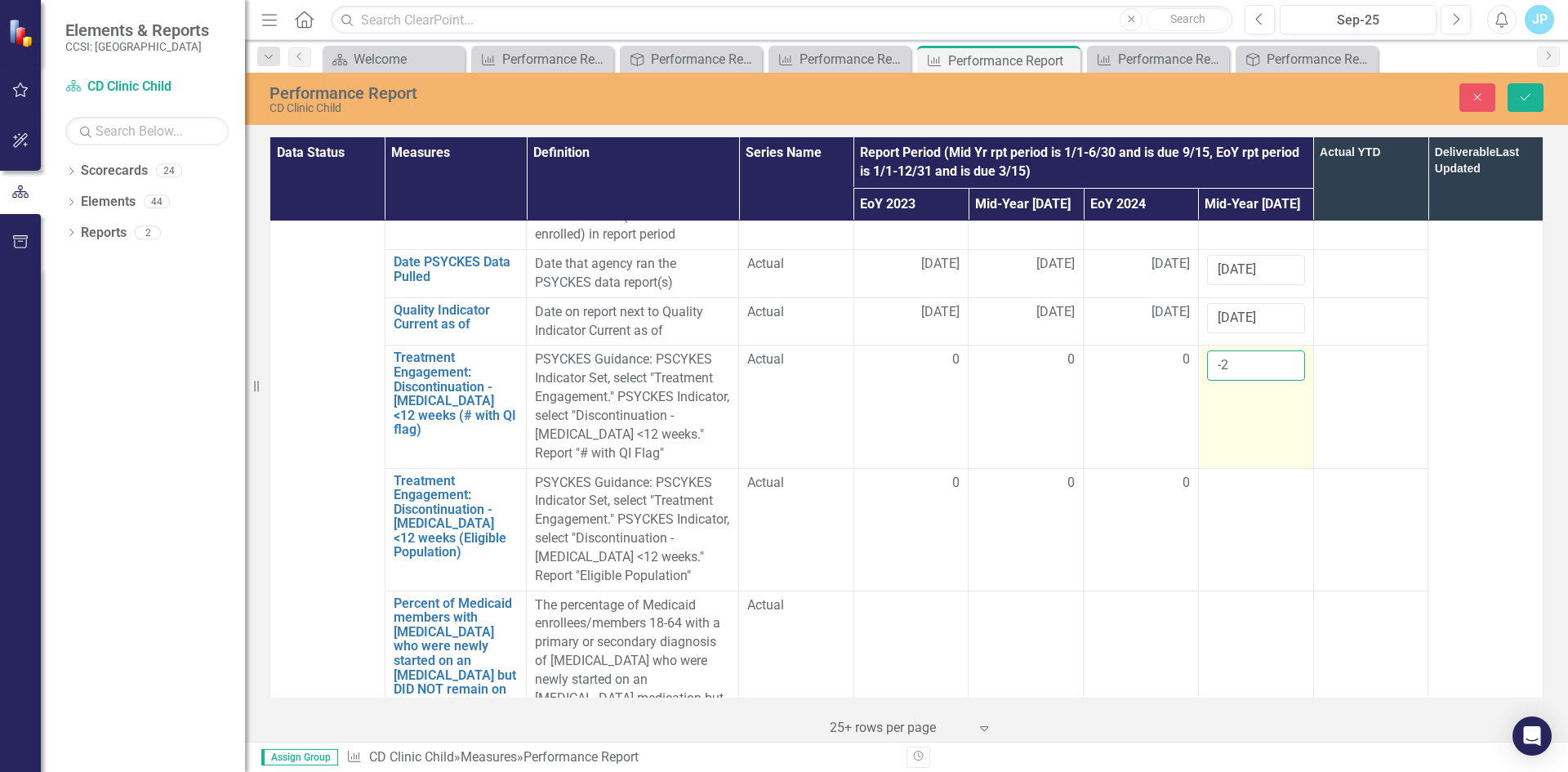
scroll to position [1603, 0]
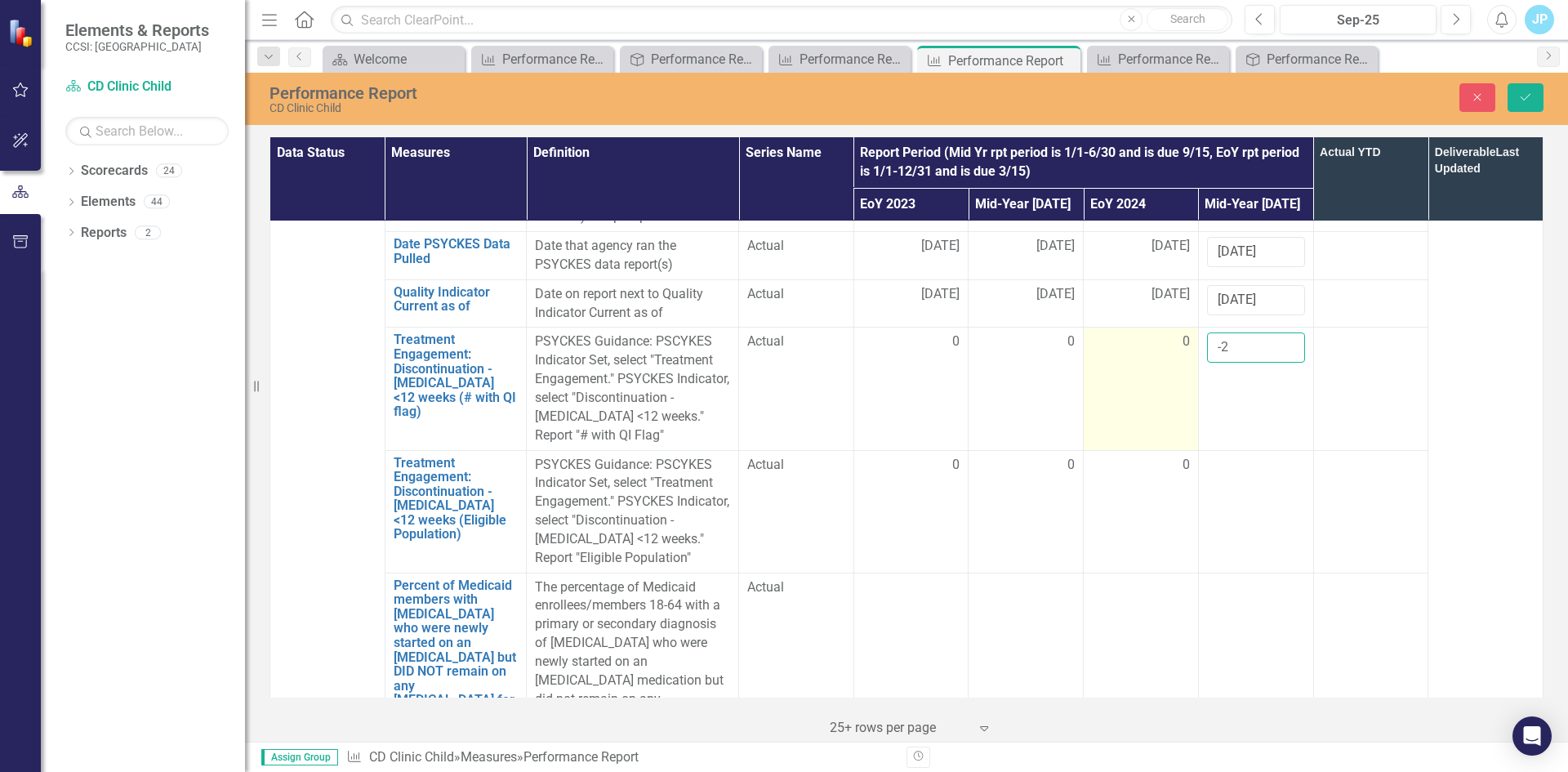
drag, startPoint x: 1224, startPoint y: 287, endPoint x: 1185, endPoint y: 288, distance: 39.0
click at [1185, 327] on tr "Treatment Engagement: Discontinuation - Antidepressant <12 weeks (# with QI fla…" at bounding box center [907, 388] width 1273 height 122
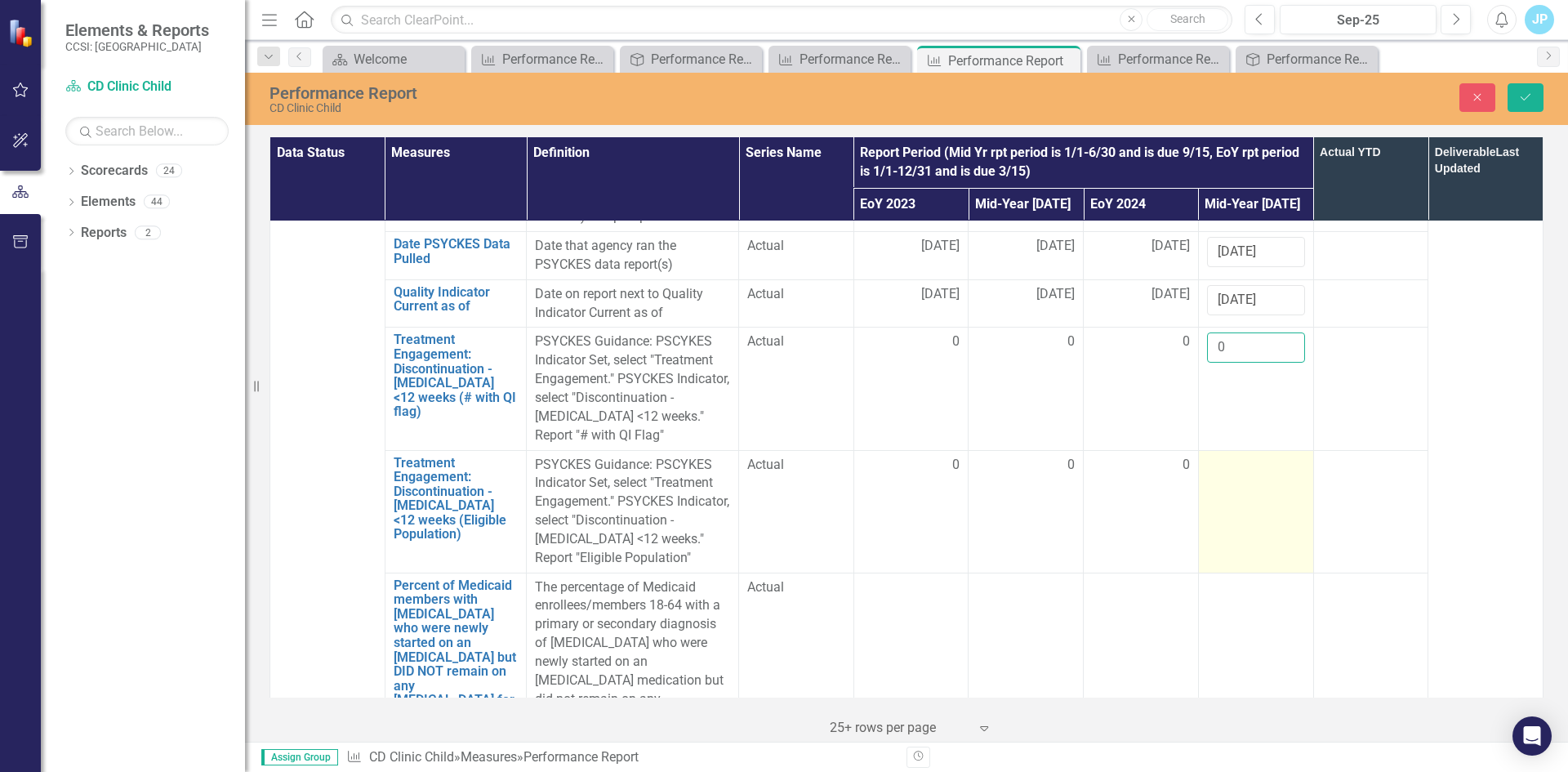
type input "0"
click at [1244, 455] on div at bounding box center [1256, 465] width 98 height 19
click at [1226, 450] on td at bounding box center [1255, 510] width 116 height 122
click at [1226, 455] on input "number" at bounding box center [1256, 470] width 98 height 30
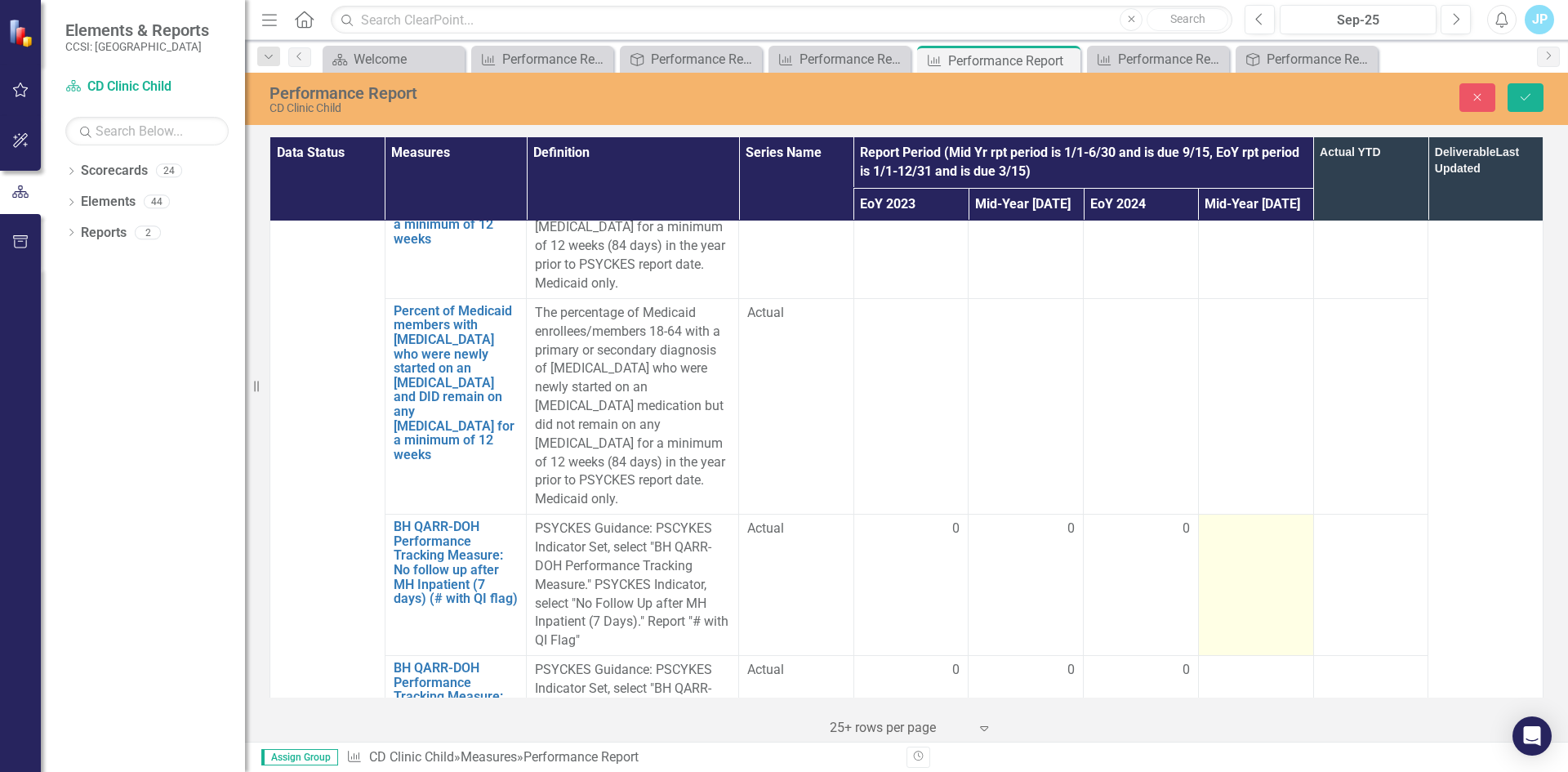
type input "0"
click at [1233, 514] on td at bounding box center [1255, 584] width 116 height 142
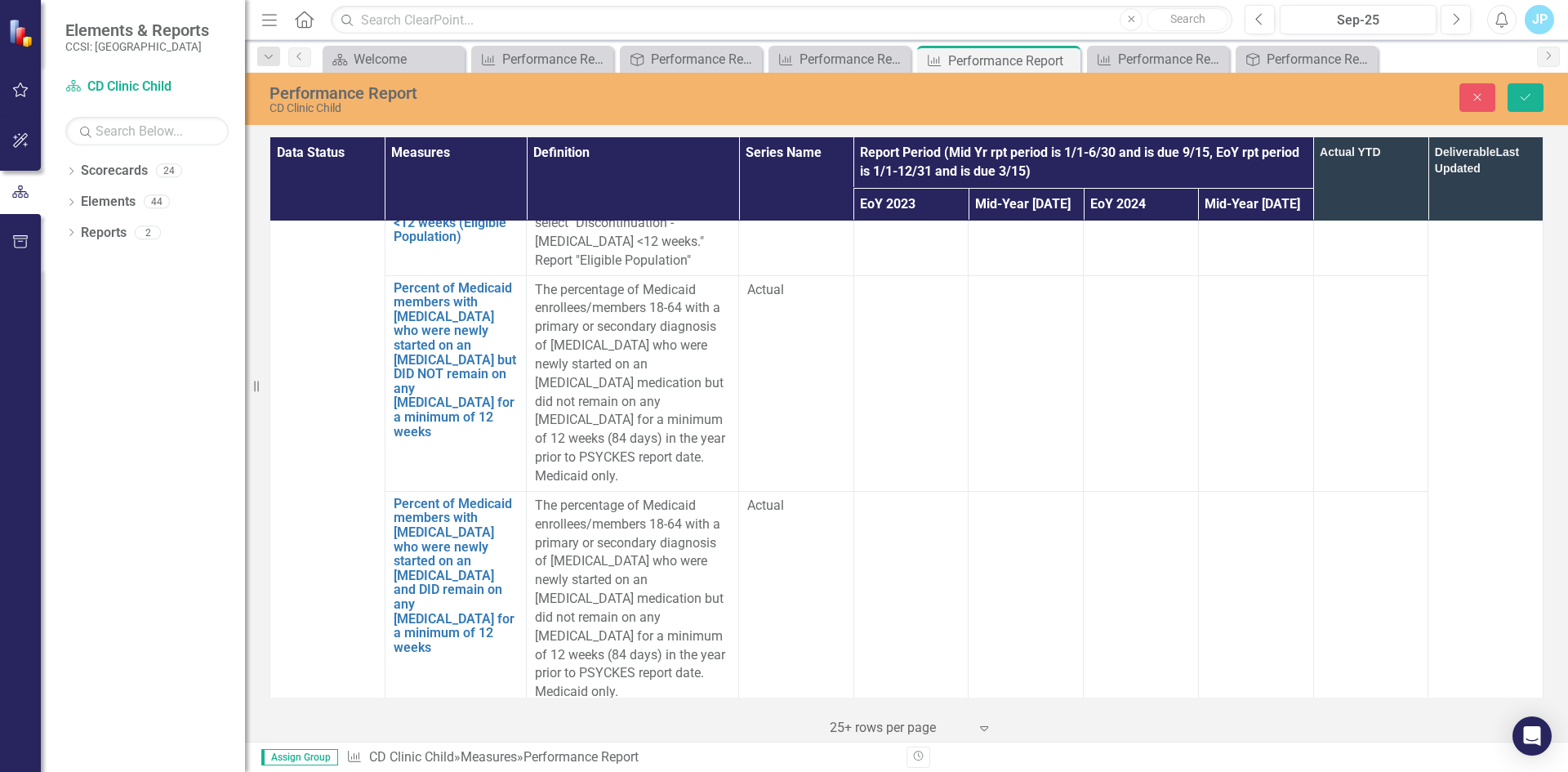
scroll to position [2011, 0]
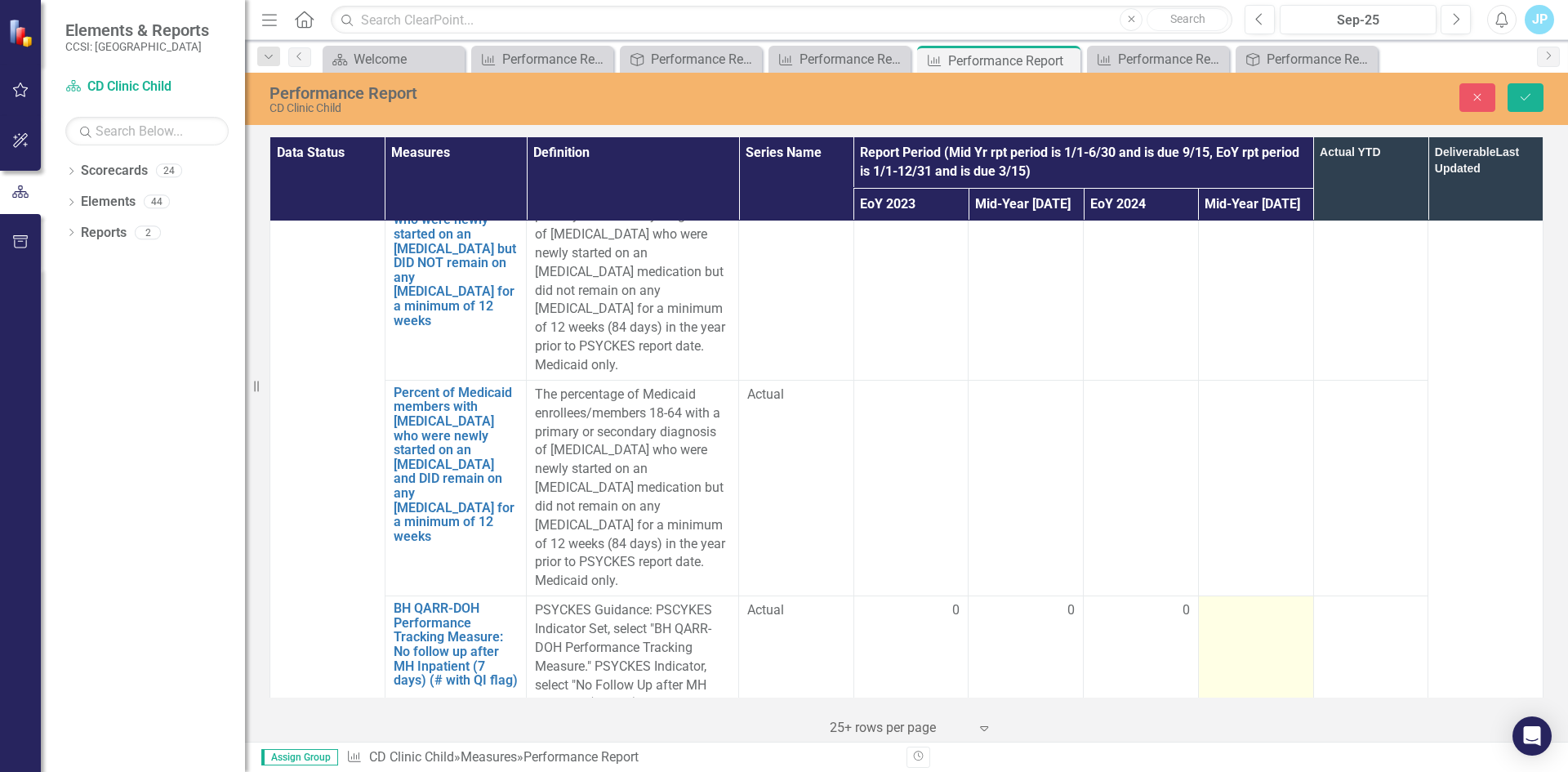
click at [1222, 601] on div at bounding box center [1256, 610] width 98 height 19
click at [1220, 601] on input "number" at bounding box center [1256, 615] width 98 height 30
type input "0"
click at [1234, 742] on div at bounding box center [1256, 752] width 98 height 19
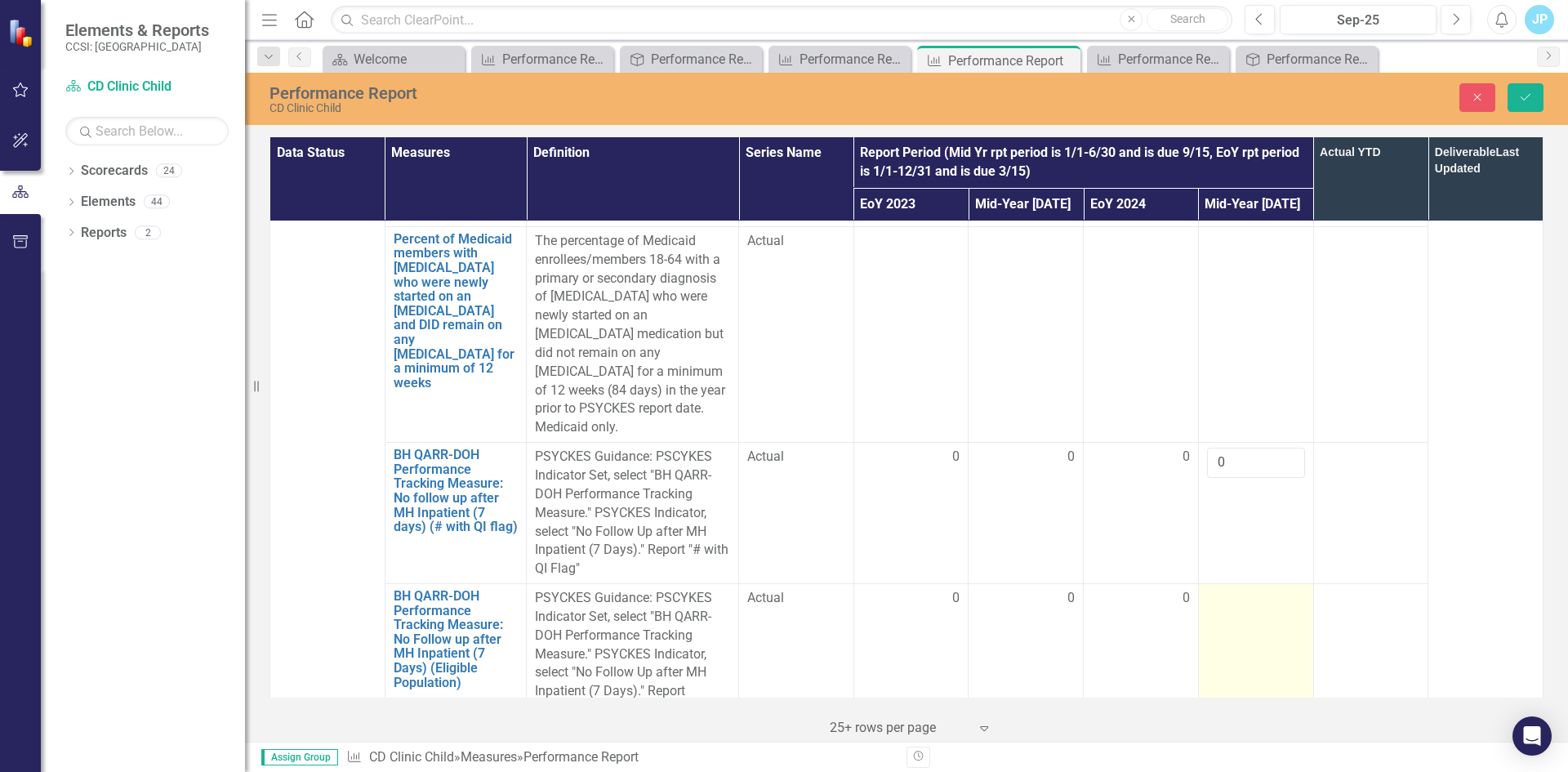
scroll to position [2174, 0]
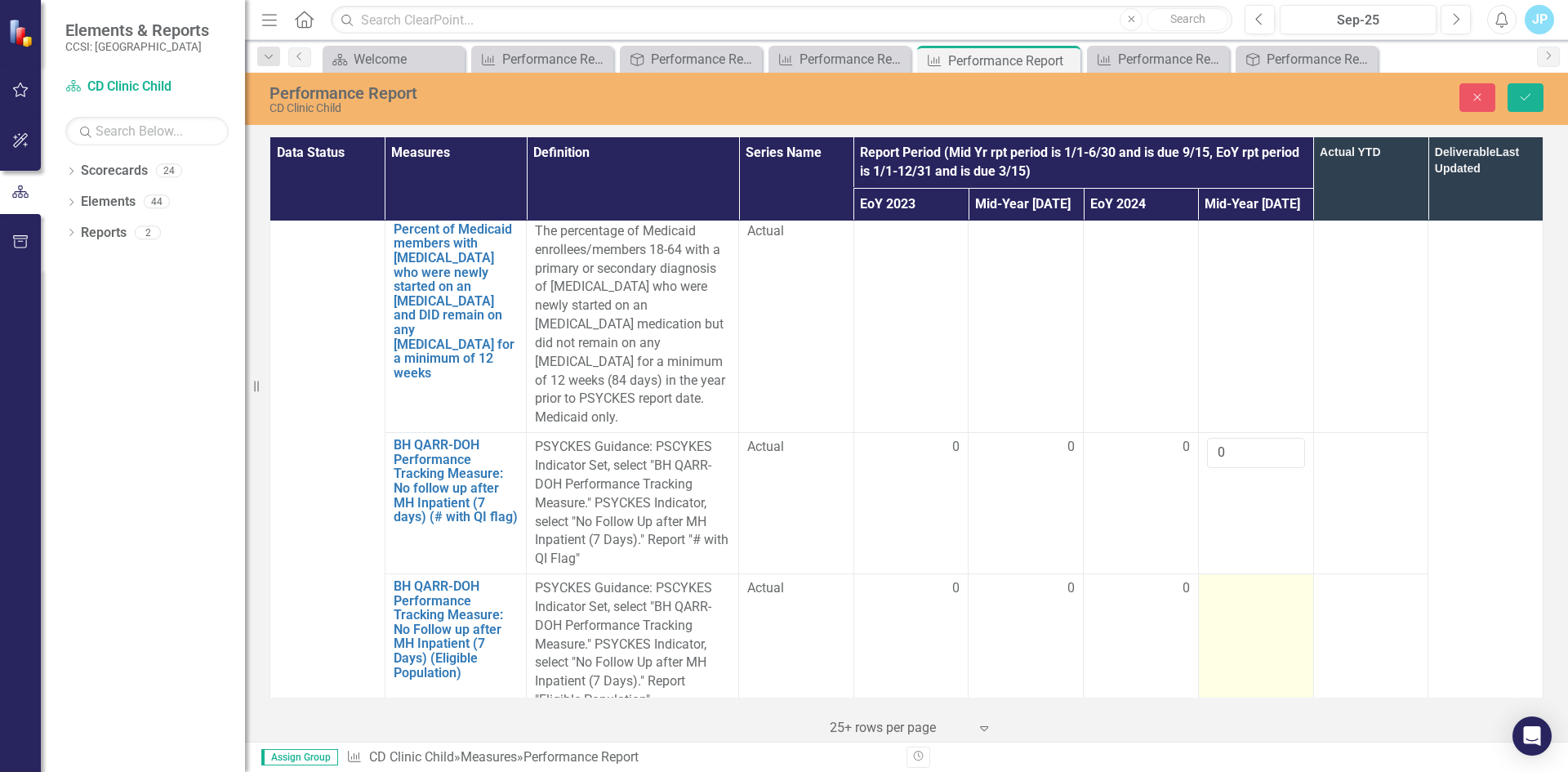
click at [1217, 574] on td at bounding box center [1255, 644] width 116 height 142
click at [1215, 579] on input "number" at bounding box center [1256, 593] width 98 height 30
type input "0"
click at [1241, 608] on td "0" at bounding box center [1255, 644] width 116 height 142
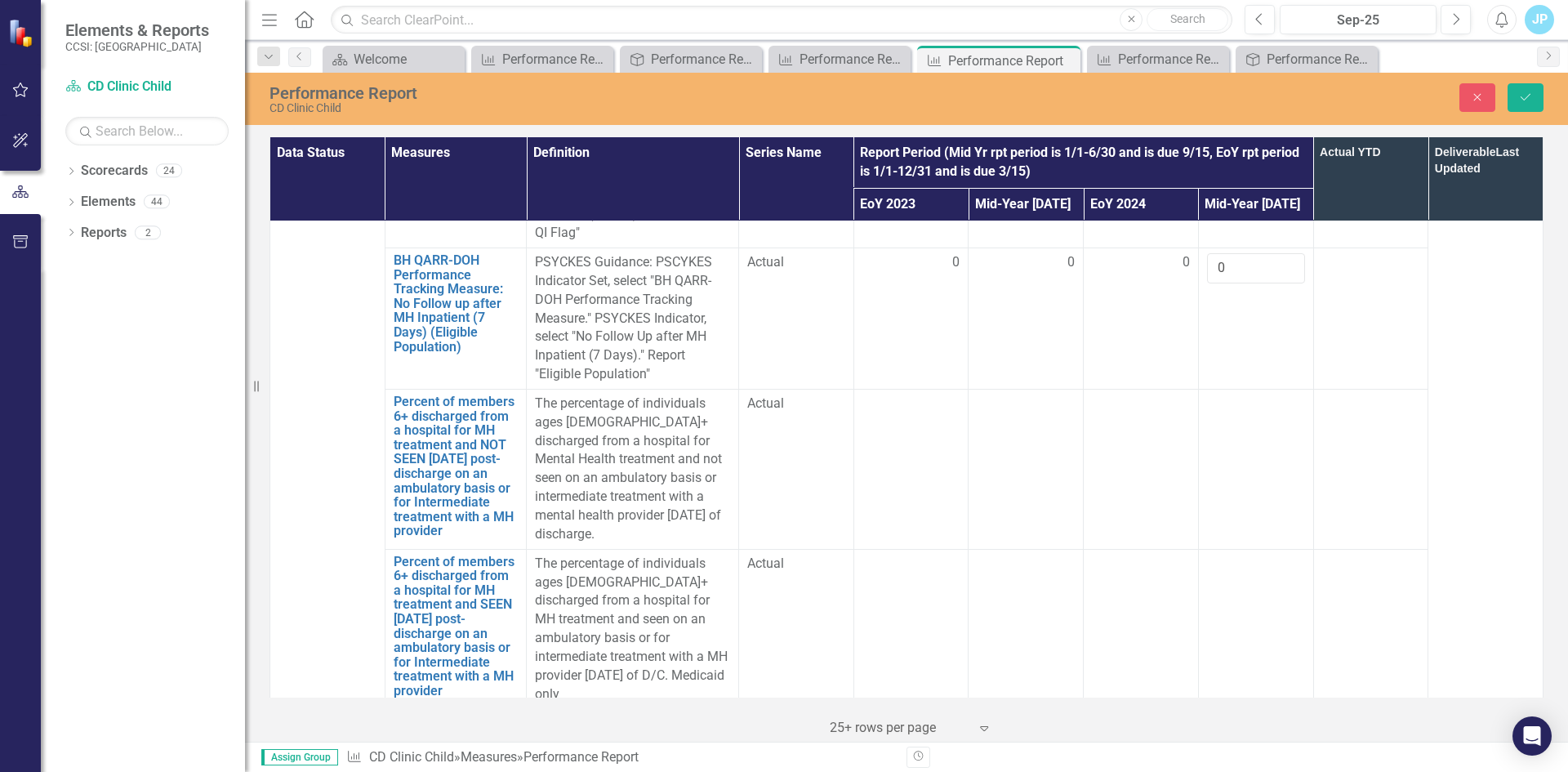
scroll to position [2501, 0]
click at [1221, 713] on div at bounding box center [1256, 723] width 98 height 19
click at [1220, 713] on input "number" at bounding box center [1256, 728] width 98 height 30
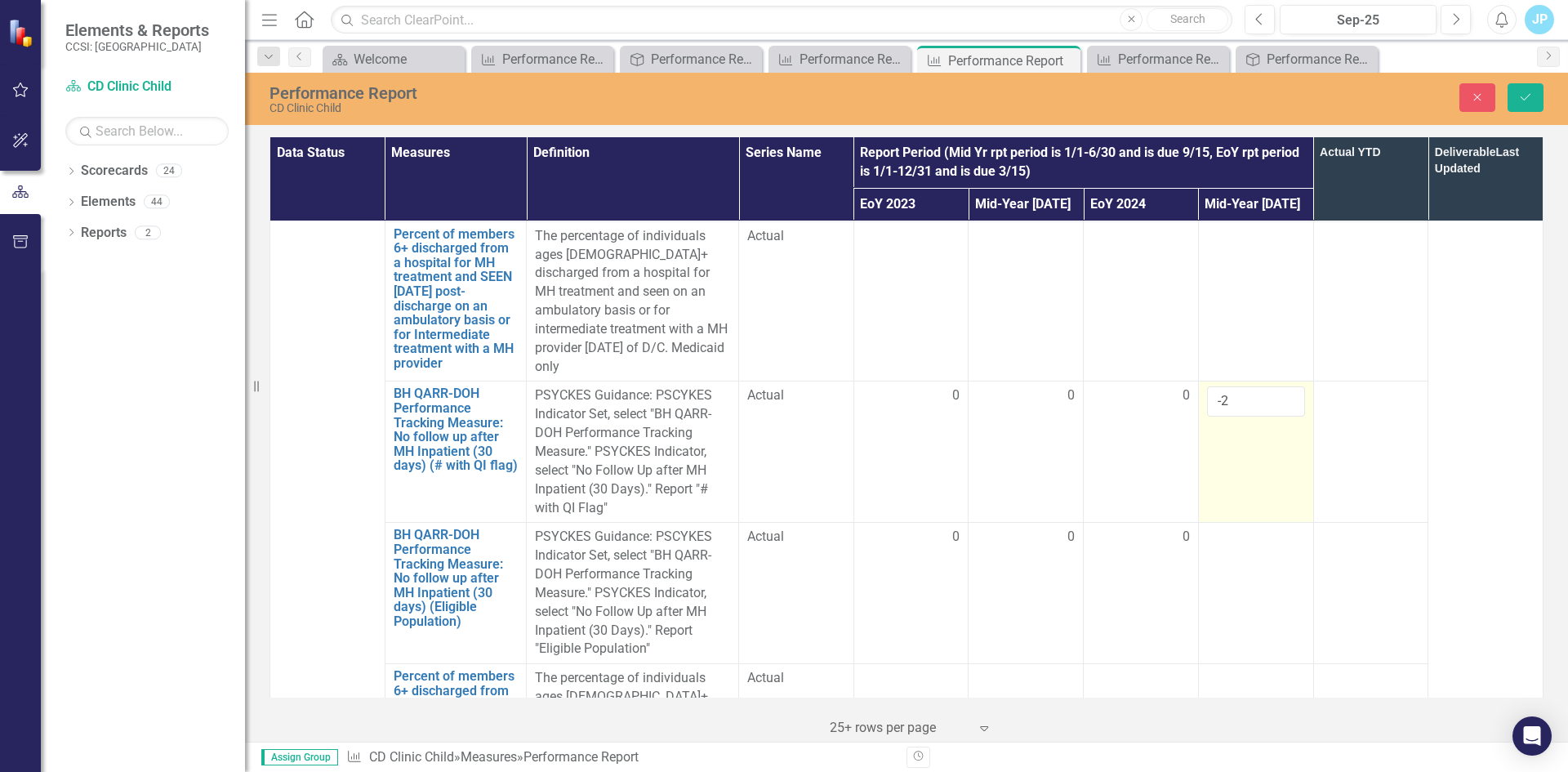
click at [1197, 381] on td "-2" at bounding box center [1255, 451] width 116 height 142
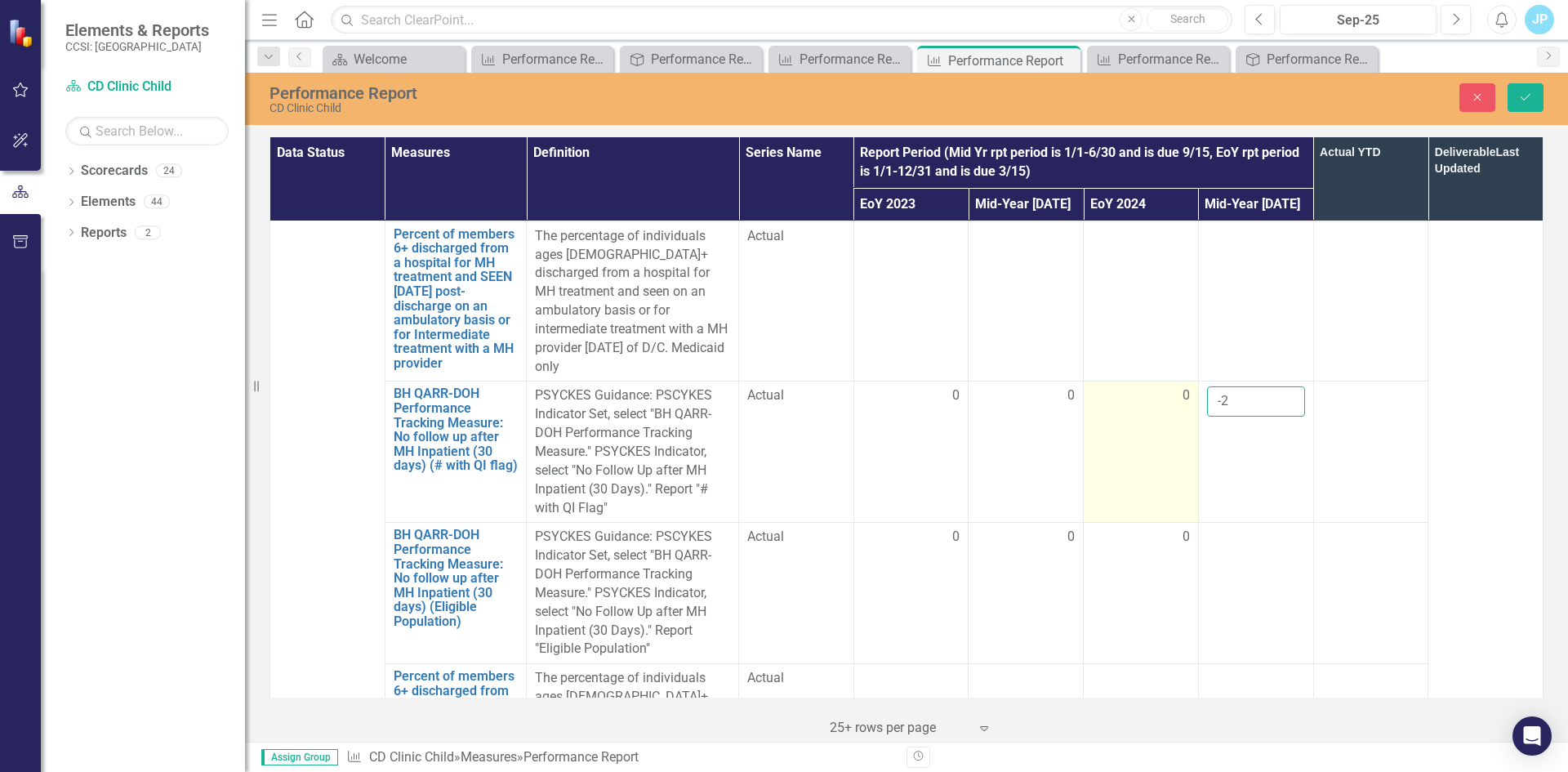
drag, startPoint x: 1224, startPoint y: 295, endPoint x: 1180, endPoint y: 303, distance: 44.7
click at [1182, 381] on tr "BH QARR-DOH Performance Tracking Measure: No follow up after MH Inpatient (30 d…" at bounding box center [907, 451] width 1273 height 142
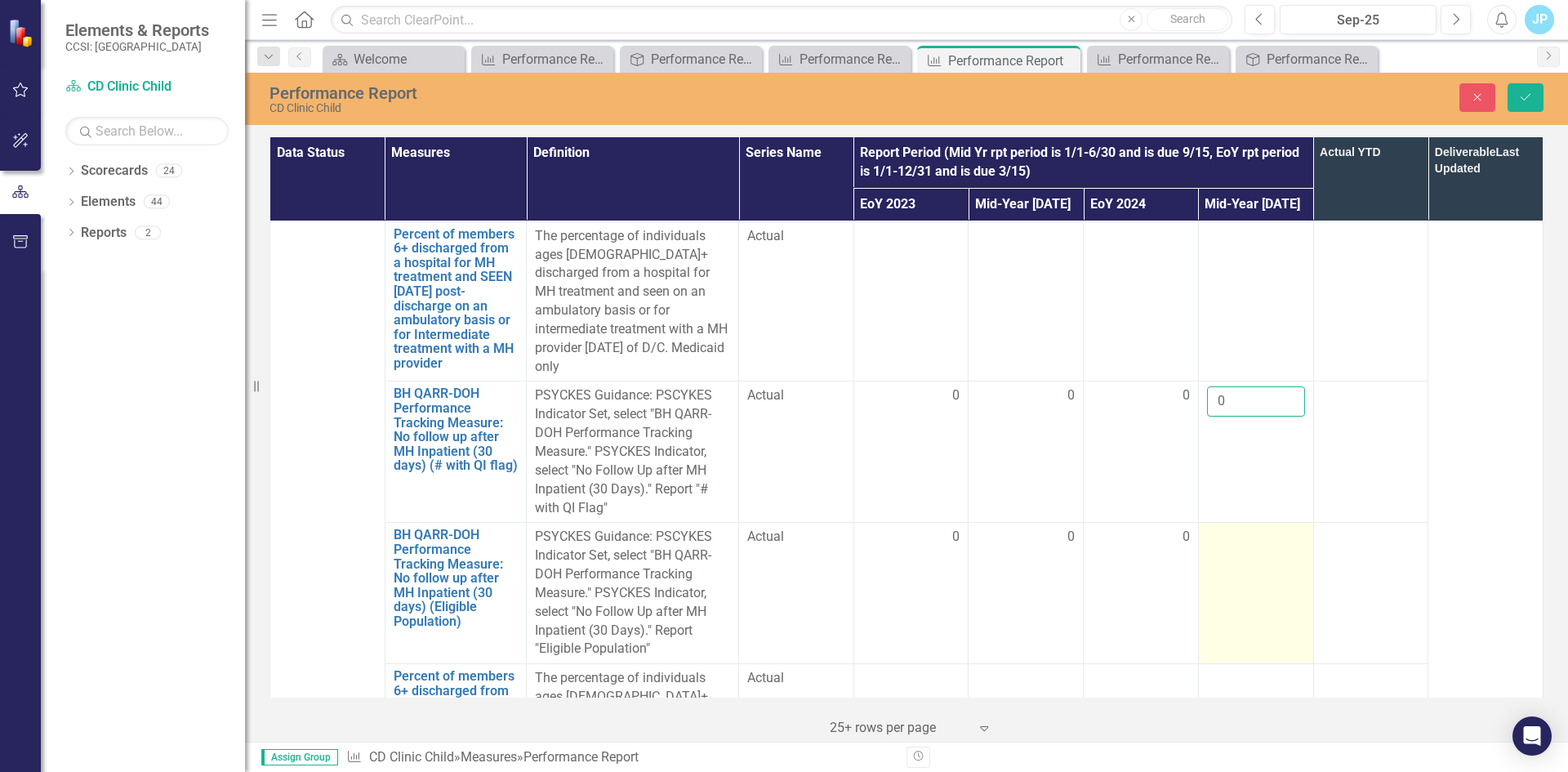
type input "0"
click at [1237, 523] on td at bounding box center [1255, 593] width 116 height 142
click at [1220, 528] on input "number" at bounding box center [1256, 542] width 98 height 30
type input "0"
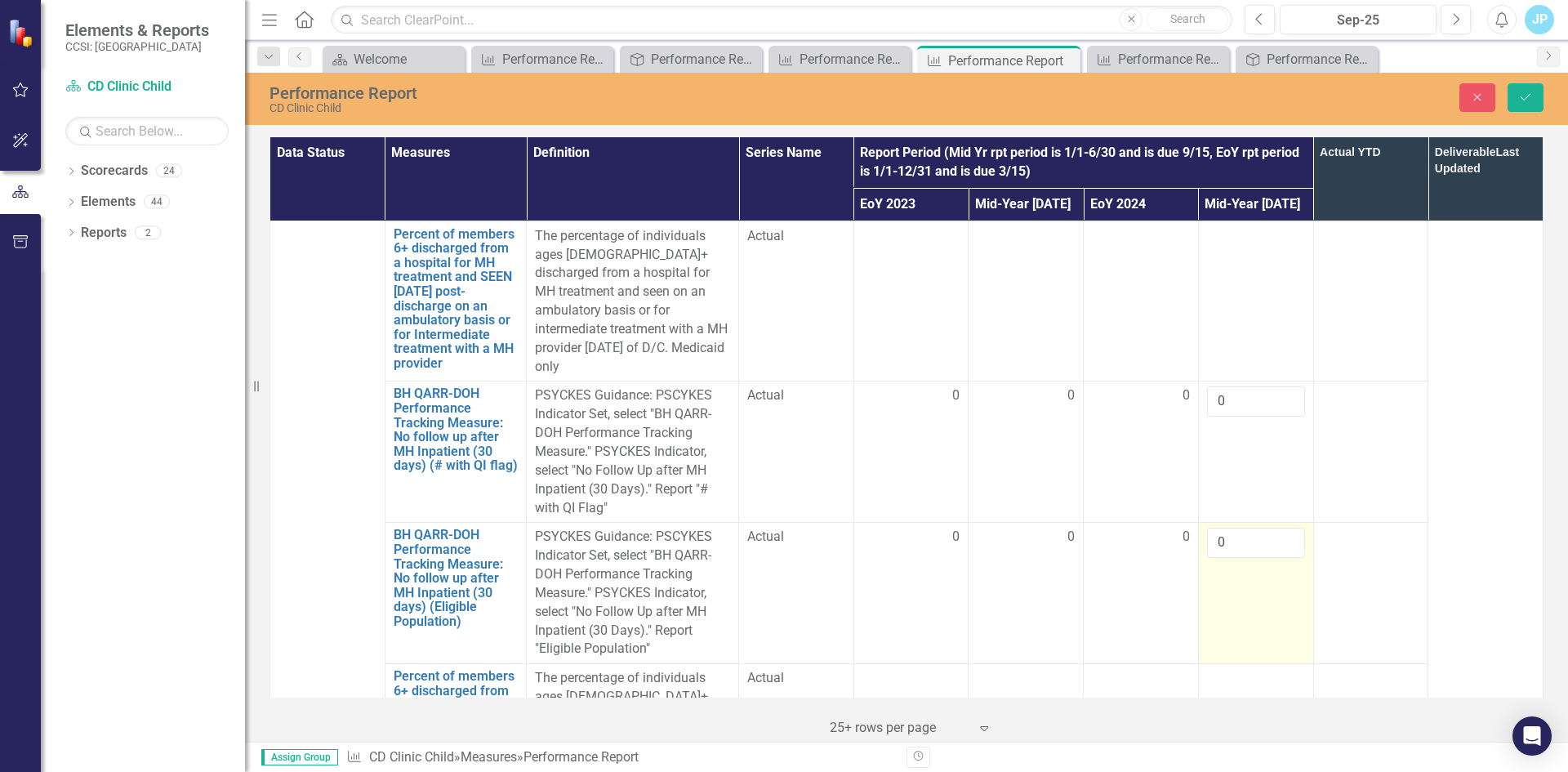
click at [1236, 541] on td "0" at bounding box center [1255, 593] width 116 height 142
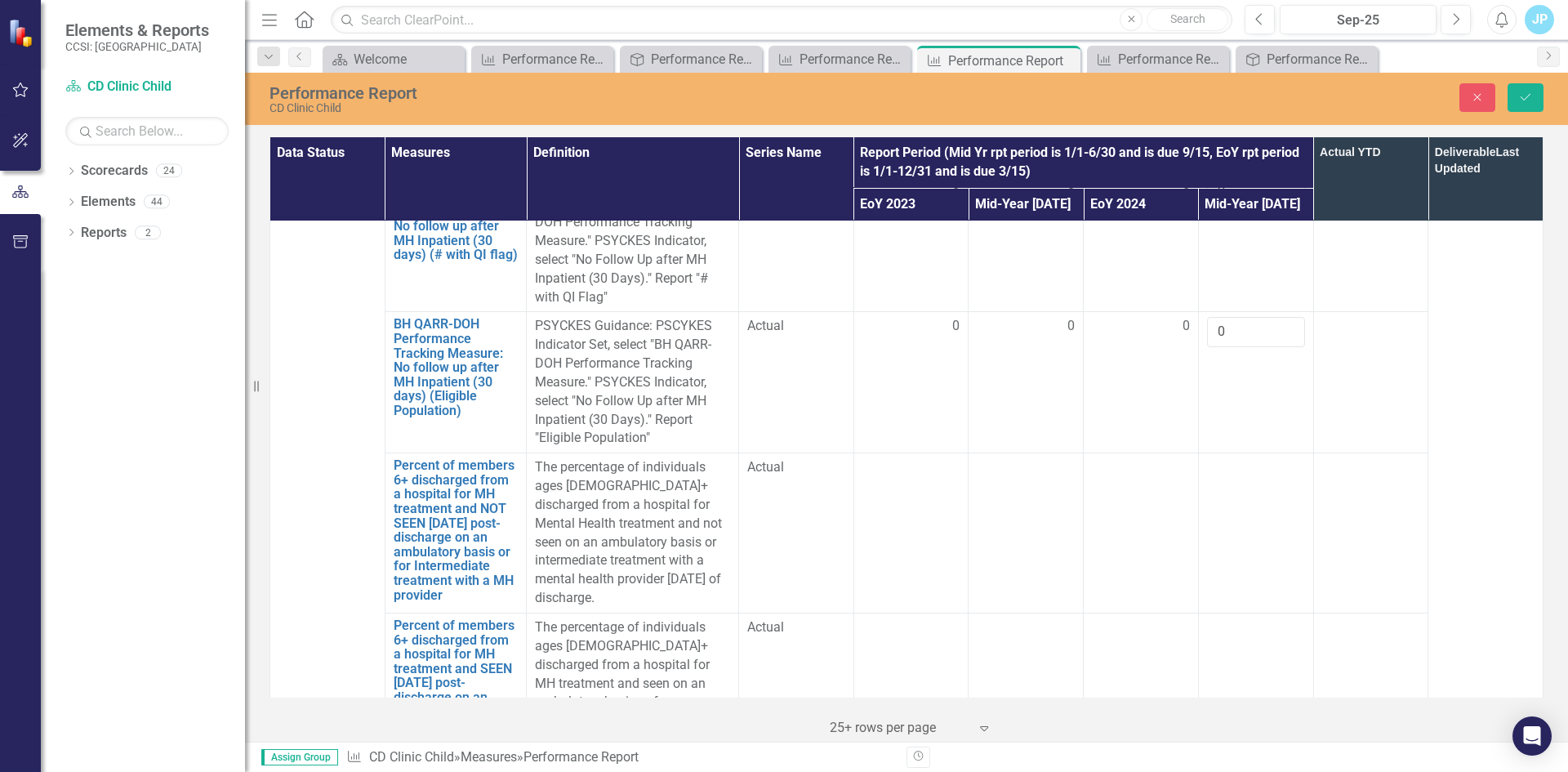
scroll to position [3154, 0]
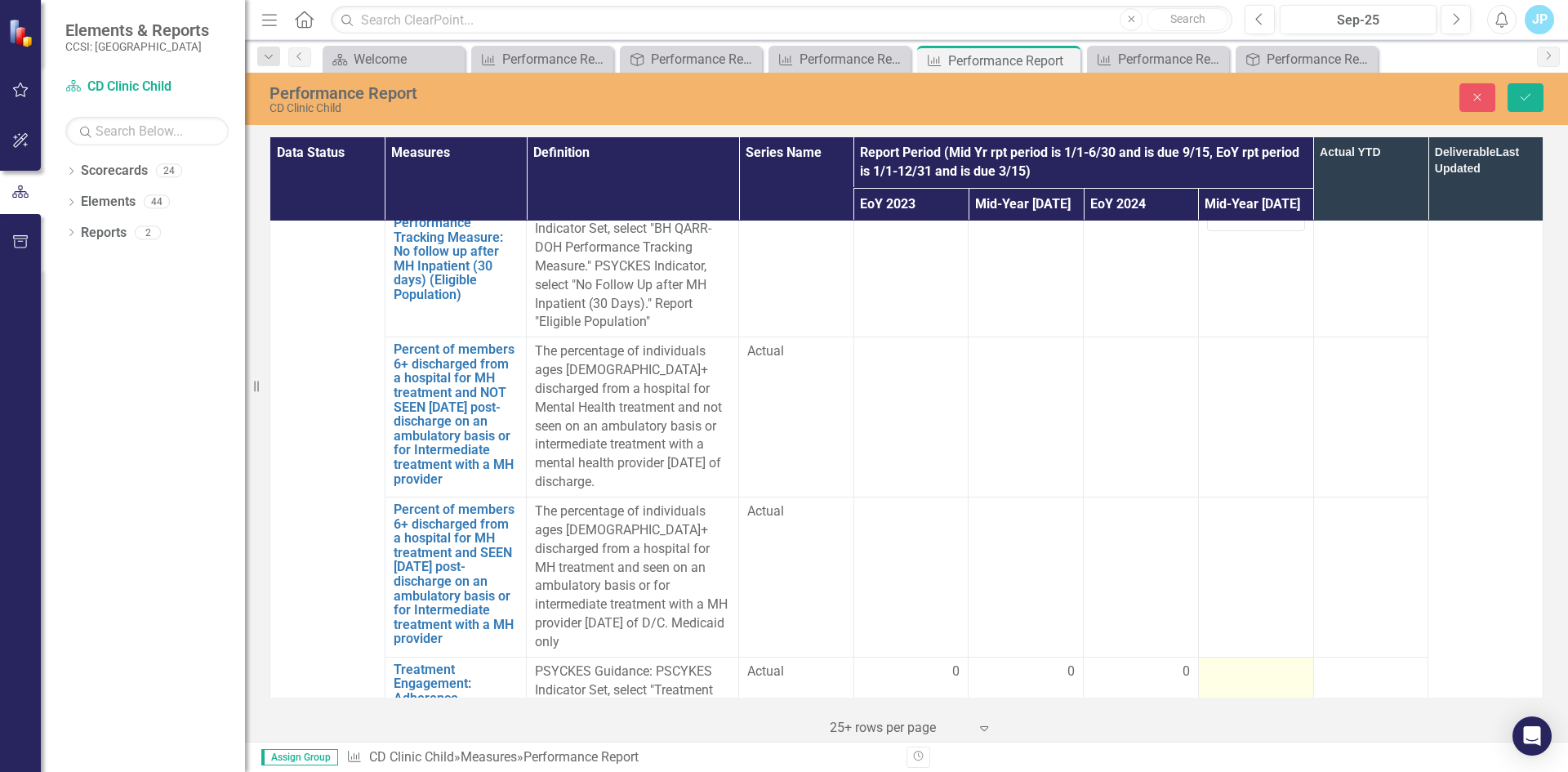
click at [1231, 662] on div at bounding box center [1256, 672] width 98 height 19
click at [1220, 662] on input "number" at bounding box center [1256, 677] width 98 height 30
type input "0"
click at [1237, 656] on td "0" at bounding box center [1255, 717] width 116 height 122
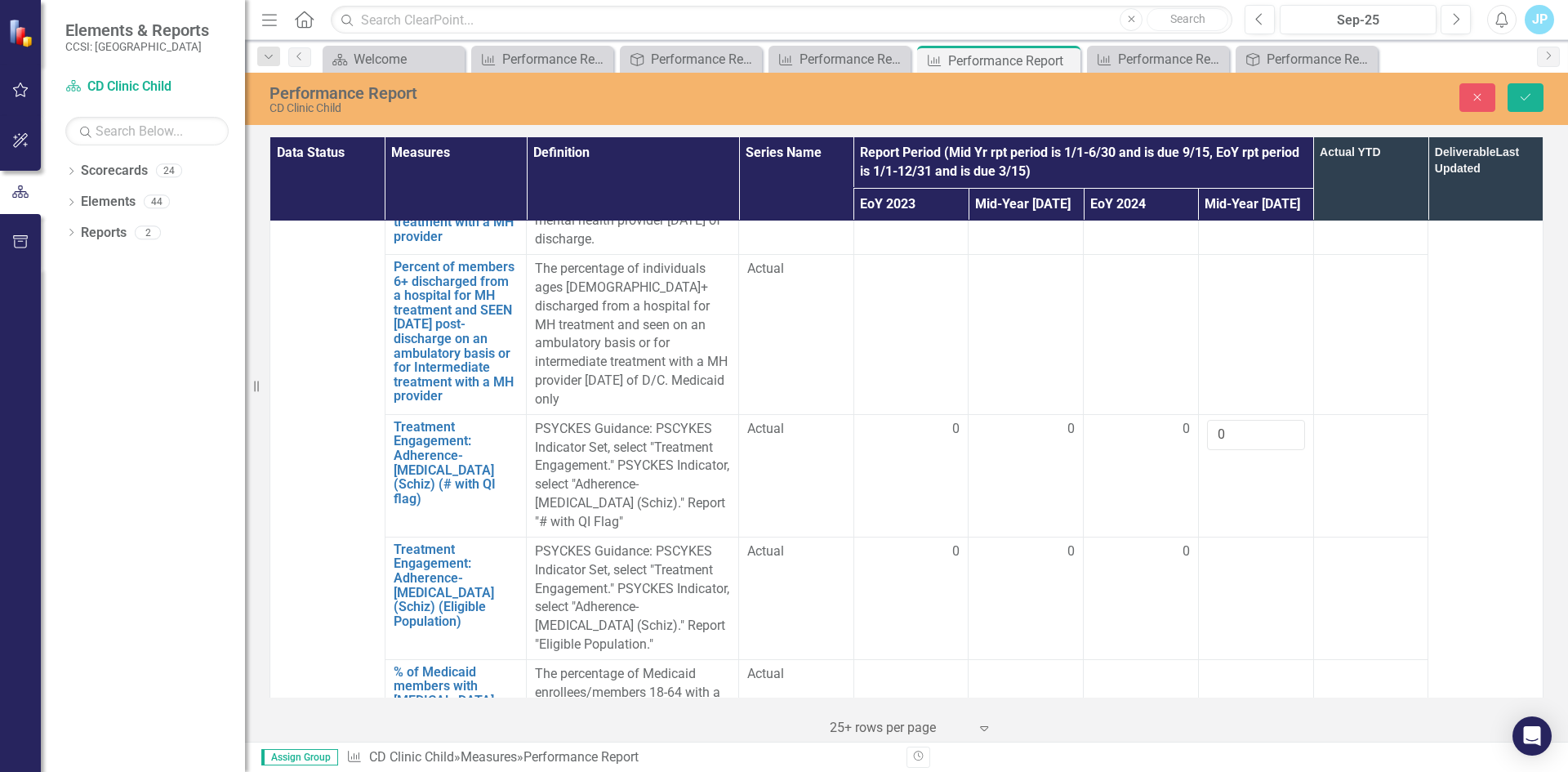
scroll to position [3400, 0]
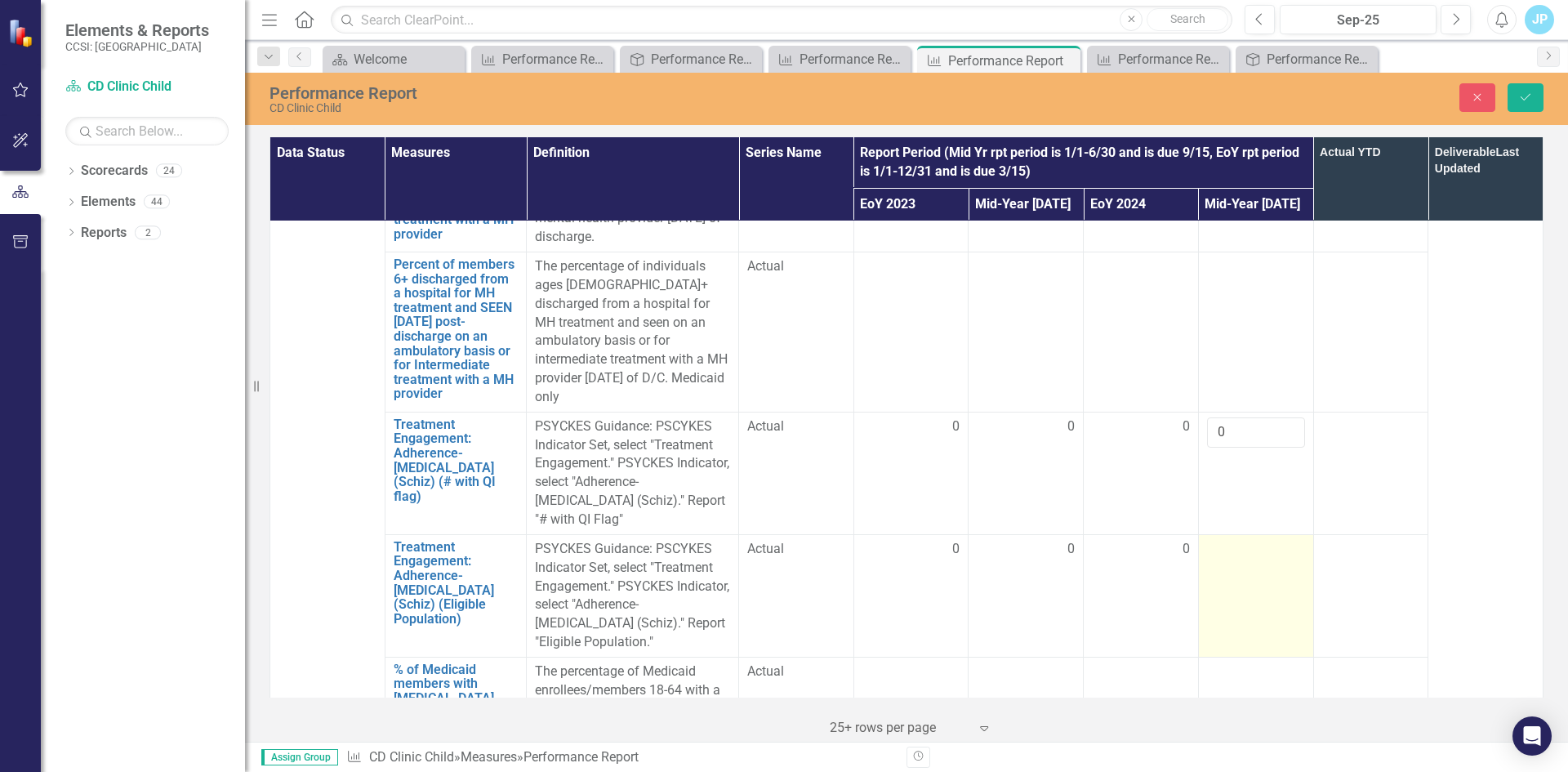
click at [1216, 534] on td at bounding box center [1255, 595] width 116 height 122
click at [1216, 540] on input "number" at bounding box center [1256, 554] width 98 height 30
type input "0"
click at [1247, 662] on div at bounding box center [1256, 672] width 98 height 19
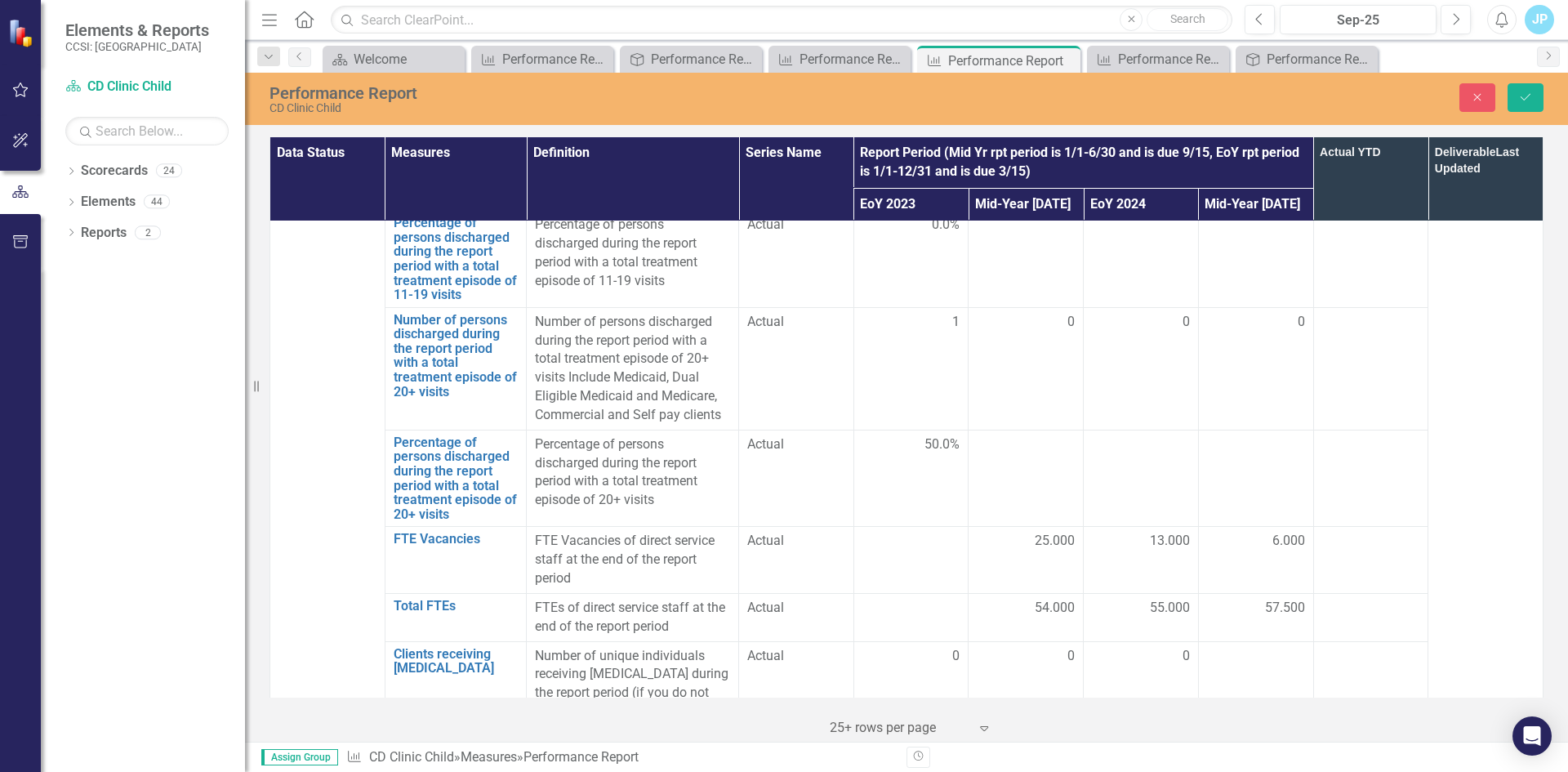
scroll to position [4950, 0]
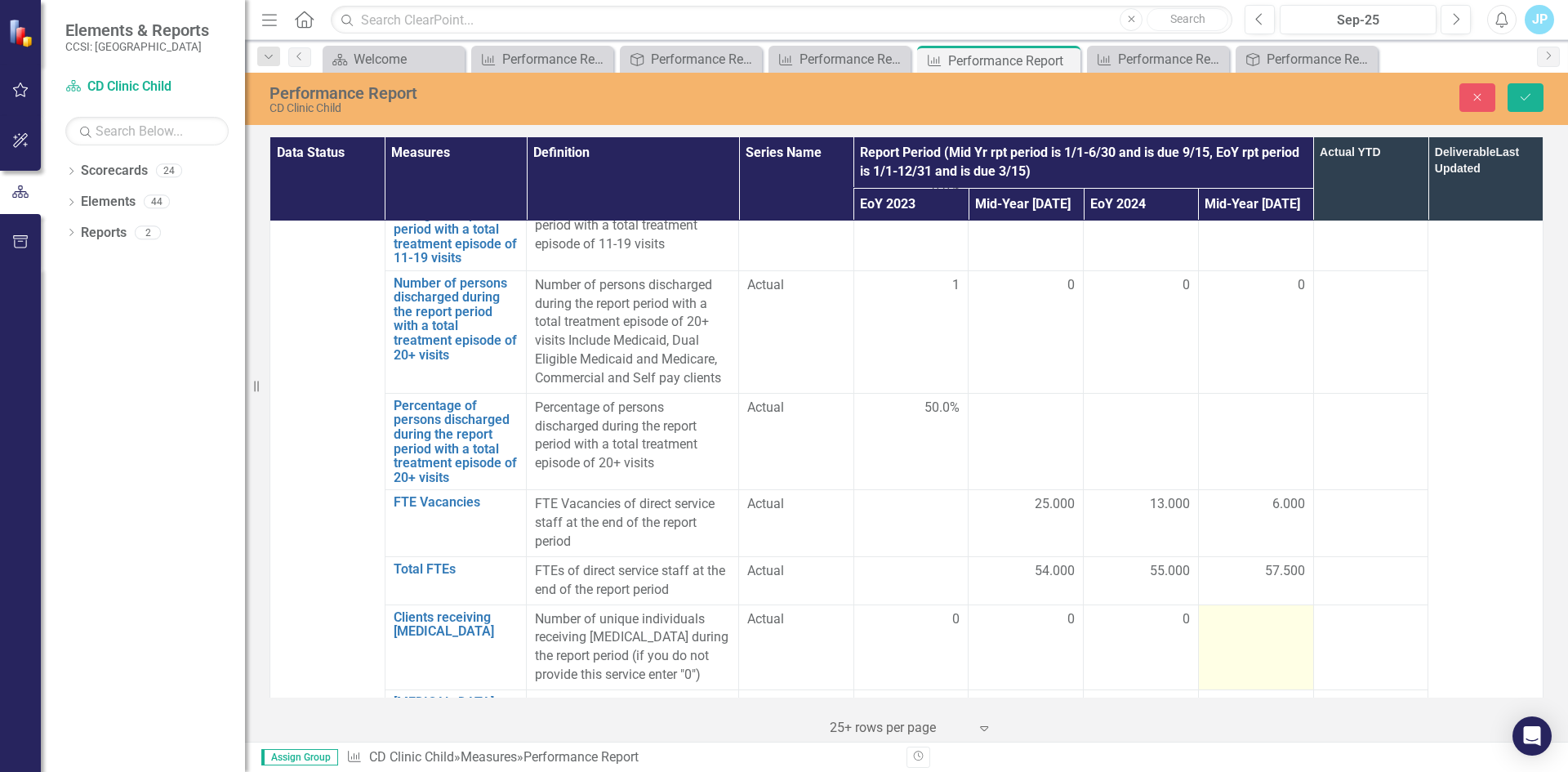
click at [1224, 610] on div at bounding box center [1256, 620] width 98 height 19
click at [1224, 610] on input "number" at bounding box center [1256, 625] width 98 height 30
type input "0"
click at [1214, 695] on div at bounding box center [1256, 705] width 98 height 19
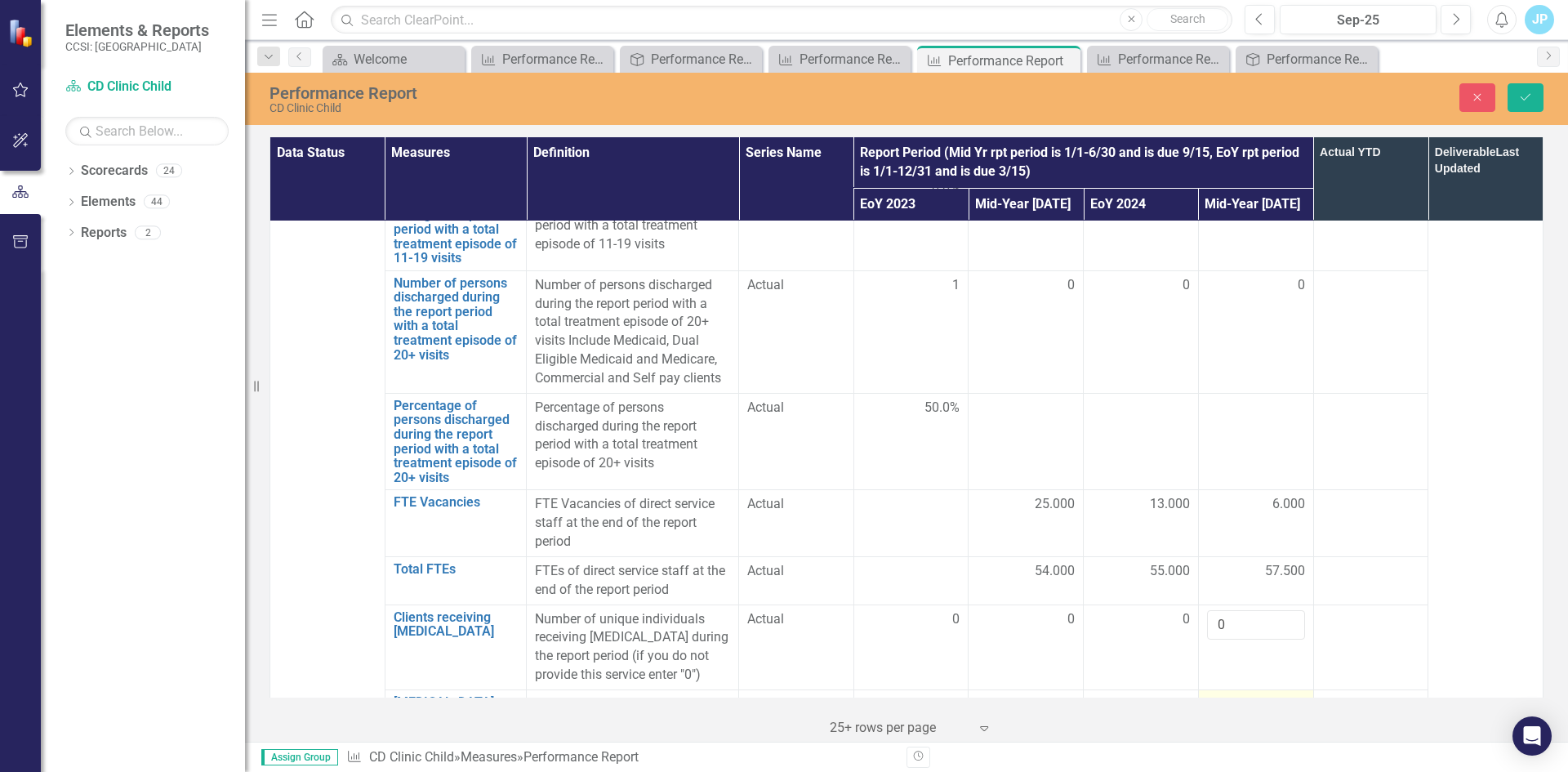
click at [1214, 695] on div at bounding box center [1256, 705] width 98 height 19
click at [1215, 695] on input "number" at bounding box center [1256, 709] width 98 height 30
type input "0"
click at [1347, 689] on td at bounding box center [1371, 732] width 116 height 85
drag, startPoint x: 1494, startPoint y: 544, endPoint x: 1486, endPoint y: 551, distance: 10.6
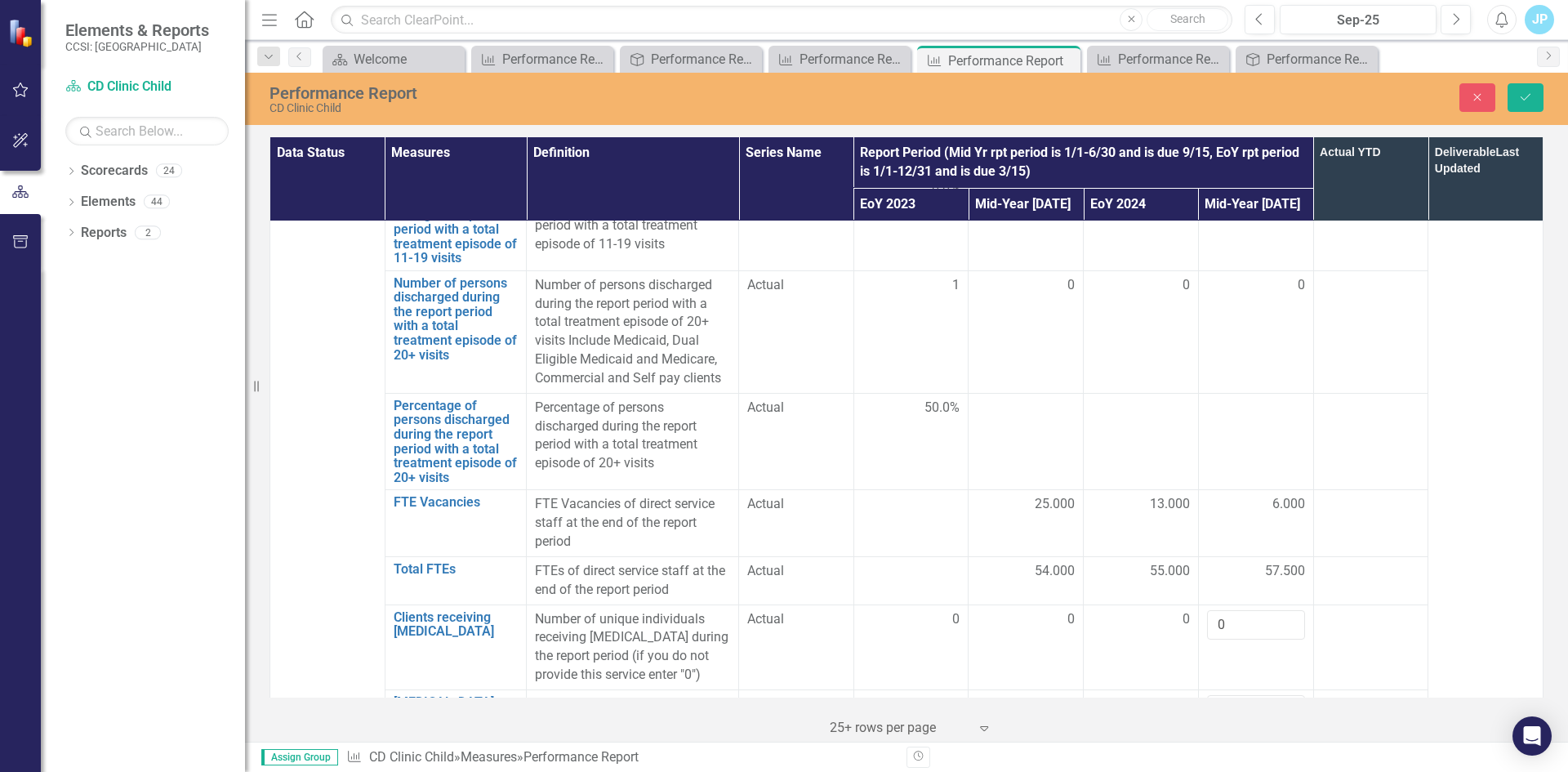
click at [1532, 103] on button "Save" at bounding box center [1525, 98] width 36 height 29
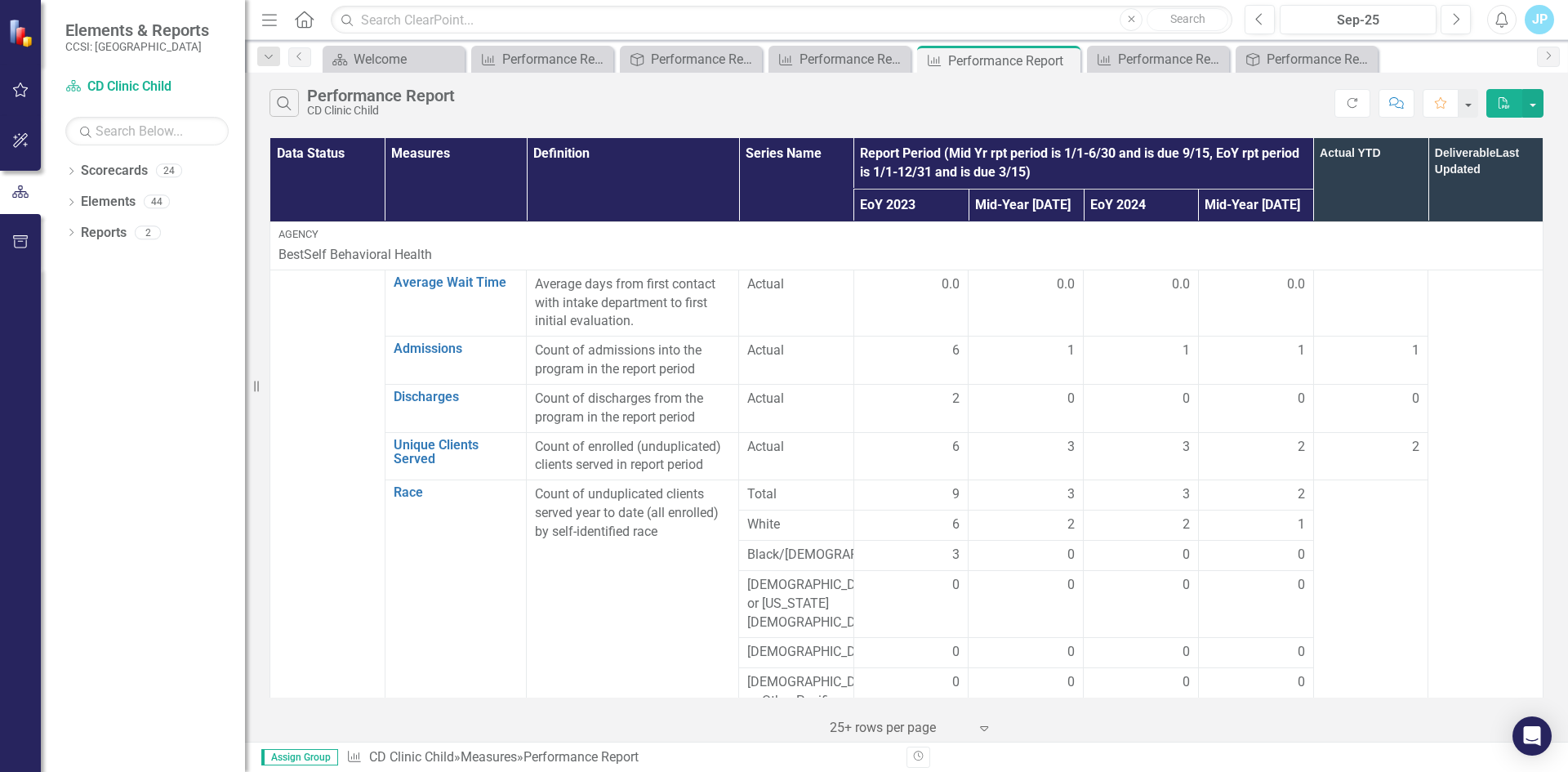
scroll to position [1062, 0]
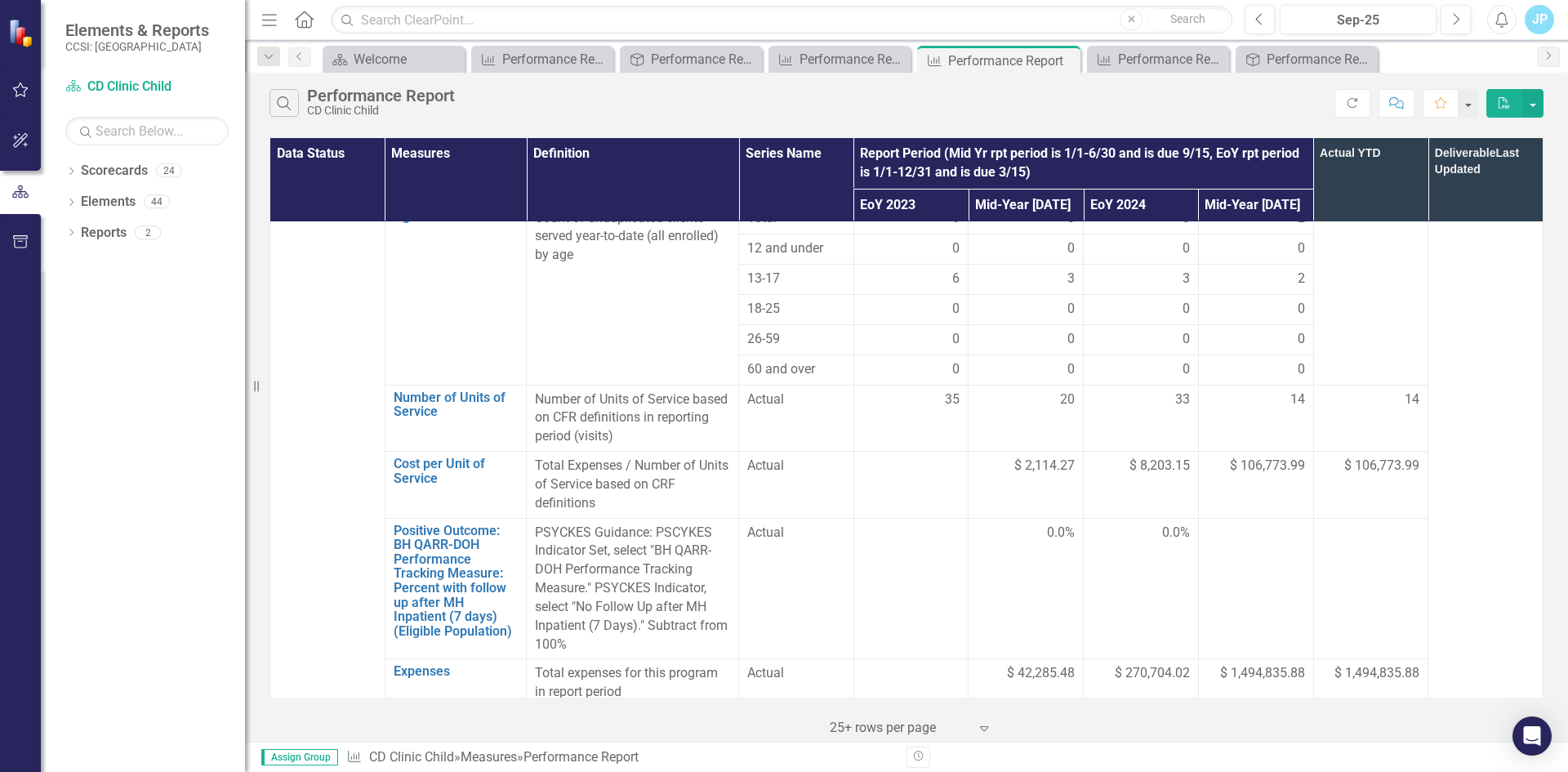
click at [1237, 456] on span "$ 106,773.99" at bounding box center [1268, 466] width 75 height 19
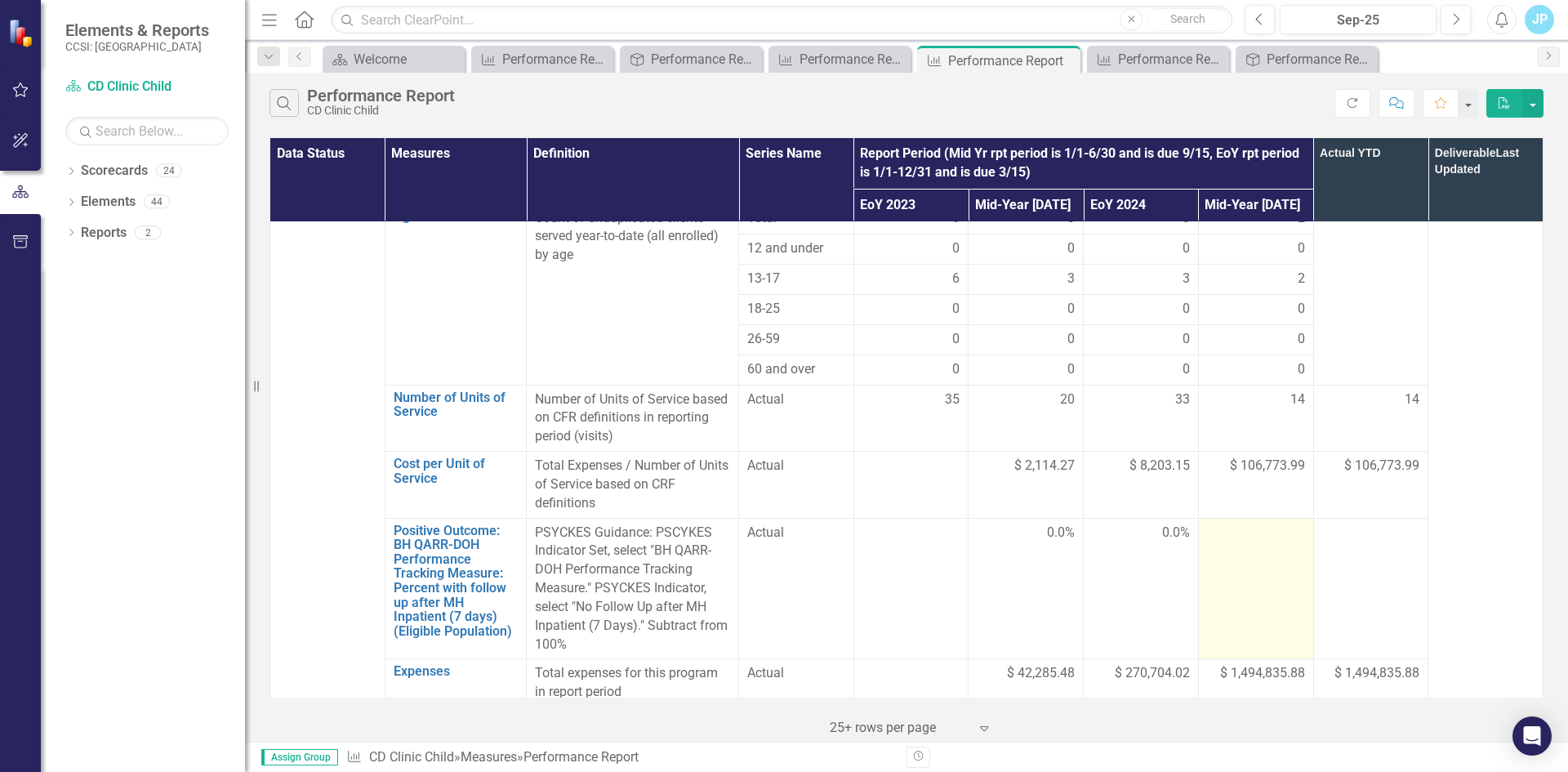
click at [1237, 524] on div at bounding box center [1256, 533] width 98 height 19
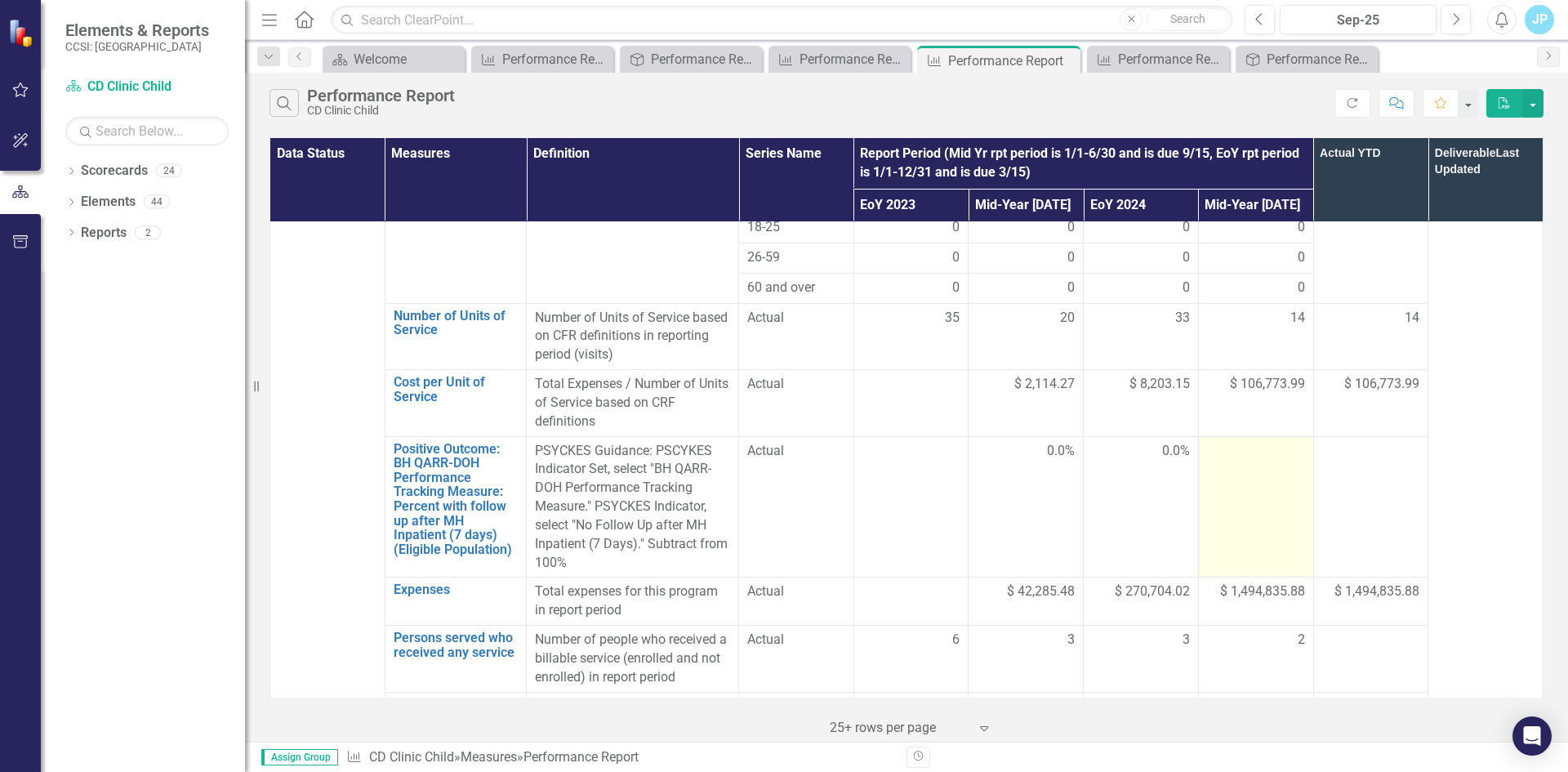
click at [1243, 442] on div at bounding box center [1256, 451] width 98 height 19
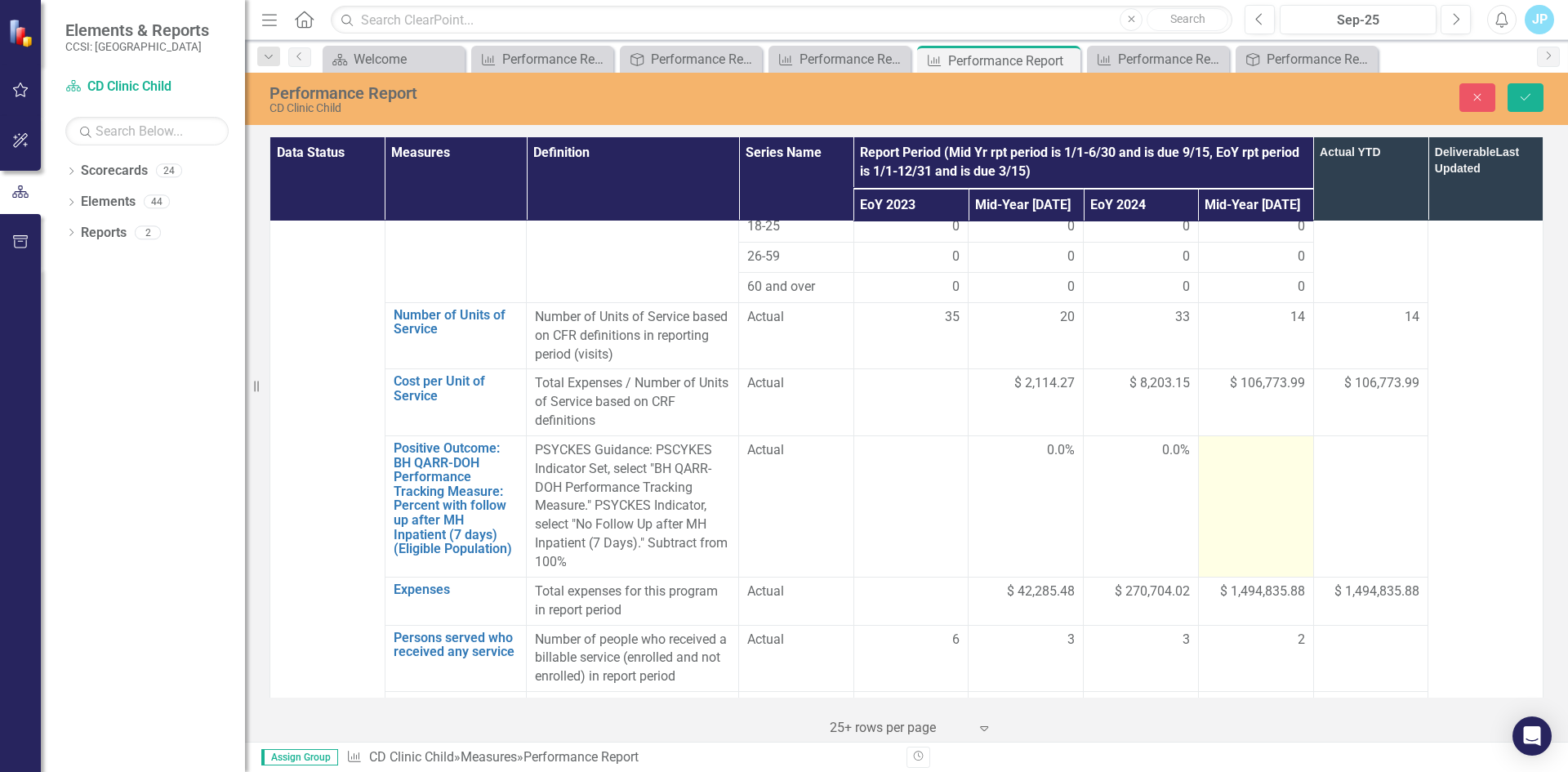
click at [1243, 441] on div at bounding box center [1256, 450] width 98 height 19
click at [1230, 441] on input "number" at bounding box center [1256, 455] width 98 height 30
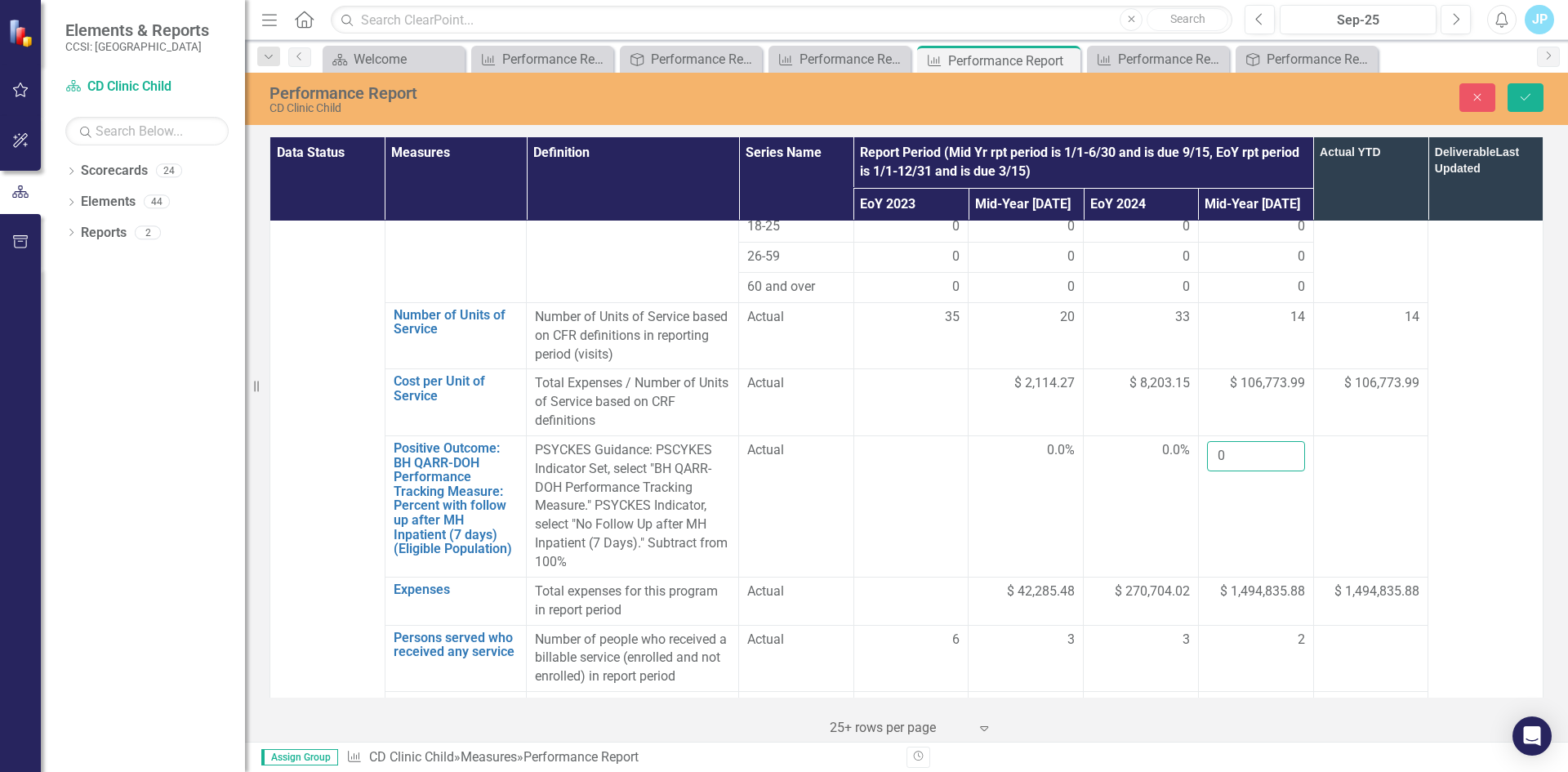
type input "0"
click at [1412, 476] on td at bounding box center [1371, 505] width 116 height 142
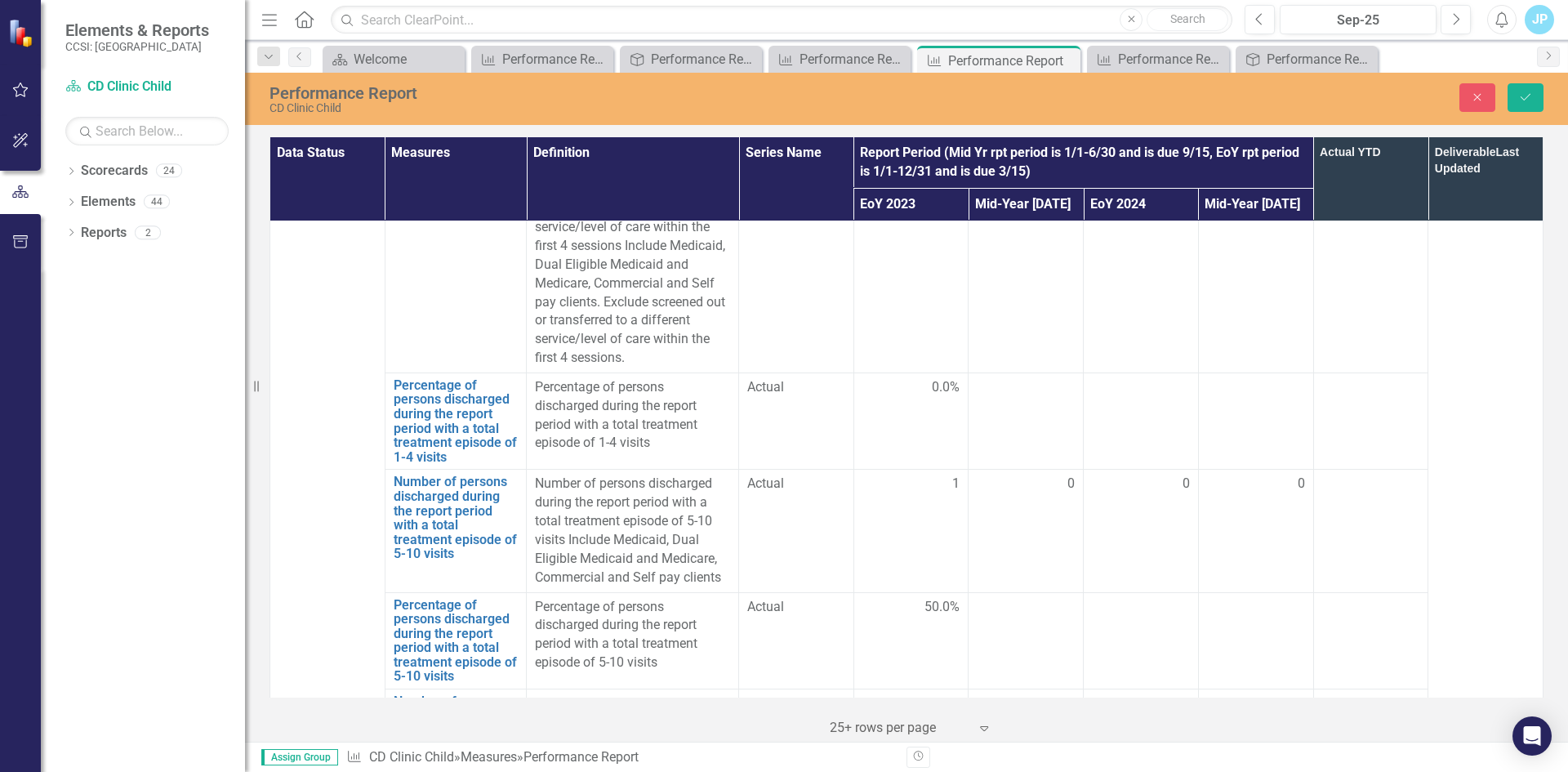
scroll to position [4297, 0]
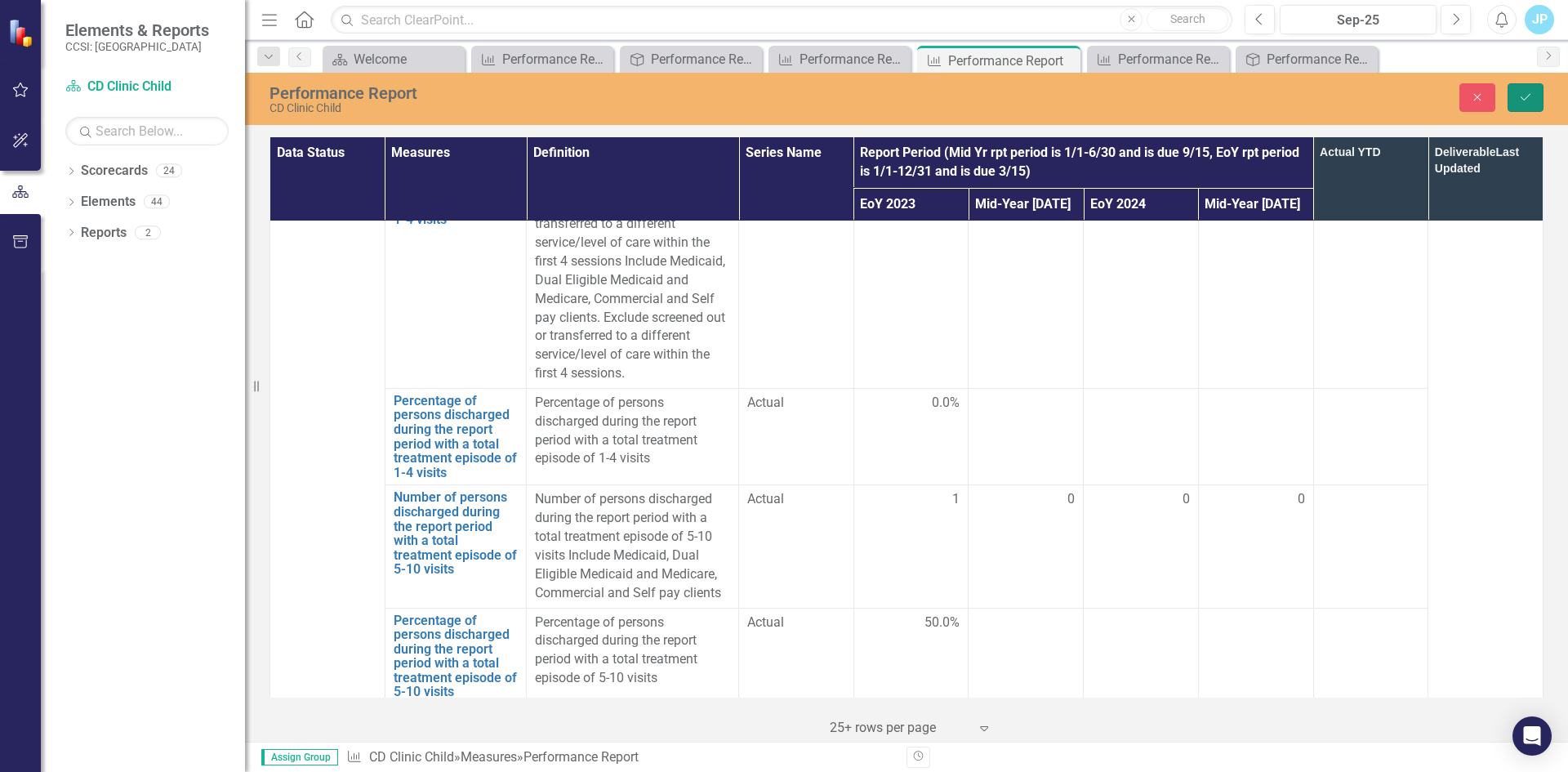
click at [1524, 95] on icon "Save" at bounding box center [1525, 97] width 14 height 12
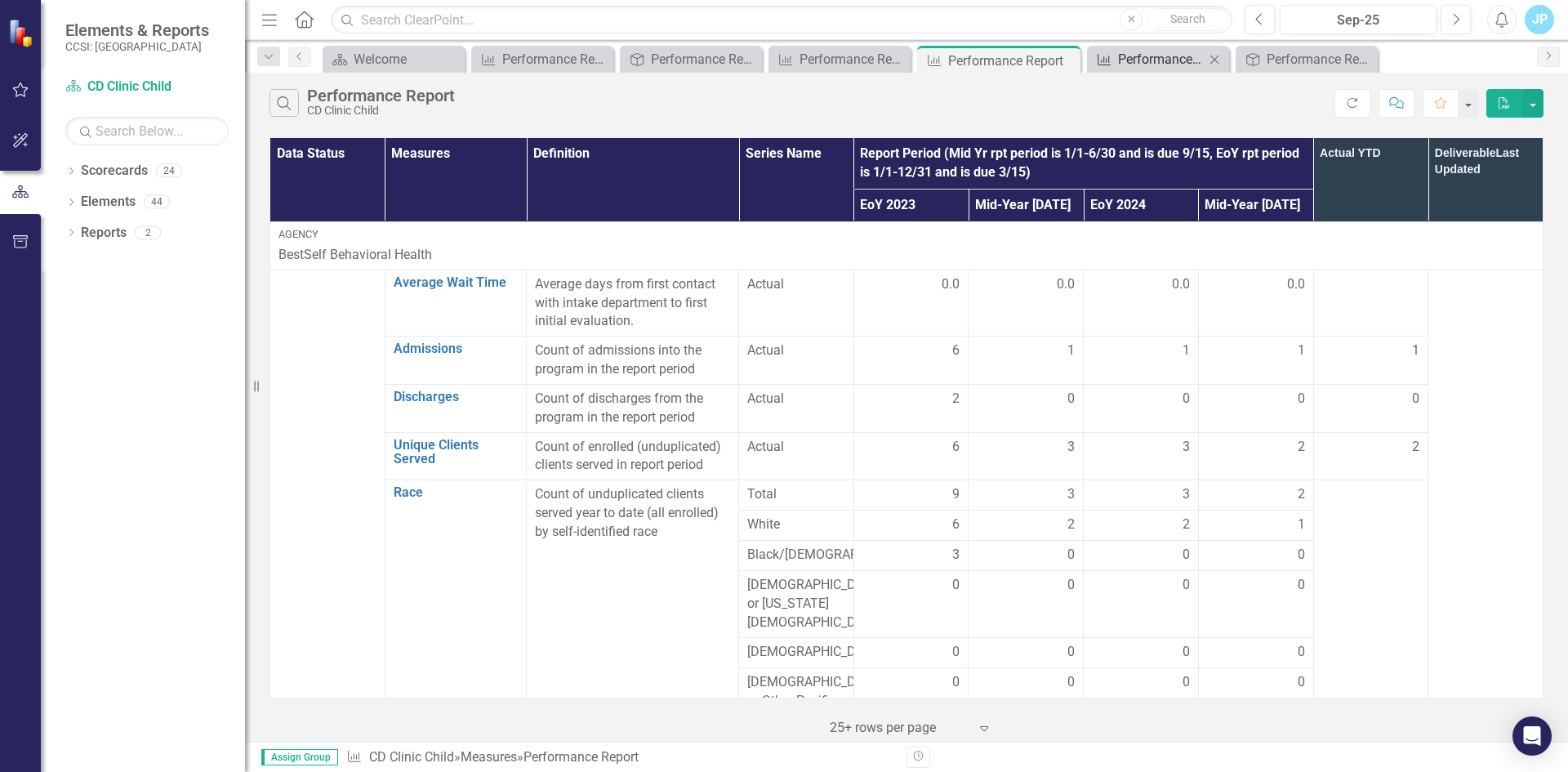
click at [1144, 64] on div "Performance Report" at bounding box center [1161, 59] width 87 height 20
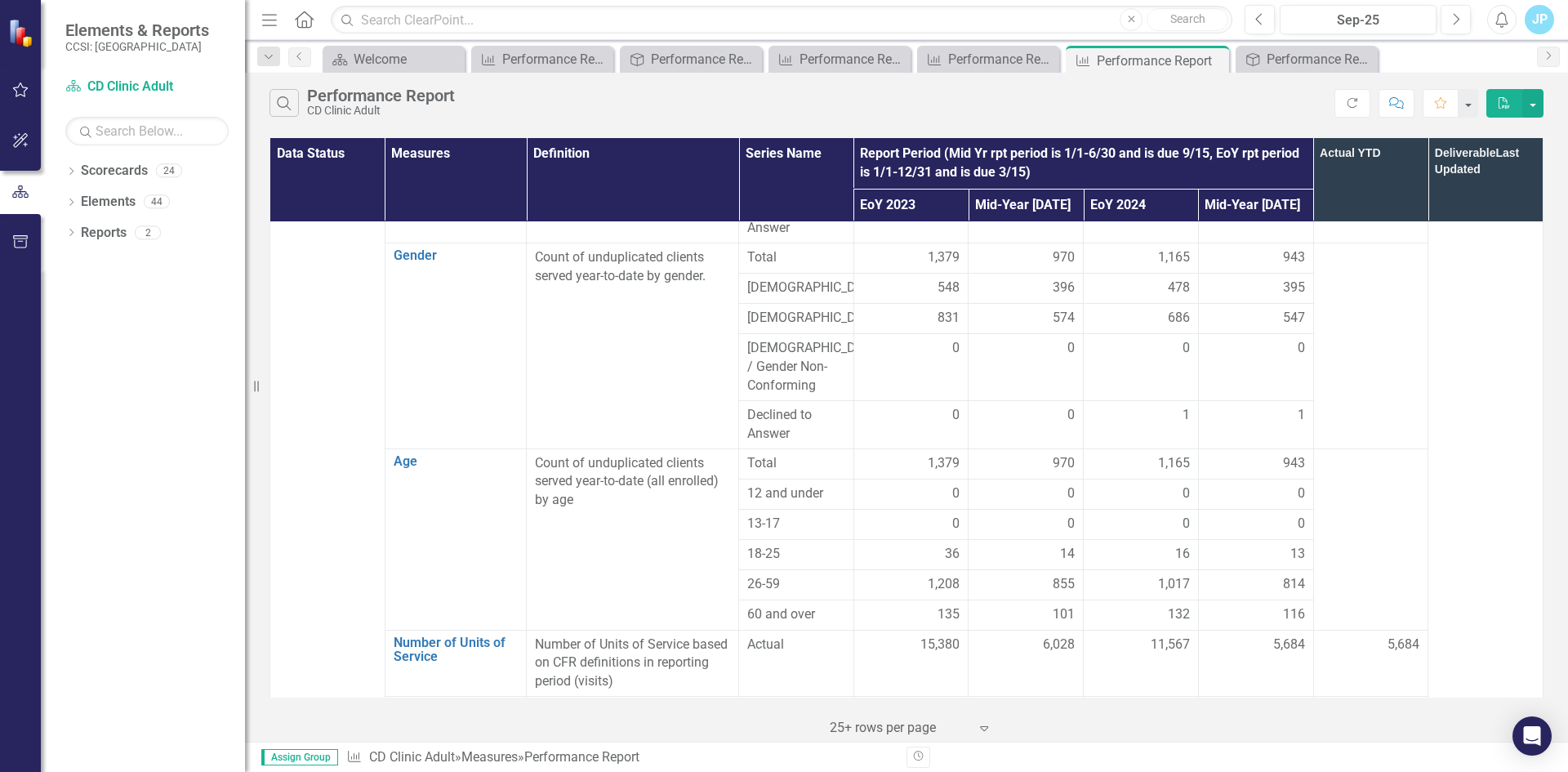
scroll to position [1062, 0]
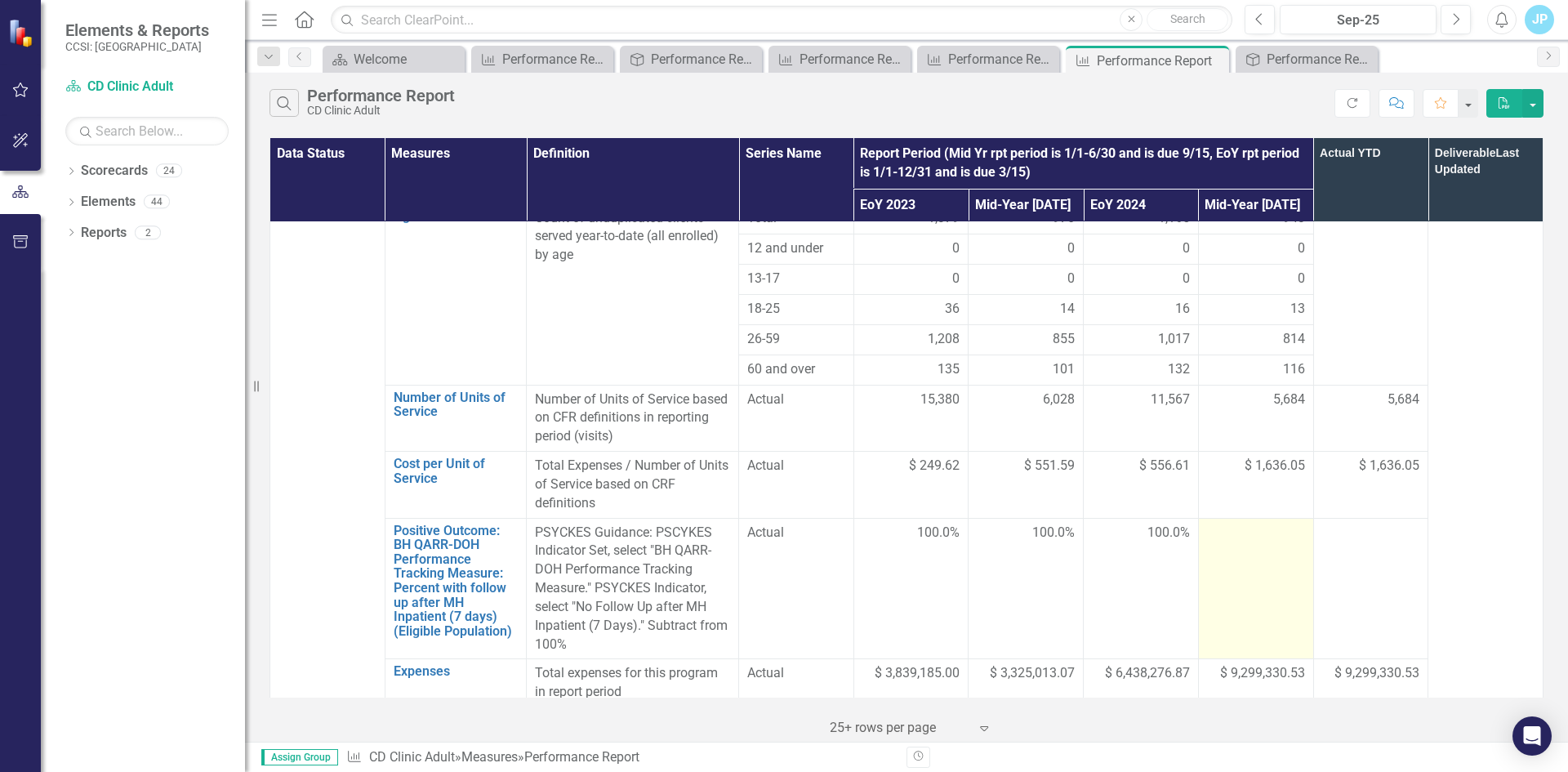
click at [1234, 518] on td at bounding box center [1255, 588] width 116 height 142
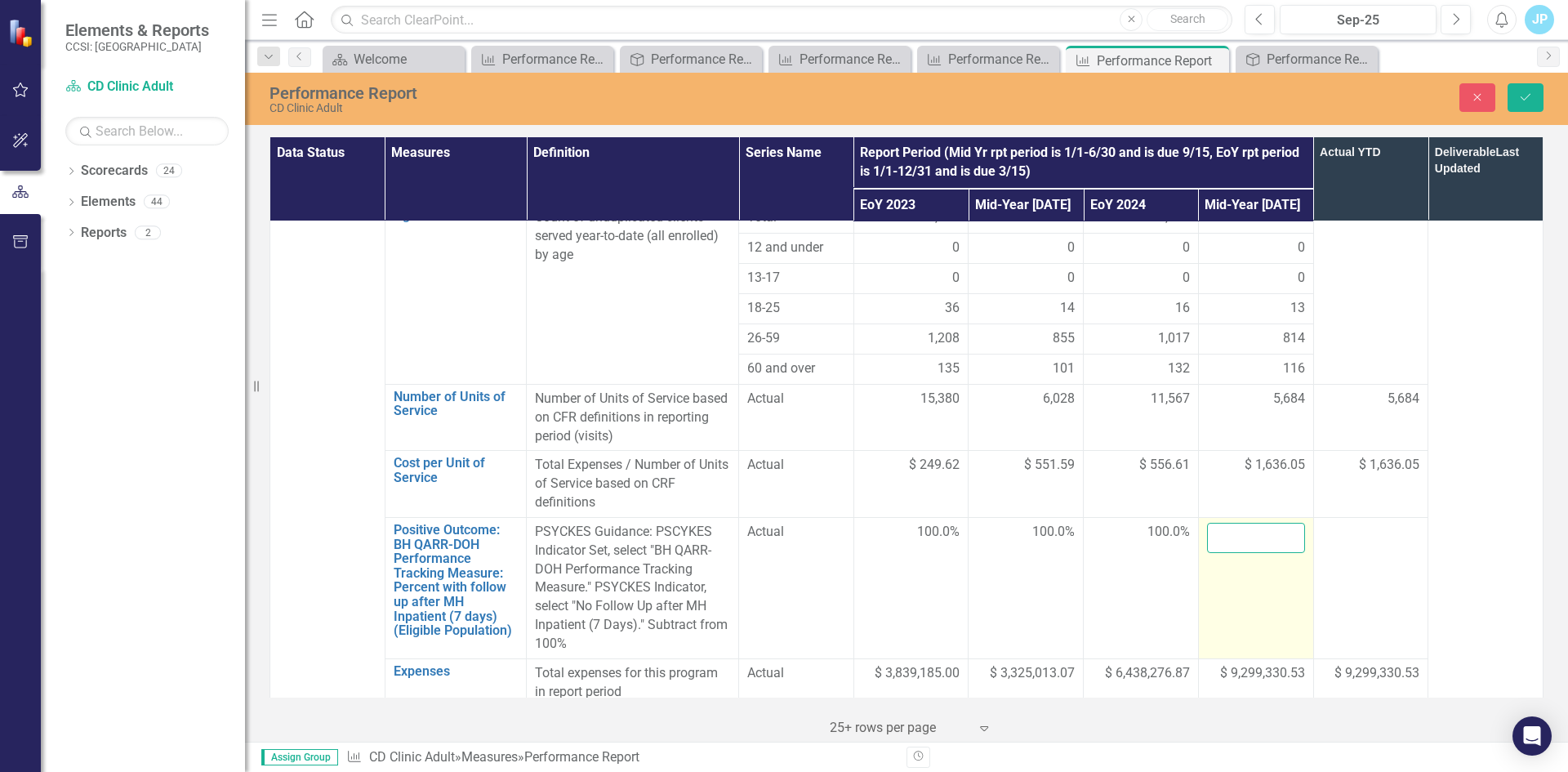
click at [1229, 523] on input "number" at bounding box center [1256, 537] width 98 height 30
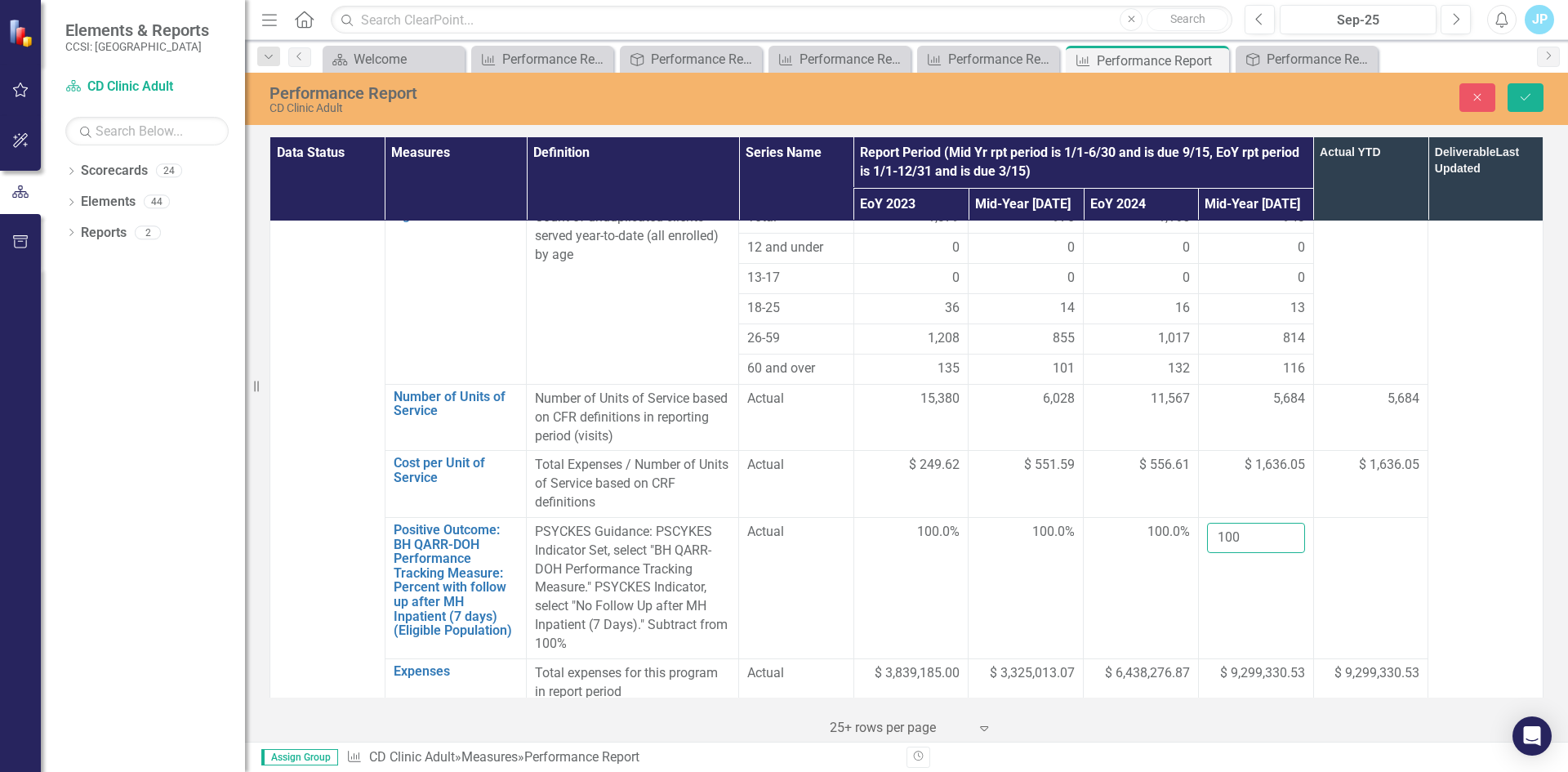
type input "100"
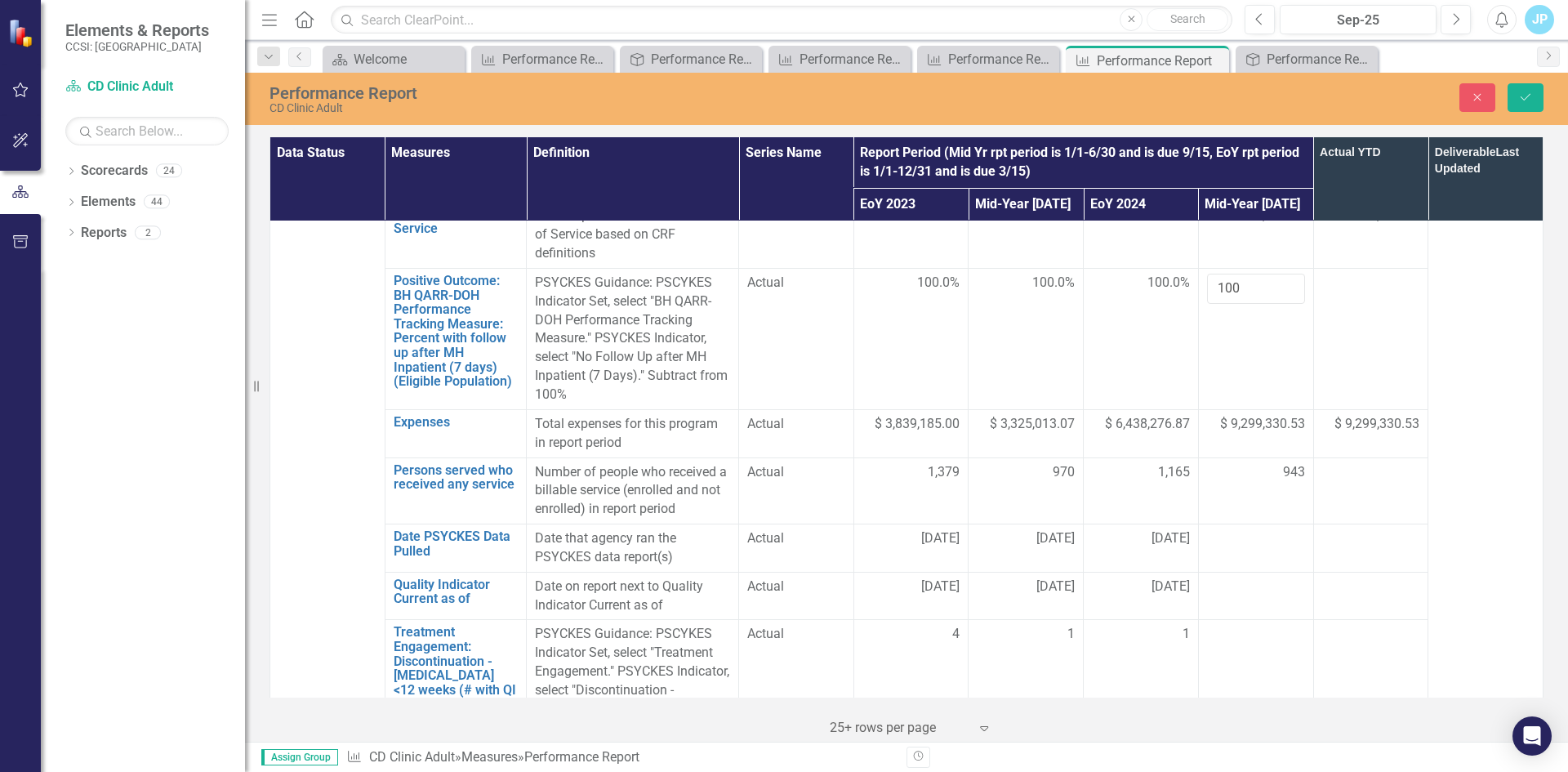
scroll to position [1388, 0]
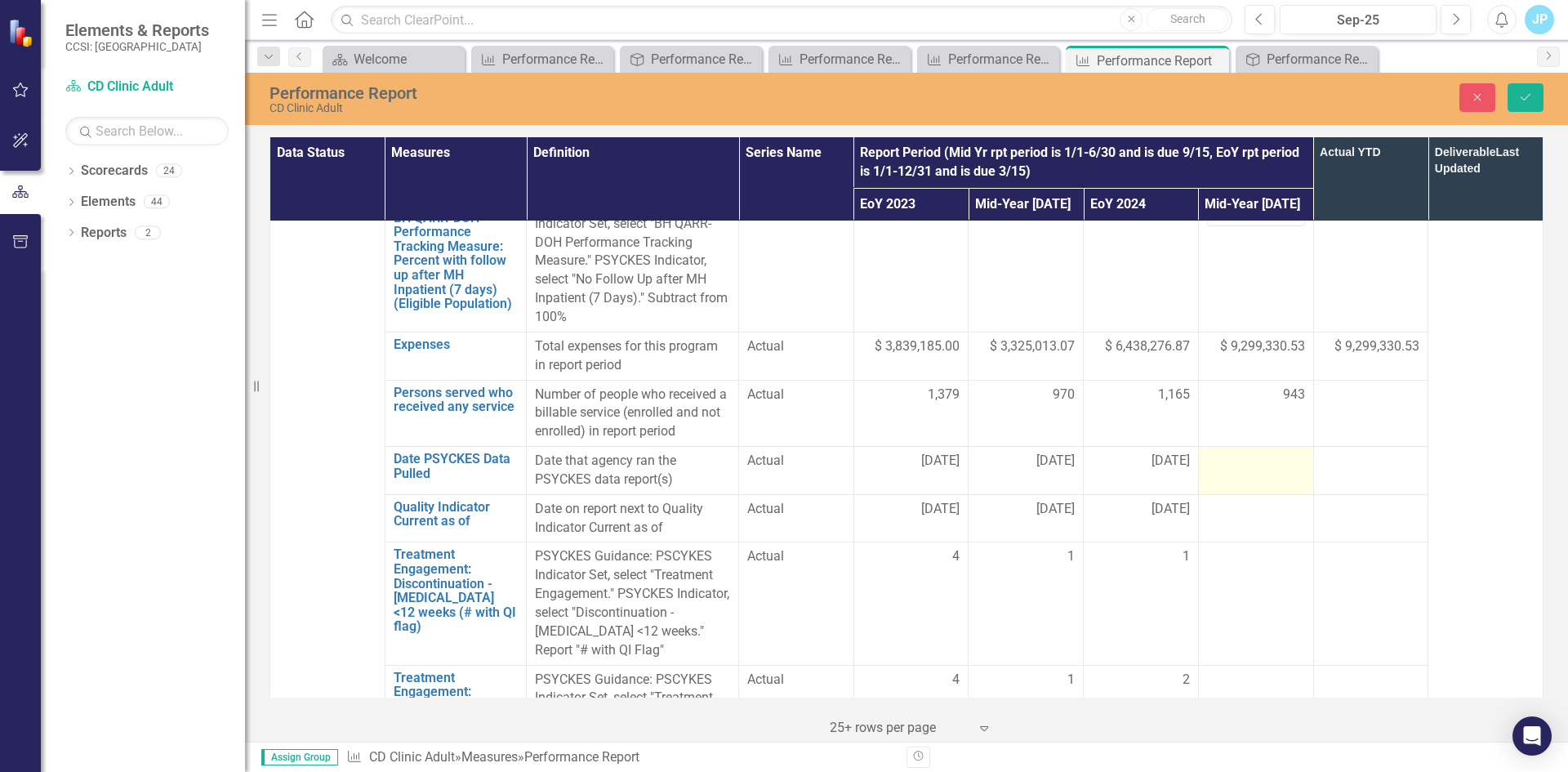
click at [1246, 451] on div at bounding box center [1256, 461] width 98 height 19
click at [1220, 451] on div at bounding box center [1256, 461] width 98 height 19
click at [1220, 451] on input "text" at bounding box center [1256, 466] width 98 height 30
type input "[DATE]"
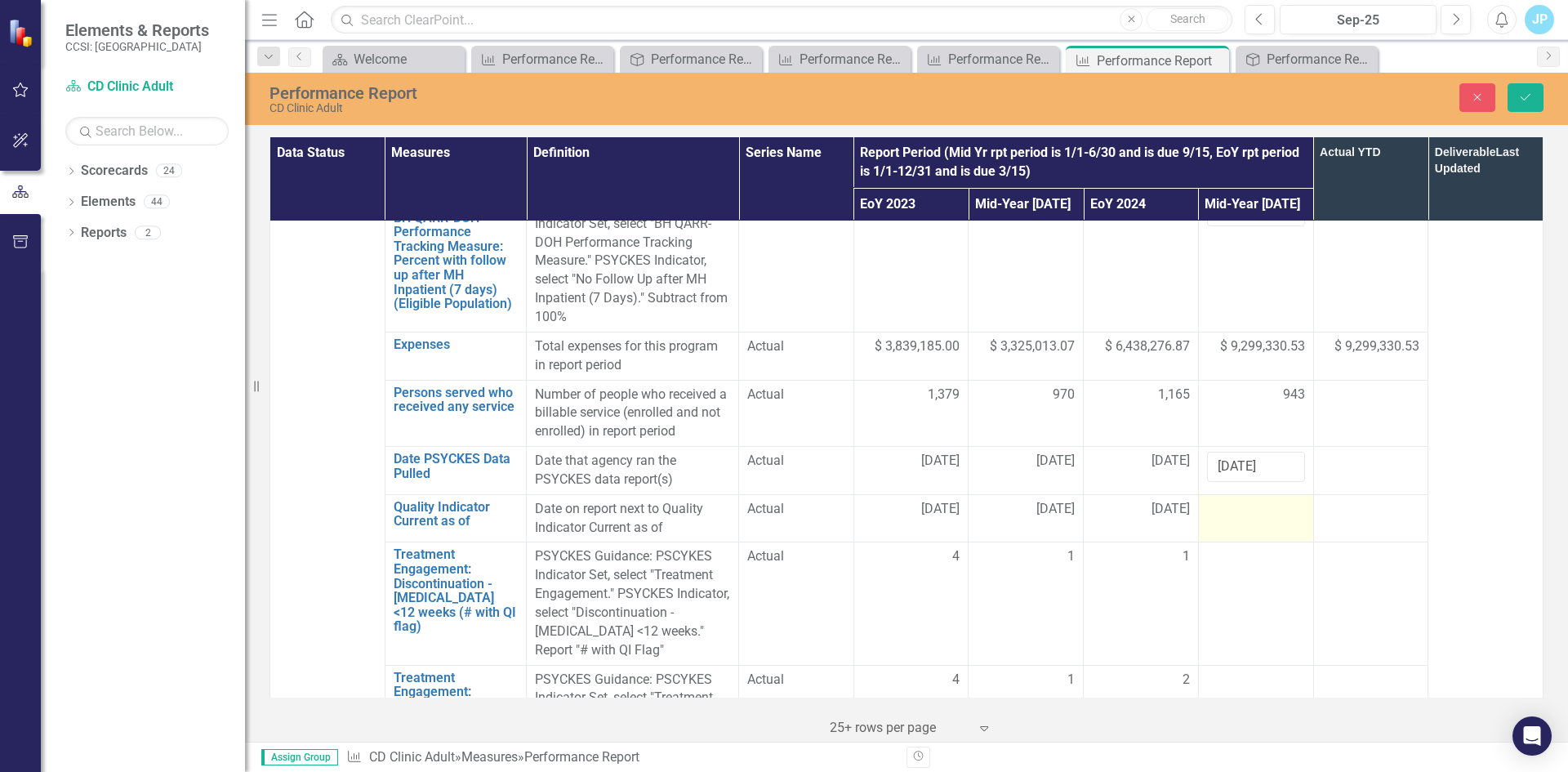
click at [1217, 500] on div at bounding box center [1256, 509] width 98 height 19
click at [1214, 500] on div at bounding box center [1256, 509] width 98 height 19
click at [1214, 500] on input "text" at bounding box center [1256, 514] width 98 height 30
type input "[DATE]"
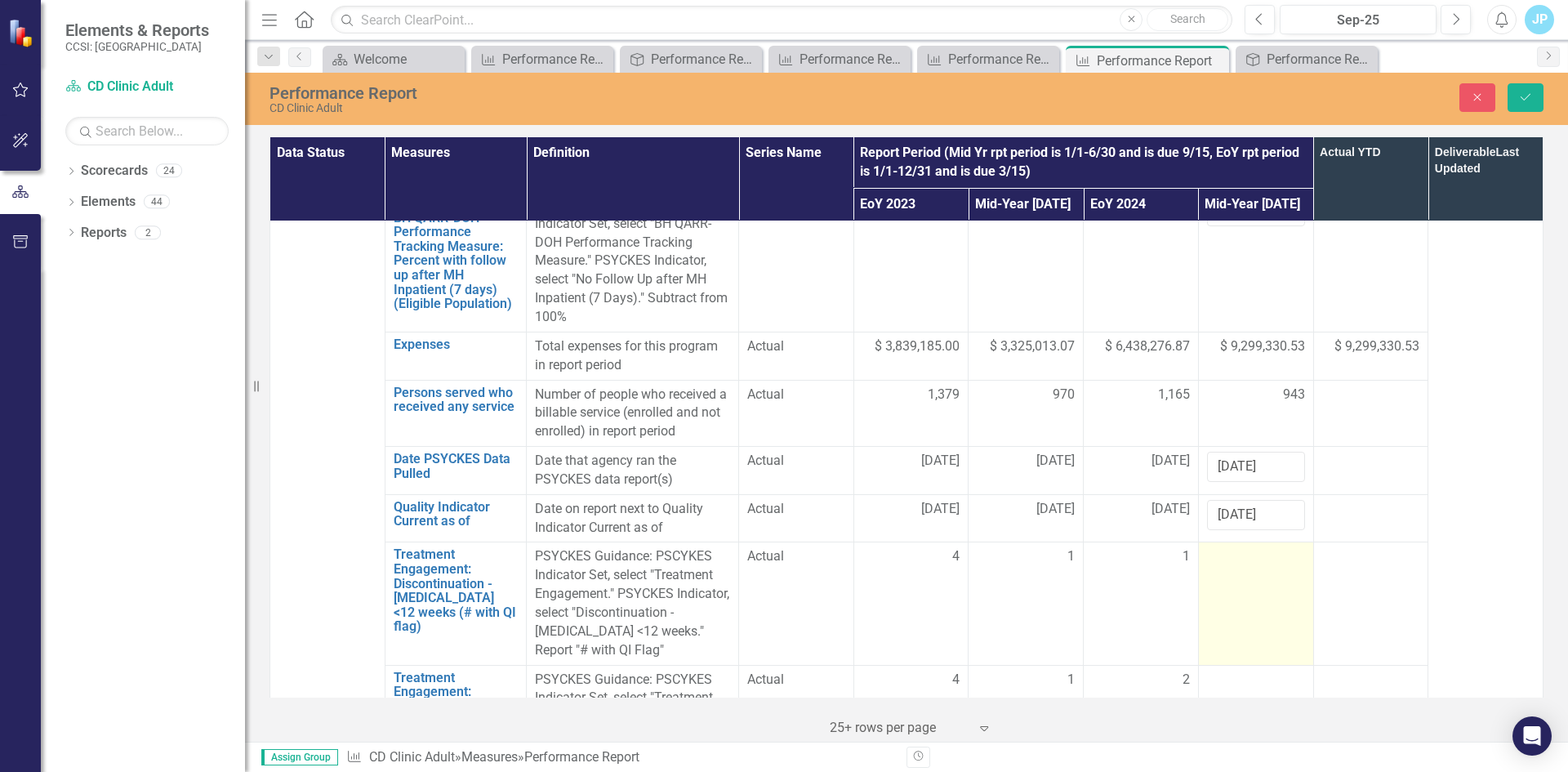
click at [1228, 542] on td at bounding box center [1255, 603] width 116 height 122
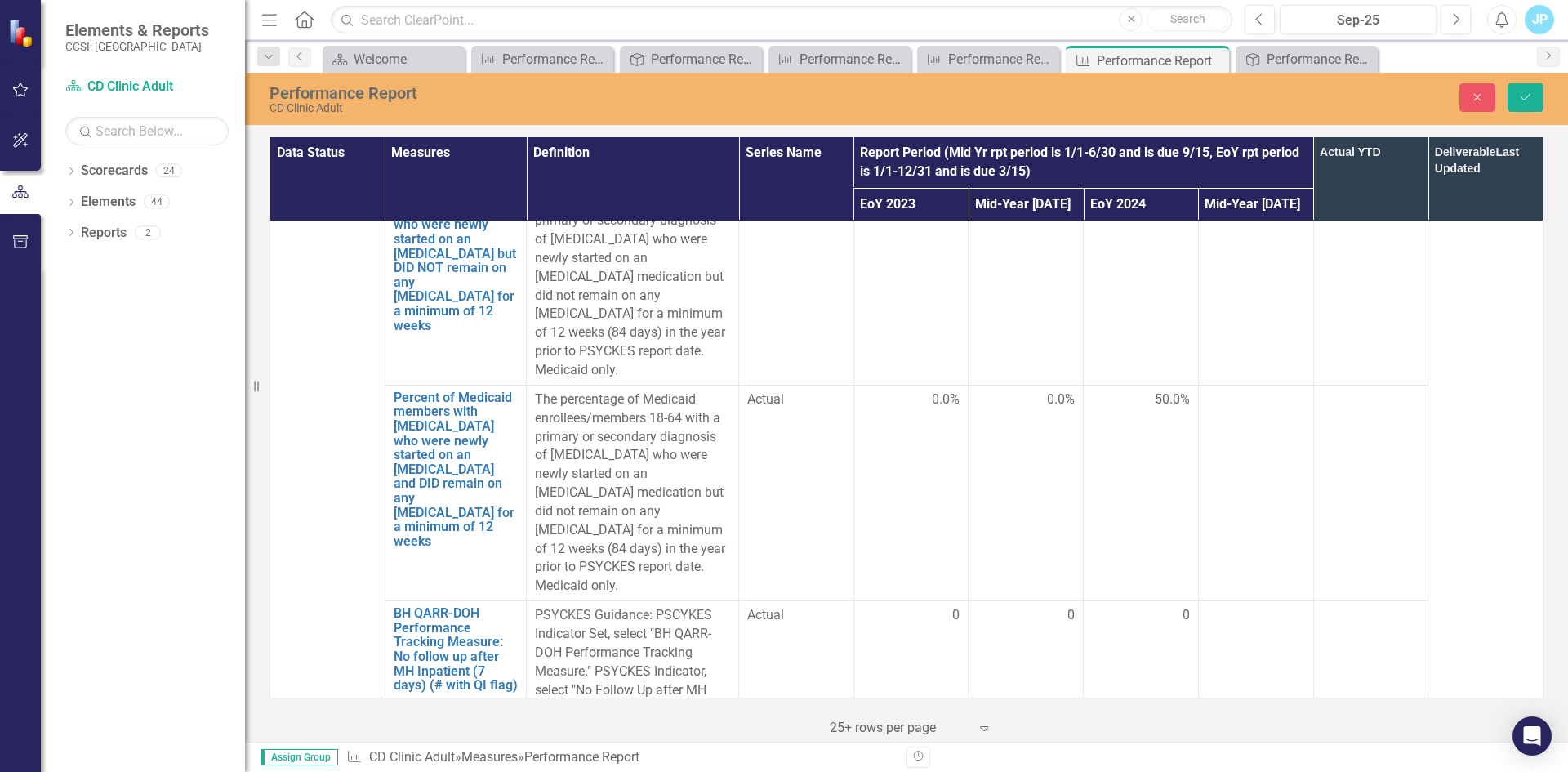
scroll to position [2042, 0]
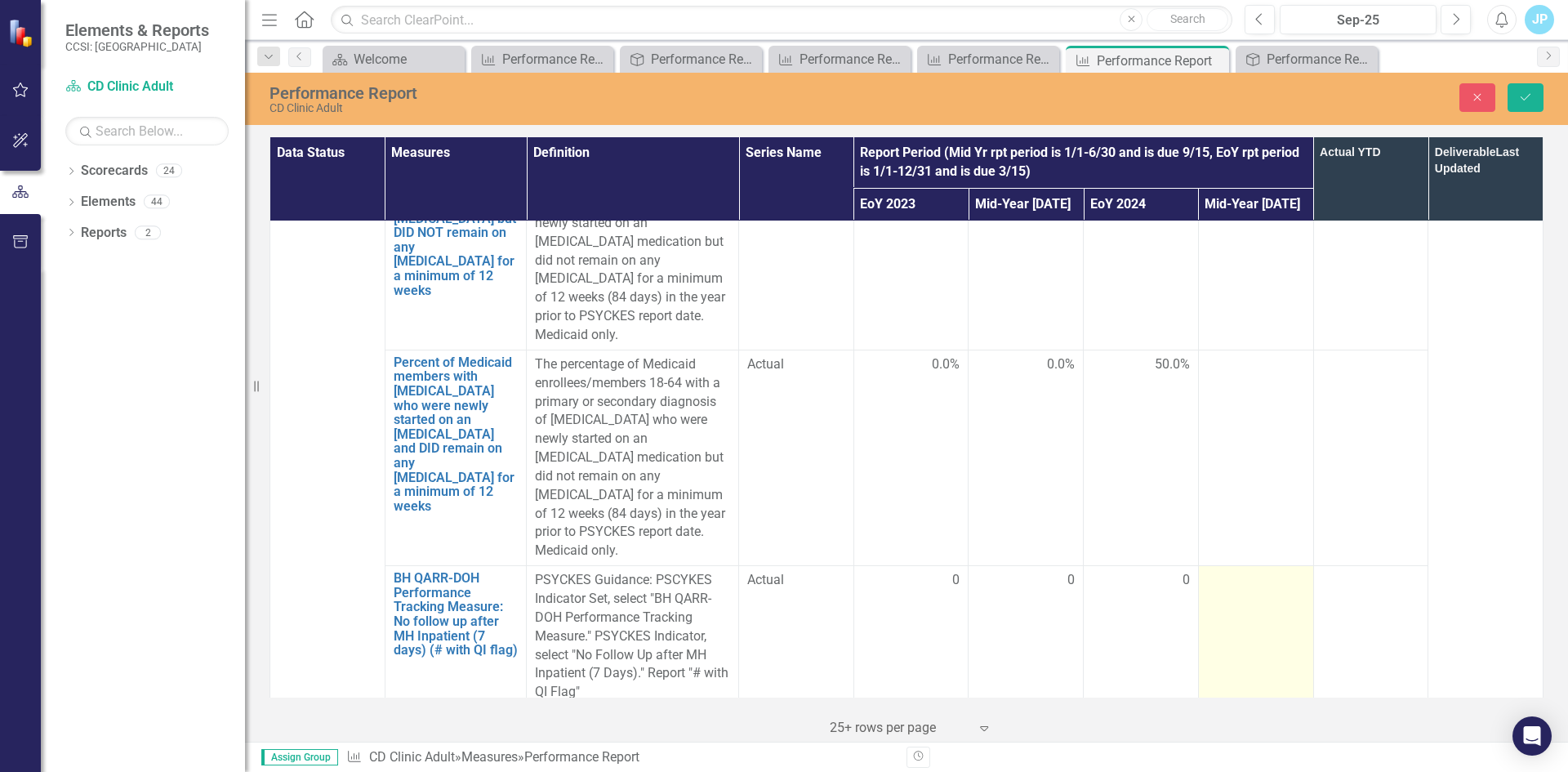
click at [1245, 566] on td at bounding box center [1255, 636] width 116 height 142
click at [1224, 571] on input "number" at bounding box center [1256, 585] width 98 height 30
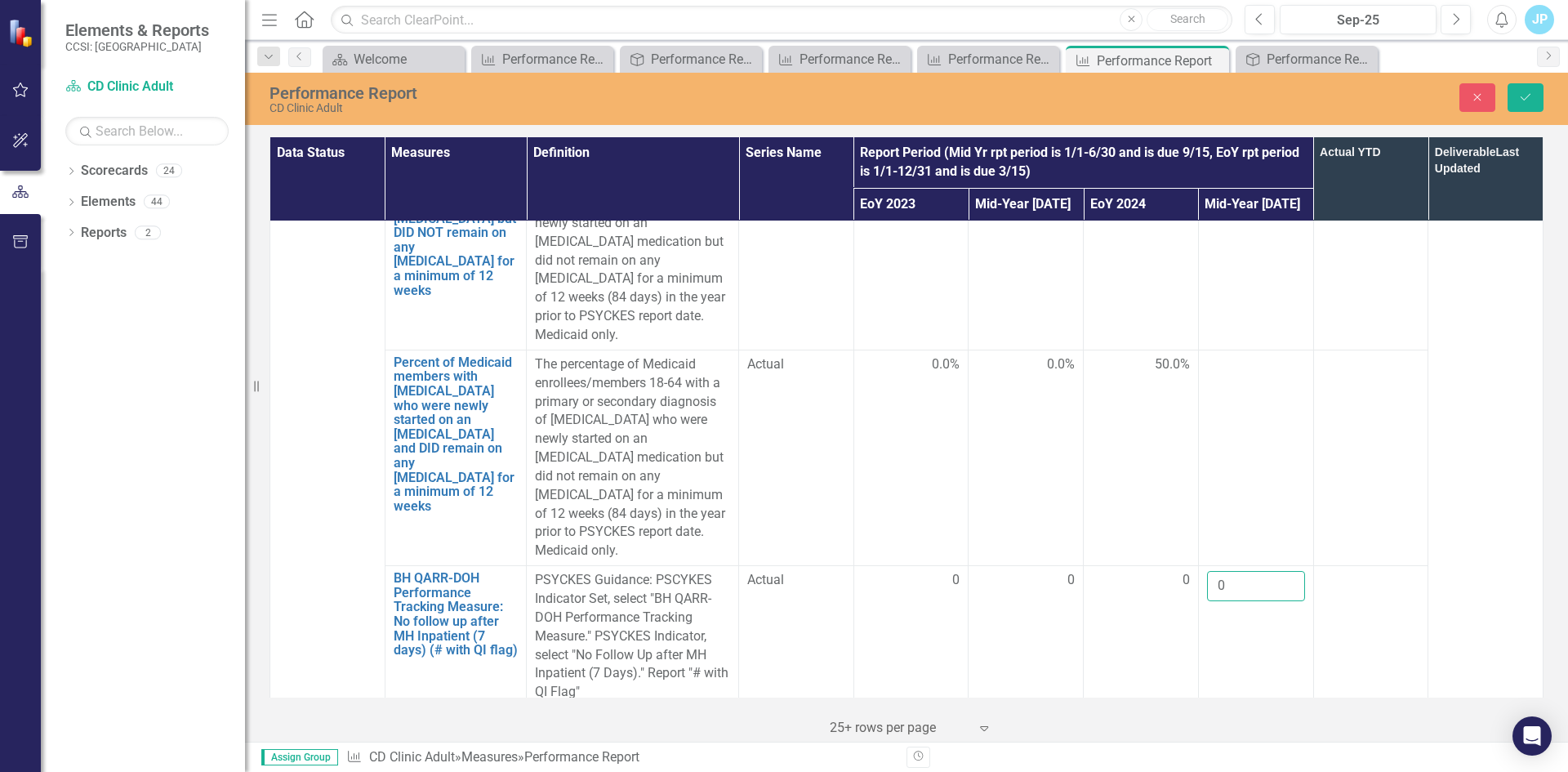
type input "0"
click at [1233, 708] on td at bounding box center [1255, 778] width 116 height 142
click at [1224, 712] on input "number" at bounding box center [1256, 727] width 98 height 30
type input "1"
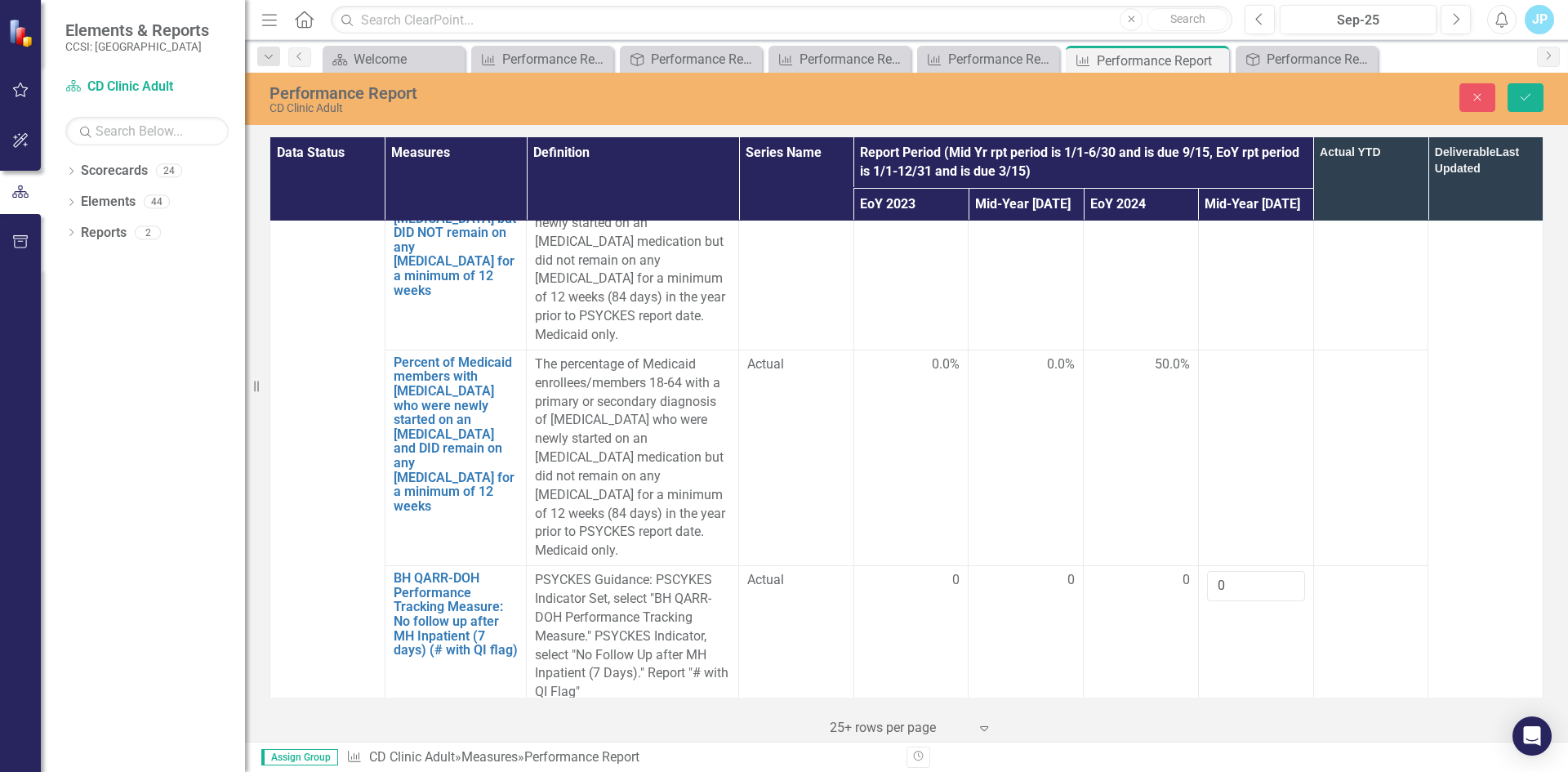
click at [1353, 712] on div at bounding box center [1371, 722] width 98 height 19
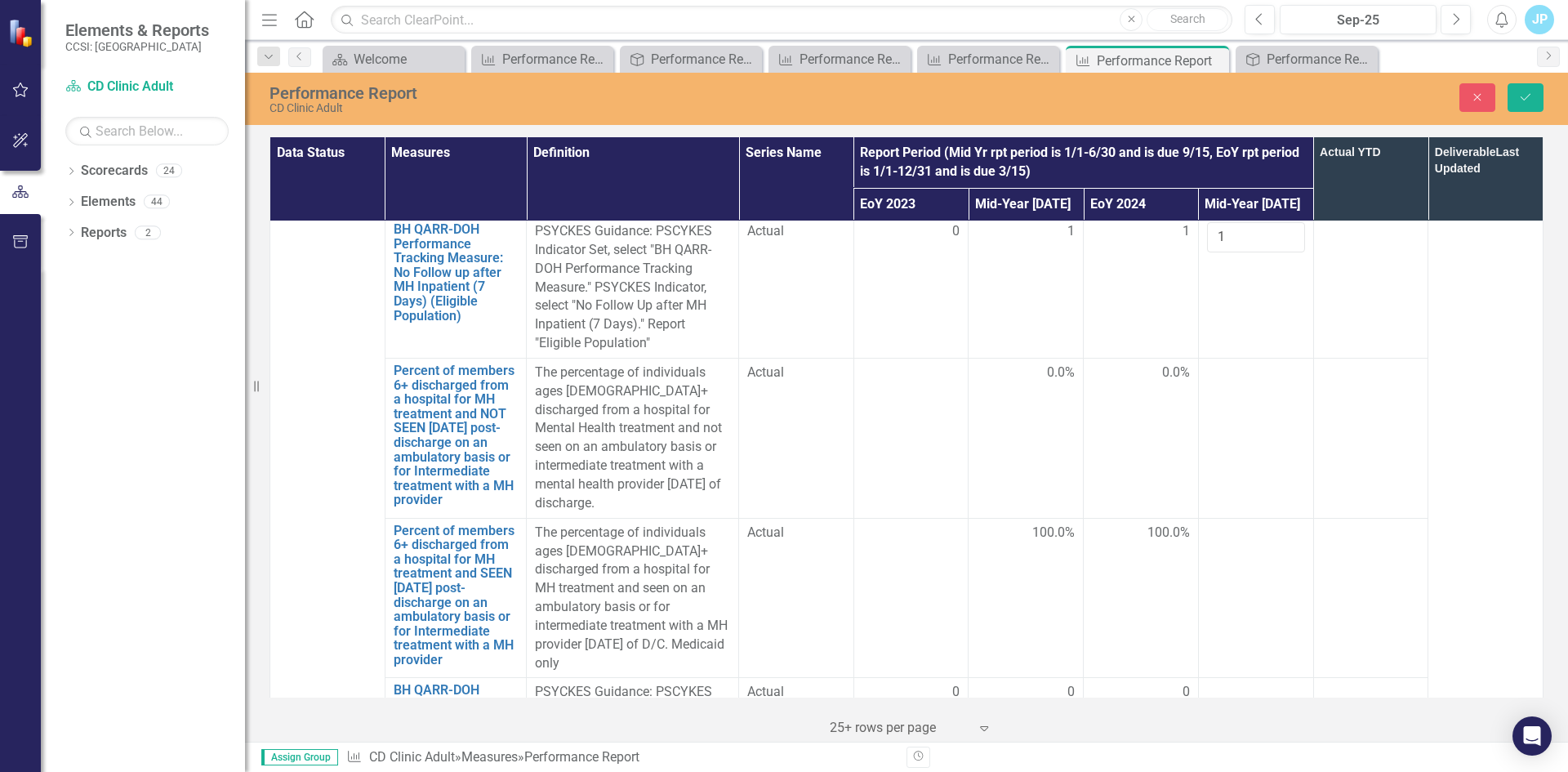
scroll to position [2694, 0]
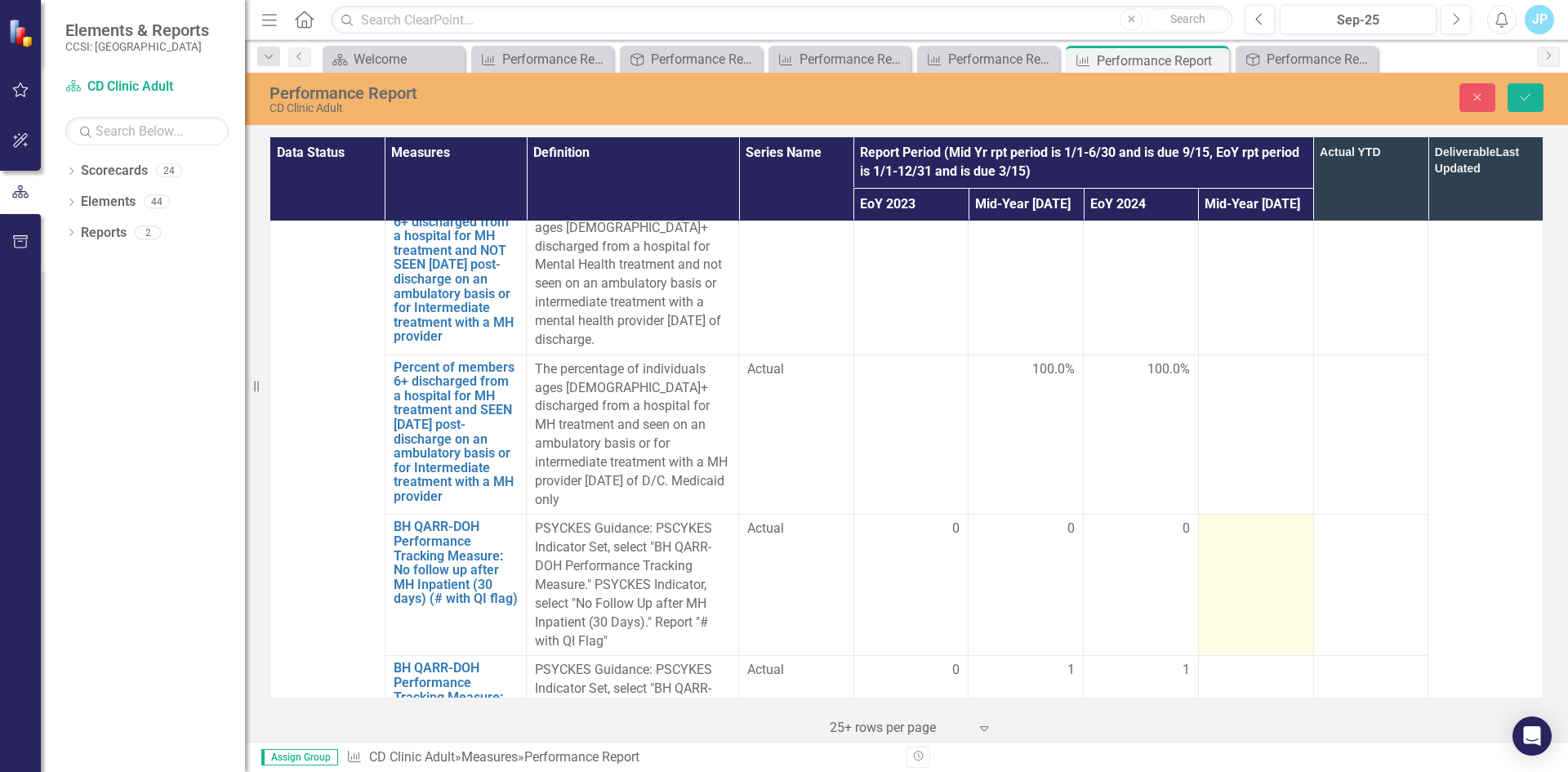
click at [1223, 514] on td at bounding box center [1255, 584] width 116 height 142
click at [1222, 514] on td at bounding box center [1255, 584] width 116 height 142
click at [1218, 520] on input "number" at bounding box center [1256, 534] width 98 height 30
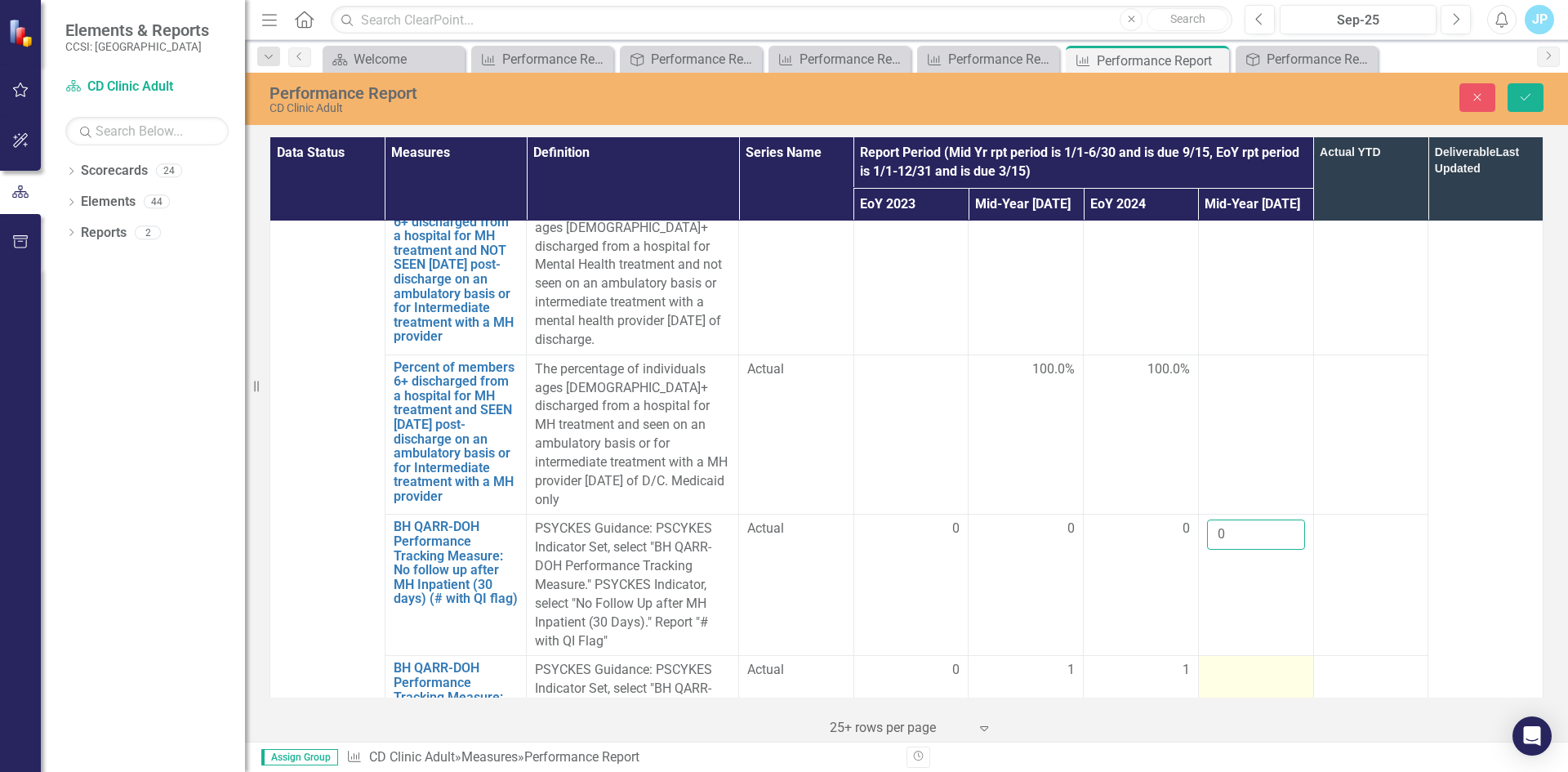
type input "0"
click at [1209, 660] on div at bounding box center [1256, 670] width 98 height 19
click at [1209, 660] on input "number" at bounding box center [1256, 675] width 98 height 30
type input "1"
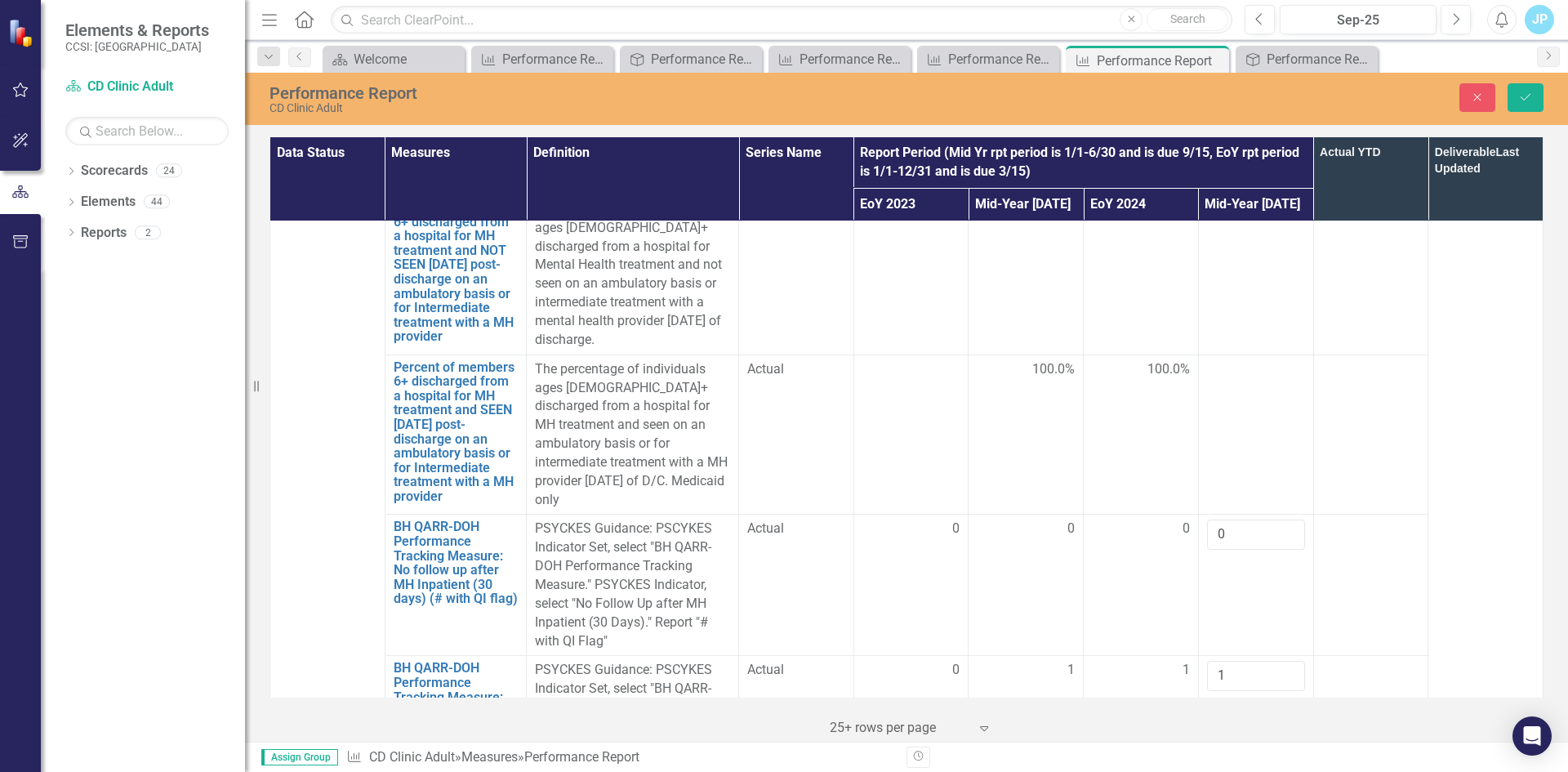
click at [1380, 660] on div at bounding box center [1371, 670] width 98 height 19
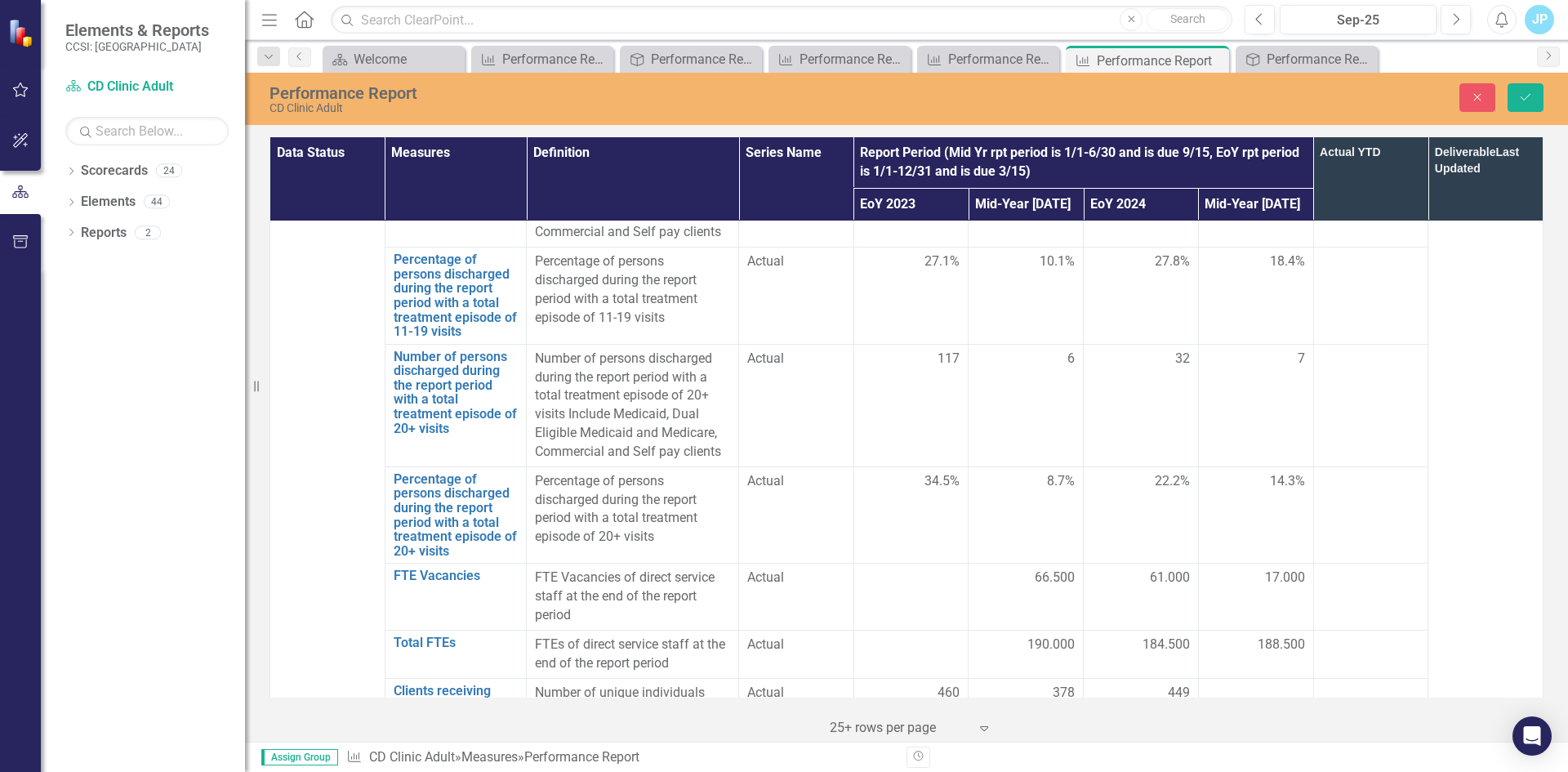
scroll to position [4950, 0]
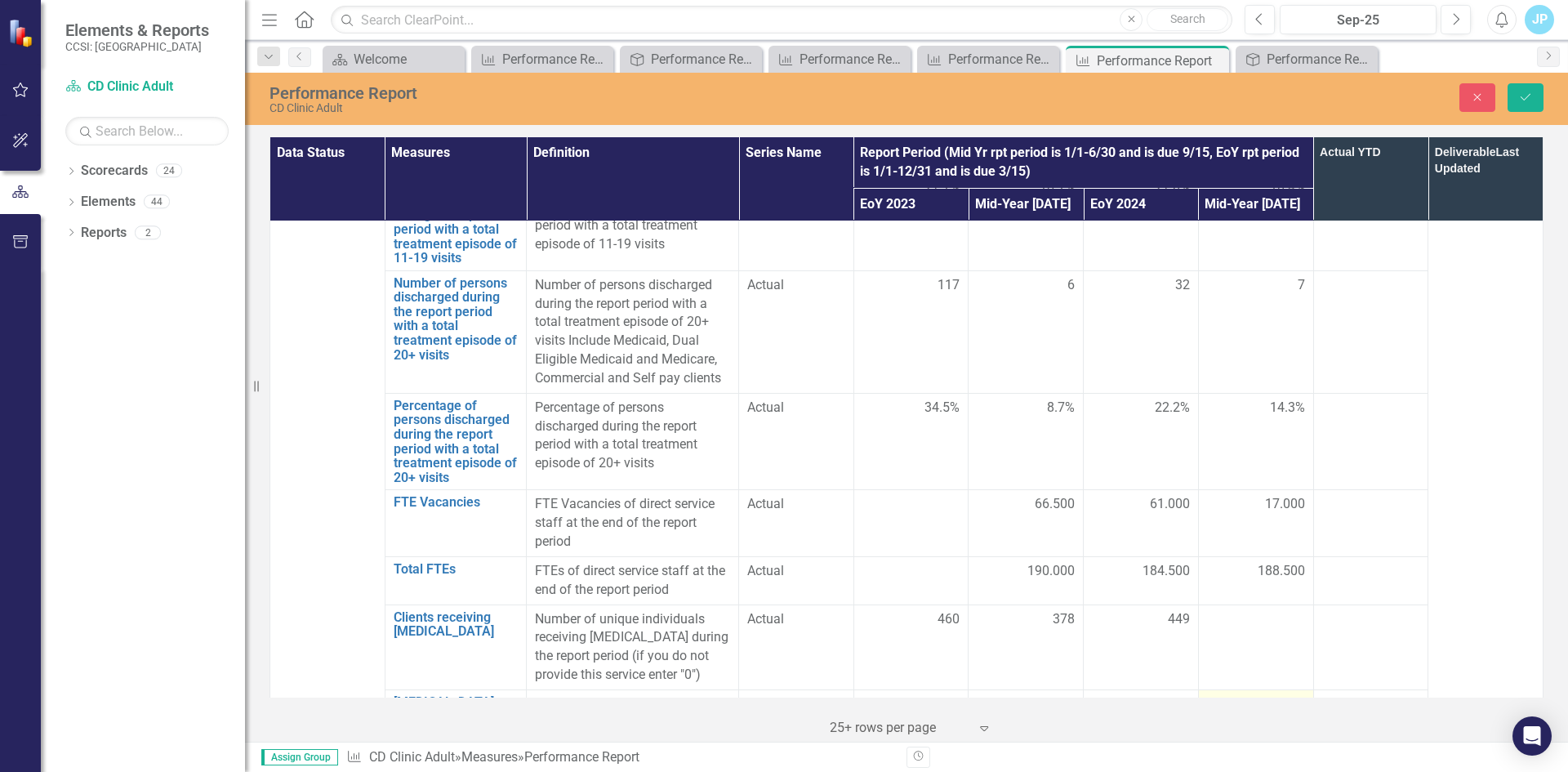
click at [1235, 695] on div at bounding box center [1256, 705] width 98 height 19
click at [1235, 695] on input "number" at bounding box center [1256, 709] width 98 height 30
type input "26"
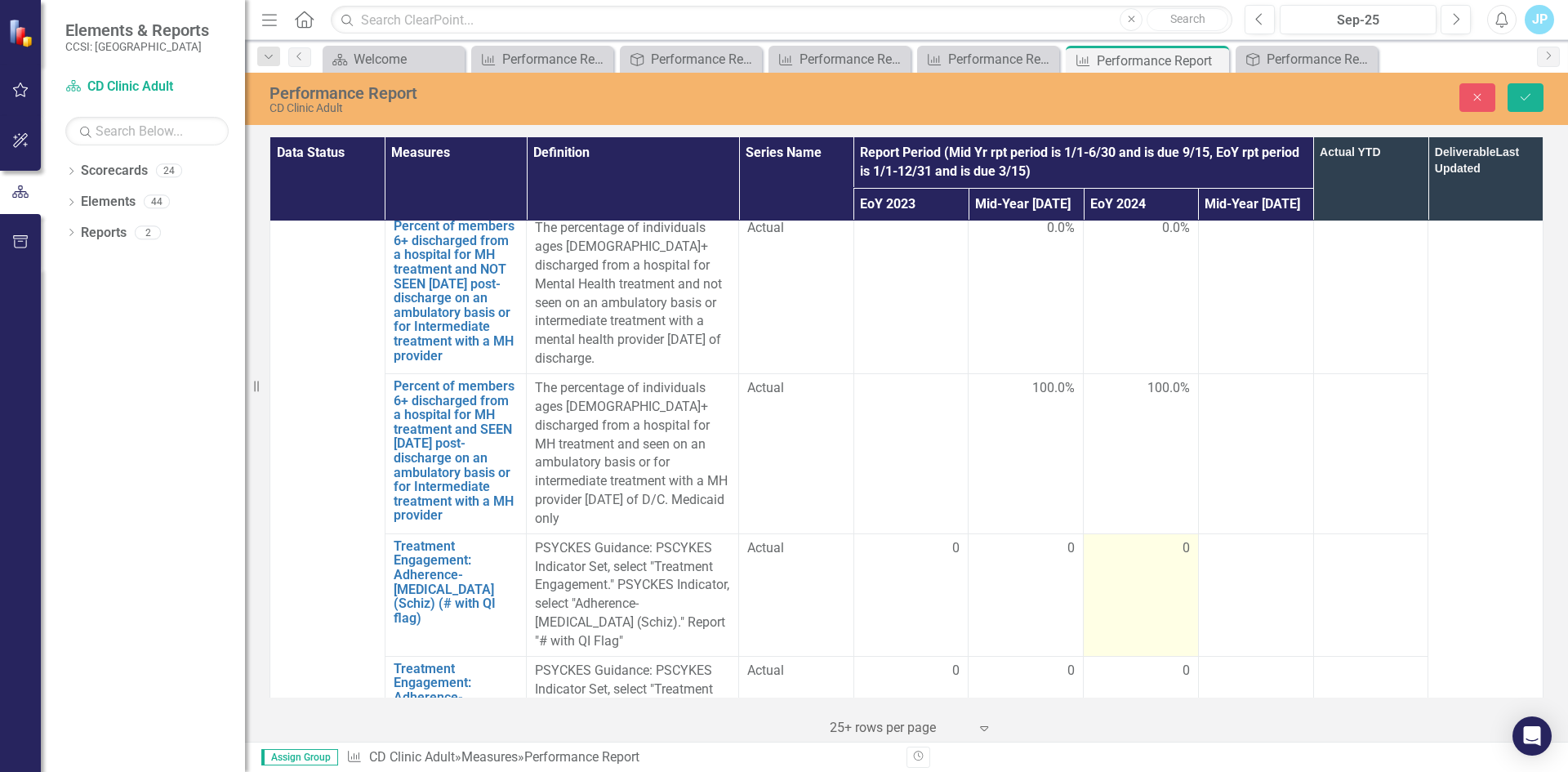
scroll to position [3317, 0]
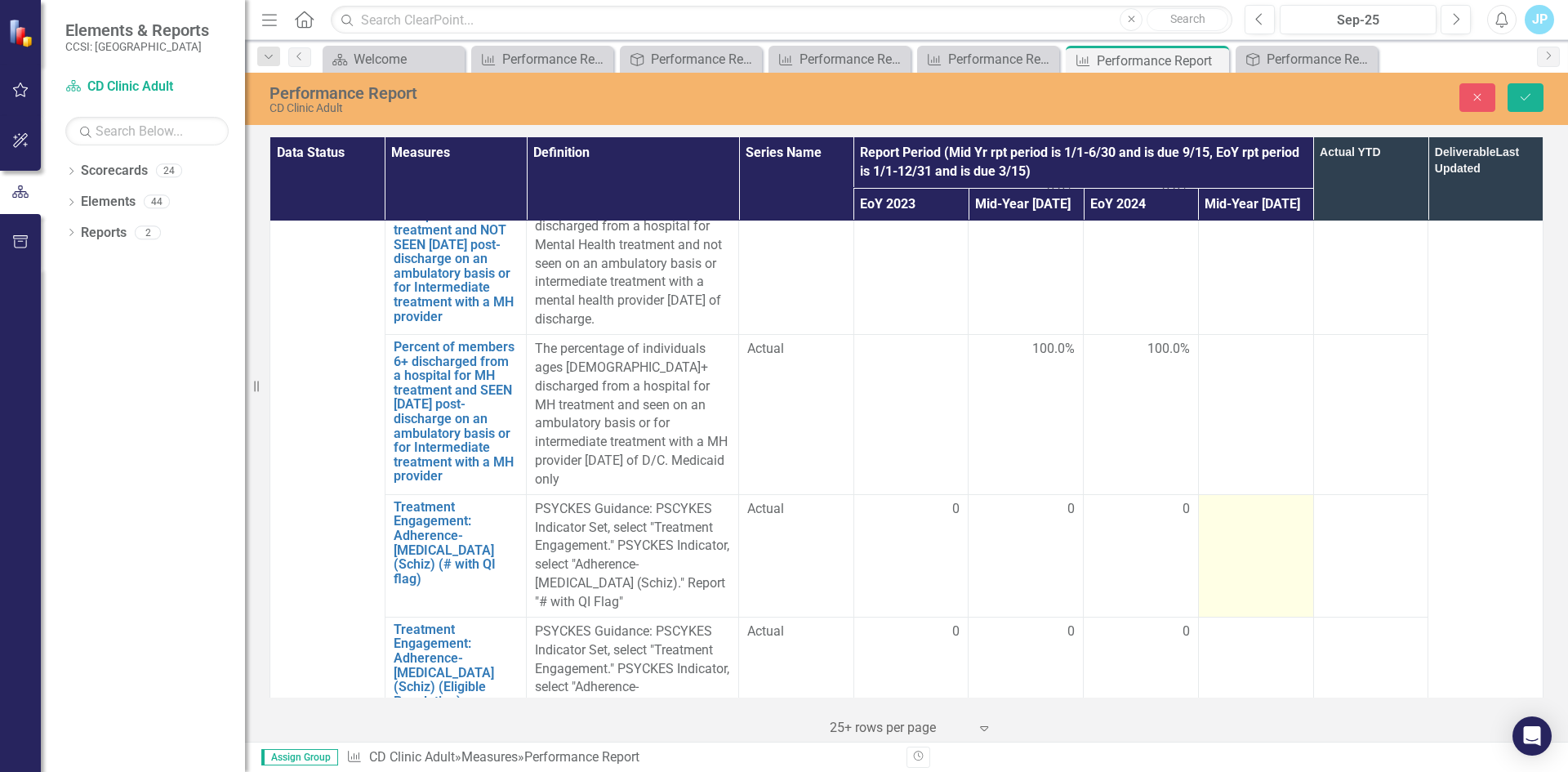
click at [1216, 494] on td at bounding box center [1255, 554] width 116 height 122
click at [1245, 500] on div at bounding box center [1256, 509] width 98 height 19
click at [1224, 500] on input "number" at bounding box center [1256, 514] width 98 height 30
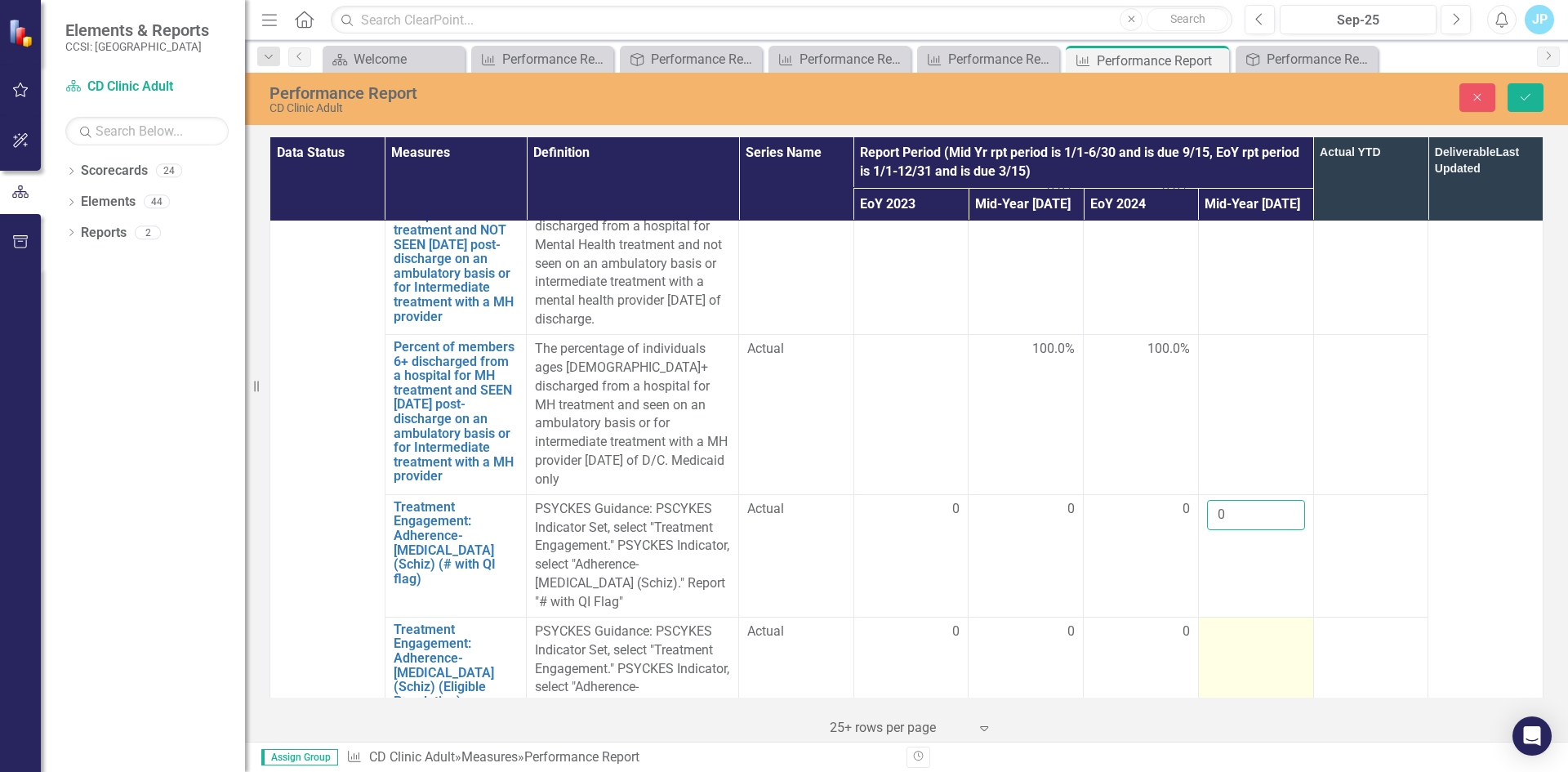
type input "0"
click at [1214, 622] on div at bounding box center [1256, 631] width 98 height 19
click at [1214, 622] on input "number" at bounding box center [1256, 636] width 98 height 30
type input "0"
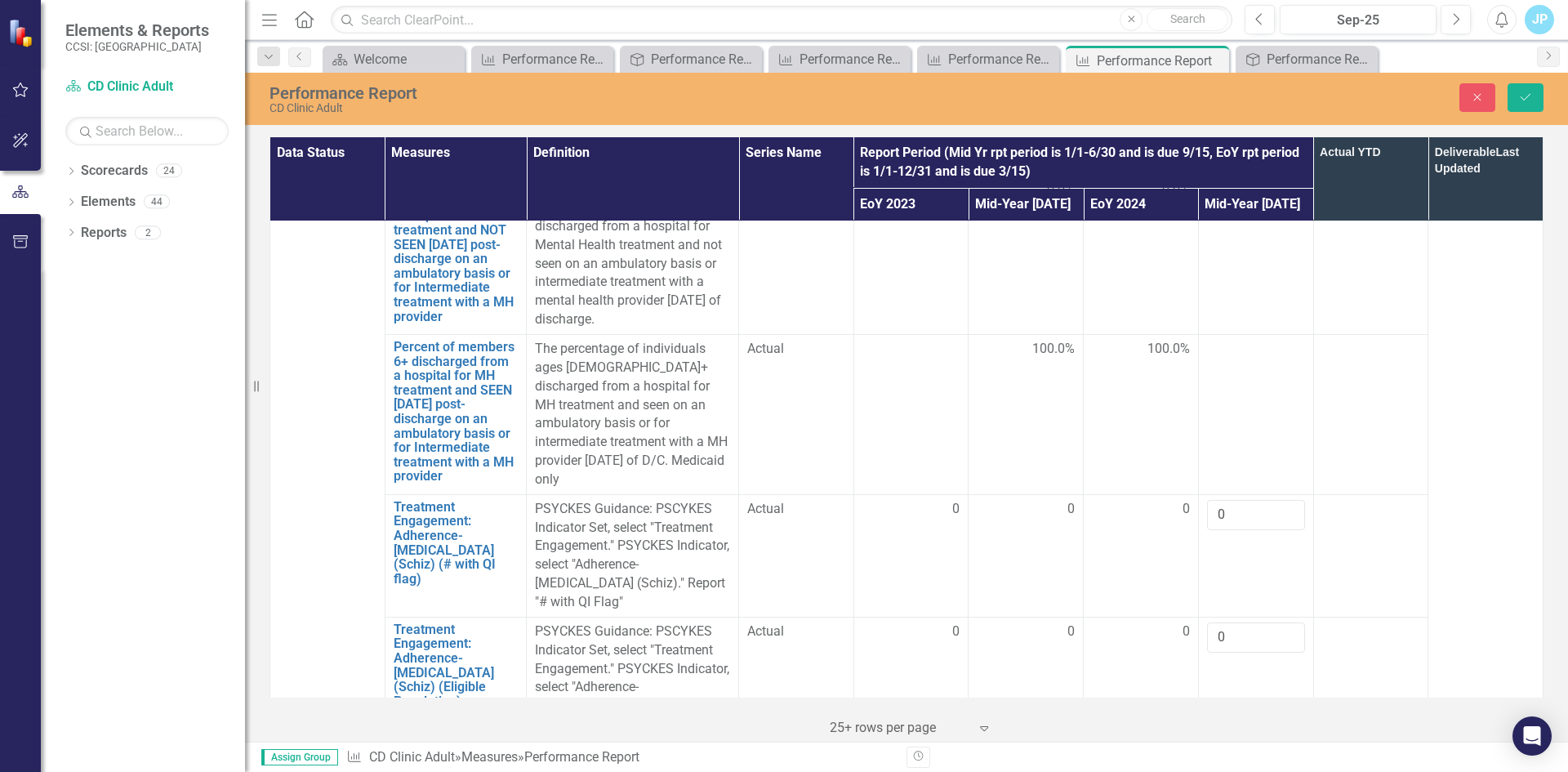
click at [1337, 616] on td at bounding box center [1371, 677] width 116 height 122
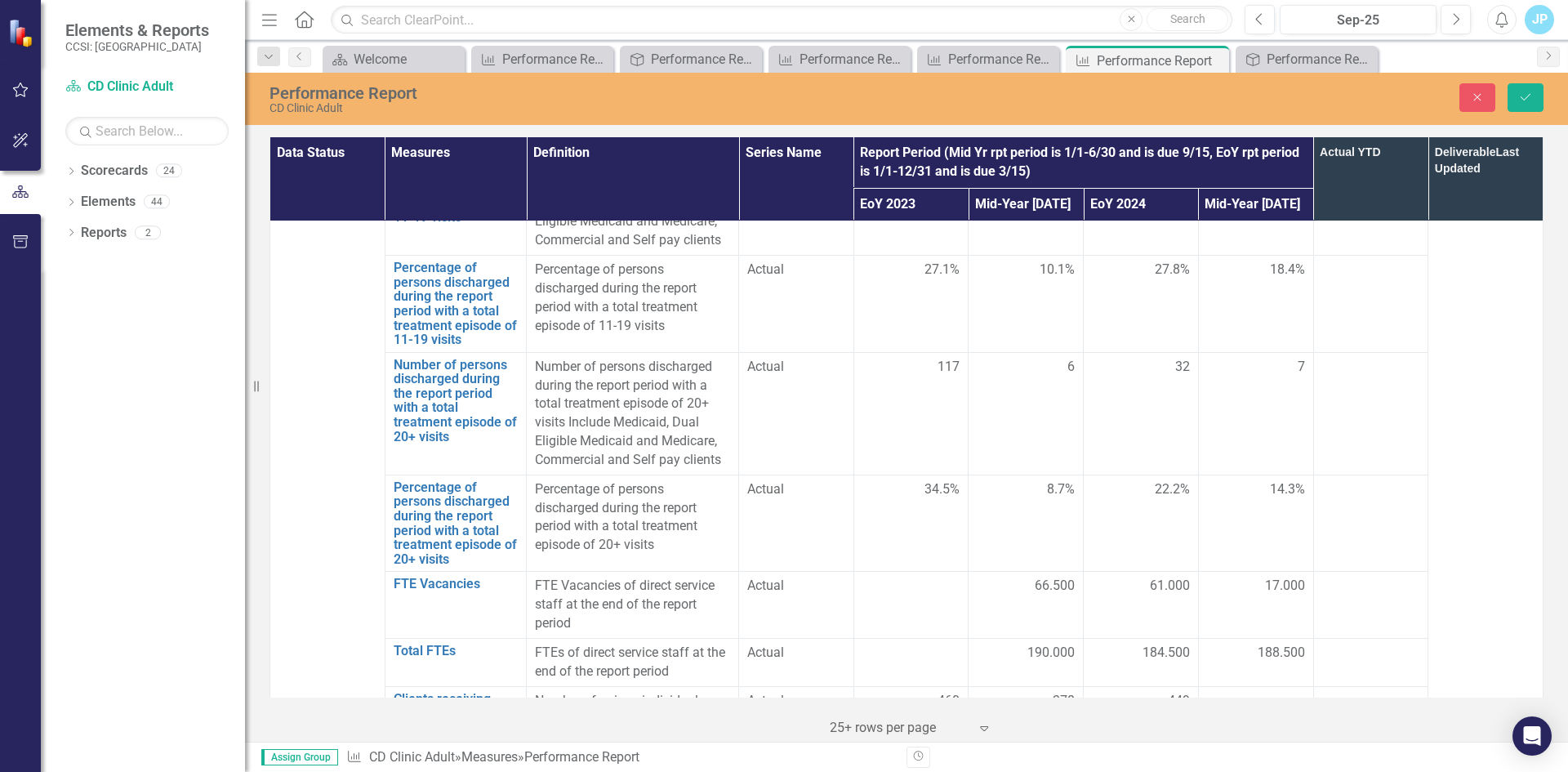
scroll to position [4950, 0]
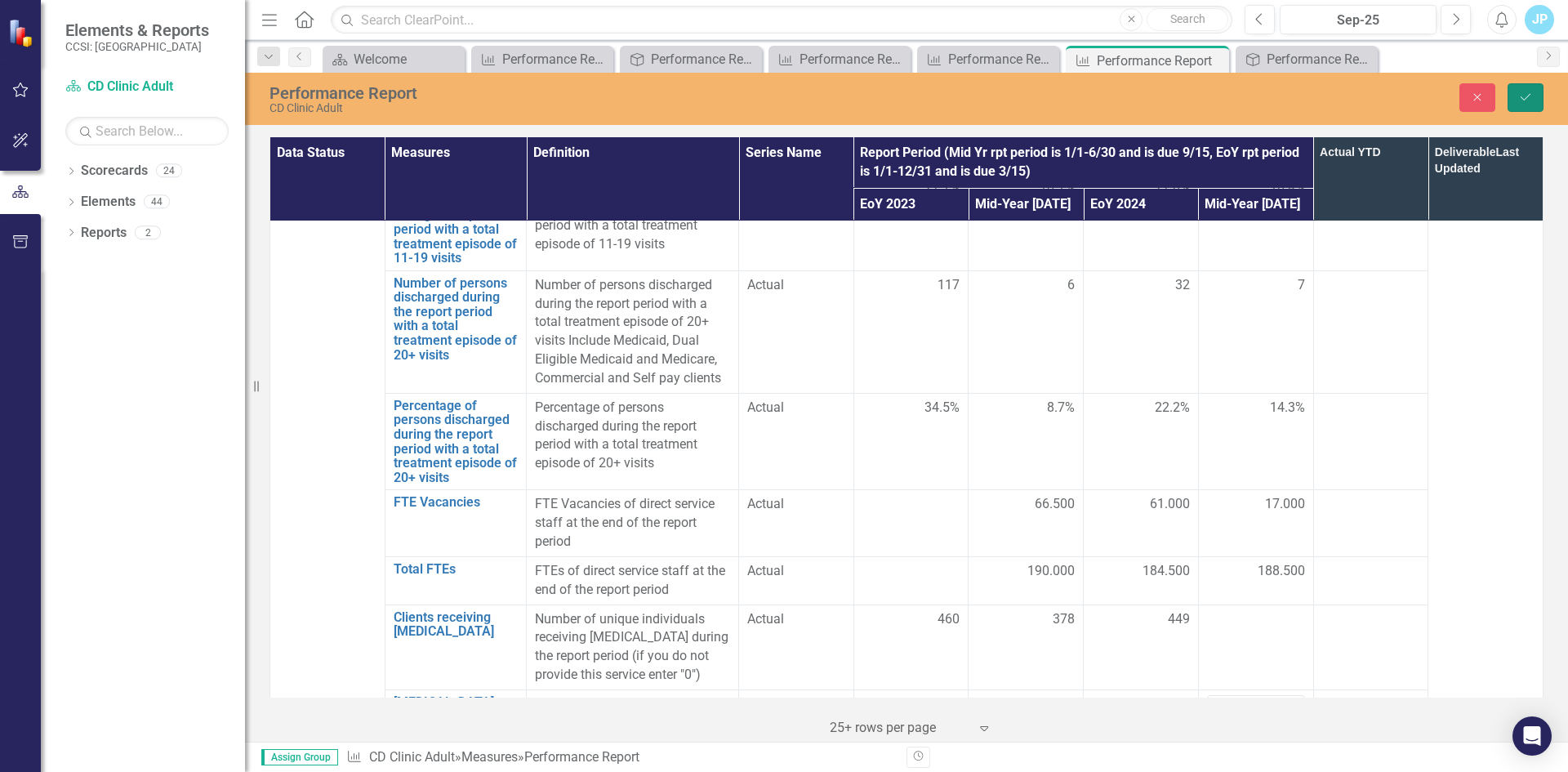
click at [1528, 93] on icon "Save" at bounding box center [1525, 97] width 14 height 12
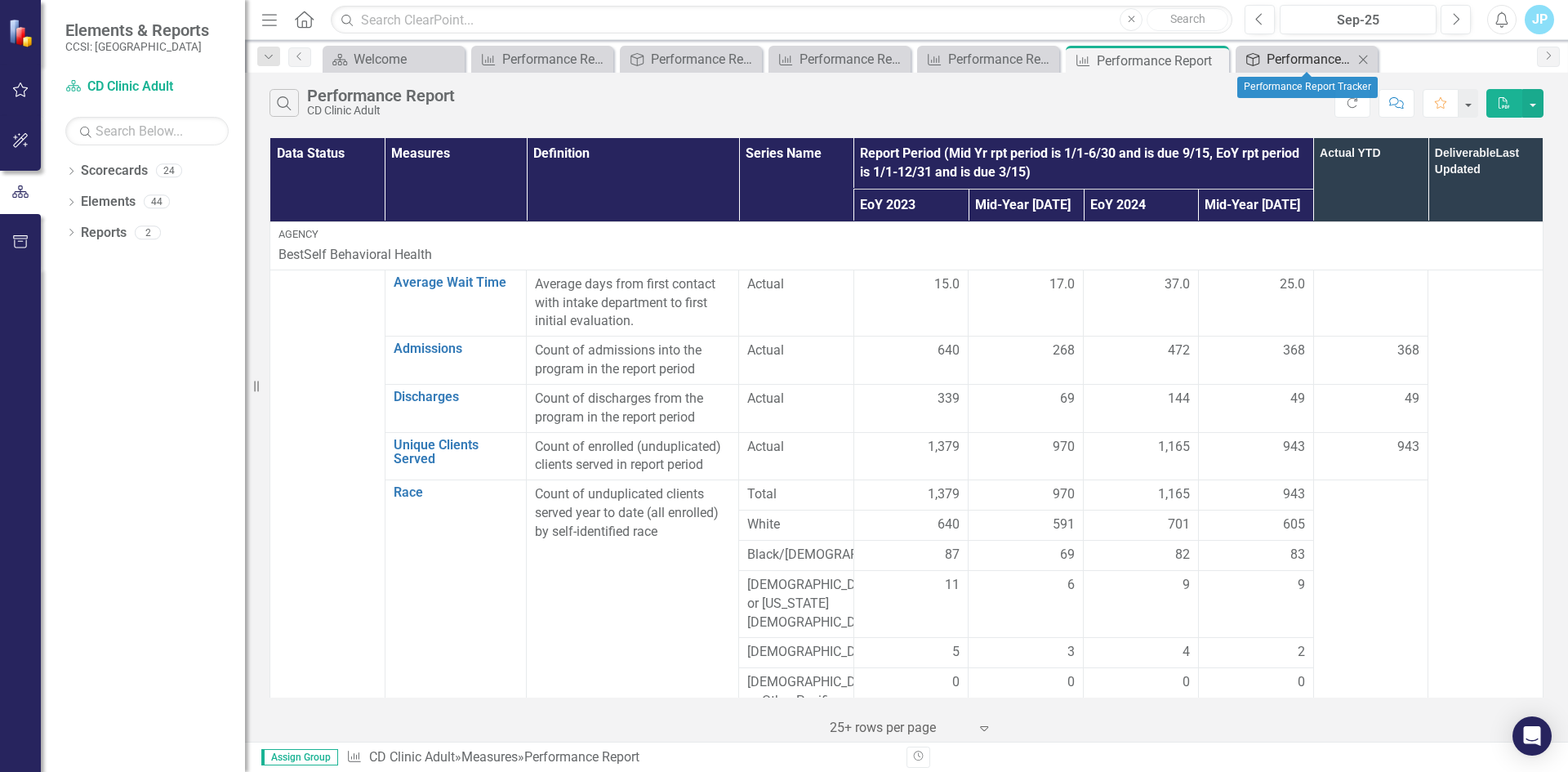
click at [1299, 63] on div "Performance Report Tracker" at bounding box center [1310, 59] width 87 height 20
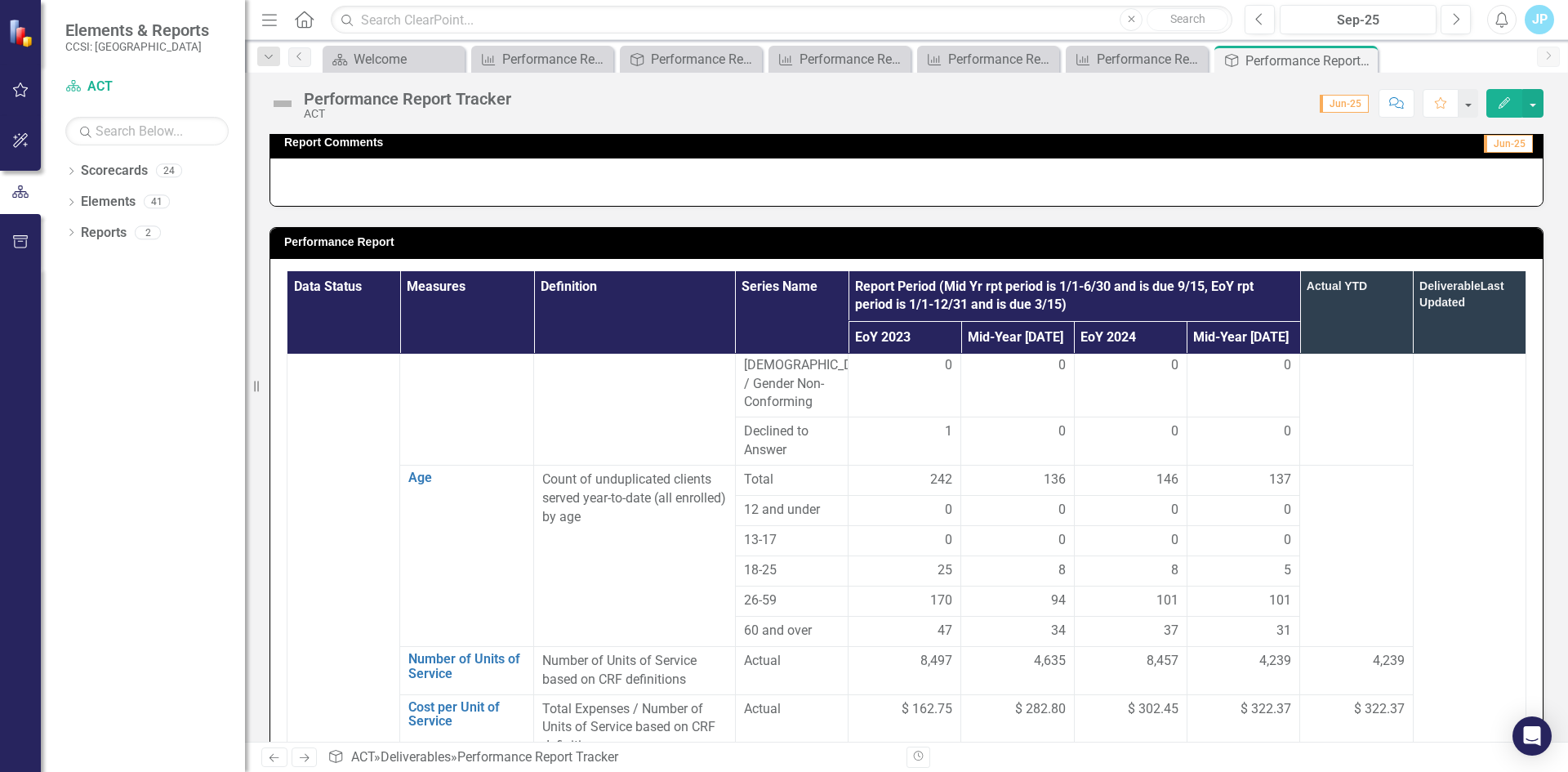
scroll to position [1144, 0]
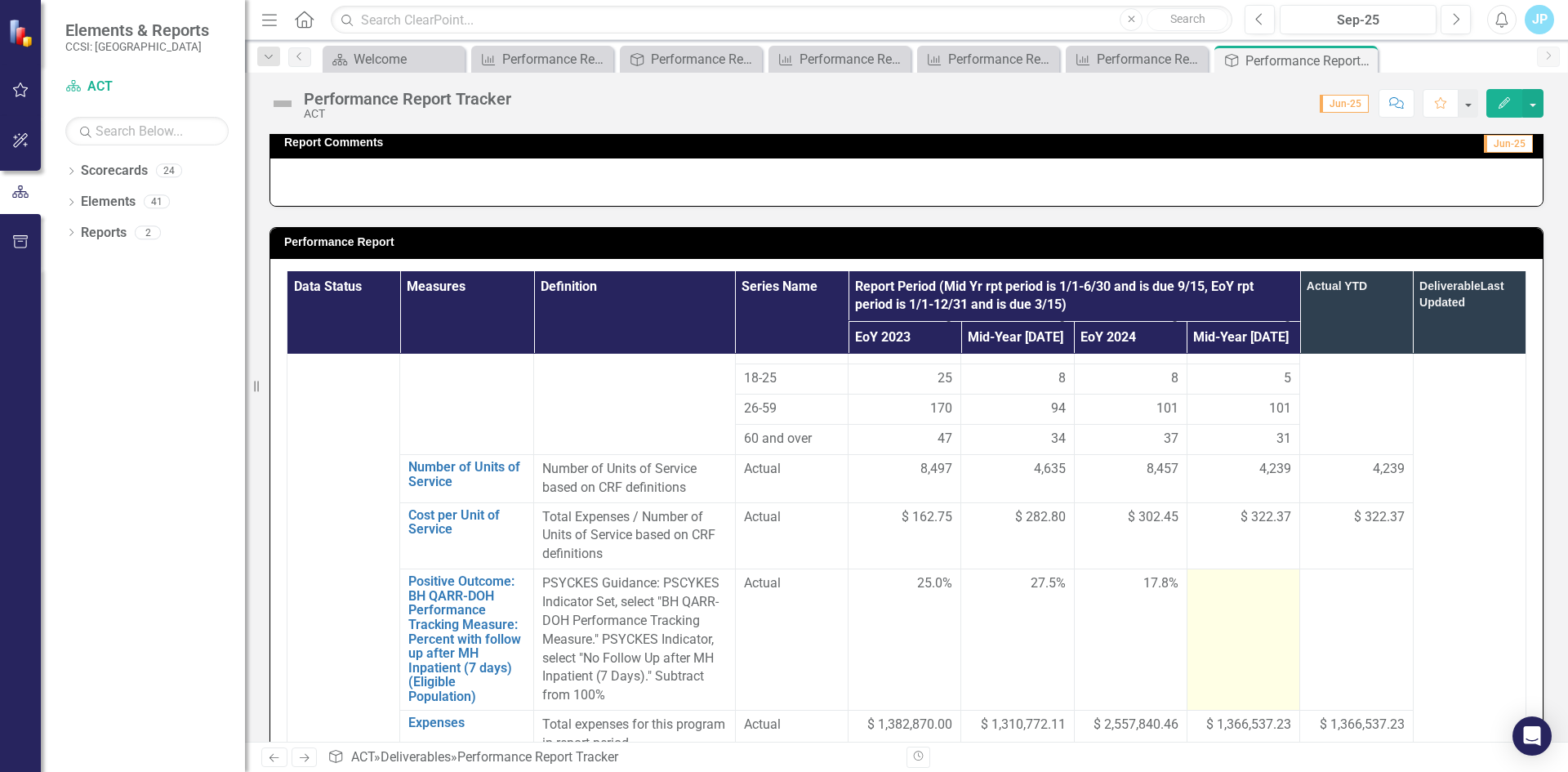
click at [1221, 588] on div at bounding box center [1243, 583] width 95 height 19
click at [1220, 578] on div at bounding box center [1243, 583] width 95 height 19
click at [1216, 584] on div at bounding box center [1243, 583] width 95 height 19
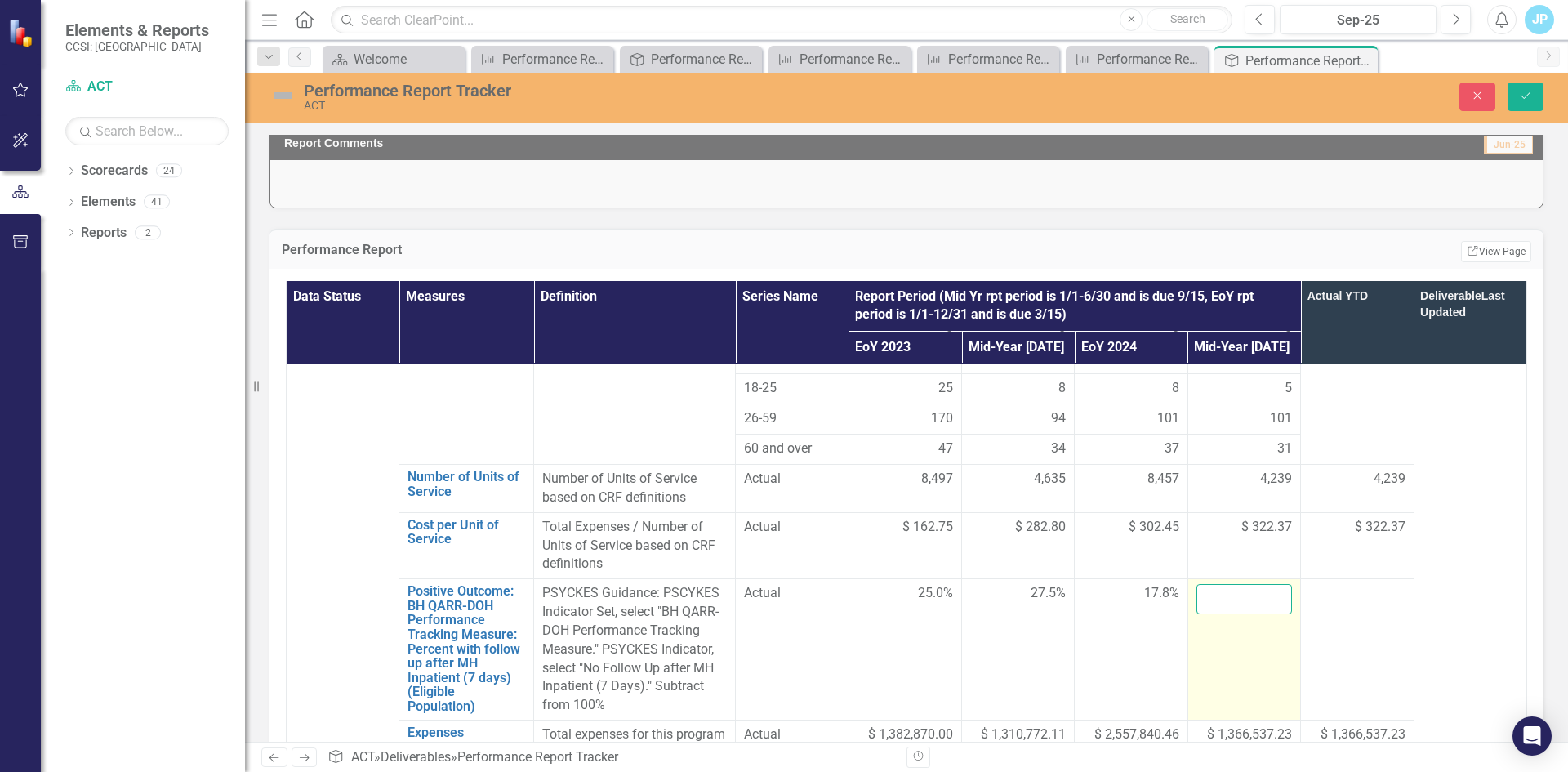
click at [1207, 598] on input "number" at bounding box center [1244, 599] width 95 height 30
type input "21.8"
click at [1279, 659] on td "21.8" at bounding box center [1243, 649] width 113 height 142
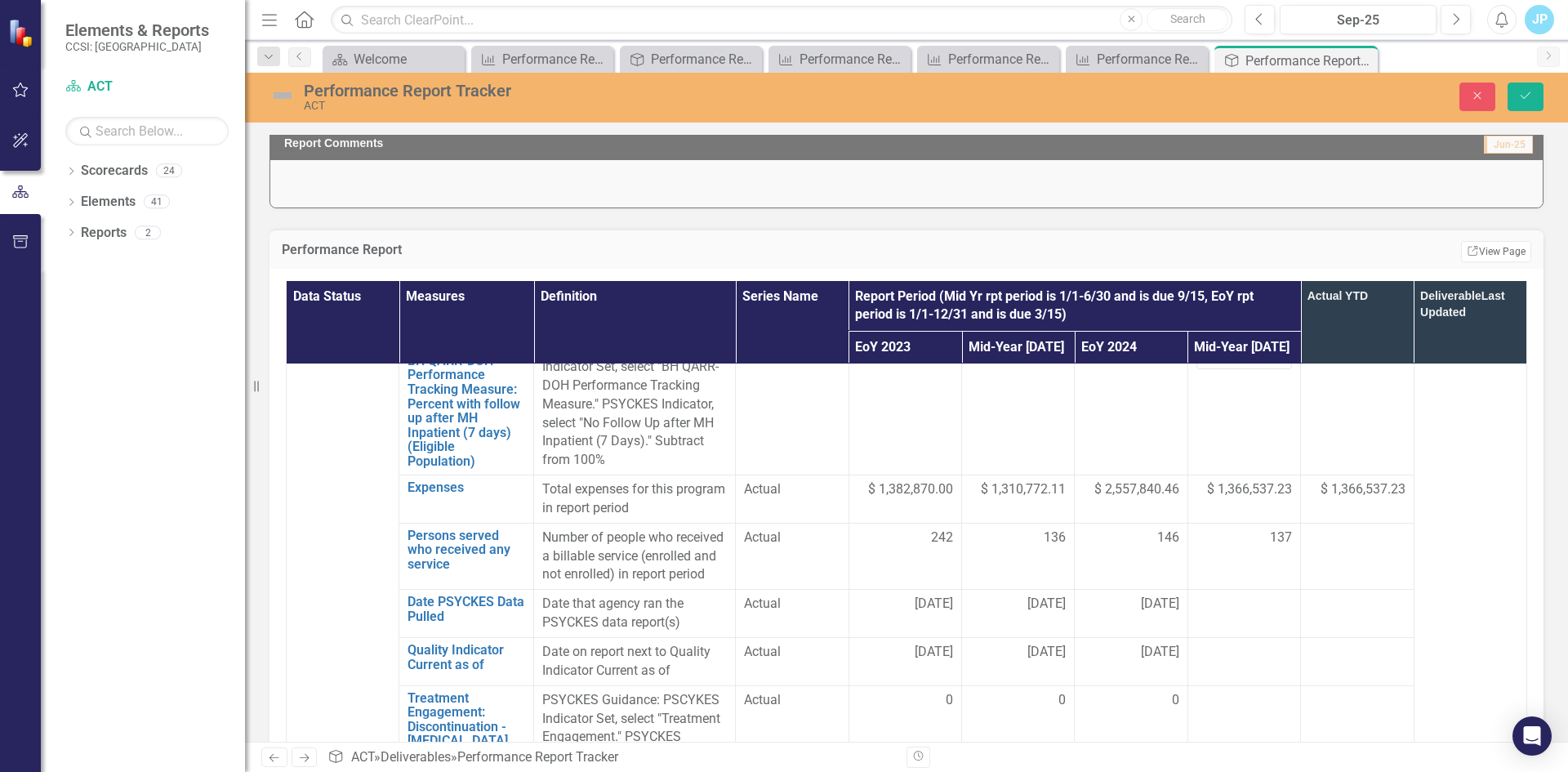
scroll to position [1470, 0]
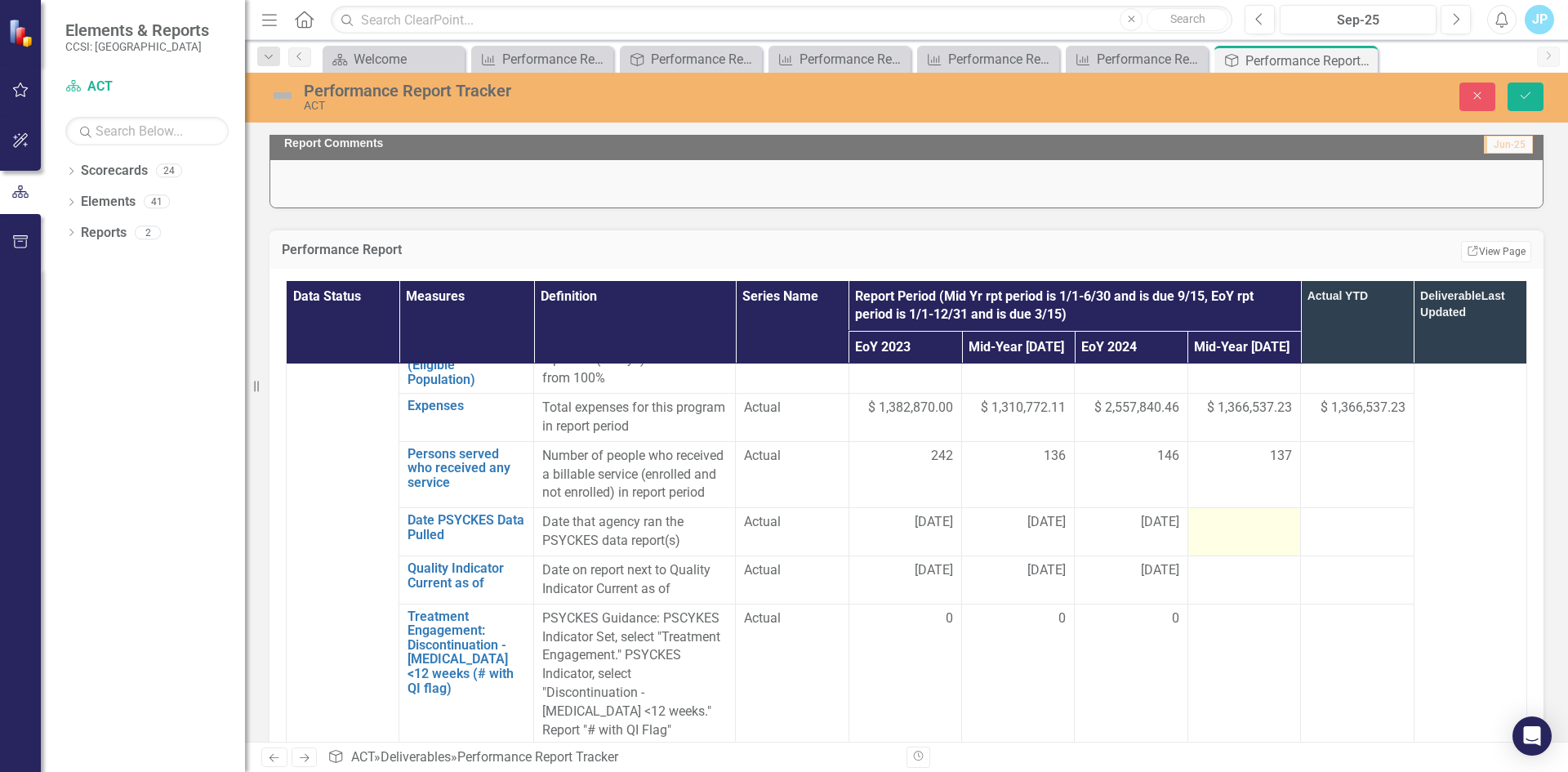
click at [1219, 532] on div at bounding box center [1244, 523] width 95 height 19
click at [1216, 532] on div at bounding box center [1244, 523] width 95 height 19
click at [1216, 543] on input "text" at bounding box center [1244, 528] width 95 height 30
click at [1226, 543] on input "text" at bounding box center [1244, 528] width 95 height 30
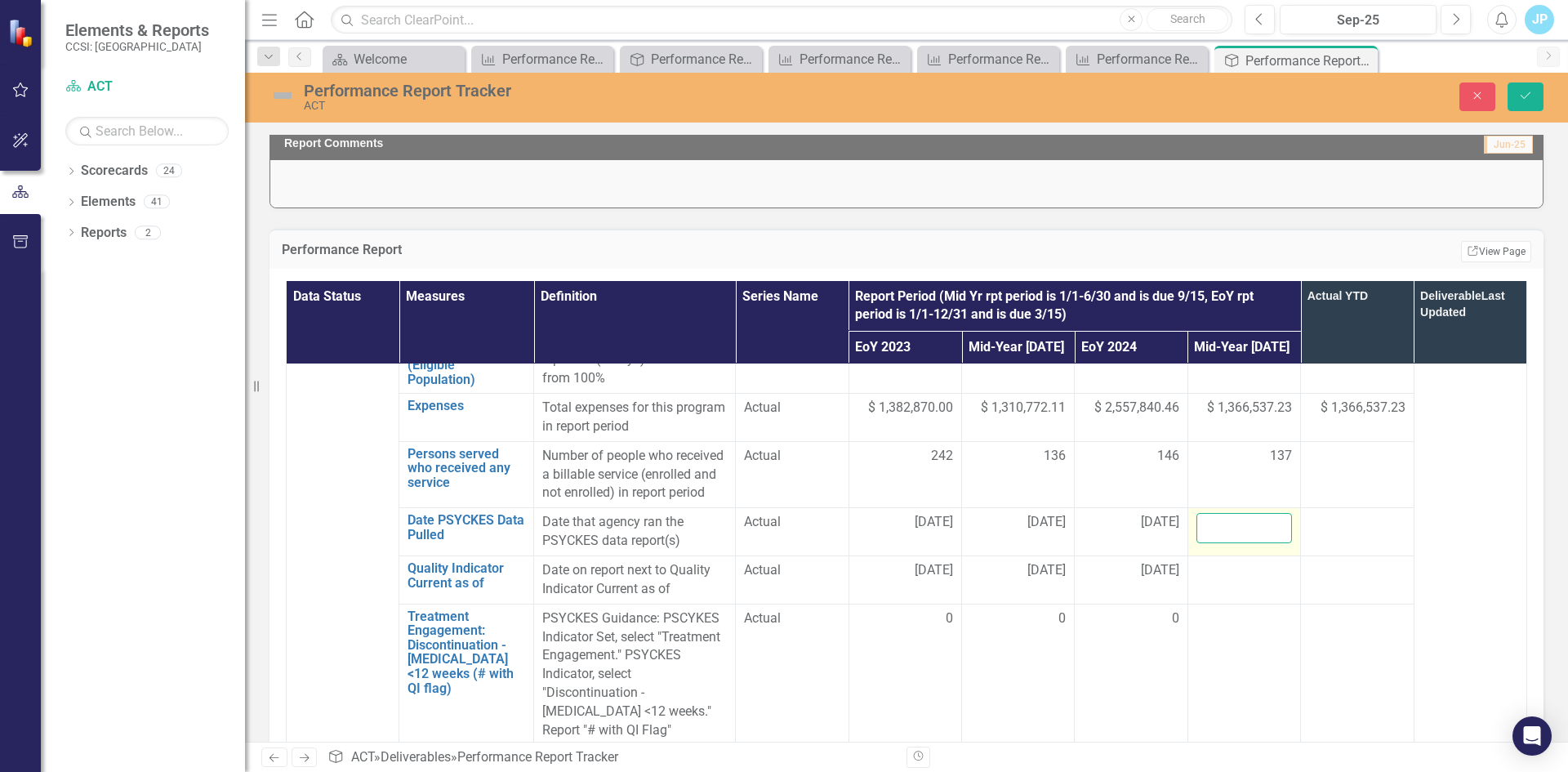
click at [1236, 543] on input "text" at bounding box center [1244, 528] width 95 height 30
type input "[DATE]"
click at [1221, 580] on div at bounding box center [1244, 571] width 95 height 19
click at [1208, 591] on input "text" at bounding box center [1244, 576] width 95 height 30
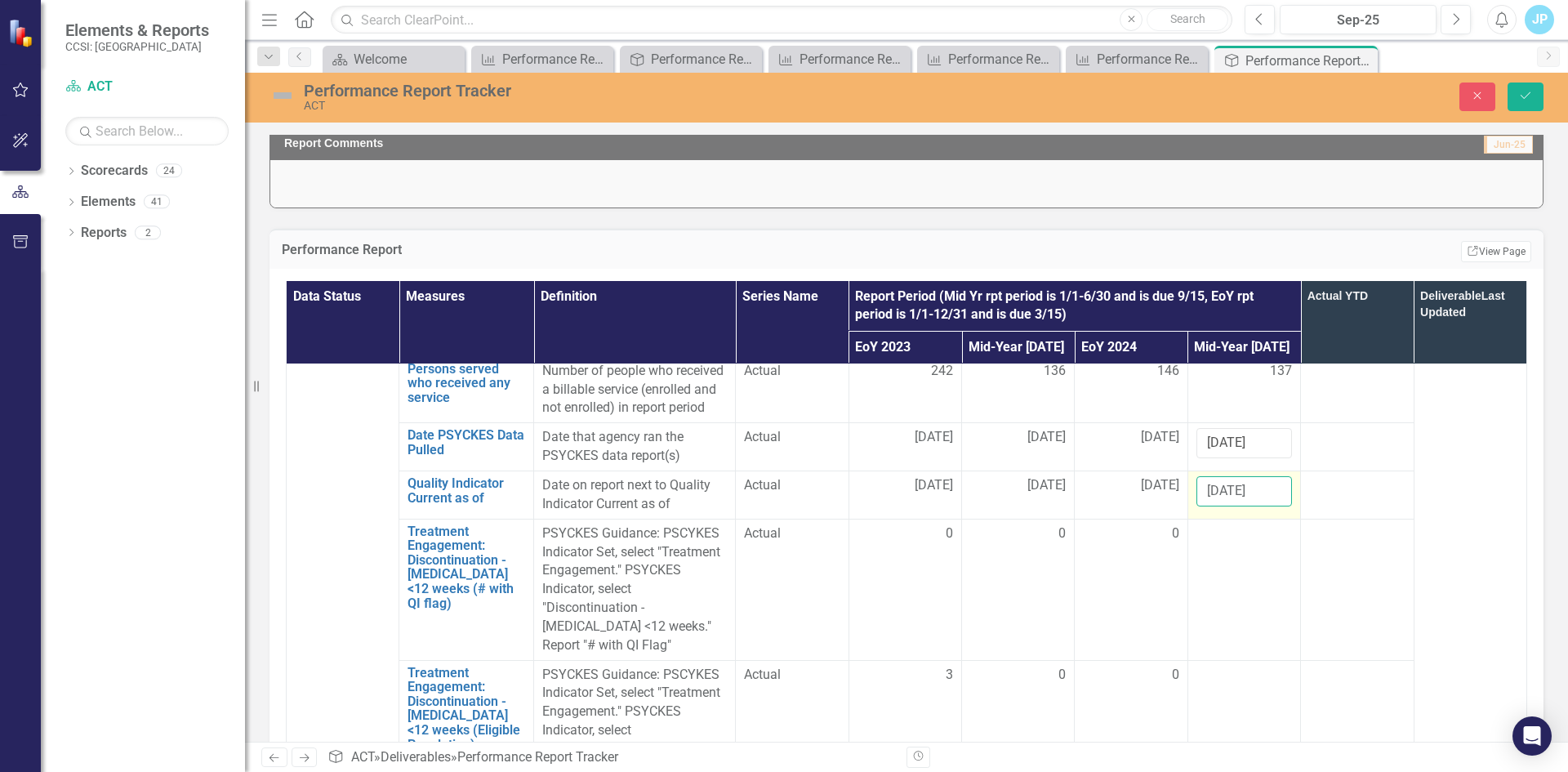
scroll to position [1634, 0]
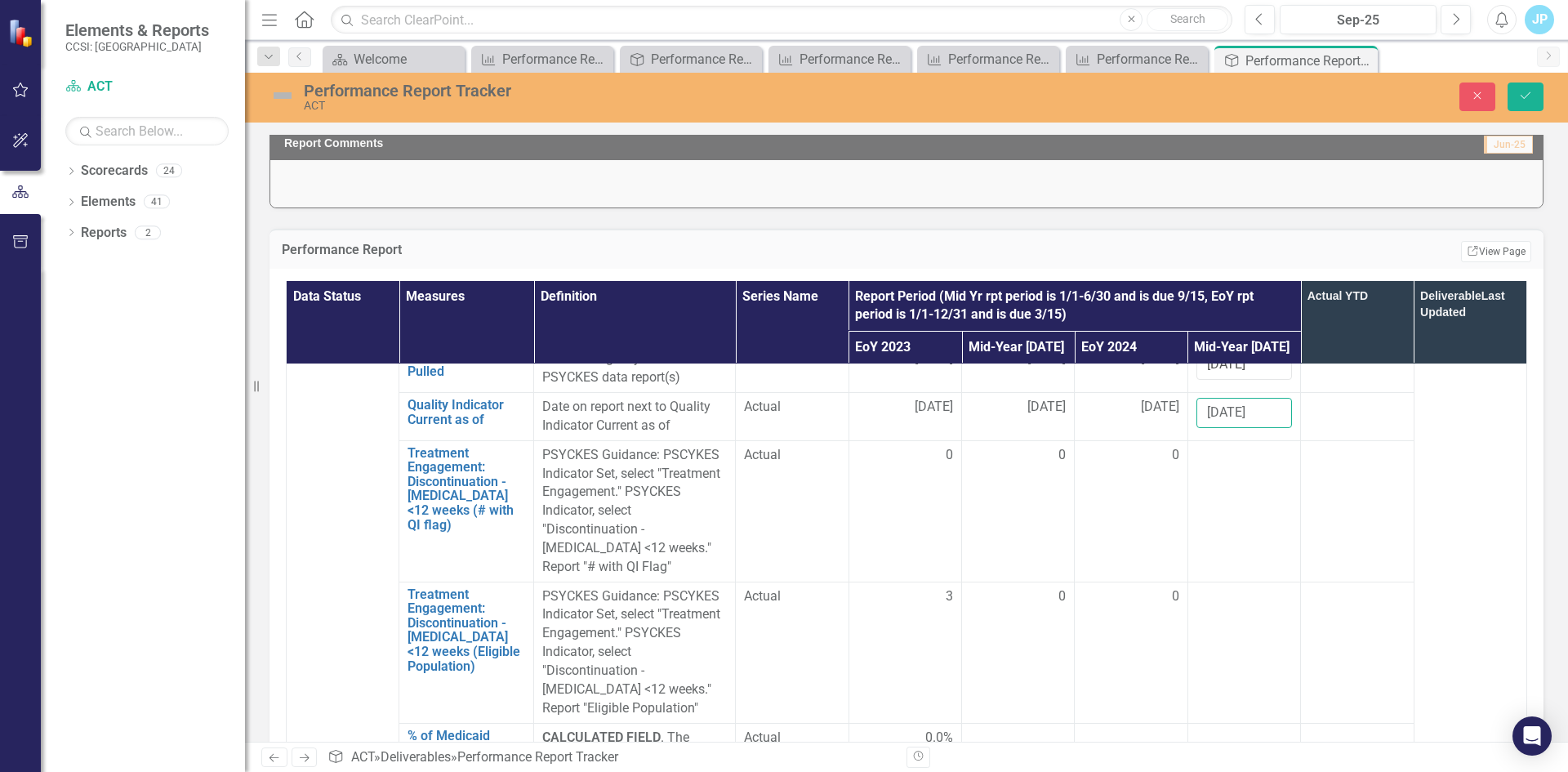
type input "[DATE]"
click at [1214, 505] on td at bounding box center [1243, 510] width 113 height 142
click at [1219, 499] on td at bounding box center [1243, 510] width 113 height 142
click at [1205, 476] on input "number" at bounding box center [1244, 460] width 95 height 30
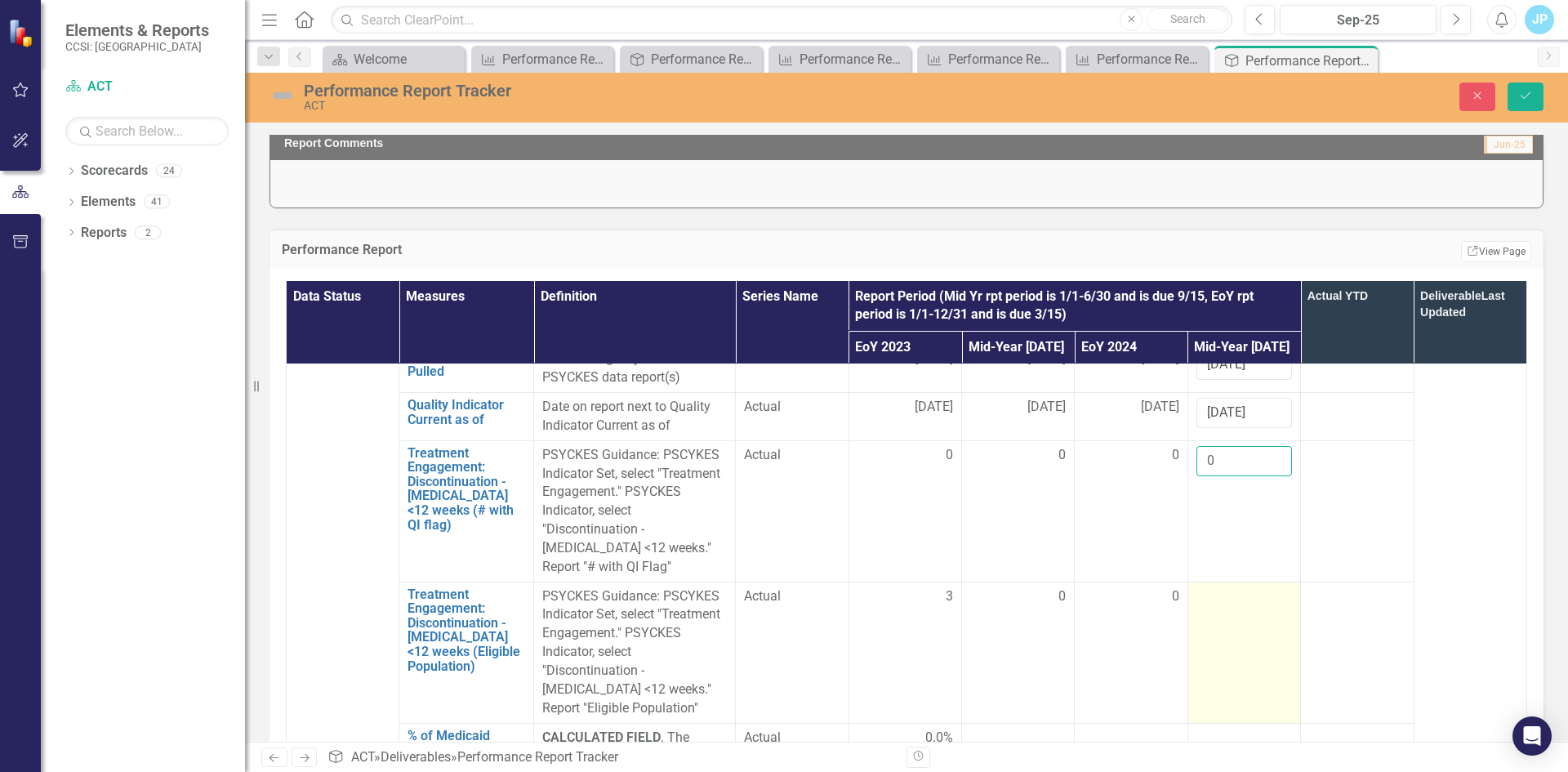
type input "0"
click at [1215, 606] on div at bounding box center [1244, 597] width 95 height 19
click at [1196, 616] on input "number" at bounding box center [1244, 602] width 95 height 30
type input "0"
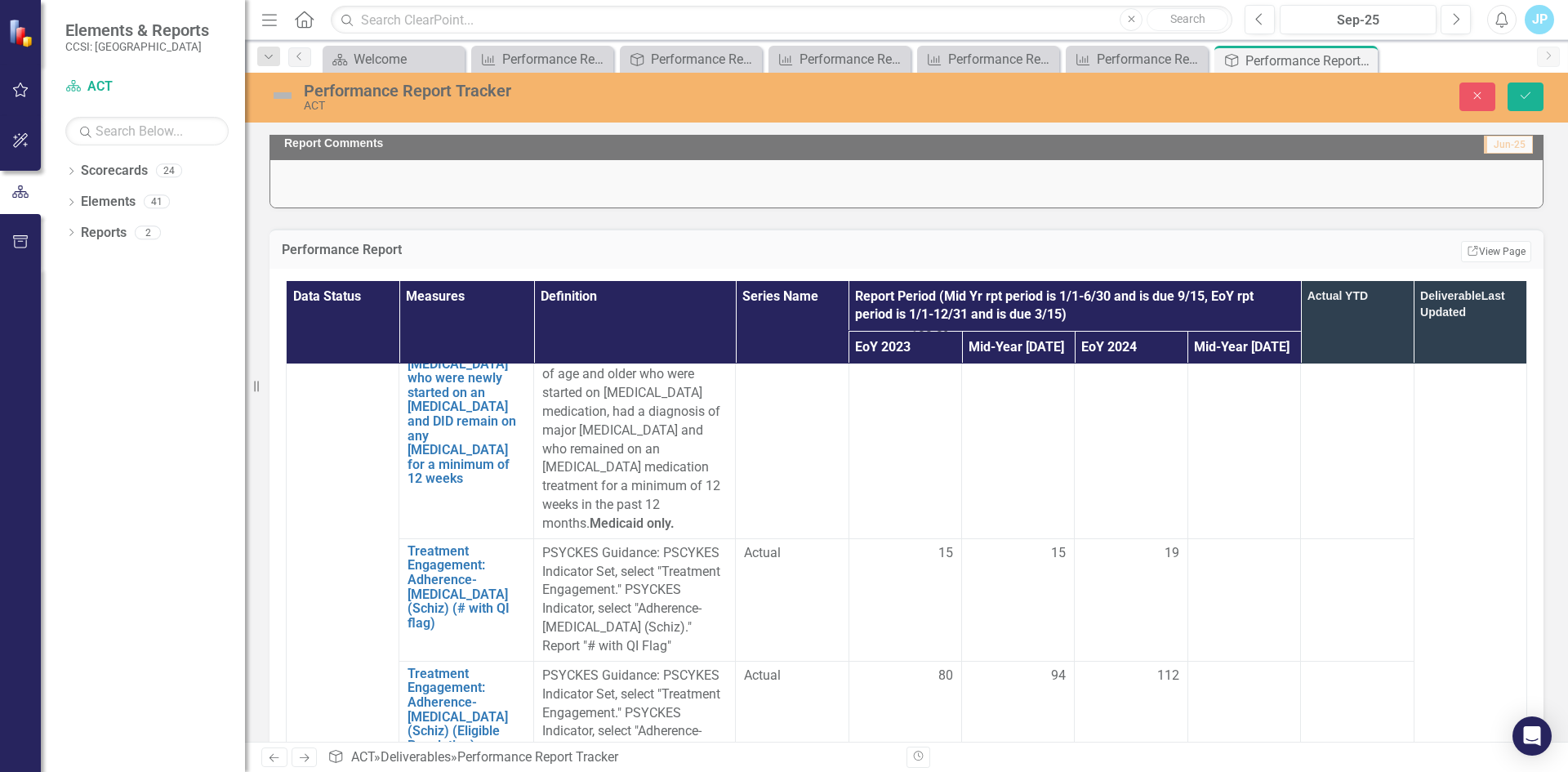
scroll to position [2368, 0]
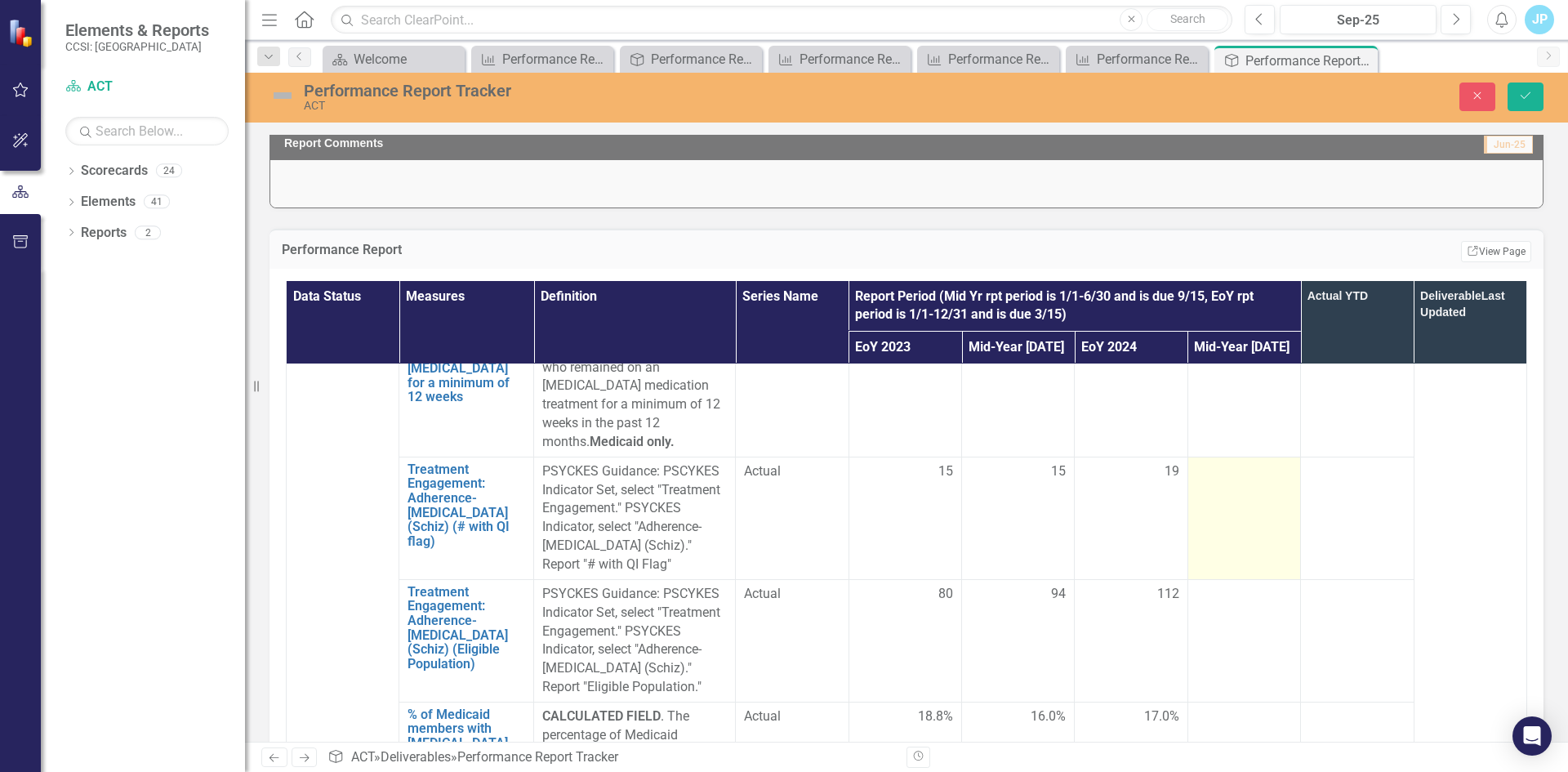
click at [1202, 473] on div at bounding box center [1244, 472] width 95 height 19
click at [1203, 475] on input "number" at bounding box center [1244, 476] width 95 height 30
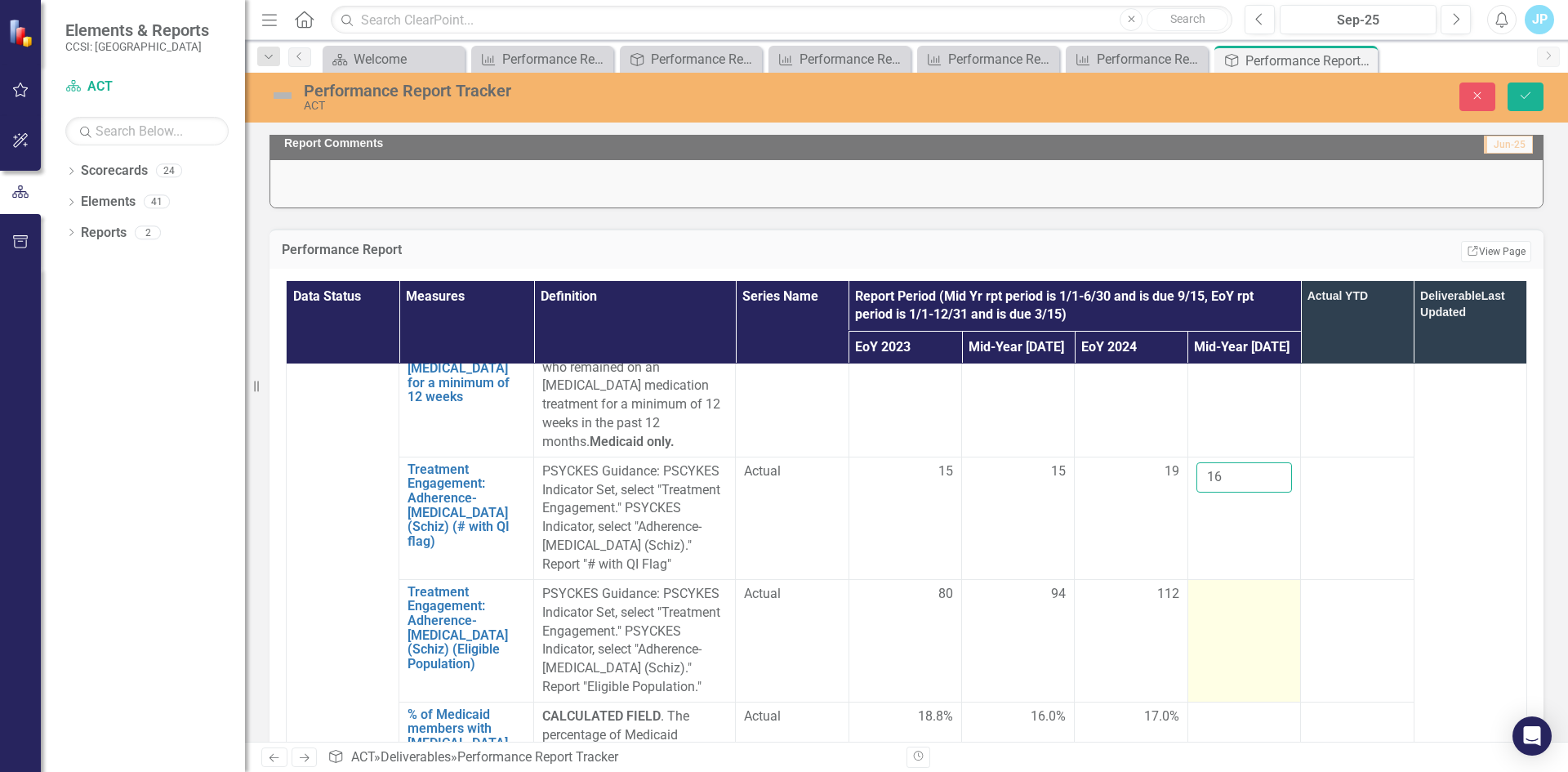
type input "16"
click at [1197, 601] on div at bounding box center [1244, 594] width 95 height 19
click at [1197, 599] on input "number" at bounding box center [1244, 599] width 95 height 30
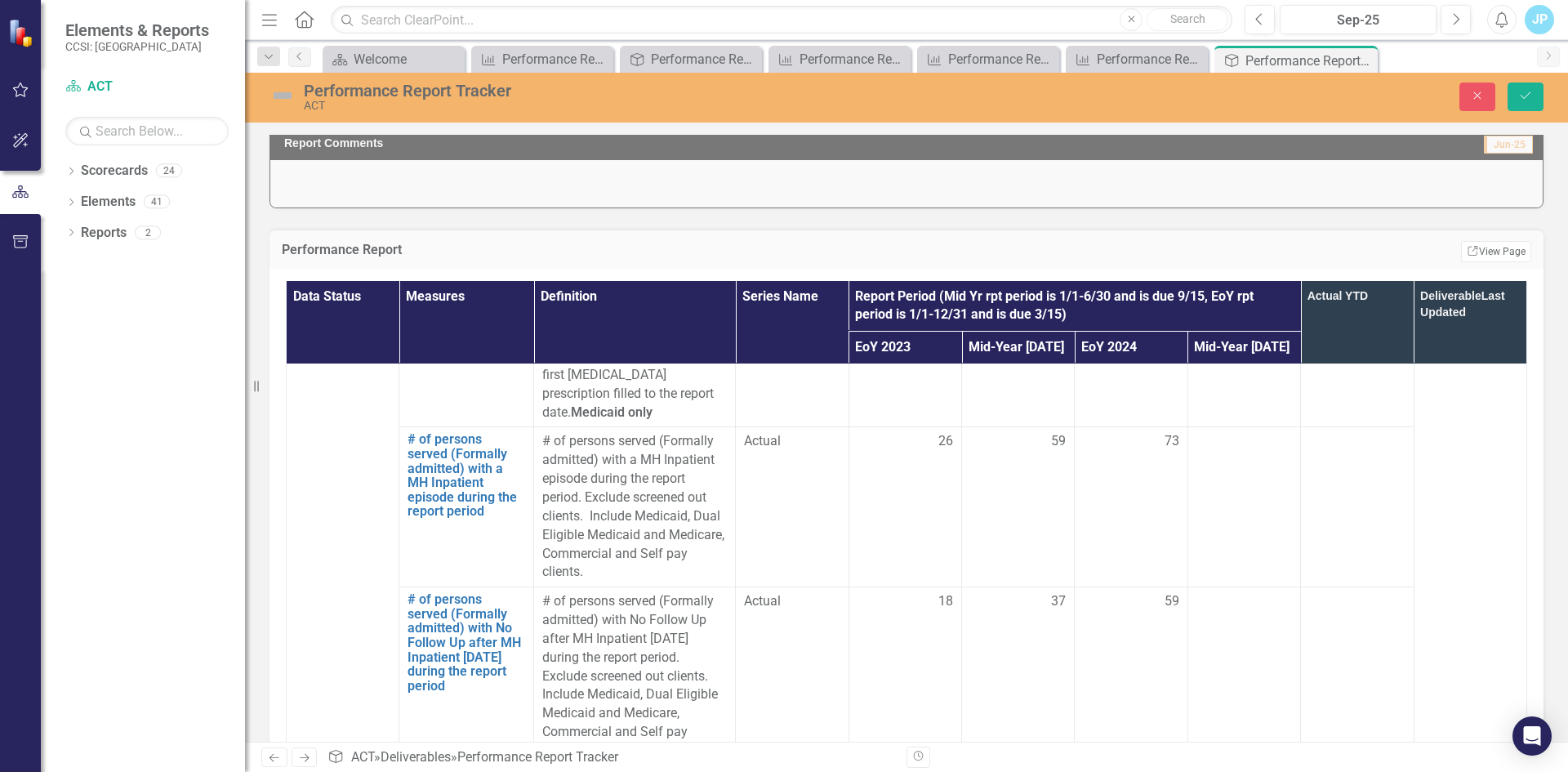
scroll to position [3103, 0]
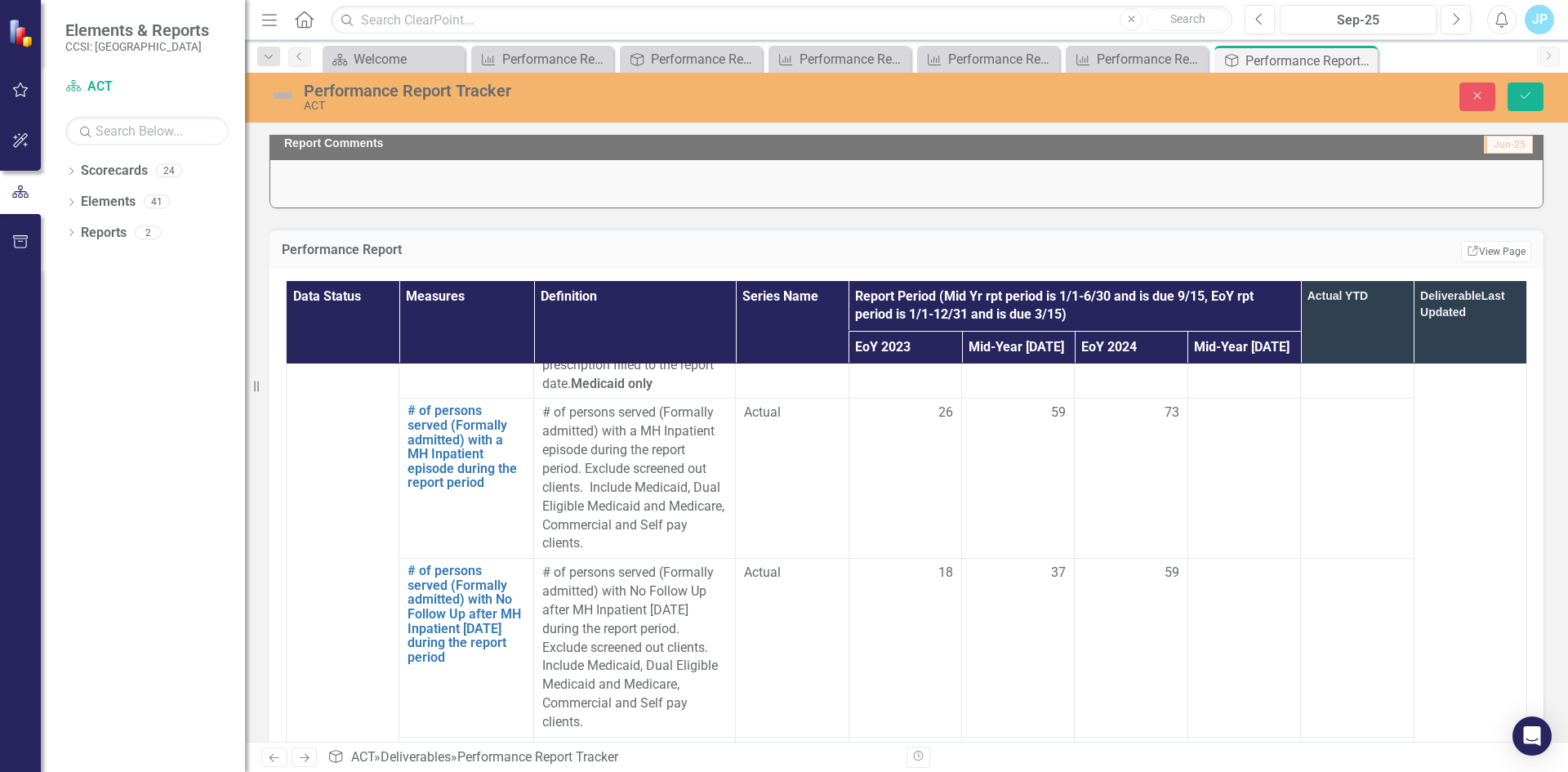
type input "106"
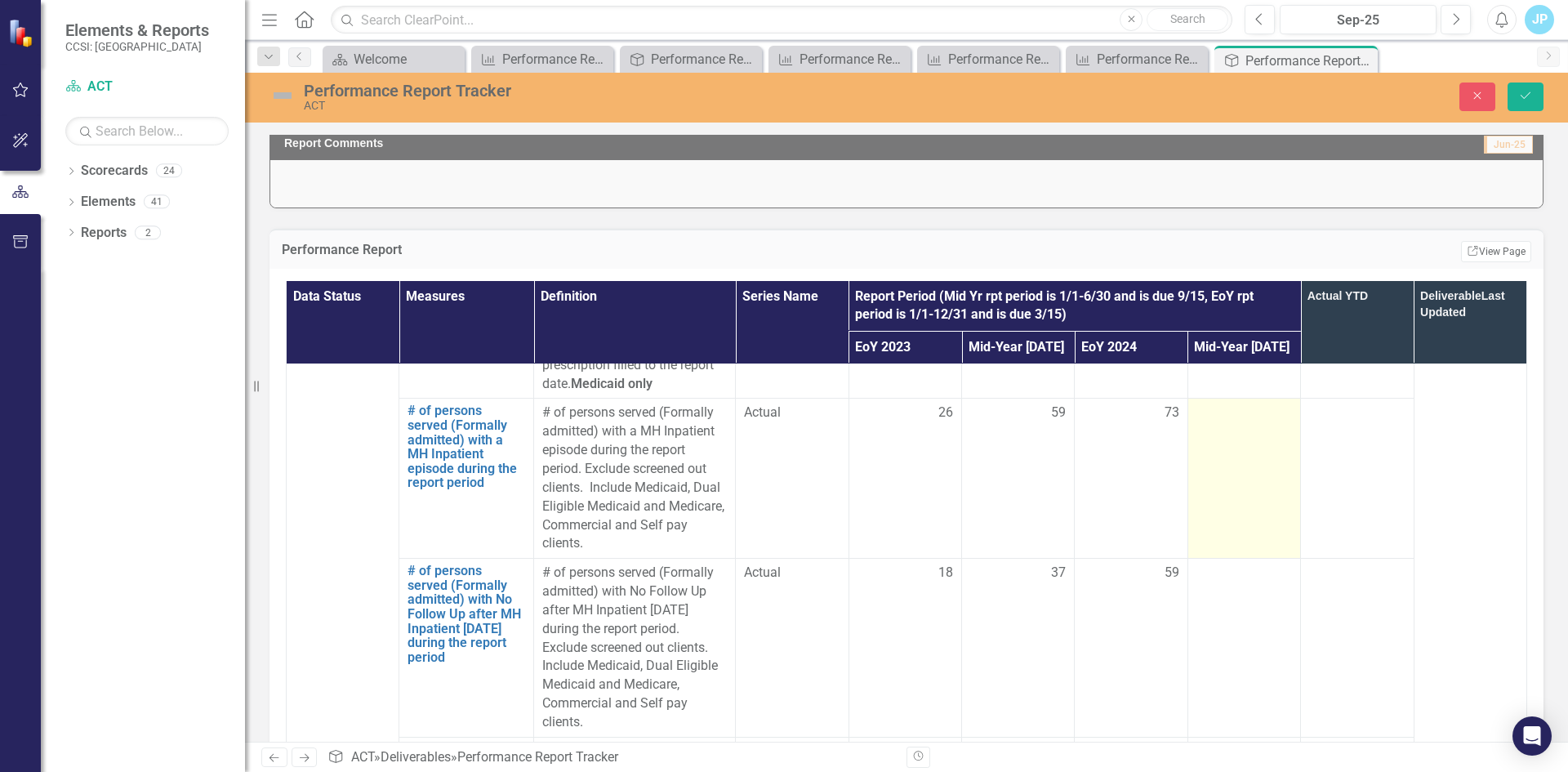
click at [1221, 443] on td at bounding box center [1243, 478] width 113 height 160
click at [1221, 423] on div at bounding box center [1244, 413] width 95 height 19
click at [1215, 423] on div at bounding box center [1244, 413] width 95 height 19
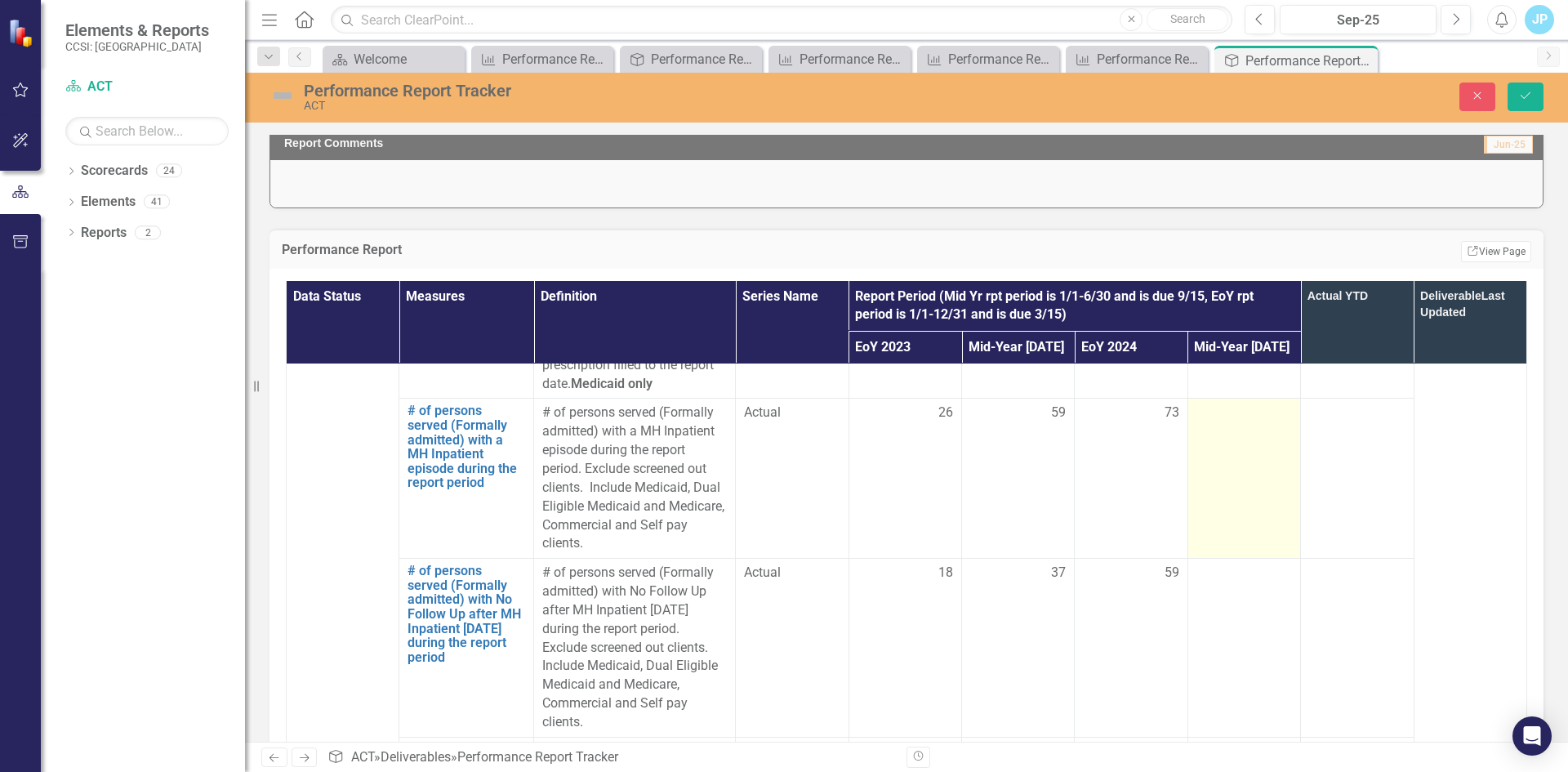
click at [1215, 423] on div at bounding box center [1244, 413] width 95 height 19
click at [1215, 433] on input "number" at bounding box center [1244, 418] width 95 height 30
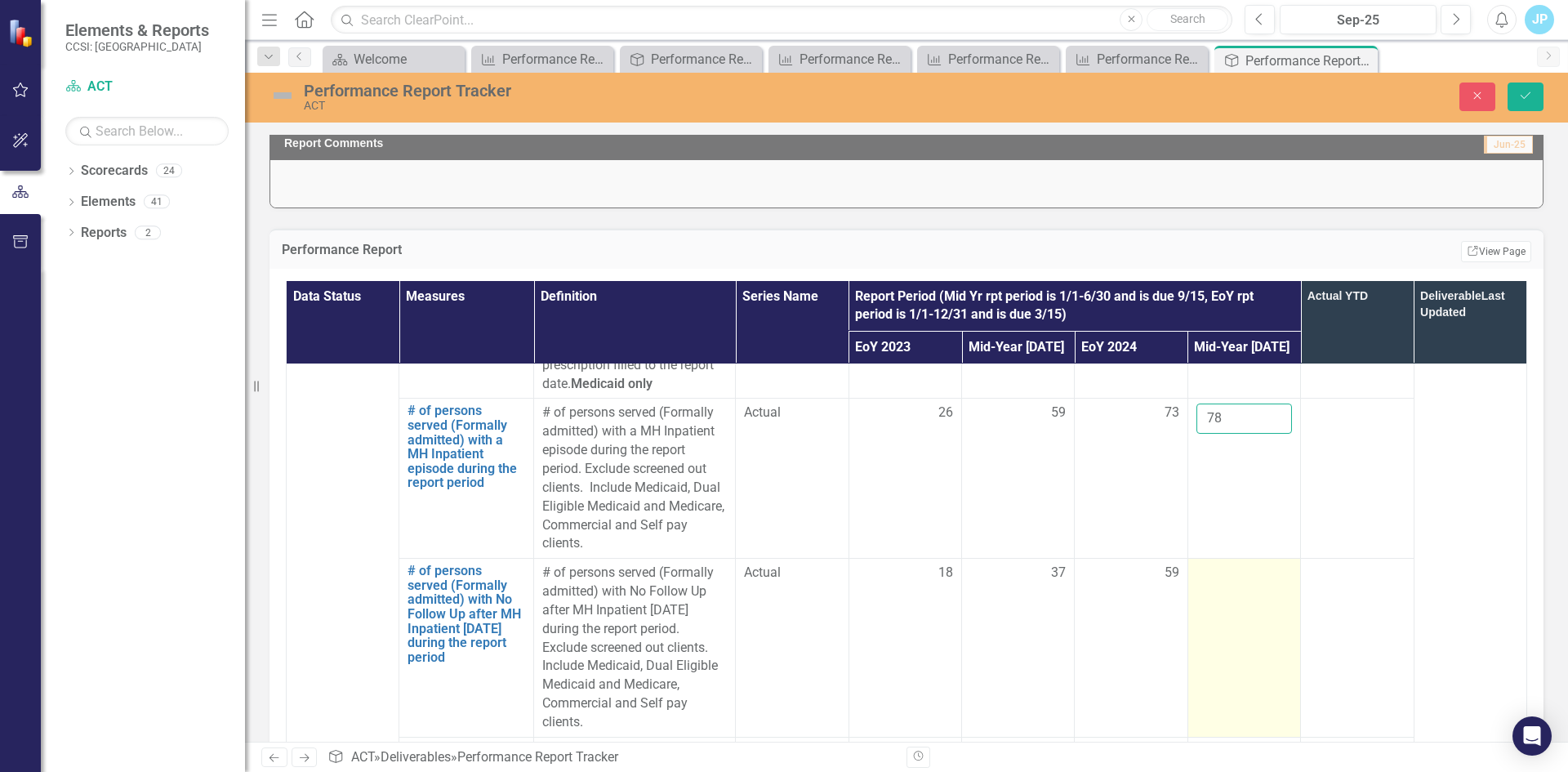
type input "78"
click at [1191, 602] on td at bounding box center [1243, 648] width 113 height 179
click at [1191, 601] on td at bounding box center [1243, 648] width 113 height 179
click at [1196, 592] on input "number" at bounding box center [1244, 578] width 95 height 30
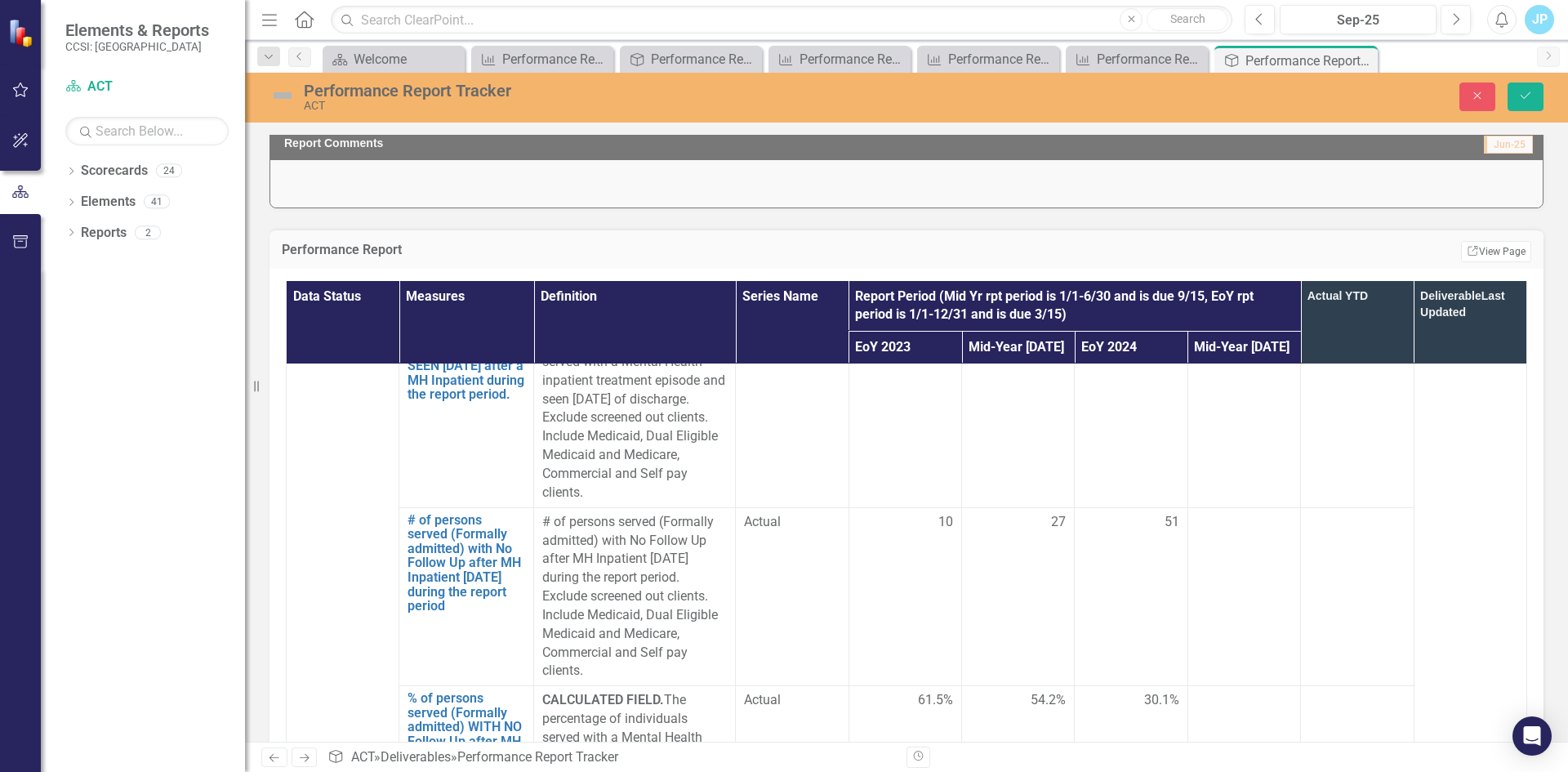
scroll to position [3756, 0]
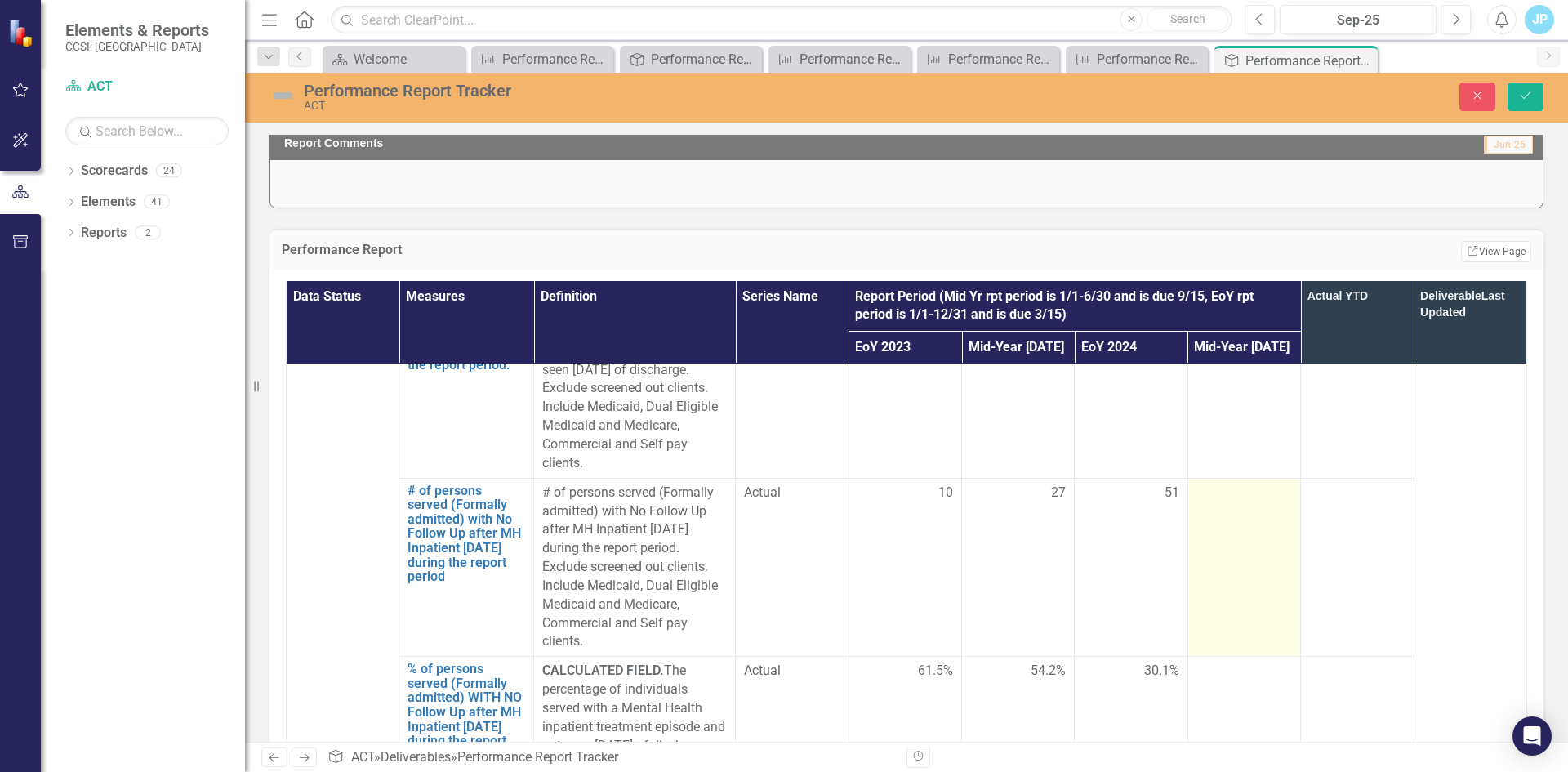
type input "61"
click at [1268, 584] on td at bounding box center [1243, 567] width 113 height 179
click at [1247, 528] on td at bounding box center [1243, 567] width 113 height 179
click at [1230, 514] on input "number" at bounding box center [1244, 498] width 95 height 30
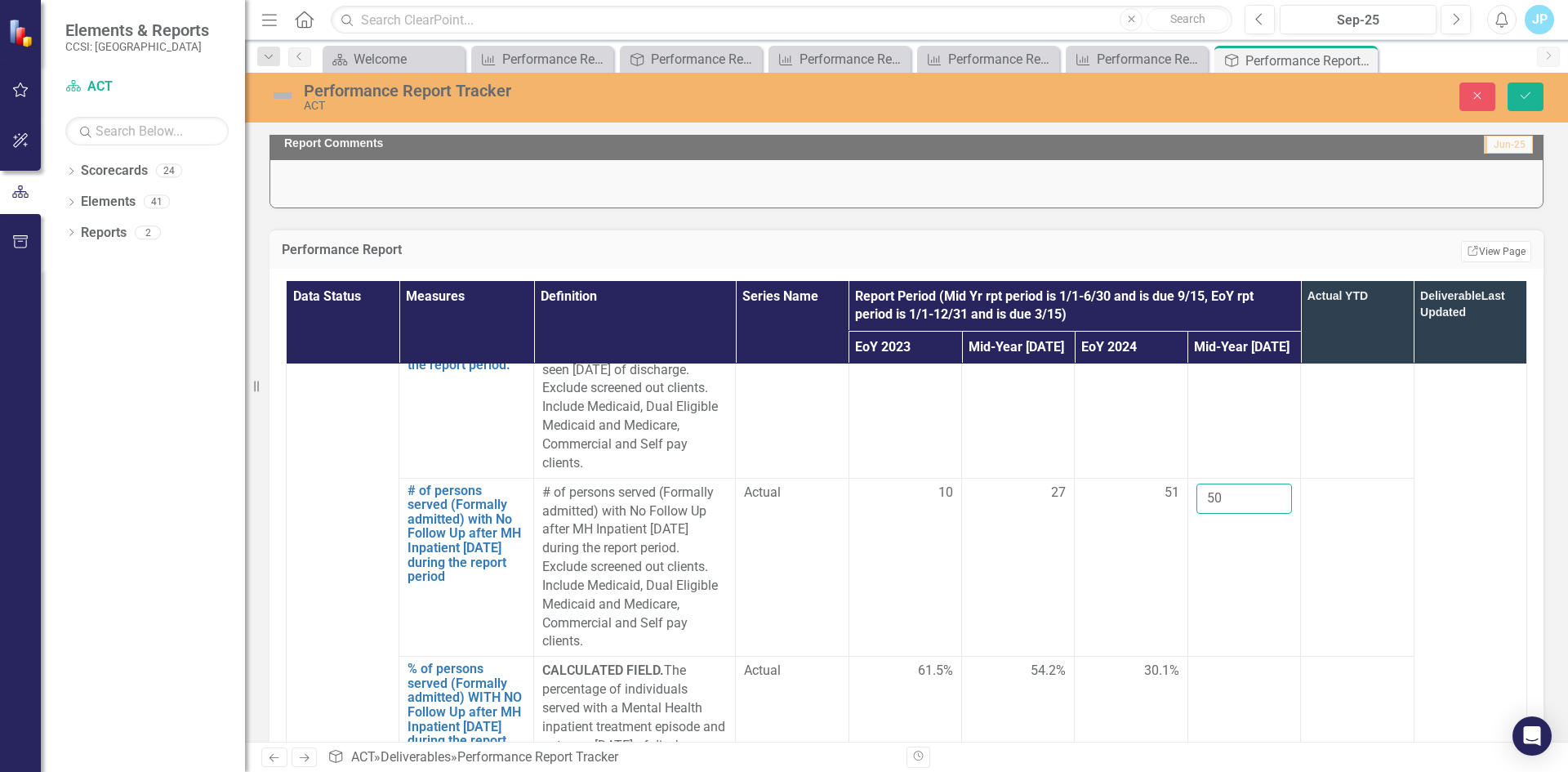
type input "50"
click at [1364, 579] on td at bounding box center [1356, 567] width 113 height 179
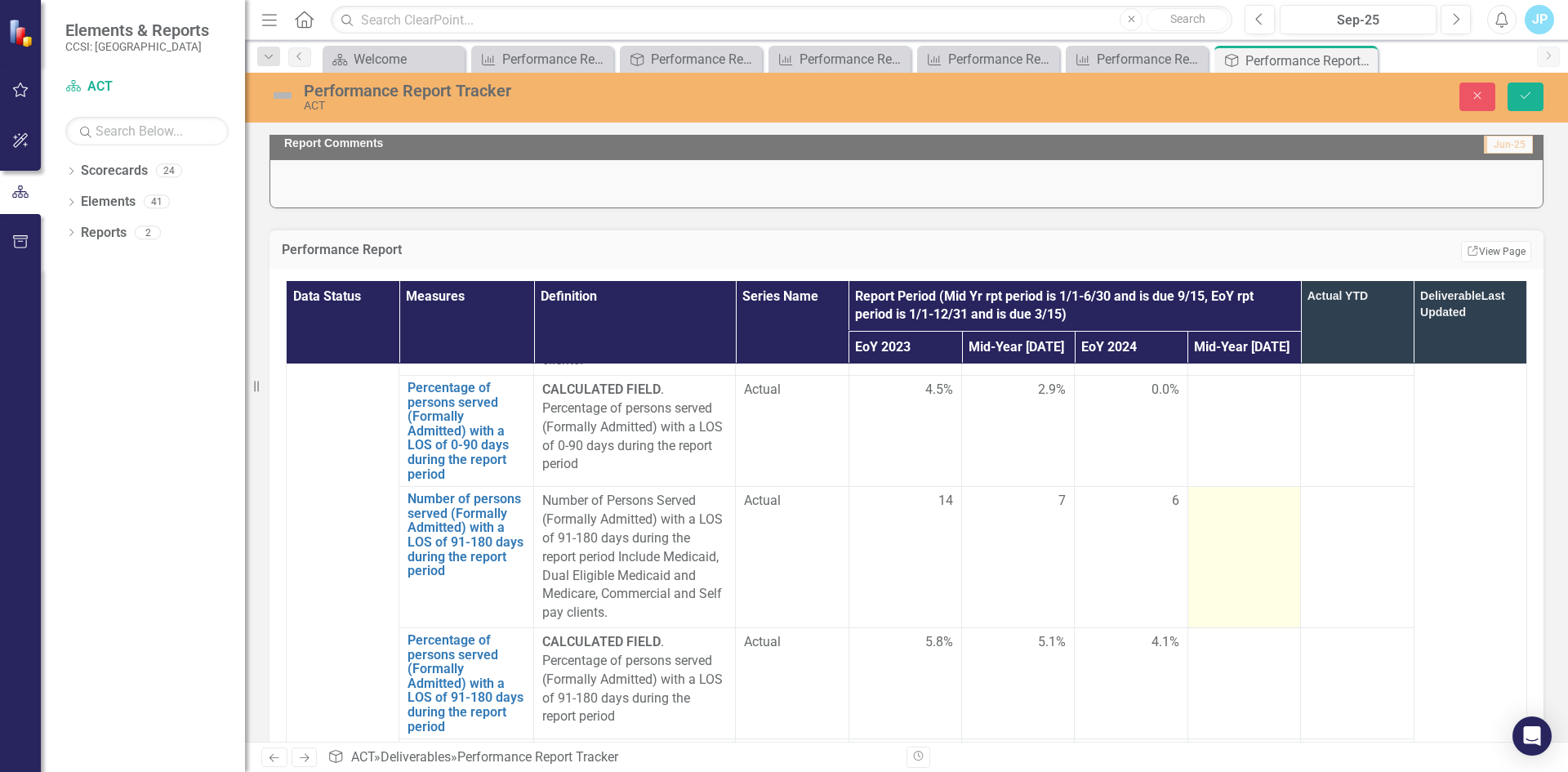
scroll to position [4410, 0]
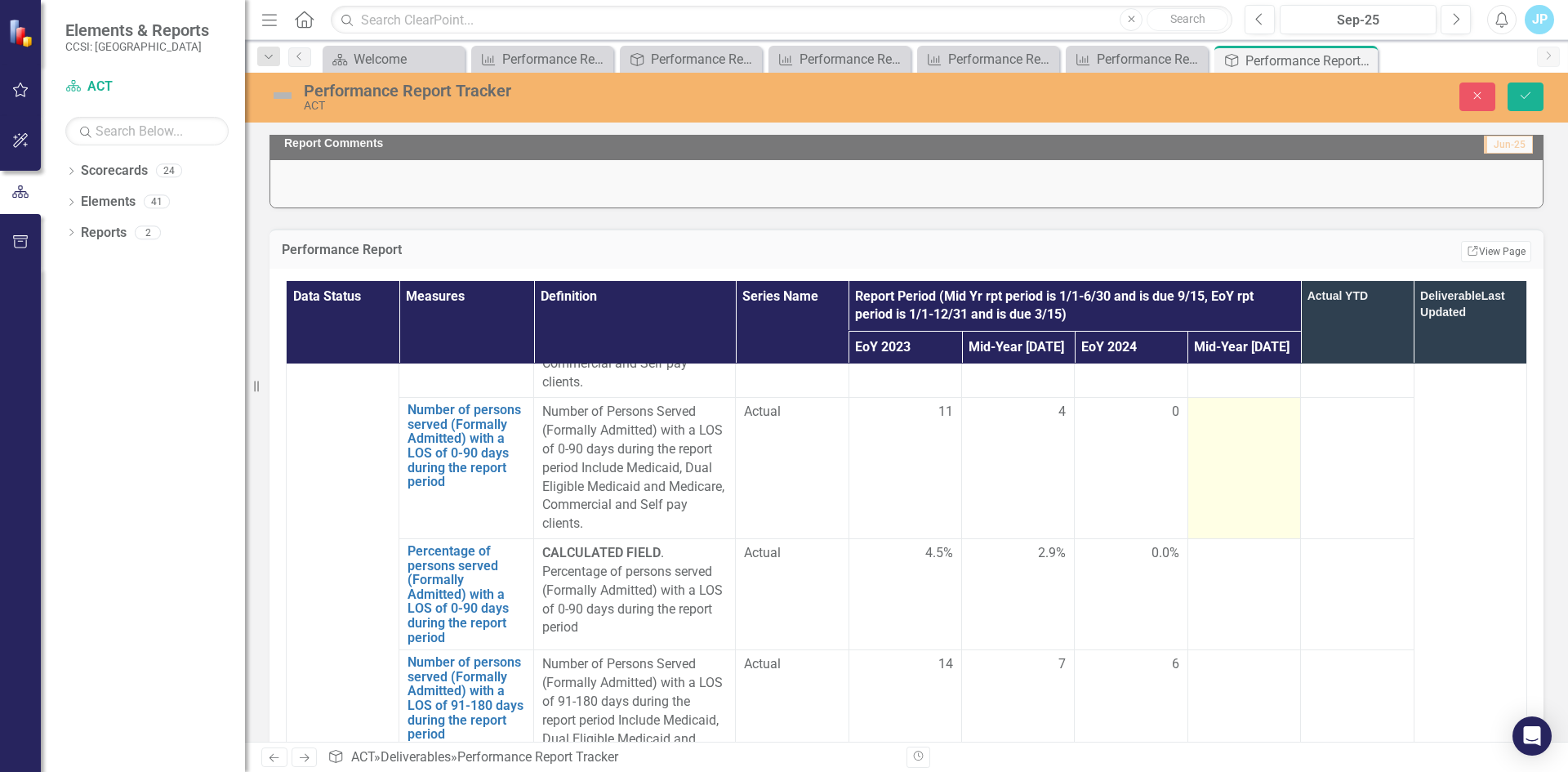
click at [1230, 472] on td at bounding box center [1243, 468] width 113 height 142
click at [1214, 433] on input "number" at bounding box center [1244, 417] width 95 height 30
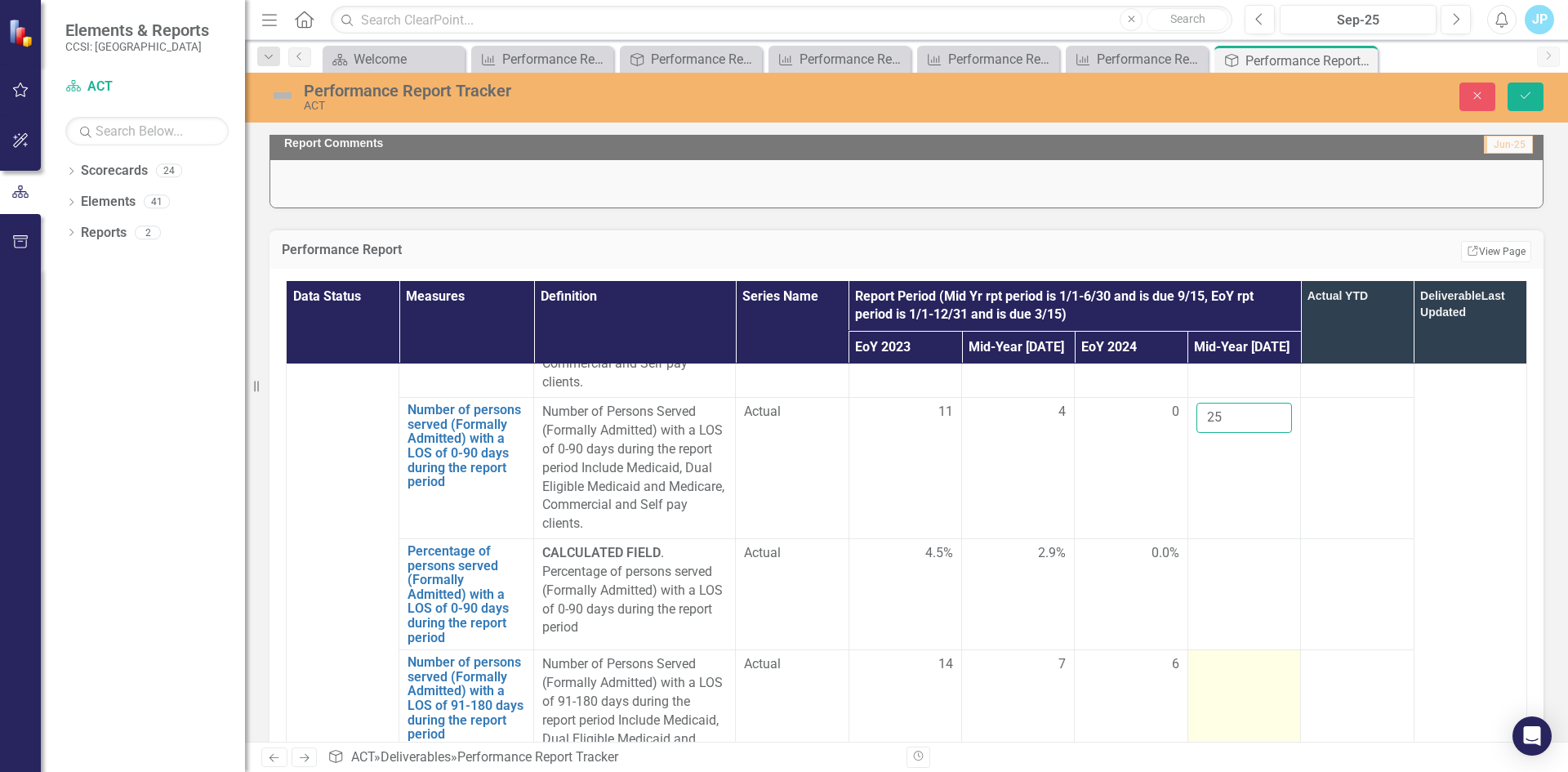
type input "25"
click at [1219, 675] on div at bounding box center [1244, 664] width 95 height 19
click at [1199, 685] on input "number" at bounding box center [1244, 669] width 95 height 30
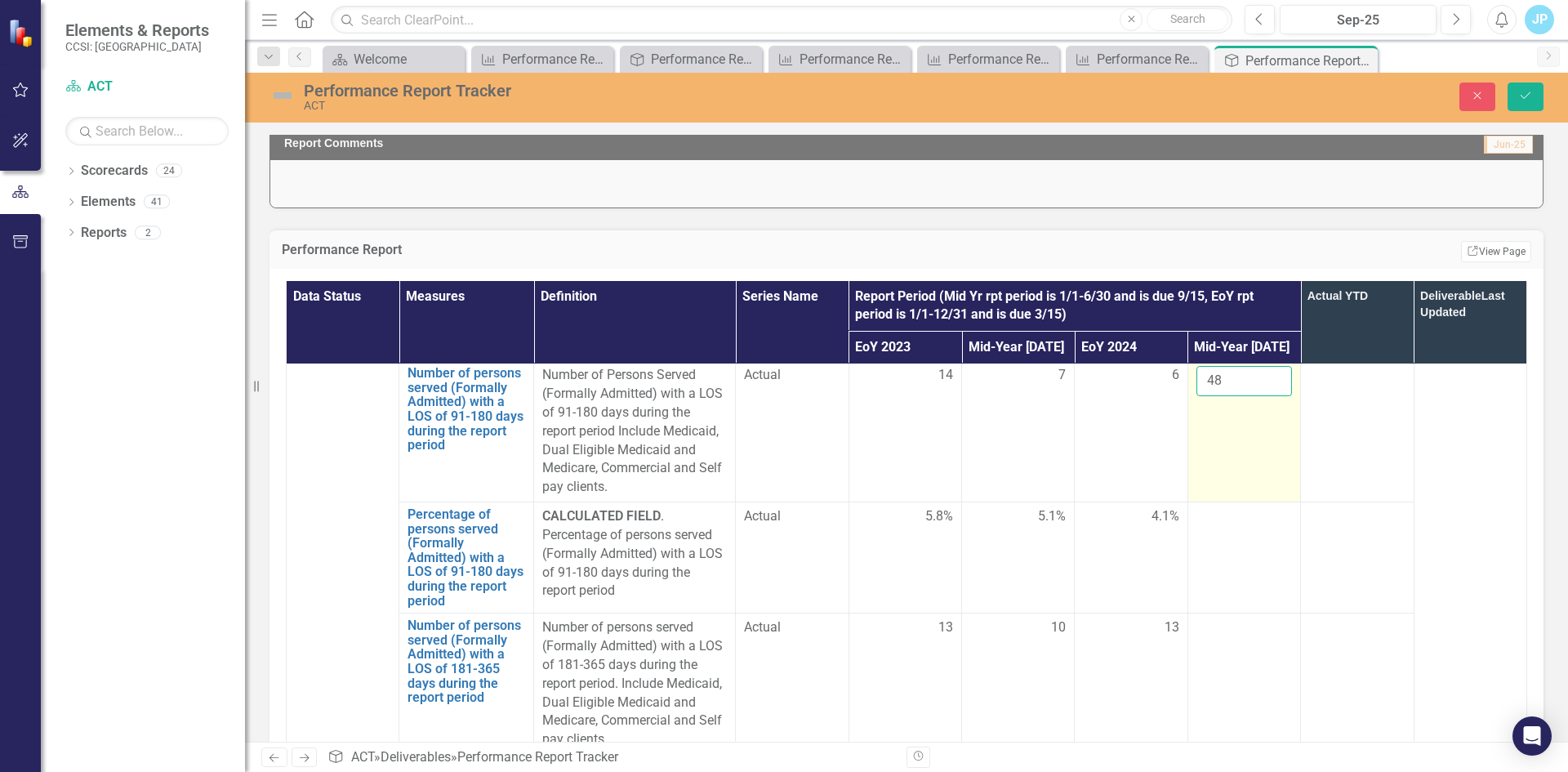
scroll to position [4736, 0]
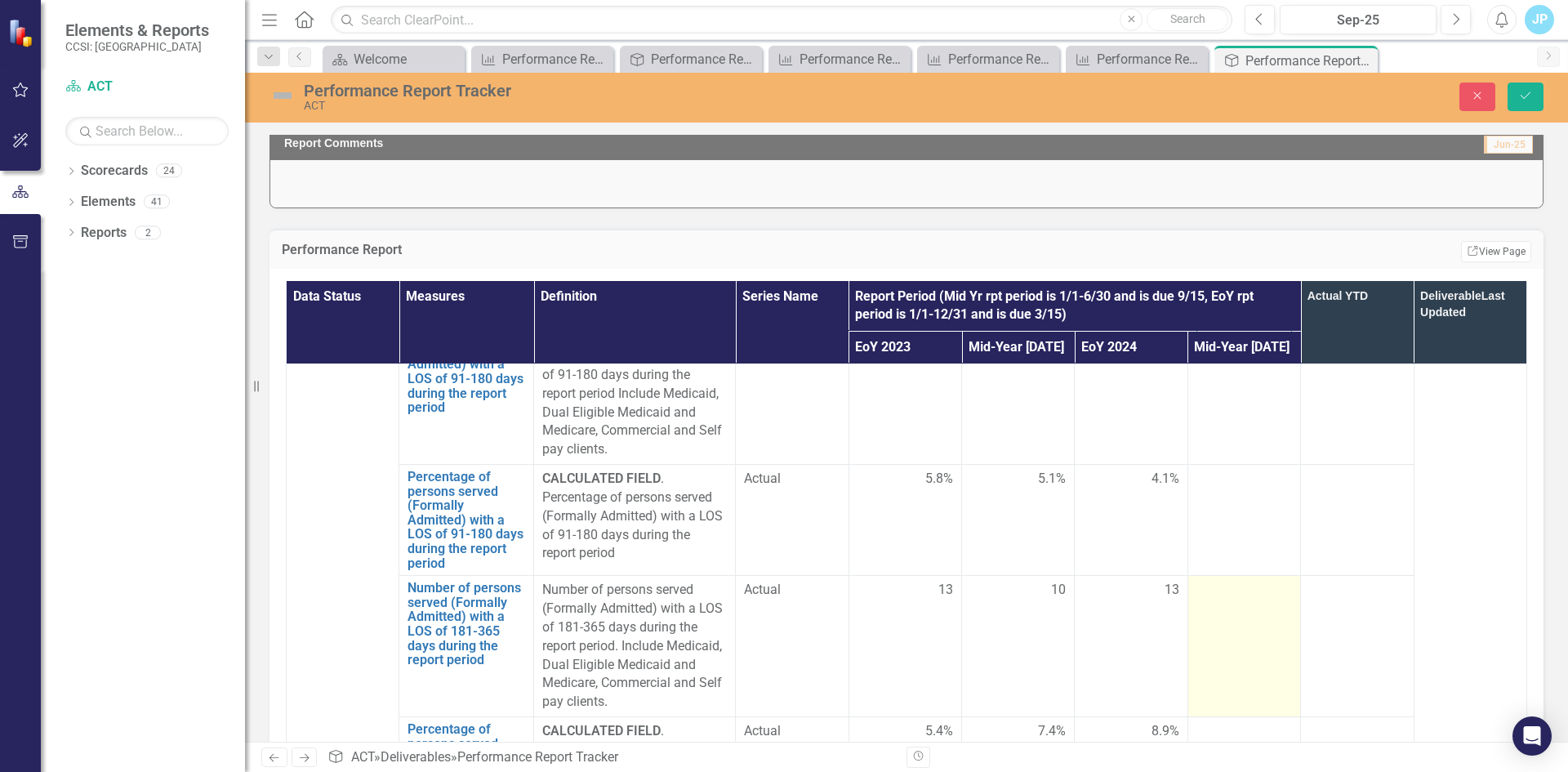
type input "48"
click at [1197, 601] on div at bounding box center [1244, 590] width 95 height 19
click at [1196, 611] on input "number" at bounding box center [1244, 595] width 95 height 30
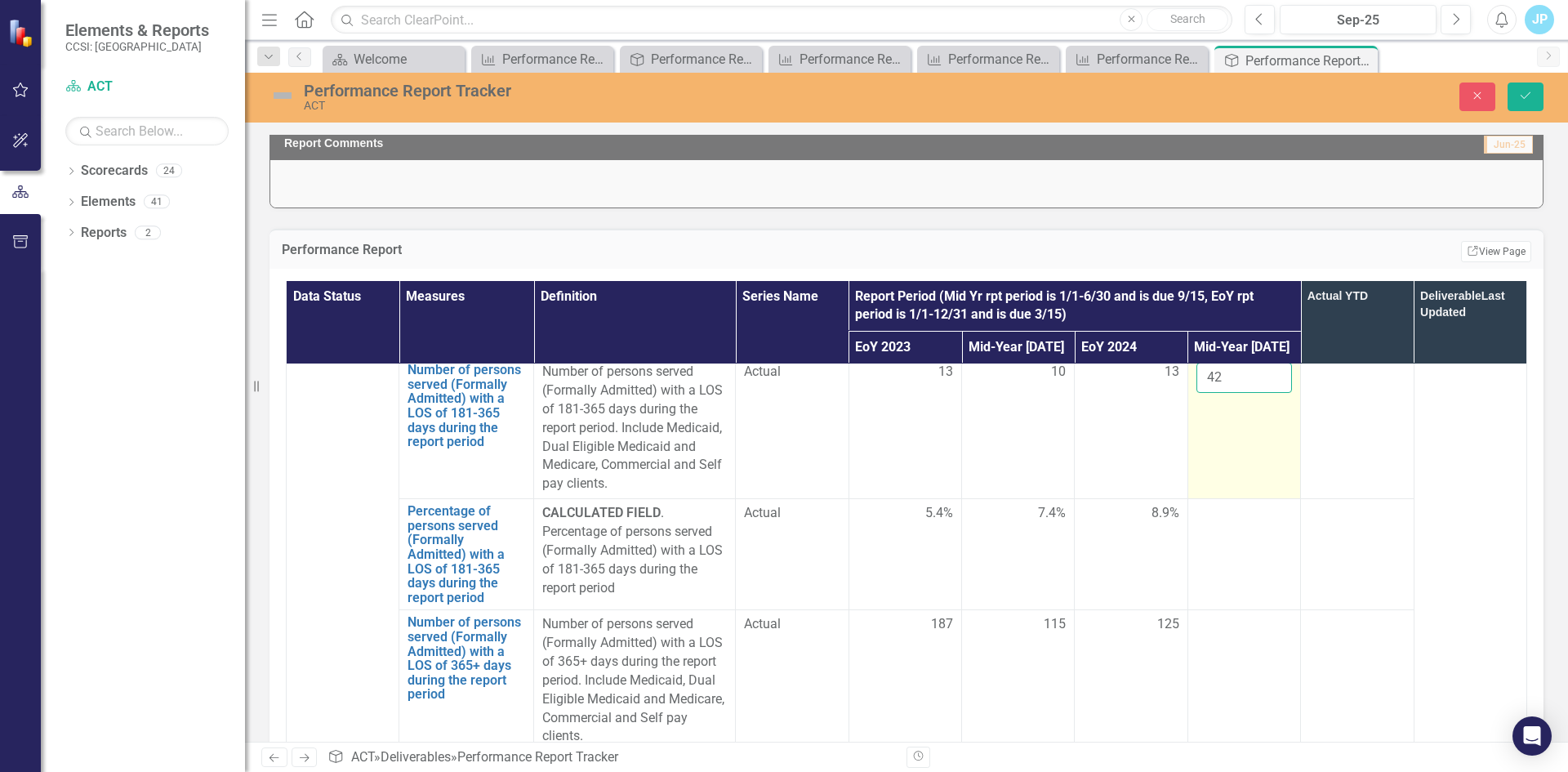
scroll to position [4981, 0]
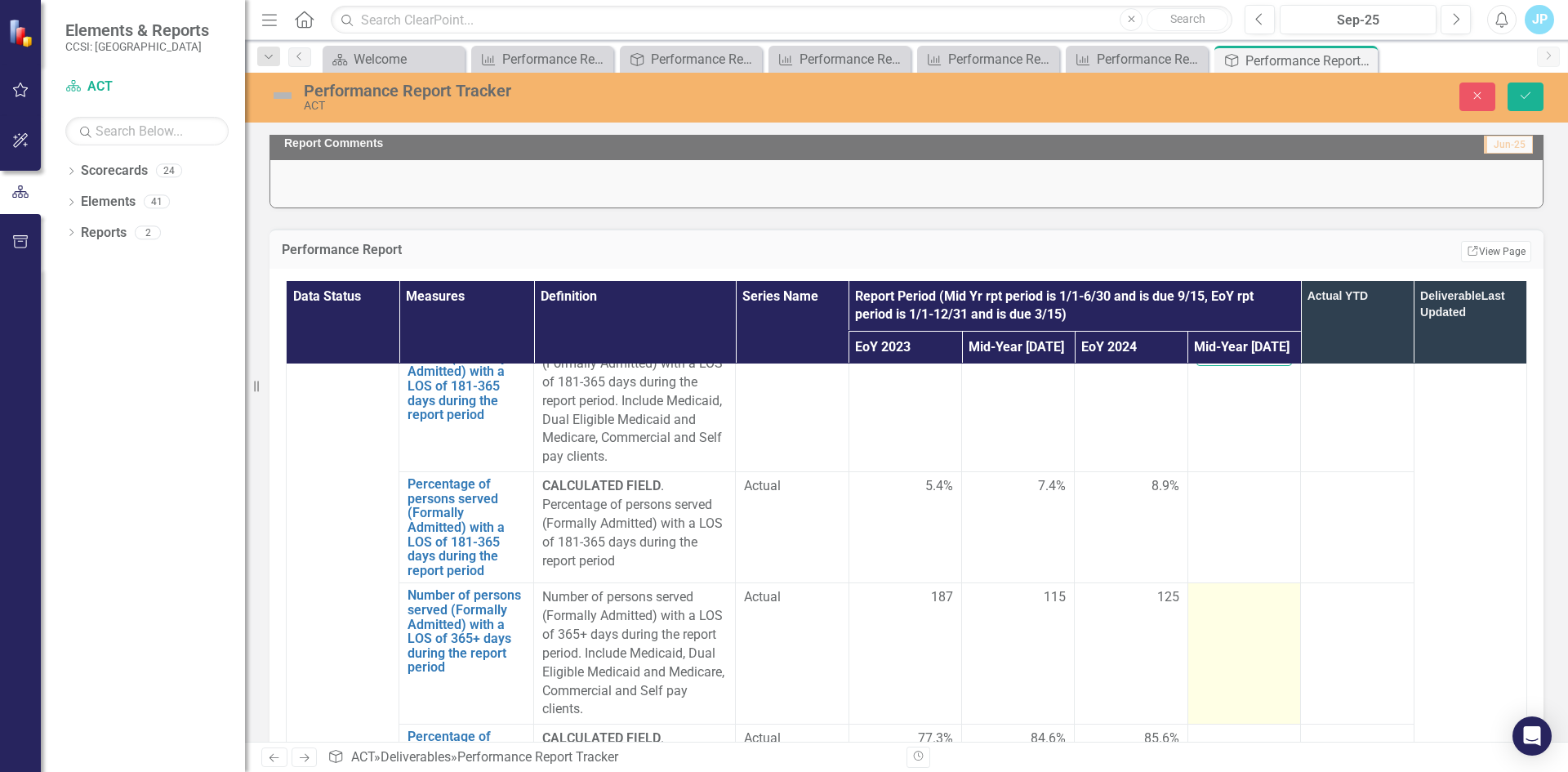
type input "42"
click at [1211, 607] on div at bounding box center [1244, 598] width 95 height 19
click at [1211, 618] on input "number" at bounding box center [1244, 603] width 95 height 30
type input "179"
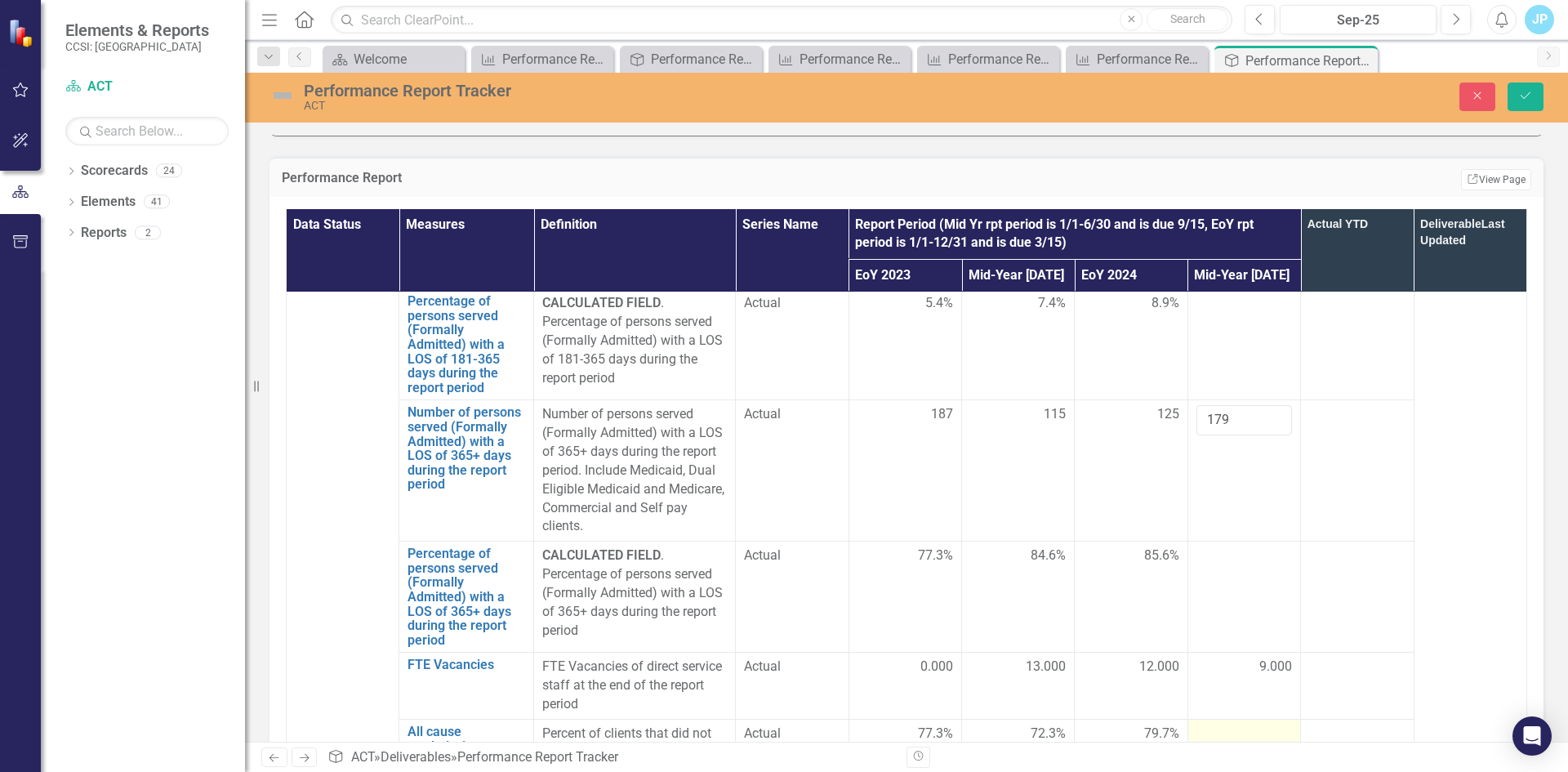
scroll to position [490, 0]
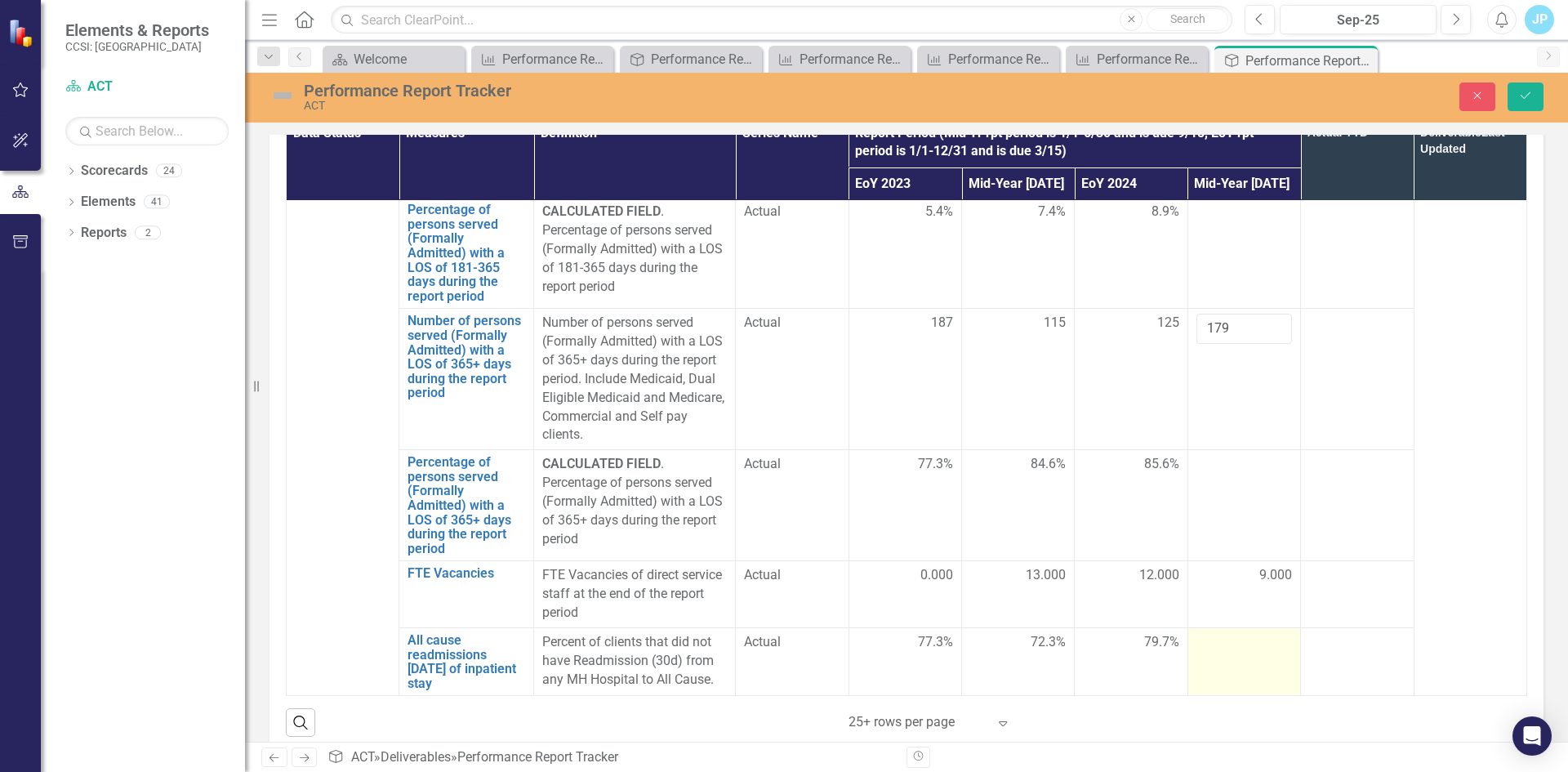
click at [1220, 647] on div at bounding box center [1244, 642] width 95 height 19
click at [1202, 646] on div at bounding box center [1244, 642] width 95 height 19
click at [1202, 646] on input "number" at bounding box center [1244, 647] width 95 height 30
type input "79.4"
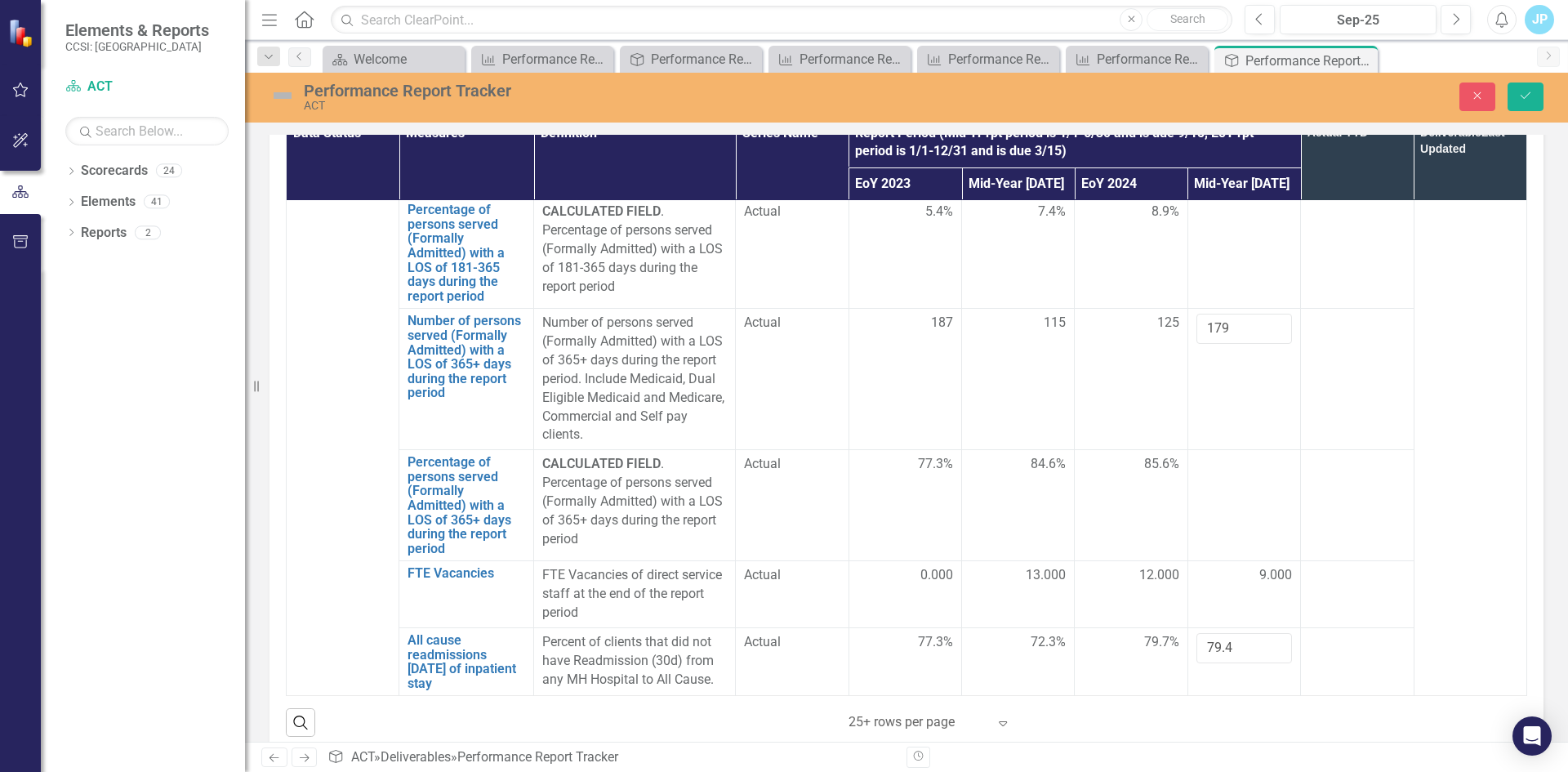
scroll to position [5065, 0]
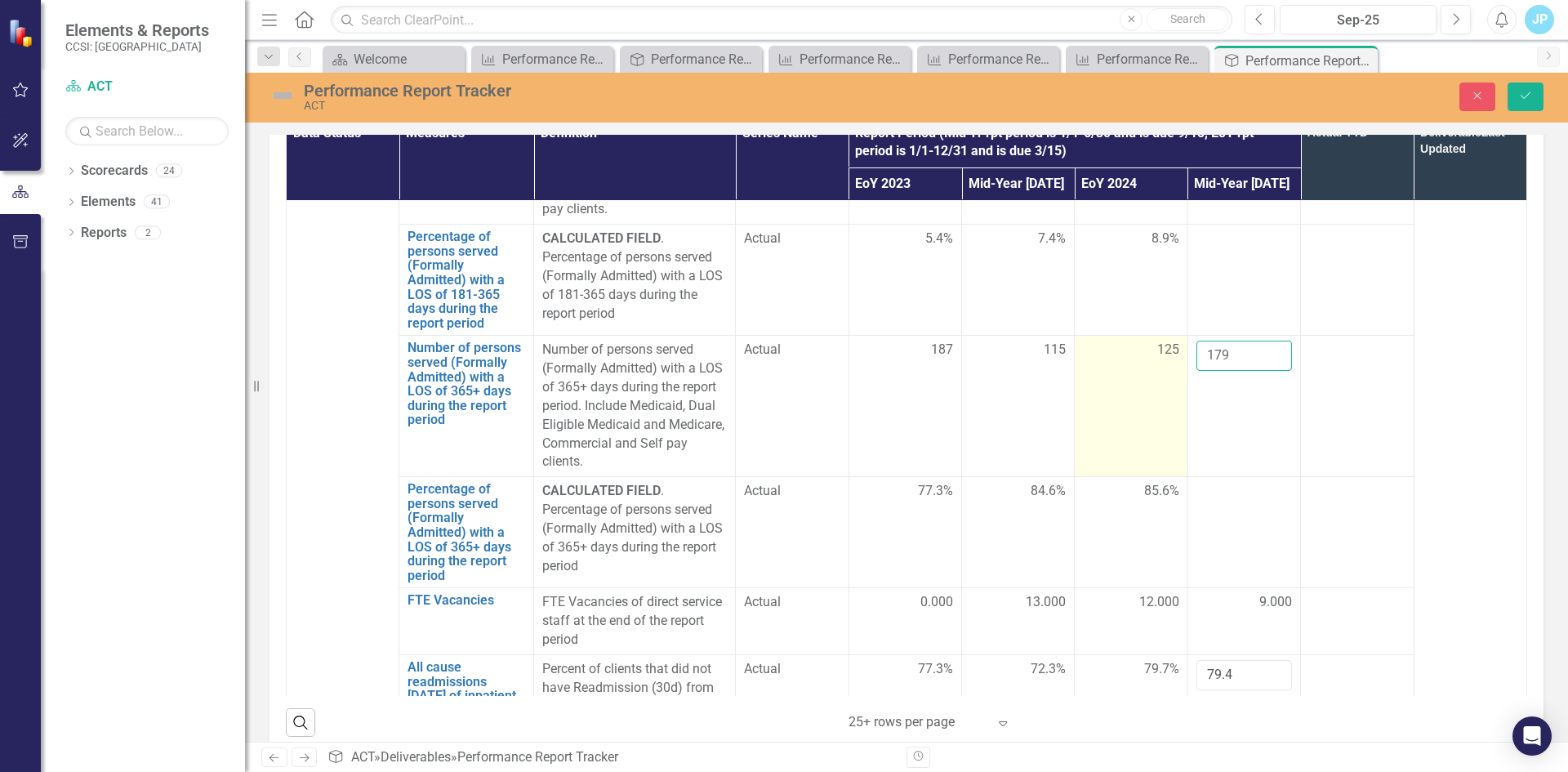
drag, startPoint x: 1226, startPoint y: 409, endPoint x: 1147, endPoint y: 398, distance: 79.8
click at [1147, 398] on tr "Number of persons served (Formally Admitted) with a LOS of 365+ days during the…" at bounding box center [907, 406] width 1241 height 142
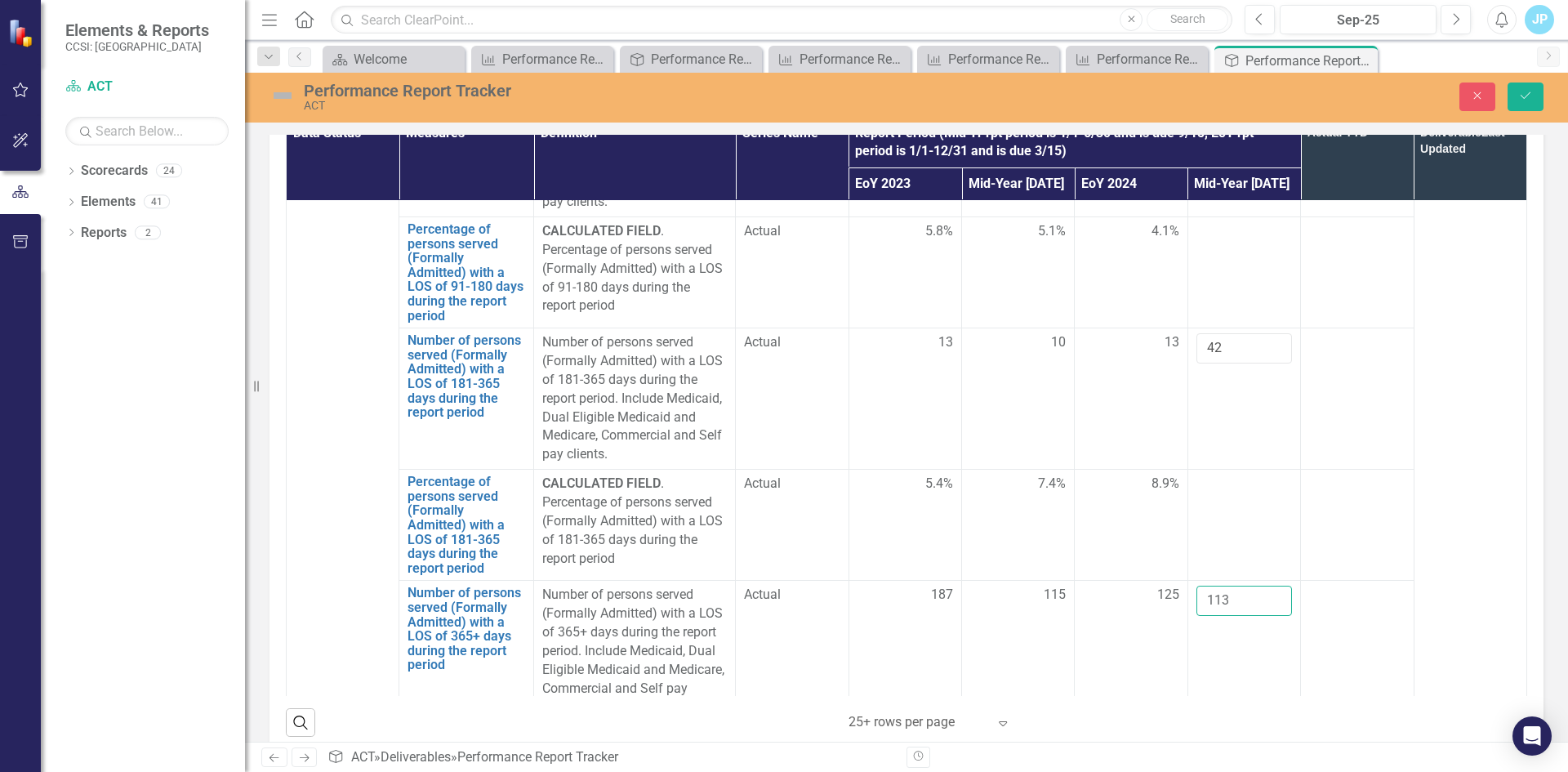
scroll to position [4739, 0]
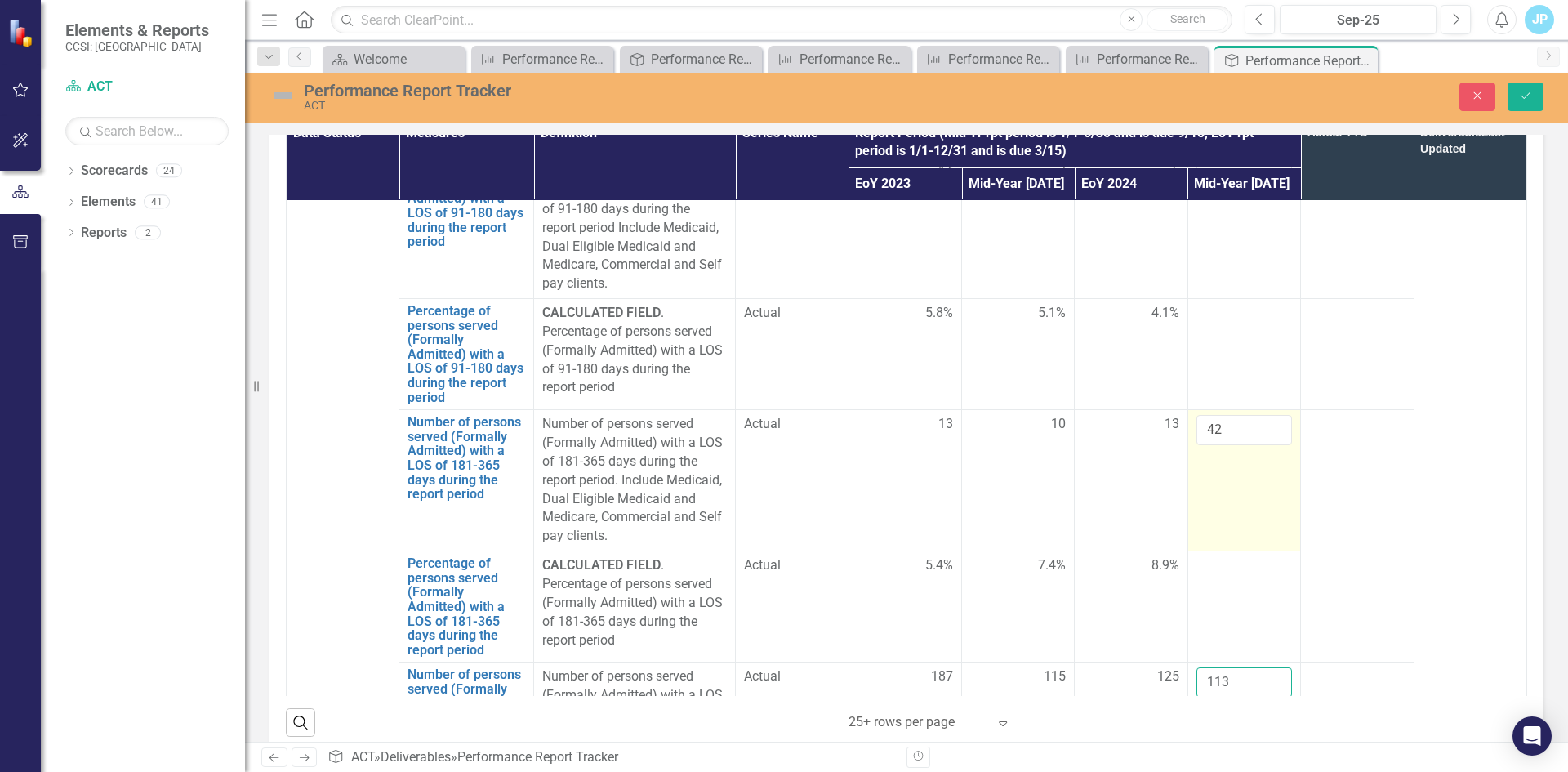
type input "113"
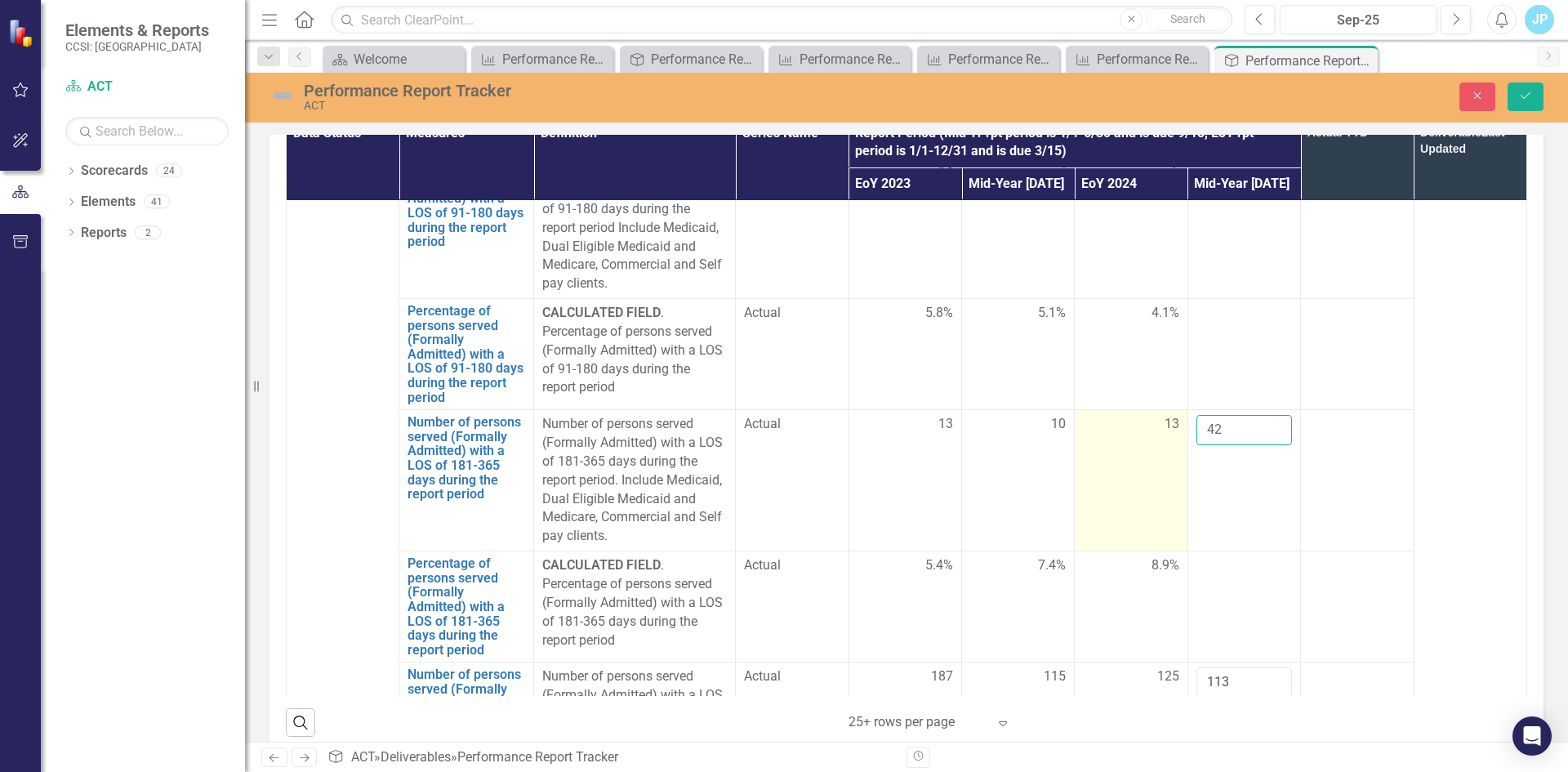
drag, startPoint x: 1221, startPoint y: 467, endPoint x: 1163, endPoint y: 457, distance: 58.9
click at [1163, 457] on tr "Number of persons served (Formally Admitted) with a LOS of 181-365 days during …" at bounding box center [907, 480] width 1241 height 142
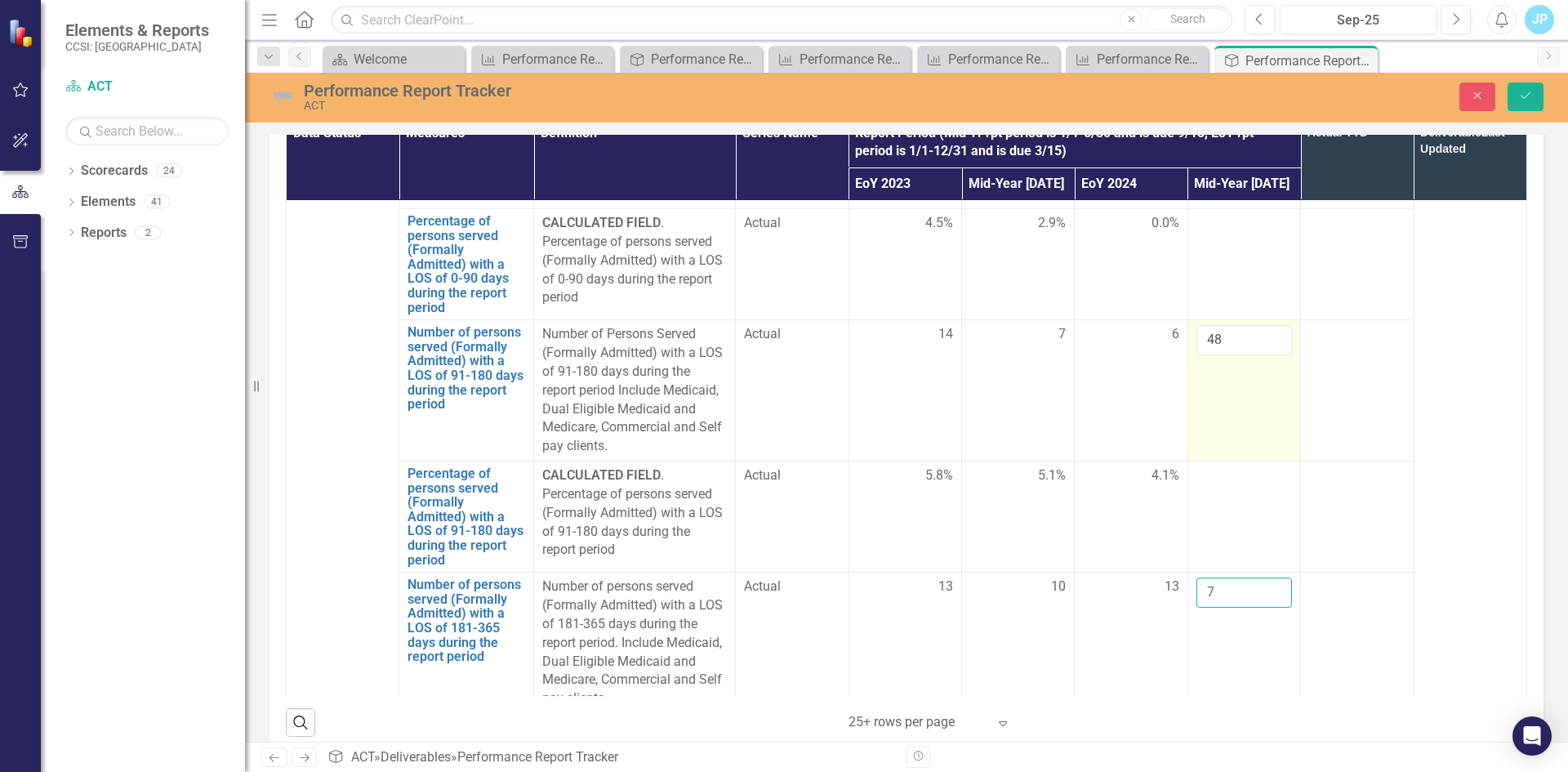
scroll to position [4575, 0]
type input "7"
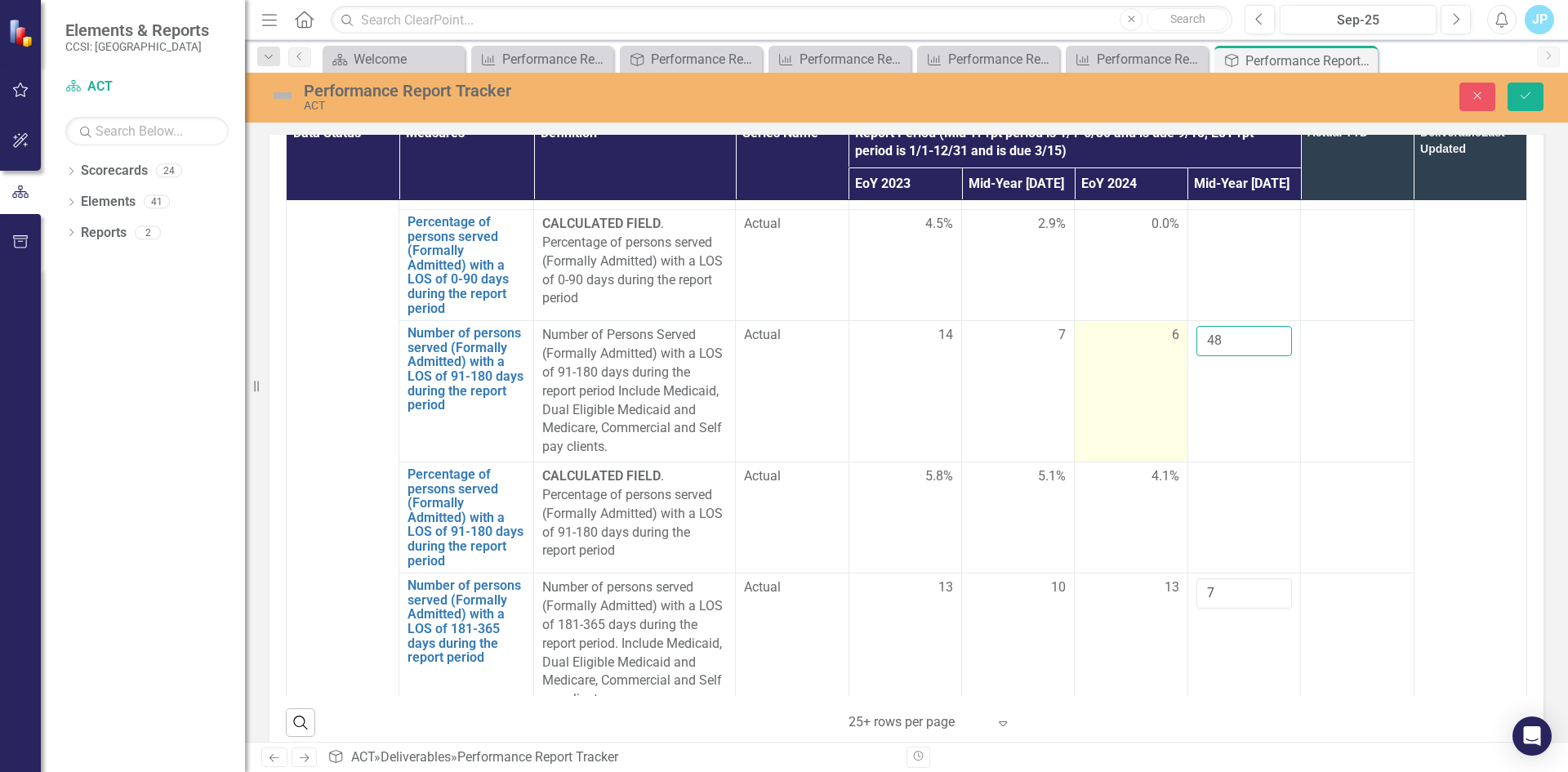
drag, startPoint x: 1216, startPoint y: 381, endPoint x: 1164, endPoint y: 374, distance: 52.5
click at [1166, 374] on tr "Number of persons served (Formally Admitted) with a LOS of 91-180 days during t…" at bounding box center [907, 391] width 1241 height 142
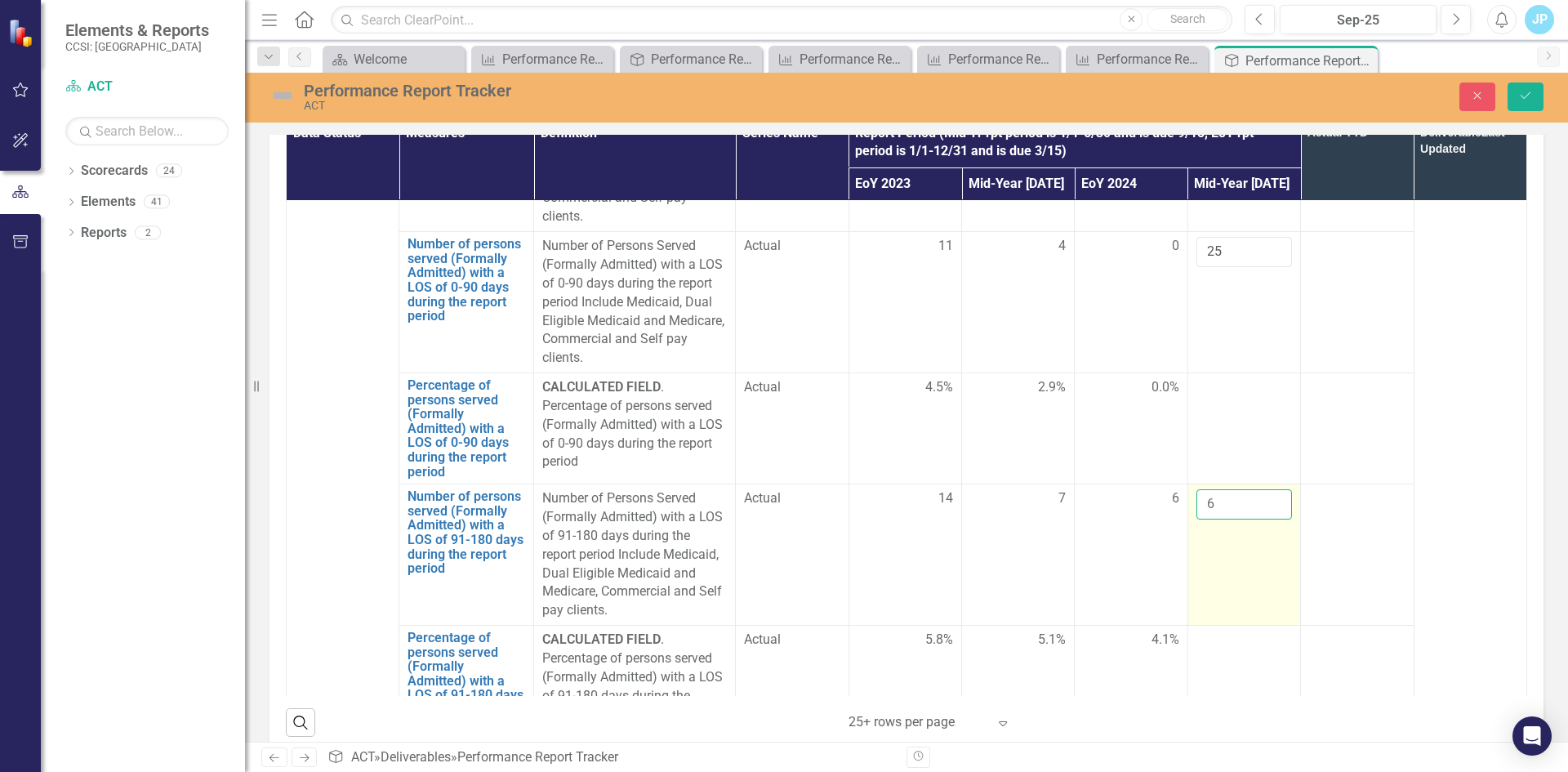
scroll to position [4331, 0]
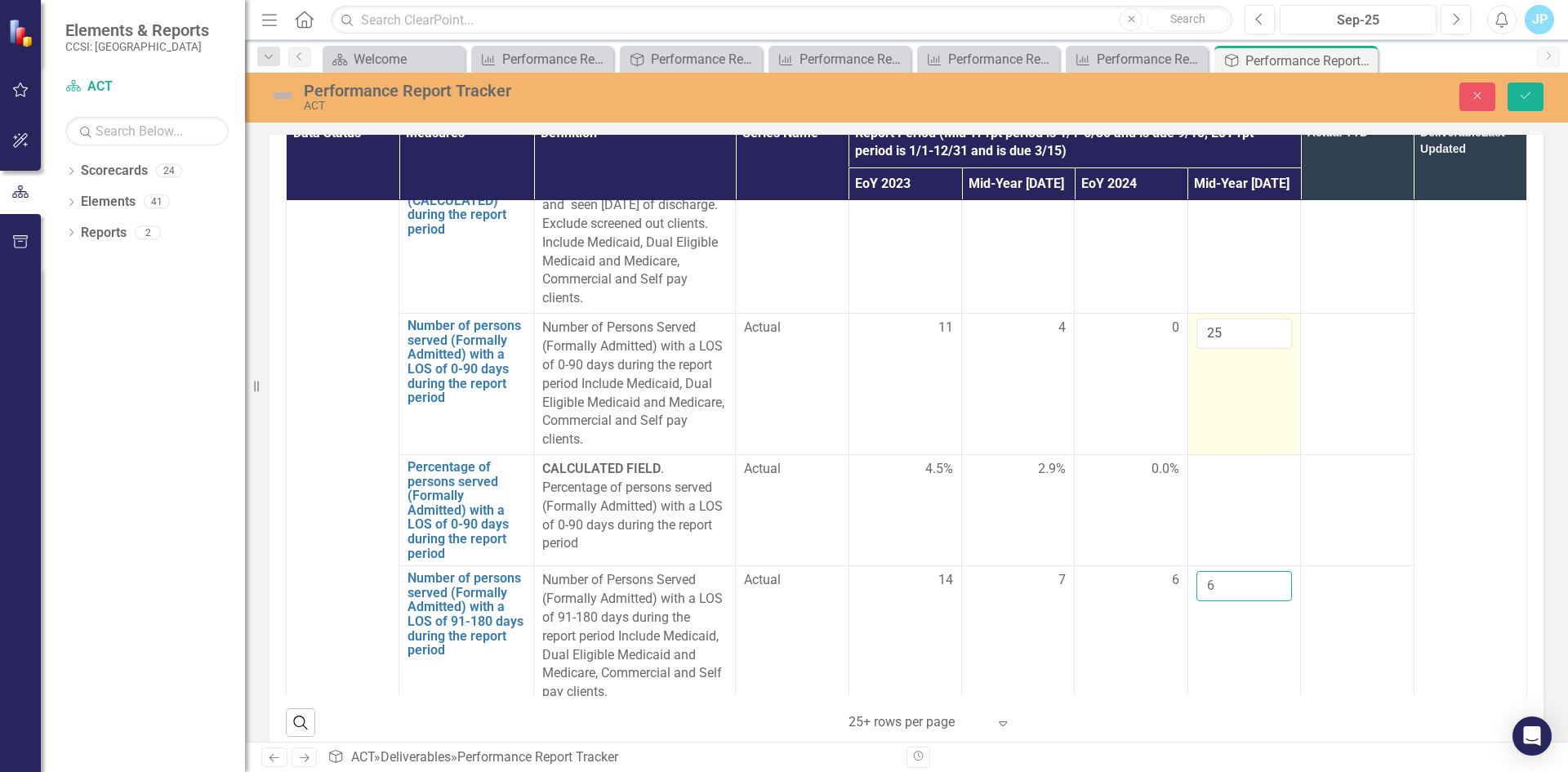
type input "6"
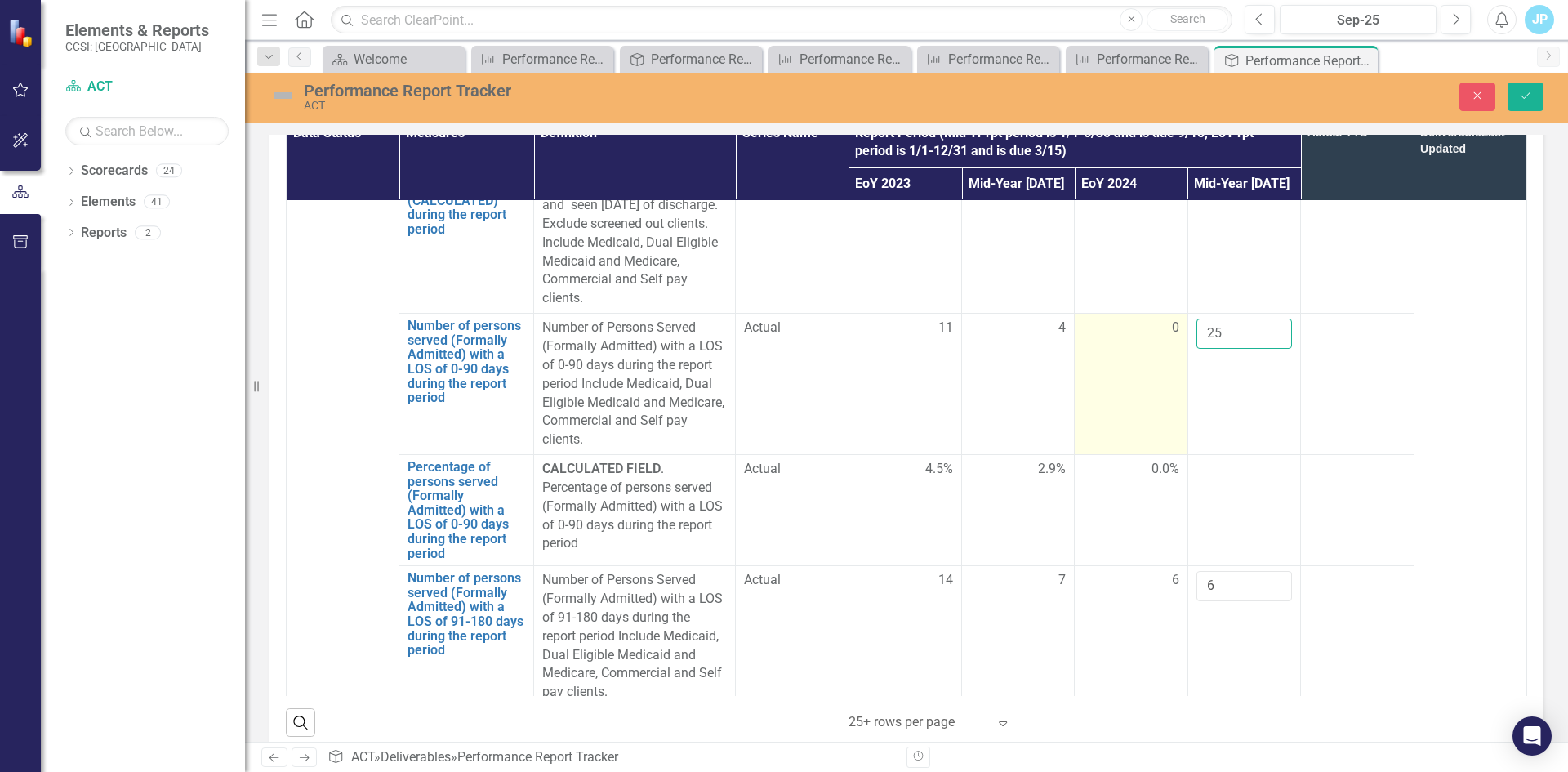
drag, startPoint x: 1217, startPoint y: 373, endPoint x: 1148, endPoint y: 369, distance: 69.1
click at [1148, 369] on tr "Number of persons served (Formally Admitted) with a LOS of 0-90 days during the…" at bounding box center [907, 384] width 1241 height 142
type input "11"
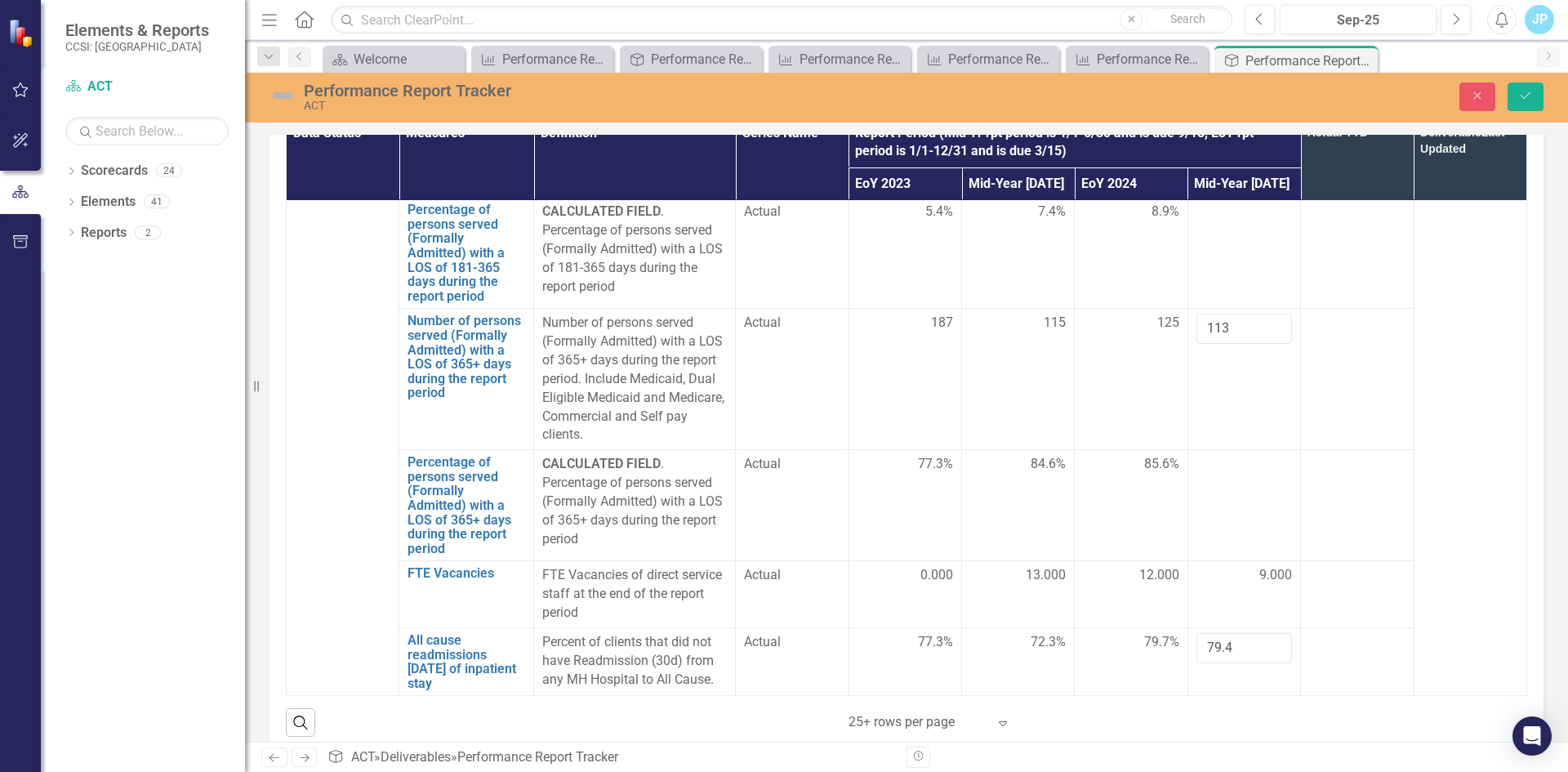
scroll to position [734, 0]
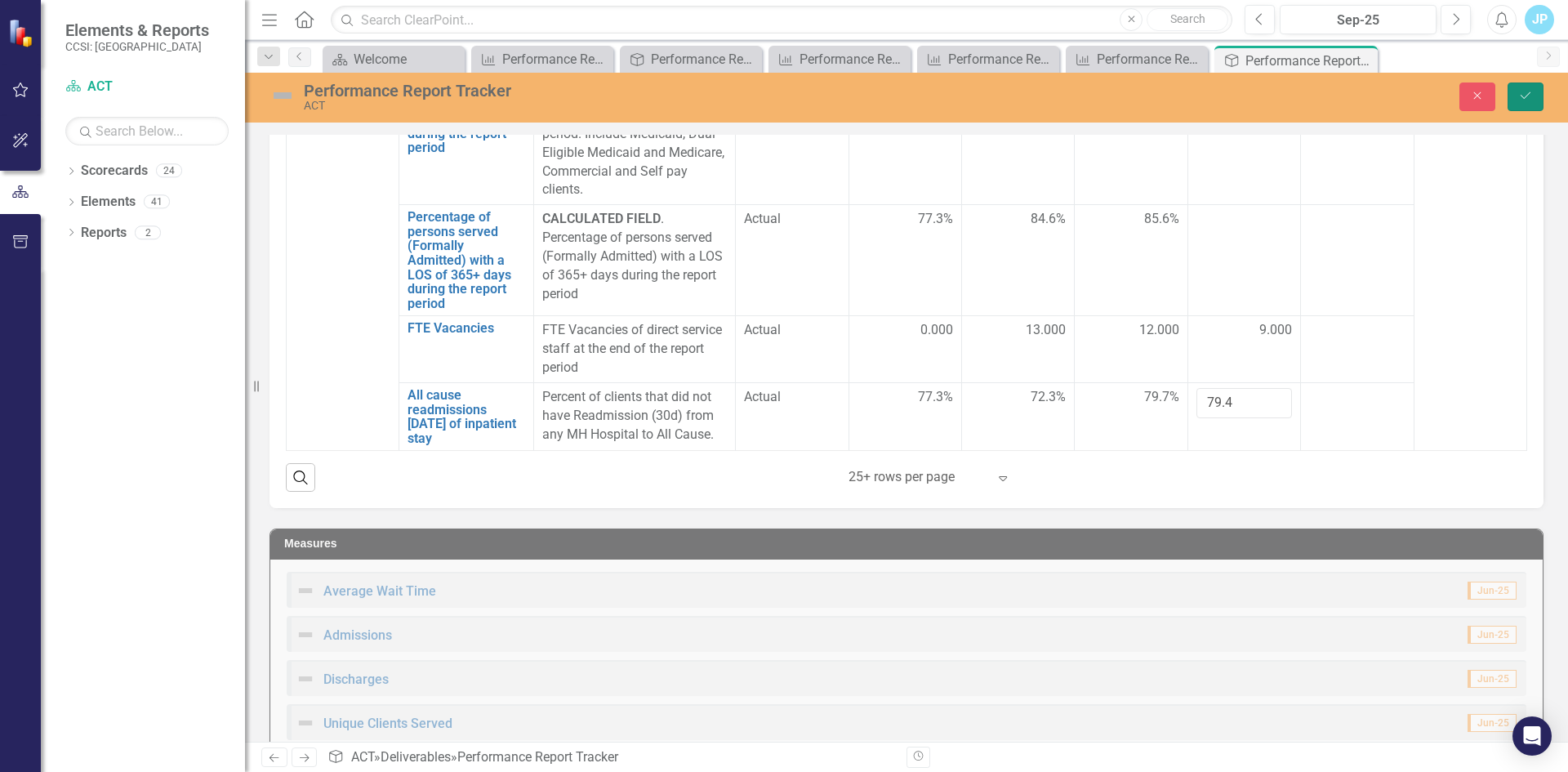
click at [1533, 102] on button "Save" at bounding box center [1525, 97] width 36 height 29
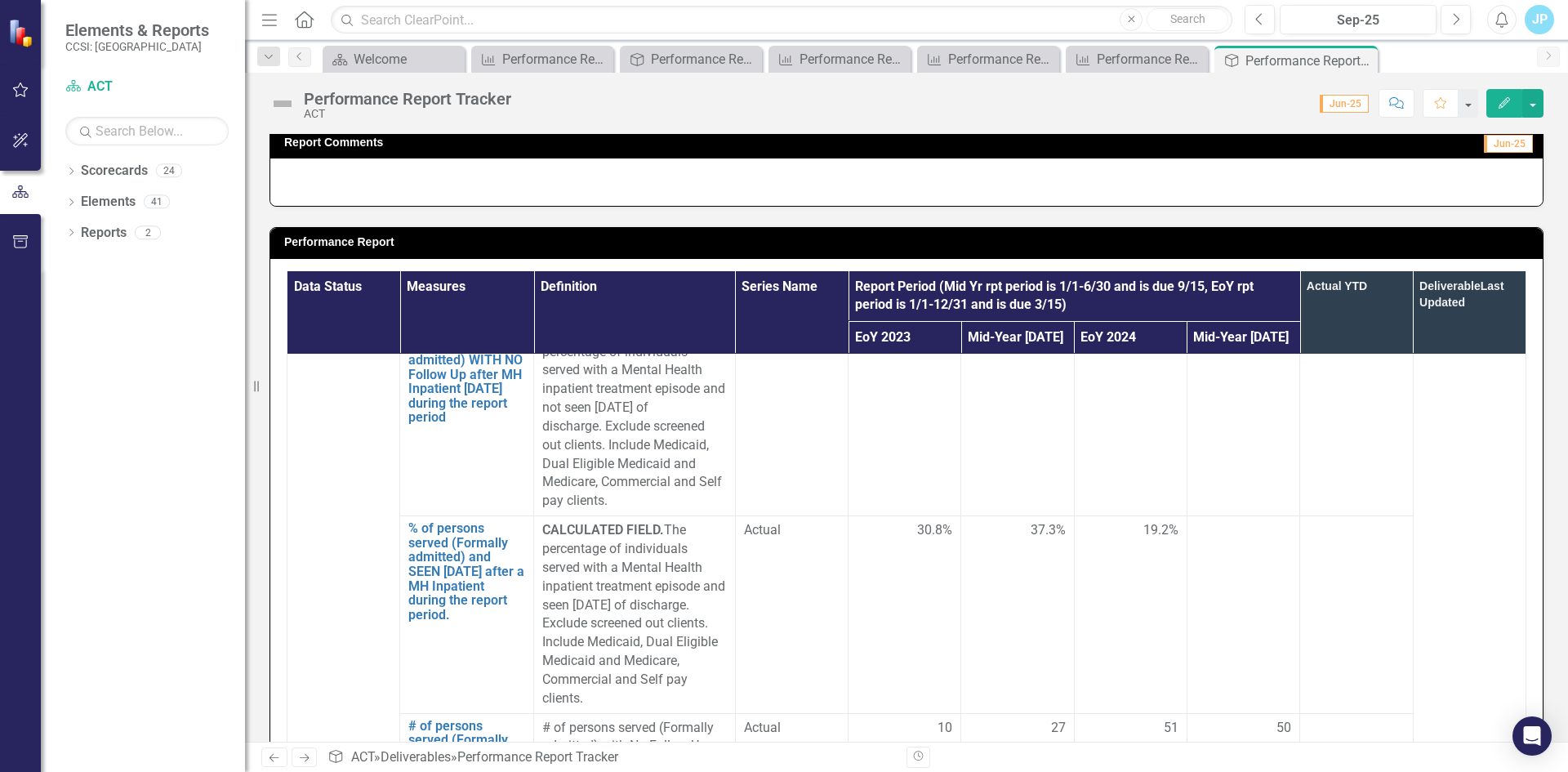
scroll to position [3838, 0]
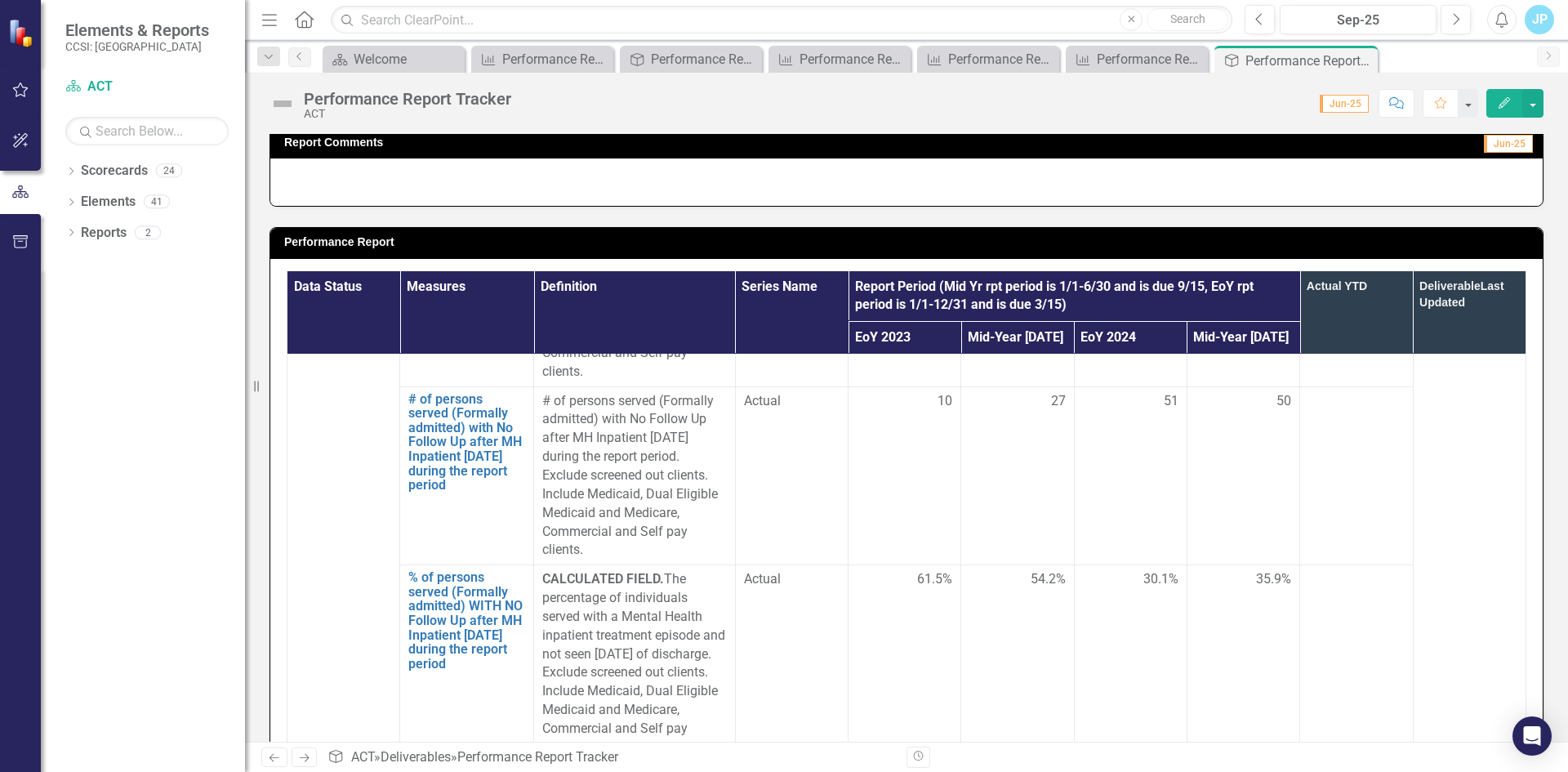
click at [1539, 610] on div "Performance Report Data Status Measures Definition Series Name Report Period (M…" at bounding box center [906, 556] width 1298 height 700
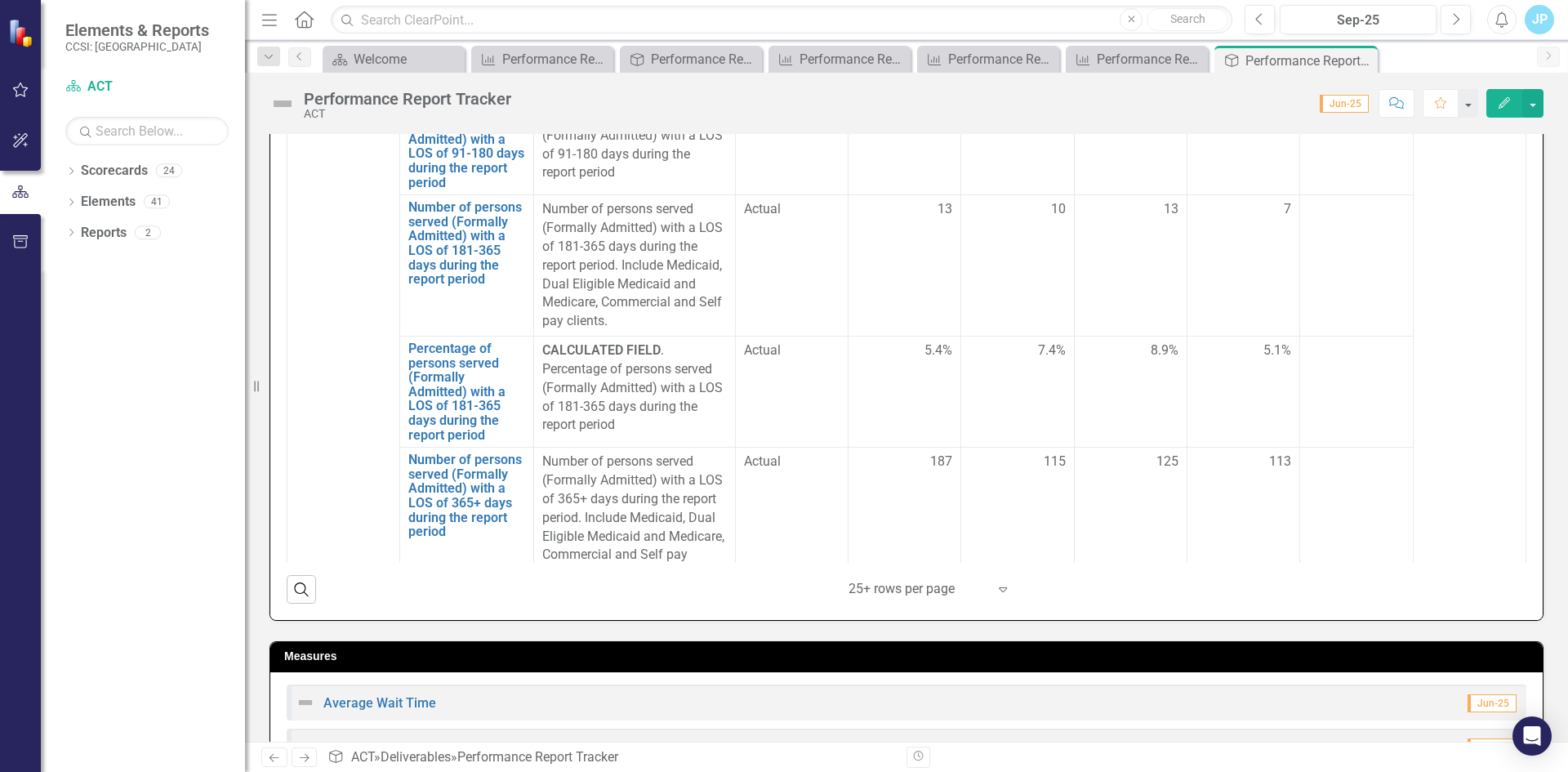
scroll to position [5147, 0]
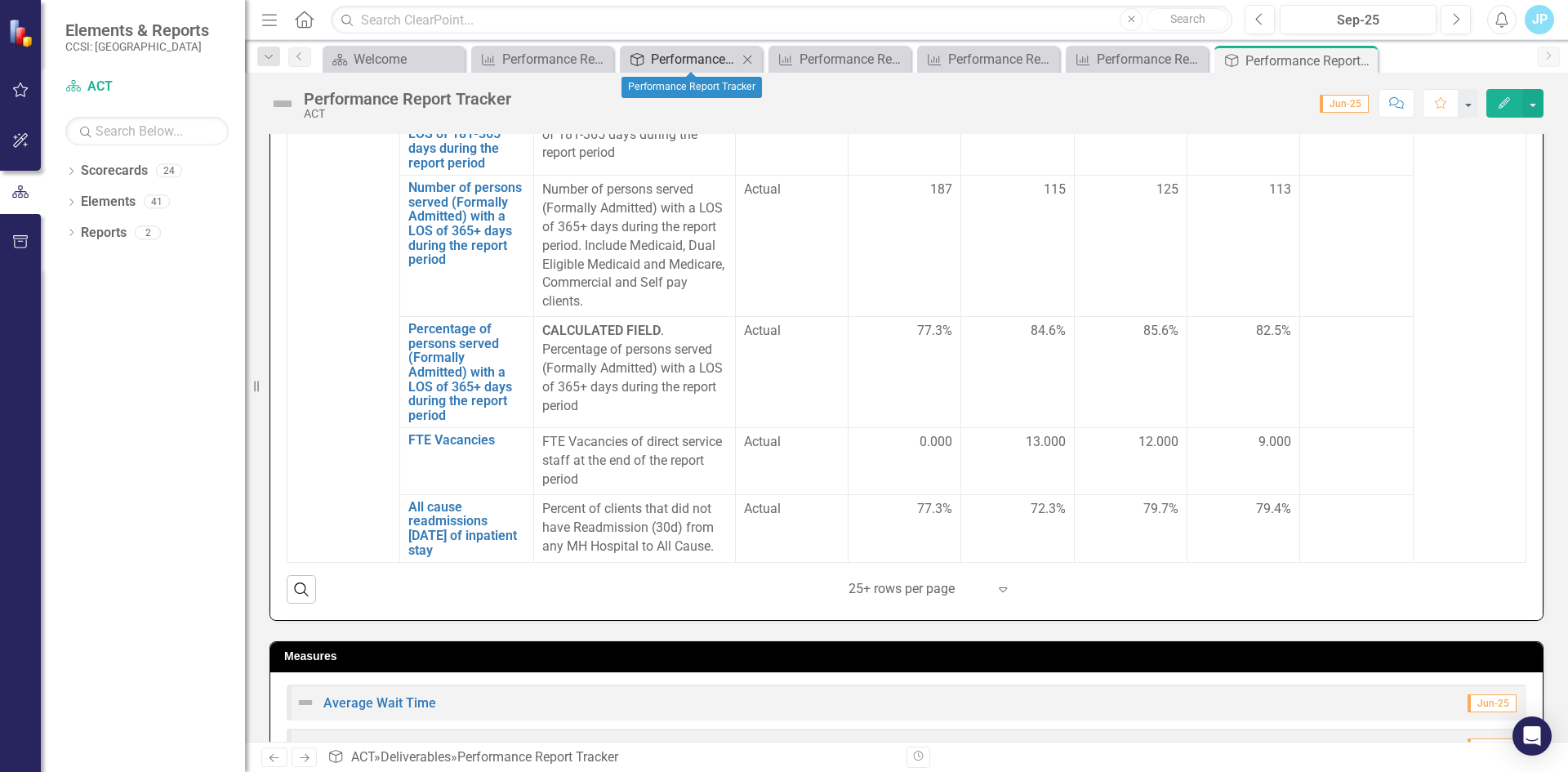
click at [684, 51] on div "Performance Report Tracker" at bounding box center [694, 59] width 87 height 20
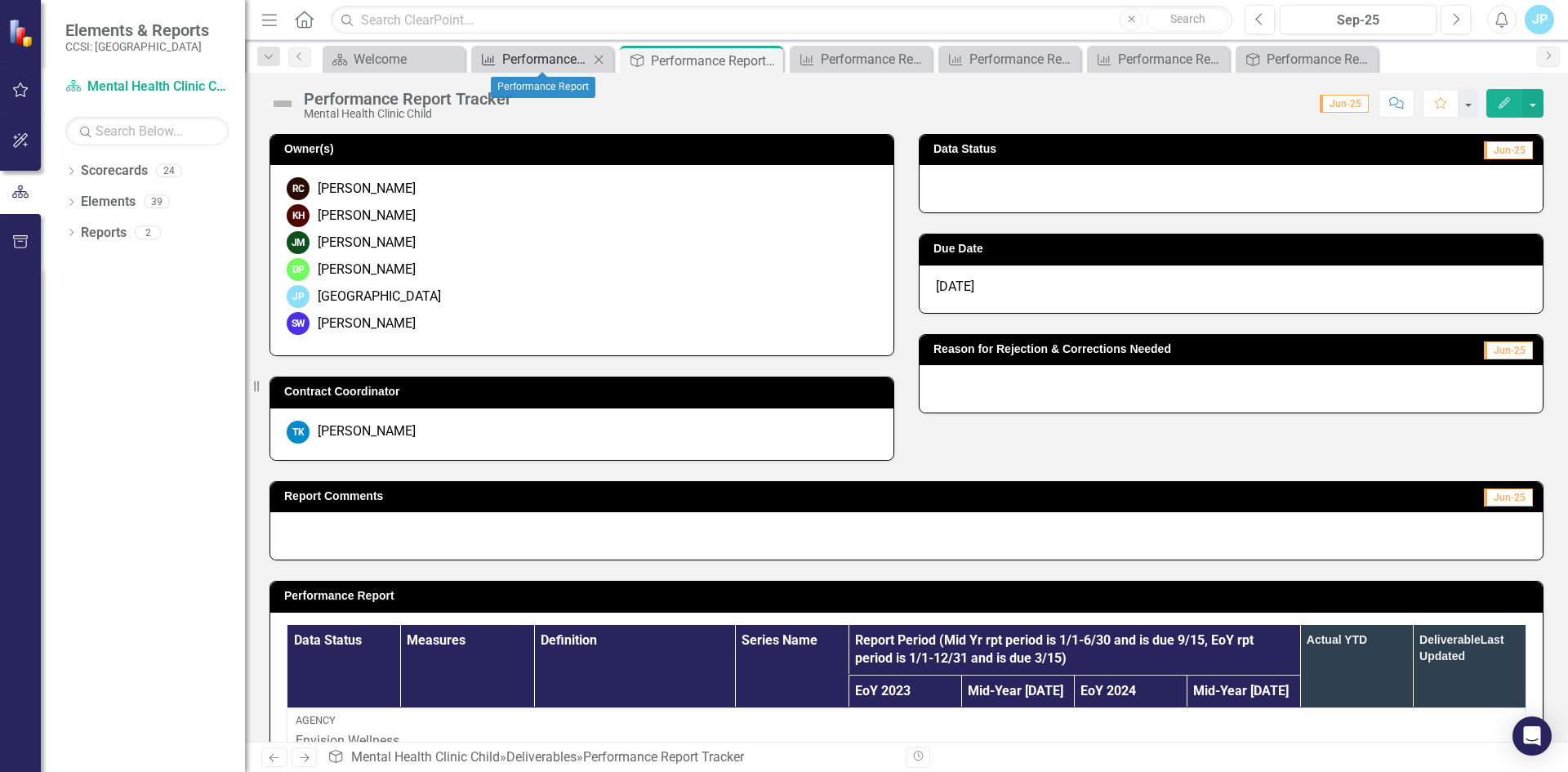
click at [503, 56] on div "Performance Report" at bounding box center [546, 59] width 87 height 20
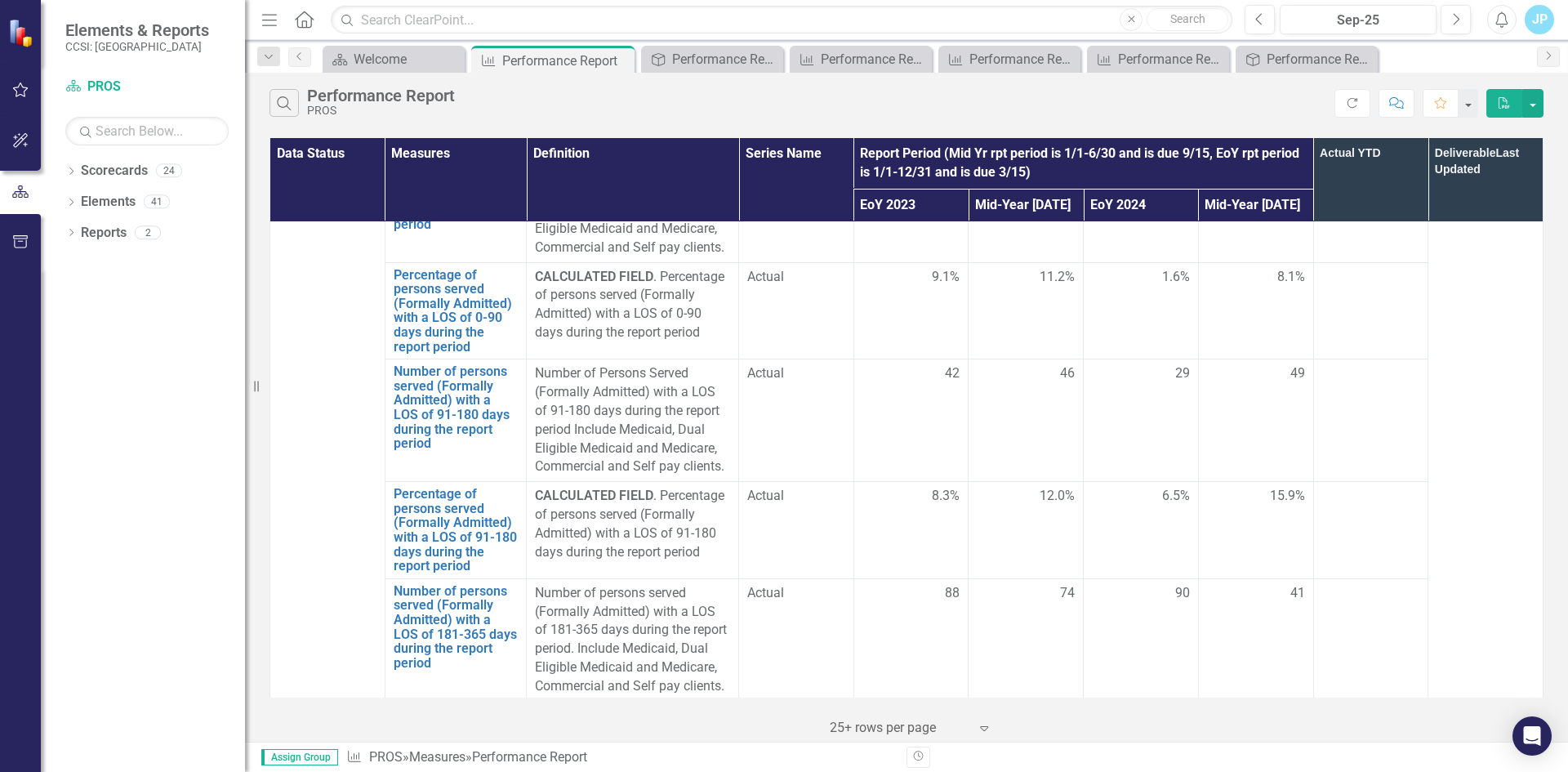
scroll to position [4253, 0]
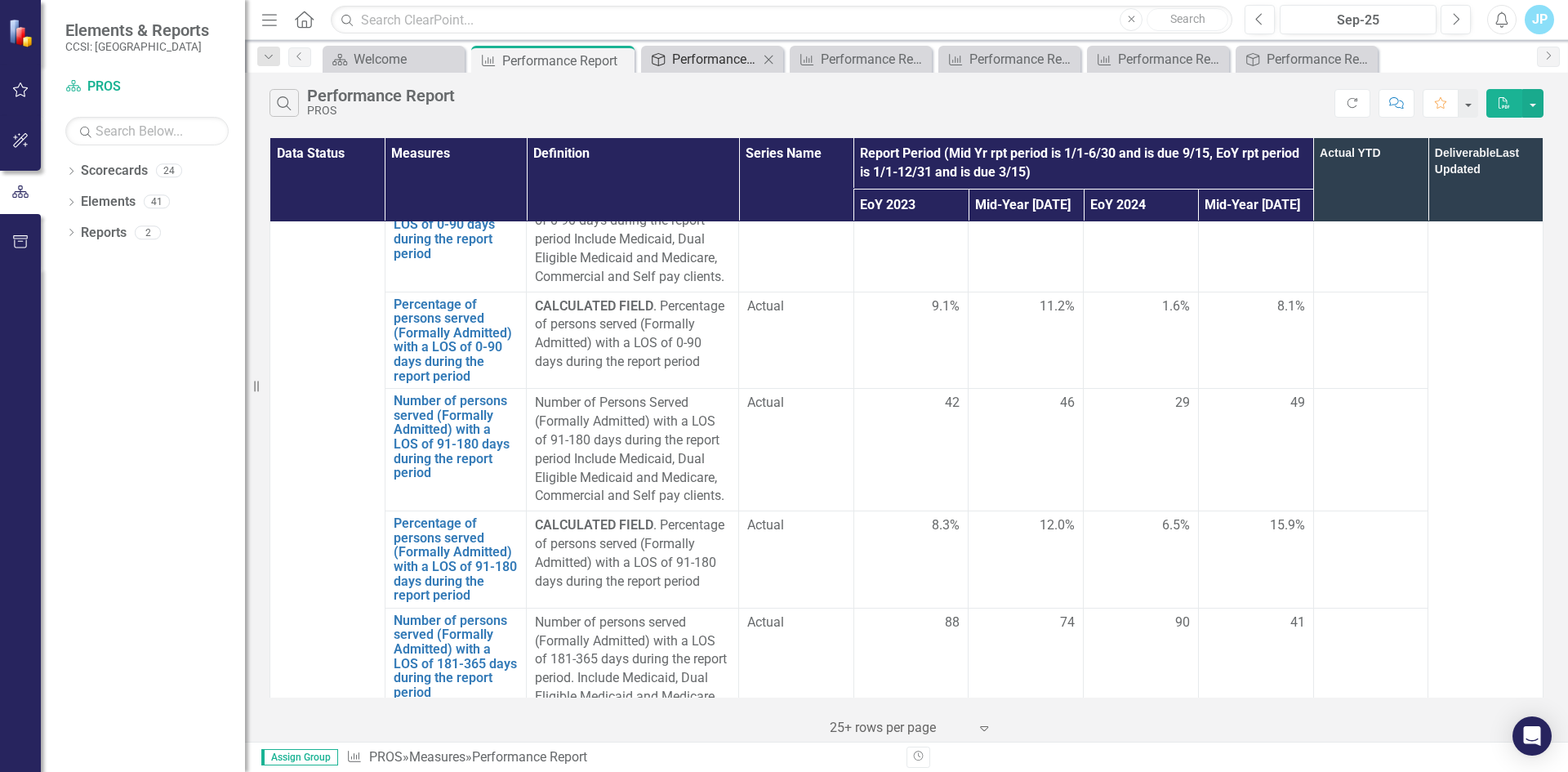
click at [707, 64] on div "Performance Report Tracker" at bounding box center [715, 59] width 87 height 20
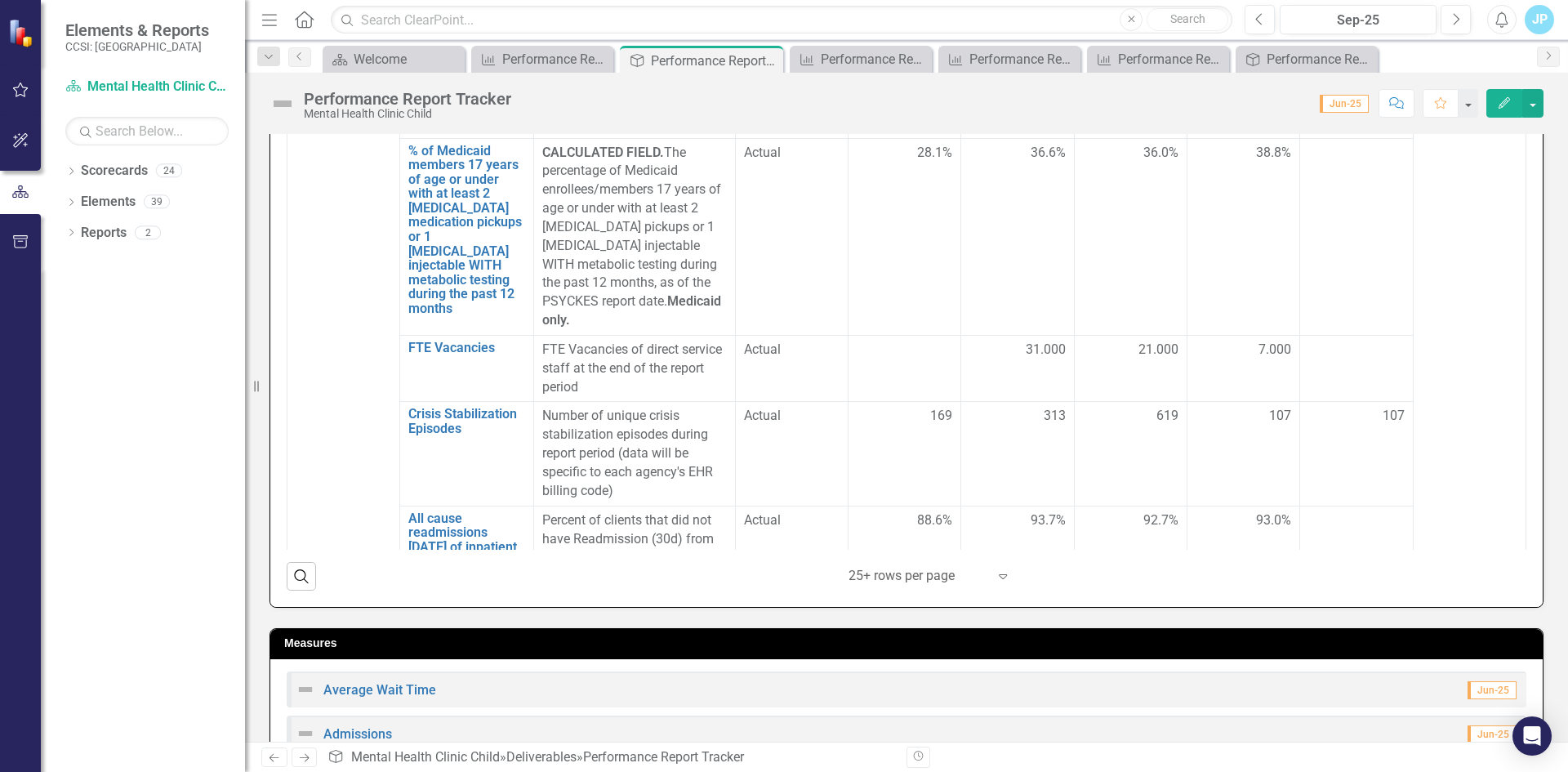
scroll to position [4073, 0]
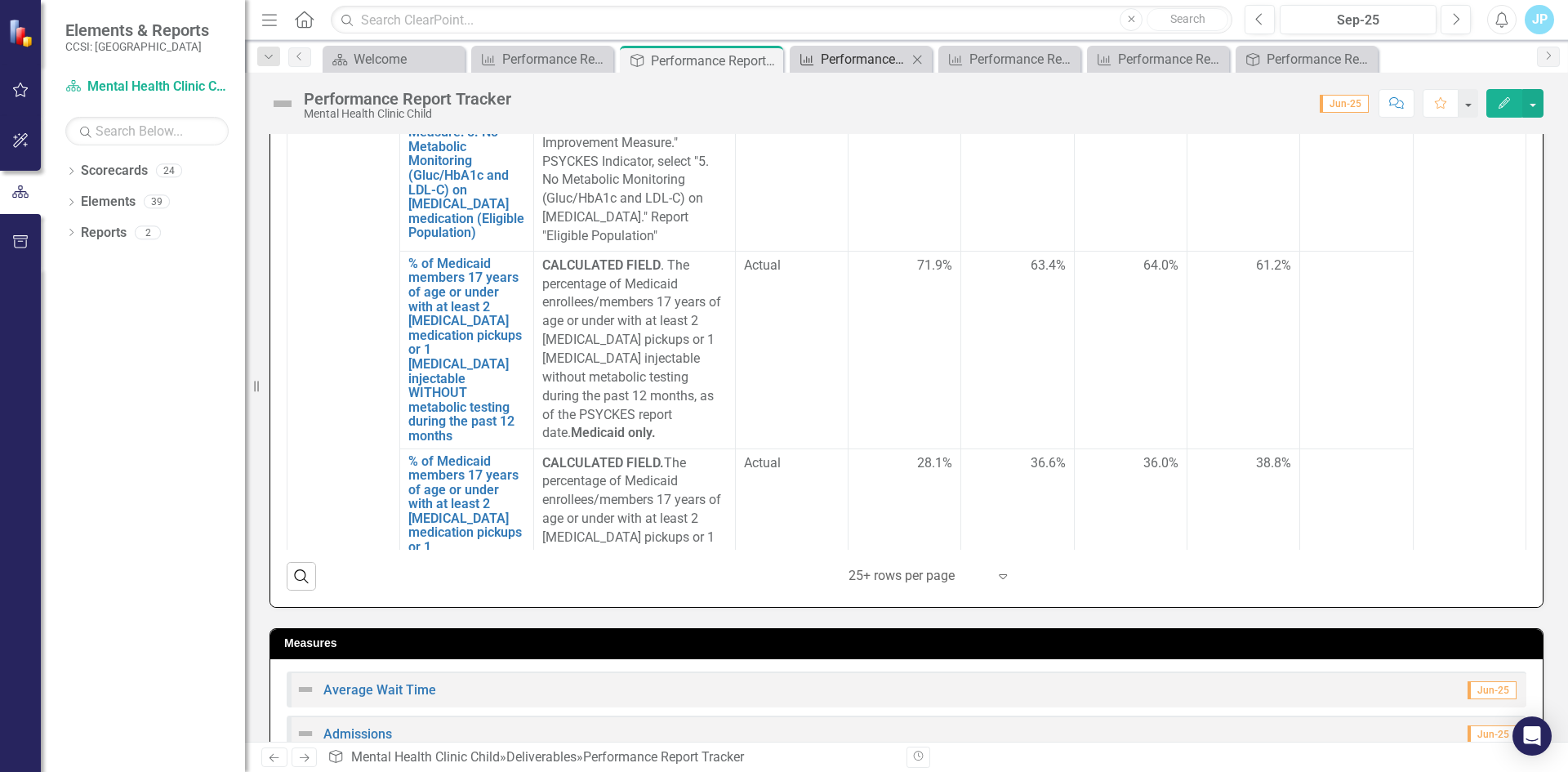
click at [867, 62] on div "Performance Report" at bounding box center [864, 59] width 87 height 20
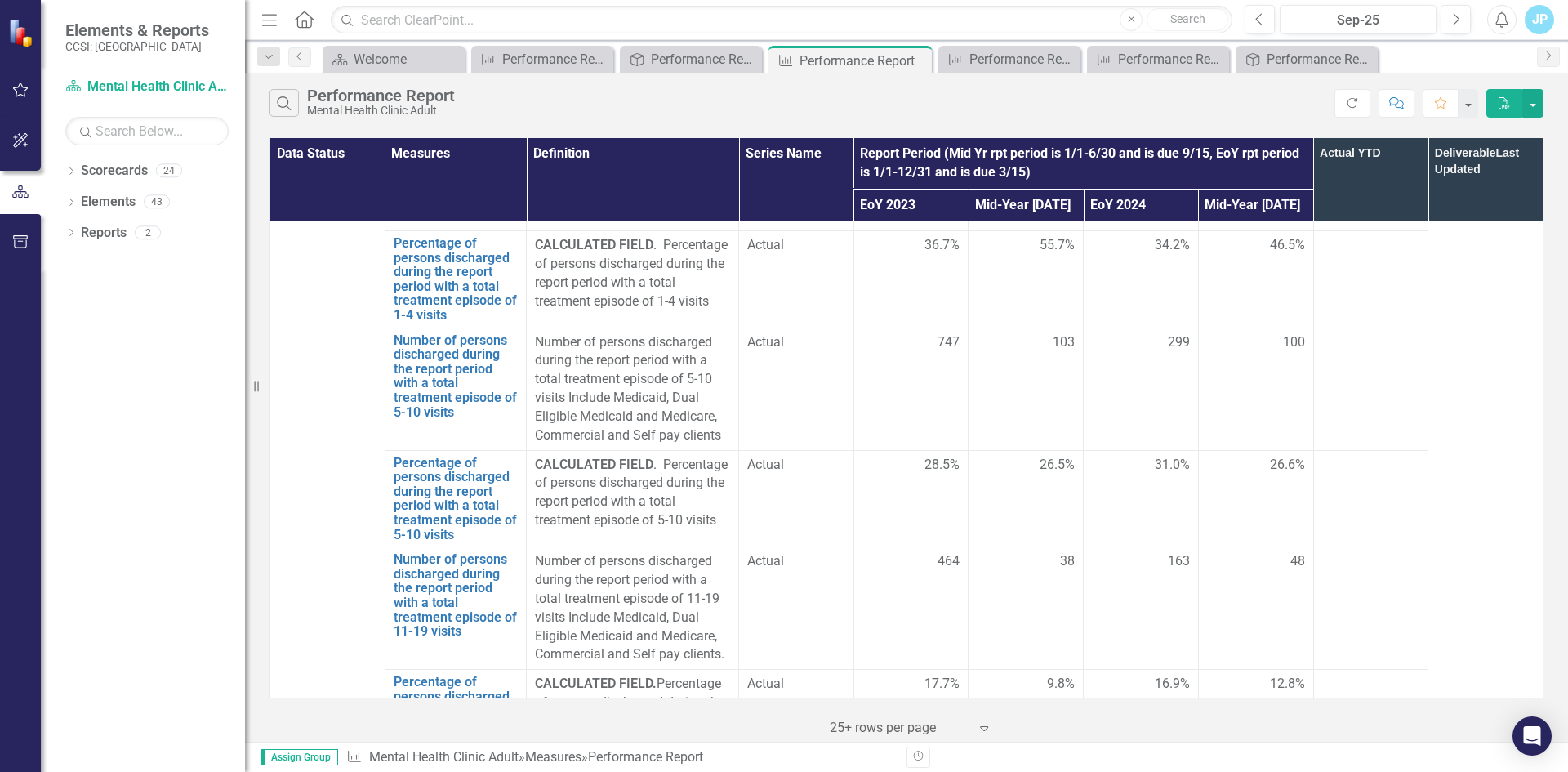
scroll to position [4810, 0]
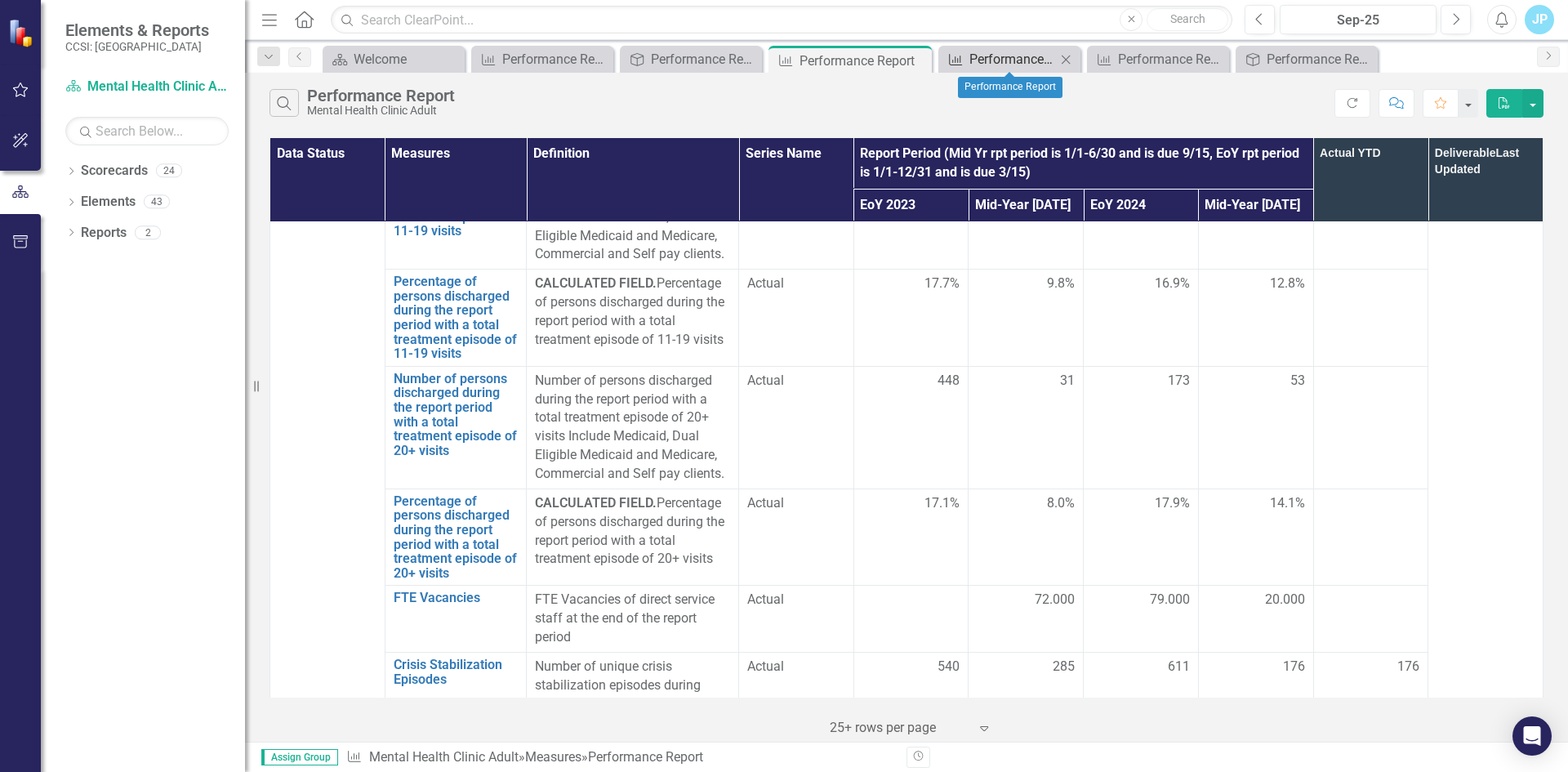
click at [1004, 51] on div "Performance Report" at bounding box center [1013, 59] width 87 height 20
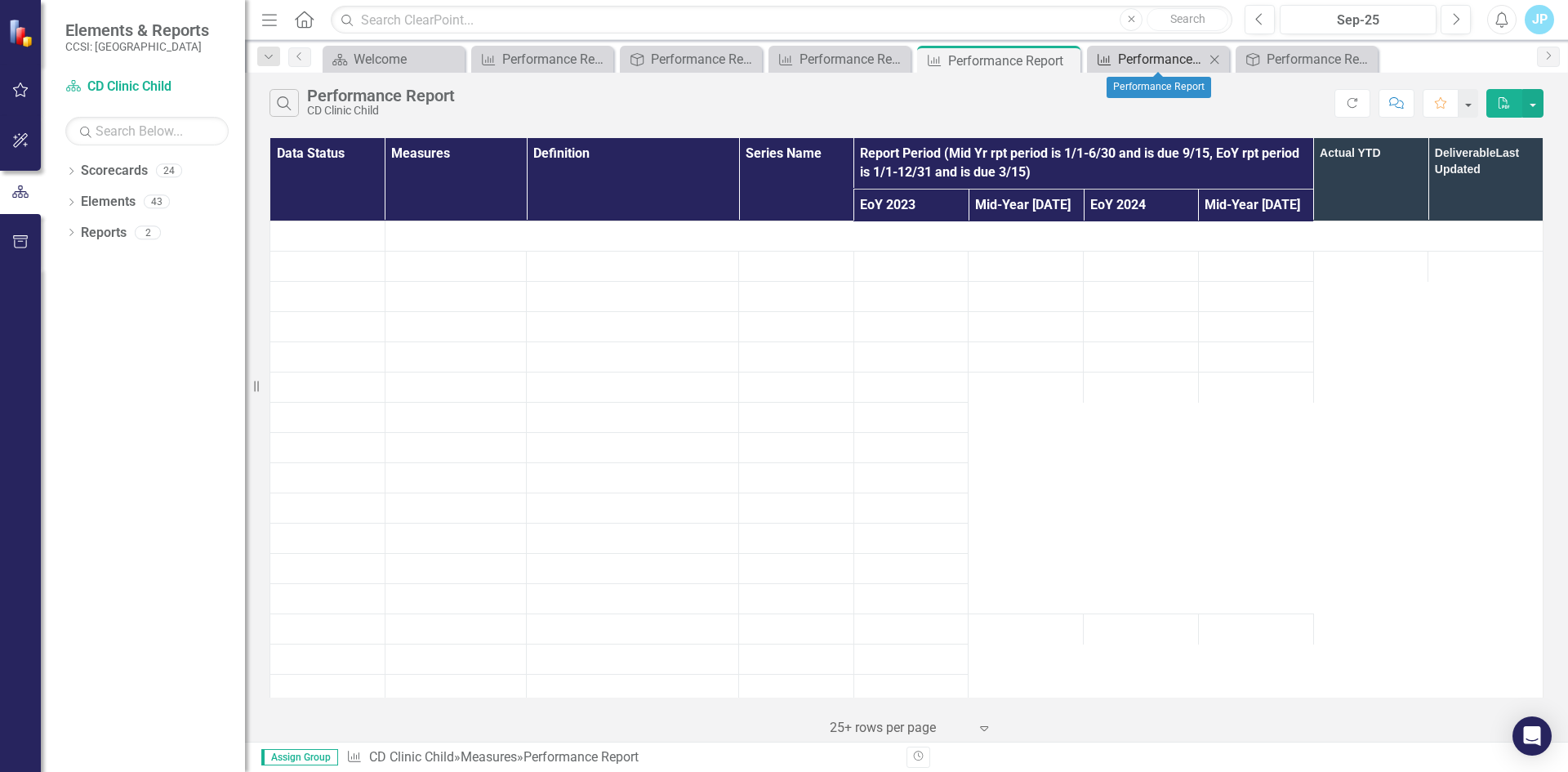
click at [1139, 50] on div "Performance Report" at bounding box center [1161, 59] width 87 height 20
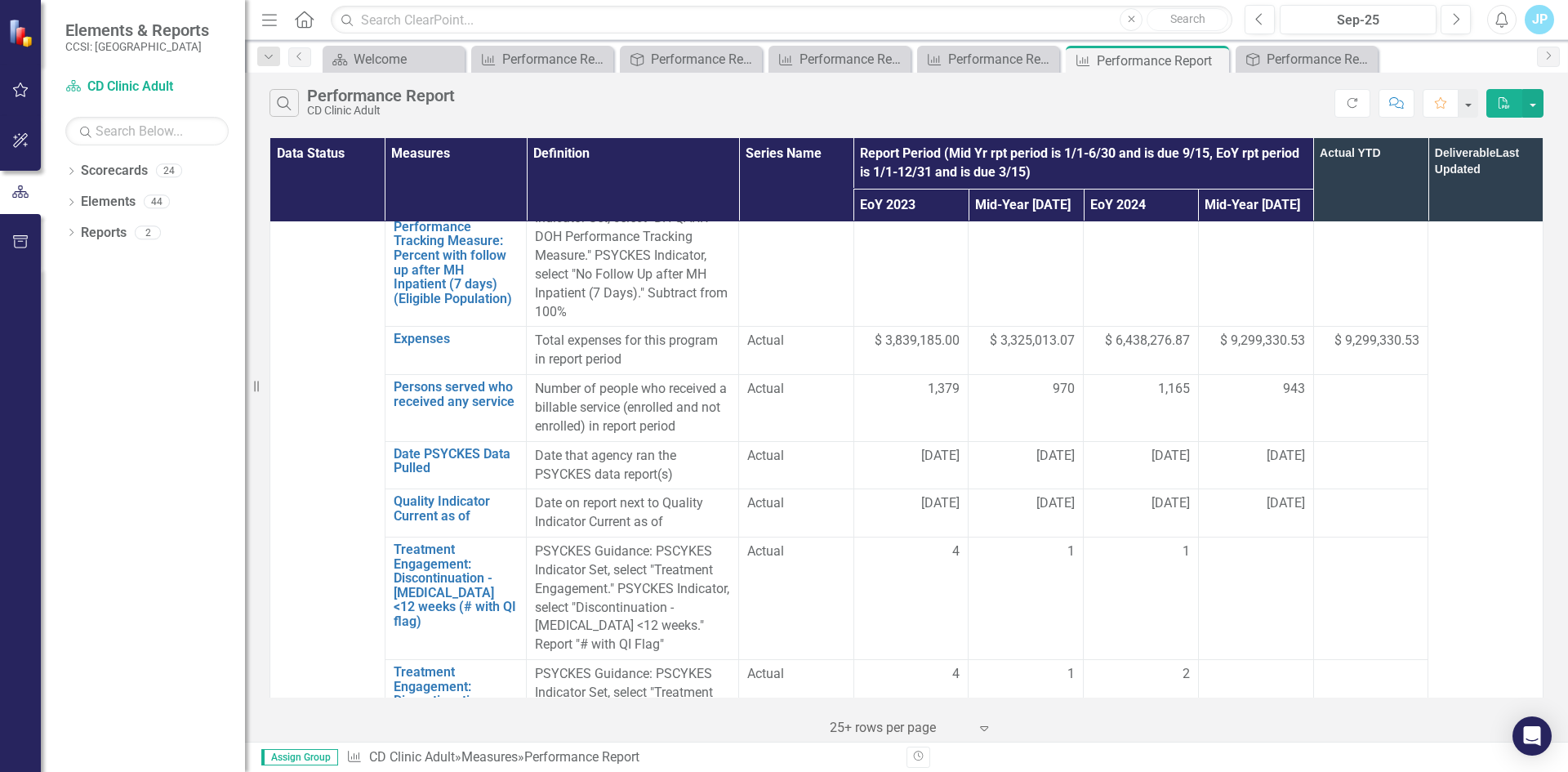
scroll to position [1388, 0]
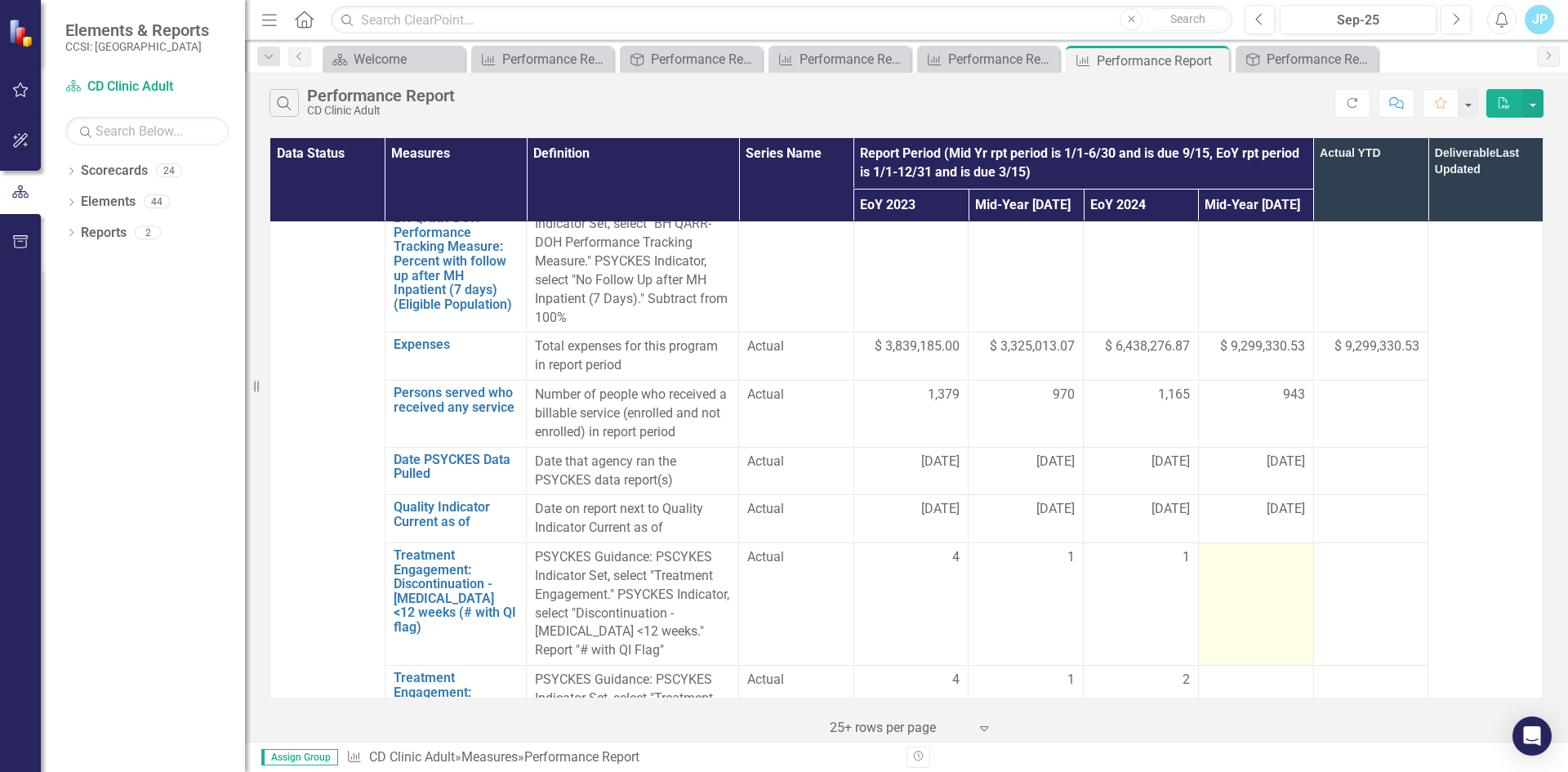
click at [1245, 548] on div at bounding box center [1256, 557] width 98 height 19
click at [1243, 543] on td at bounding box center [1255, 604] width 116 height 122
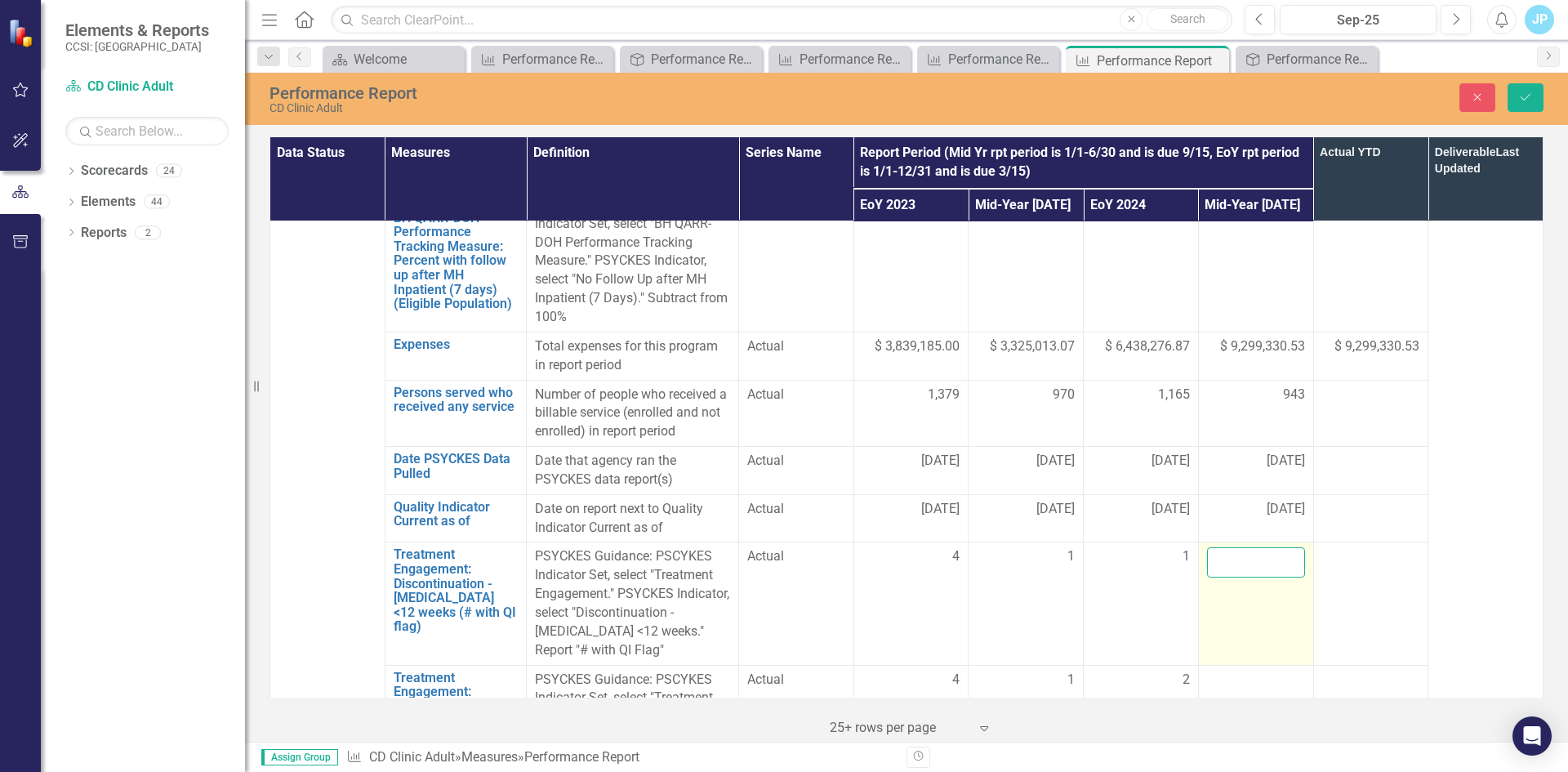
click at [1241, 547] on input "number" at bounding box center [1256, 561] width 98 height 30
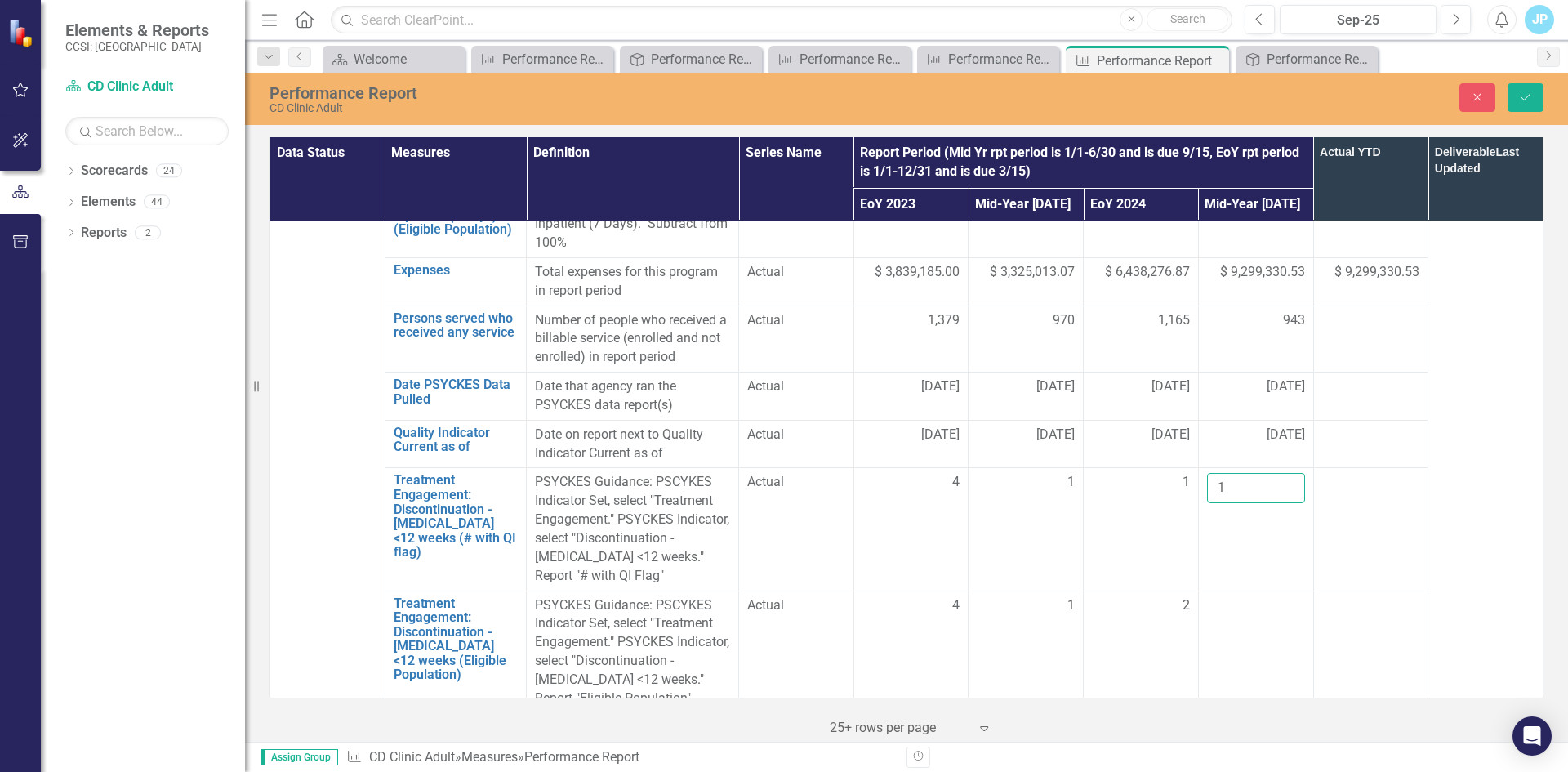
scroll to position [1552, 0]
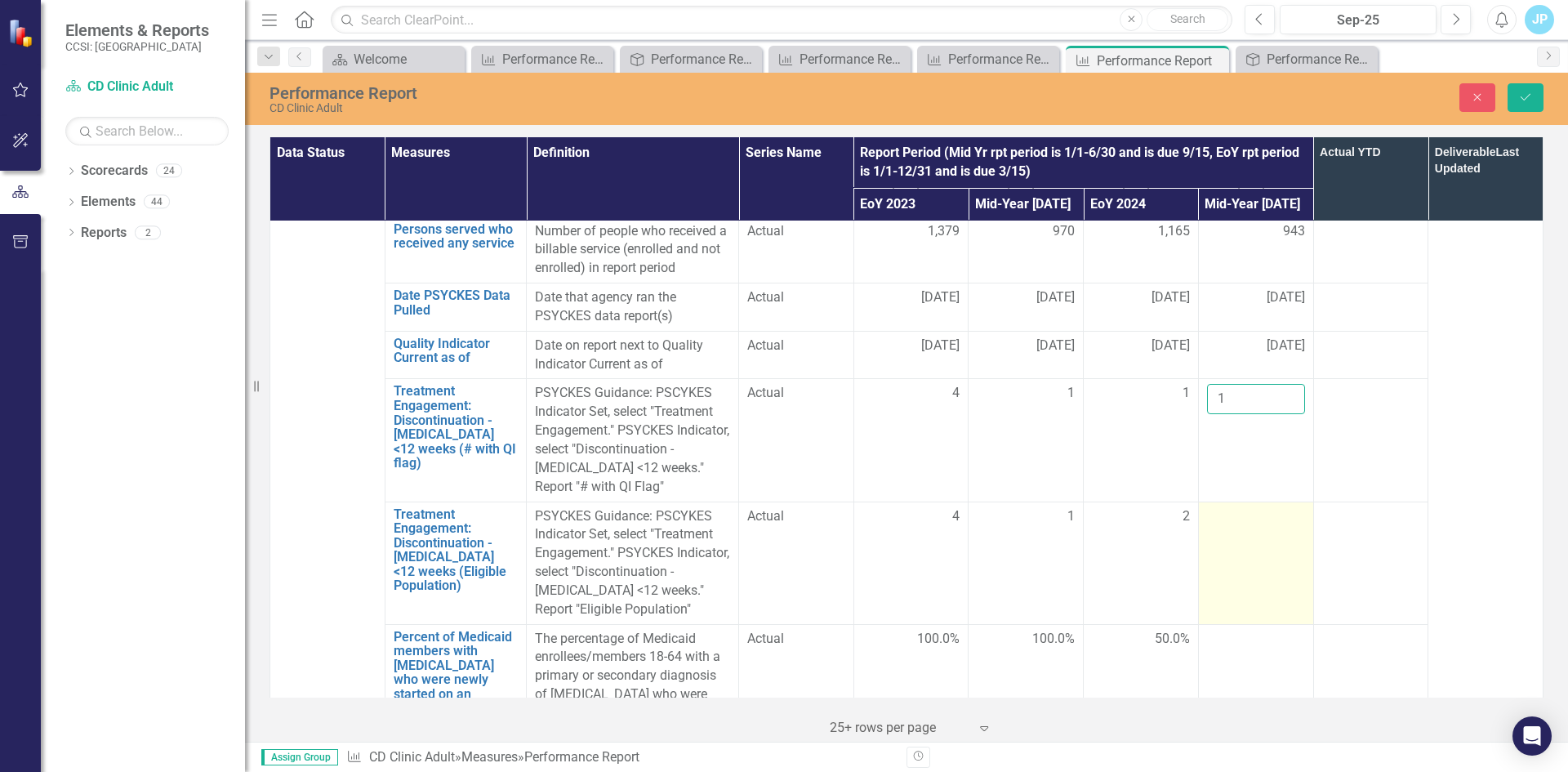
type input "1"
click at [1224, 502] on td at bounding box center [1255, 562] width 116 height 122
click at [1221, 507] on div at bounding box center [1256, 517] width 98 height 19
click at [1217, 507] on input "number" at bounding box center [1256, 522] width 98 height 30
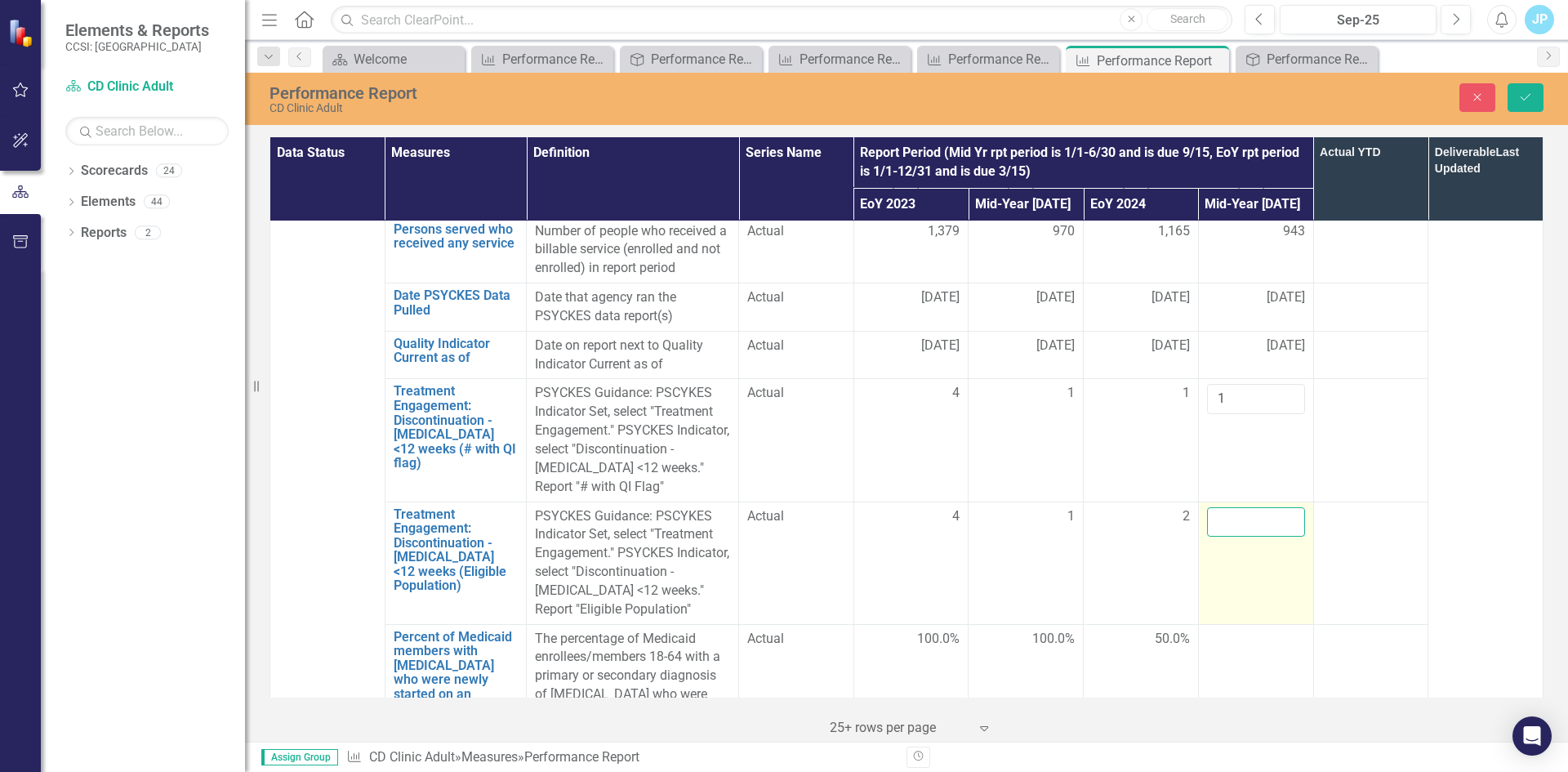
type input "1"
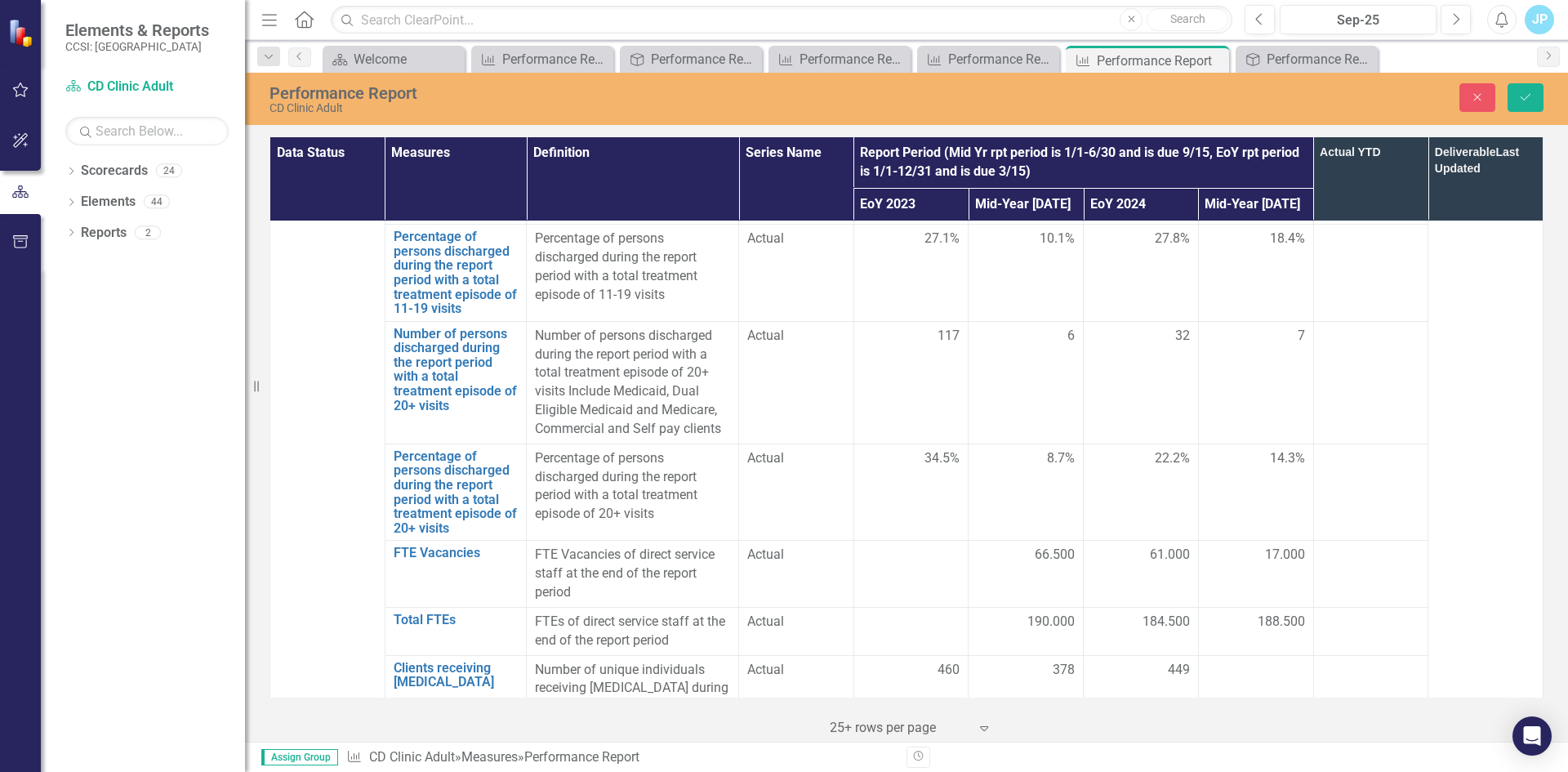
scroll to position [4950, 0]
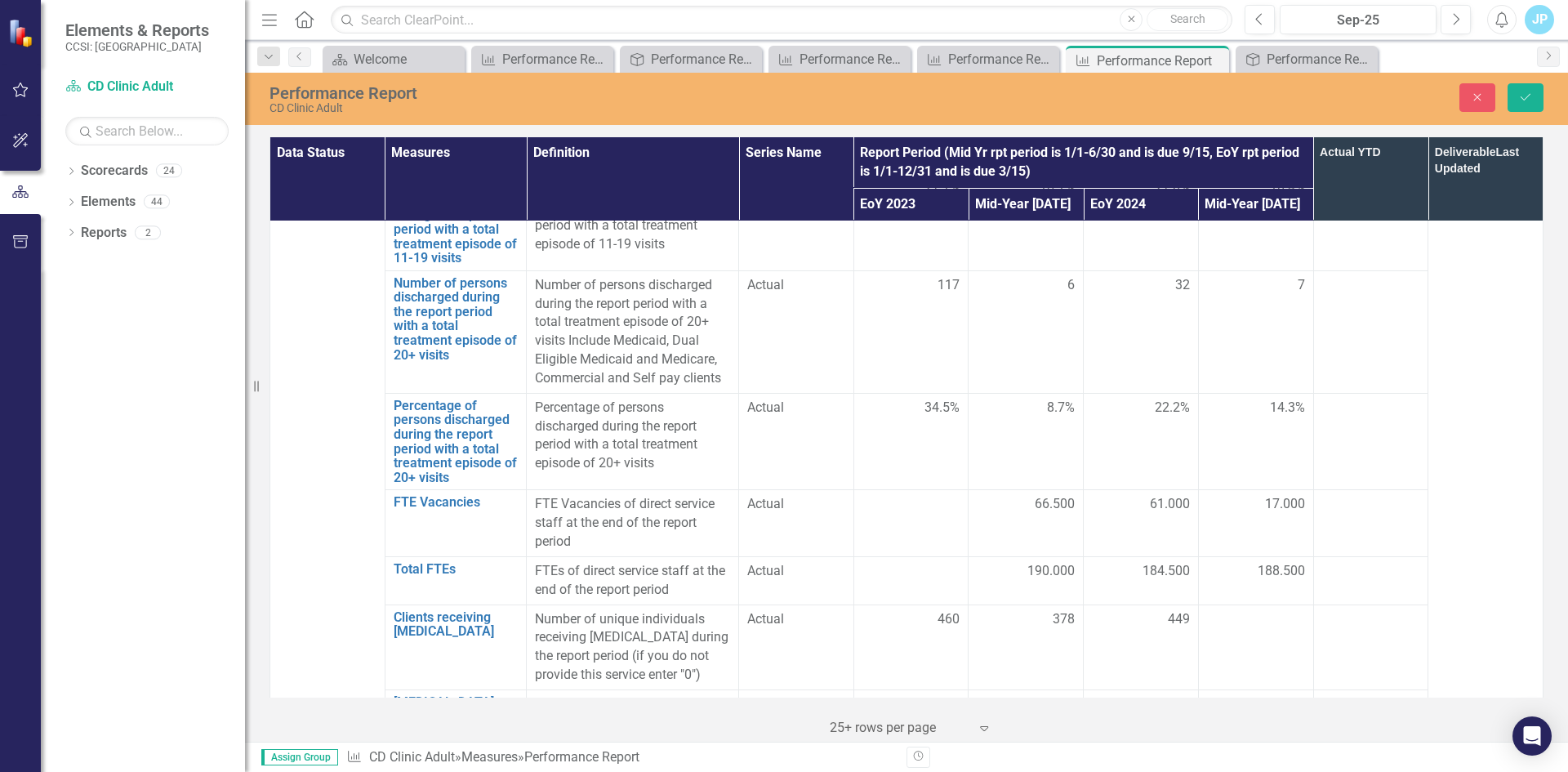
type input "1"
click at [1554, 601] on div "Data Status Measures Definition Series Name Report Period (Mid Yr rpt period is…" at bounding box center [906, 437] width 1323 height 608
click at [1259, 605] on td at bounding box center [1255, 647] width 116 height 85
click at [1241, 610] on input "number" at bounding box center [1256, 625] width 98 height 30
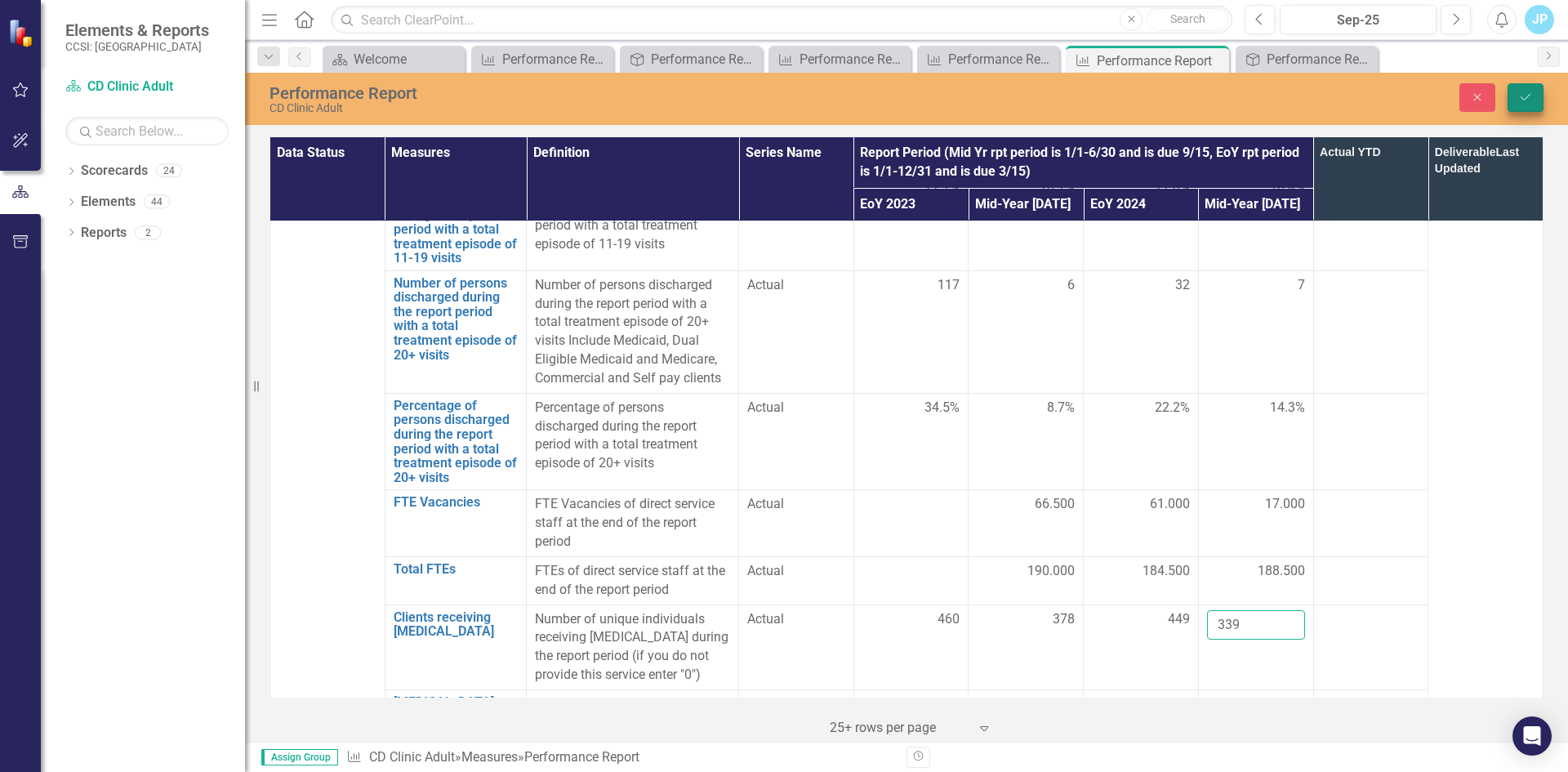
type input "339"
click at [1534, 95] on button "Save" at bounding box center [1525, 98] width 36 height 29
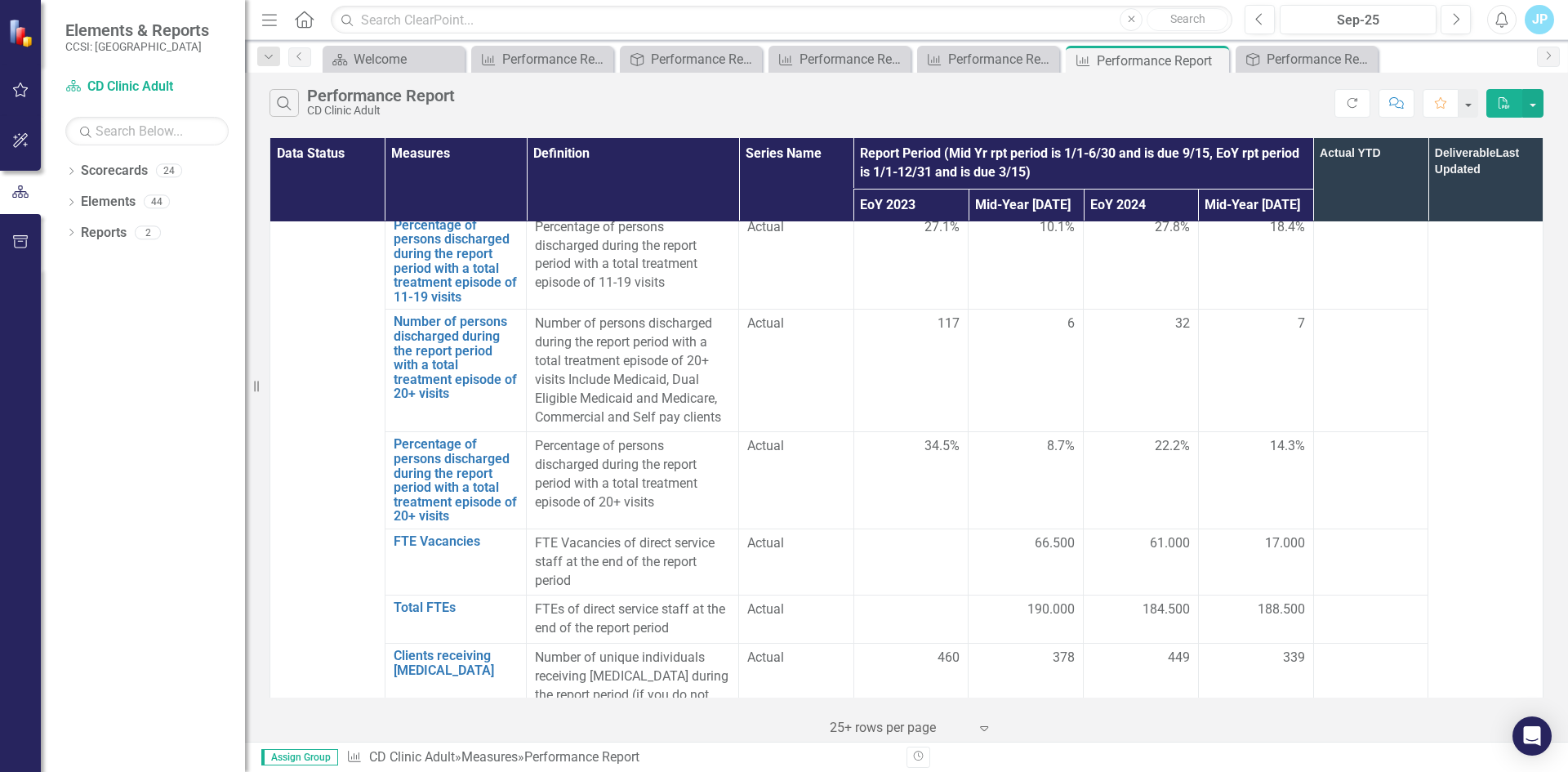
scroll to position [4951, 0]
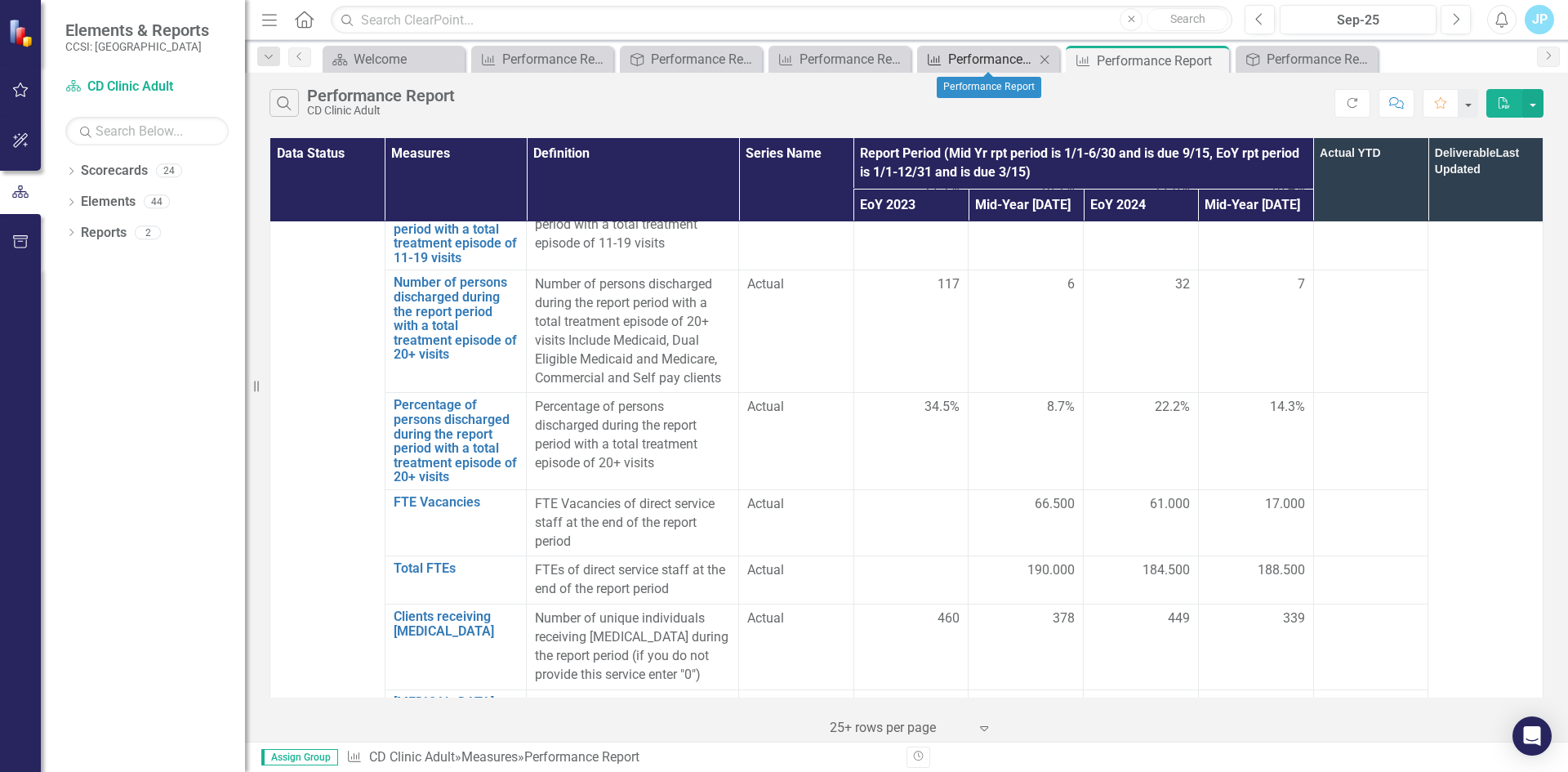
click at [983, 59] on div "Performance Report" at bounding box center [991, 59] width 87 height 20
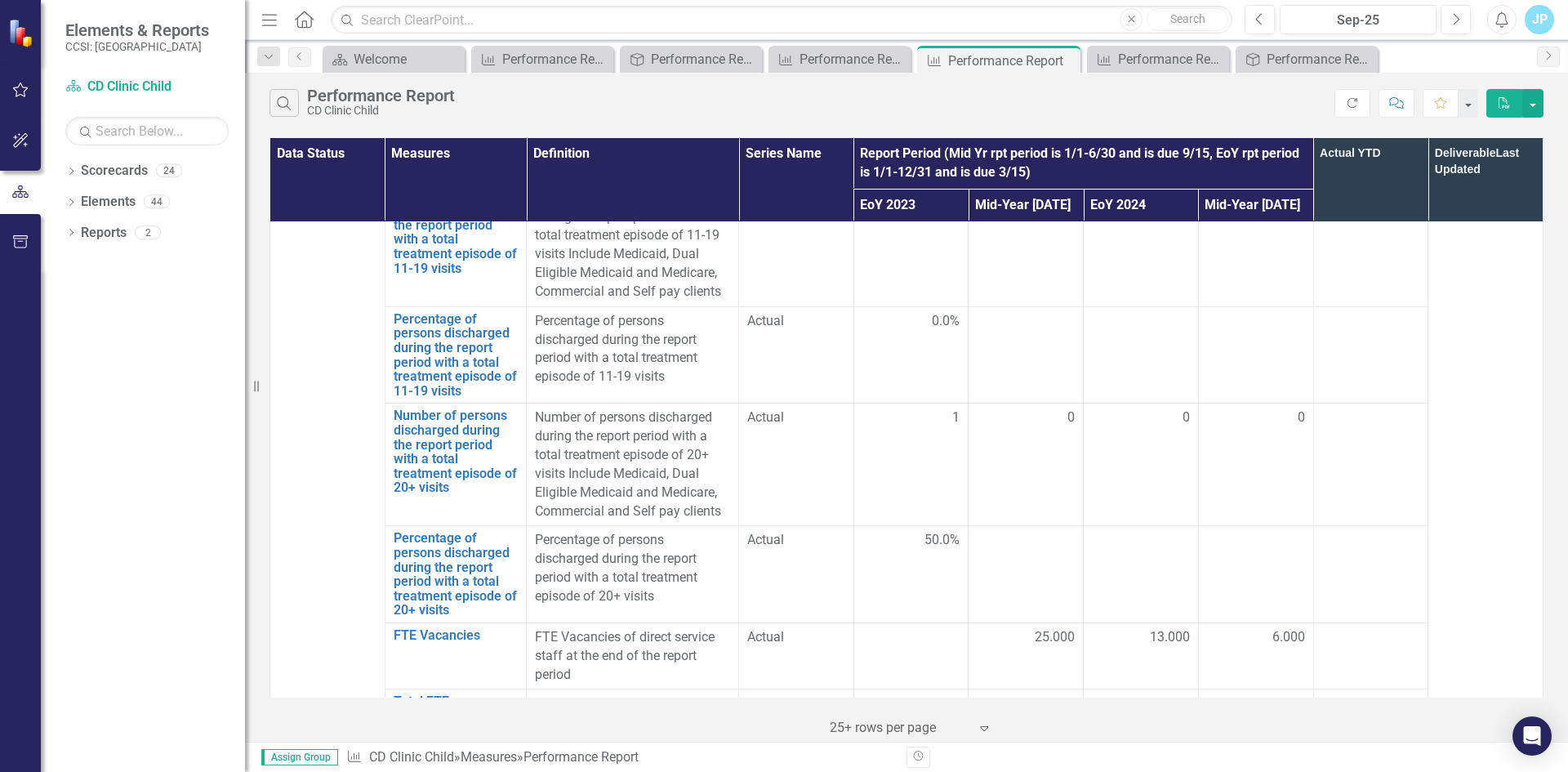
scroll to position [4951, 0]
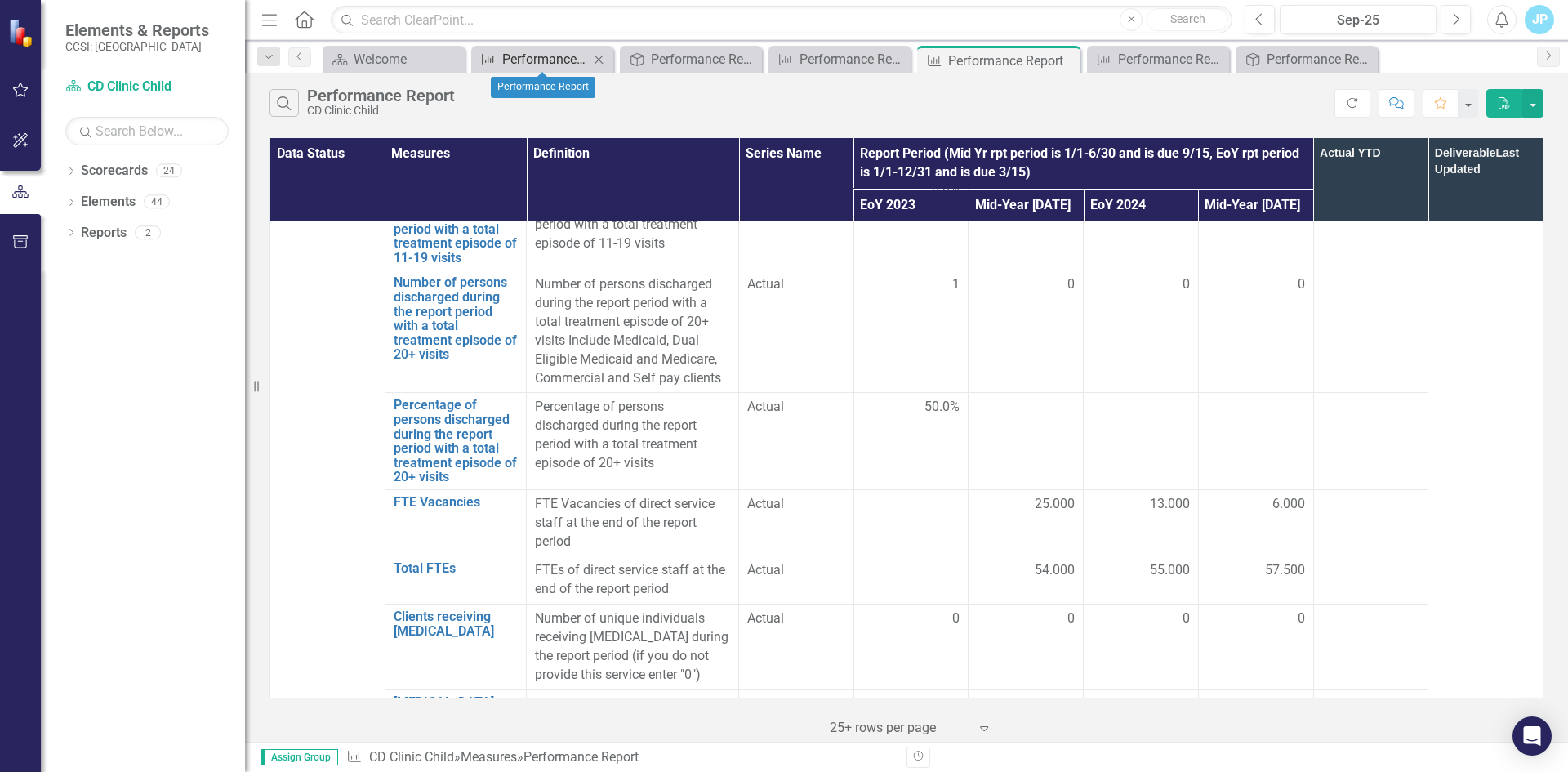
click at [513, 67] on div "Performance Report" at bounding box center [546, 59] width 87 height 20
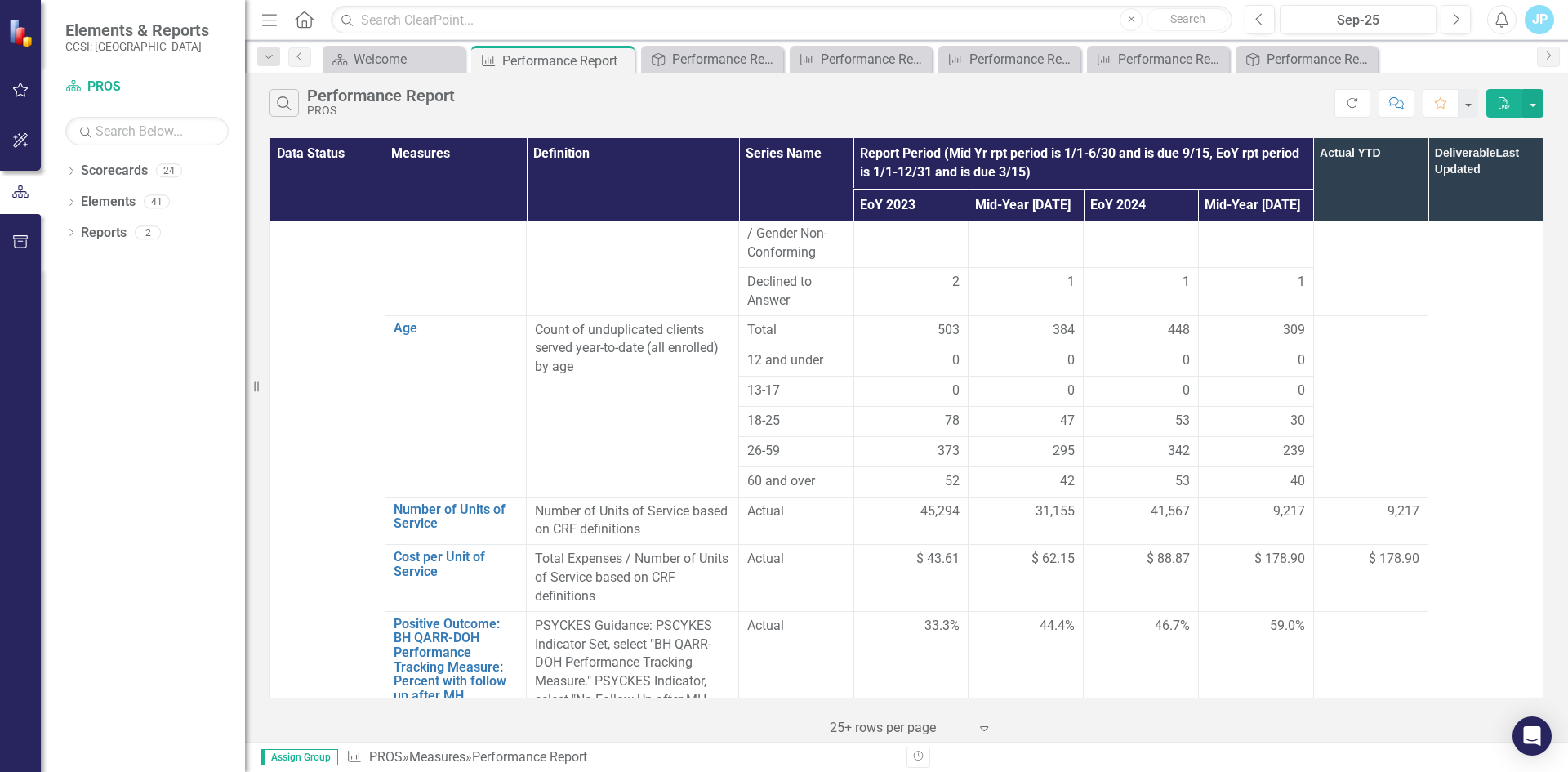
scroll to position [905, 0]
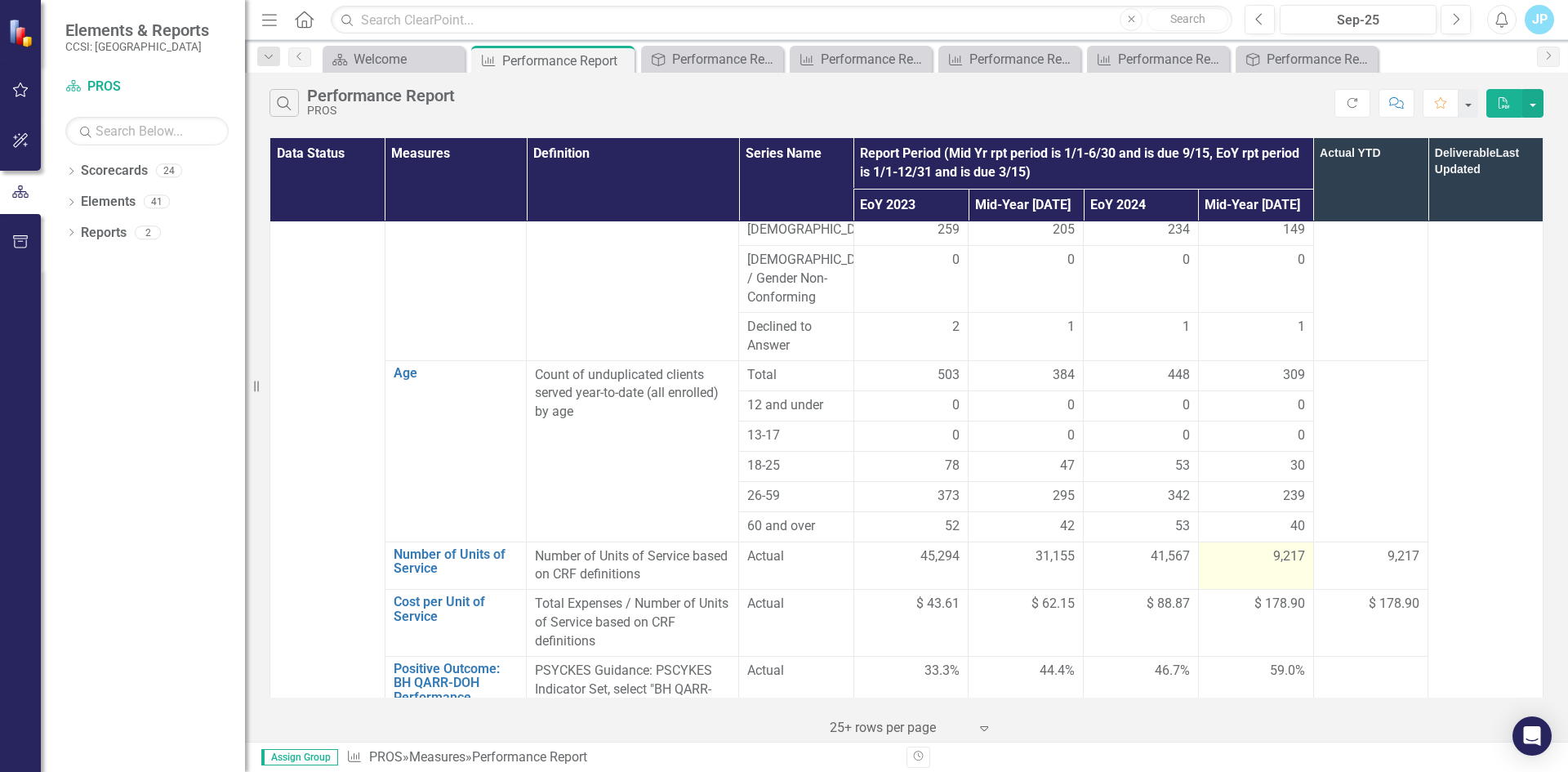
click at [1273, 547] on span "9,217" at bounding box center [1289, 556] width 32 height 19
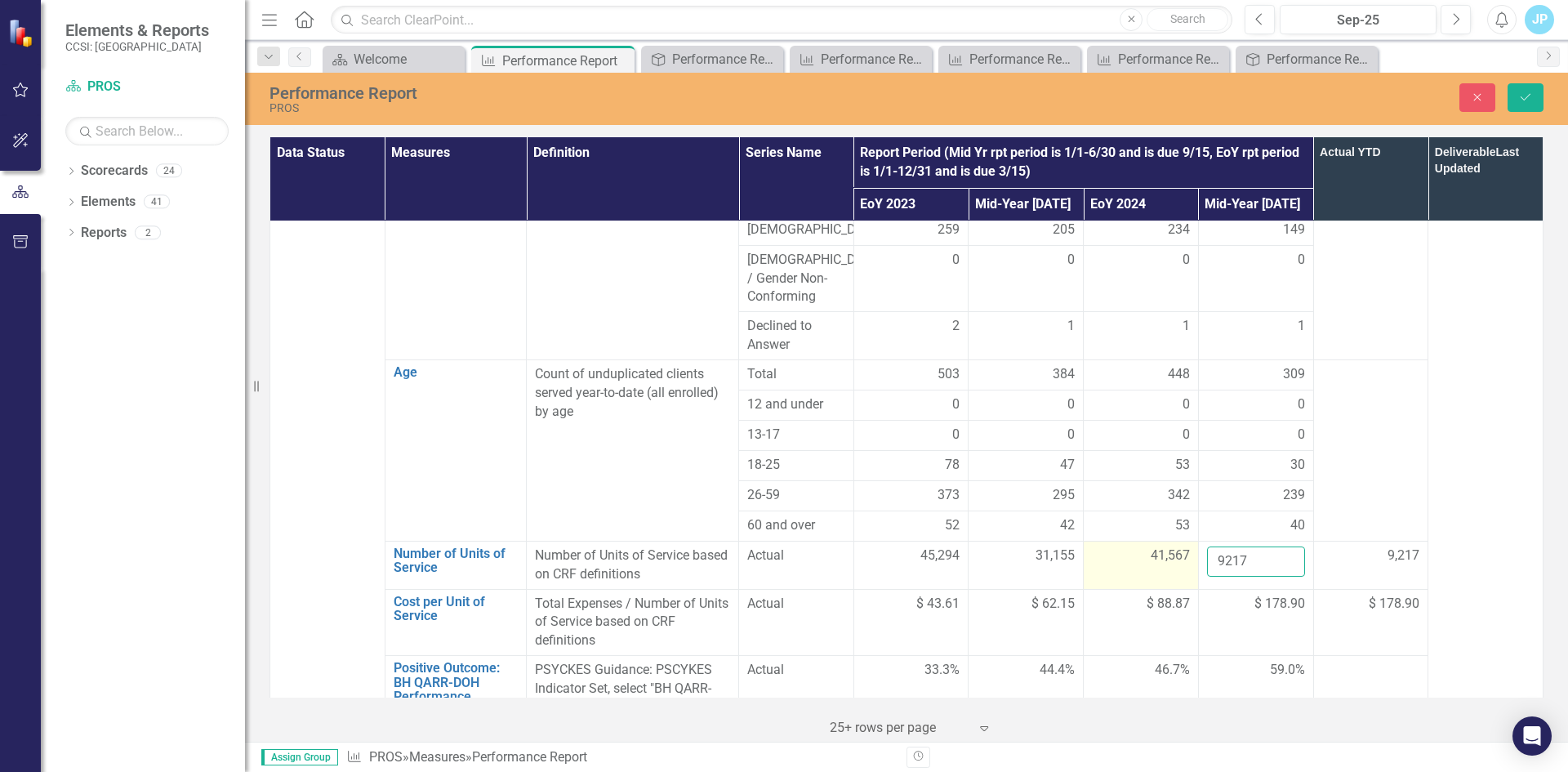
drag, startPoint x: 1245, startPoint y: 501, endPoint x: 1187, endPoint y: 501, distance: 58.0
click at [1187, 541] on tr "Number of Units of Service Link Open Element Number of Units of Service based o…" at bounding box center [907, 565] width 1273 height 48
type input "23882"
click at [1525, 95] on icon "Save" at bounding box center [1525, 97] width 14 height 12
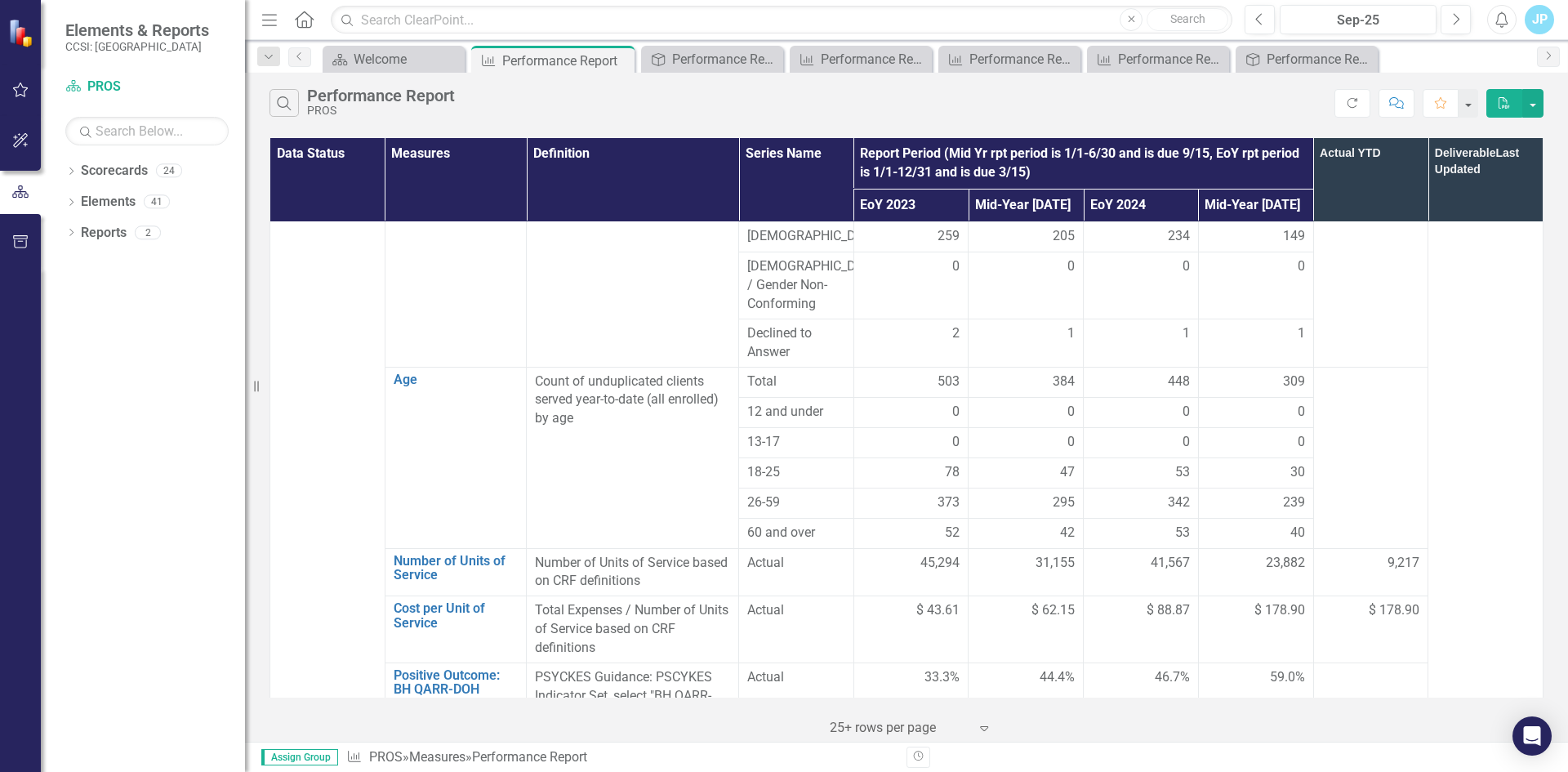
scroll to position [1062, 0]
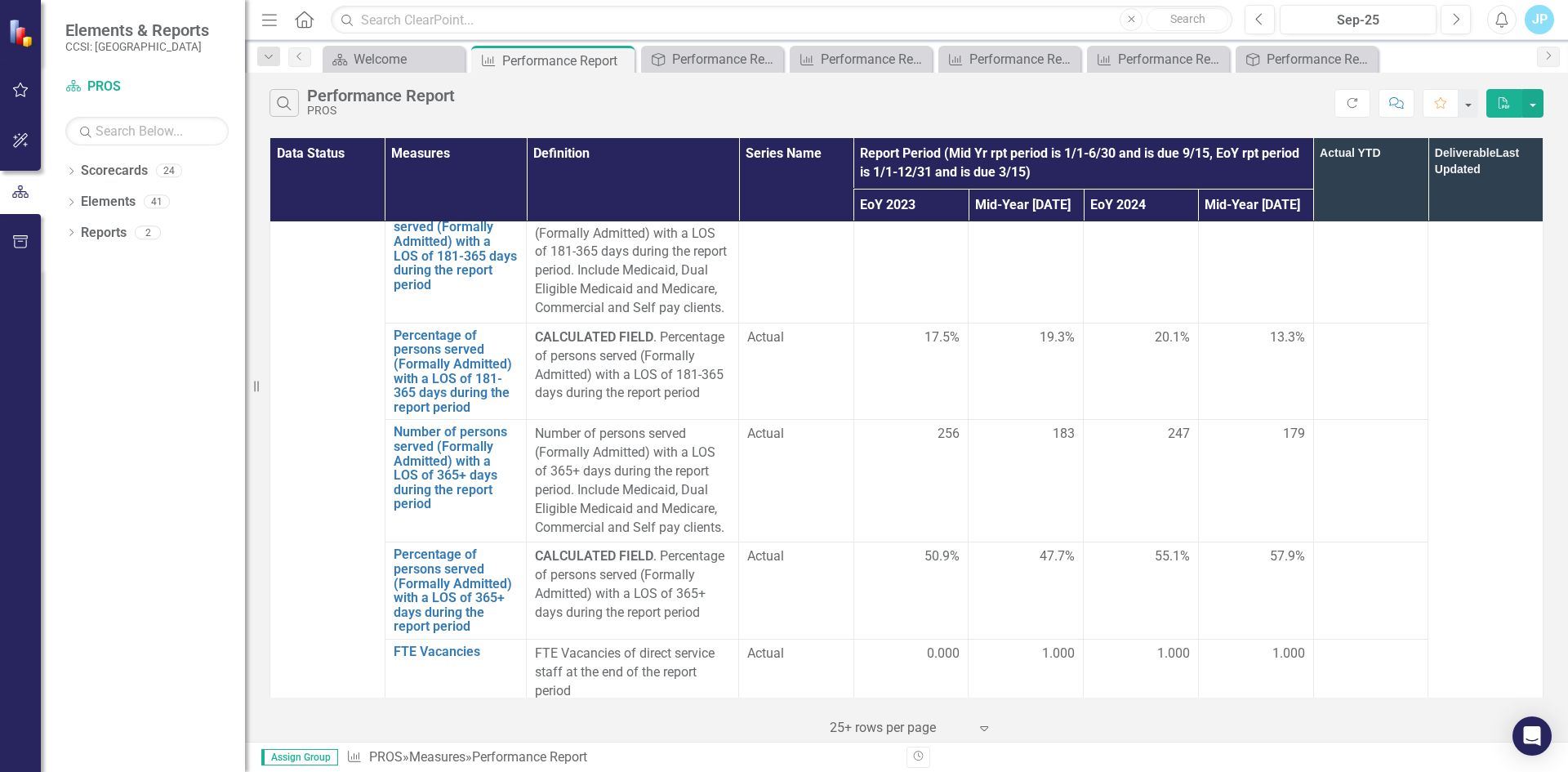
scroll to position [4661, 0]
click at [620, 61] on icon "Close" at bounding box center [619, 61] width 16 height 13
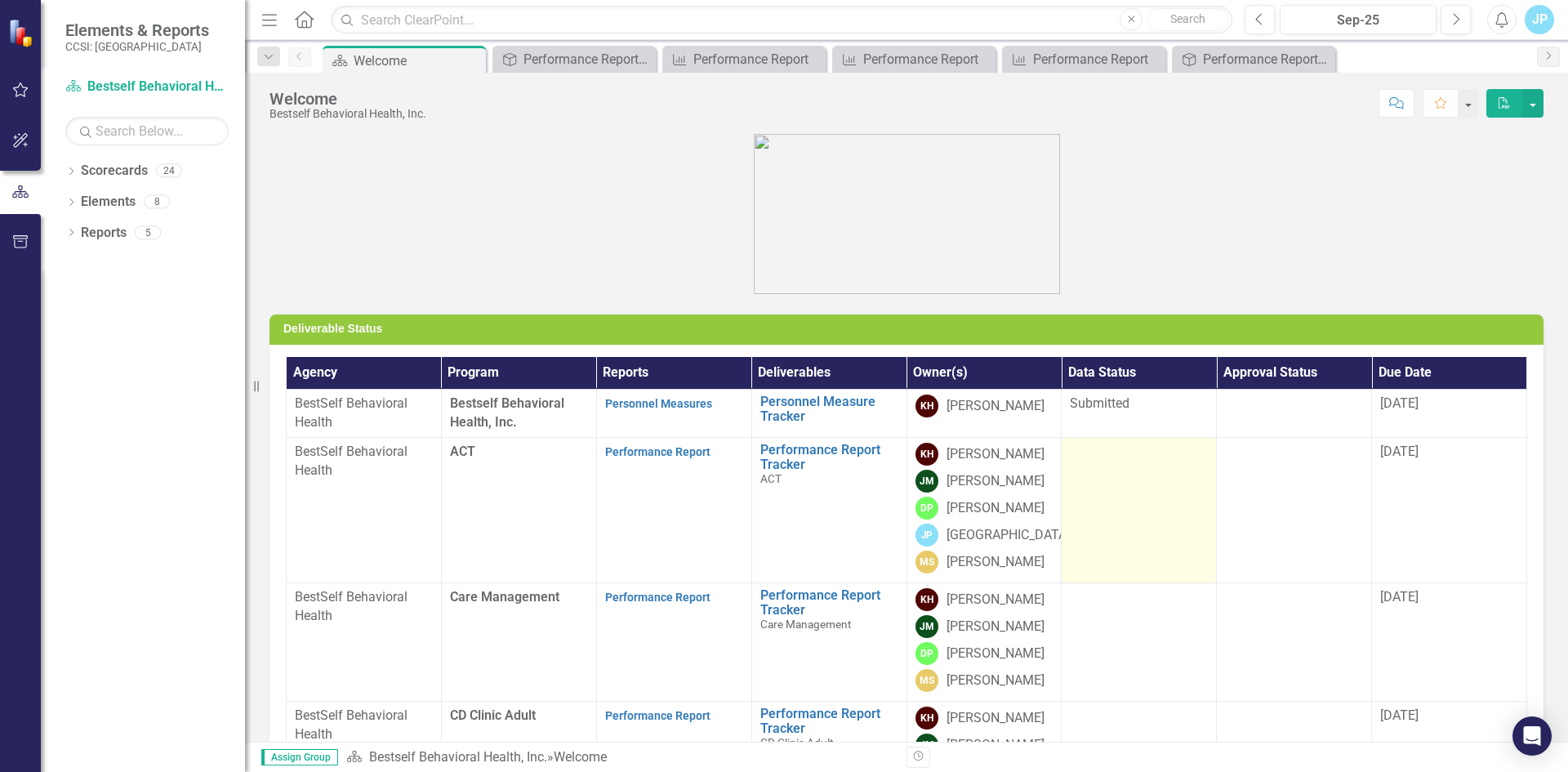
click at [1092, 452] on div at bounding box center [1138, 452] width 138 height 19
click at [1075, 461] on div at bounding box center [1138, 452] width 138 height 19
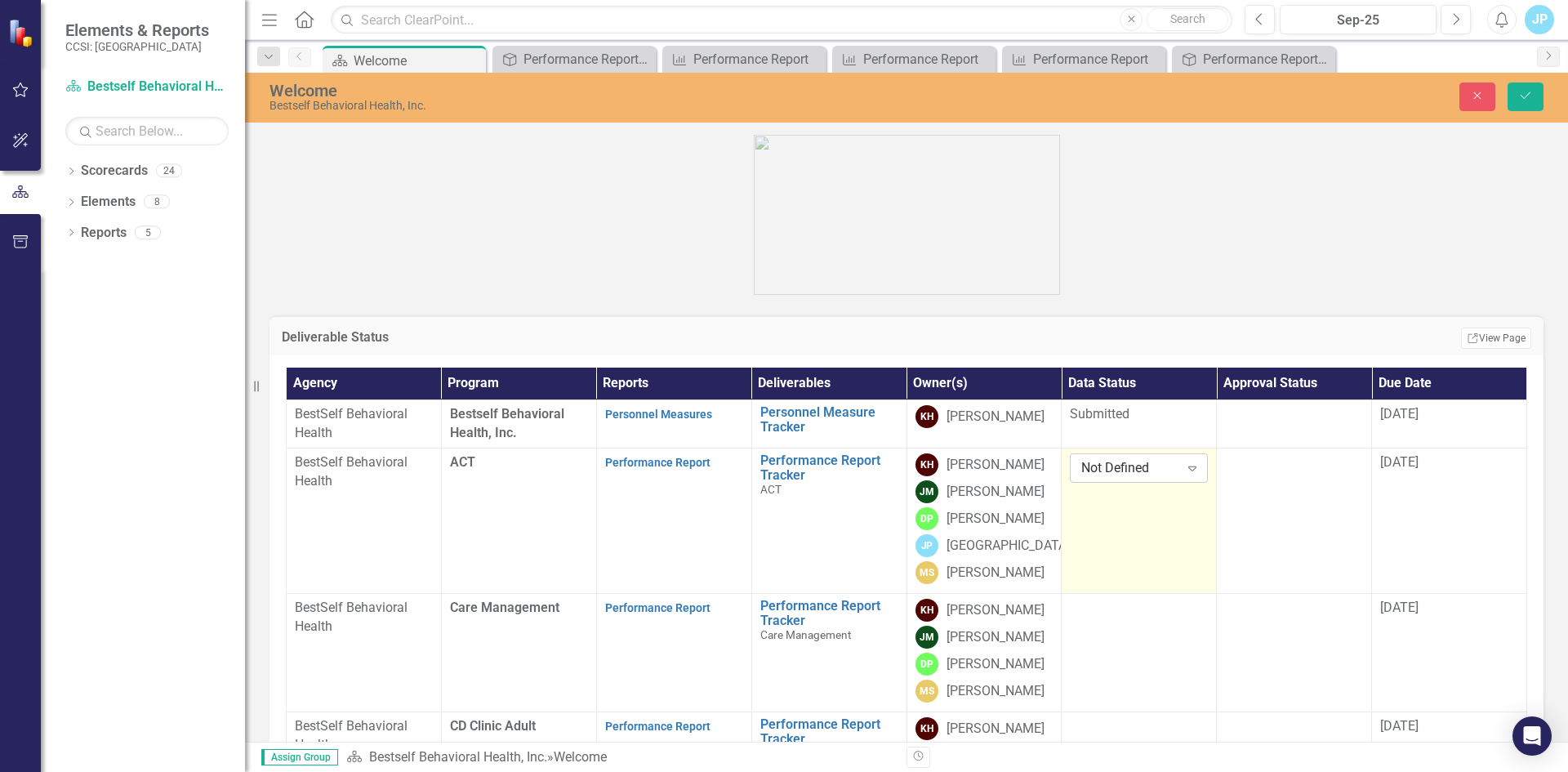
click at [1135, 472] on div "Not Defined" at bounding box center [1129, 469] width 97 height 19
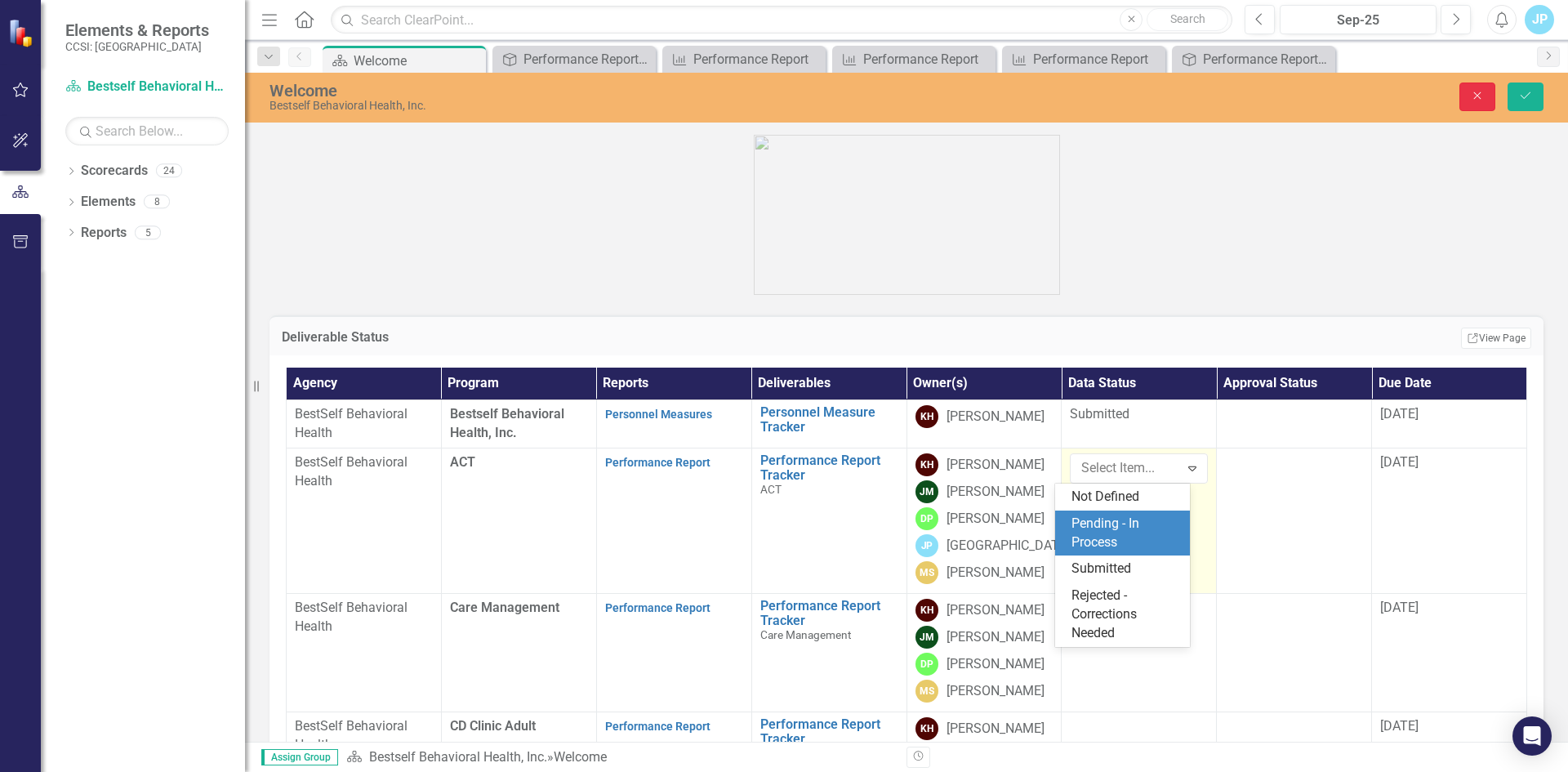
click at [1483, 93] on icon "Close" at bounding box center [1477, 95] width 14 height 12
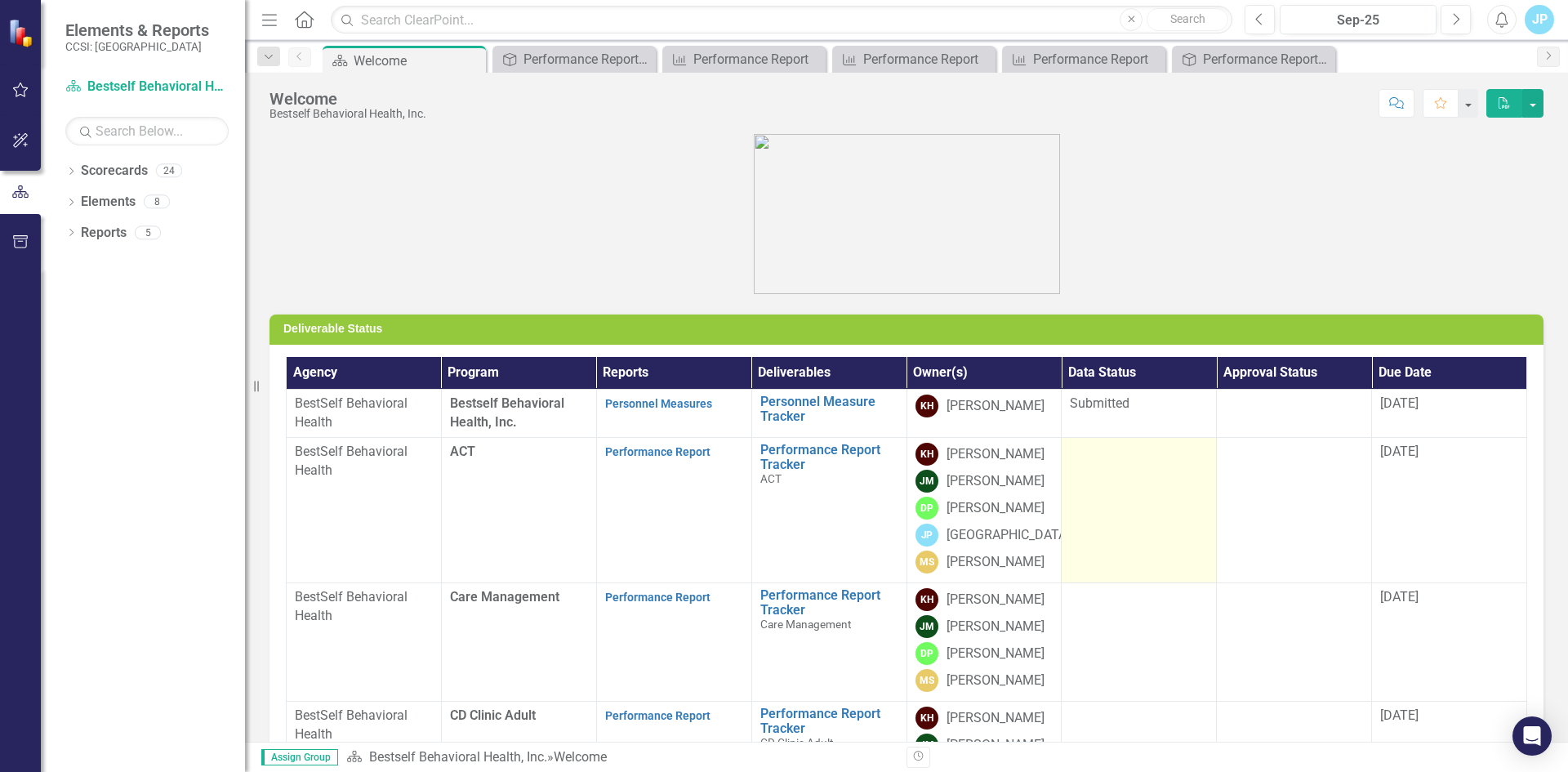
click at [1092, 482] on td at bounding box center [1139, 509] width 155 height 145
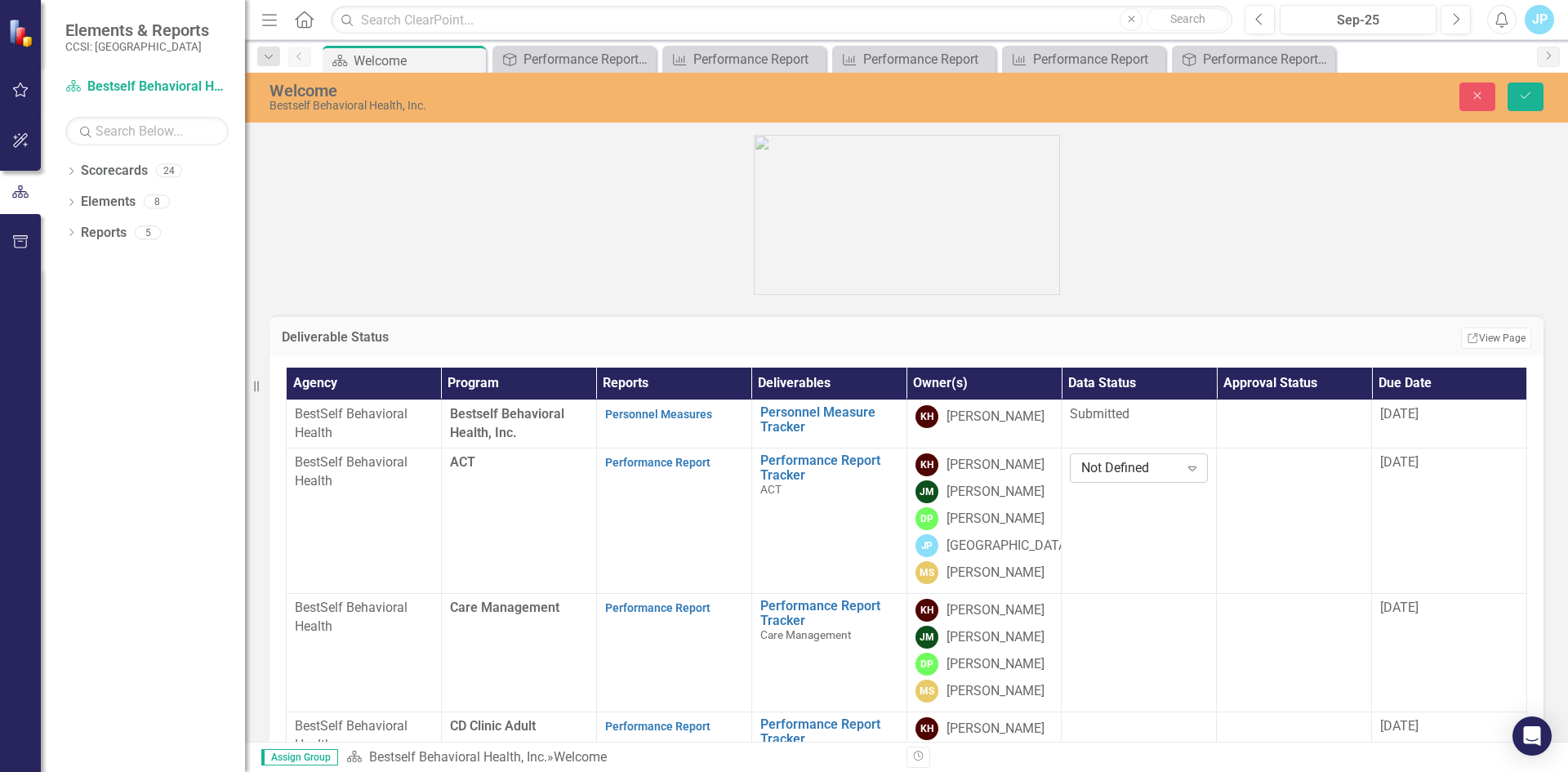
click at [1103, 472] on div "Not Defined" at bounding box center [1129, 469] width 97 height 19
click at [1099, 561] on div "Submitted" at bounding box center [1125, 569] width 109 height 19
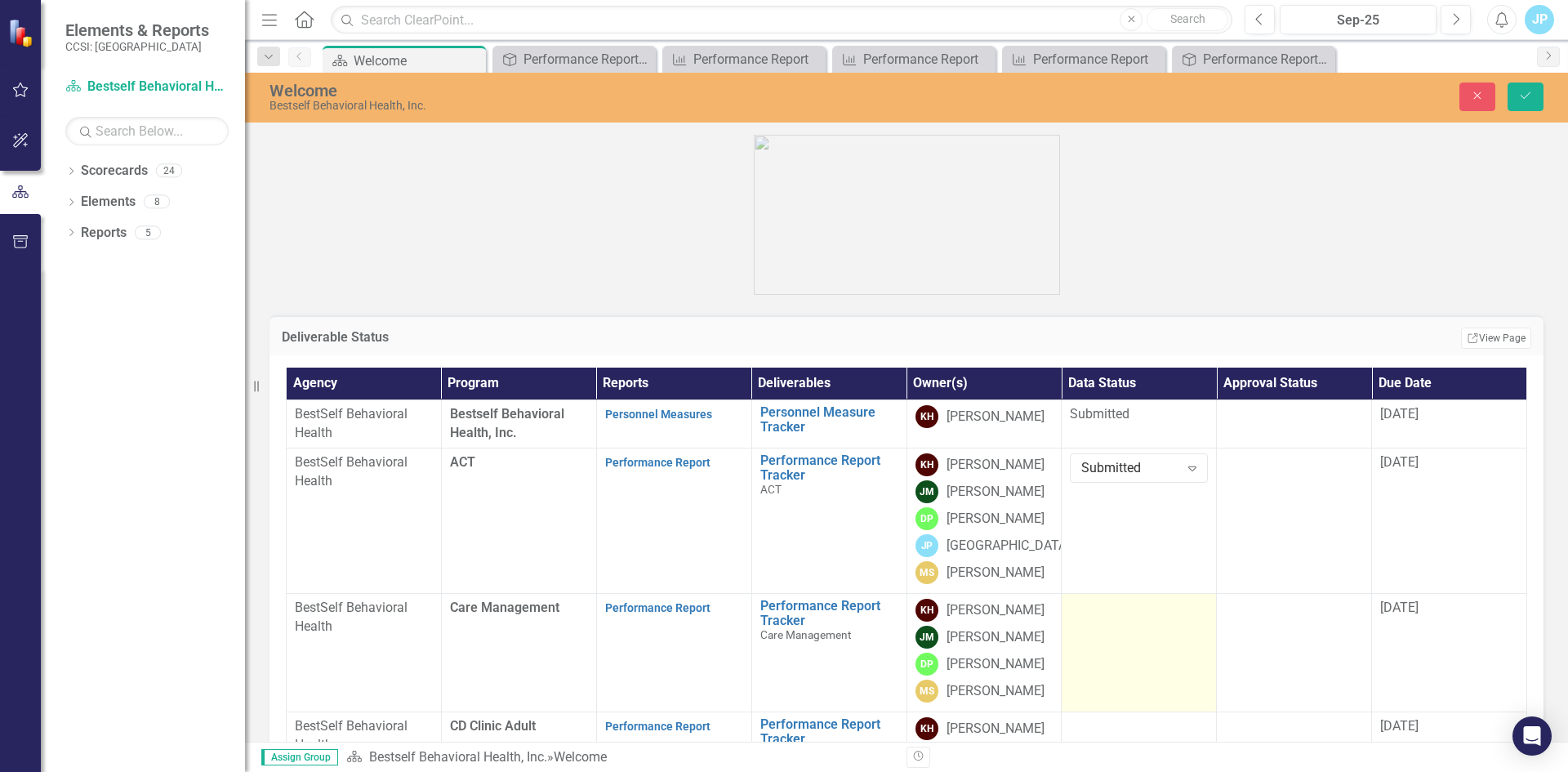
click at [1136, 610] on div at bounding box center [1138, 608] width 138 height 19
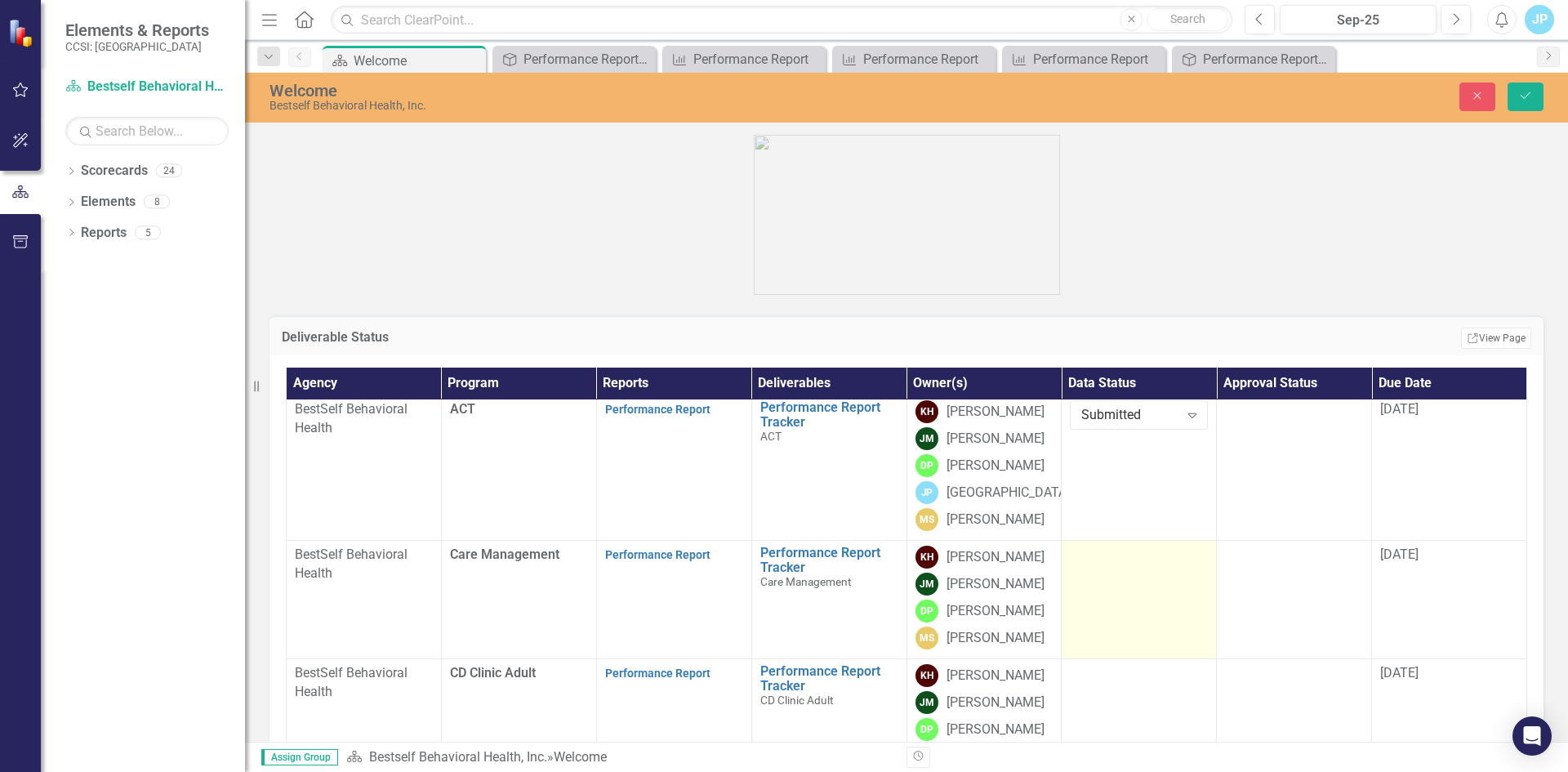
scroll to position [82, 0]
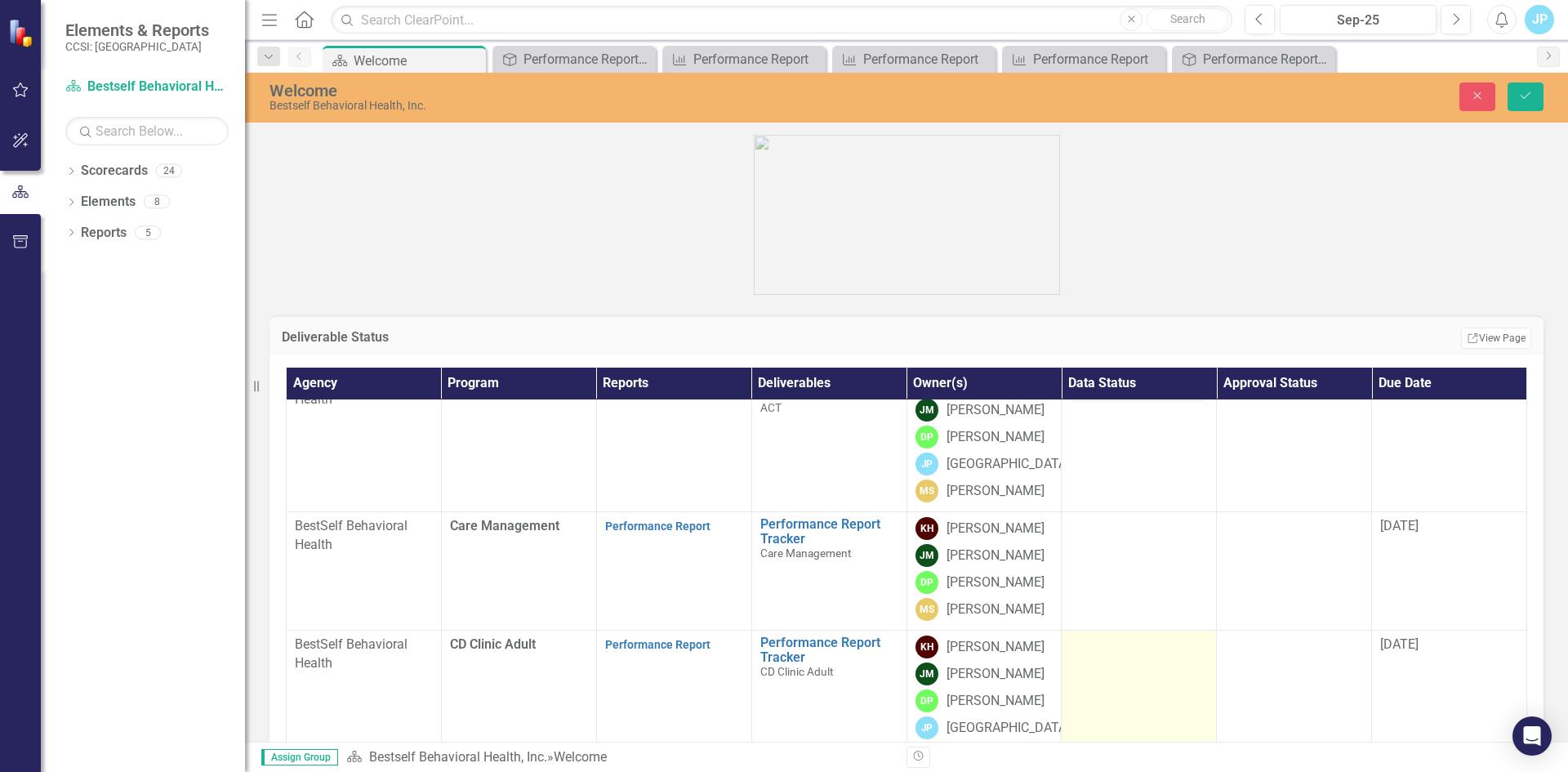
click at [1086, 668] on td at bounding box center [1139, 702] width 155 height 145
click at [1091, 654] on div "Not Defined" at bounding box center [1129, 651] width 97 height 19
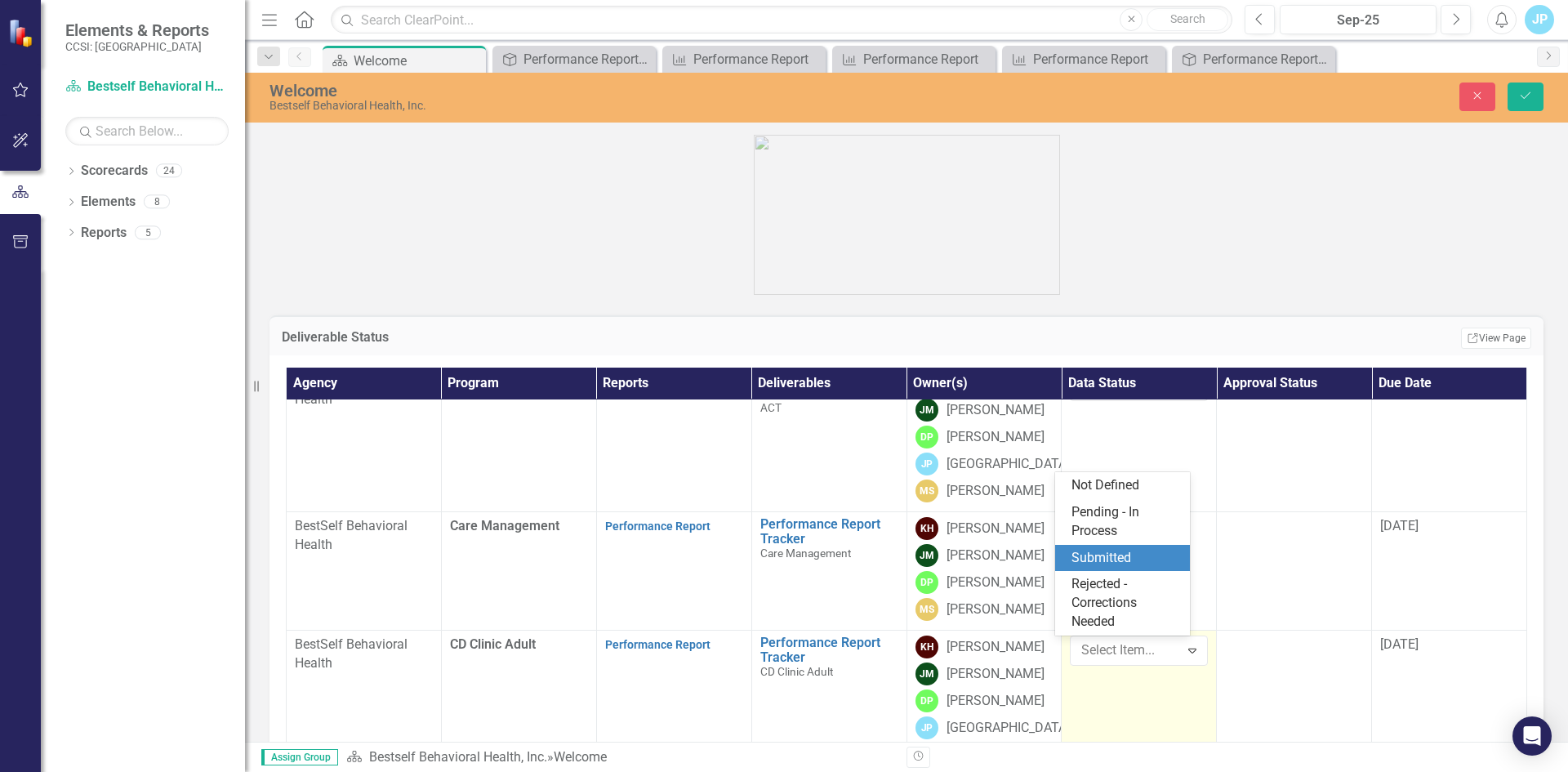
click at [1109, 560] on div "Submitted" at bounding box center [1125, 558] width 109 height 19
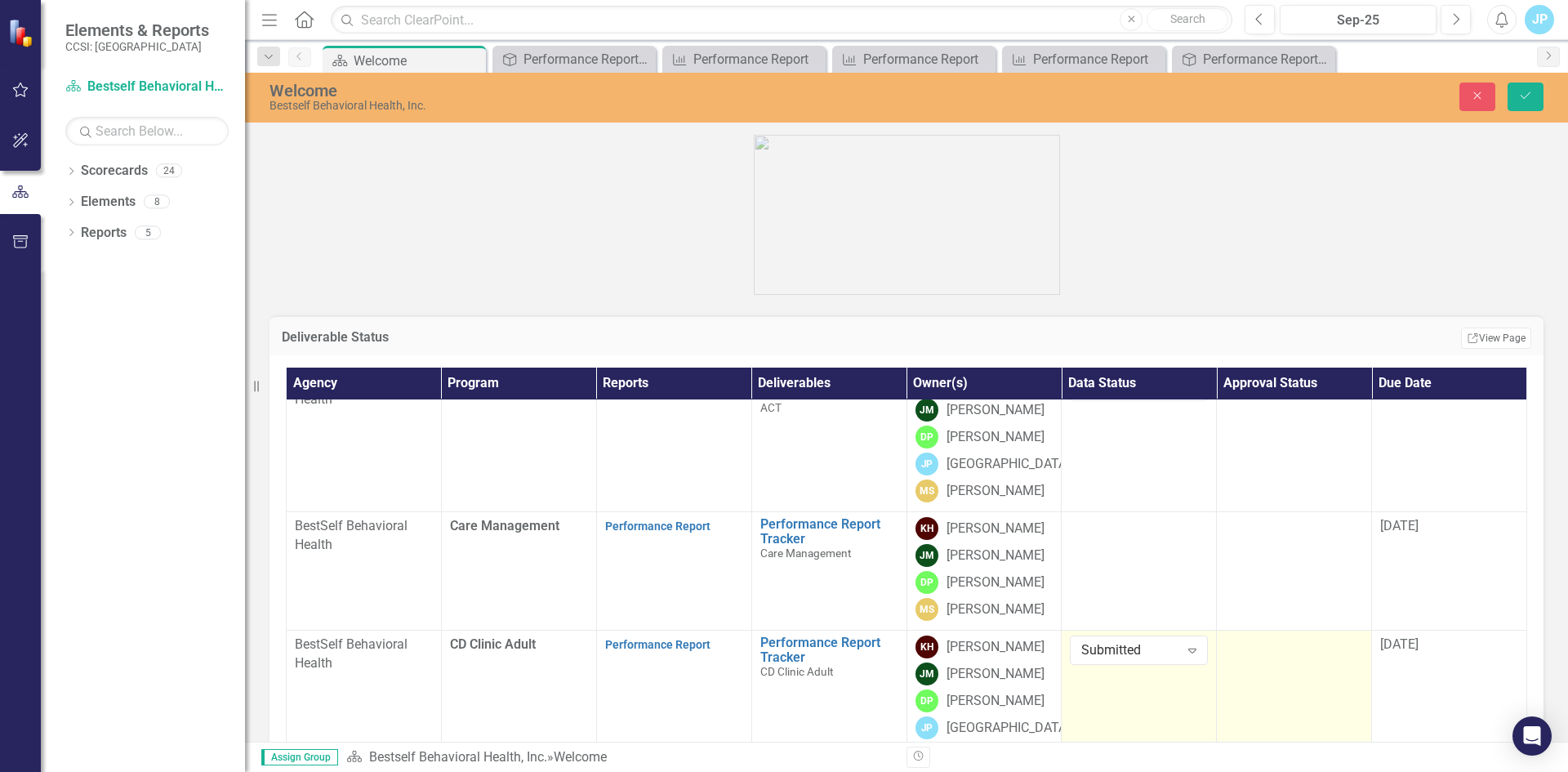
click at [1236, 676] on td at bounding box center [1294, 702] width 155 height 145
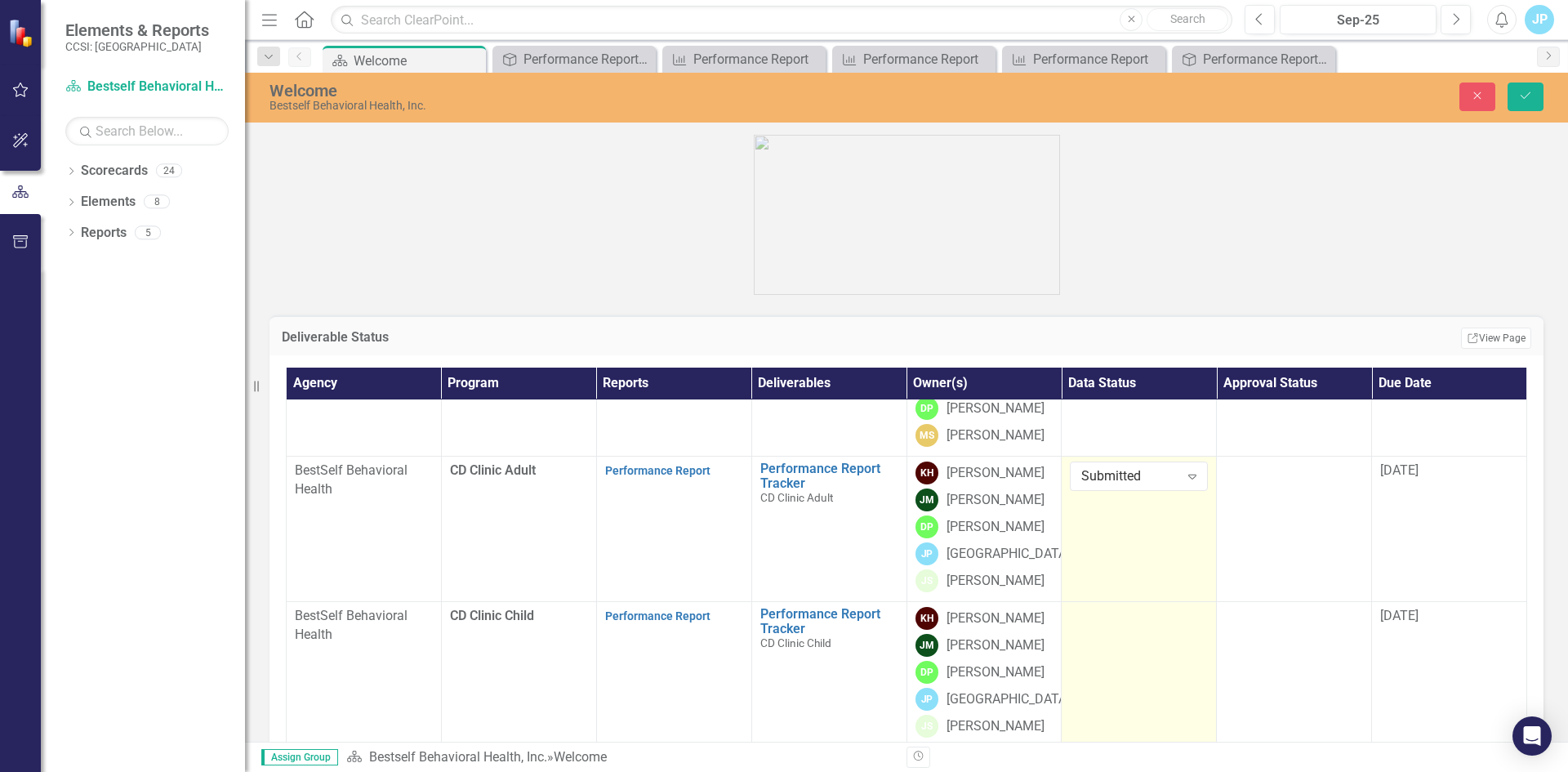
scroll to position [244, 0]
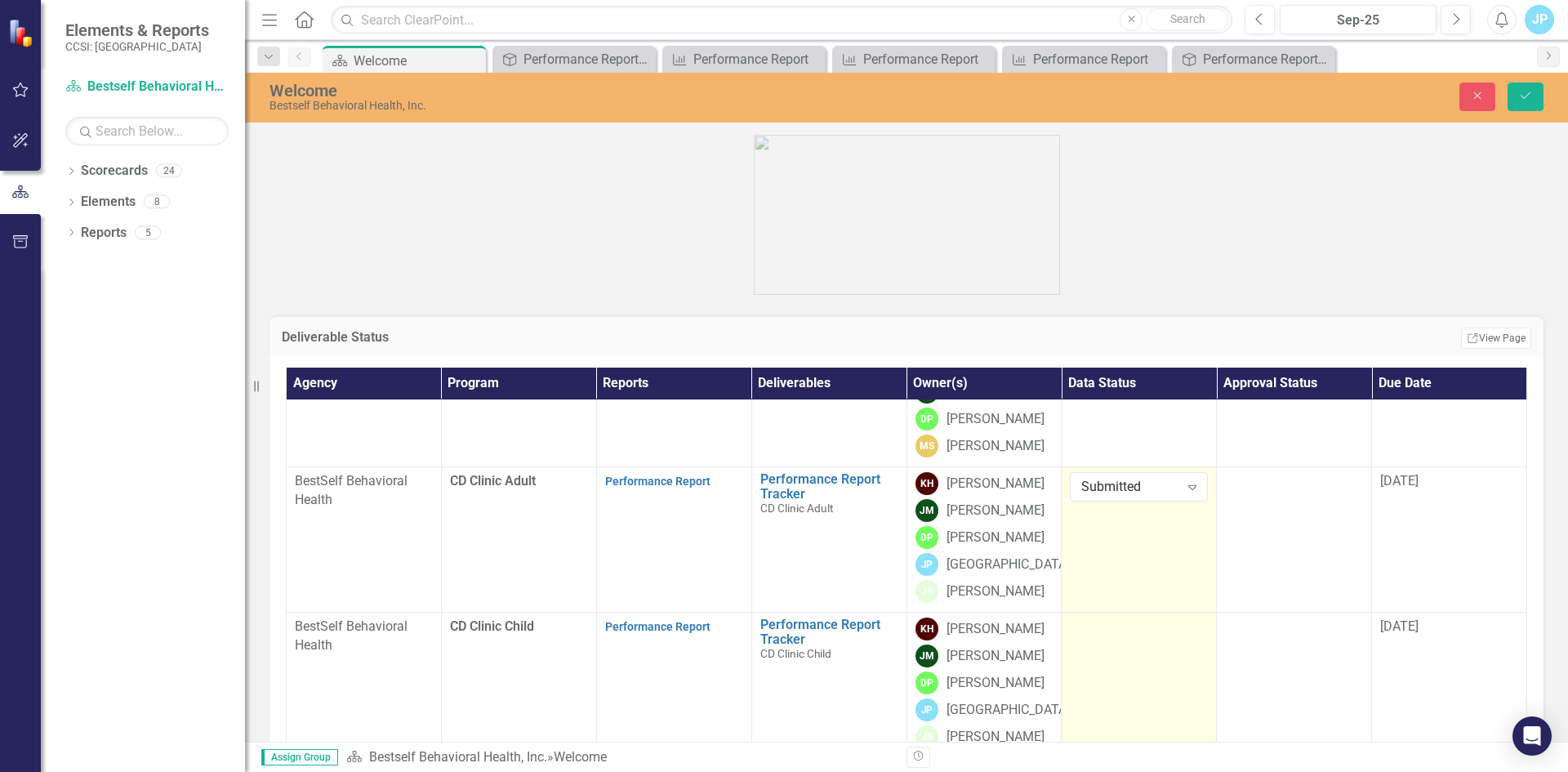
click at [1094, 636] on div at bounding box center [1138, 627] width 138 height 19
click at [1093, 634] on div "Not Defined" at bounding box center [1129, 632] width 97 height 19
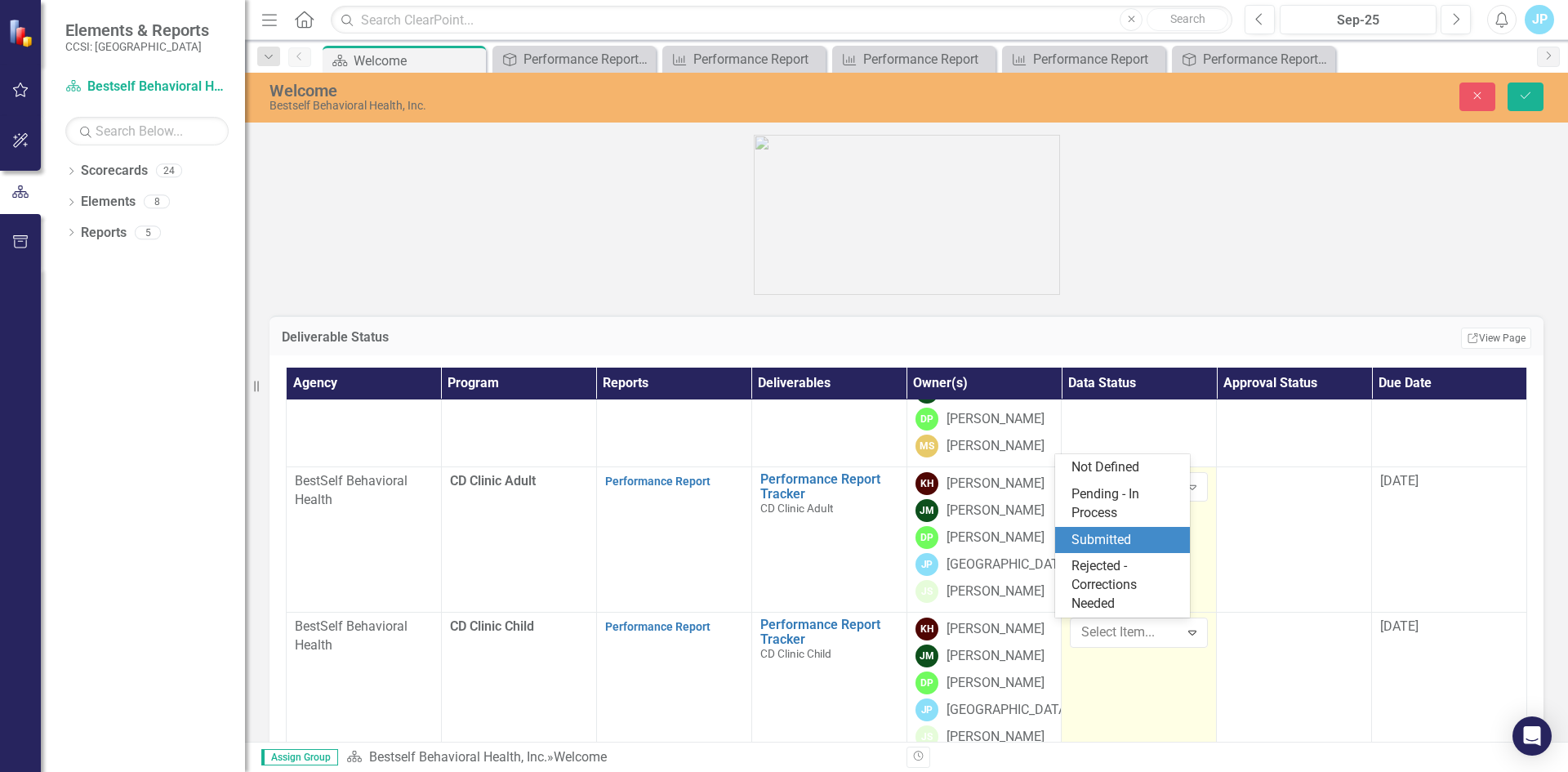
click at [1099, 544] on div "Submitted" at bounding box center [1125, 540] width 109 height 19
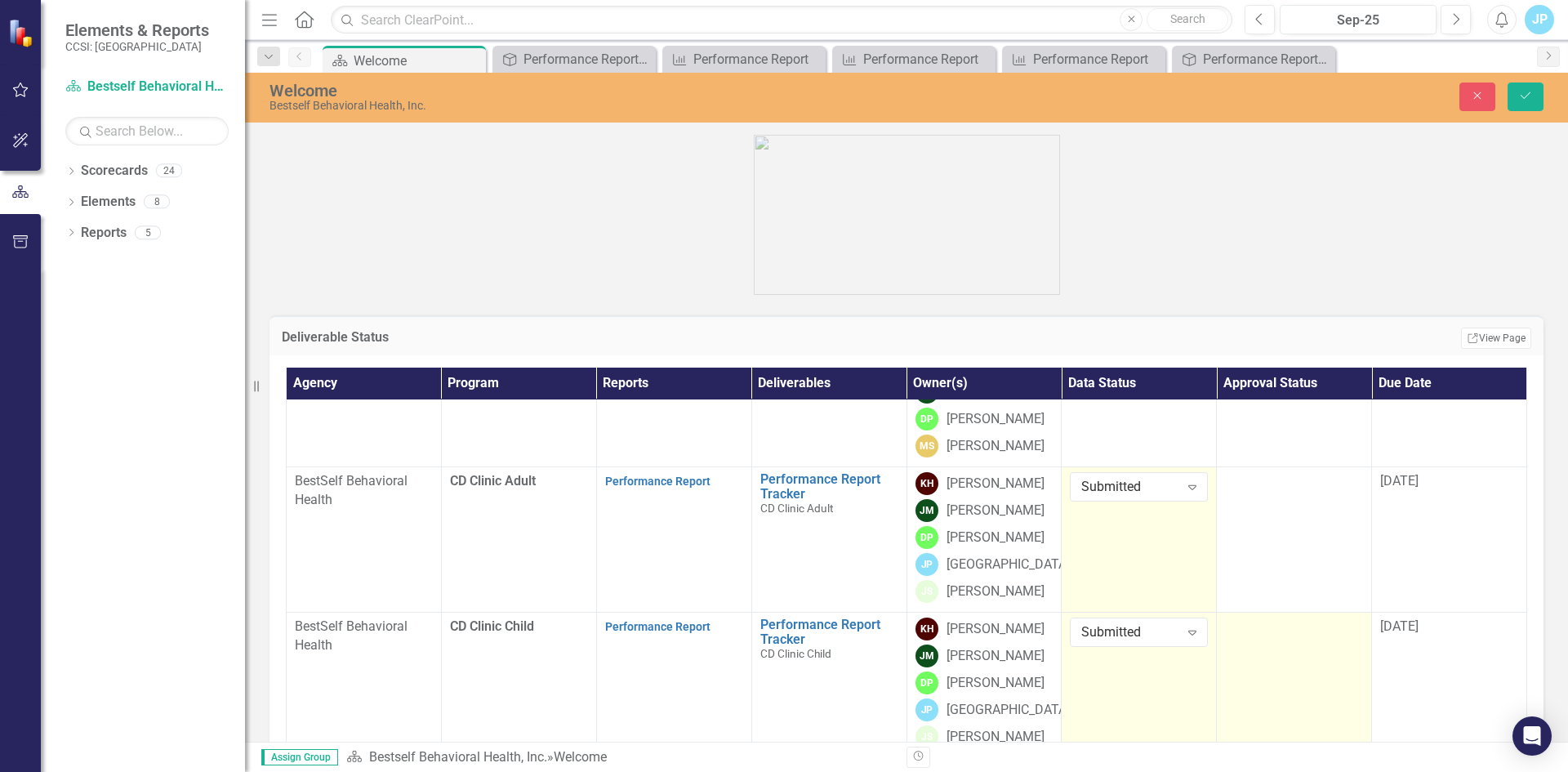
click at [1238, 657] on td at bounding box center [1294, 683] width 155 height 145
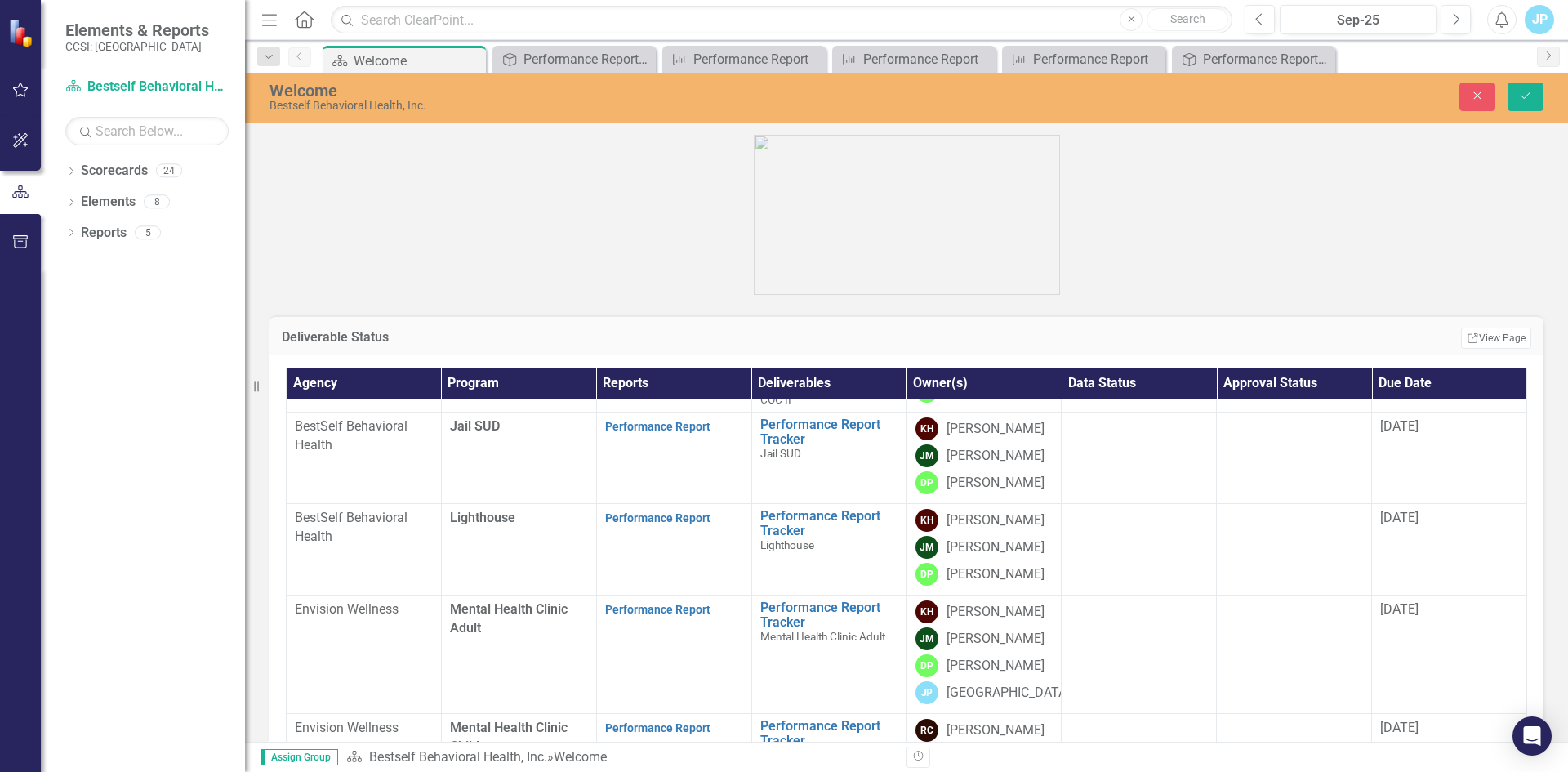
scroll to position [1062, 0]
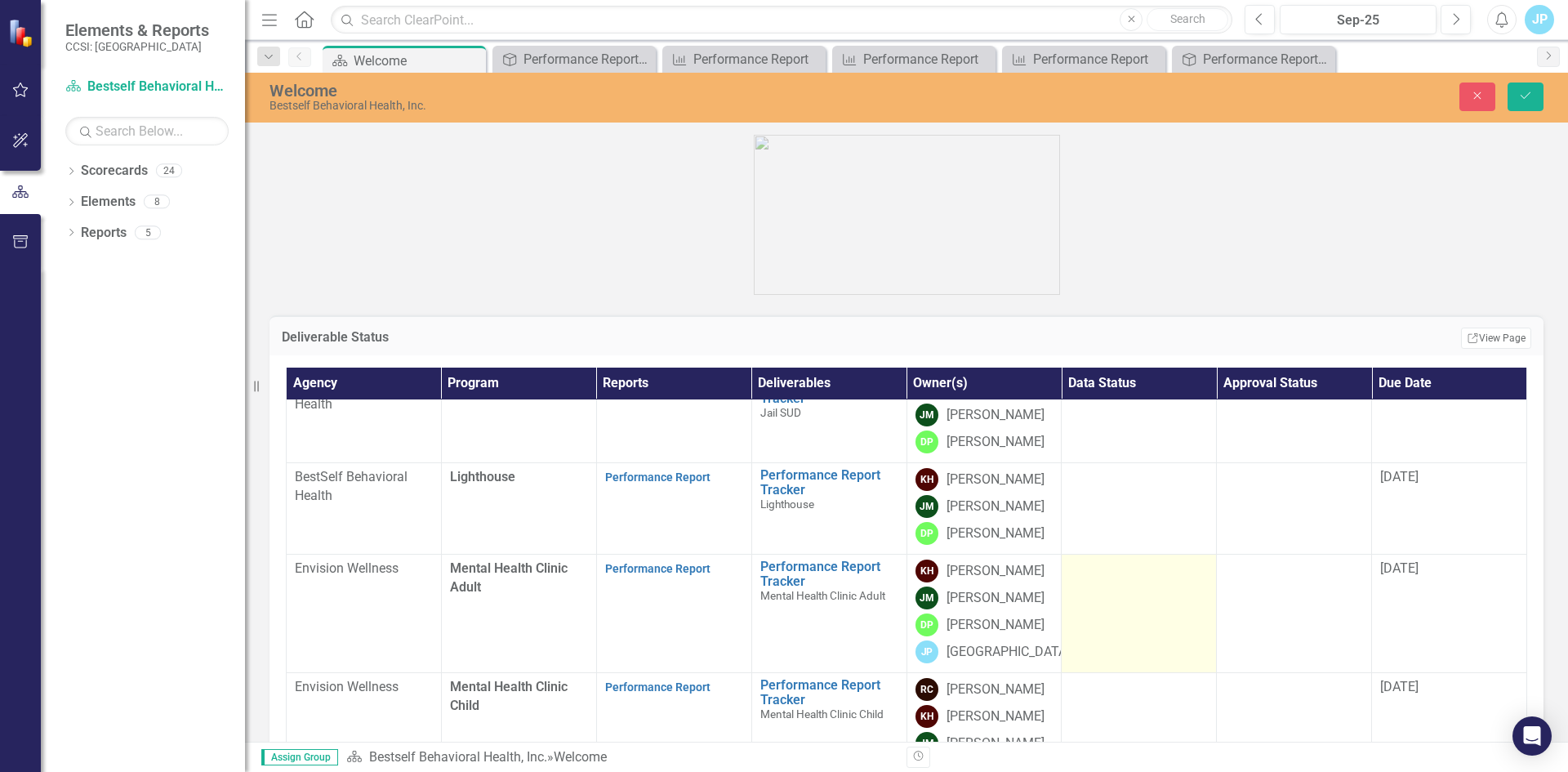
click at [1122, 575] on div at bounding box center [1138, 569] width 138 height 19
click at [1099, 574] on div "Not Defined" at bounding box center [1129, 575] width 97 height 19
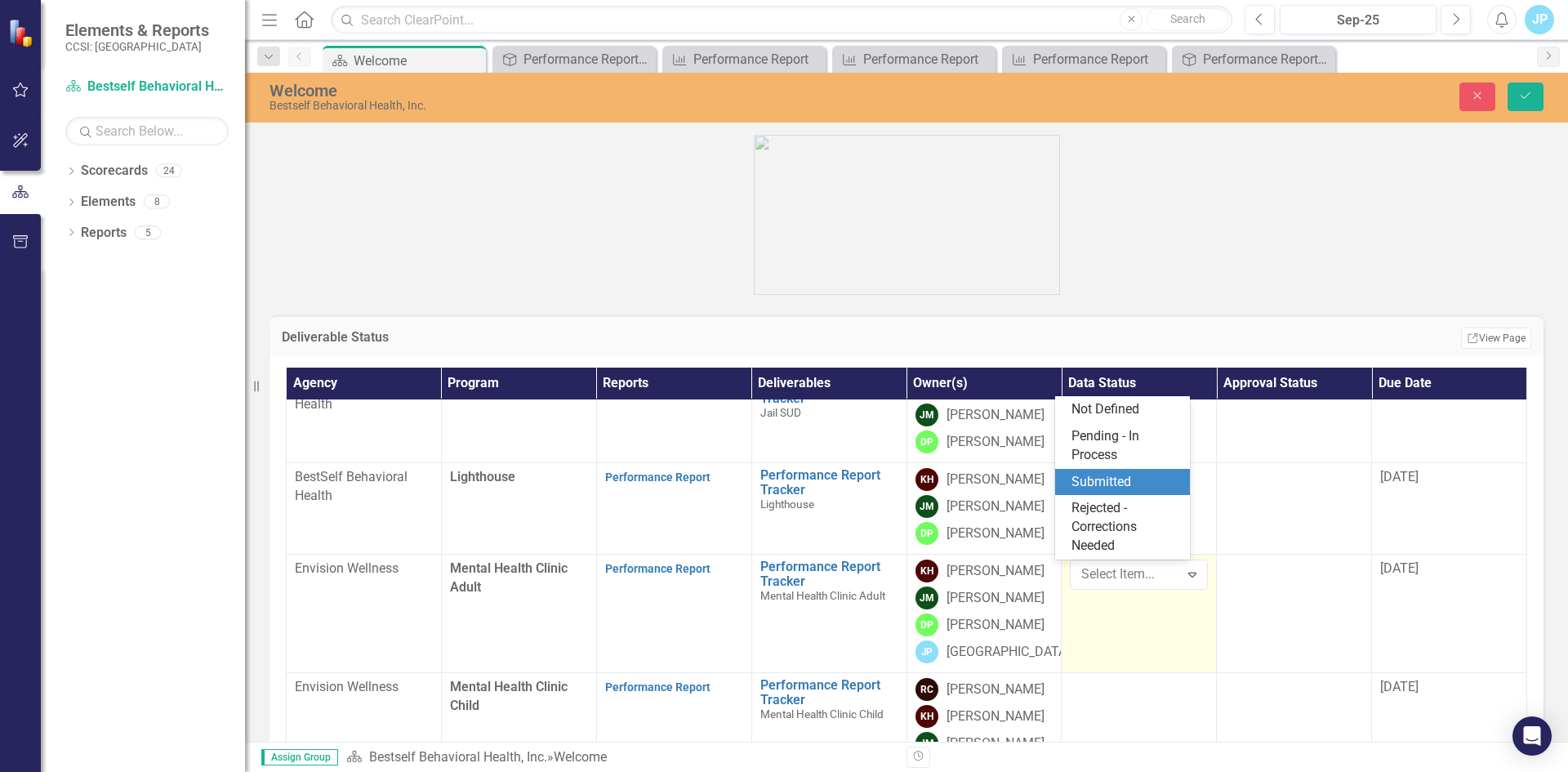
click at [1109, 487] on div "Submitted" at bounding box center [1125, 482] width 109 height 19
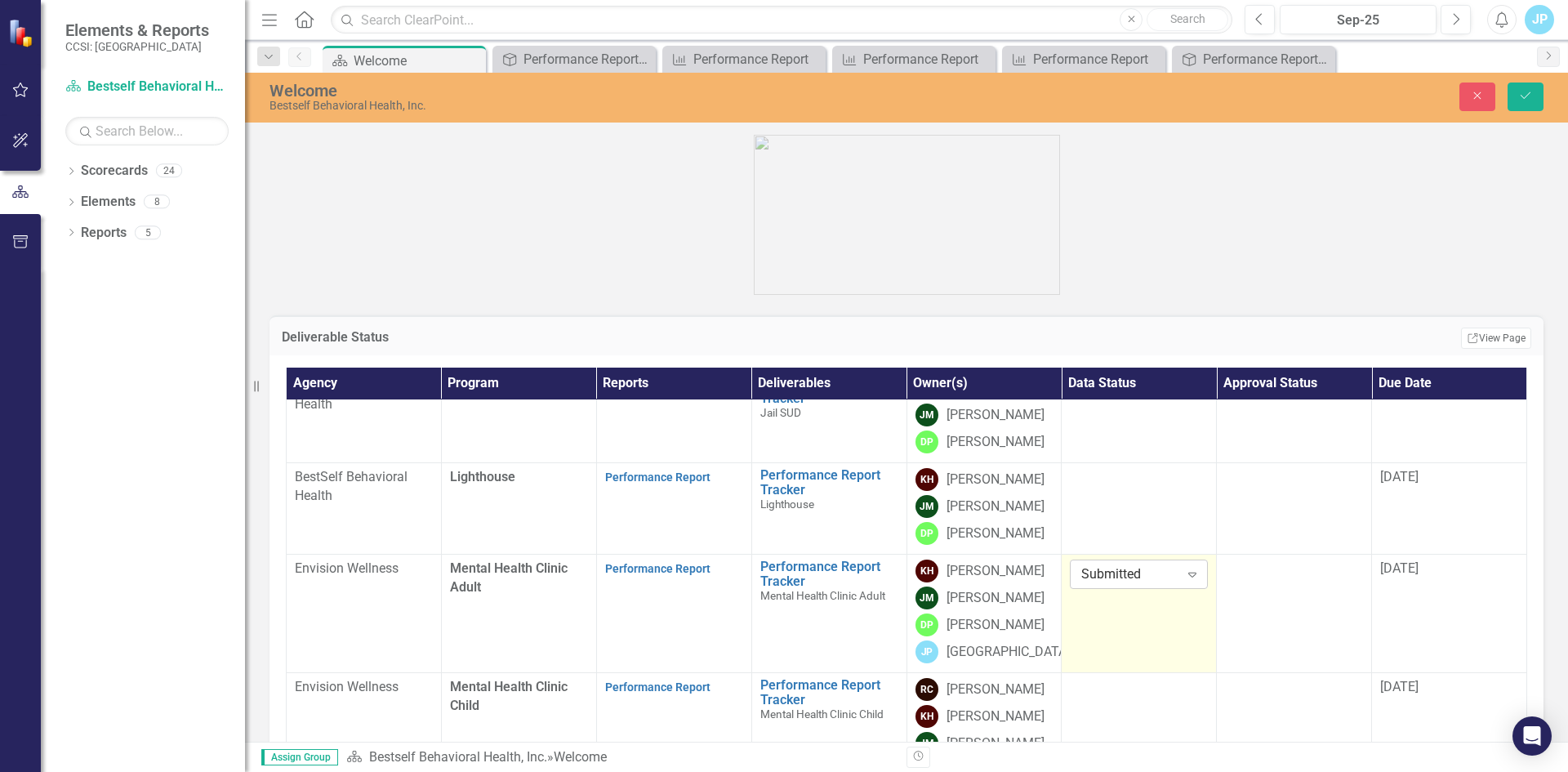
click at [1184, 576] on icon "Expand" at bounding box center [1192, 575] width 16 height 13
click at [1473, 101] on icon "Close" at bounding box center [1477, 95] width 14 height 12
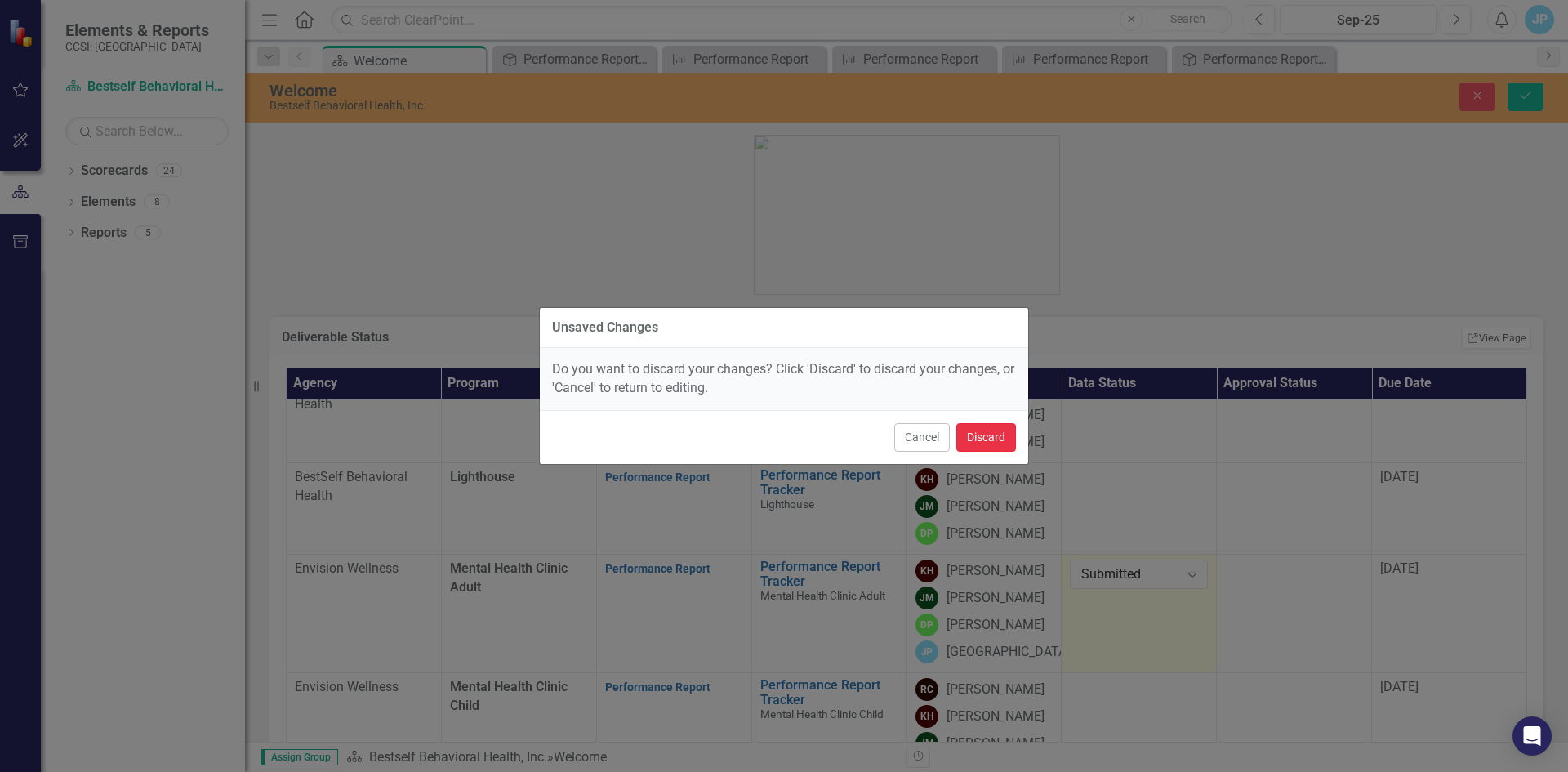
click at [987, 437] on button "Discard" at bounding box center [986, 437] width 60 height 29
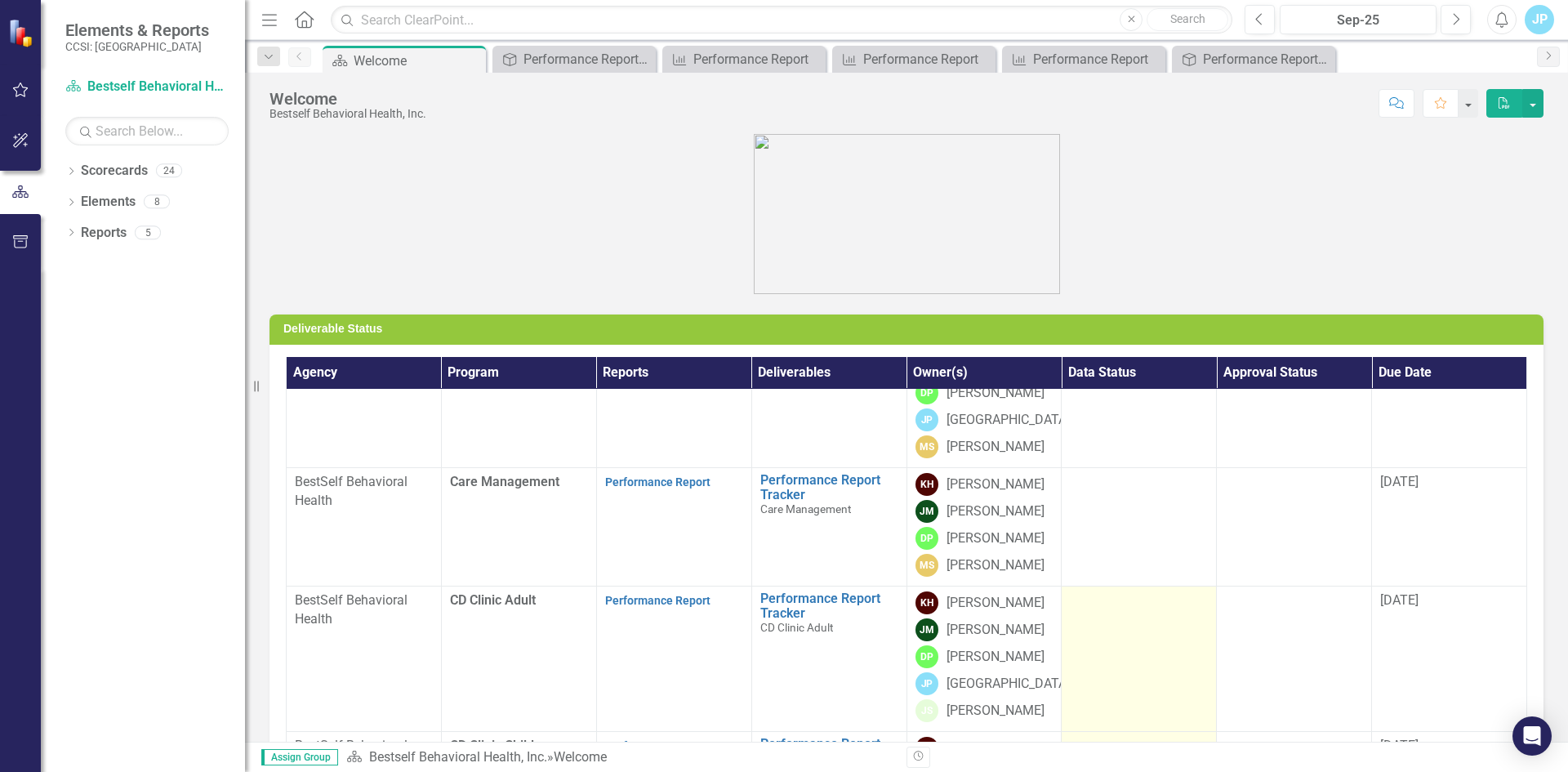
scroll to position [0, 0]
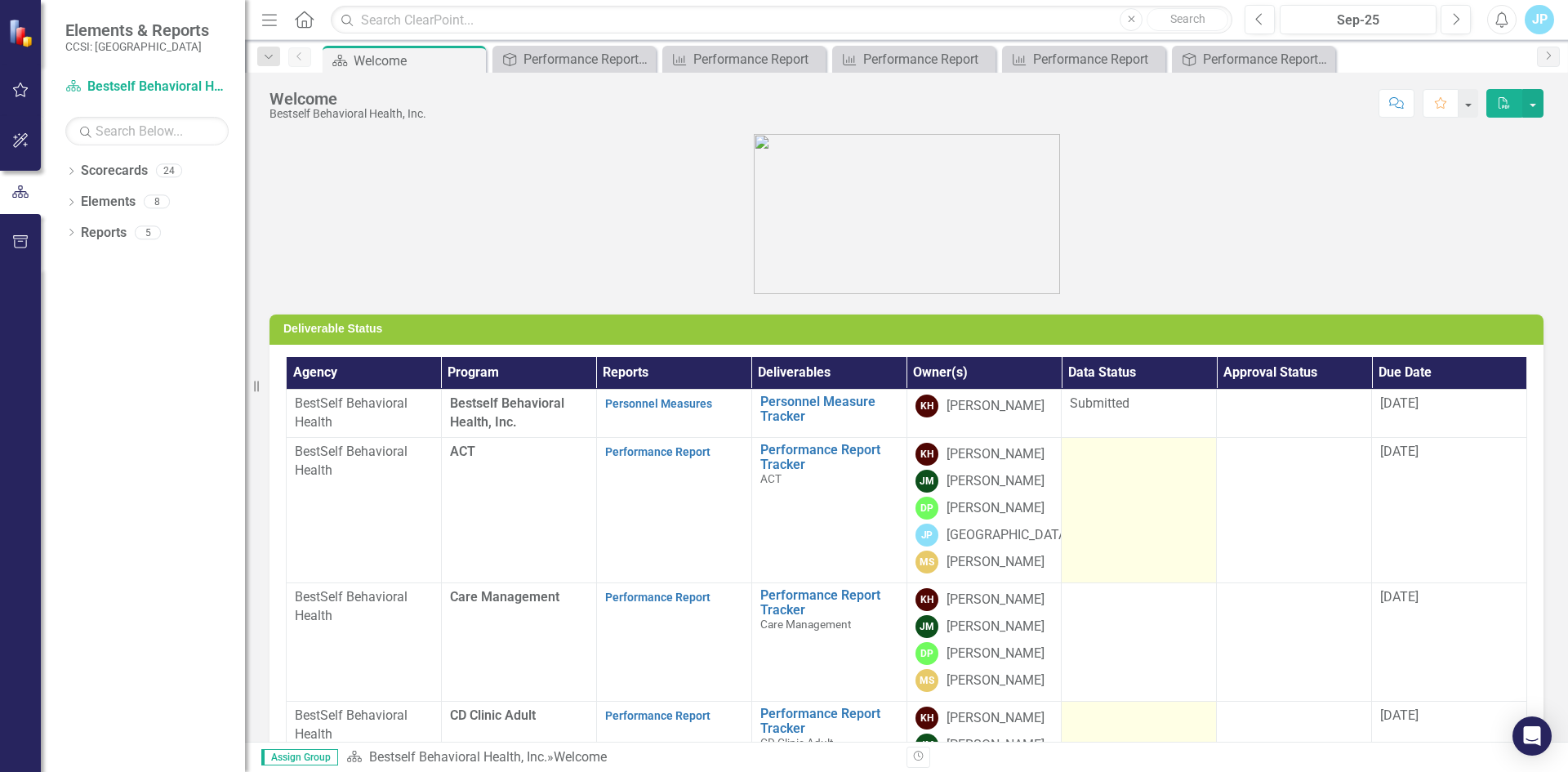
click at [1089, 470] on td at bounding box center [1139, 509] width 155 height 145
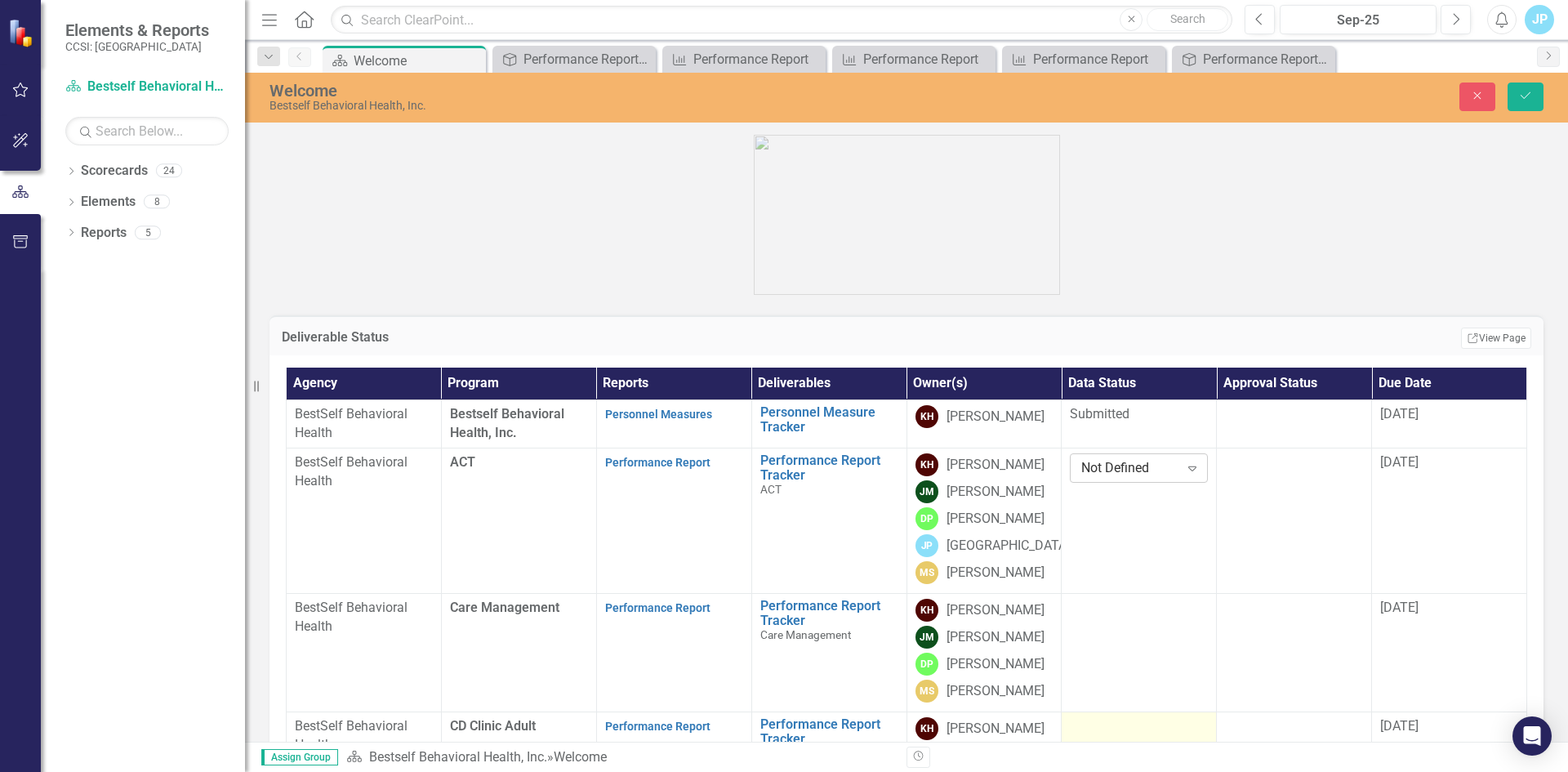
click at [1086, 476] on div "Not Defined" at bounding box center [1129, 469] width 97 height 19
click at [1091, 571] on div "Submitted" at bounding box center [1125, 569] width 109 height 19
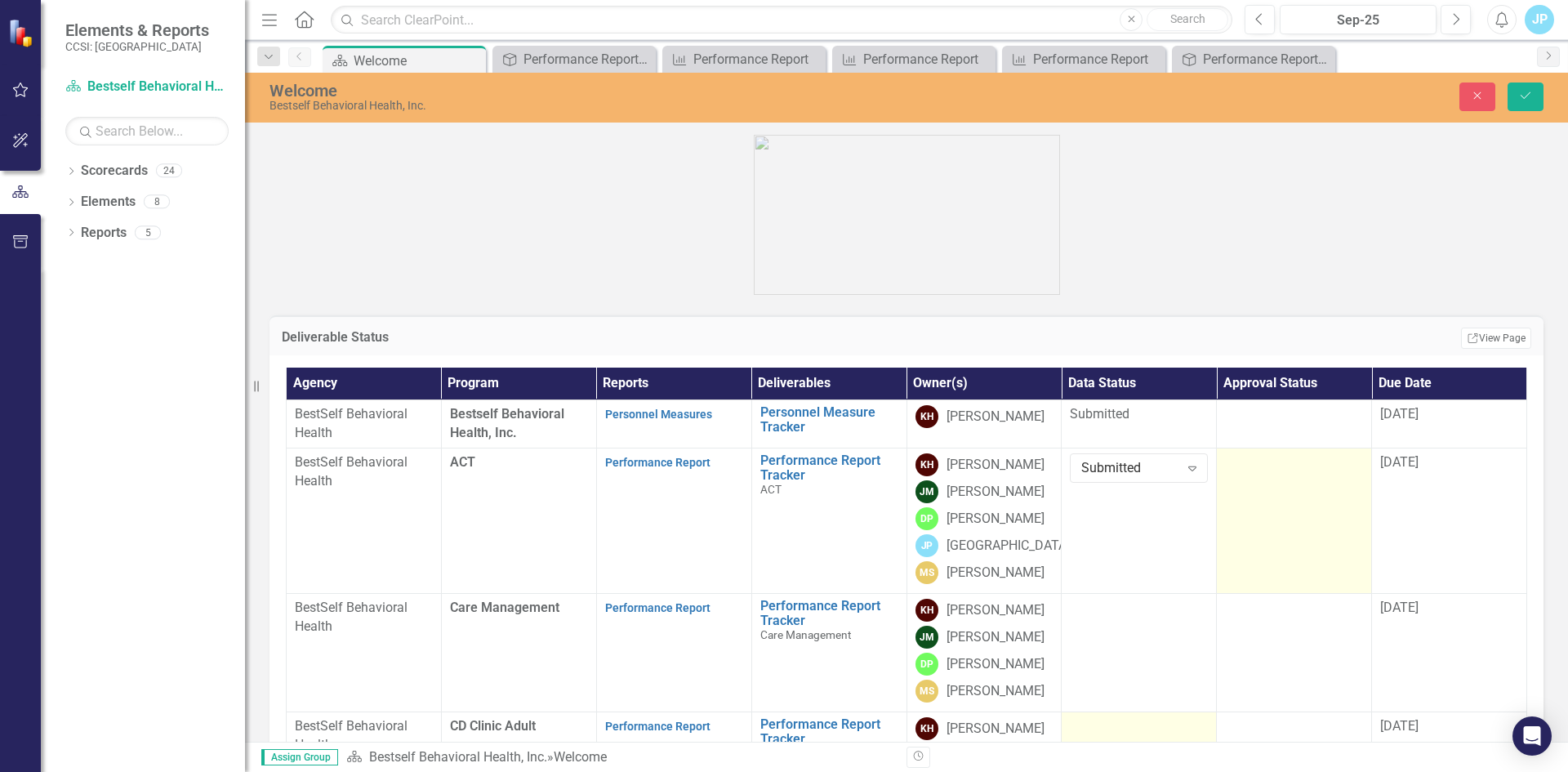
click at [1247, 579] on td at bounding box center [1294, 520] width 155 height 145
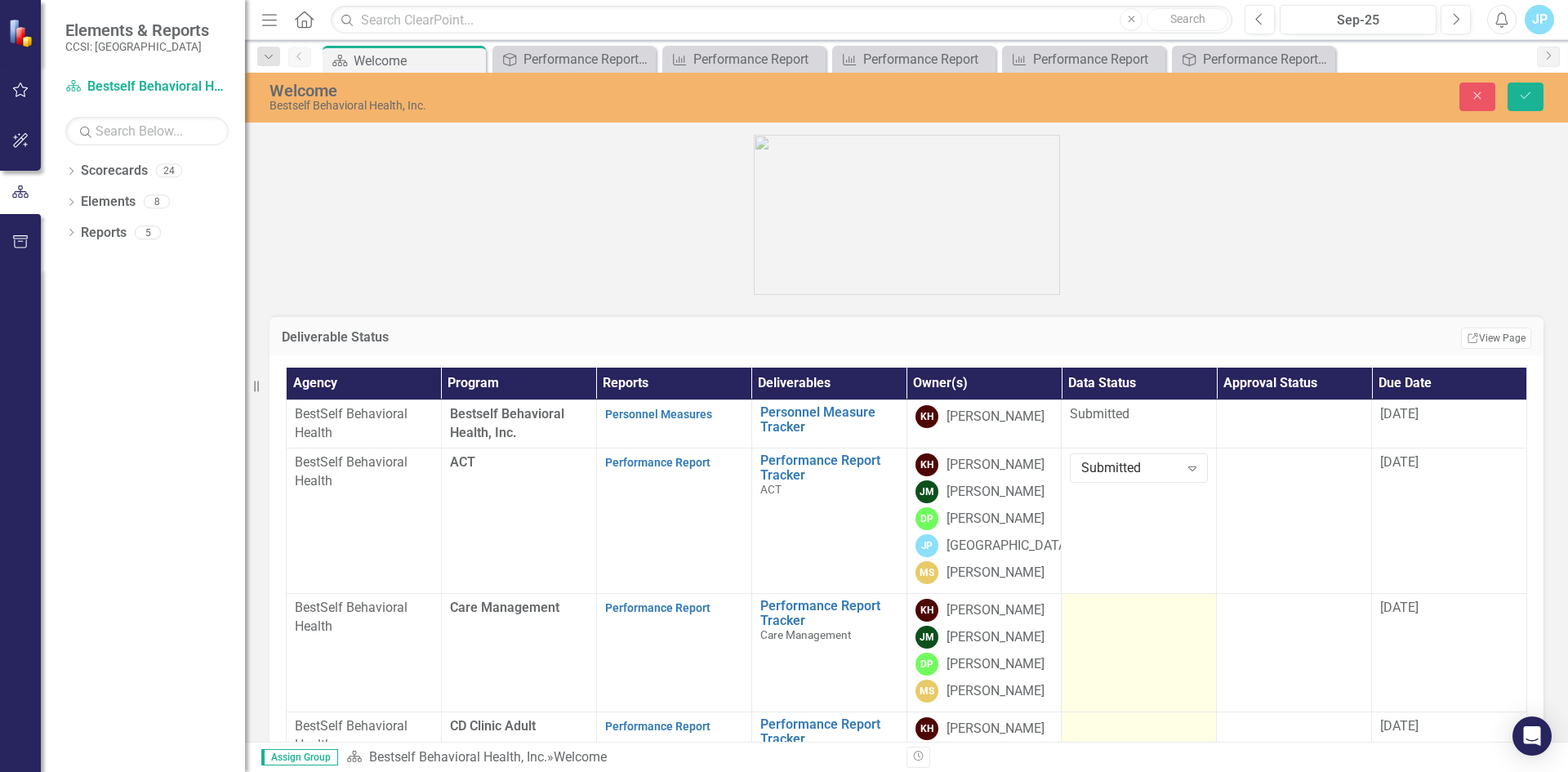
scroll to position [164, 0]
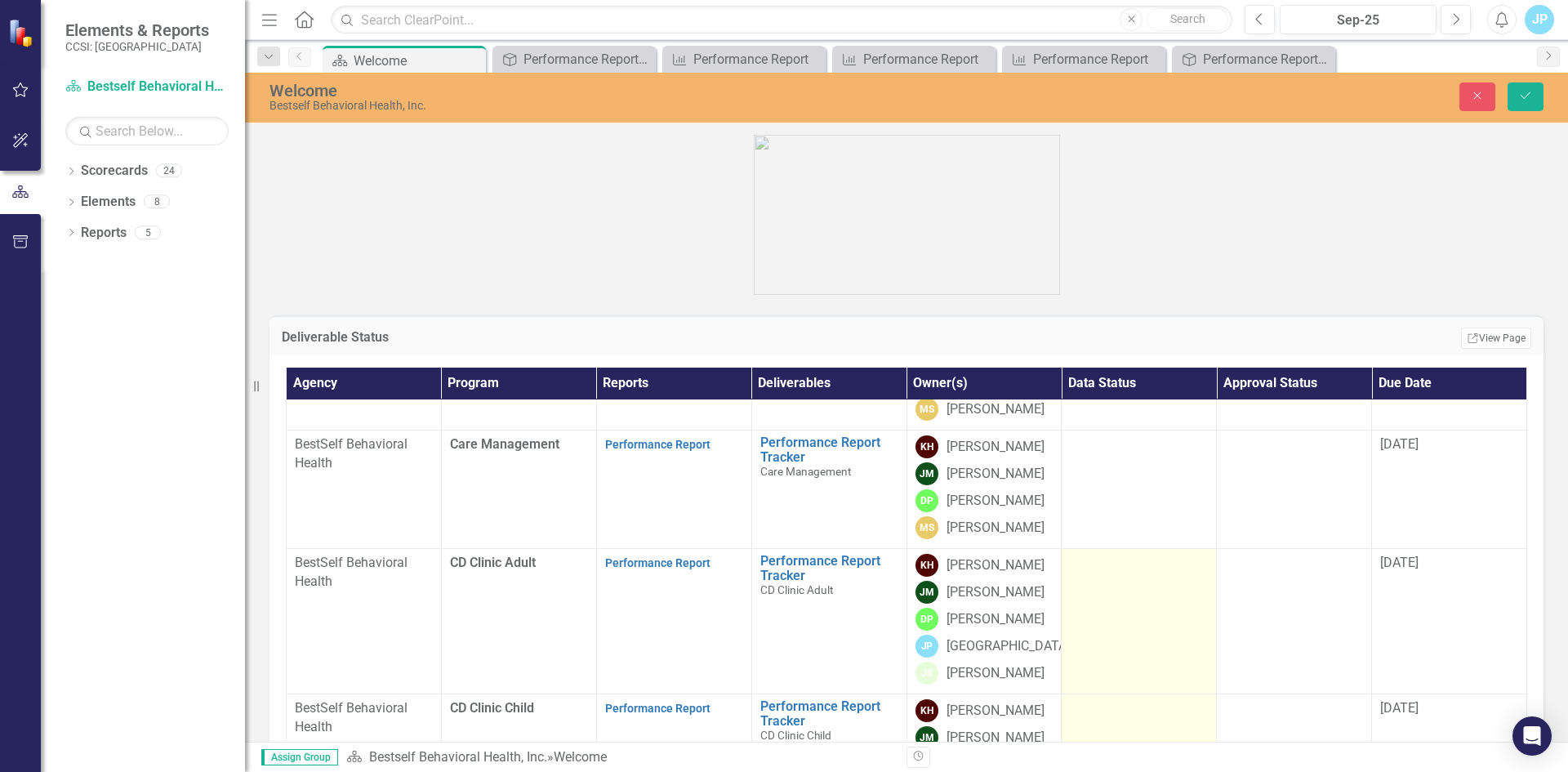
click at [1100, 574] on td at bounding box center [1139, 620] width 155 height 145
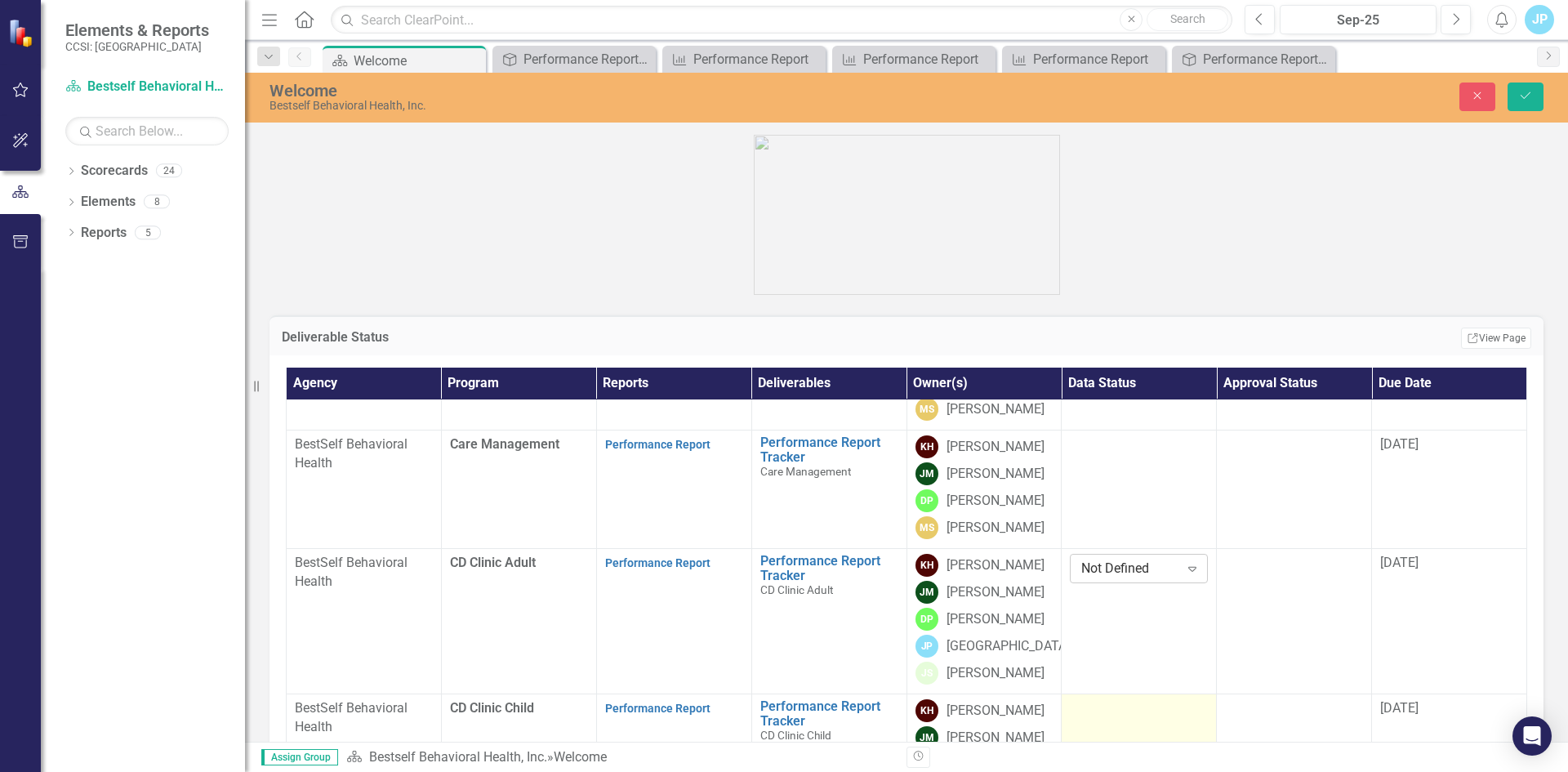
click at [1085, 572] on div "Not Defined" at bounding box center [1129, 569] width 97 height 19
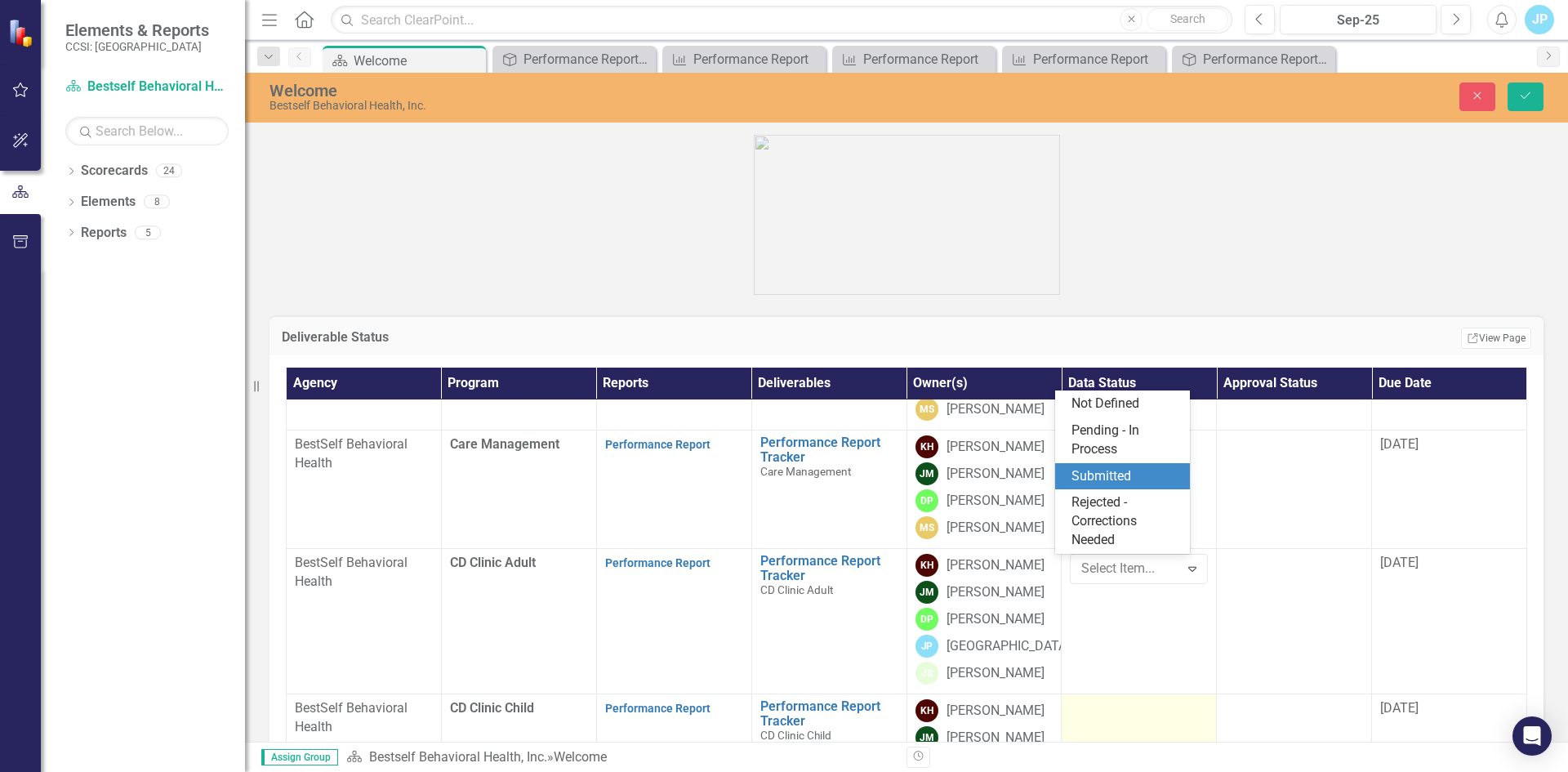
click at [1097, 472] on div "Submitted" at bounding box center [1125, 476] width 109 height 19
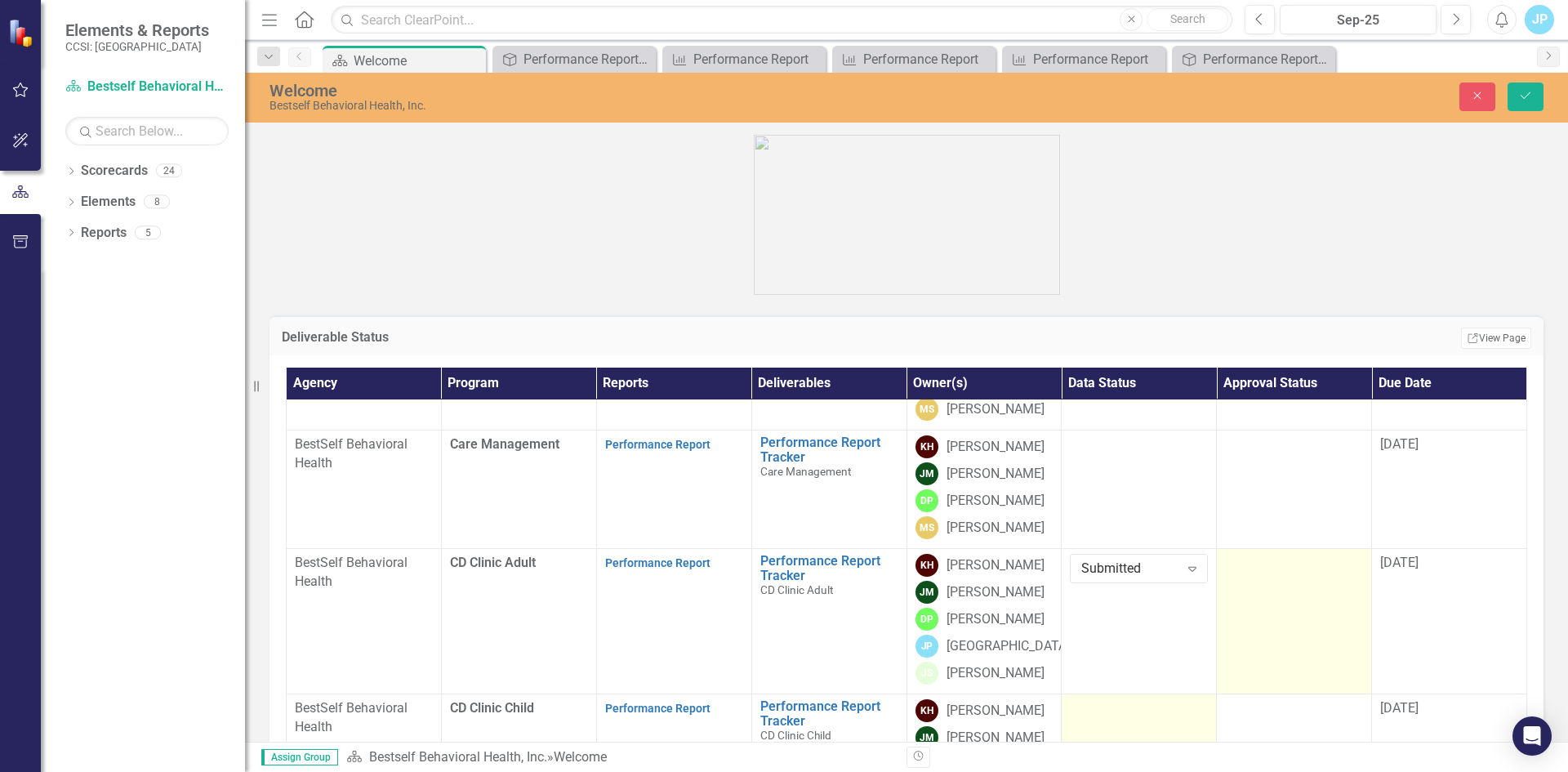
click at [1229, 644] on td at bounding box center [1294, 620] width 155 height 145
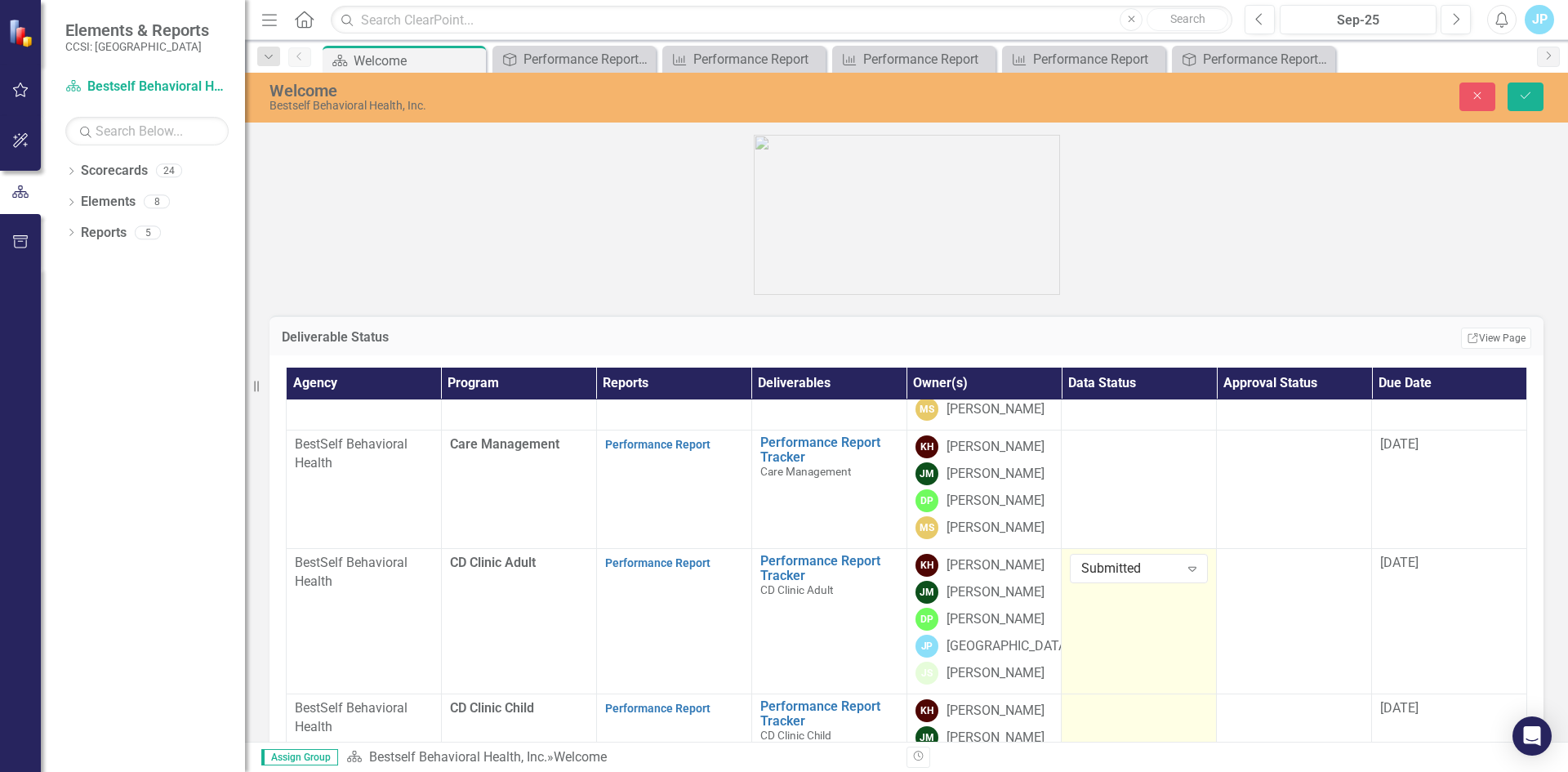
scroll to position [326, 0]
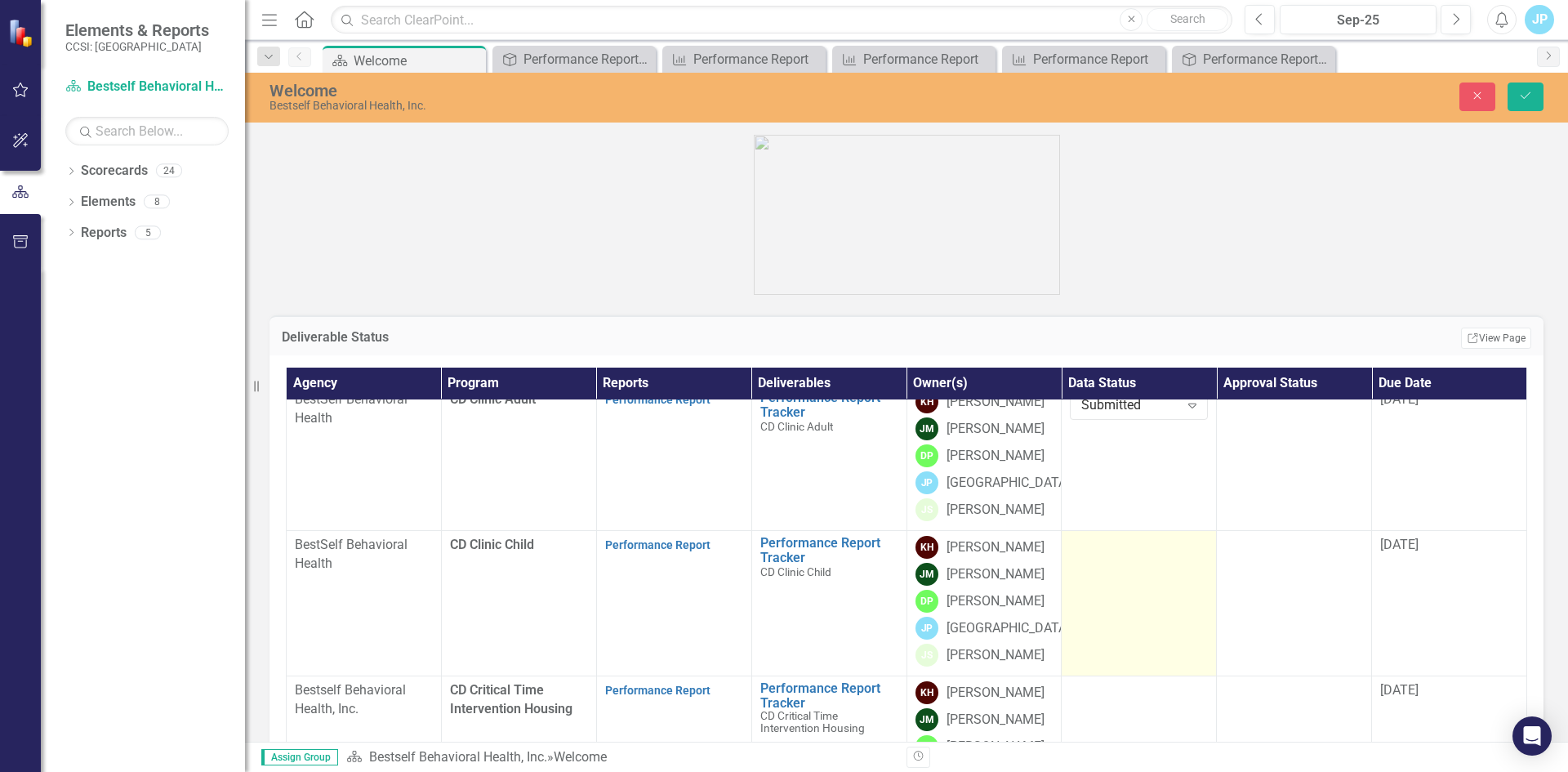
click at [1107, 568] on td at bounding box center [1139, 603] width 155 height 145
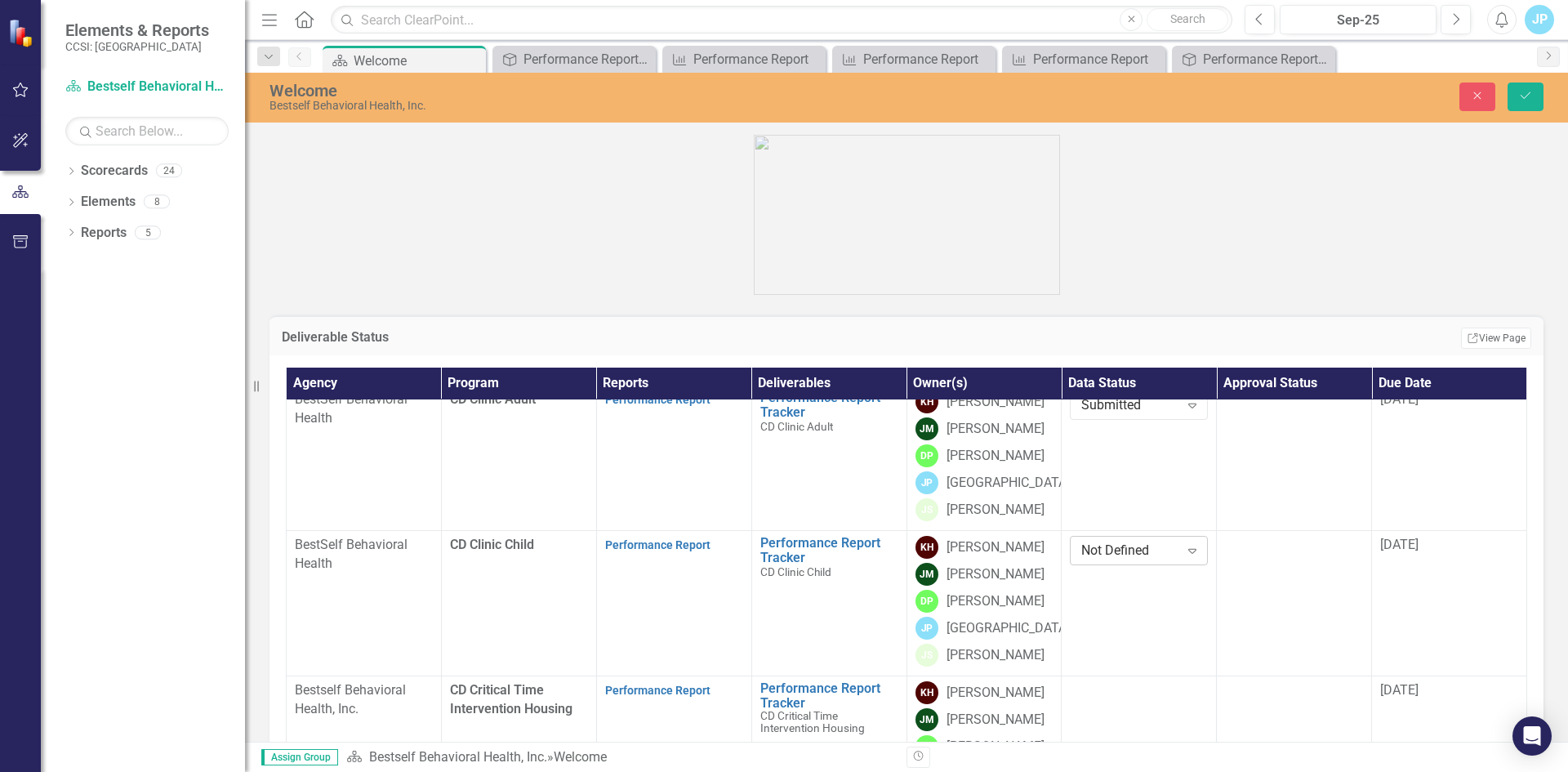
click at [1101, 554] on div "Not Defined" at bounding box center [1129, 551] width 97 height 19
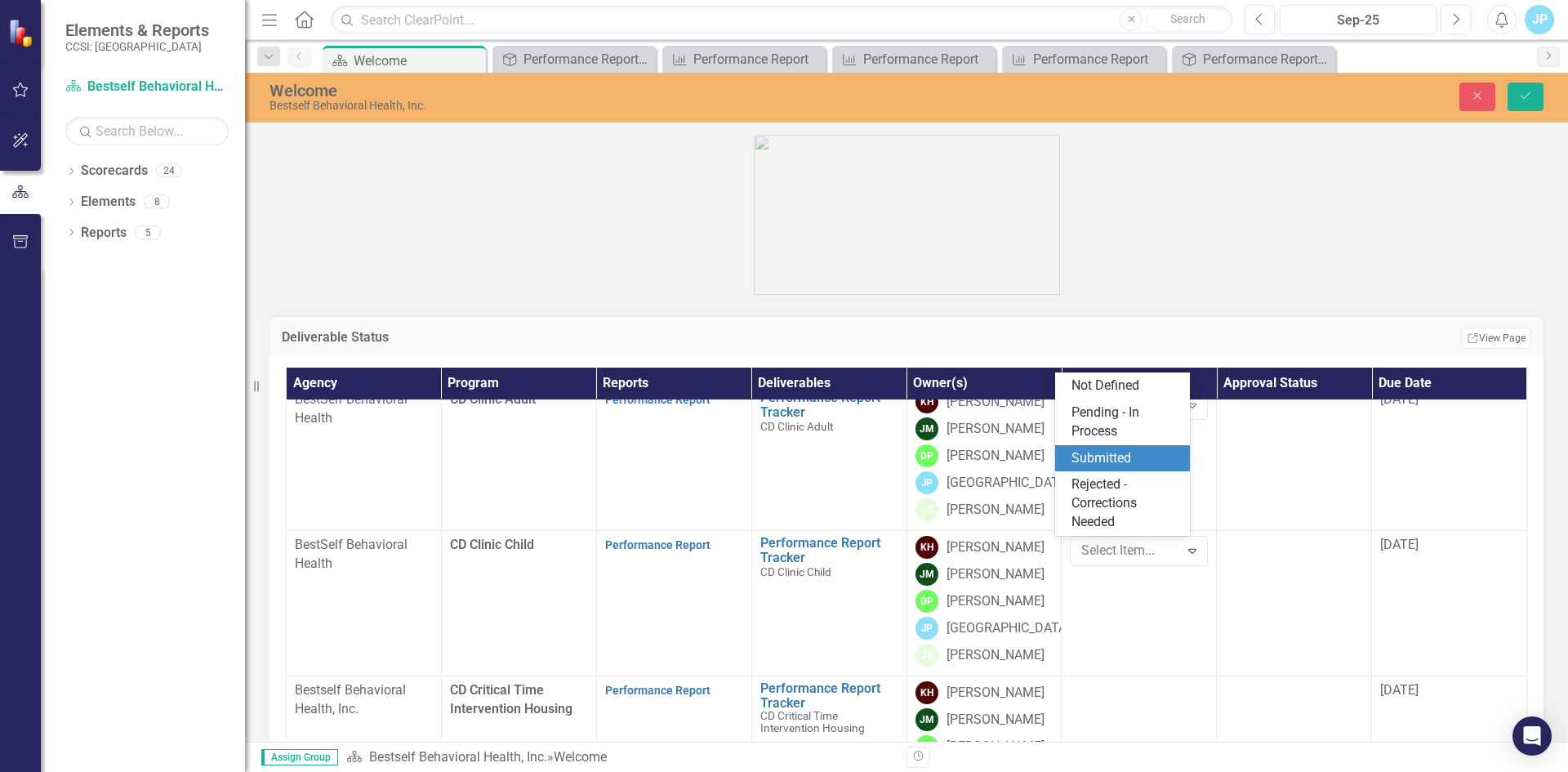
click at [1111, 455] on div "Submitted" at bounding box center [1125, 459] width 109 height 19
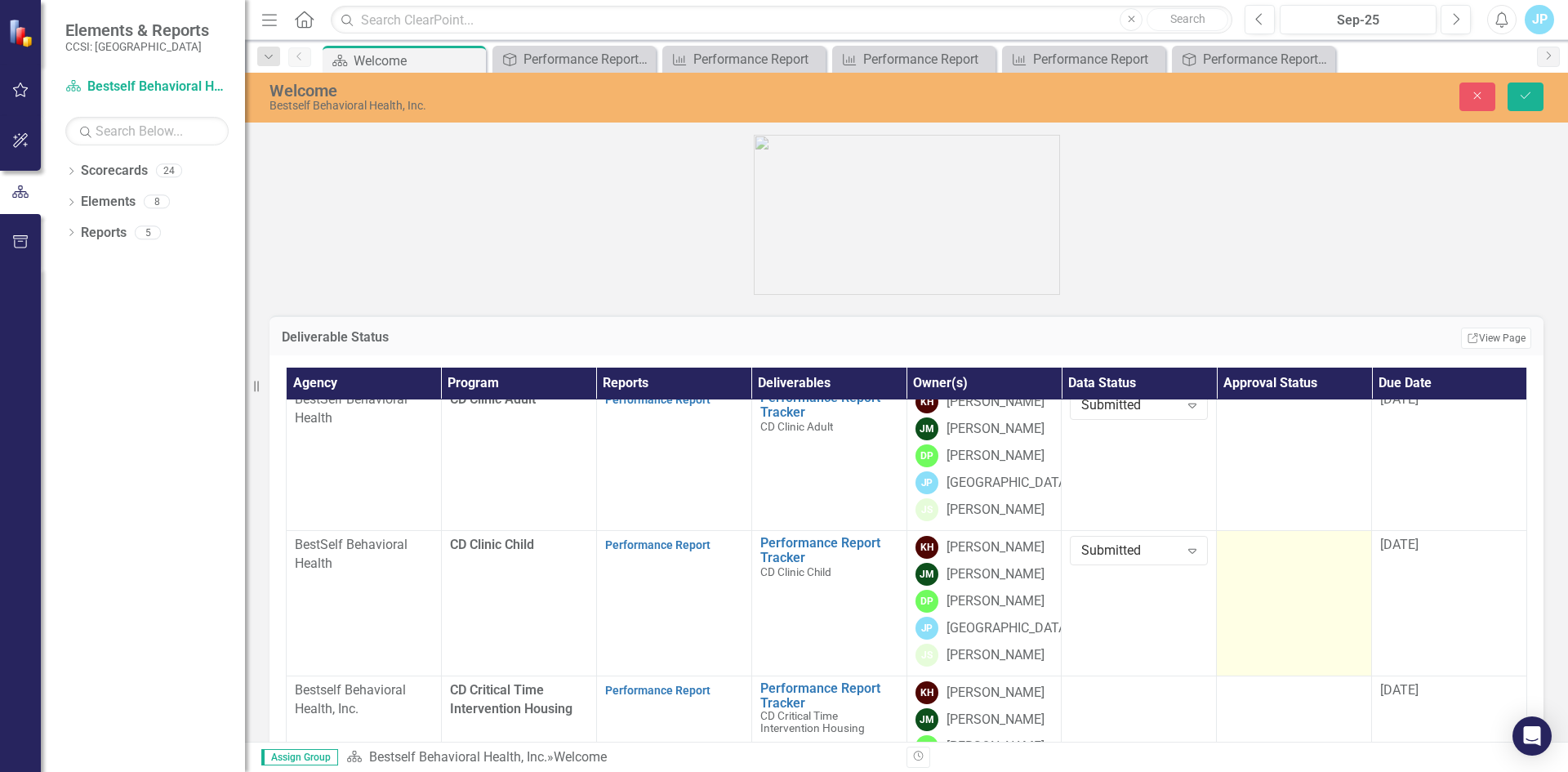
click at [1263, 569] on td at bounding box center [1294, 603] width 155 height 145
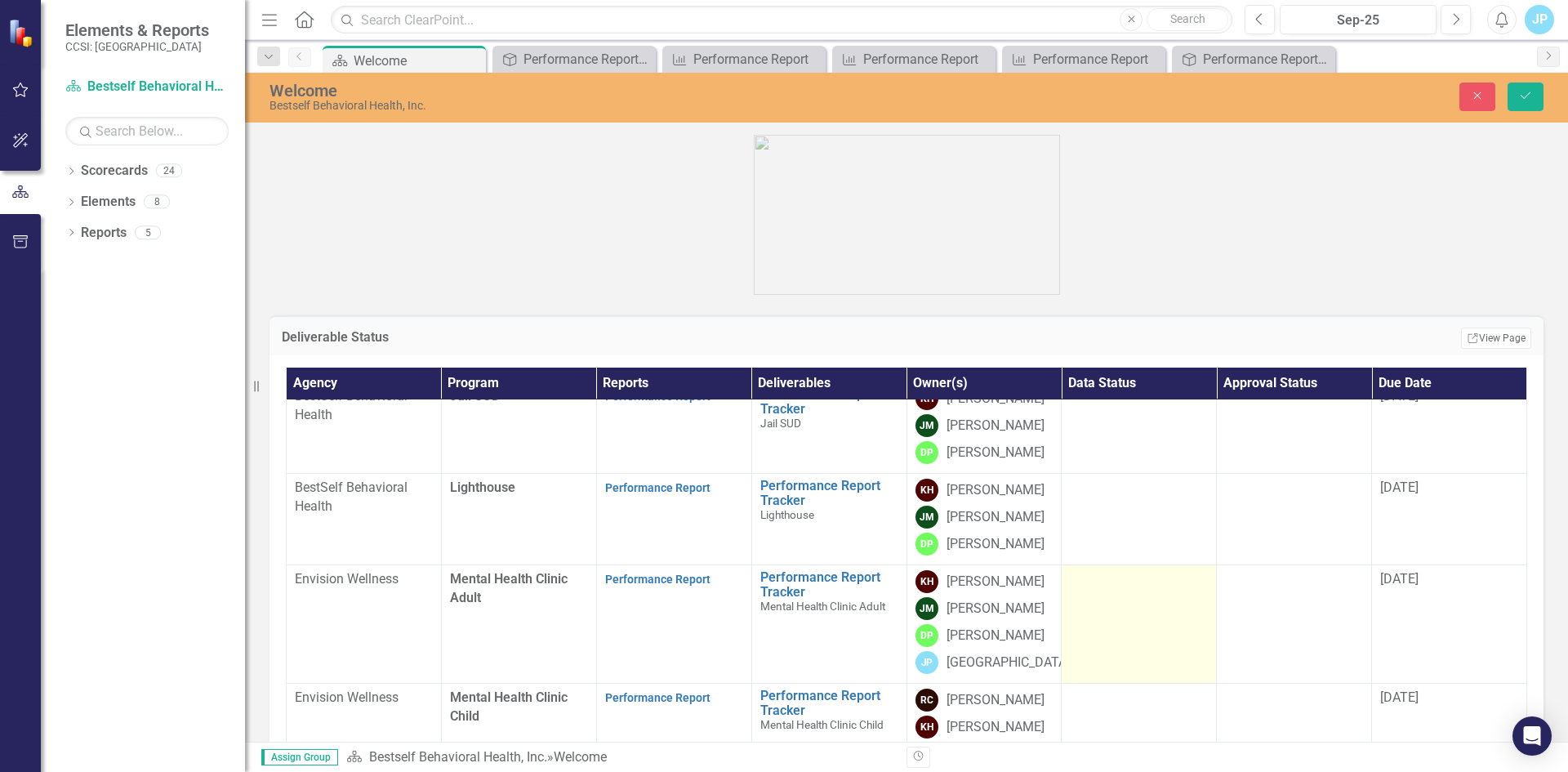
scroll to position [1144, 0]
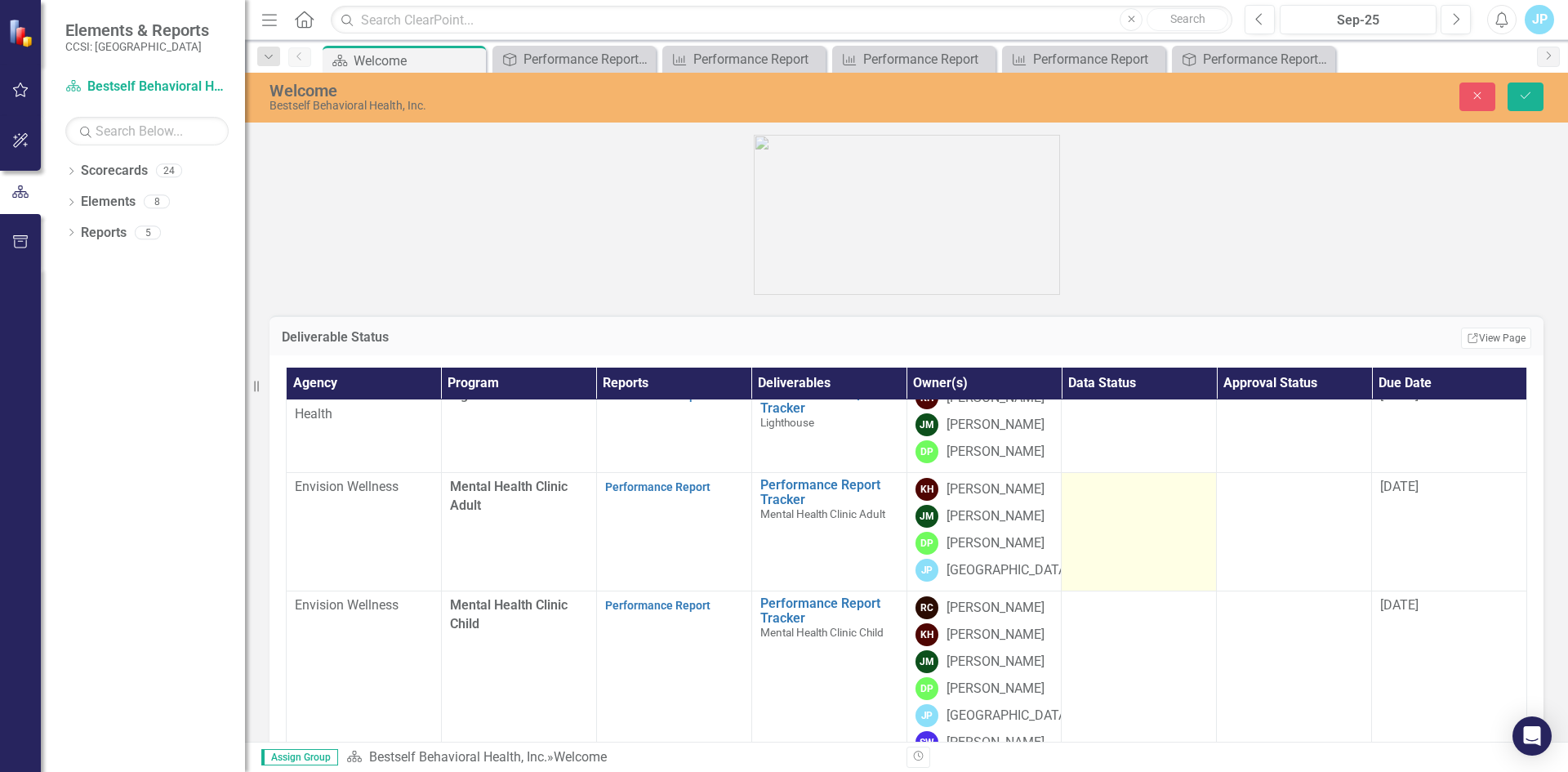
click at [1083, 500] on td at bounding box center [1139, 530] width 155 height 118
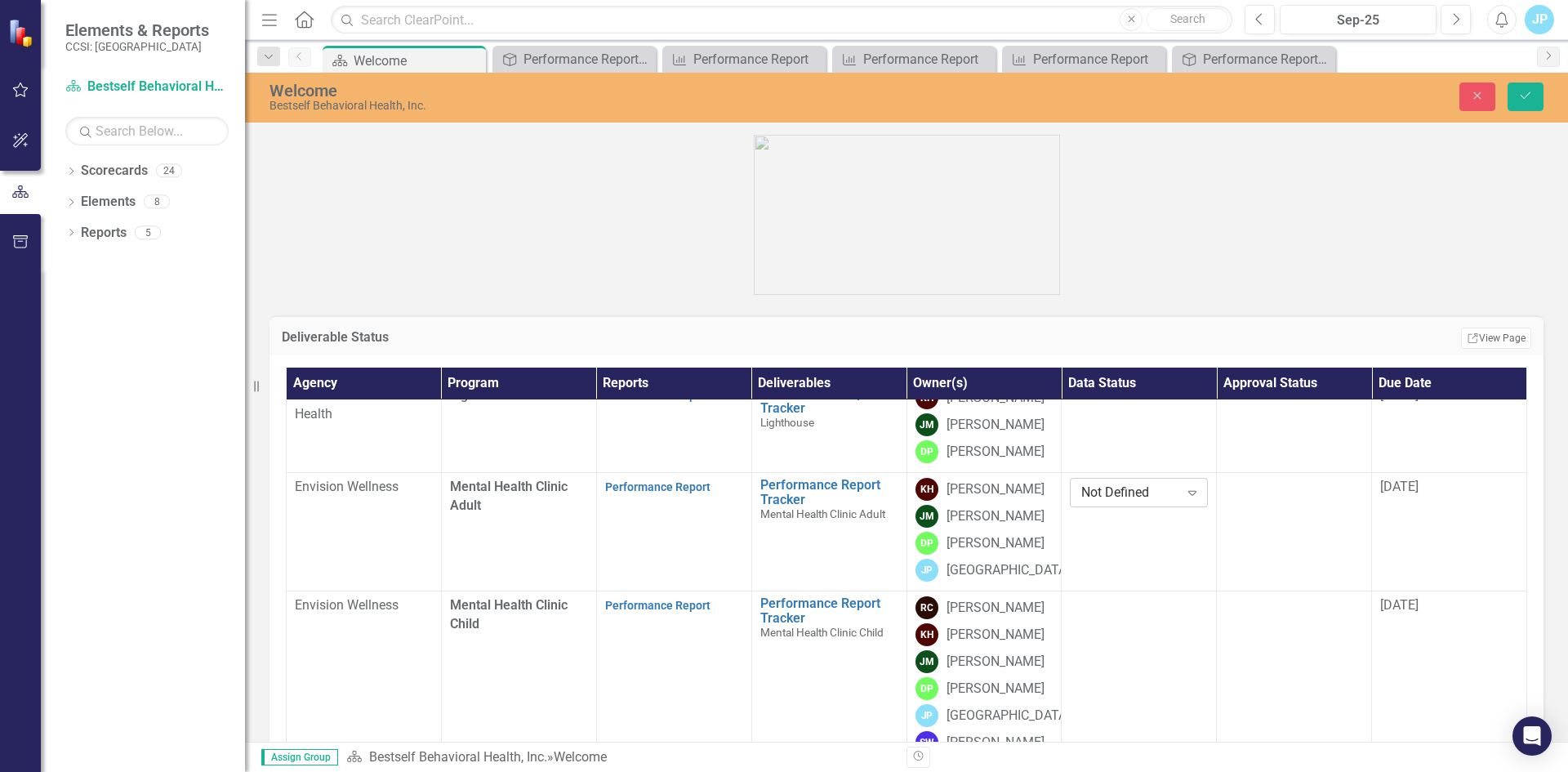
click at [1097, 496] on div "Not Defined" at bounding box center [1129, 493] width 97 height 19
click at [1122, 593] on div "Submitted" at bounding box center [1125, 594] width 109 height 19
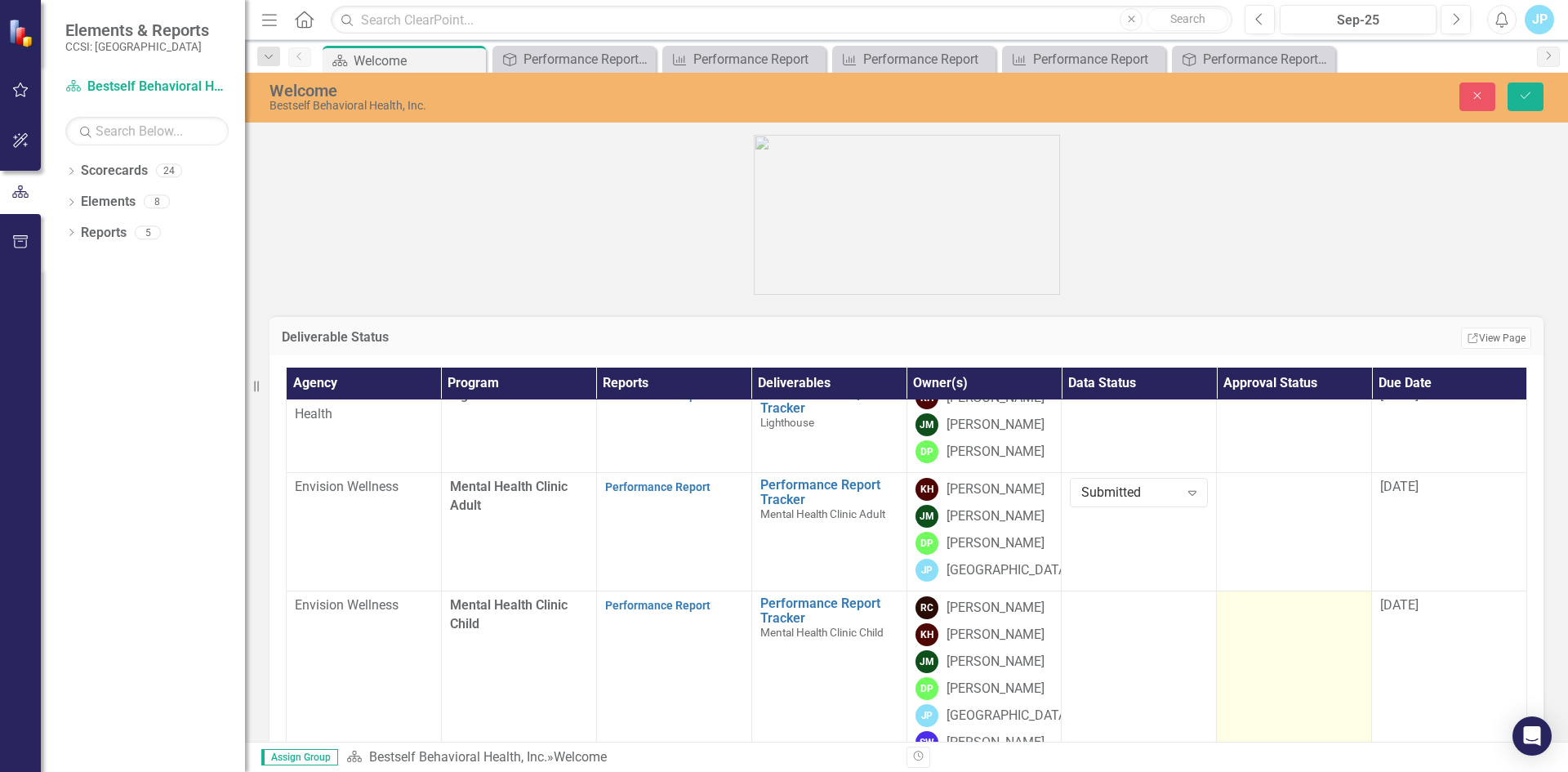
click at [1224, 596] on div at bounding box center [1293, 605] width 138 height 19
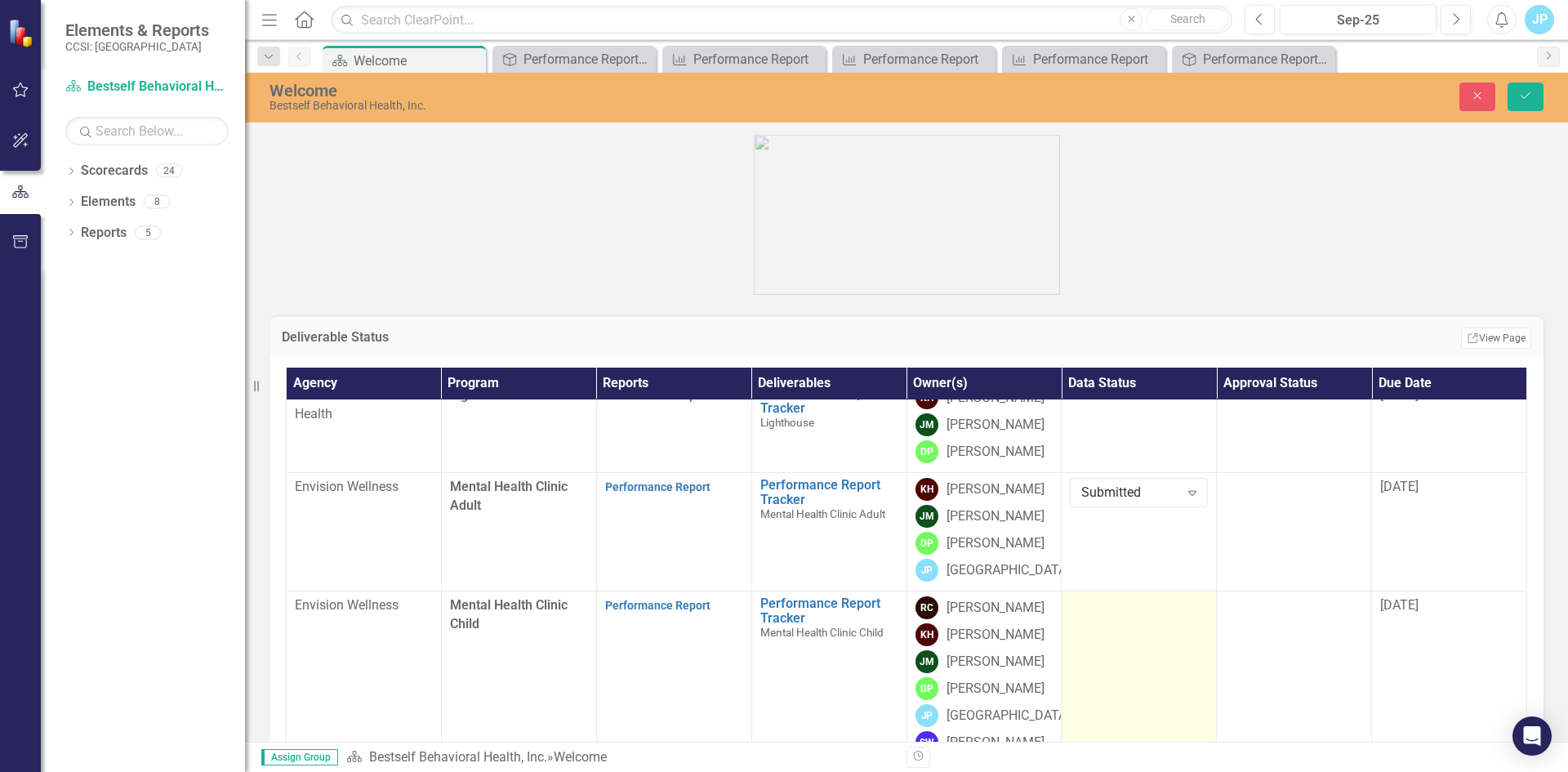
click at [1097, 622] on td at bounding box center [1139, 676] width 155 height 172
click at [1098, 614] on div "Not Defined" at bounding box center [1129, 611] width 97 height 19
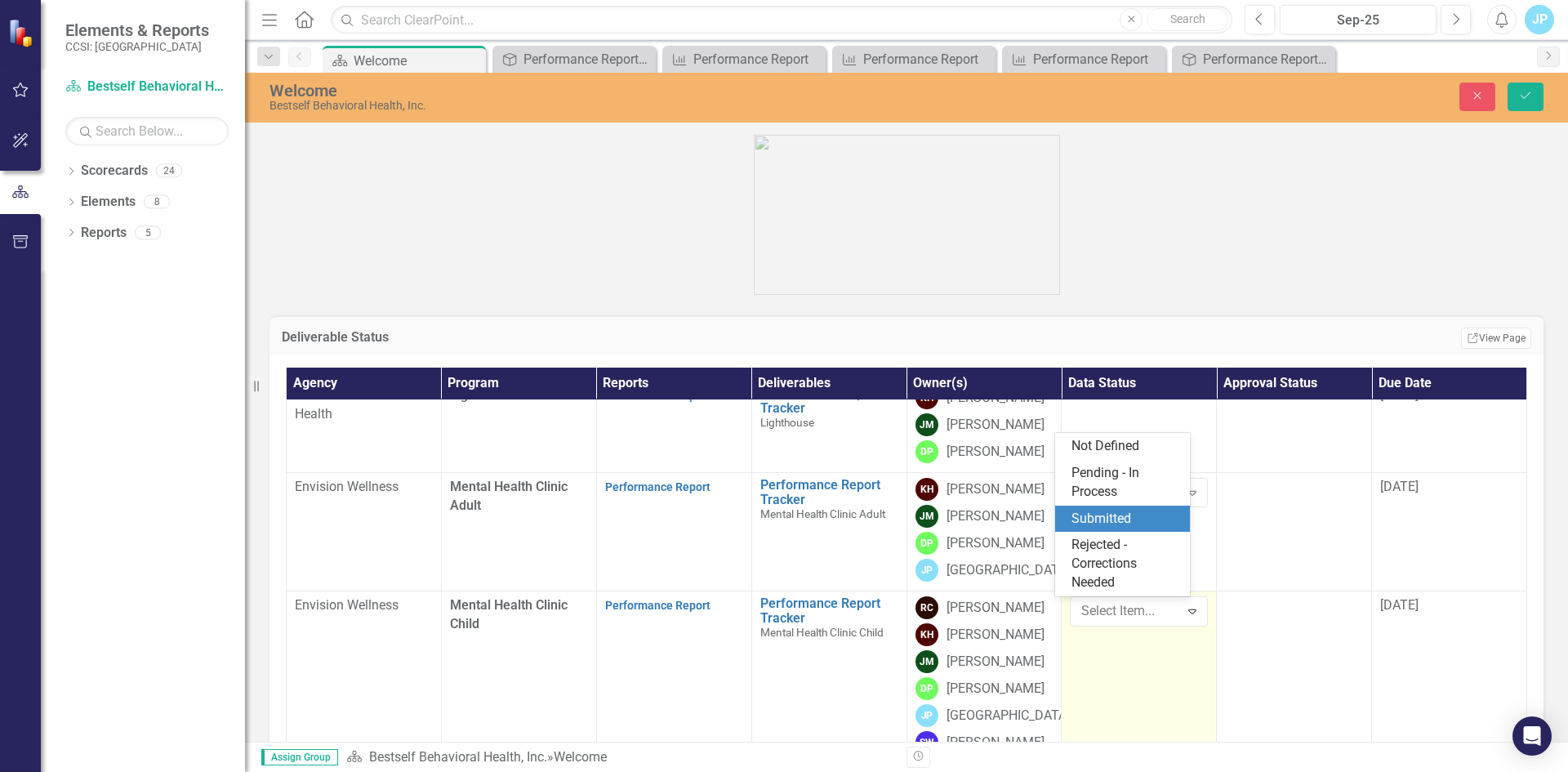
click at [1087, 516] on div "Submitted" at bounding box center [1125, 519] width 109 height 19
click at [1135, 692] on td "Submitted Expand" at bounding box center [1139, 676] width 155 height 172
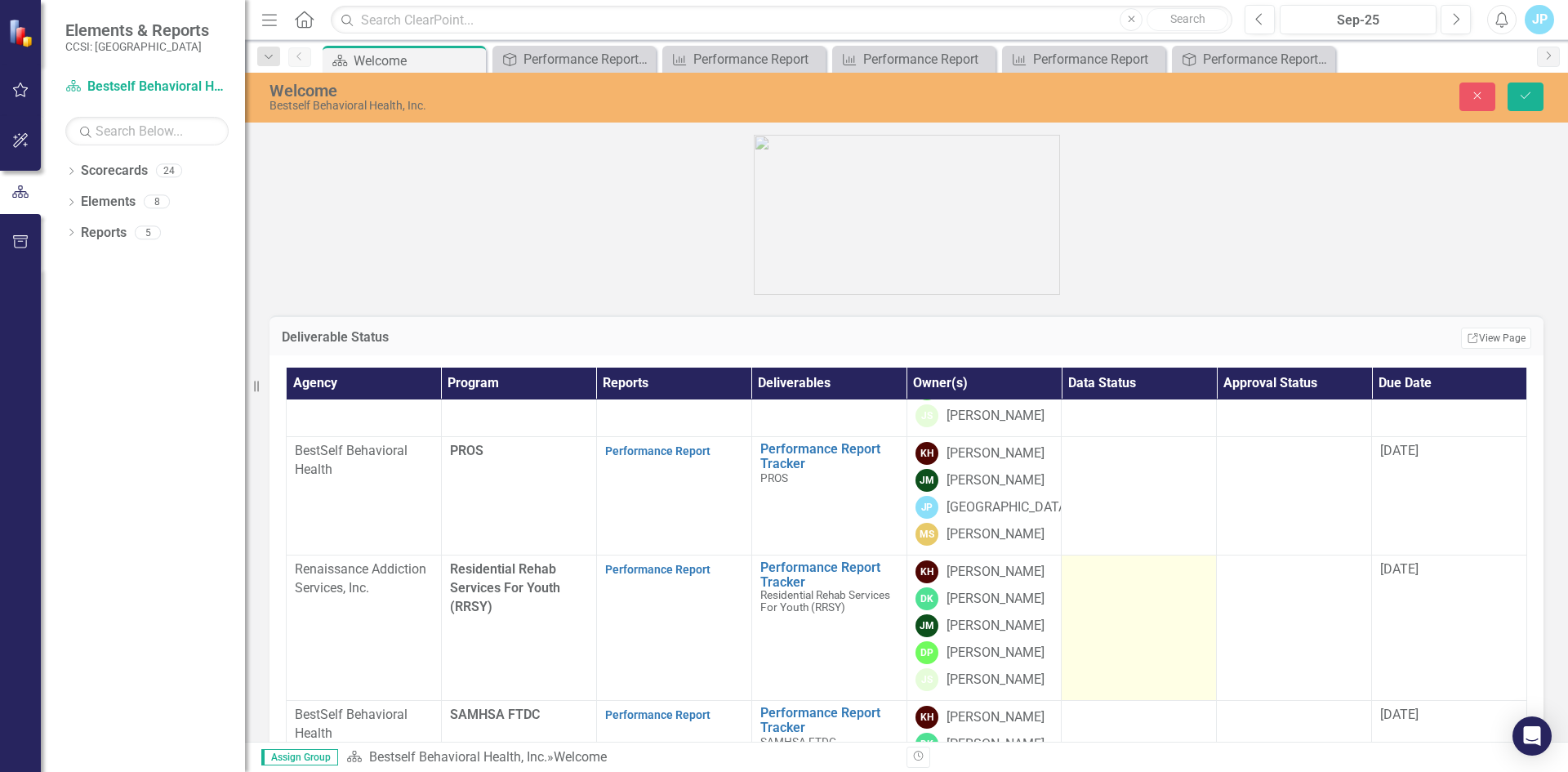
scroll to position [2042, 0]
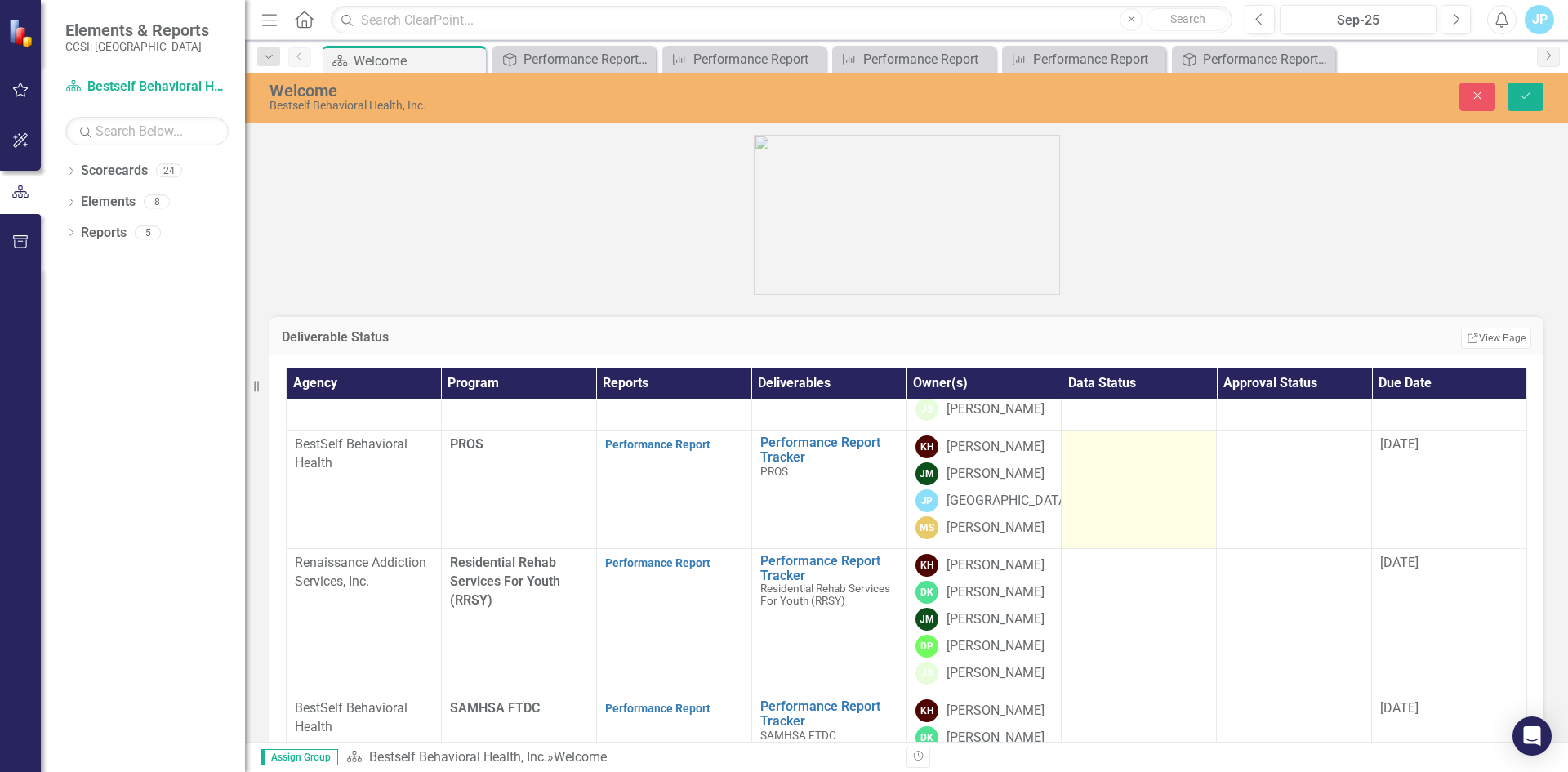
click at [1118, 504] on td at bounding box center [1139, 488] width 155 height 118
click at [1094, 465] on div "Not Defined Expand" at bounding box center [1138, 450] width 138 height 30
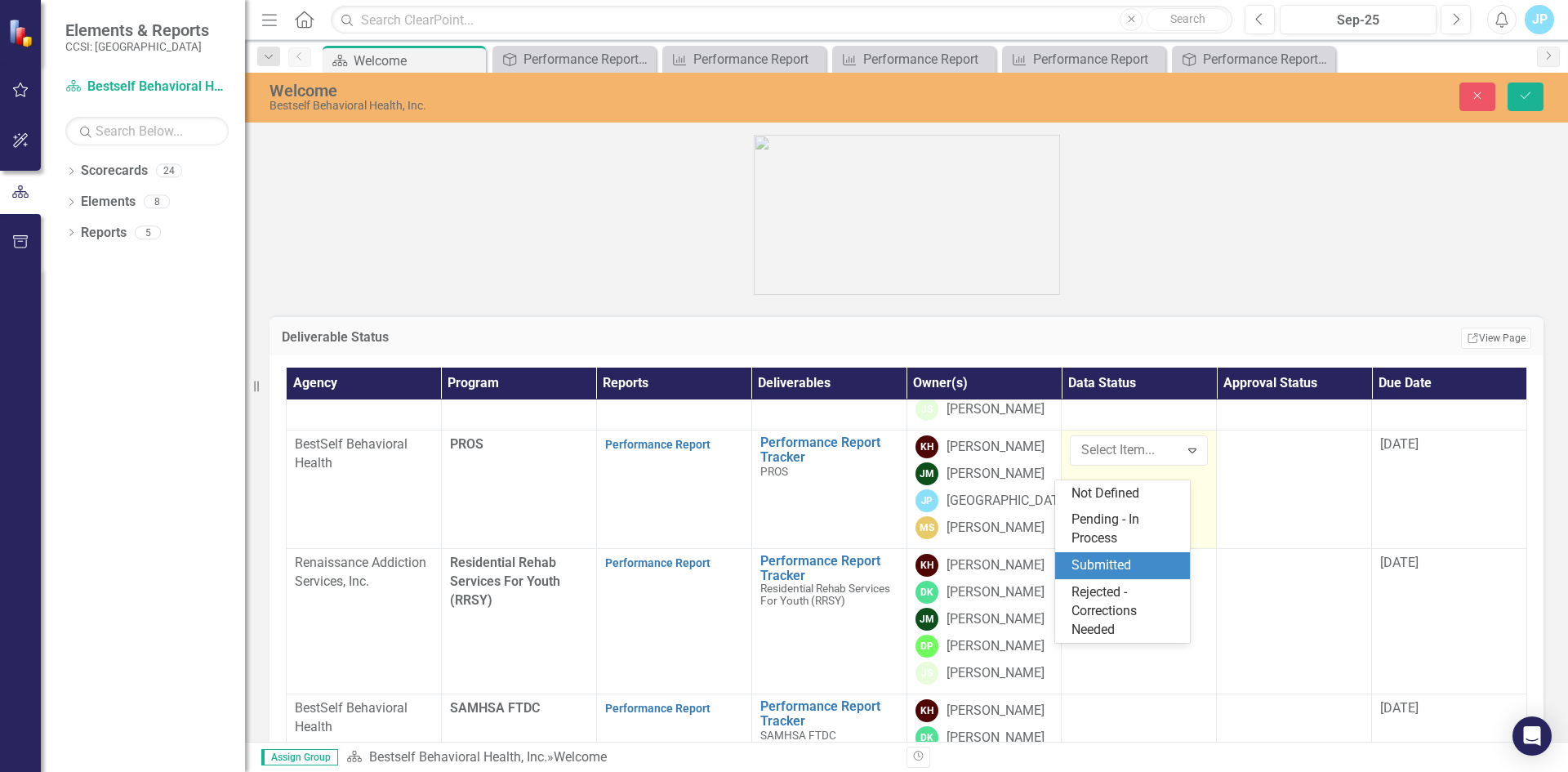
click at [1093, 563] on div "Submitted" at bounding box center [1125, 566] width 109 height 19
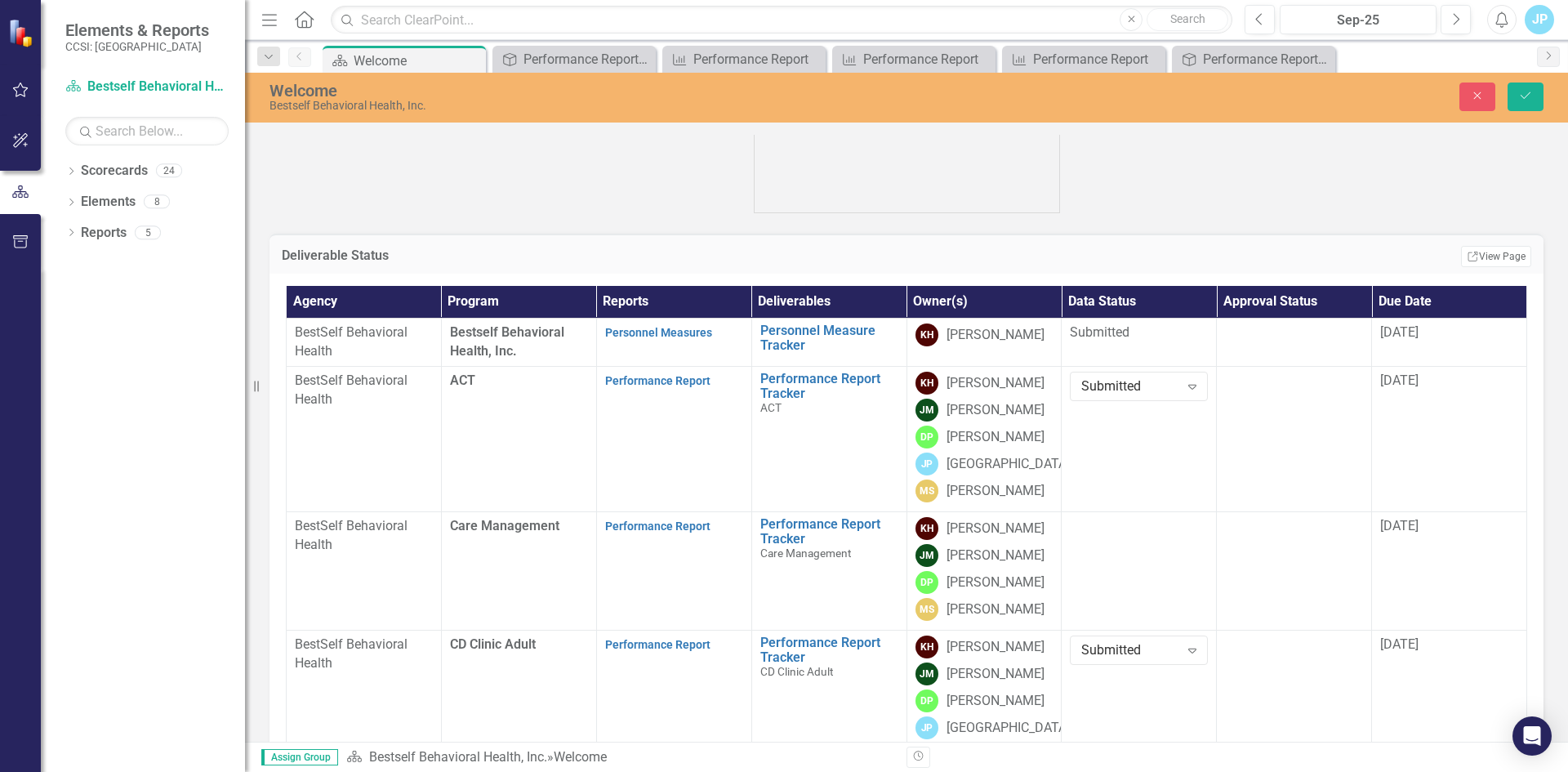
scroll to position [244, 0]
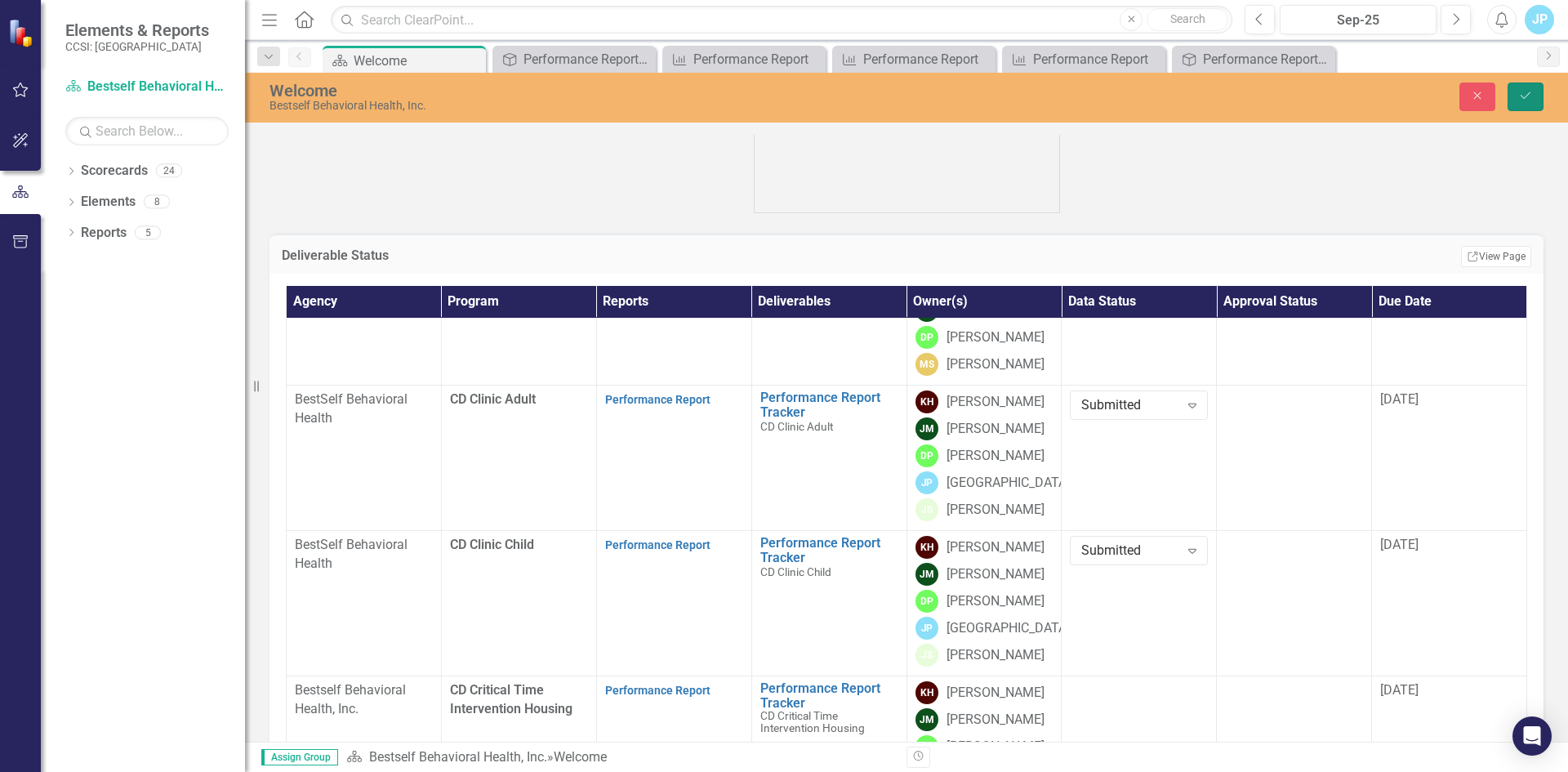
click at [1530, 92] on icon "Save" at bounding box center [1525, 95] width 14 height 12
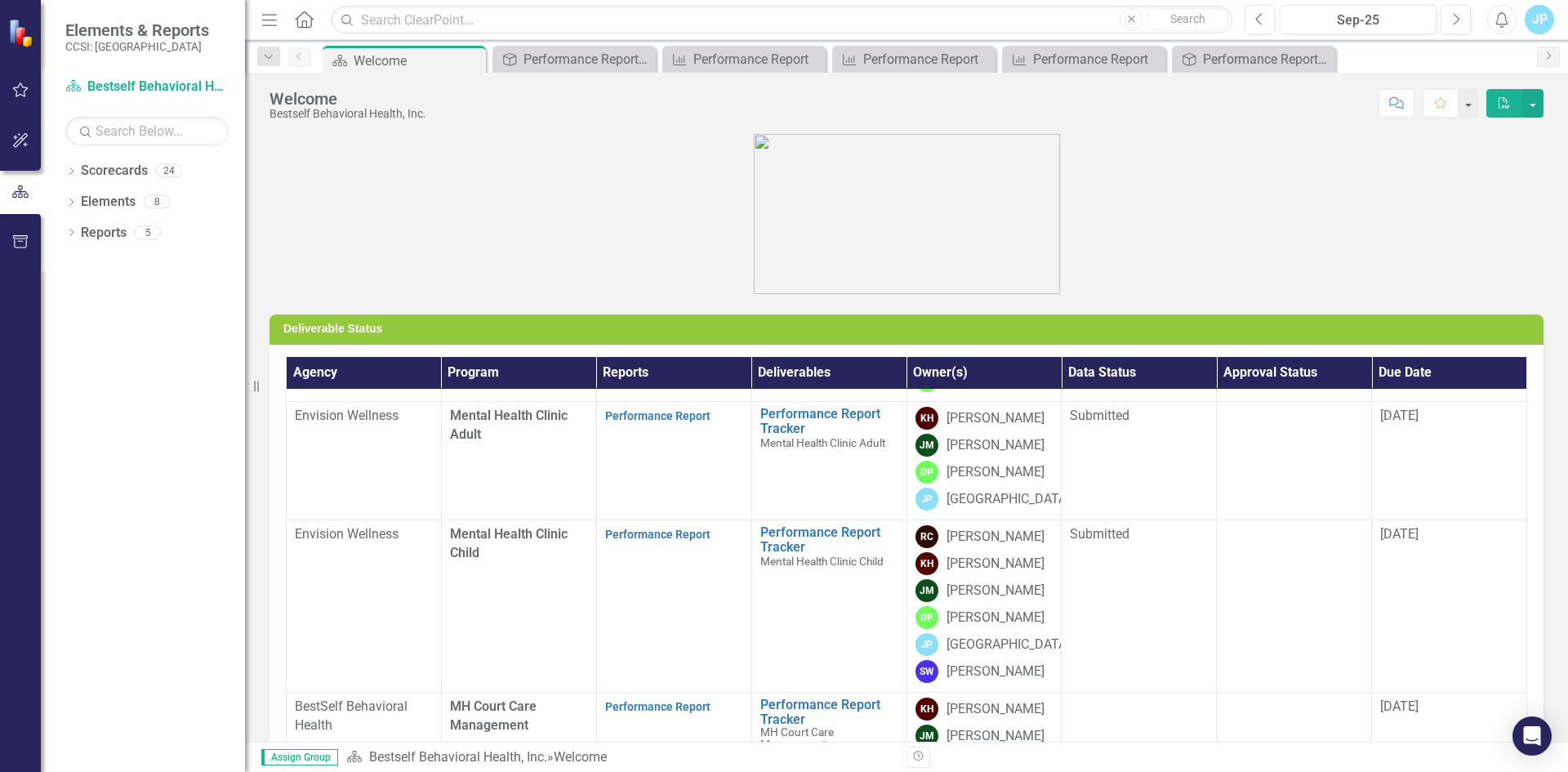
scroll to position [932, 0]
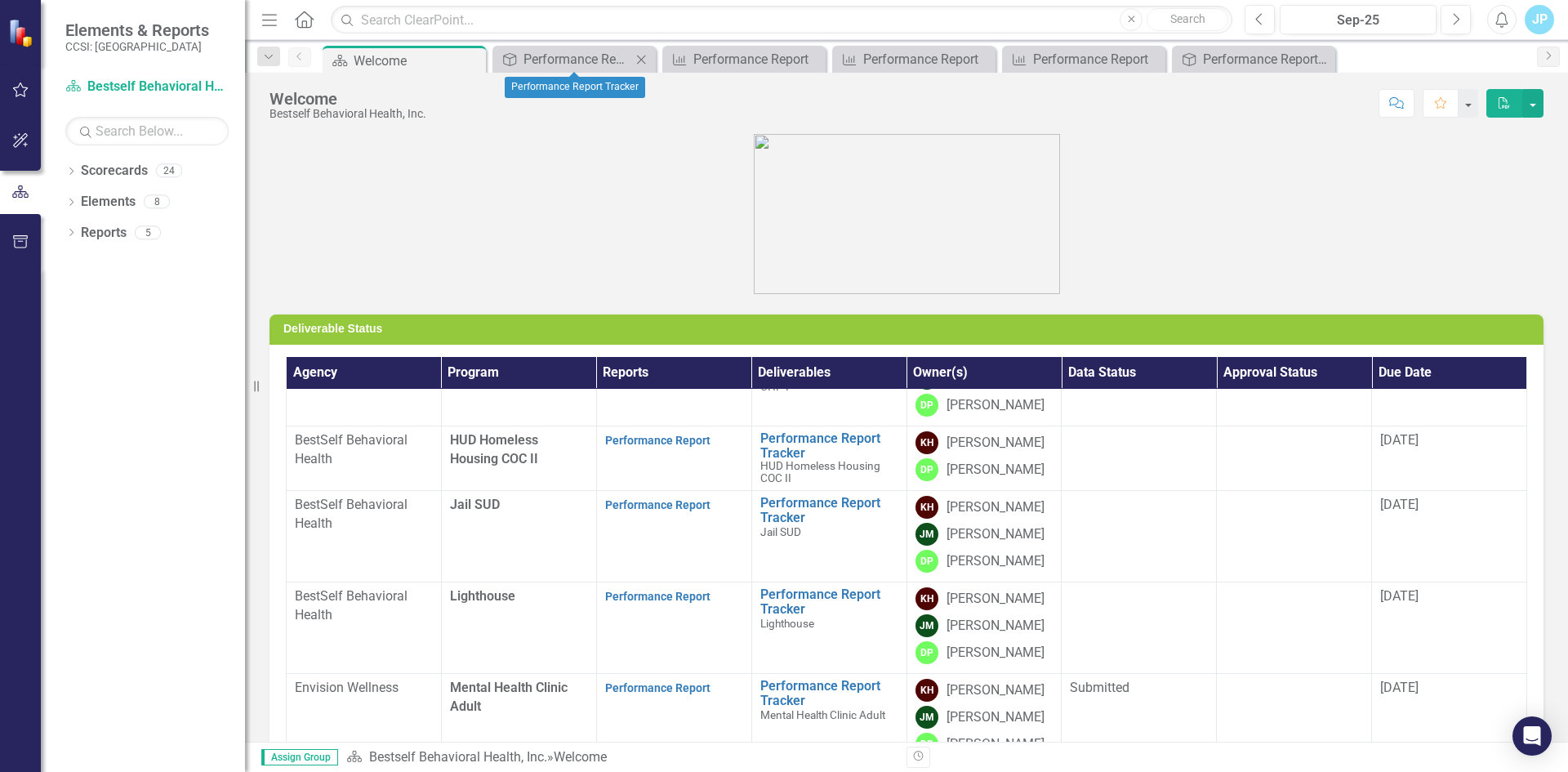
click at [644, 61] on icon "Close" at bounding box center [640, 60] width 16 height 13
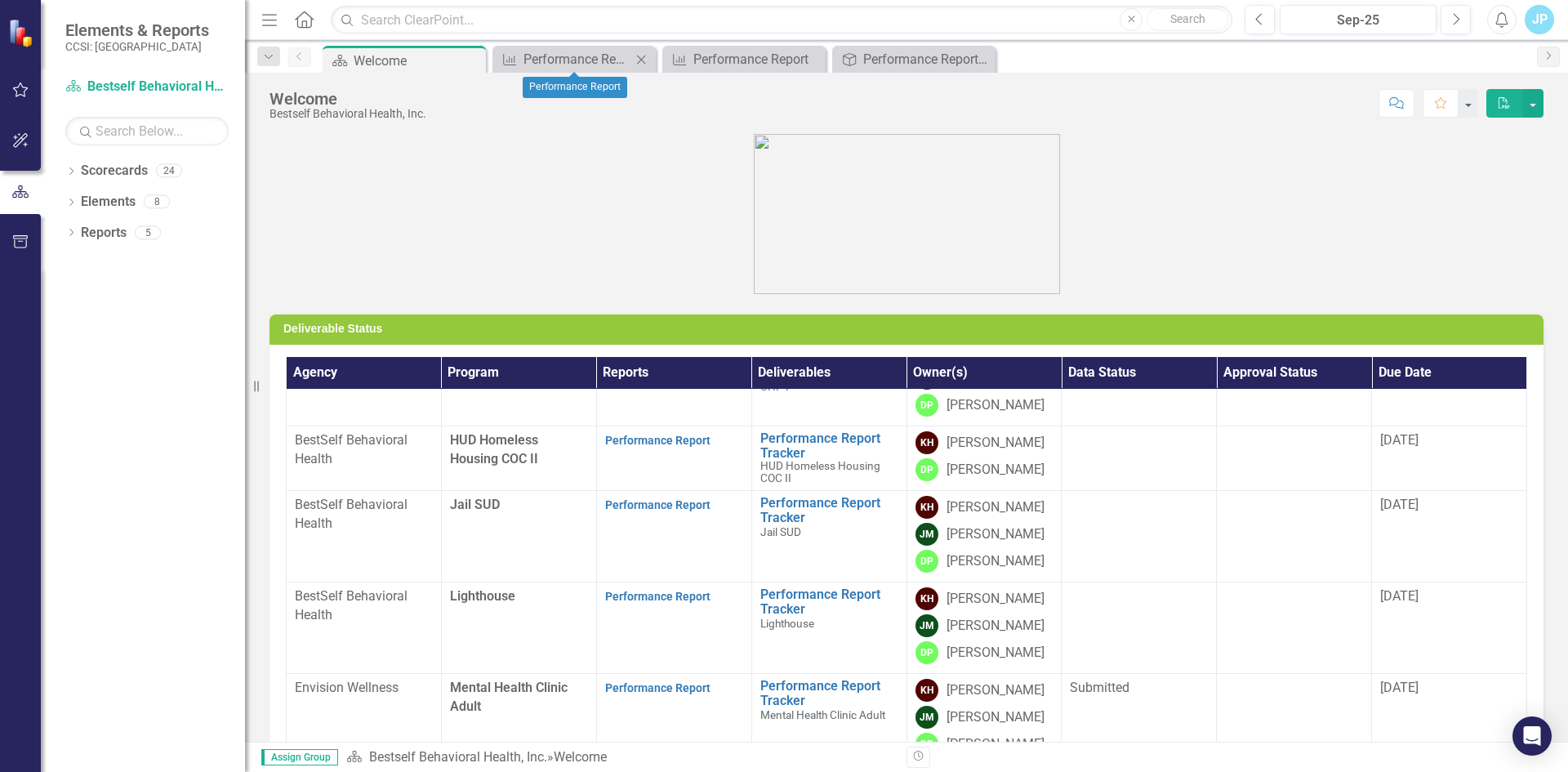
click at [643, 61] on icon "Close" at bounding box center [640, 60] width 16 height 13
click at [0, 0] on icon "Close" at bounding box center [0, 0] width 0 height 0
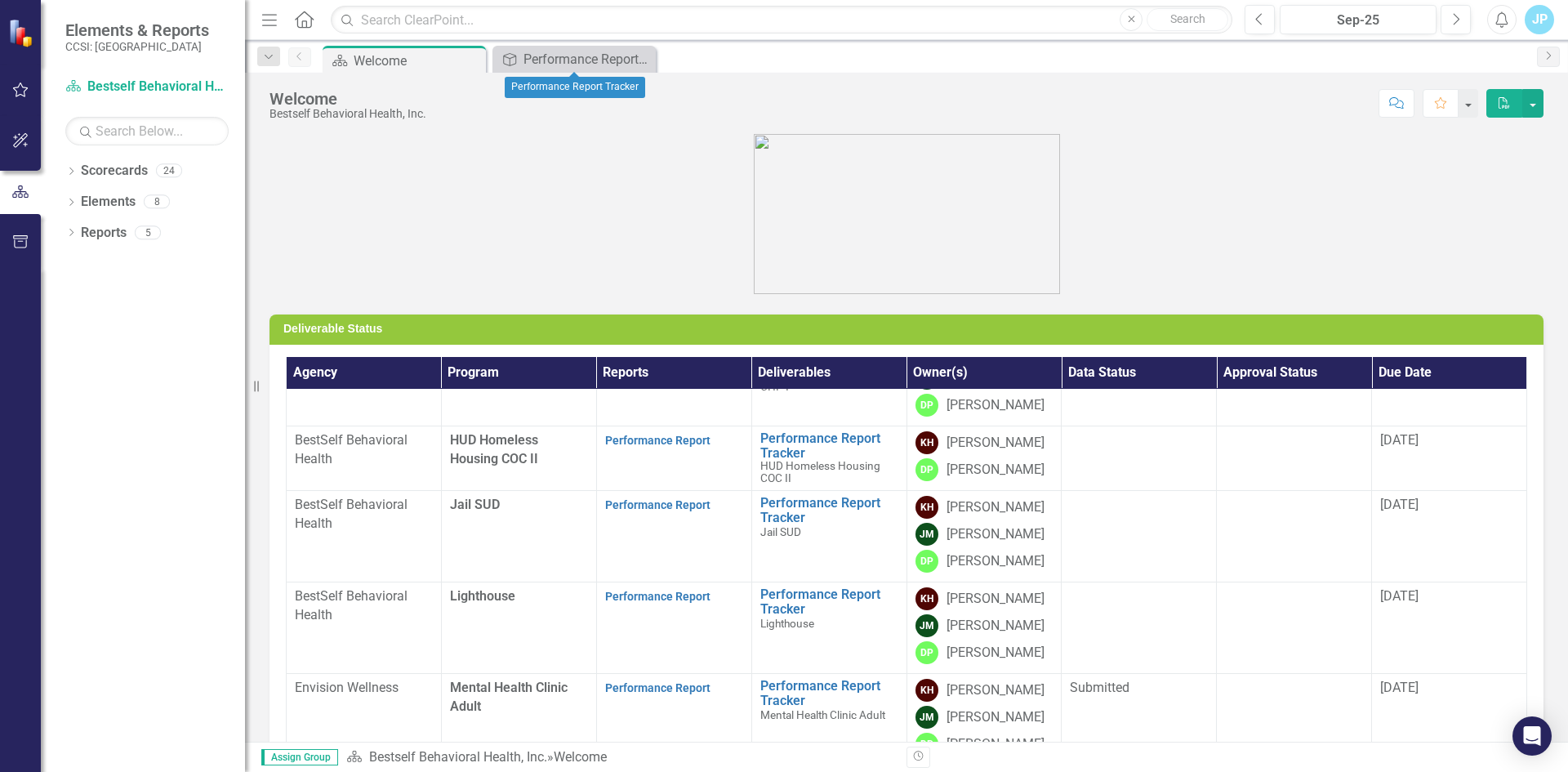
click at [0, 0] on icon "Close" at bounding box center [0, 0] width 0 height 0
click at [427, 220] on figure at bounding box center [906, 214] width 1273 height 160
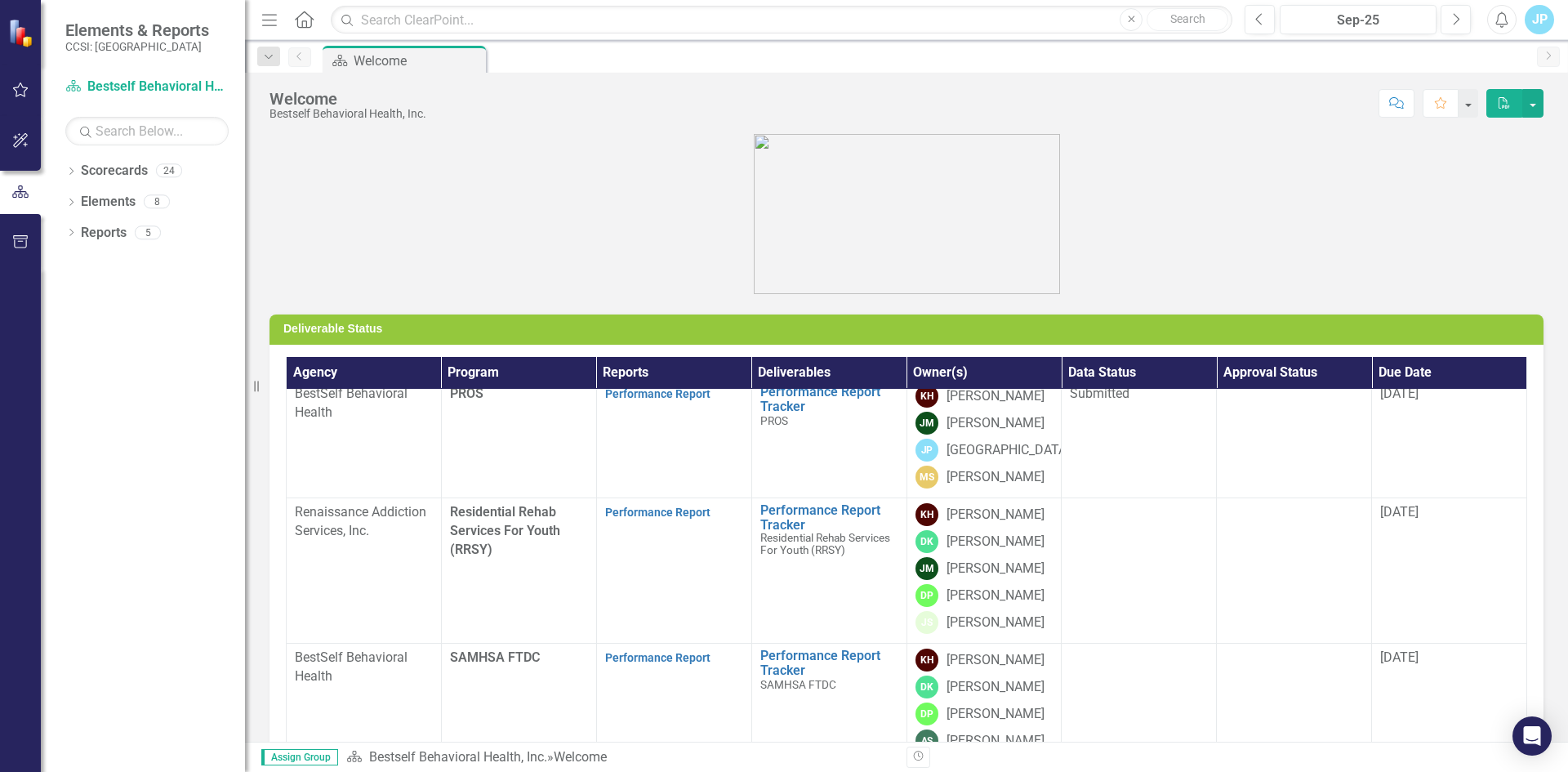
scroll to position [2075, 0]
